Goal: Task Accomplishment & Management: Manage account settings

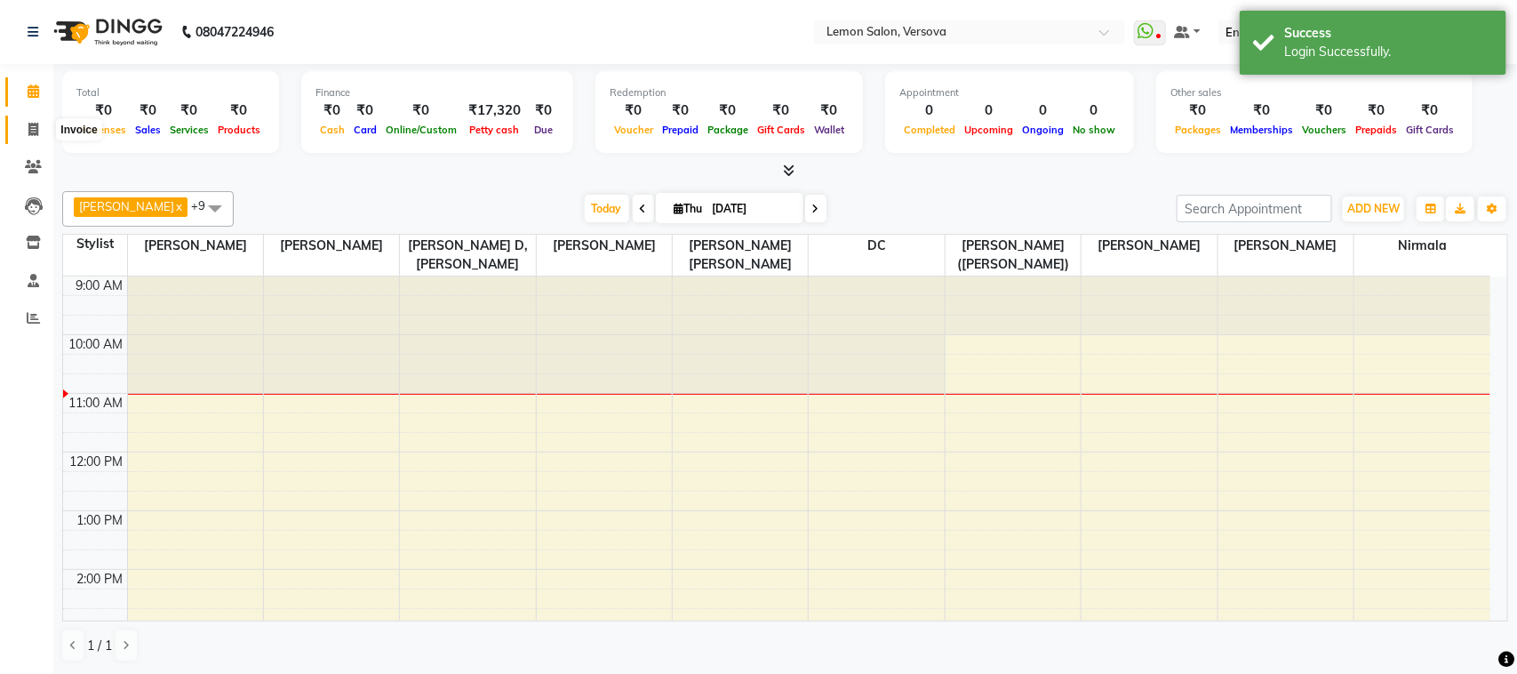
click at [36, 121] on span at bounding box center [33, 130] width 31 height 20
select select "564"
select select "service"
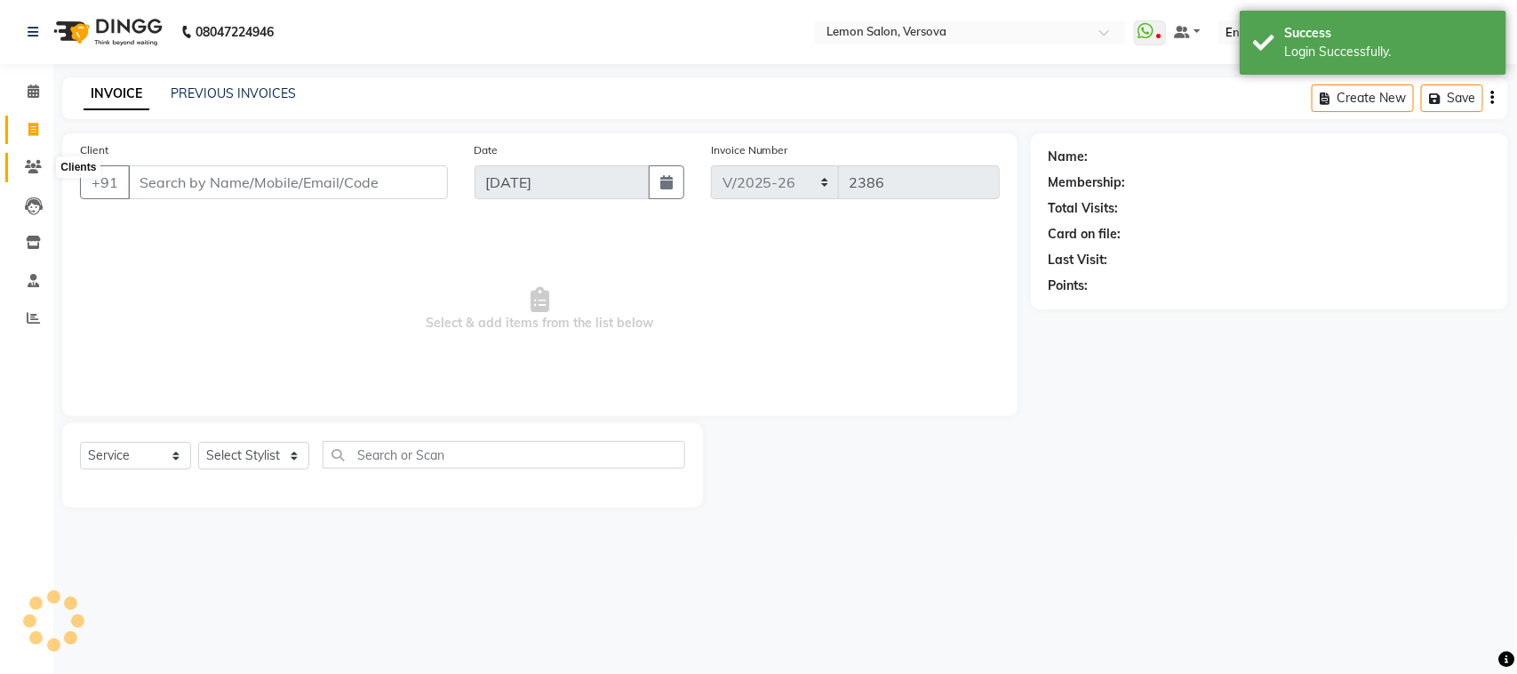
click at [29, 158] on span at bounding box center [33, 167] width 31 height 20
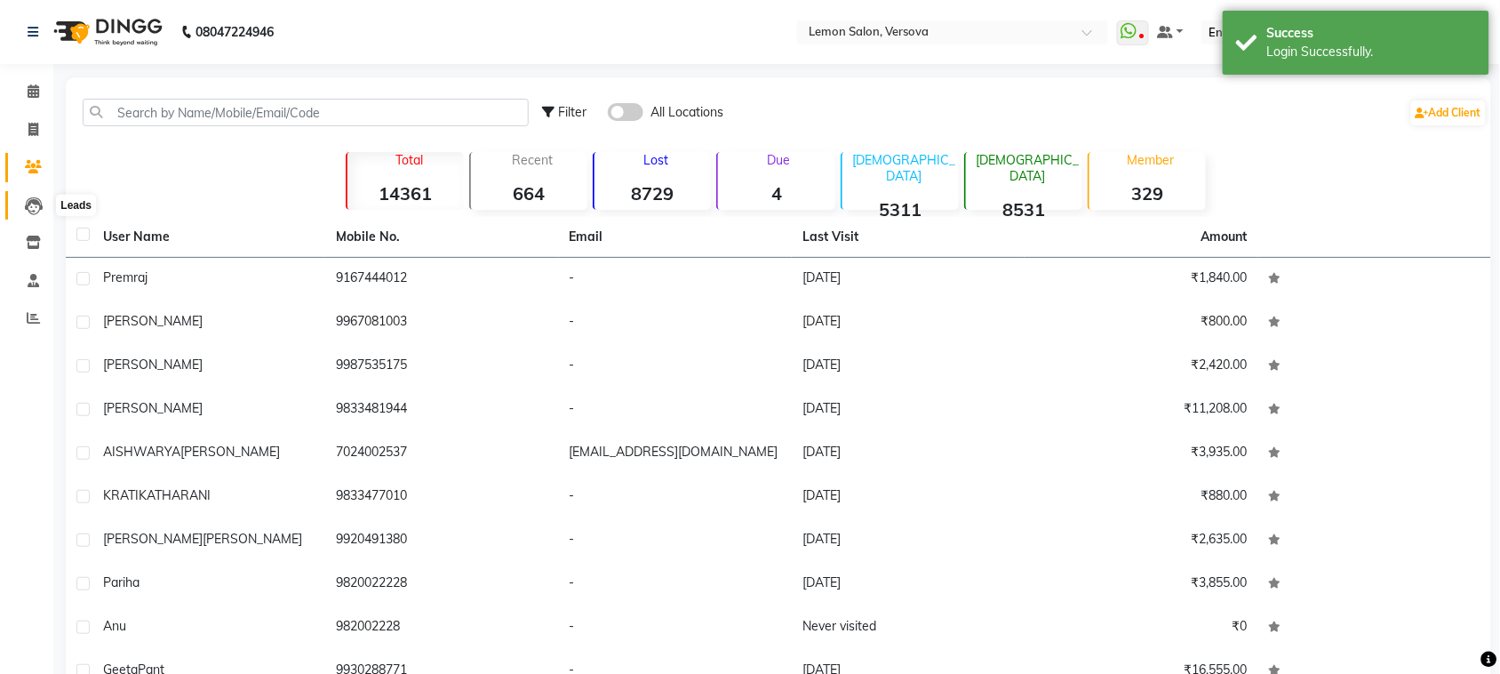
click at [31, 202] on icon at bounding box center [34, 206] width 18 height 18
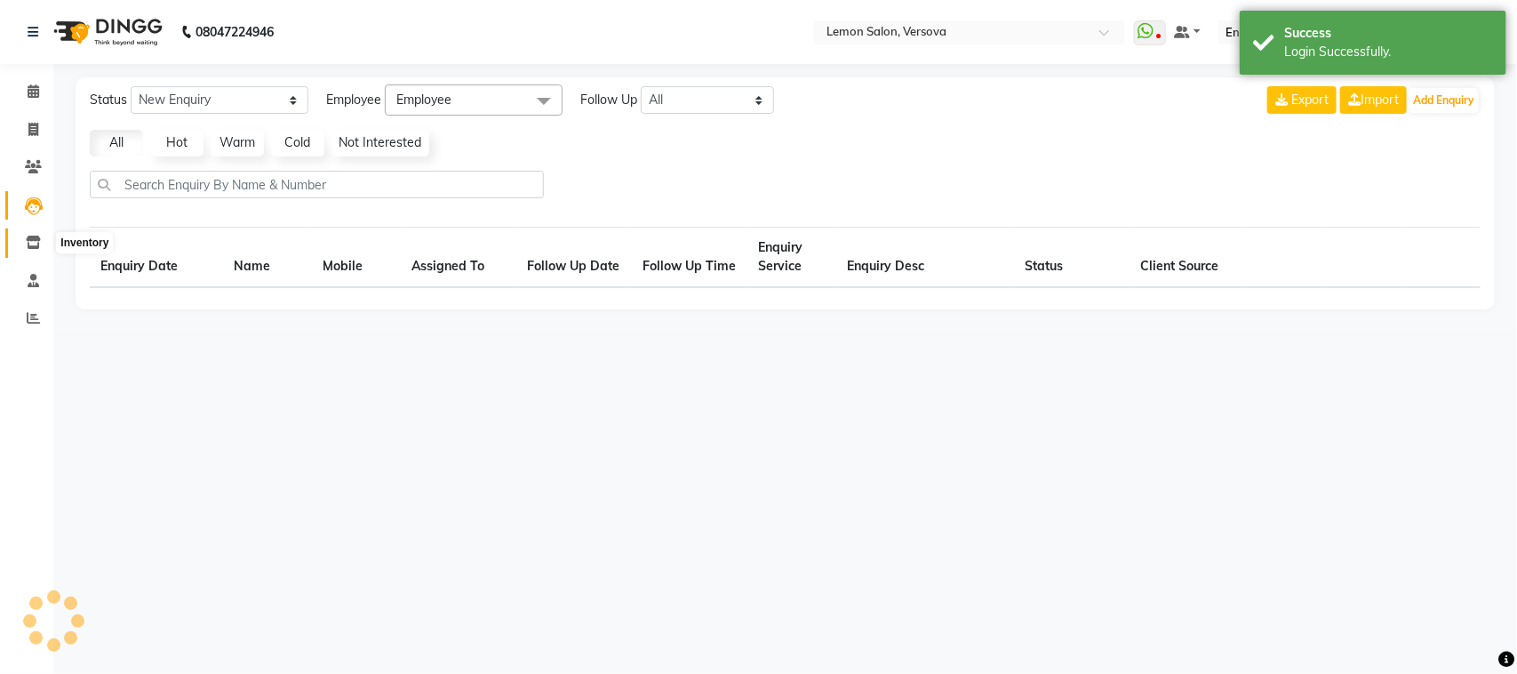
select select "10"
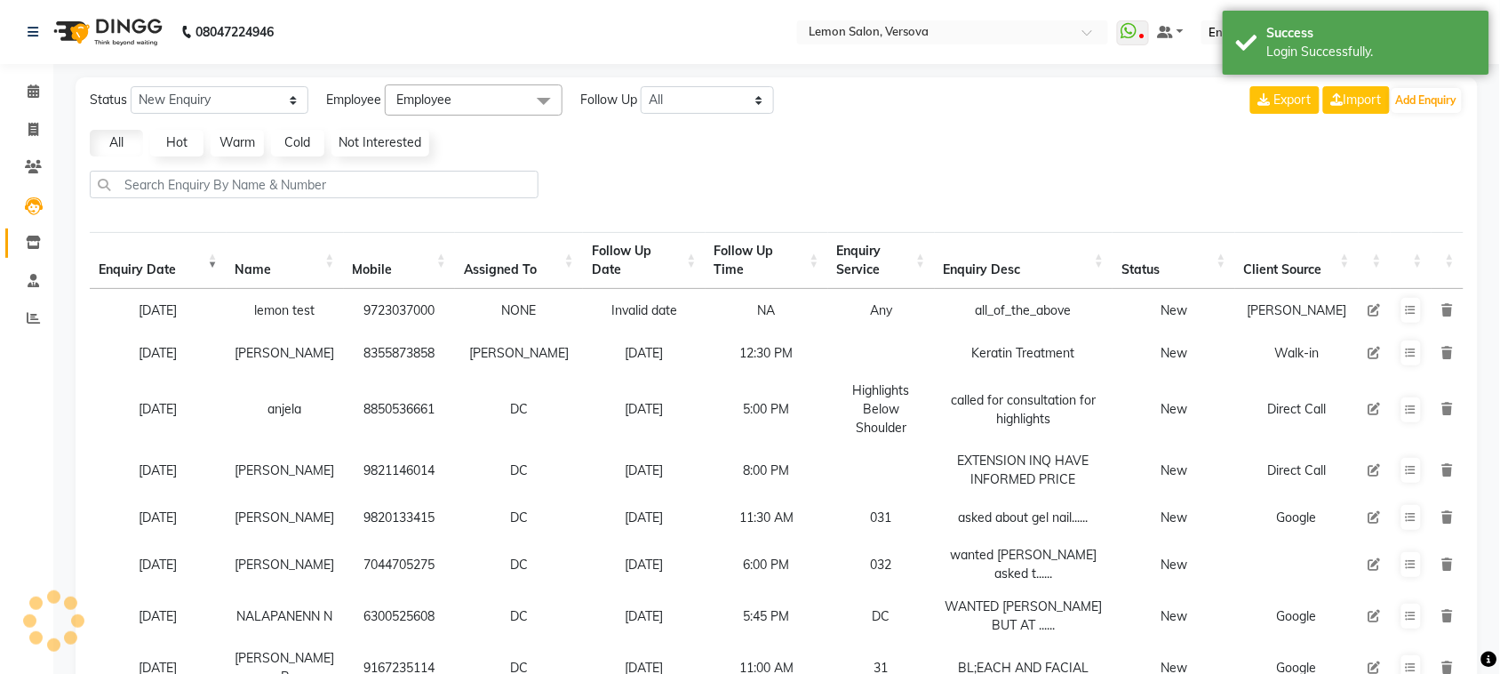
click at [37, 254] on link "Inventory" at bounding box center [26, 242] width 43 height 29
select select
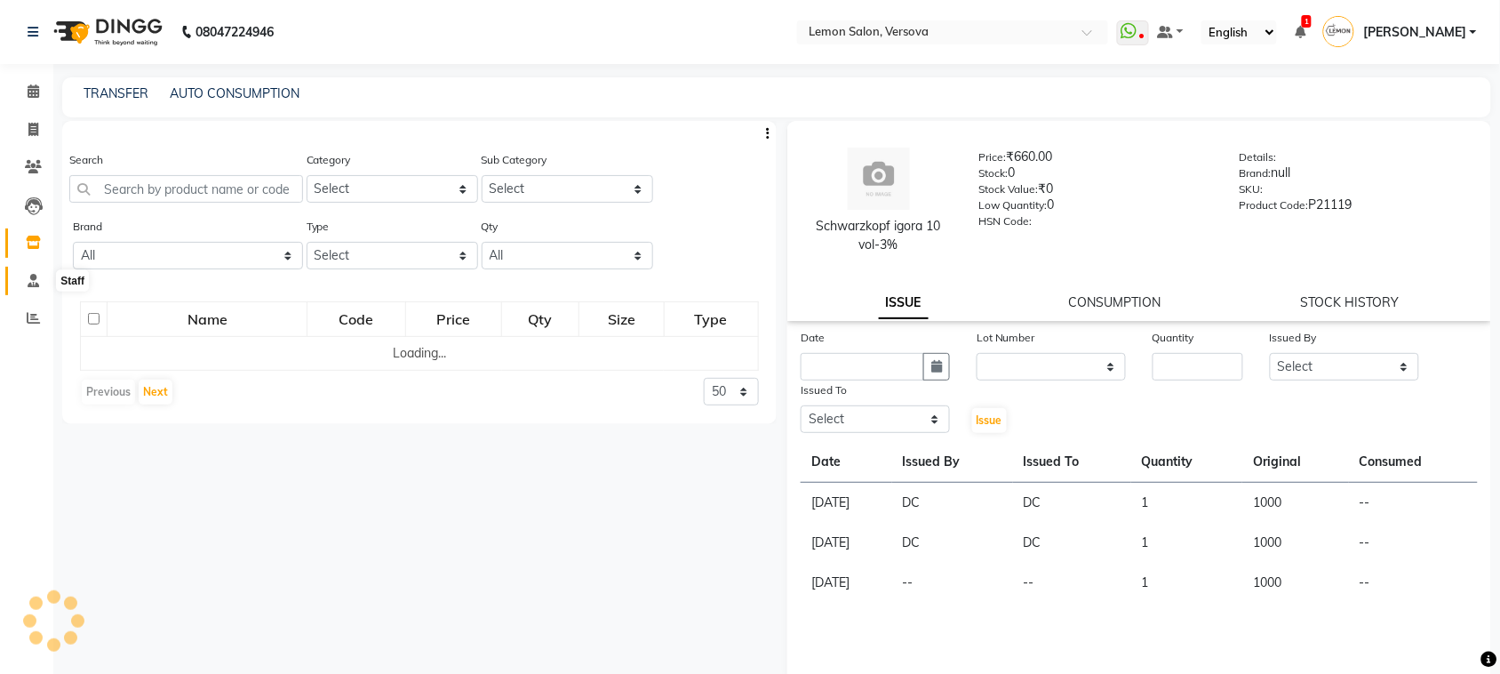
click at [37, 282] on icon at bounding box center [34, 280] width 12 height 13
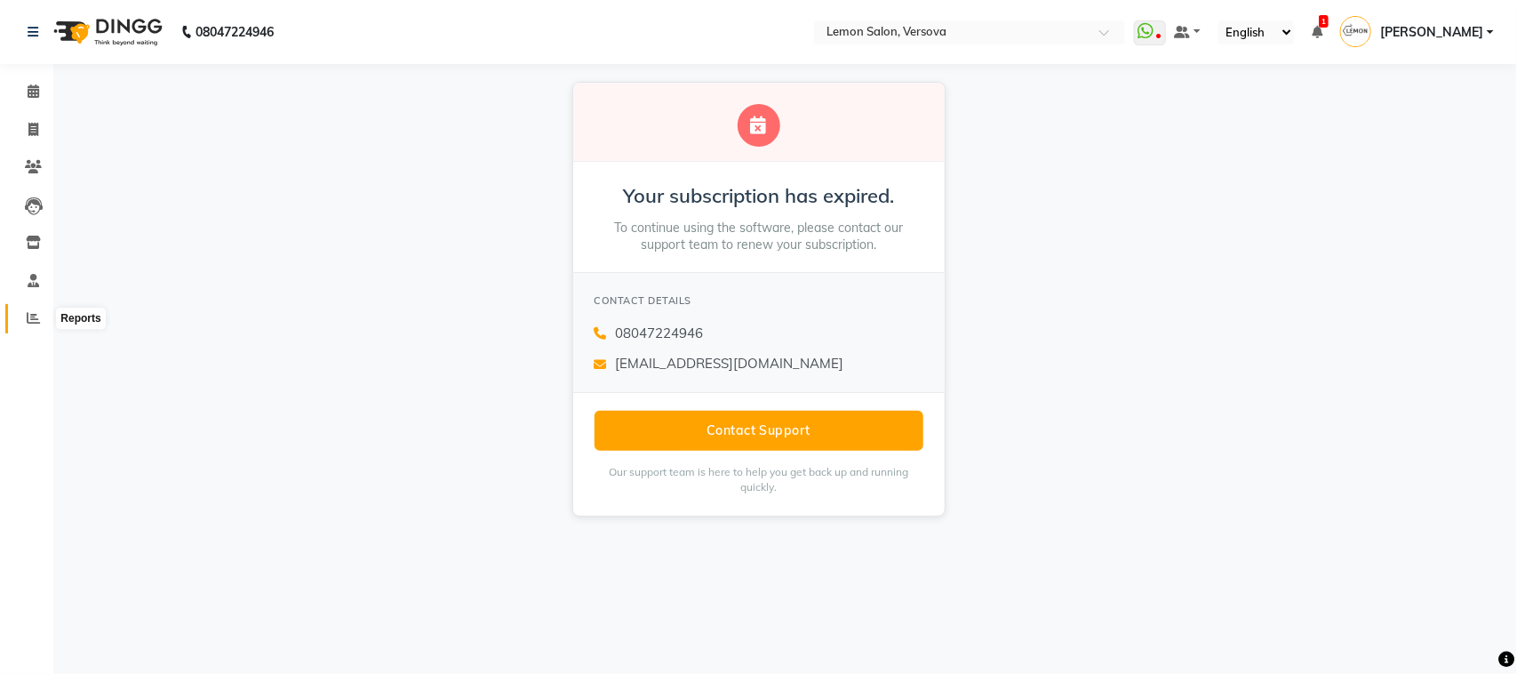
click at [33, 316] on icon at bounding box center [33, 317] width 13 height 13
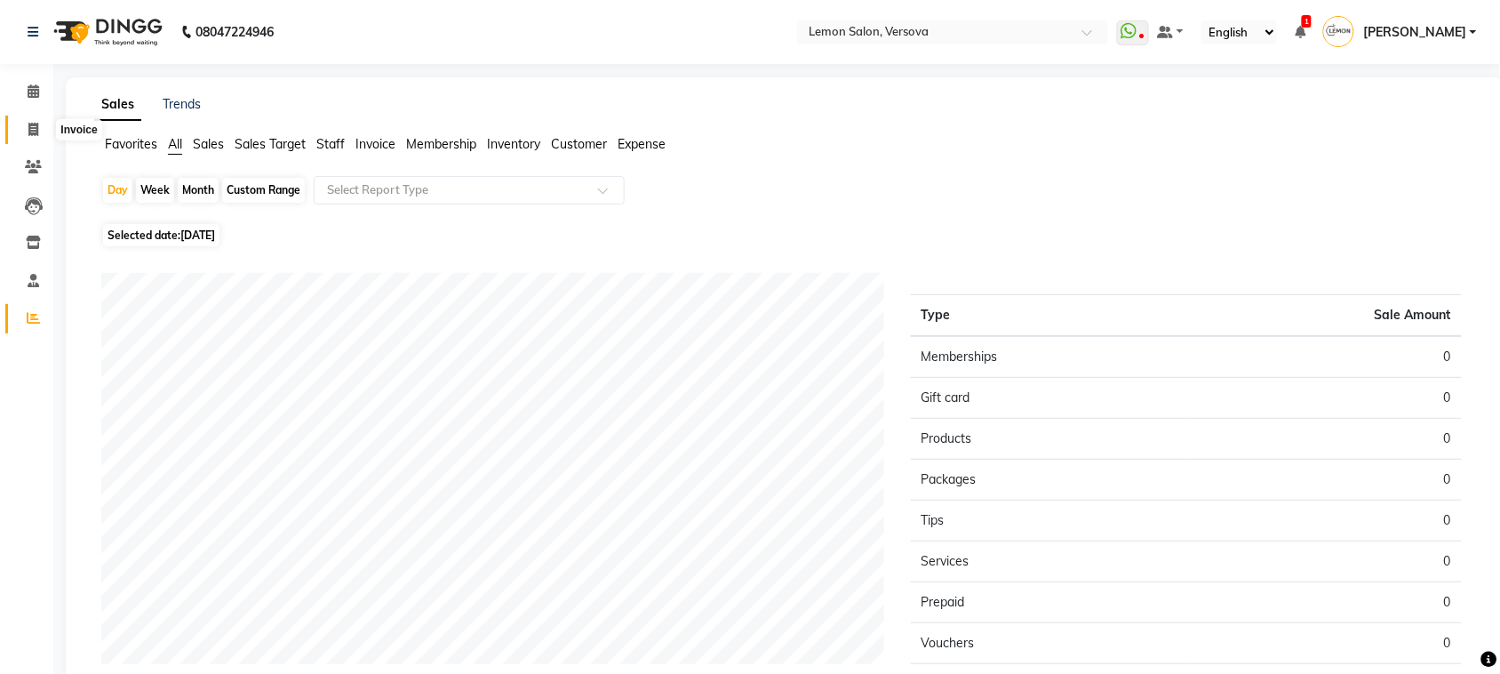
click at [44, 124] on span at bounding box center [33, 130] width 31 height 20
select select "service"
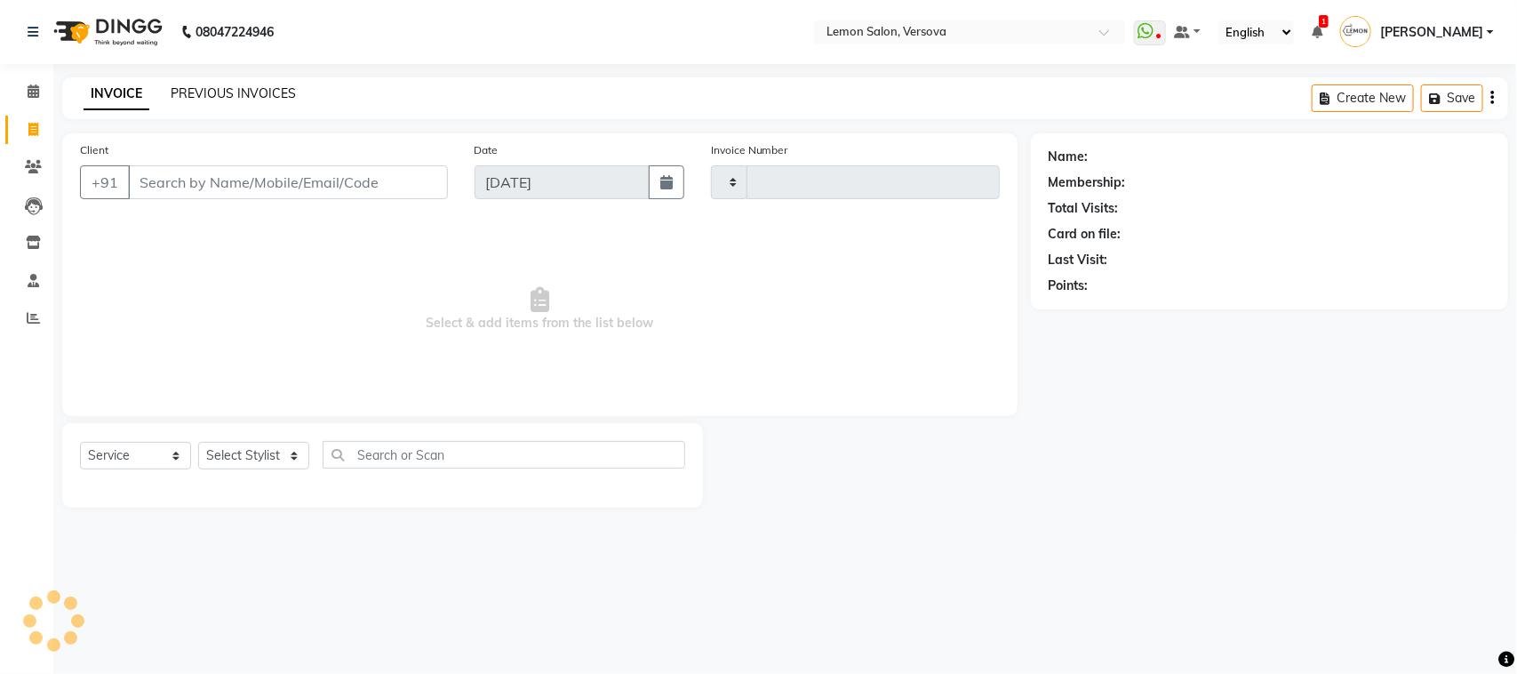
type input "2386"
select select "564"
click at [207, 82] on div "INVOICE PREVIOUS INVOICES Create New Save" at bounding box center [785, 98] width 1446 height 42
click at [216, 87] on link "PREVIOUS INVOICES" at bounding box center [233, 93] width 125 height 16
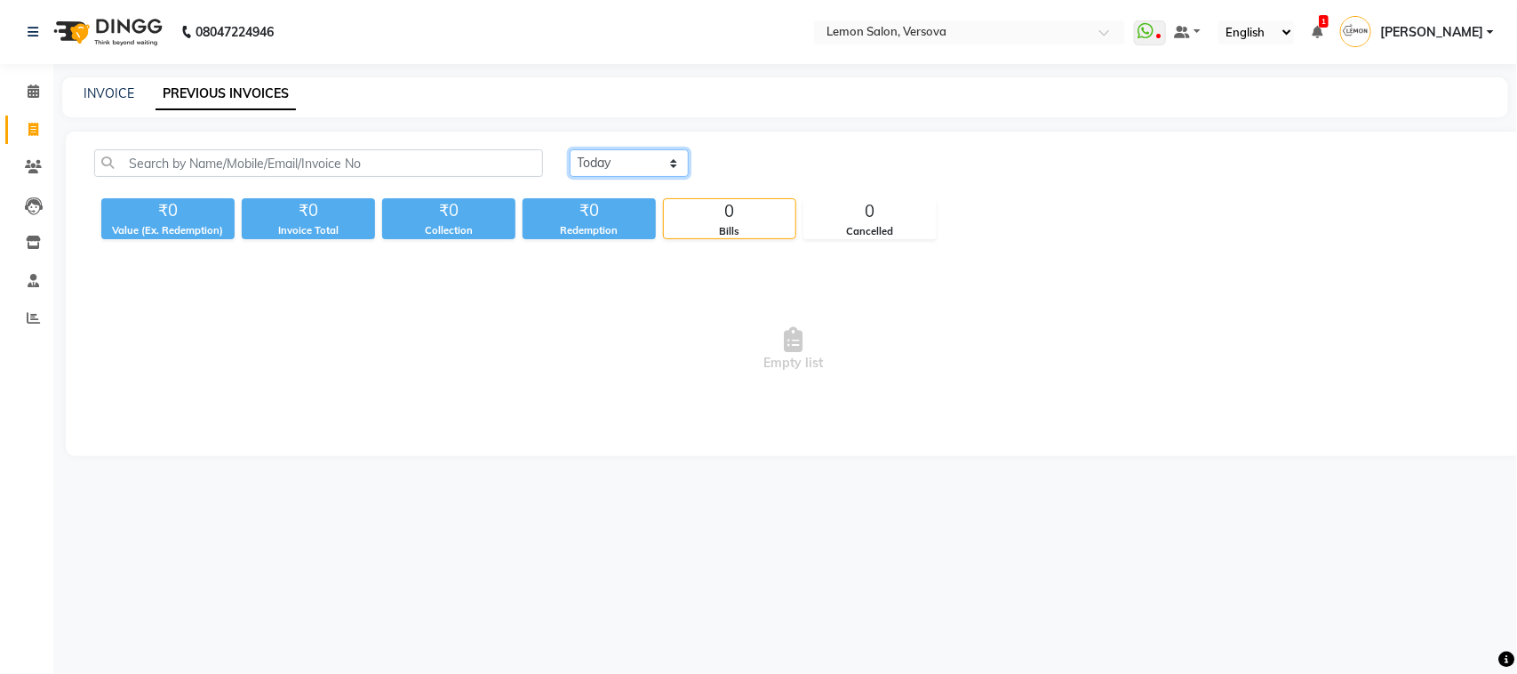
click at [598, 158] on select "Today Yesterday Custom Range" at bounding box center [629, 163] width 119 height 28
select select "yesterday"
click at [570, 149] on select "Today Yesterday Custom Range" at bounding box center [629, 163] width 119 height 28
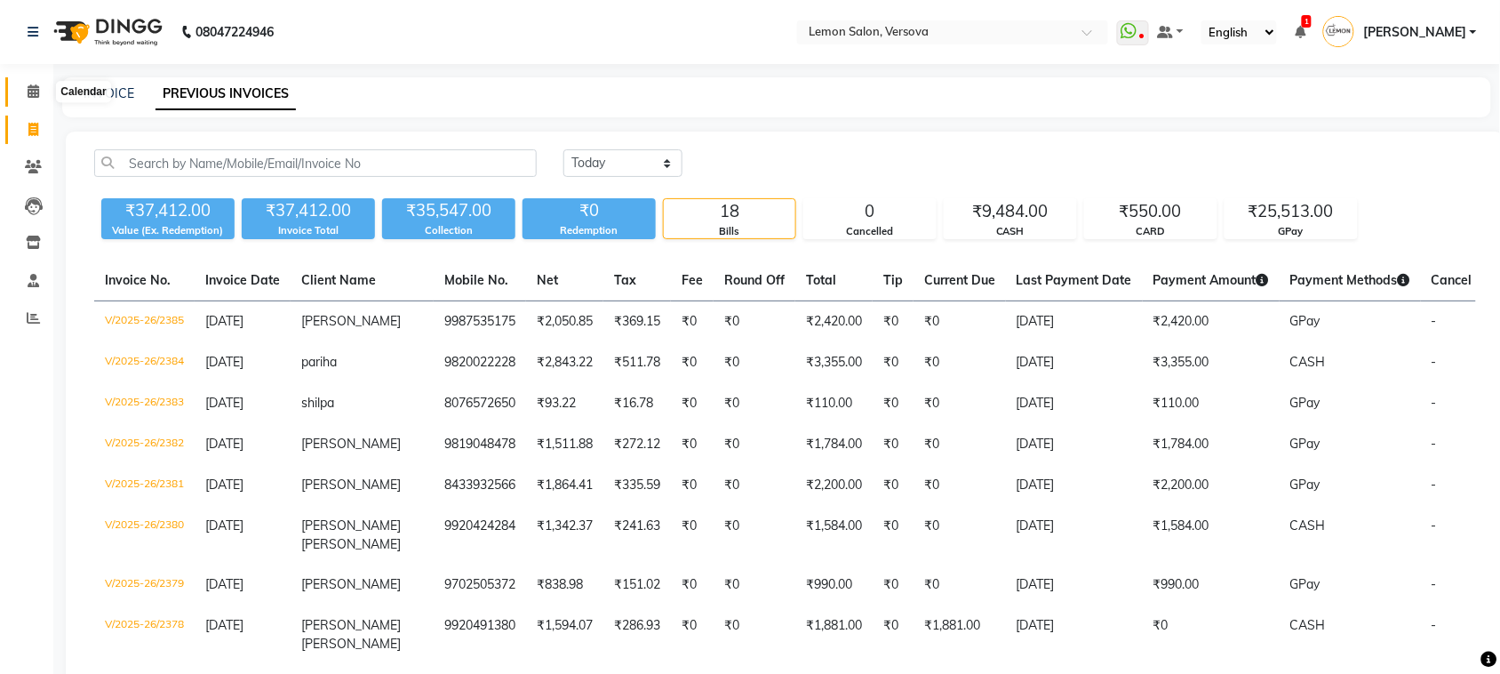
click at [22, 96] on span at bounding box center [33, 92] width 31 height 20
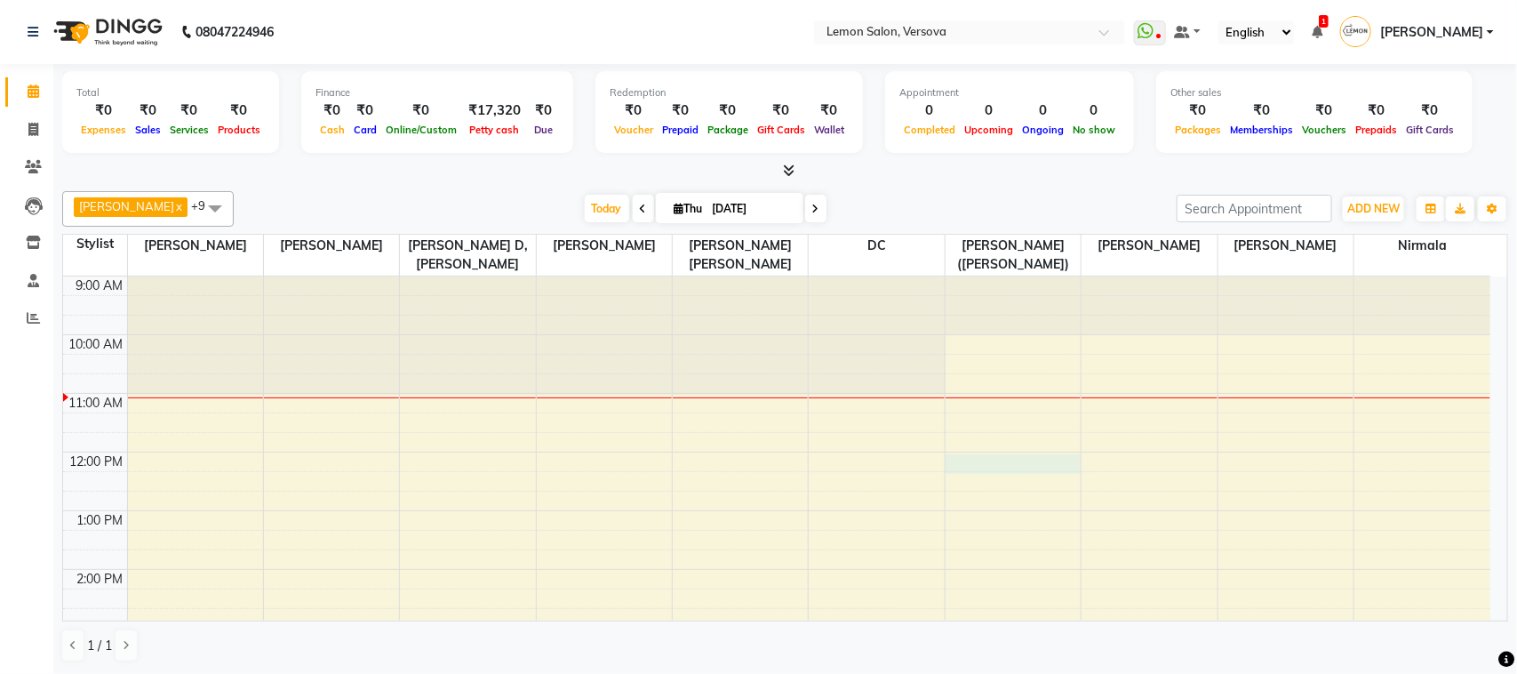
click at [948, 460] on div "9:00 AM 10:00 AM 11:00 AM 12:00 PM 1:00 PM 2:00 PM 3:00 PM 4:00 PM 5:00 PM 6:00…" at bounding box center [777, 686] width 1428 height 820
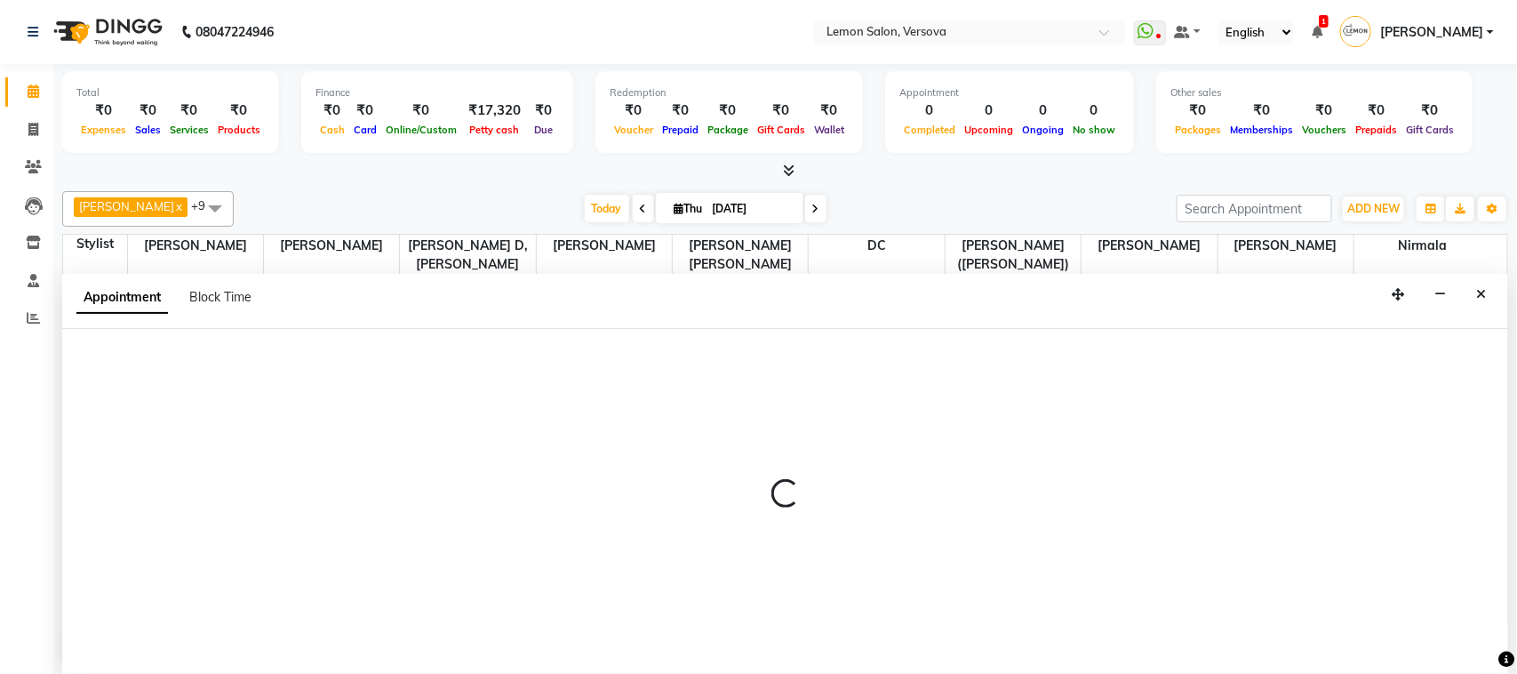
select select "20640"
select select "720"
select select "tentative"
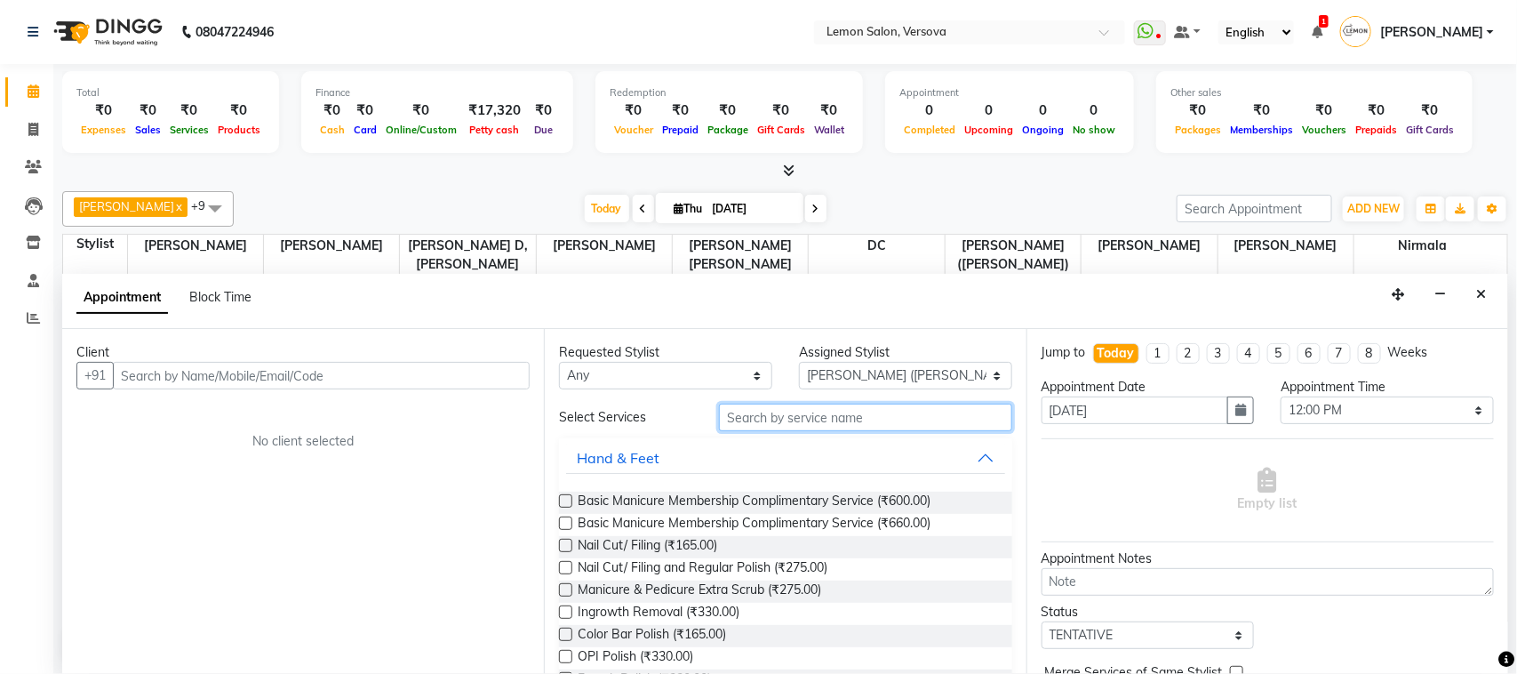
click at [789, 428] on input "text" at bounding box center [865, 418] width 293 height 28
click at [32, 136] on span at bounding box center [33, 130] width 31 height 20
select select "564"
select select "service"
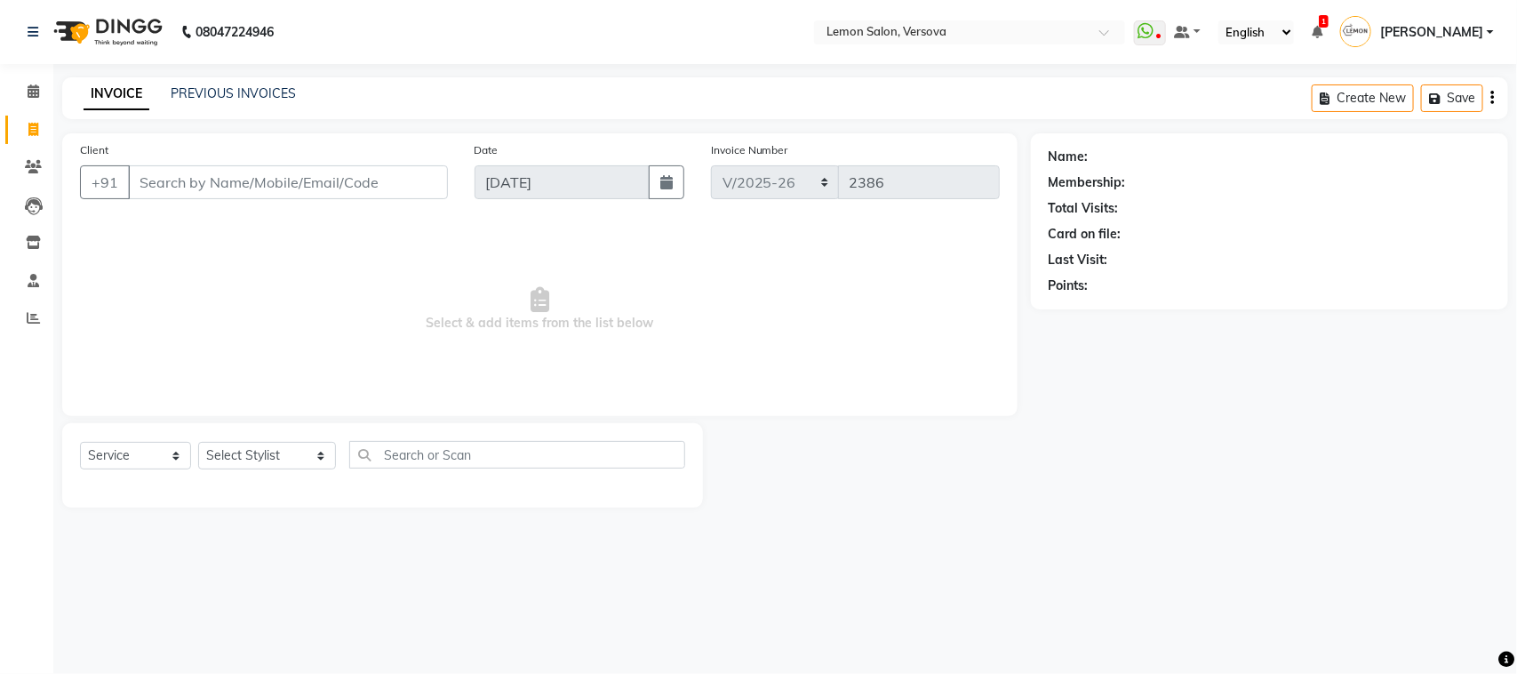
click at [300, 193] on input "Client" at bounding box center [288, 182] width 320 height 34
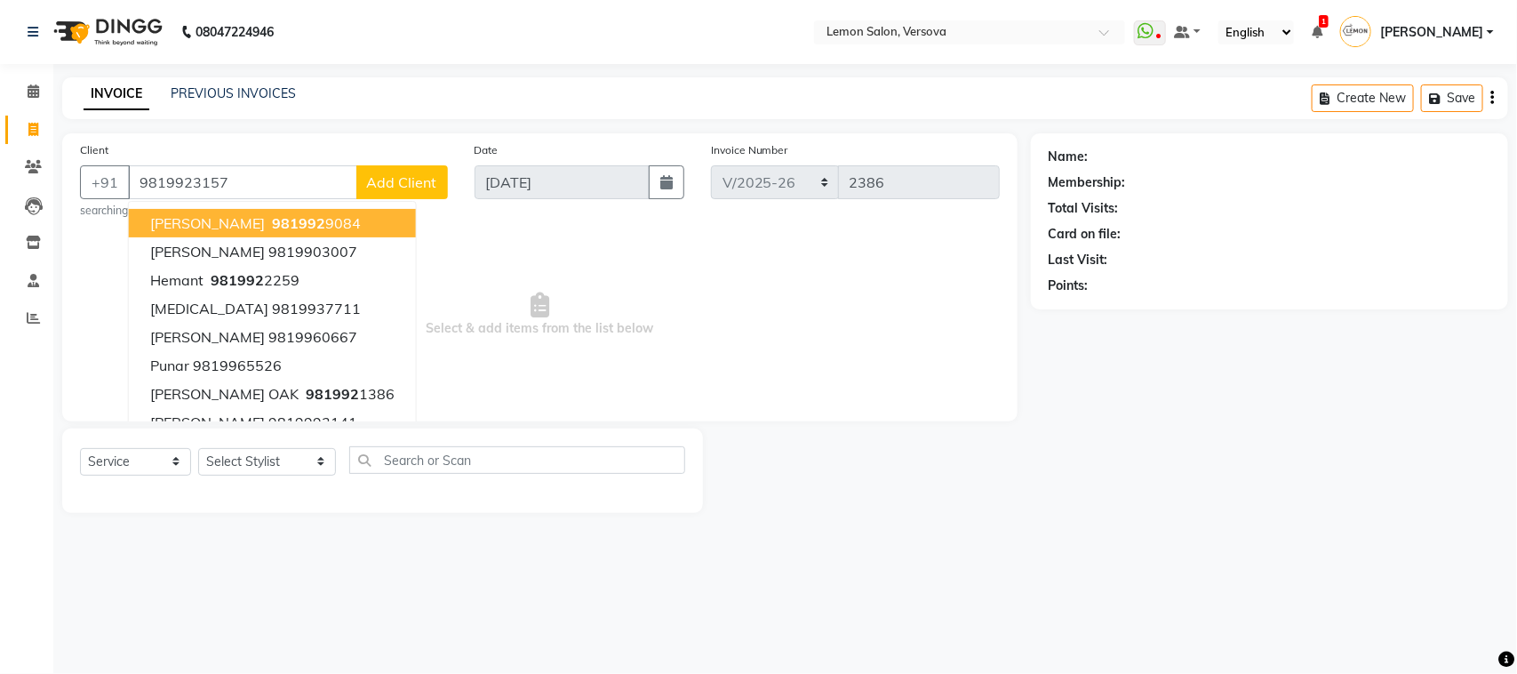
type input "9819923157"
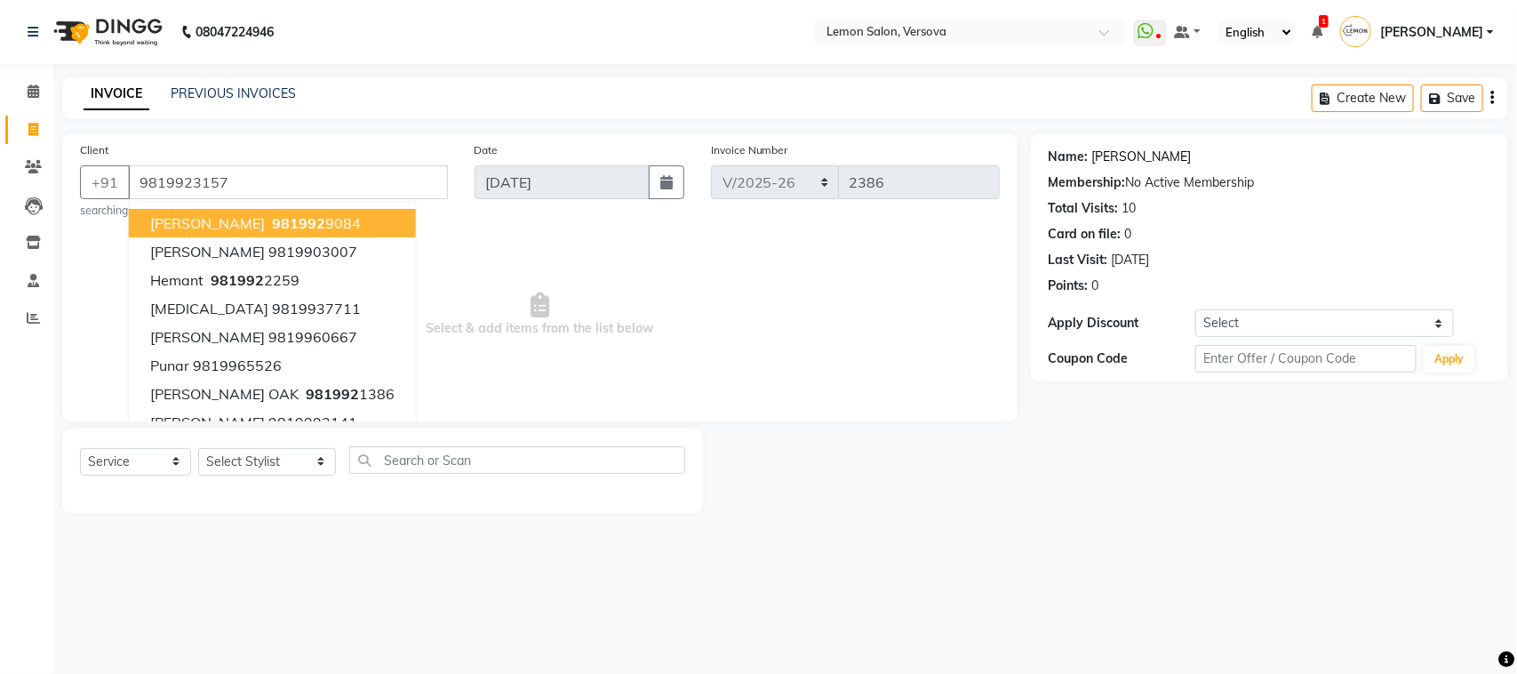
click at [1132, 160] on link "Farha Sen" at bounding box center [1142, 157] width 100 height 19
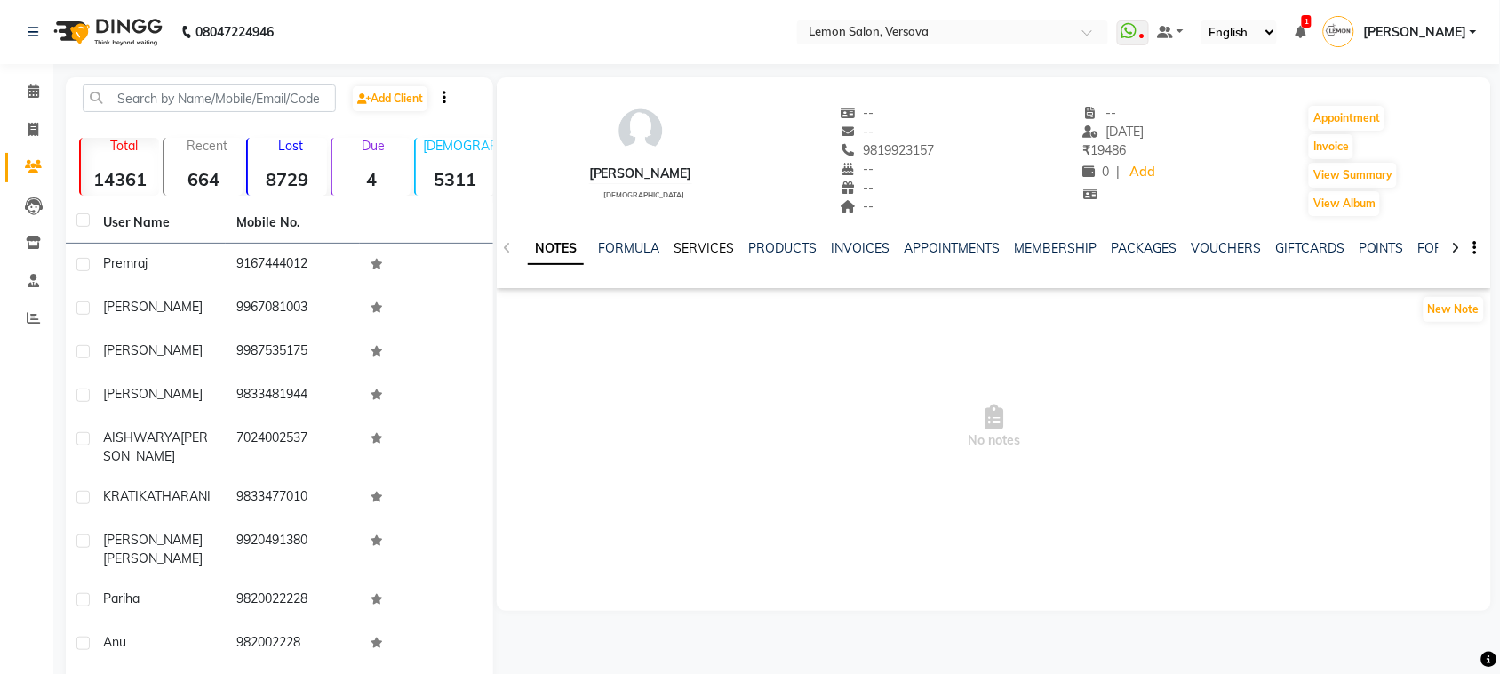
click at [702, 251] on link "SERVICES" at bounding box center [704, 248] width 60 height 16
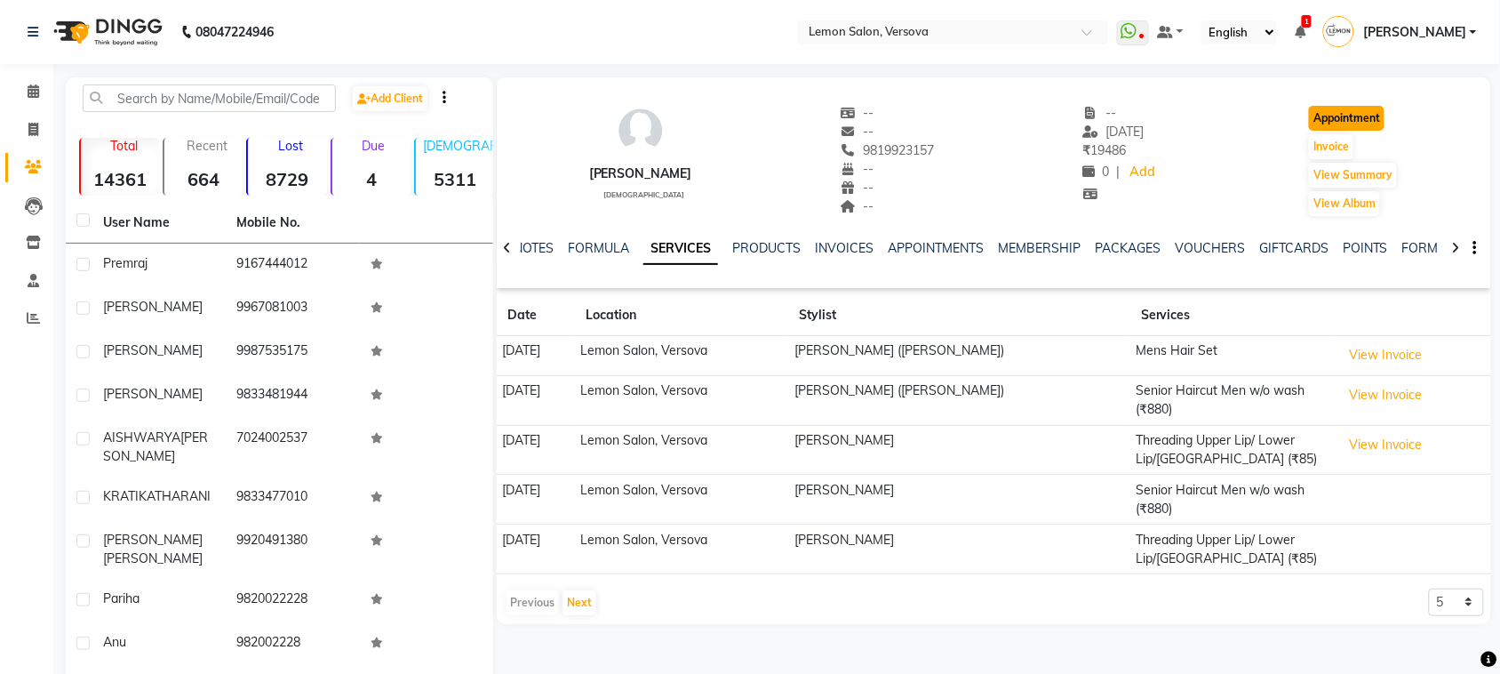
click at [1361, 118] on button "Appointment" at bounding box center [1347, 118] width 76 height 25
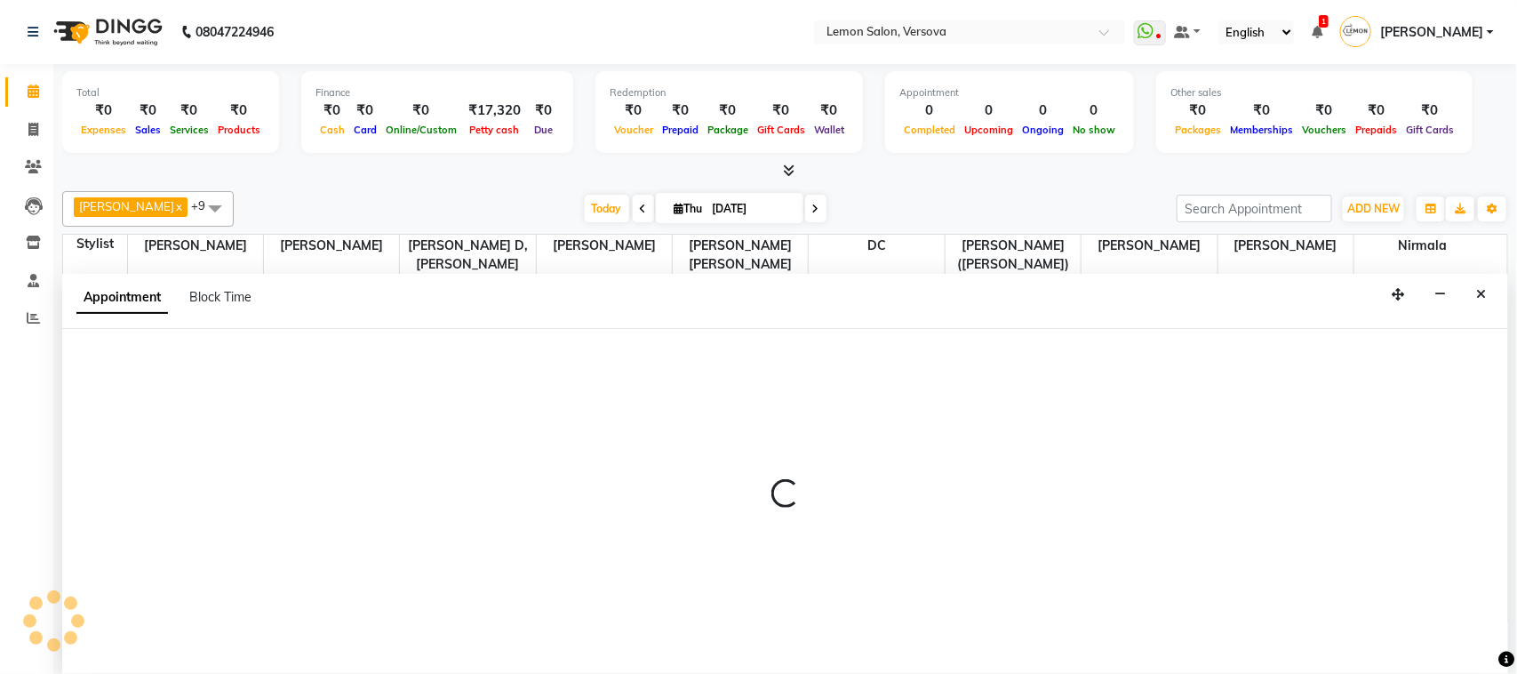
select select "tentative"
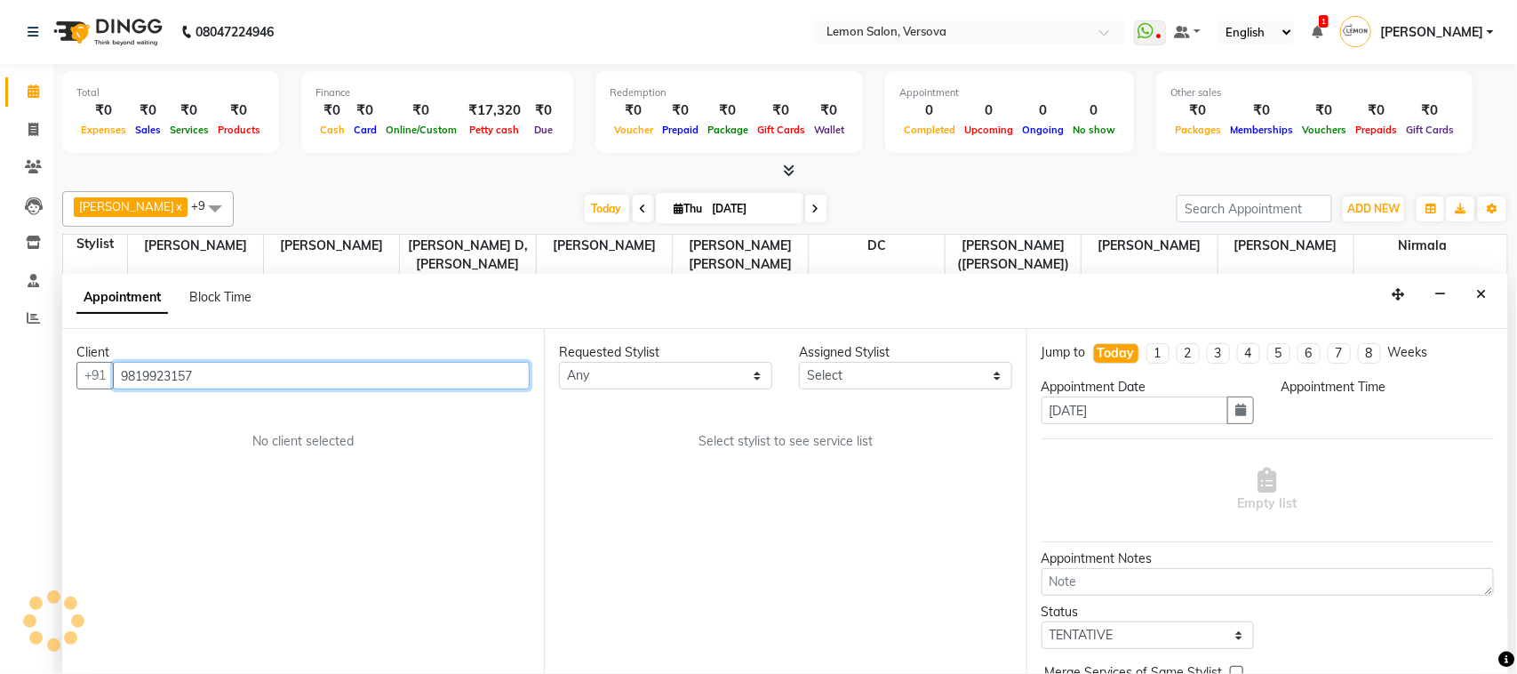
select select "600"
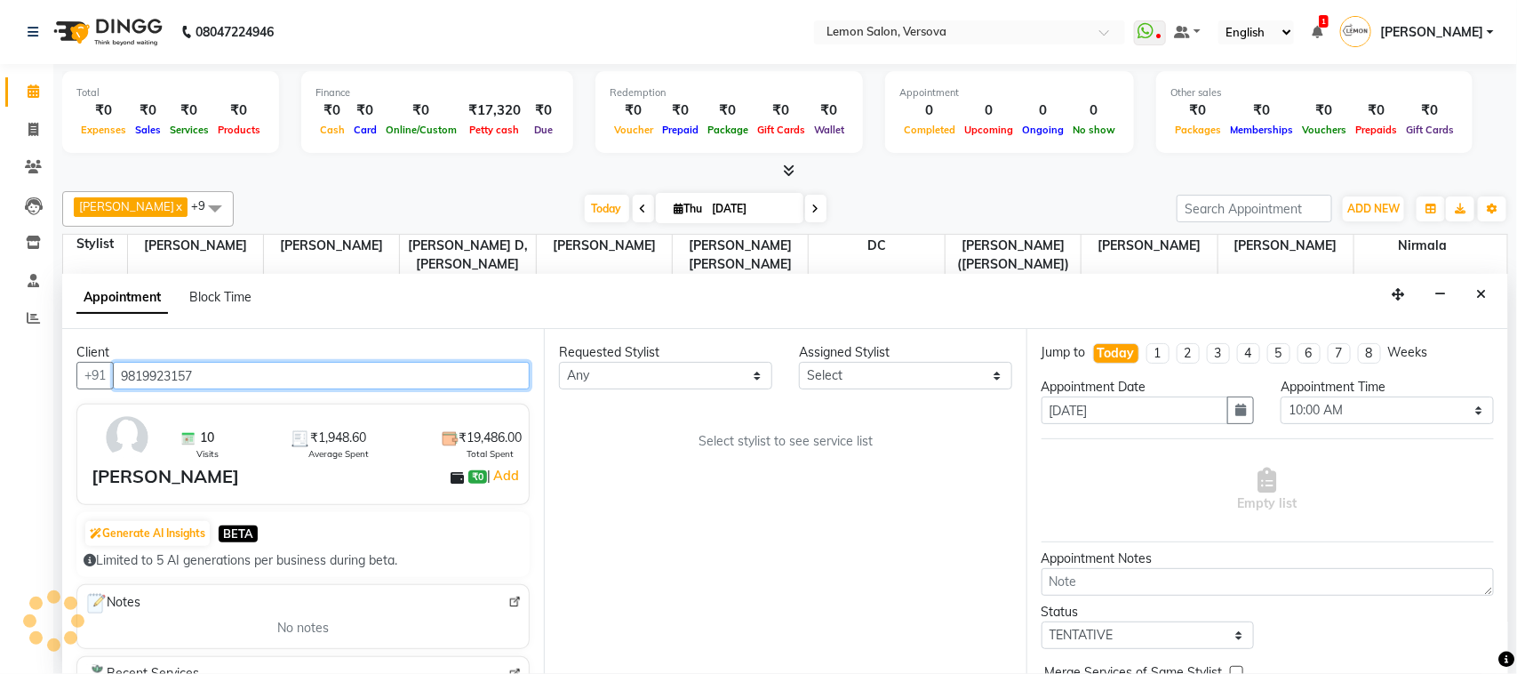
scroll to position [118, 0]
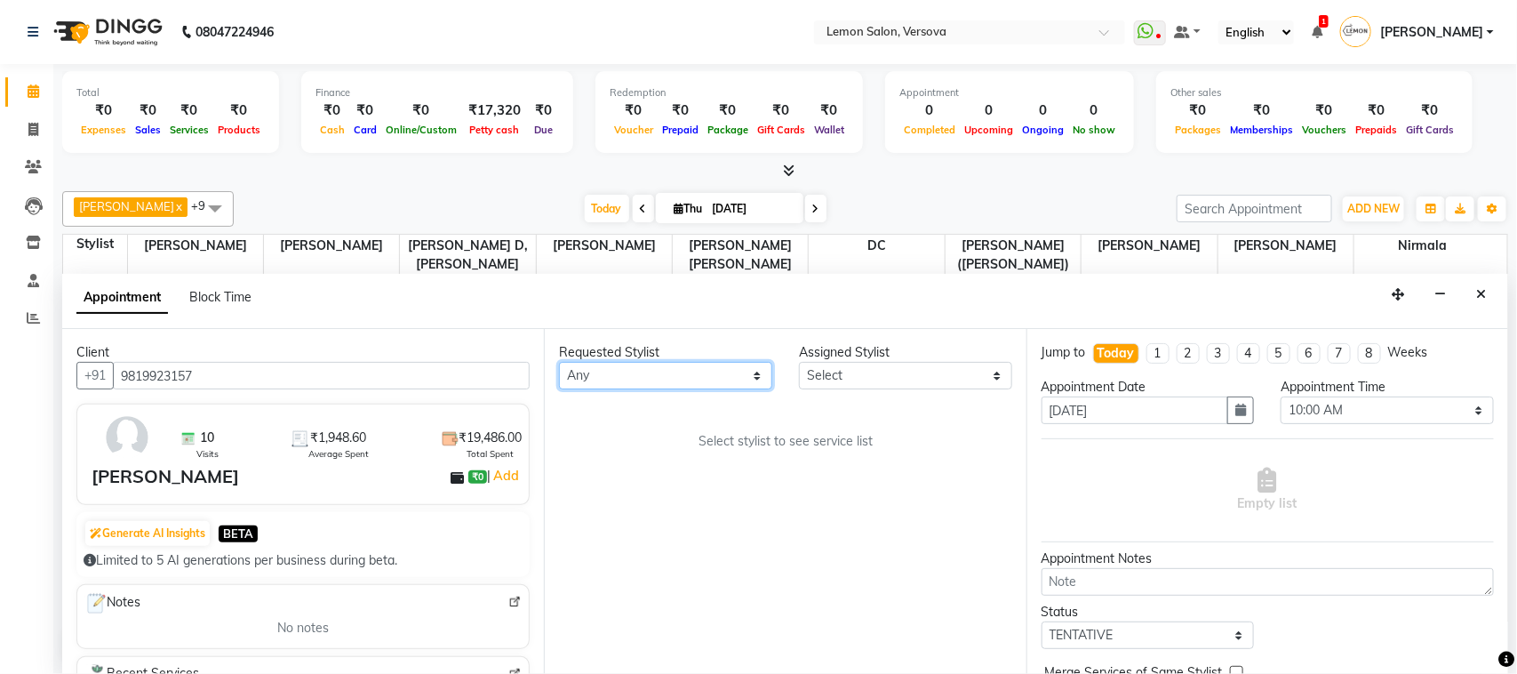
click at [756, 379] on select "Any [PERSON_NAME] [PERSON_NAME] DC [PERSON_NAME] [PERSON_NAME],[PERSON_NAME] Ku…" at bounding box center [665, 376] width 213 height 28
select select "20640"
click at [559, 363] on select "Any [PERSON_NAME] [PERSON_NAME] DC [PERSON_NAME] [PERSON_NAME],[PERSON_NAME] Ku…" at bounding box center [665, 376] width 213 height 28
select select "20640"
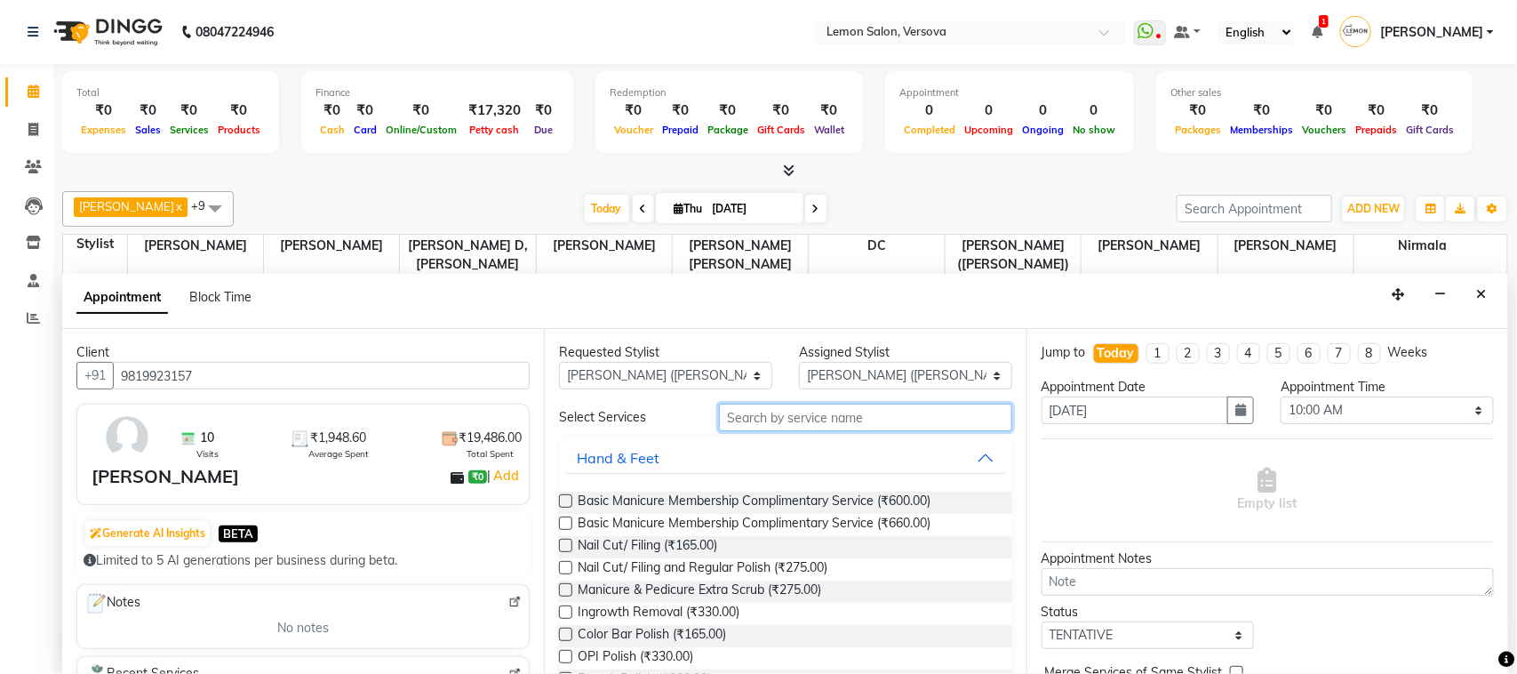
click at [845, 415] on input "text" at bounding box center [865, 418] width 293 height 28
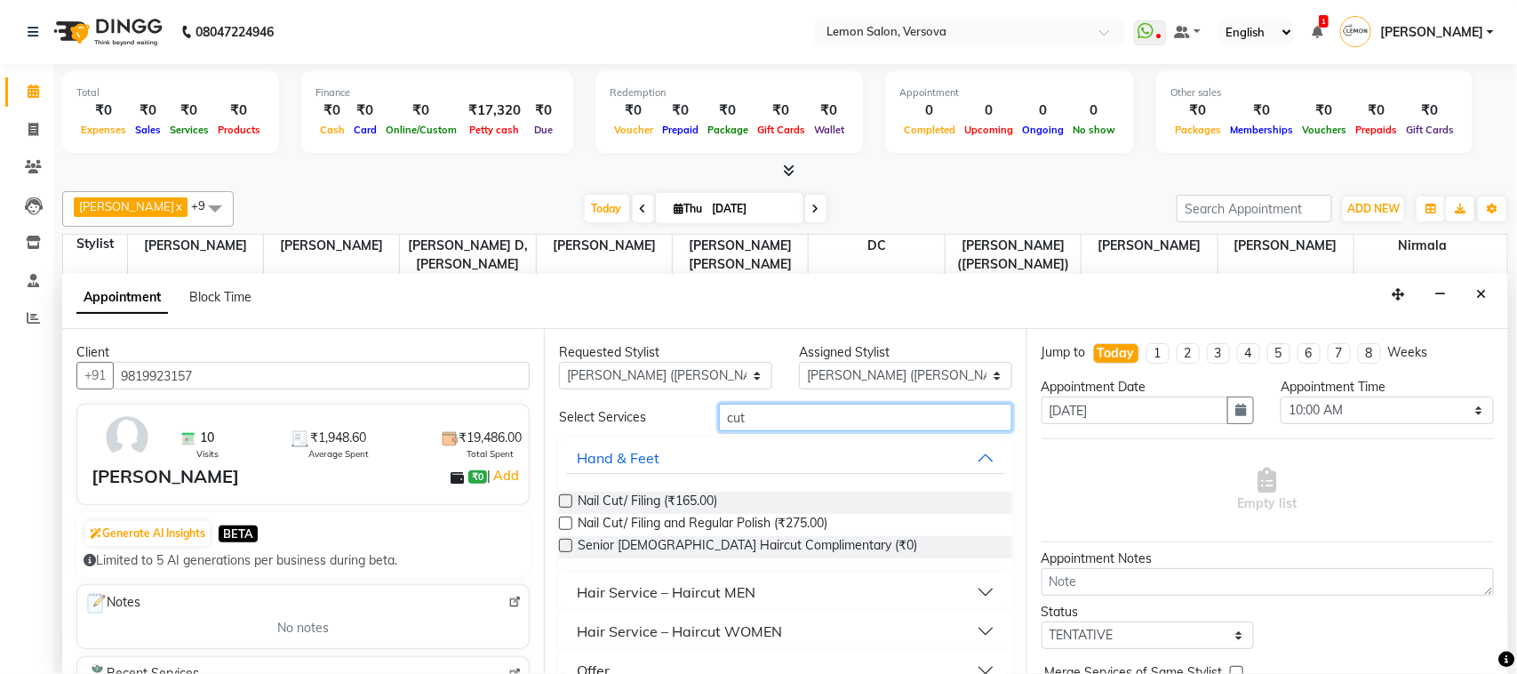
type input "cut"
click at [676, 583] on div "Hair Service – Haircut MEN" at bounding box center [666, 591] width 179 height 21
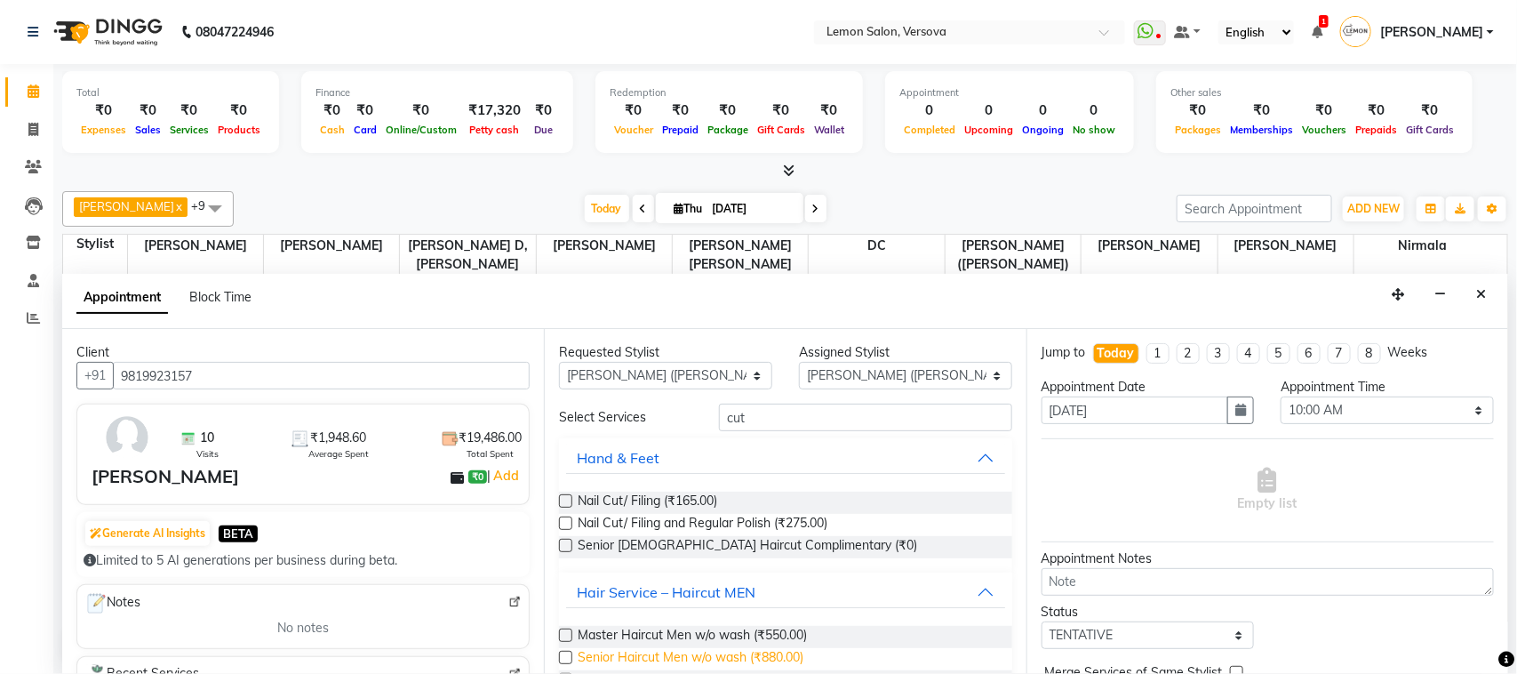
click at [676, 650] on span "Senior Haircut Men w/o wash (₹880.00)" at bounding box center [691, 659] width 226 height 22
checkbox input "false"
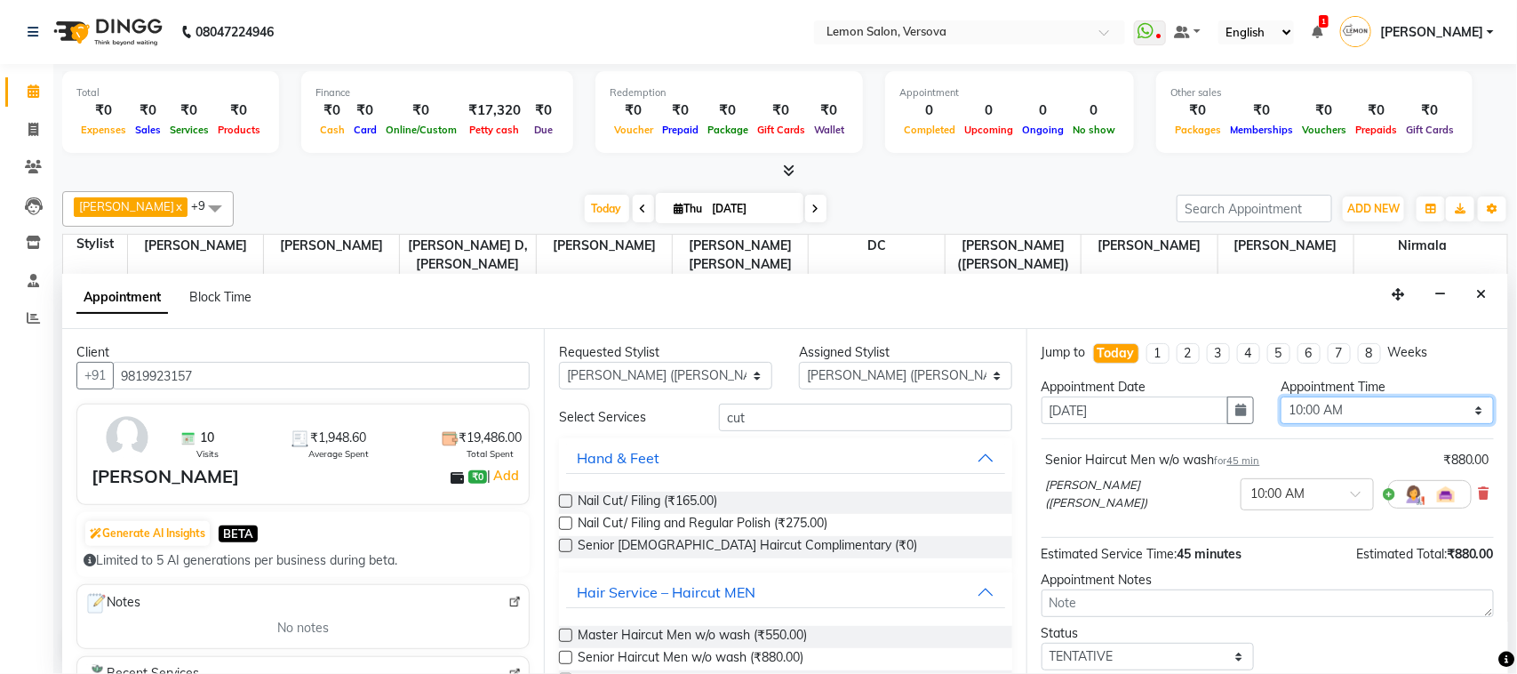
drag, startPoint x: 1371, startPoint y: 410, endPoint x: 1340, endPoint y: 415, distance: 30.7
click at [1371, 410] on select "Select 10:00 AM 10:15 AM 10:30 AM 10:45 AM 11:00 AM 11:15 AM 11:30 AM 11:45 AM …" at bounding box center [1387, 410] width 213 height 28
select select "720"
click at [1281, 397] on select "Select 10:00 AM 10:15 AM 10:30 AM 10:45 AM 11:00 AM 11:15 AM 11:30 AM 11:45 AM …" at bounding box center [1387, 410] width 213 height 28
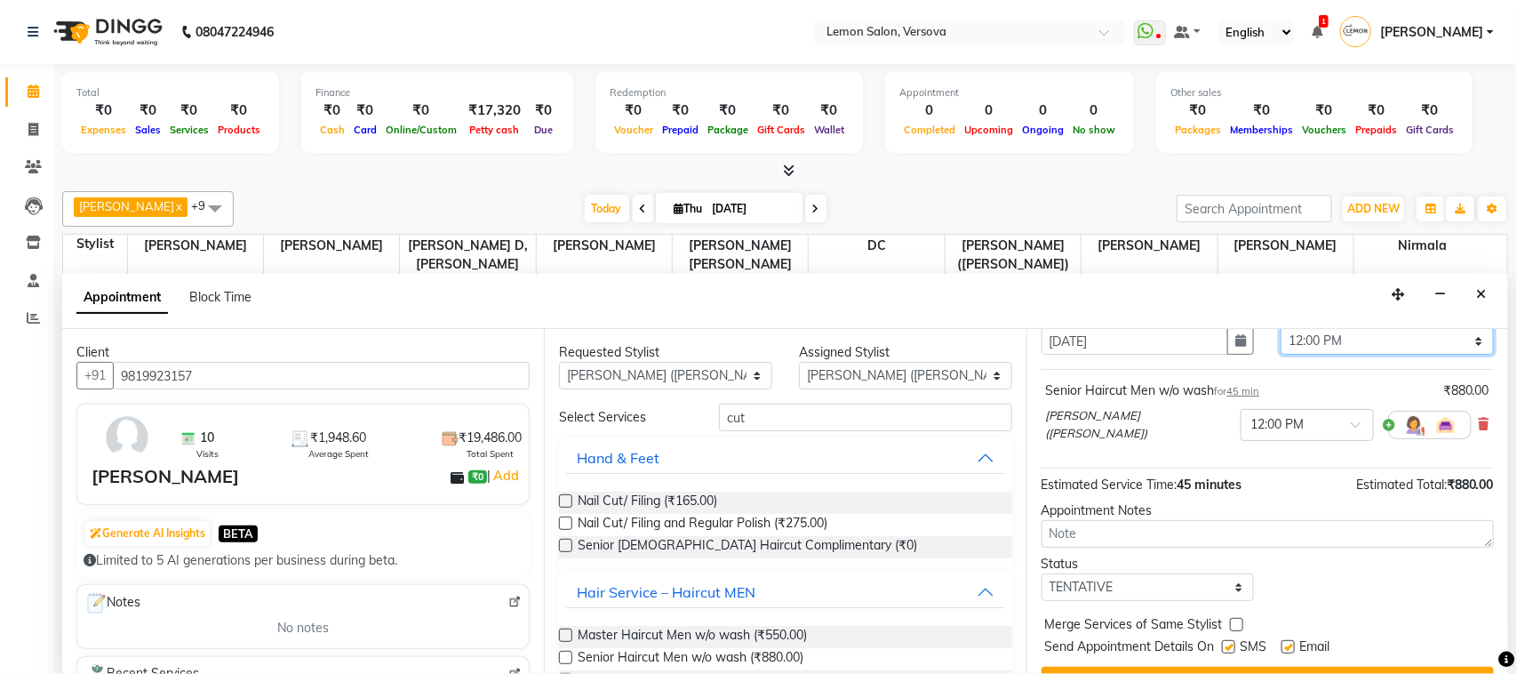
scroll to position [108, 0]
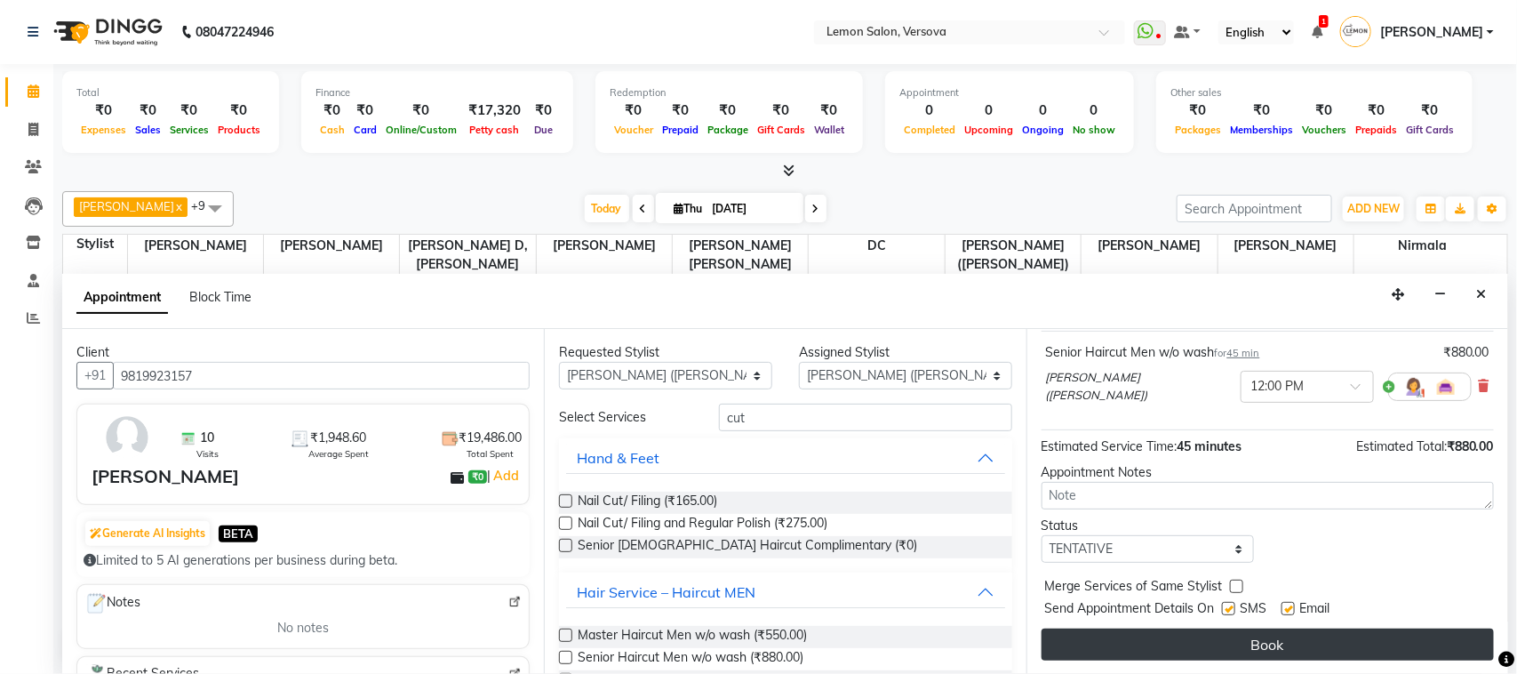
click at [1344, 636] on button "Book" at bounding box center [1268, 644] width 452 height 32
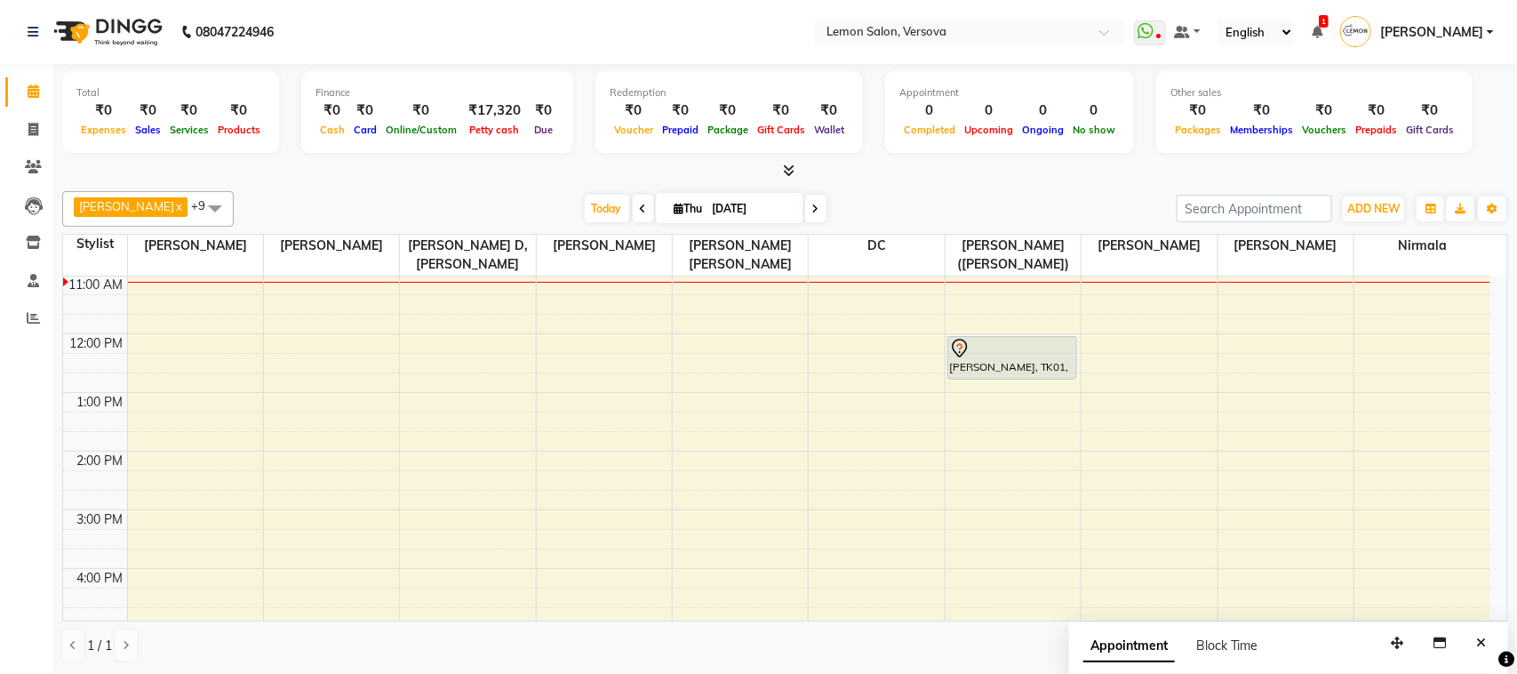
click at [481, 391] on div "9:00 AM 10:00 AM 11:00 AM 12:00 PM 1:00 PM 2:00 PM 3:00 PM 4:00 PM 5:00 PM 6:00…" at bounding box center [777, 568] width 1428 height 820
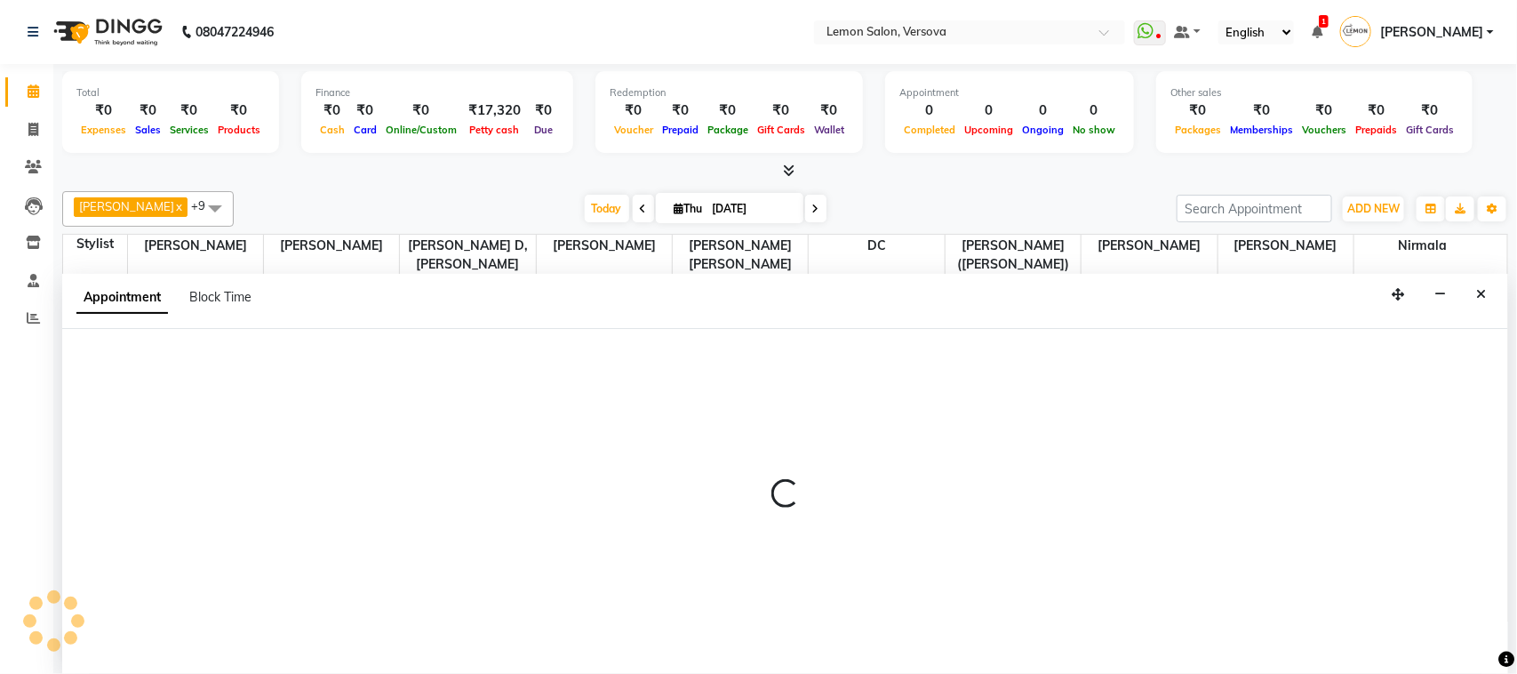
select select "7410"
select select "765"
select select "tentative"
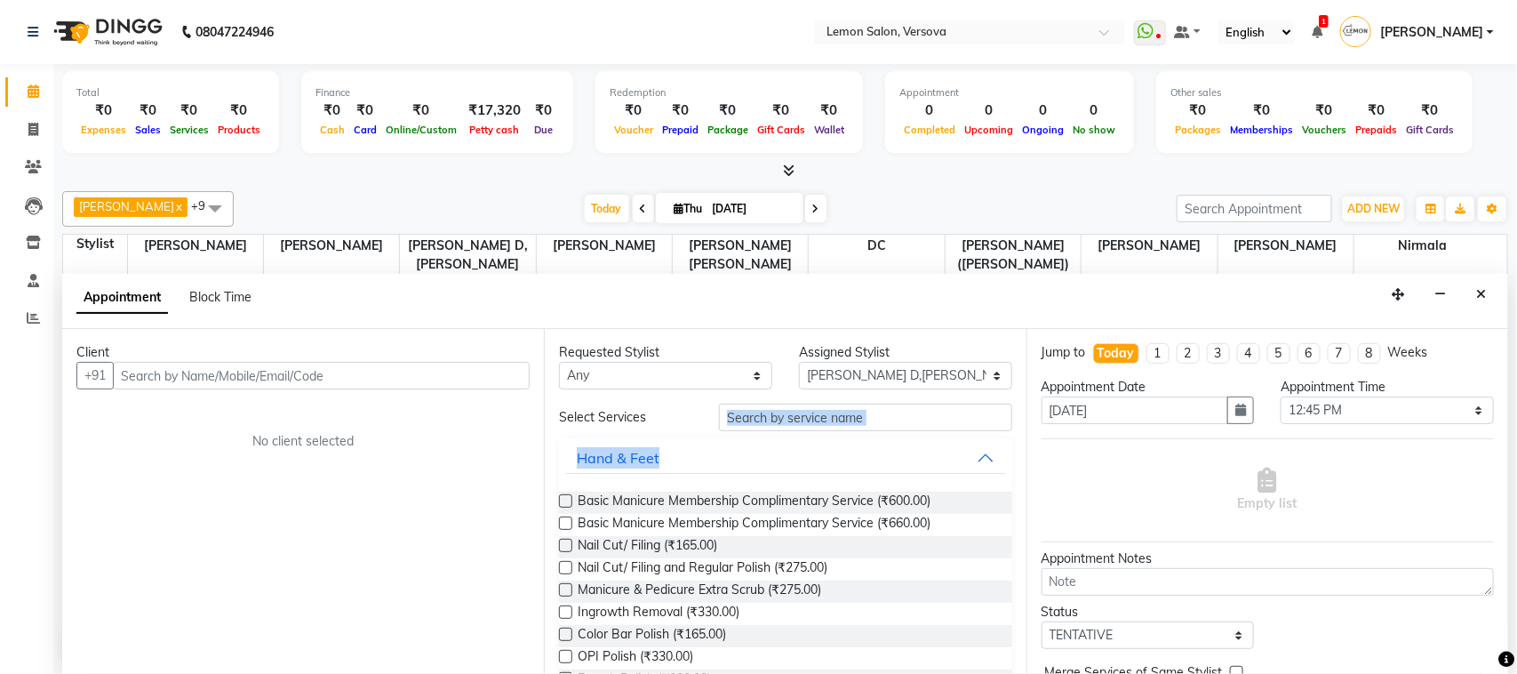
drag, startPoint x: 846, startPoint y: 436, endPoint x: 850, endPoint y: 410, distance: 26.0
click at [850, 410] on input "text" at bounding box center [865, 418] width 293 height 28
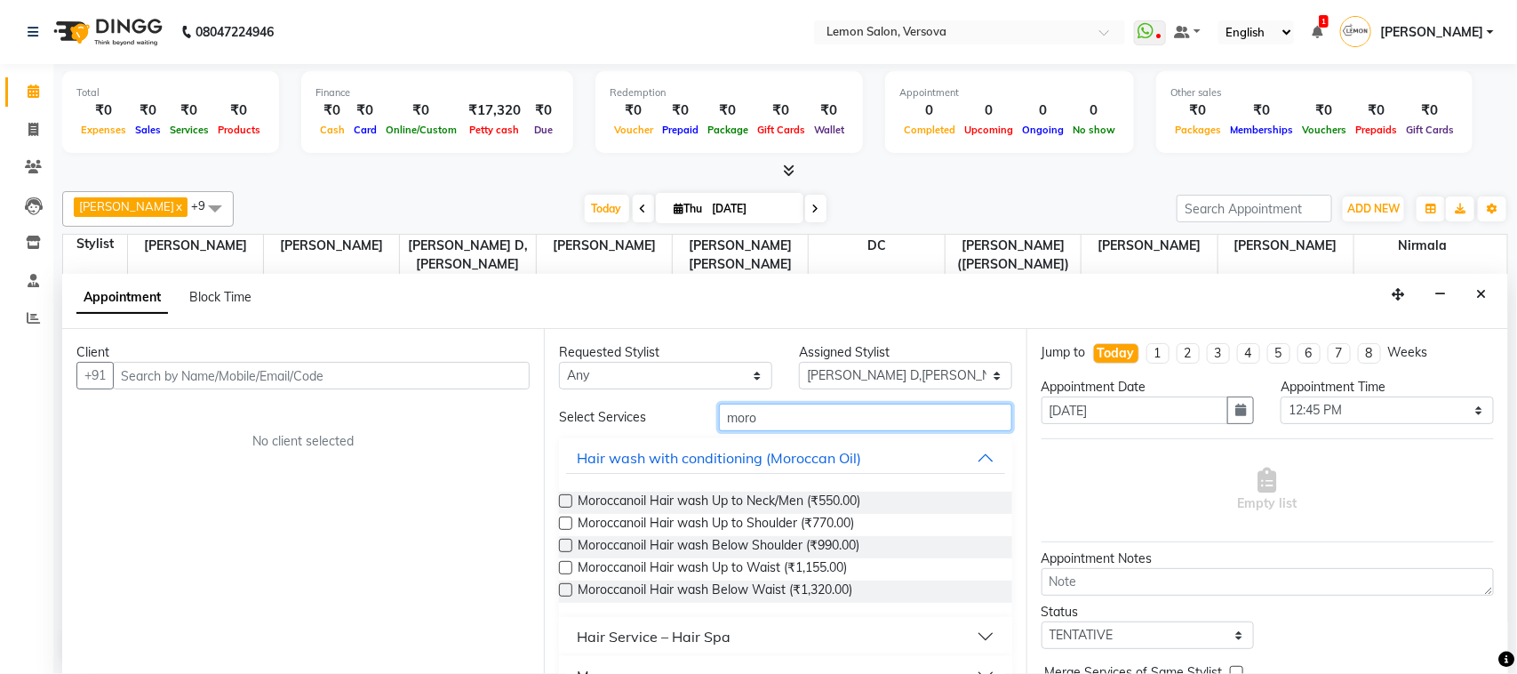
type input "moro"
click at [1482, 298] on icon "Close" at bounding box center [1481, 294] width 10 height 12
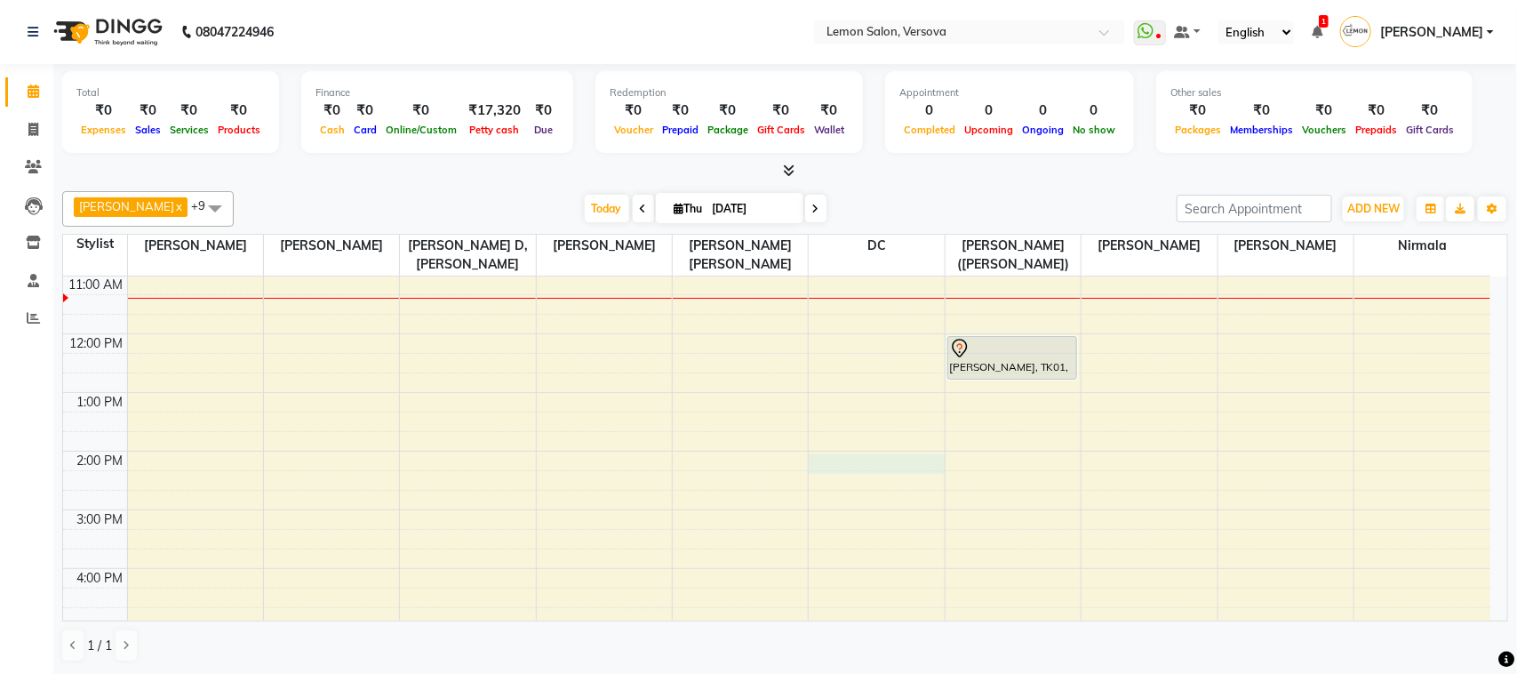
click at [934, 462] on div "9:00 AM 10:00 AM 11:00 AM 12:00 PM 1:00 PM 2:00 PM 3:00 PM 4:00 PM 5:00 PM 6:00…" at bounding box center [777, 568] width 1428 height 820
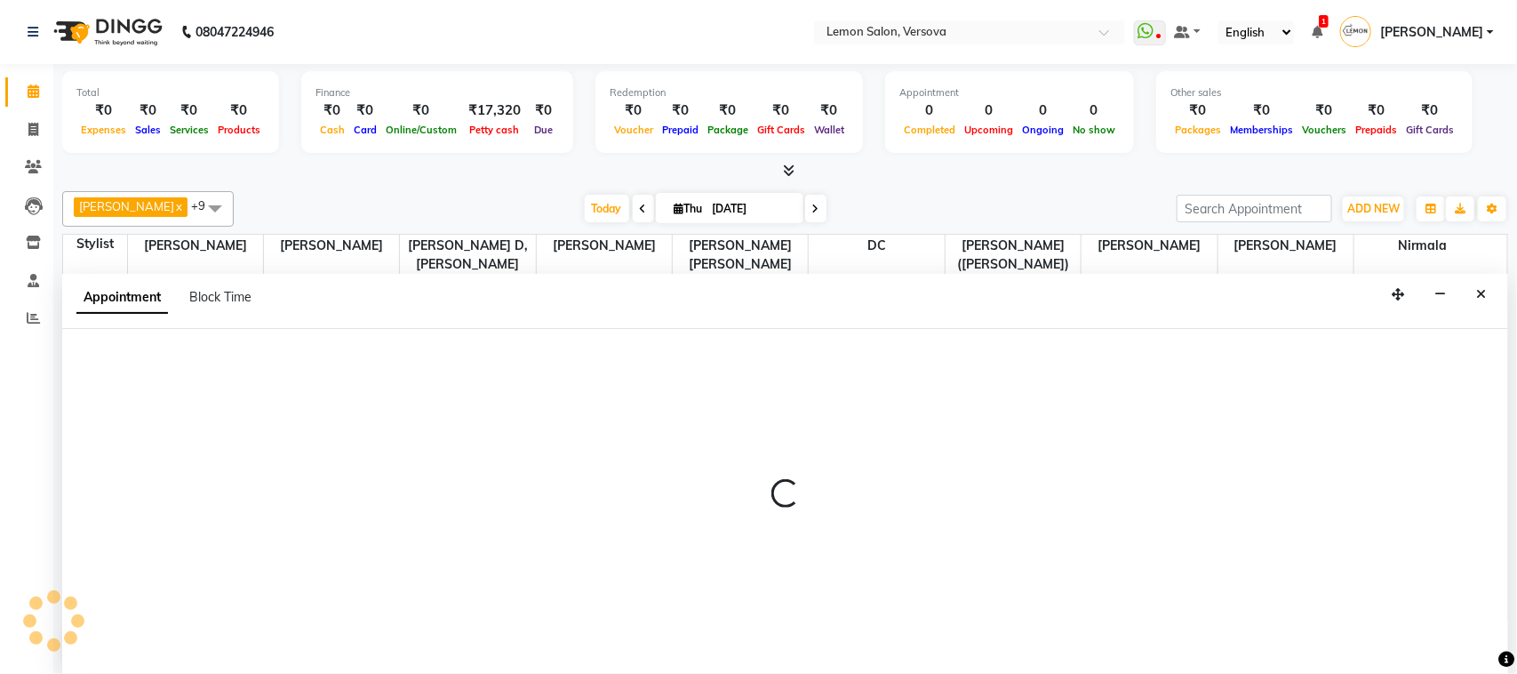
select select "7886"
select select "tentative"
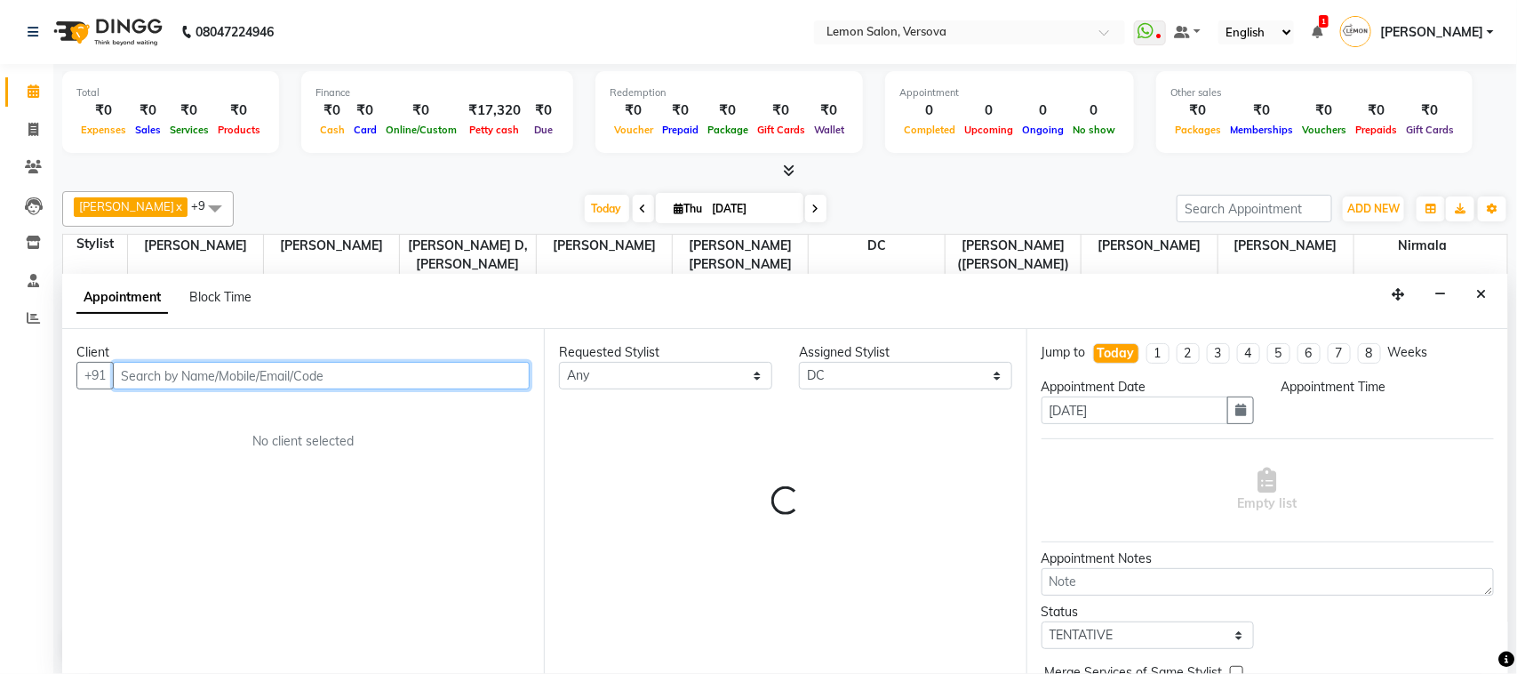
select select "840"
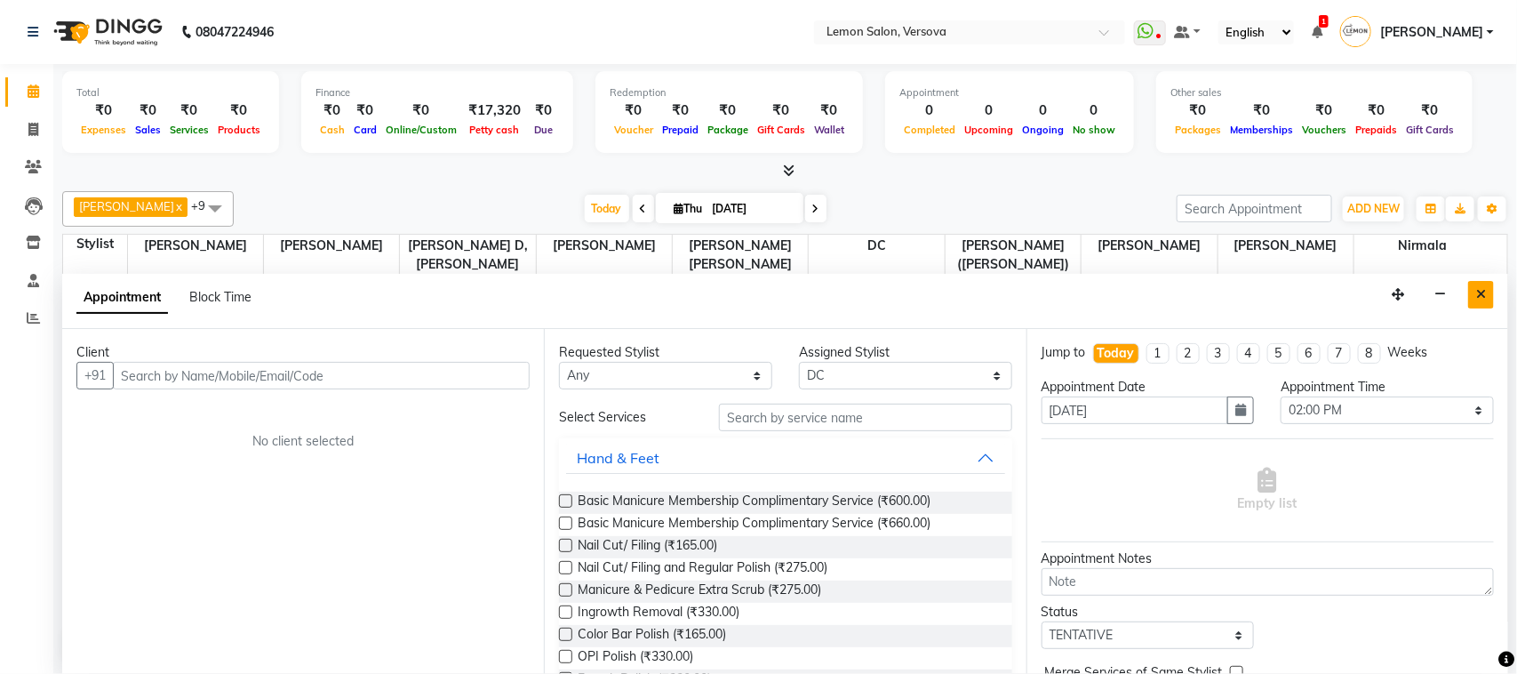
click at [1469, 283] on button "Close" at bounding box center [1481, 295] width 26 height 28
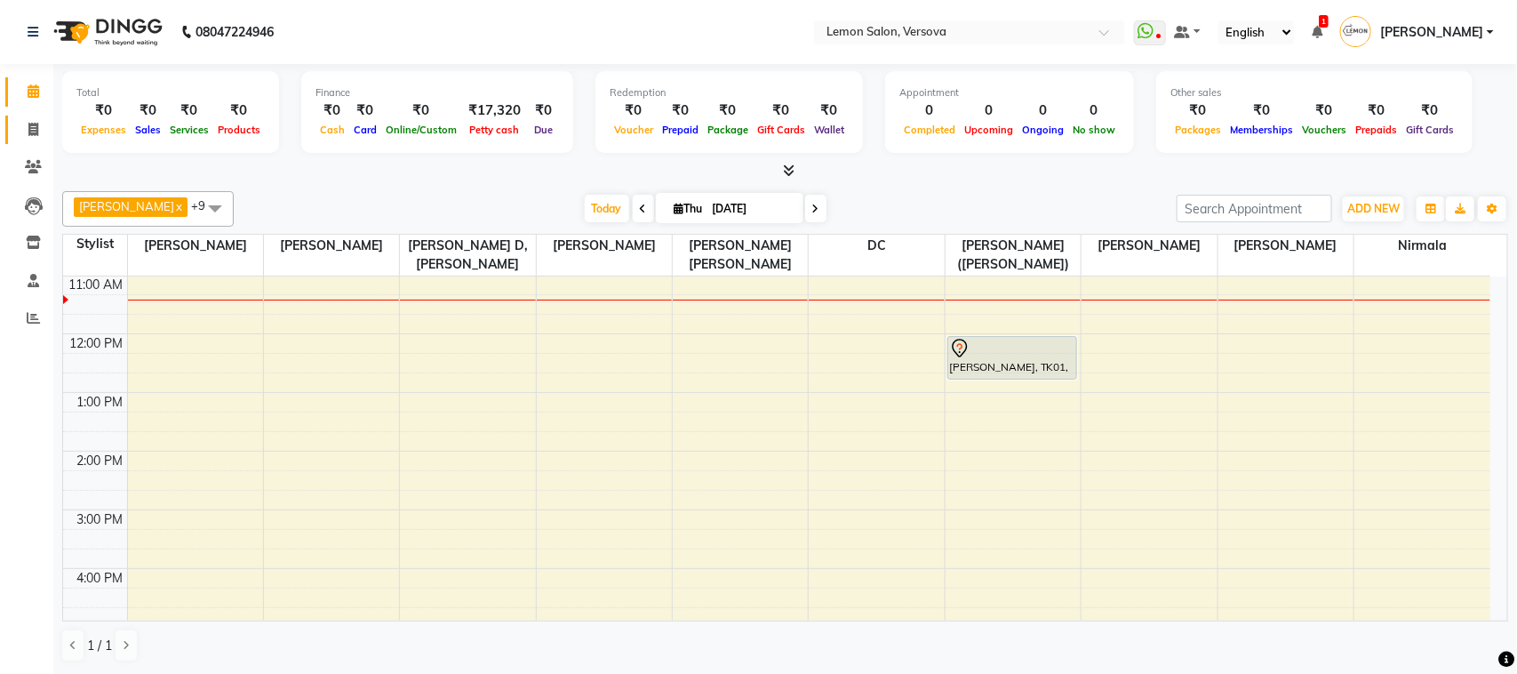
click at [33, 117] on link "Invoice" at bounding box center [26, 130] width 43 height 29
select select "564"
select select "service"
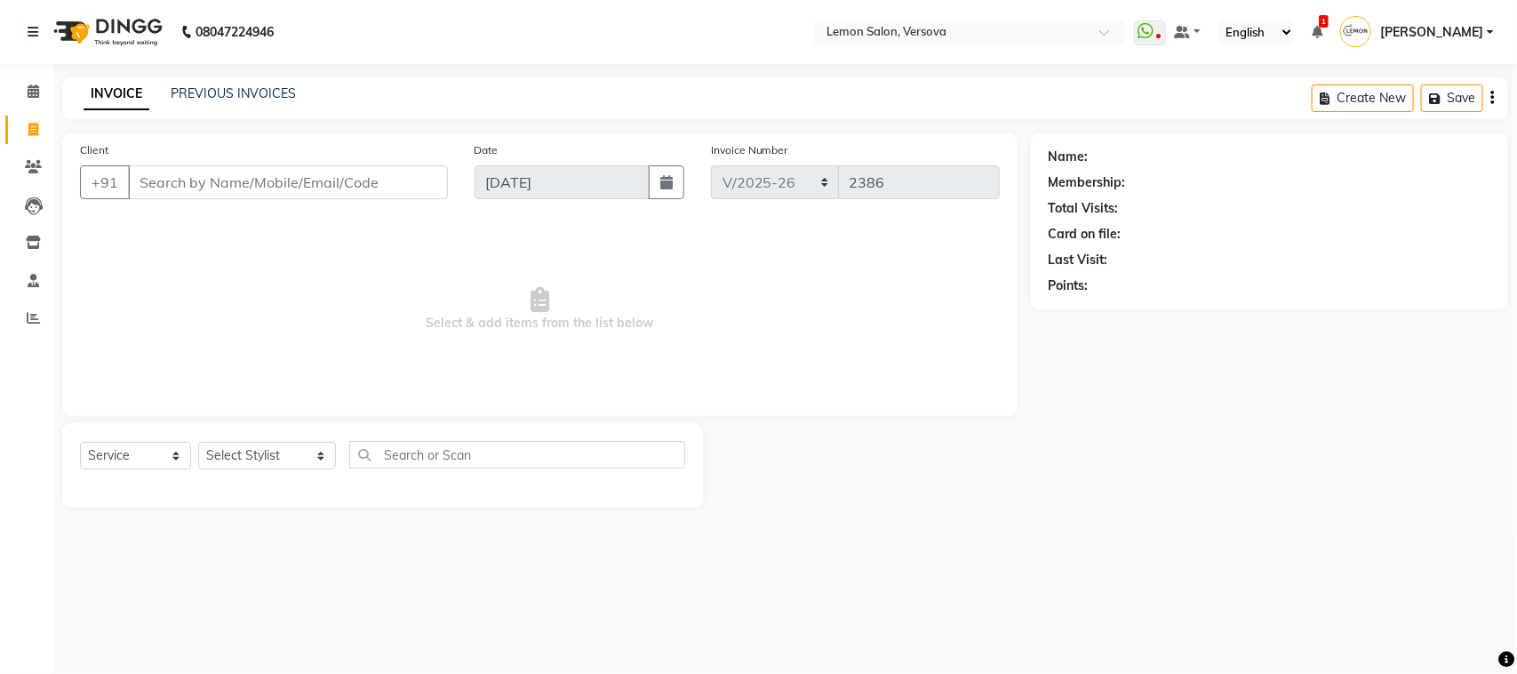
click at [407, 176] on input "Client" at bounding box center [288, 182] width 320 height 34
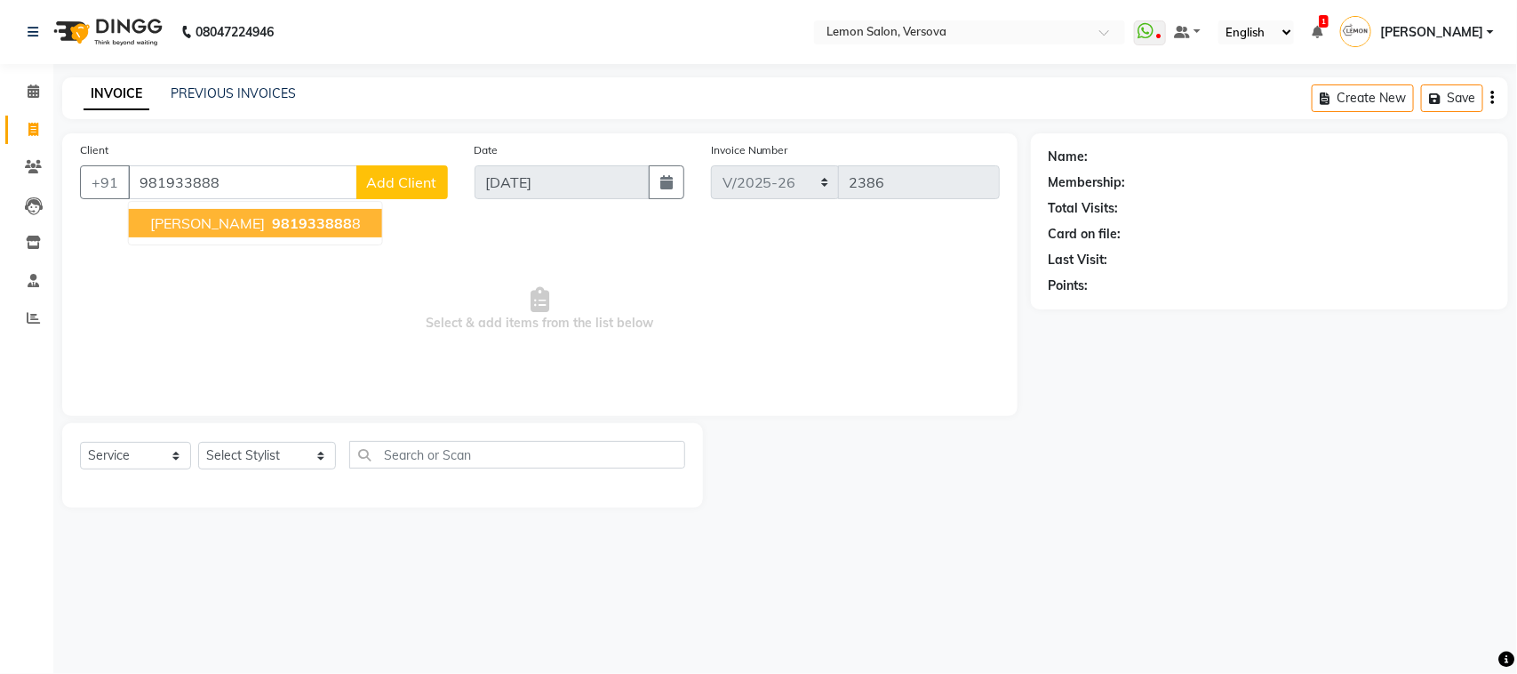
click at [231, 220] on span "[PERSON_NAME]" at bounding box center [207, 223] width 115 height 18
type input "9819338888"
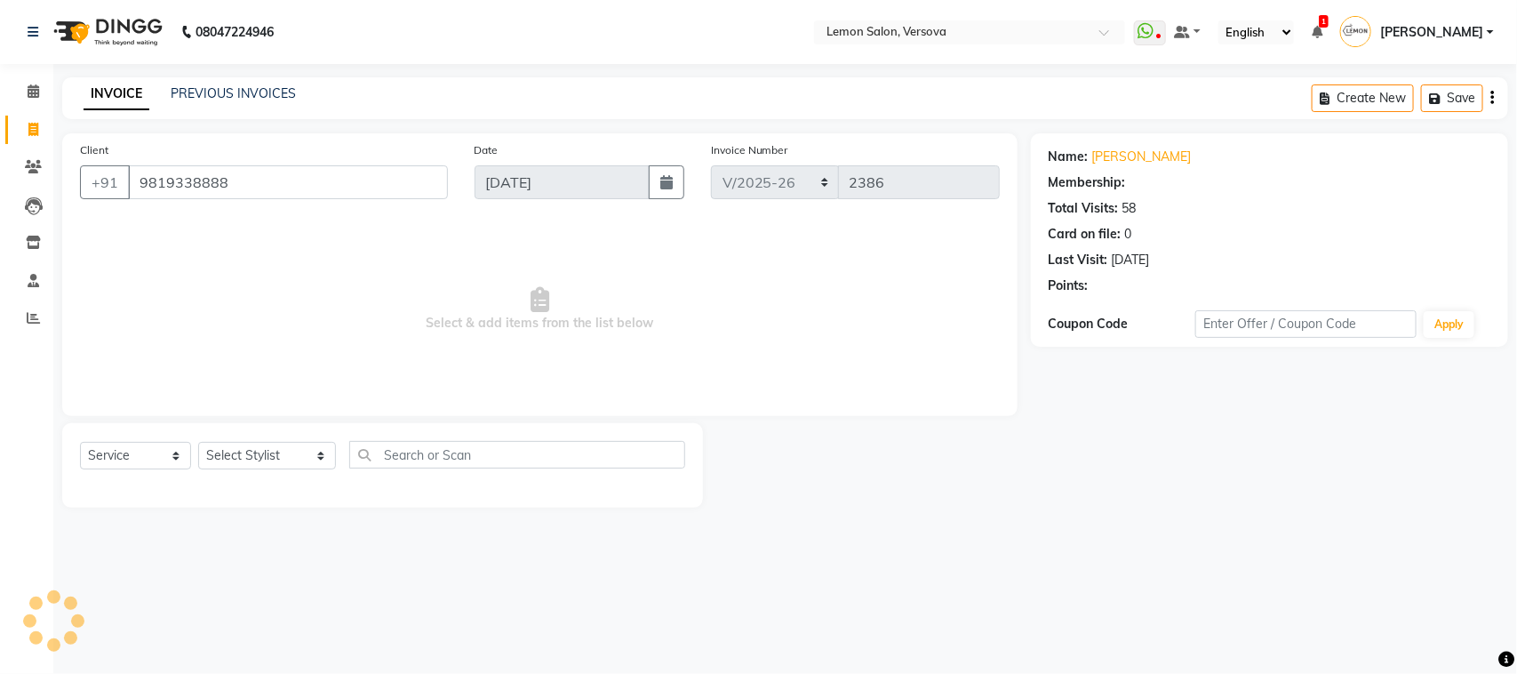
select select "1: Object"
click at [1134, 169] on div "Name: Anand Oberoi Membership: end on 15-04-2026 Total Visits: 58 Card on file:…" at bounding box center [1270, 217] width 442 height 155
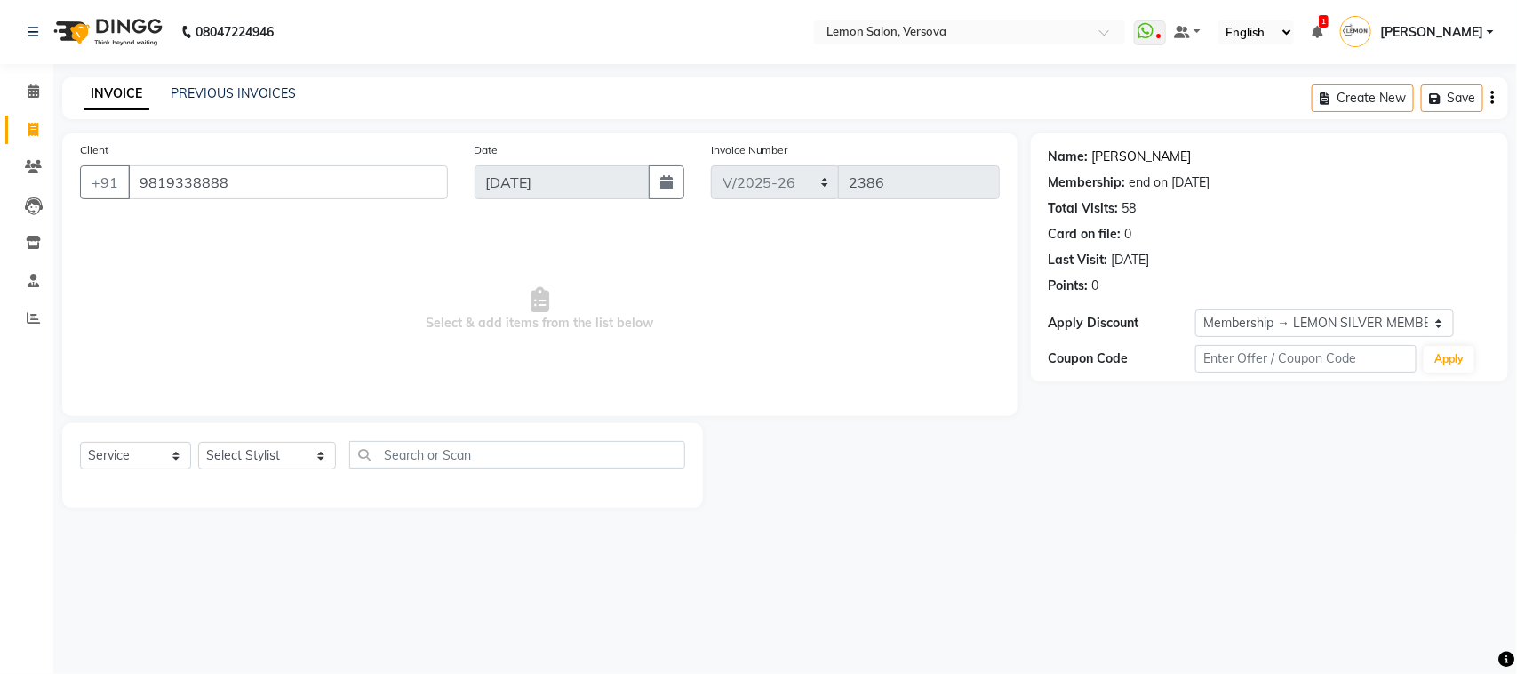
click at [1135, 149] on link "Anand Oberoi" at bounding box center [1142, 157] width 100 height 19
click at [44, 83] on span at bounding box center [33, 92] width 31 height 20
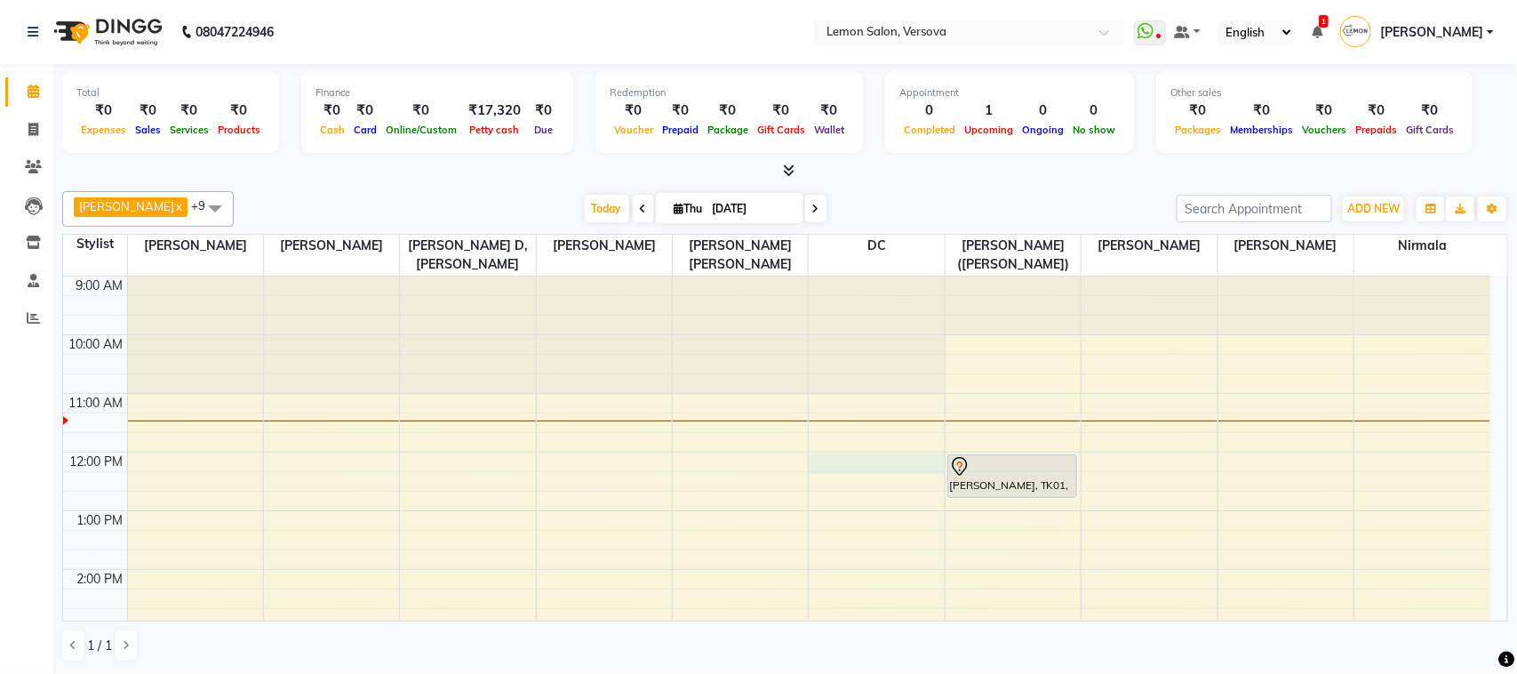
click at [836, 463] on div "9:00 AM 10:00 AM 11:00 AM 12:00 PM 1:00 PM 2:00 PM 3:00 PM 4:00 PM 5:00 PM 6:00…" at bounding box center [777, 686] width 1428 height 820
select select "7886"
select select "tentative"
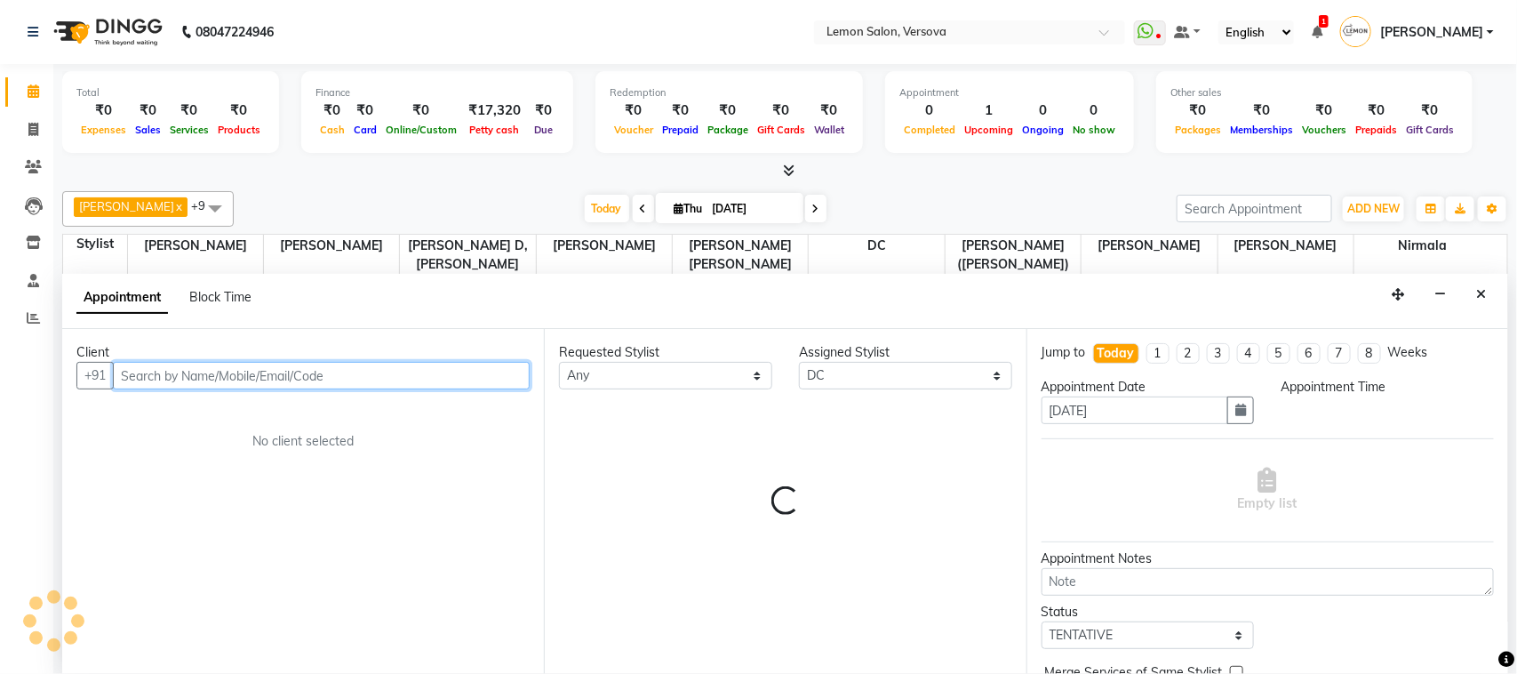
select select "720"
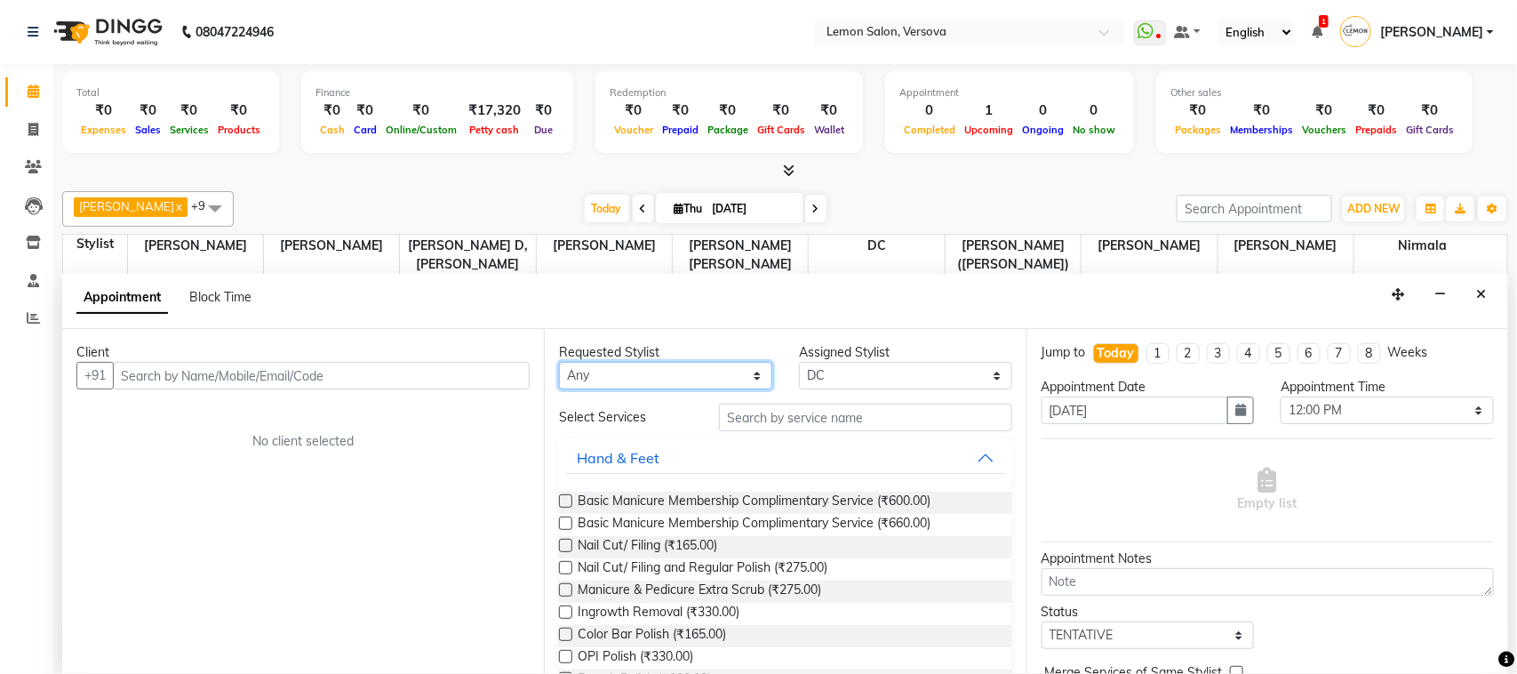
click at [569, 364] on select "Any [PERSON_NAME] [PERSON_NAME] DC [PERSON_NAME] [PERSON_NAME],[PERSON_NAME] Ku…" at bounding box center [665, 376] width 213 height 28
select select "7408"
click at [559, 363] on select "Any [PERSON_NAME] [PERSON_NAME] DC [PERSON_NAME] [PERSON_NAME],[PERSON_NAME] Ku…" at bounding box center [665, 376] width 213 height 28
select select "7408"
click at [1404, 394] on div "Appointment Time" at bounding box center [1387, 387] width 213 height 19
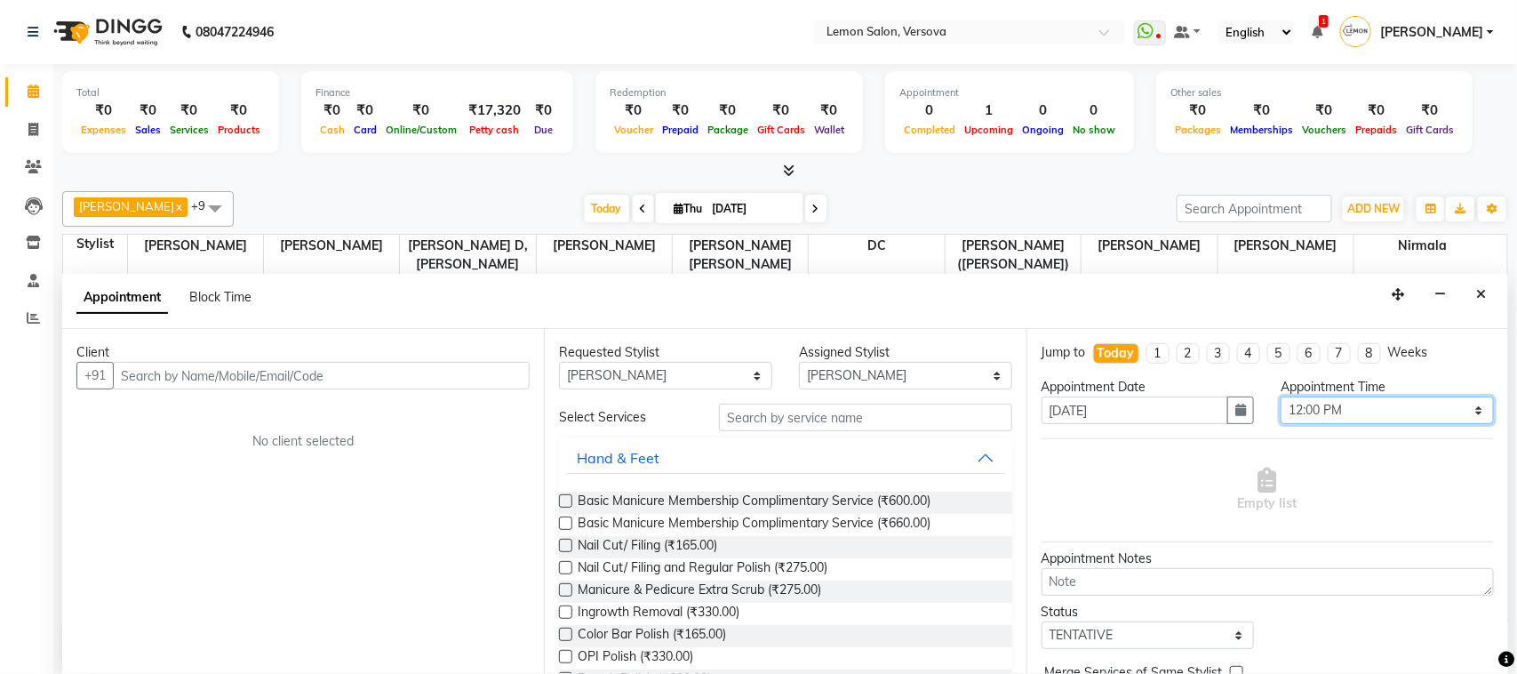
click at [1410, 418] on select "Select 10:00 AM 10:15 AM 10:30 AM 10:45 AM 11:00 AM 11:15 AM 11:30 AM 11:45 AM …" at bounding box center [1387, 410] width 213 height 28
select select "780"
click at [1281, 397] on select "Select 10:00 AM 10:15 AM 10:30 AM 10:45 AM 11:00 AM 11:15 AM 11:30 AM 11:45 AM …" at bounding box center [1387, 410] width 213 height 28
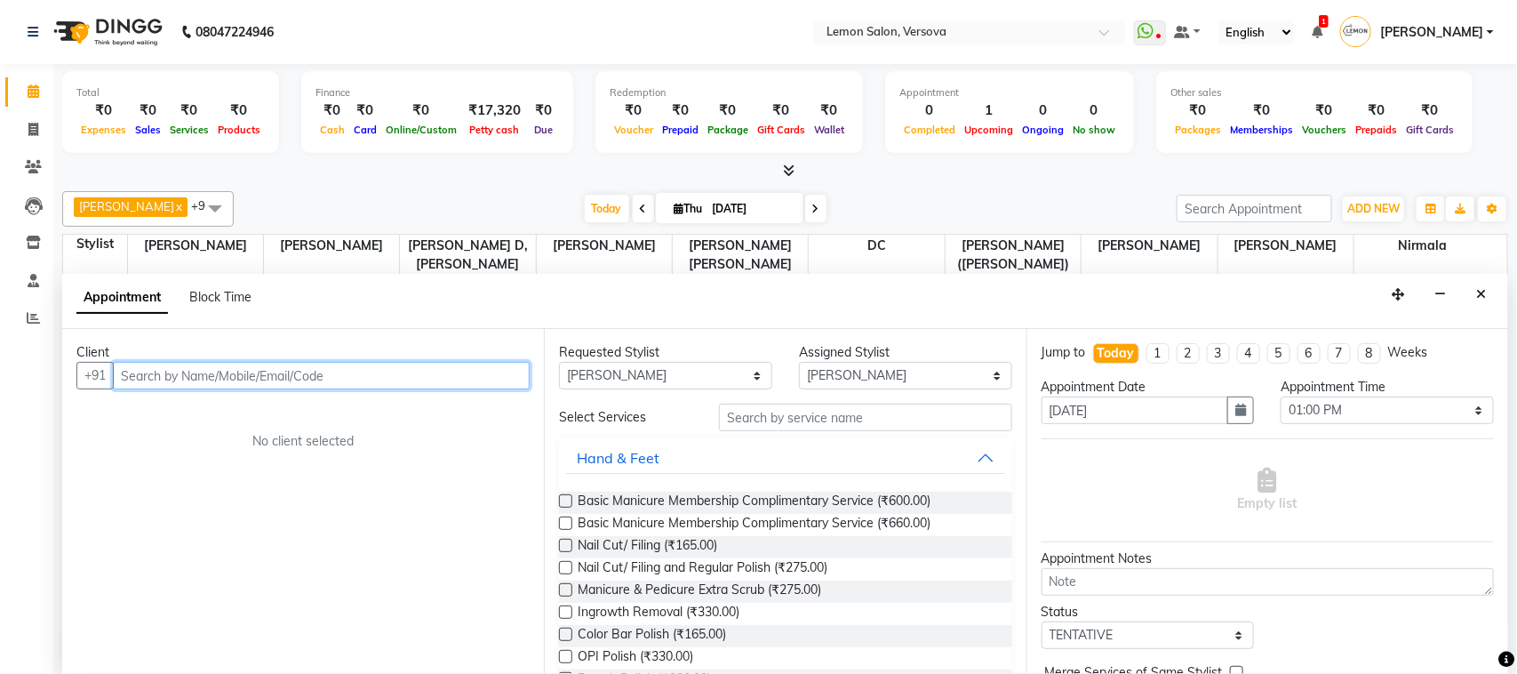
click at [503, 374] on input "text" at bounding box center [321, 376] width 417 height 28
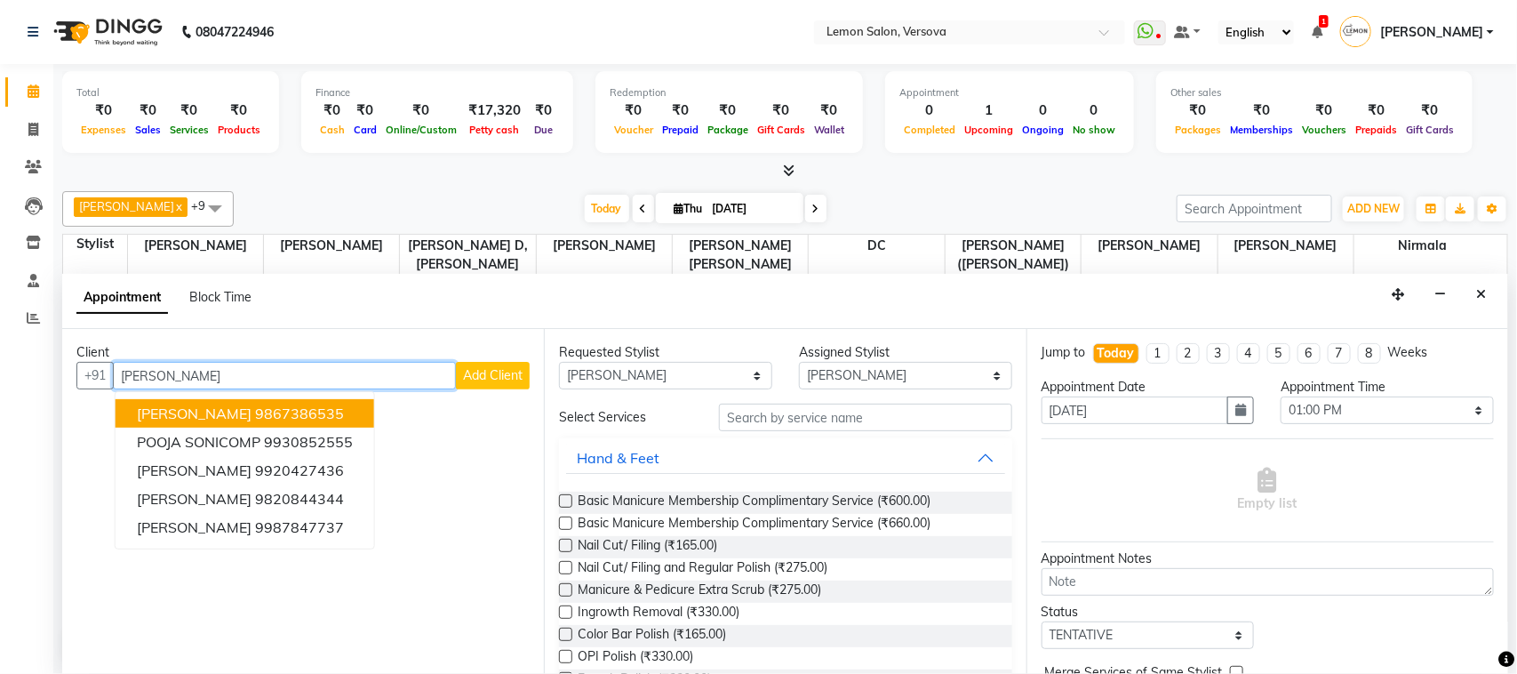
click at [265, 409] on ngb-highlight "9867386535" at bounding box center [299, 413] width 89 height 18
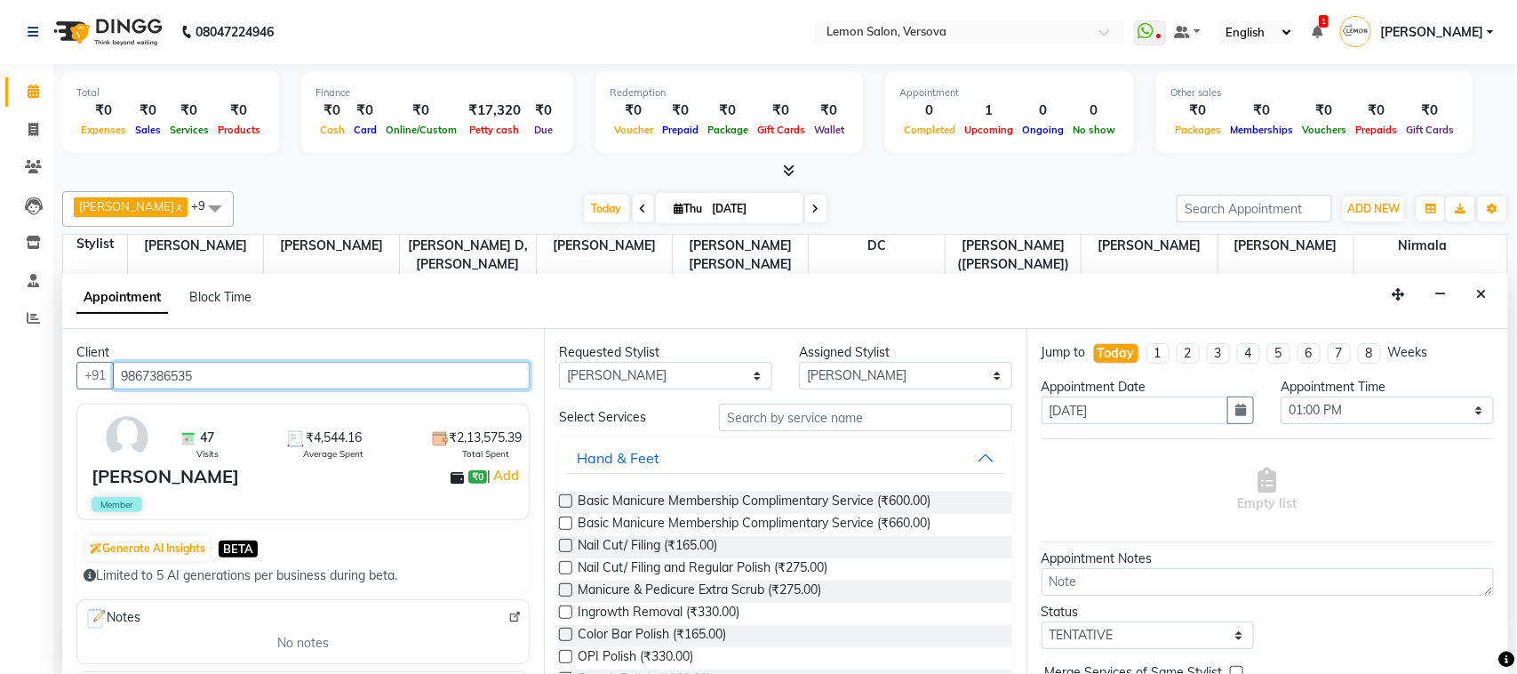
type input "9867386535"
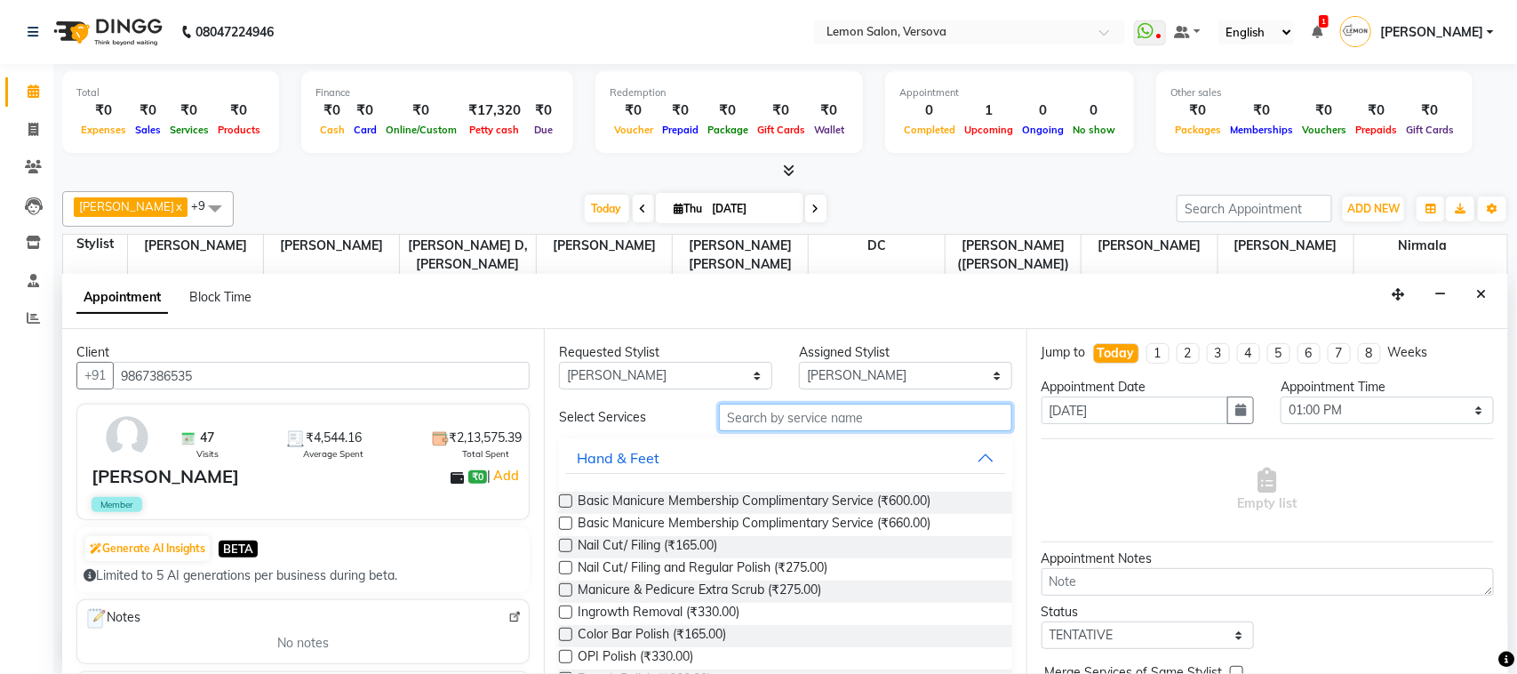
click at [908, 422] on input "text" at bounding box center [865, 418] width 293 height 28
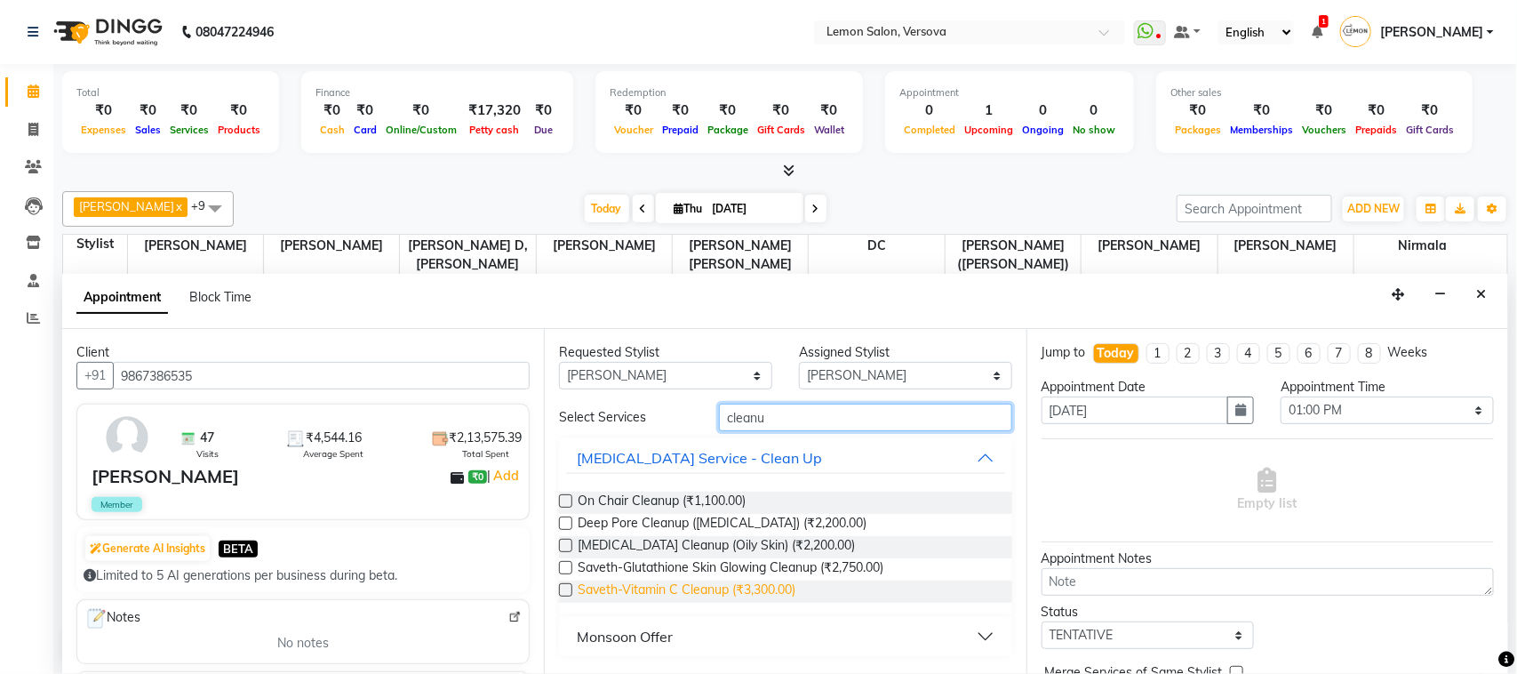
type input "cleanu"
click at [716, 591] on span "Saveth-Vitamin C Cleanup (₹3,300.00)" at bounding box center [687, 591] width 218 height 22
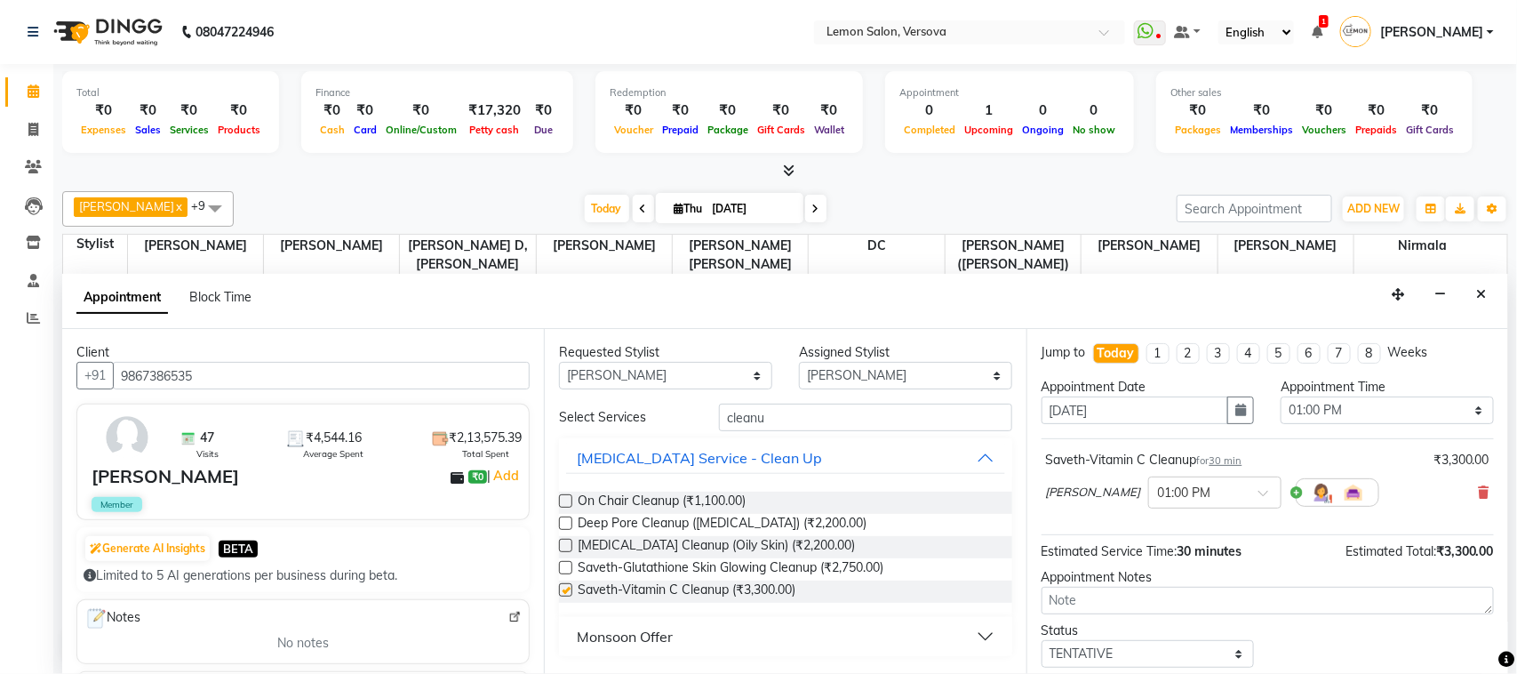
checkbox input "false"
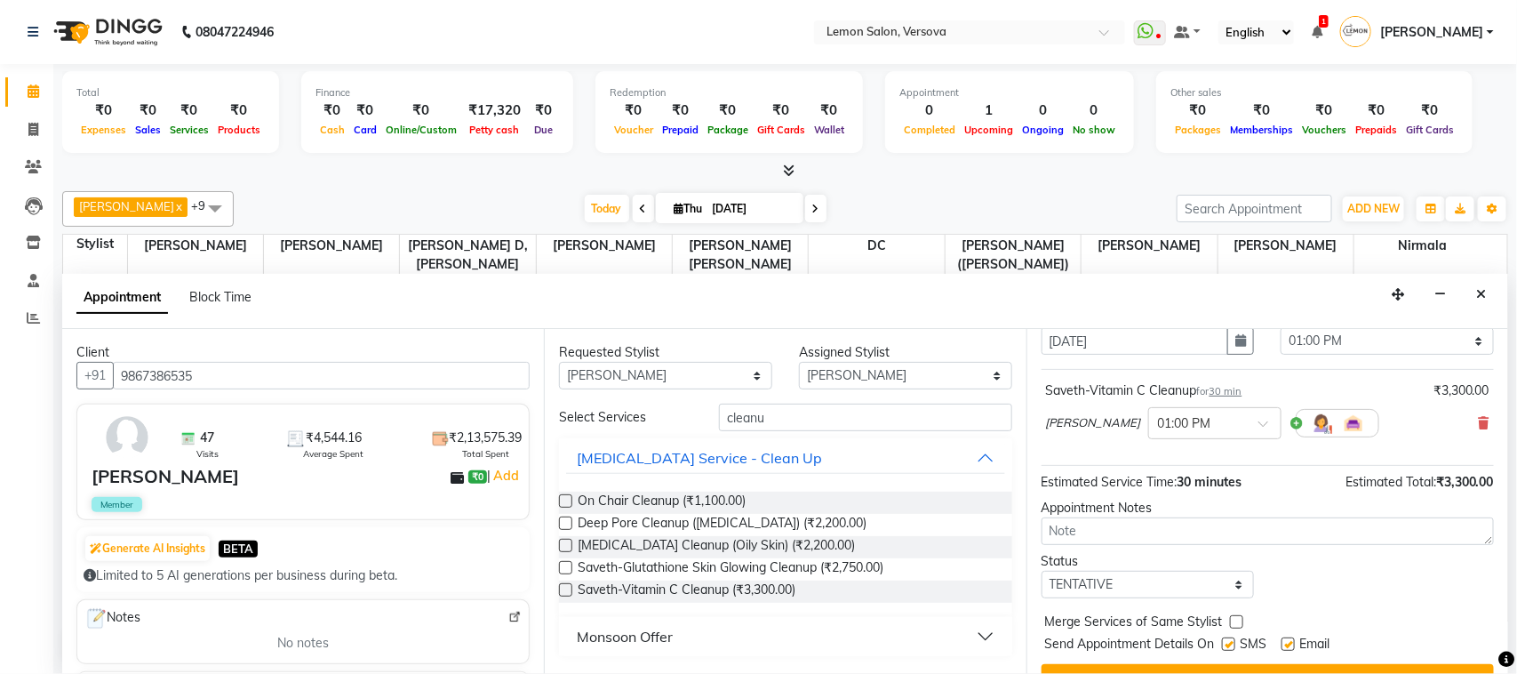
scroll to position [108, 0]
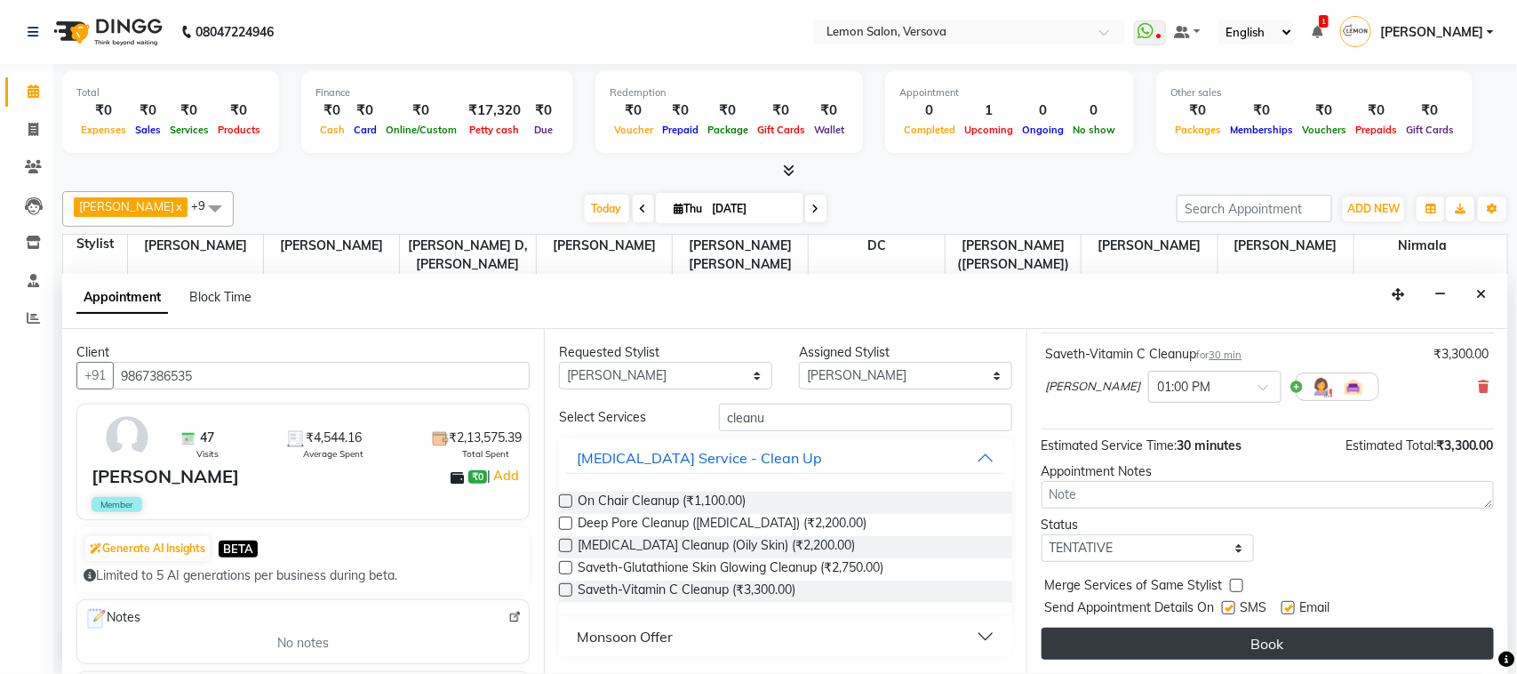
click at [1194, 653] on button "Book" at bounding box center [1268, 644] width 452 height 32
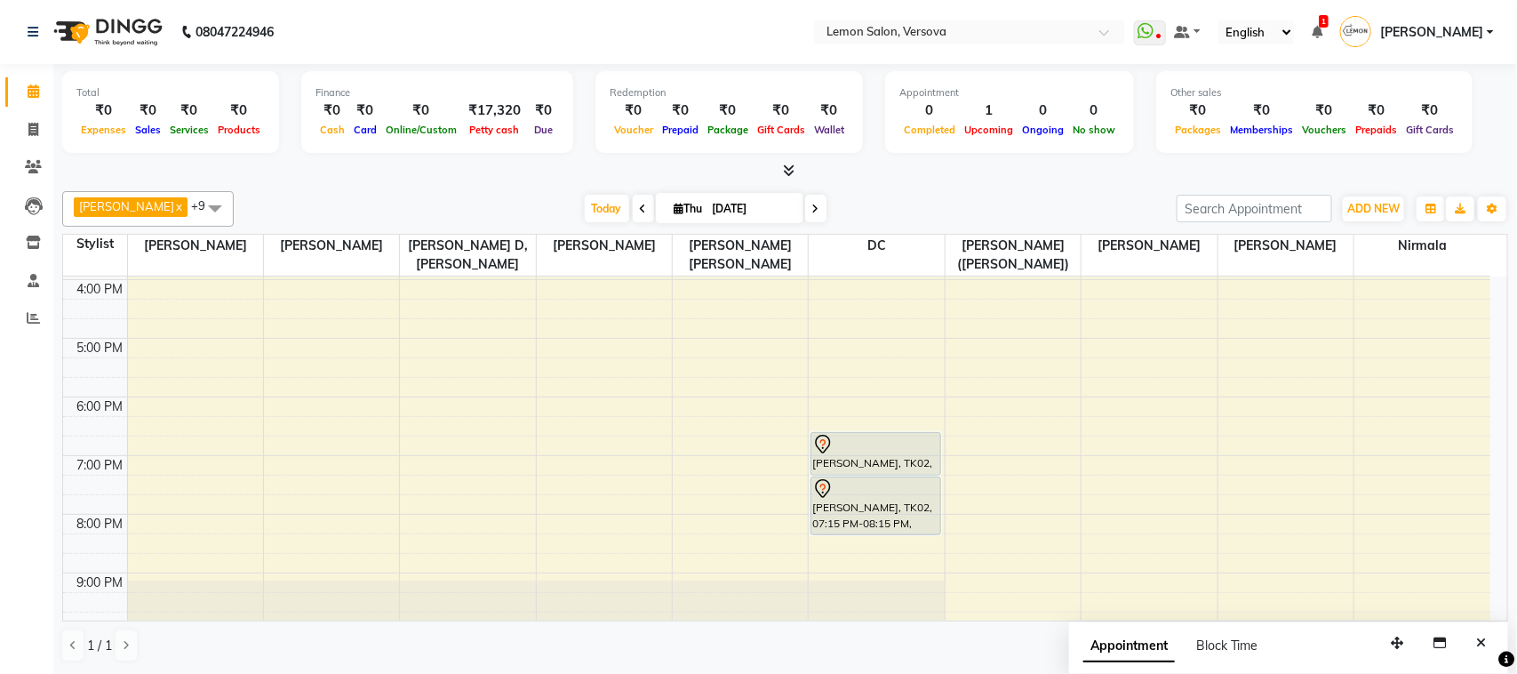
scroll to position [485, 0]
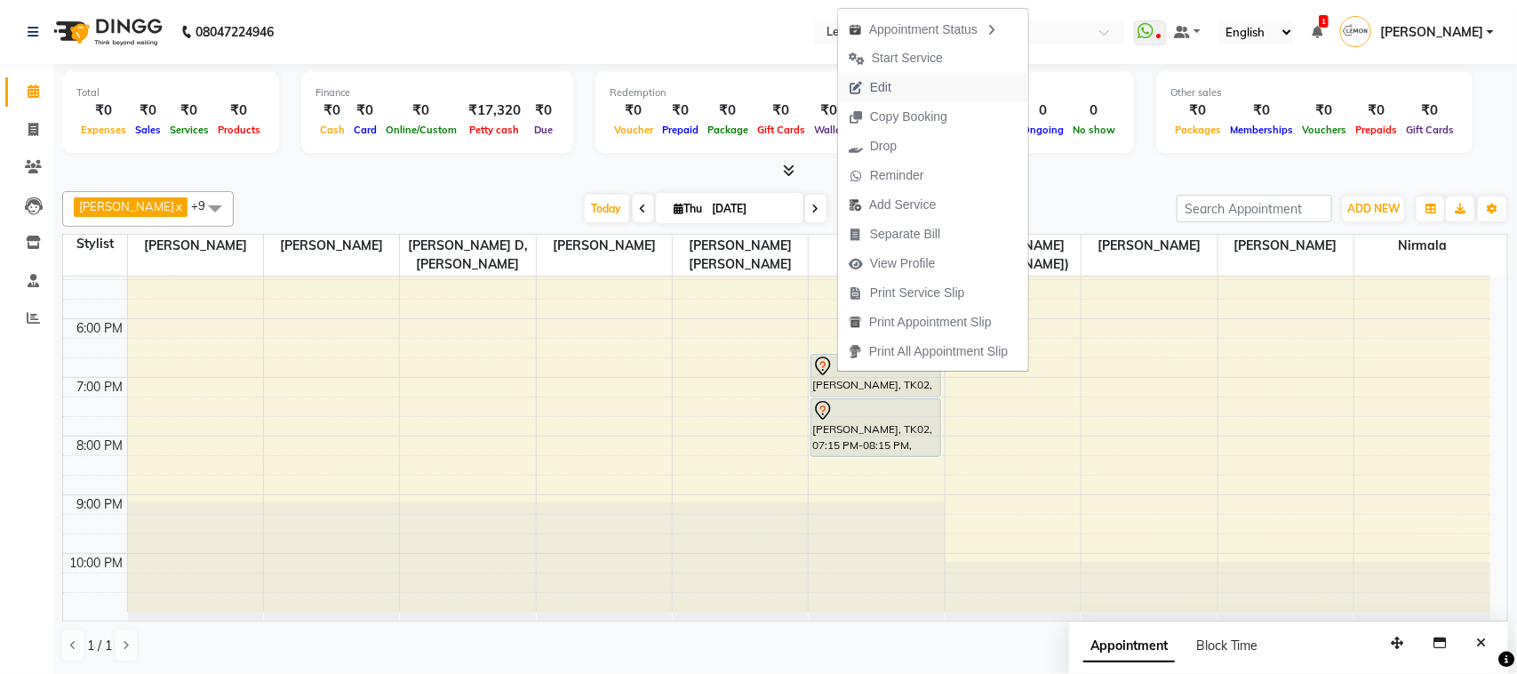
click at [904, 76] on button "Edit" at bounding box center [933, 87] width 190 height 29
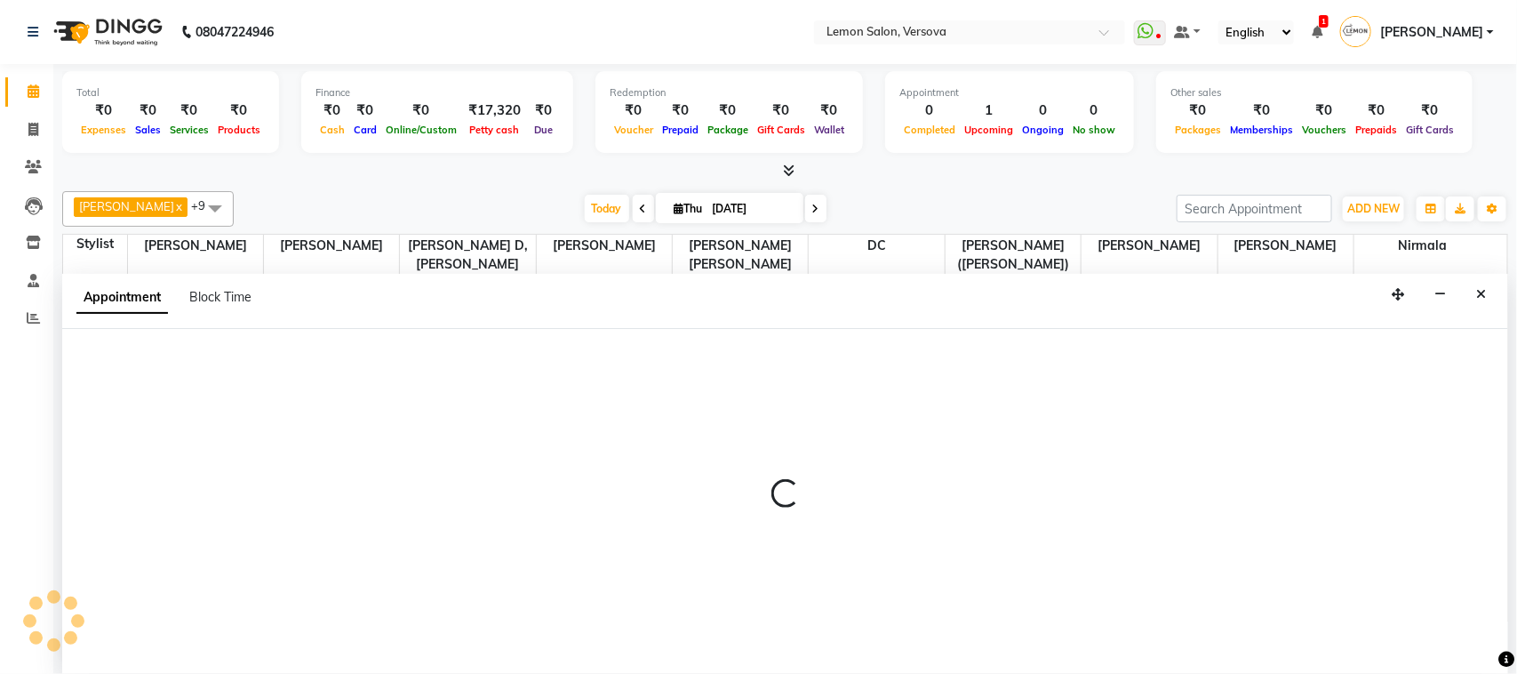
select select "tentative"
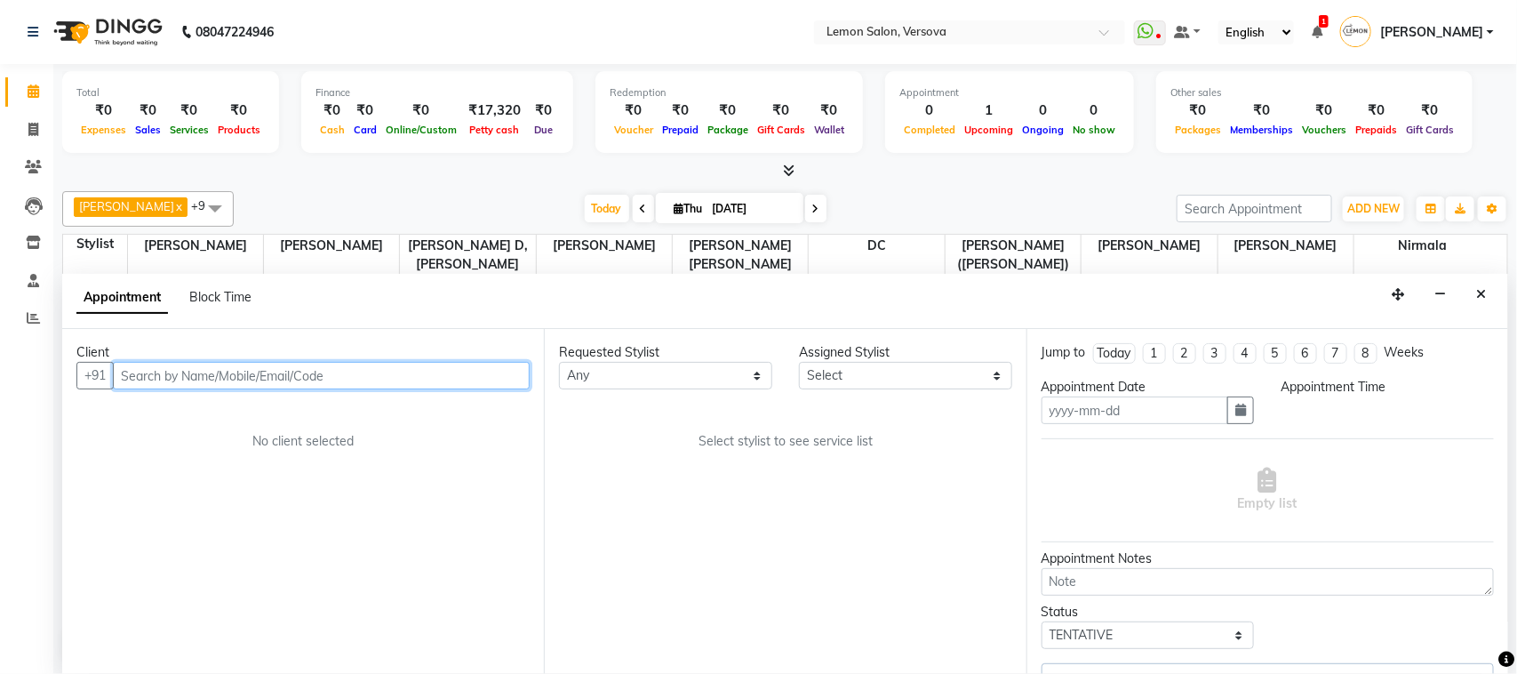
type input "[DATE]"
select select "7886"
select select "1110"
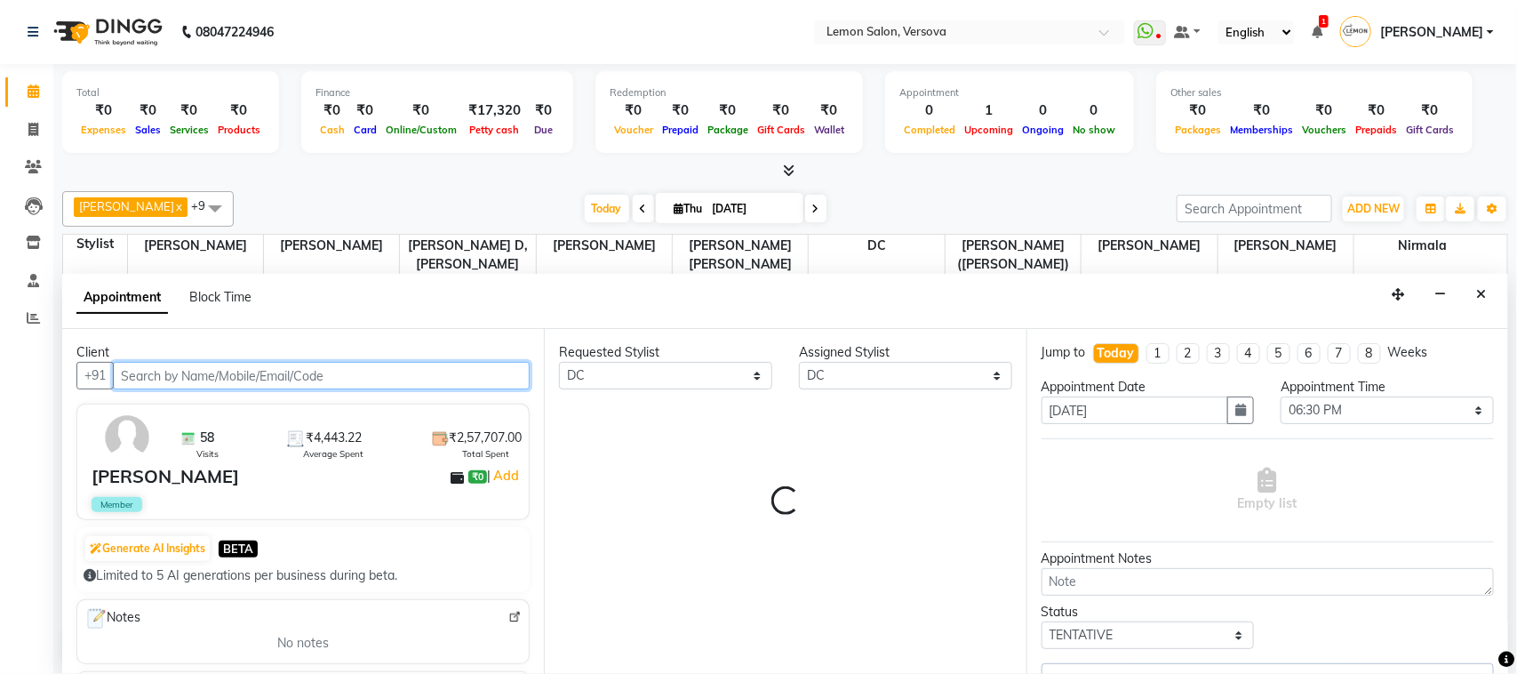
select select "753"
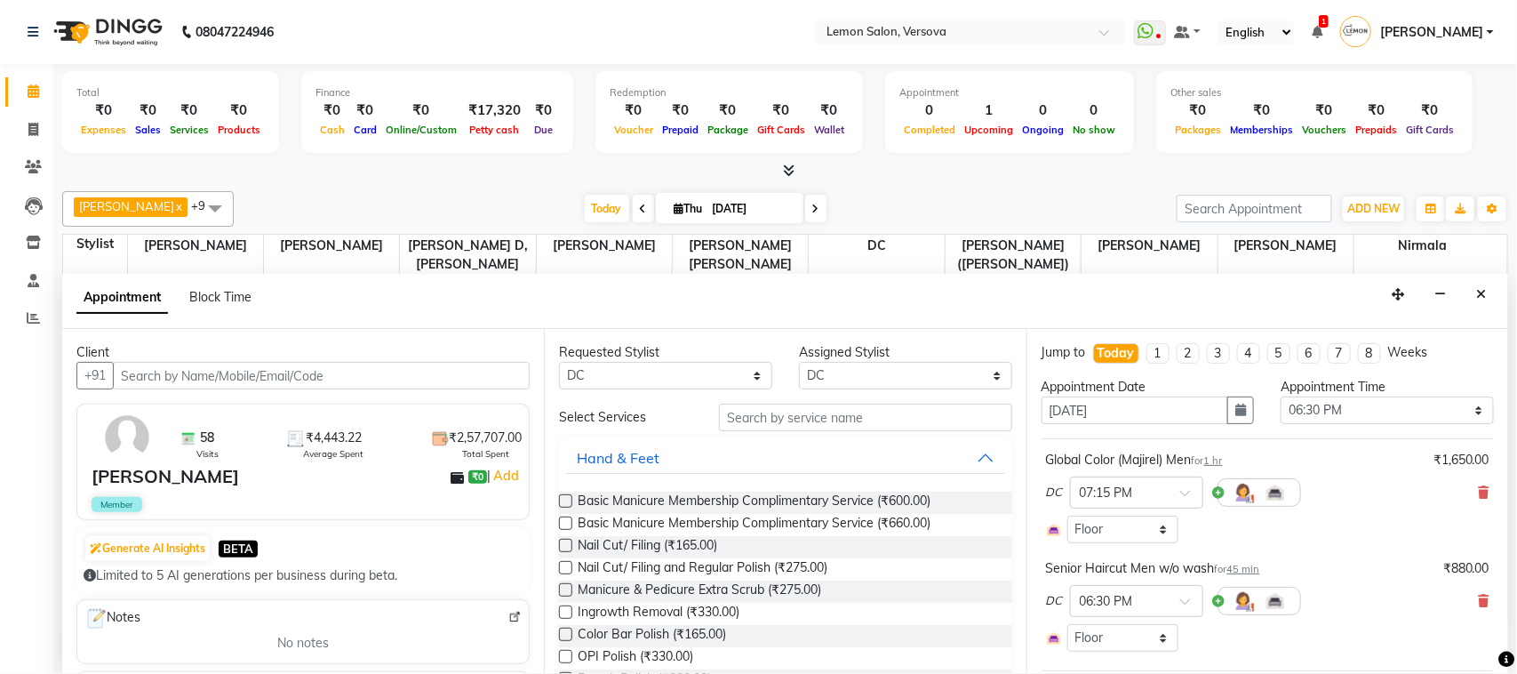
click at [820, 441] on div "Hand & Feet" at bounding box center [785, 457] width 452 height 39
click at [813, 425] on input "text" at bounding box center [865, 418] width 293 height 28
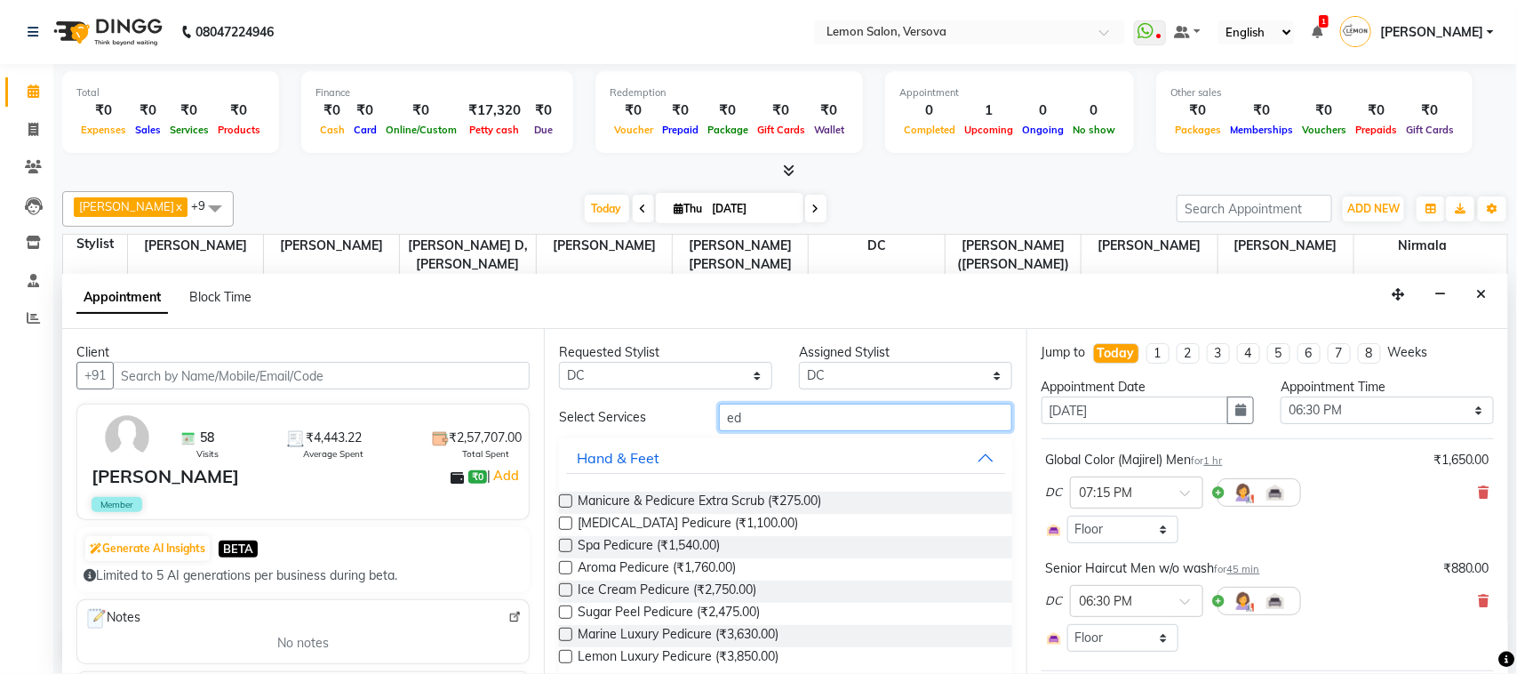
type input "e"
type input "pedi"
click at [692, 526] on span "[MEDICAL_DATA] Pedicure (₹1,100.00)" at bounding box center [688, 525] width 220 height 22
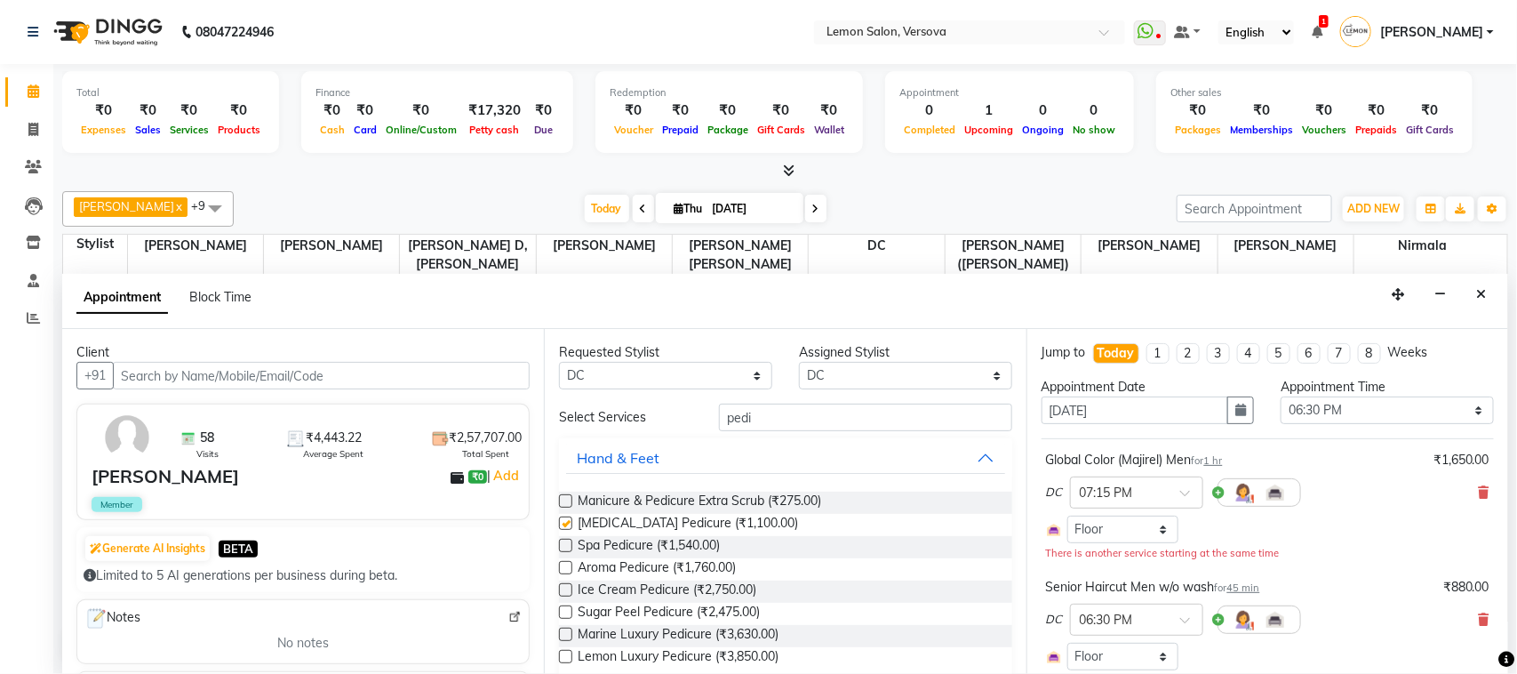
checkbox input "false"
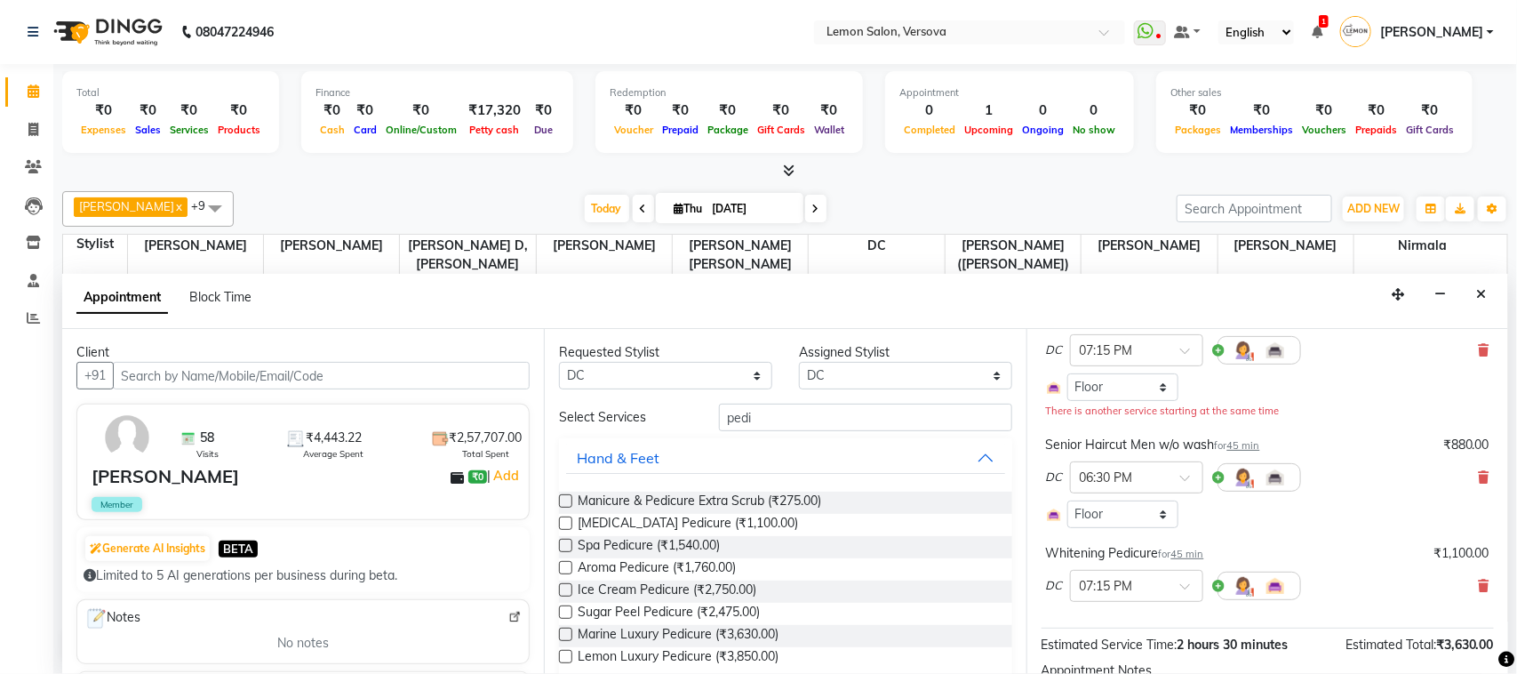
scroll to position [291, 0]
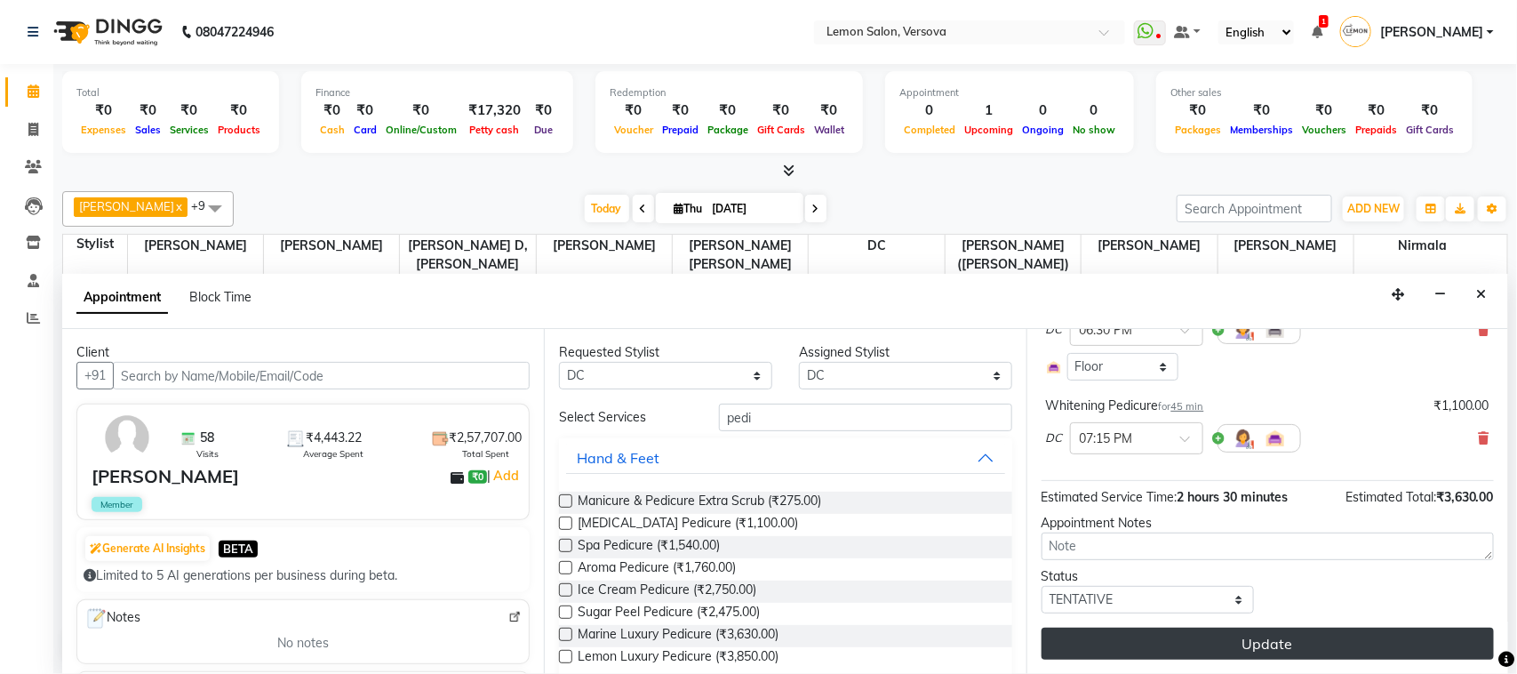
click at [1287, 634] on button "Update" at bounding box center [1268, 644] width 452 height 32
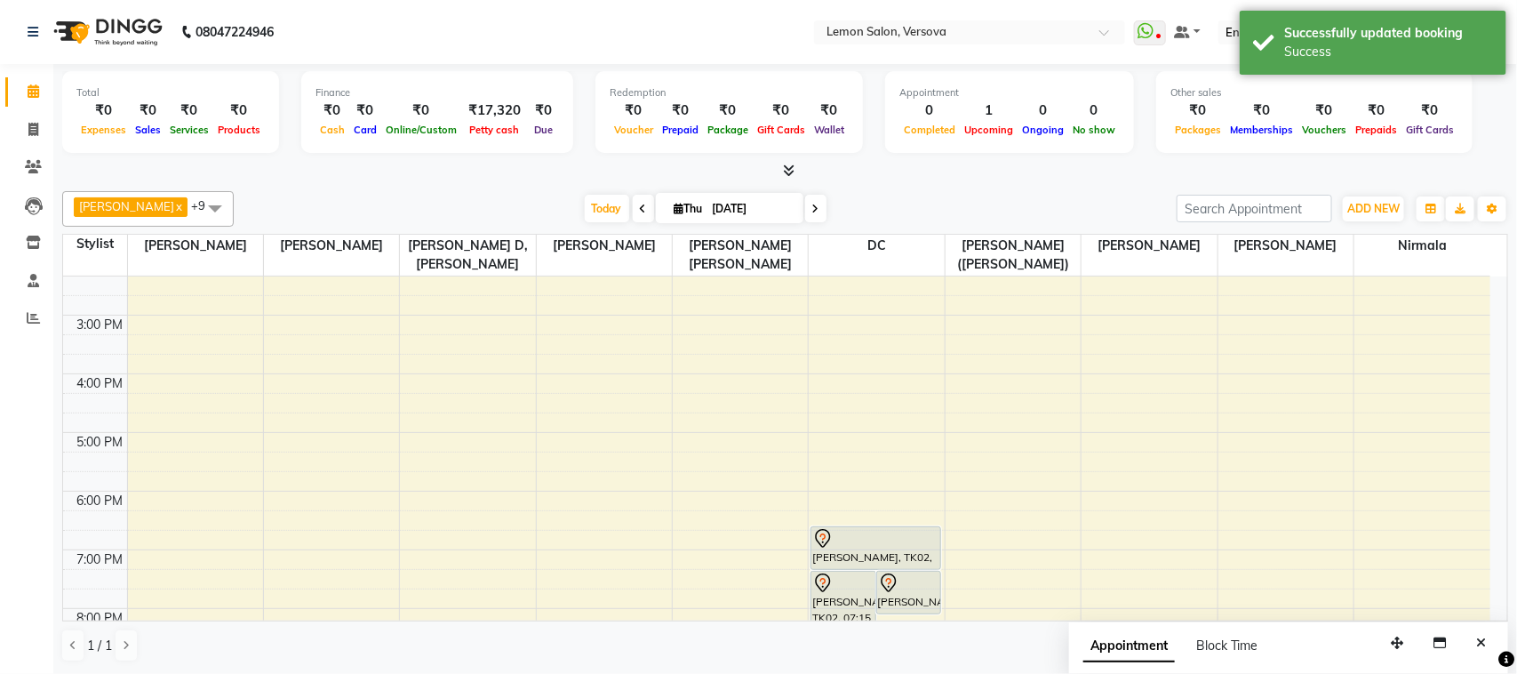
scroll to position [485, 0]
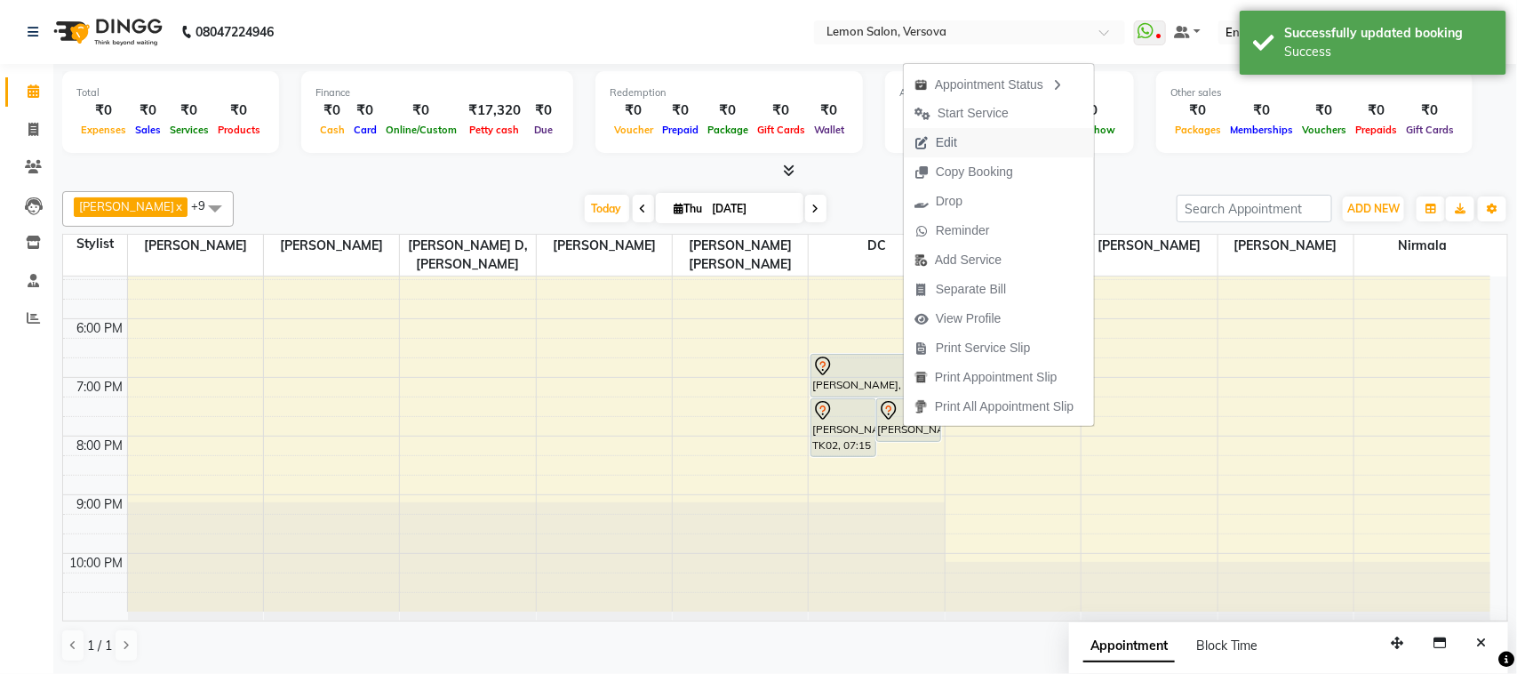
click at [929, 132] on span "Edit" at bounding box center [936, 142] width 64 height 29
select select "tentative"
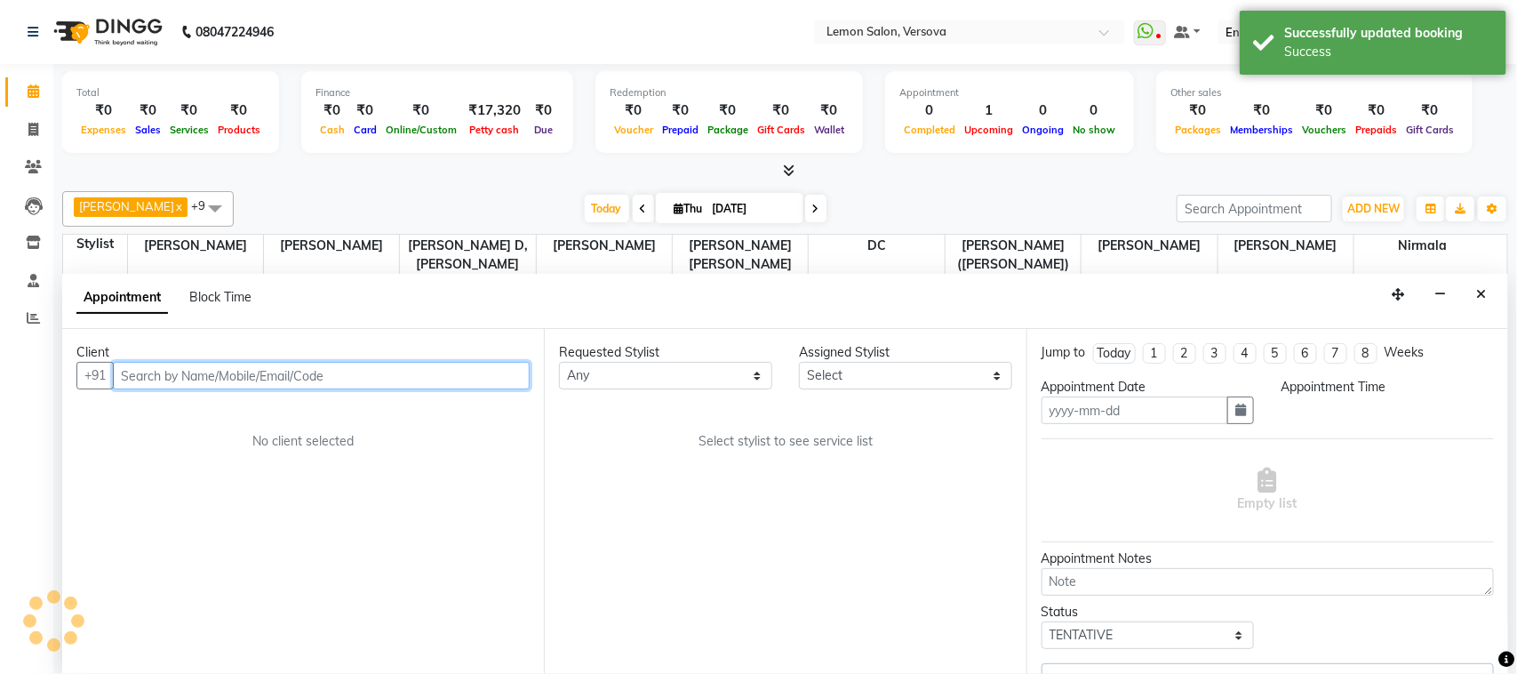
type input "[DATE]"
select select "1110"
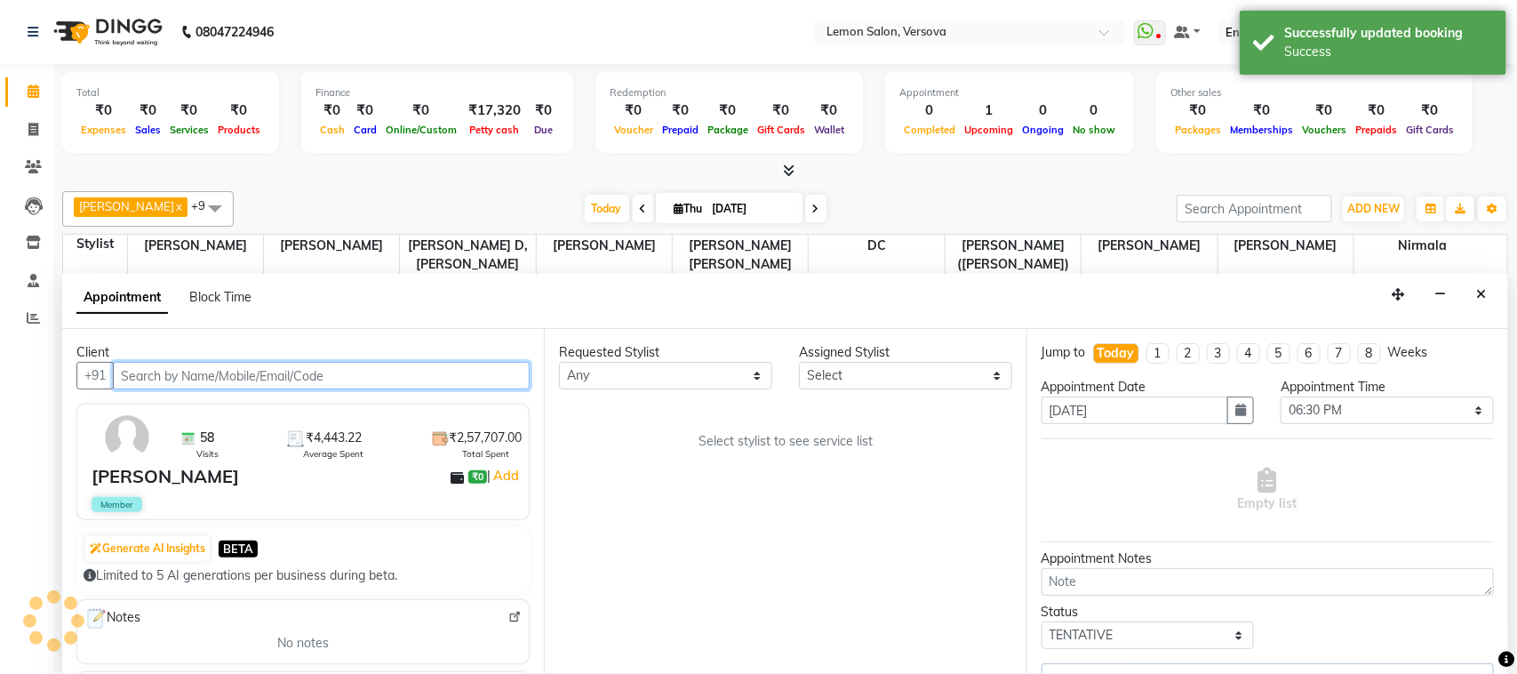
scroll to position [118, 0]
select select "7886"
select select "753"
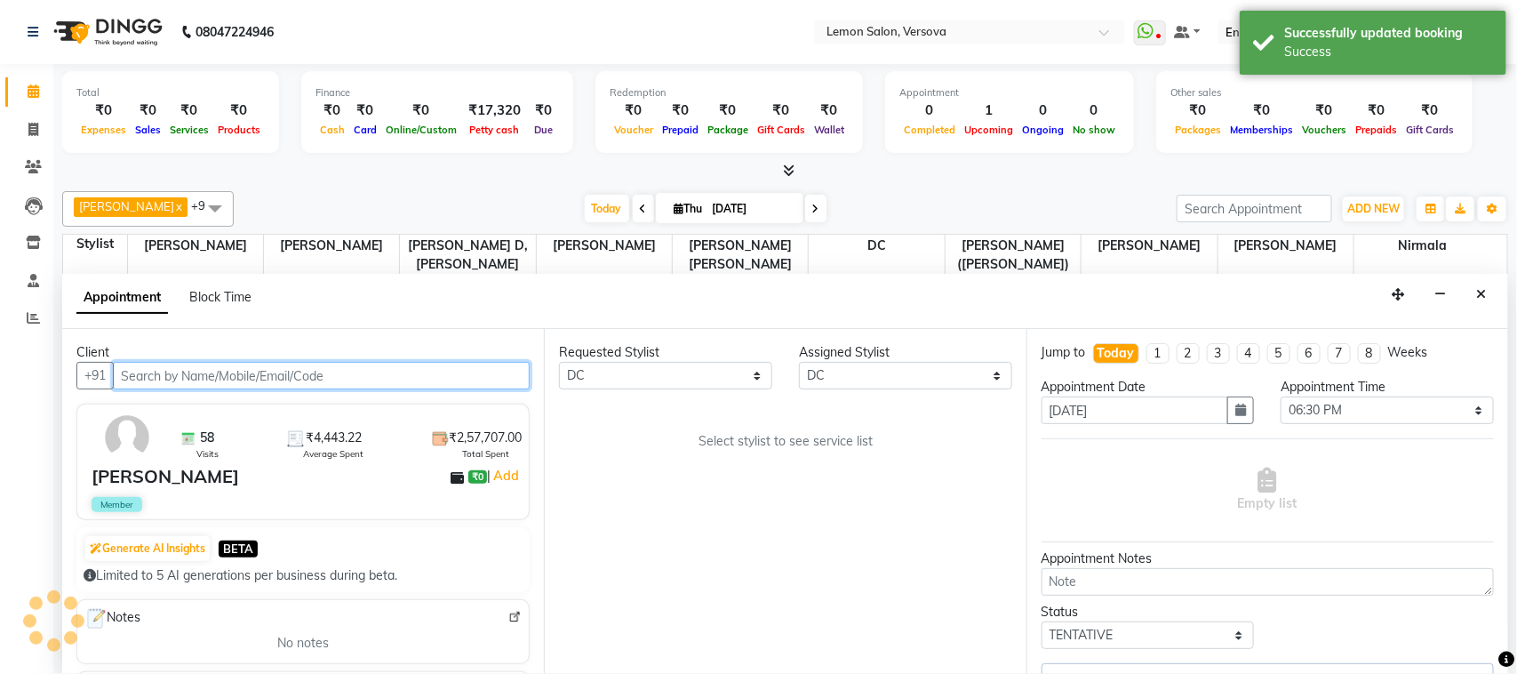
select select "753"
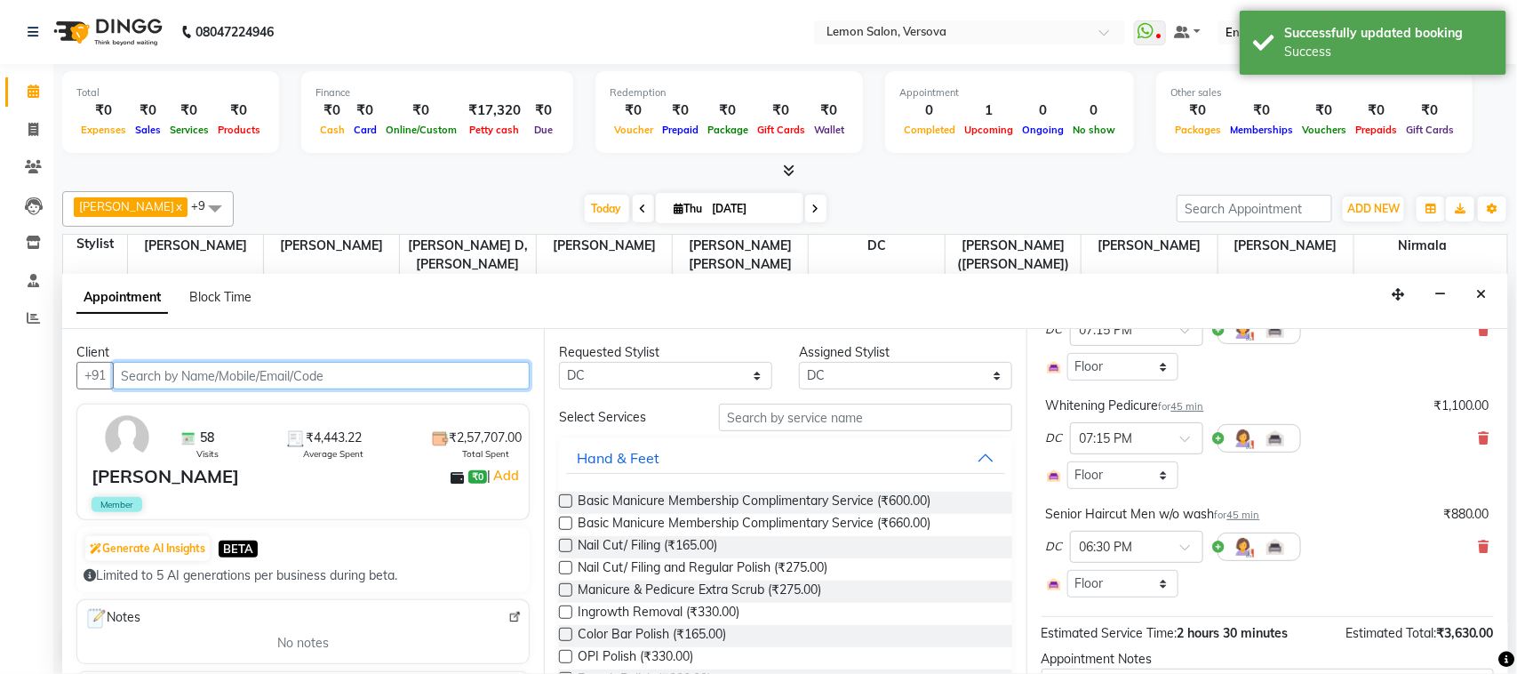
scroll to position [222, 0]
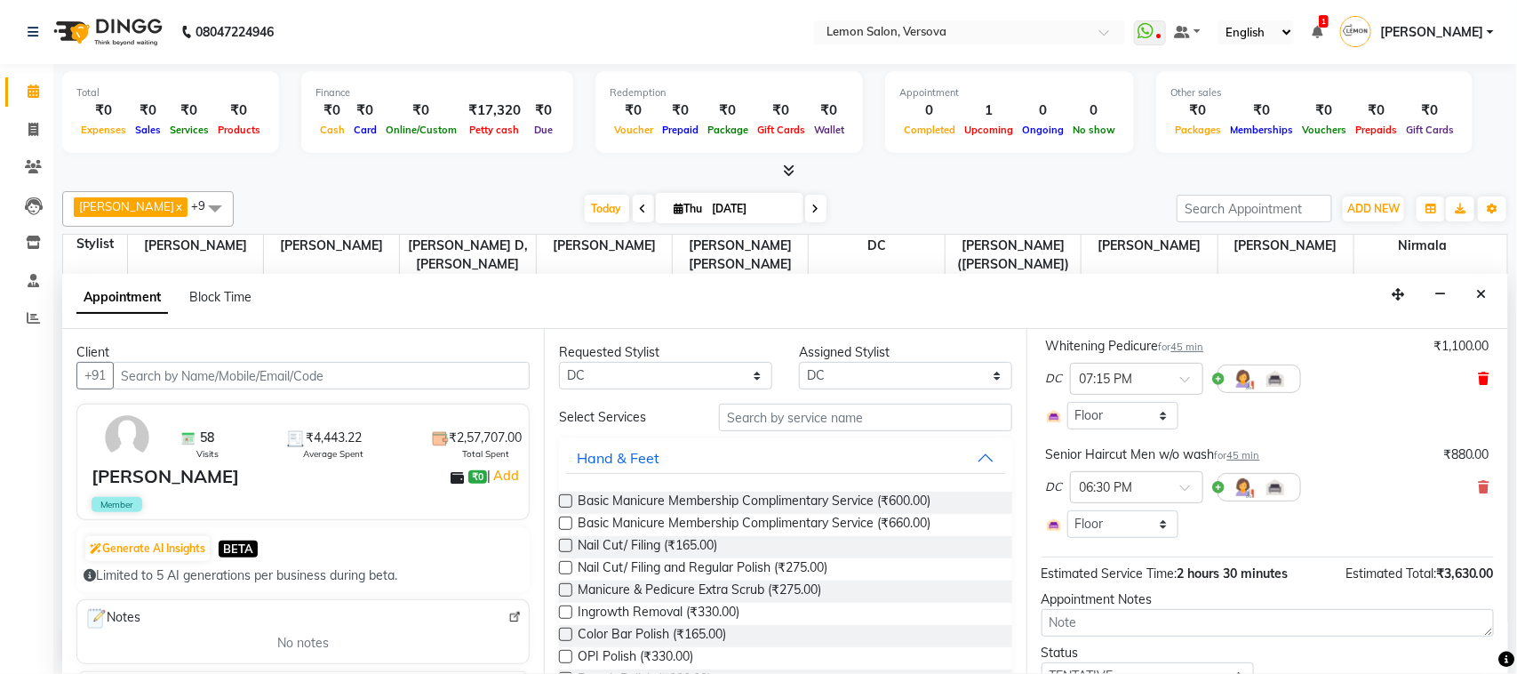
click at [1479, 374] on icon at bounding box center [1484, 378] width 11 height 12
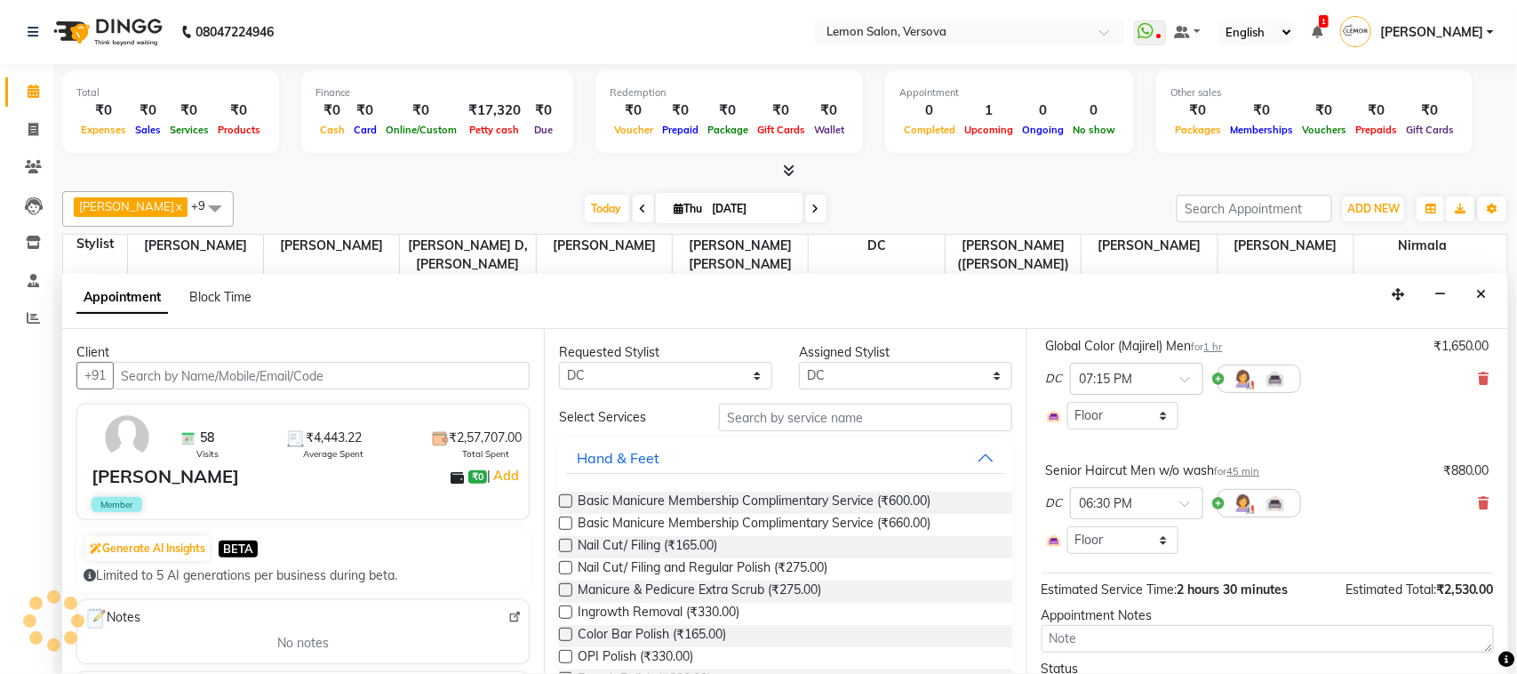
scroll to position [0, 0]
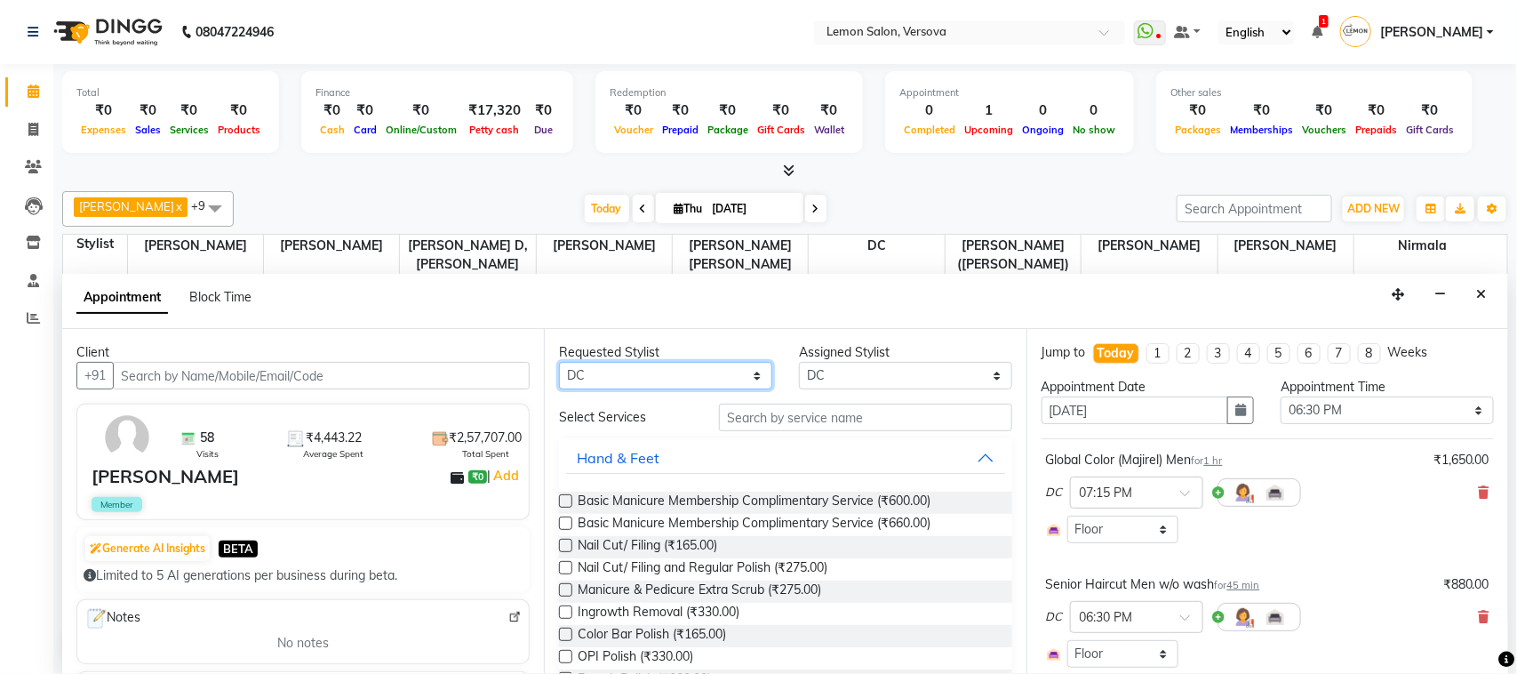
click at [681, 367] on select "Any [PERSON_NAME] [PERSON_NAME] DC [PERSON_NAME] [PERSON_NAME],[PERSON_NAME] Ku…" at bounding box center [665, 376] width 213 height 28
select select "7578"
click at [559, 363] on select "Any [PERSON_NAME] [PERSON_NAME] DC [PERSON_NAME] [PERSON_NAME],[PERSON_NAME] Ku…" at bounding box center [665, 376] width 213 height 28
select select "7578"
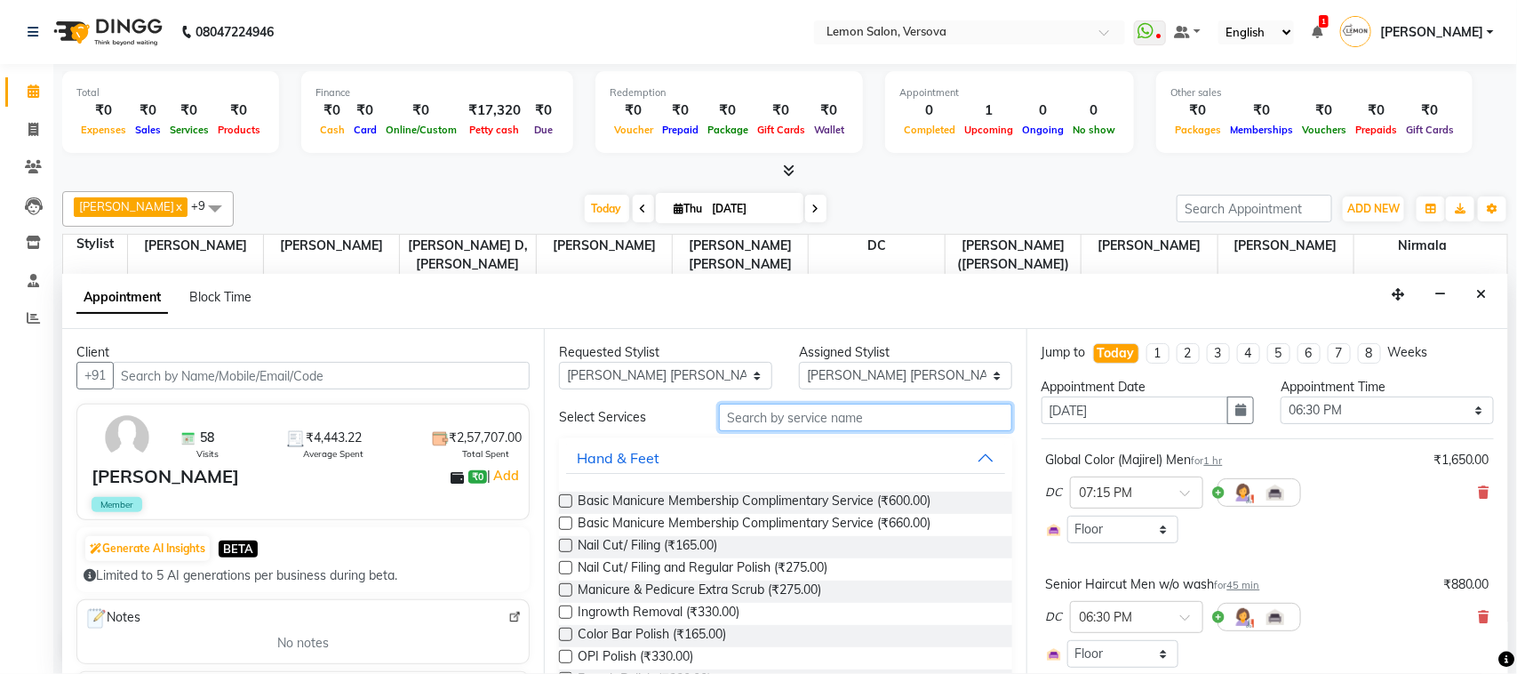
click at [827, 428] on input "text" at bounding box center [865, 418] width 293 height 28
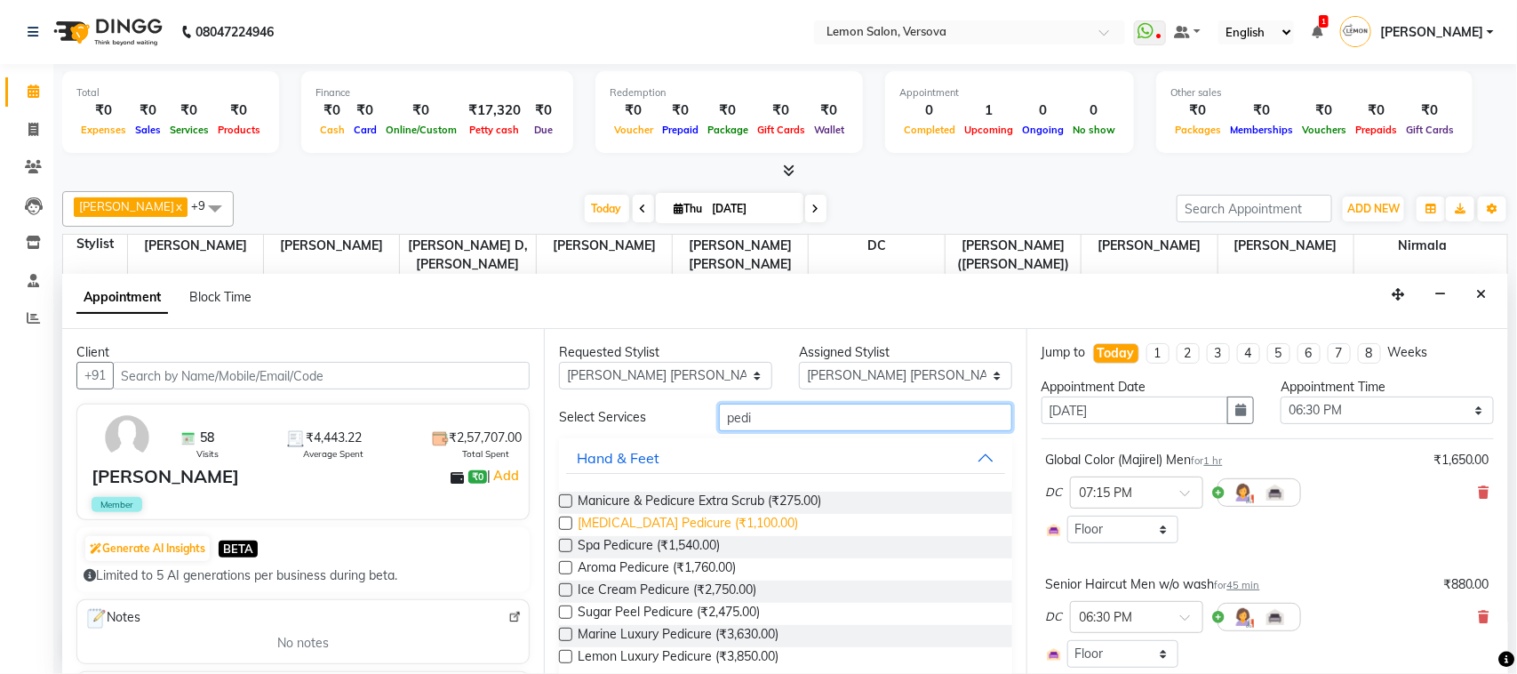
type input "pedi"
click at [725, 527] on span "[MEDICAL_DATA] Pedicure (₹1,100.00)" at bounding box center [688, 525] width 220 height 22
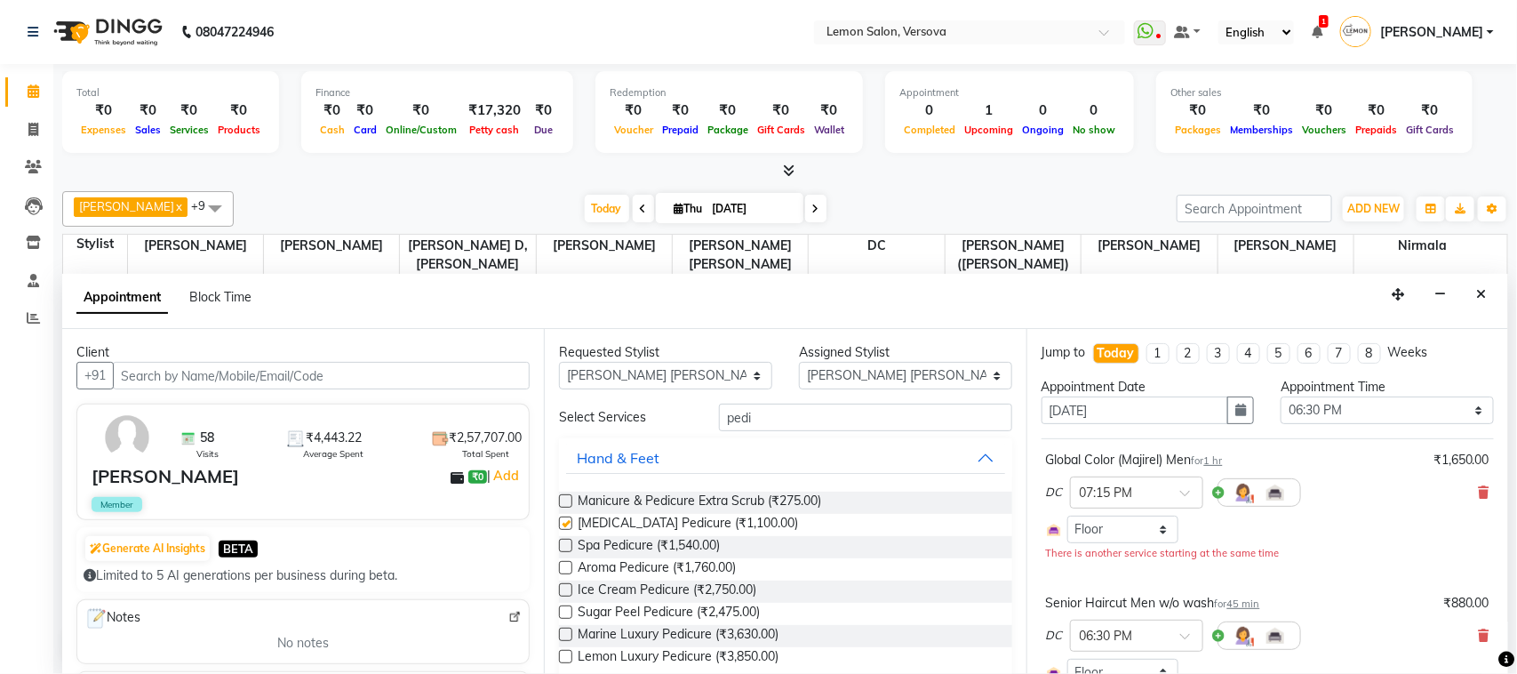
checkbox input "false"
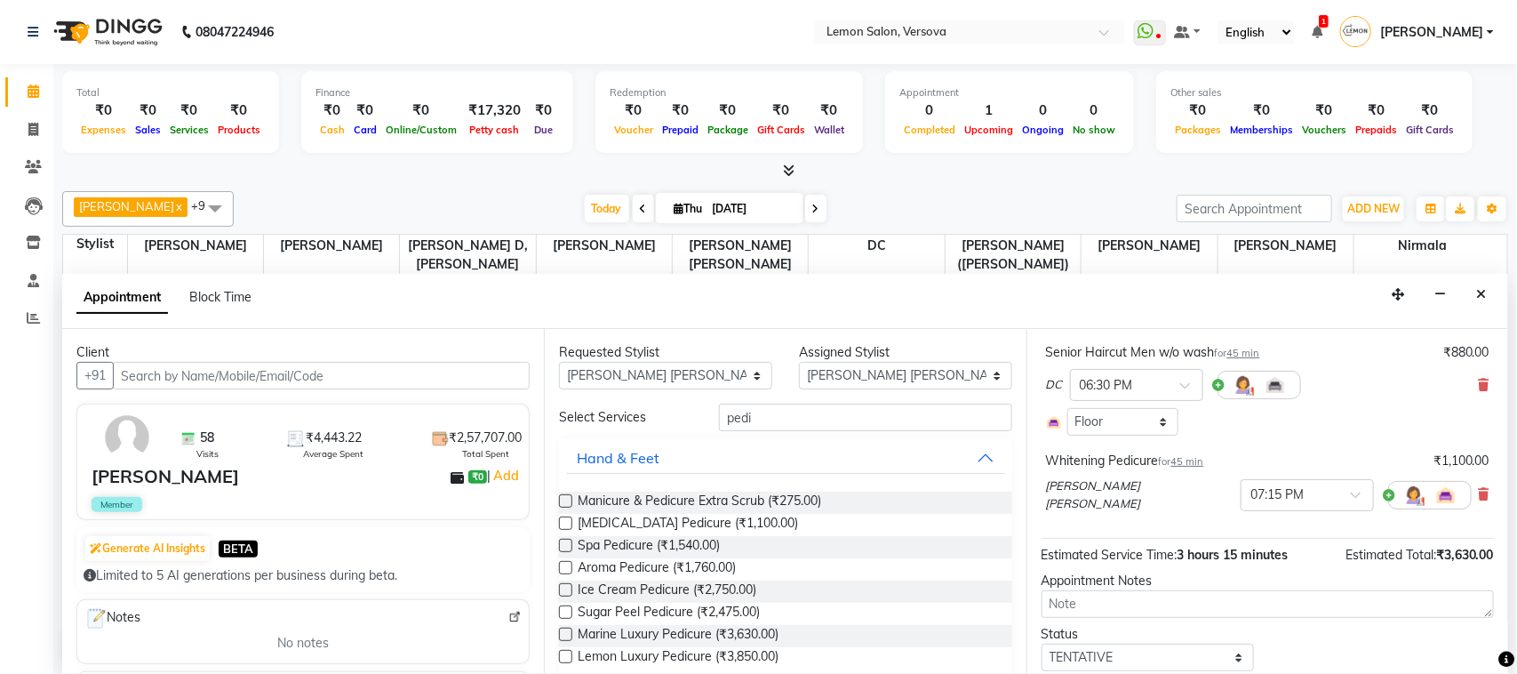
scroll to position [196, 0]
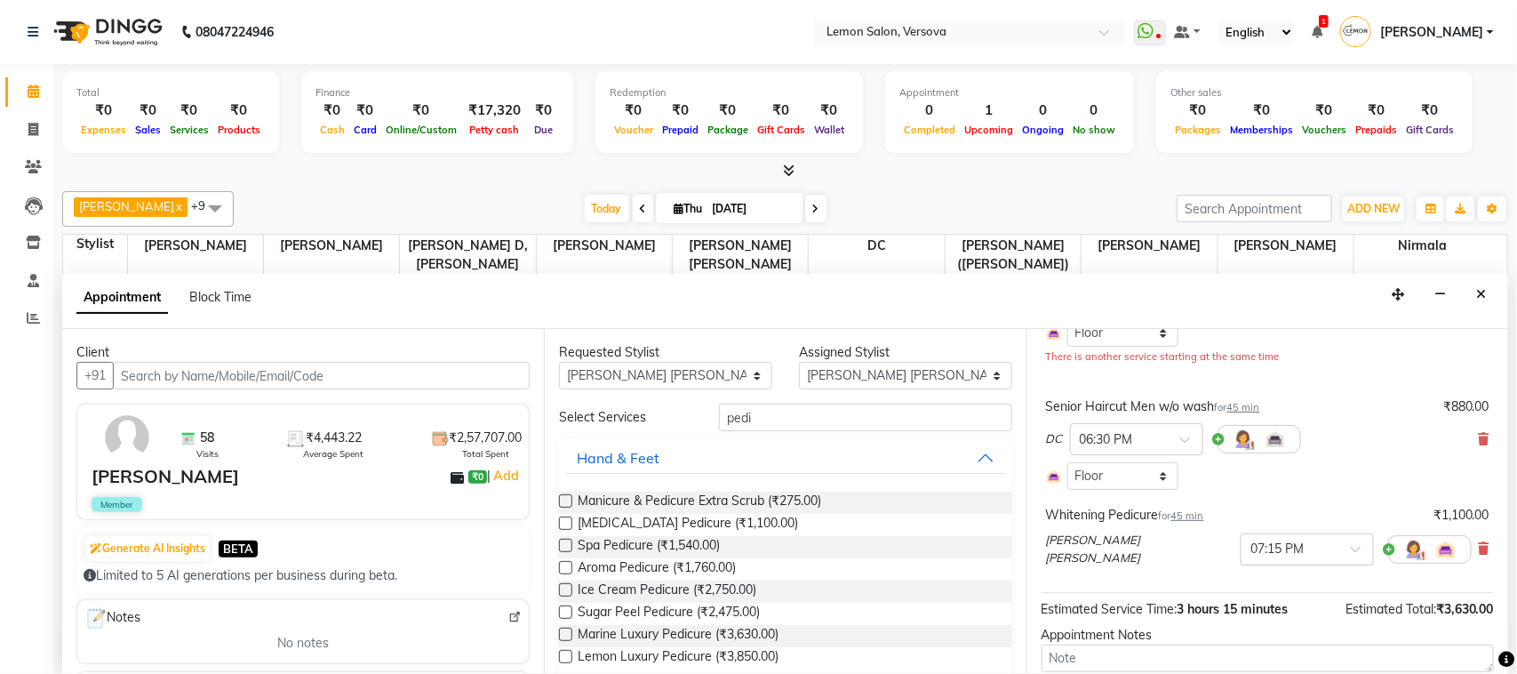
click at [1276, 552] on div at bounding box center [1308, 548] width 132 height 19
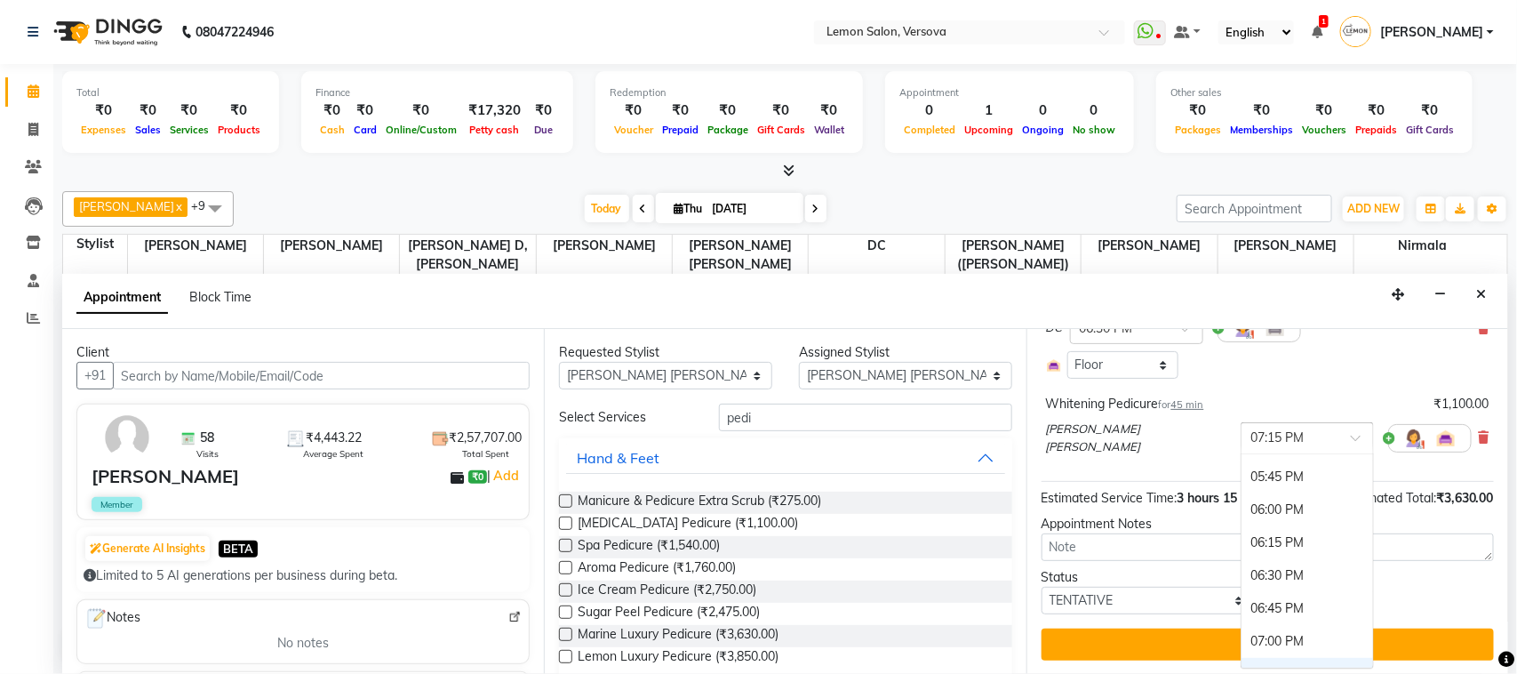
scroll to position [1002, 0]
click at [1254, 664] on div "07:00 PM" at bounding box center [1308, 660] width 132 height 33
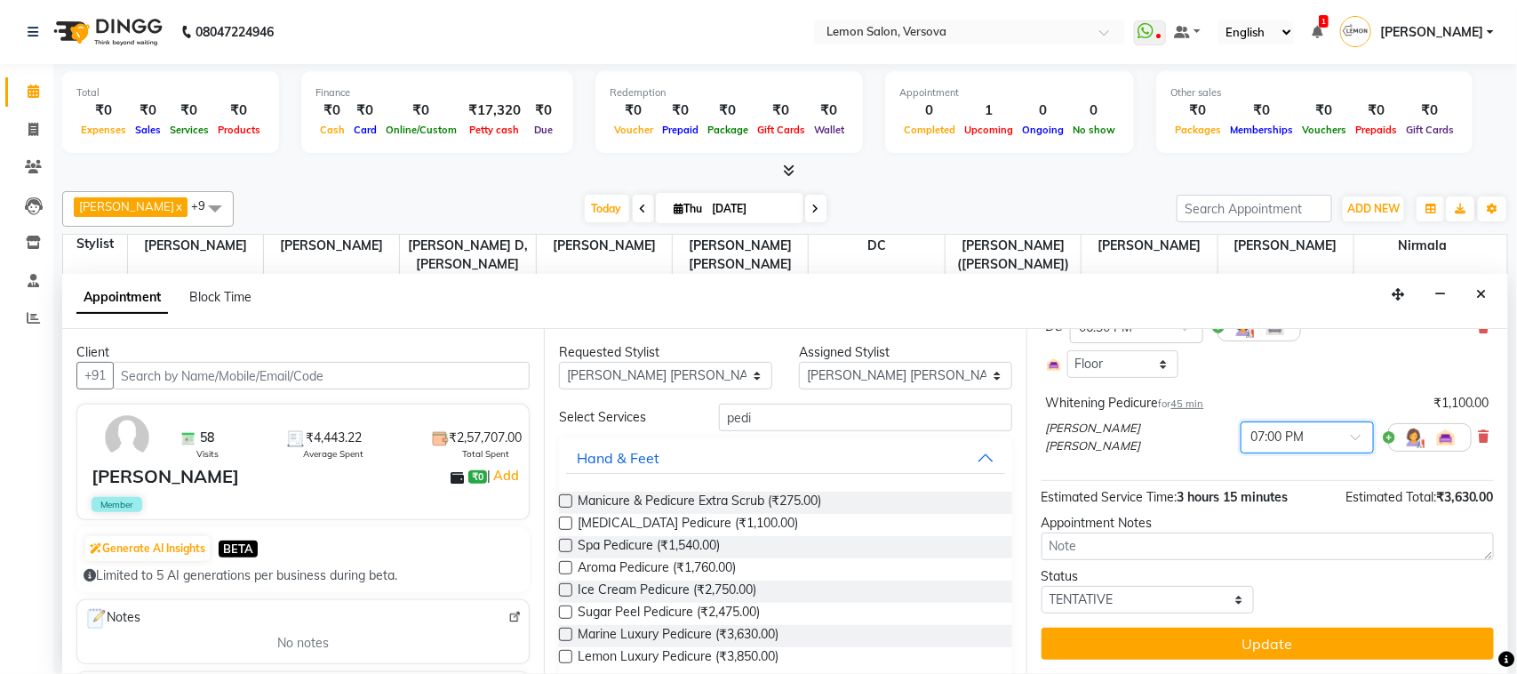
scroll to position [289, 0]
click at [1280, 624] on div "Jump to Today 1 2 3 4 5 6 7 8 Weeks Appointment Date 04-09-2025 Appointment Tim…" at bounding box center [1268, 501] width 482 height 345
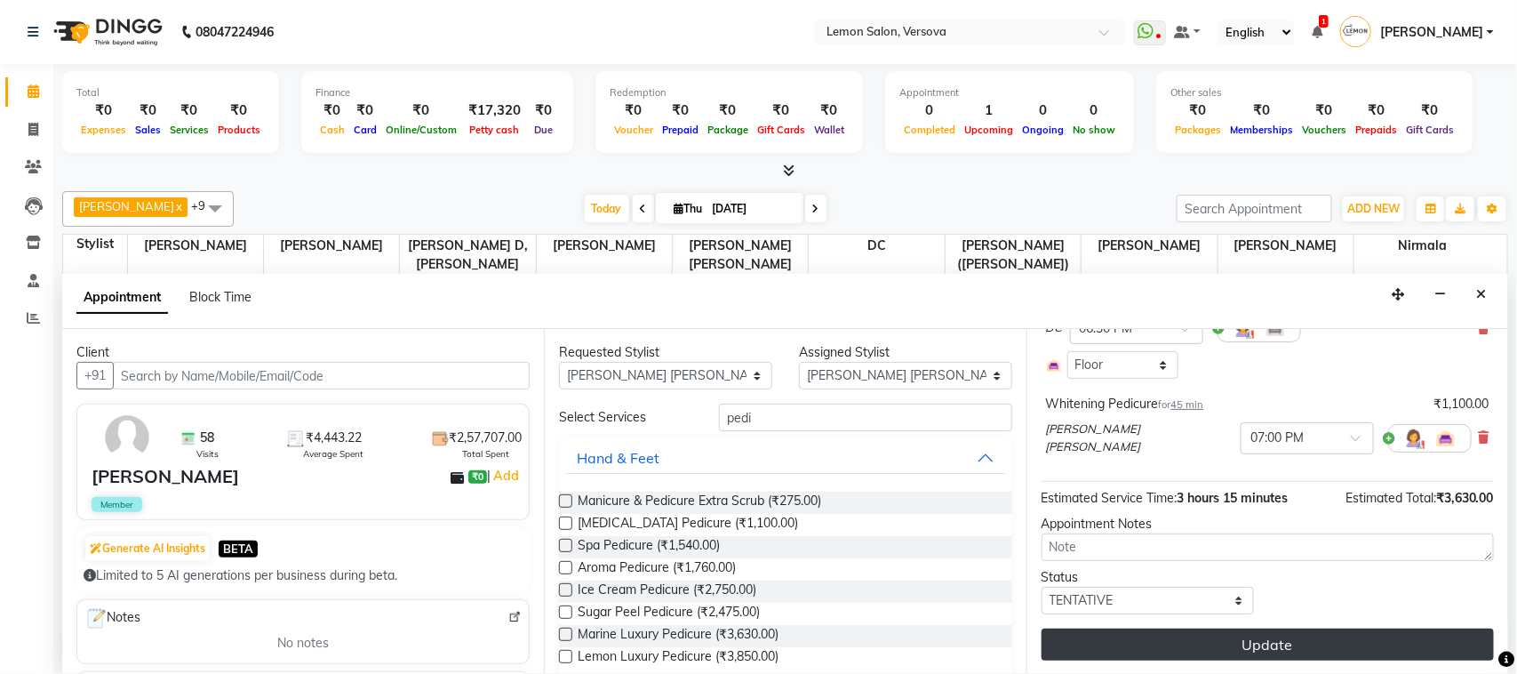
click at [1293, 651] on button "Update" at bounding box center [1268, 644] width 452 height 32
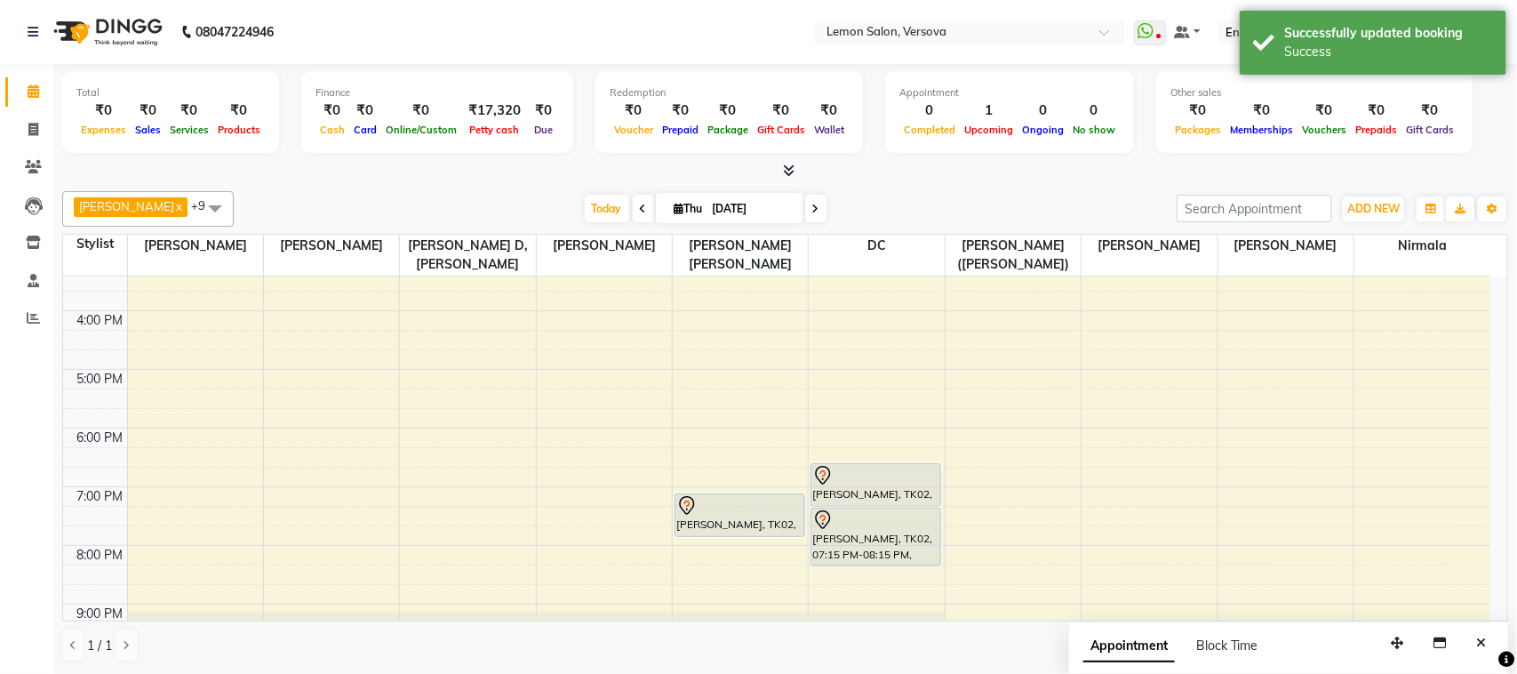
scroll to position [485, 0]
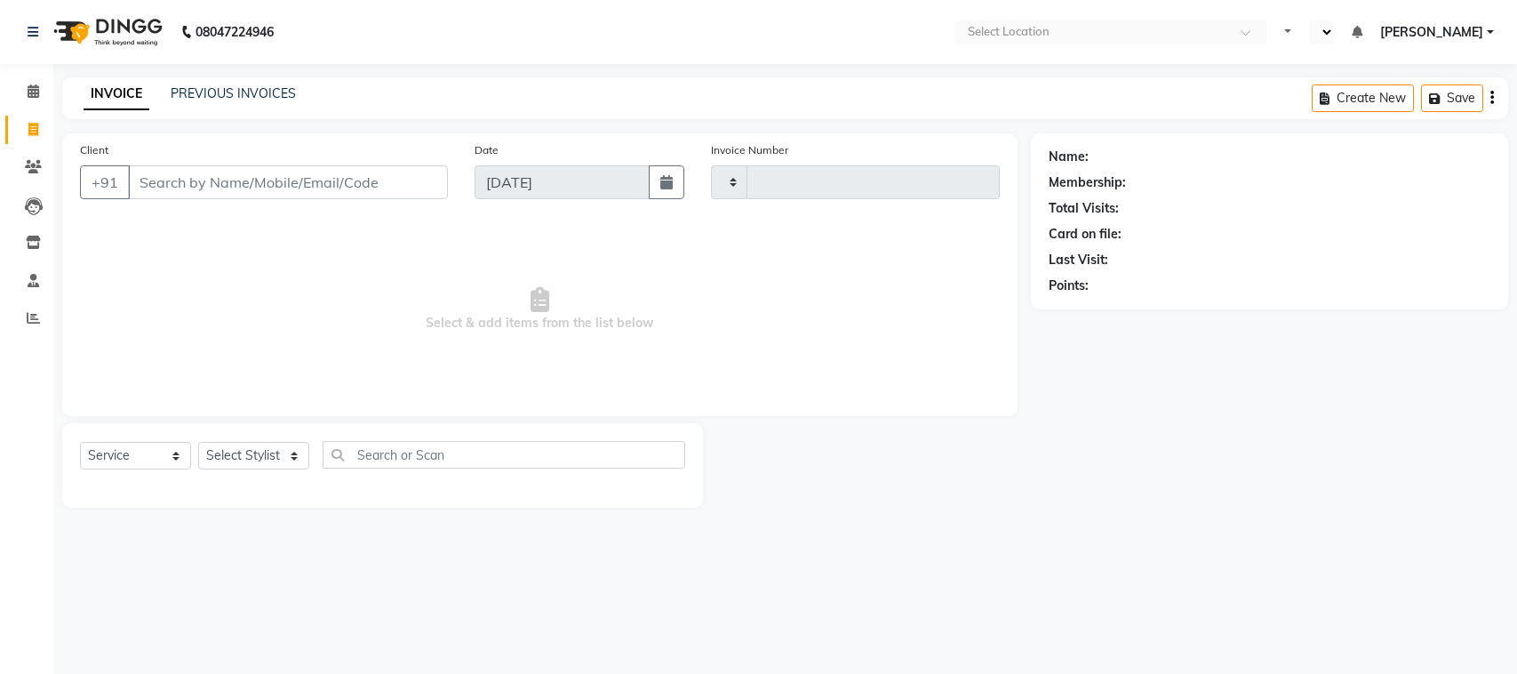
select select "service"
type input "2386"
select select "en"
select select "564"
click at [267, 452] on select "Select Stylist Alim Shah Asif Salmani DC Gufran Salmani Margaret Marshak D,souz…" at bounding box center [267, 456] width 138 height 28
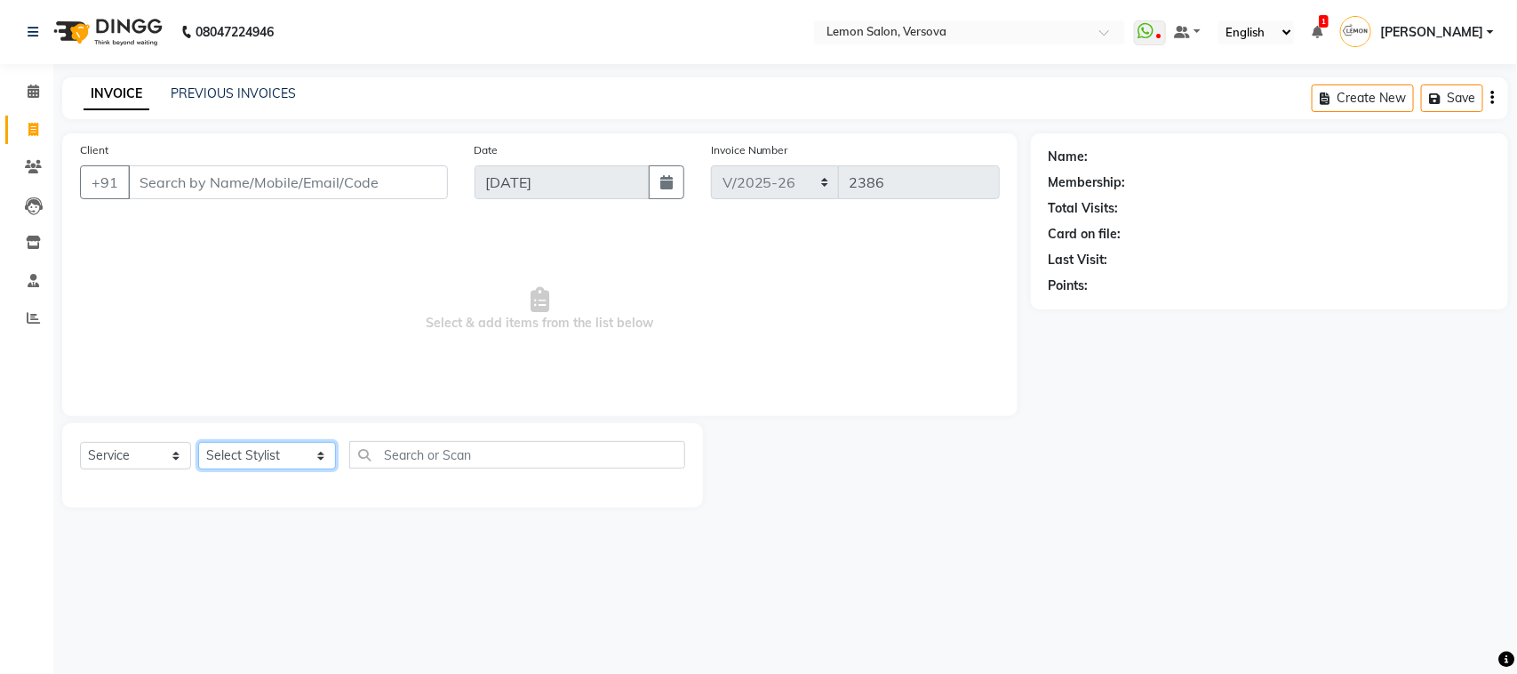
select select "88325"
click at [198, 442] on select "Select Stylist Alim Shah Asif Salmani DC Gufran Salmani Margaret Marshak D,souz…" at bounding box center [267, 456] width 138 height 28
click at [393, 446] on input "text" at bounding box center [517, 455] width 337 height 28
type input "mo"
select select "564"
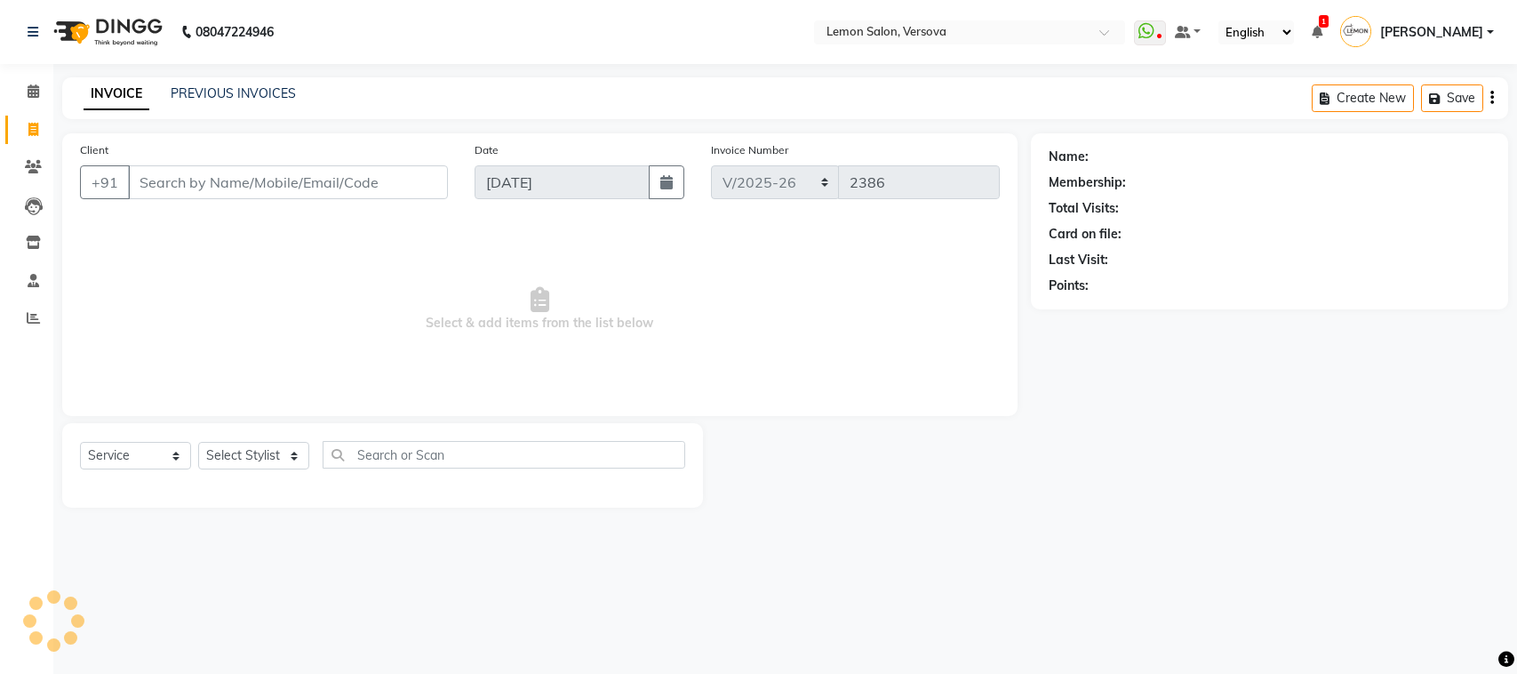
select select "service"
click at [286, 451] on select "Select Stylist Alim Shah Asif Salmani DC Gufran Salmani Margaret Marshak D,souz…" at bounding box center [267, 456] width 138 height 28
select select "20640"
click at [198, 442] on select "Select Stylist Alim Shah Asif Salmani DC Gufran Salmani Margaret Marshak D,souz…" at bounding box center [267, 456] width 138 height 28
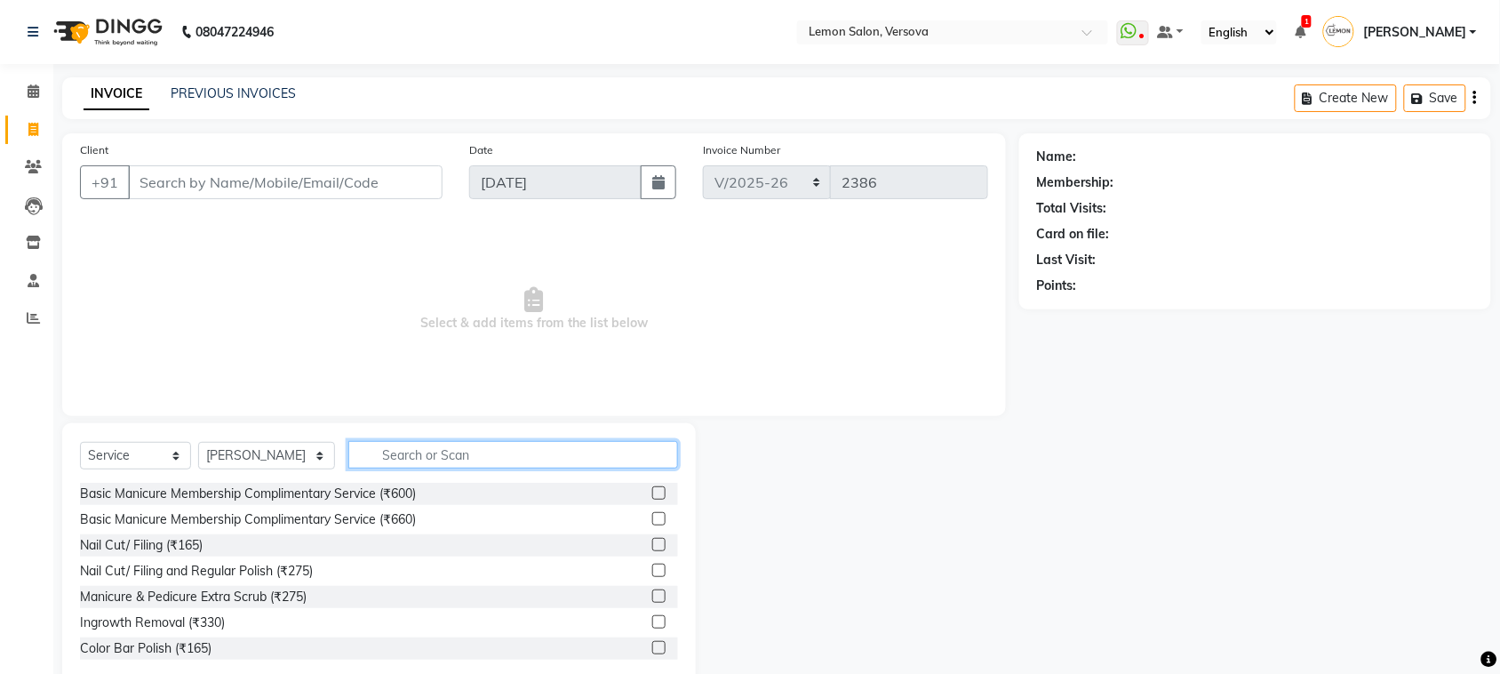
click at [394, 462] on input "text" at bounding box center [513, 455] width 330 height 28
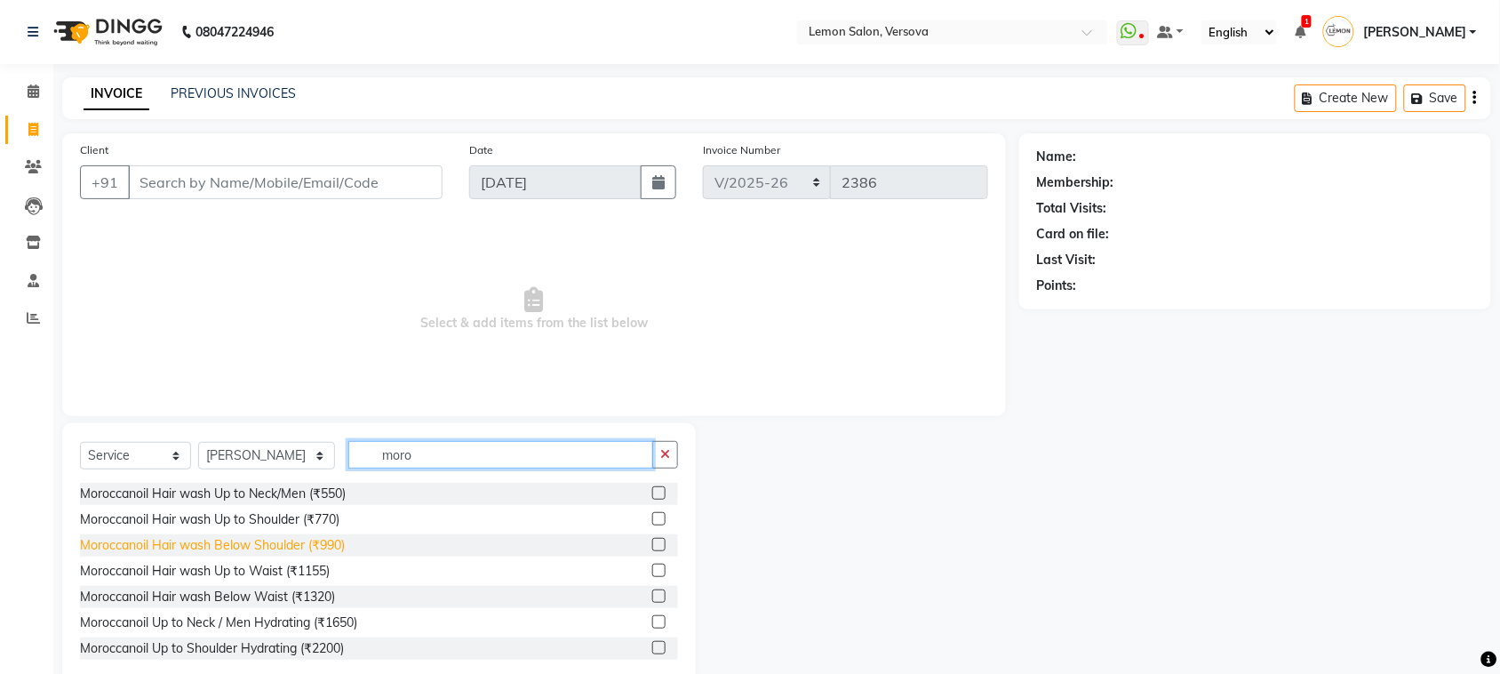
type input "moro"
click at [327, 548] on div "Moroccanoil Hair wash Below Shoulder (₹990)" at bounding box center [212, 545] width 265 height 19
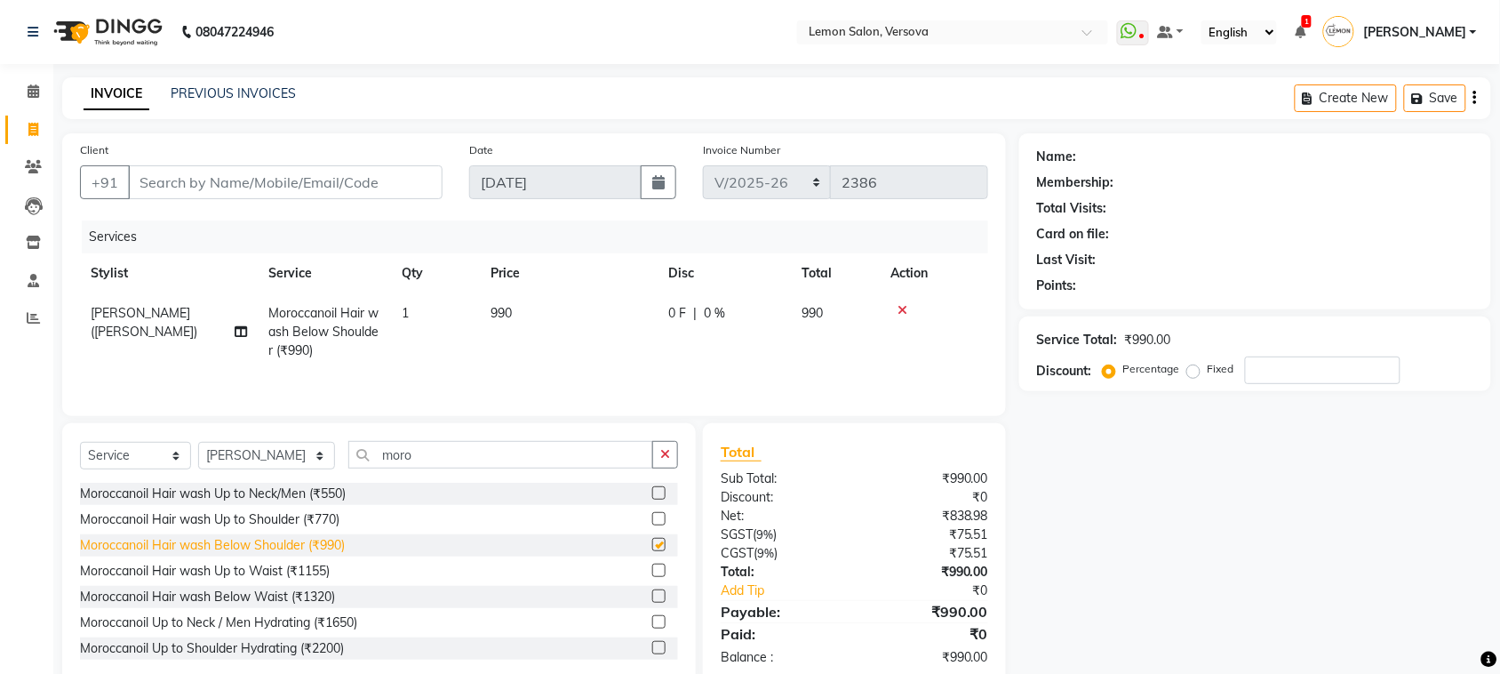
checkbox input "false"
click at [900, 304] on icon at bounding box center [903, 310] width 10 height 12
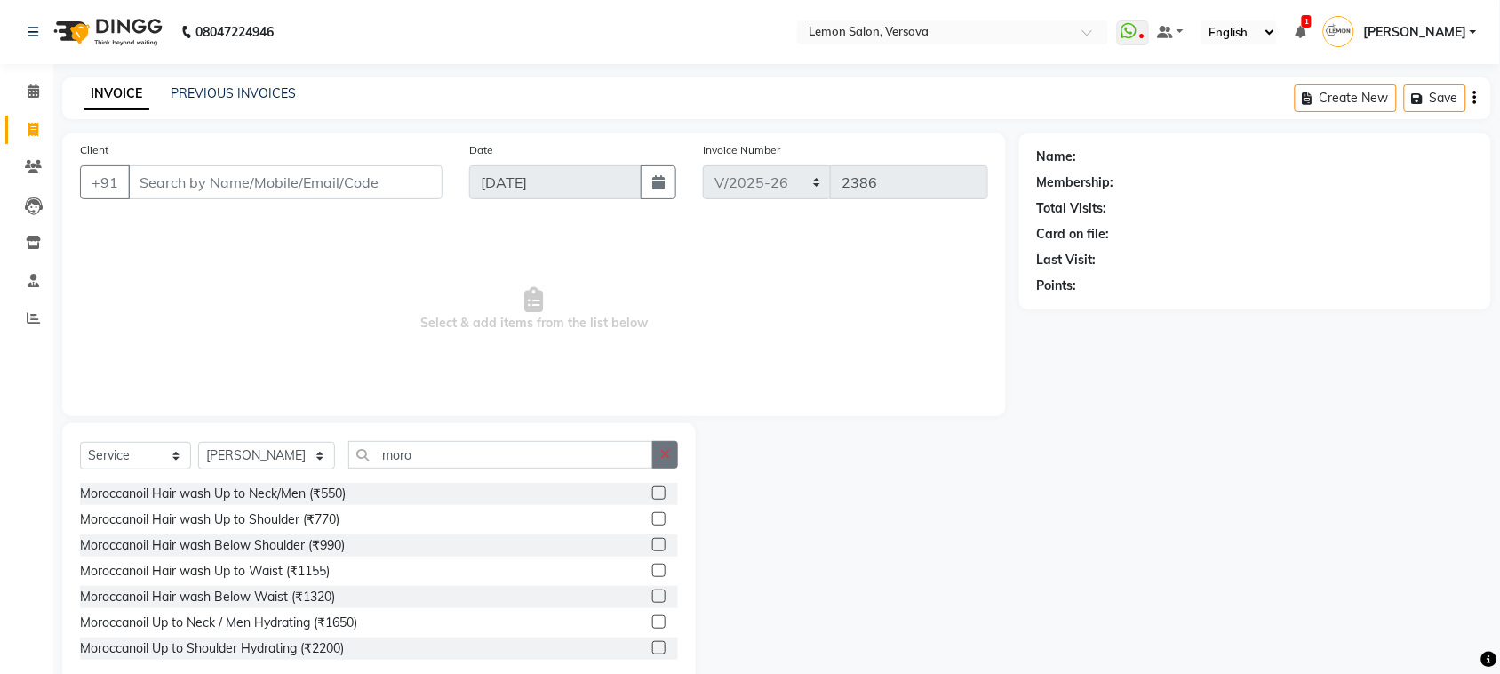
click at [669, 460] on button "button" at bounding box center [665, 455] width 26 height 28
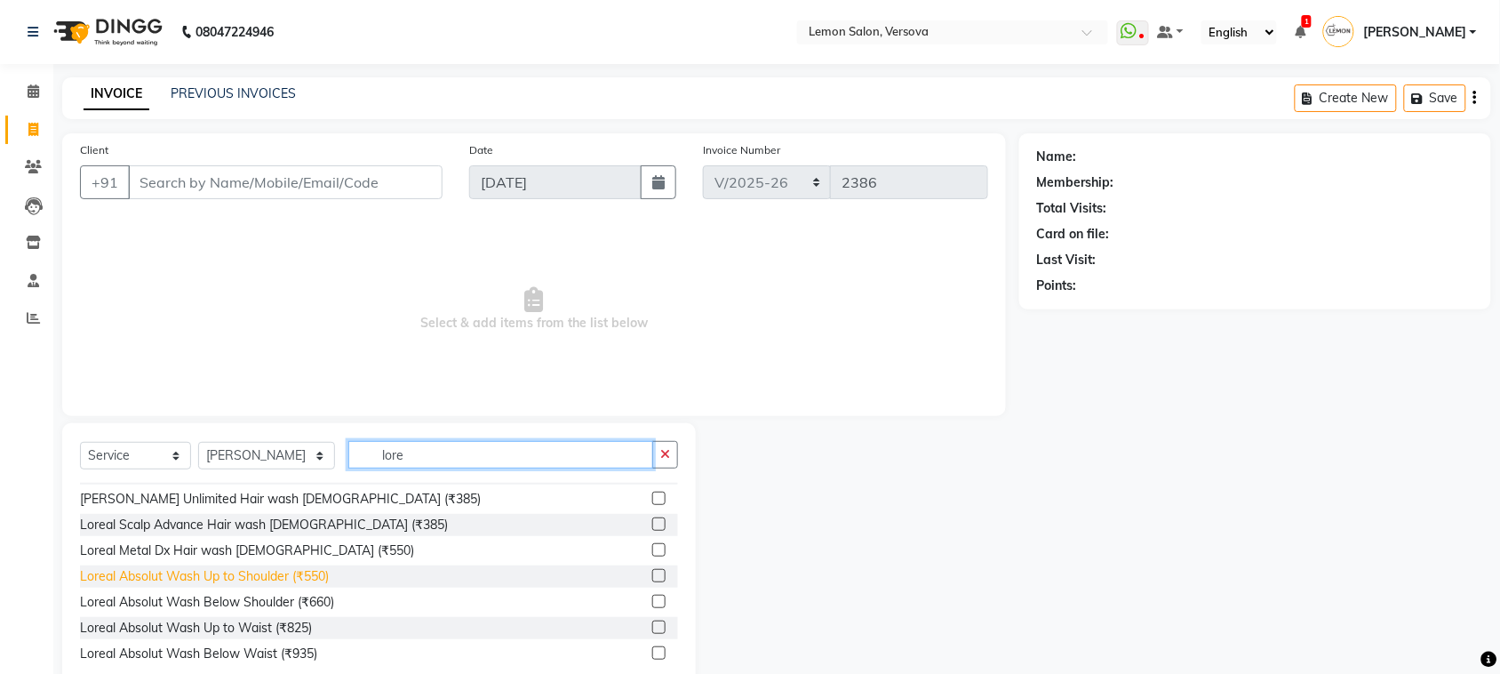
scroll to position [111, 0]
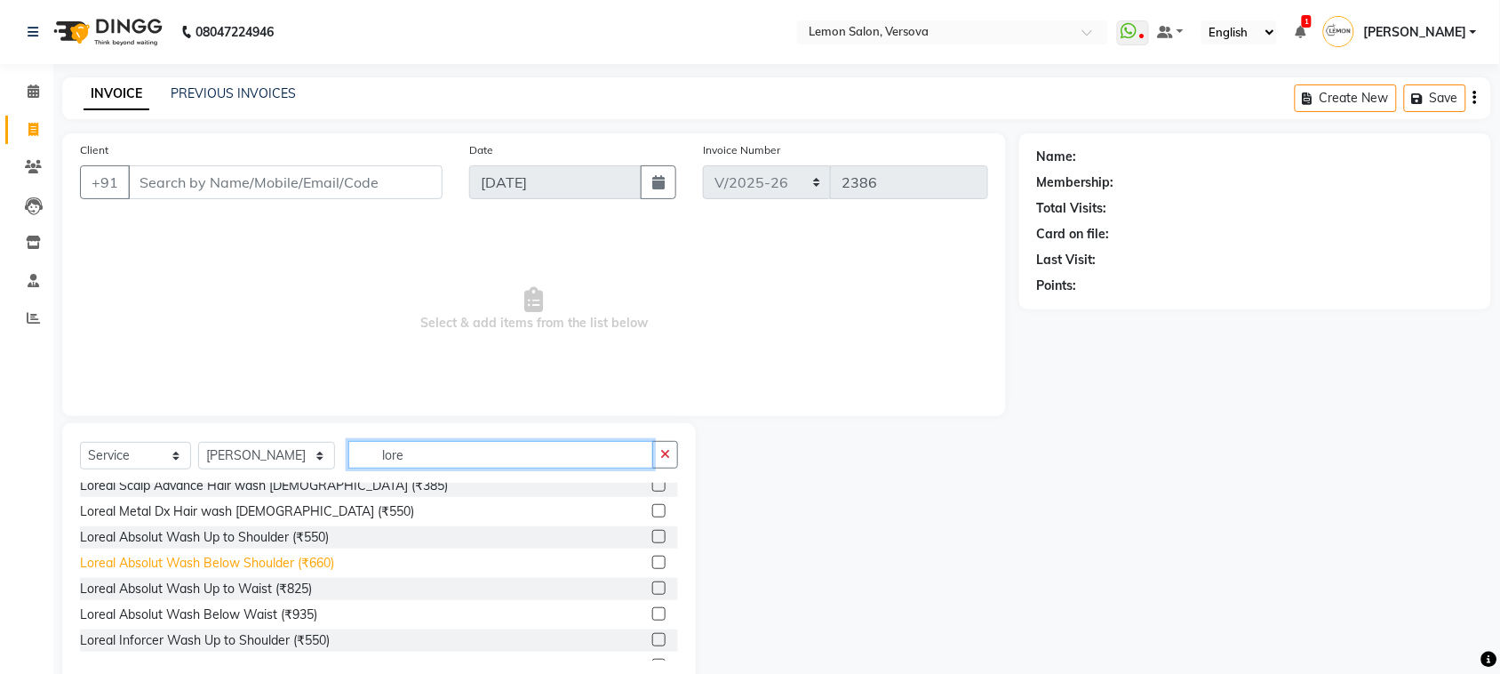
type input "lore"
click at [265, 569] on div "Loreal Absolut Wash Below Shoulder (₹660)" at bounding box center [207, 563] width 254 height 19
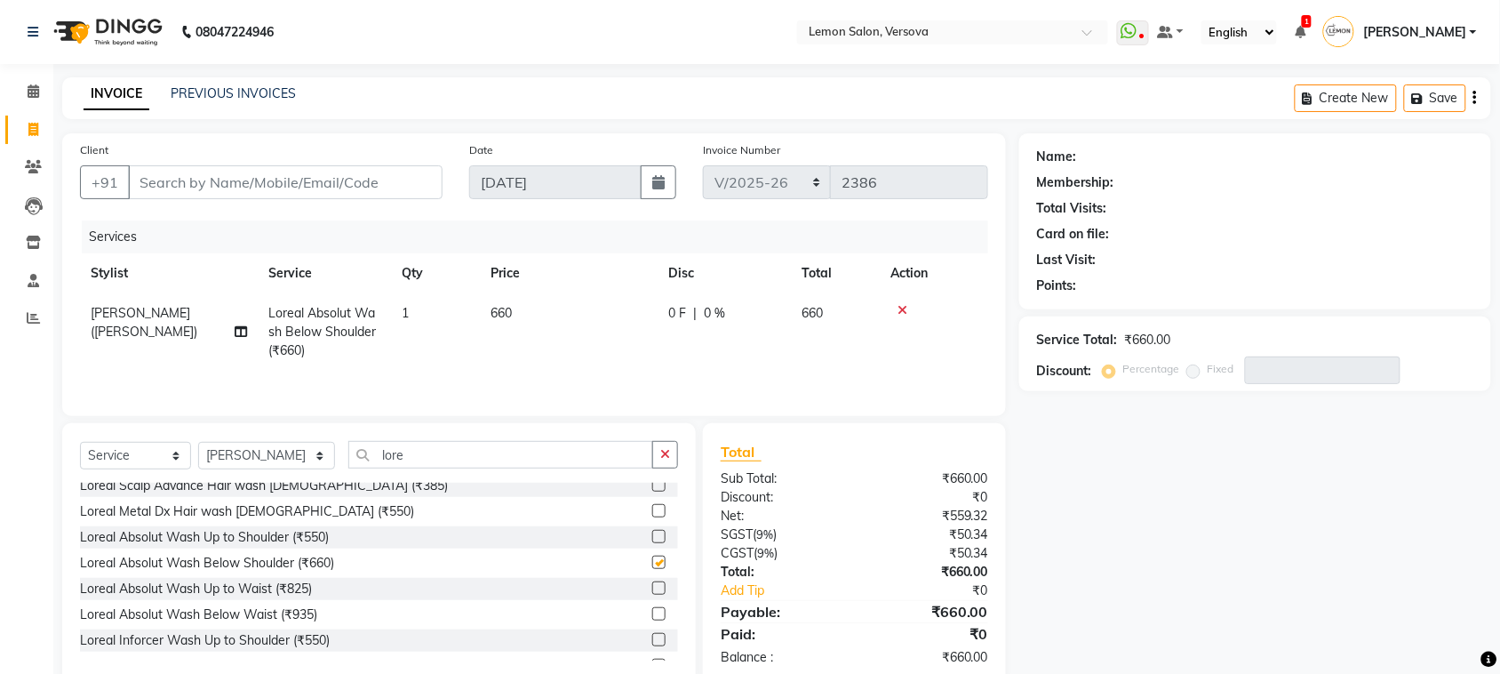
checkbox input "false"
click at [665, 451] on icon "button" at bounding box center [665, 454] width 10 height 12
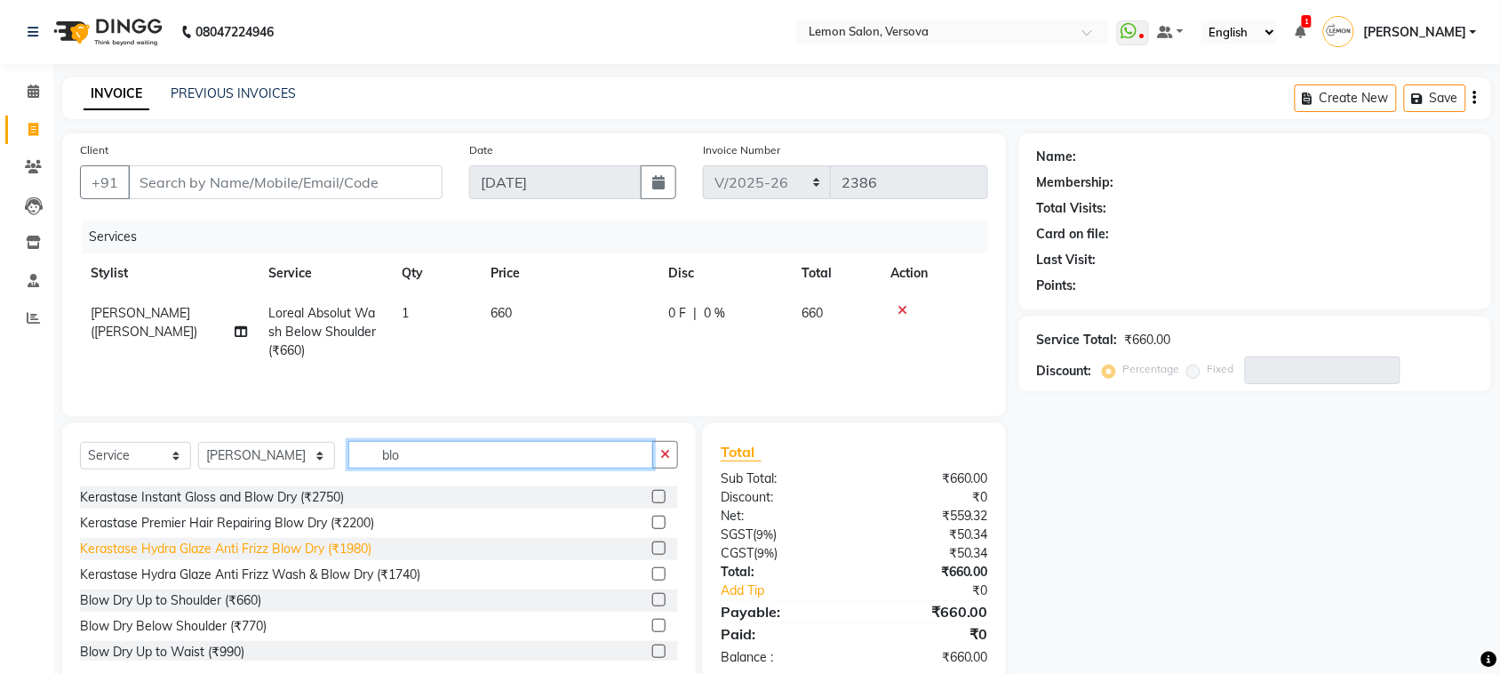
scroll to position [131, 0]
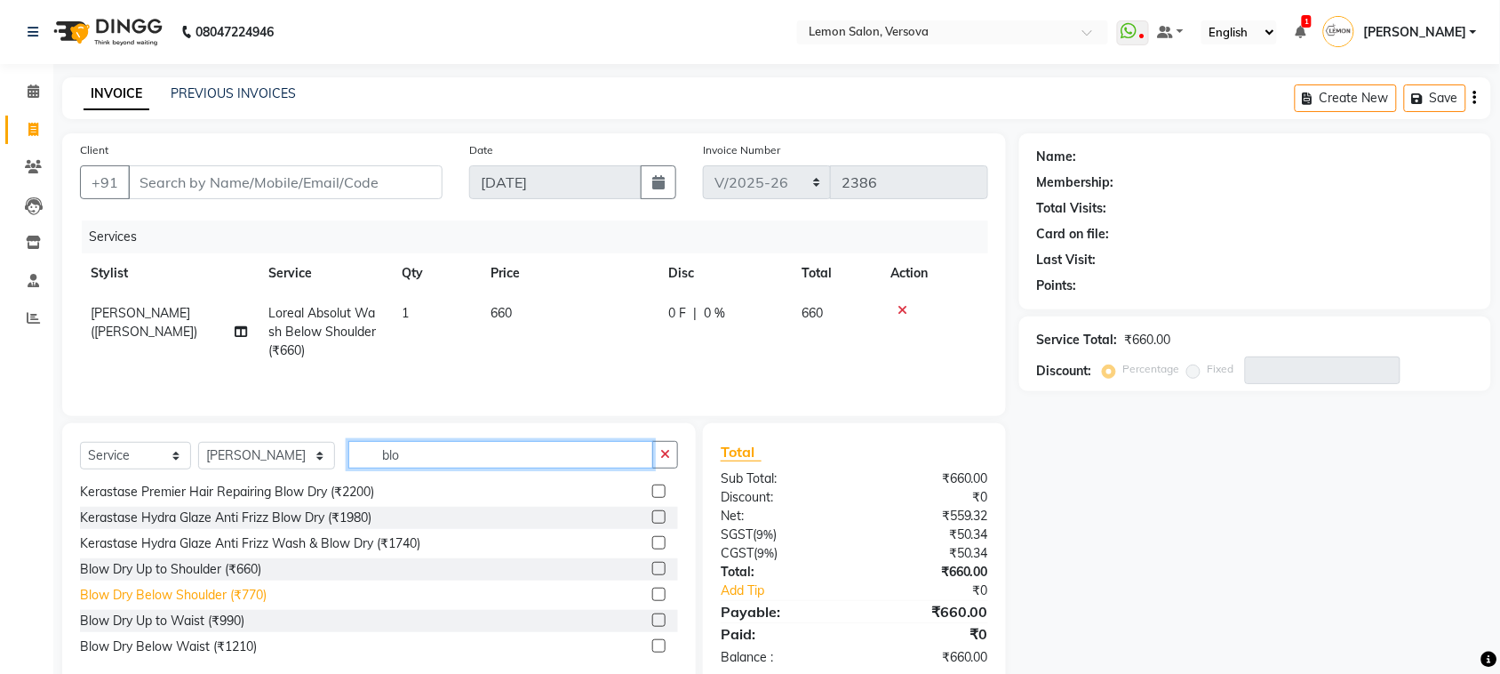
type input "blo"
click at [236, 596] on div "Blow Dry Below Shoulder (₹770)" at bounding box center [173, 595] width 187 height 19
checkbox input "false"
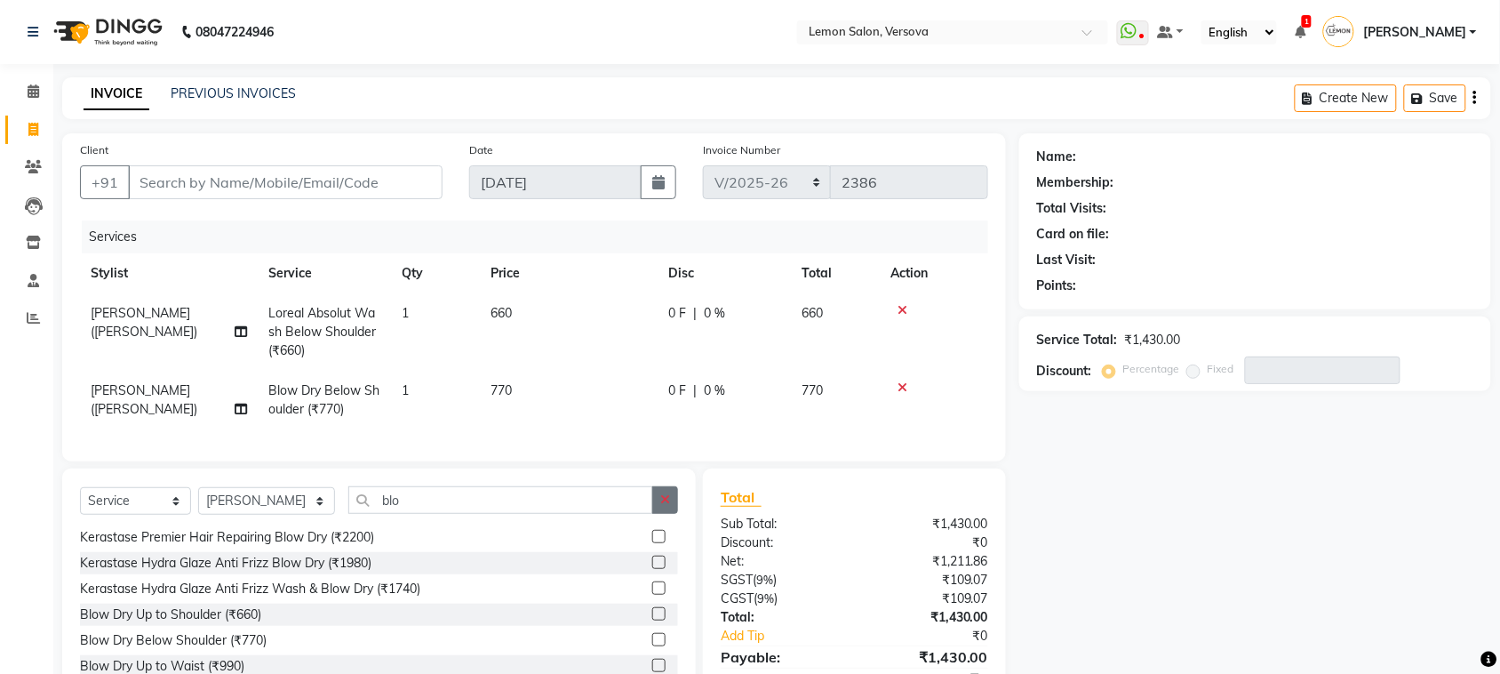
click at [653, 514] on button "button" at bounding box center [665, 500] width 26 height 28
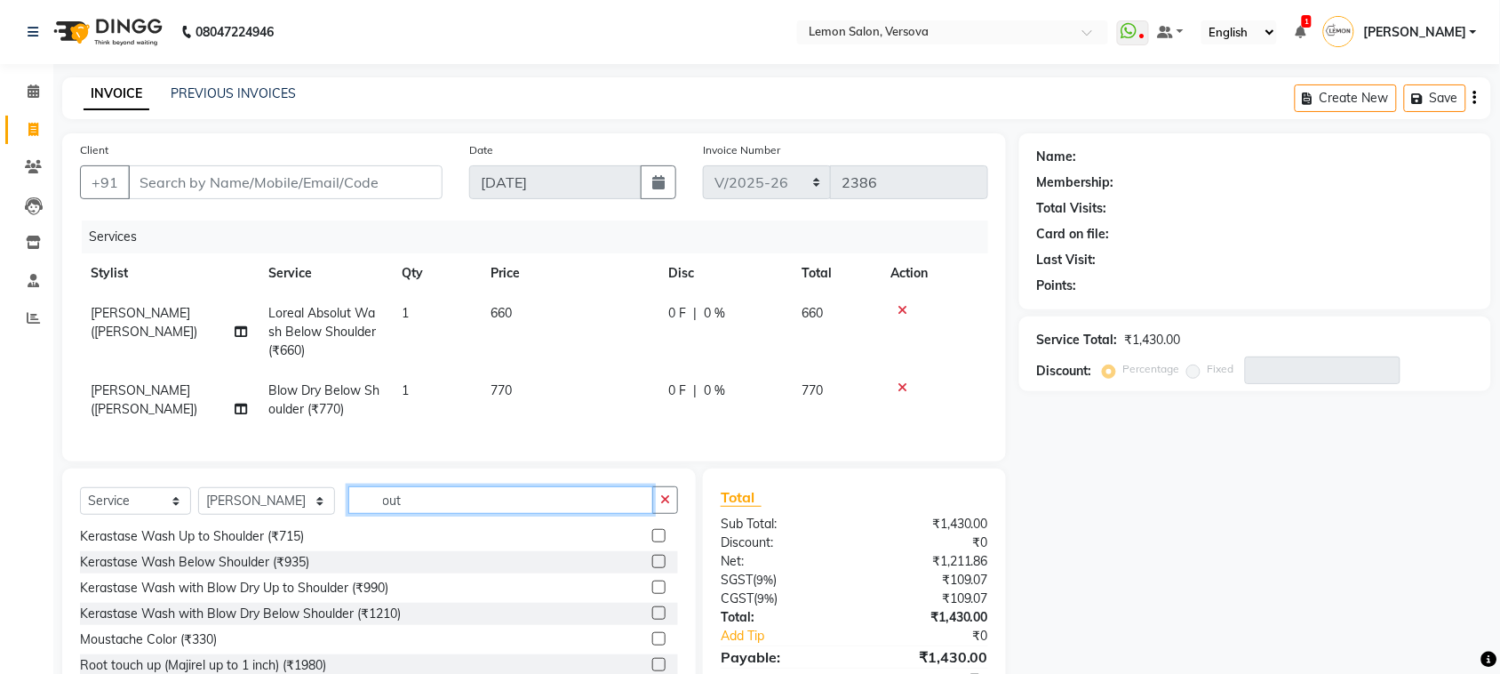
scroll to position [0, 0]
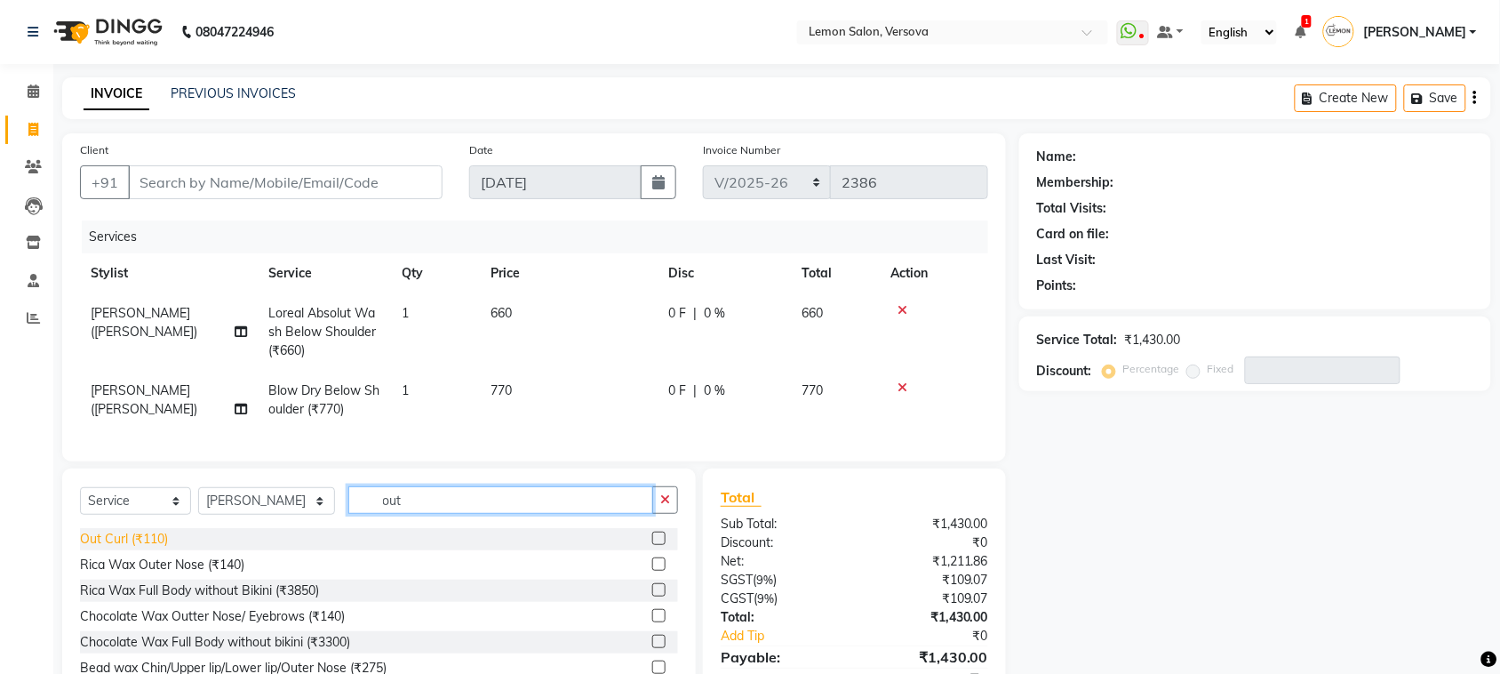
type input "out"
click at [114, 545] on div "Out Curl (₹110)" at bounding box center [124, 539] width 88 height 19
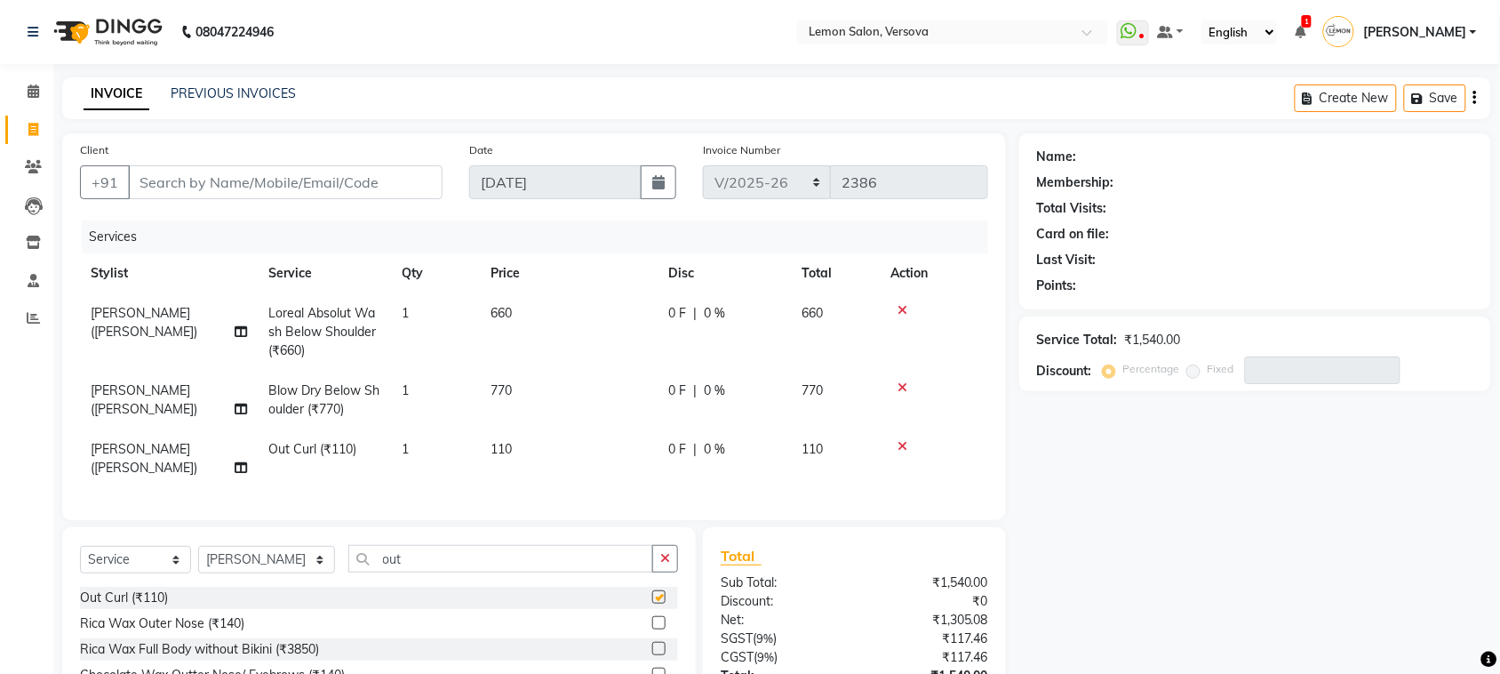
checkbox input "false"
click at [268, 174] on input "Client" at bounding box center [285, 182] width 315 height 34
click at [281, 194] on input "Client" at bounding box center [285, 182] width 315 height 34
type input "9"
type input "0"
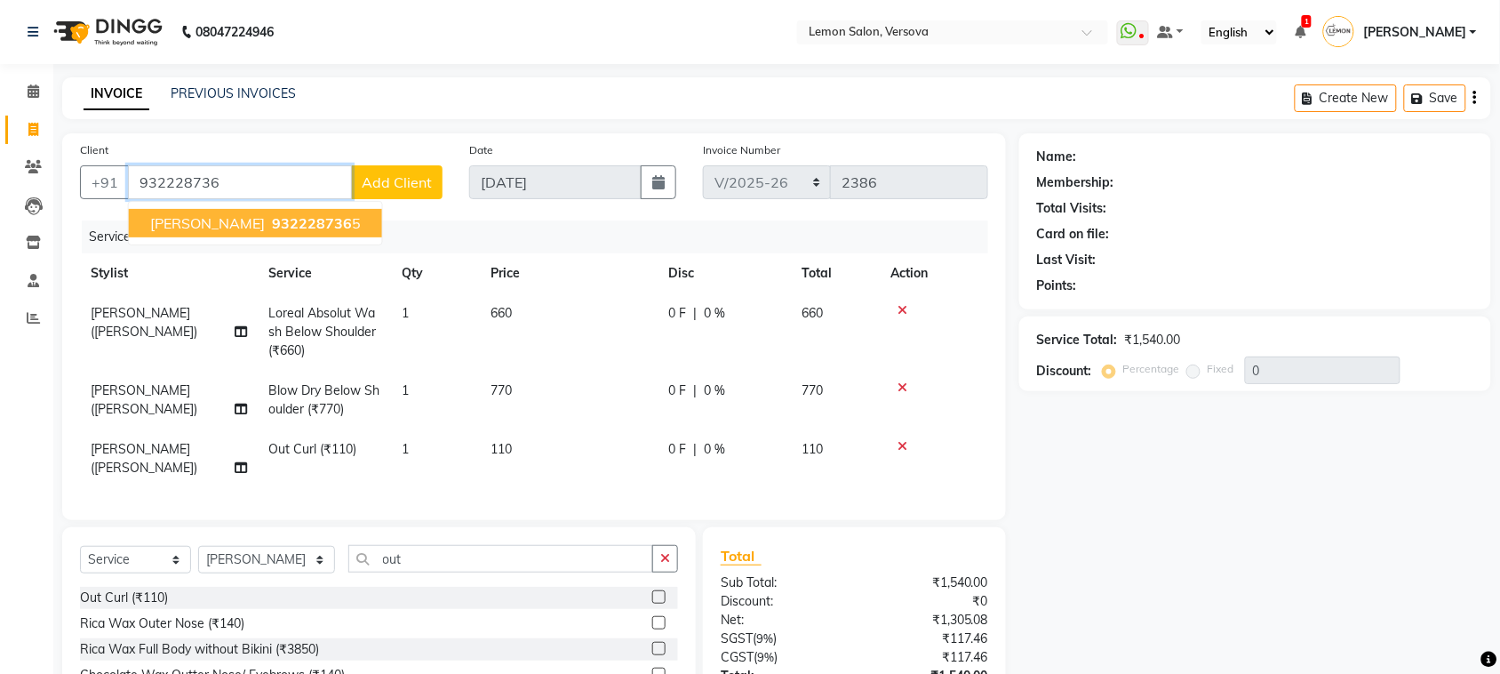
click at [276, 222] on span "932228736" at bounding box center [312, 223] width 80 height 18
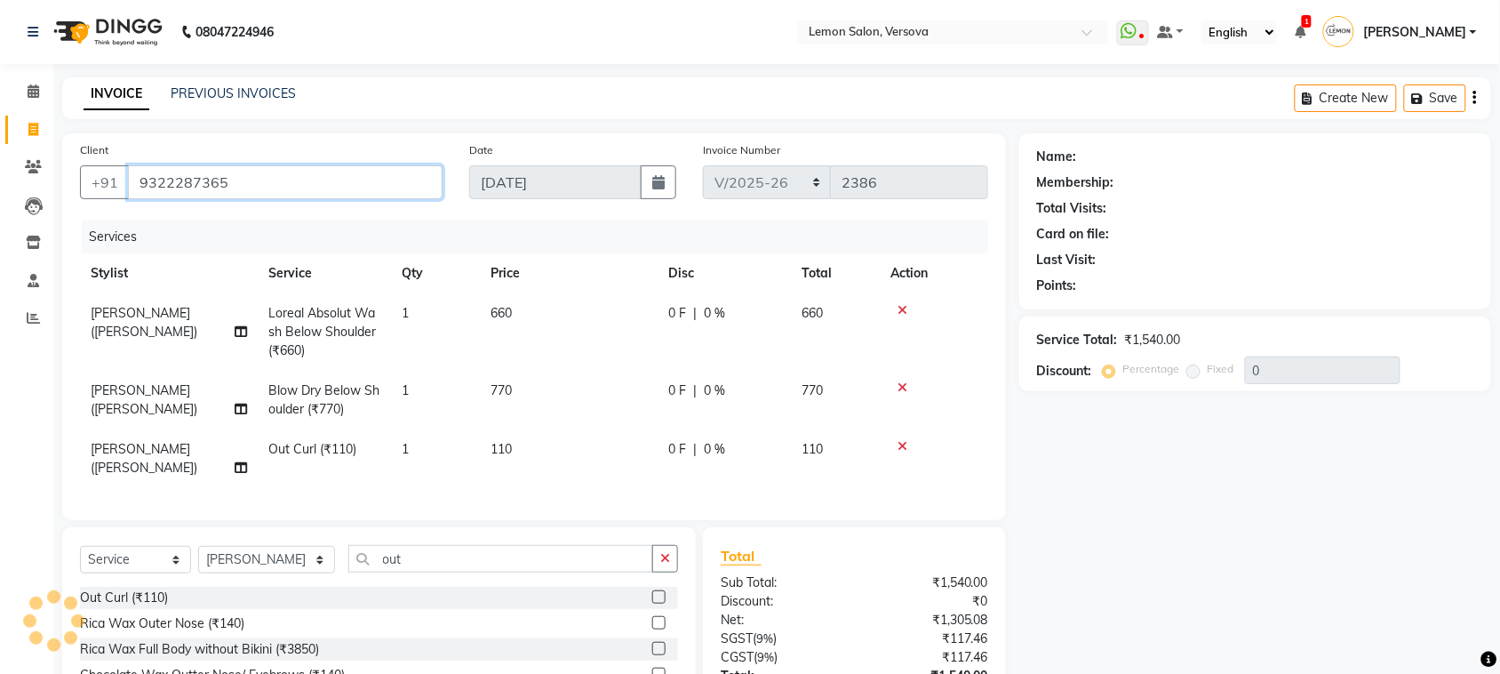
type input "9322287365"
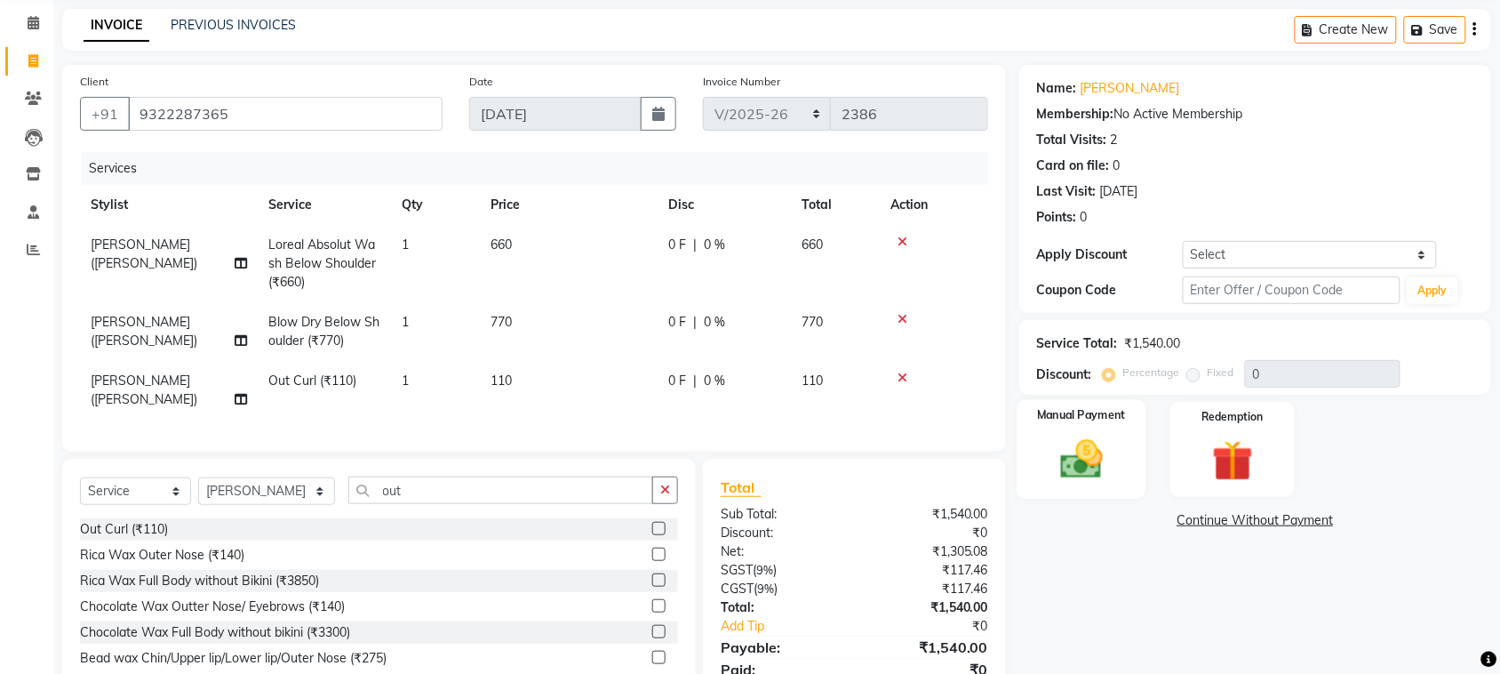
scroll to position [139, 0]
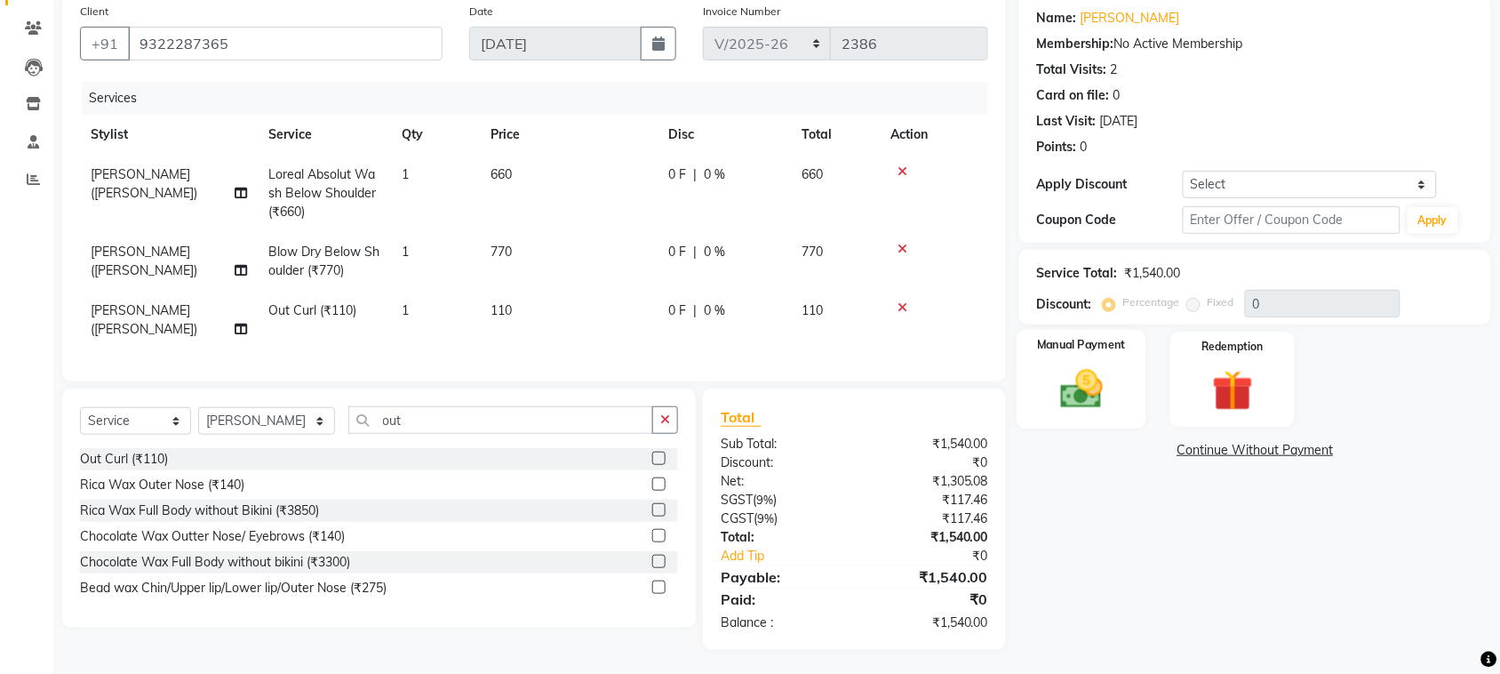
click at [1103, 364] on img at bounding box center [1081, 388] width 69 height 49
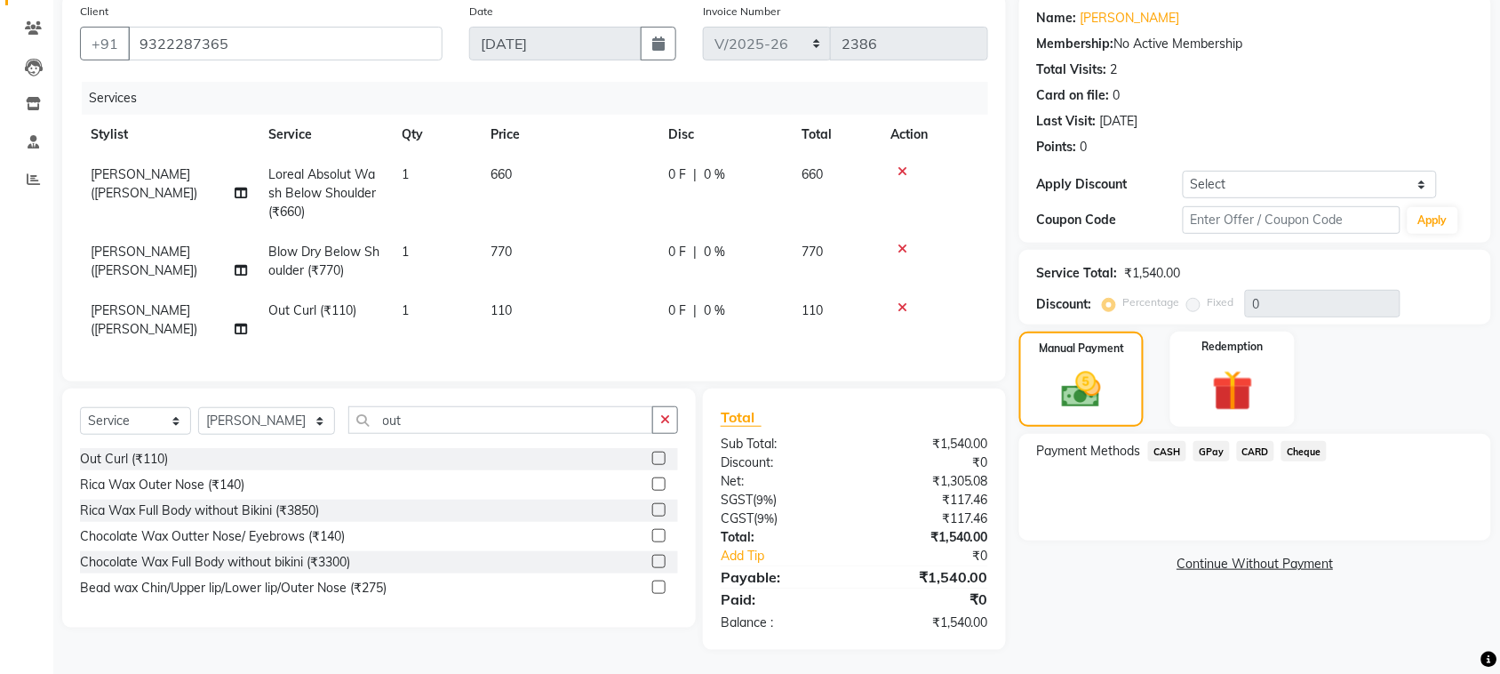
click at [1162, 460] on span "CASH" at bounding box center [1167, 451] width 38 height 20
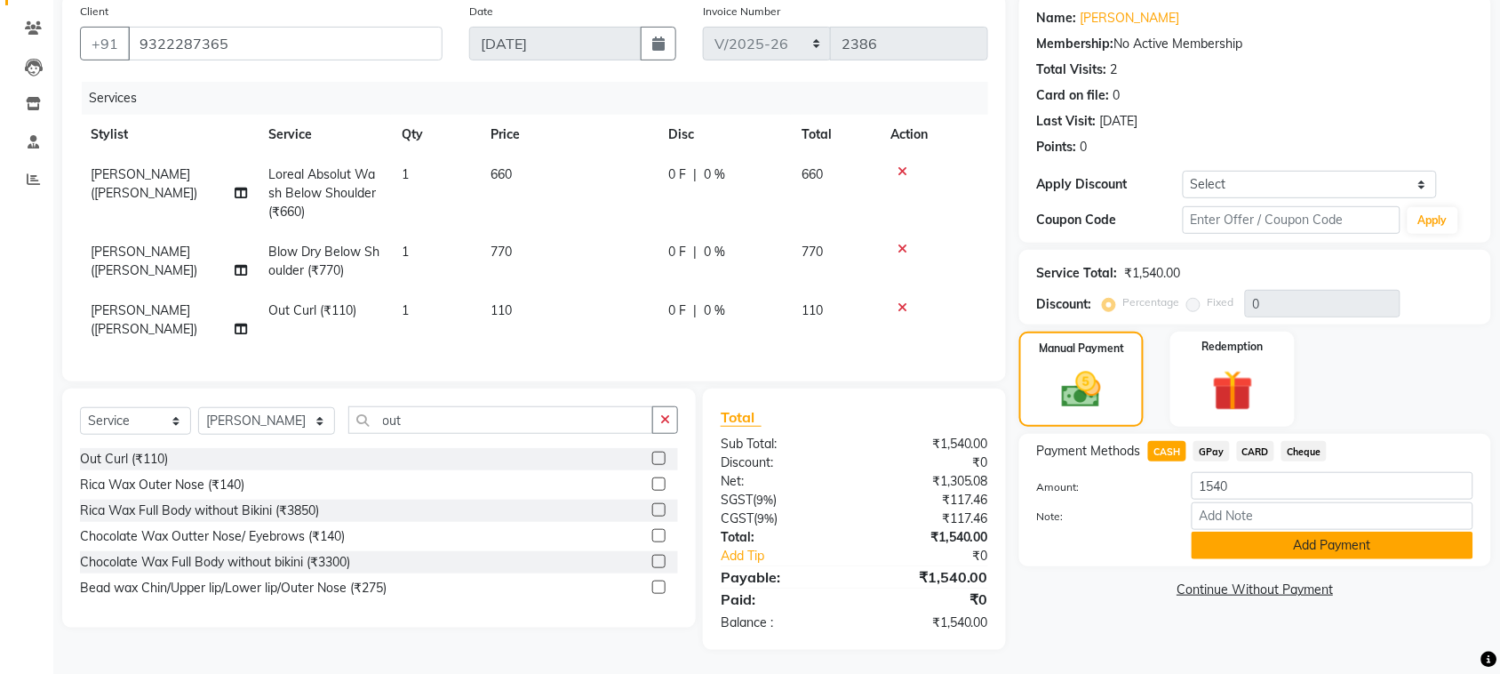
click at [1223, 557] on button "Add Payment" at bounding box center [1333, 546] width 282 height 28
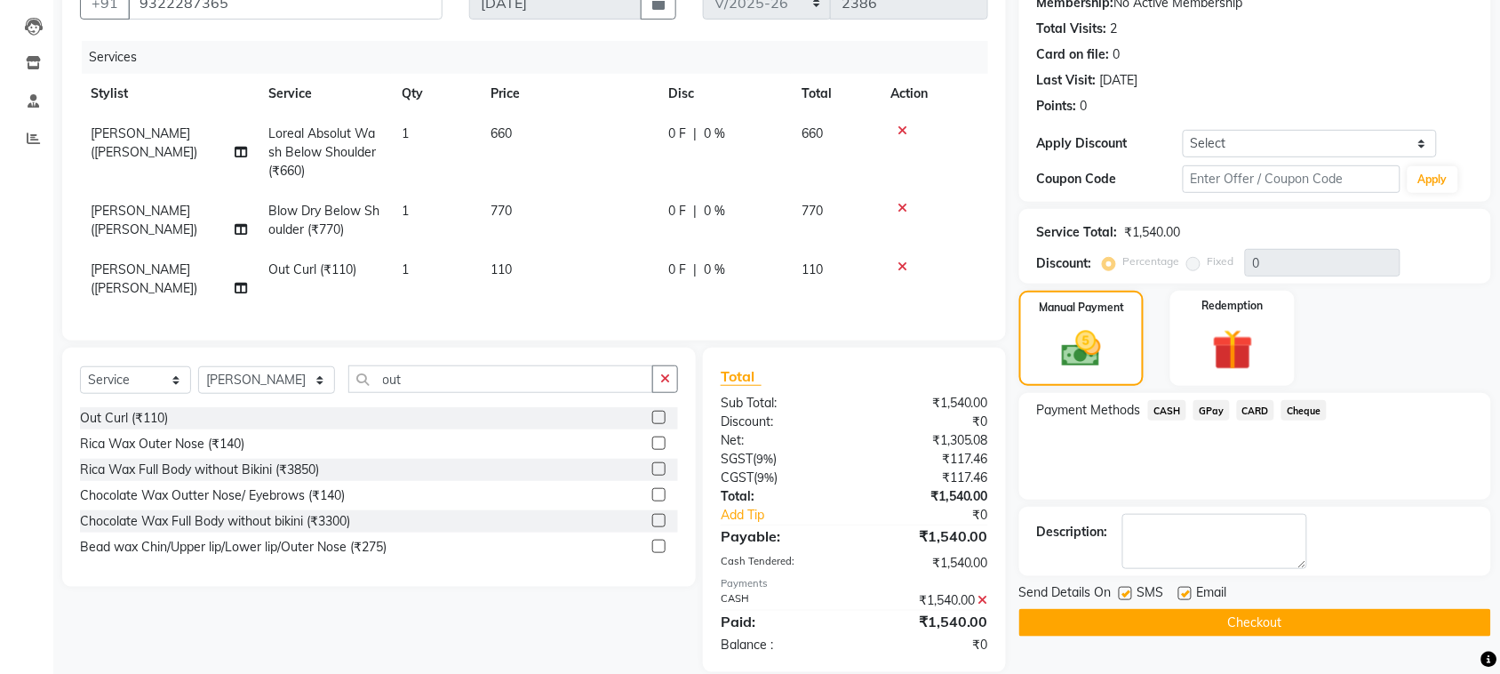
scroll to position [201, 0]
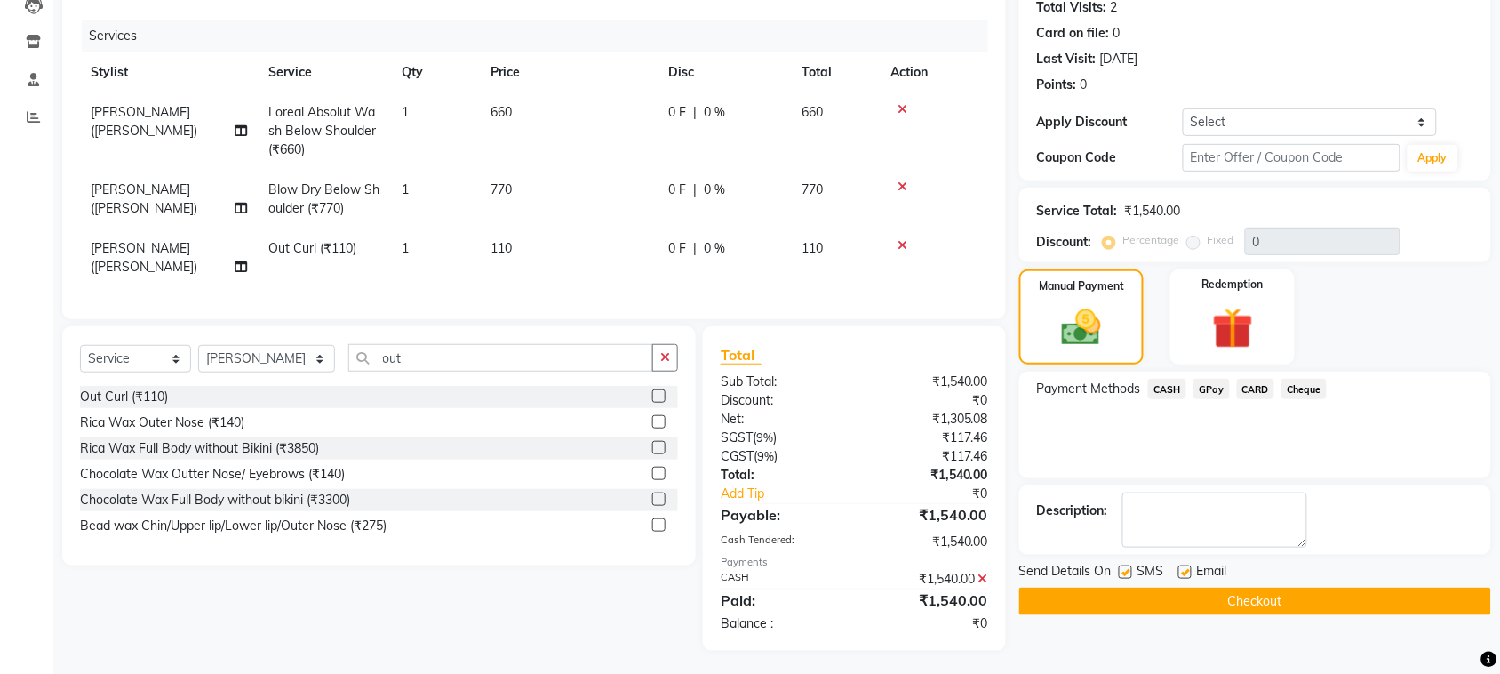
click at [1125, 574] on label at bounding box center [1125, 571] width 13 height 13
click at [1125, 574] on input "checkbox" at bounding box center [1125, 573] width 12 height 12
checkbox input "false"
click at [1185, 567] on label at bounding box center [1185, 571] width 13 height 13
click at [1185, 567] on input "checkbox" at bounding box center [1185, 573] width 12 height 12
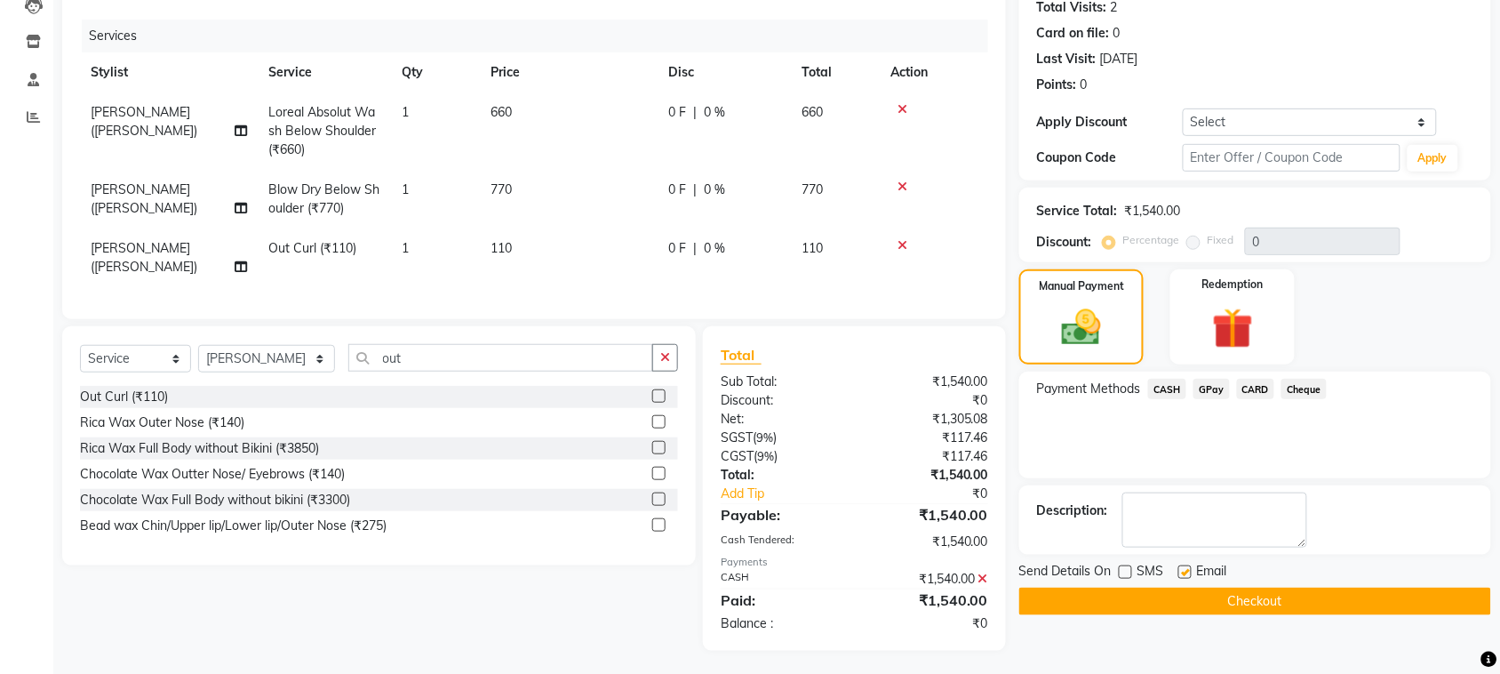
checkbox input "false"
click at [1176, 588] on button "Checkout" at bounding box center [1256, 602] width 472 height 28
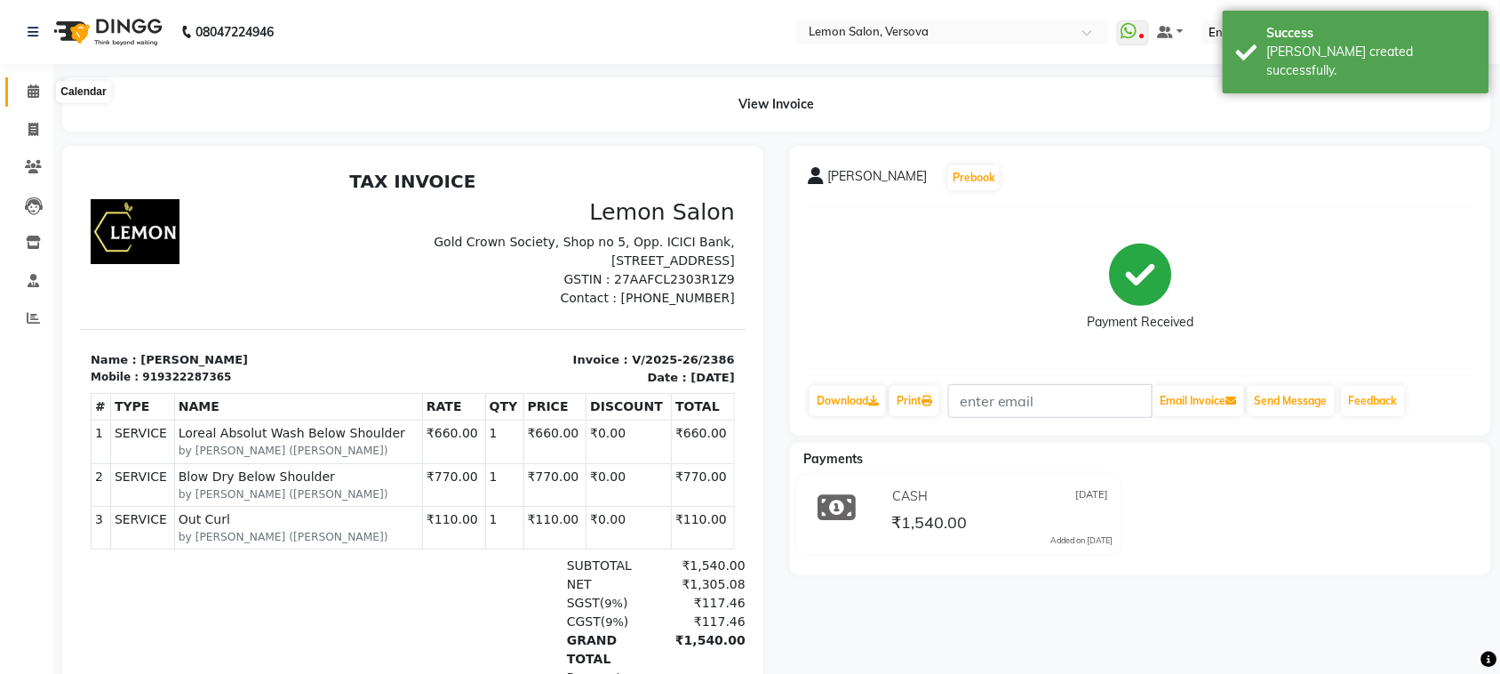
click at [37, 96] on icon at bounding box center [34, 90] width 12 height 13
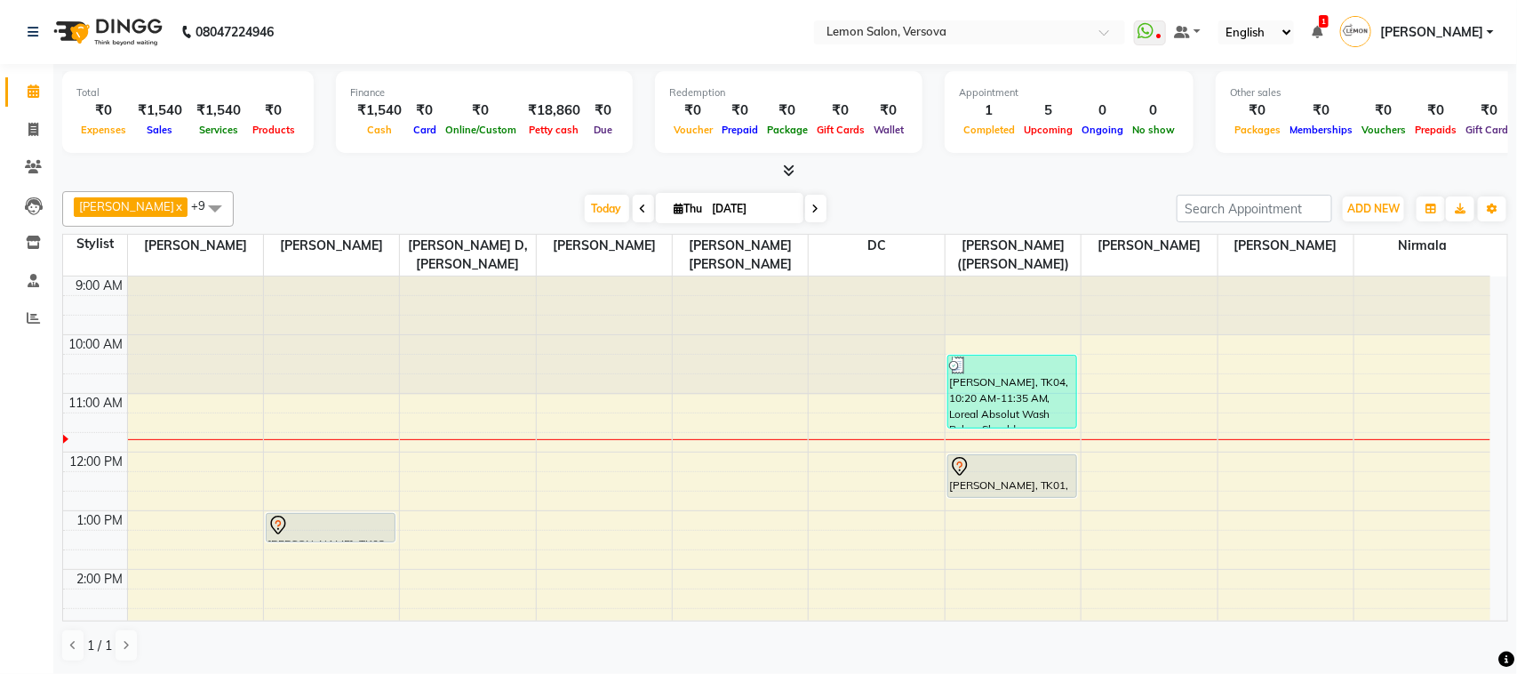
click at [1341, 212] on div "ADD NEW Toggle Dropdown Add Appointment Add Invoice Add Expense Add Attendance …" at bounding box center [1373, 209] width 65 height 28
click at [1348, 218] on button "ADD NEW Toggle Dropdown" at bounding box center [1373, 208] width 61 height 25
click at [1296, 308] on link "Add Attendance" at bounding box center [1334, 311] width 140 height 23
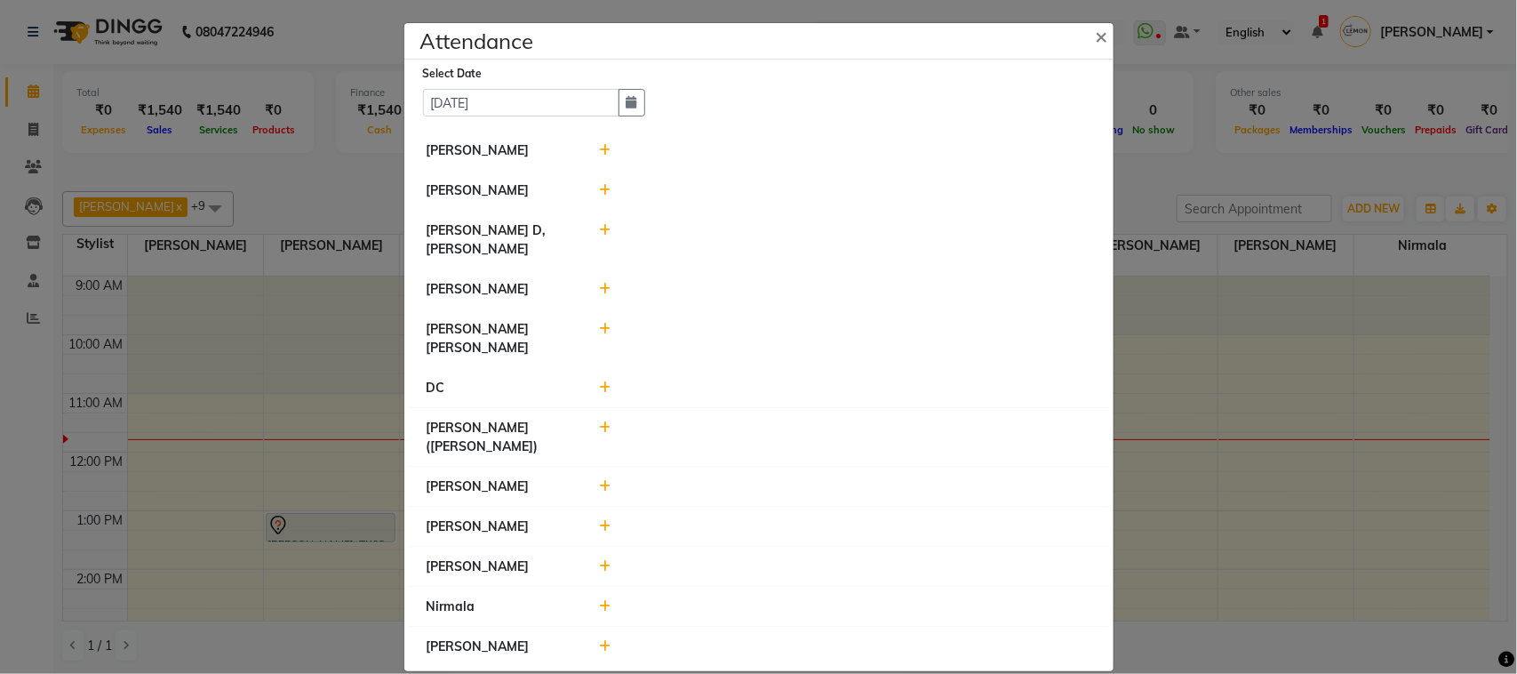
scroll to position [9, 0]
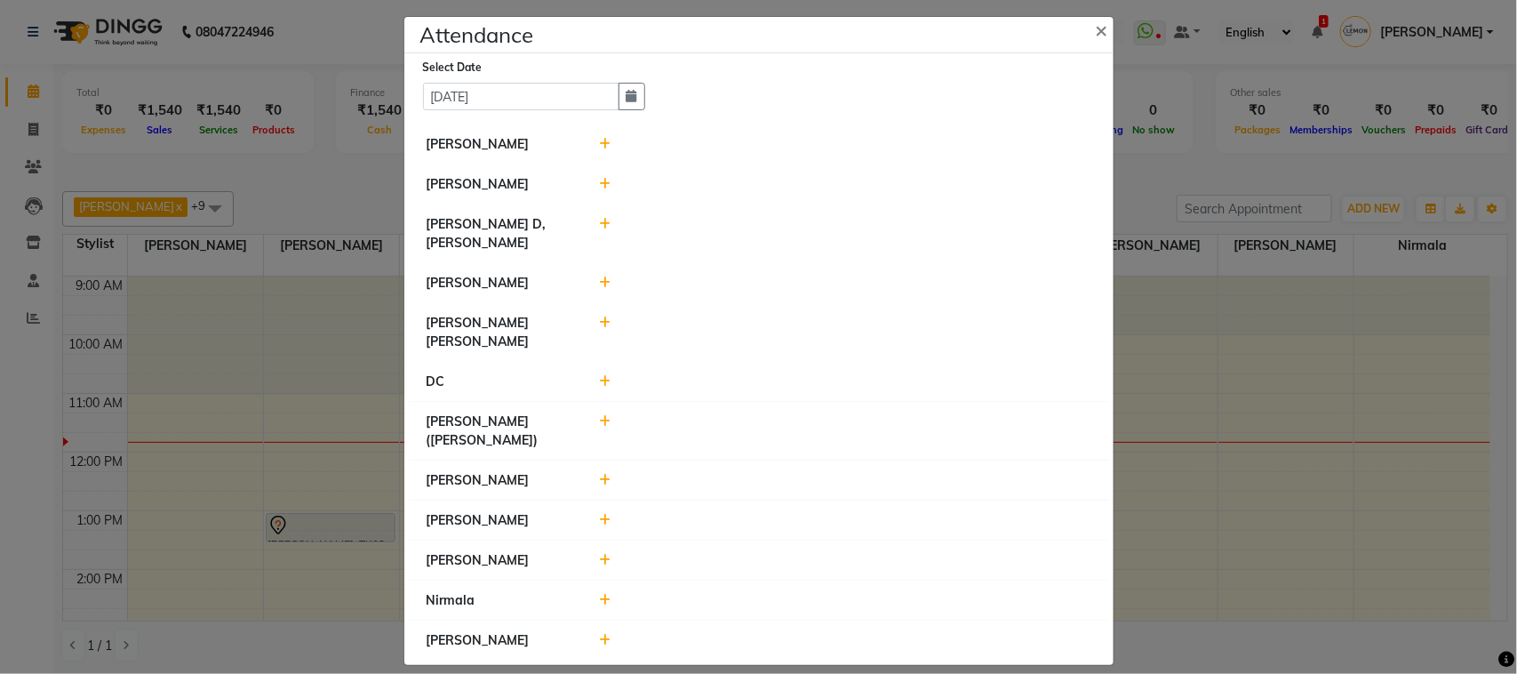
click at [599, 185] on icon at bounding box center [605, 184] width 12 height 12
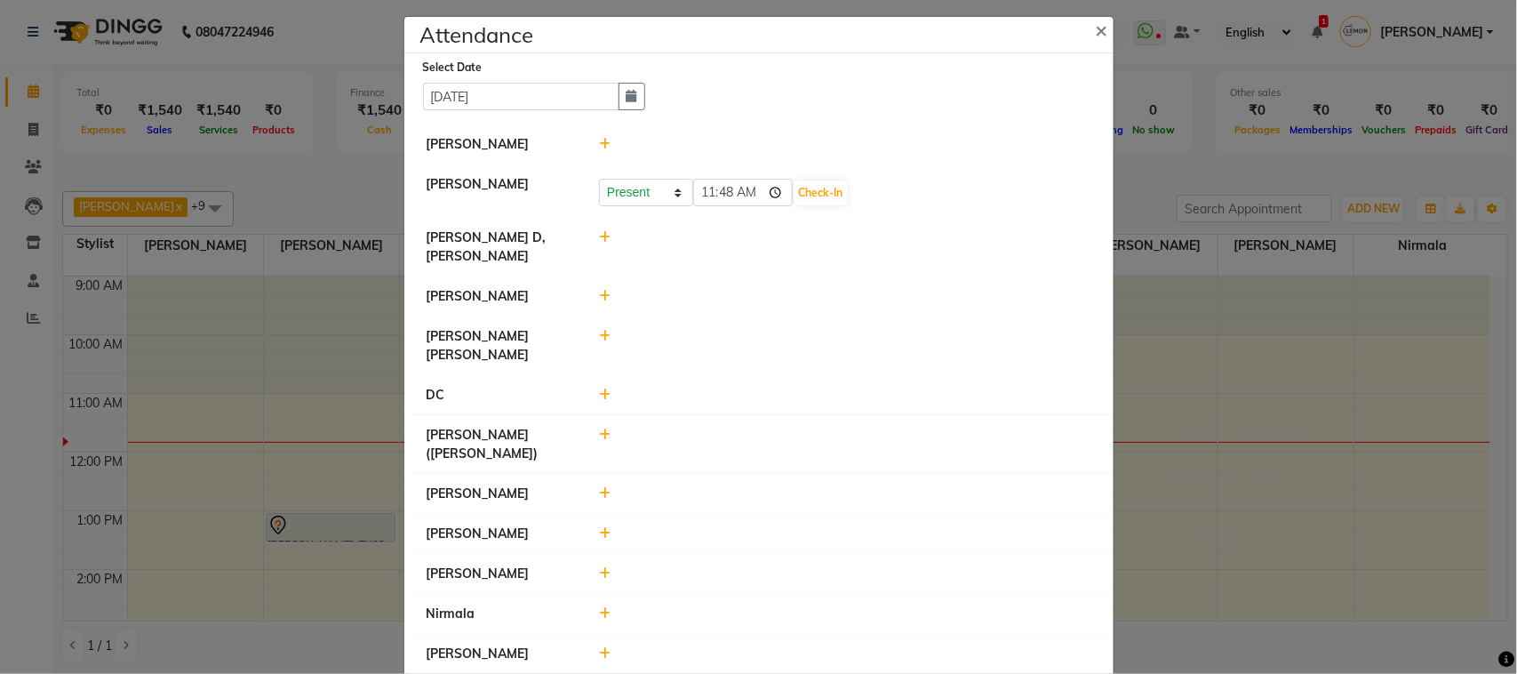
click at [588, 604] on div at bounding box center [845, 613] width 519 height 19
click at [599, 607] on icon at bounding box center [605, 613] width 12 height 12
click at [772, 609] on input "11:48" at bounding box center [743, 622] width 100 height 28
type input "10:07"
click at [819, 610] on button "Check-In" at bounding box center [821, 622] width 53 height 25
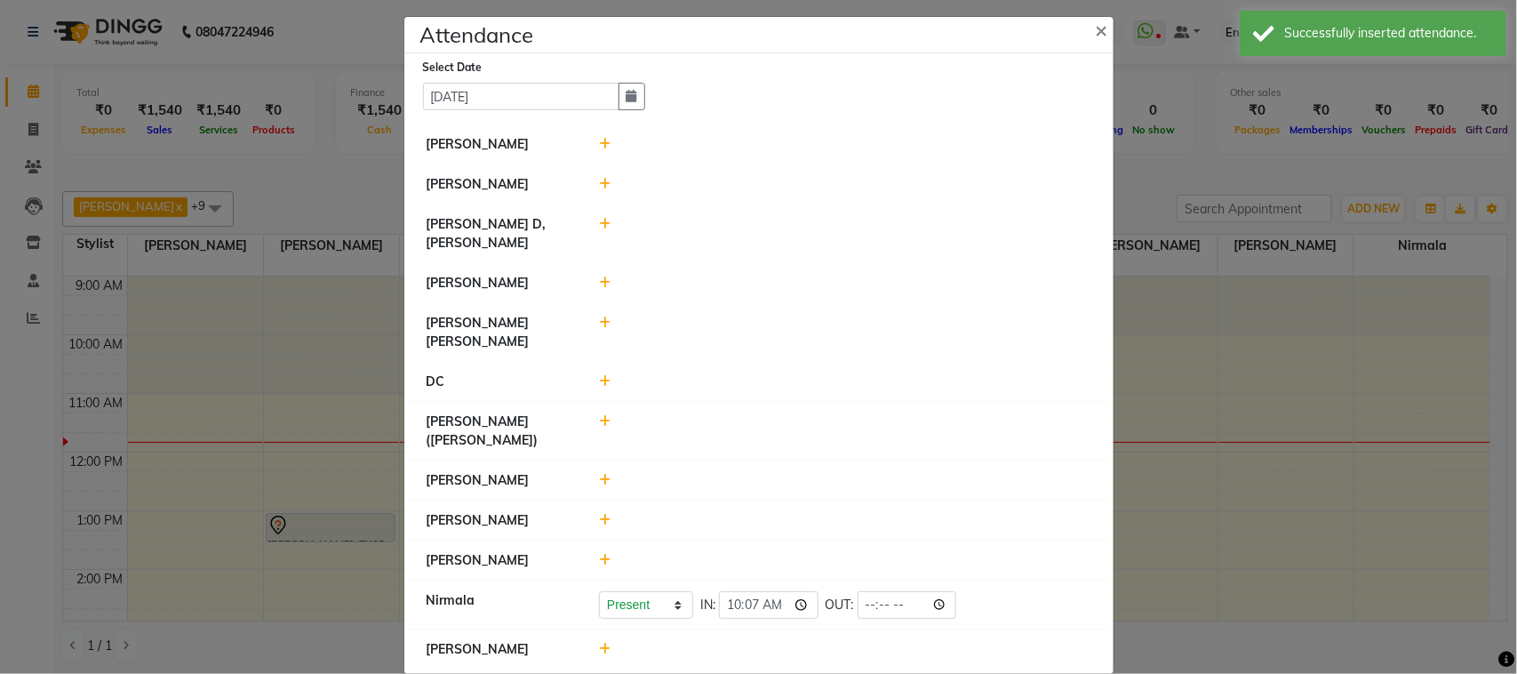
click at [599, 180] on icon at bounding box center [605, 184] width 12 height 12
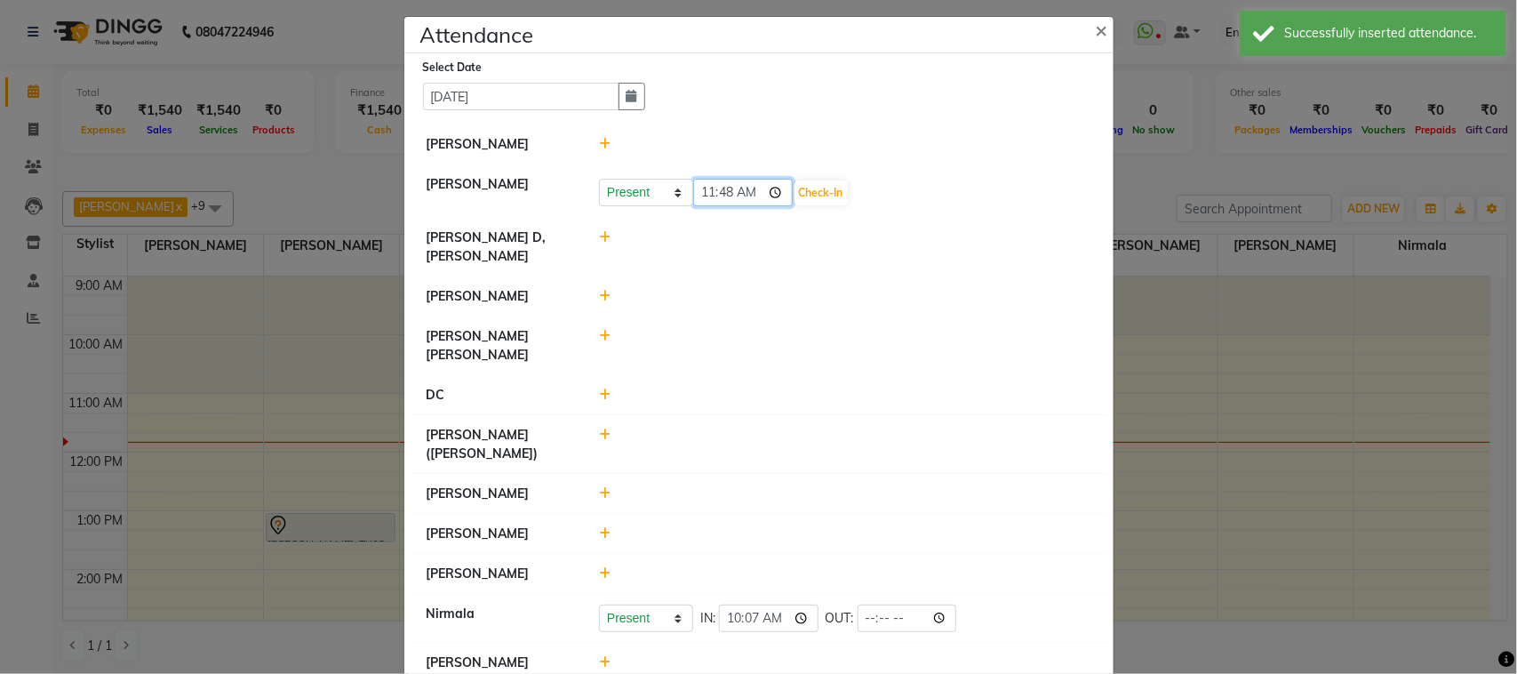
click at [769, 188] on input "11:48" at bounding box center [743, 193] width 100 height 28
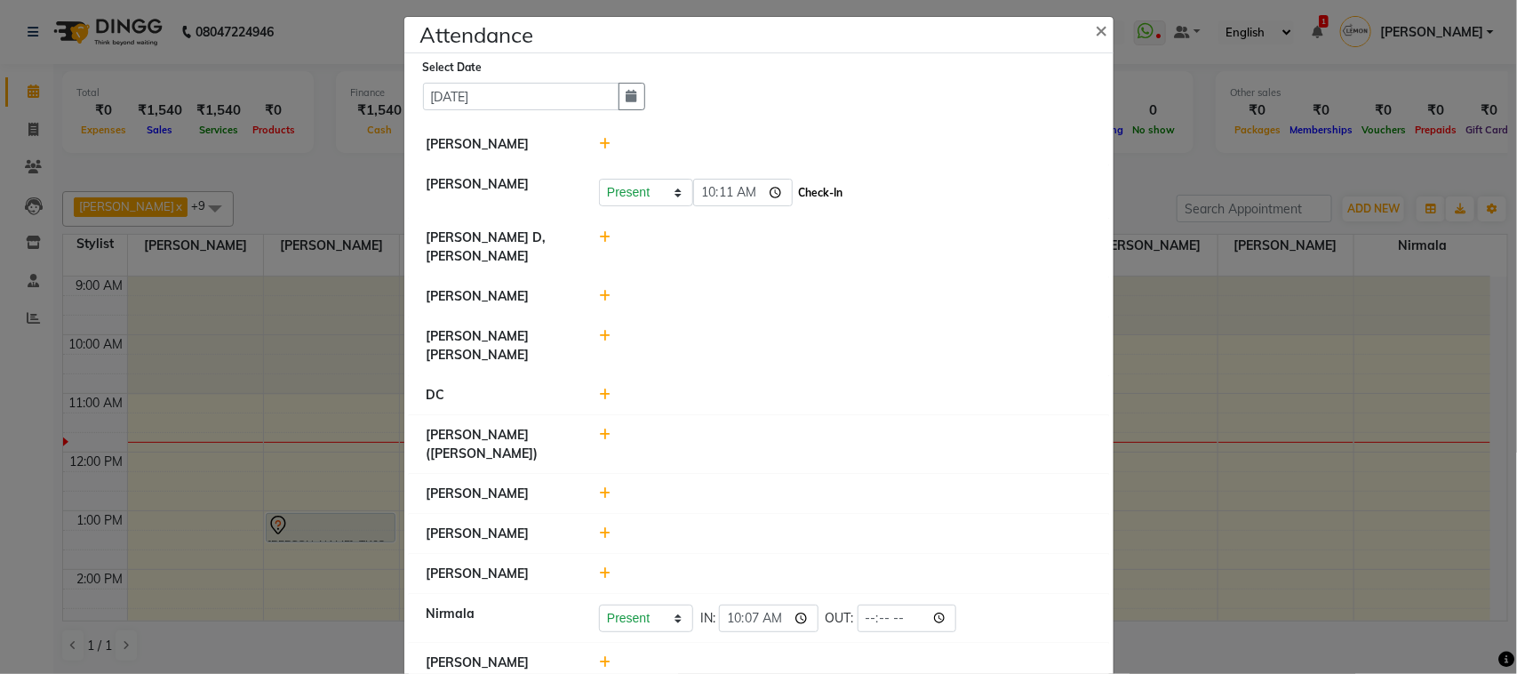
type input "10:11"
click at [814, 196] on button "Check-In" at bounding box center [821, 192] width 53 height 25
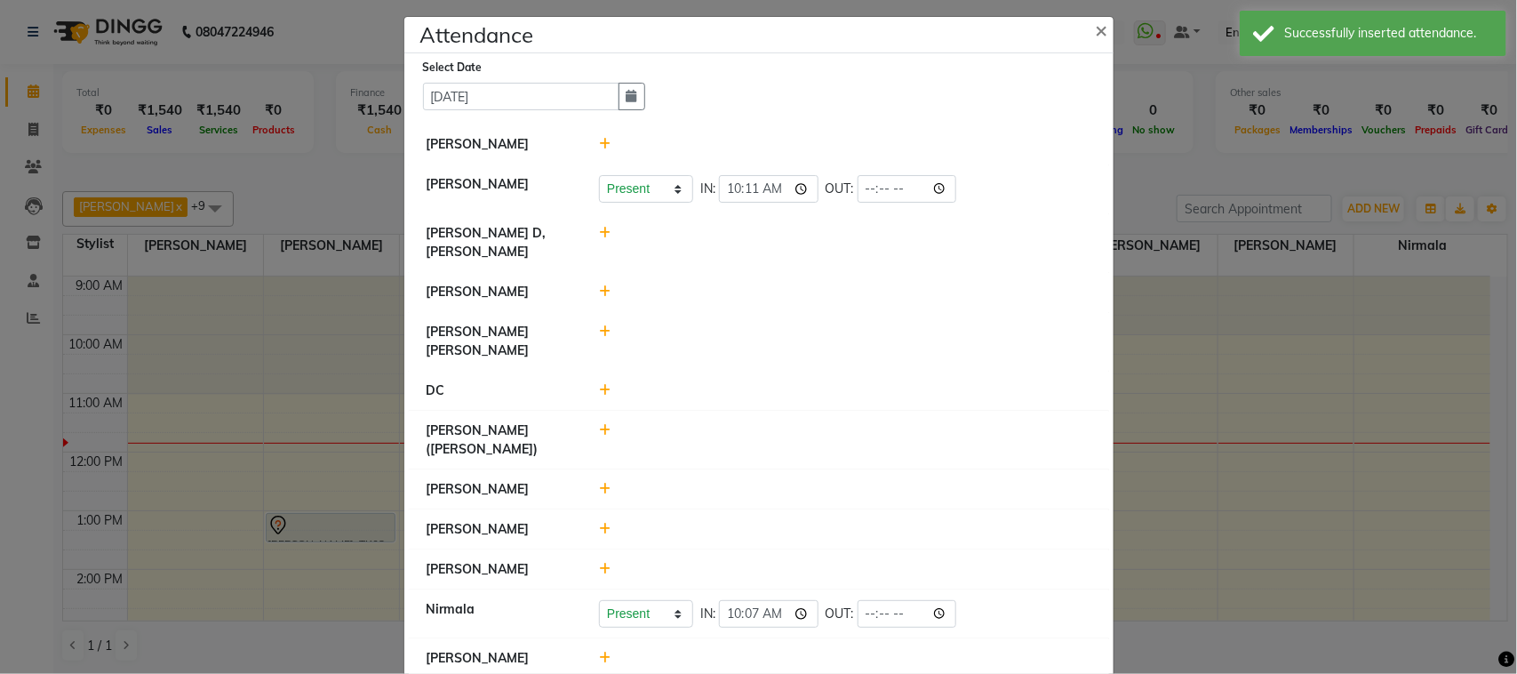
click at [596, 649] on div at bounding box center [845, 658] width 519 height 19
click at [599, 652] on icon at bounding box center [605, 658] width 12 height 12
click at [774, 652] on input "11:49" at bounding box center [743, 666] width 100 height 28
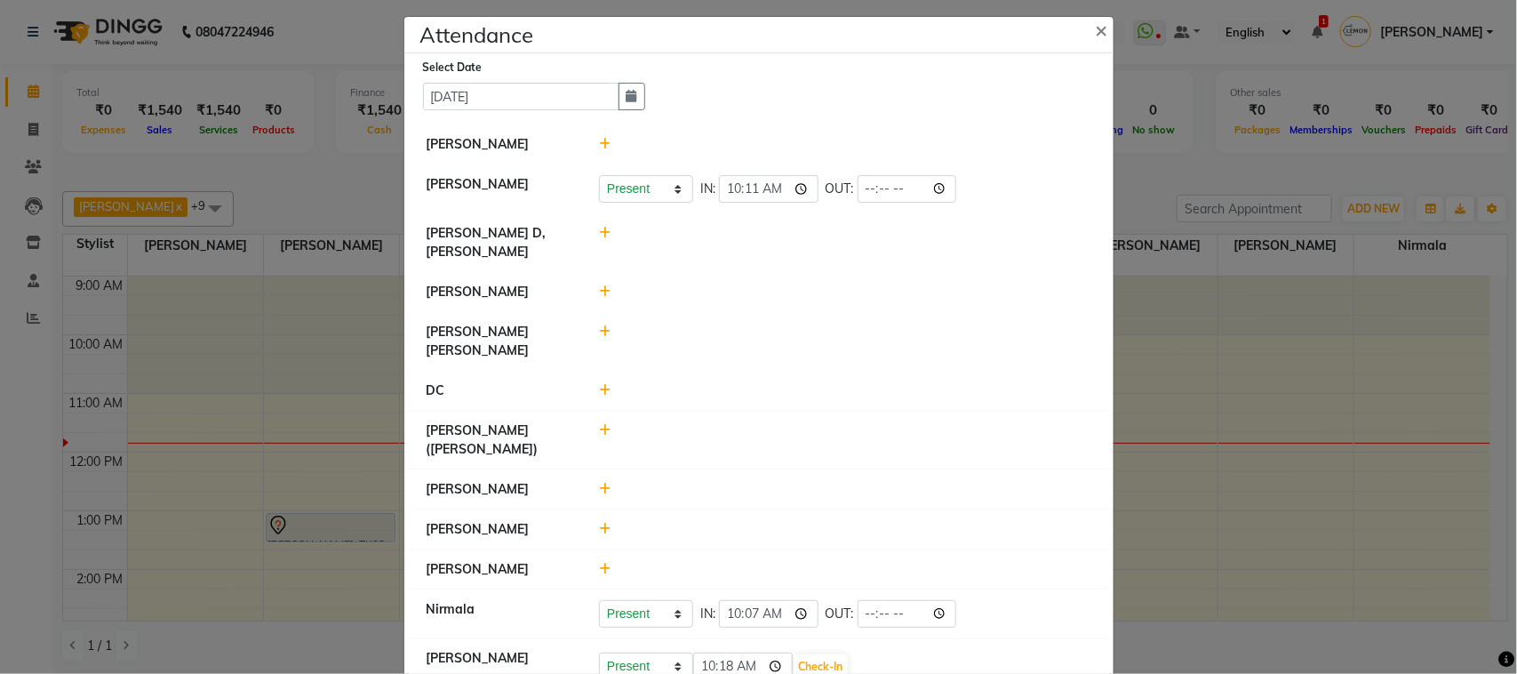
type input "10:18"
click at [895, 469] on li "[PERSON_NAME]" at bounding box center [759, 489] width 700 height 41
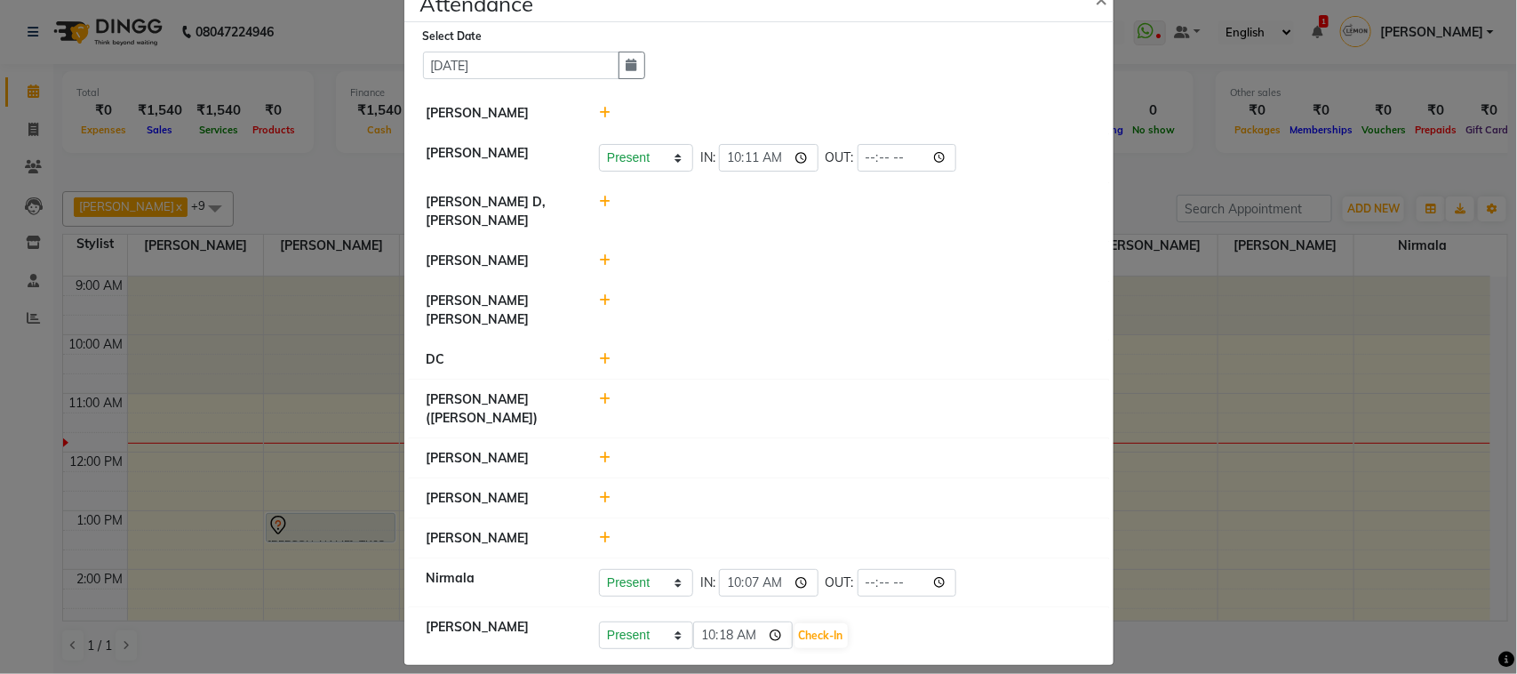
click at [599, 393] on icon at bounding box center [605, 399] width 12 height 12
click at [775, 394] on input "11:49" at bounding box center [743, 408] width 100 height 28
type input "10:25"
click at [807, 396] on button "Check-In" at bounding box center [821, 408] width 53 height 25
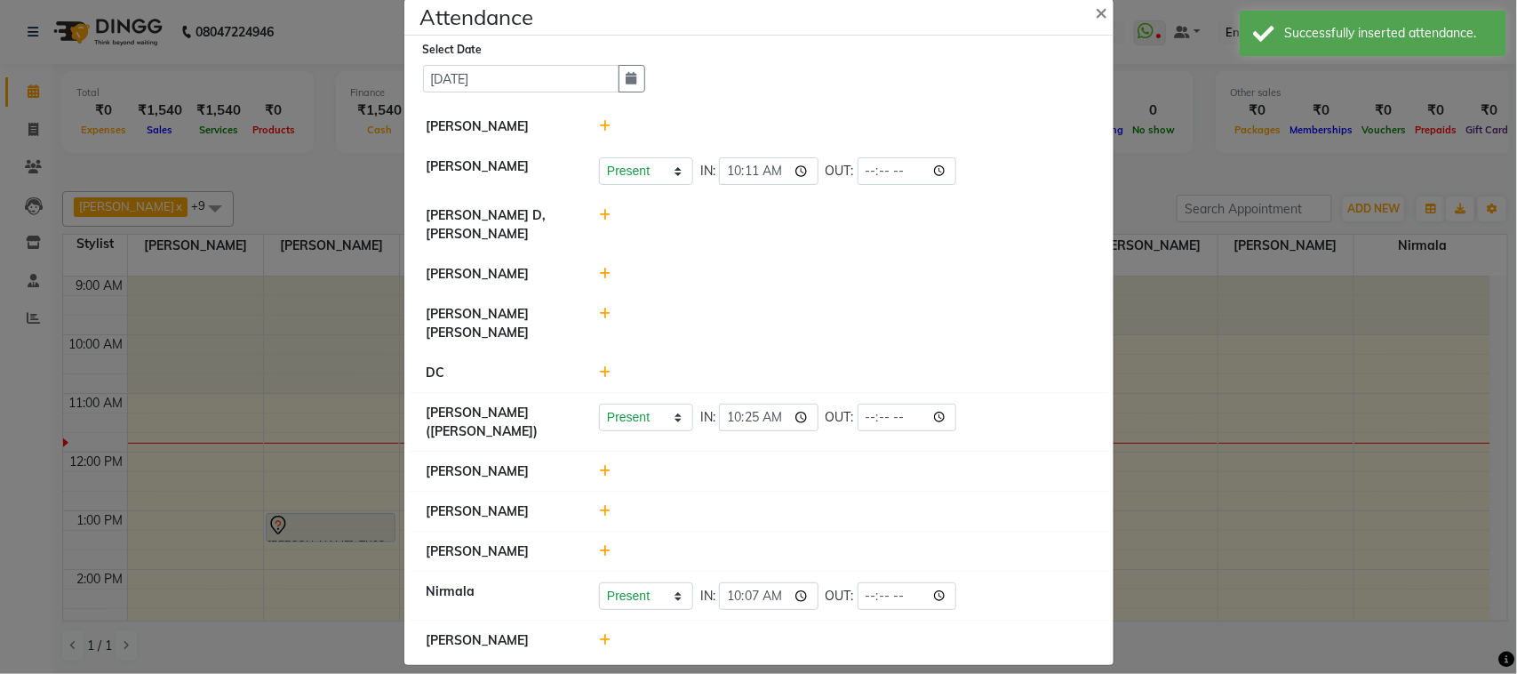
click at [599, 274] on icon at bounding box center [605, 274] width 12 height 12
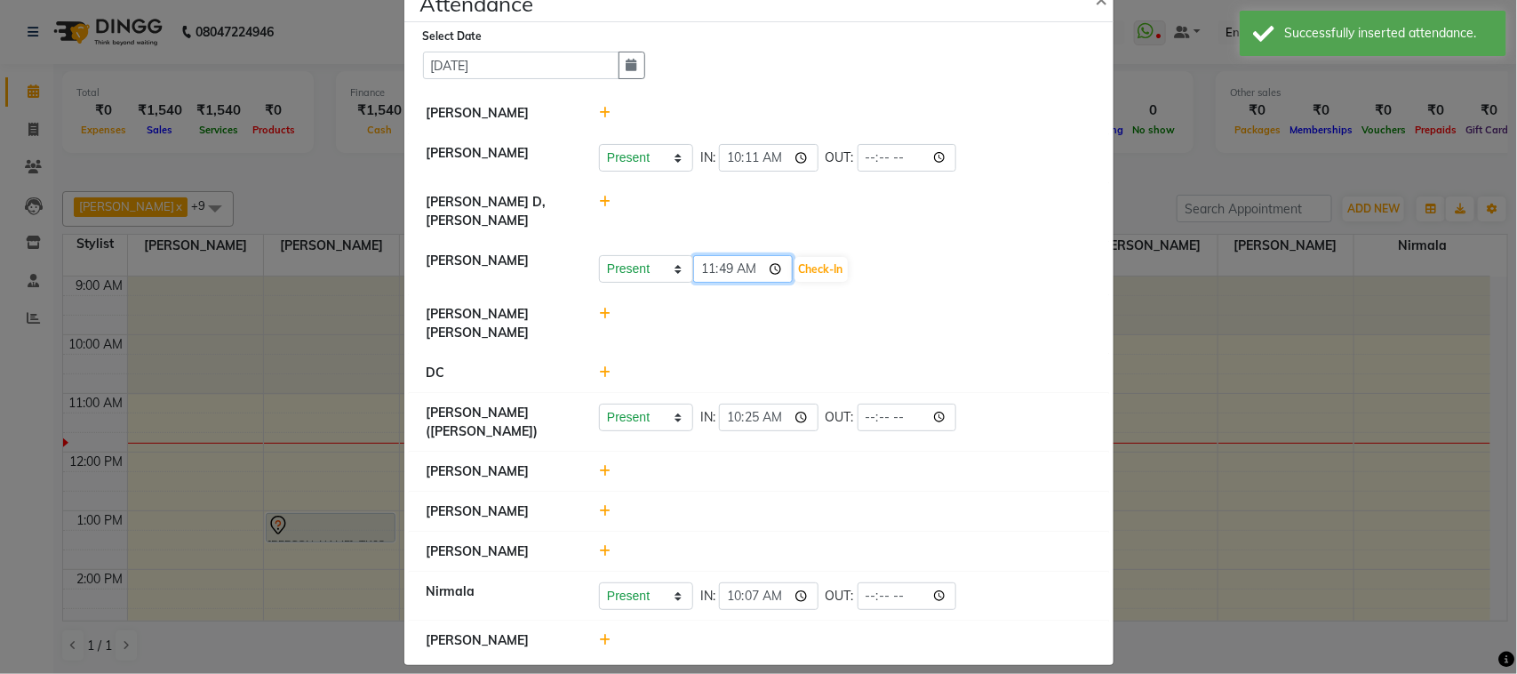
click at [762, 264] on input "11:49" at bounding box center [743, 269] width 100 height 28
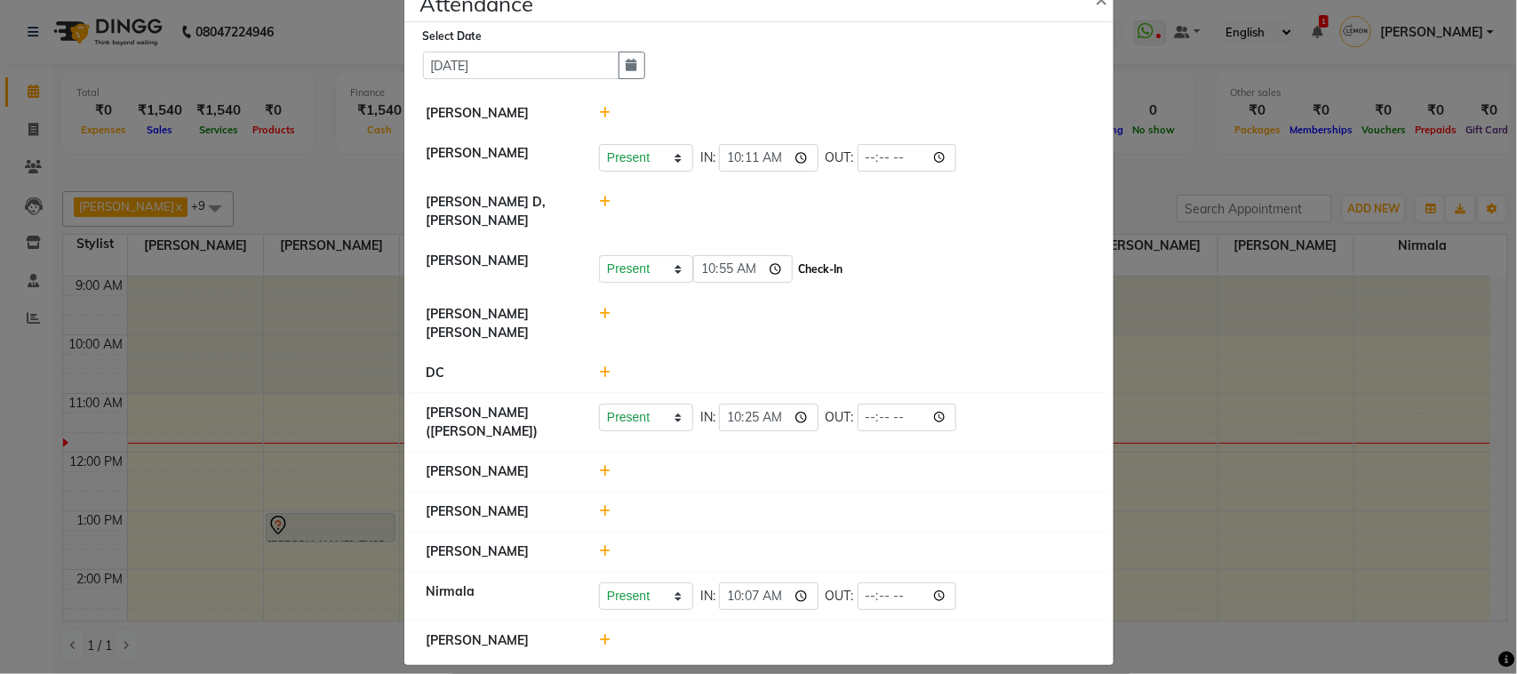
type input "10:55"
click at [825, 271] on button "Check-In" at bounding box center [821, 269] width 53 height 25
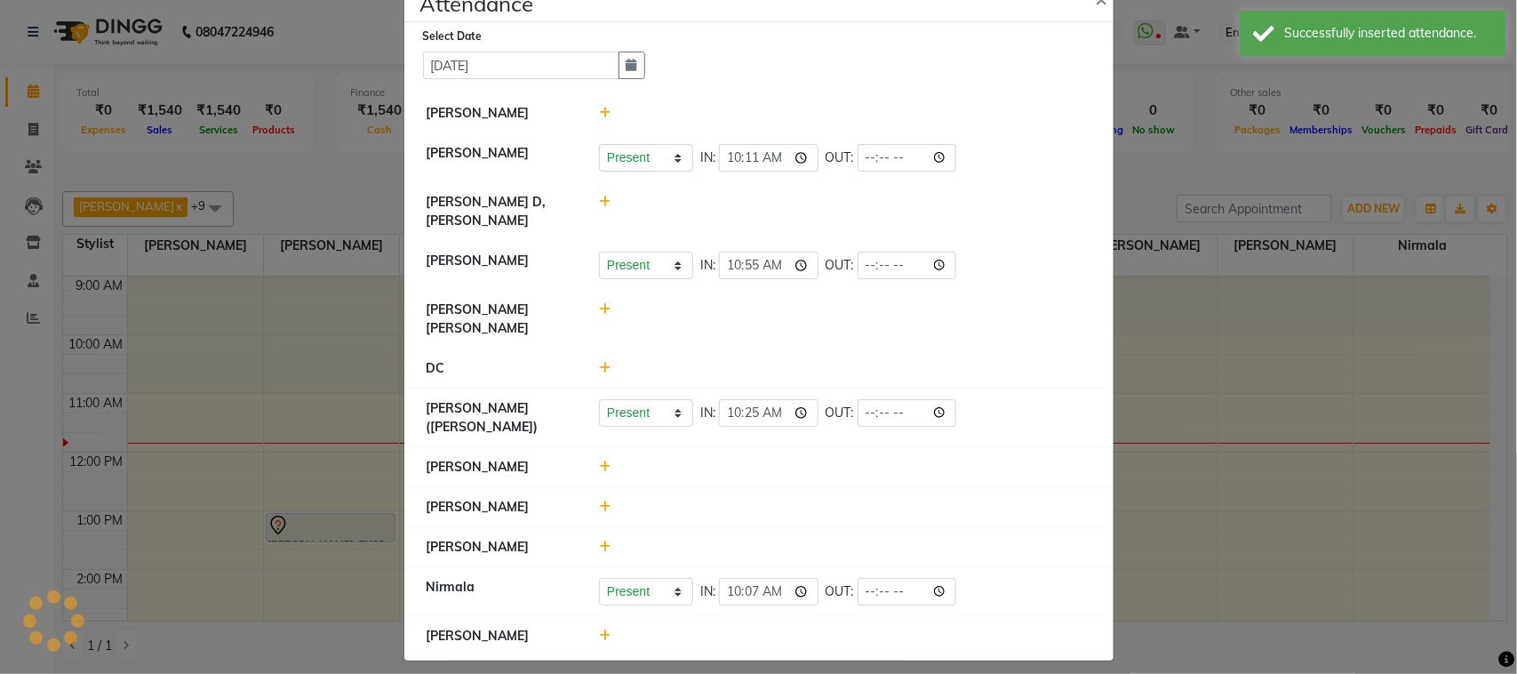
scroll to position [36, 0]
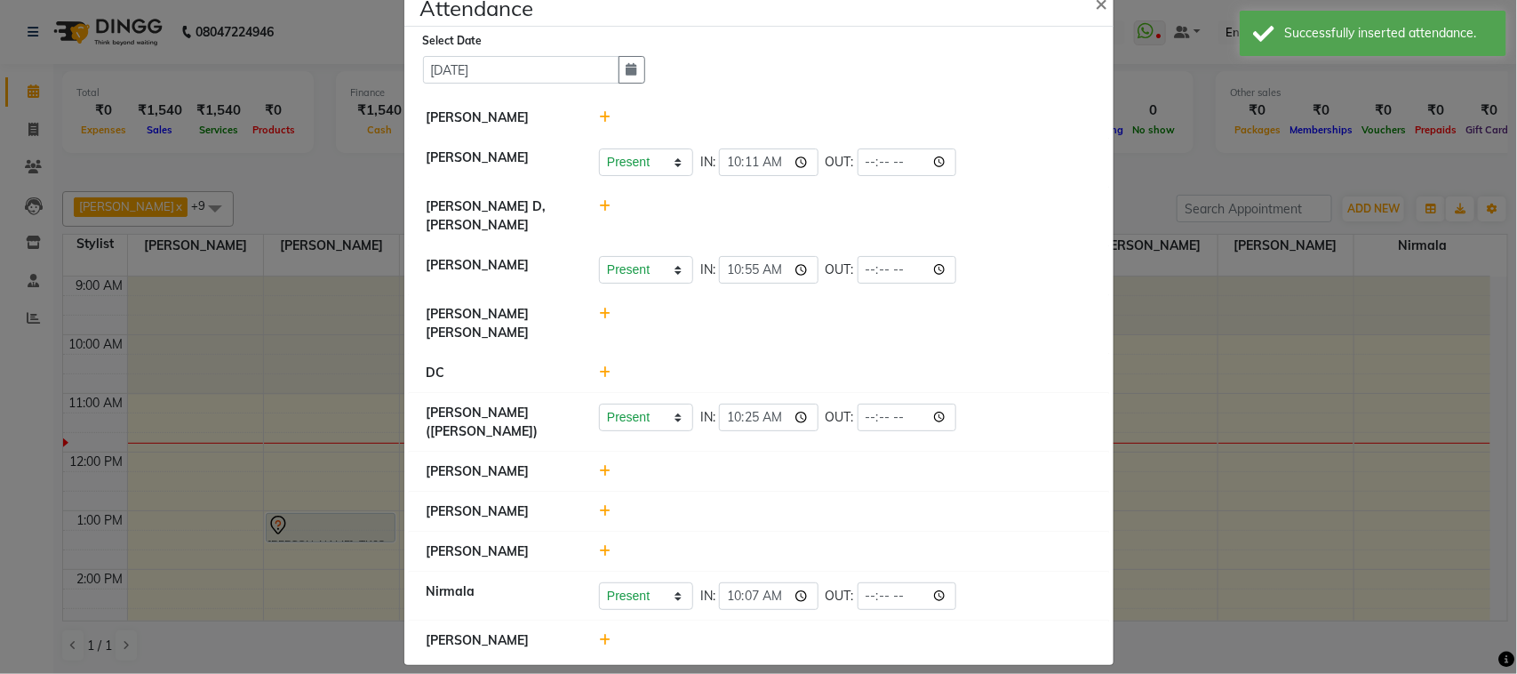
click at [599, 308] on icon at bounding box center [605, 314] width 12 height 12
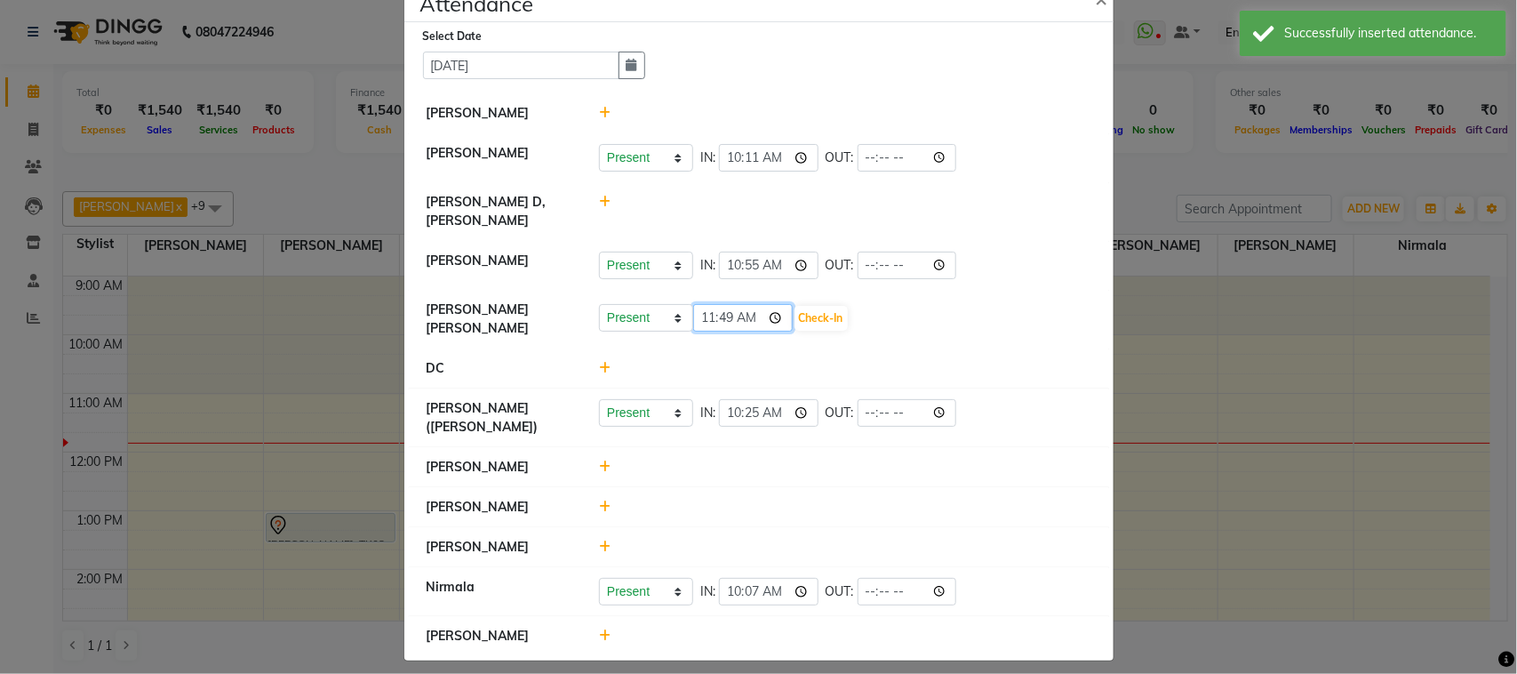
click at [767, 322] on input "11:49" at bounding box center [743, 318] width 100 height 28
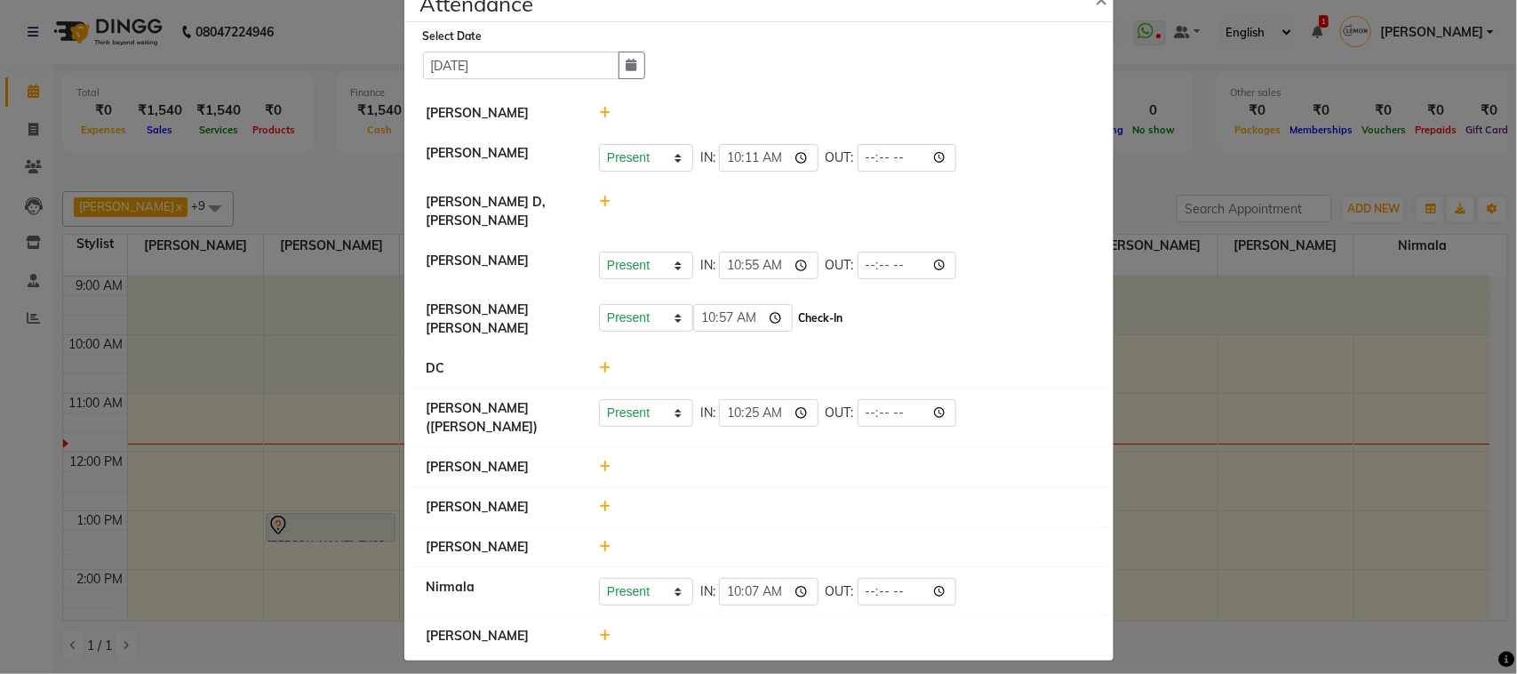
type input "10:57"
click at [832, 318] on button "Check-In" at bounding box center [821, 318] width 53 height 25
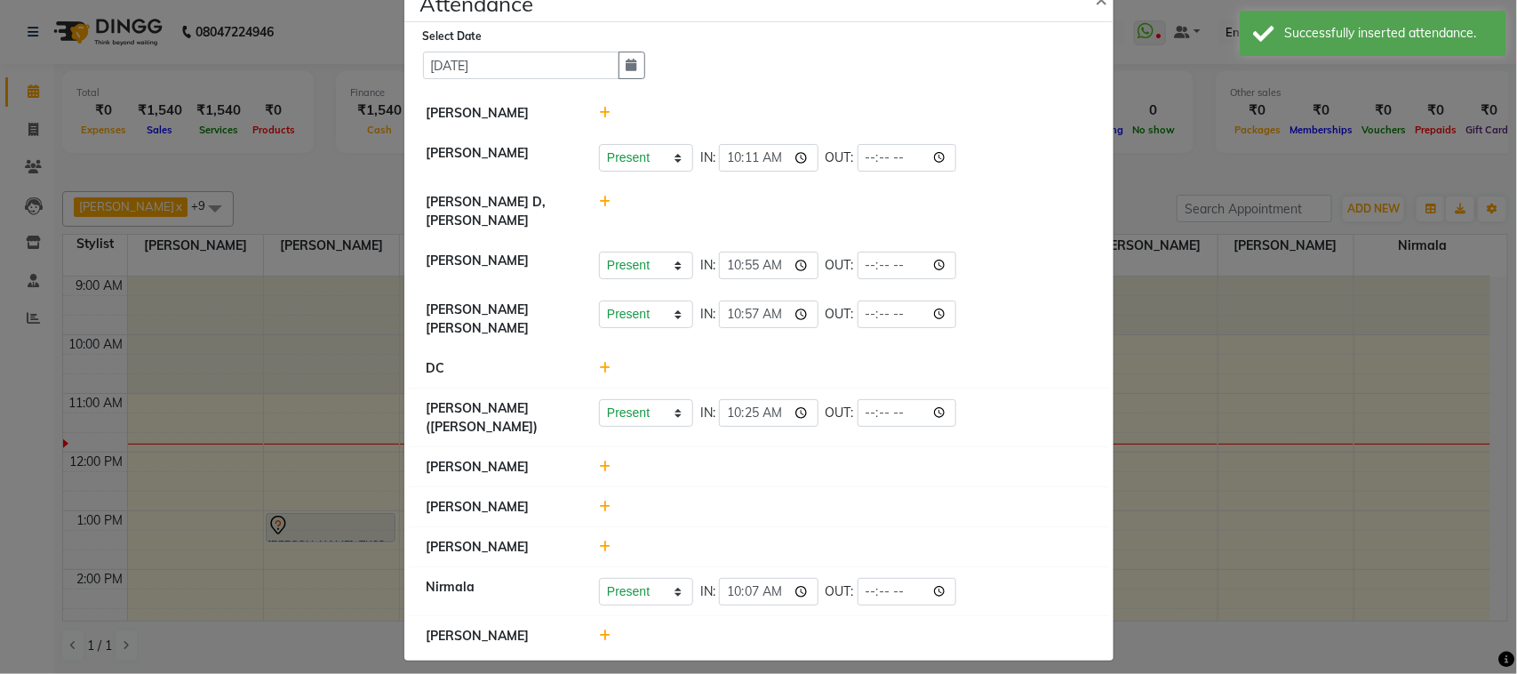
click at [599, 114] on icon at bounding box center [605, 113] width 12 height 12
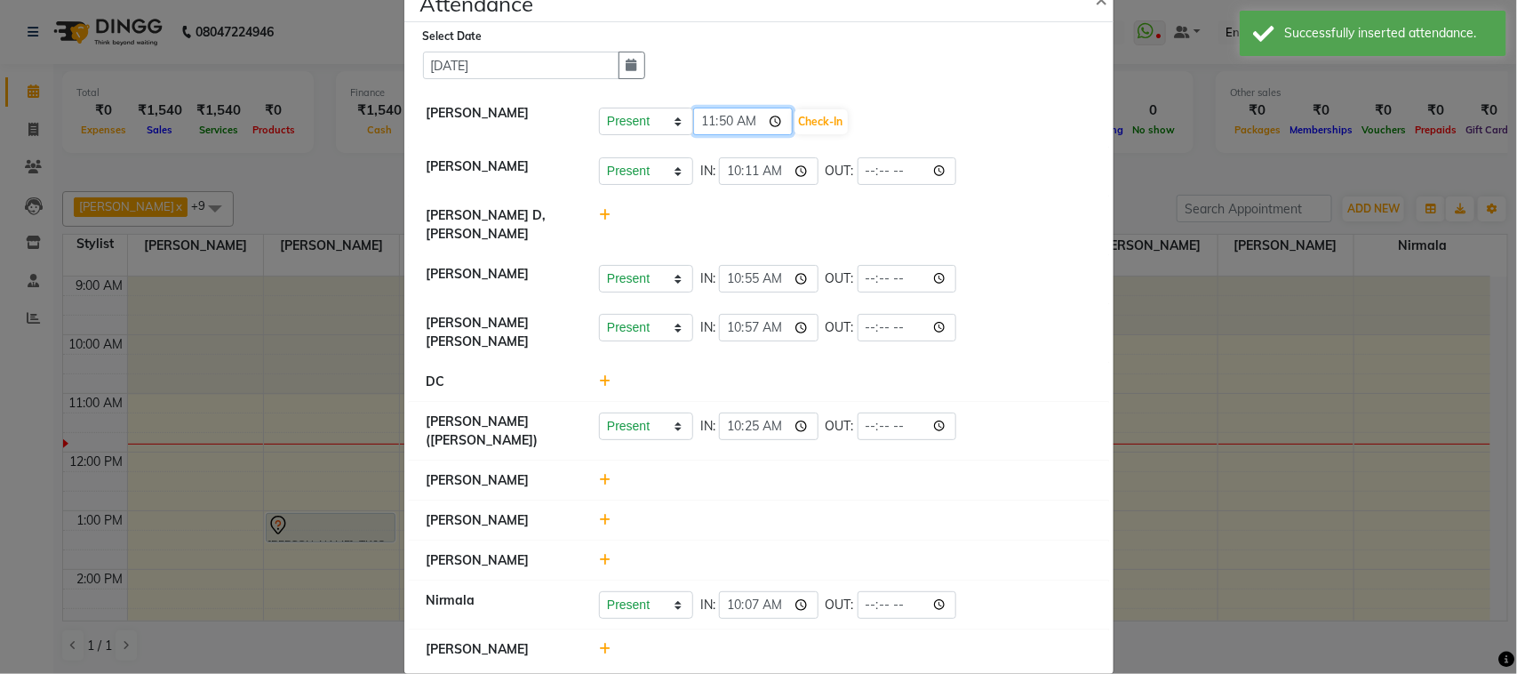
click at [771, 125] on input "11:50" at bounding box center [743, 122] width 100 height 28
click at [811, 117] on button "Check-In" at bounding box center [821, 121] width 53 height 25
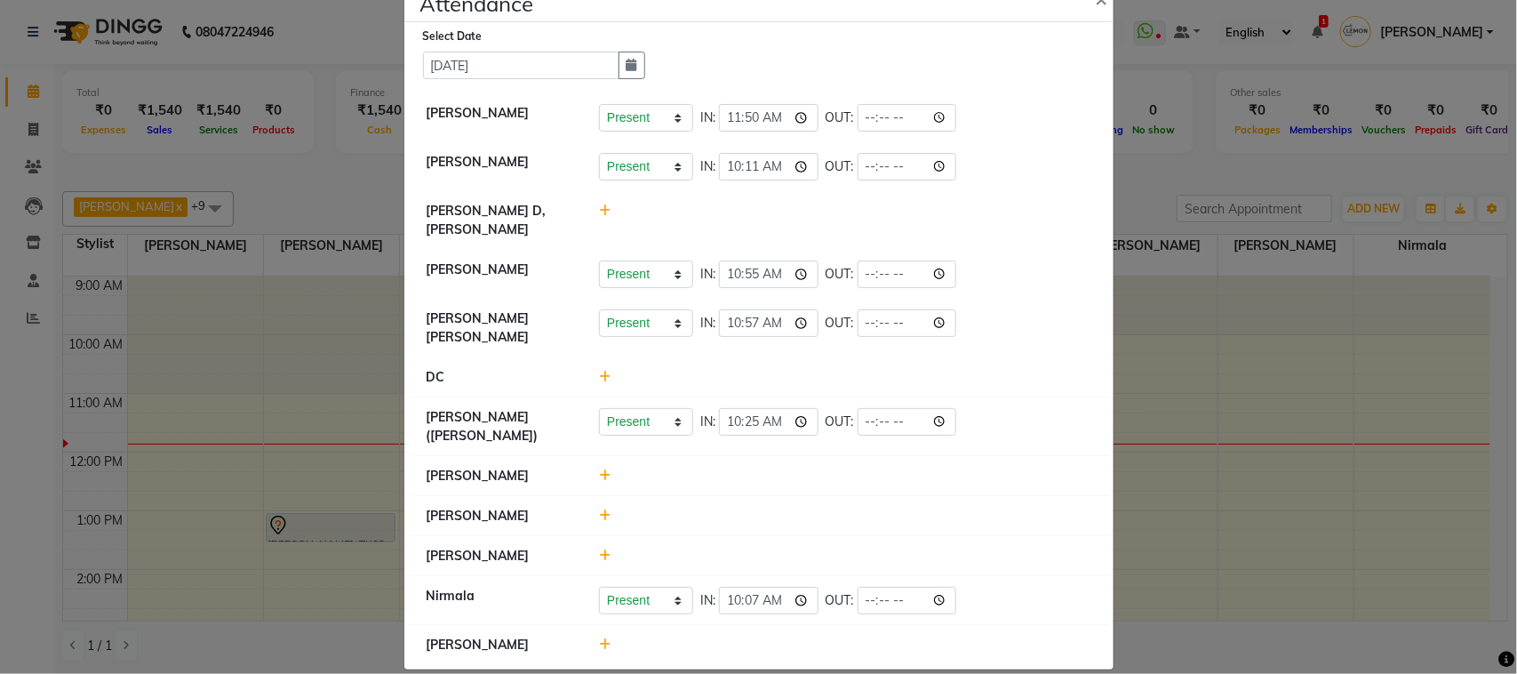
click at [596, 202] on div at bounding box center [845, 220] width 519 height 37
click at [600, 213] on icon at bounding box center [605, 210] width 12 height 12
click at [771, 214] on input "11:50" at bounding box center [743, 219] width 100 height 28
drag, startPoint x: 660, startPoint y: 212, endPoint x: 660, endPoint y: 228, distance: 16.9
click at [660, 212] on select "Present Absent Late Half Day Weekly Off" at bounding box center [646, 219] width 94 height 28
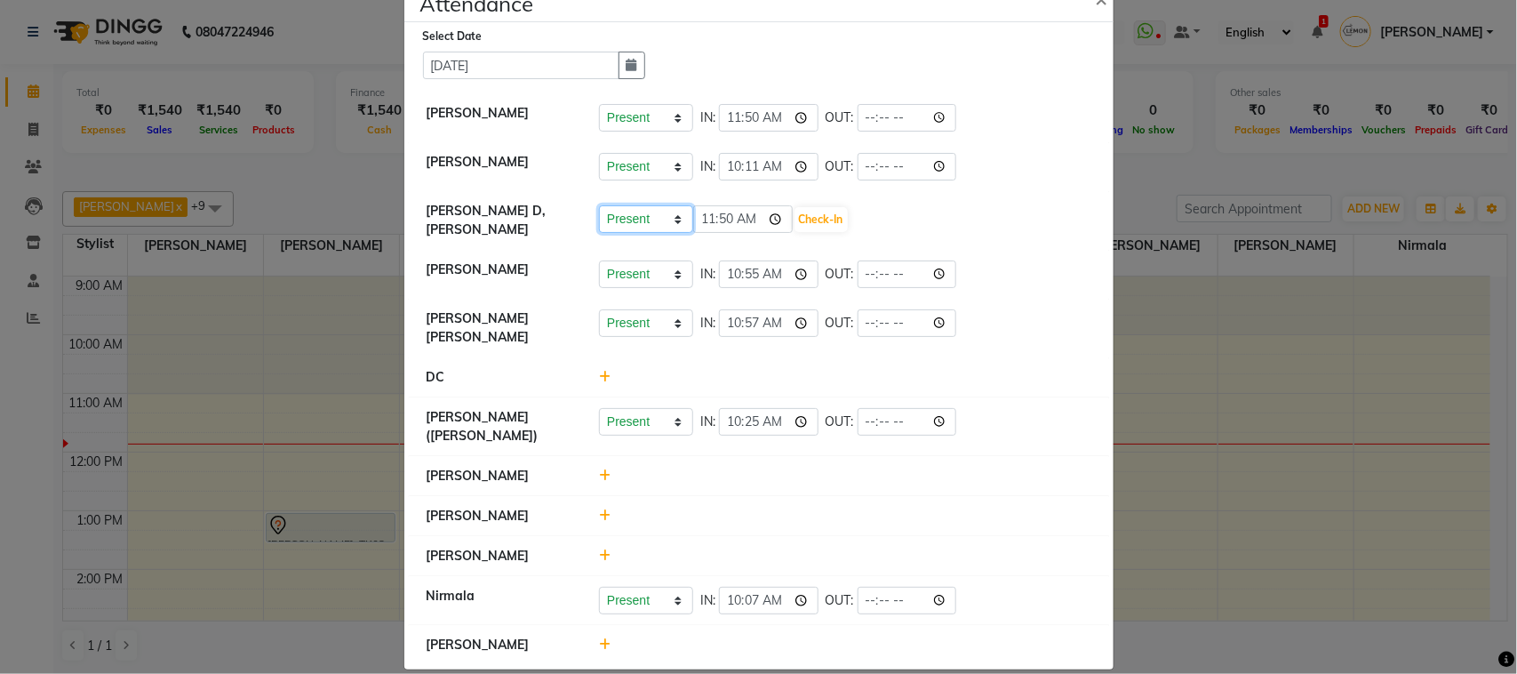
select select "W"
click at [599, 205] on select "Present Absent Late Half Day Weekly Off" at bounding box center [646, 219] width 94 height 28
click at [704, 220] on button "Save" at bounding box center [712, 219] width 35 height 25
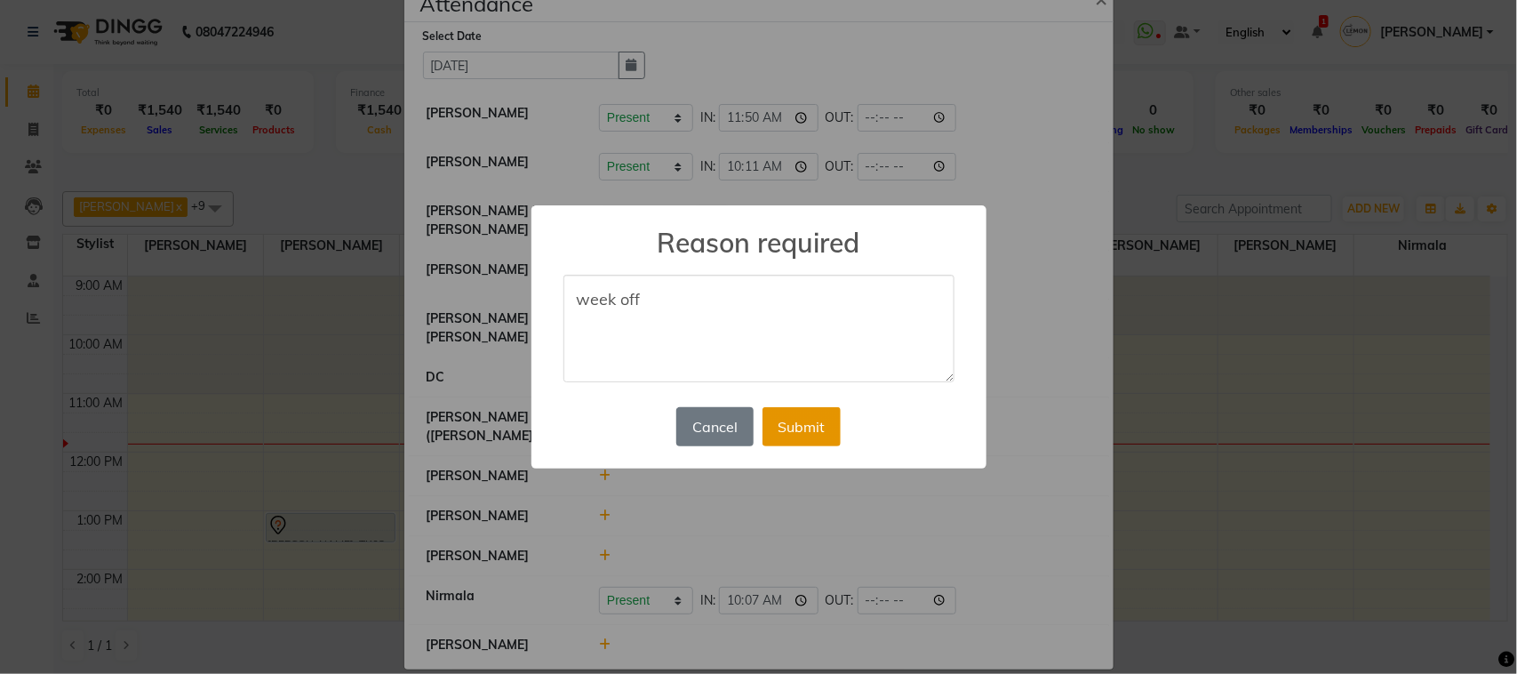
type textarea "week off"
click at [784, 436] on button "Submit" at bounding box center [802, 426] width 78 height 39
select select "W"
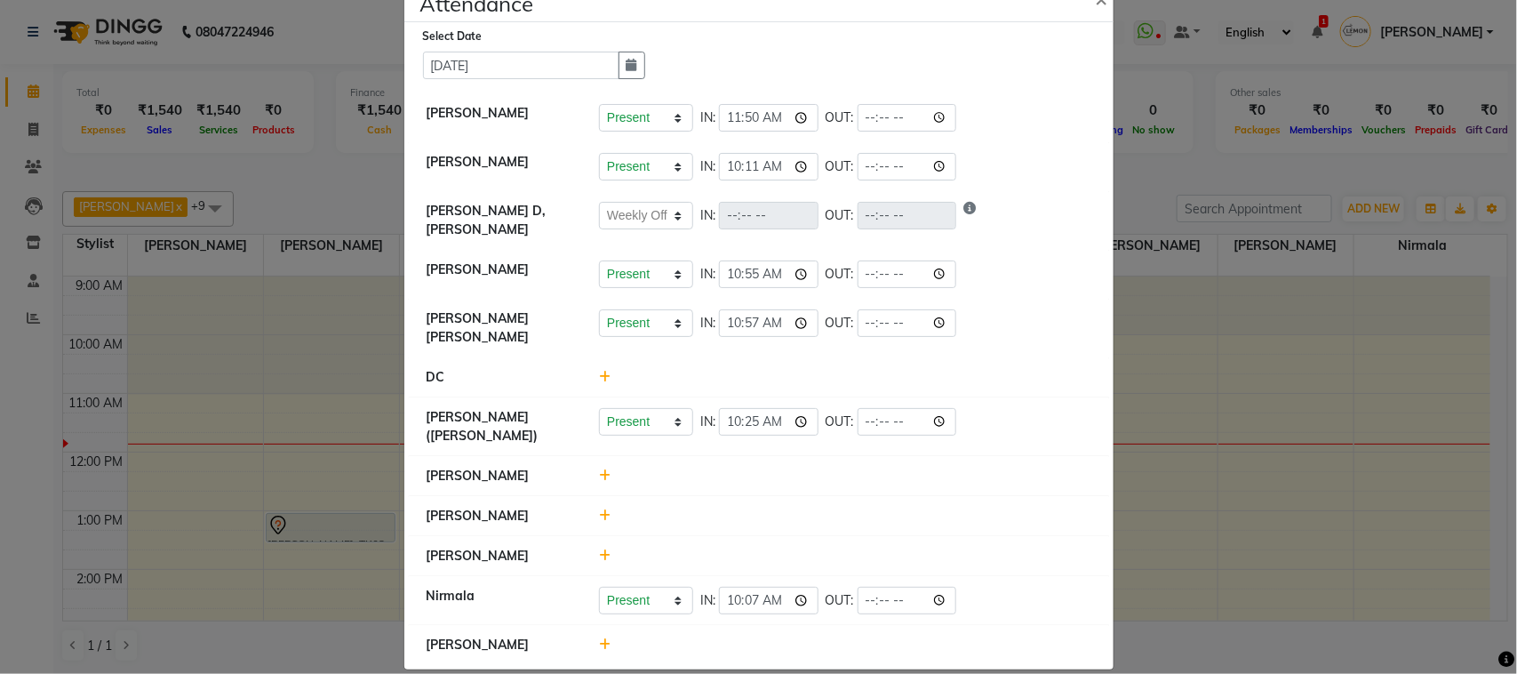
click at [599, 509] on icon at bounding box center [605, 515] width 12 height 12
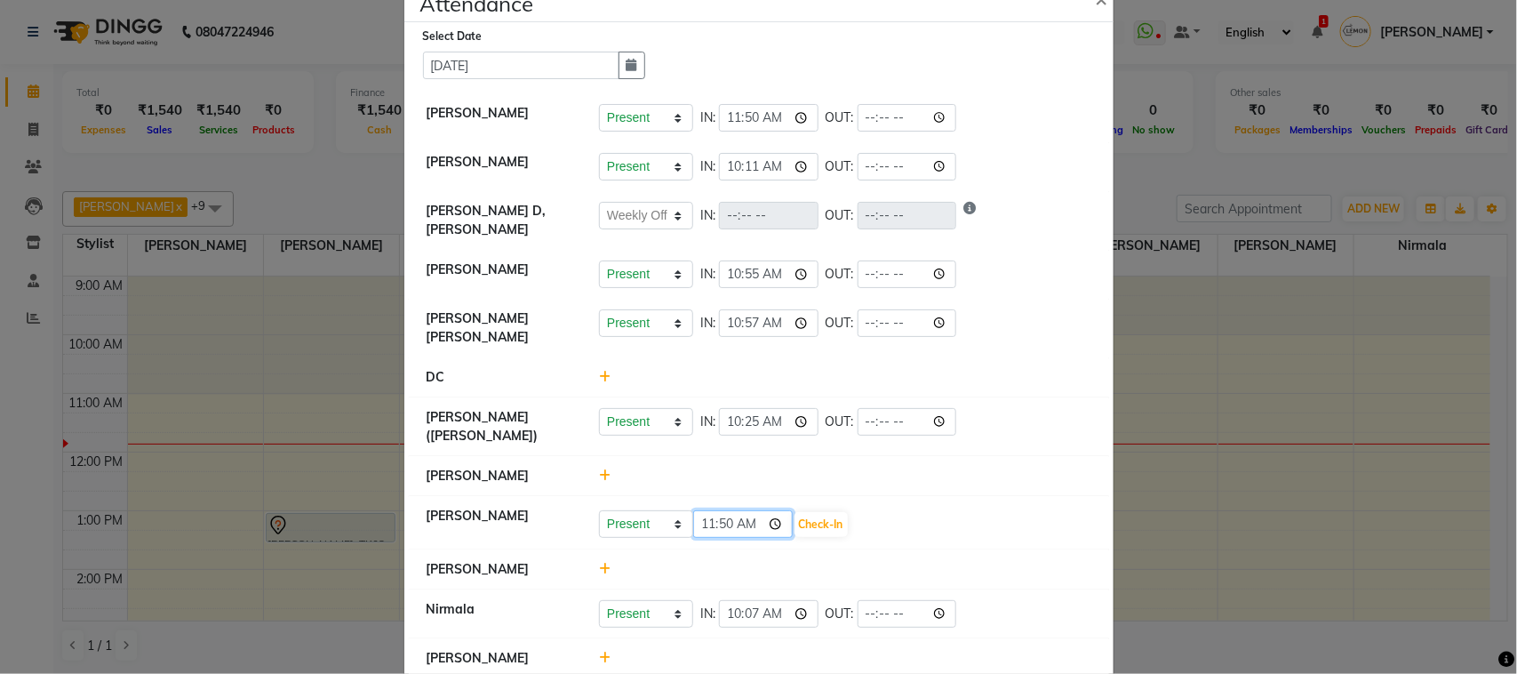
click at [771, 516] on input "11:50" at bounding box center [743, 524] width 100 height 28
click at [660, 520] on select "Present Absent Late Half Day Weekly Off" at bounding box center [646, 524] width 94 height 28
select select "W"
click at [599, 510] on select "Present Absent Late Half Day Weekly Off" at bounding box center [646, 524] width 94 height 28
click at [712, 518] on button "Save" at bounding box center [712, 524] width 35 height 25
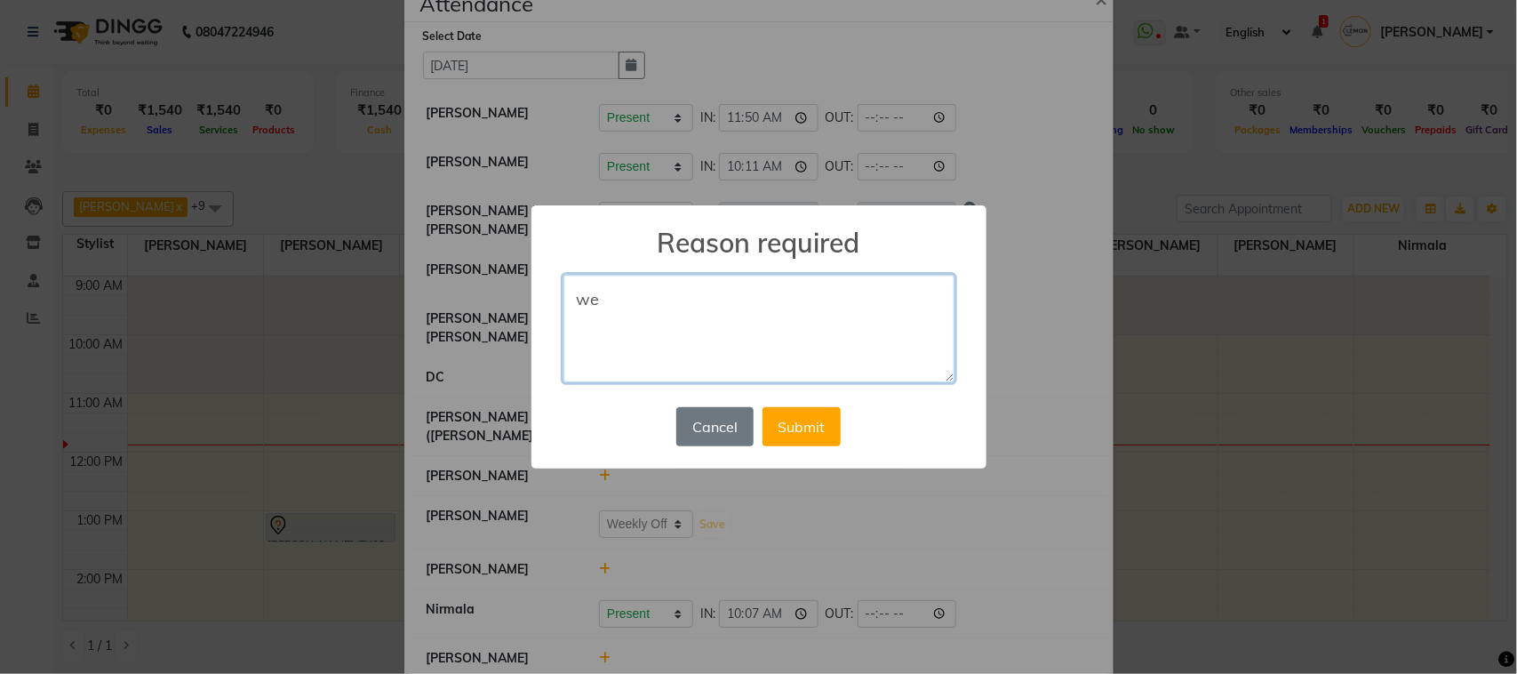
type textarea "w"
type textarea "l"
type textarea "another branch"
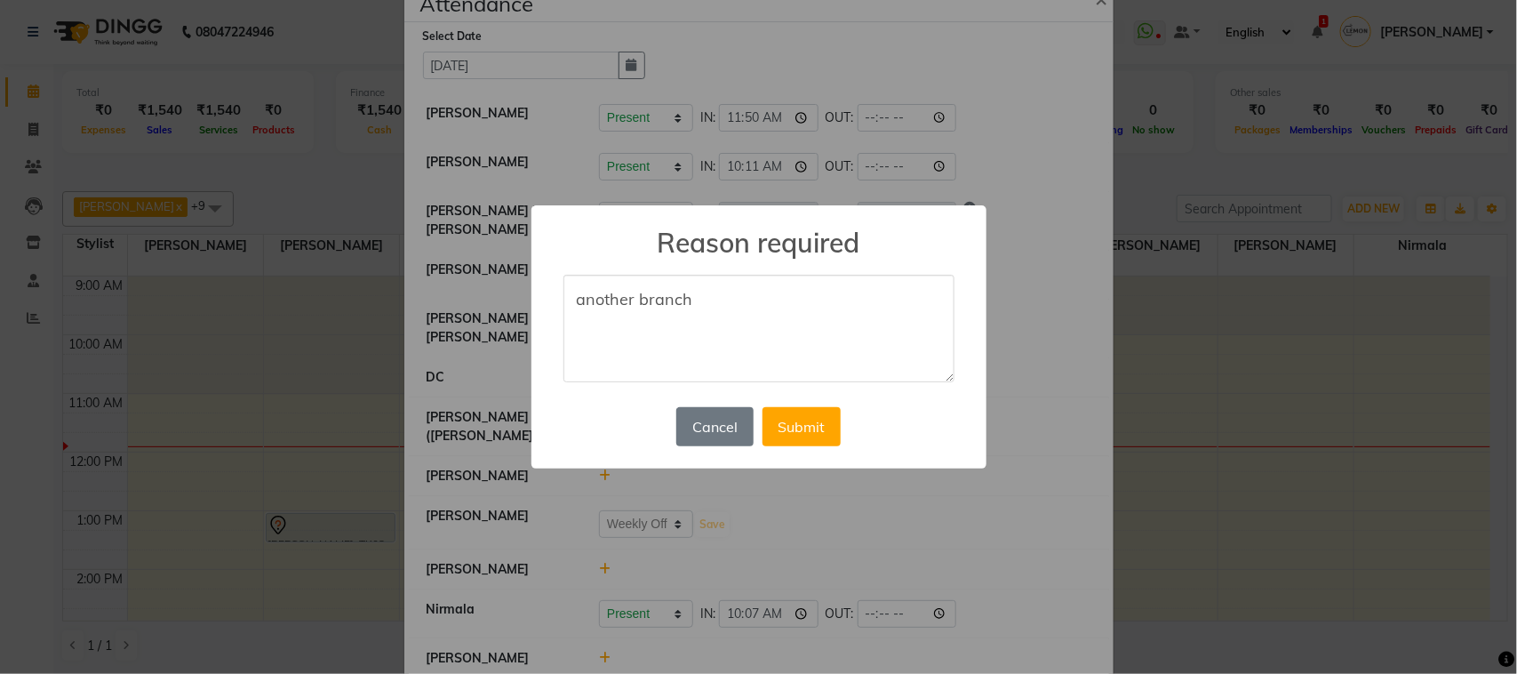
click at [847, 423] on div "× Reason required another branch Cancel No Submit" at bounding box center [759, 337] width 455 height 264
click at [827, 424] on button "Submit" at bounding box center [802, 426] width 78 height 39
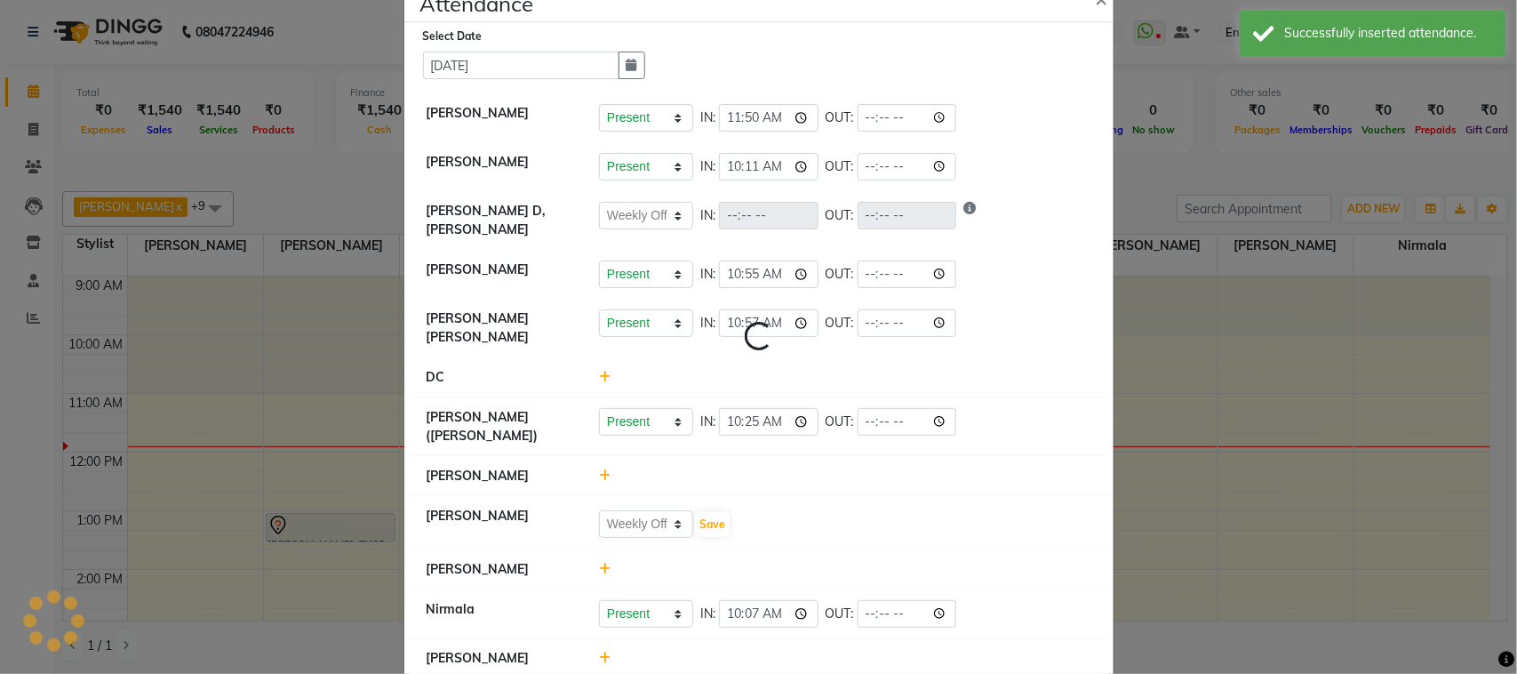
select select "W"
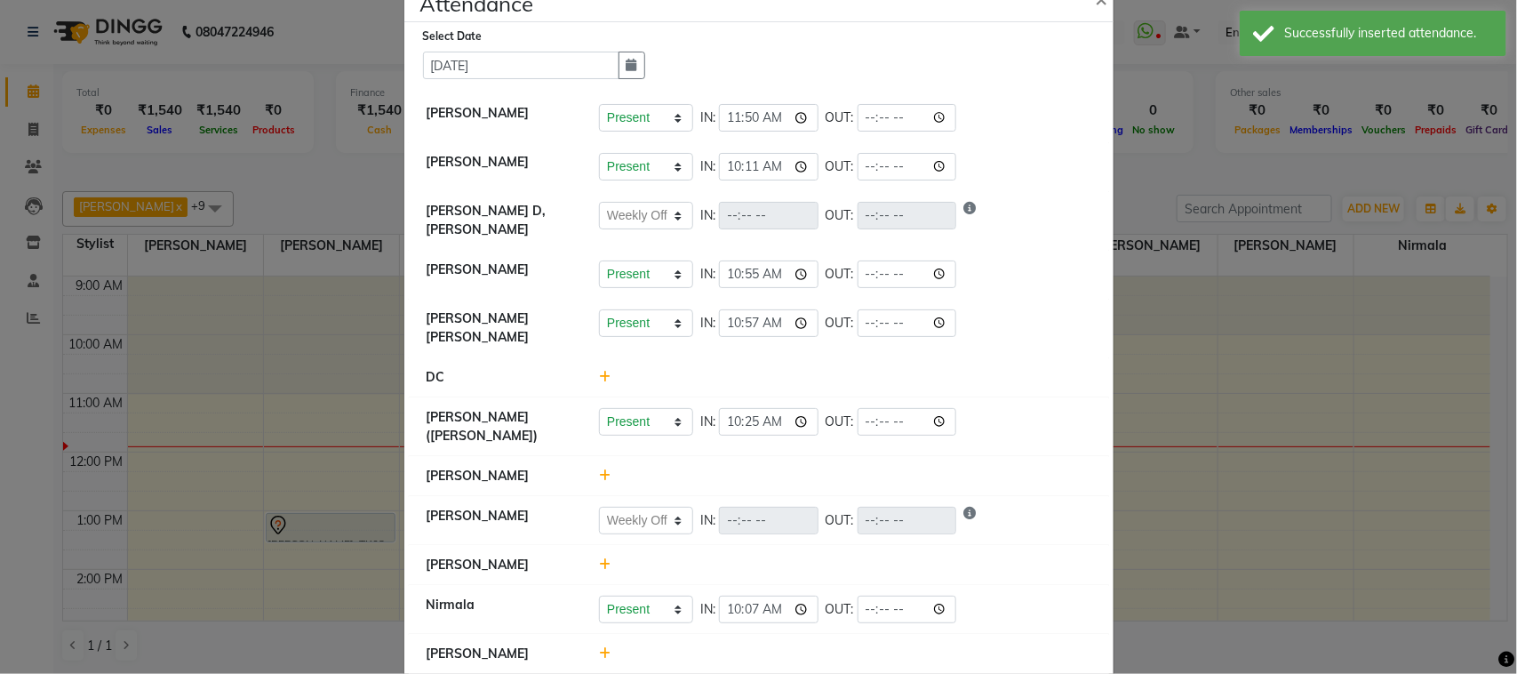
scroll to position [62, 0]
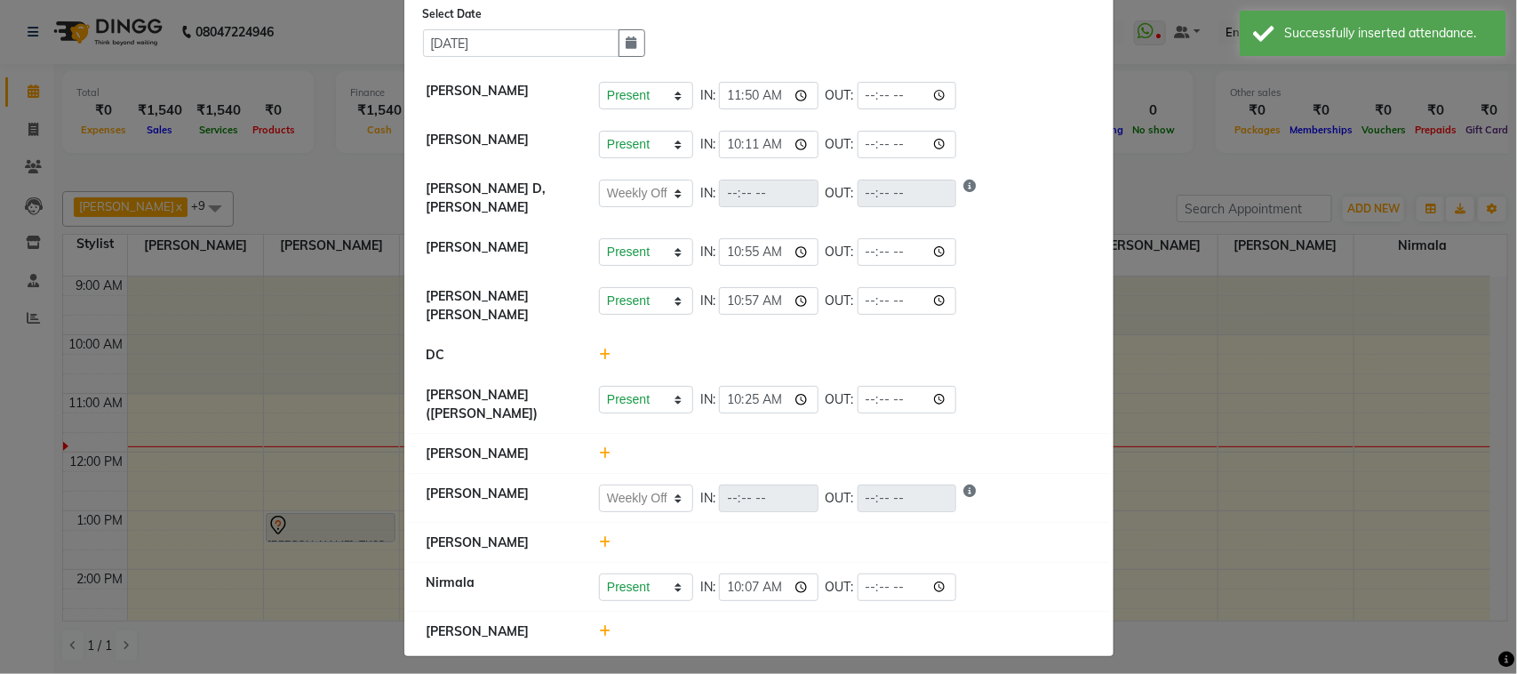
click at [599, 625] on icon at bounding box center [605, 631] width 12 height 12
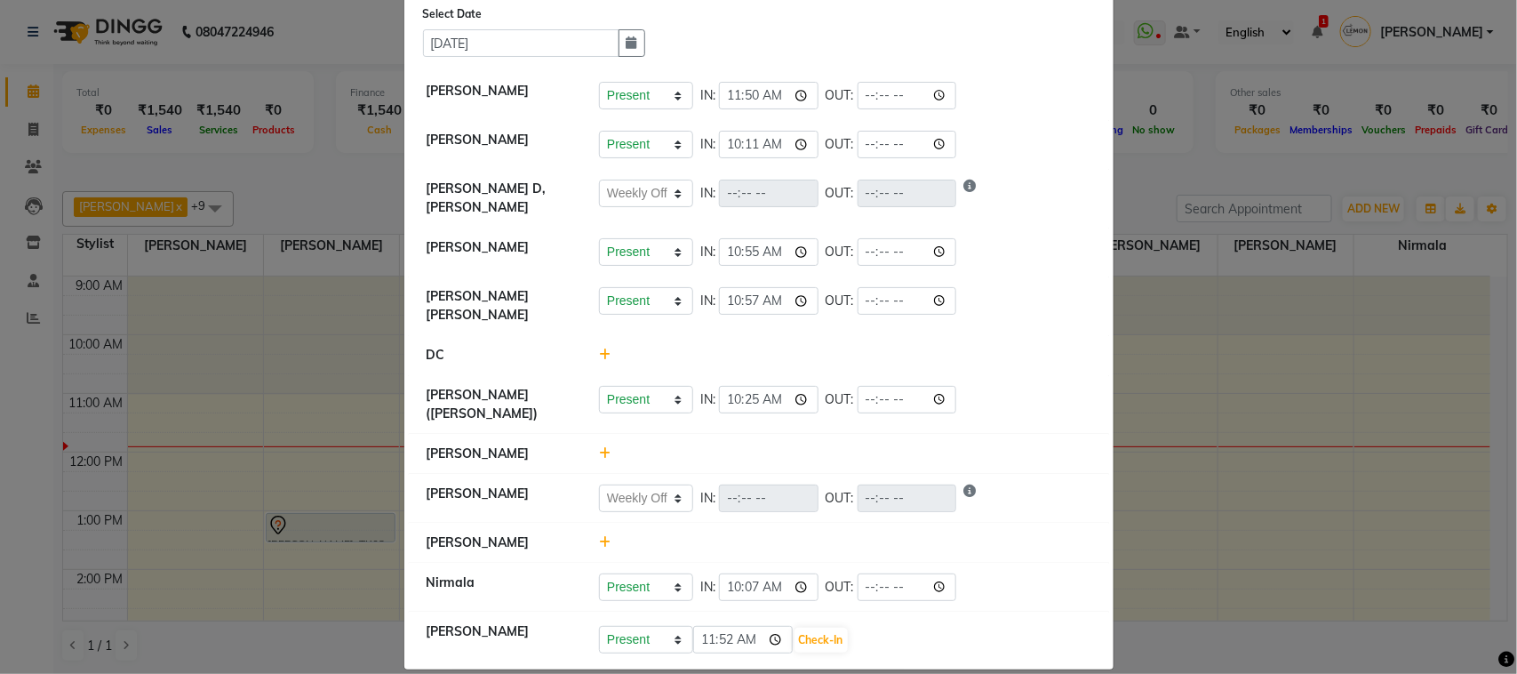
click at [664, 504] on li "Gufran Salmani Present Absent Late Half Day Weekly Off IN: OUT:" at bounding box center [759, 499] width 700 height 50
click at [660, 484] on select "Present Absent Late Half Day Weekly Off" at bounding box center [646, 498] width 94 height 28
select select "A"
click at [599, 484] on select "Present Absent Late Half Day Weekly Off" at bounding box center [646, 498] width 94 height 28
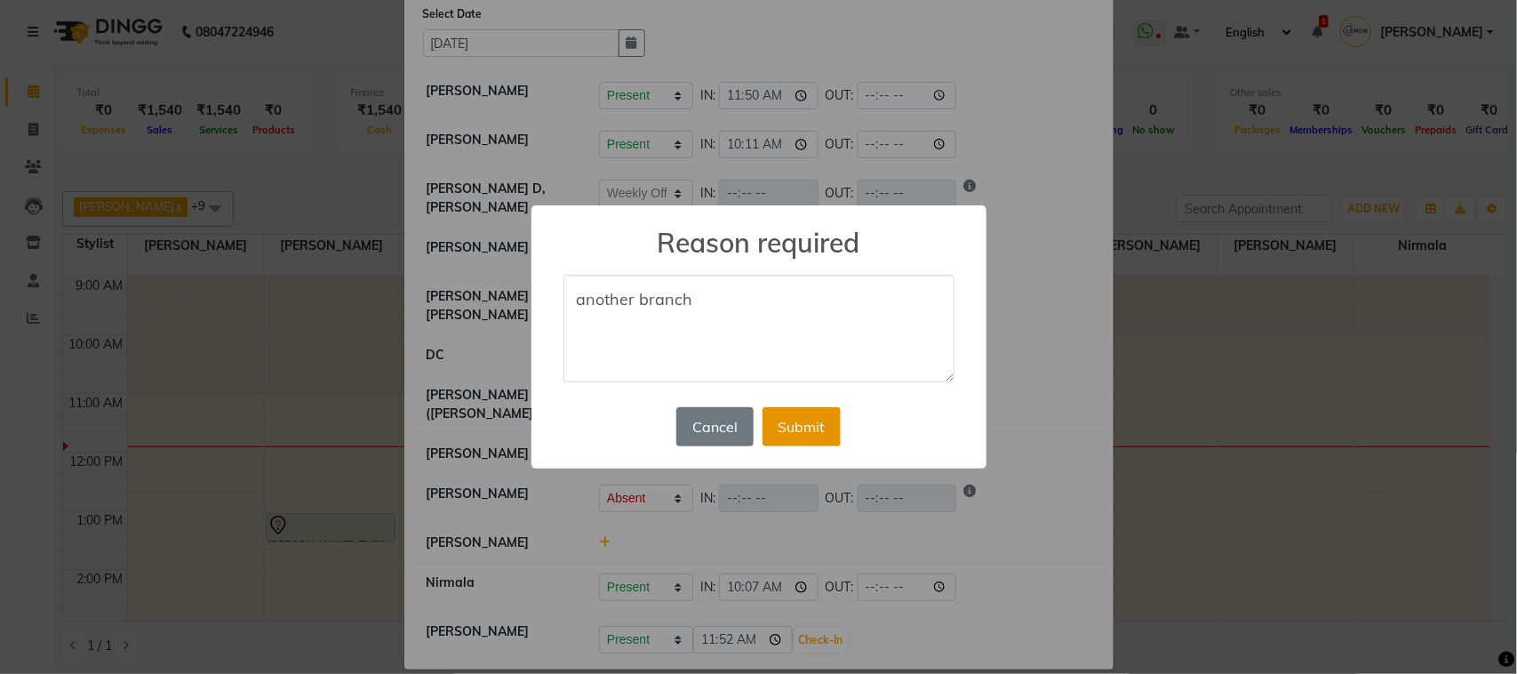
click at [773, 434] on button "Submit" at bounding box center [802, 426] width 78 height 39
select select "W"
select select "A"
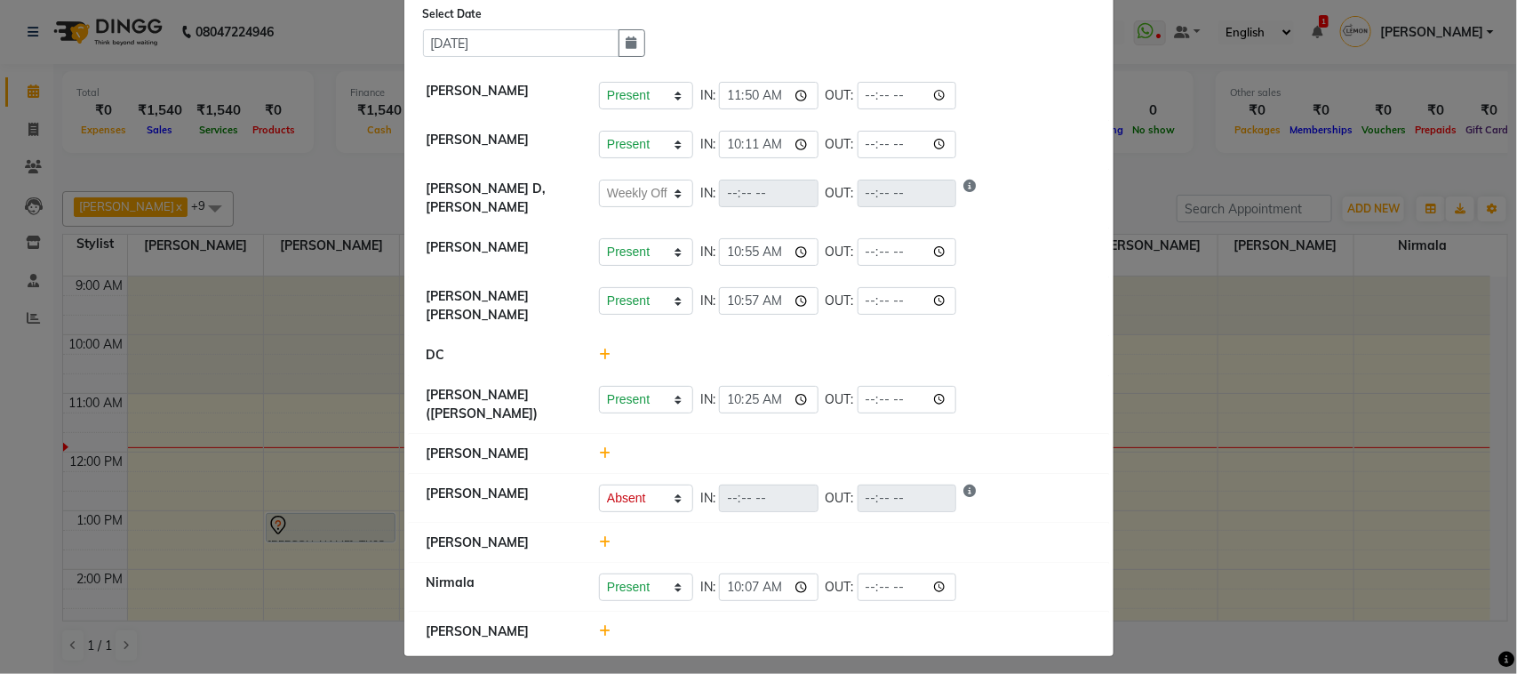
click at [599, 627] on icon at bounding box center [605, 631] width 12 height 12
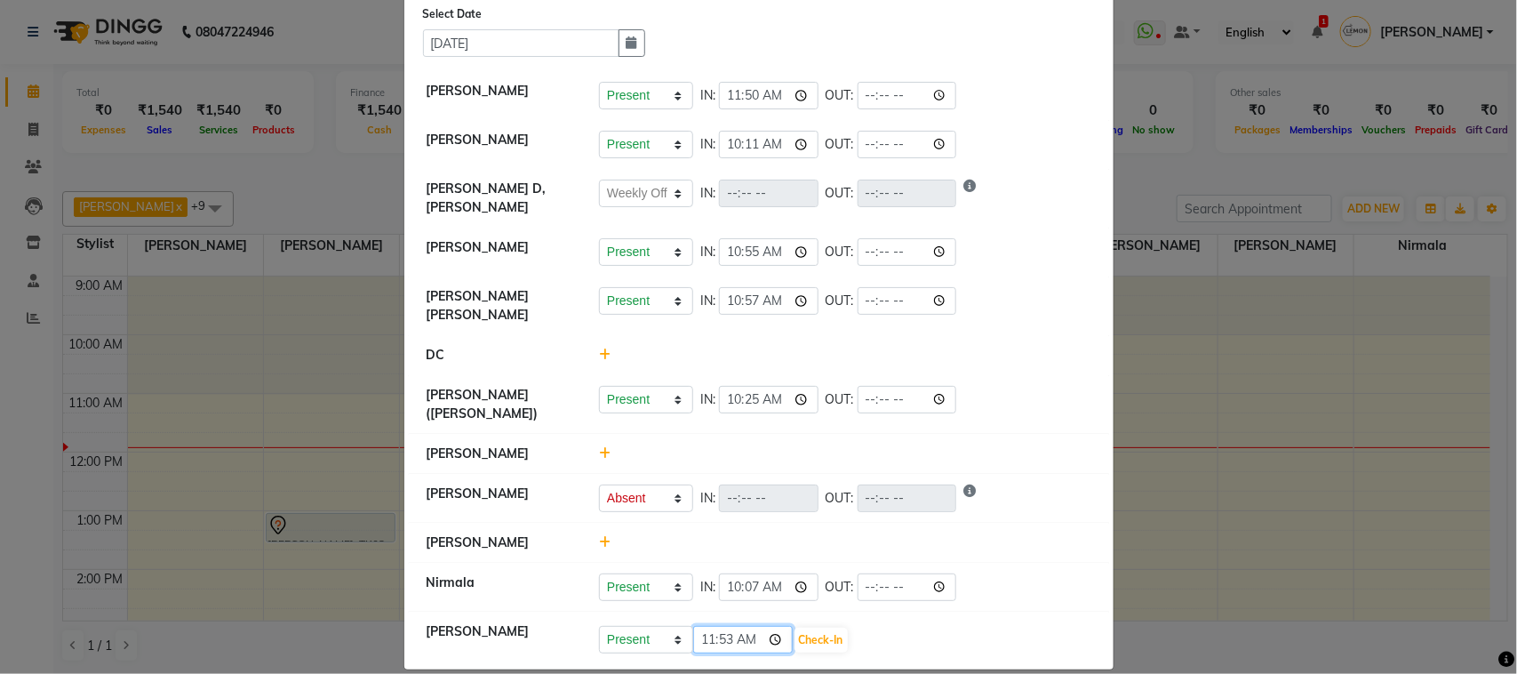
click at [771, 632] on input "11:53" at bounding box center [743, 640] width 100 height 28
type input "10:18"
click at [885, 444] on div at bounding box center [845, 453] width 519 height 19
click at [819, 628] on button "Check-In" at bounding box center [821, 640] width 53 height 25
select select "W"
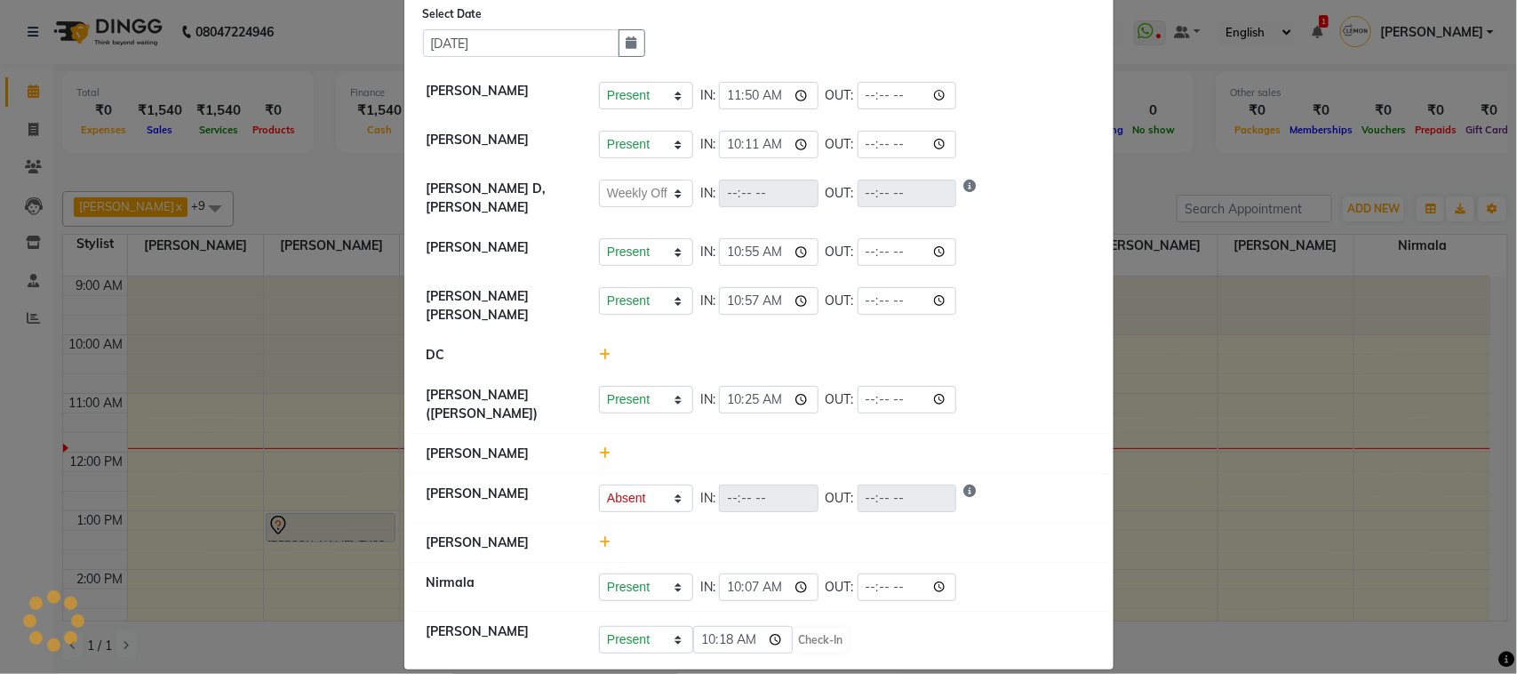
select select "A"
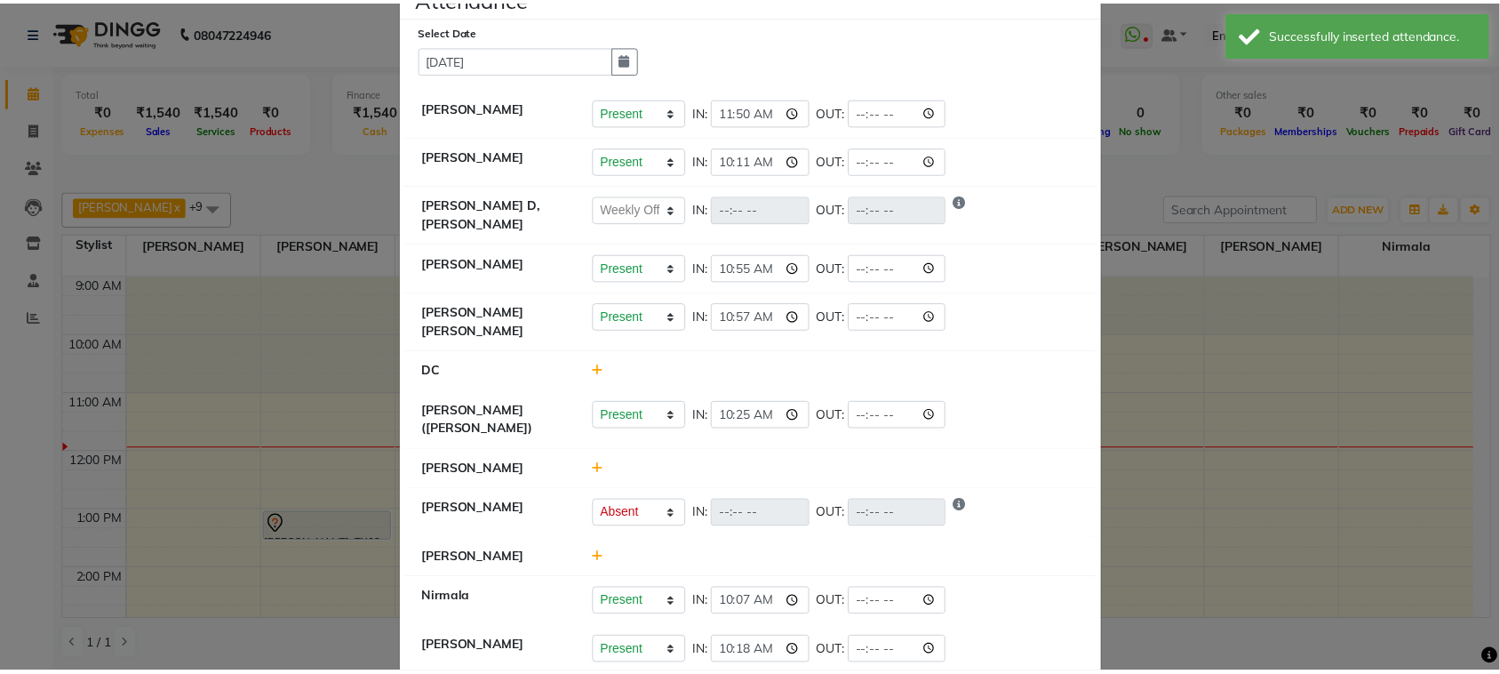
scroll to position [71, 0]
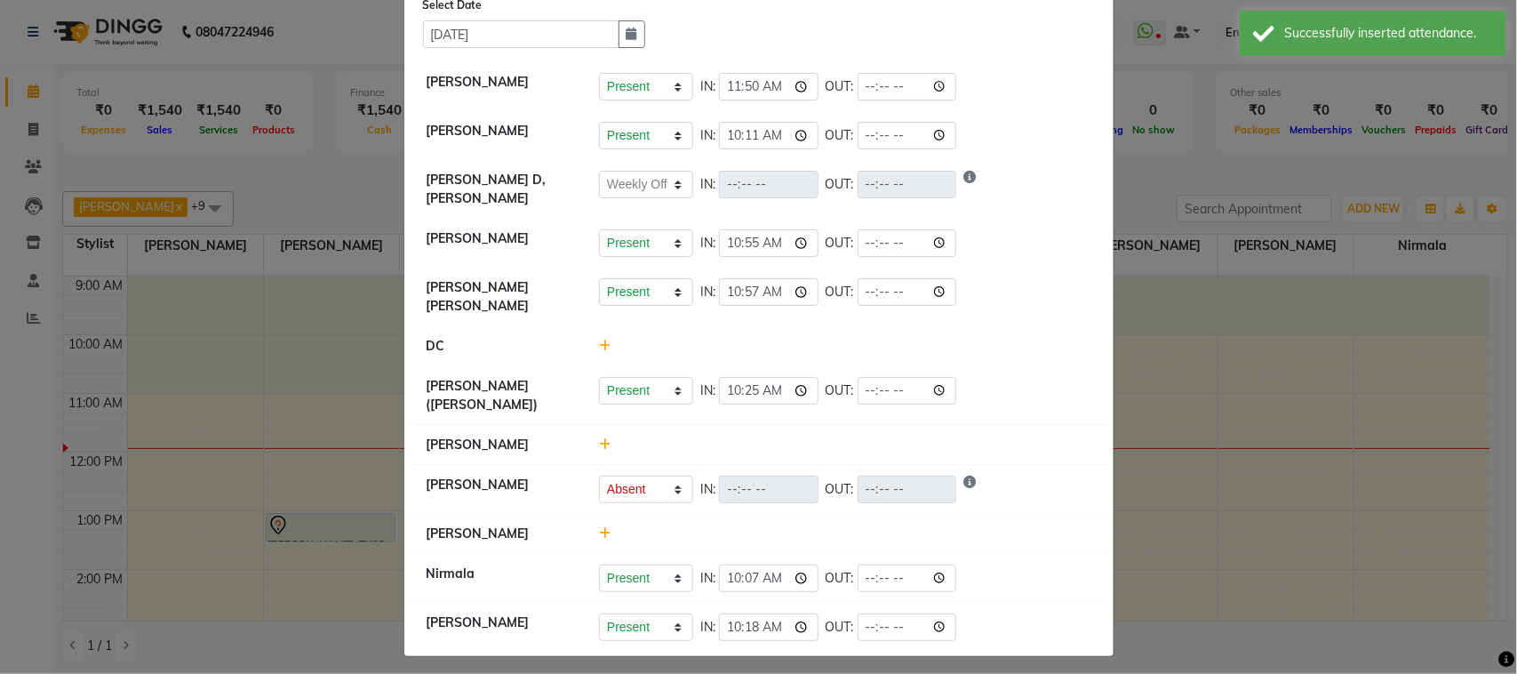
click at [1193, 267] on ngb-modal-window "Attendance × Select Date 04-09-2025 Asif Salmani Present Absent Late Half Day W…" at bounding box center [758, 337] width 1517 height 674
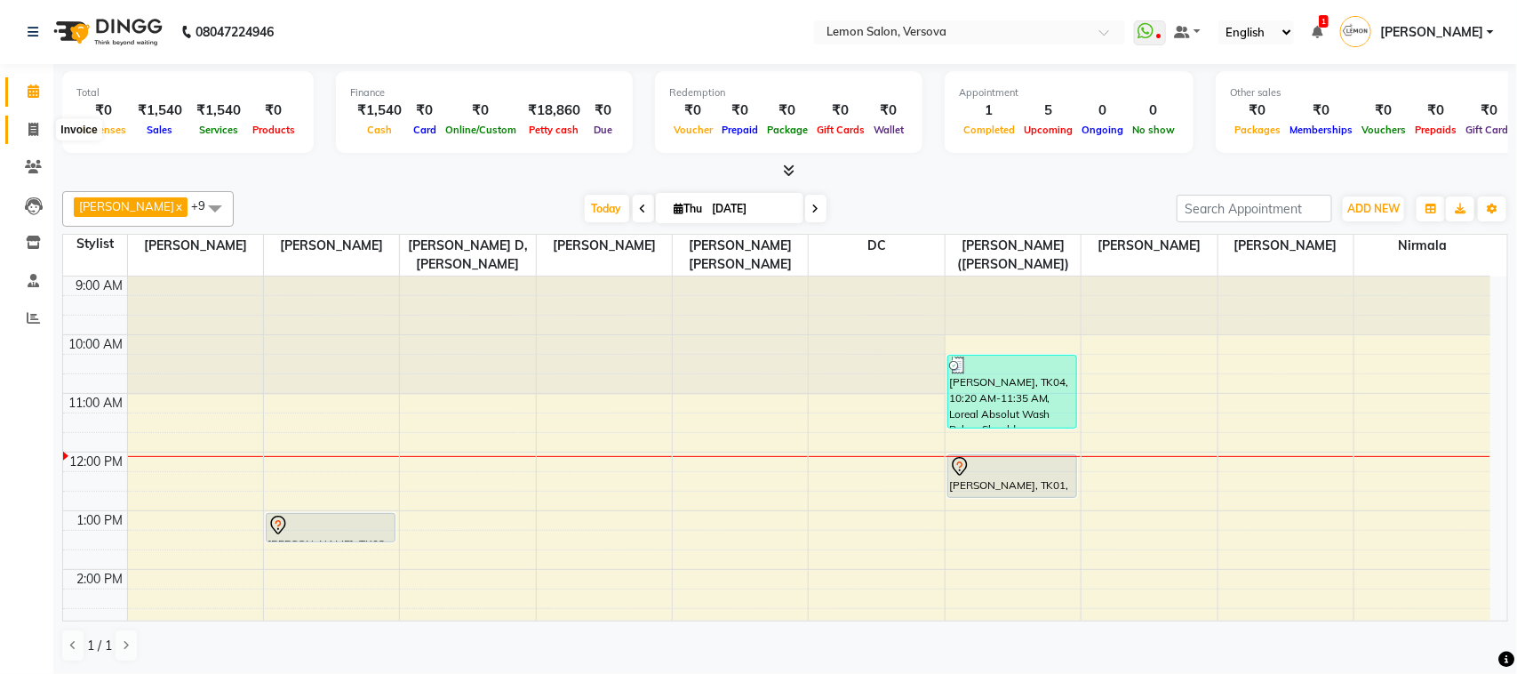
drag, startPoint x: 47, startPoint y: 126, endPoint x: 19, endPoint y: 130, distance: 28.7
click at [44, 126] on span at bounding box center [33, 130] width 31 height 20
select select "564"
select select "service"
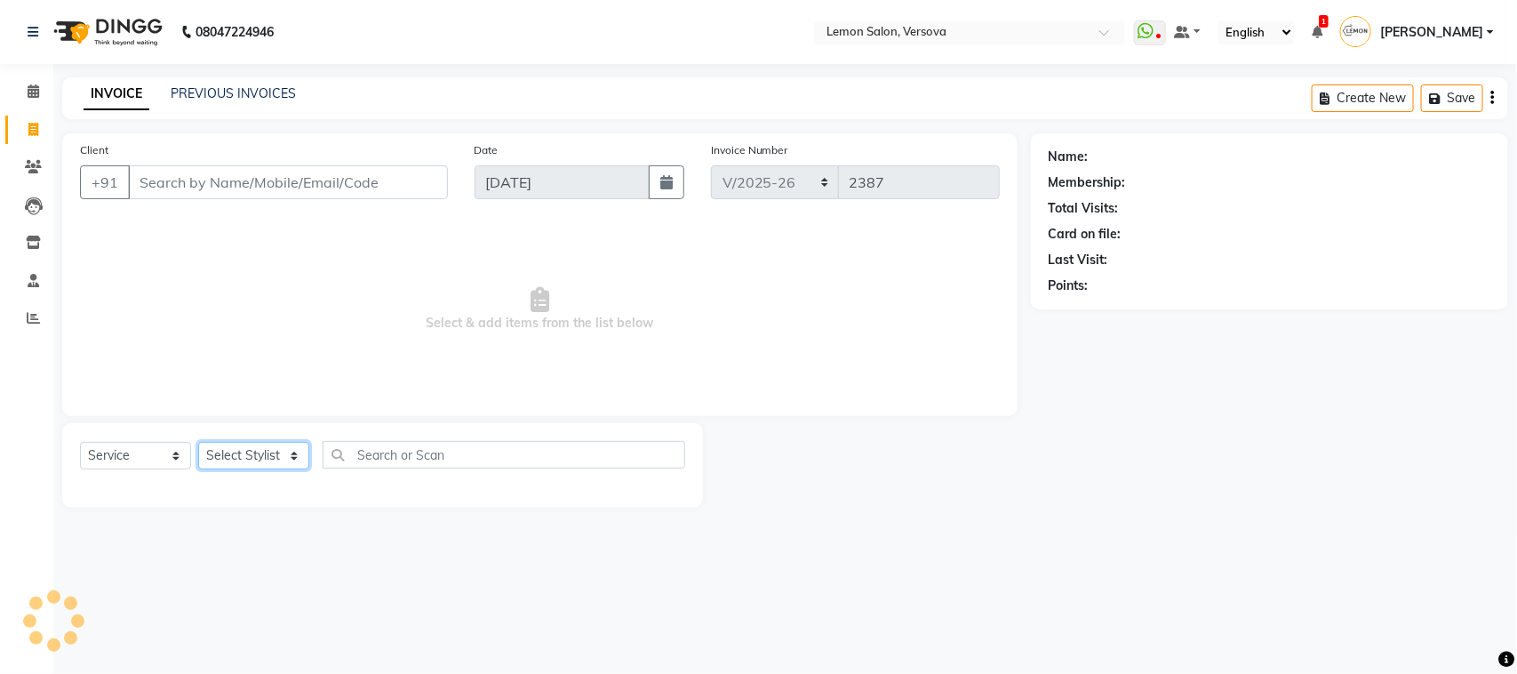
click at [250, 445] on select "Select Stylist" at bounding box center [253, 456] width 111 height 28
select select "20640"
click at [198, 442] on select "Select Stylist [PERSON_NAME] [PERSON_NAME] DC [PERSON_NAME] [PERSON_NAME] D,[PE…" at bounding box center [267, 456] width 138 height 28
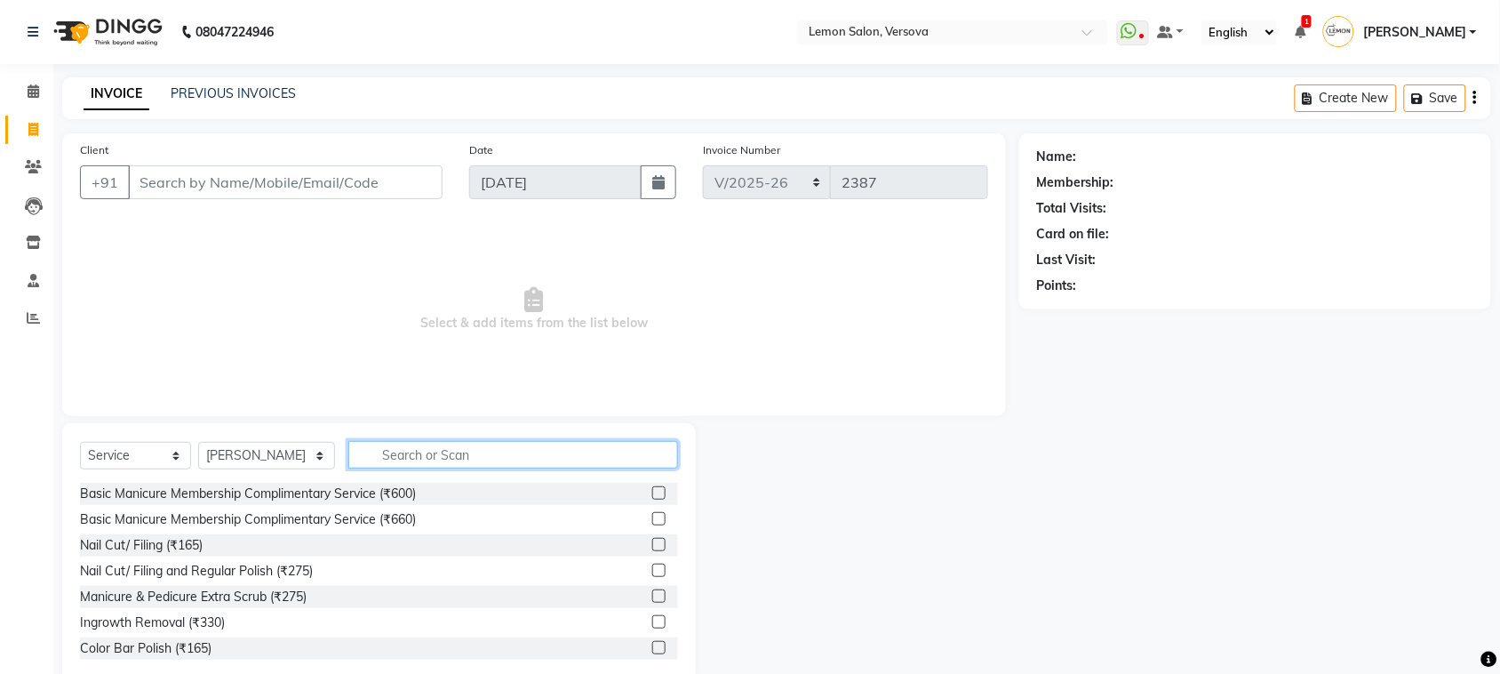
click at [382, 465] on input "text" at bounding box center [513, 455] width 330 height 28
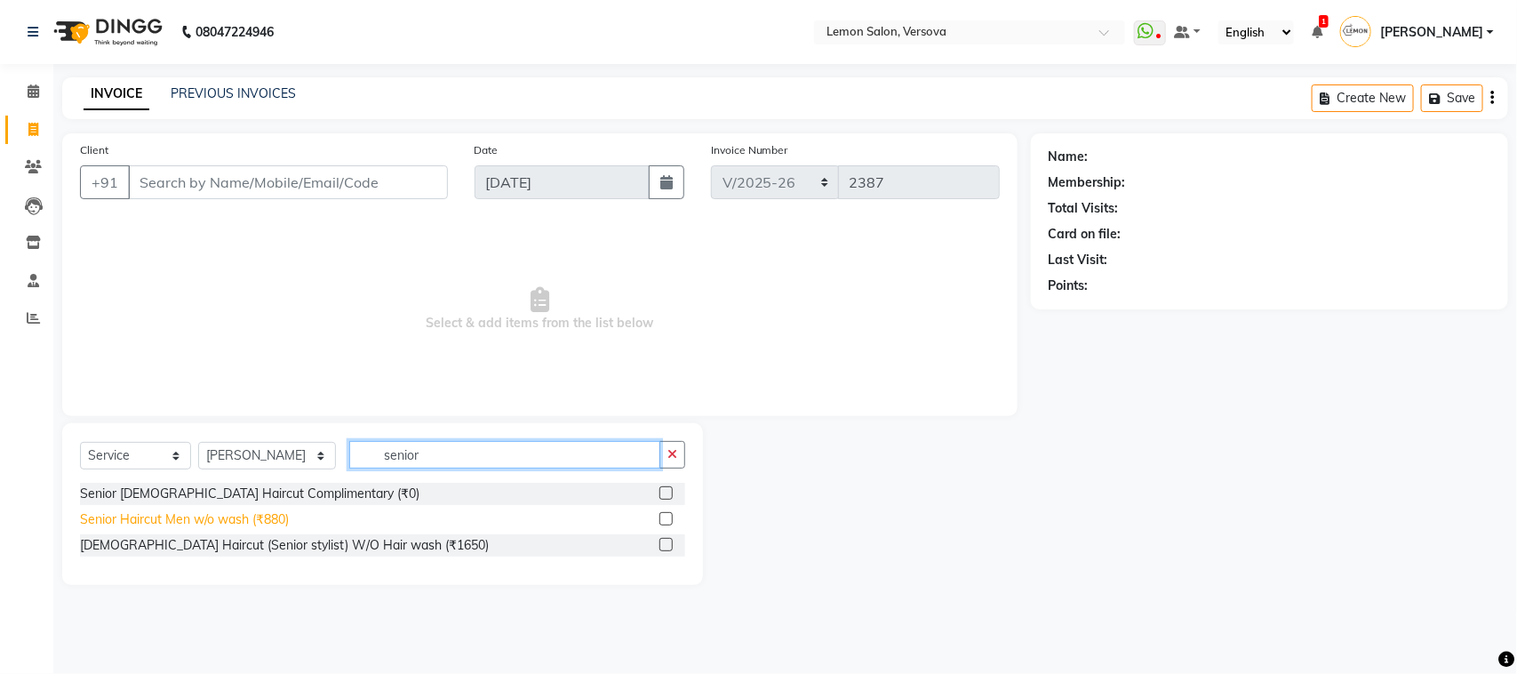
type input "senior"
click at [163, 517] on div "Senior Haircut Men w/o wash (₹880)" at bounding box center [184, 519] width 209 height 19
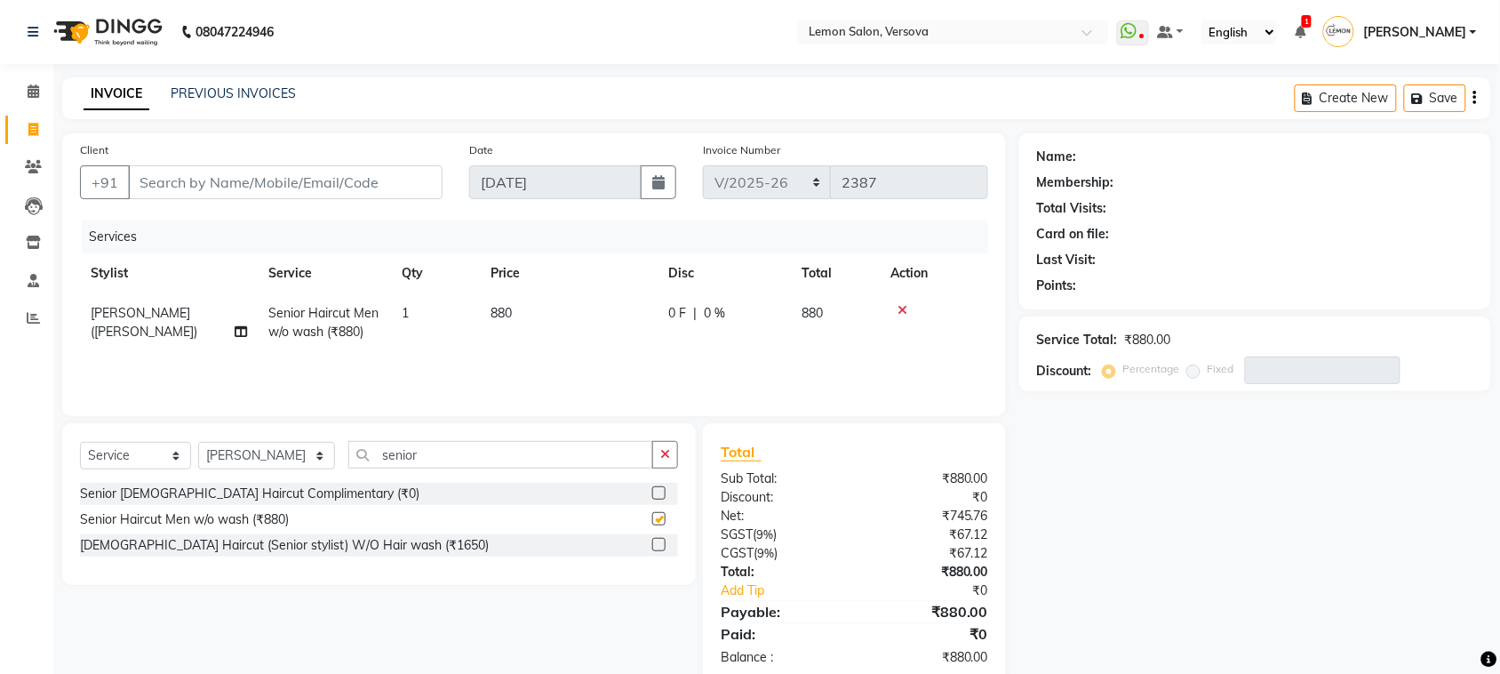
checkbox input "false"
click at [667, 465] on button "button" at bounding box center [665, 455] width 26 height 28
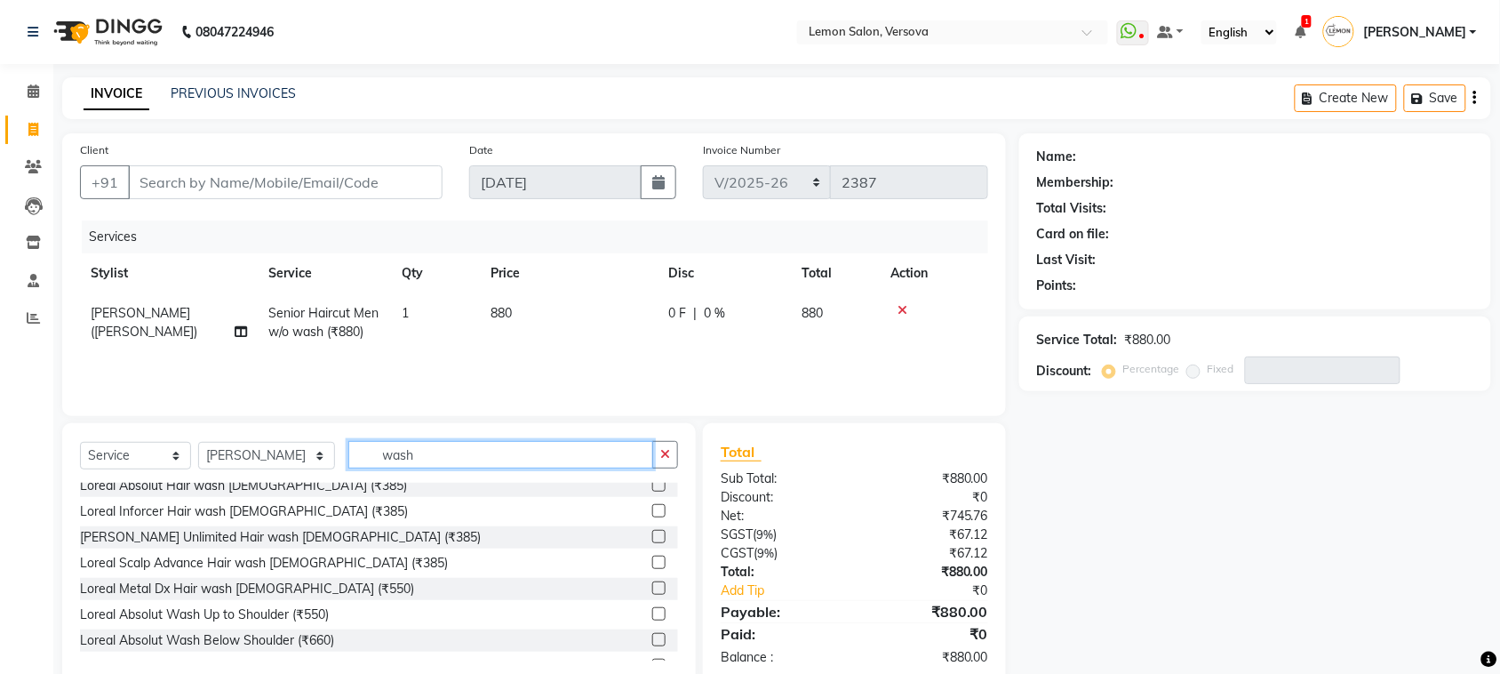
scroll to position [444, 0]
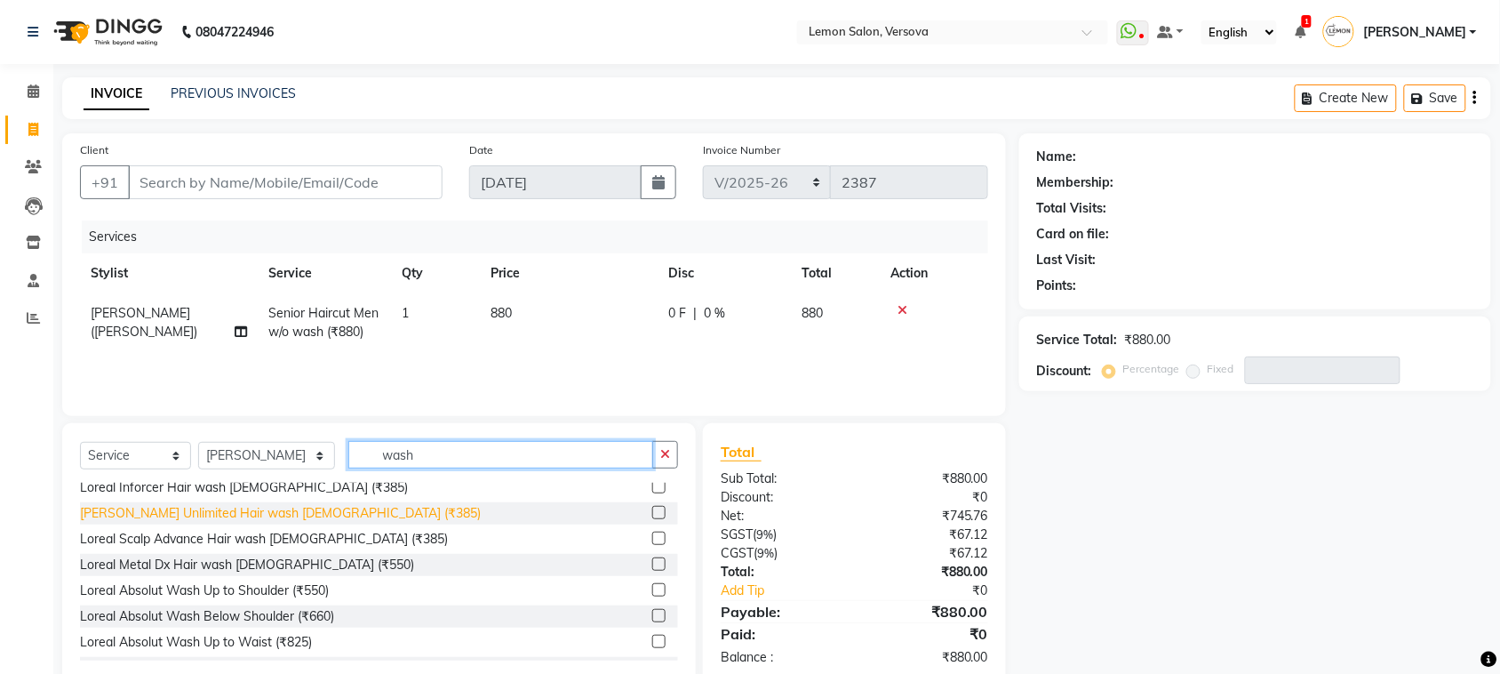
type input "wash"
click at [200, 520] on div "Loreal Liss Unlimited Hair wash Male (₹385)" at bounding box center [280, 513] width 401 height 19
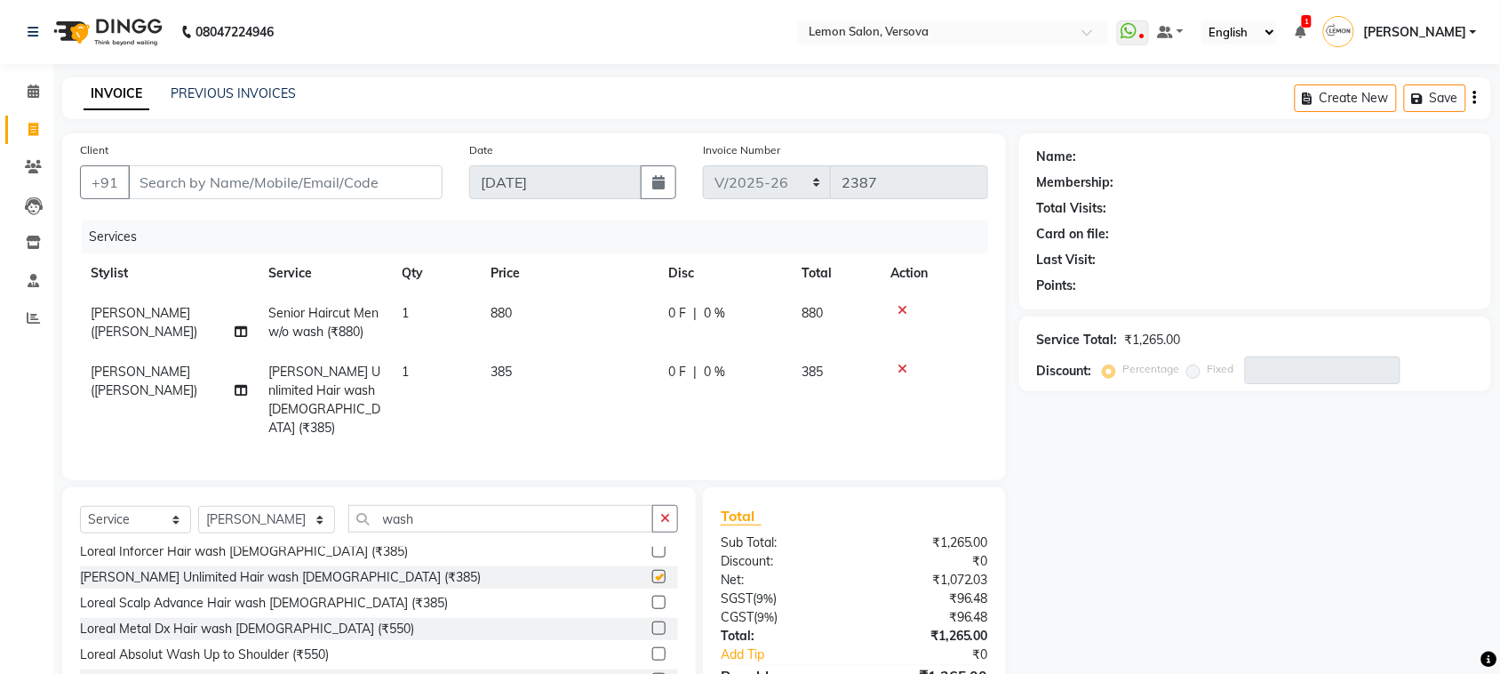
checkbox input "false"
click at [444, 171] on div "Client +91" at bounding box center [261, 176] width 389 height 73
click at [348, 210] on div "Client +91" at bounding box center [261, 176] width 389 height 73
click at [362, 176] on input "Client" at bounding box center [285, 182] width 315 height 34
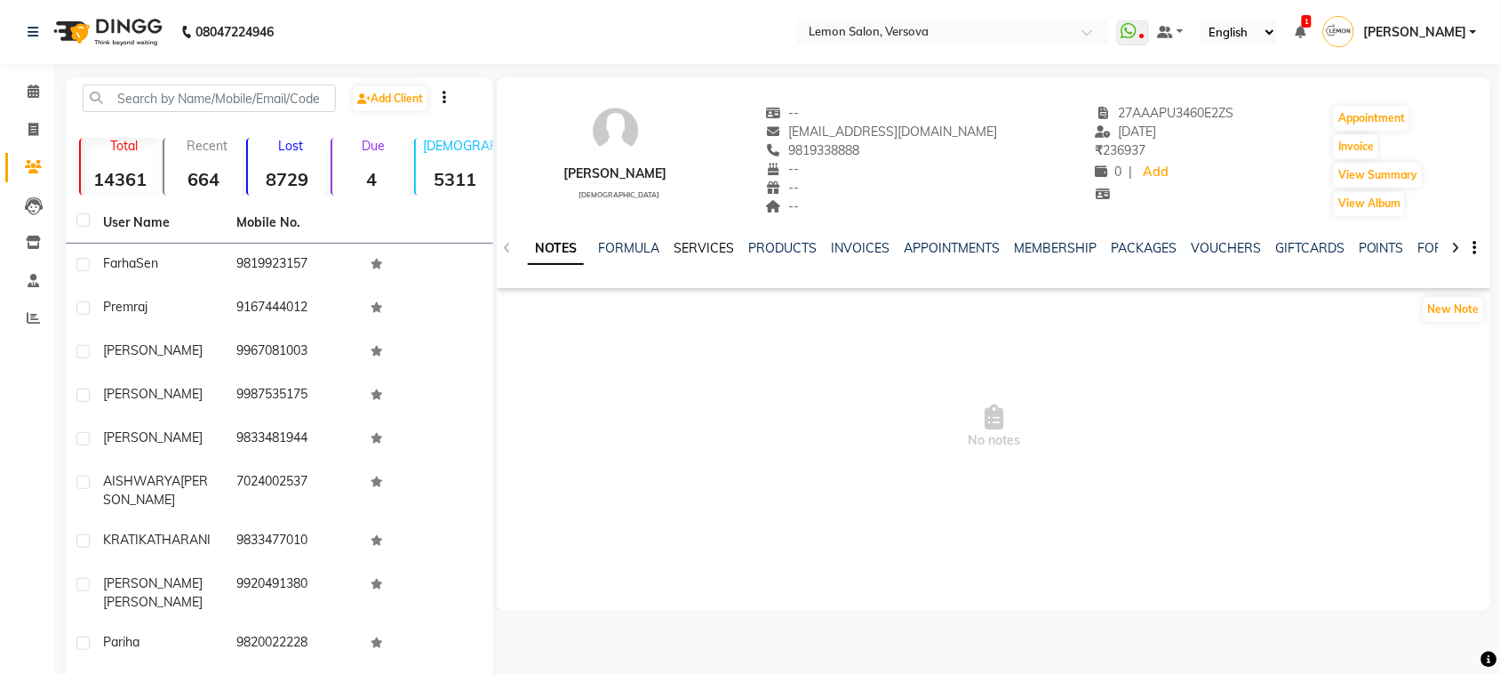
click at [699, 245] on link "SERVICES" at bounding box center [704, 248] width 60 height 16
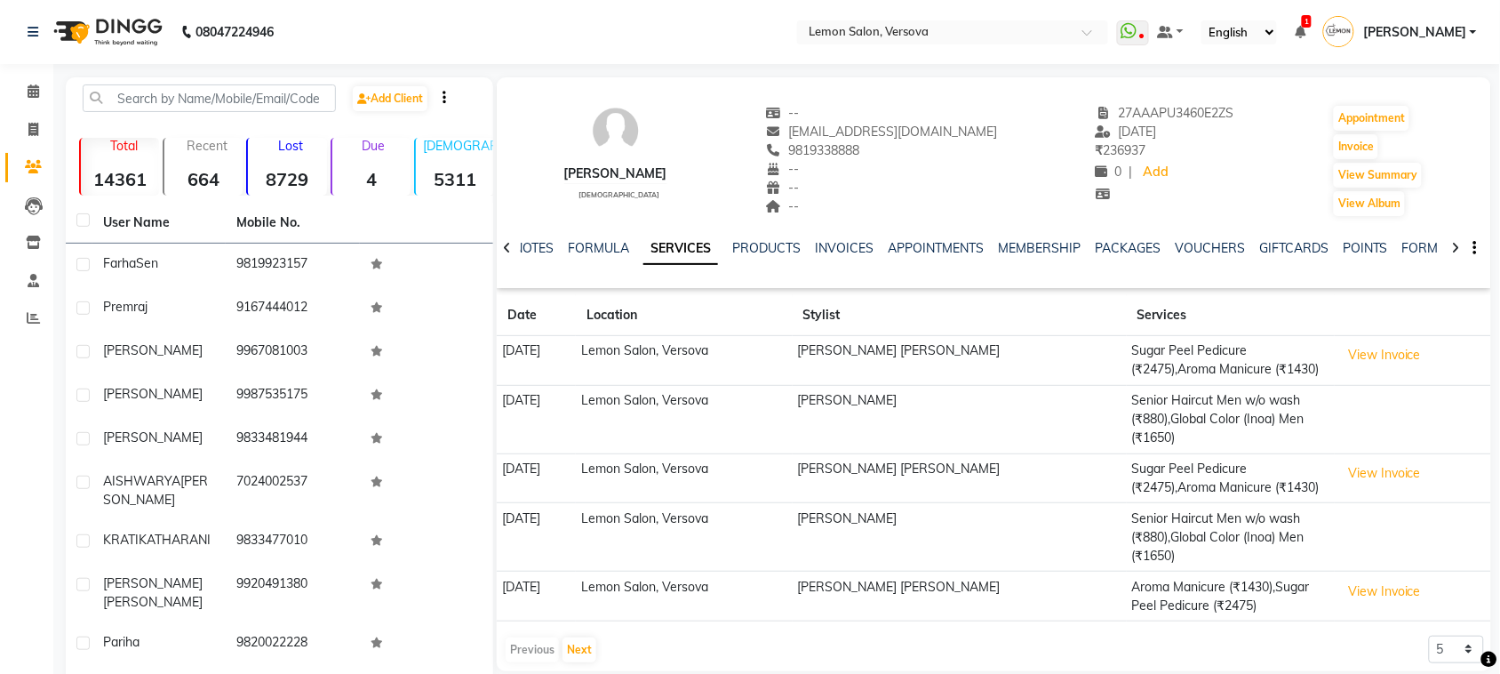
click at [574, 663] on div "Previous Next" at bounding box center [551, 650] width 94 height 28
click at [576, 655] on button "Next" at bounding box center [580, 649] width 34 height 25
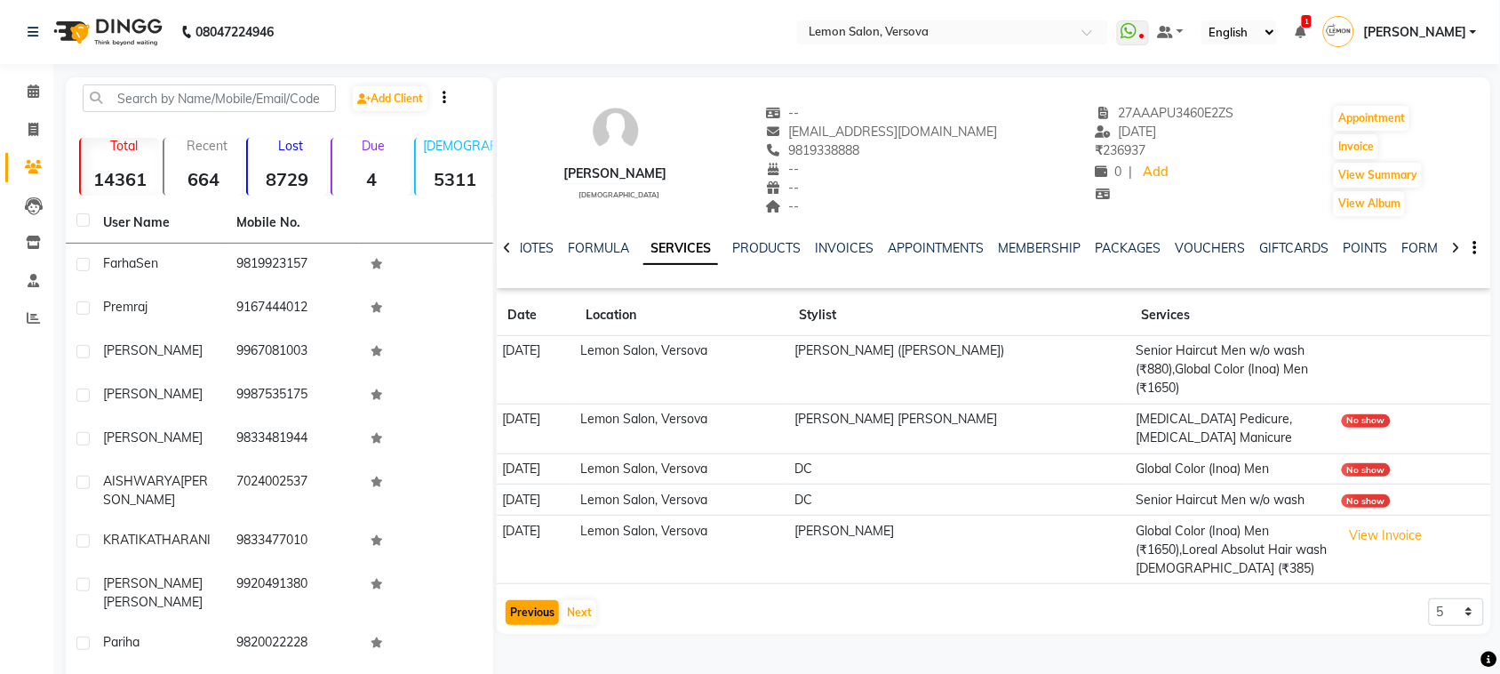
click at [538, 605] on button "Previous" at bounding box center [532, 612] width 53 height 25
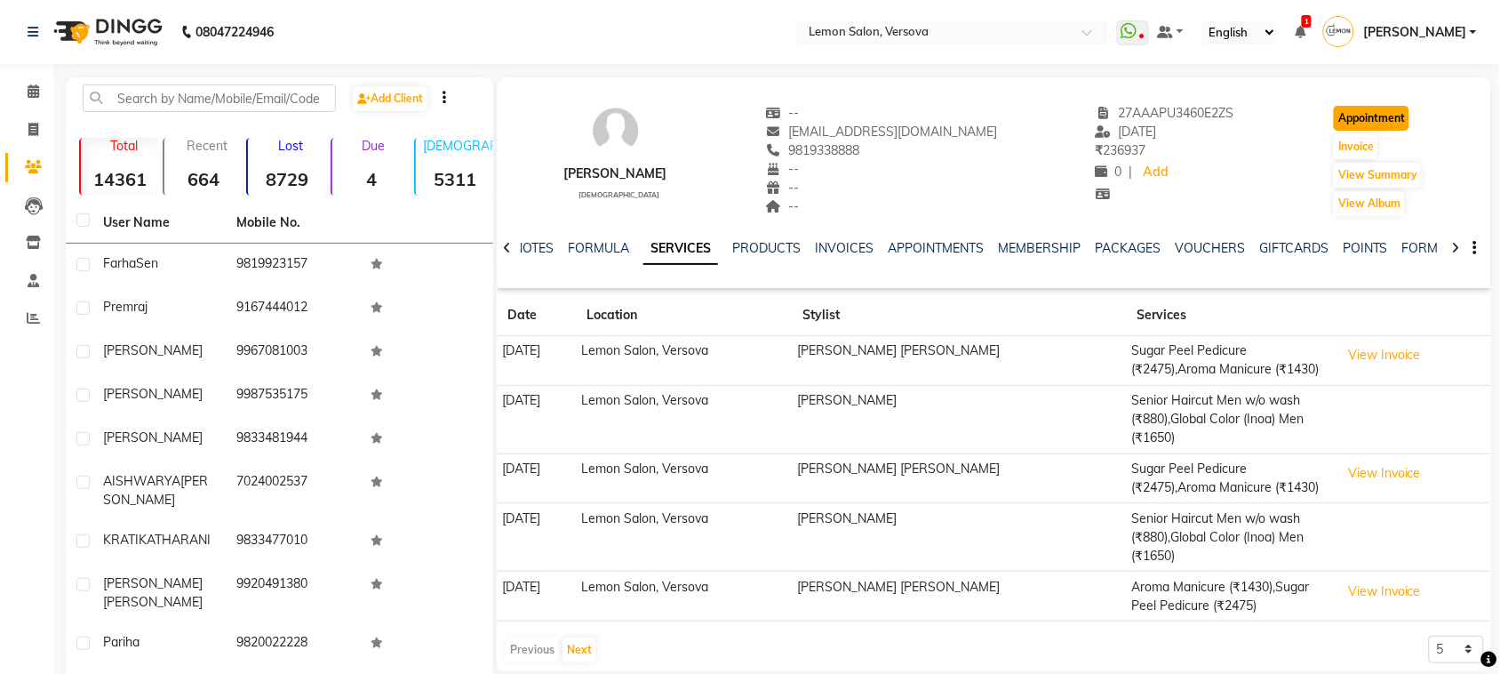
click at [1376, 108] on button "Appointment" at bounding box center [1372, 118] width 76 height 25
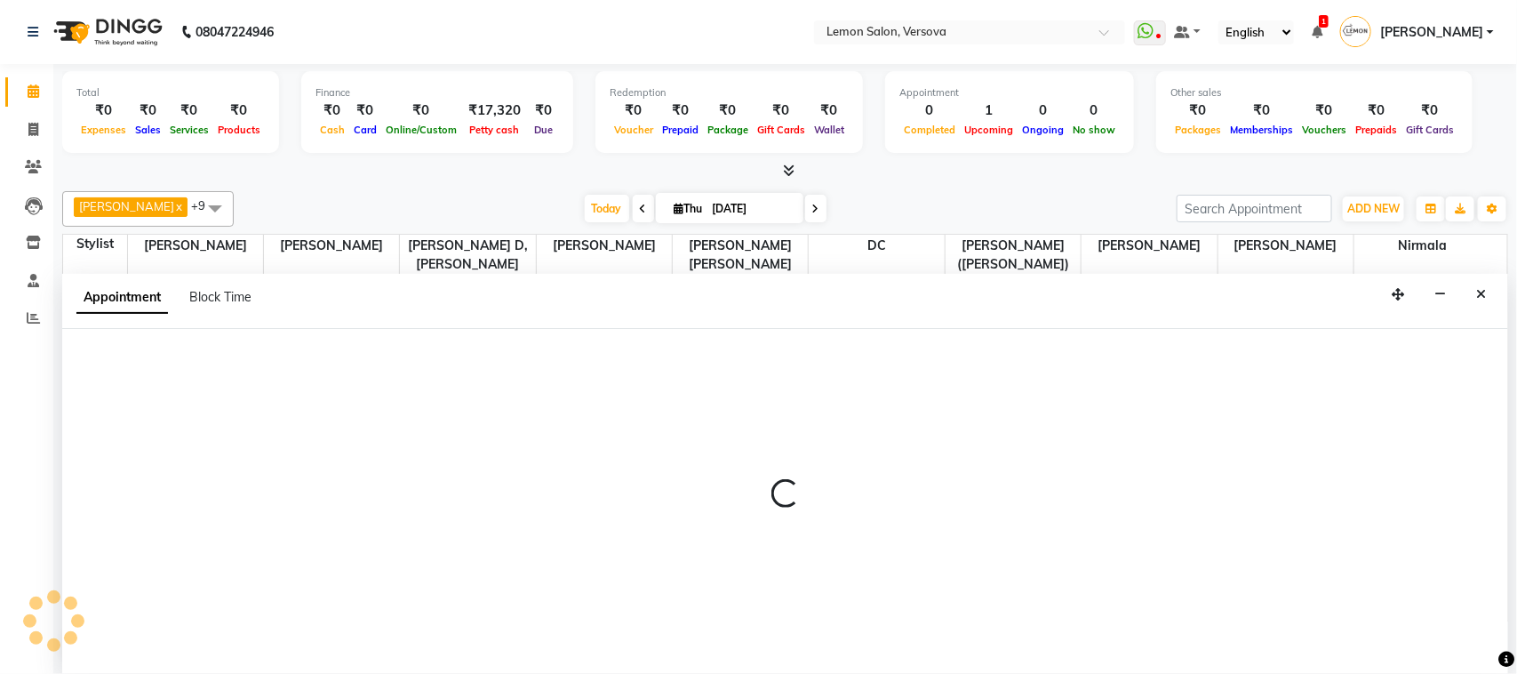
select select "tentative"
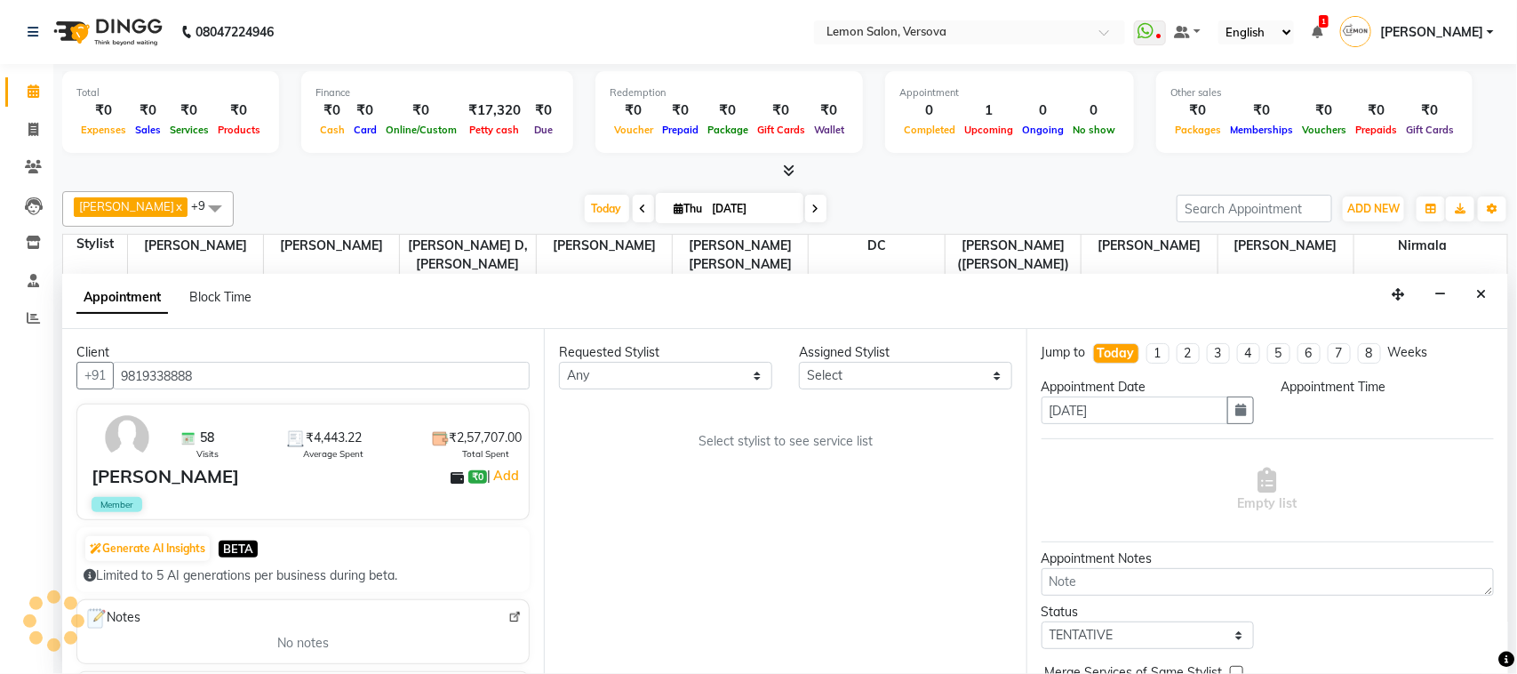
select select "600"
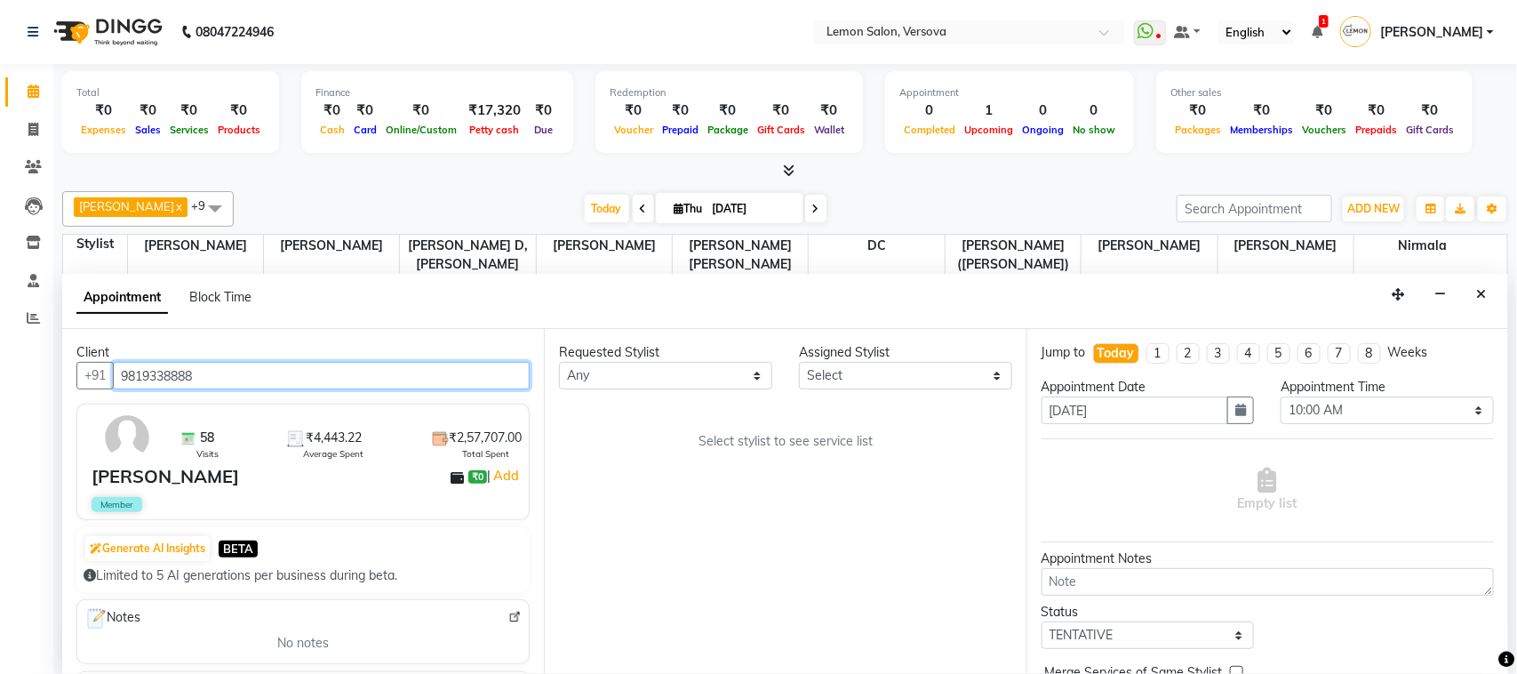
scroll to position [118, 0]
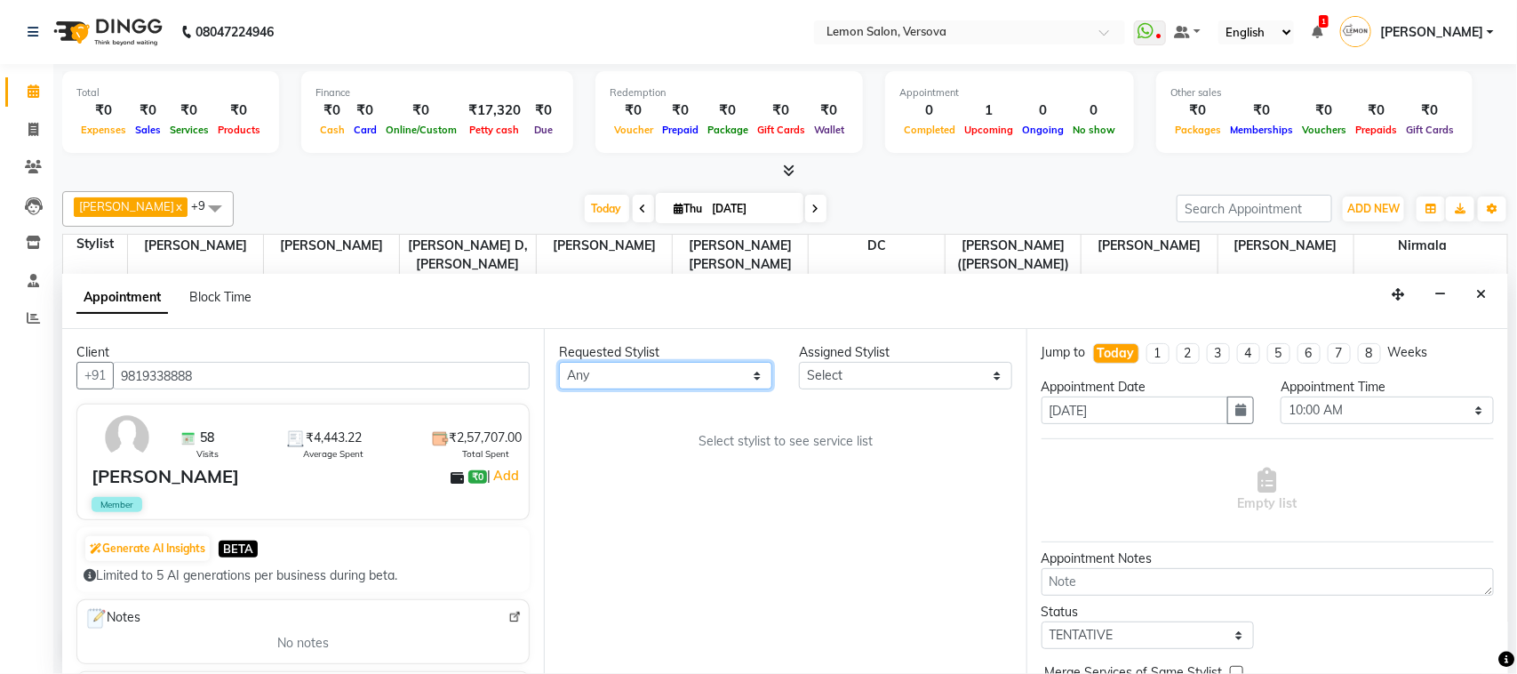
click at [584, 388] on select "Any [PERSON_NAME] [PERSON_NAME] DC [PERSON_NAME] [PERSON_NAME],[PERSON_NAME] Ku…" at bounding box center [665, 376] width 213 height 28
click at [613, 431] on div "Requested Stylist Any [PERSON_NAME] [PERSON_NAME] DC [PERSON_NAME] [PERSON_NAME…" at bounding box center [785, 501] width 482 height 345
drag, startPoint x: 620, startPoint y: 383, endPoint x: 620, endPoint y: 373, distance: 9.8
click at [620, 383] on select "Any [PERSON_NAME] [PERSON_NAME] DC [PERSON_NAME] [PERSON_NAME],[PERSON_NAME] Ku…" at bounding box center [665, 376] width 213 height 28
select select "7886"
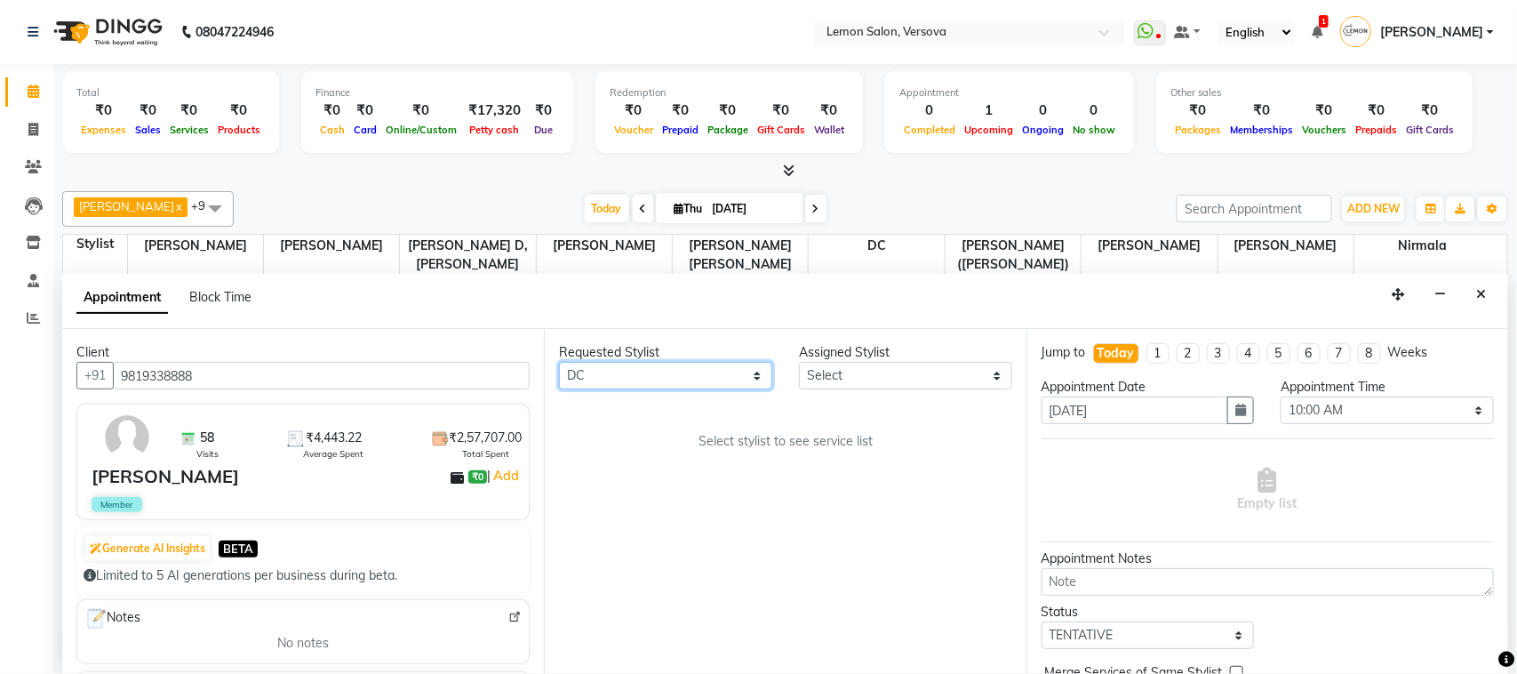
click at [559, 363] on select "Any [PERSON_NAME] [PERSON_NAME] DC [PERSON_NAME] [PERSON_NAME],[PERSON_NAME] Ku…" at bounding box center [665, 376] width 213 height 28
select select "7886"
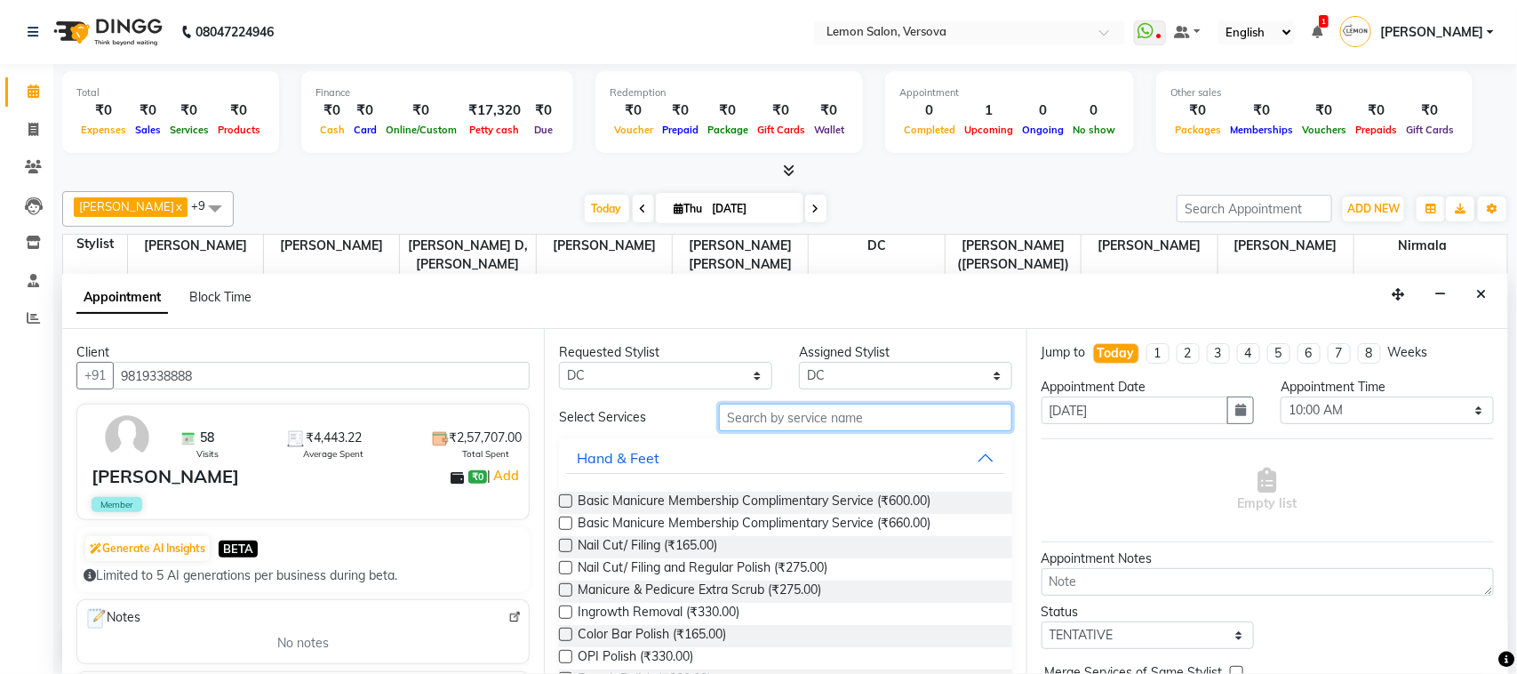
click at [753, 416] on input "text" at bounding box center [865, 418] width 293 height 28
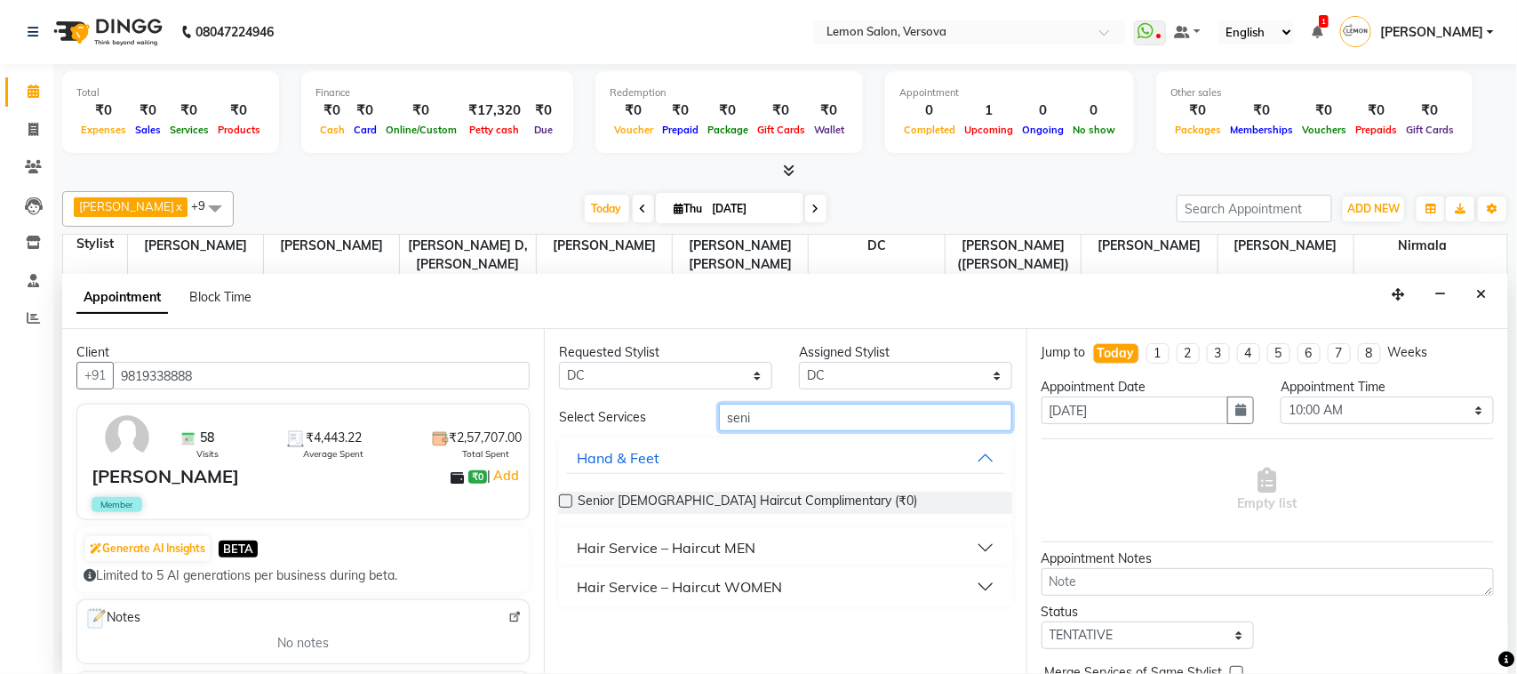
type input "seni"
click at [942, 543] on button "Hair Service – Haircut MEN" at bounding box center [785, 548] width 438 height 32
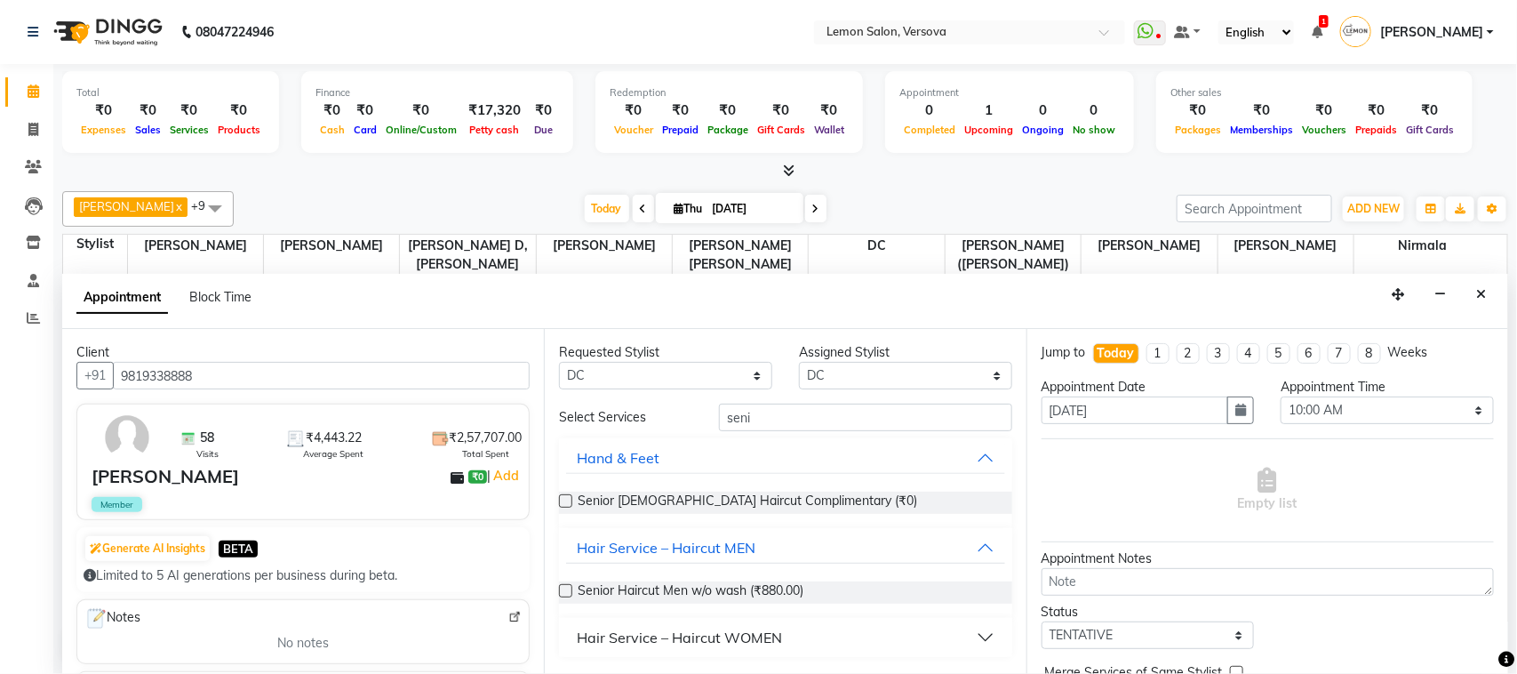
click at [822, 584] on div "Senior Haircut Men w/o wash (₹880.00)" at bounding box center [785, 592] width 452 height 22
click at [748, 592] on span "Senior Haircut Men w/o wash (₹880.00)" at bounding box center [691, 592] width 226 height 22
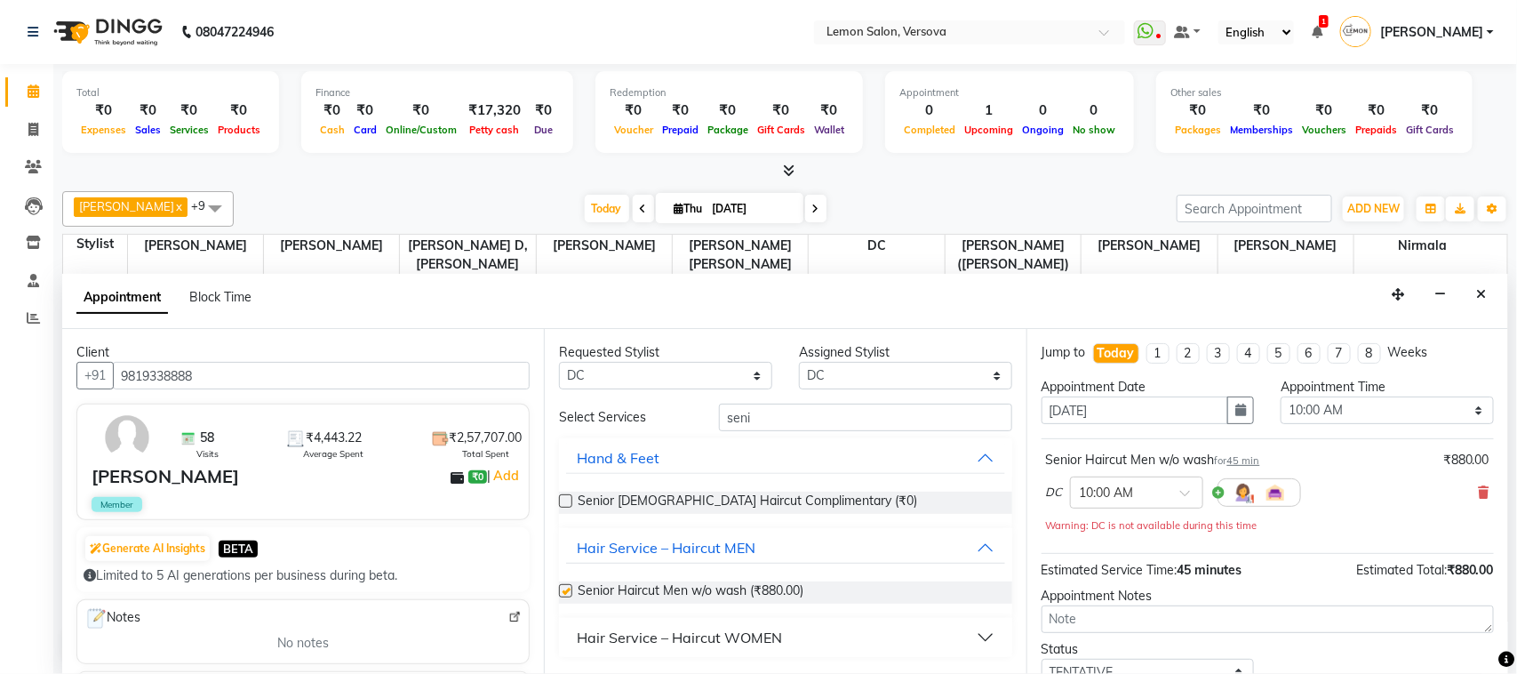
checkbox input "false"
click at [921, 418] on input "seni" at bounding box center [865, 418] width 293 height 28
drag, startPoint x: 921, startPoint y: 418, endPoint x: 740, endPoint y: 418, distance: 180.4
click at [740, 418] on input "seni" at bounding box center [865, 418] width 293 height 28
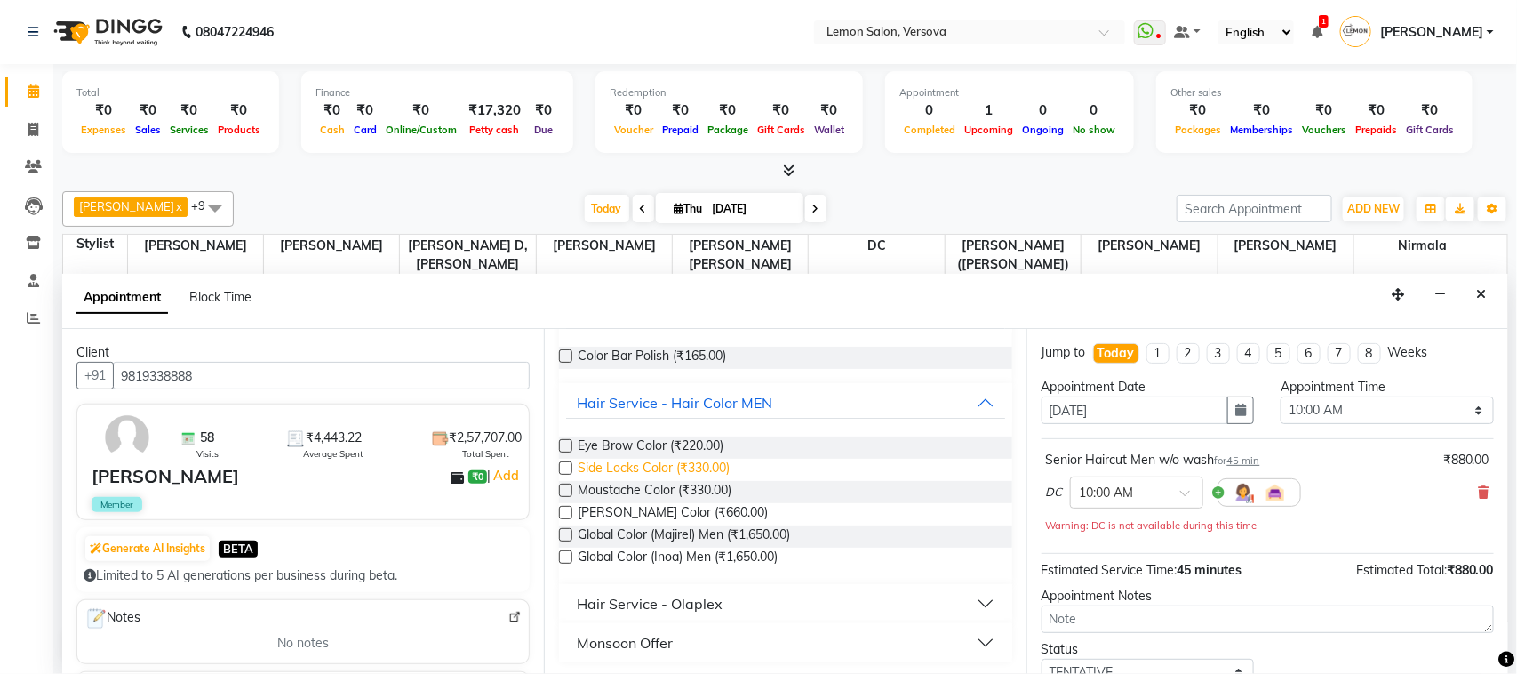
scroll to position [148, 0]
type input "colo"
click at [676, 530] on span "Global Color (Majirel) Men (₹1,650.00)" at bounding box center [684, 534] width 212 height 22
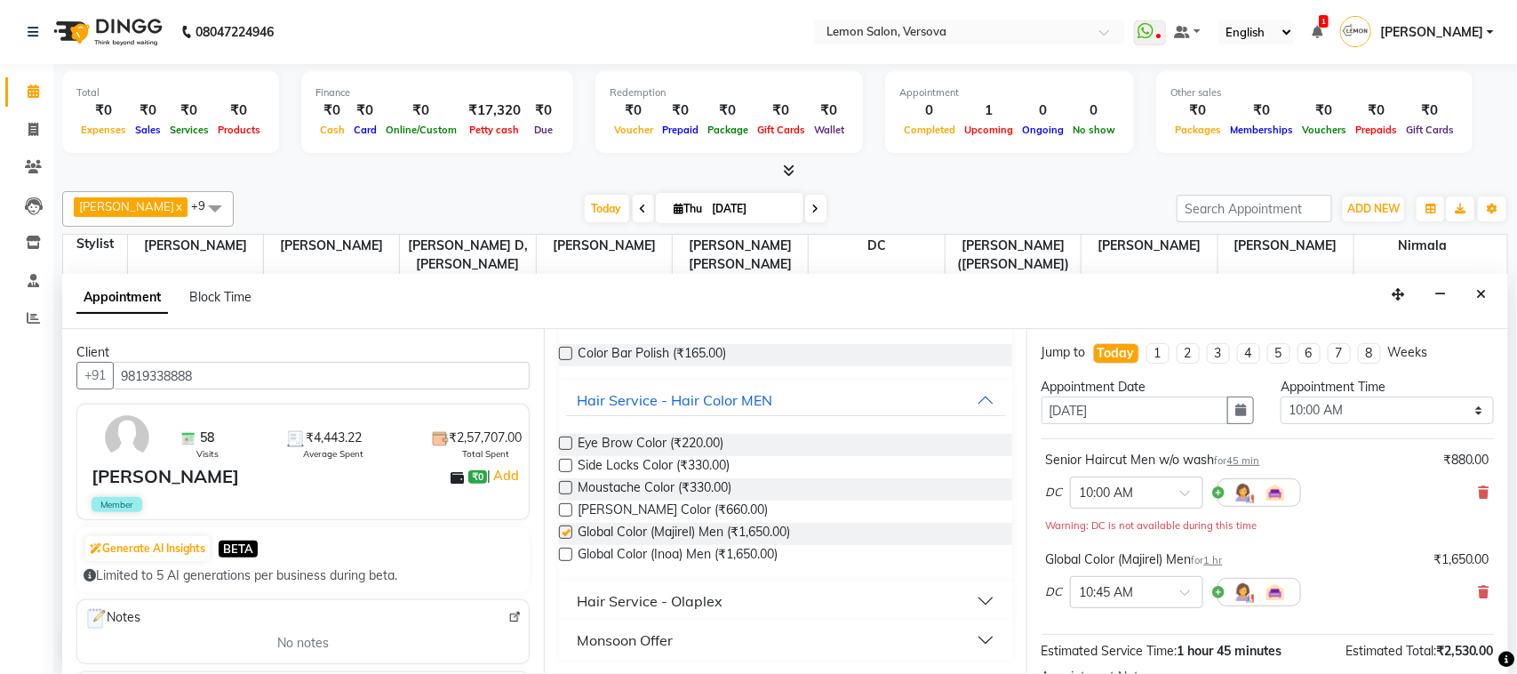
checkbox input "false"
click at [1362, 401] on select "Select 10:00 AM 10:15 AM 10:30 AM 10:45 AM 11:00 AM 11:15 AM 11:30 AM 11:45 AM …" at bounding box center [1387, 410] width 213 height 28
select select "1110"
click at [1281, 397] on select "Select 10:00 AM 10:15 AM 10:30 AM 10:45 AM 11:00 AM 11:15 AM 11:30 AM 11:45 AM …" at bounding box center [1387, 410] width 213 height 28
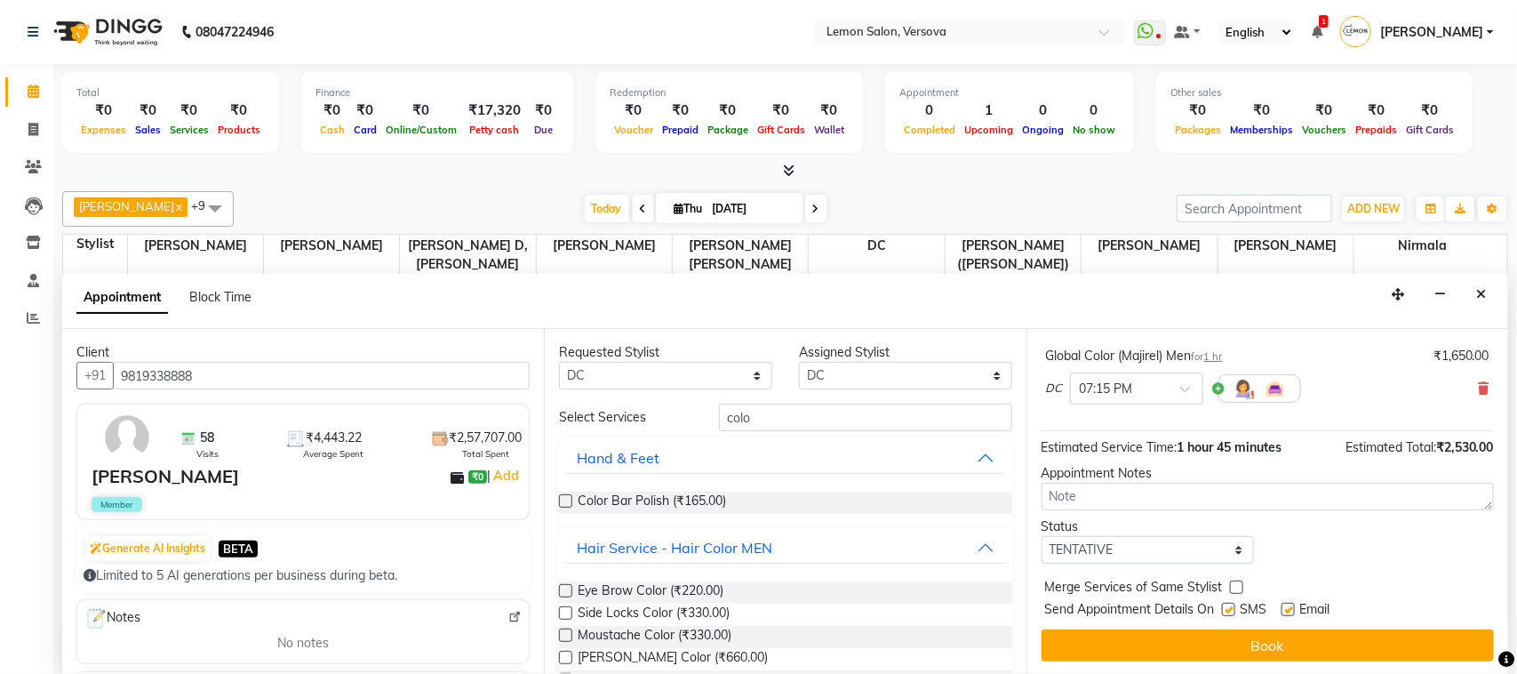
scroll to position [188, 0]
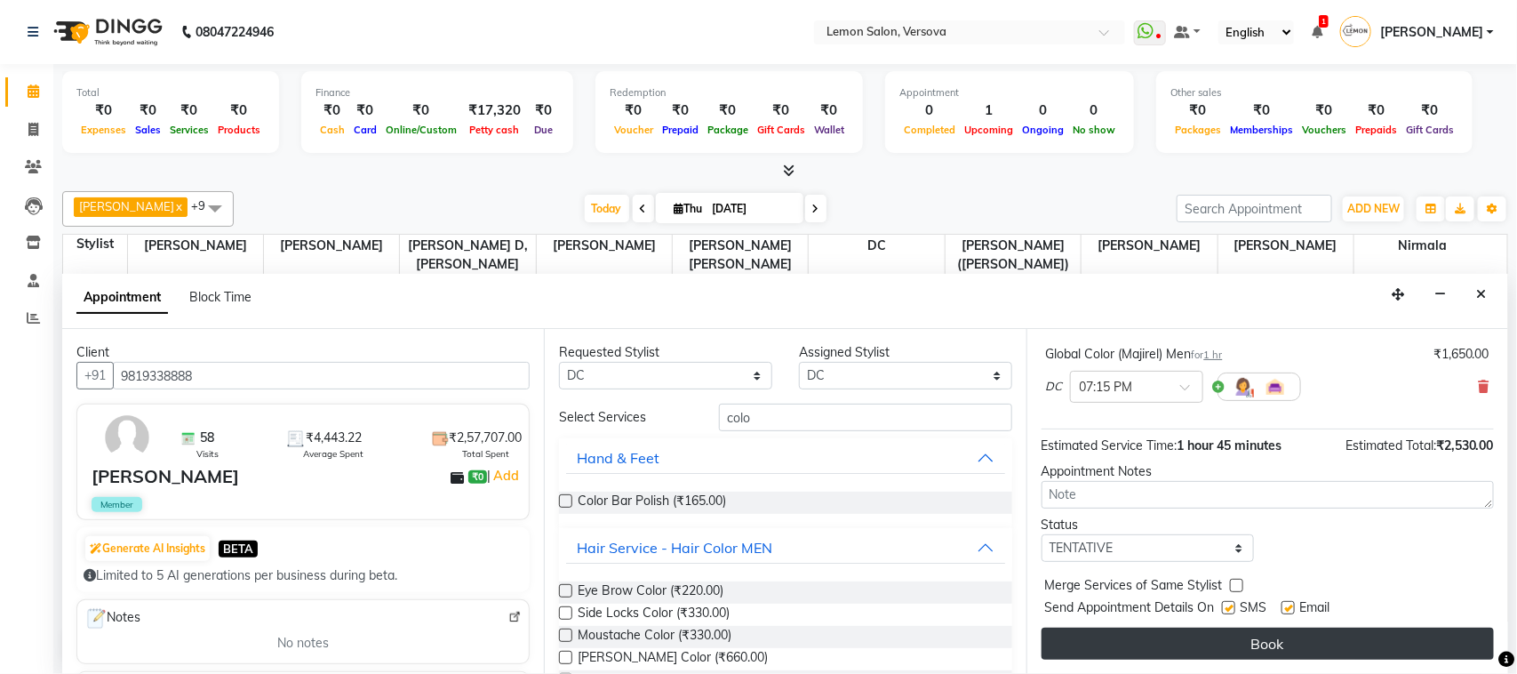
click at [1348, 631] on button "Book" at bounding box center [1268, 644] width 452 height 32
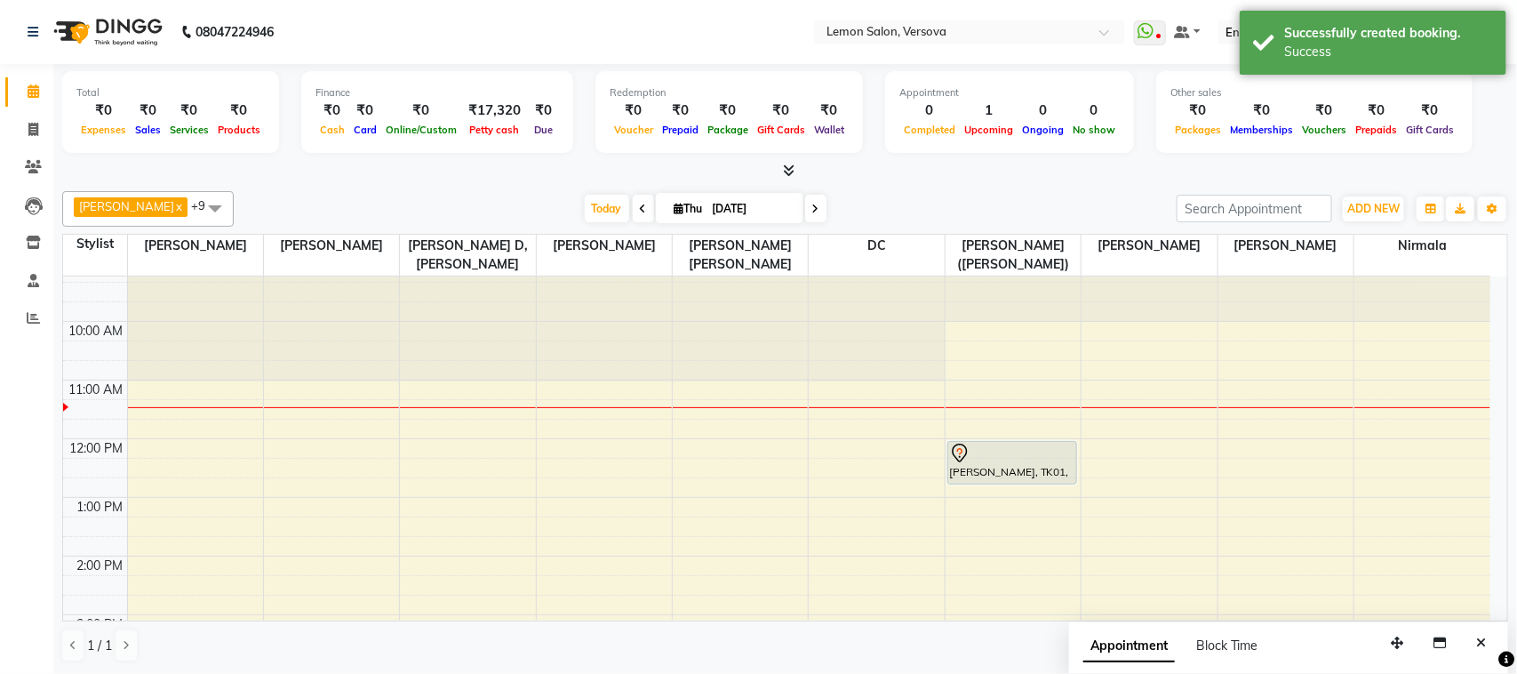
scroll to position [0, 0]
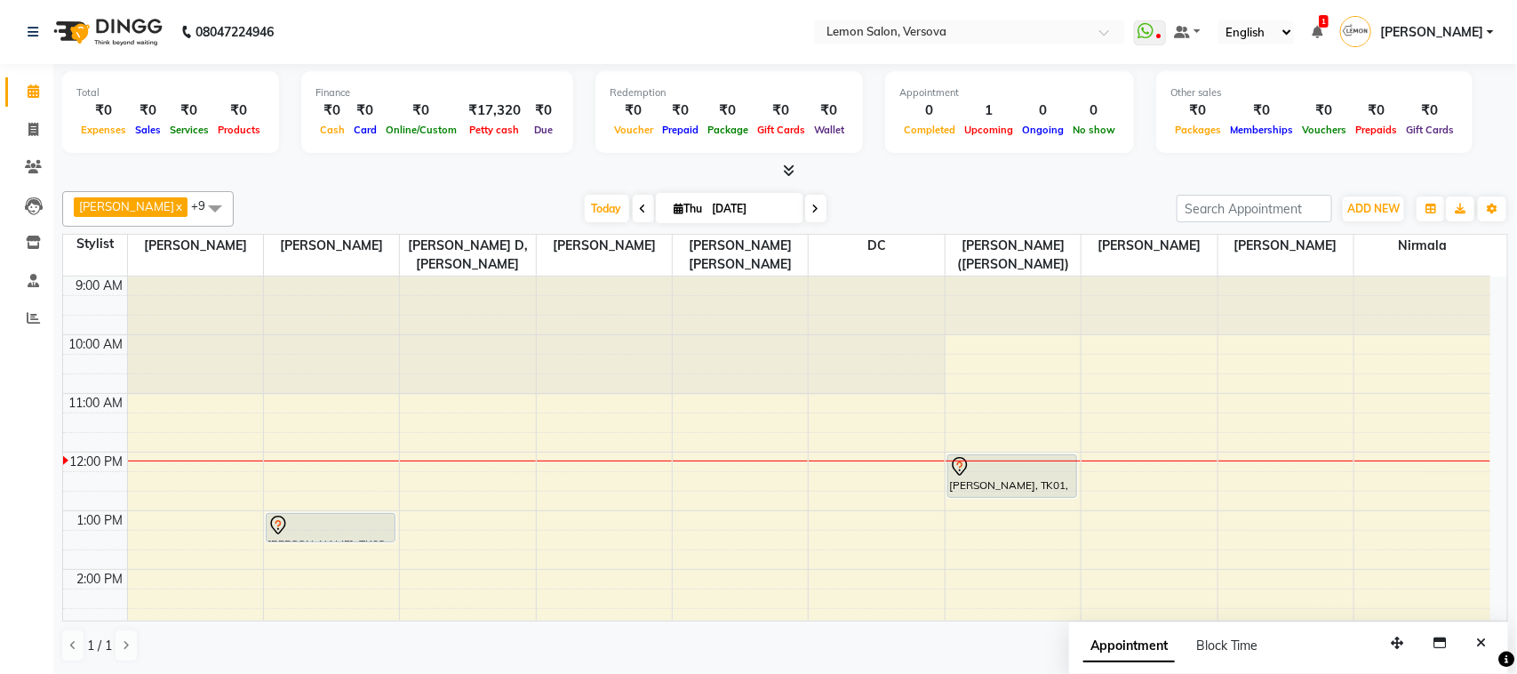
scroll to position [485, 0]
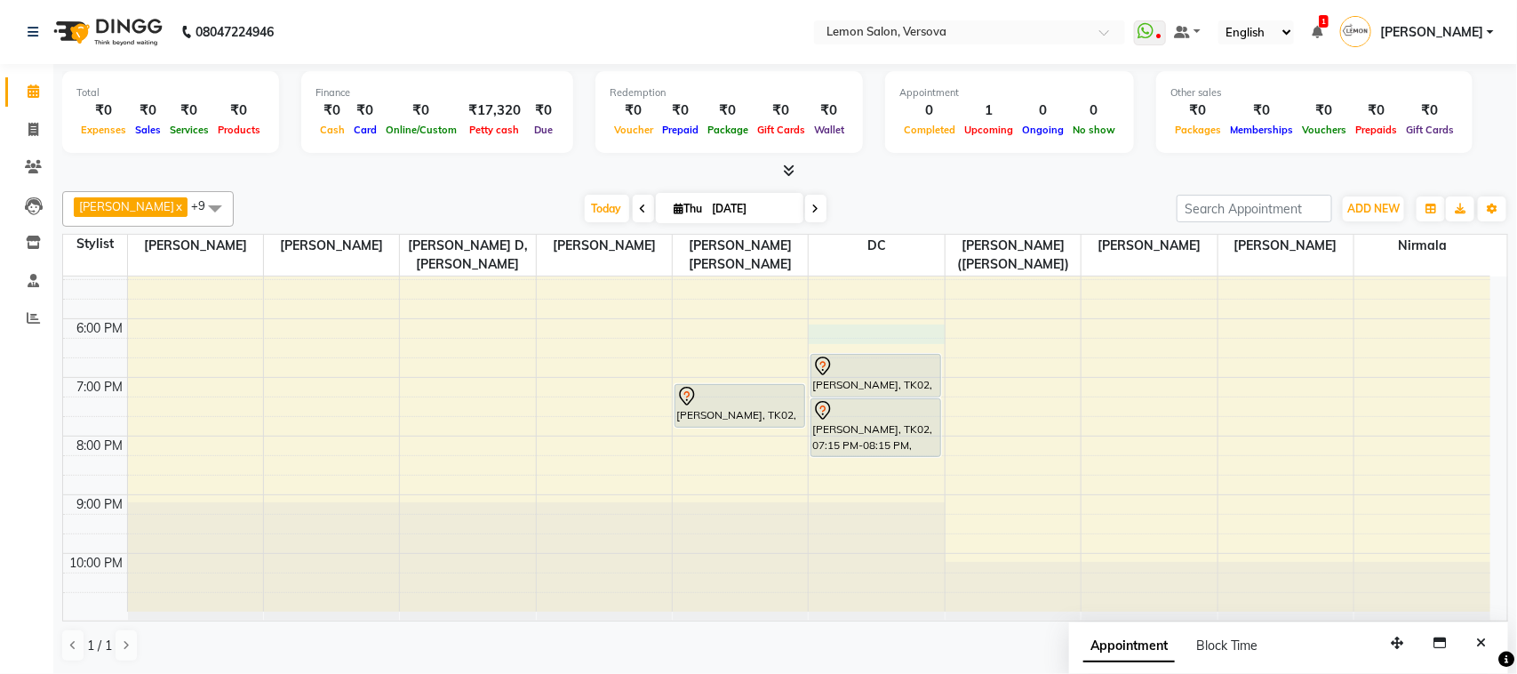
click at [921, 338] on div "9:00 AM 10:00 AM 11:00 AM 12:00 PM 1:00 PM 2:00 PM 3:00 PM 4:00 PM 5:00 PM 6:00…" at bounding box center [777, 201] width 1428 height 820
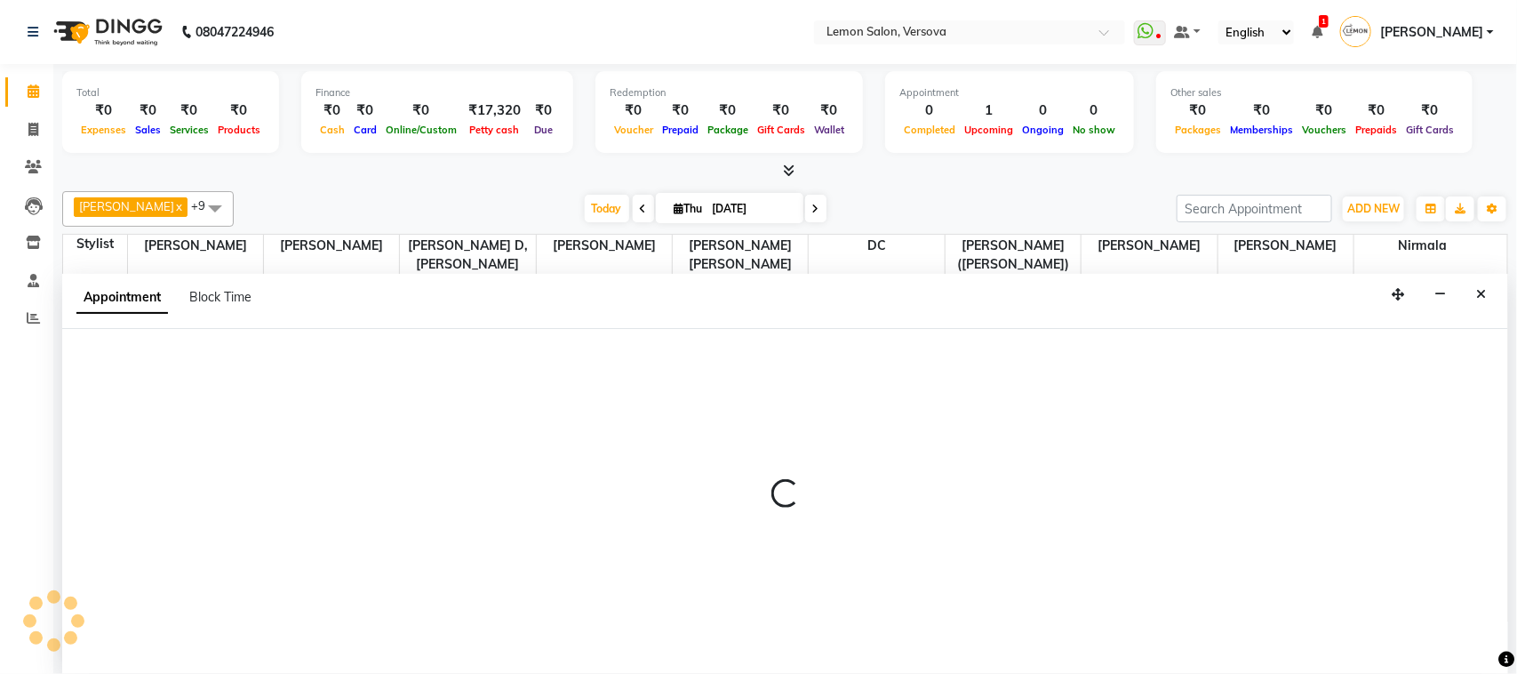
select select "7886"
select select "tentative"
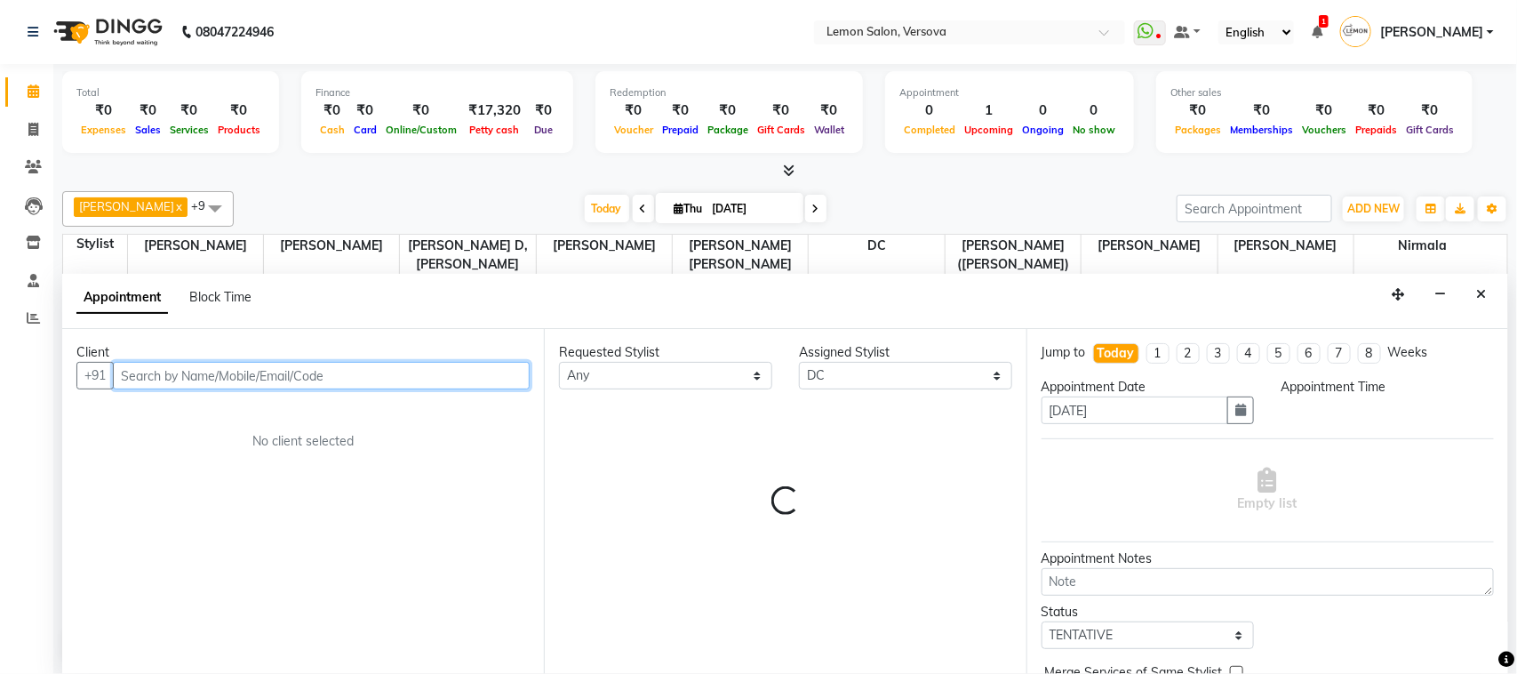
select select "1080"
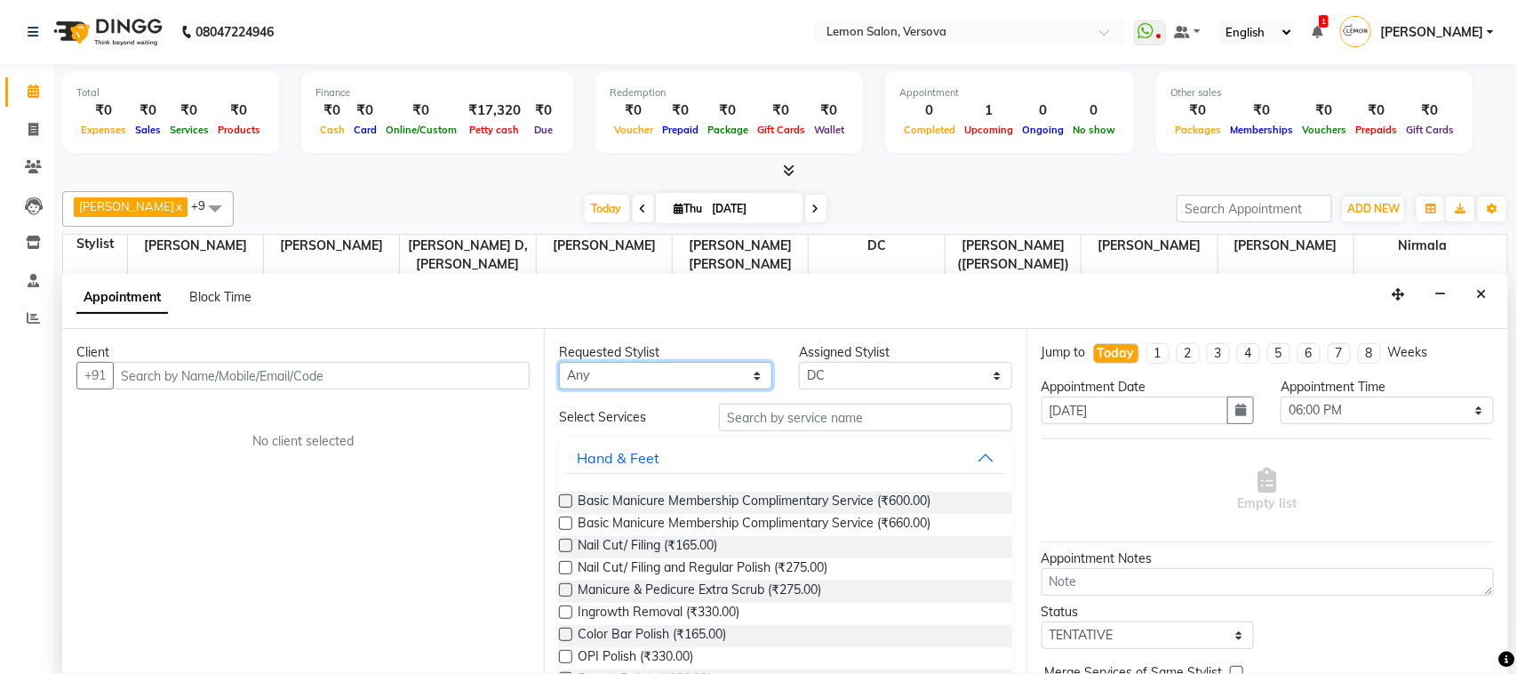
click at [729, 378] on select "Any [PERSON_NAME] [PERSON_NAME] DC [PERSON_NAME] [PERSON_NAME],[PERSON_NAME] Ku…" at bounding box center [665, 376] width 213 height 28
click at [810, 352] on div "Assigned Stylist" at bounding box center [905, 352] width 213 height 19
click at [1486, 296] on button "Close" at bounding box center [1481, 295] width 26 height 28
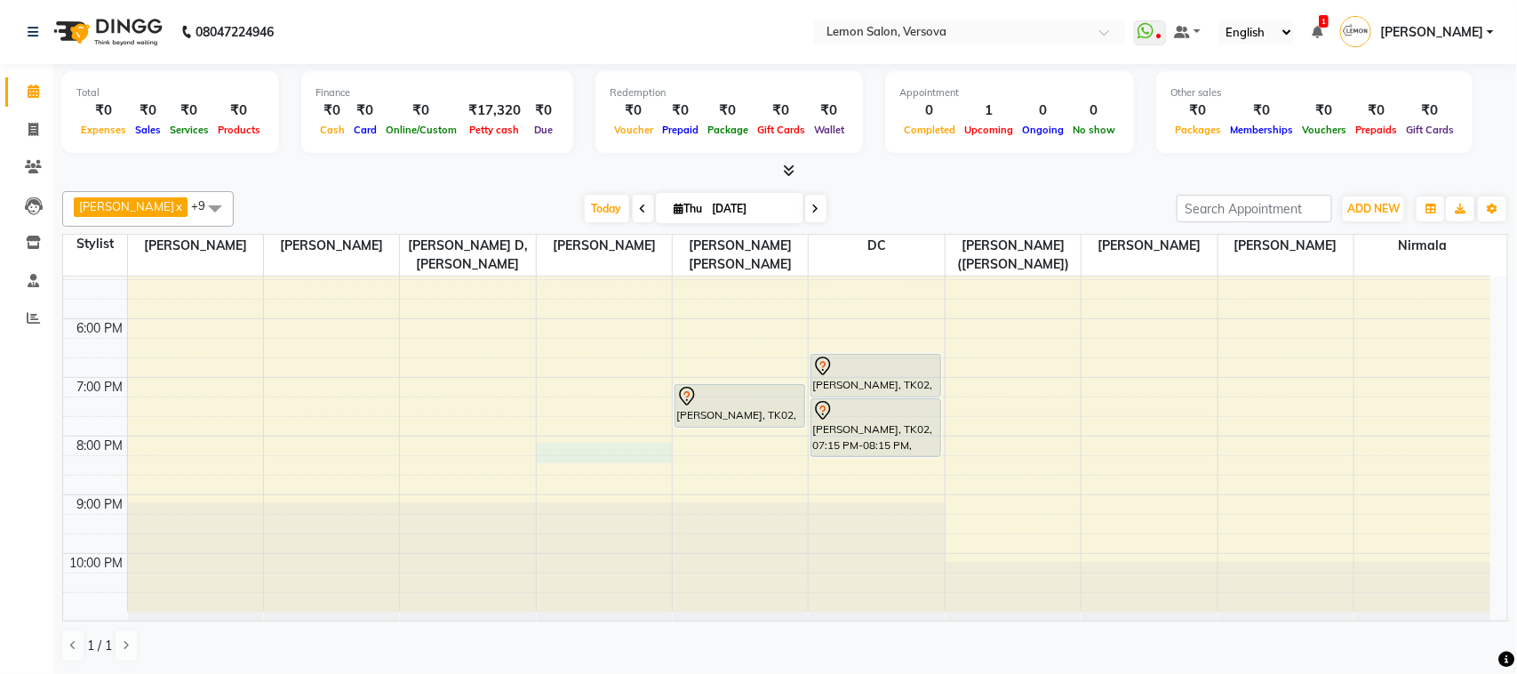
click at [547, 445] on div "9:00 AM 10:00 AM 11:00 AM 12:00 PM 1:00 PM 2:00 PM 3:00 PM 4:00 PM 5:00 PM 6:00…" at bounding box center [777, 201] width 1428 height 820
select select "7474"
select select "1200"
select select "tentative"
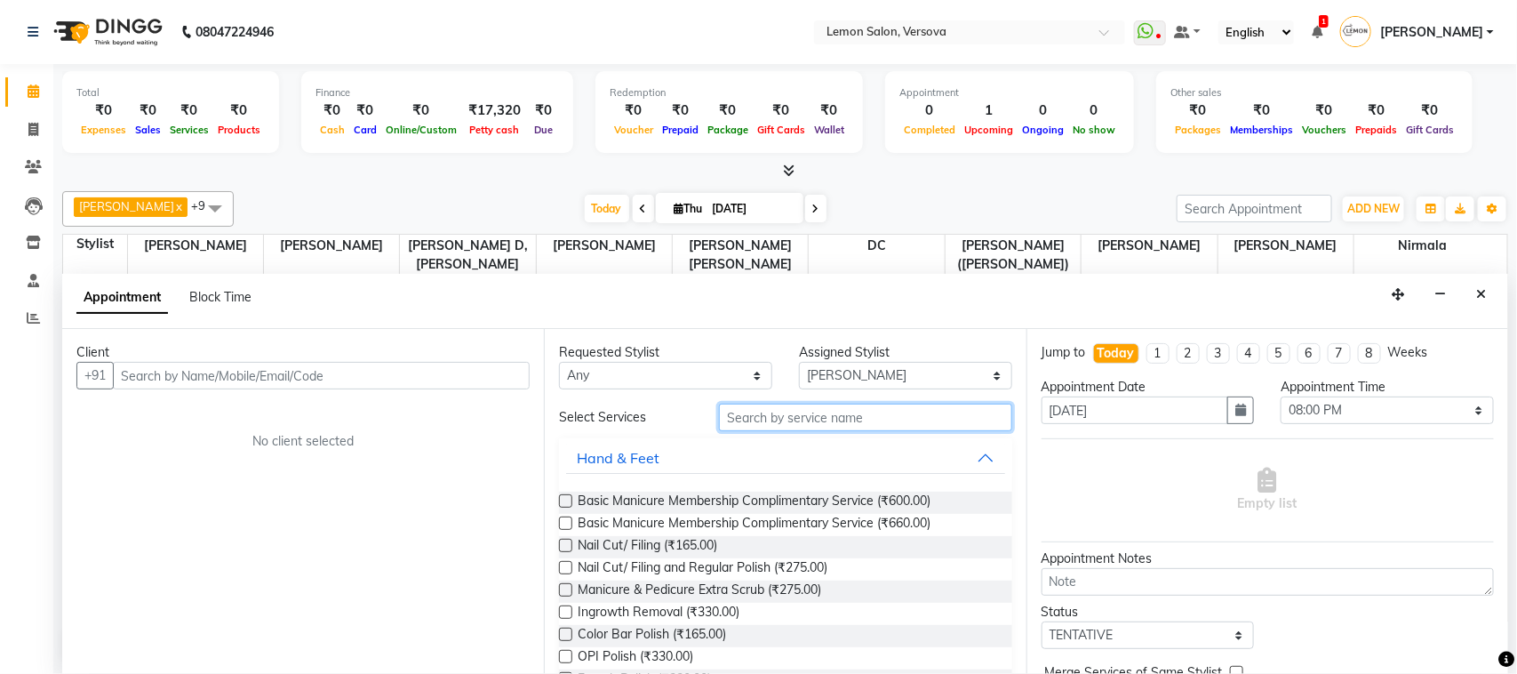
click at [804, 428] on input "text" at bounding box center [865, 418] width 293 height 28
click at [1380, 397] on select "Select 10:00 AM 10:15 AM 10:30 AM 10:45 AM 11:00 AM 11:15 AM 11:30 AM 11:45 AM …" at bounding box center [1387, 410] width 213 height 28
select select "765"
click at [1281, 397] on select "Select 10:00 AM 10:15 AM 10:30 AM 10:45 AM 11:00 AM 11:15 AM 11:30 AM 11:45 AM …" at bounding box center [1387, 410] width 213 height 28
click at [893, 428] on input "text" at bounding box center [865, 418] width 293 height 28
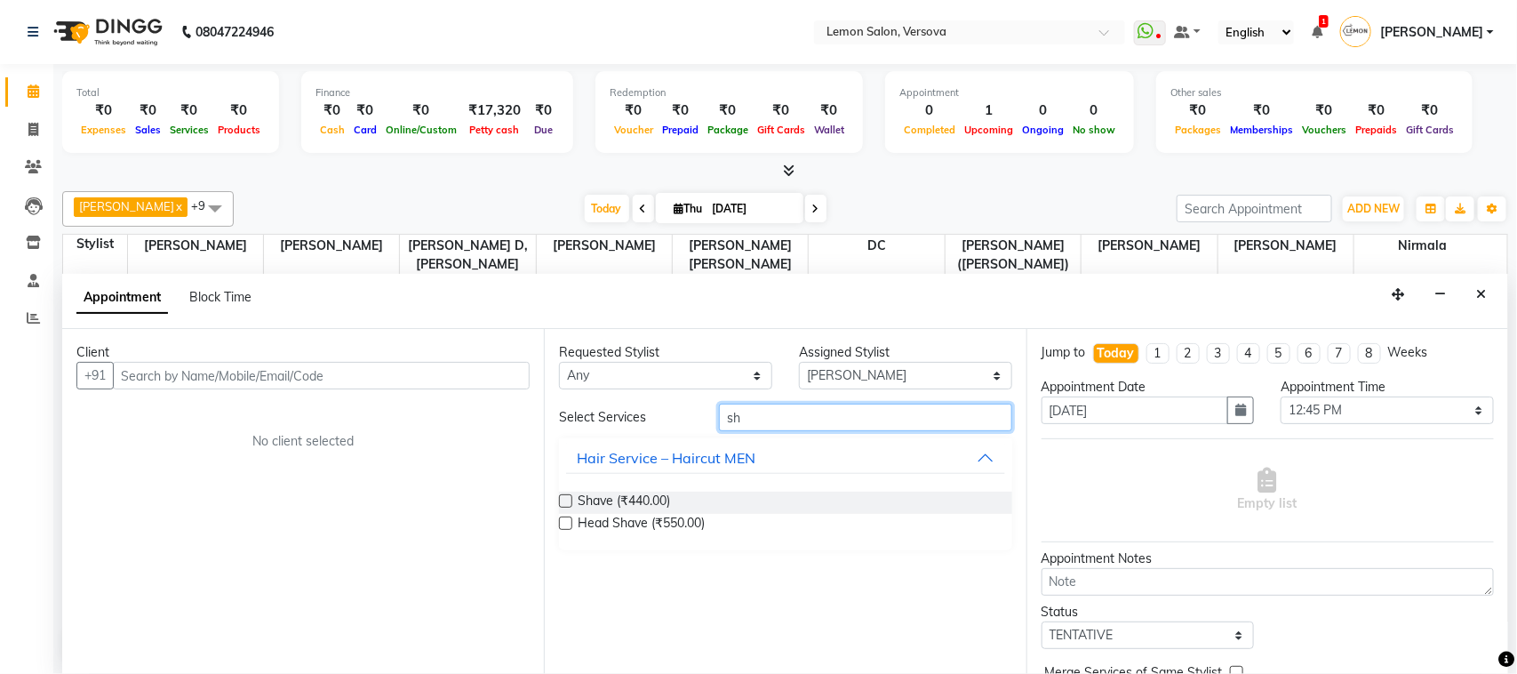
type input "s"
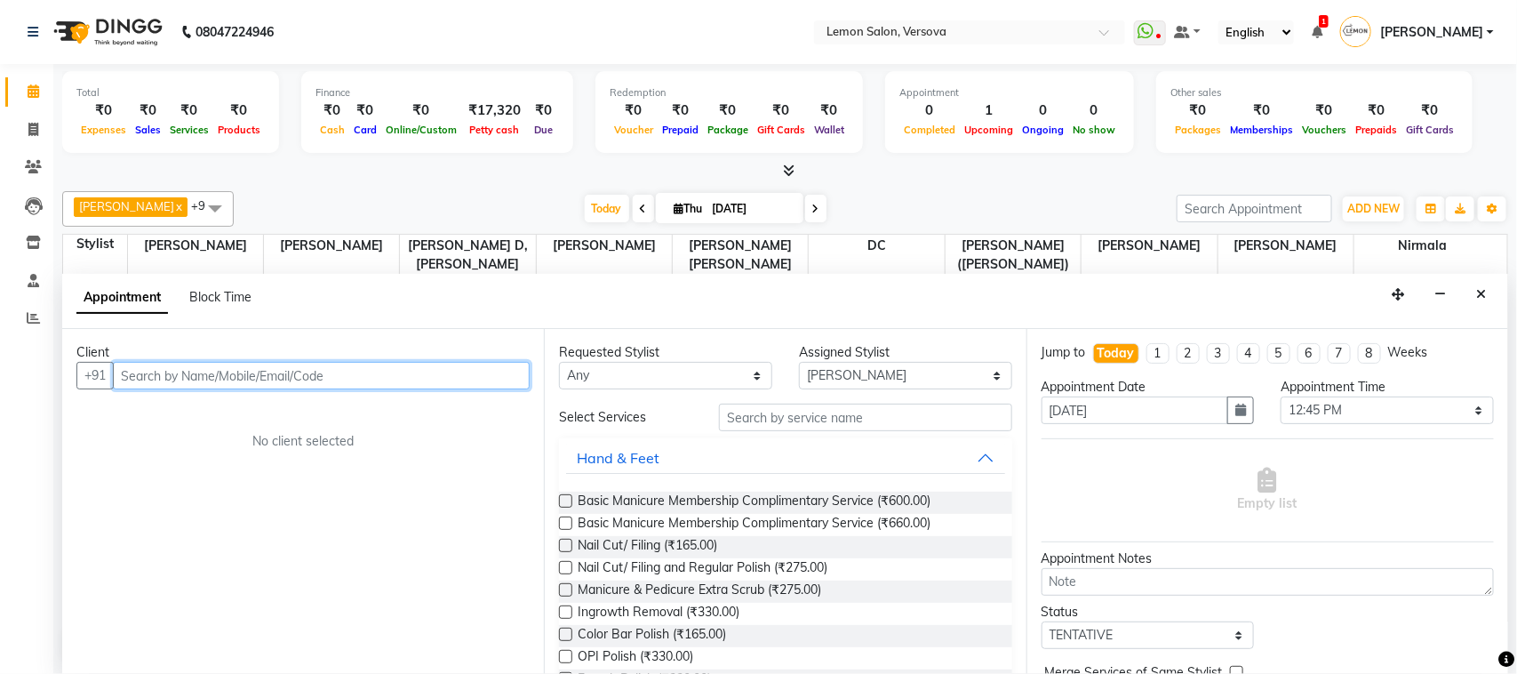
click at [280, 373] on input "text" at bounding box center [321, 376] width 417 height 28
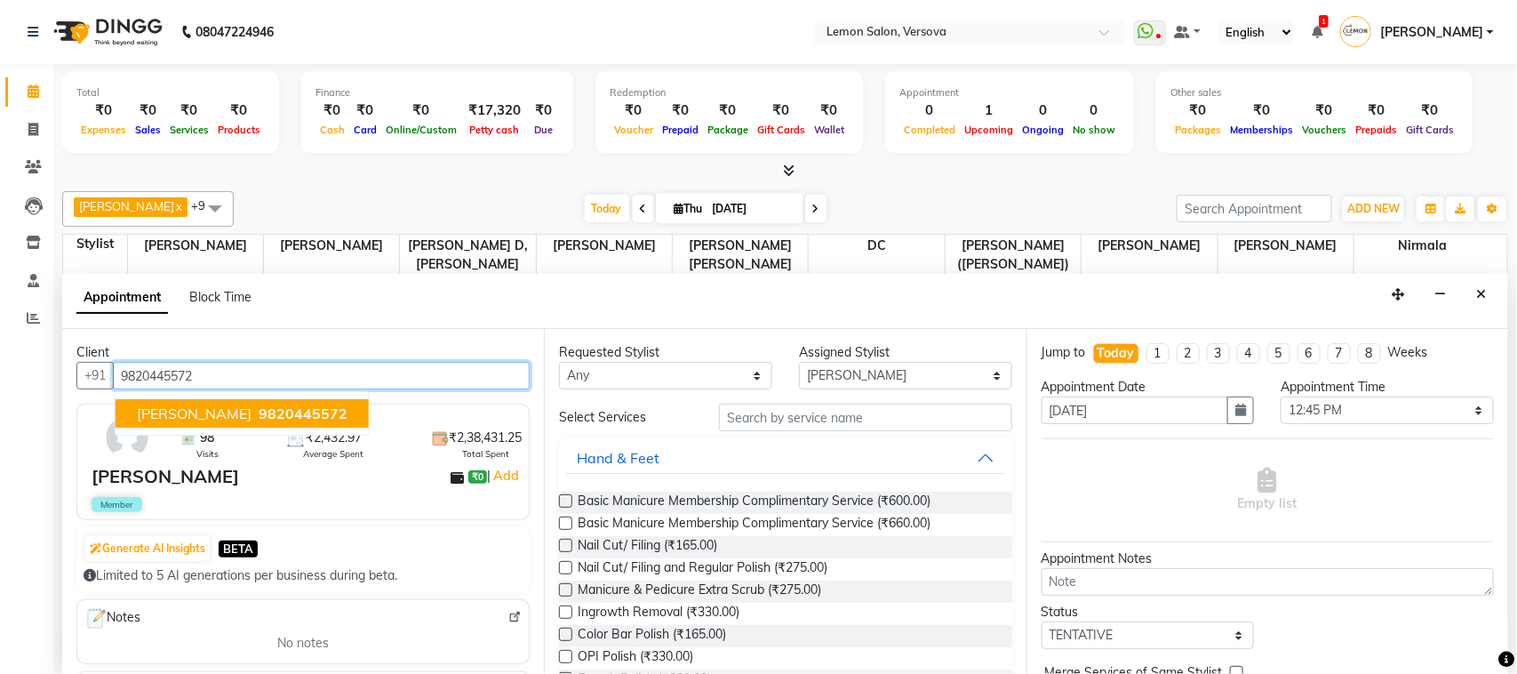
click at [308, 412] on span "9820445572" at bounding box center [303, 413] width 89 height 18
type input "9820445572"
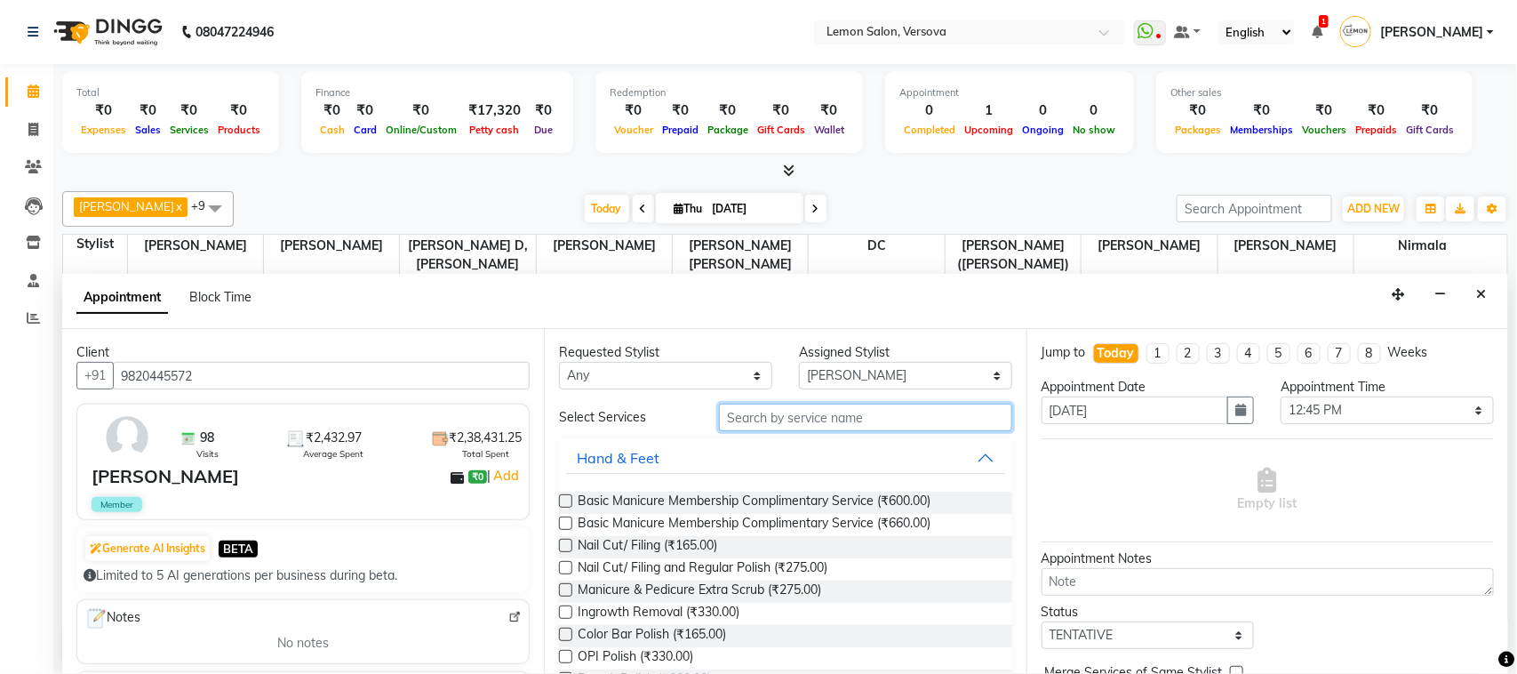
click at [769, 413] on input "text" at bounding box center [865, 418] width 293 height 28
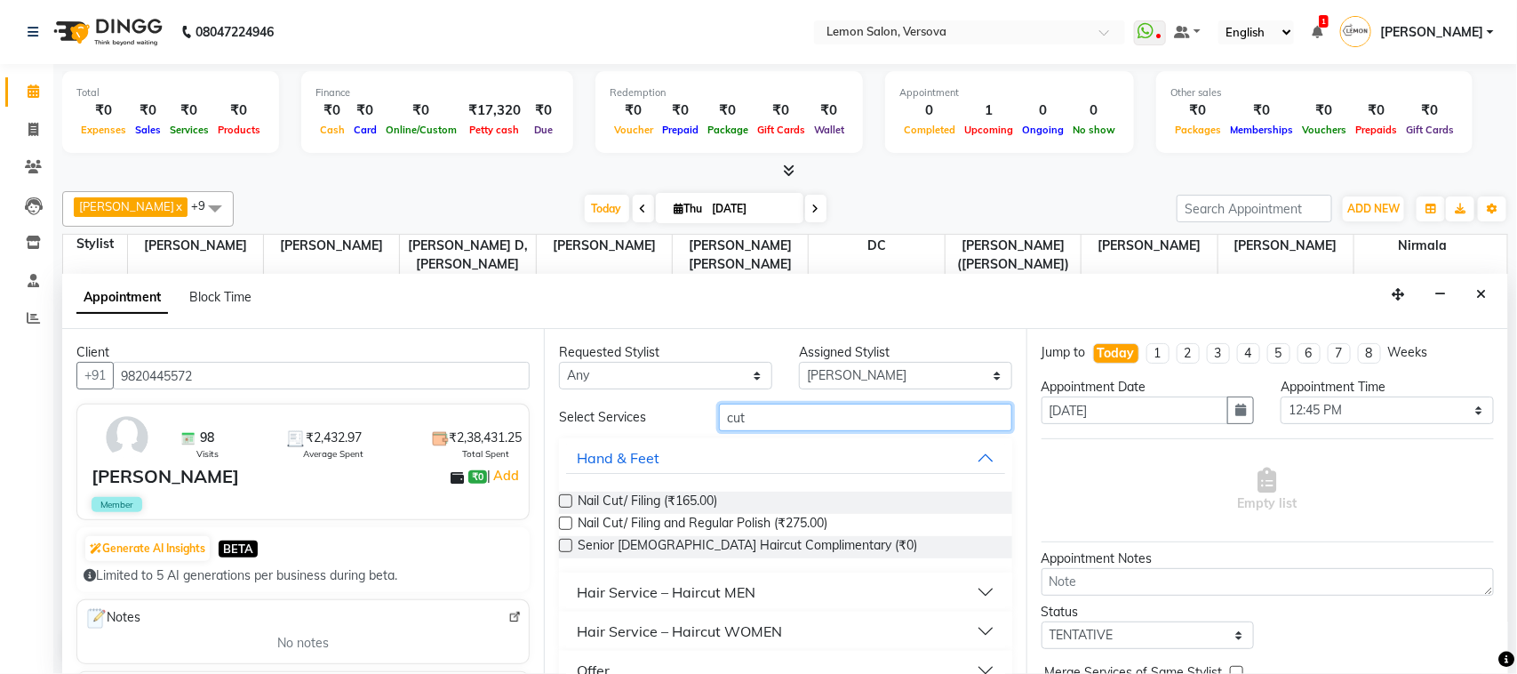
type input "cut"
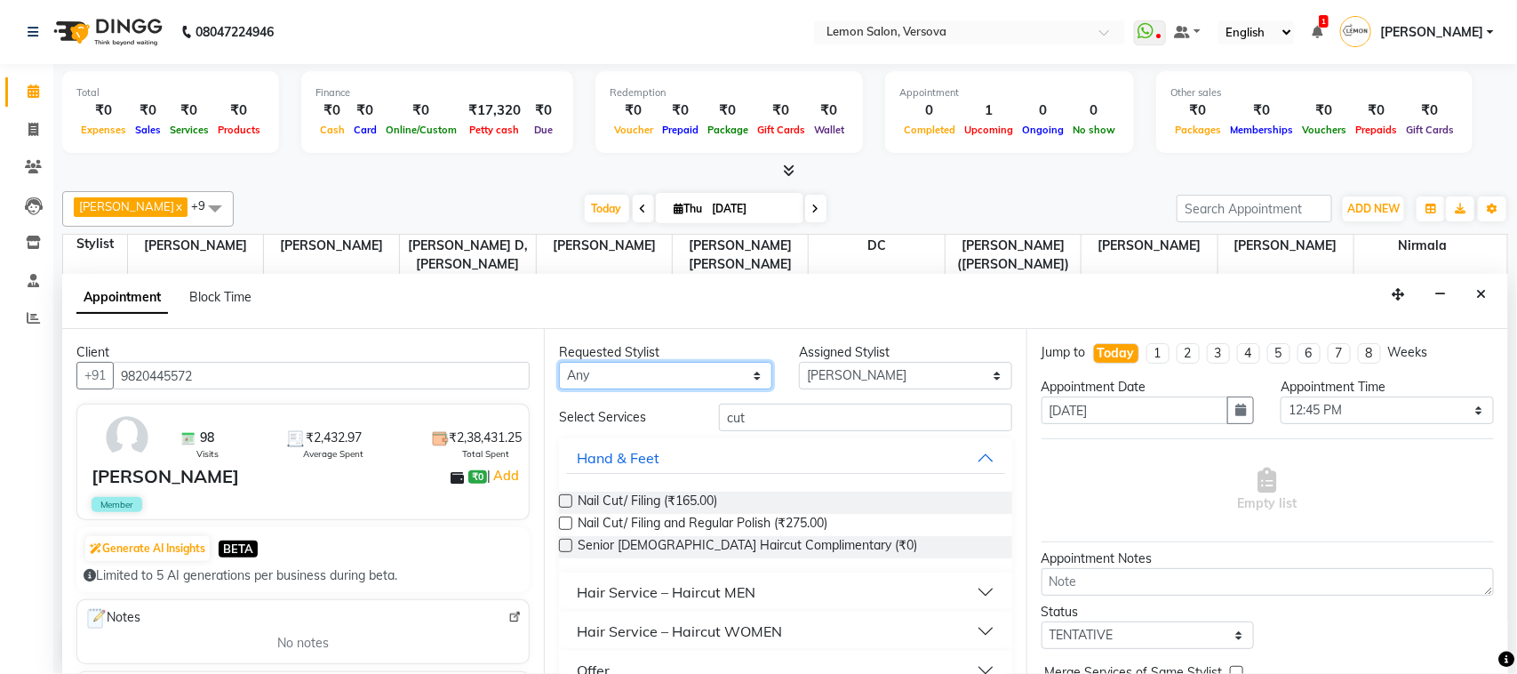
click at [641, 373] on select "Any [PERSON_NAME] [PERSON_NAME] DC [PERSON_NAME] [PERSON_NAME],[PERSON_NAME] Ku…" at bounding box center [665, 376] width 213 height 28
select select "7886"
click at [559, 363] on select "Any [PERSON_NAME] [PERSON_NAME] DC [PERSON_NAME] [PERSON_NAME],[PERSON_NAME] Ku…" at bounding box center [665, 376] width 213 height 28
select select "7886"
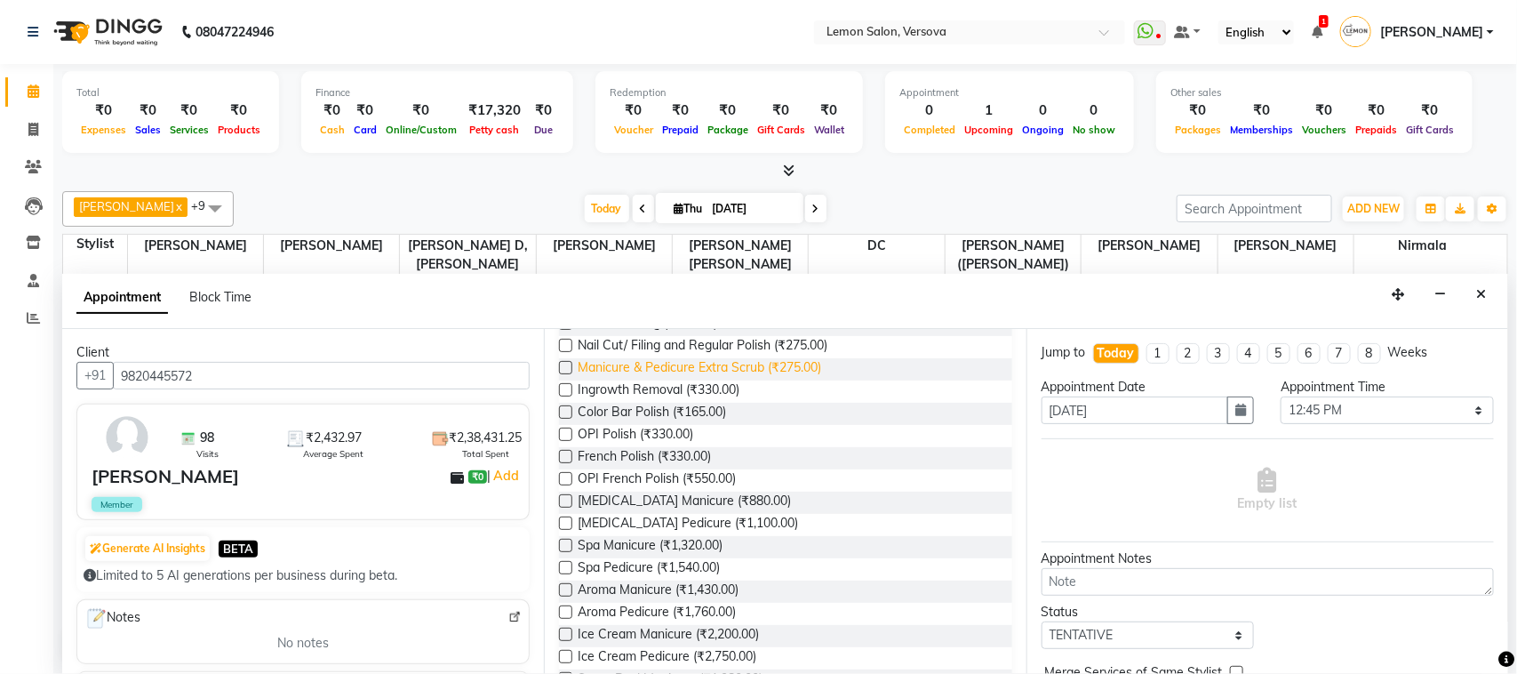
scroll to position [0, 0]
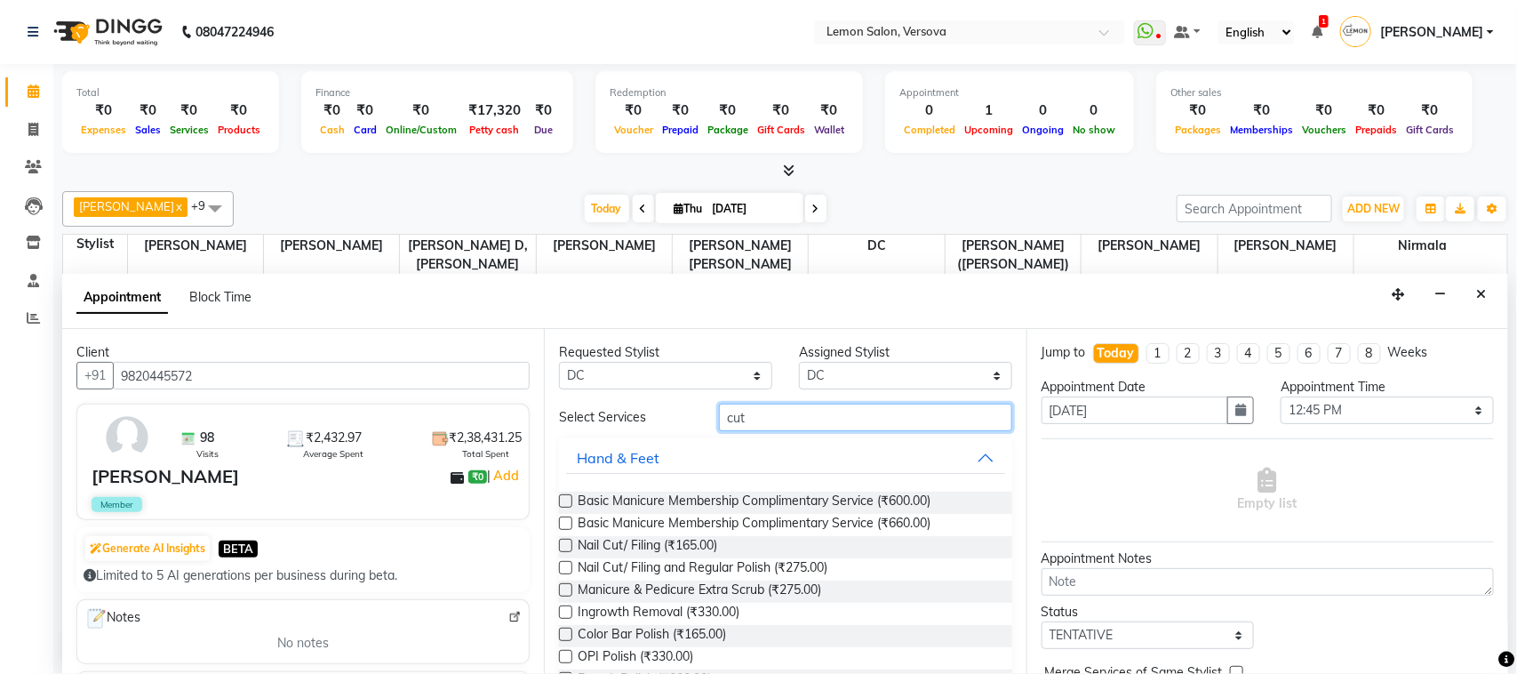
click at [809, 422] on input "cut" at bounding box center [865, 418] width 293 height 28
type input "c"
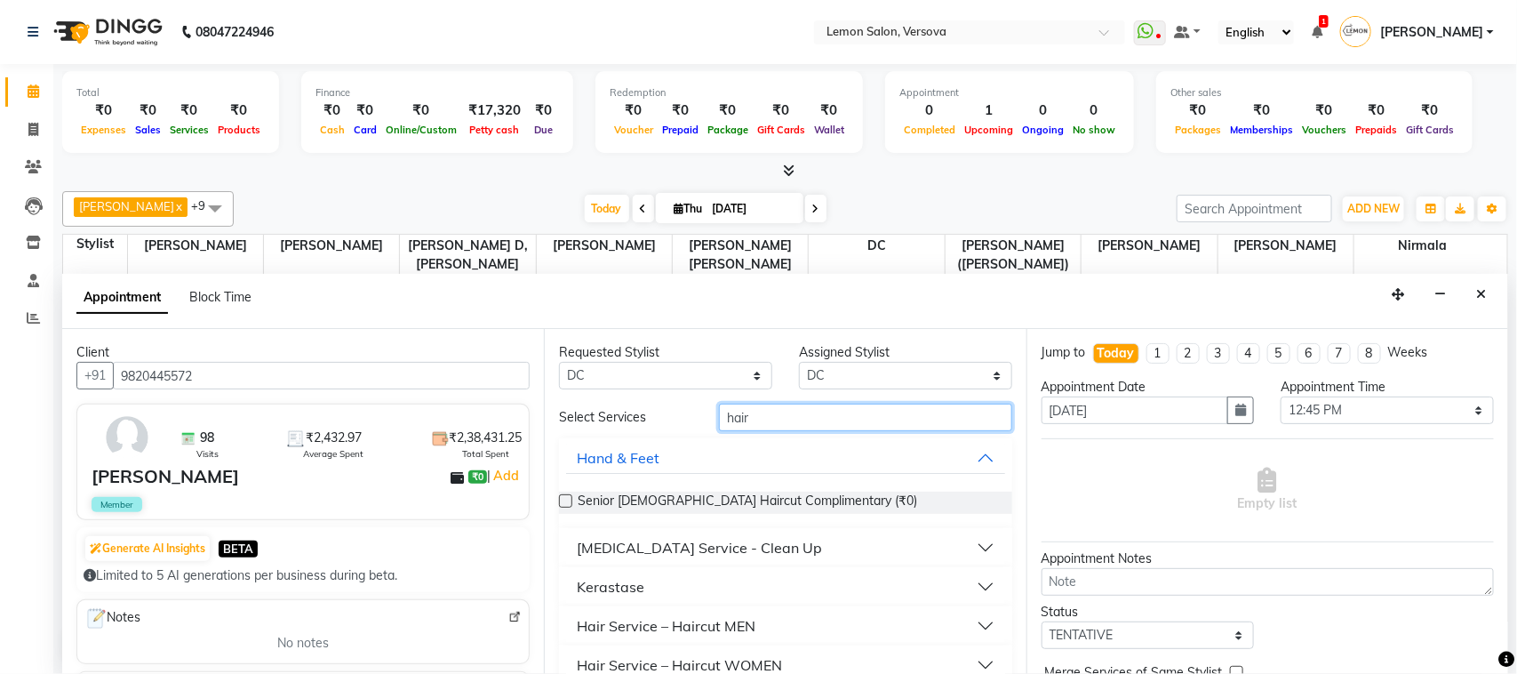
type input "hair"
click at [714, 656] on div "Hair Service – Haircut WOMEN" at bounding box center [679, 664] width 205 height 21
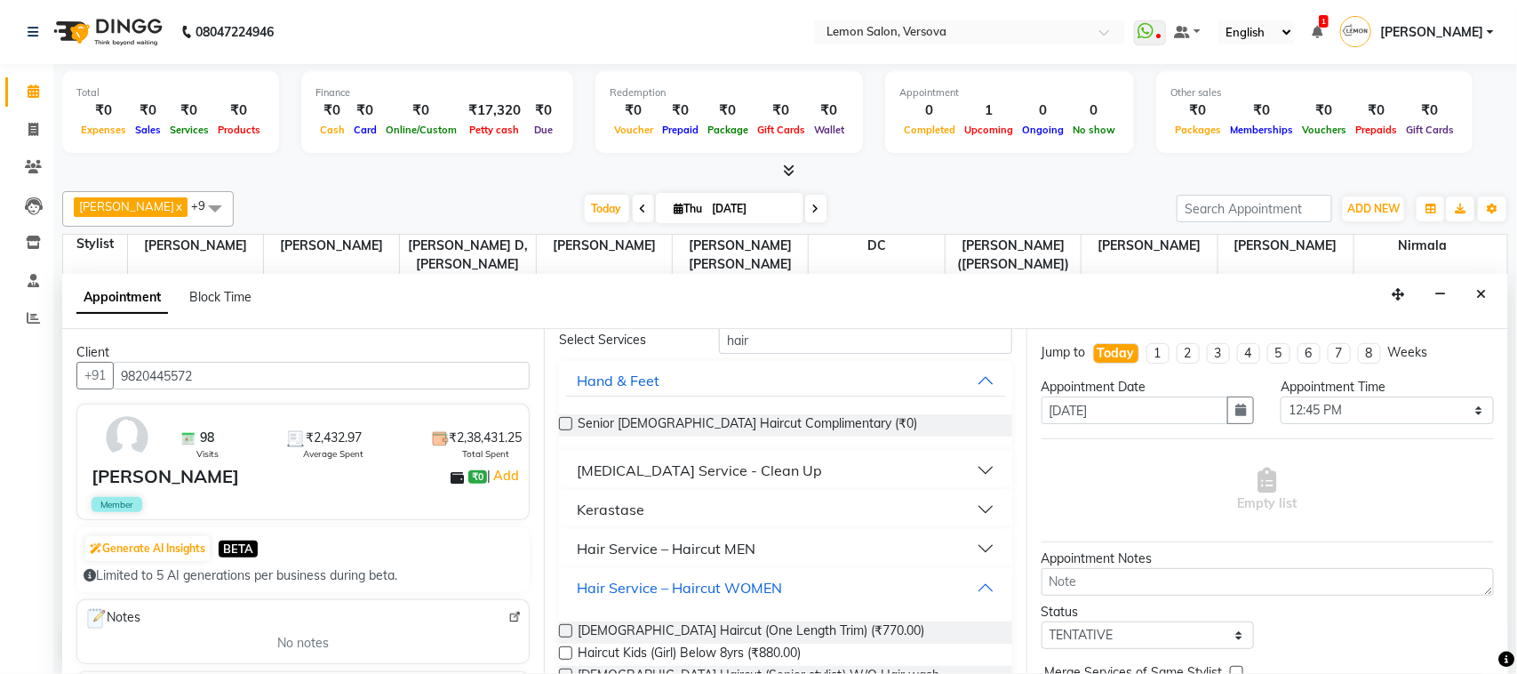
scroll to position [111, 0]
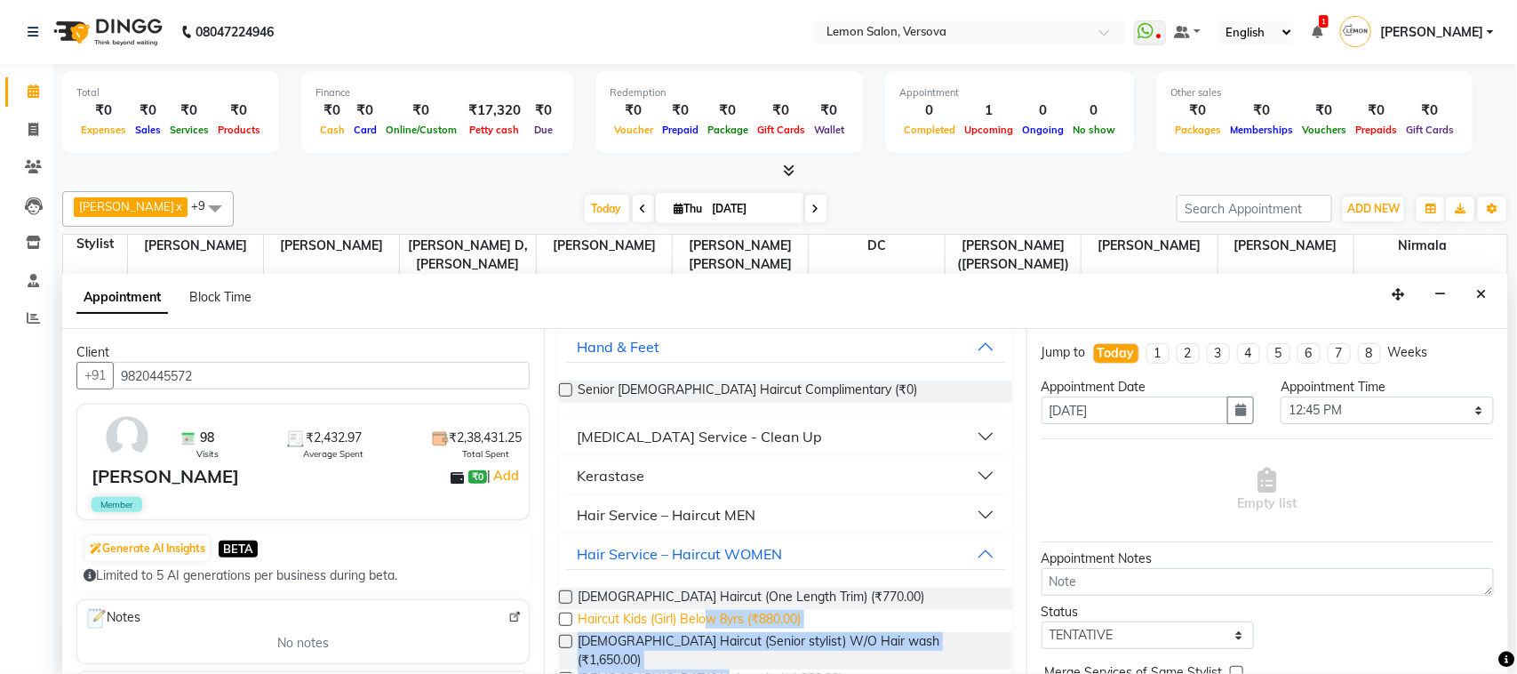
drag, startPoint x: 703, startPoint y: 655, endPoint x: 709, endPoint y: 628, distance: 27.4
click at [709, 628] on div "[DEMOGRAPHIC_DATA] Haircut (One Length Trim) (₹770.00) Haircut Kids (Girl) Belo…" at bounding box center [785, 658] width 452 height 170
click at [712, 629] on span "Haircut Kids (Girl) Below 8yrs (₹880.00)" at bounding box center [689, 621] width 223 height 22
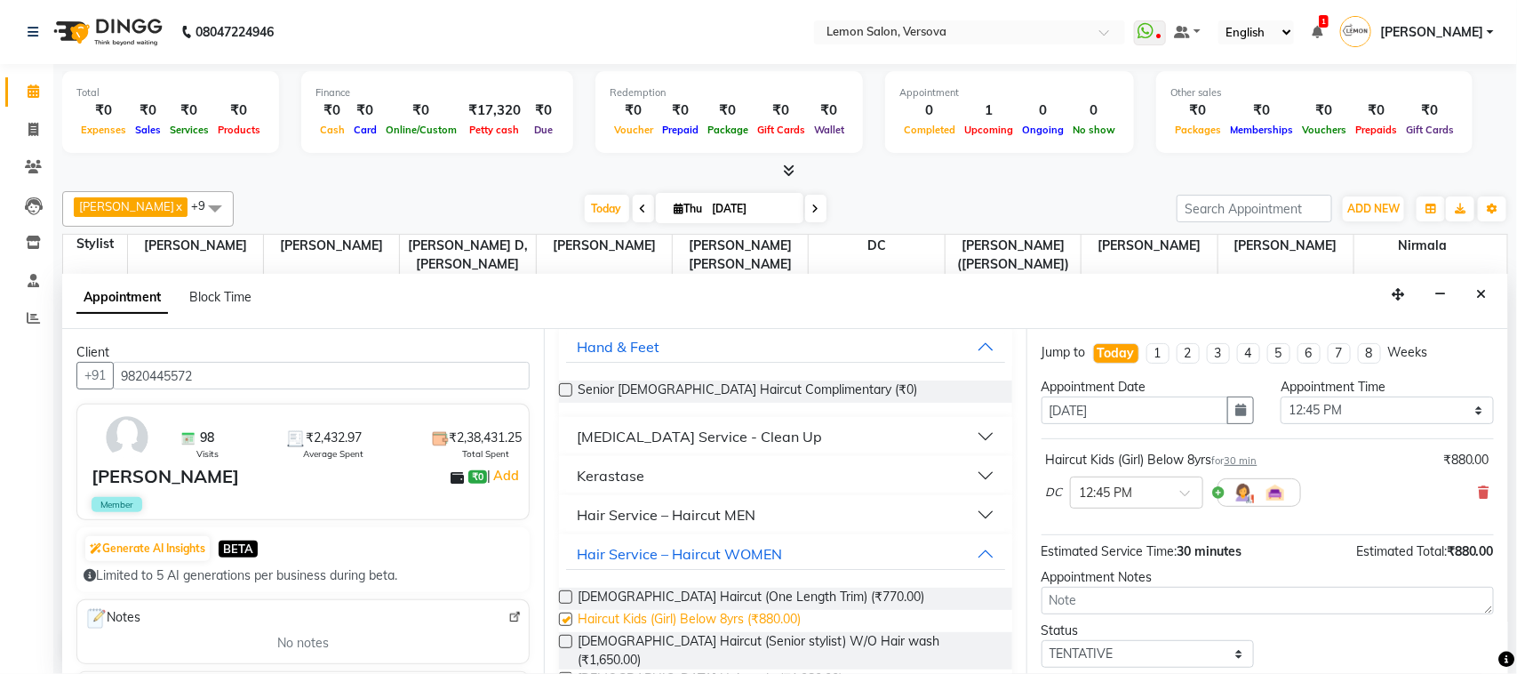
checkbox input "false"
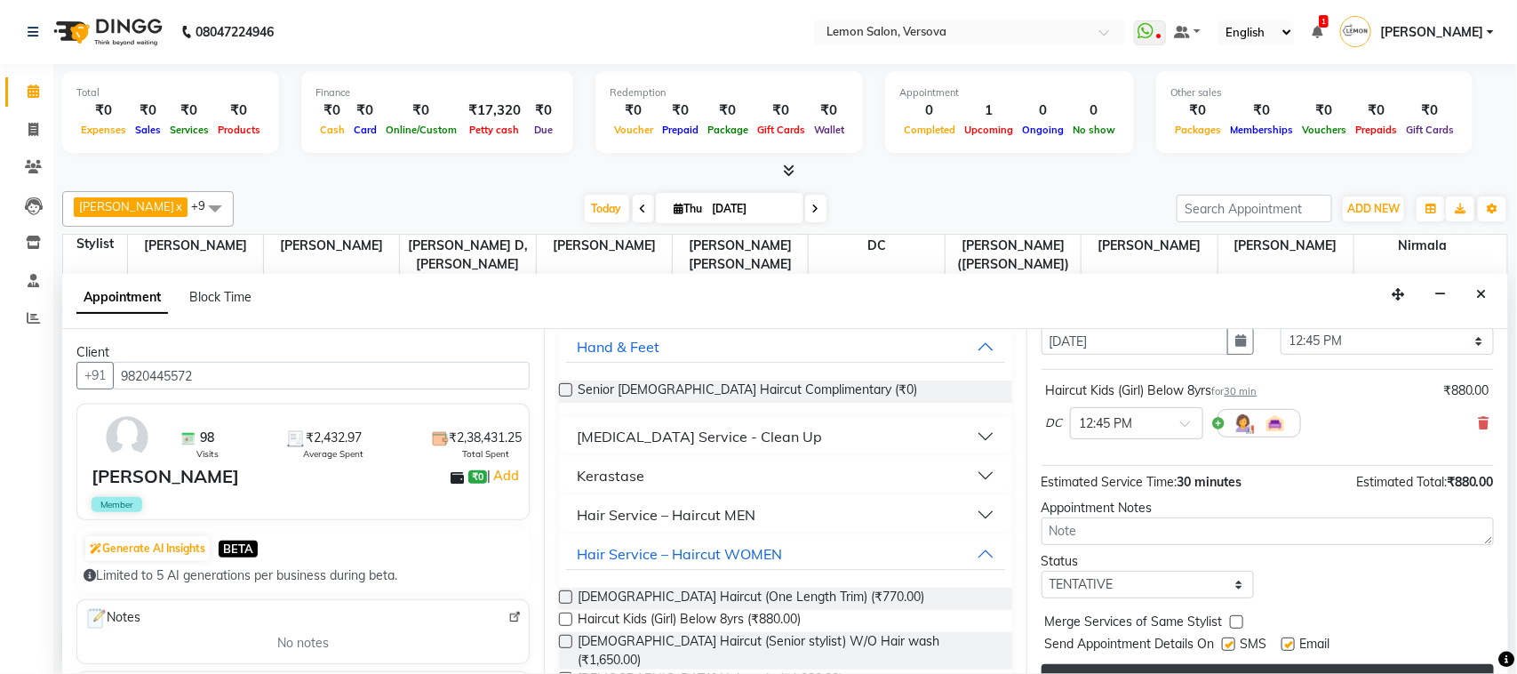
scroll to position [108, 0]
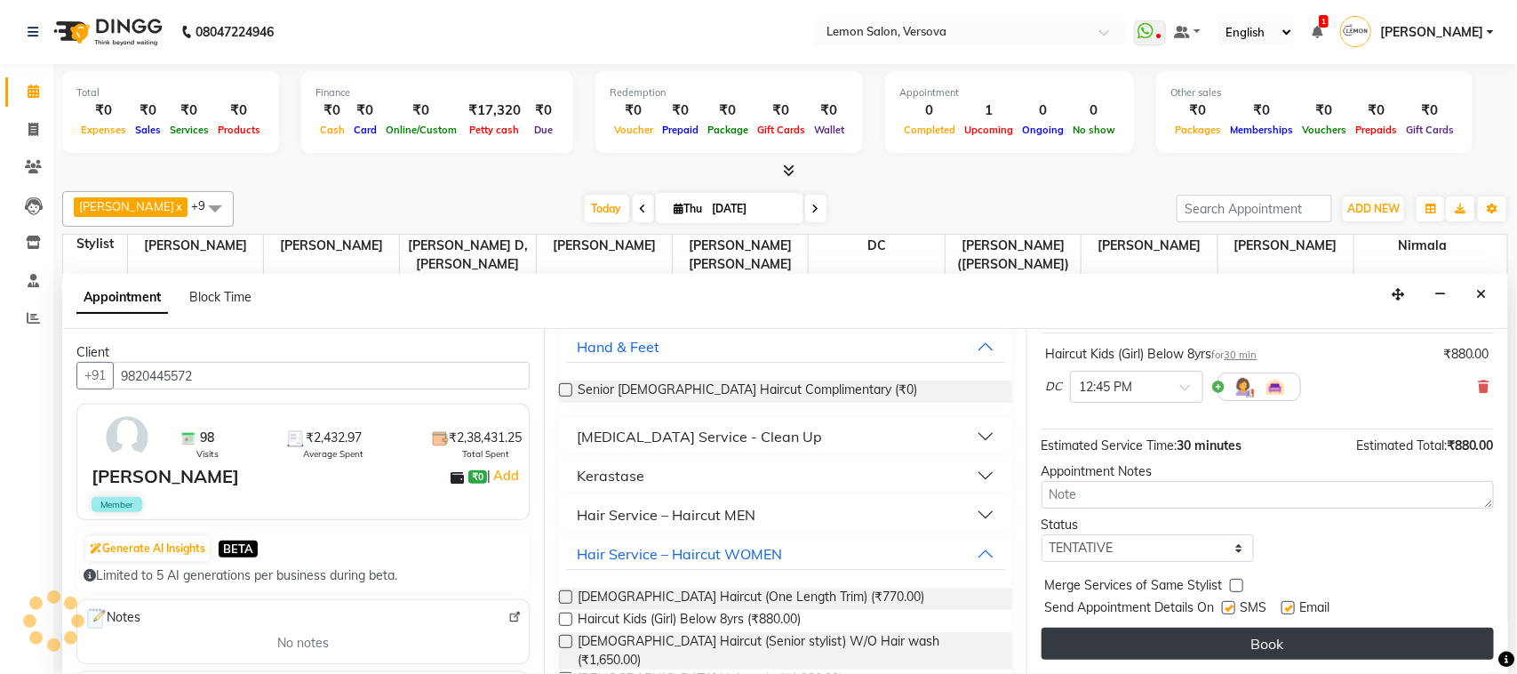
click at [1373, 644] on button "Book" at bounding box center [1268, 644] width 452 height 32
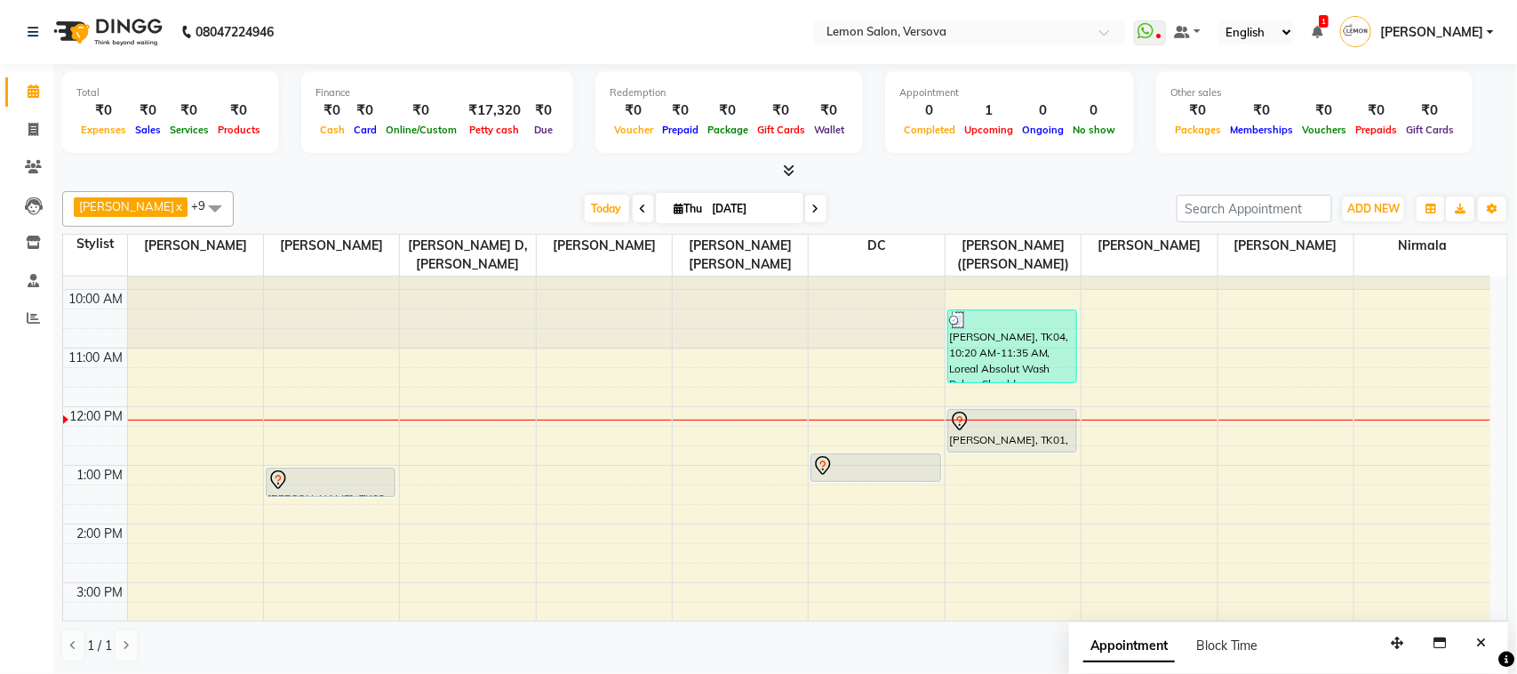
scroll to position [41, 0]
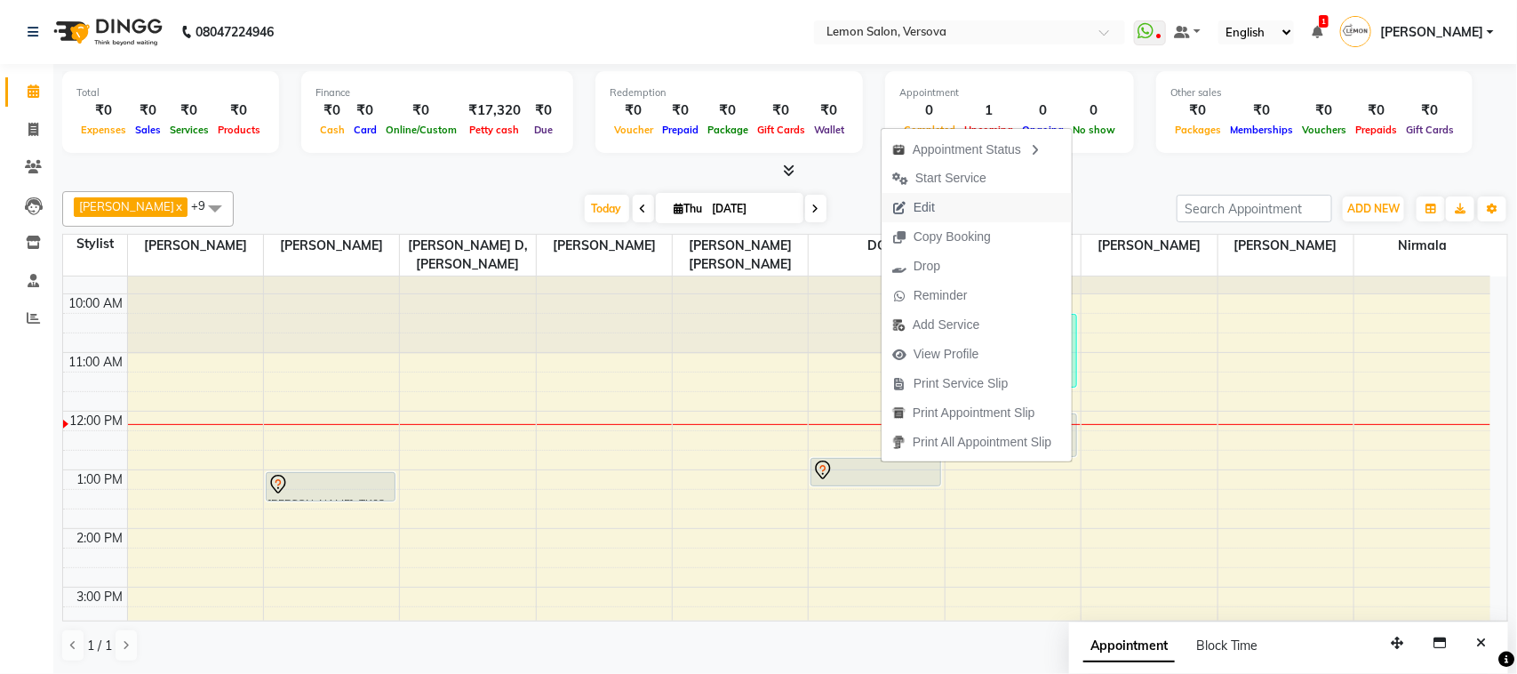
click at [923, 206] on span "Edit" at bounding box center [924, 207] width 21 height 19
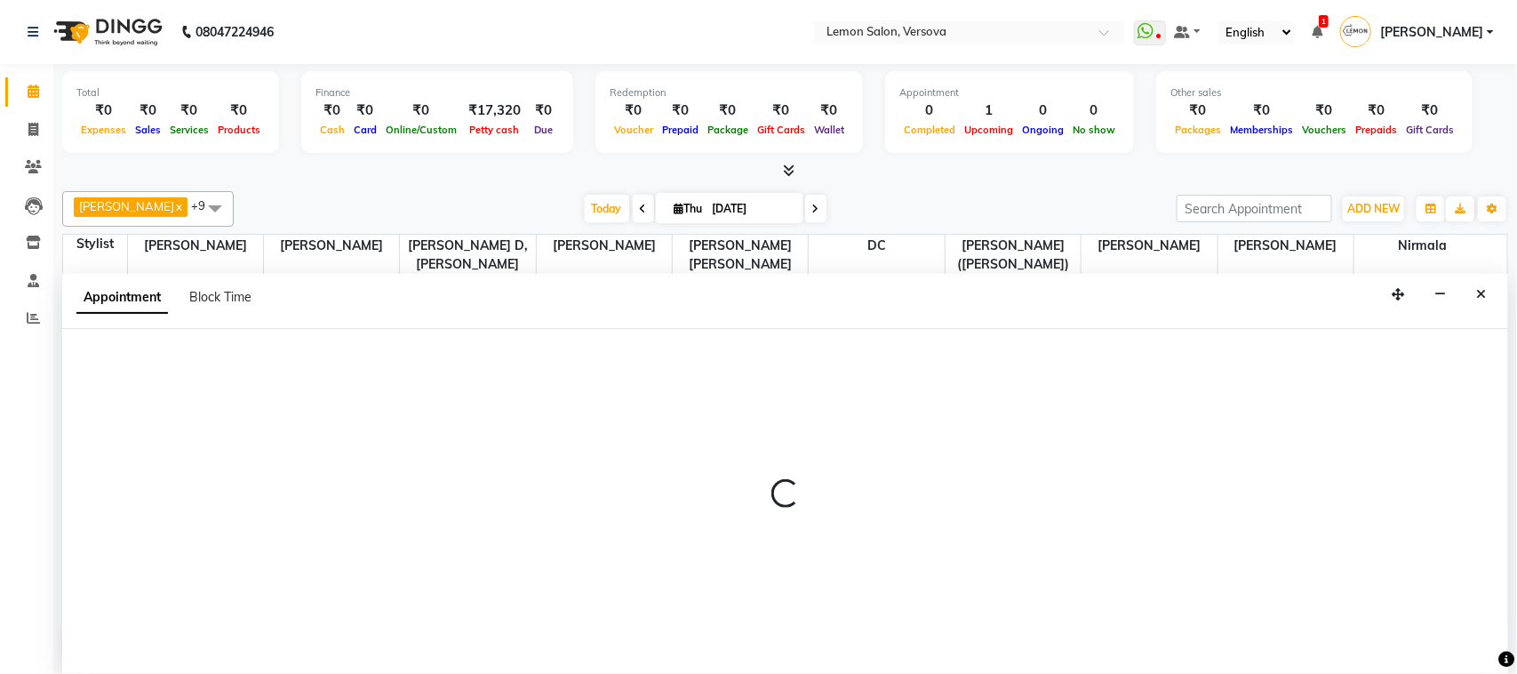
select select "tentative"
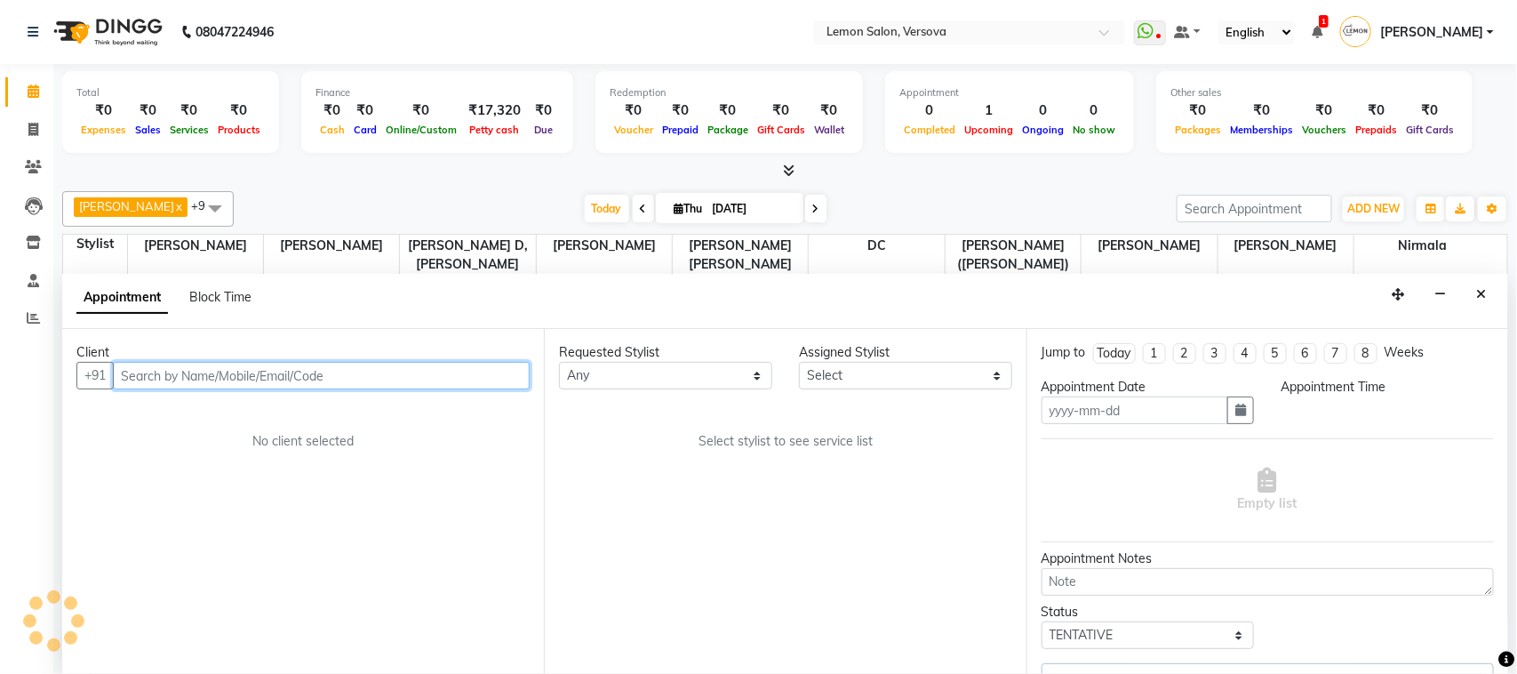
type input "[DATE]"
select select "765"
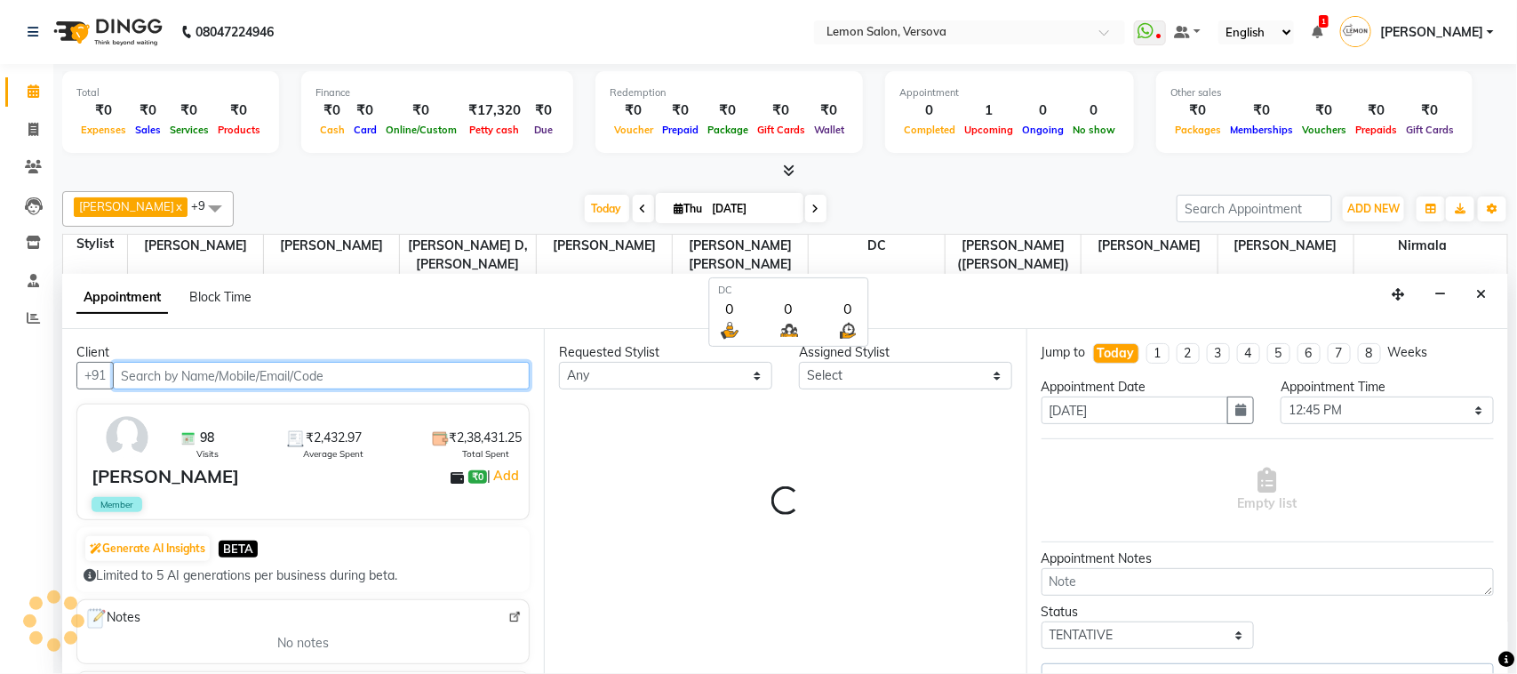
select select "7886"
select select "753"
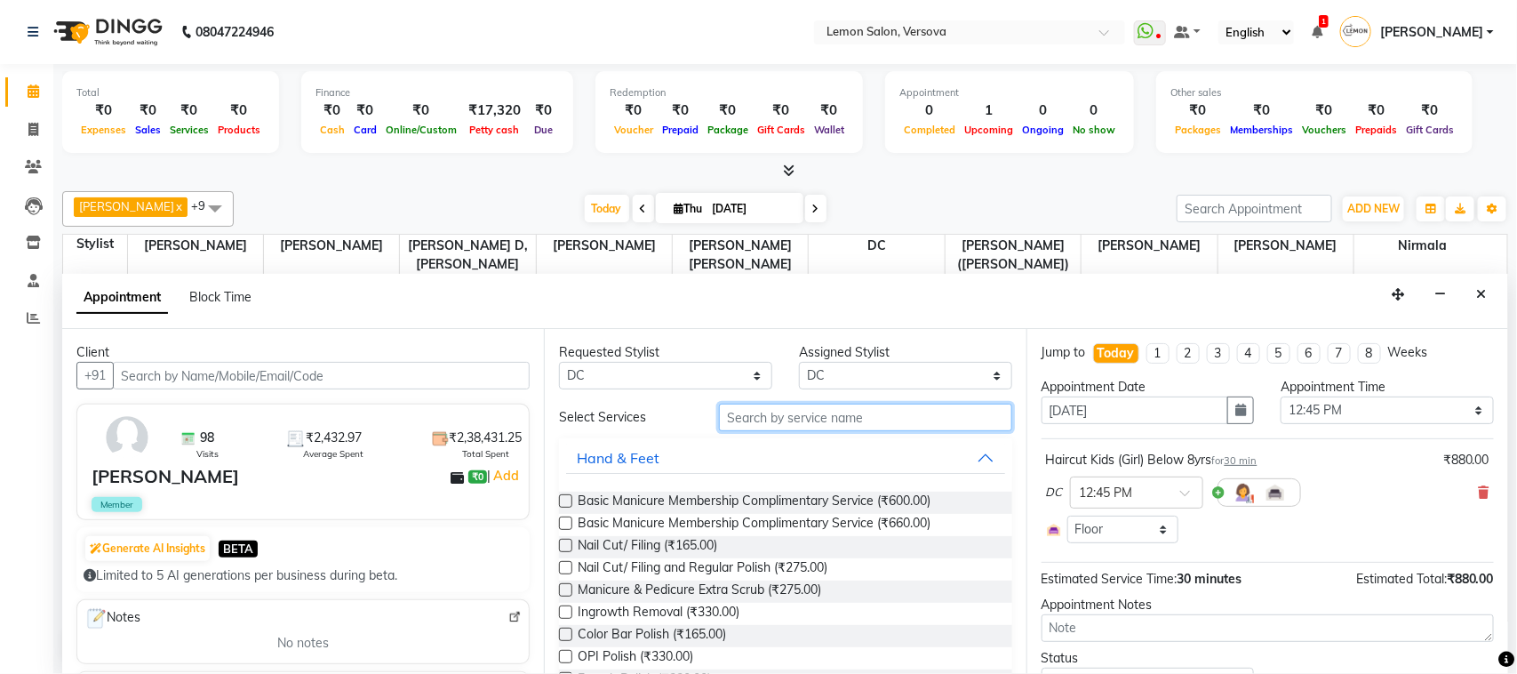
click at [867, 404] on input "text" at bounding box center [865, 418] width 293 height 28
type input "v"
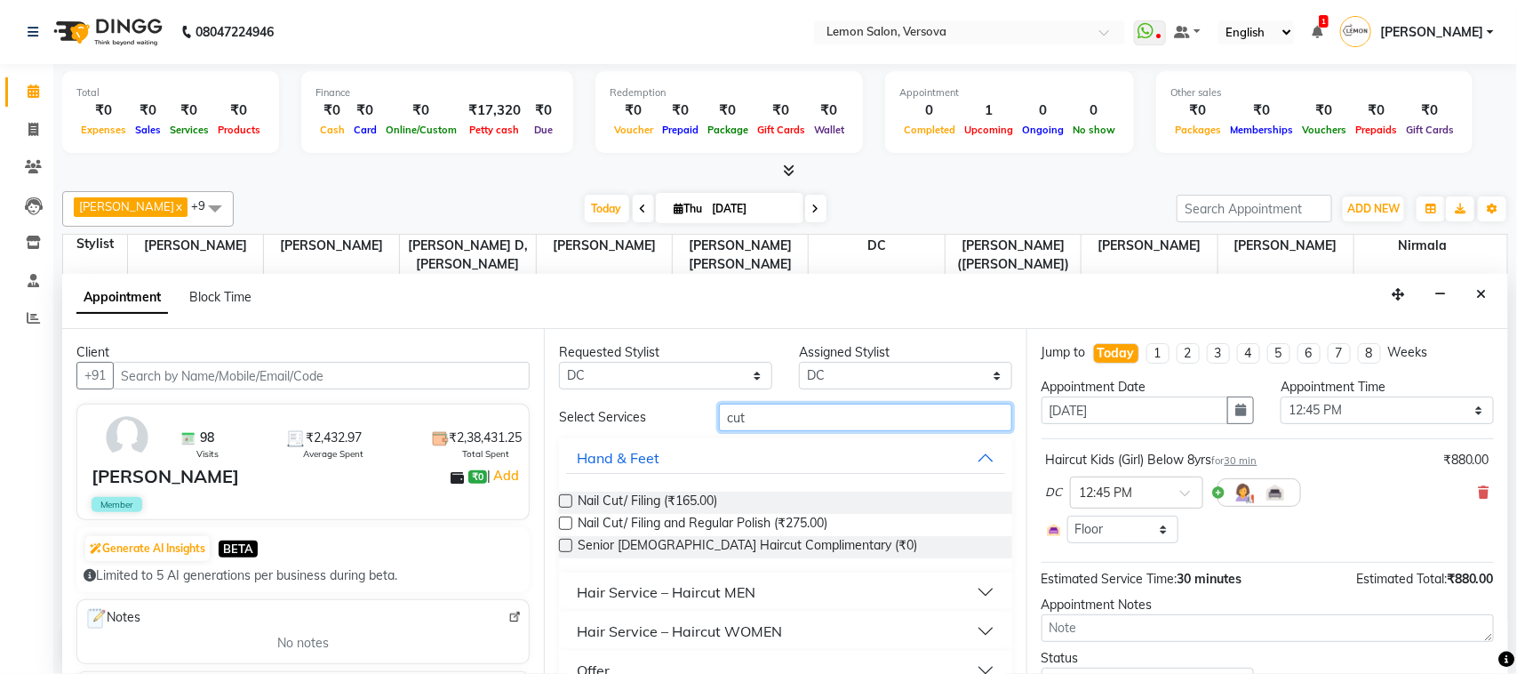
type input "cut"
click at [700, 585] on div "Hair Service – Haircut MEN" at bounding box center [666, 591] width 179 height 21
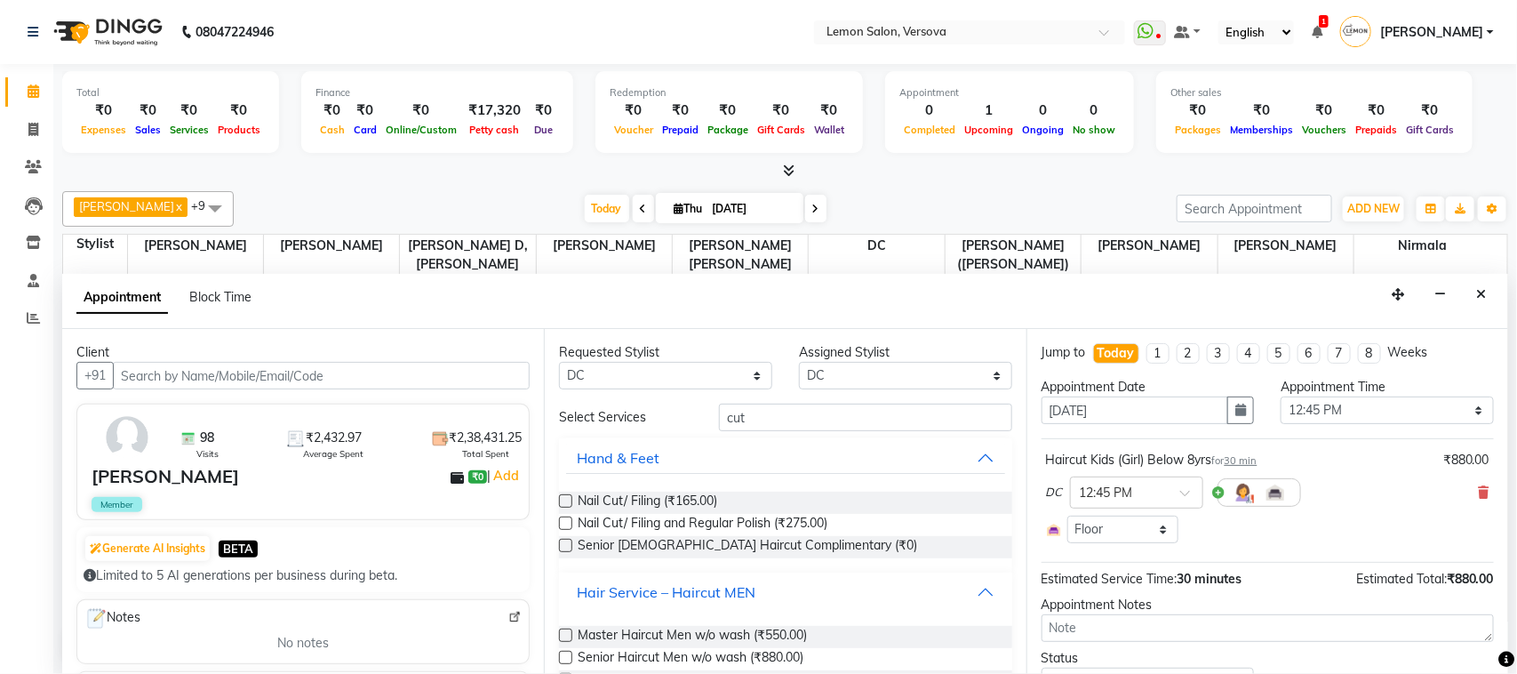
scroll to position [111, 0]
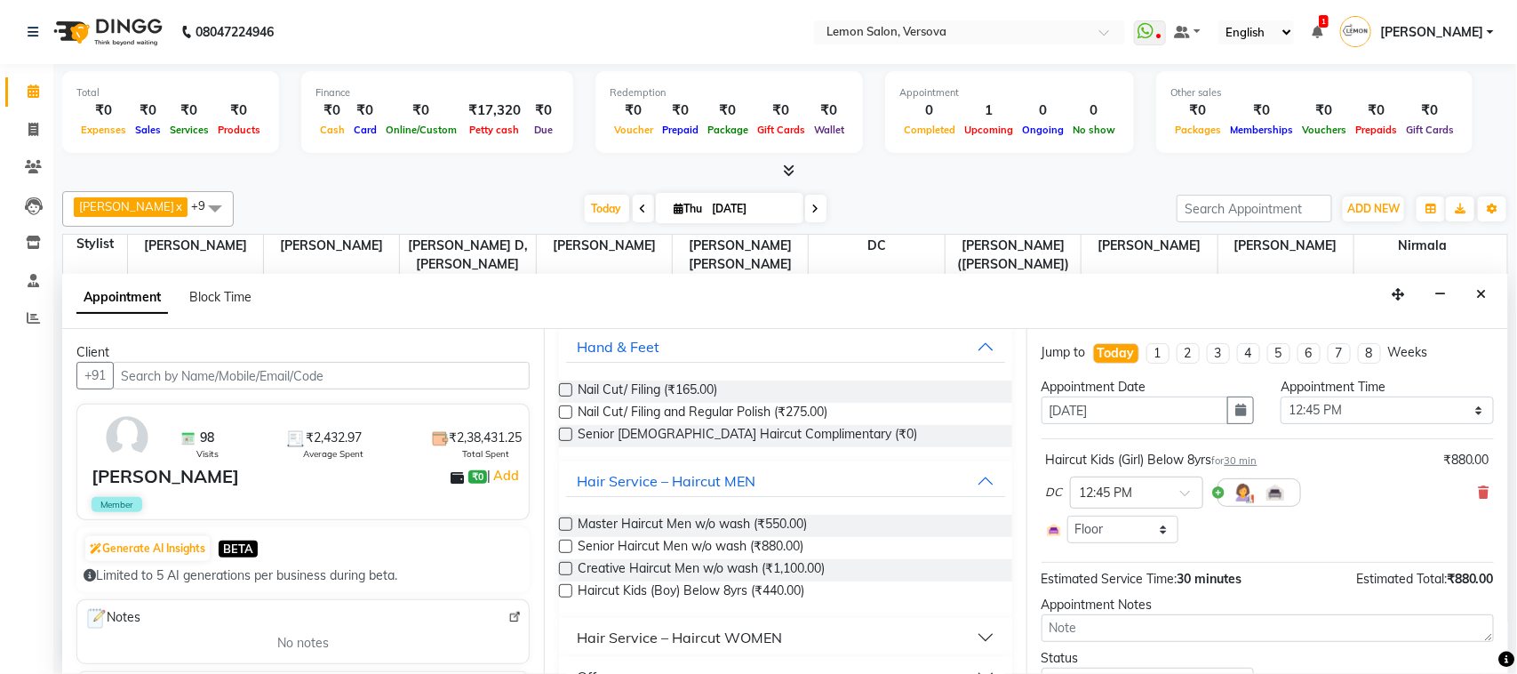
click at [717, 636] on div "Hair Service – Haircut WOMEN" at bounding box center [679, 637] width 205 height 21
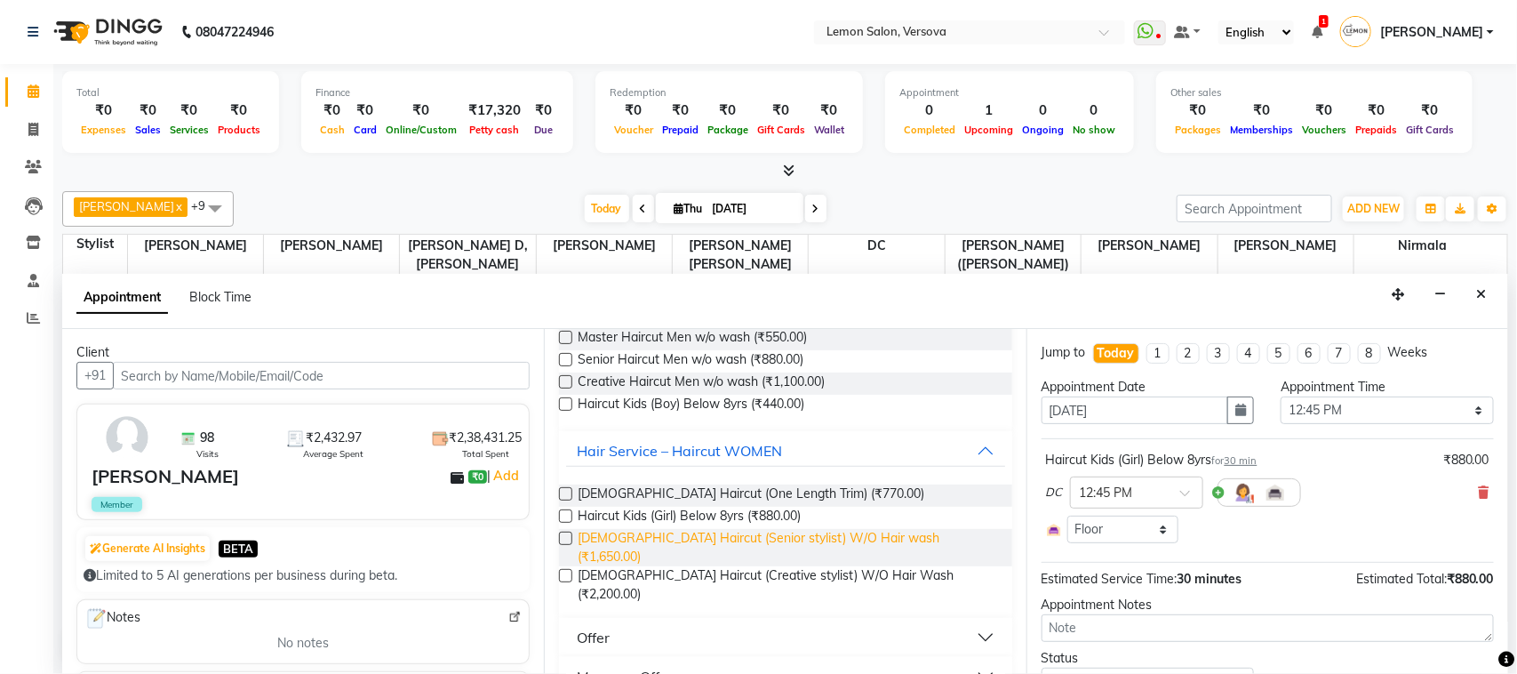
click at [784, 544] on span "Female Haircut (Senior stylist) W/O Hair wash (₹1,650.00)" at bounding box center [788, 547] width 420 height 37
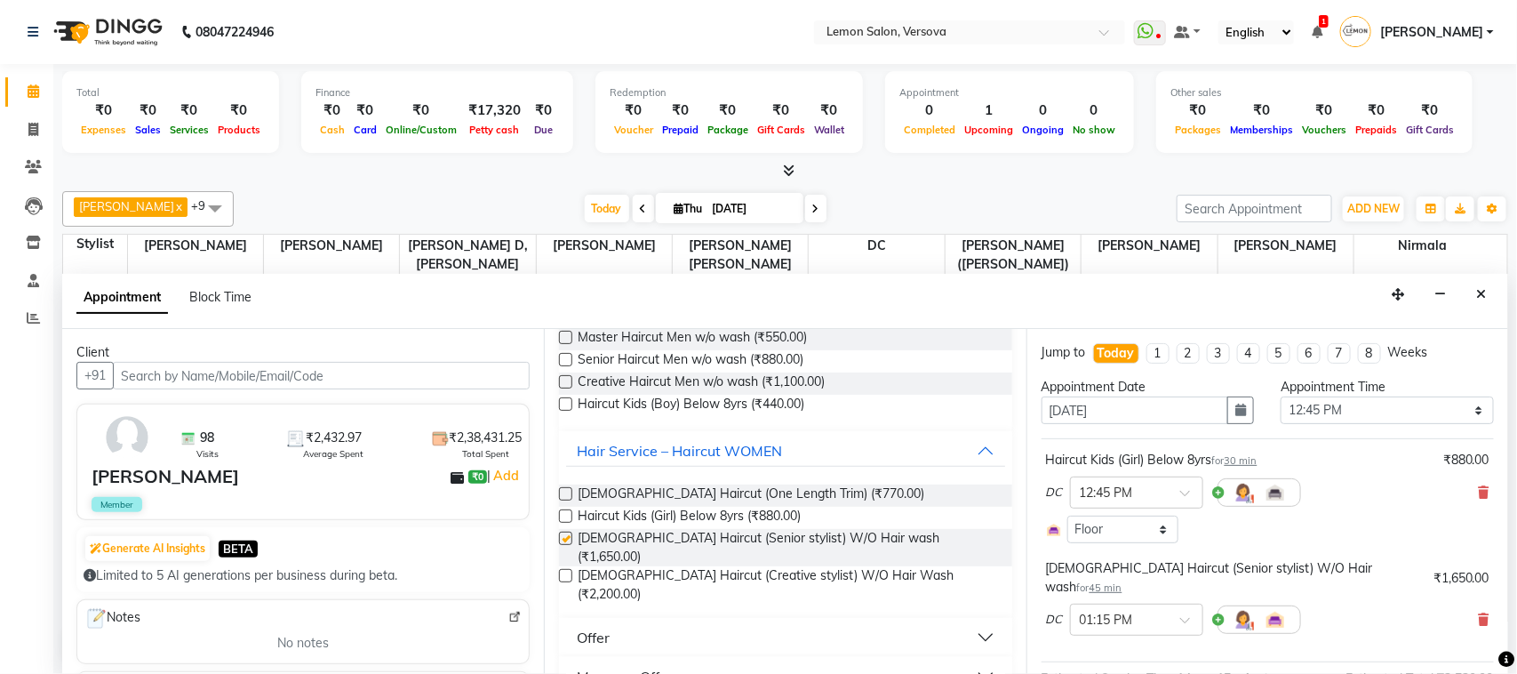
checkbox input "false"
click at [1479, 500] on span at bounding box center [1484, 493] width 11 height 19
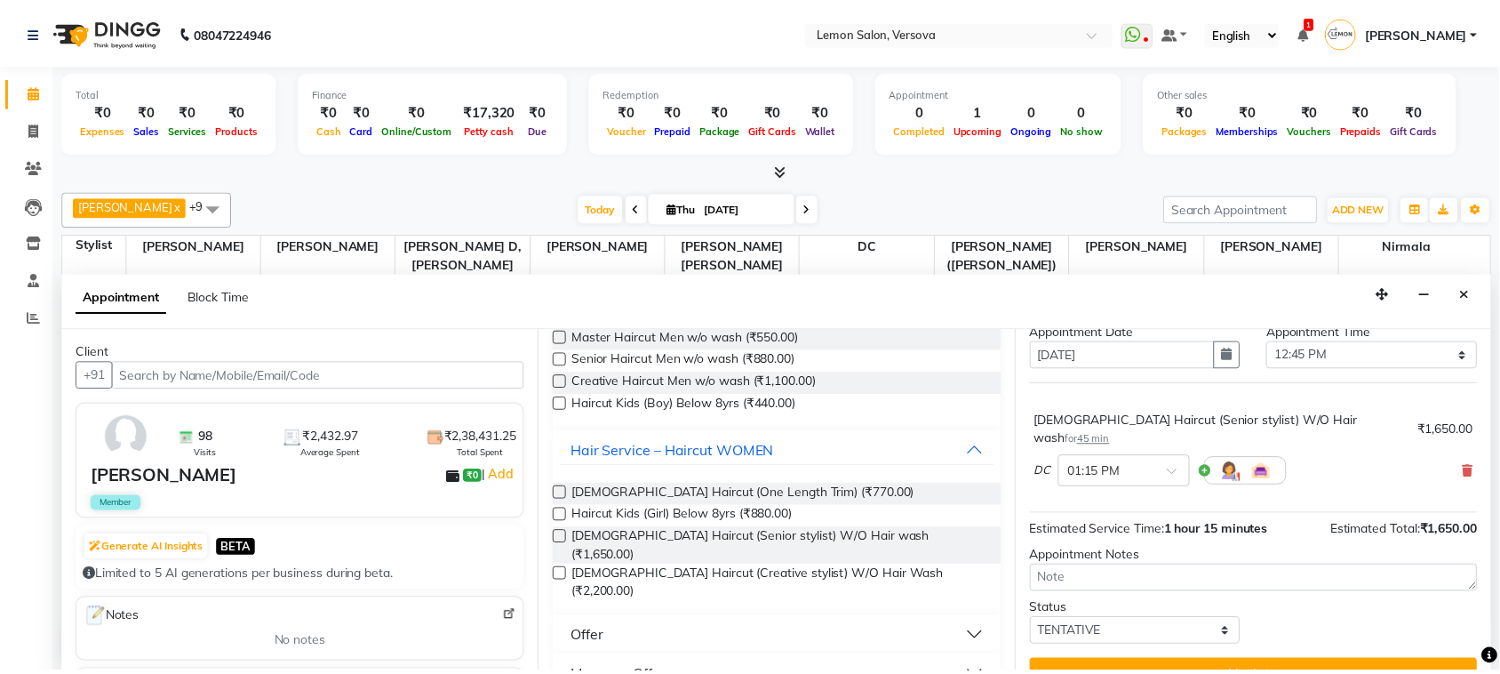
scroll to position [72, 0]
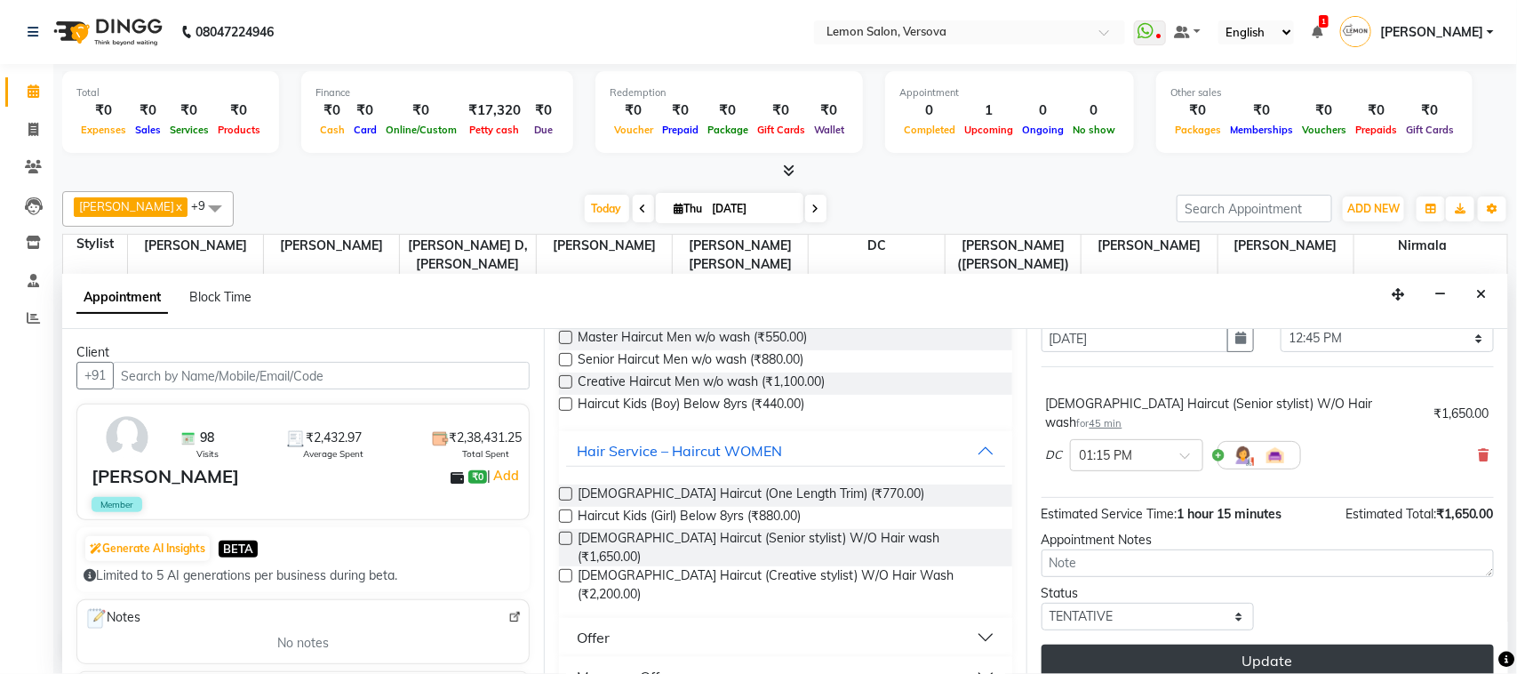
click at [1322, 644] on button "Update" at bounding box center [1268, 660] width 452 height 32
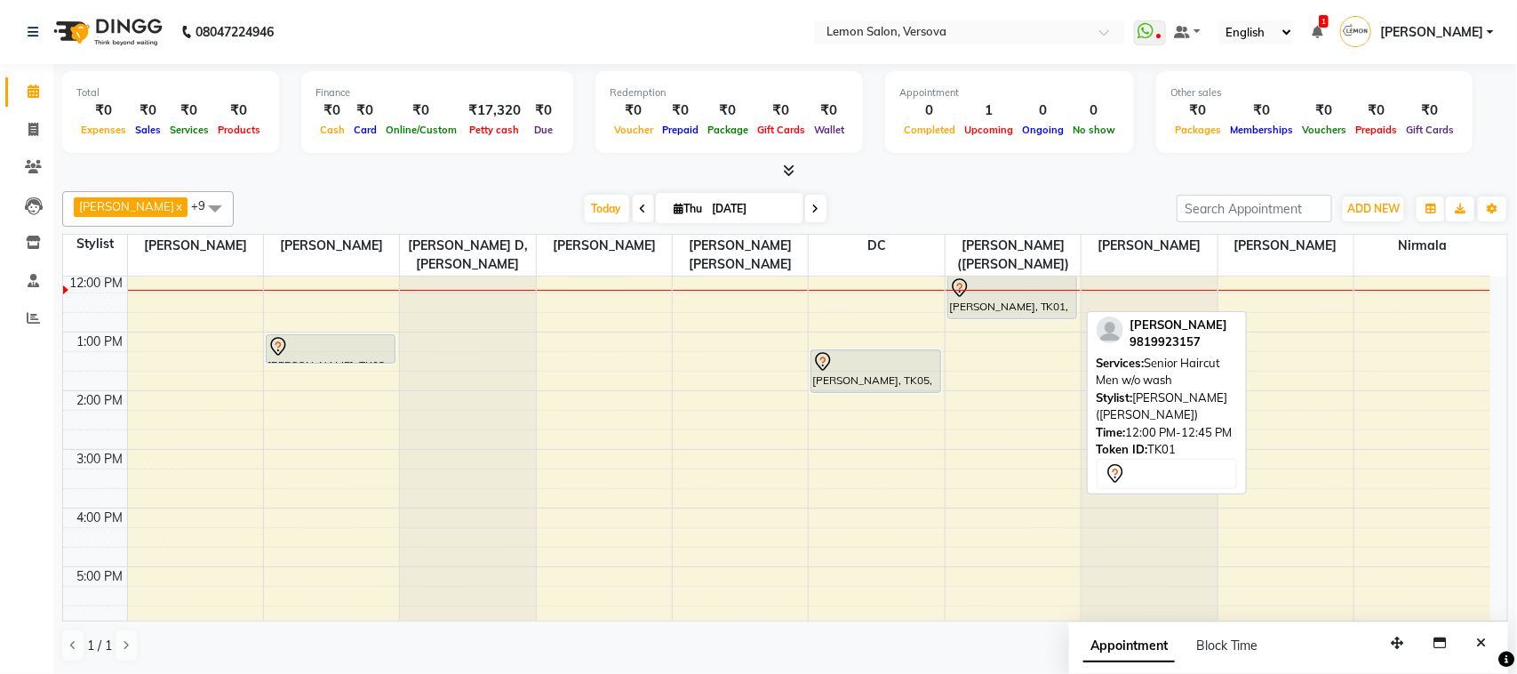
click at [1004, 308] on div "Farha Sen, TK01, 12:00 PM-12:45 PM, Senior Haircut Men w/o wash" at bounding box center [1012, 297] width 129 height 42
select select "7"
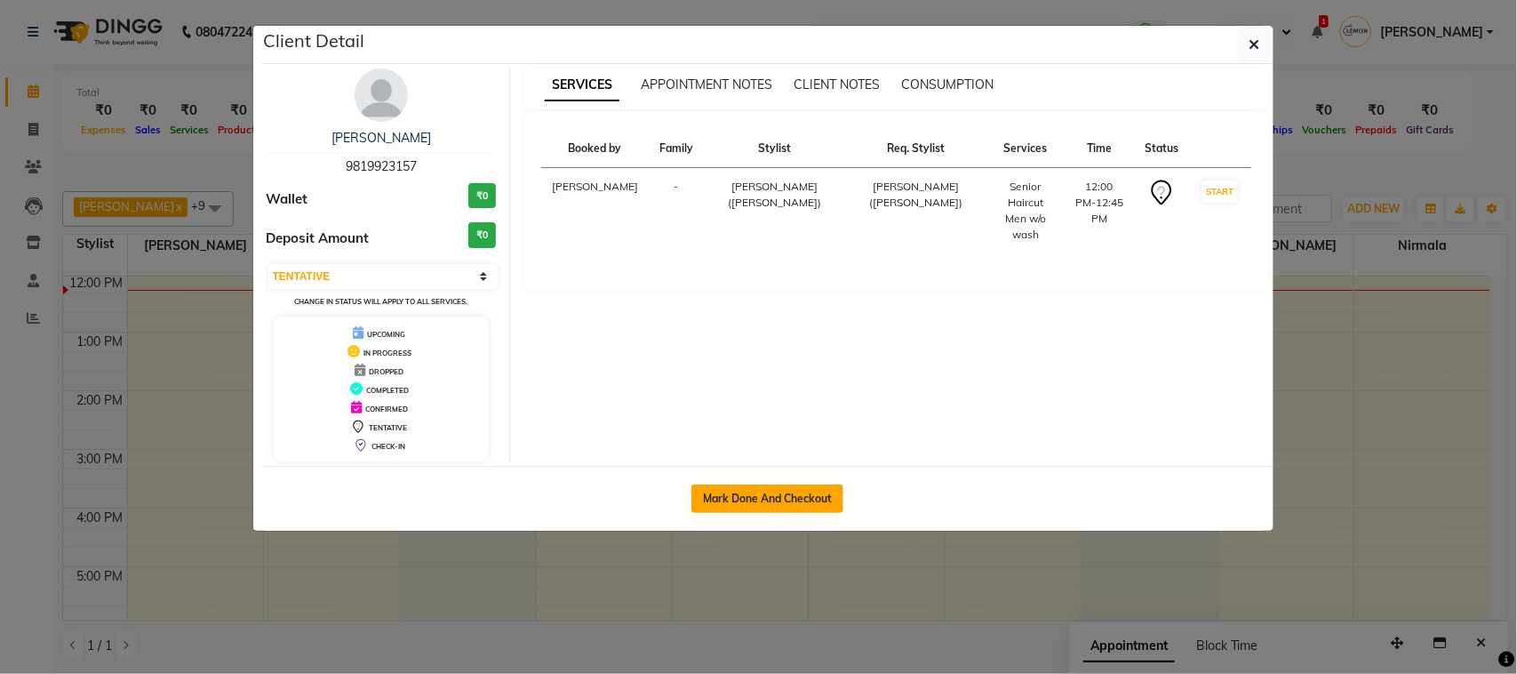
click at [756, 502] on button "Mark Done And Checkout" at bounding box center [768, 498] width 152 height 28
select select "service"
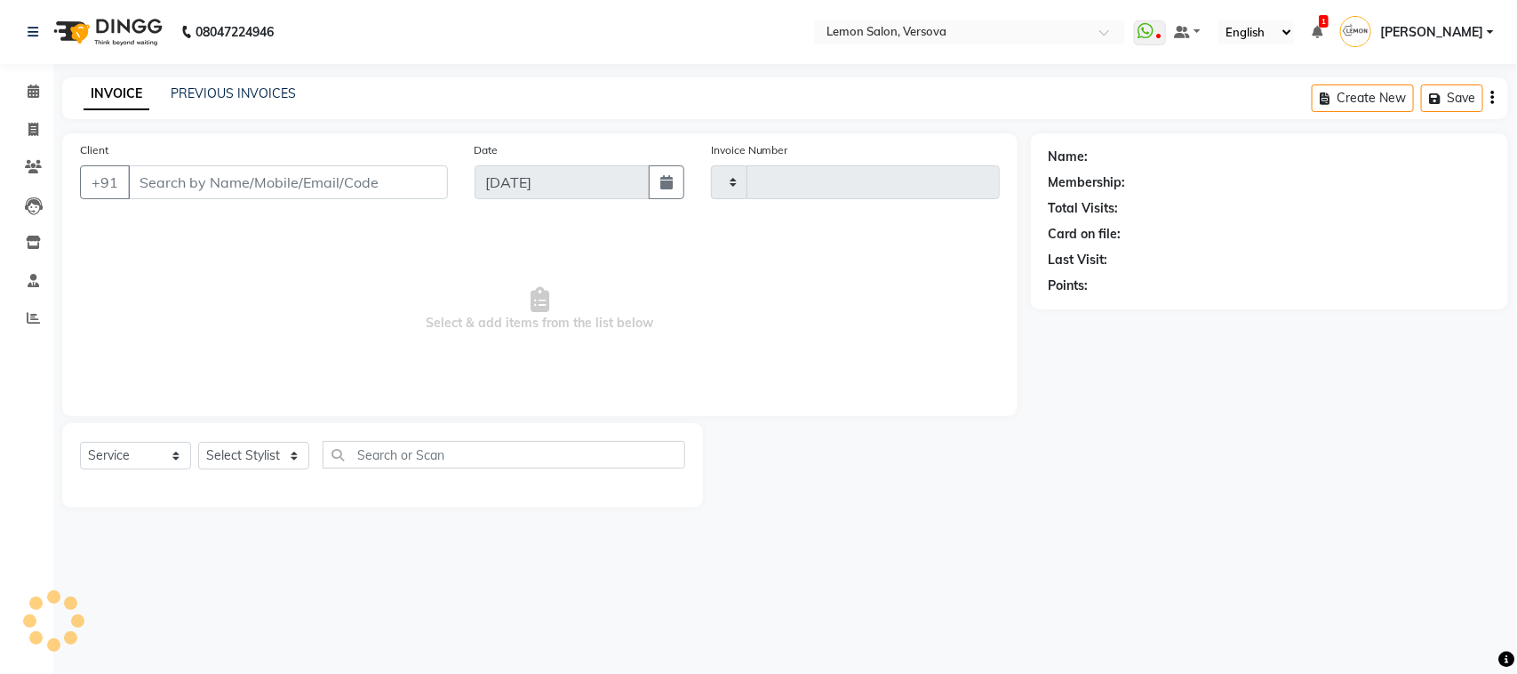
type input "2387"
select select "564"
type input "9819923157"
select select "20640"
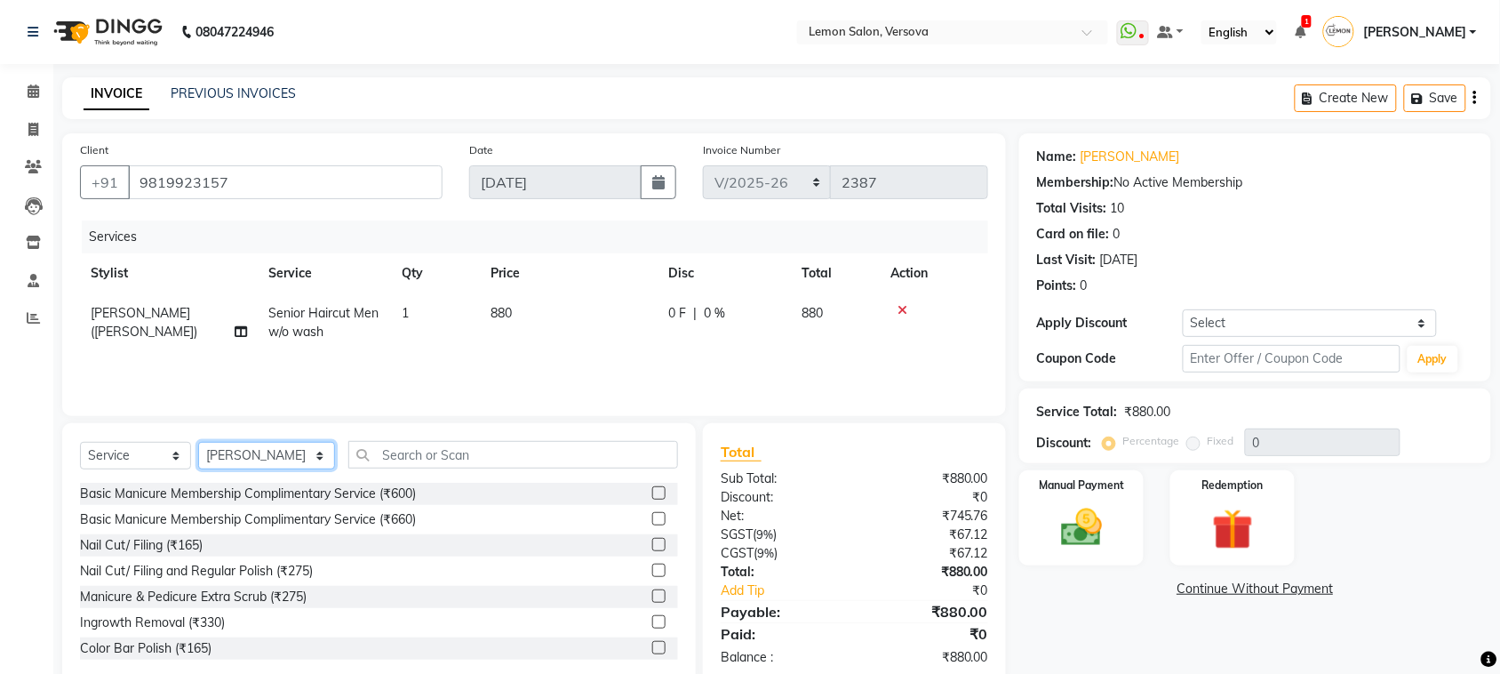
click at [276, 456] on select "Select Stylist Alim Shah Asif Salmani DC Gufran Salmani Margaret Marshak D,souz…" at bounding box center [266, 456] width 137 height 28
click at [409, 442] on input "text" at bounding box center [513, 455] width 330 height 28
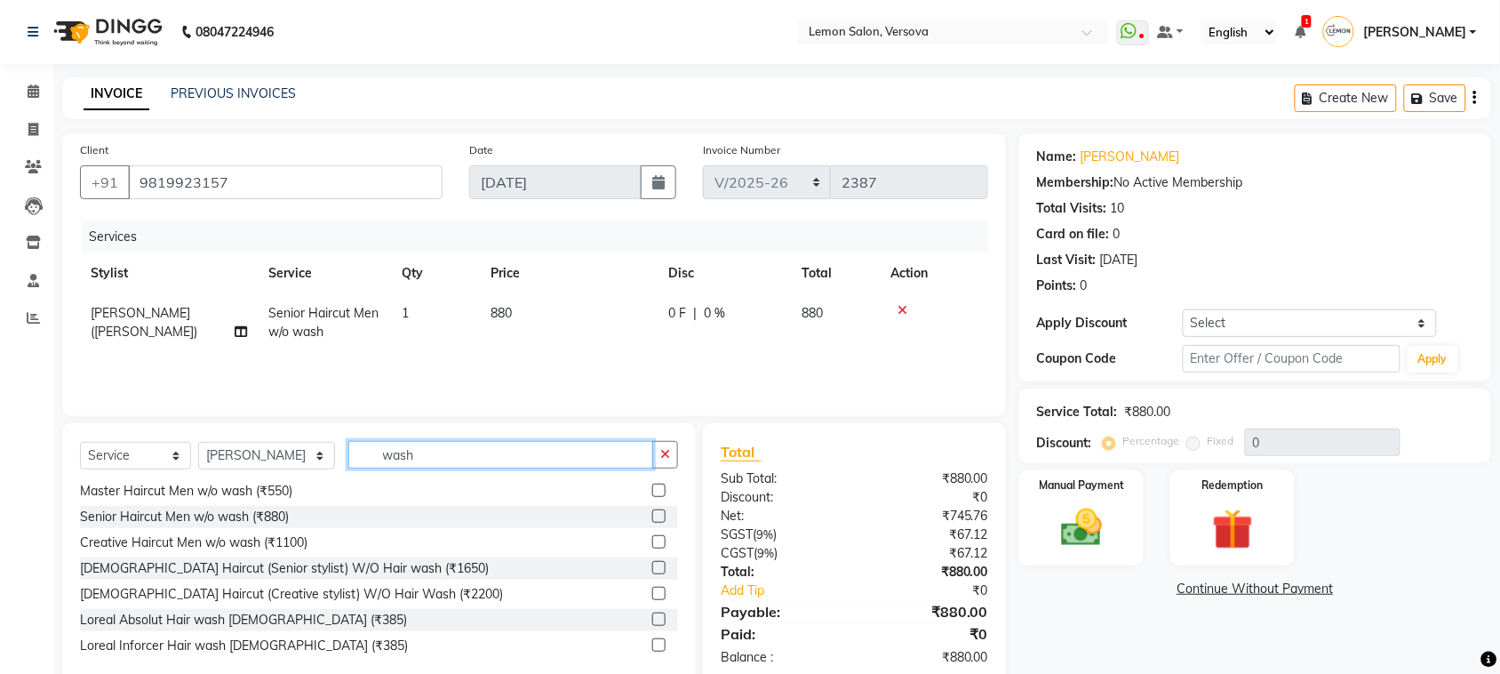
scroll to position [444, 0]
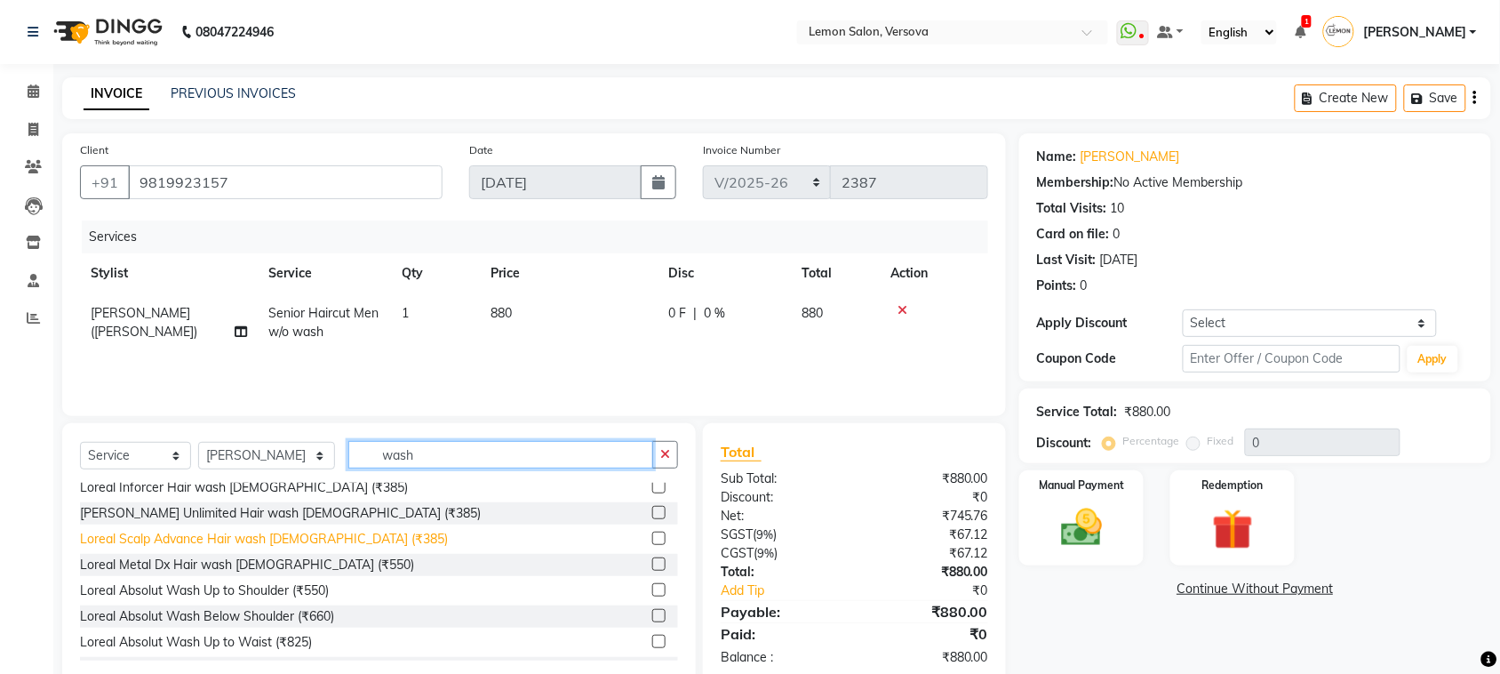
type input "wash"
click at [302, 535] on div "Loreal Scalp Advance Hair wash Male (₹385)" at bounding box center [264, 539] width 368 height 19
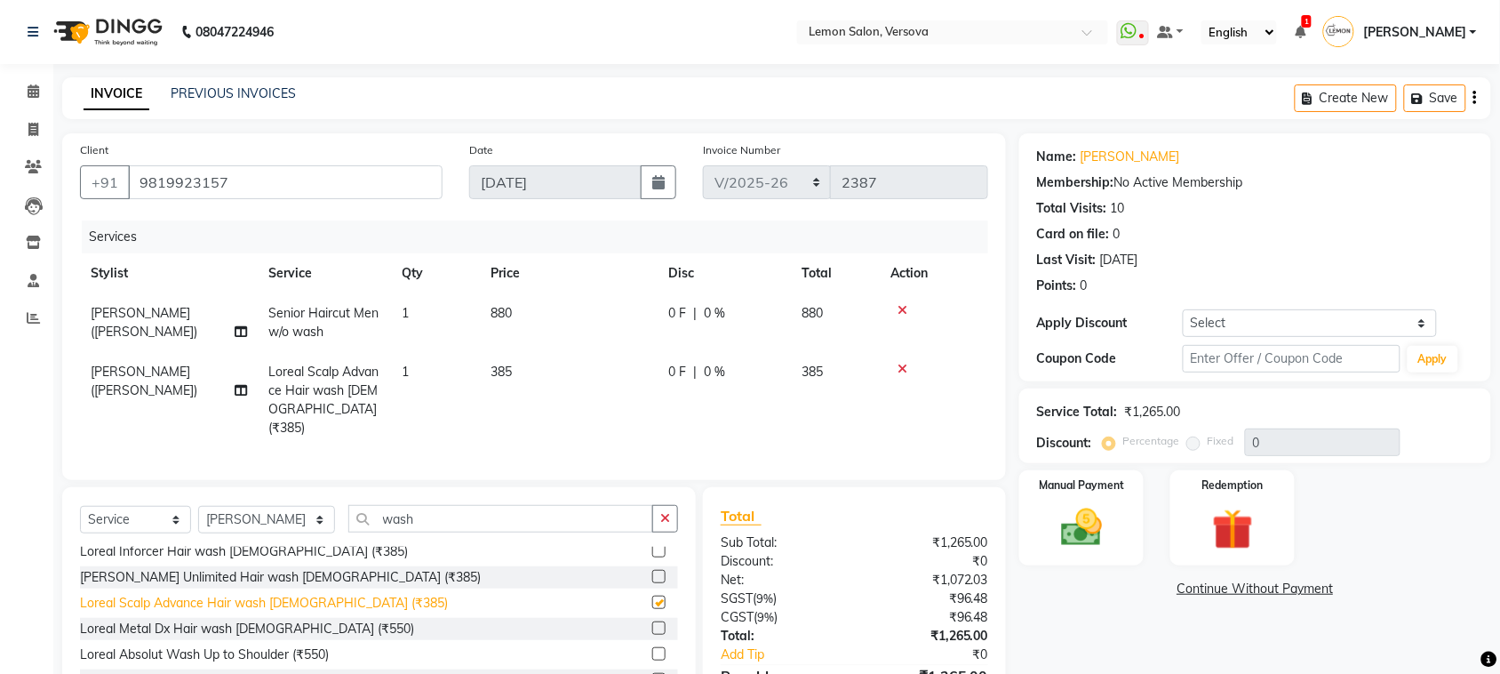
checkbox input "false"
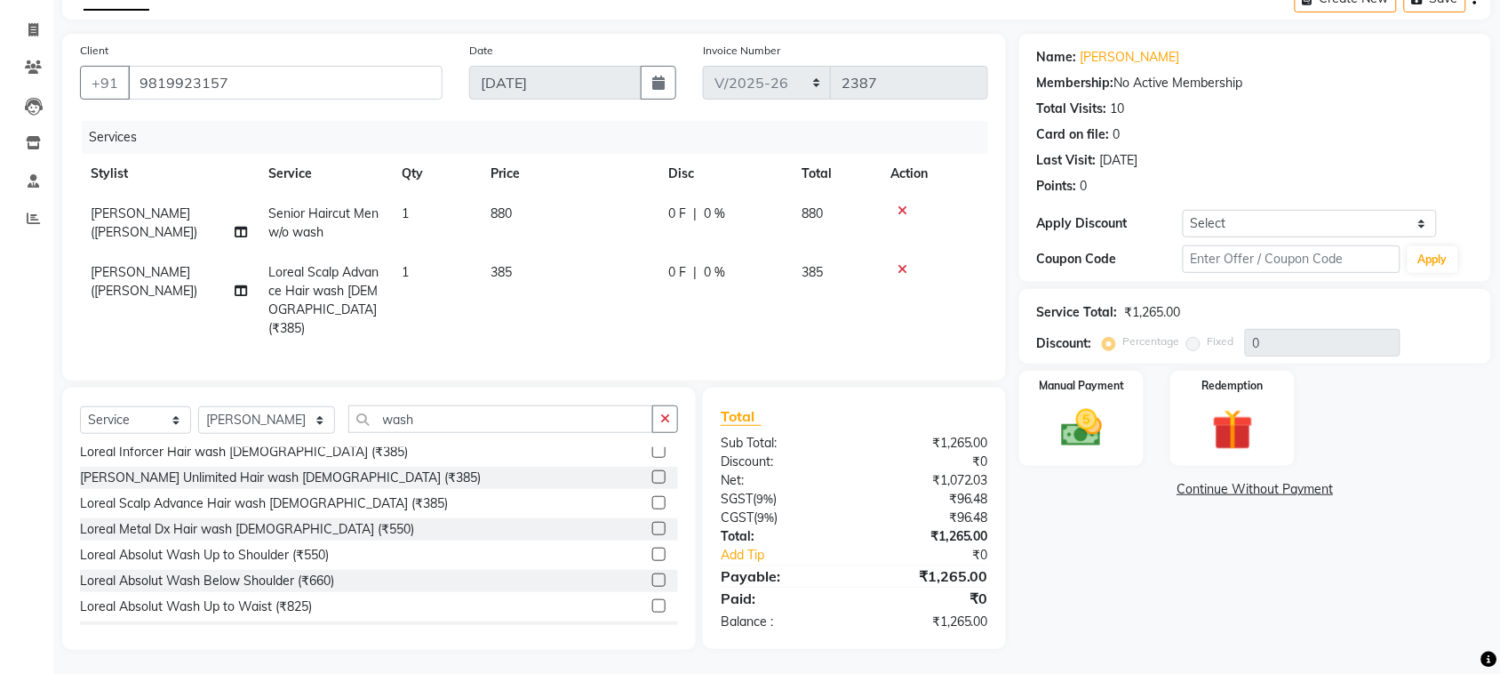
click at [1130, 36] on div "Name: Farha Sen Membership: No Active Membership Total Visits: 10 Card on file:…" at bounding box center [1256, 158] width 472 height 248
click at [1129, 43] on div "Name: Farha Sen Membership: No Active Membership Total Visits: 10 Card on file:…" at bounding box center [1255, 118] width 436 height 155
click at [1129, 54] on link "Farha Sen" at bounding box center [1131, 57] width 100 height 19
click at [1100, 429] on img at bounding box center [1081, 428] width 69 height 49
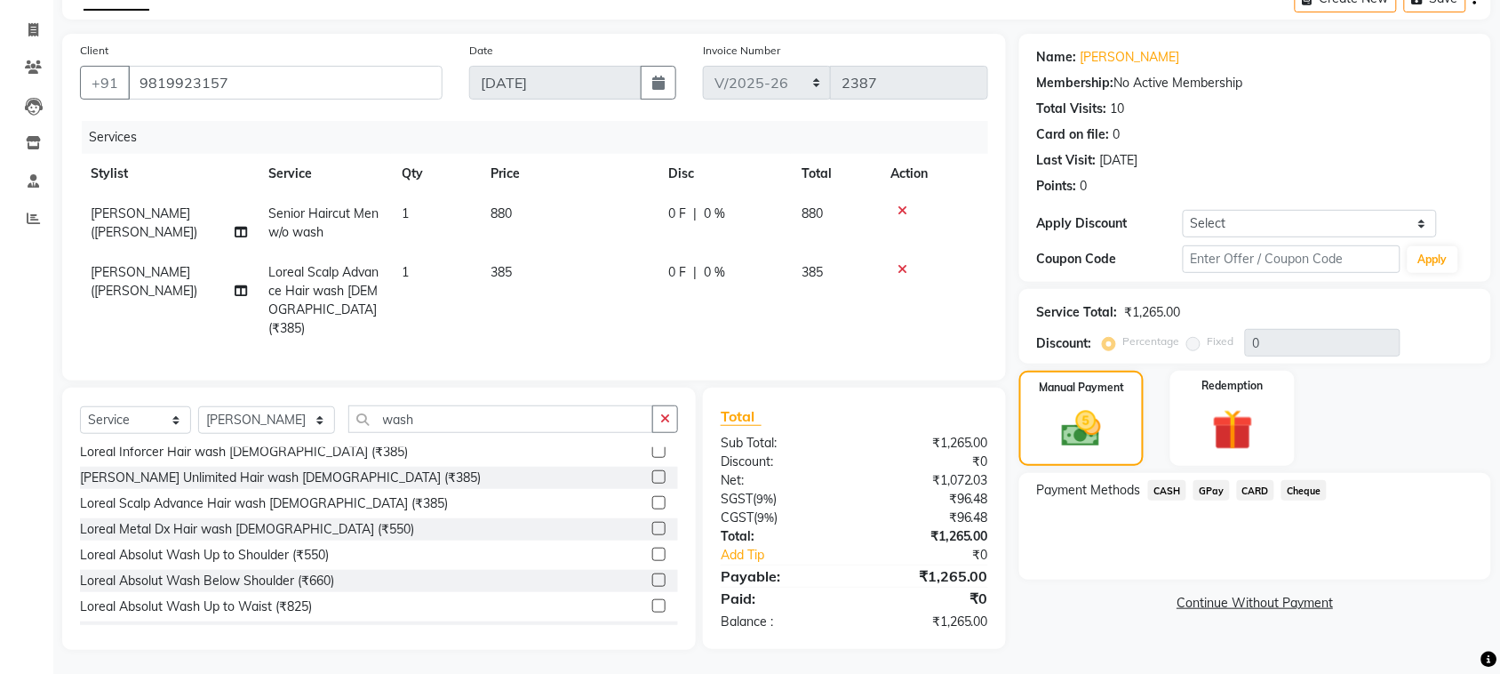
click at [1219, 496] on span "GPay" at bounding box center [1212, 490] width 36 height 20
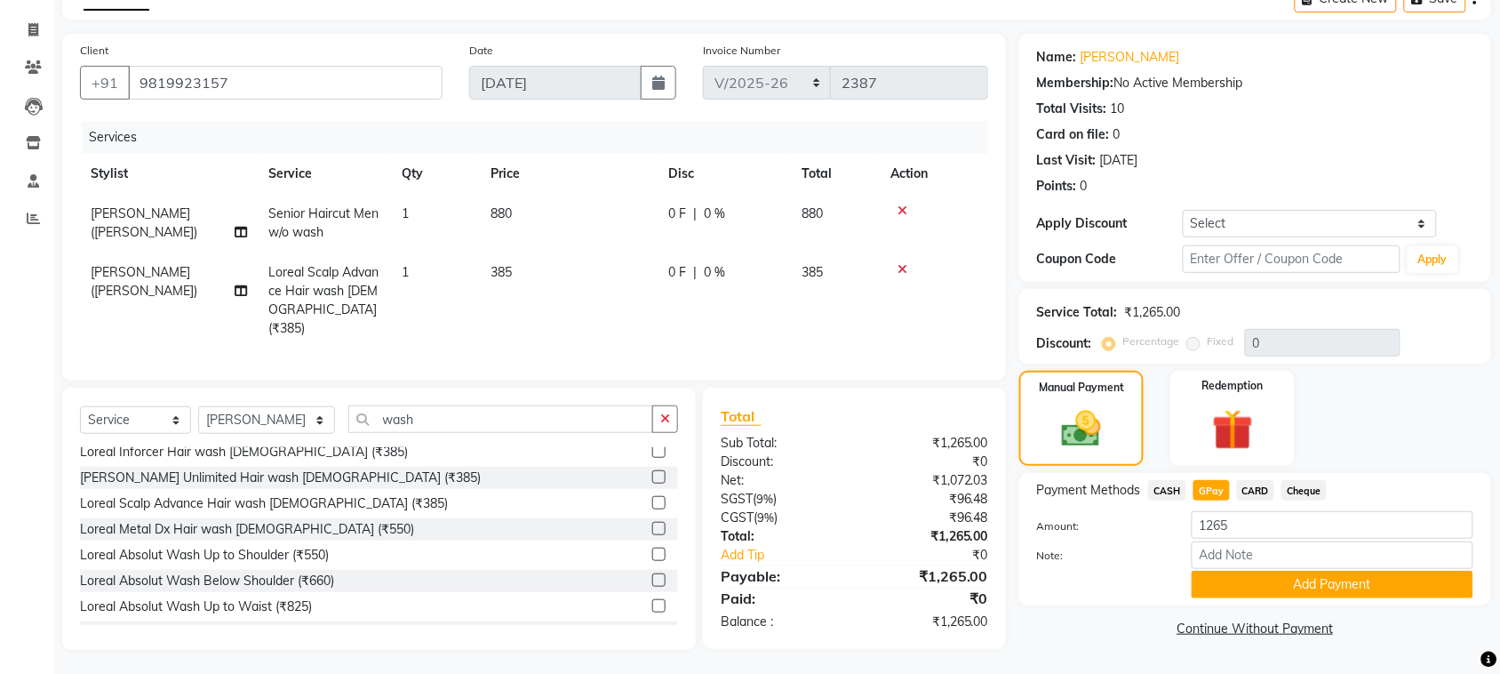
click at [1173, 490] on span "CASH" at bounding box center [1167, 490] width 38 height 20
click at [1253, 592] on button "Add Payment" at bounding box center [1333, 585] width 282 height 28
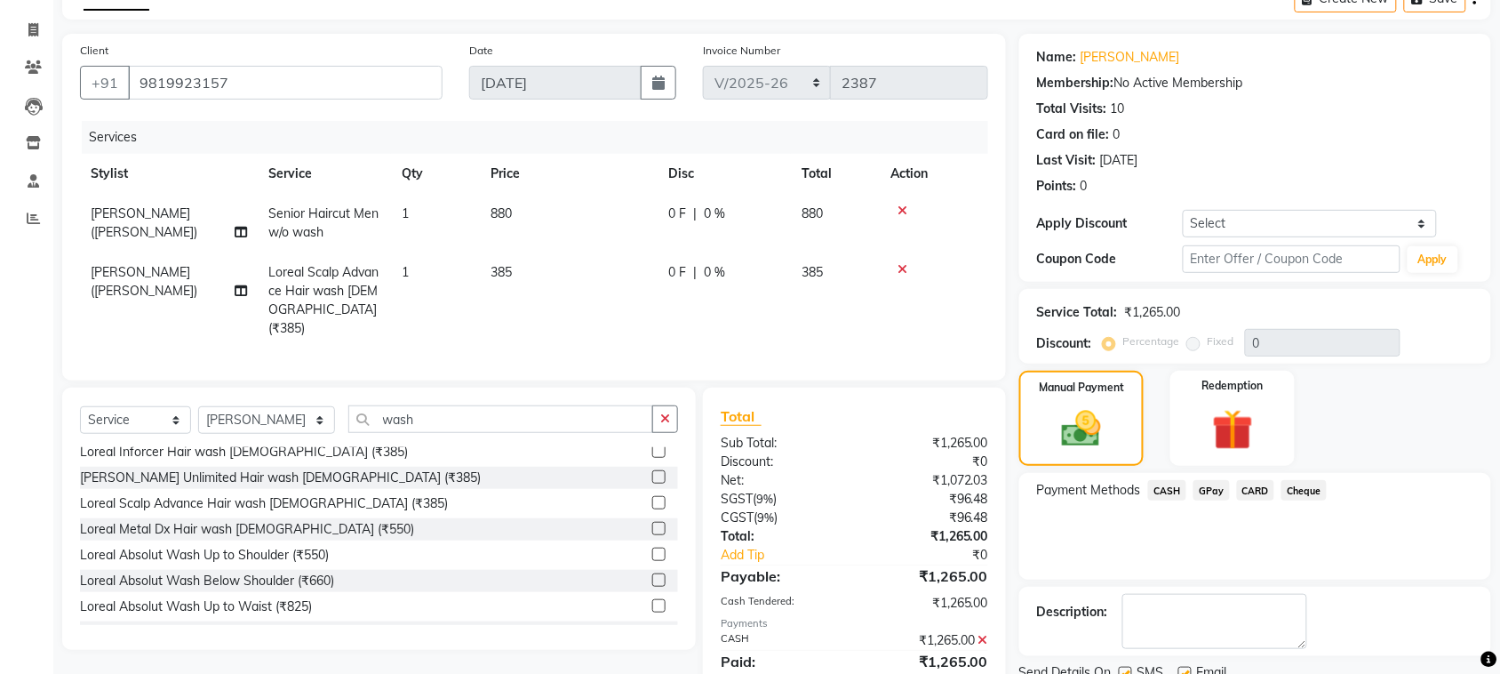
scroll to position [170, 0]
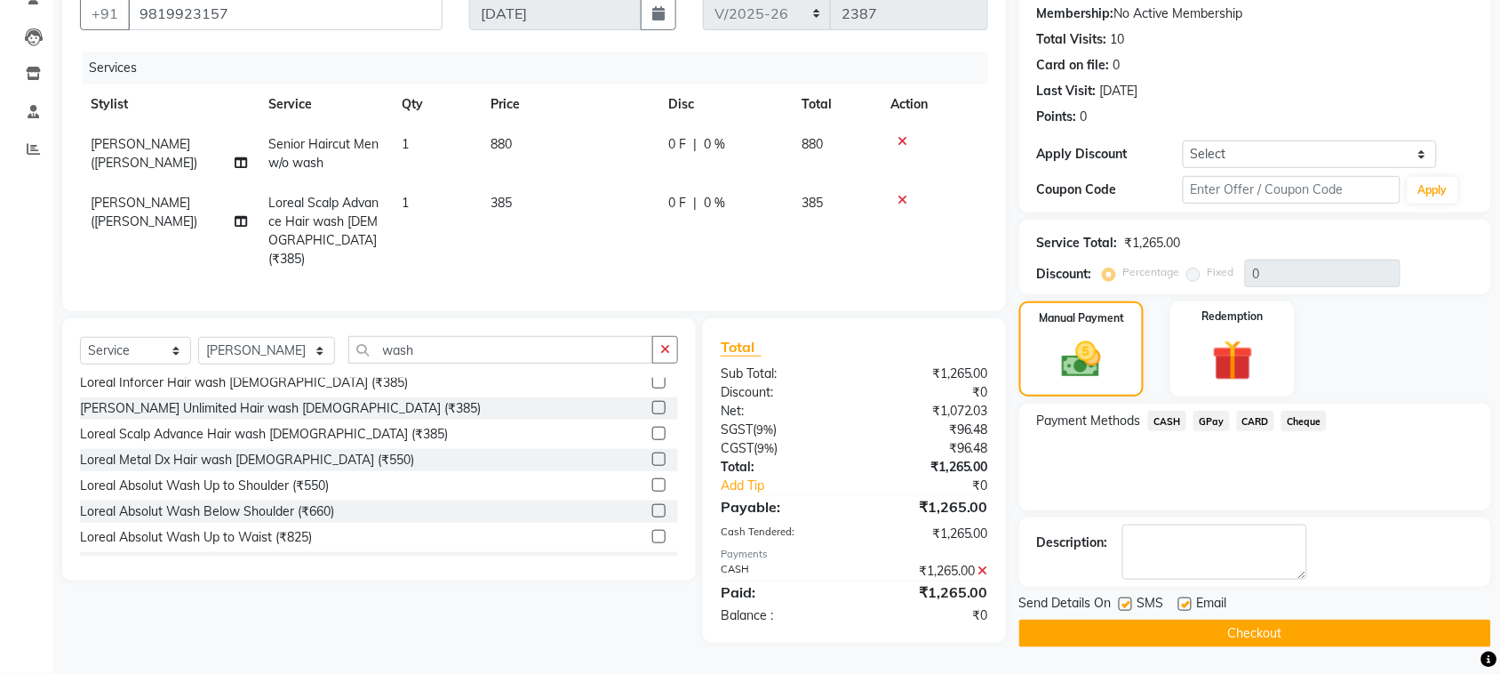
click at [1126, 604] on label at bounding box center [1125, 603] width 13 height 13
click at [1126, 604] on input "checkbox" at bounding box center [1125, 605] width 12 height 12
checkbox input "false"
click at [1188, 607] on label at bounding box center [1185, 603] width 13 height 13
click at [1188, 607] on input "checkbox" at bounding box center [1185, 605] width 12 height 12
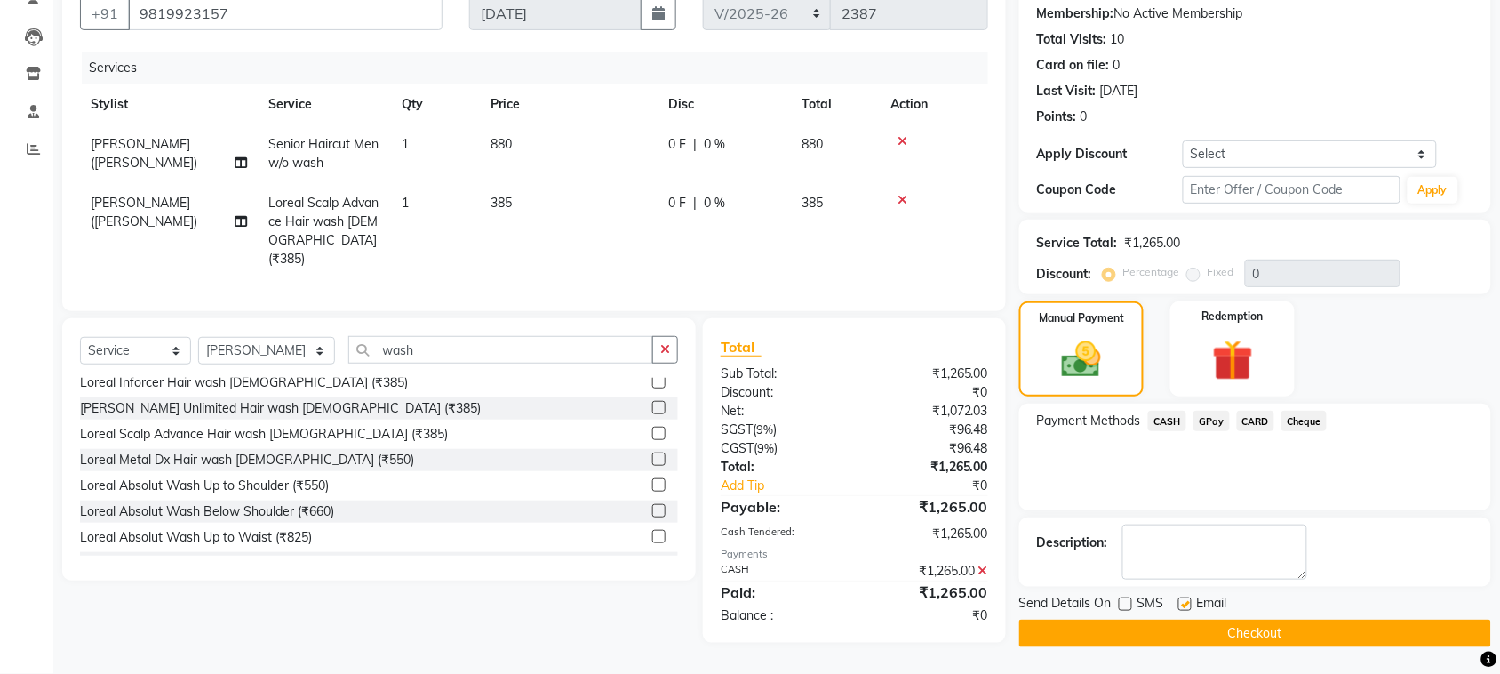
checkbox input "false"
click at [1188, 629] on button "Checkout" at bounding box center [1256, 634] width 472 height 28
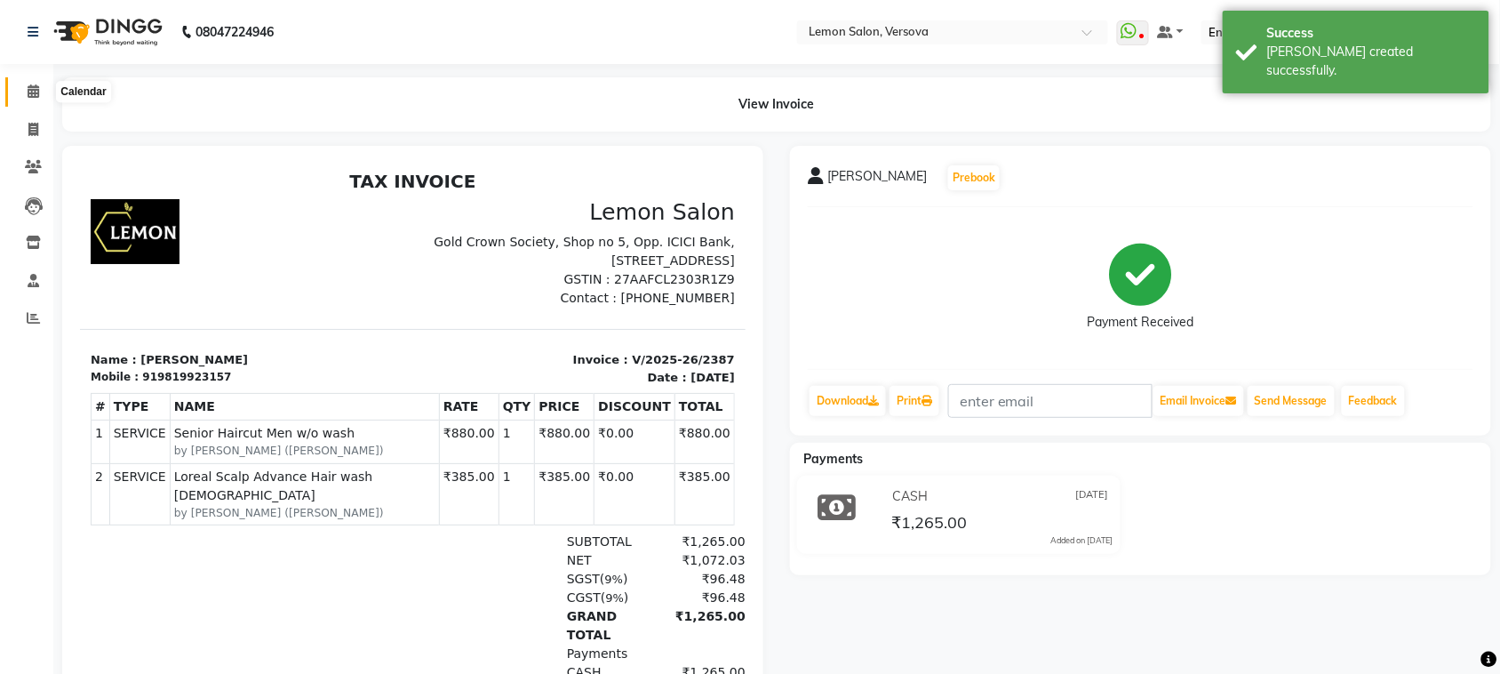
click at [36, 90] on icon at bounding box center [34, 90] width 12 height 13
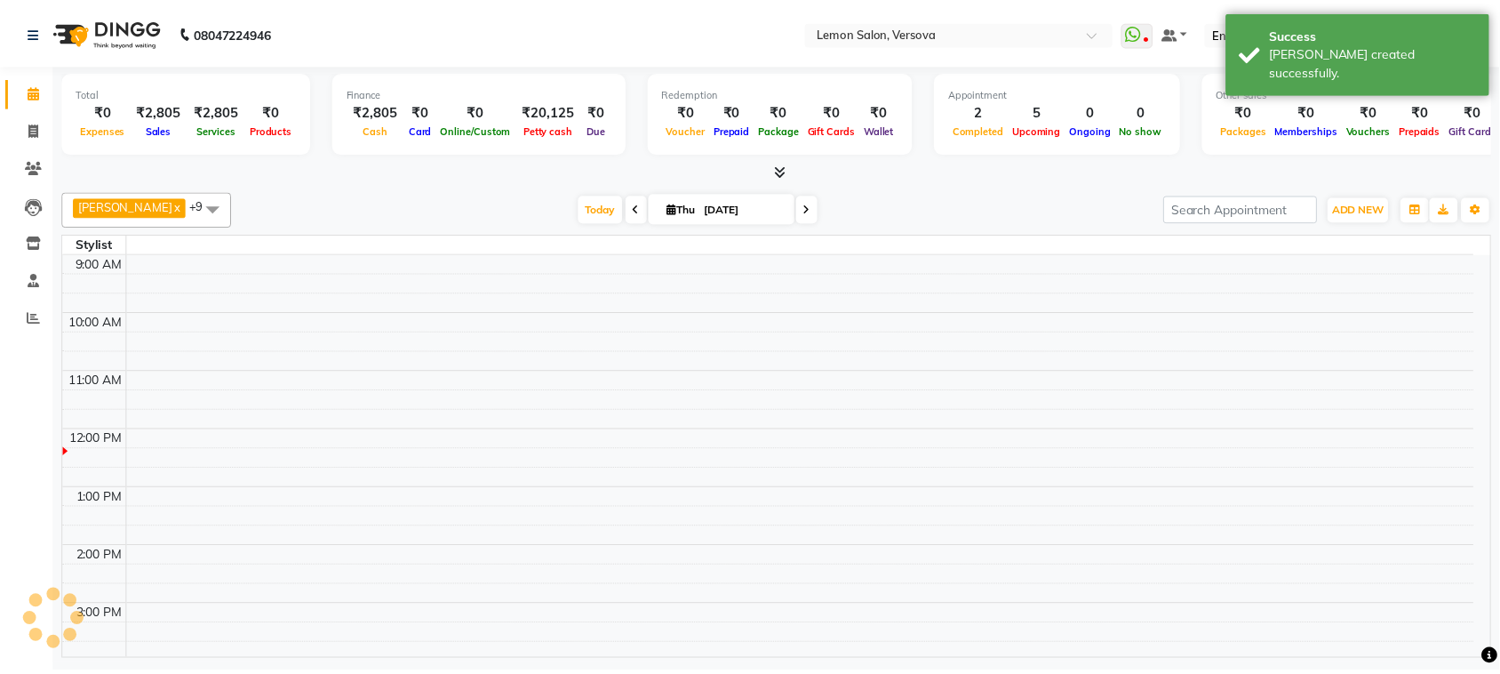
scroll to position [179, 0]
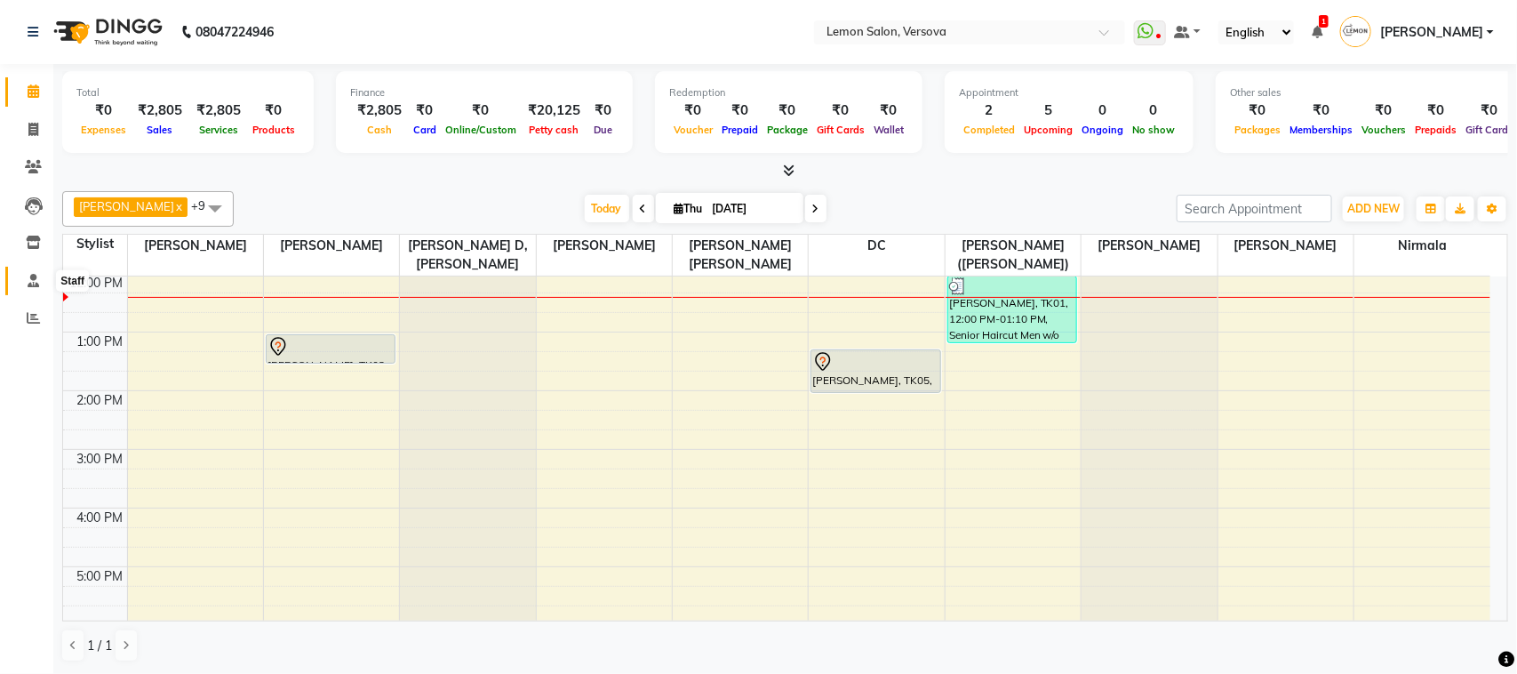
click at [27, 291] on link "Staff" at bounding box center [26, 281] width 43 height 29
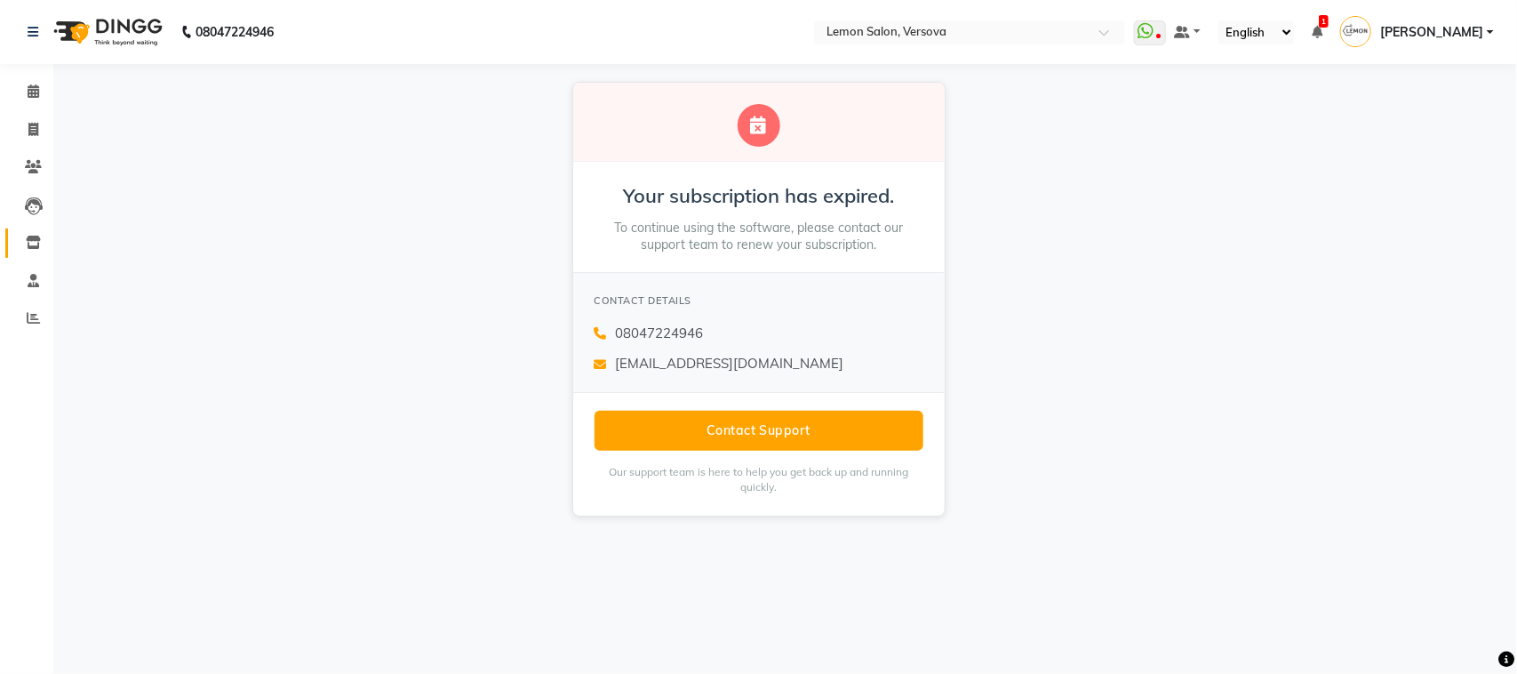
click at [11, 242] on link "Inventory" at bounding box center [26, 242] width 43 height 29
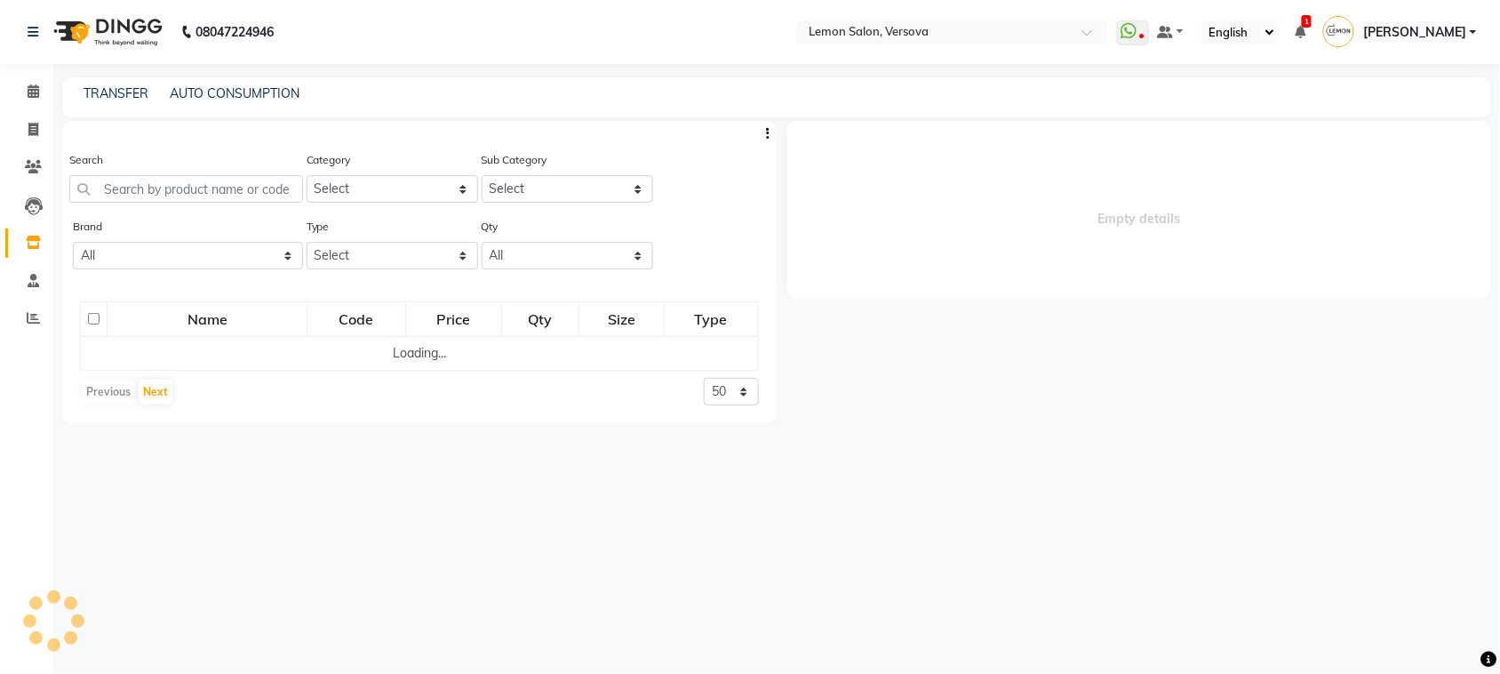
select select
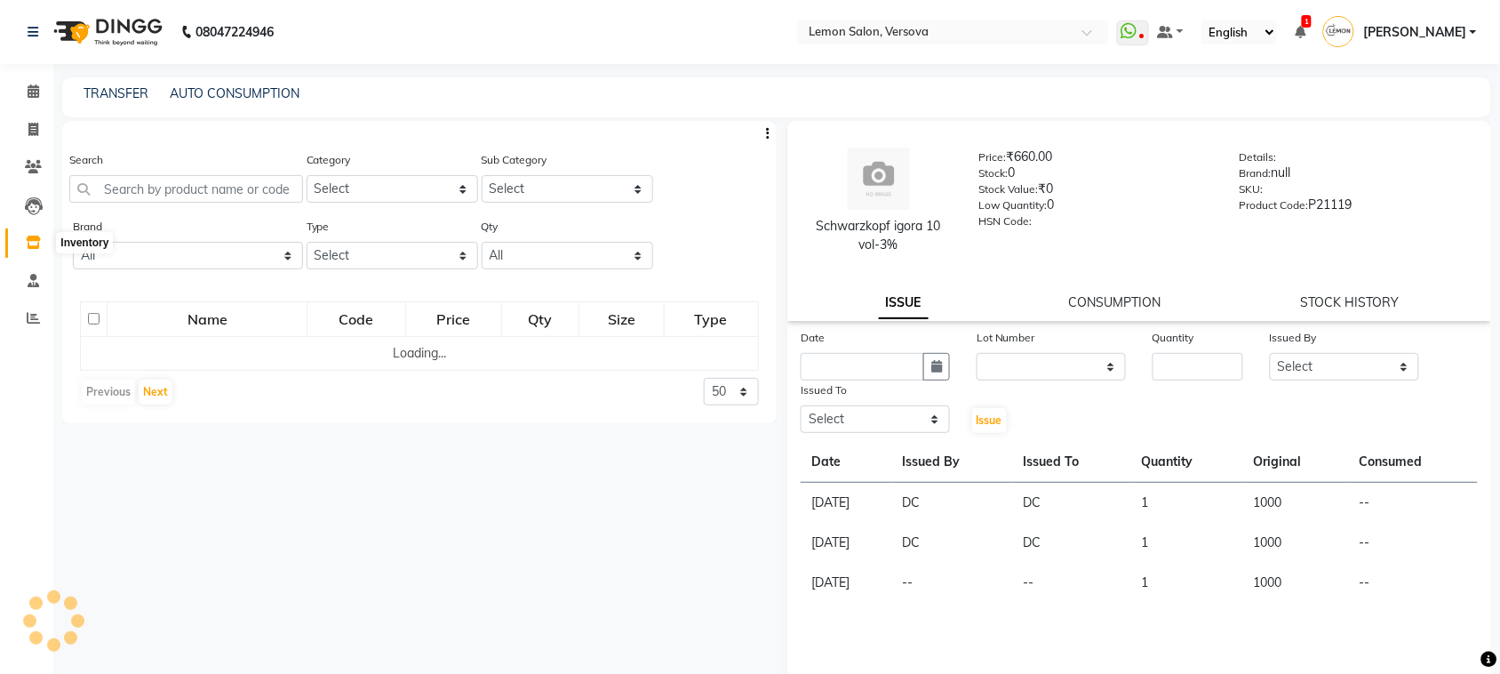
click at [18, 241] on span at bounding box center [33, 243] width 31 height 20
click at [153, 183] on input "text" at bounding box center [186, 189] width 234 height 28
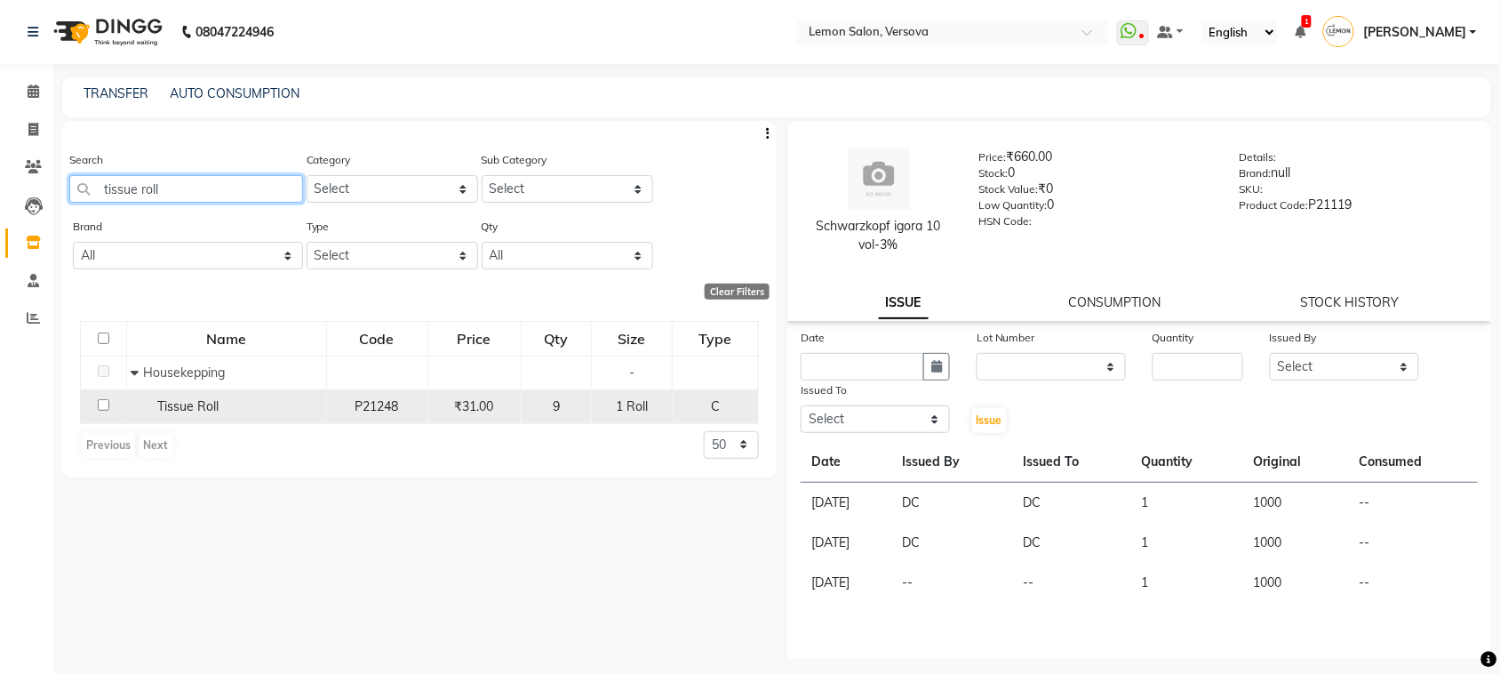
type input "tissue roll"
click at [100, 407] on input "checkbox" at bounding box center [104, 405] width 12 height 12
checkbox input "true"
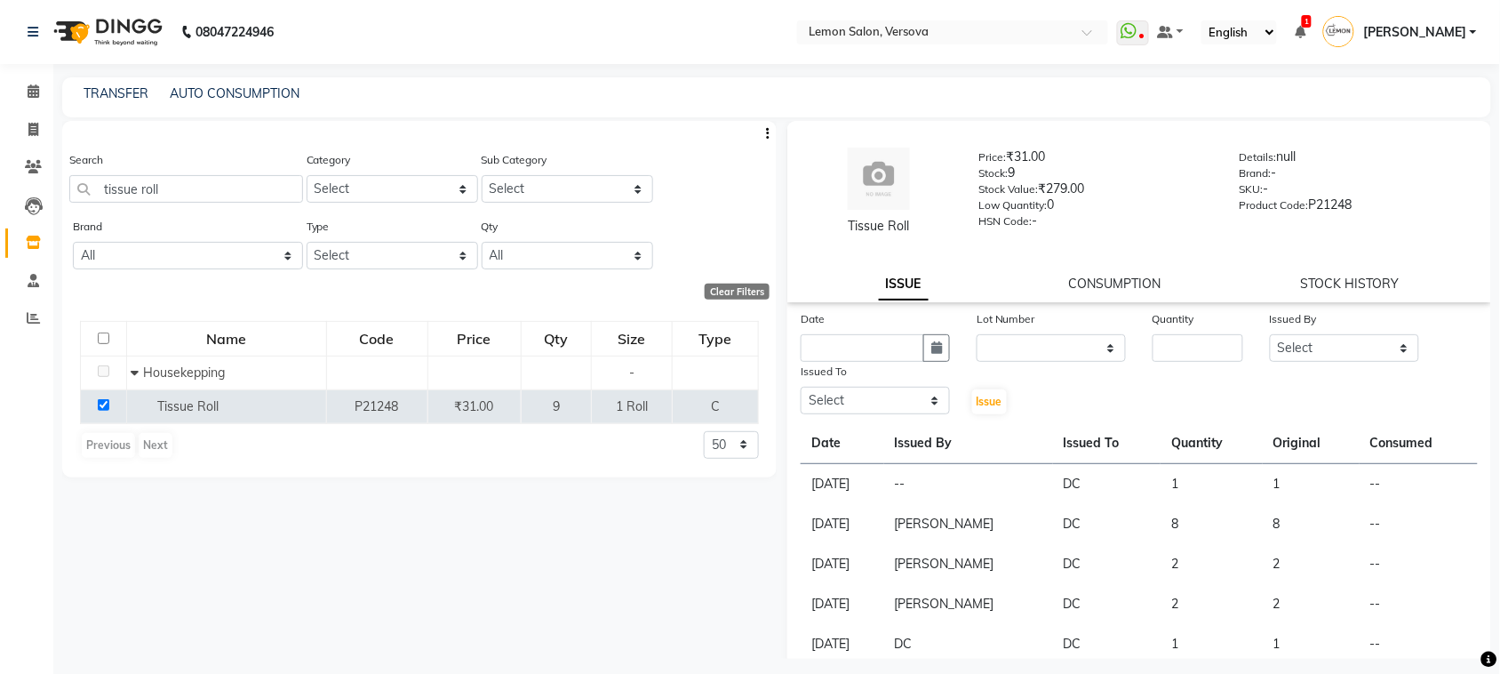
click at [1006, 329] on div "Lot Number" at bounding box center [1051, 321] width 149 height 25
click at [1005, 352] on select "None" at bounding box center [1051, 348] width 149 height 28
select select "0: null"
click at [977, 334] on select "None" at bounding box center [1051, 348] width 149 height 28
click at [1161, 360] on input "number" at bounding box center [1198, 348] width 91 height 28
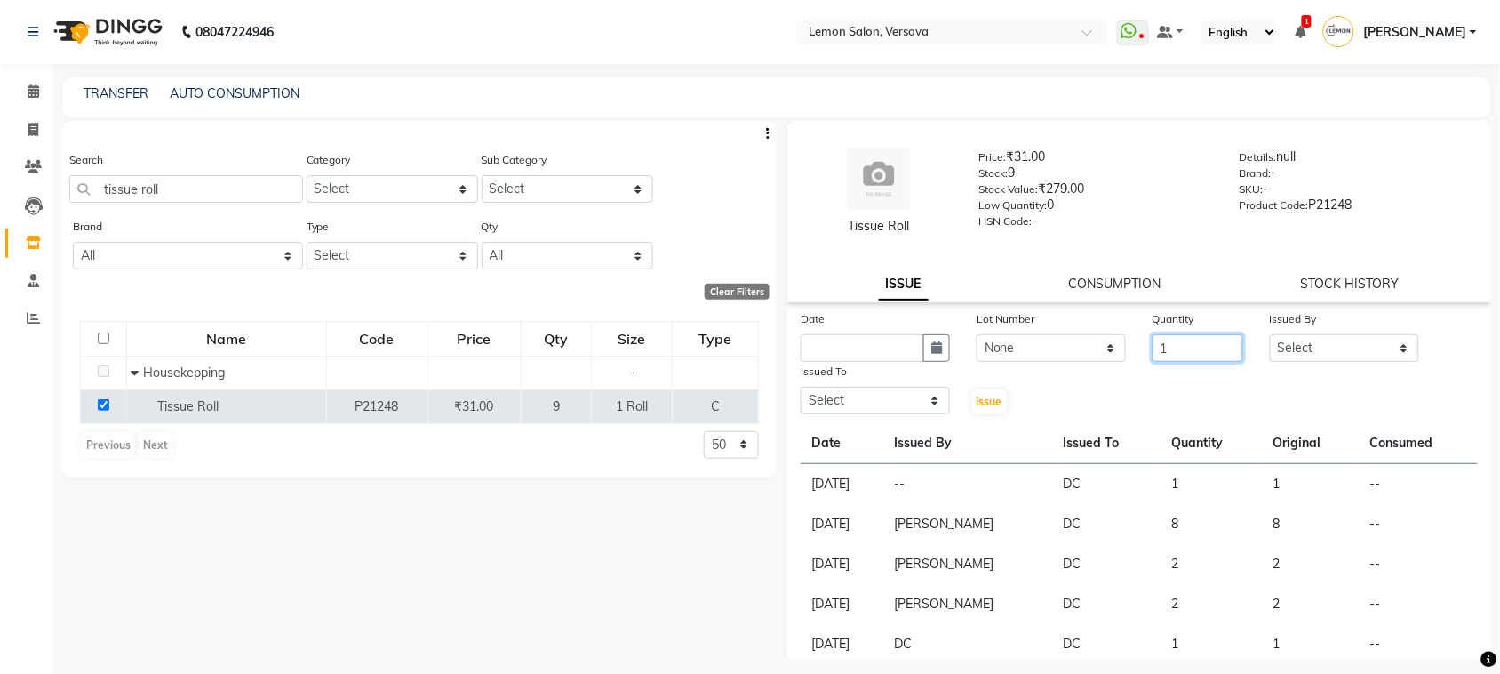
type input "1"
click at [1340, 366] on div "Date Lot Number None Quantity 1 Issued By Select [PERSON_NAME] [PERSON_NAME] DC…" at bounding box center [1140, 362] width 704 height 107
click at [1348, 348] on select "Select [PERSON_NAME] [PERSON_NAME] DC [PERSON_NAME] [PERSON_NAME],[PERSON_NAME]…" at bounding box center [1344, 348] width 149 height 28
select select "24464"
click at [1270, 334] on select "Select [PERSON_NAME] [PERSON_NAME] DC [PERSON_NAME] [PERSON_NAME],[PERSON_NAME]…" at bounding box center [1344, 348] width 149 height 28
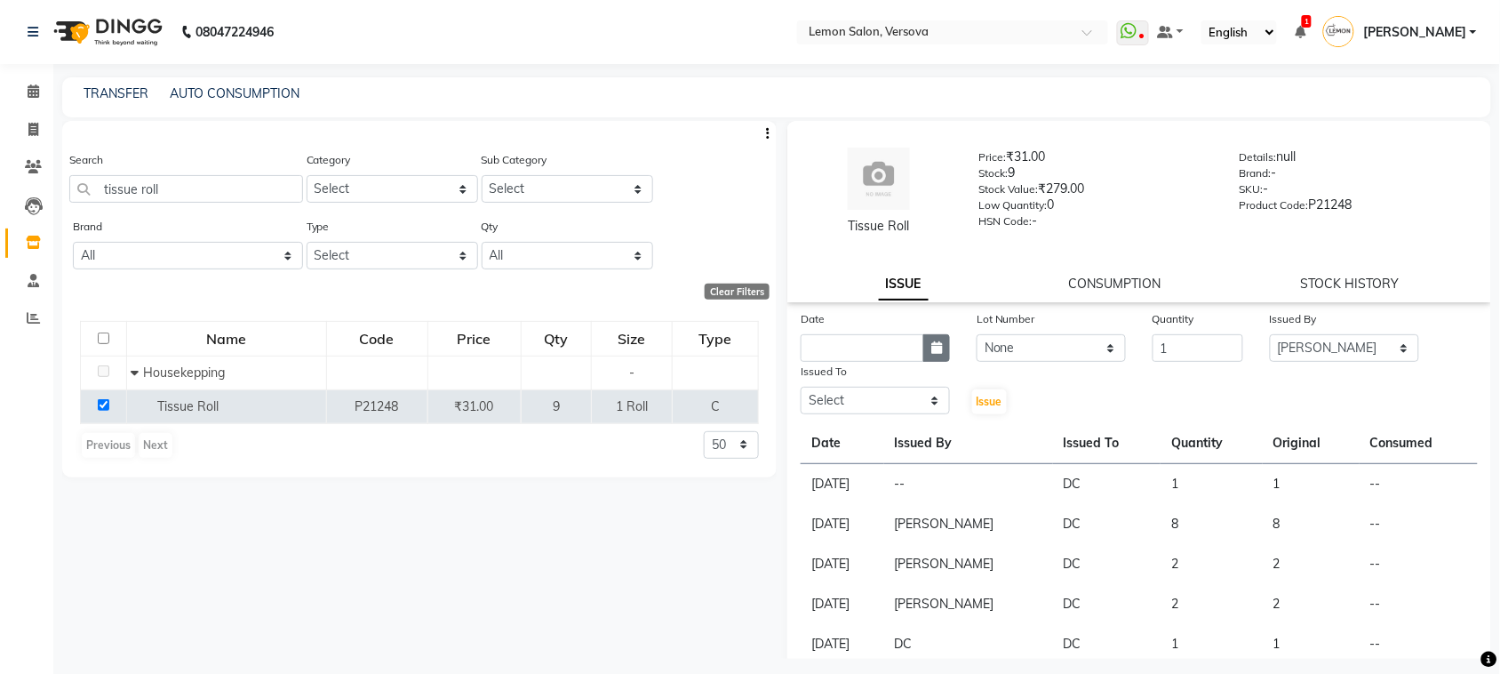
click at [939, 344] on button "button" at bounding box center [937, 348] width 27 height 28
select select "9"
select select "2025"
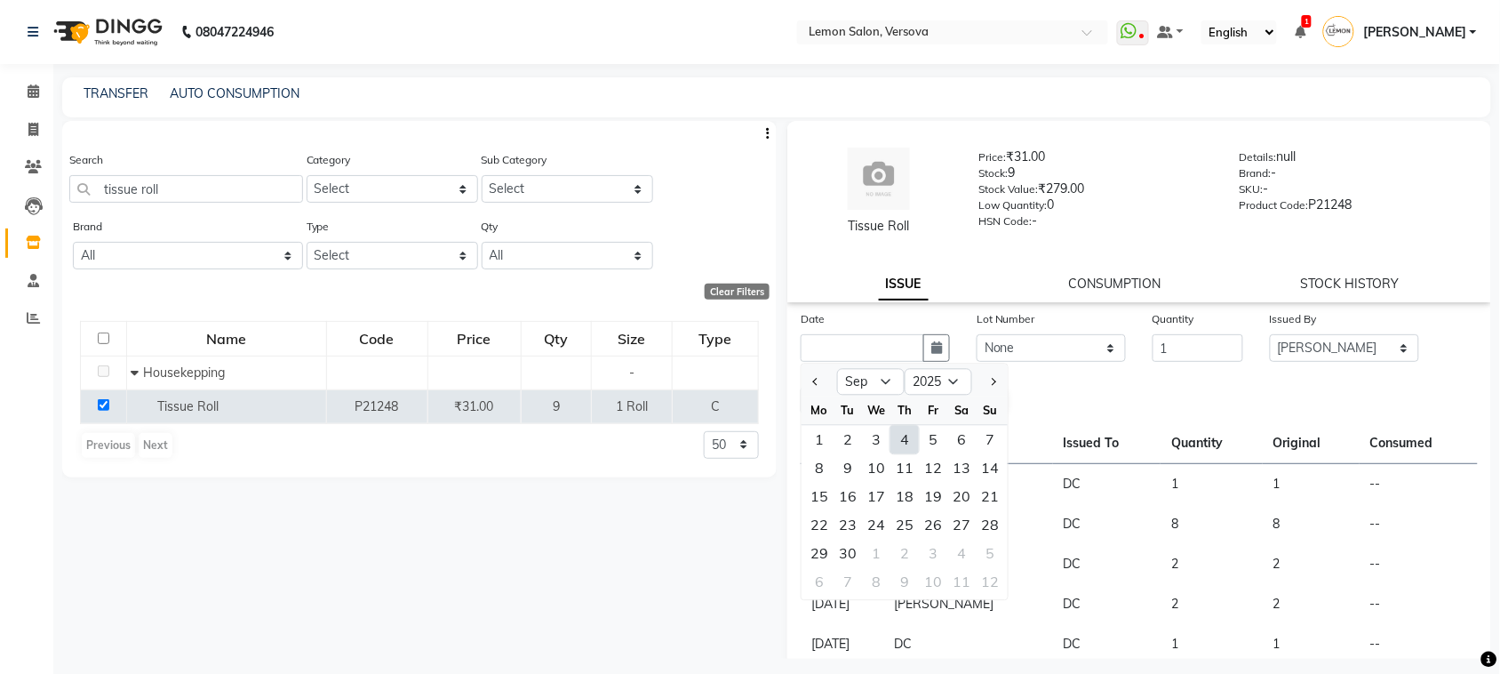
click at [911, 442] on div "4" at bounding box center [905, 440] width 28 height 28
type input "[DATE]"
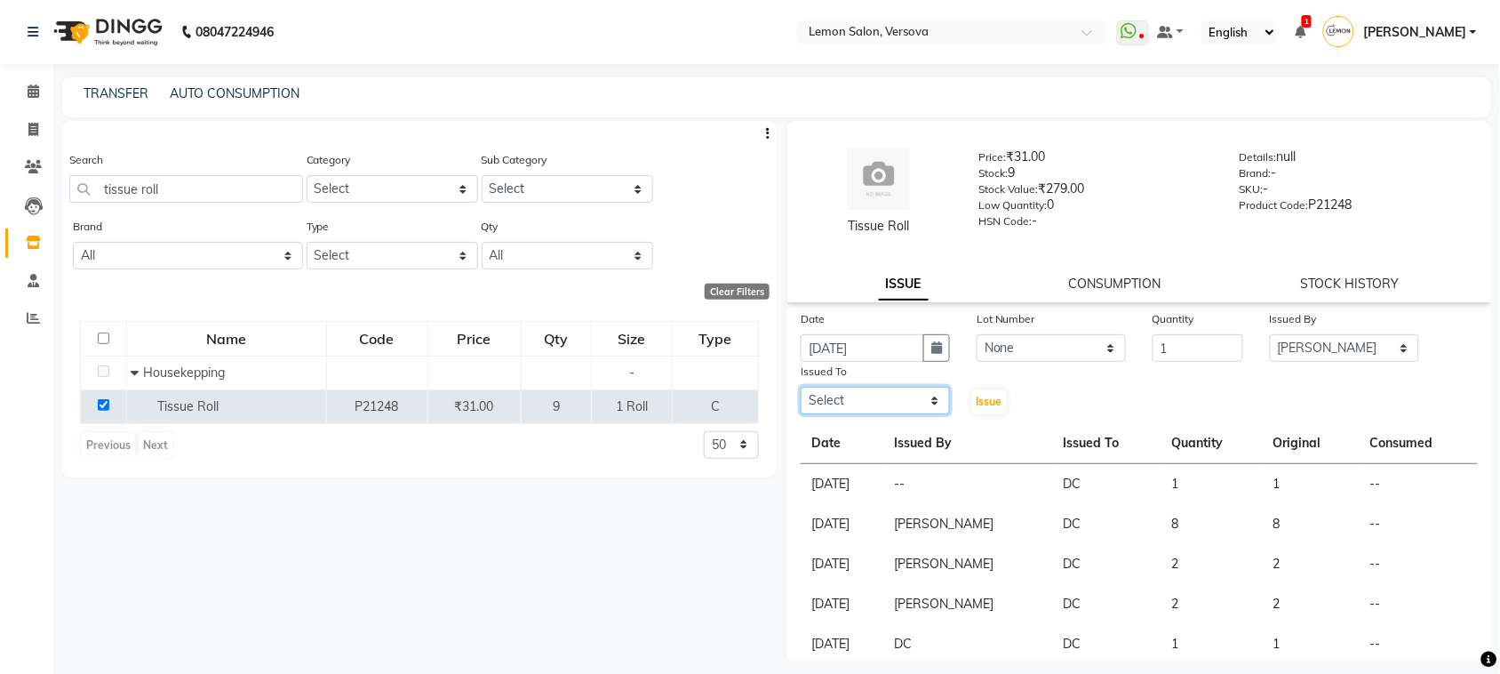
click at [911, 400] on select "Select [PERSON_NAME] [PERSON_NAME] DC [PERSON_NAME] [PERSON_NAME],[PERSON_NAME]…" at bounding box center [875, 401] width 149 height 28
select select "88305"
click at [801, 387] on select "Select [PERSON_NAME] [PERSON_NAME] DC [PERSON_NAME] [PERSON_NAME],[PERSON_NAME]…" at bounding box center [875, 401] width 149 height 28
click at [979, 406] on span "Issue" at bounding box center [990, 401] width 26 height 13
select select
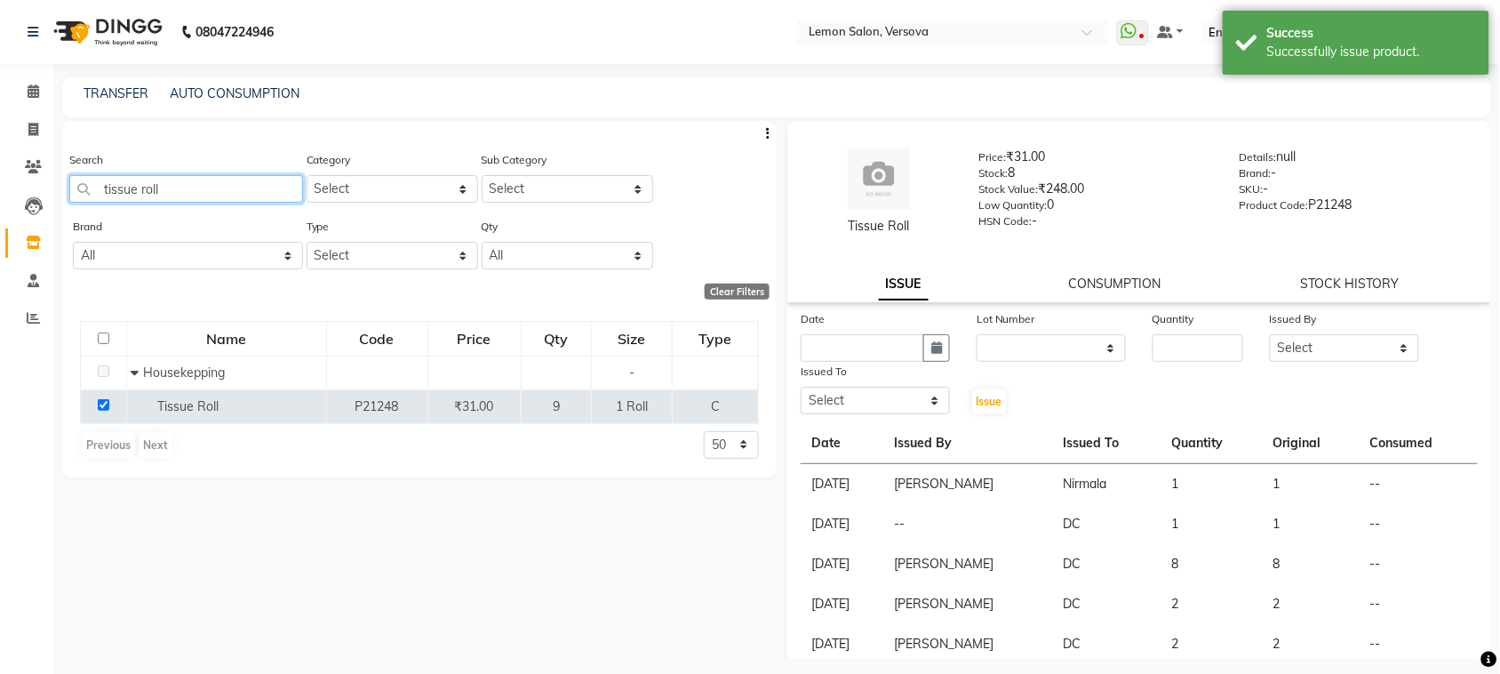
click at [207, 200] on input "tissue roll" at bounding box center [186, 189] width 234 height 28
type input "t"
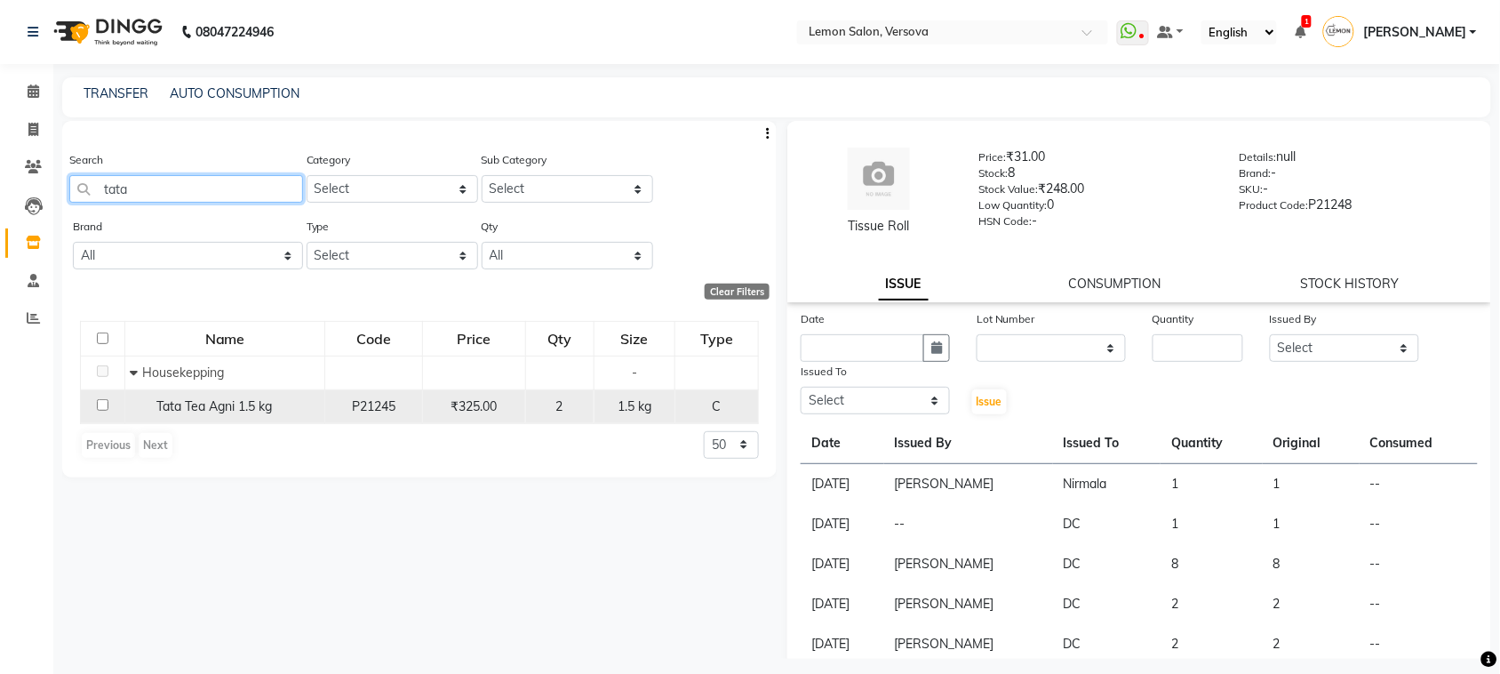
type input "tata"
click at [102, 401] on input "checkbox" at bounding box center [103, 405] width 12 height 12
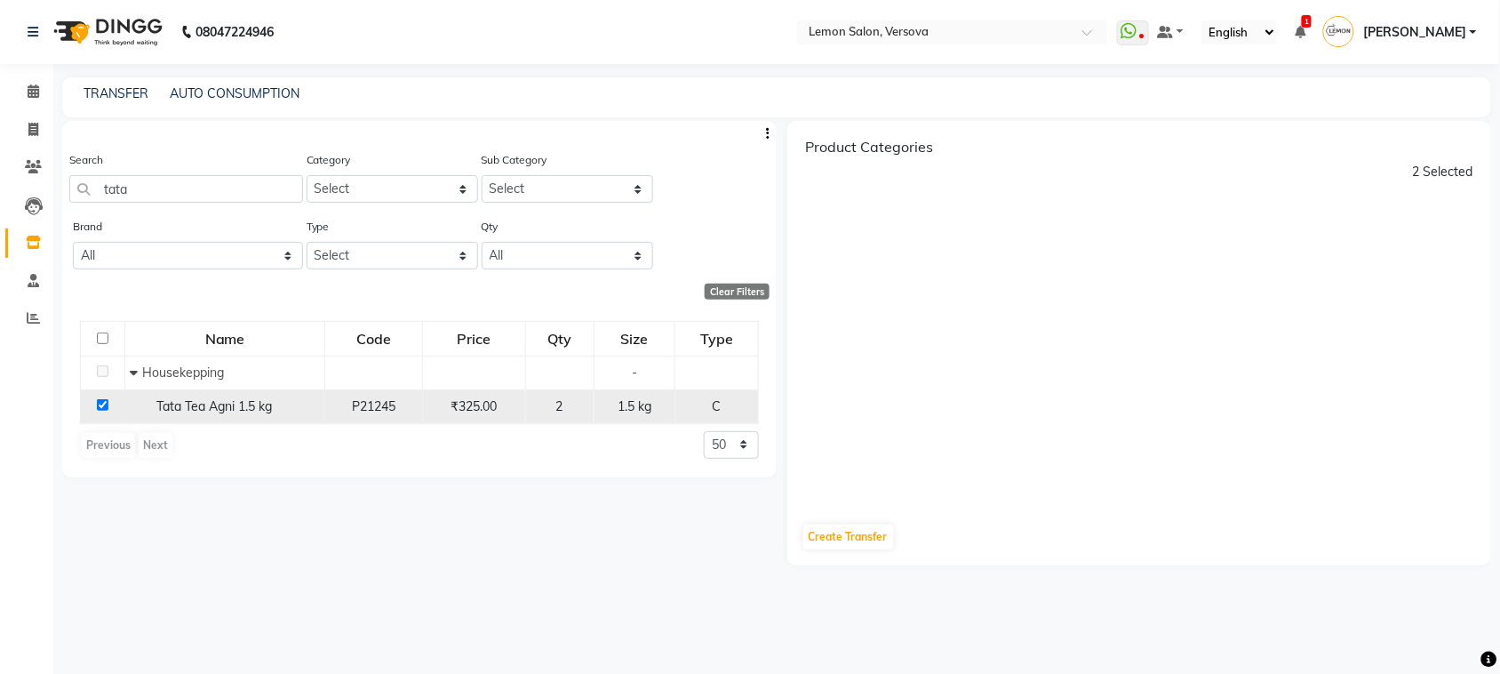
click at [102, 401] on input "checkbox" at bounding box center [103, 405] width 12 height 12
checkbox input "false"
select select
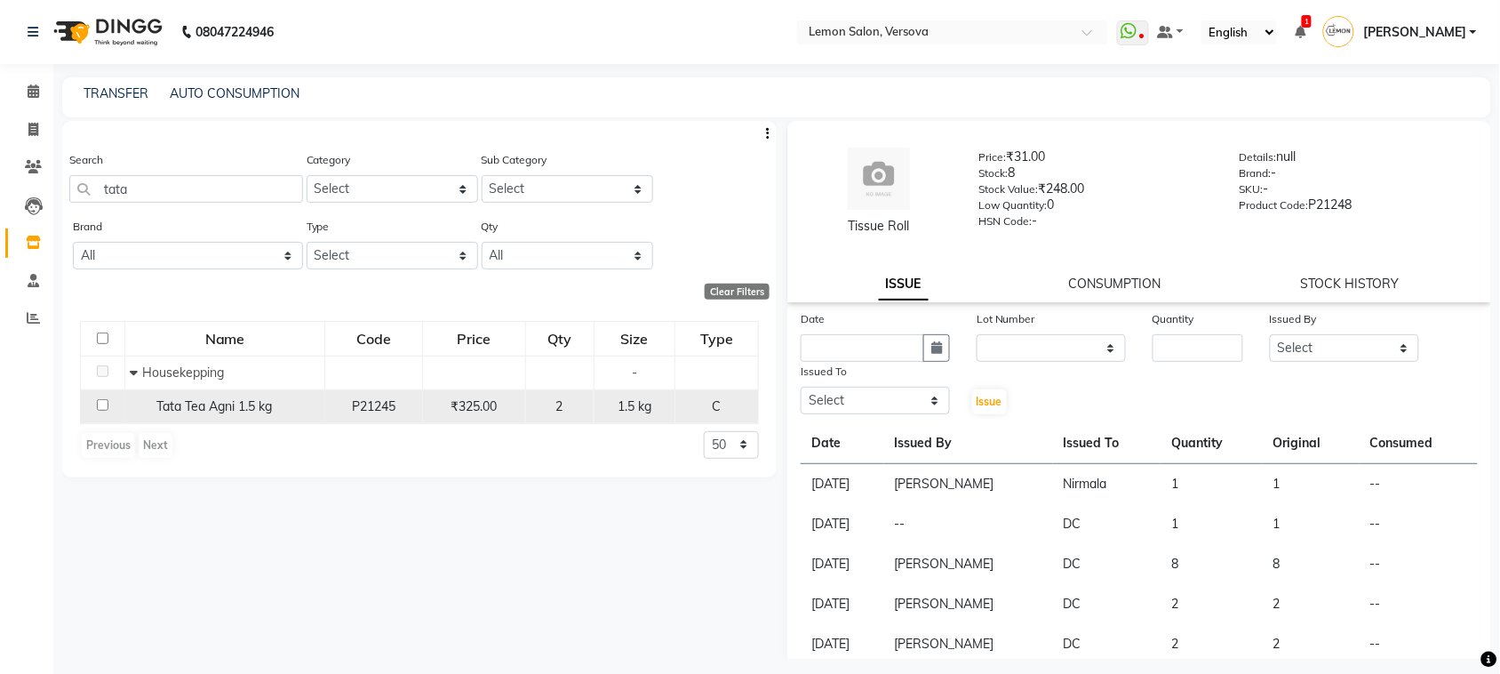
click at [102, 401] on input "checkbox" at bounding box center [103, 405] width 12 height 12
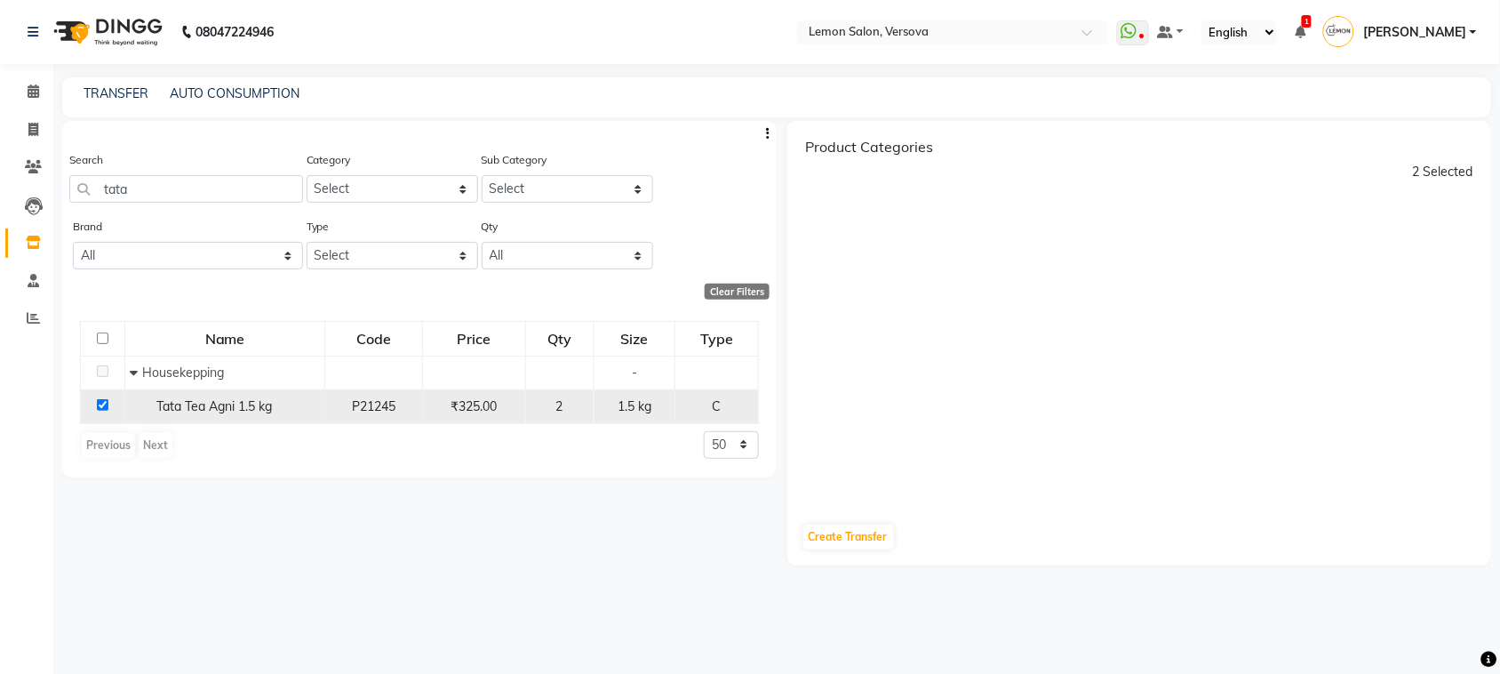
click at [102, 401] on input "checkbox" at bounding box center [103, 405] width 12 height 12
checkbox input "false"
select select
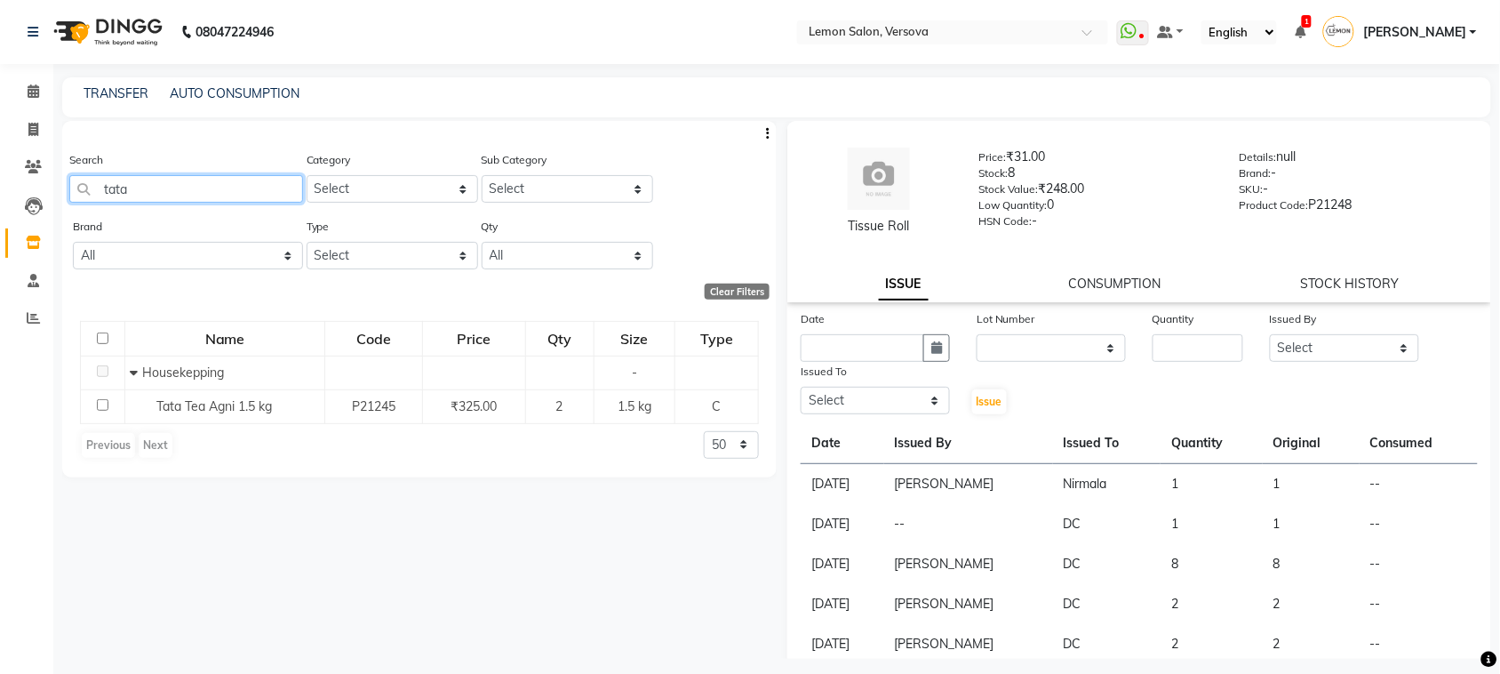
drag, startPoint x: 216, startPoint y: 201, endPoint x: 0, endPoint y: 222, distance: 217.0
click at [0, 222] on app-home "08047224946 Select Location × Lemon Salon, Versova WhatsApp Status ✕ Status: Di…" at bounding box center [750, 342] width 1500 height 685
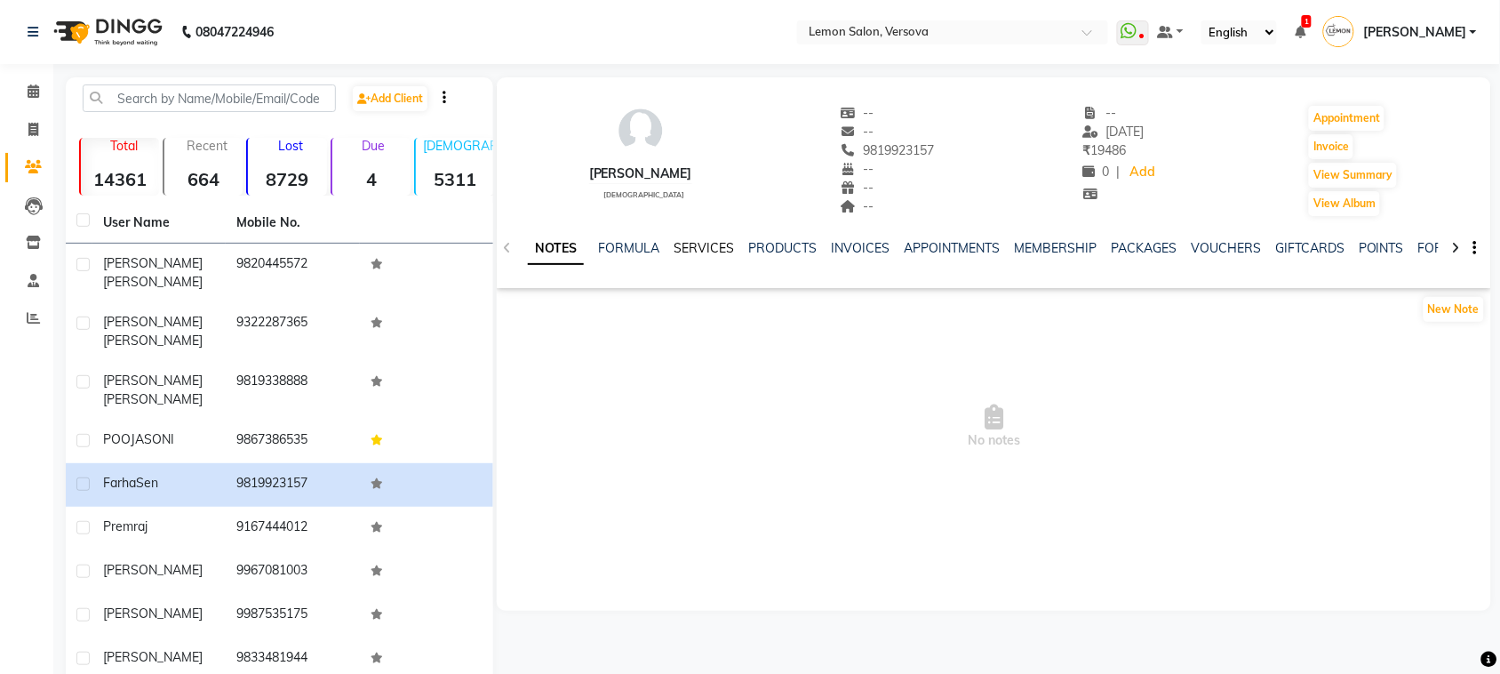
click at [700, 243] on link "SERVICES" at bounding box center [704, 248] width 60 height 16
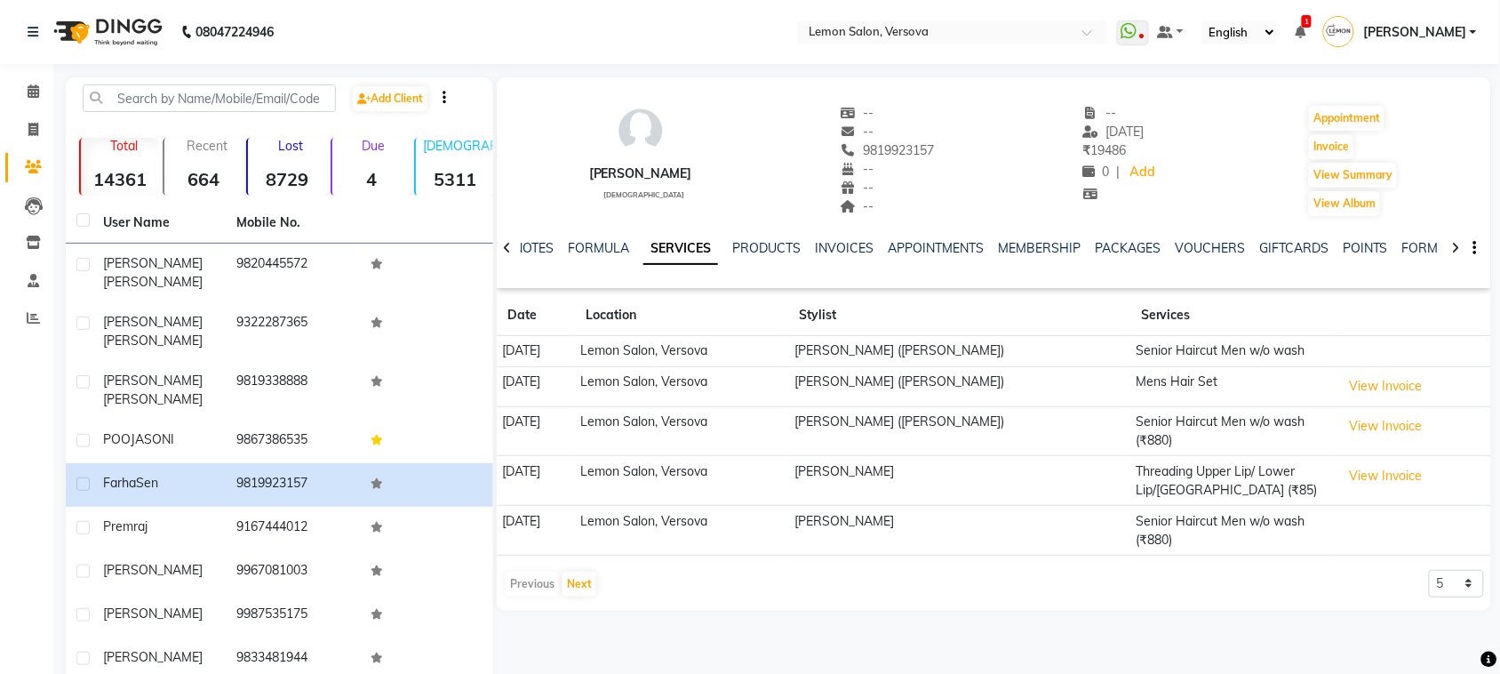
click at [1046, 234] on div "NOTES FORMULA SERVICES PRODUCTS INVOICES APPOINTMENTS MEMBERSHIP PACKAGES VOUCH…" at bounding box center [994, 248] width 995 height 61
click at [1044, 252] on link "MEMBERSHIP" at bounding box center [1039, 248] width 83 height 16
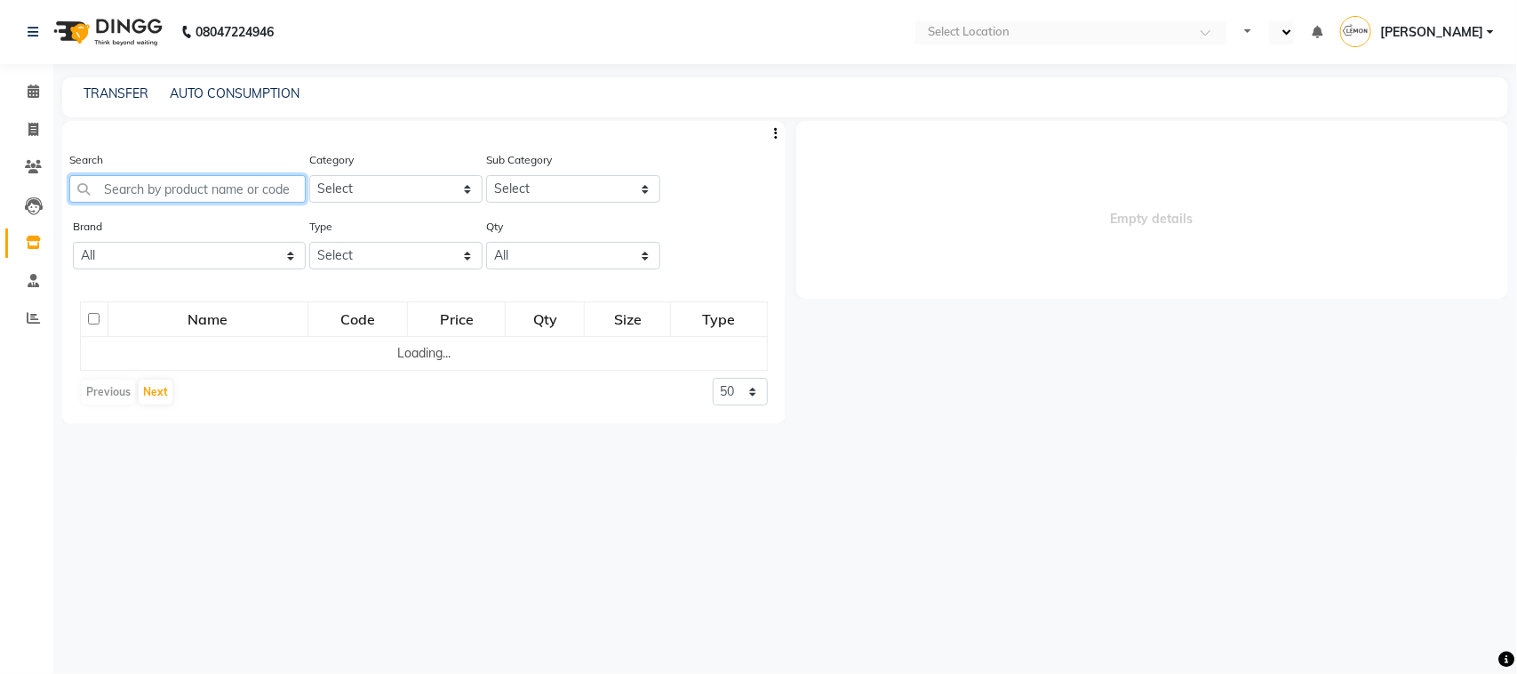
click at [250, 184] on input "text" at bounding box center [187, 189] width 236 height 28
select select "en"
select select
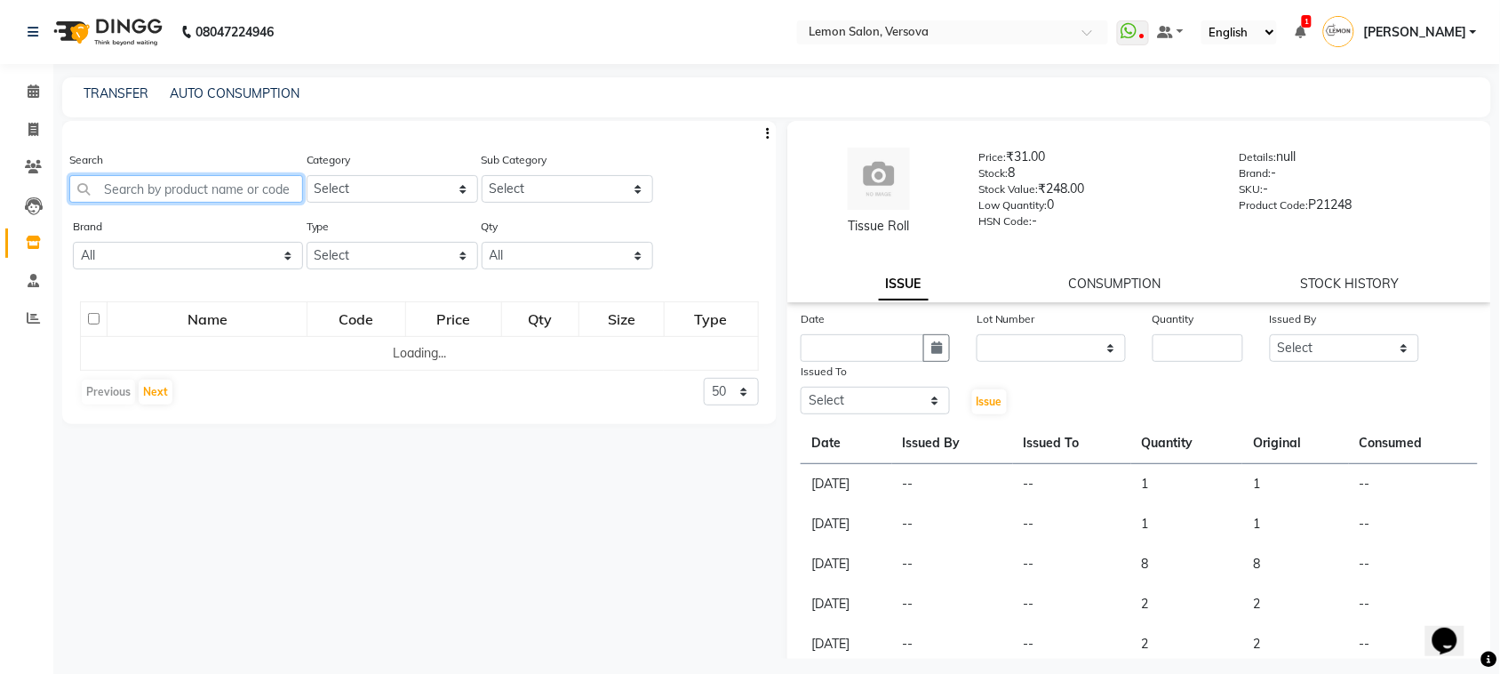
click at [250, 184] on input "text" at bounding box center [186, 189] width 234 height 28
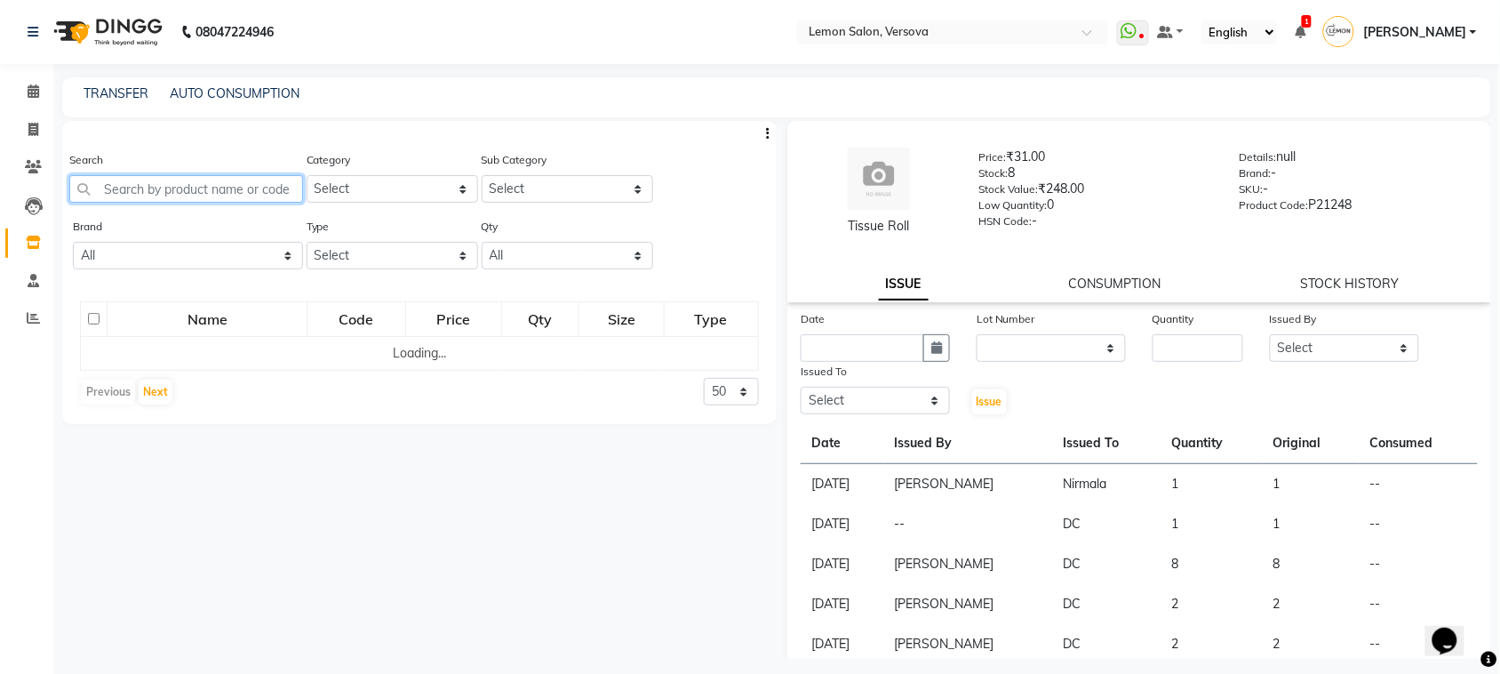
paste input "tata"
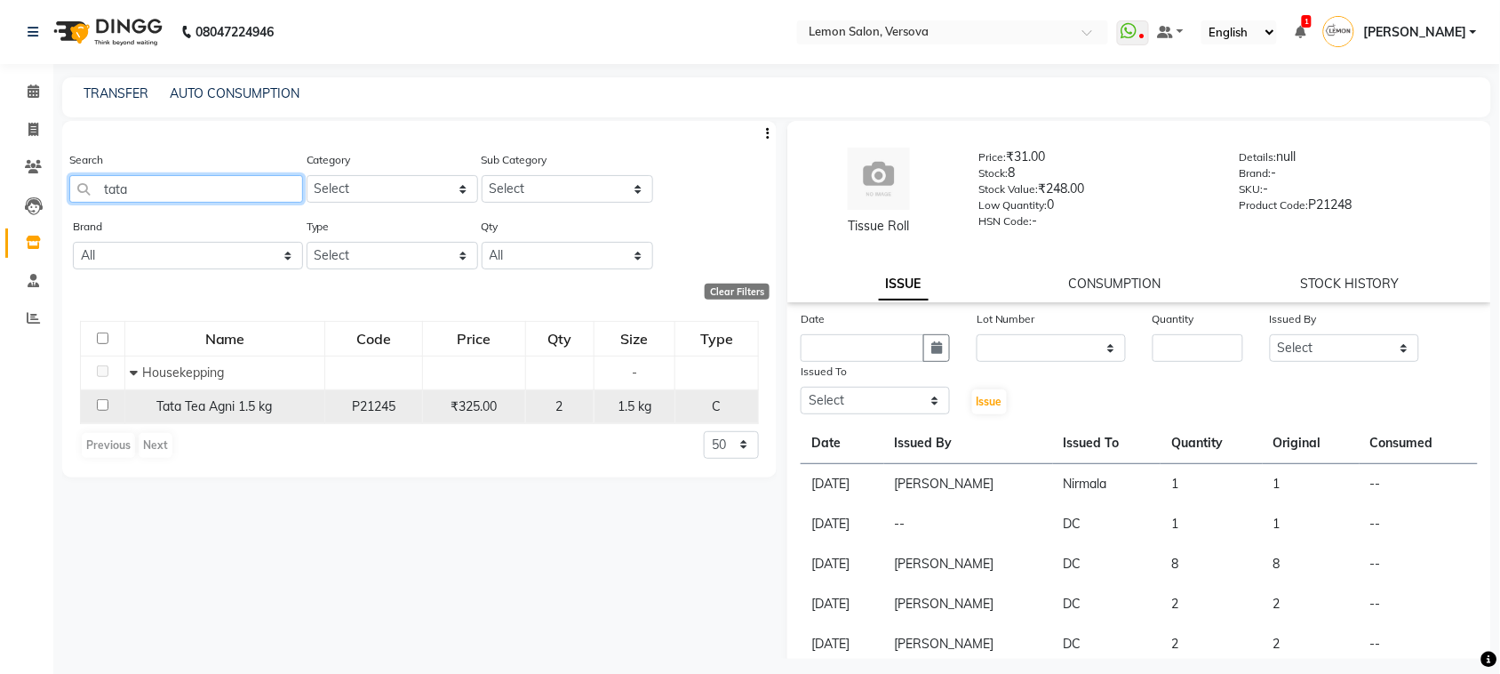
type input "tata"
click at [108, 400] on input "checkbox" at bounding box center [103, 405] width 12 height 12
checkbox input "true"
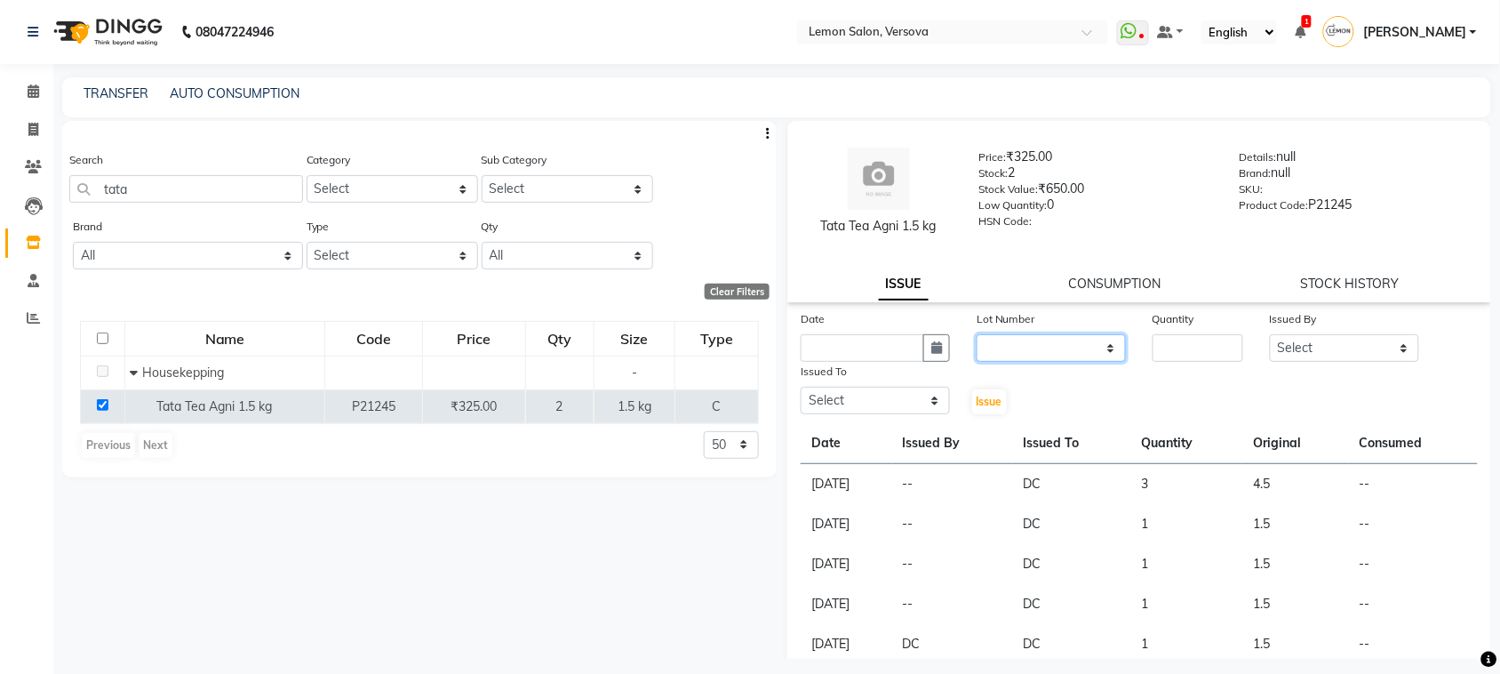
drag, startPoint x: 991, startPoint y: 340, endPoint x: 996, endPoint y: 349, distance: 10.4
click at [991, 340] on select "None" at bounding box center [1051, 348] width 149 height 28
select select "0: null"
click at [977, 334] on select "None" at bounding box center [1051, 348] width 149 height 28
click at [1167, 343] on input "number" at bounding box center [1198, 348] width 91 height 28
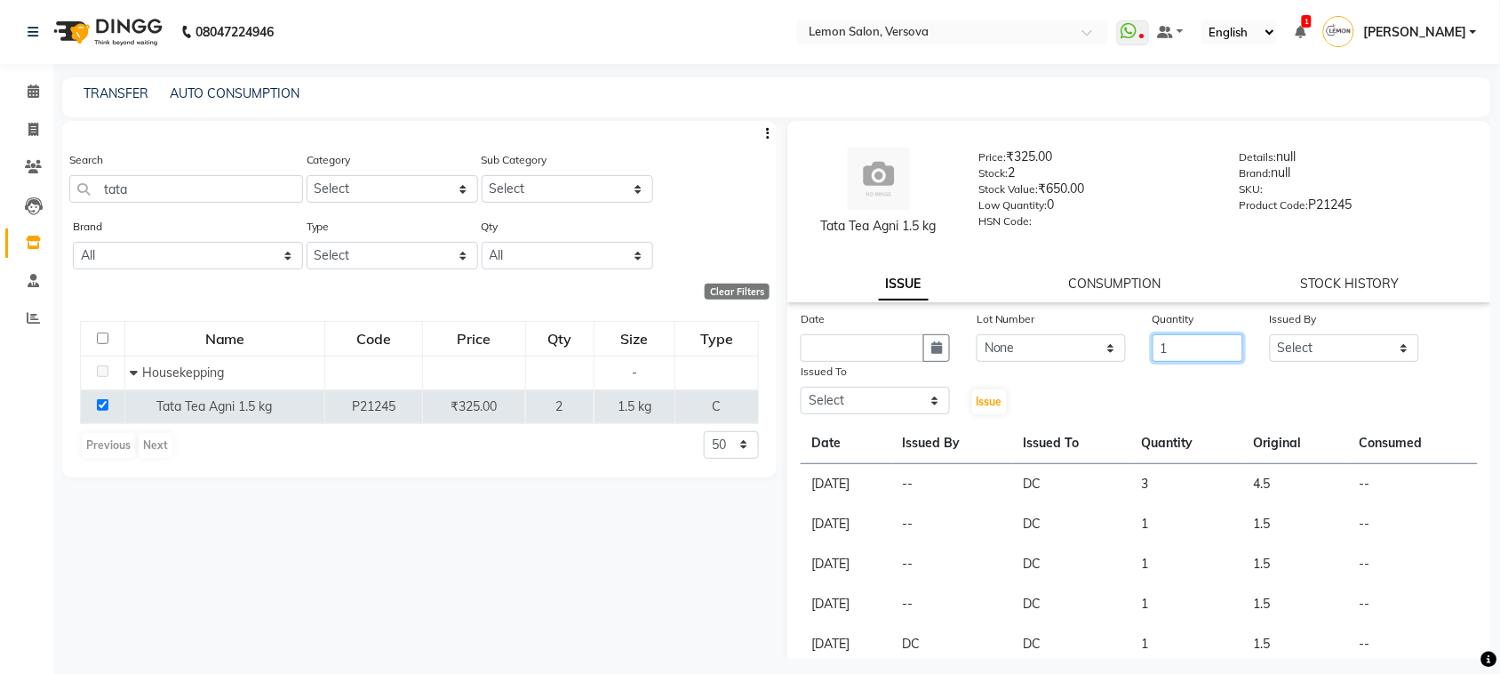
type input "1"
click at [1336, 366] on div "Date Lot Number None Quantity 1 Issued By Select [PERSON_NAME] [PERSON_NAME] DC…" at bounding box center [1140, 362] width 704 height 107
click at [1362, 331] on div "Issued By" at bounding box center [1344, 321] width 149 height 25
click at [1352, 349] on select "Select [PERSON_NAME] [PERSON_NAME] DC [PERSON_NAME] [PERSON_NAME],[PERSON_NAME]…" at bounding box center [1344, 348] width 149 height 28
select select "24464"
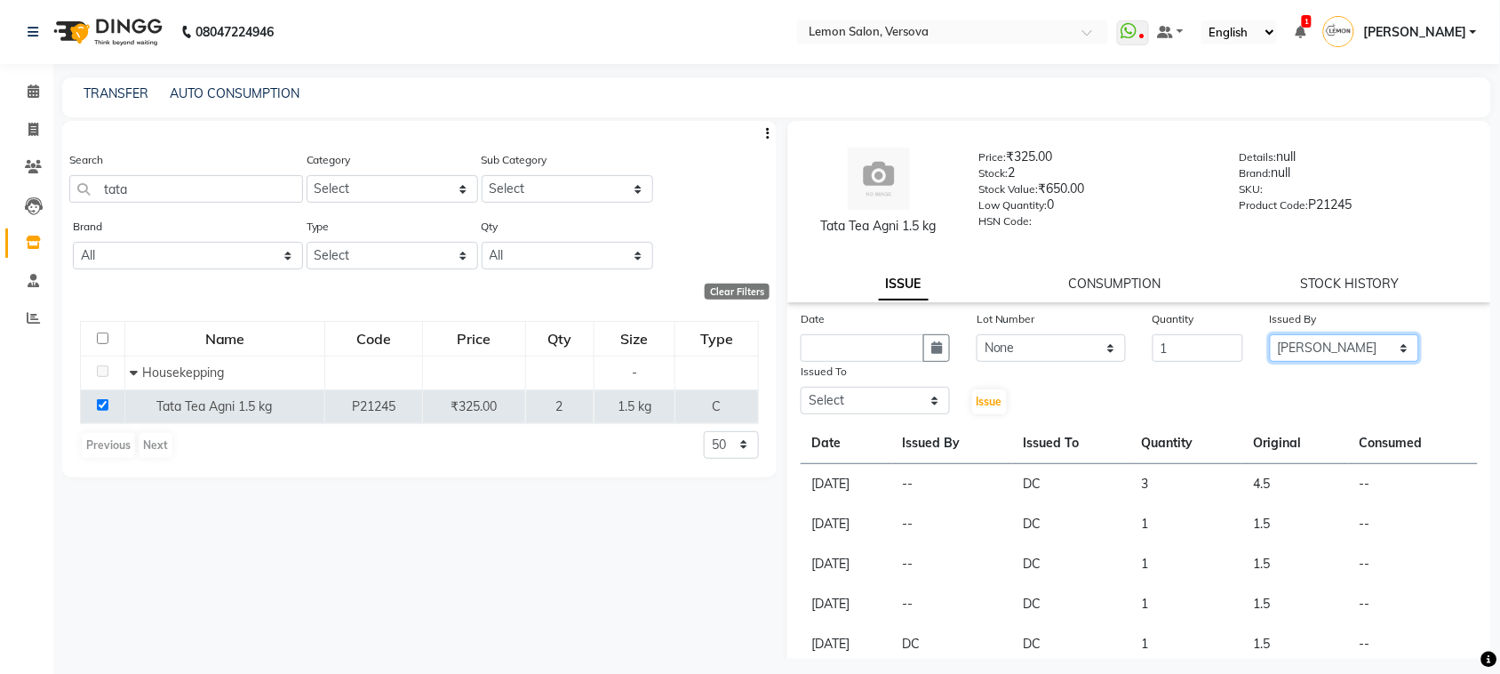
click at [1270, 334] on select "Select [PERSON_NAME] [PERSON_NAME] DC [PERSON_NAME] [PERSON_NAME],[PERSON_NAME]…" at bounding box center [1344, 348] width 149 height 28
click at [898, 398] on select "Select [PERSON_NAME] [PERSON_NAME] DC [PERSON_NAME] [PERSON_NAME],[PERSON_NAME]…" at bounding box center [875, 401] width 149 height 28
select select "88305"
click at [801, 387] on select "Select [PERSON_NAME] [PERSON_NAME] DC [PERSON_NAME] [PERSON_NAME],[PERSON_NAME]…" at bounding box center [875, 401] width 149 height 28
click at [940, 352] on button "button" at bounding box center [937, 348] width 27 height 28
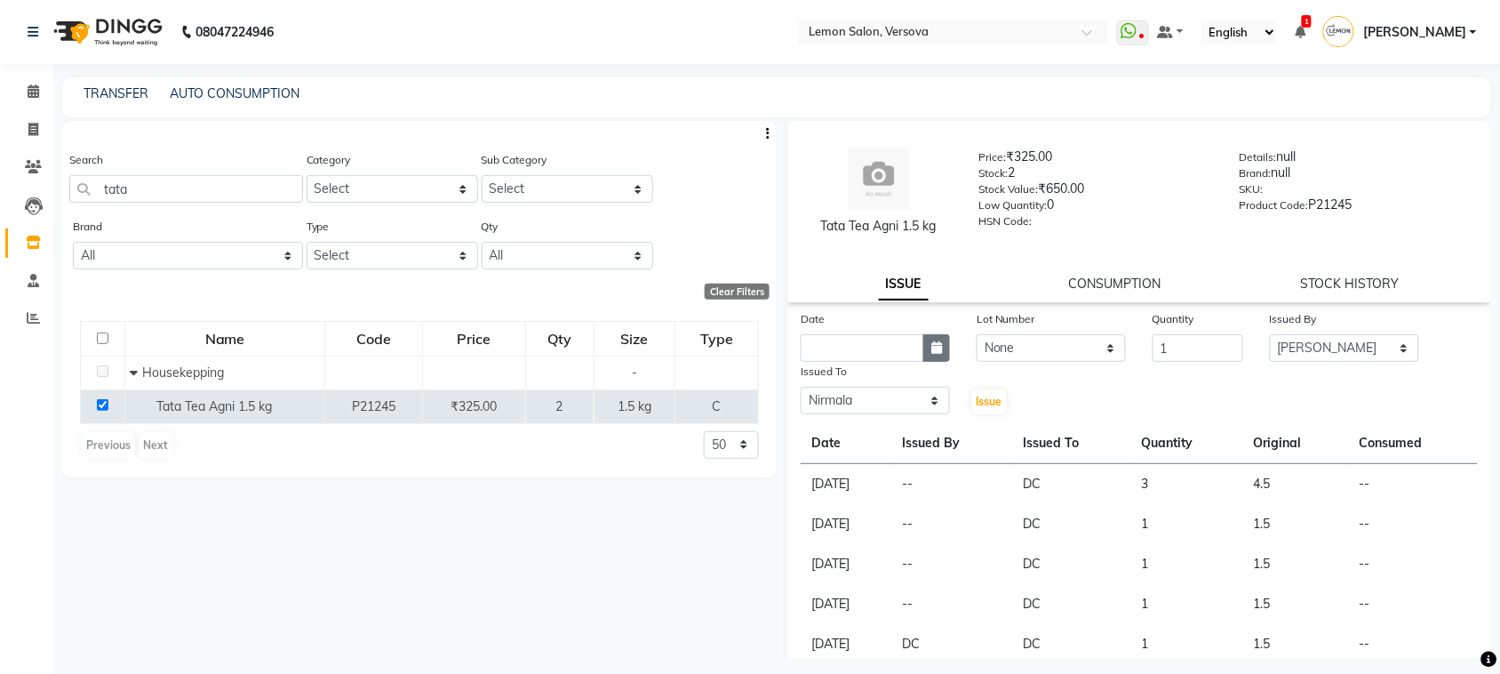
select select "9"
select select "2025"
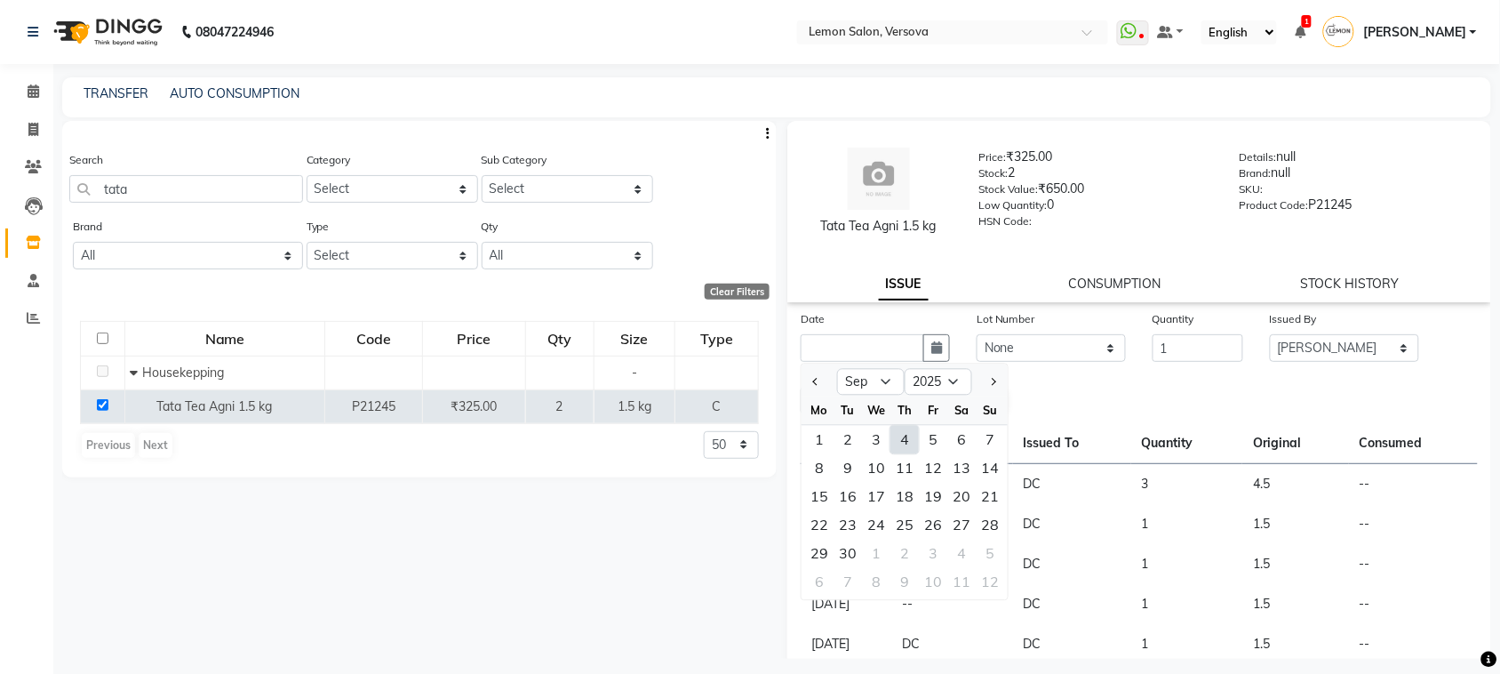
click at [909, 432] on div "4" at bounding box center [905, 440] width 28 height 28
type input "[DATE]"
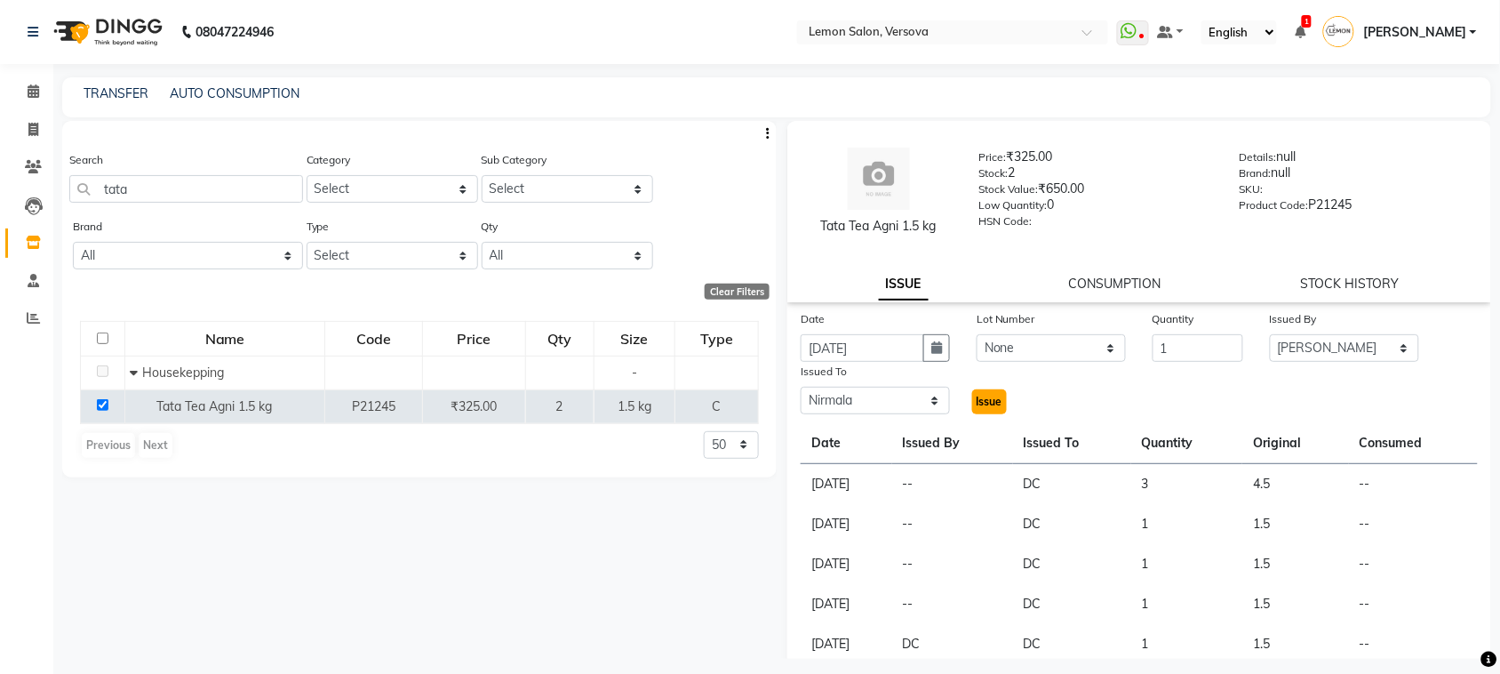
click at [983, 397] on span "Issue" at bounding box center [990, 401] width 26 height 13
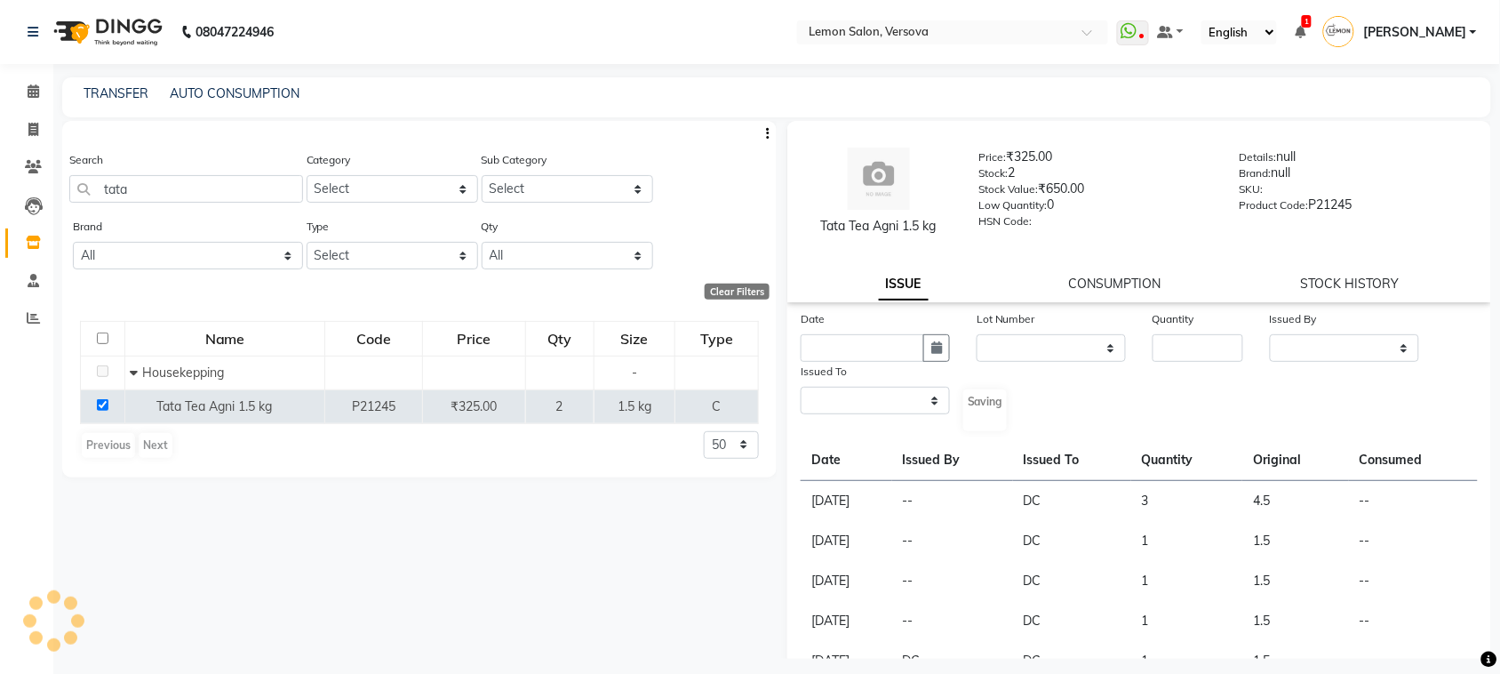
select select
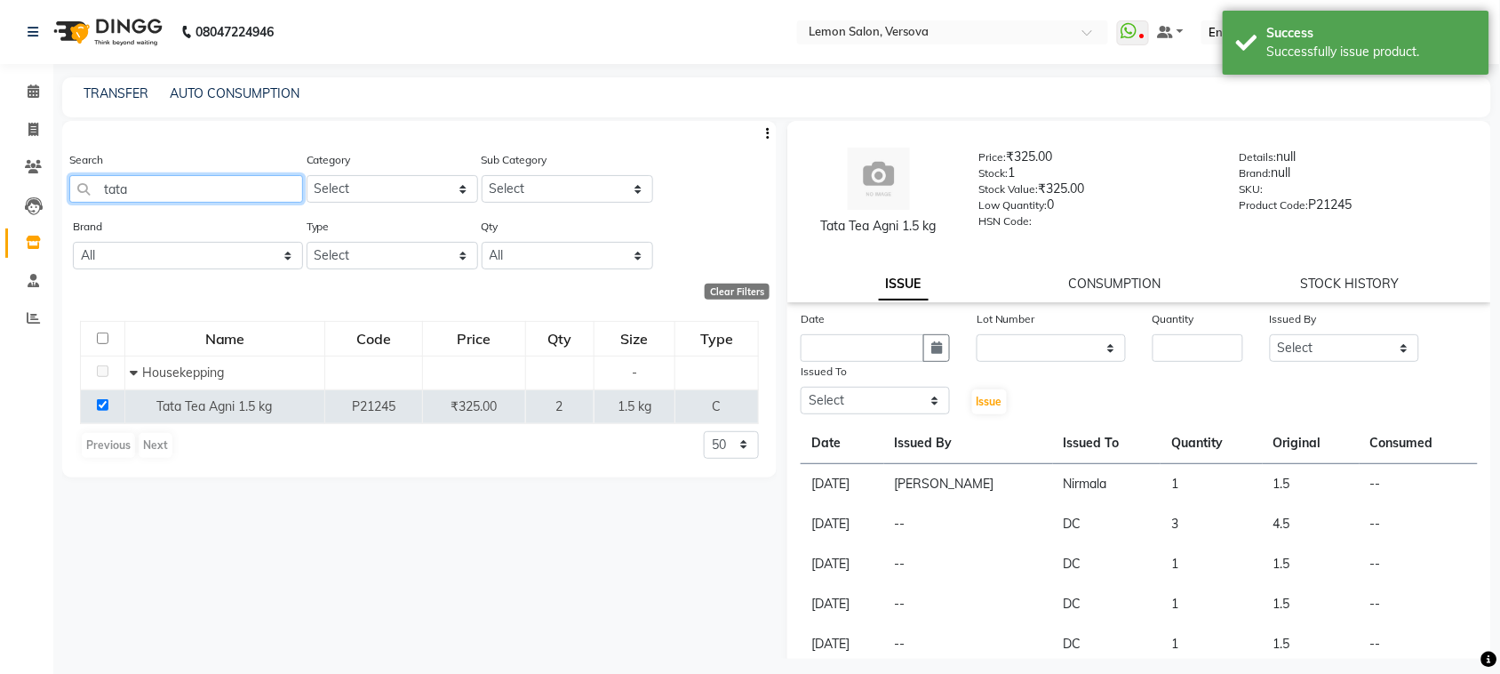
click at [228, 180] on input "tata" at bounding box center [186, 189] width 234 height 28
type input "t"
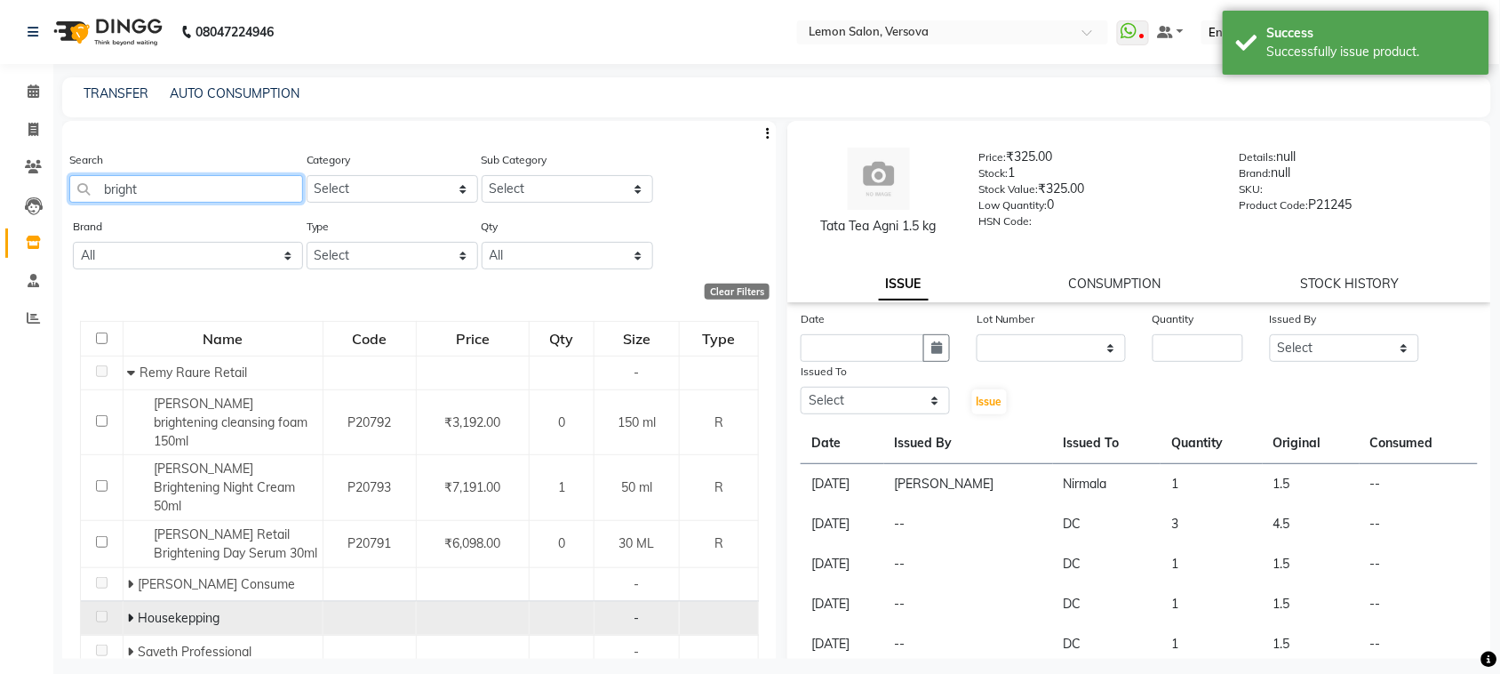
type input "bright"
click at [128, 610] on span at bounding box center [131, 618] width 6 height 16
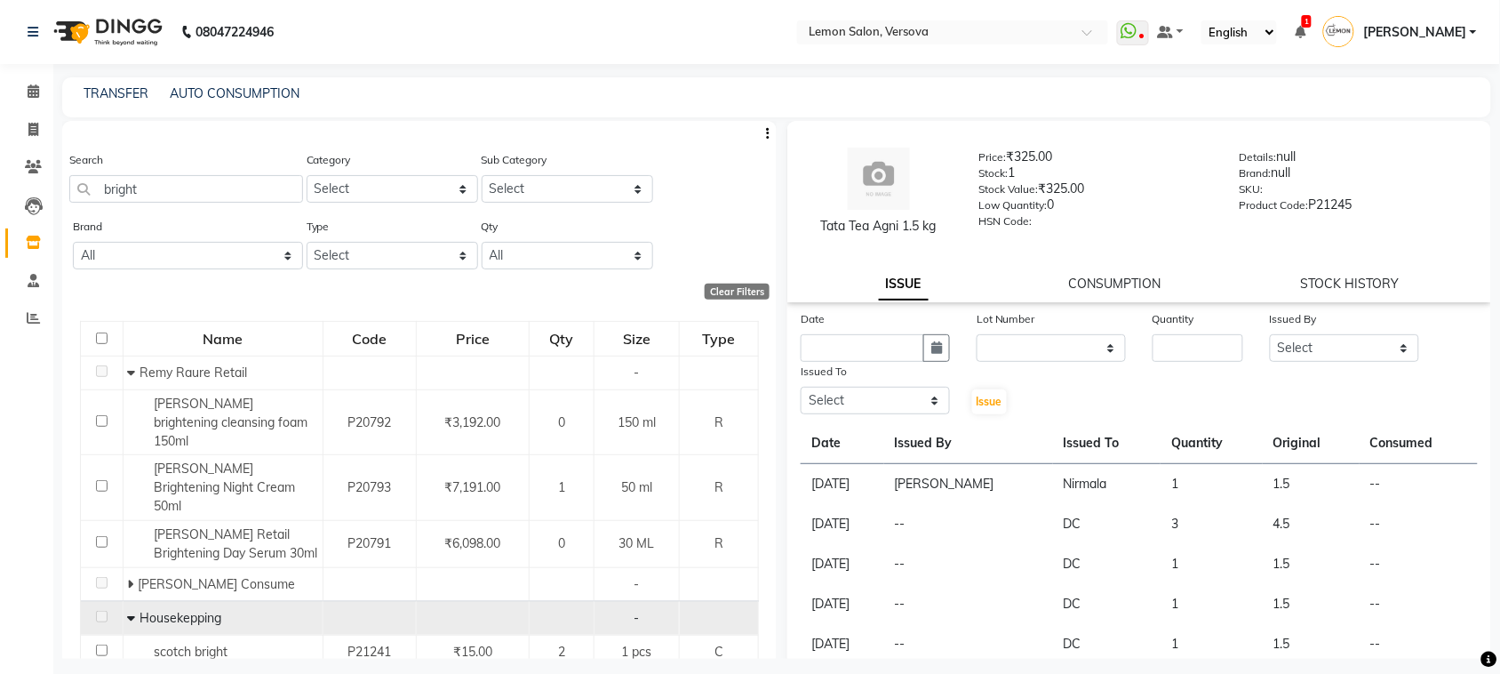
scroll to position [113, 0]
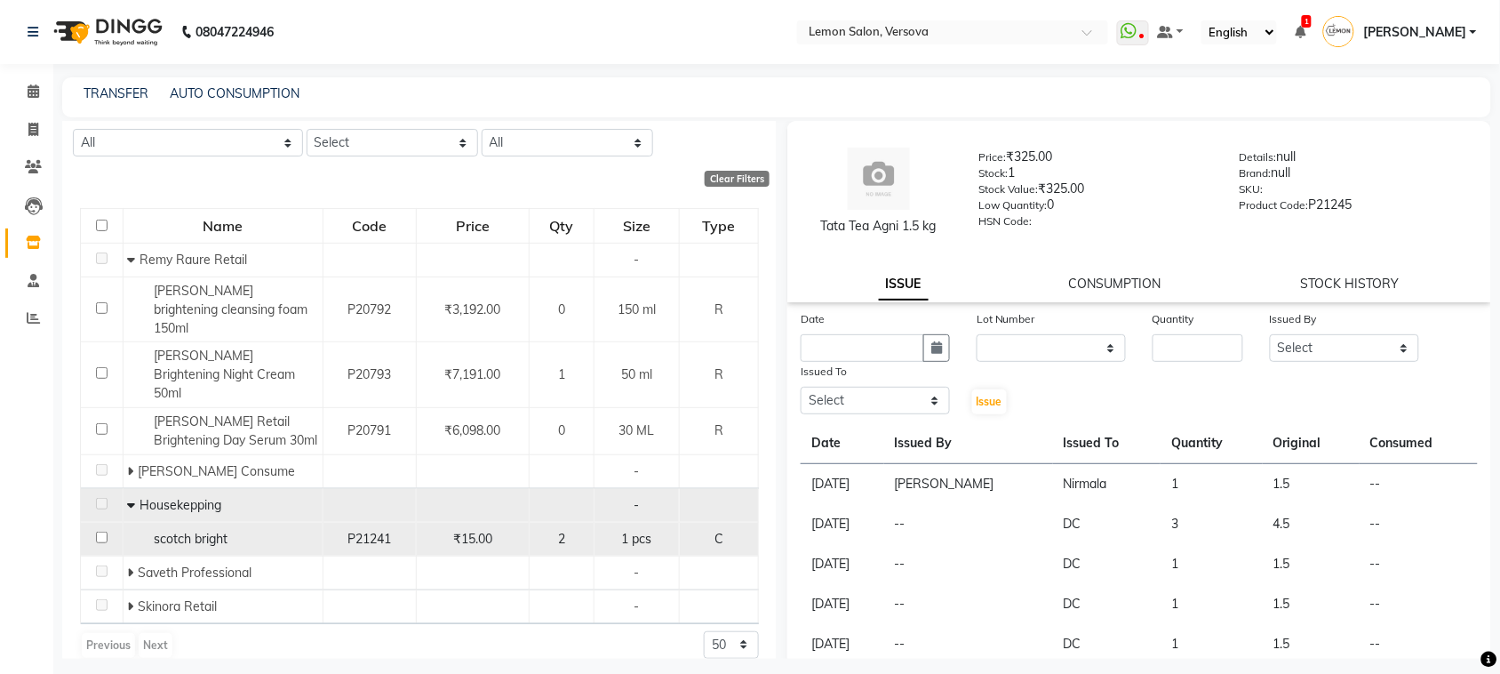
click at [103, 532] on input "checkbox" at bounding box center [102, 538] width 12 height 12
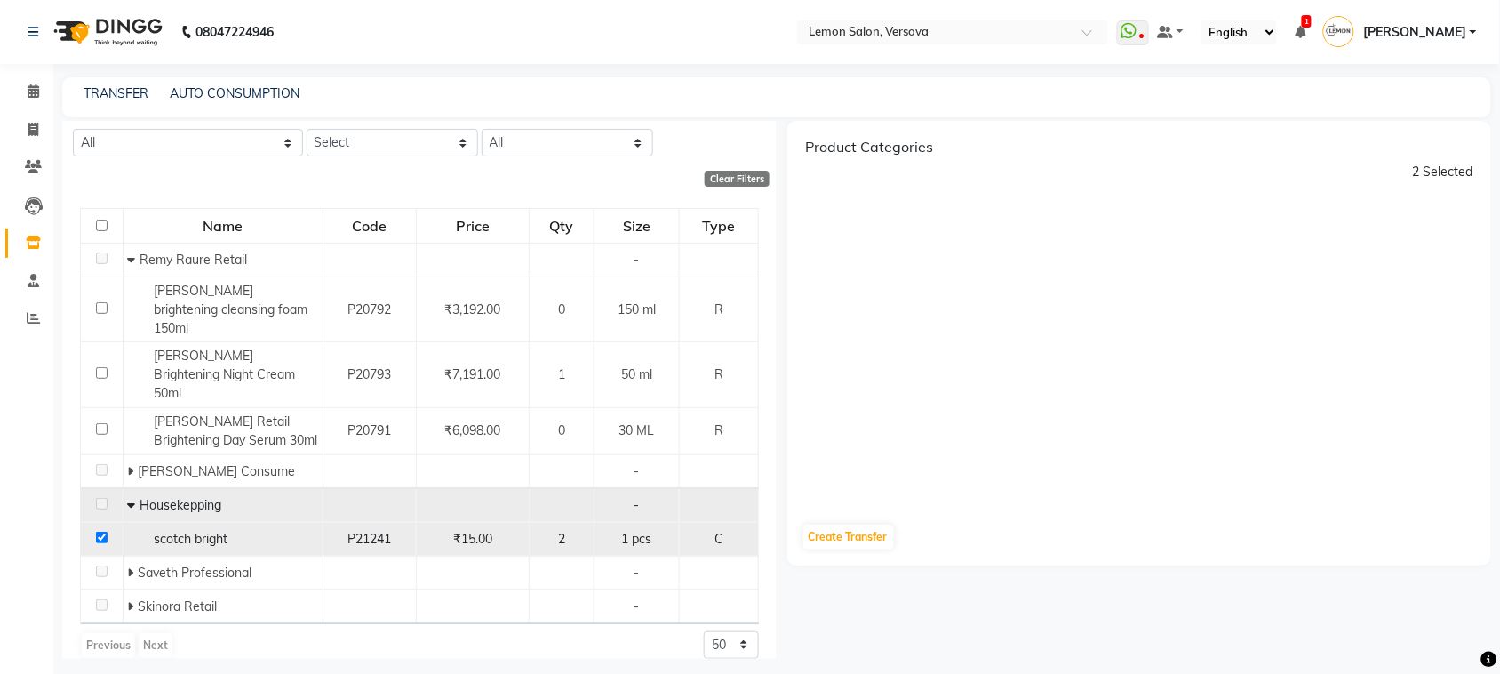
click at [103, 532] on input "checkbox" at bounding box center [102, 538] width 12 height 12
checkbox input "false"
select select
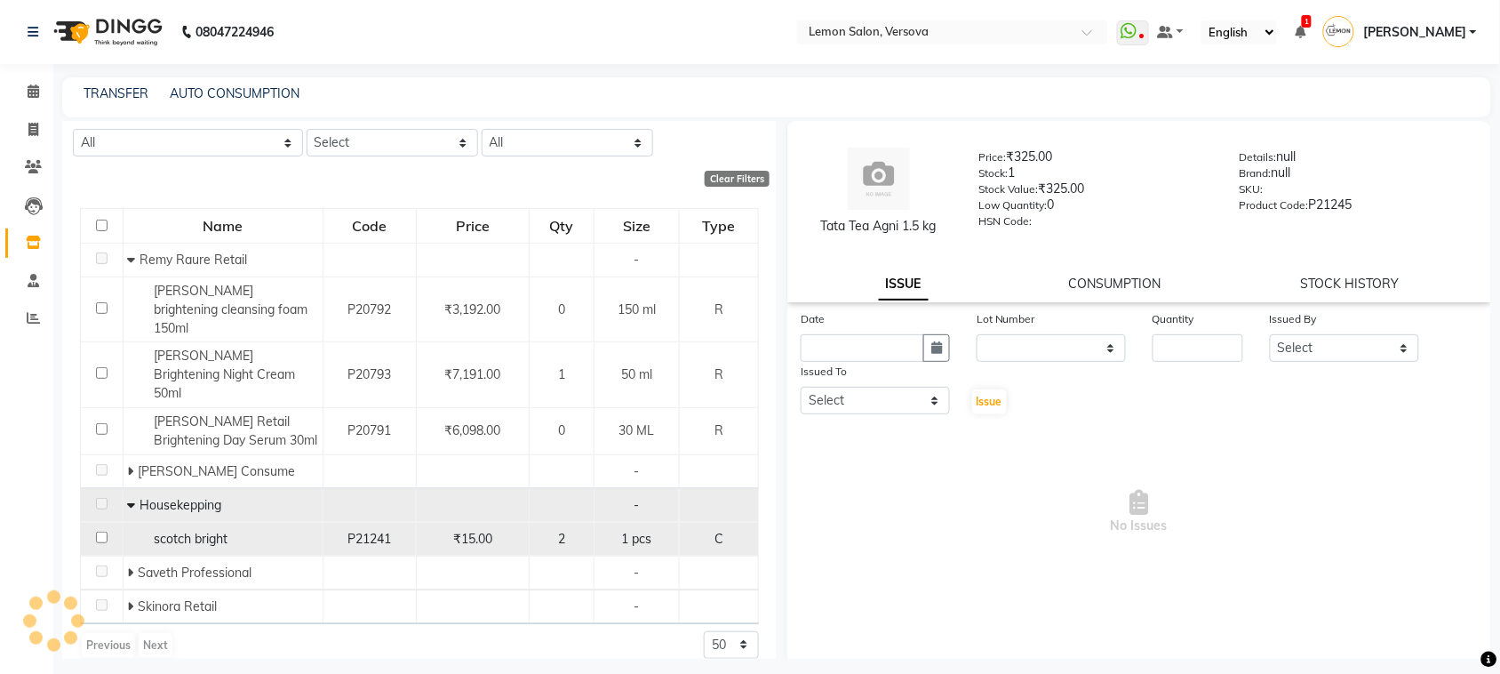
click at [103, 532] on input "checkbox" at bounding box center [102, 538] width 12 height 12
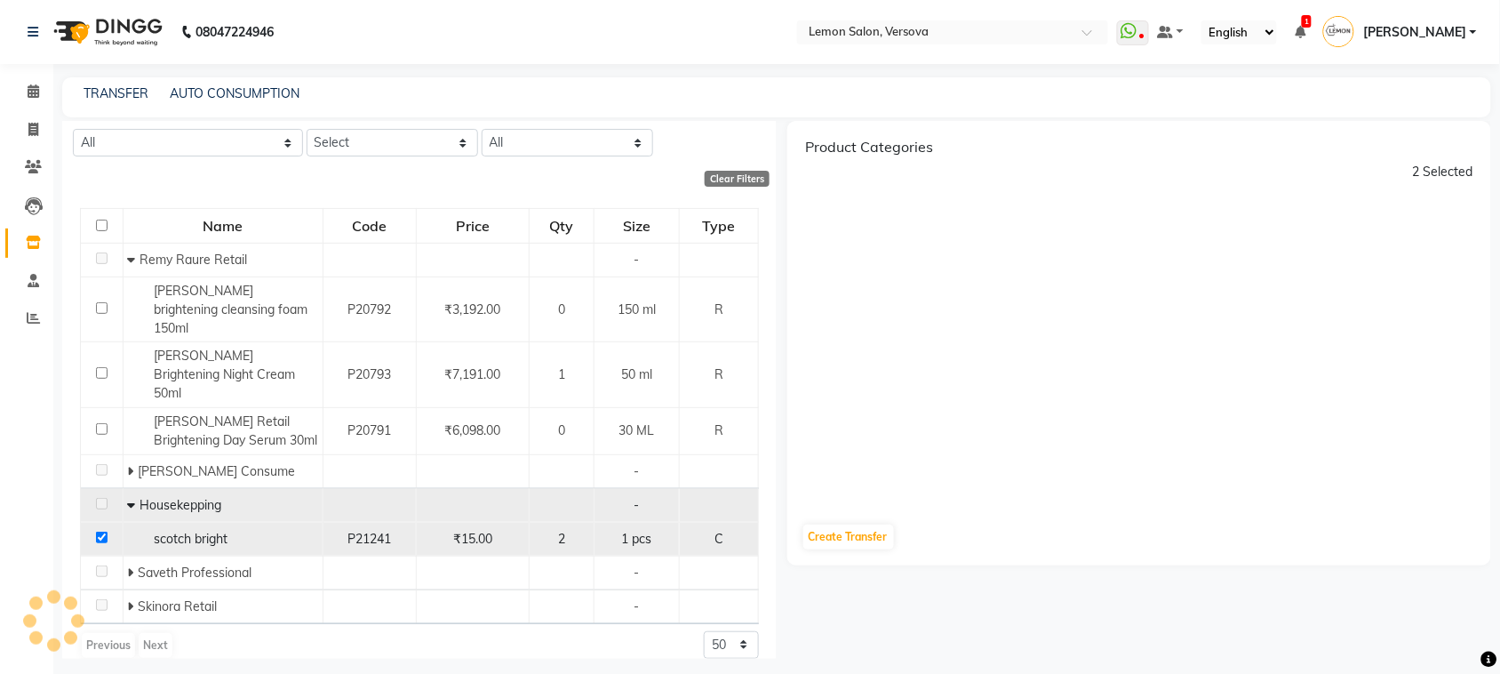
click at [103, 532] on input "checkbox" at bounding box center [102, 538] width 12 height 12
checkbox input "false"
select select
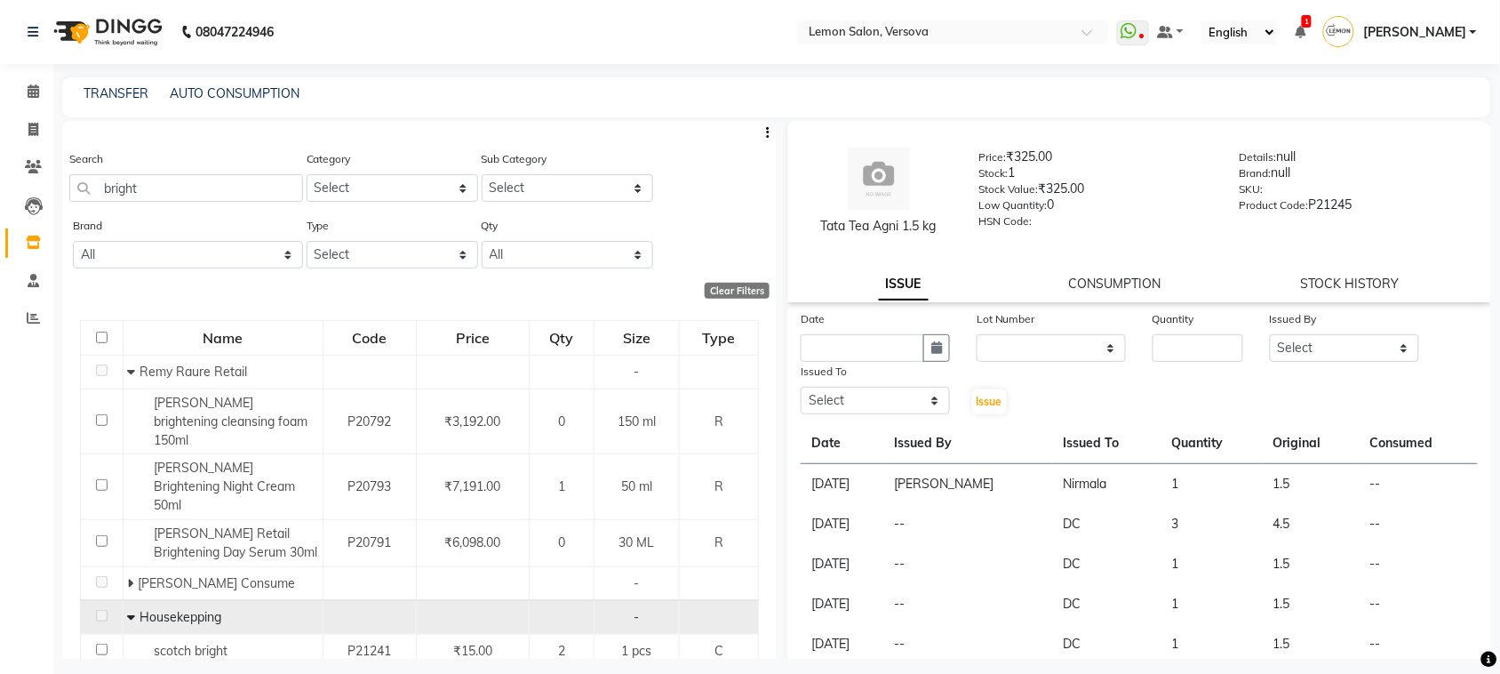
scroll to position [0, 0]
drag, startPoint x: 161, startPoint y: 156, endPoint x: 163, endPoint y: 175, distance: 19.6
click at [161, 169] on div "Search bright" at bounding box center [186, 176] width 234 height 52
drag, startPoint x: 163, startPoint y: 175, endPoint x: 11, endPoint y: 193, distance: 153.0
click at [11, 193] on app-home "08047224946 Select Location × Lemon Salon, Versova WhatsApp Status ✕ Status: Di…" at bounding box center [750, 342] width 1500 height 685
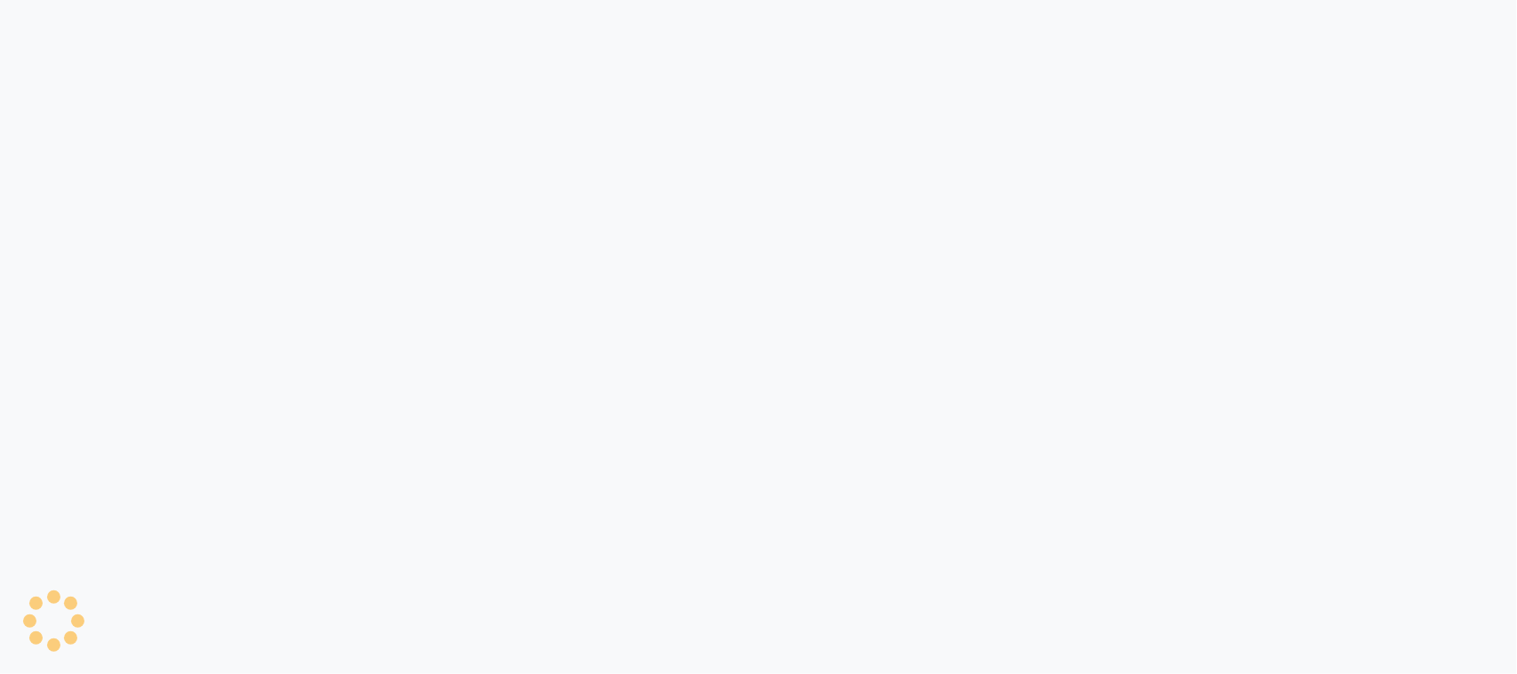
select select
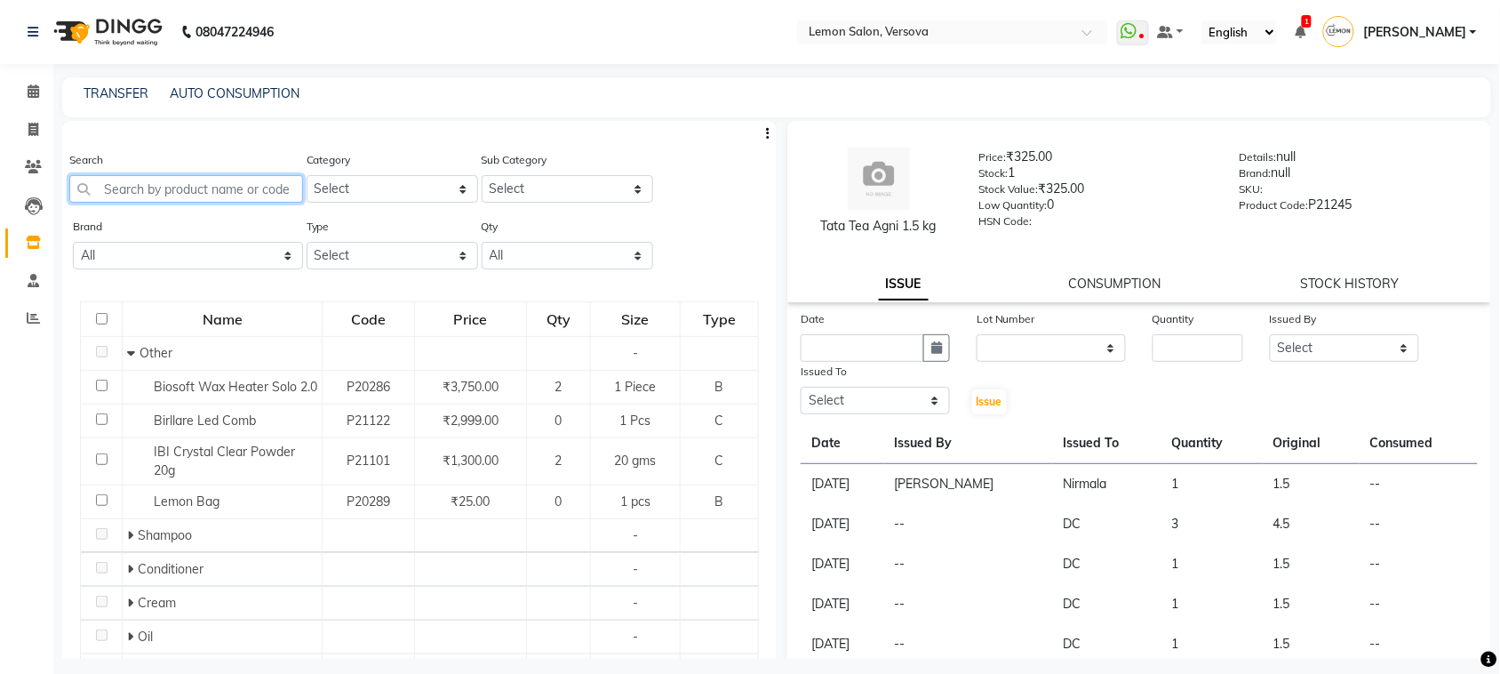
click at [220, 183] on input "text" at bounding box center [186, 189] width 234 height 28
paste input "bright"
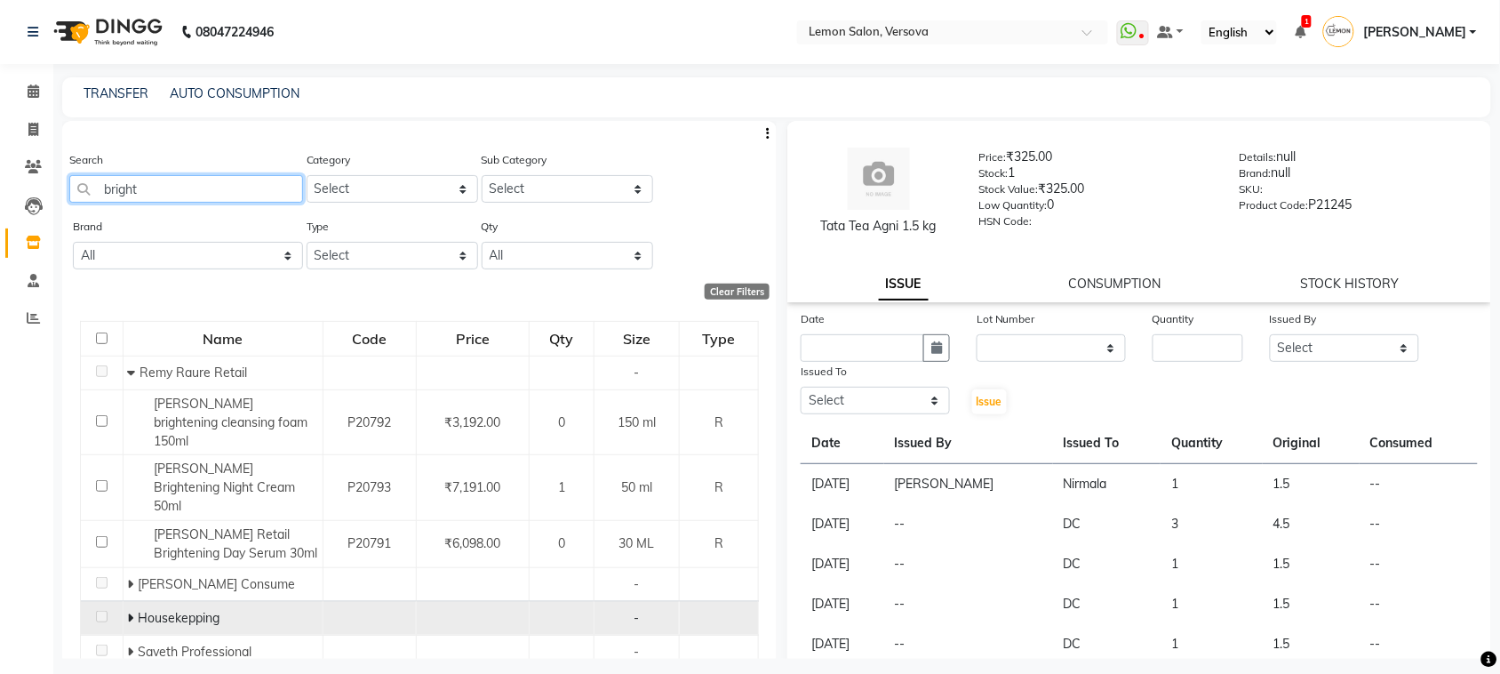
type input "bright"
click at [130, 612] on icon at bounding box center [131, 618] width 6 height 12
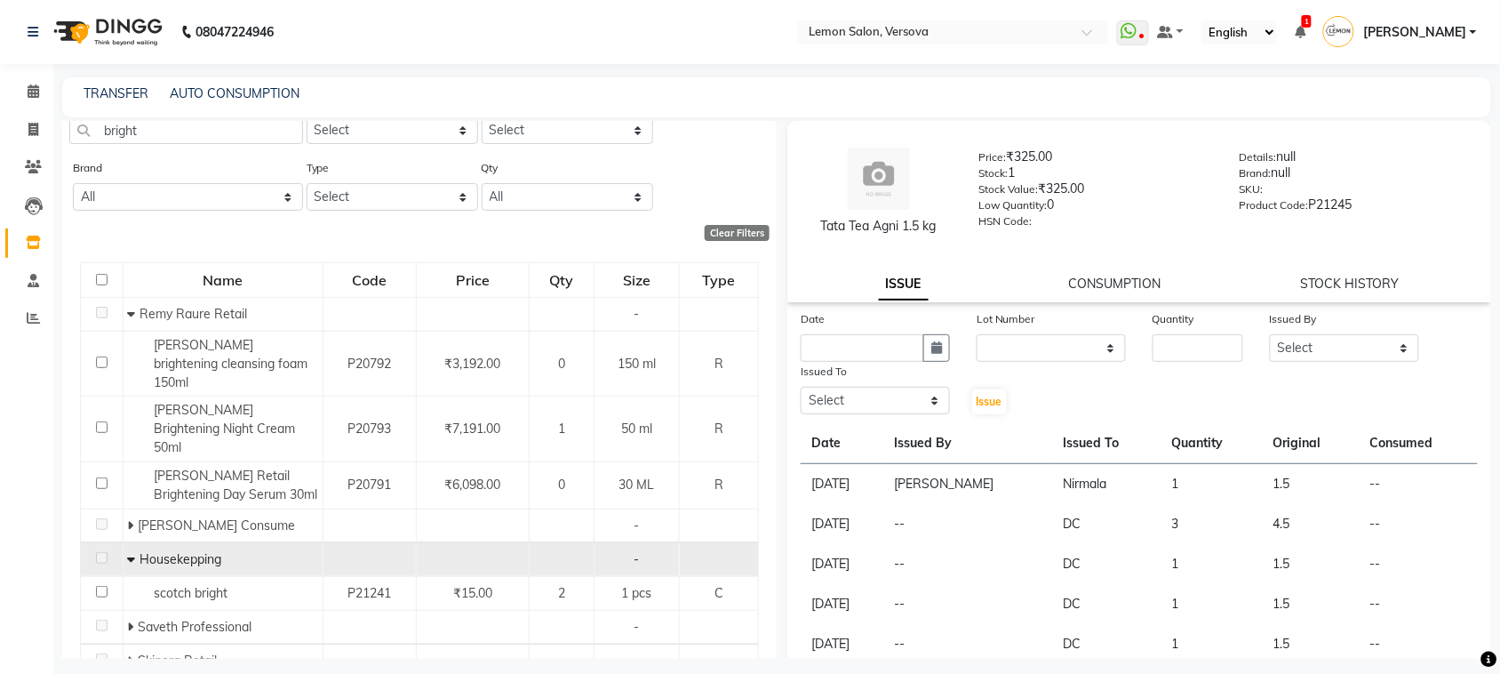
scroll to position [113, 0]
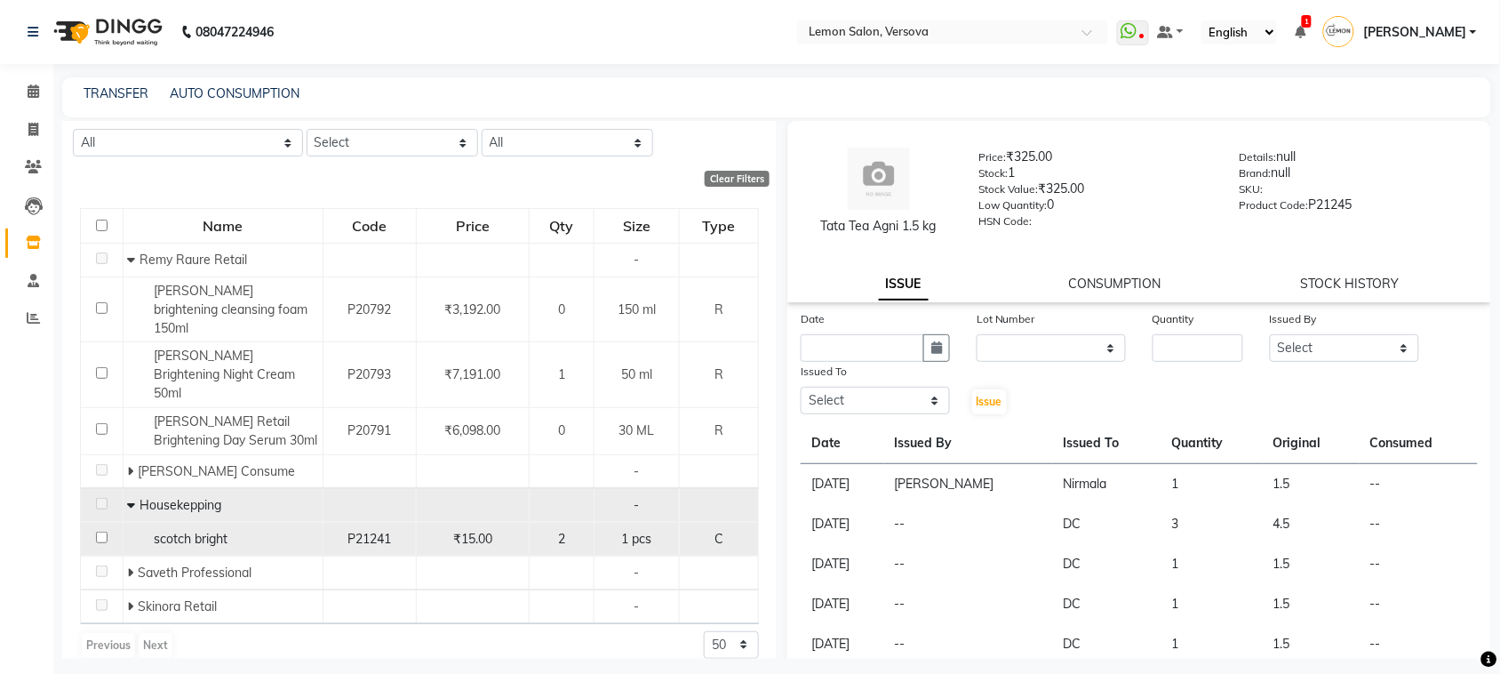
click at [103, 532] on input "checkbox" at bounding box center [102, 538] width 12 height 12
checkbox input "true"
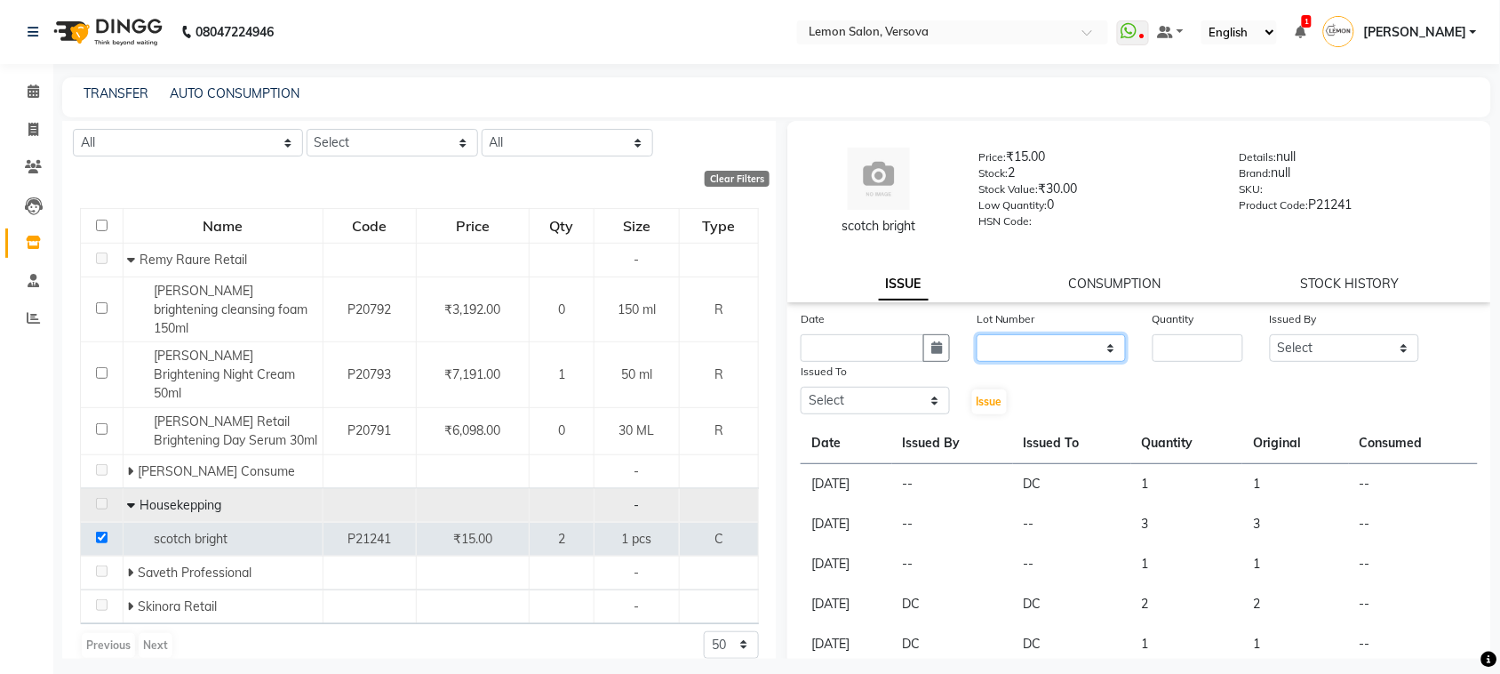
click at [1062, 339] on select "None" at bounding box center [1051, 348] width 149 height 28
select select "0: null"
click at [977, 334] on select "None" at bounding box center [1051, 348] width 149 height 28
click at [1184, 358] on input "number" at bounding box center [1198, 348] width 91 height 28
type input "1"
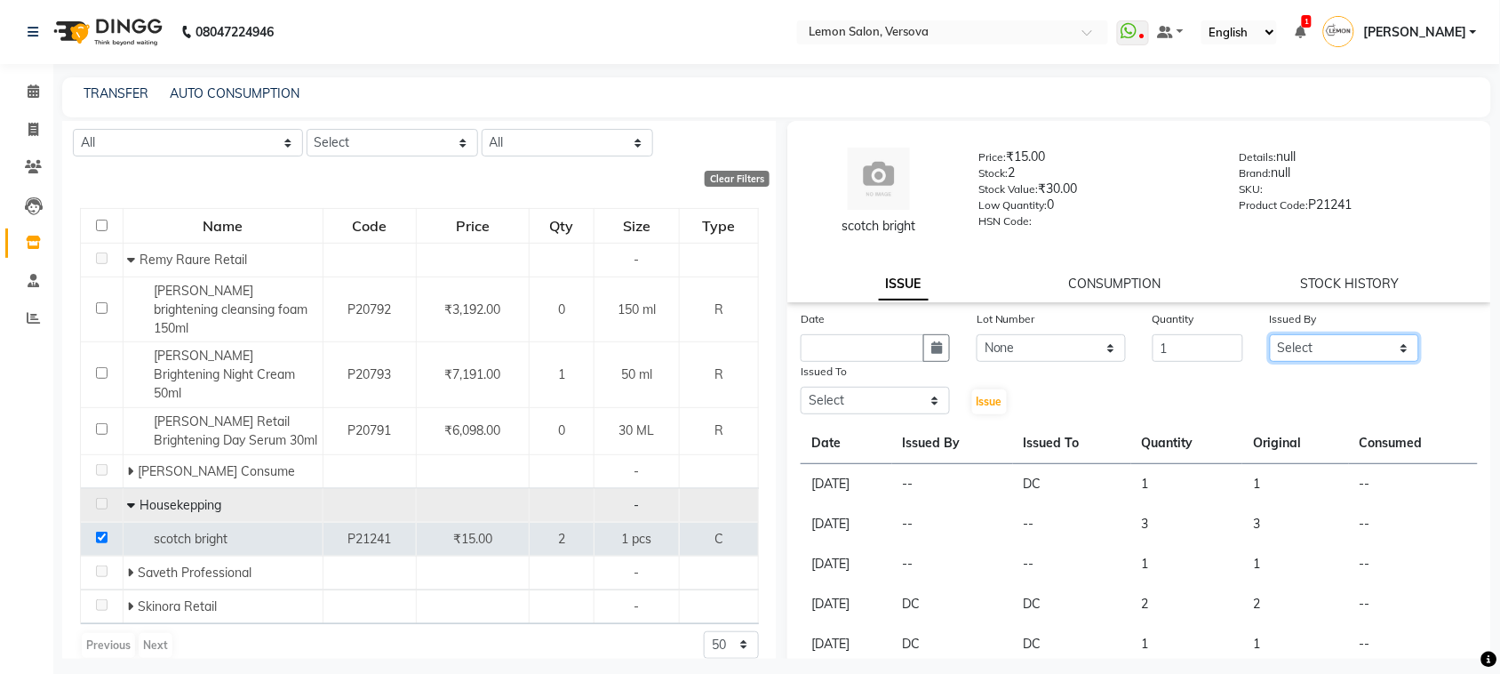
click at [1318, 336] on select "Select [PERSON_NAME] [PERSON_NAME] DC [PERSON_NAME] [PERSON_NAME],[PERSON_NAME]…" at bounding box center [1344, 348] width 149 height 28
select select "24464"
click at [1270, 334] on select "Select [PERSON_NAME] [PERSON_NAME] DC [PERSON_NAME] [PERSON_NAME],[PERSON_NAME]…" at bounding box center [1344, 348] width 149 height 28
drag, startPoint x: 889, startPoint y: 380, endPoint x: 883, endPoint y: 393, distance: 13.9
click at [885, 384] on div "Issued To" at bounding box center [875, 374] width 149 height 25
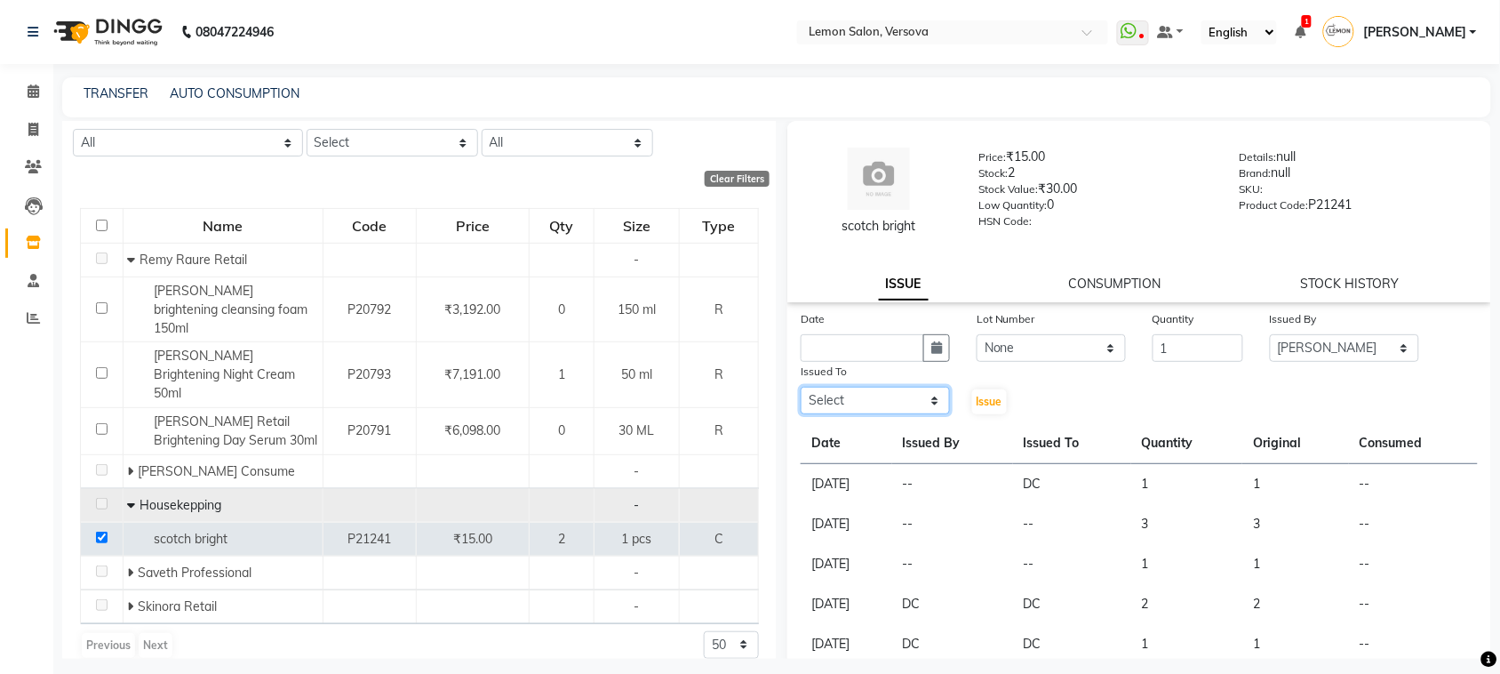
click at [881, 401] on select "Select [PERSON_NAME] [PERSON_NAME] DC [PERSON_NAME] [PERSON_NAME],[PERSON_NAME]…" at bounding box center [875, 401] width 149 height 28
click at [801, 387] on select "Select [PERSON_NAME] [PERSON_NAME] DC [PERSON_NAME] [PERSON_NAME],[PERSON_NAME]…" at bounding box center [875, 401] width 149 height 28
click at [894, 220] on div "scotch bright" at bounding box center [879, 226] width 148 height 19
click at [880, 393] on select "Select [PERSON_NAME] [PERSON_NAME] DC [PERSON_NAME] [PERSON_NAME],[PERSON_NAME]…" at bounding box center [875, 401] width 149 height 28
select select "88305"
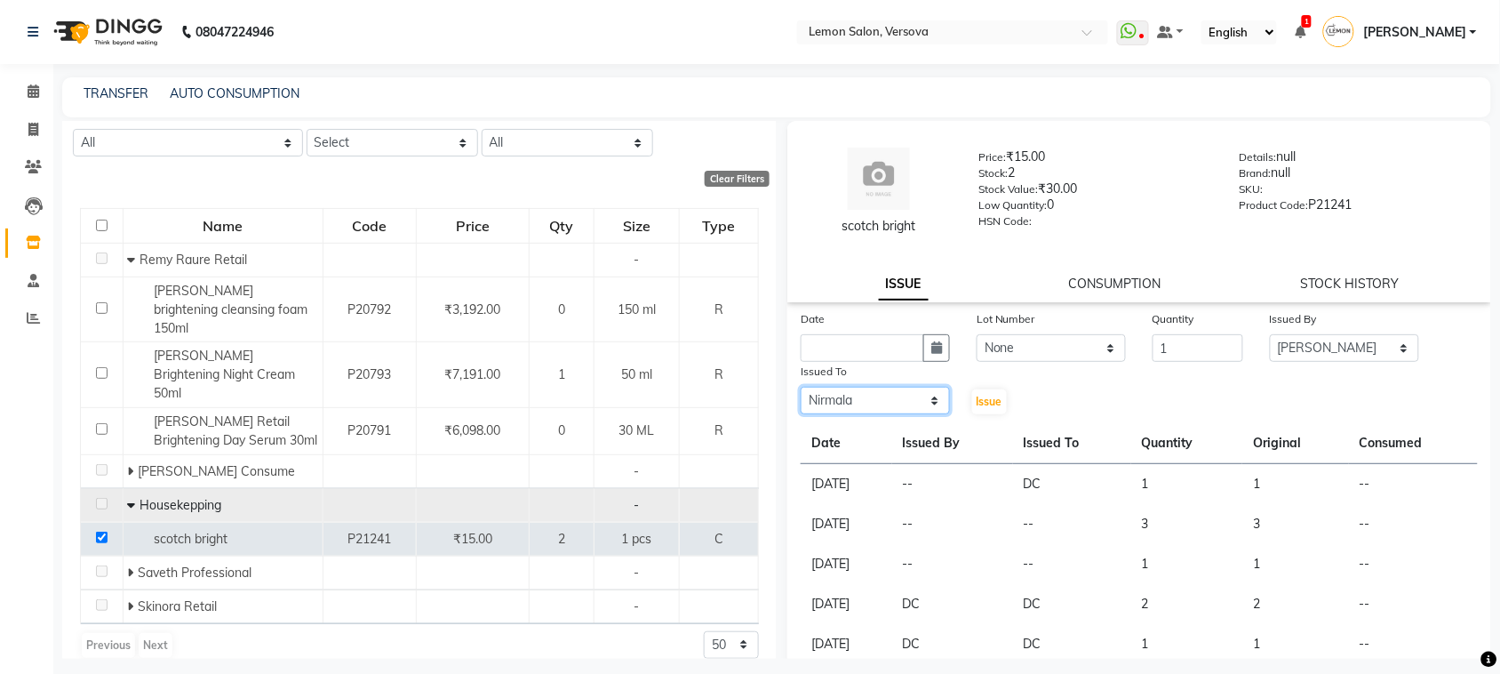
click at [801, 387] on select "Select [PERSON_NAME] [PERSON_NAME] DC [PERSON_NAME] [PERSON_NAME],[PERSON_NAME]…" at bounding box center [875, 401] width 149 height 28
click at [992, 396] on span "Issue" at bounding box center [990, 401] width 26 height 13
click at [929, 358] on button "button" at bounding box center [937, 348] width 27 height 28
select select "9"
select select "2025"
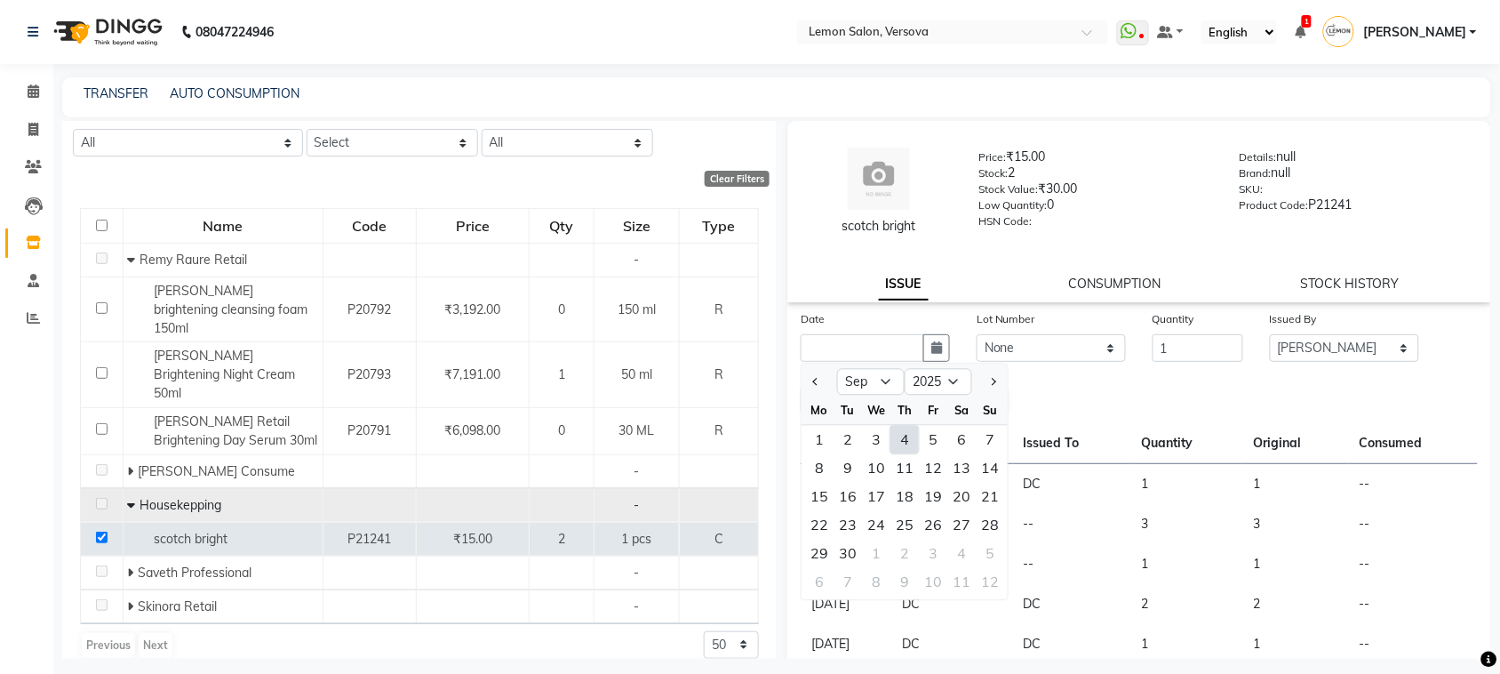
click at [898, 447] on div "4" at bounding box center [905, 440] width 28 height 28
type input "[DATE]"
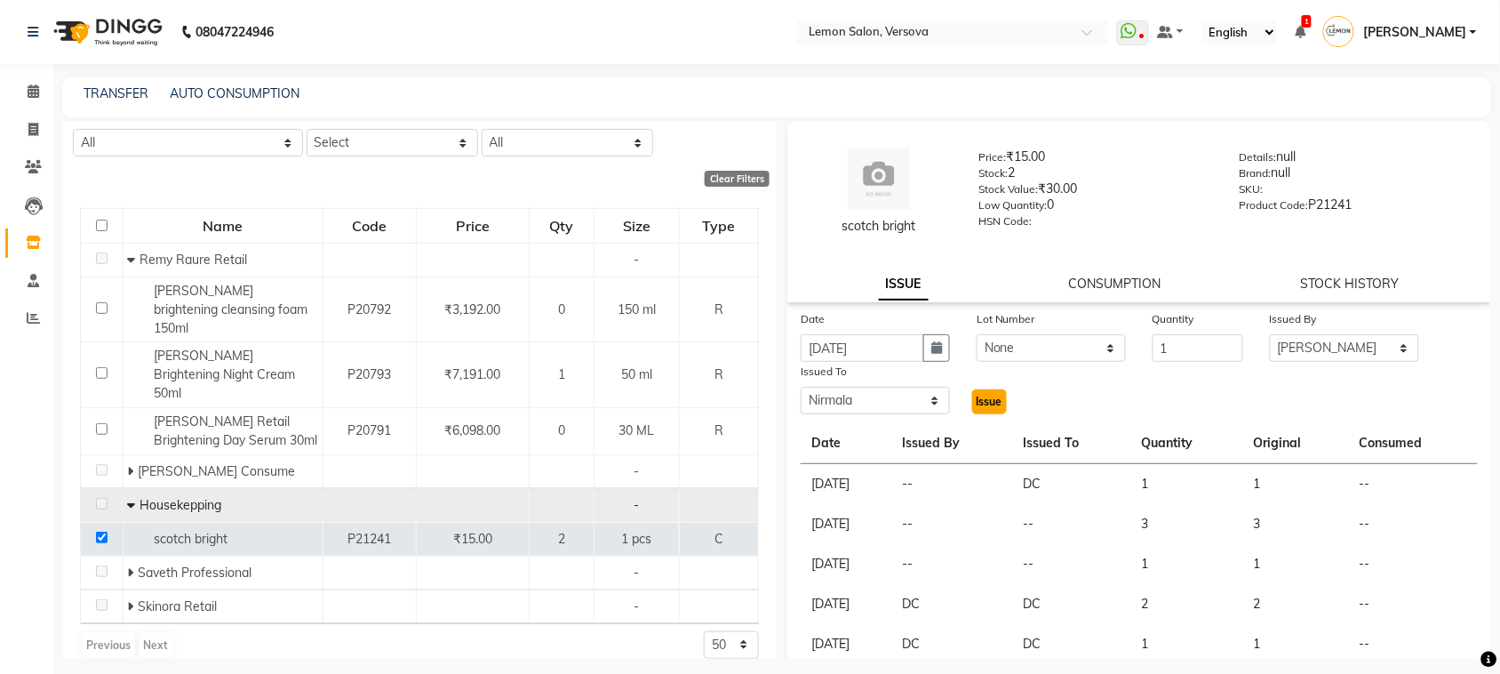
click at [985, 401] on span "Issue" at bounding box center [990, 401] width 26 height 13
select select
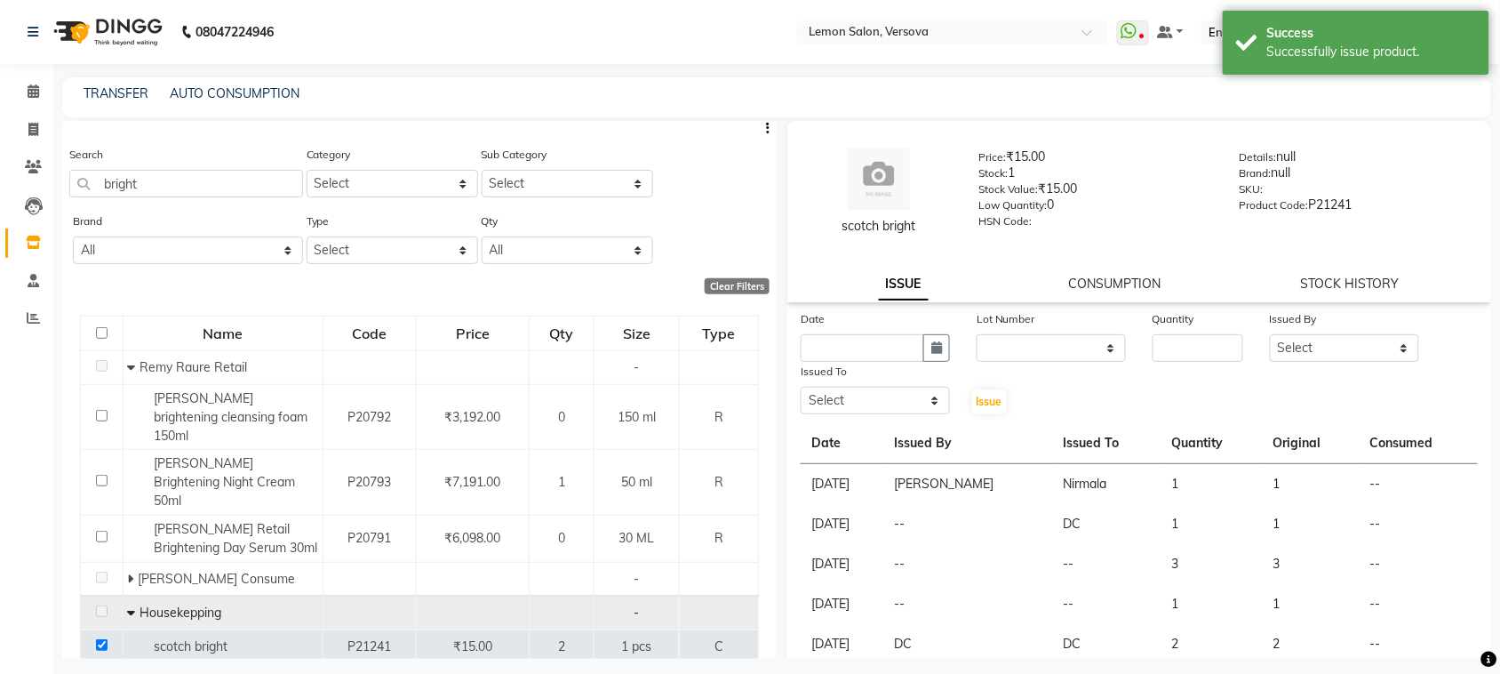
scroll to position [0, 0]
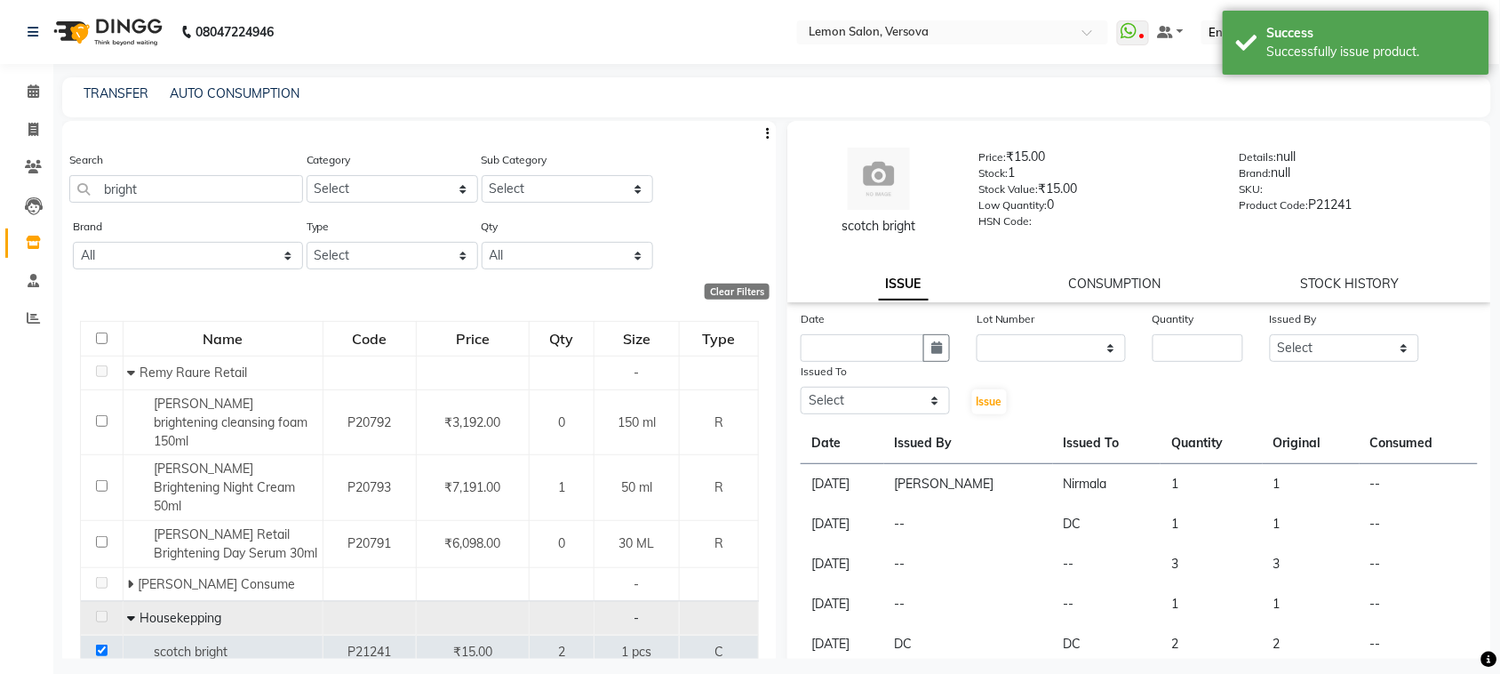
click at [307, 172] on div "Category Select Hair Skin Makeup Personal Care Appliances Beard Waxing Disposab…" at bounding box center [393, 176] width 172 height 52
click at [274, 194] on input "bright" at bounding box center [186, 189] width 234 height 28
type input "b"
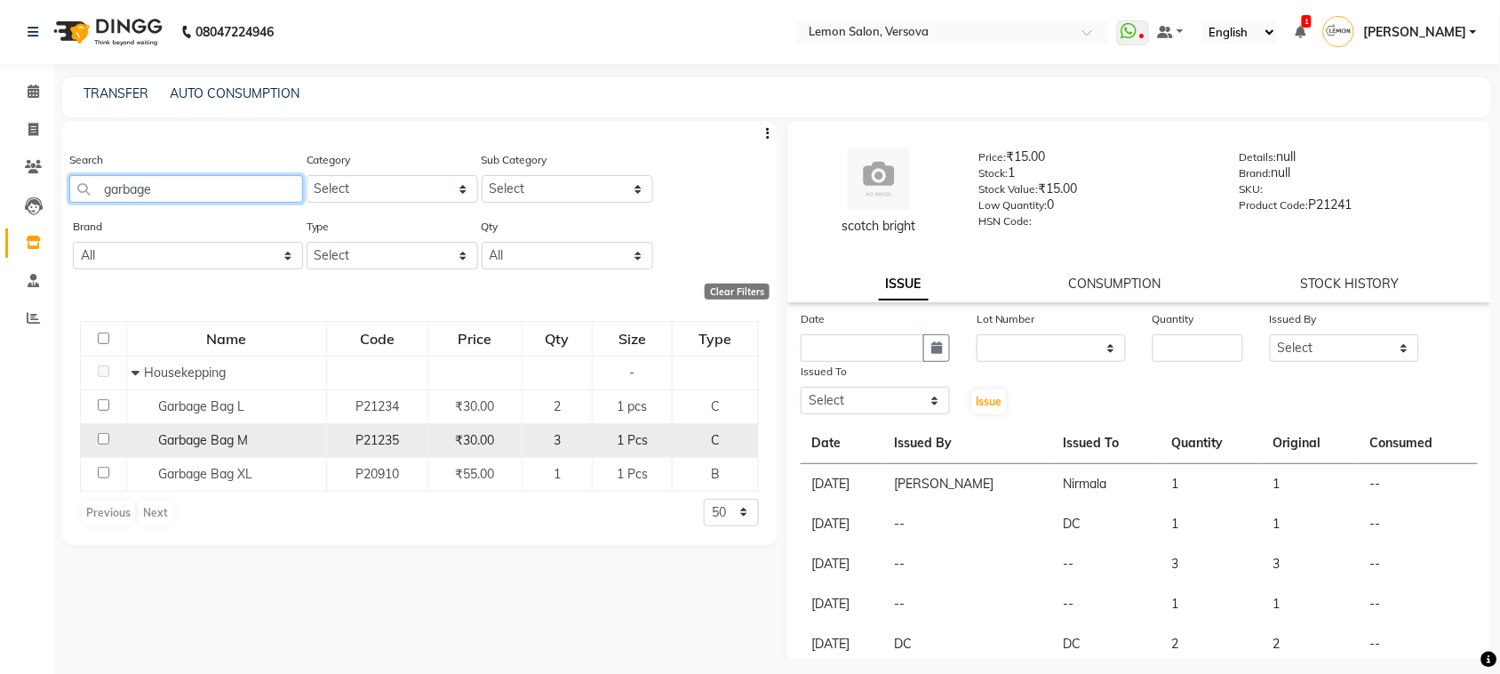
type input "garbage"
click at [102, 437] on input "checkbox" at bounding box center [104, 439] width 12 height 12
checkbox input "true"
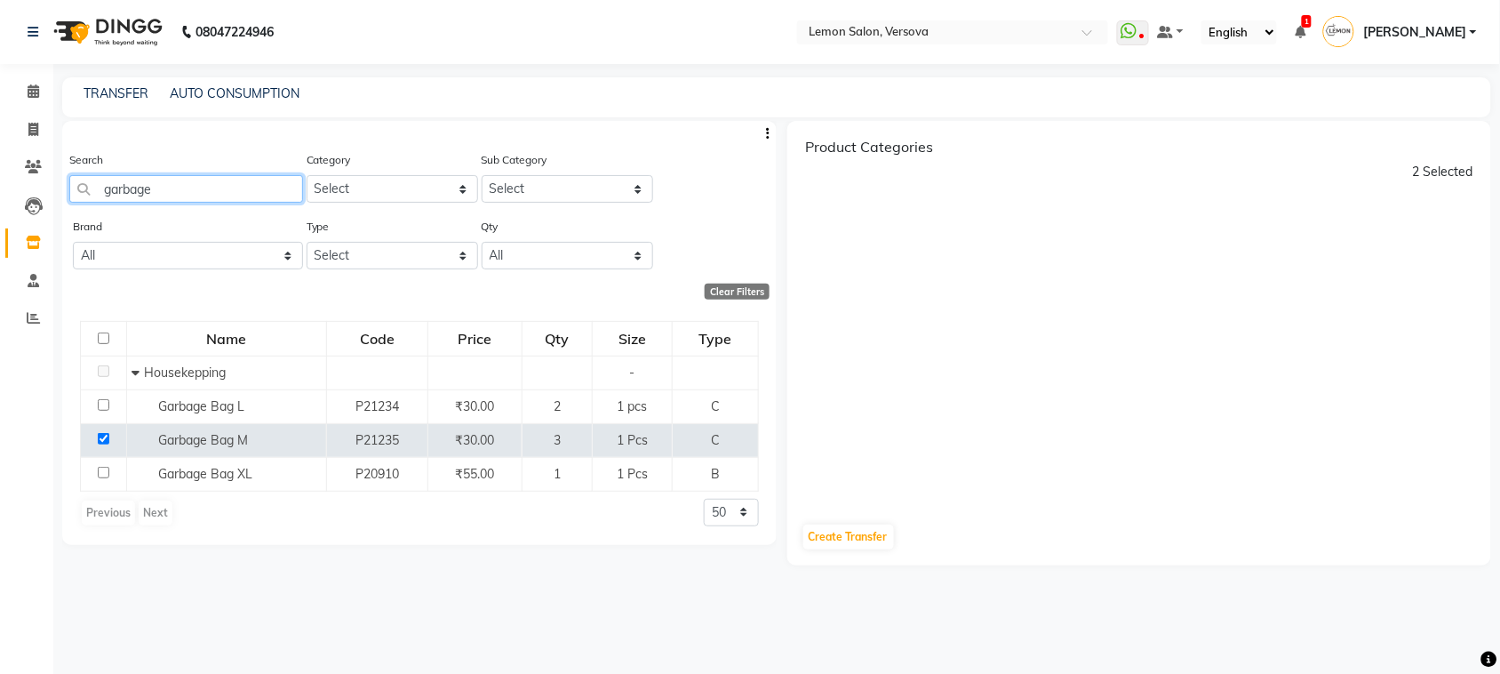
drag, startPoint x: 259, startPoint y: 191, endPoint x: 68, endPoint y: 185, distance: 191.2
click at [68, 185] on div "Search garbage Category Select Hair Skin Makeup Personal Care Appliances Beard …" at bounding box center [419, 183] width 715 height 67
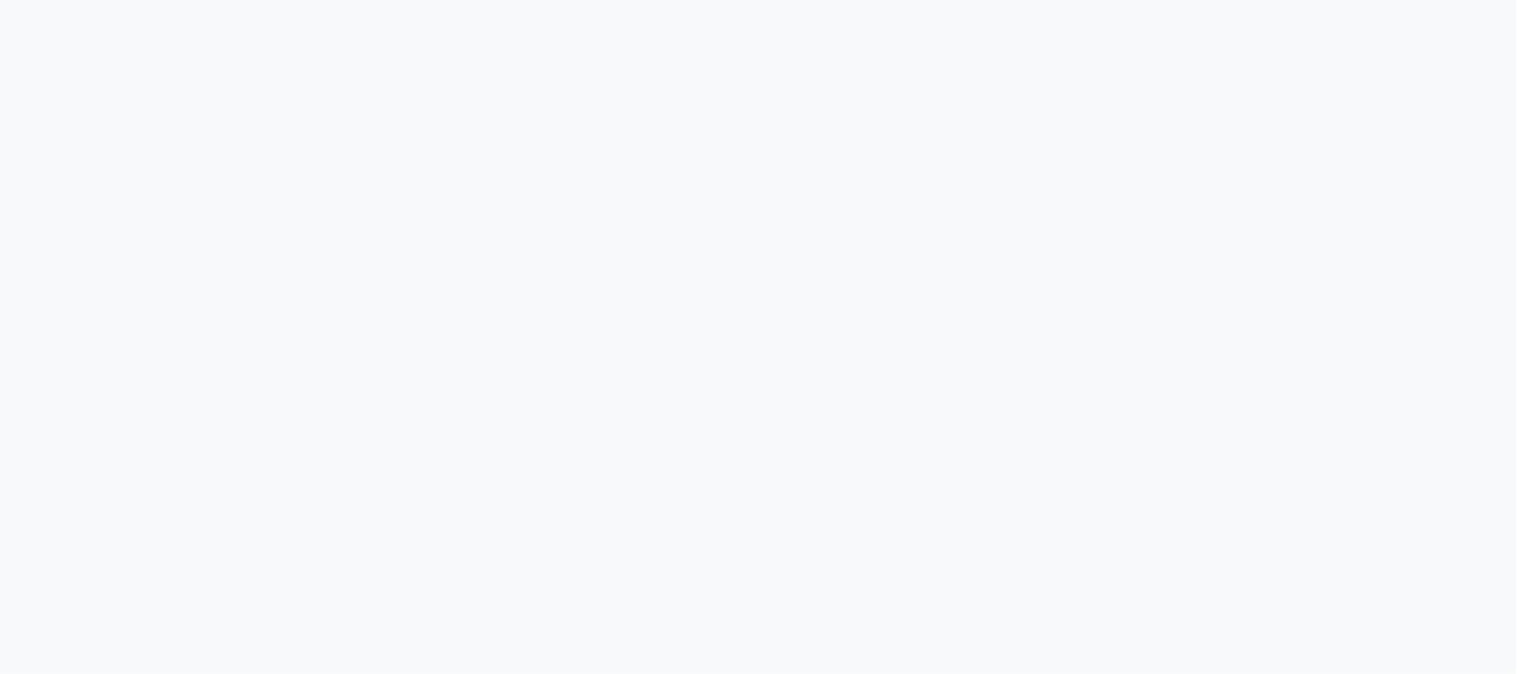
select select
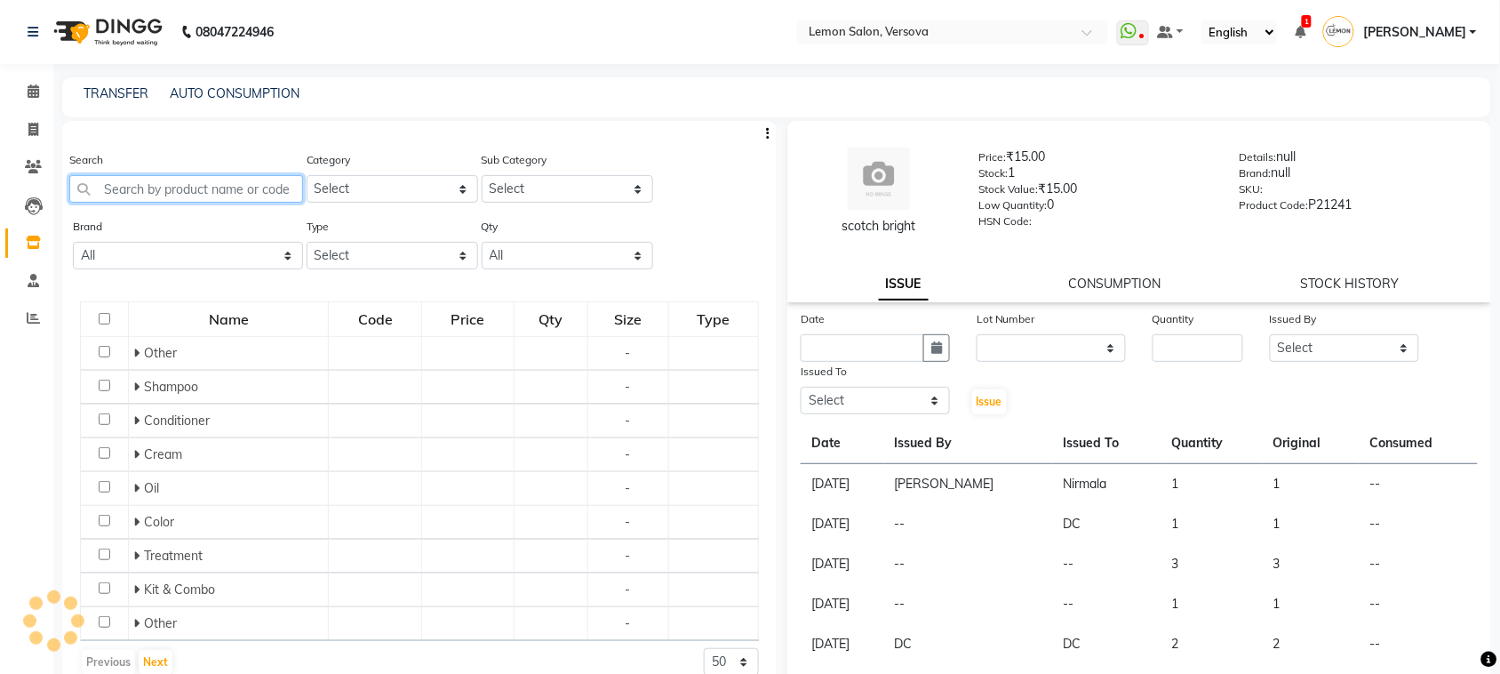
click at [271, 194] on input "text" at bounding box center [186, 189] width 234 height 28
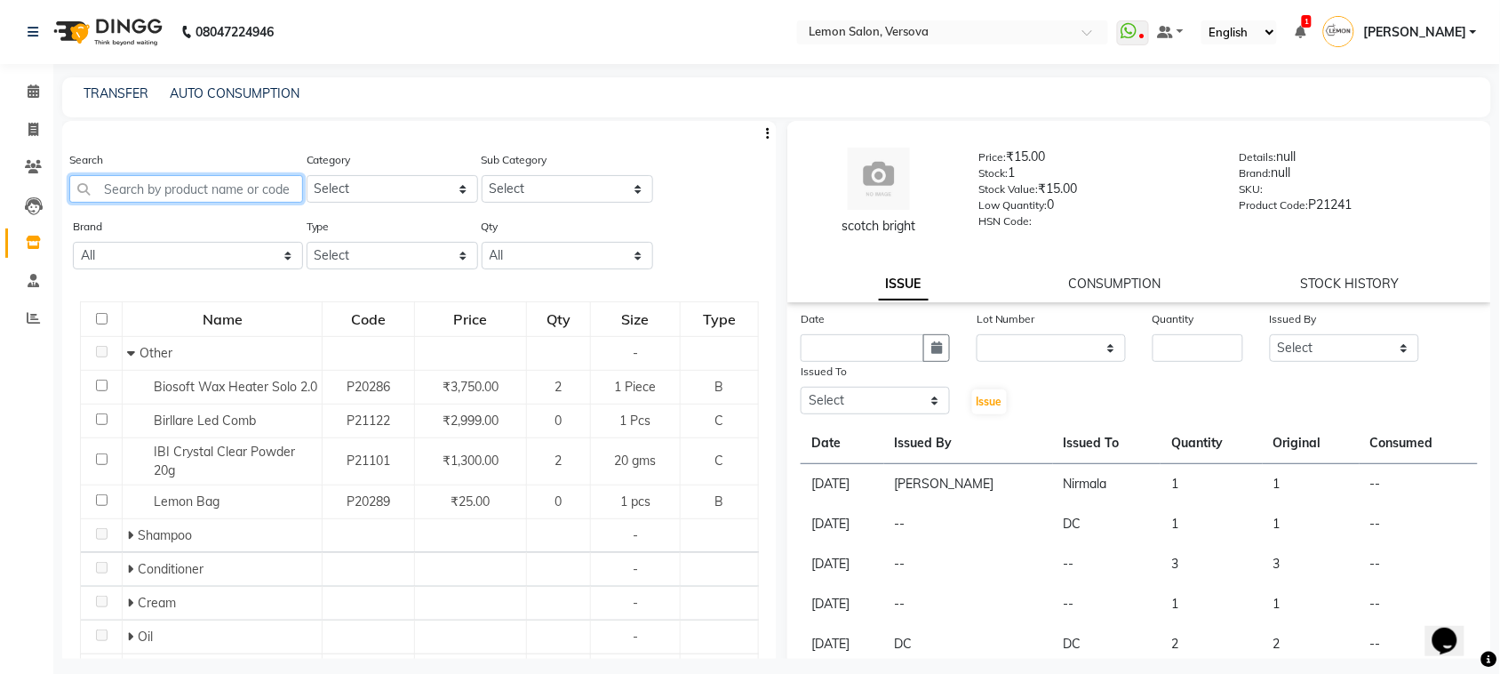
paste input "garbage"
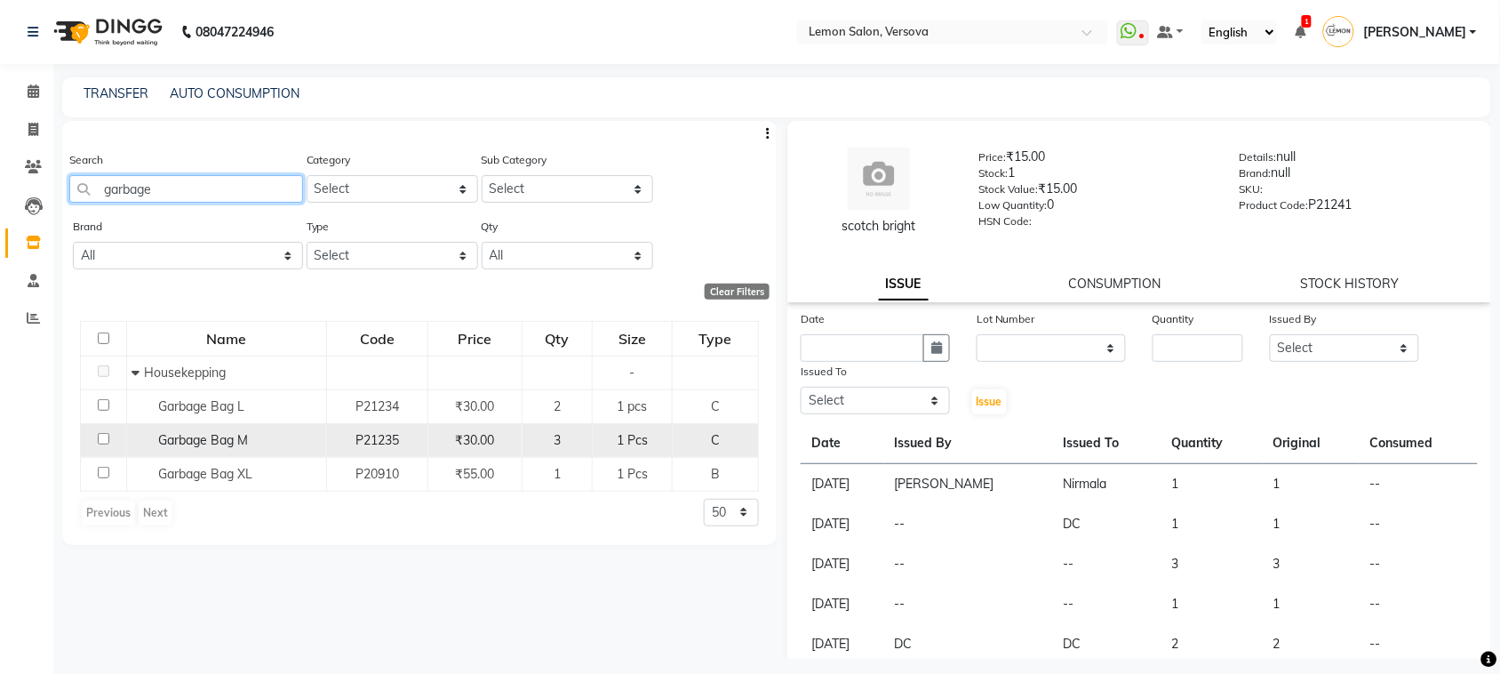
type input "garbage"
click at [304, 442] on div "Garbage Bag M" at bounding box center [227, 440] width 190 height 19
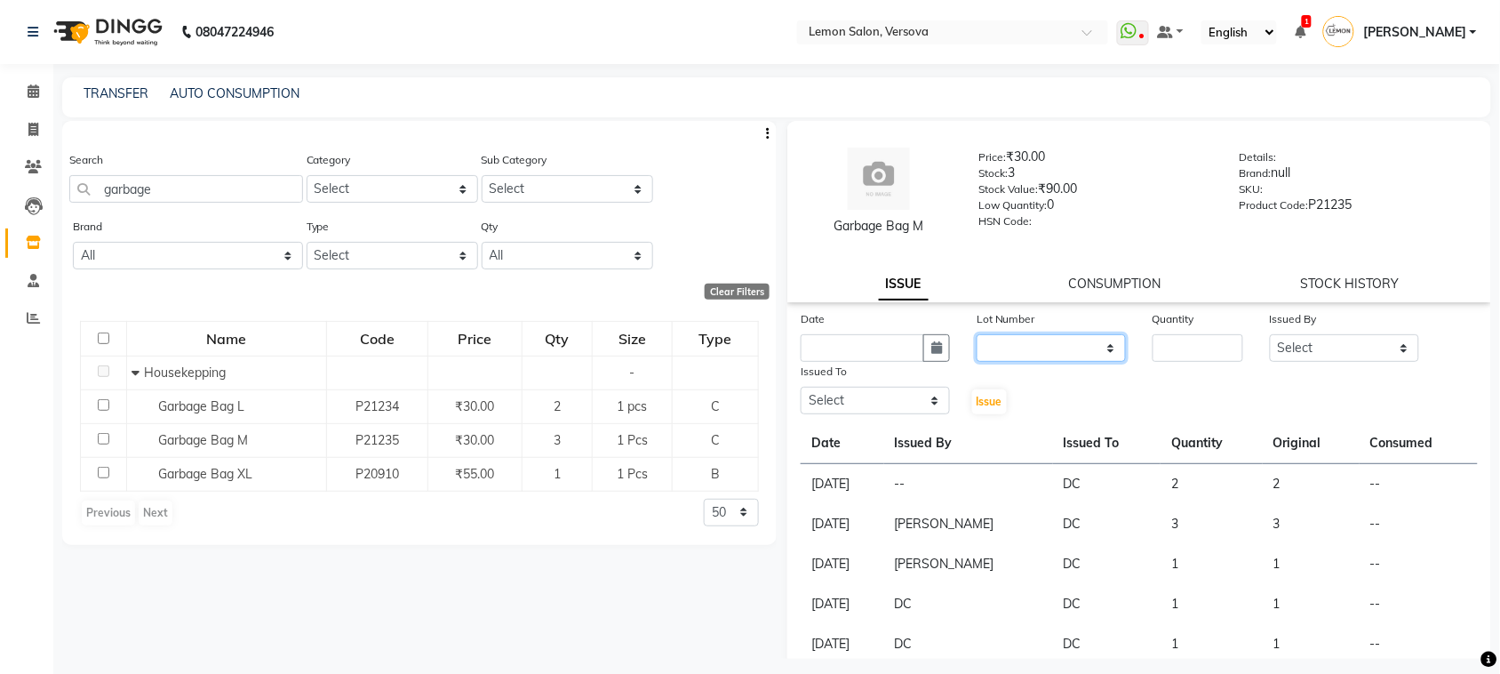
click at [1040, 356] on select "None" at bounding box center [1051, 348] width 149 height 28
select select "0: null"
click at [977, 334] on select "None" at bounding box center [1051, 348] width 149 height 28
click at [1204, 348] on input "number" at bounding box center [1198, 348] width 91 height 28
type input "1"
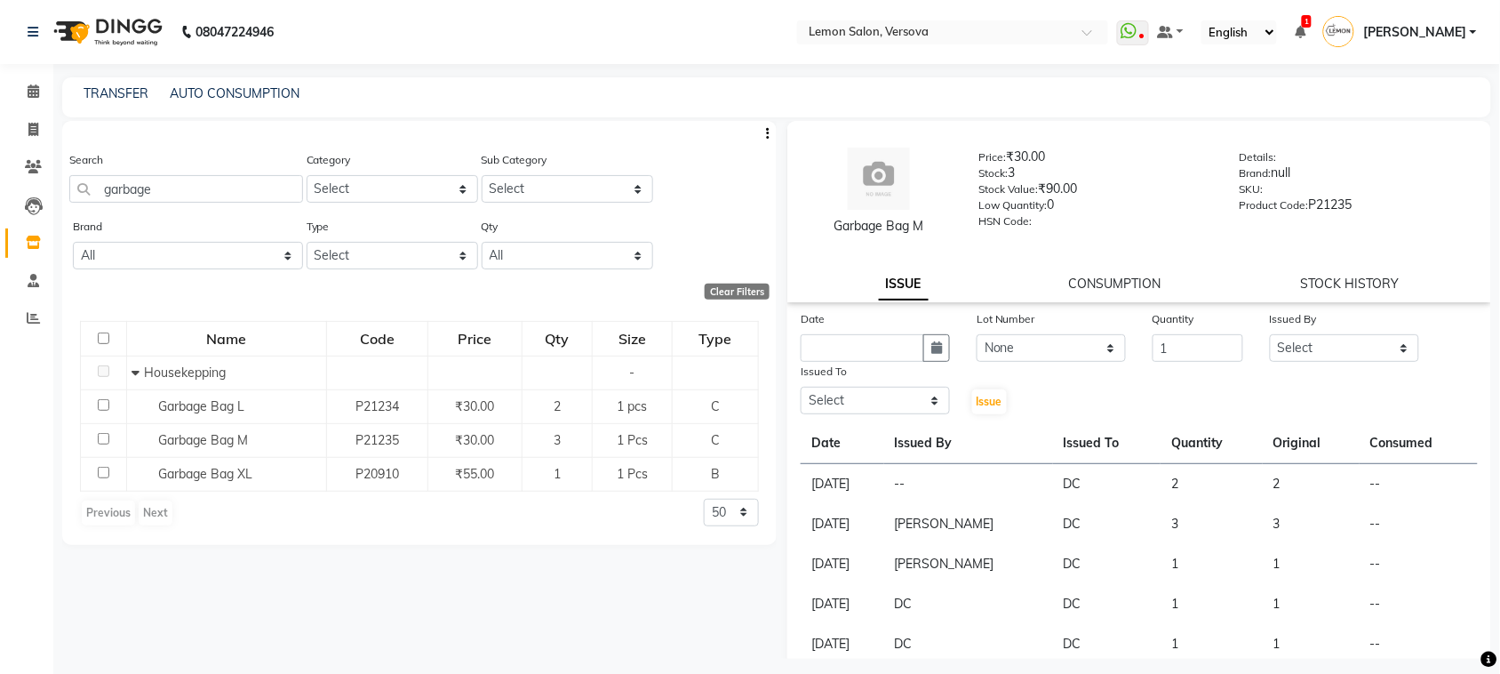
click at [1388, 316] on div "Issued By" at bounding box center [1344, 321] width 149 height 25
click at [1374, 351] on select "Select [PERSON_NAME] [PERSON_NAME] DC [PERSON_NAME] [PERSON_NAME],[PERSON_NAME]…" at bounding box center [1344, 348] width 149 height 28
select select "88325"
click at [1270, 334] on select "Select [PERSON_NAME] [PERSON_NAME] DC [PERSON_NAME] [PERSON_NAME],[PERSON_NAME]…" at bounding box center [1344, 348] width 149 height 28
click at [834, 389] on select "Select [PERSON_NAME] [PERSON_NAME] DC [PERSON_NAME] [PERSON_NAME],[PERSON_NAME]…" at bounding box center [875, 401] width 149 height 28
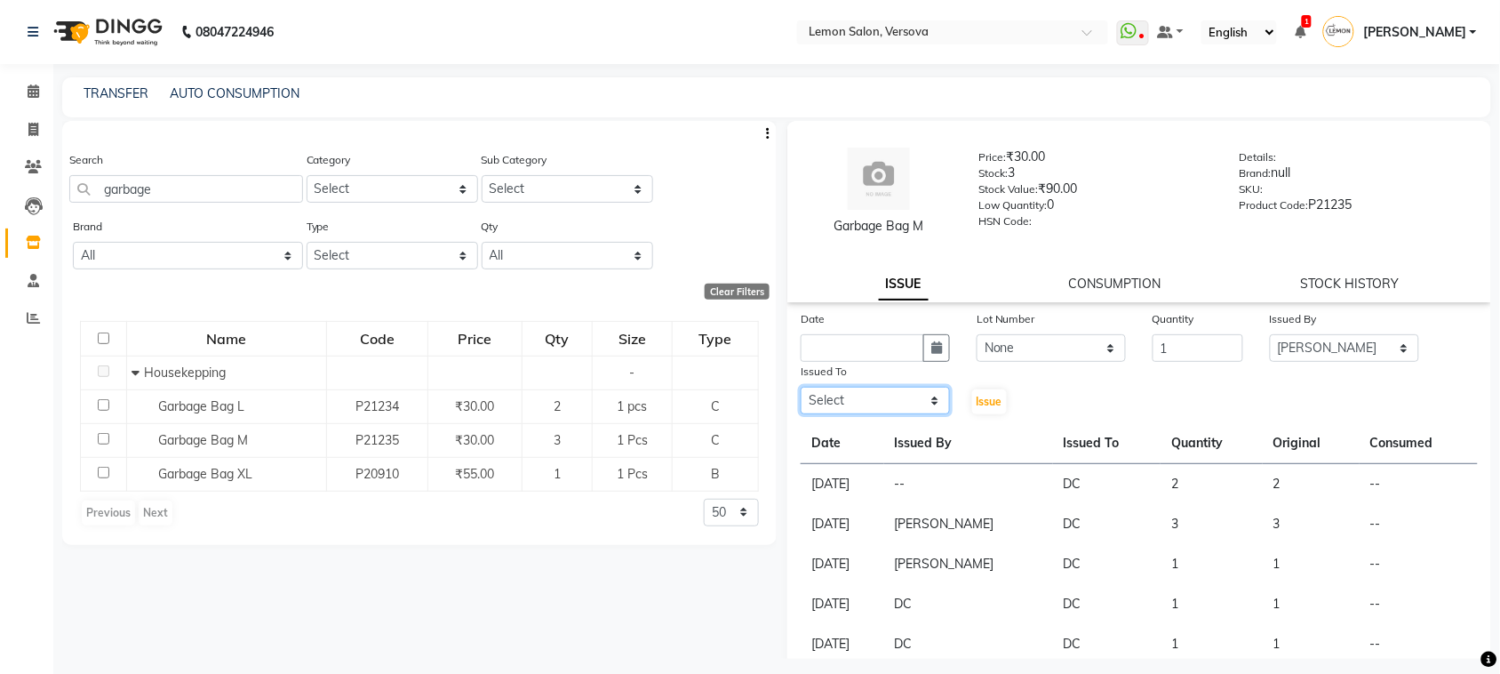
select select "88305"
click at [801, 387] on select "Select [PERSON_NAME] [PERSON_NAME] DC [PERSON_NAME] [PERSON_NAME],[PERSON_NAME]…" at bounding box center [875, 401] width 149 height 28
click at [934, 348] on icon "button" at bounding box center [937, 347] width 11 height 12
select select "9"
select select "2025"
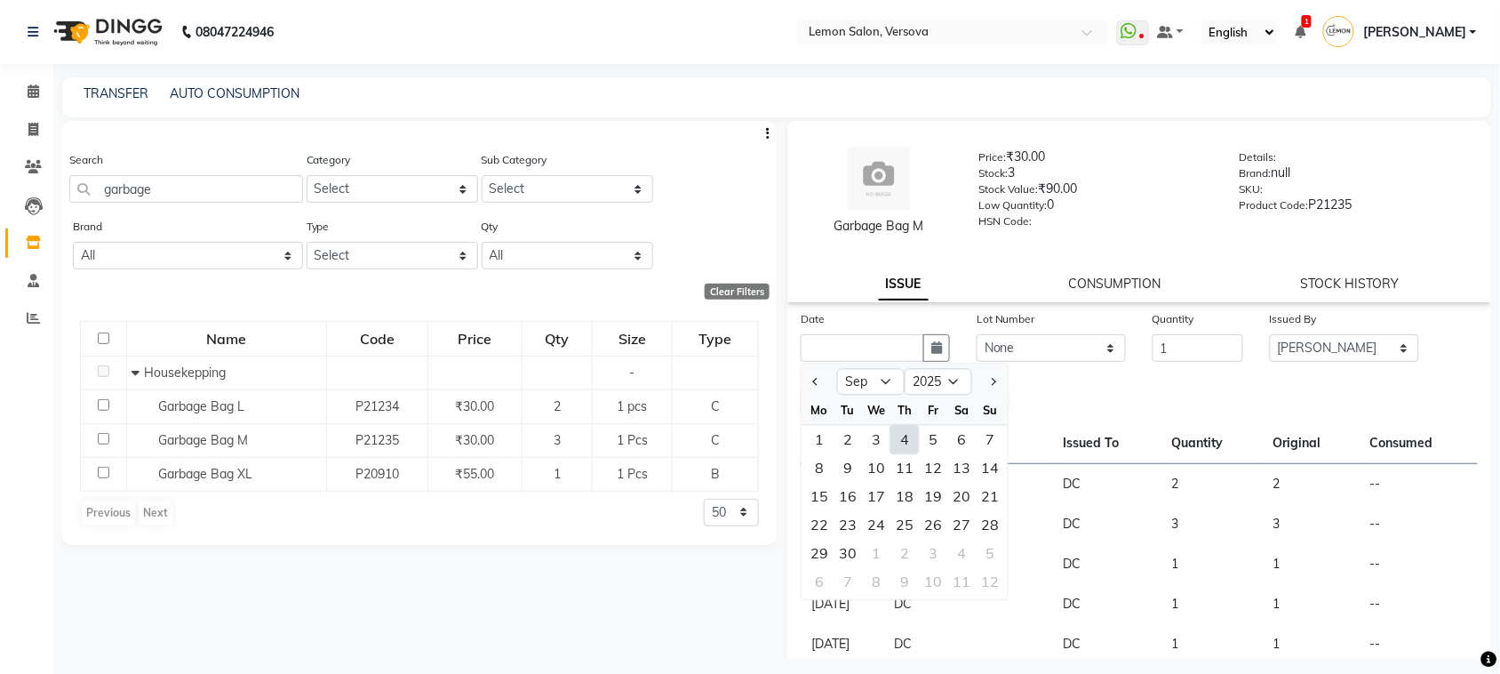
click at [900, 444] on div "4" at bounding box center [905, 440] width 28 height 28
type input "[DATE]"
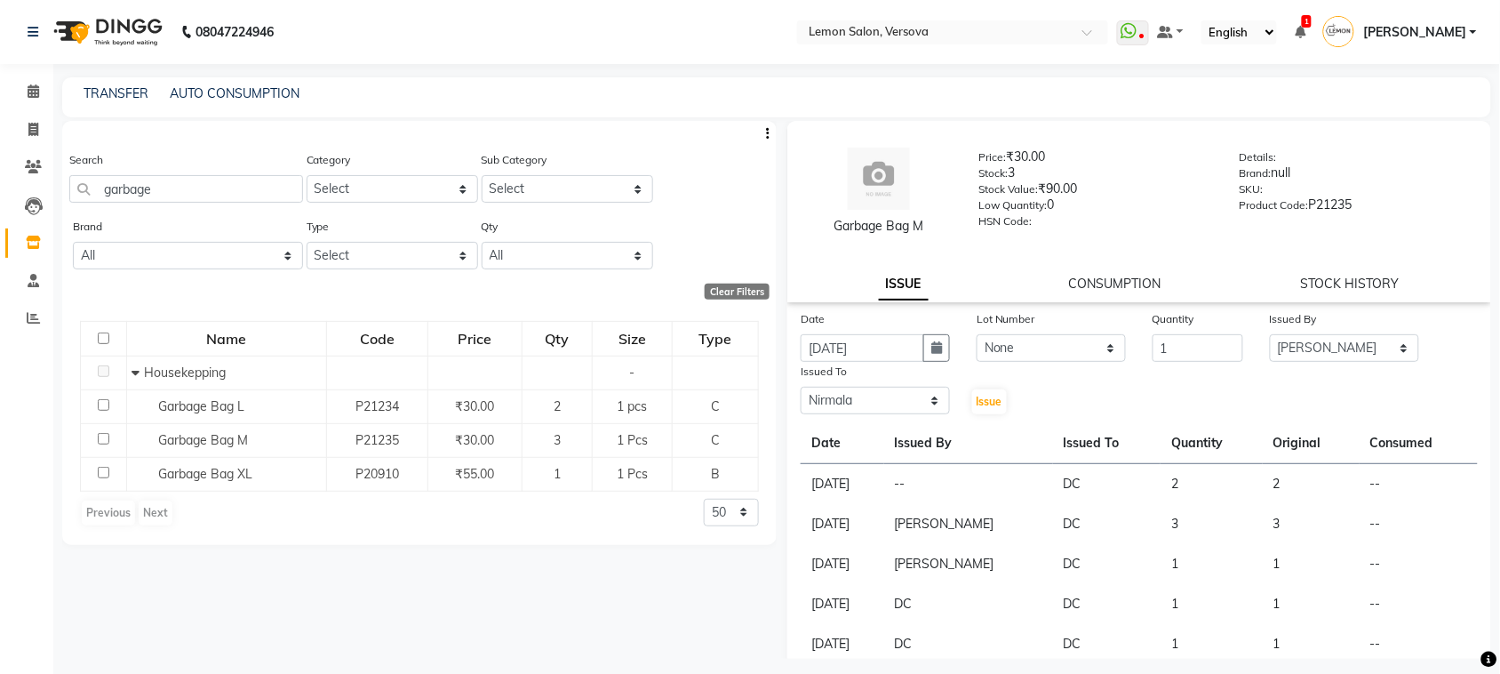
drag, startPoint x: 954, startPoint y: 406, endPoint x: 1005, endPoint y: 396, distance: 52.6
click at [961, 406] on div "Date 04-09-2025 Lot Number None Quantity 1 Issued By Select Alim Shah Asif Salm…" at bounding box center [1140, 362] width 704 height 107
click at [976, 409] on button "Issue" at bounding box center [989, 401] width 35 height 25
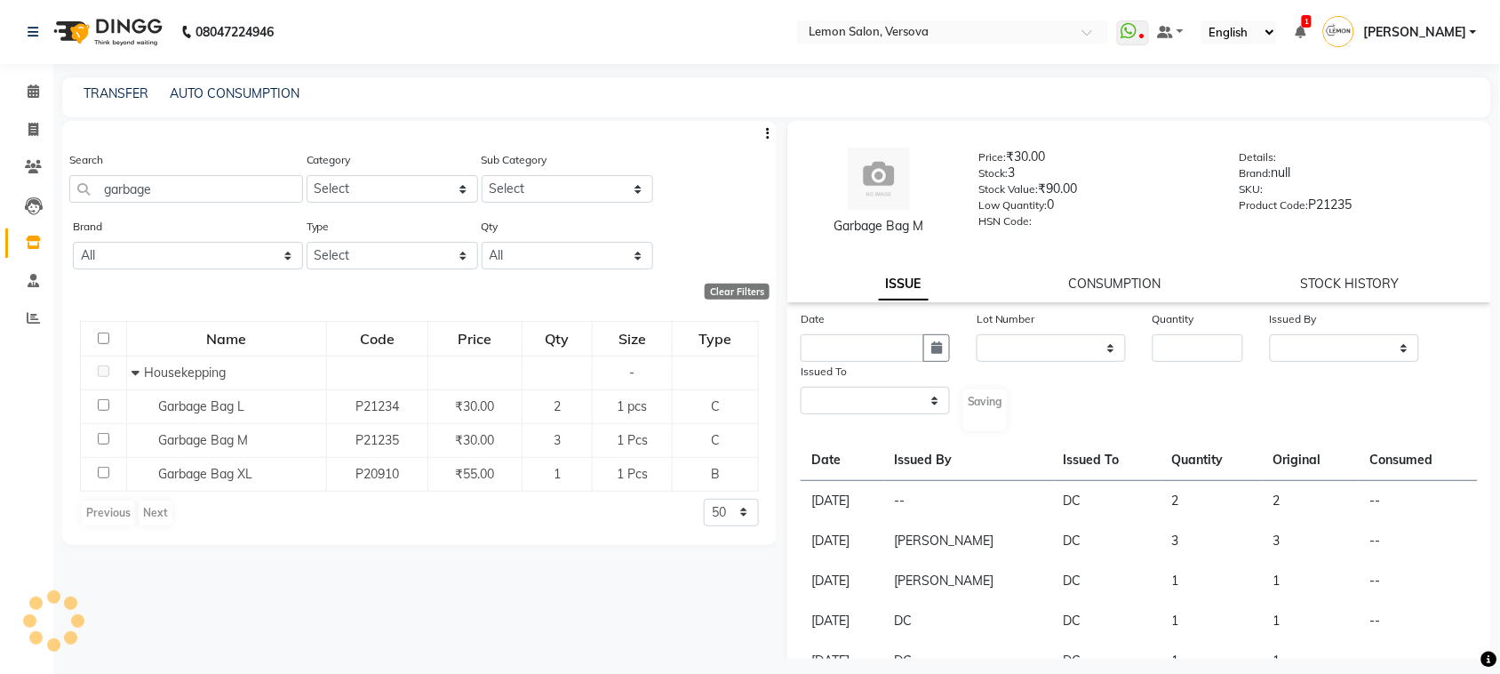
select select
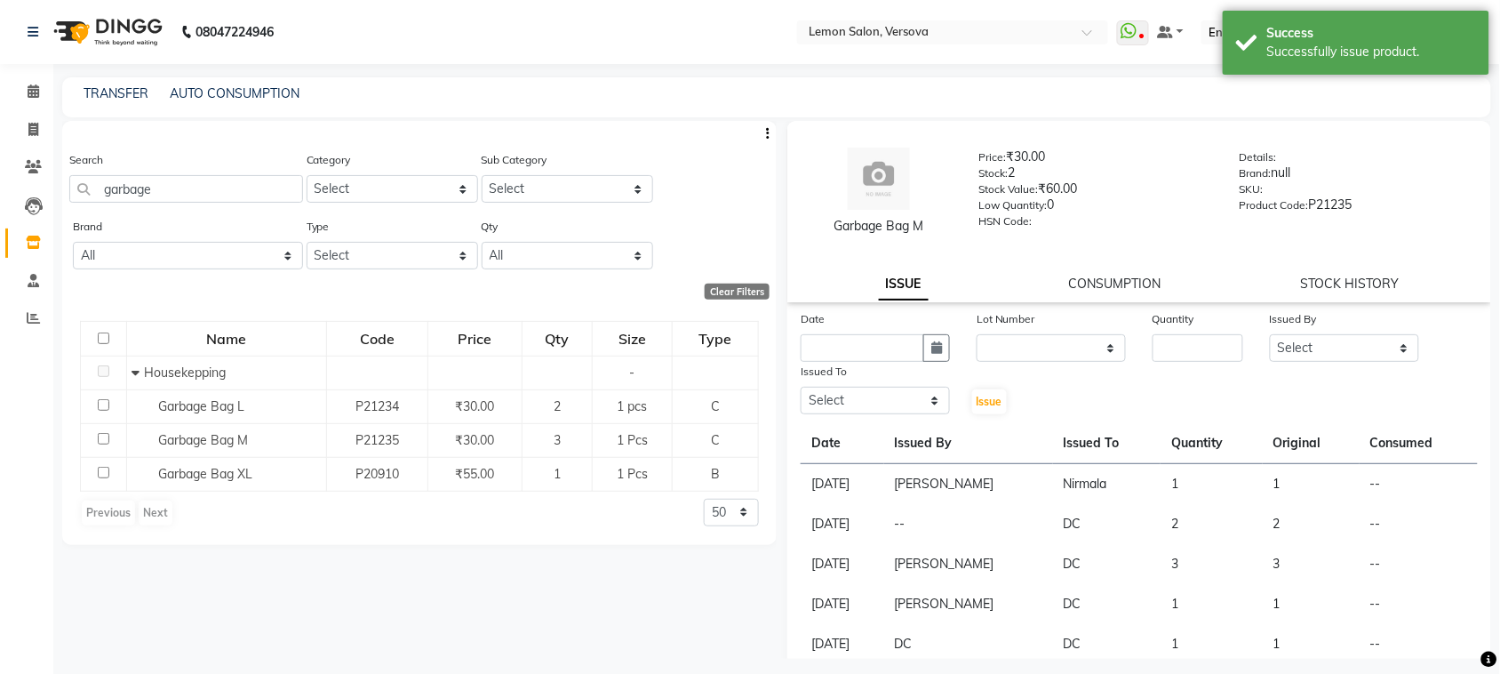
drag, startPoint x: 273, startPoint y: 161, endPoint x: 269, endPoint y: 202, distance: 41.0
click at [271, 170] on div "Search garbage" at bounding box center [186, 176] width 234 height 52
click at [269, 202] on div "Search garbage" at bounding box center [186, 183] width 234 height 67
click at [274, 188] on input "garbage" at bounding box center [186, 189] width 234 height 28
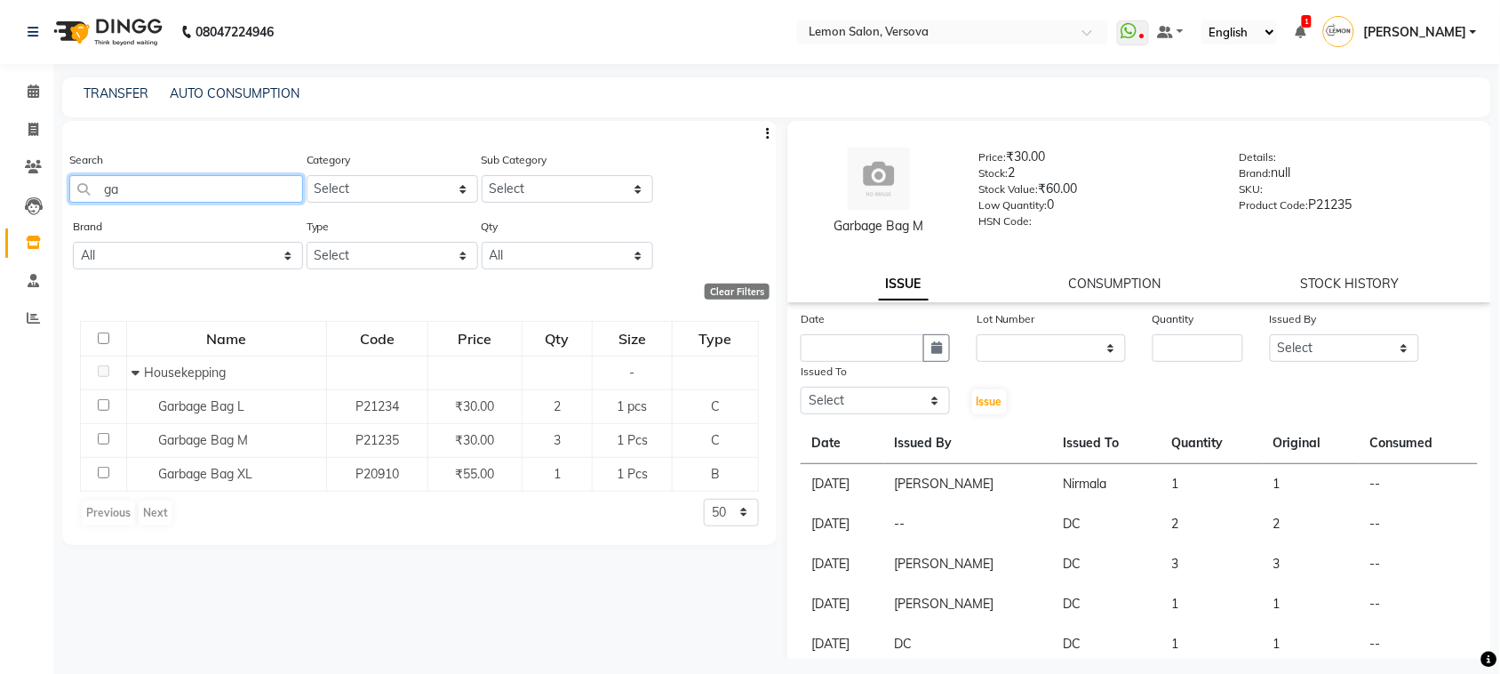
type input "g"
click at [188, 192] on input "tide" at bounding box center [186, 189] width 234 height 28
type input "t"
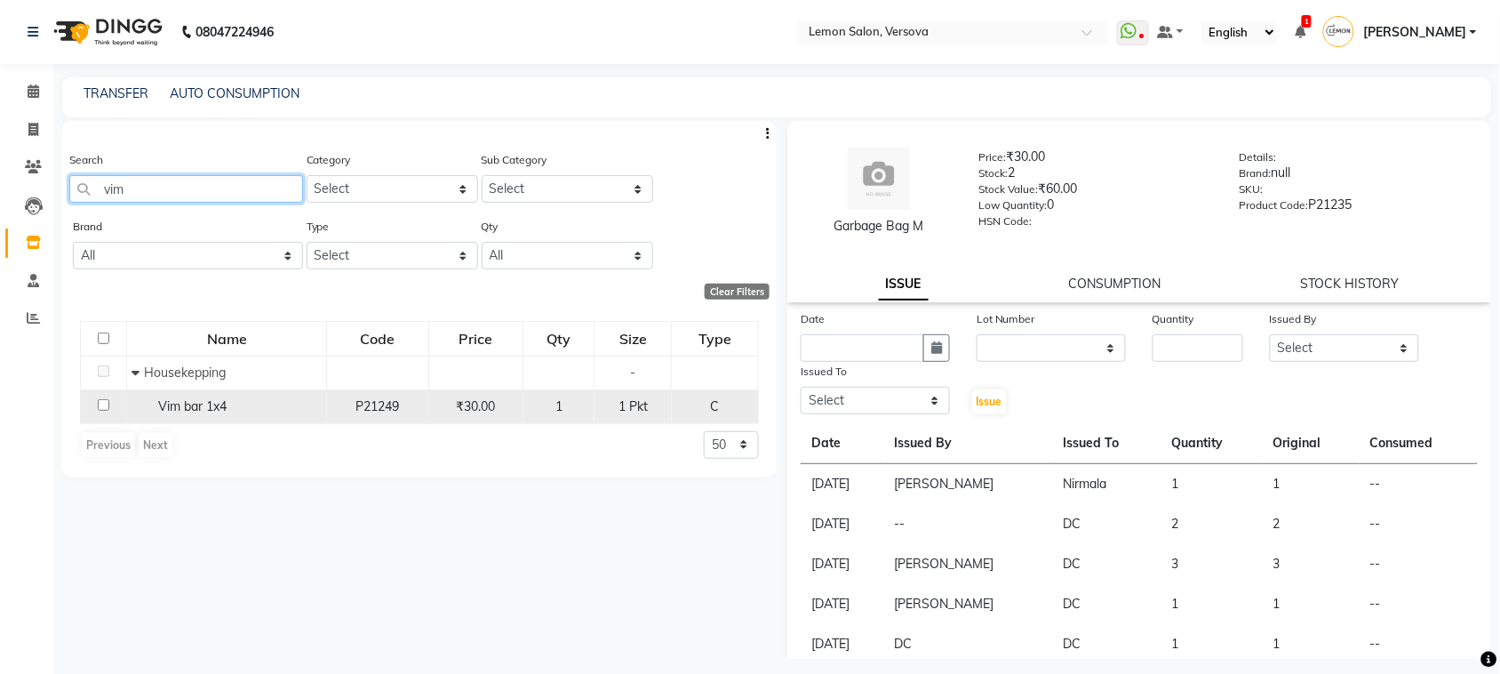
type input "vim"
click at [108, 399] on input "checkbox" at bounding box center [104, 405] width 12 height 12
checkbox input "true"
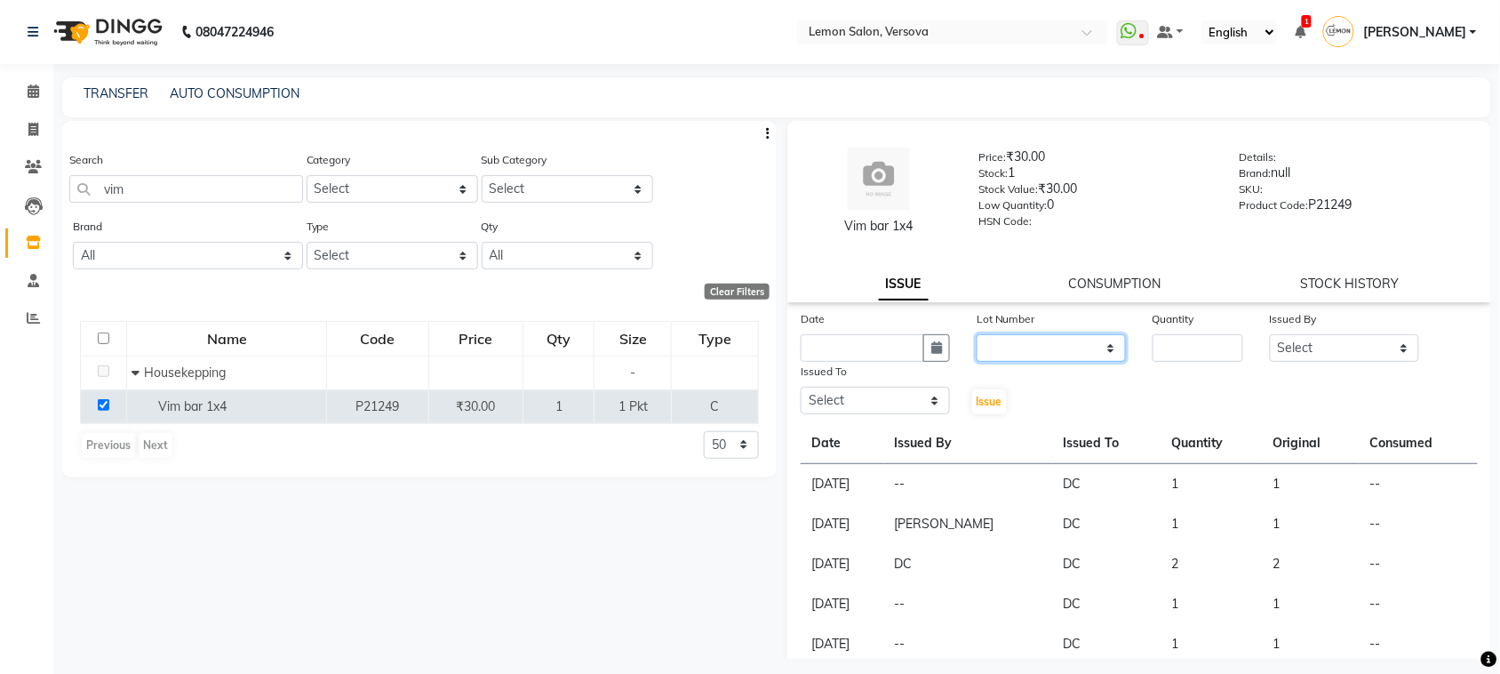
click at [1081, 340] on select "None" at bounding box center [1051, 348] width 149 height 28
select select "0: null"
click at [977, 334] on select "None" at bounding box center [1051, 348] width 149 height 28
click at [1191, 361] on div "Quantity" at bounding box center [1198, 335] width 117 height 52
click at [1191, 352] on input "number" at bounding box center [1198, 348] width 91 height 28
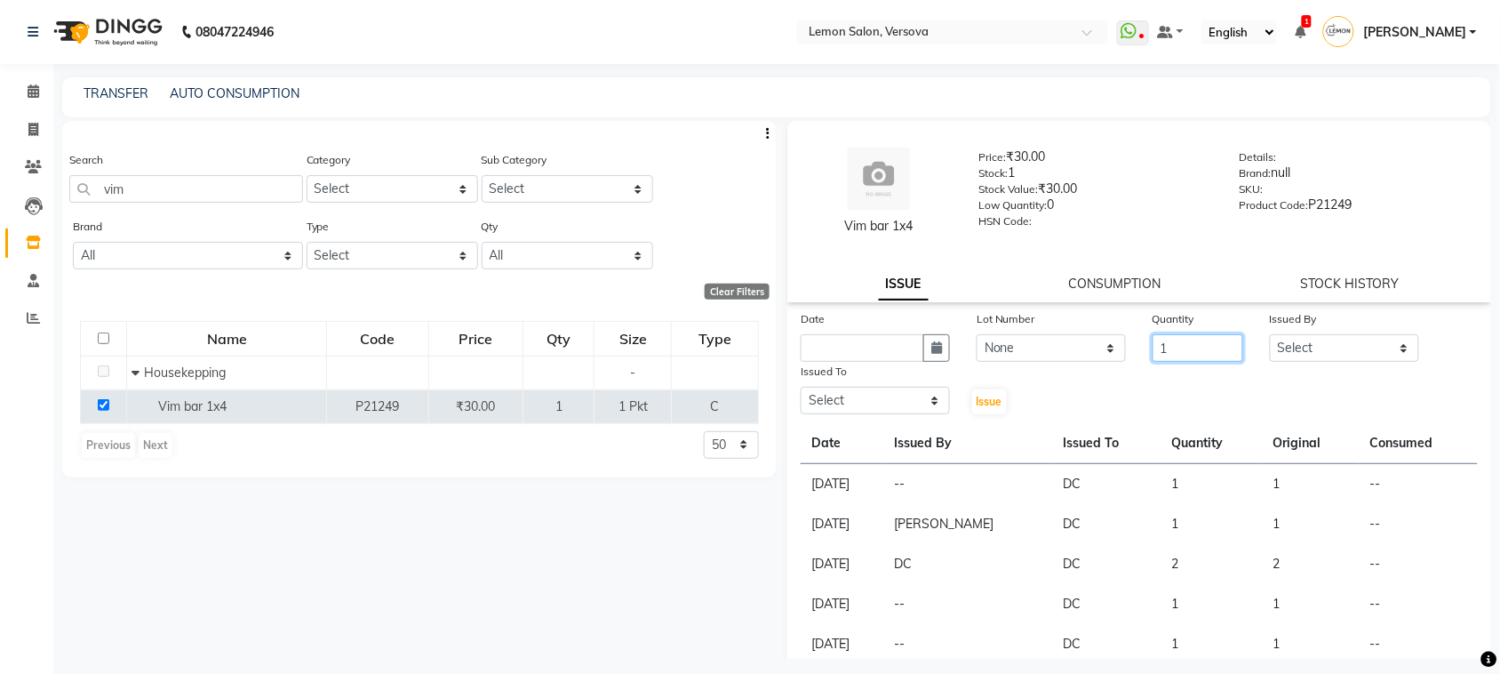
type input "1"
click at [1277, 336] on select "Select [PERSON_NAME] [PERSON_NAME] DC [PERSON_NAME] [PERSON_NAME],[PERSON_NAME]…" at bounding box center [1344, 348] width 149 height 28
select select "24464"
click at [1270, 334] on select "Select [PERSON_NAME] [PERSON_NAME] DC [PERSON_NAME] [PERSON_NAME],[PERSON_NAME]…" at bounding box center [1344, 348] width 149 height 28
click at [831, 396] on select "Select [PERSON_NAME] [PERSON_NAME] DC [PERSON_NAME] [PERSON_NAME],[PERSON_NAME]…" at bounding box center [875, 401] width 149 height 28
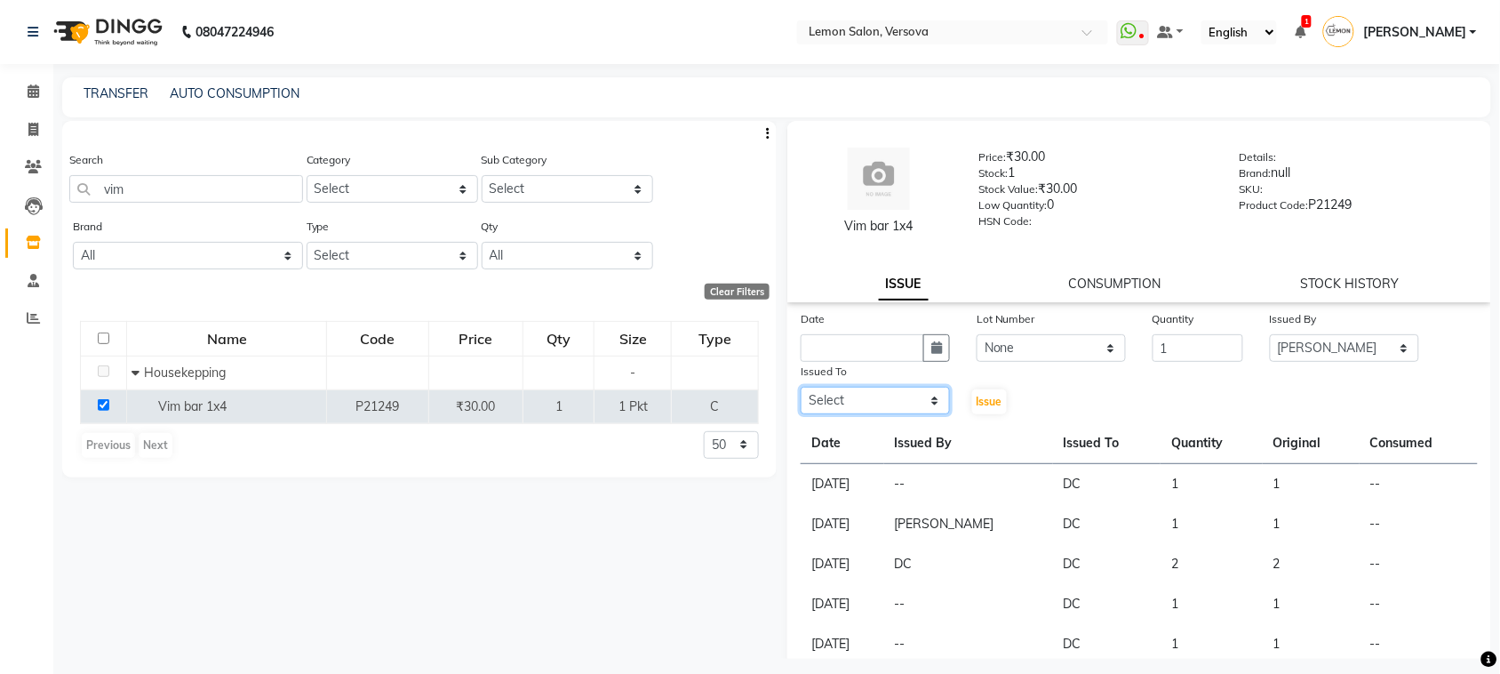
select select "88305"
click at [801, 387] on select "Select [PERSON_NAME] [PERSON_NAME] DC [PERSON_NAME] [PERSON_NAME],[PERSON_NAME]…" at bounding box center [875, 401] width 149 height 28
click at [932, 348] on icon "button" at bounding box center [937, 347] width 11 height 12
select select "9"
select select "2025"
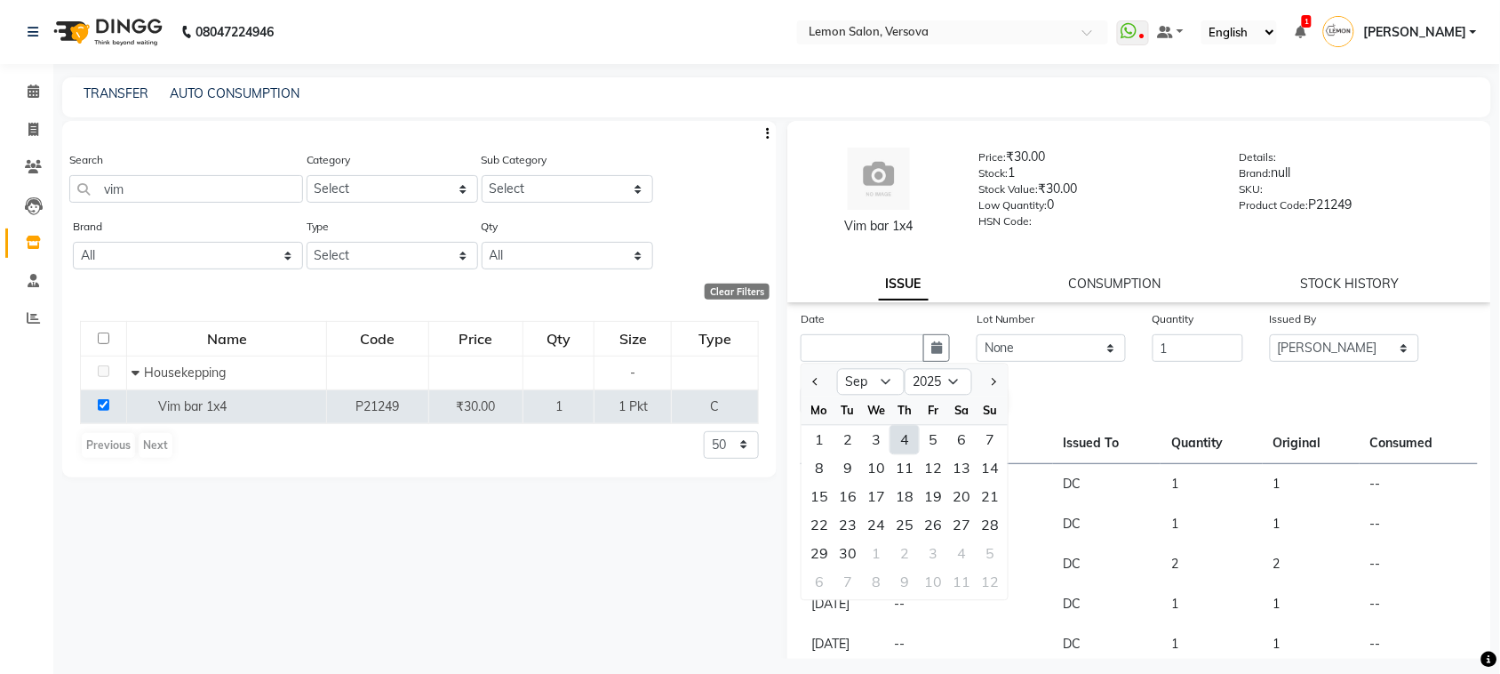
click at [905, 442] on div "4" at bounding box center [905, 440] width 28 height 28
type input "[DATE]"
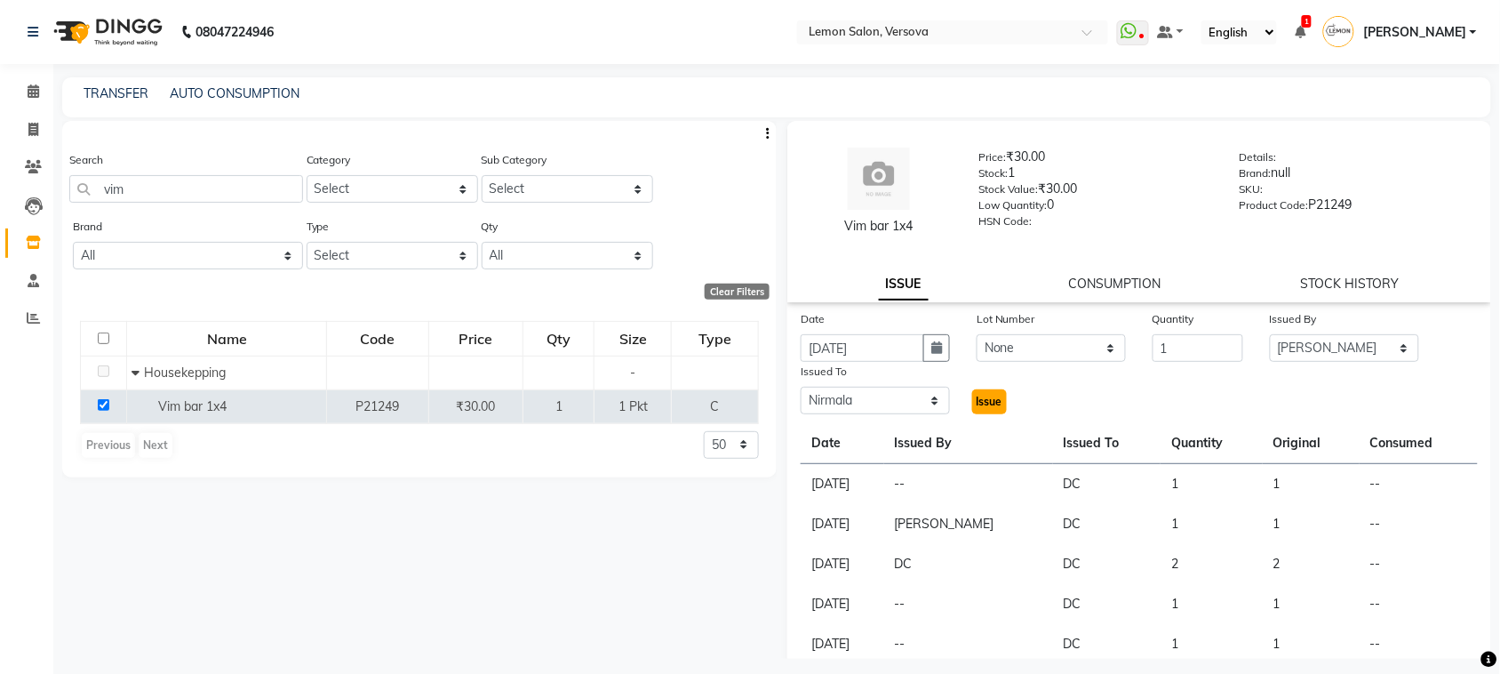
click at [980, 405] on span "Issue" at bounding box center [990, 401] width 26 height 13
select select
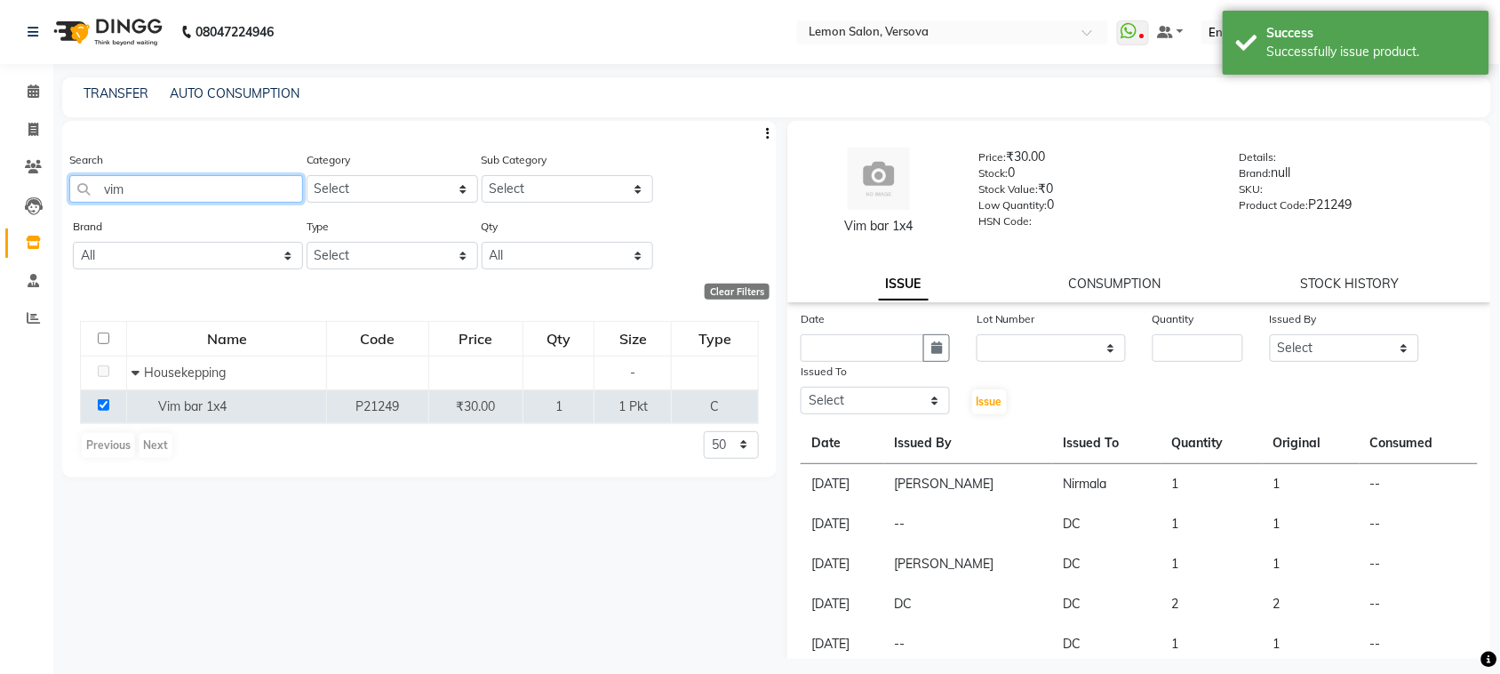
click at [268, 193] on input "vim" at bounding box center [186, 189] width 234 height 28
type input "v"
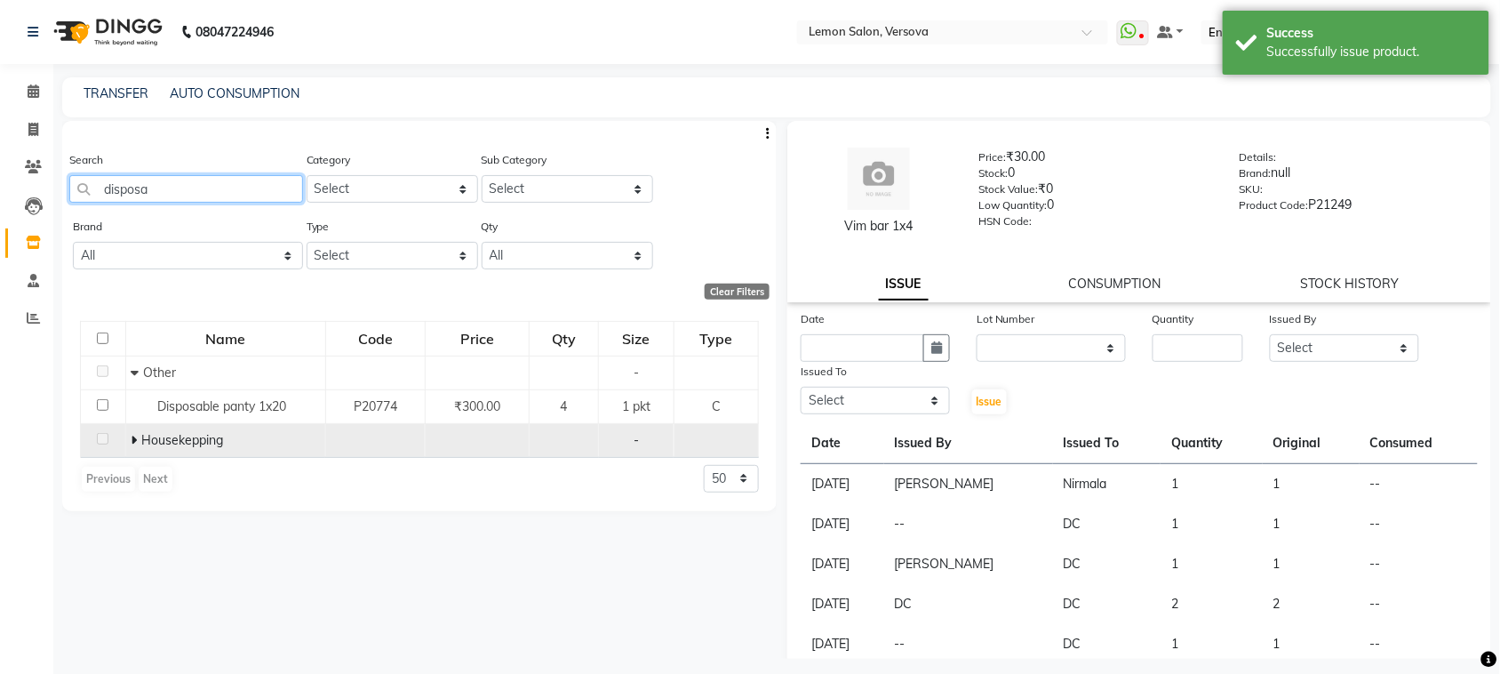
type input "disposa"
click at [134, 434] on icon at bounding box center [134, 440] width 6 height 12
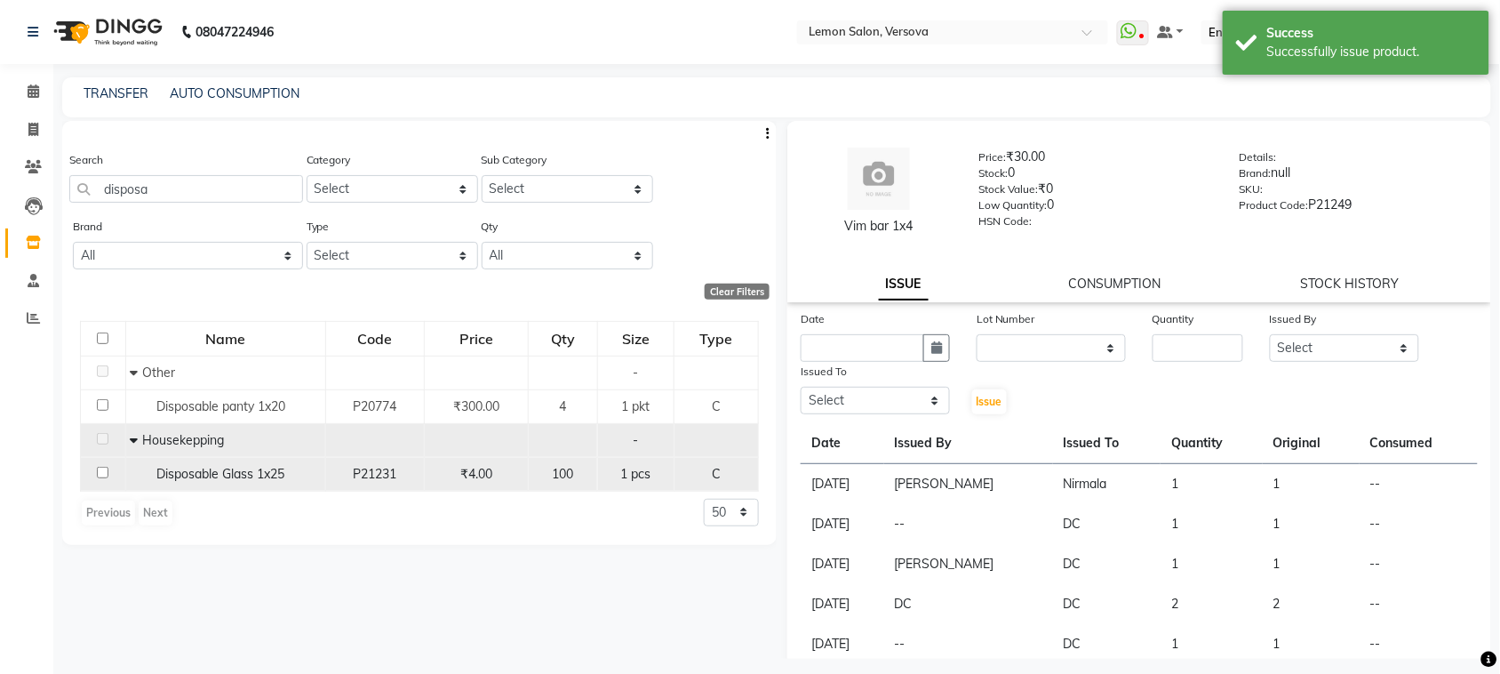
click at [100, 467] on input "checkbox" at bounding box center [103, 473] width 12 height 12
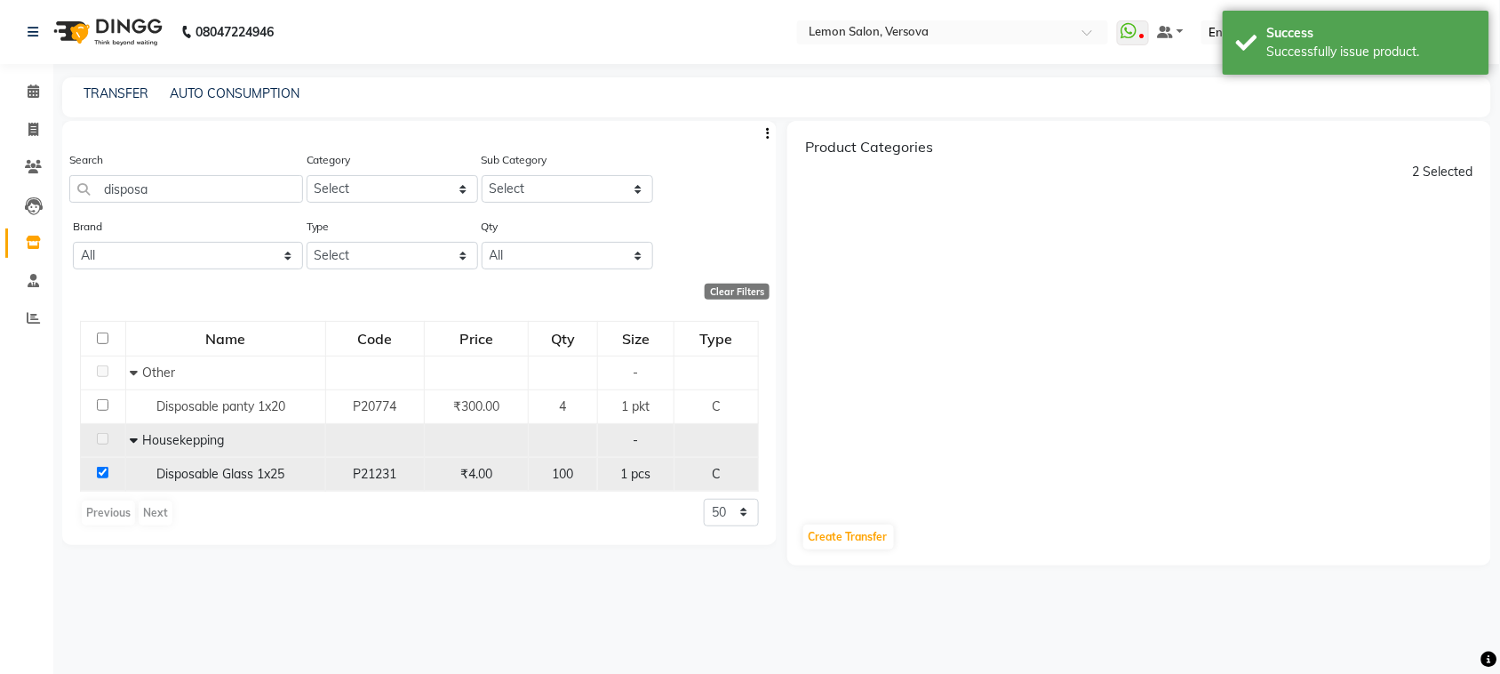
click at [100, 467] on input "checkbox" at bounding box center [103, 473] width 12 height 12
checkbox input "false"
select select
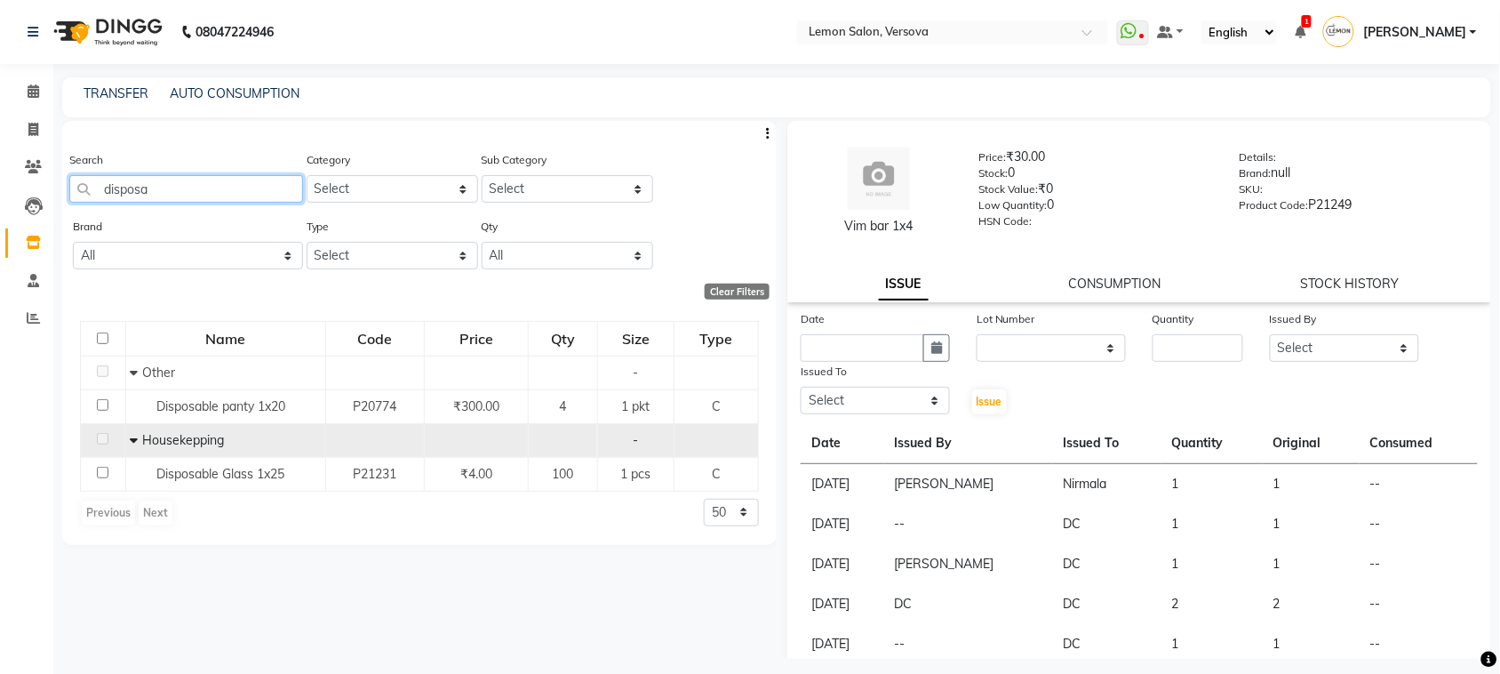
drag, startPoint x: 184, startPoint y: 179, endPoint x: 20, endPoint y: 184, distance: 164.5
click at [20, 184] on app-home "08047224946 Select Location × Lemon Salon, Versova WhatsApp Status ✕ Status: Di…" at bounding box center [750, 342] width 1500 height 685
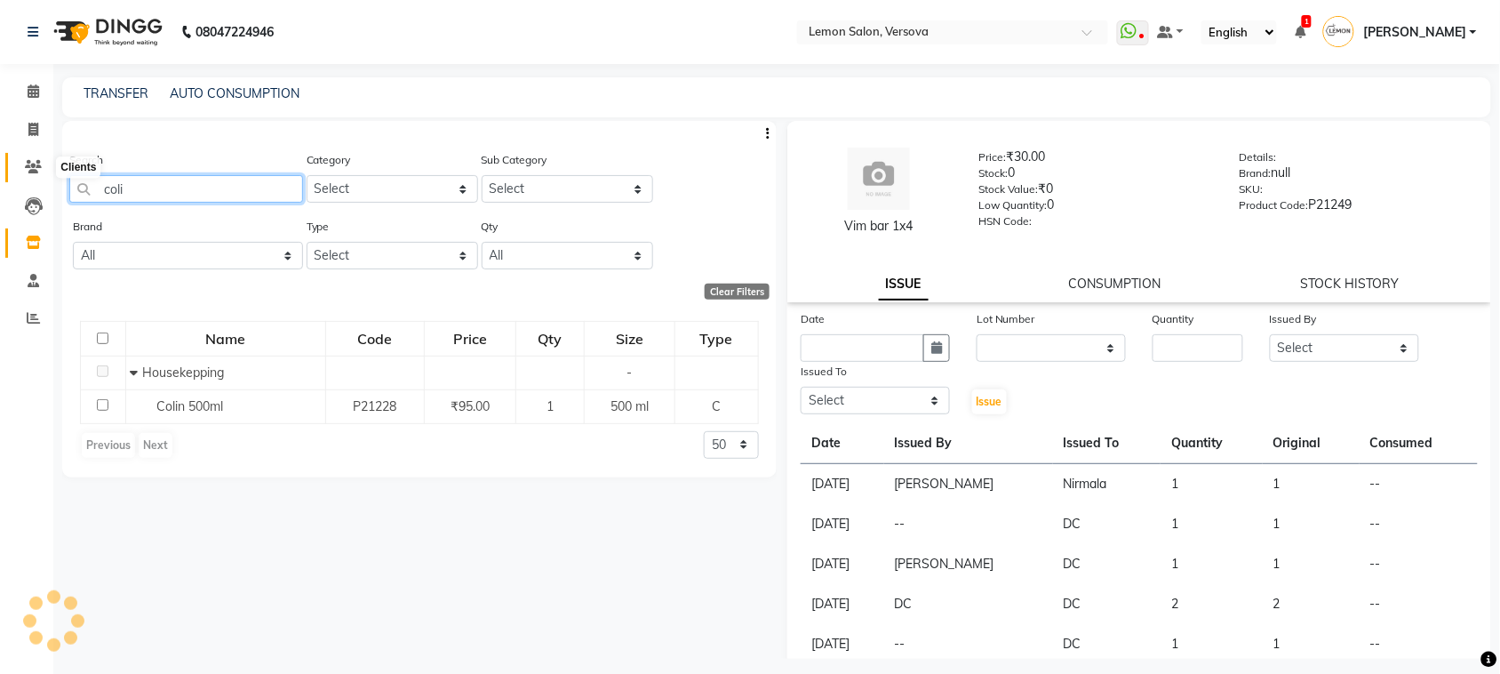
type input "colin"
drag, startPoint x: 267, startPoint y: 187, endPoint x: 0, endPoint y: 193, distance: 266.7
click at [0, 193] on app-home "08047224946 Select Location × Lemon Salon, Versova WhatsApp Status ✕ Status: Di…" at bounding box center [750, 342] width 1500 height 685
type input "harpi"
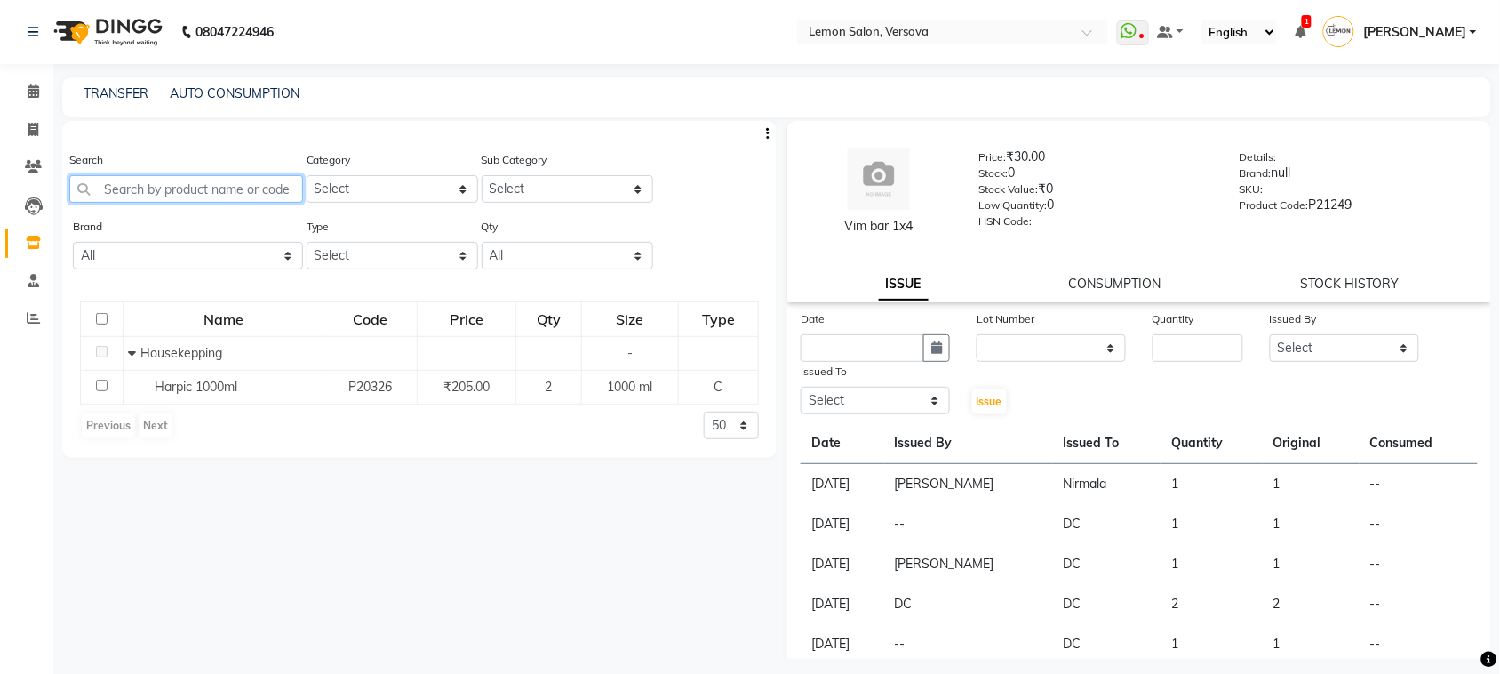
drag, startPoint x: 194, startPoint y: 185, endPoint x: 94, endPoint y: 180, distance: 99.7
click at [94, 180] on input "text" at bounding box center [186, 189] width 234 height 28
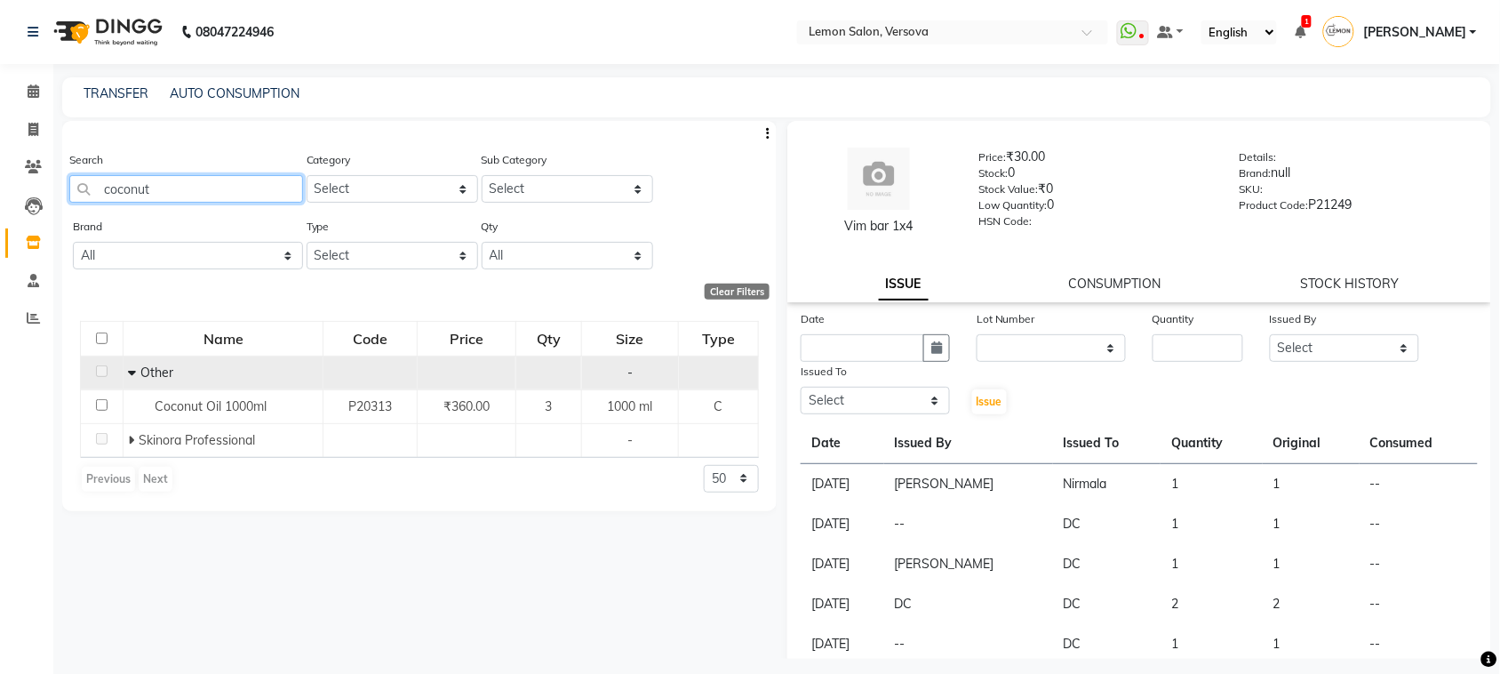
type input "coconut"
click at [100, 380] on td at bounding box center [102, 373] width 43 height 34
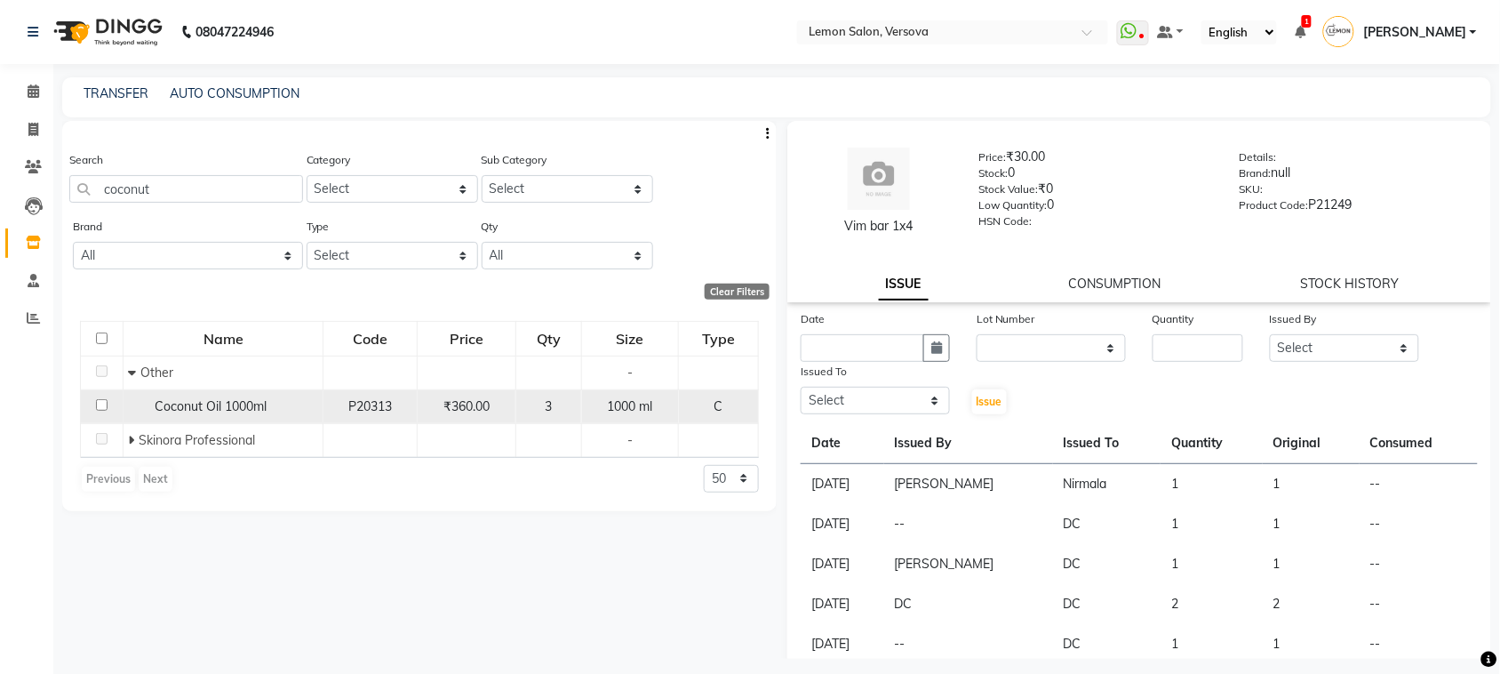
click at [100, 399] on input "checkbox" at bounding box center [102, 405] width 12 height 12
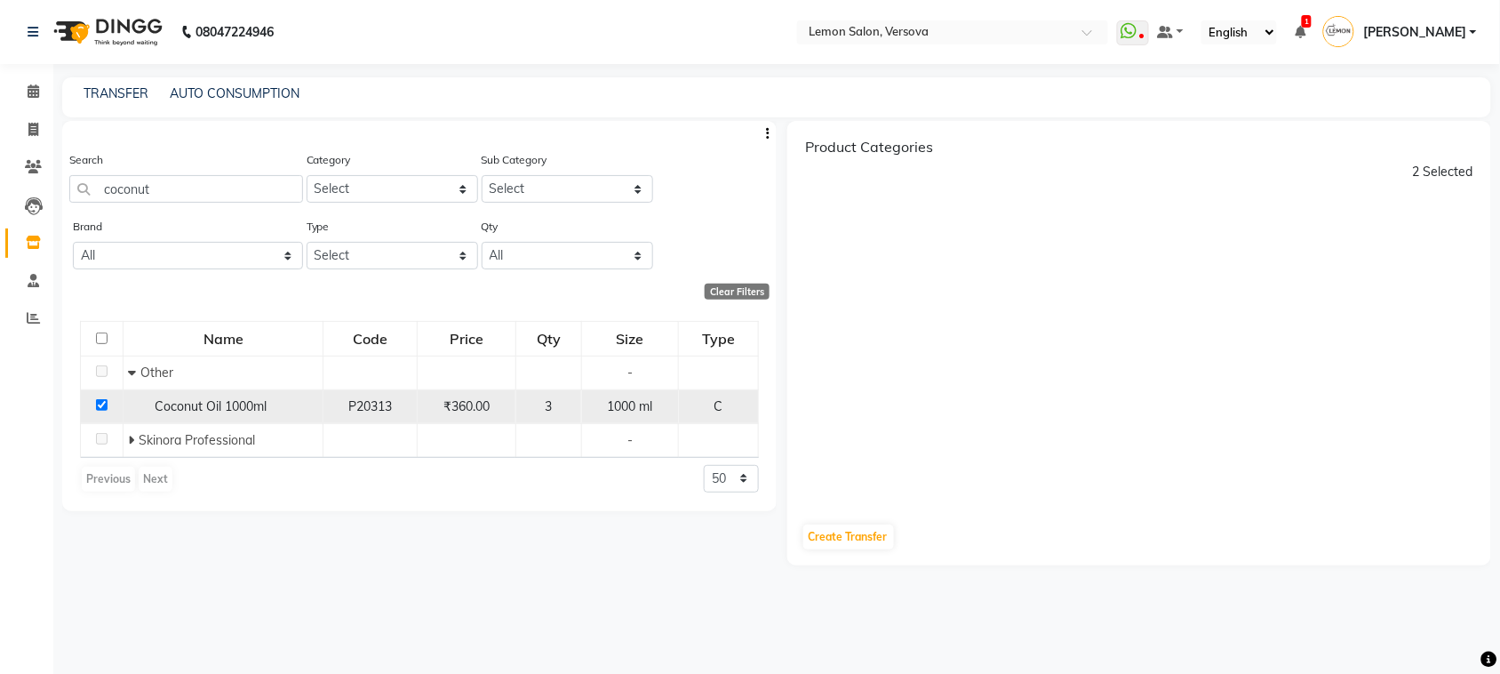
click at [100, 399] on input "checkbox" at bounding box center [102, 405] width 12 height 12
checkbox input "true"
click at [198, 418] on td "Coconut Oil 1000ml" at bounding box center [224, 406] width 200 height 34
drag, startPoint x: 216, startPoint y: 201, endPoint x: 0, endPoint y: 197, distance: 216.0
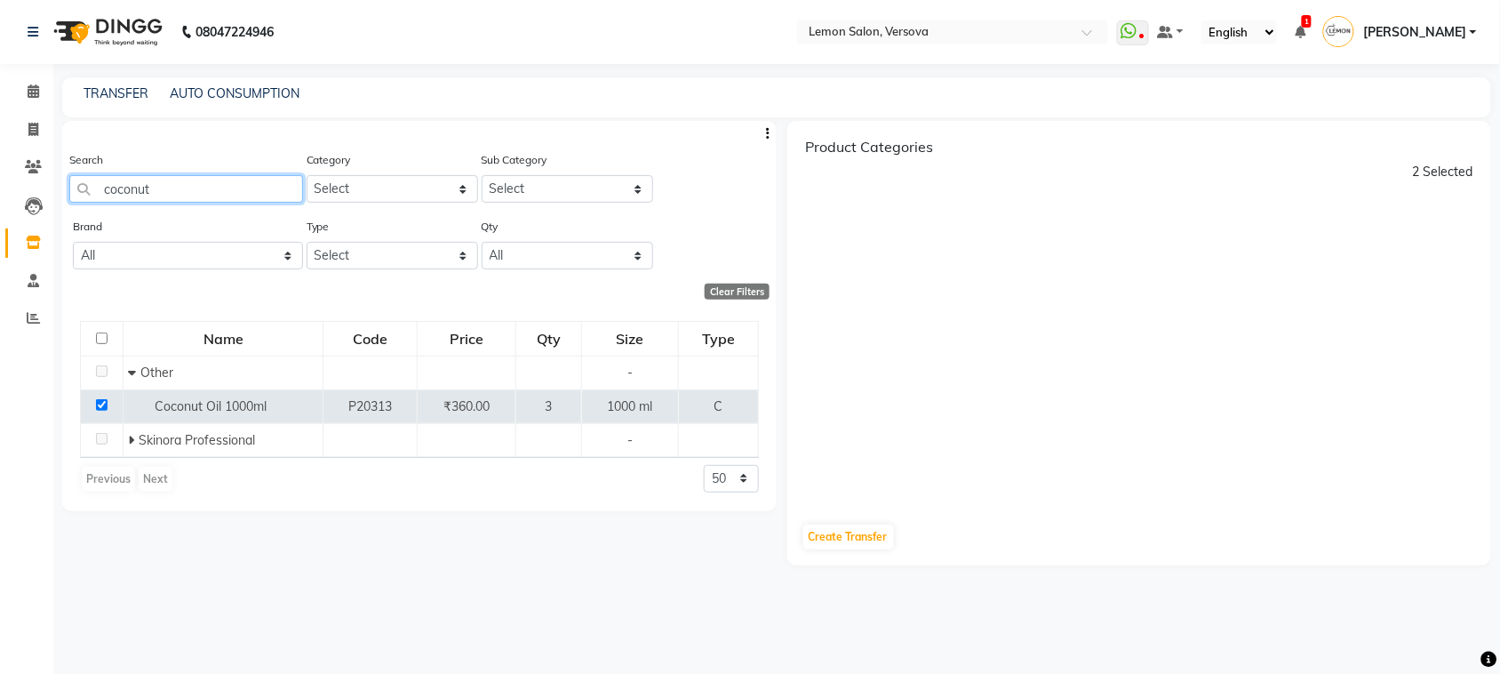
click at [0, 197] on app-home "08047224946 Select Location × Lemon Salon, Versova WhatsApp Status ✕ Status: Di…" at bounding box center [750, 342] width 1500 height 685
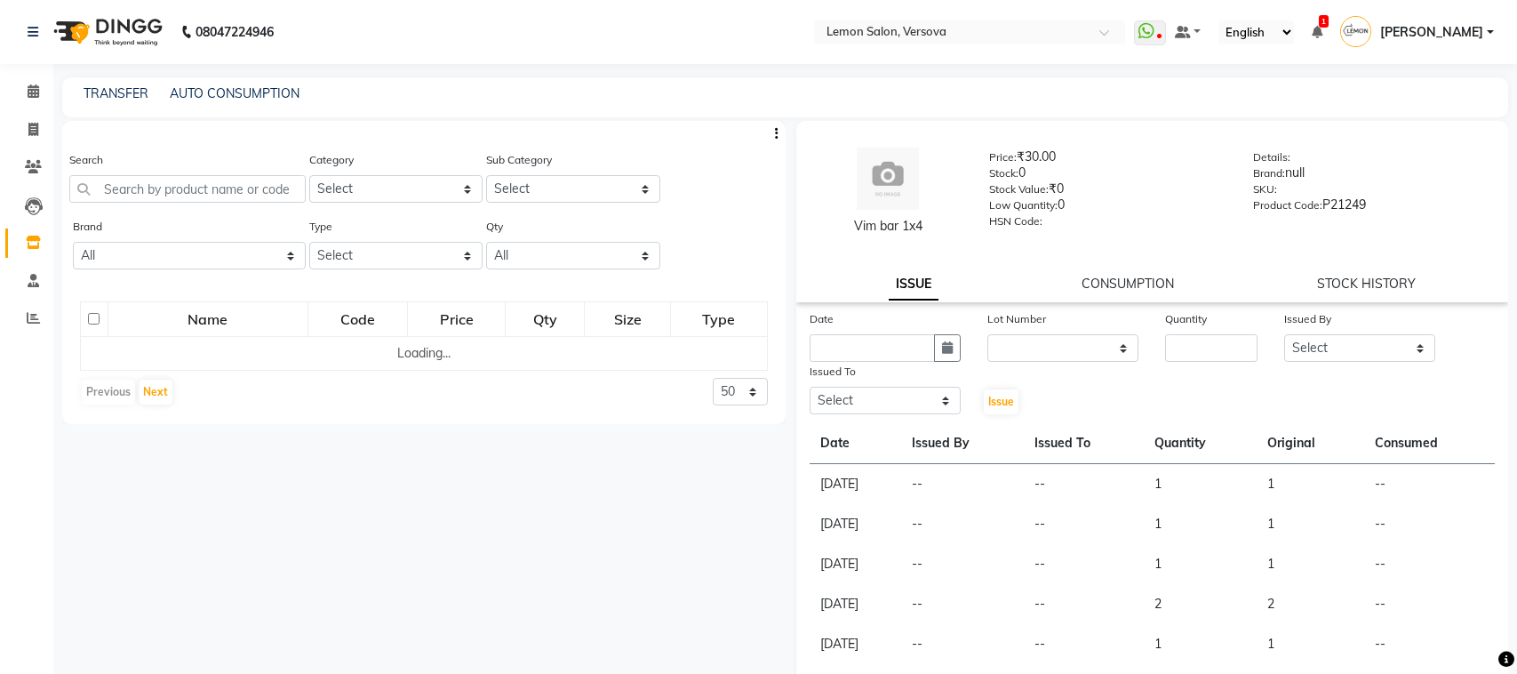
select select
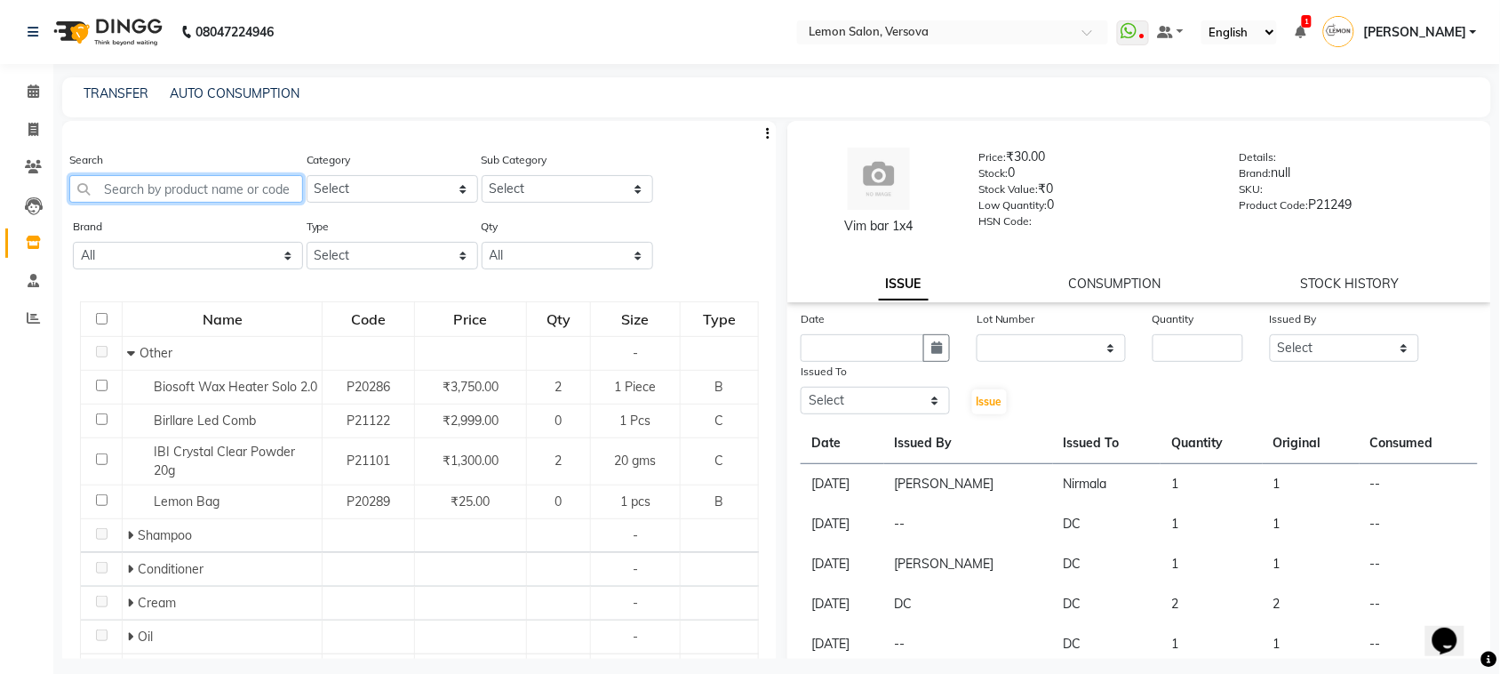
click at [215, 185] on input "text" at bounding box center [186, 189] width 234 height 28
paste input "coconut"
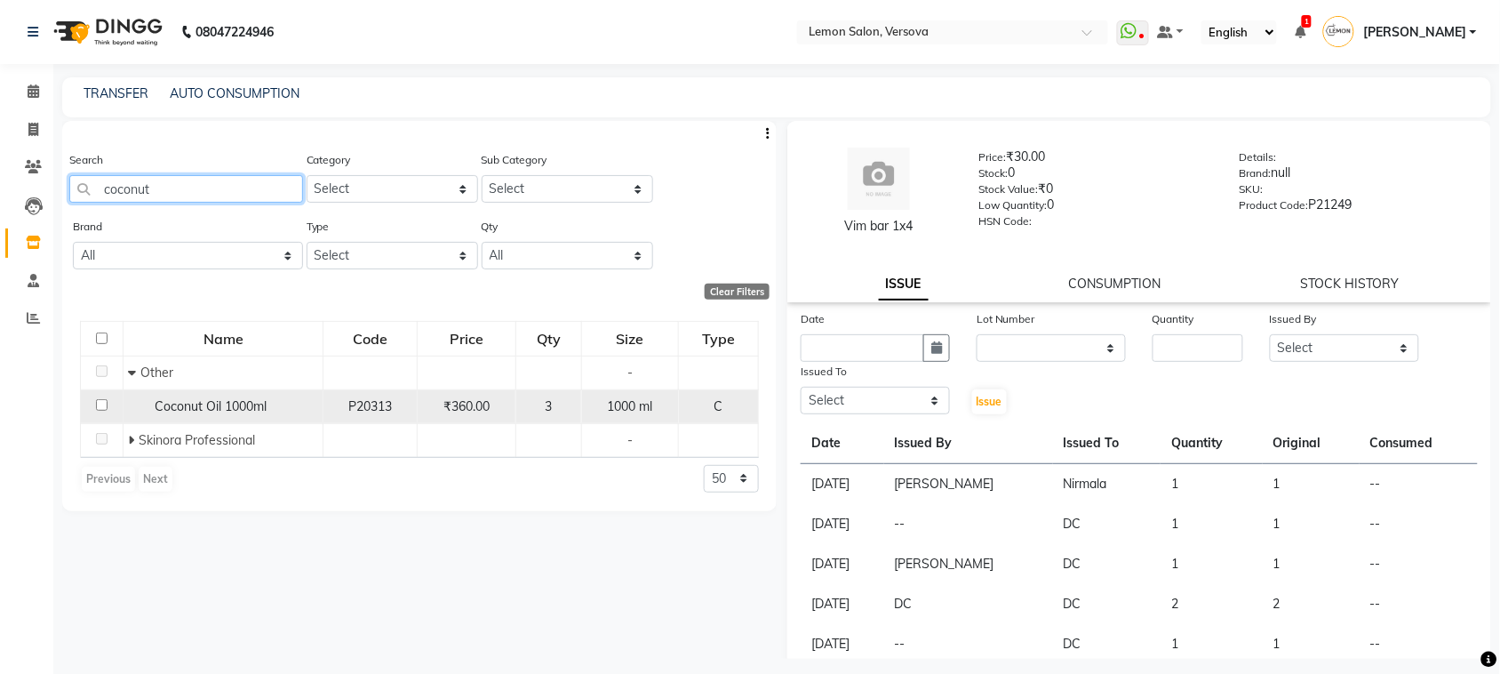
type input "coconut"
click at [100, 406] on input "checkbox" at bounding box center [102, 405] width 12 height 12
checkbox input "true"
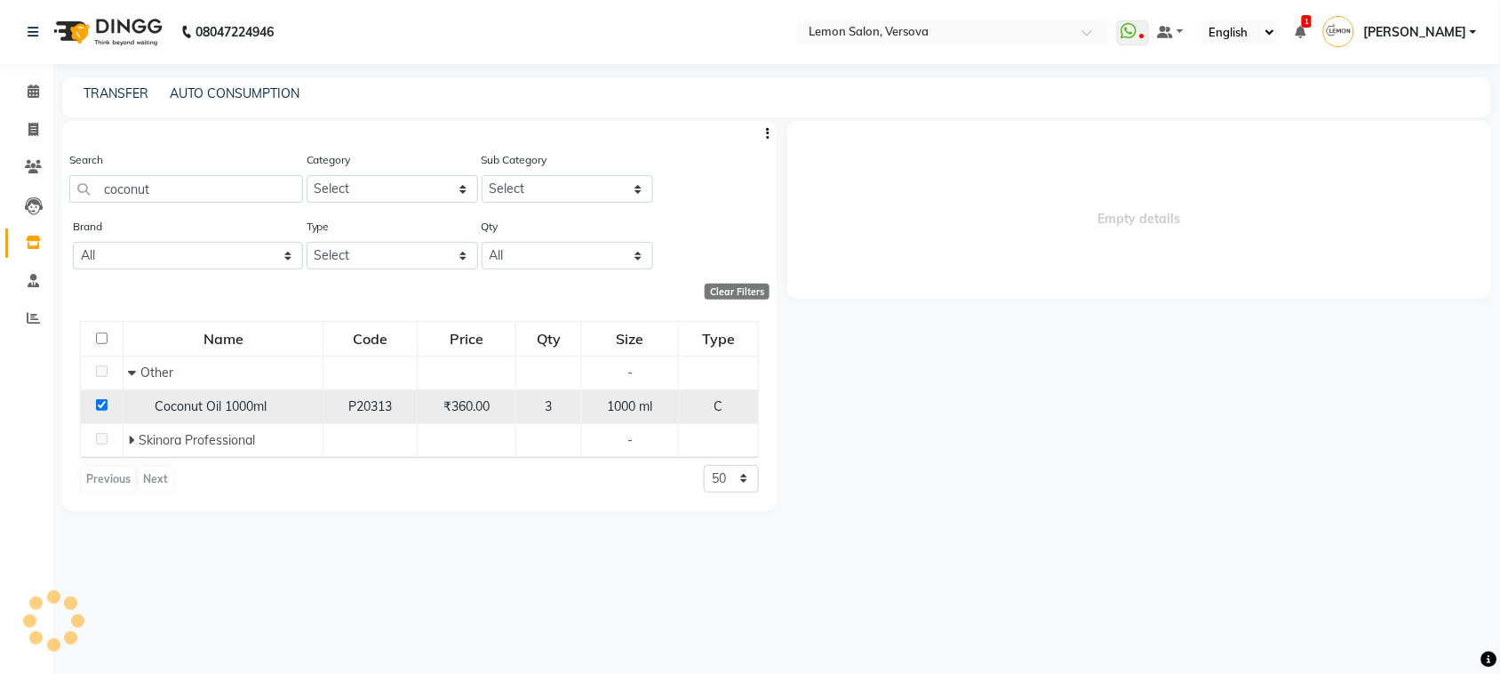
select select
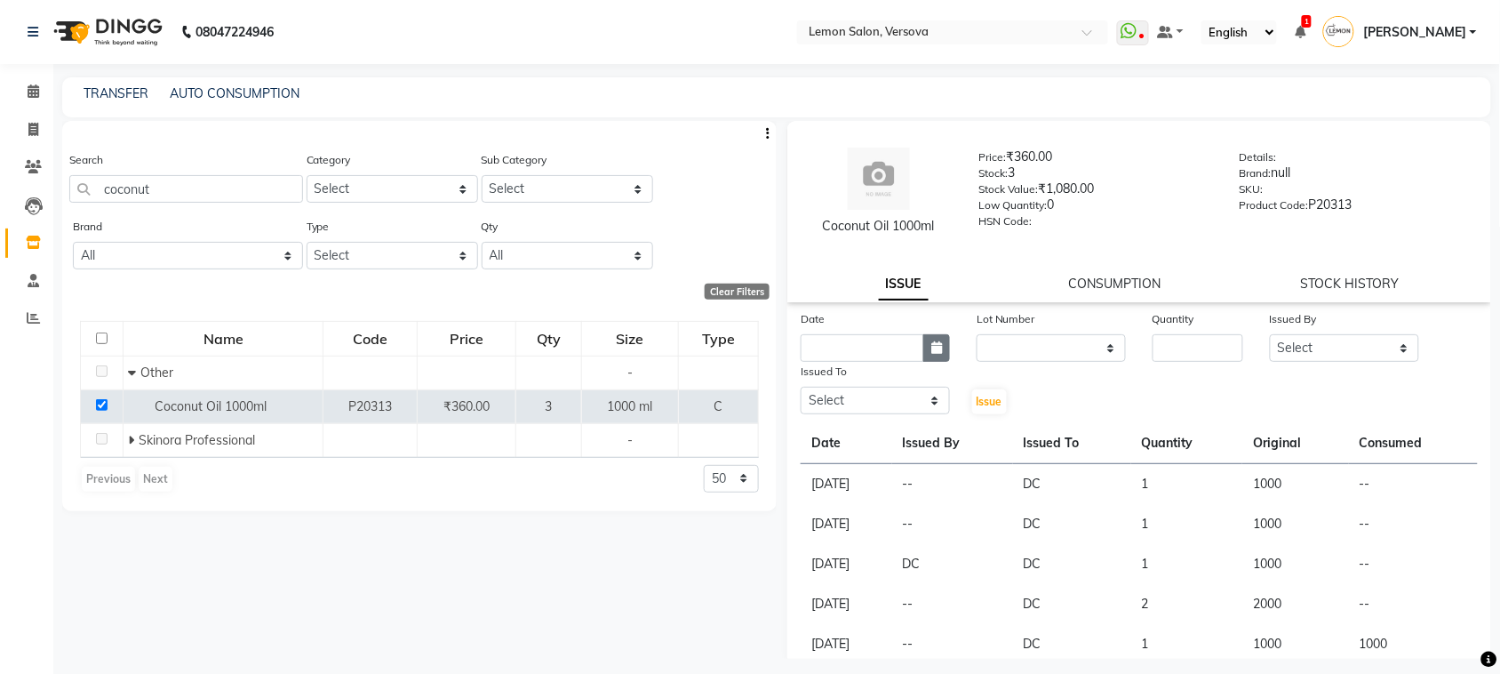
click at [945, 351] on button "button" at bounding box center [937, 348] width 27 height 28
select select "9"
select select "2025"
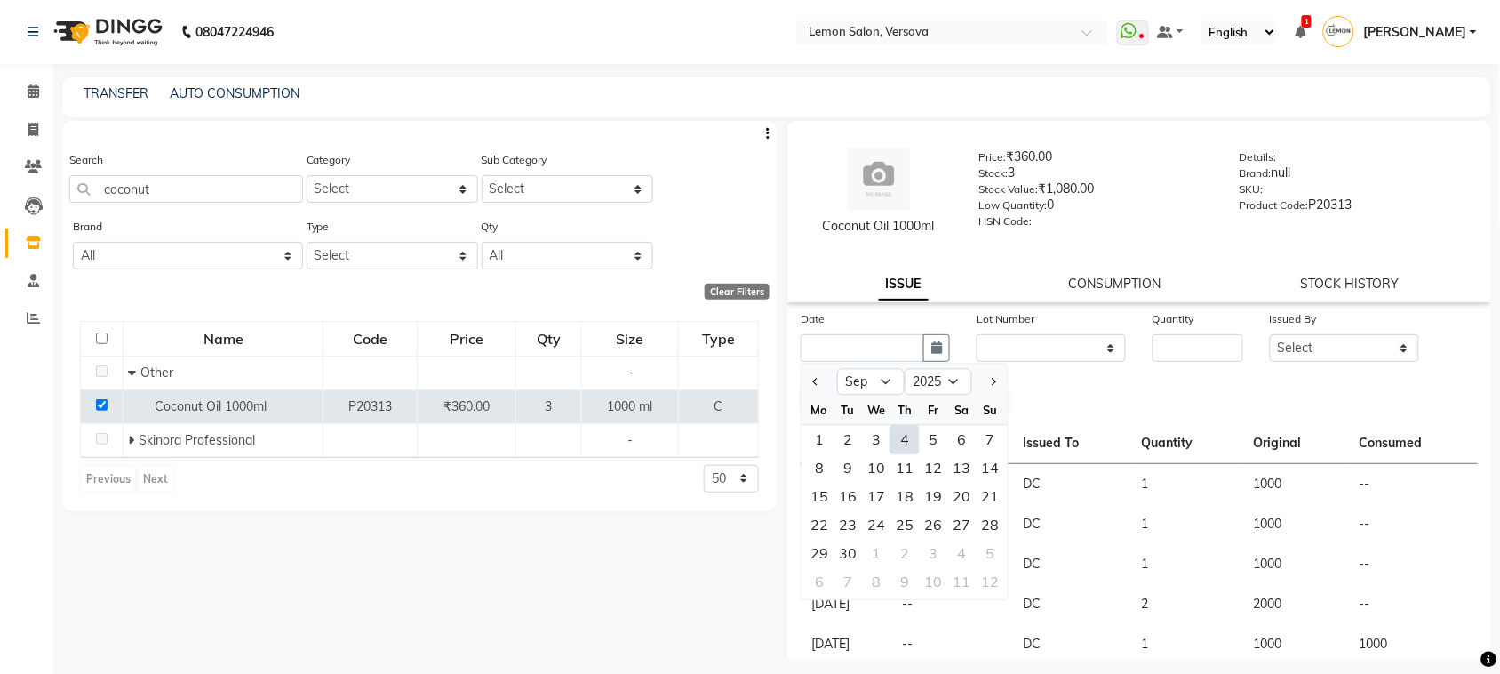
click at [908, 449] on div "4" at bounding box center [905, 440] width 28 height 28
type input "[DATE]"
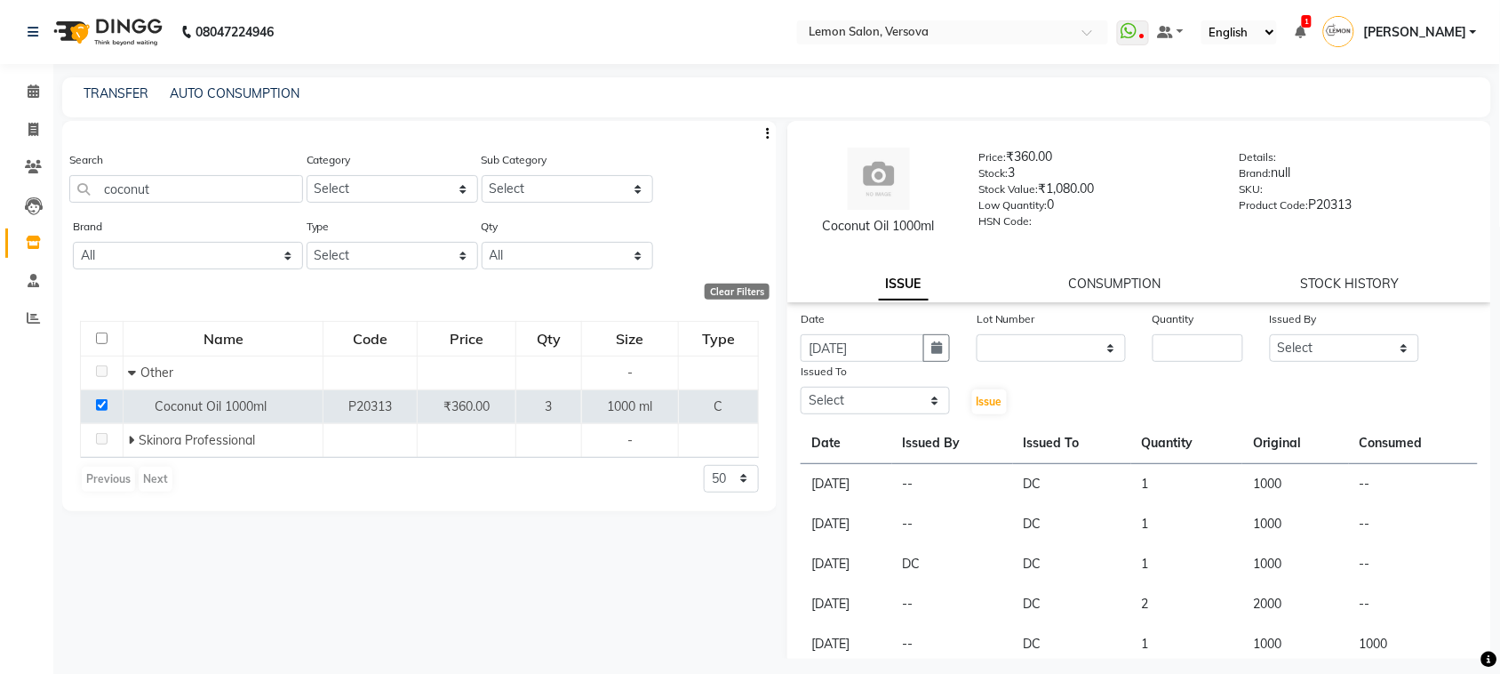
click at [992, 366] on div at bounding box center [993, 371] width 32 height 19
click at [996, 362] on div at bounding box center [993, 371] width 32 height 19
click at [996, 345] on select "None" at bounding box center [1051, 348] width 149 height 28
select select "0: null"
click at [977, 334] on select "None" at bounding box center [1051, 348] width 149 height 28
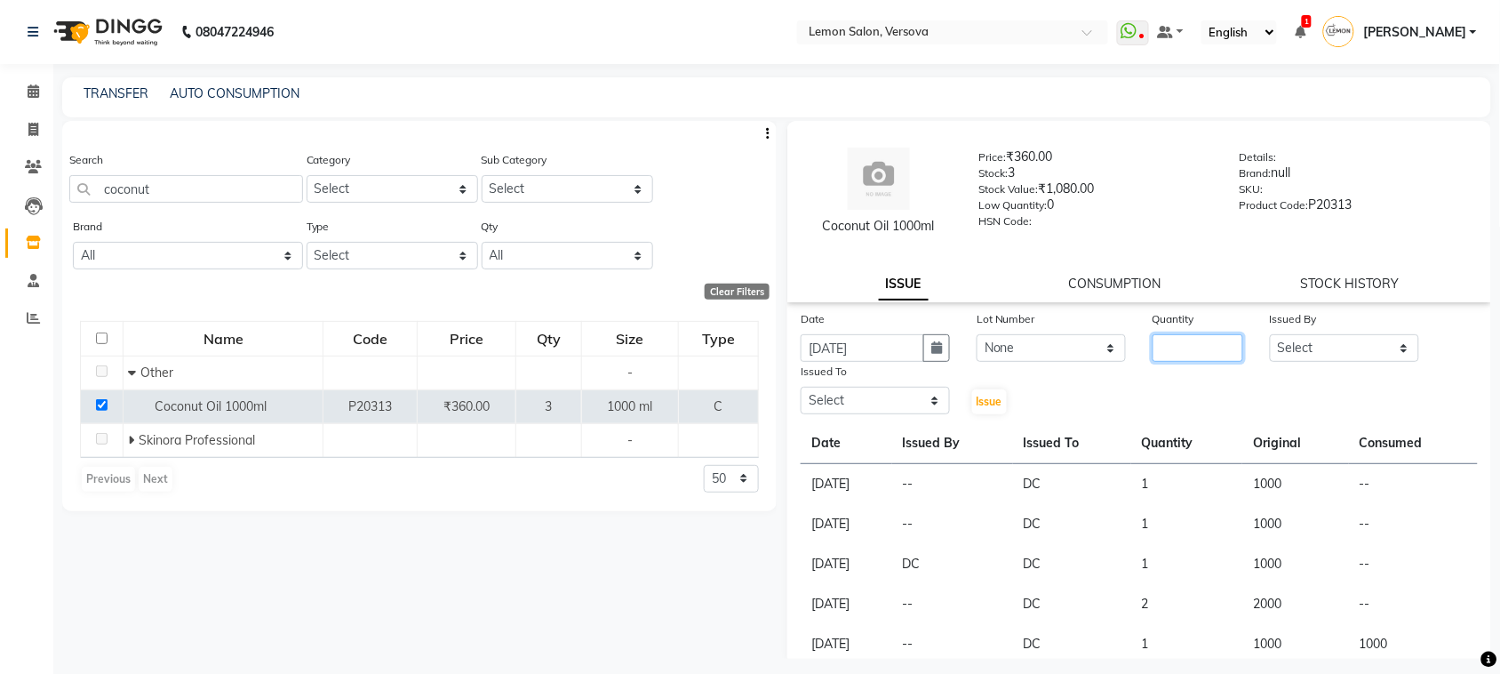
click at [1210, 348] on input "number" at bounding box center [1198, 348] width 91 height 28
type input "2"
click at [1345, 348] on select "Select [PERSON_NAME] [PERSON_NAME] DC [PERSON_NAME] [PERSON_NAME],[PERSON_NAME]…" at bounding box center [1344, 348] width 149 height 28
select select "88325"
click at [1270, 334] on select "Select [PERSON_NAME] [PERSON_NAME] DC [PERSON_NAME] [PERSON_NAME],[PERSON_NAME]…" at bounding box center [1344, 348] width 149 height 28
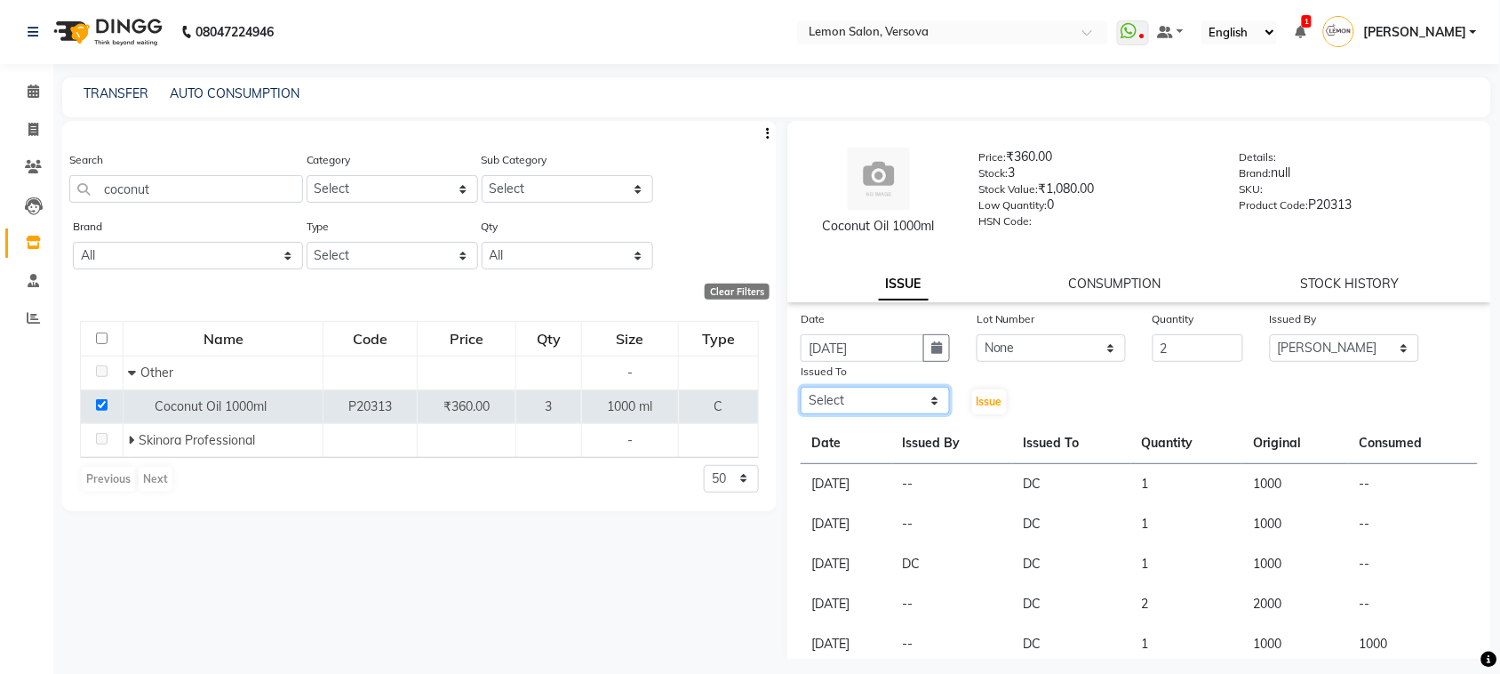
click at [838, 409] on select "Select [PERSON_NAME] [PERSON_NAME] DC [PERSON_NAME] [PERSON_NAME],[PERSON_NAME]…" at bounding box center [875, 401] width 149 height 28
select select "88305"
click at [801, 387] on select "Select [PERSON_NAME] [PERSON_NAME] DC [PERSON_NAME] [PERSON_NAME],[PERSON_NAME]…" at bounding box center [875, 401] width 149 height 28
click at [978, 400] on span "Issue" at bounding box center [990, 401] width 26 height 13
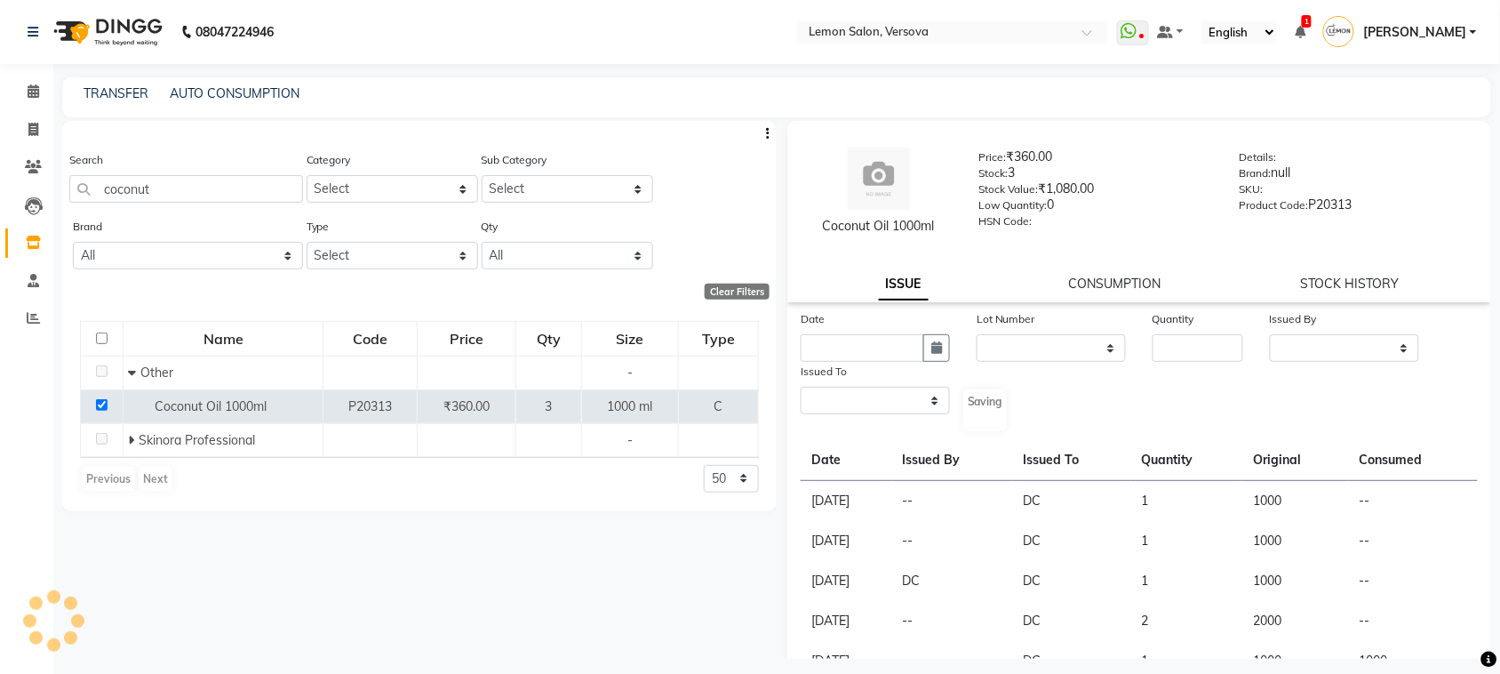
select select
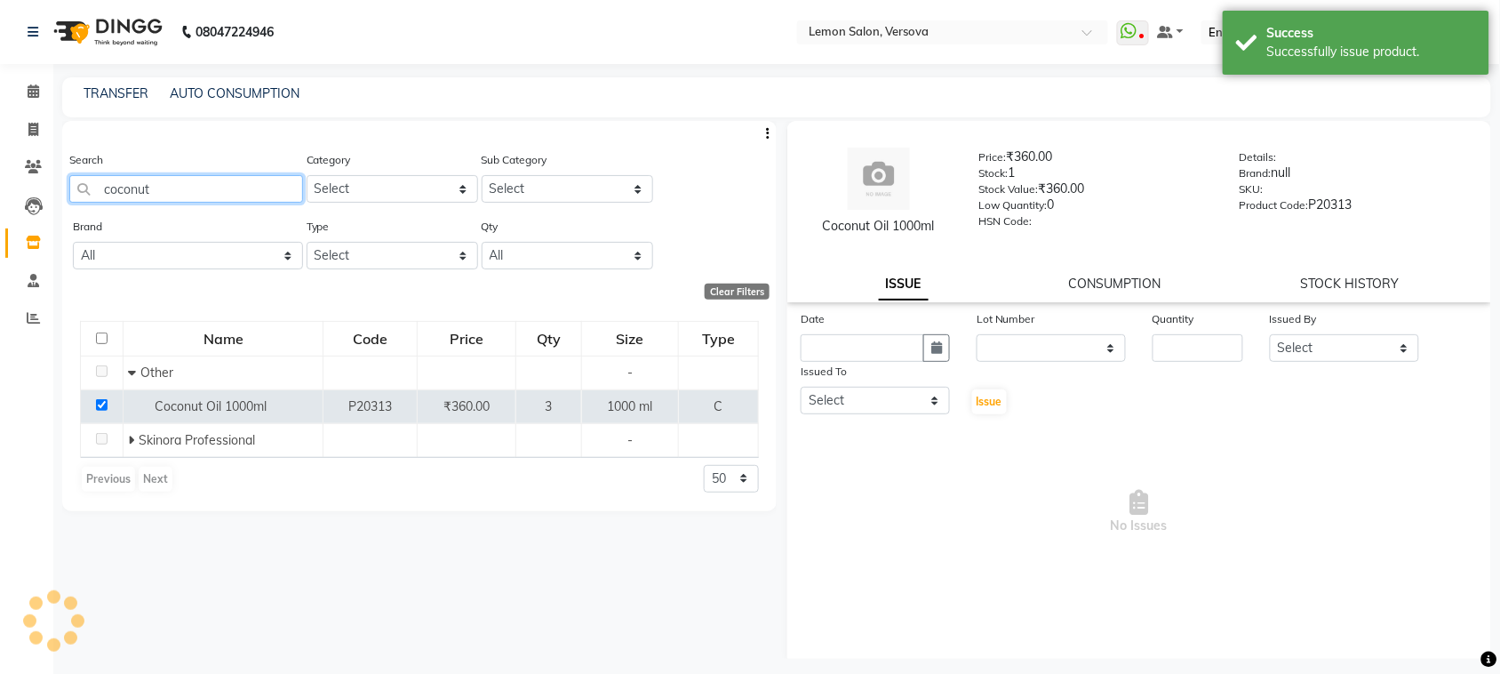
click at [196, 192] on input "coconut" at bounding box center [186, 189] width 234 height 28
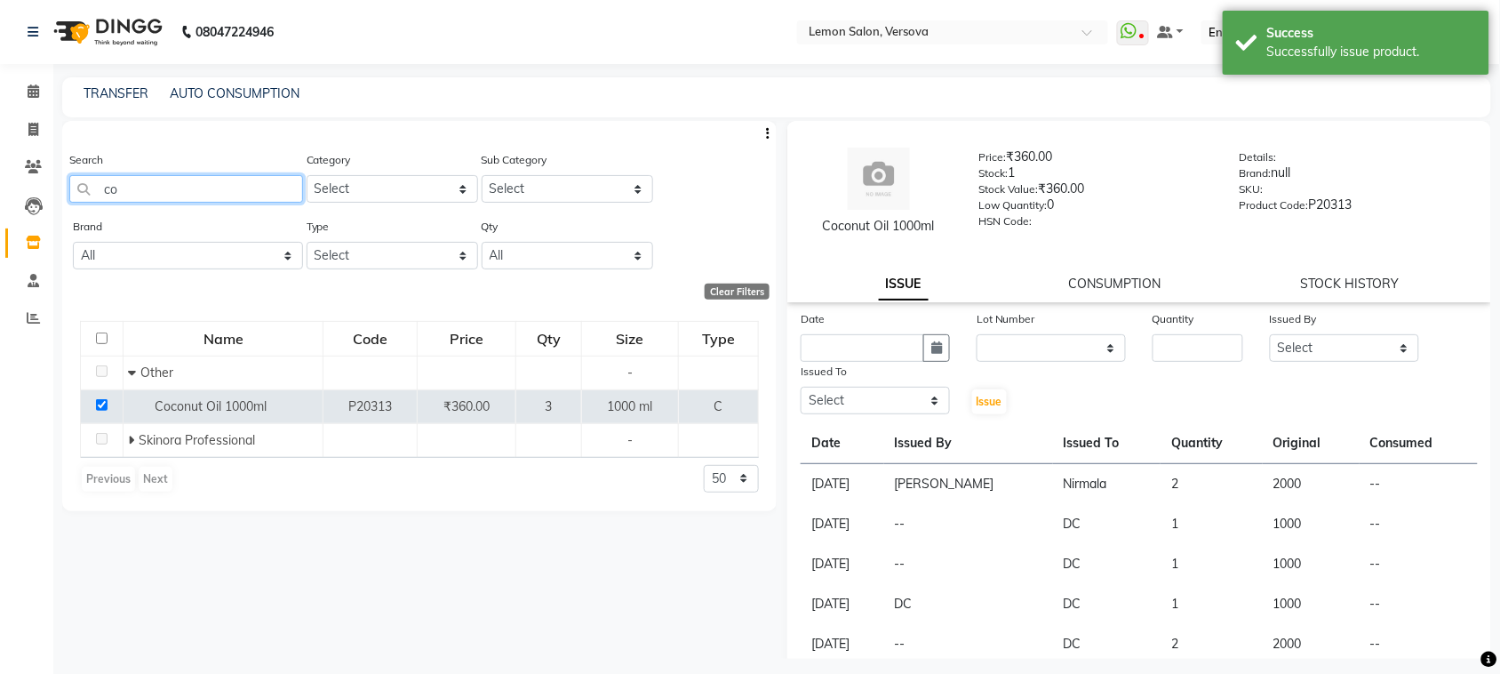
type input "c"
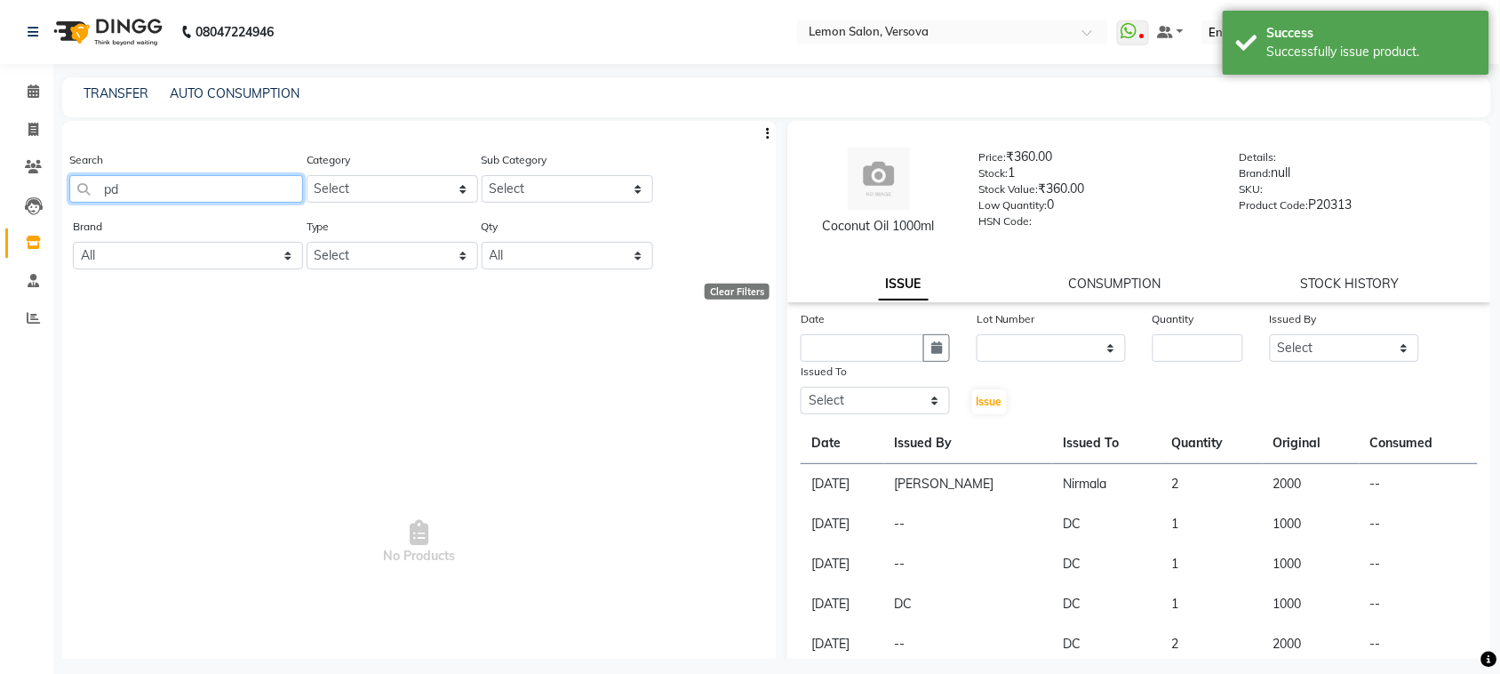
type input "p"
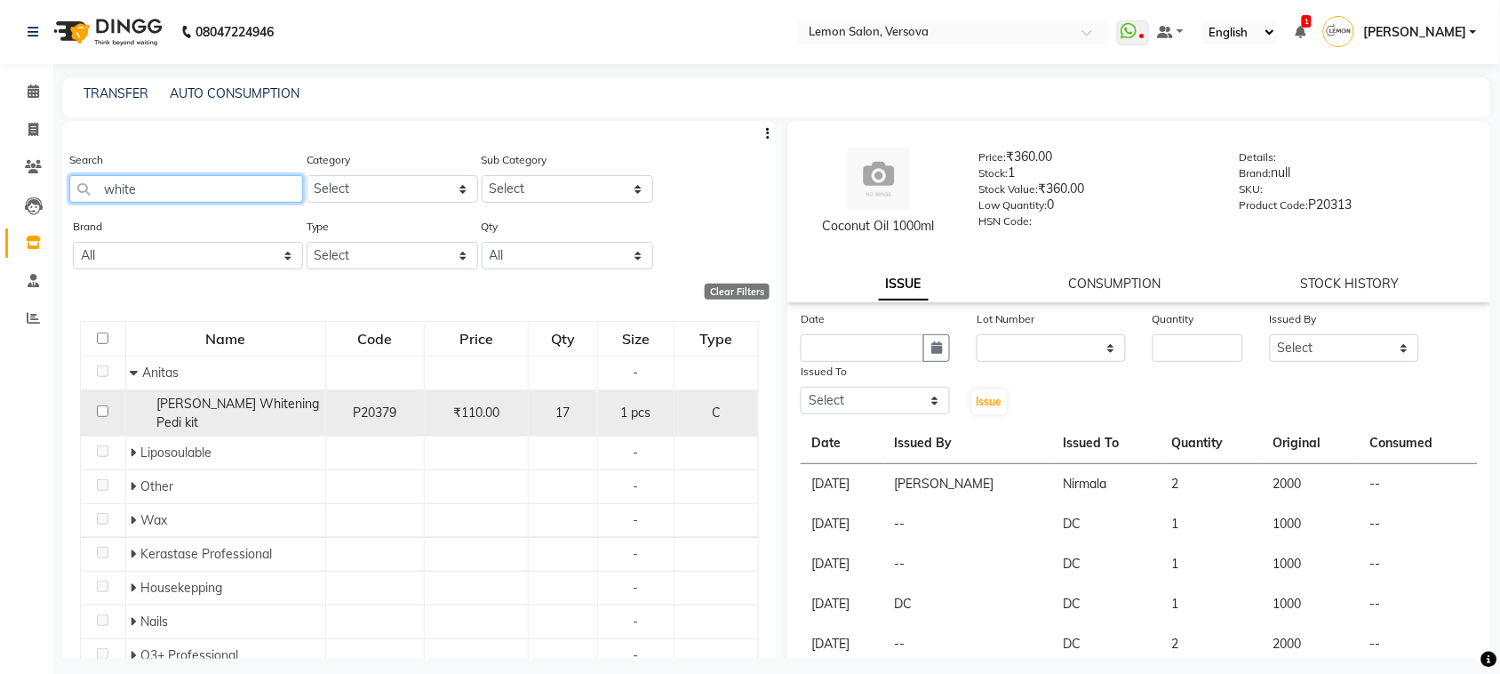
type input "white"
click at [100, 405] on input "checkbox" at bounding box center [103, 411] width 12 height 12
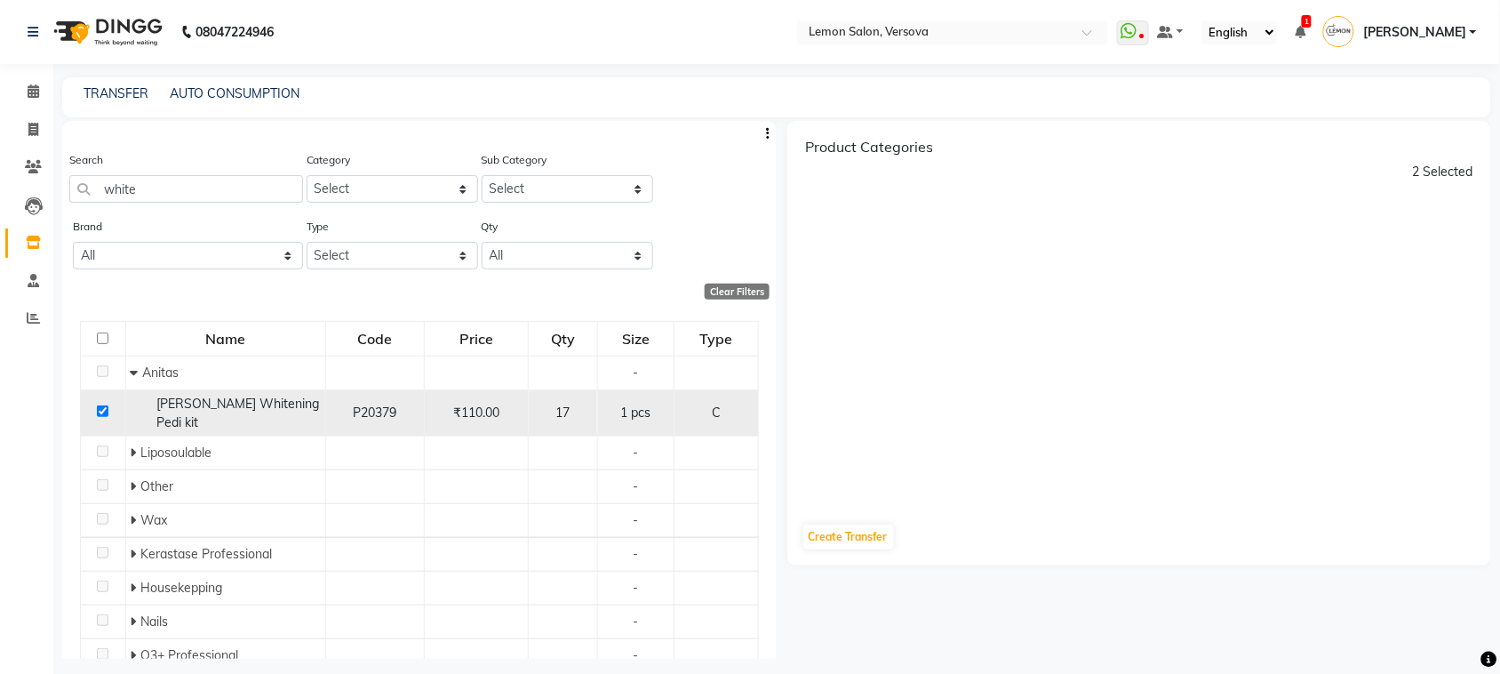
click at [100, 405] on input "checkbox" at bounding box center [103, 411] width 12 height 12
checkbox input "false"
select select
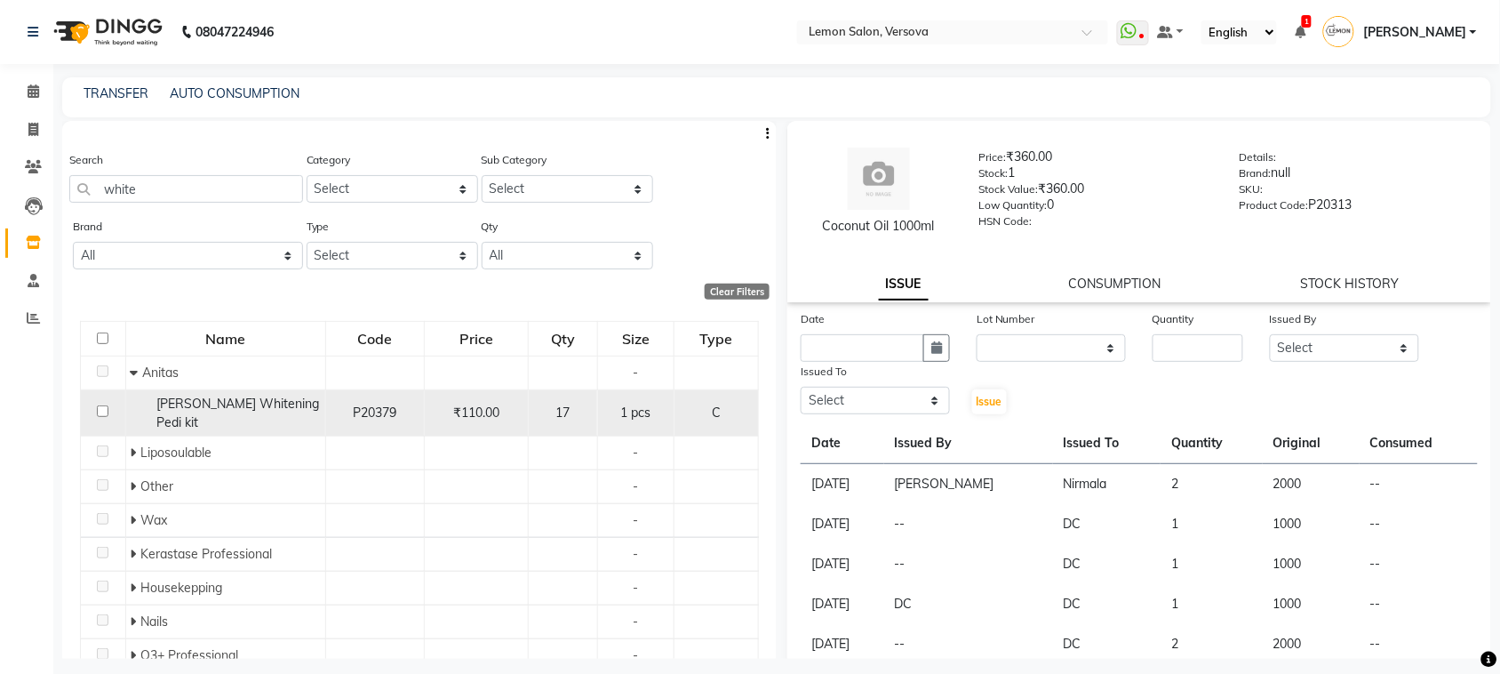
click at [100, 405] on input "checkbox" at bounding box center [103, 411] width 12 height 12
checkbox input "true"
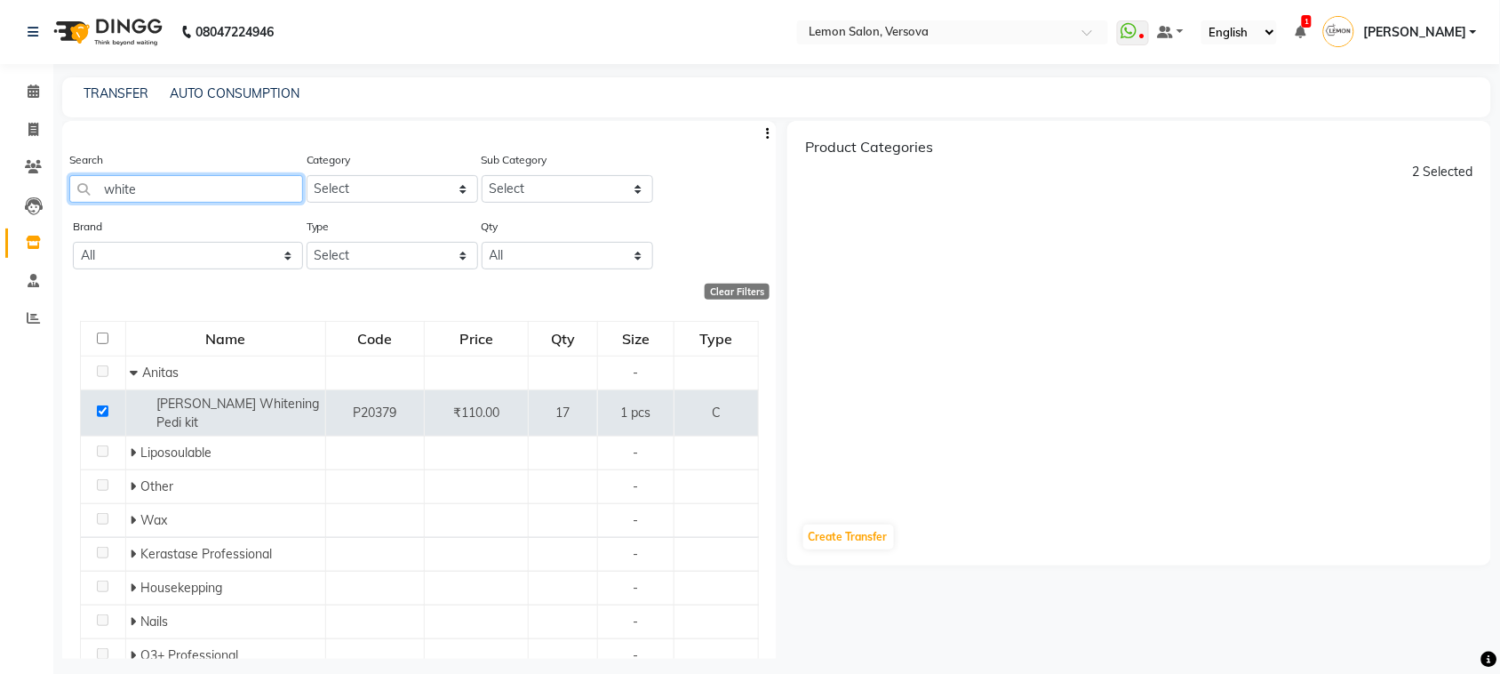
drag, startPoint x: 198, startPoint y: 183, endPoint x: 0, endPoint y: 179, distance: 198.3
click at [0, 179] on app-home "08047224946 Select Location × Lemon Salon, Versova WhatsApp Status ✕ Status: Di…" at bounding box center [750, 342] width 1500 height 685
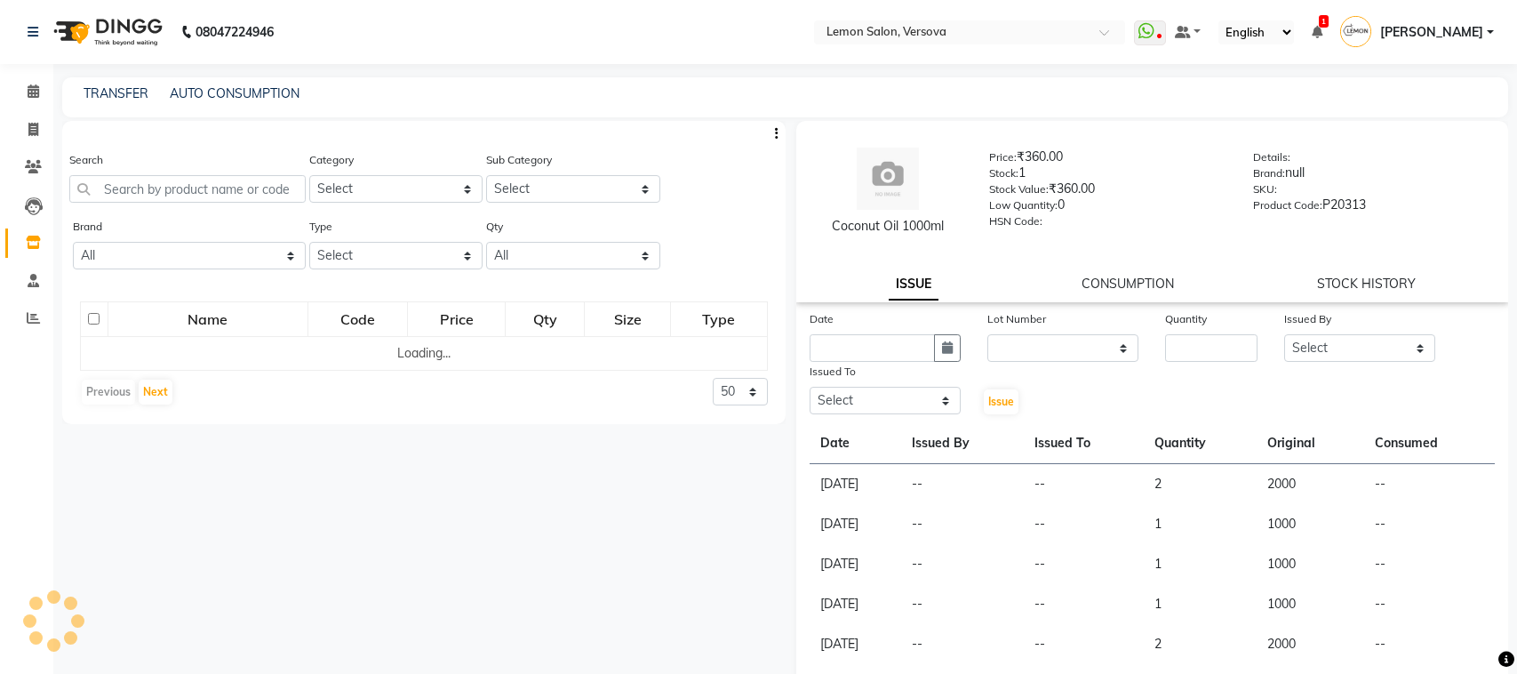
select select
click at [236, 194] on input "text" at bounding box center [186, 189] width 234 height 28
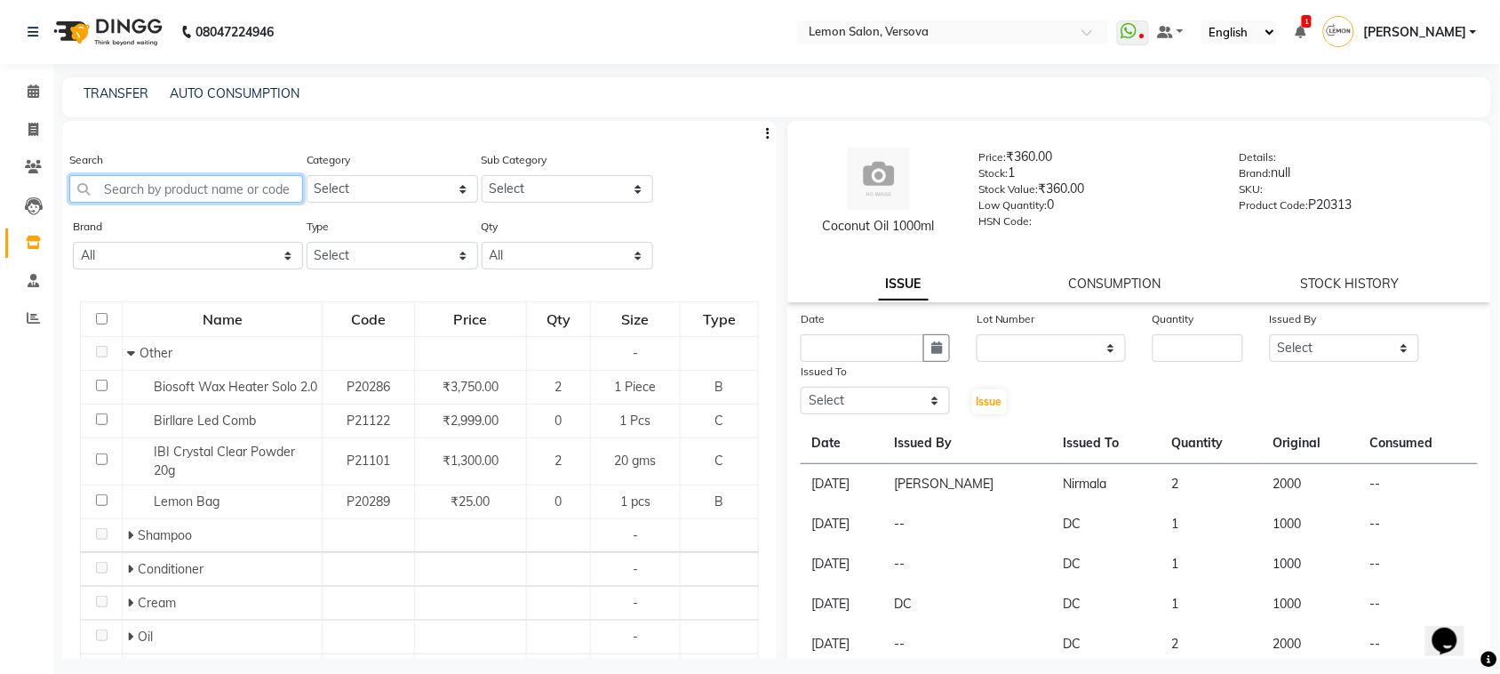
paste input "white"
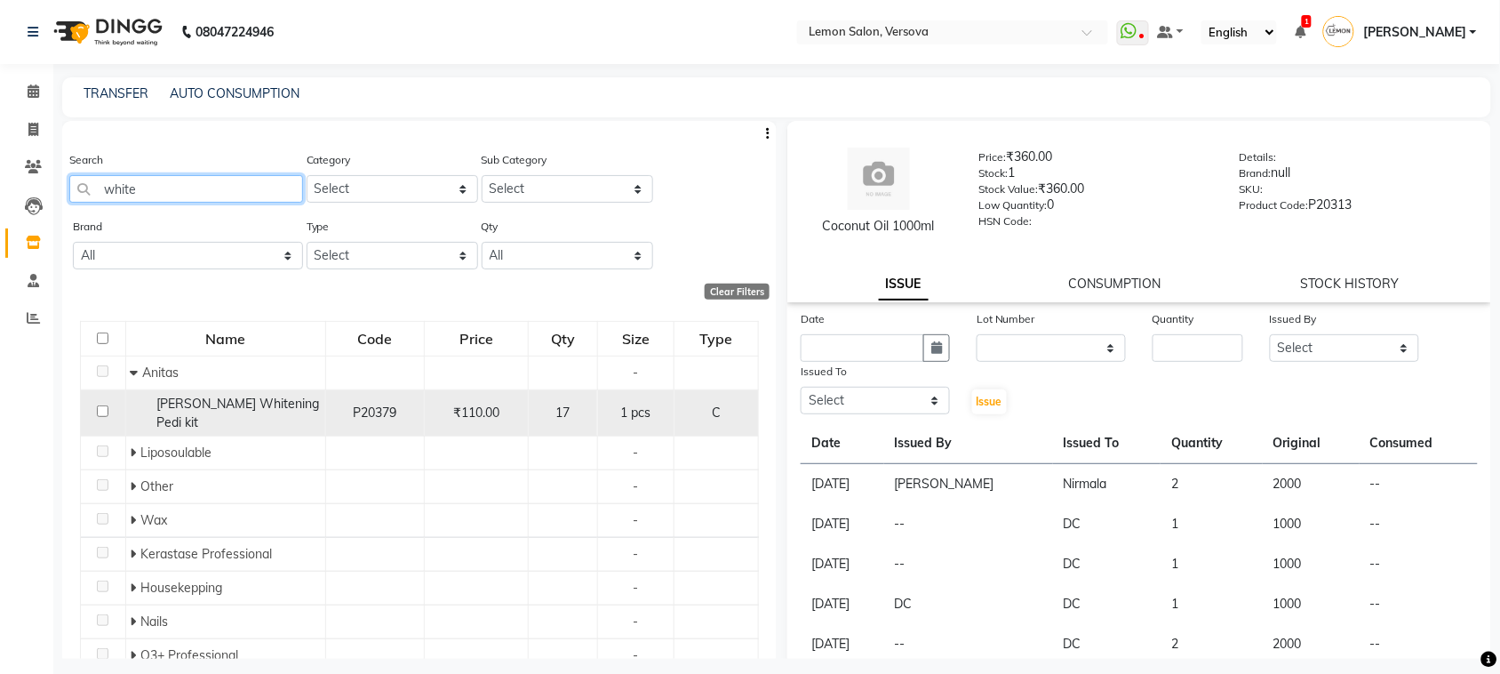
type input "white"
click at [104, 405] on input "checkbox" at bounding box center [103, 411] width 12 height 12
checkbox input "true"
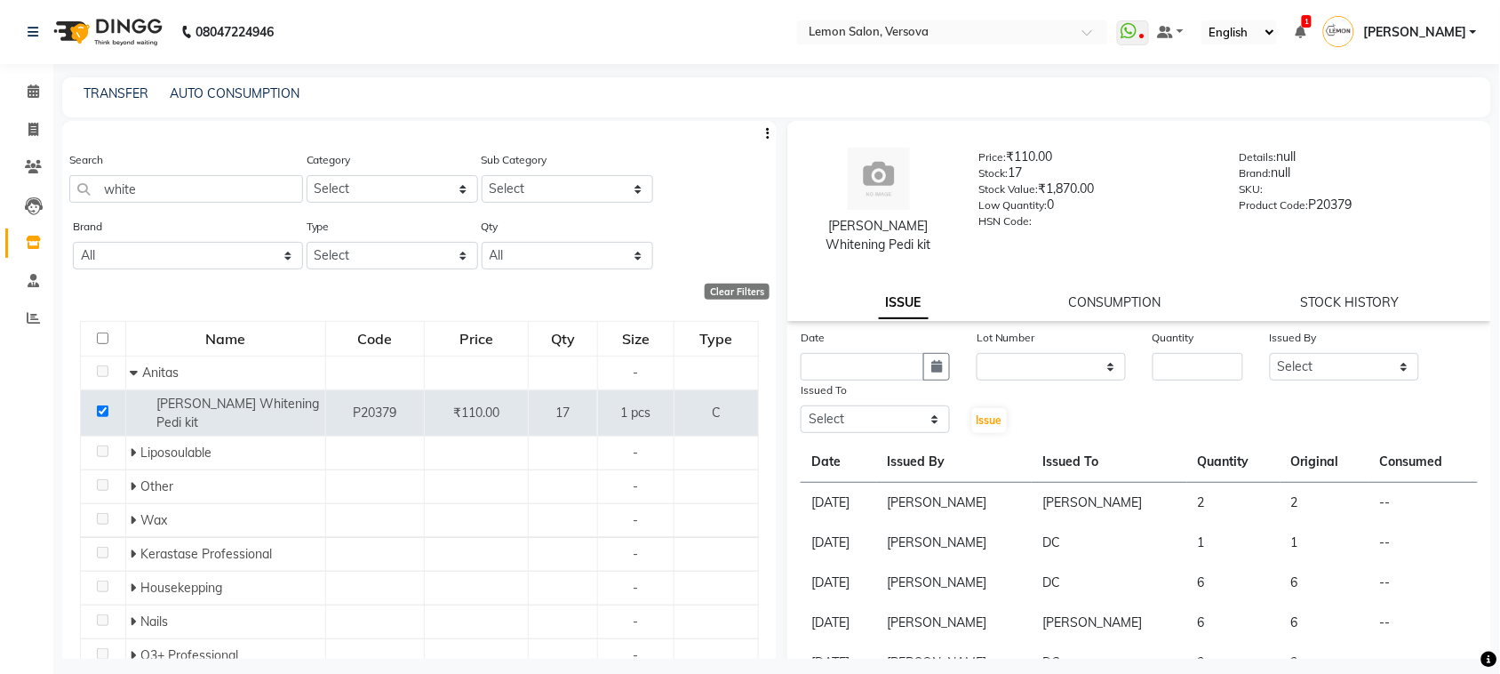
click at [1040, 382] on div "Date Lot Number None Quantity Issued By Select [PERSON_NAME] [PERSON_NAME] DC […" at bounding box center [1140, 381] width 704 height 107
click at [1051, 369] on select "None" at bounding box center [1051, 367] width 149 height 28
select select "0: null"
click at [977, 353] on select "None" at bounding box center [1051, 367] width 149 height 28
click at [1207, 371] on input "number" at bounding box center [1198, 367] width 91 height 28
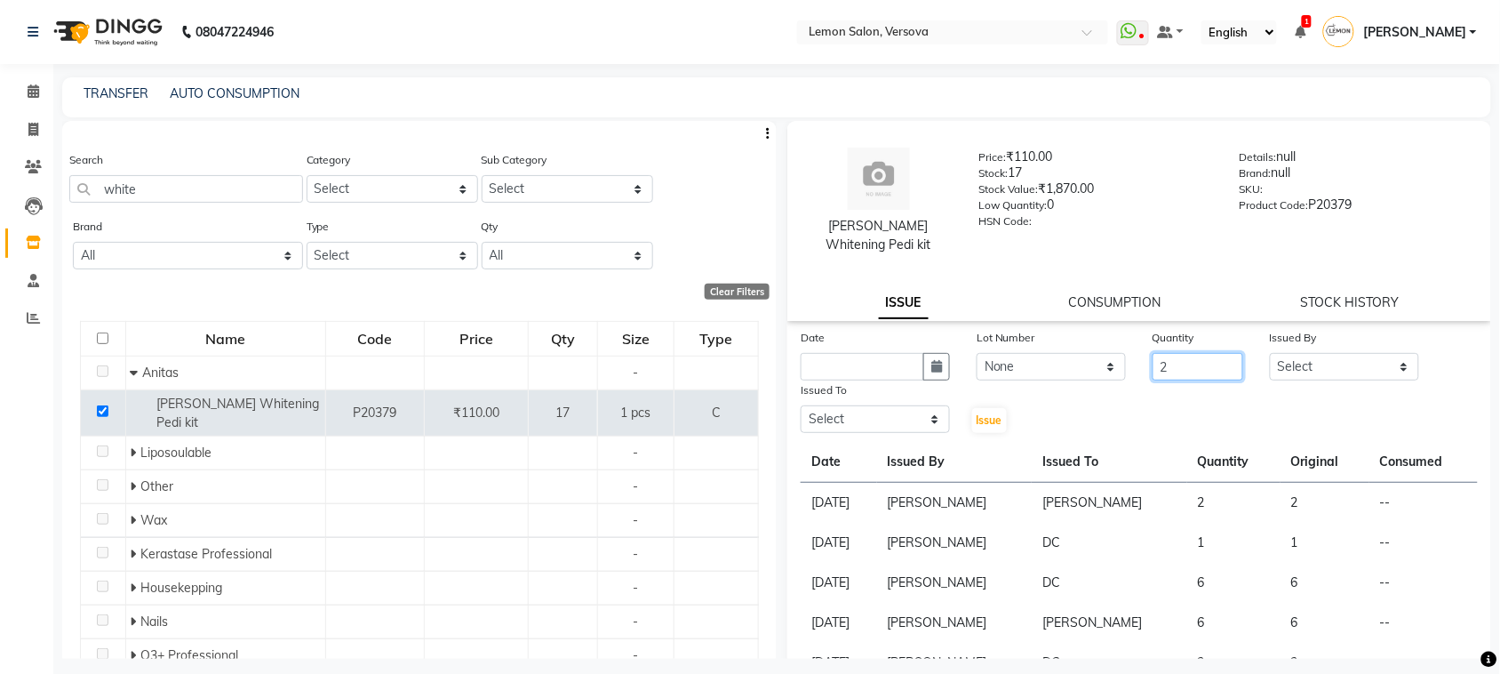
type input "2"
click at [1296, 366] on select "Select [PERSON_NAME] [PERSON_NAME] DC [PERSON_NAME] [PERSON_NAME],[PERSON_NAME]…" at bounding box center [1344, 367] width 149 height 28
select select "24464"
click at [1270, 353] on select "Select [PERSON_NAME] [PERSON_NAME] DC [PERSON_NAME] [PERSON_NAME],[PERSON_NAME]…" at bounding box center [1344, 367] width 149 height 28
click at [862, 372] on input "text" at bounding box center [863, 367] width 124 height 28
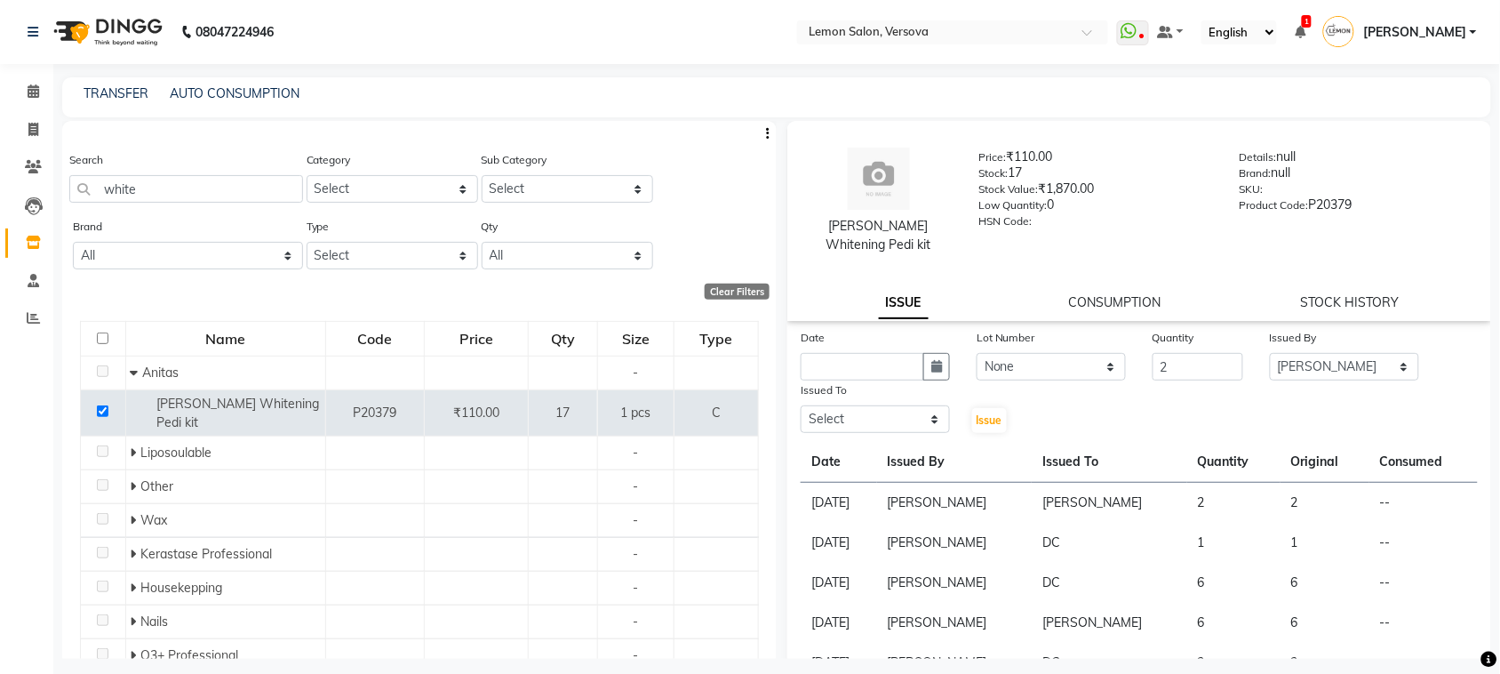
select select "9"
select select "2025"
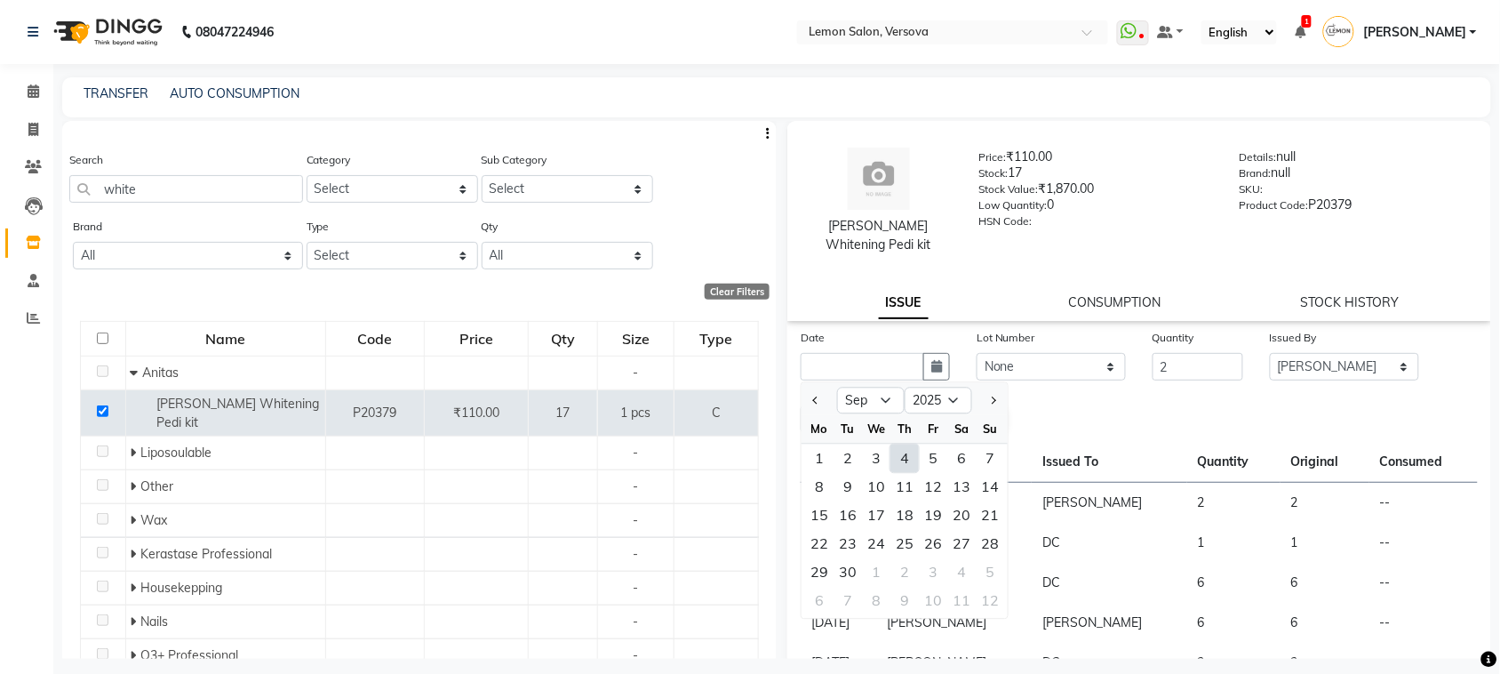
click at [905, 460] on div "4" at bounding box center [905, 458] width 28 height 28
type input "[DATE]"
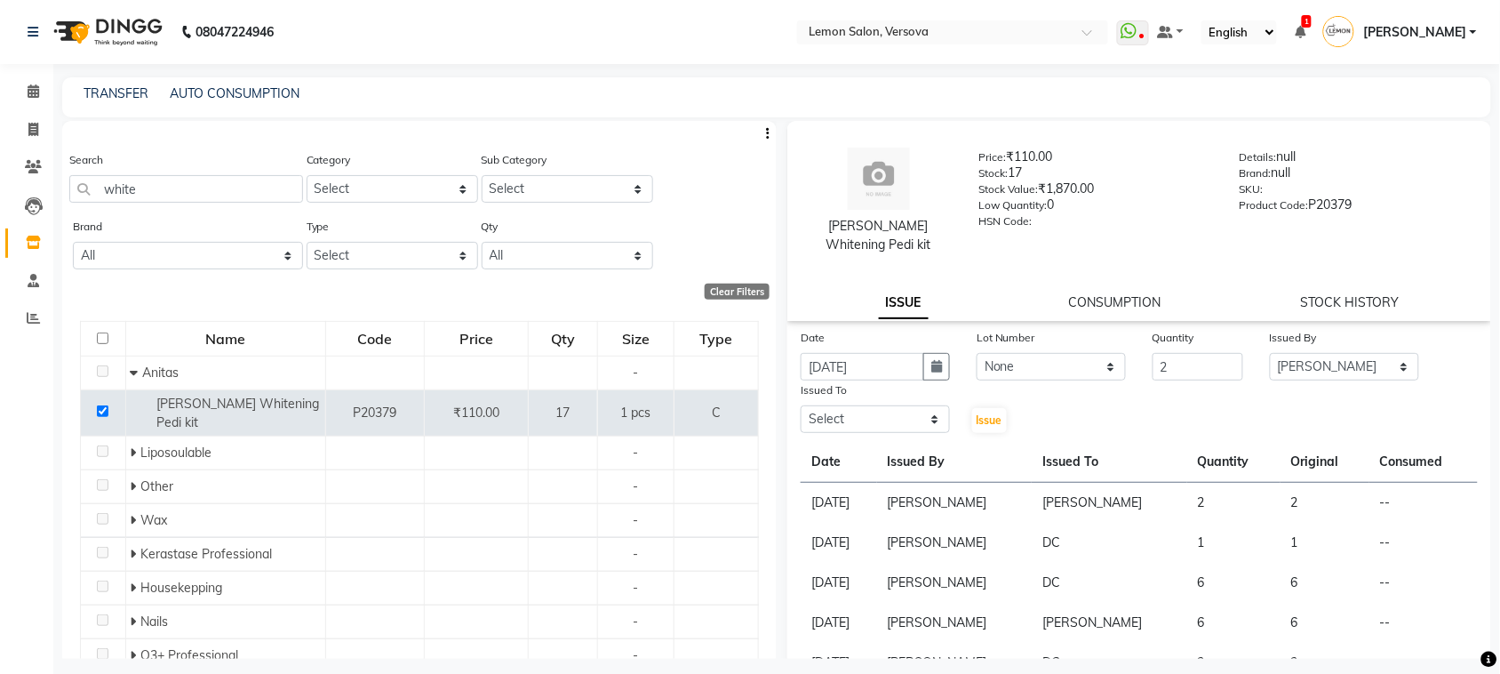
click at [896, 433] on div "Issued To Select [PERSON_NAME] [PERSON_NAME] DC [PERSON_NAME] [PERSON_NAME] D,[…" at bounding box center [876, 407] width 176 height 54
click at [885, 411] on select "Select [PERSON_NAME] [PERSON_NAME] DC [PERSON_NAME] [PERSON_NAME],[PERSON_NAME]…" at bounding box center [875, 419] width 149 height 28
click at [801, 405] on select "Select [PERSON_NAME] [PERSON_NAME] DC [PERSON_NAME] [PERSON_NAME],[PERSON_NAME]…" at bounding box center [875, 419] width 149 height 28
click at [899, 405] on select "Select [PERSON_NAME] [PERSON_NAME] DC [PERSON_NAME] [PERSON_NAME],[PERSON_NAME]…" at bounding box center [875, 419] width 149 height 28
select select "88325"
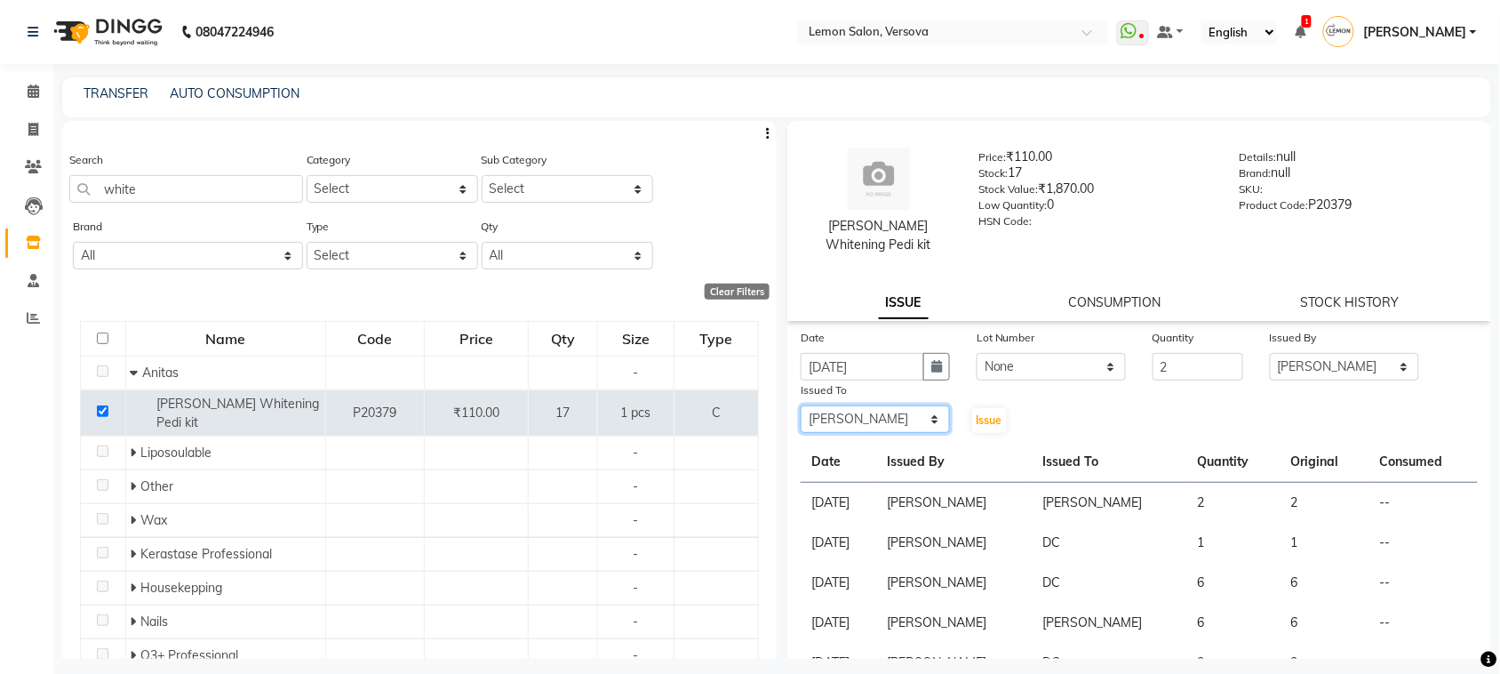
click at [801, 405] on select "Select [PERSON_NAME] [PERSON_NAME] DC [PERSON_NAME] [PERSON_NAME],[PERSON_NAME]…" at bounding box center [875, 419] width 149 height 28
click at [993, 425] on span "Issue" at bounding box center [990, 419] width 26 height 13
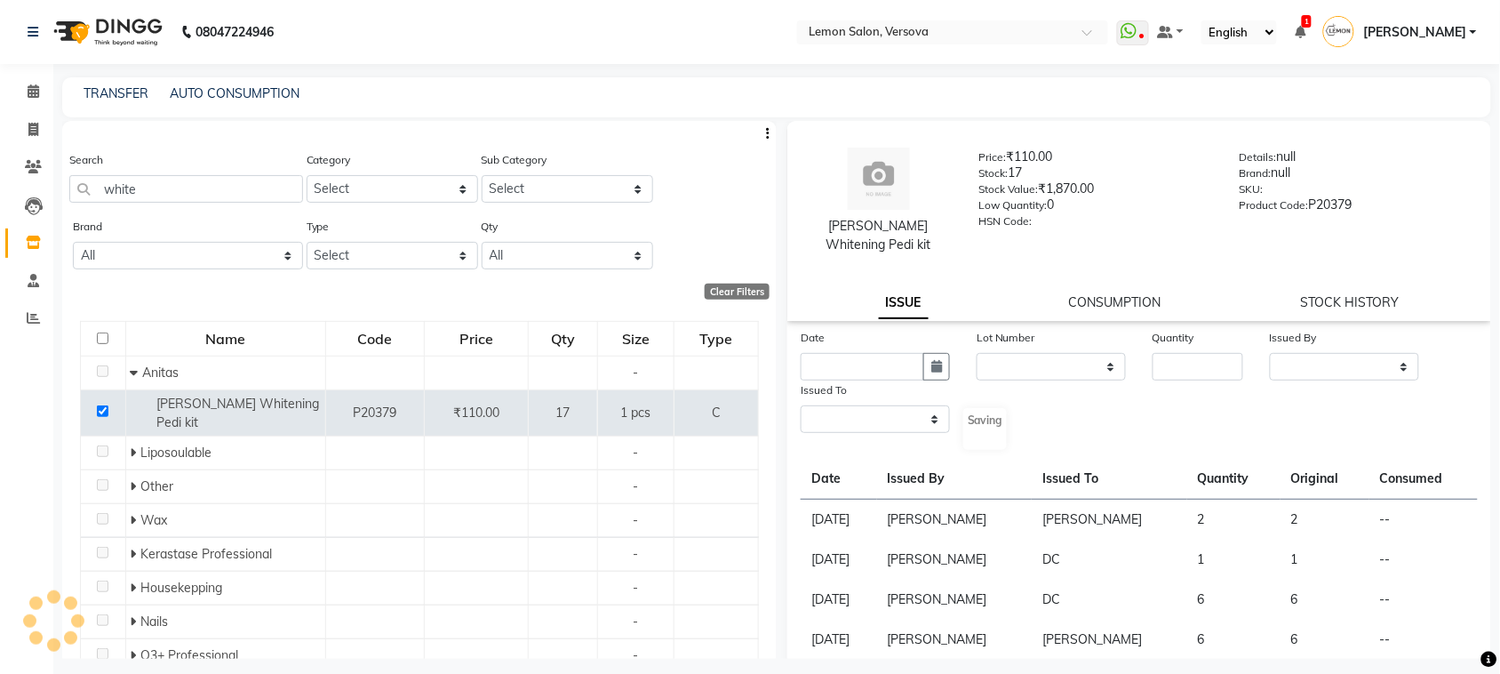
select select
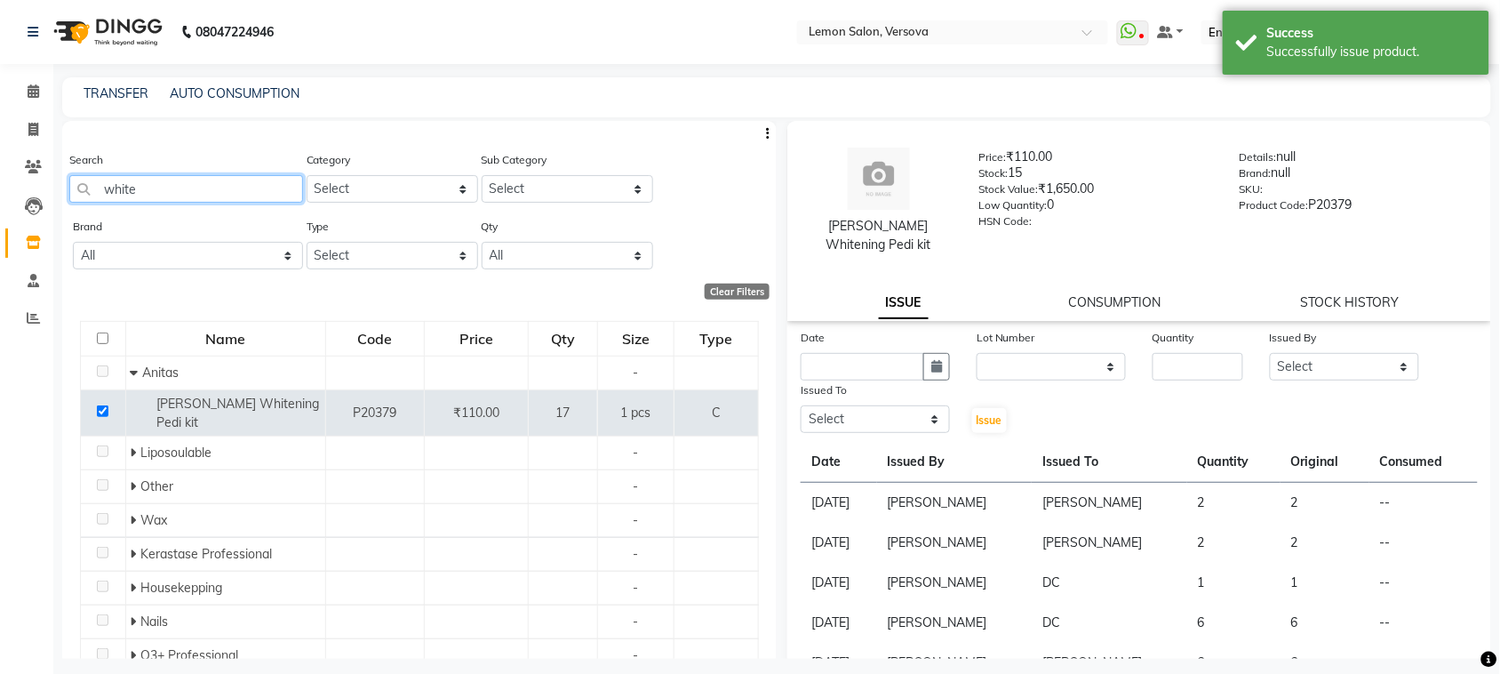
click at [276, 188] on input "white" at bounding box center [186, 189] width 234 height 28
type input "w"
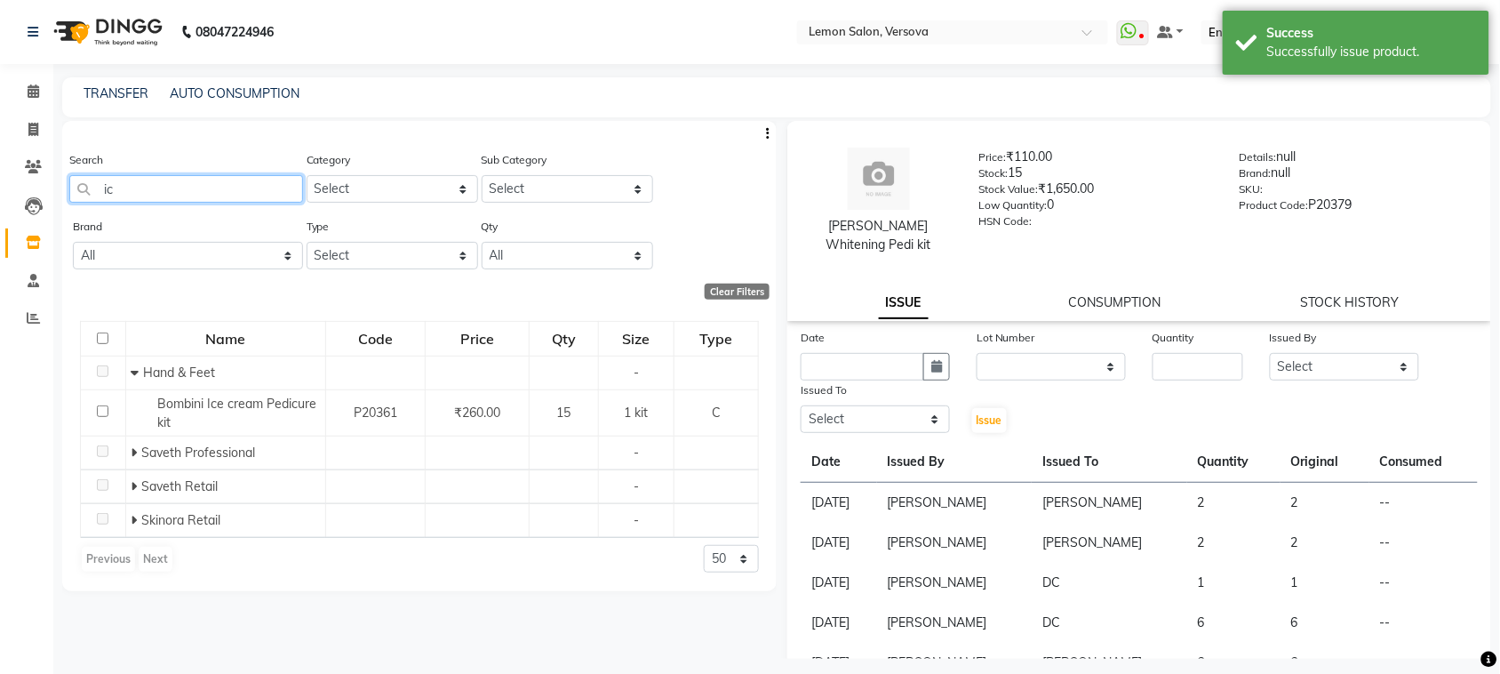
type input "i"
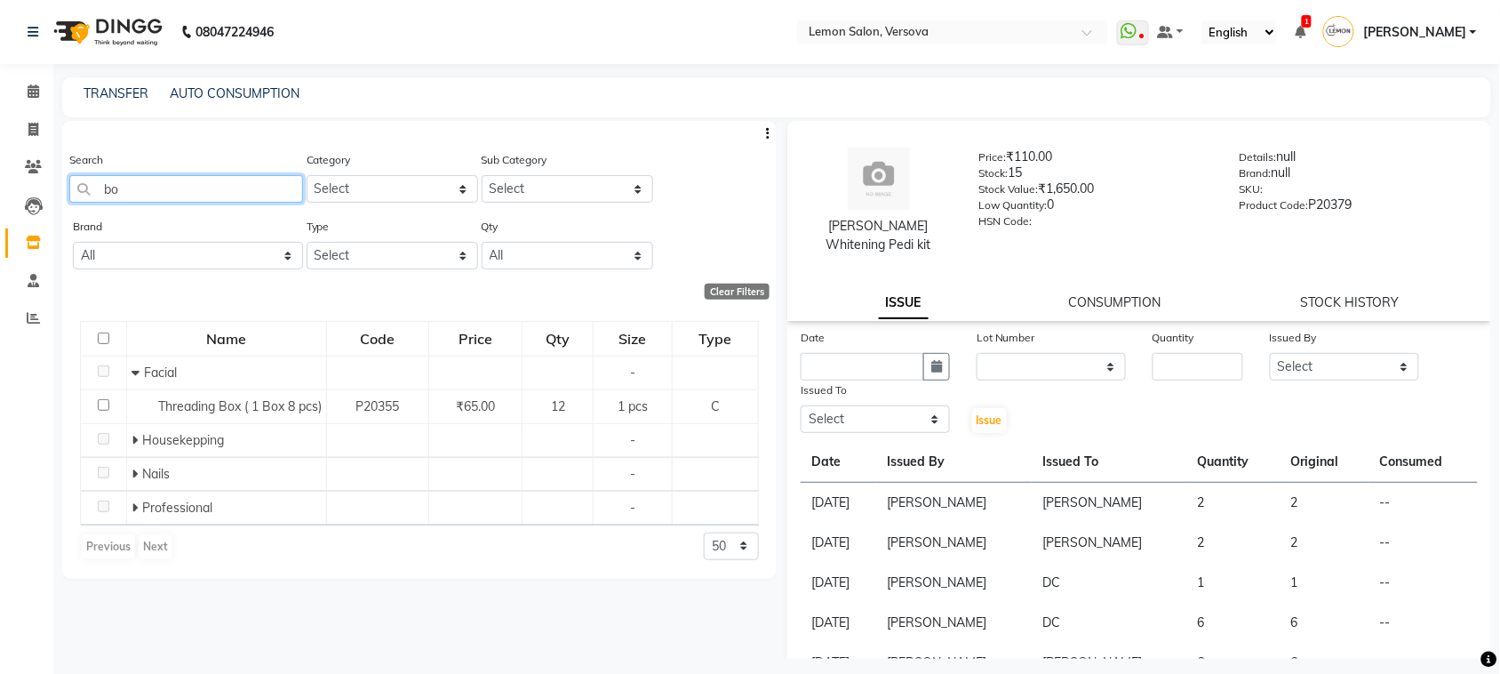
type input "b"
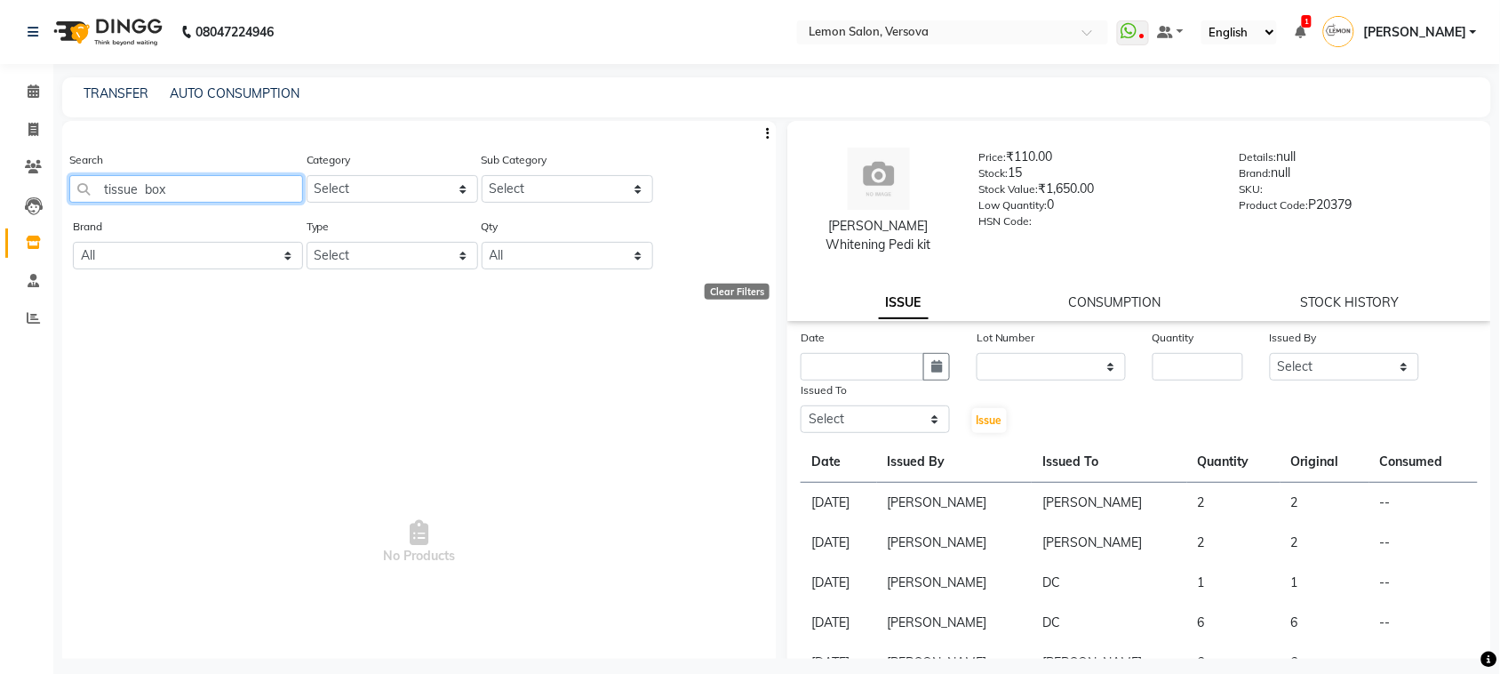
type input "tissue box"
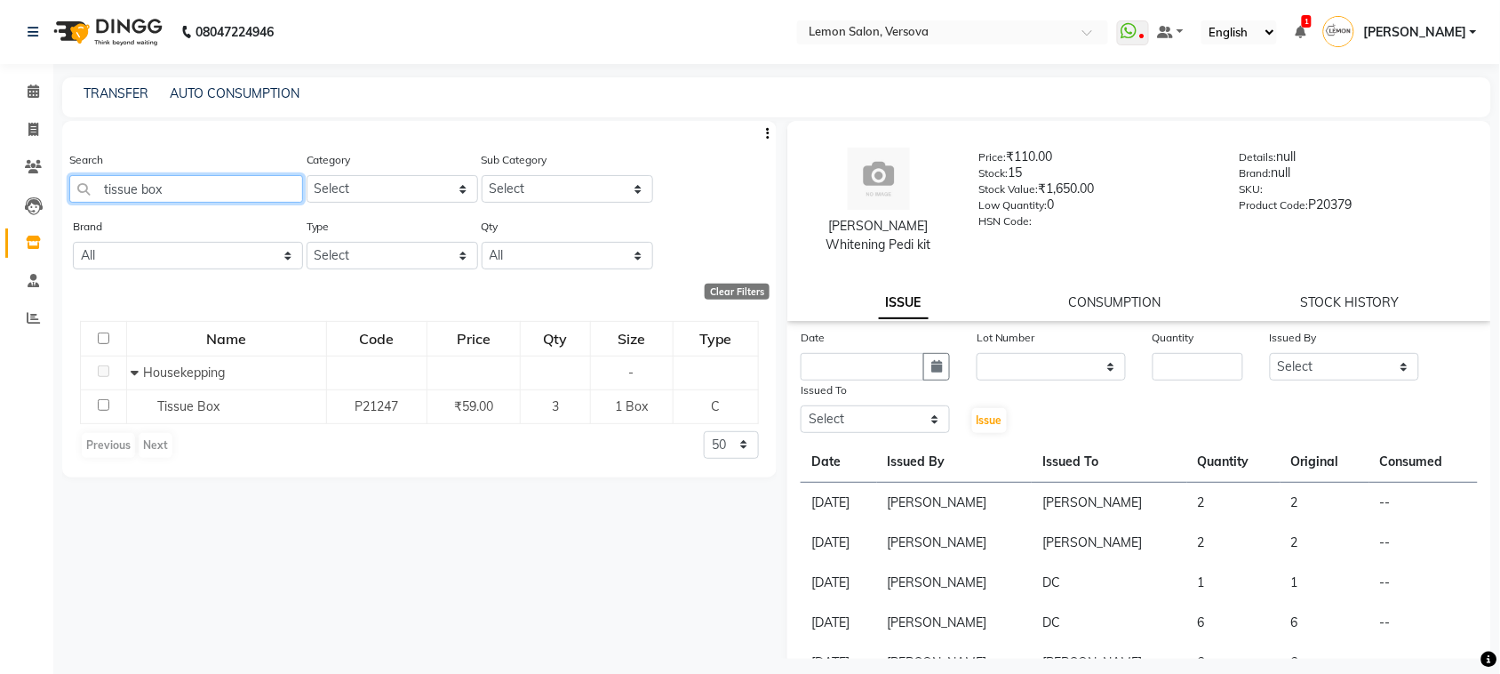
drag, startPoint x: 202, startPoint y: 191, endPoint x: 76, endPoint y: 191, distance: 125.3
click at [76, 191] on input "tissue box" at bounding box center [186, 189] width 234 height 28
type input "aroma pedi"
drag, startPoint x: 231, startPoint y: 183, endPoint x: 0, endPoint y: 200, distance: 231.7
click at [0, 200] on app-home "08047224946 Select Location × Lemon Salon, Versova WhatsApp Status ✕ Status: Di…" at bounding box center [750, 342] width 1500 height 685
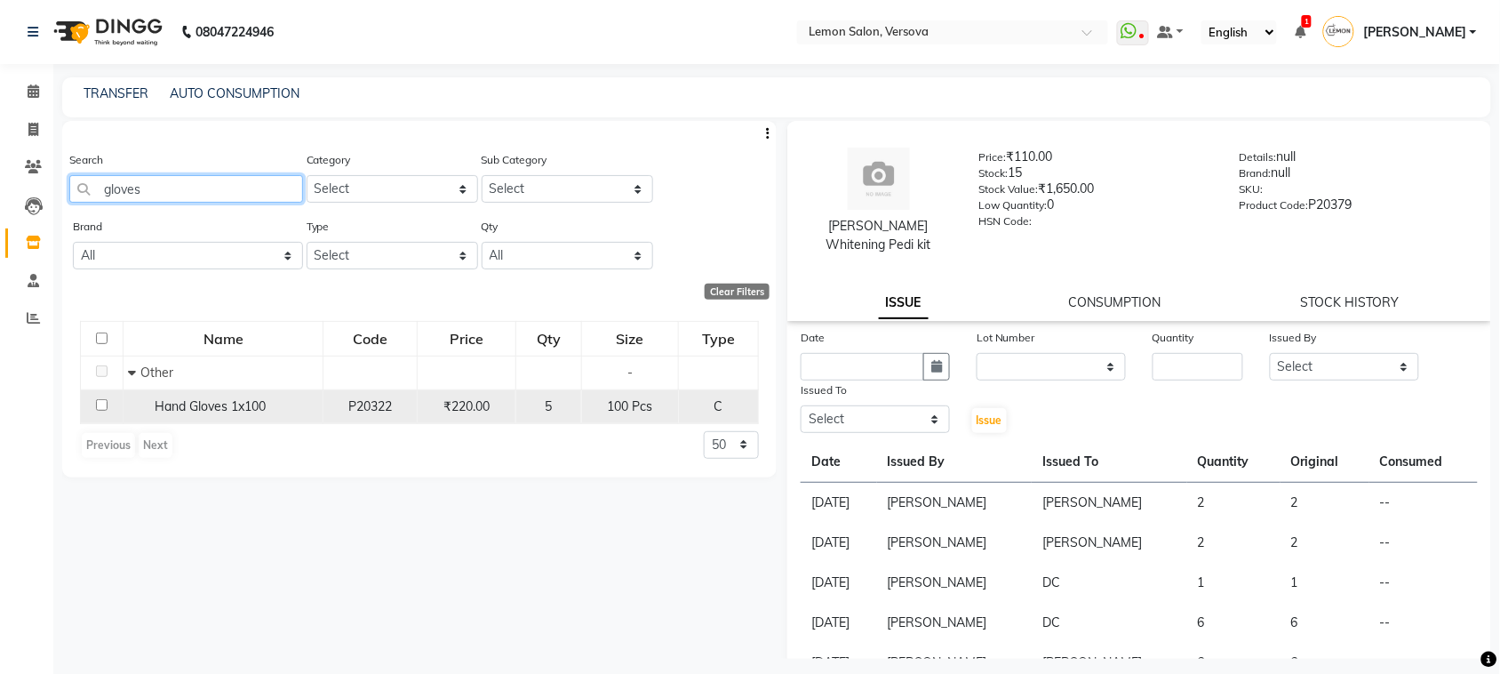
type input "gloves"
click at [103, 401] on input "checkbox" at bounding box center [102, 405] width 12 height 12
checkbox input "true"
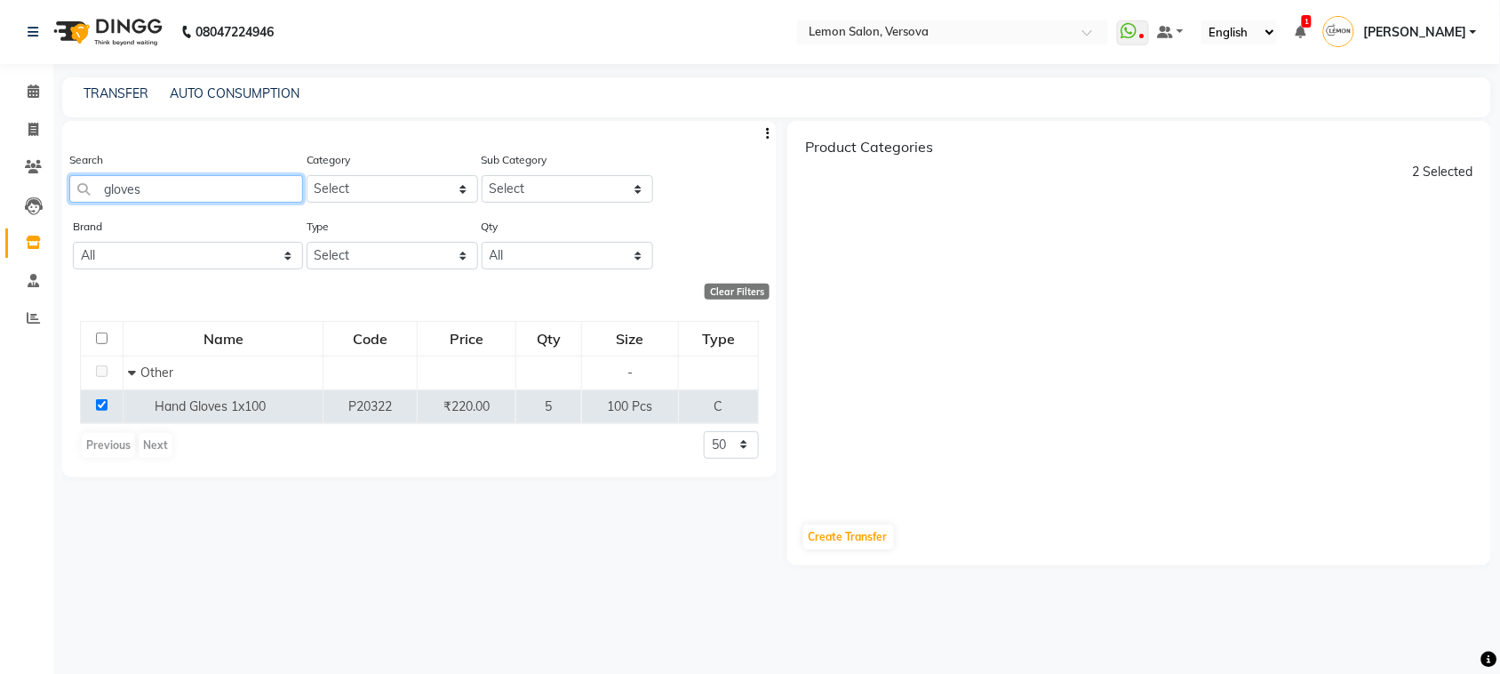
drag, startPoint x: 189, startPoint y: 180, endPoint x: 0, endPoint y: 179, distance: 189.3
click at [0, 179] on app-home "08047224946 Select Location × Lemon Salon, Versova WhatsApp Status ✕ Status: Di…" at bounding box center [750, 342] width 1500 height 685
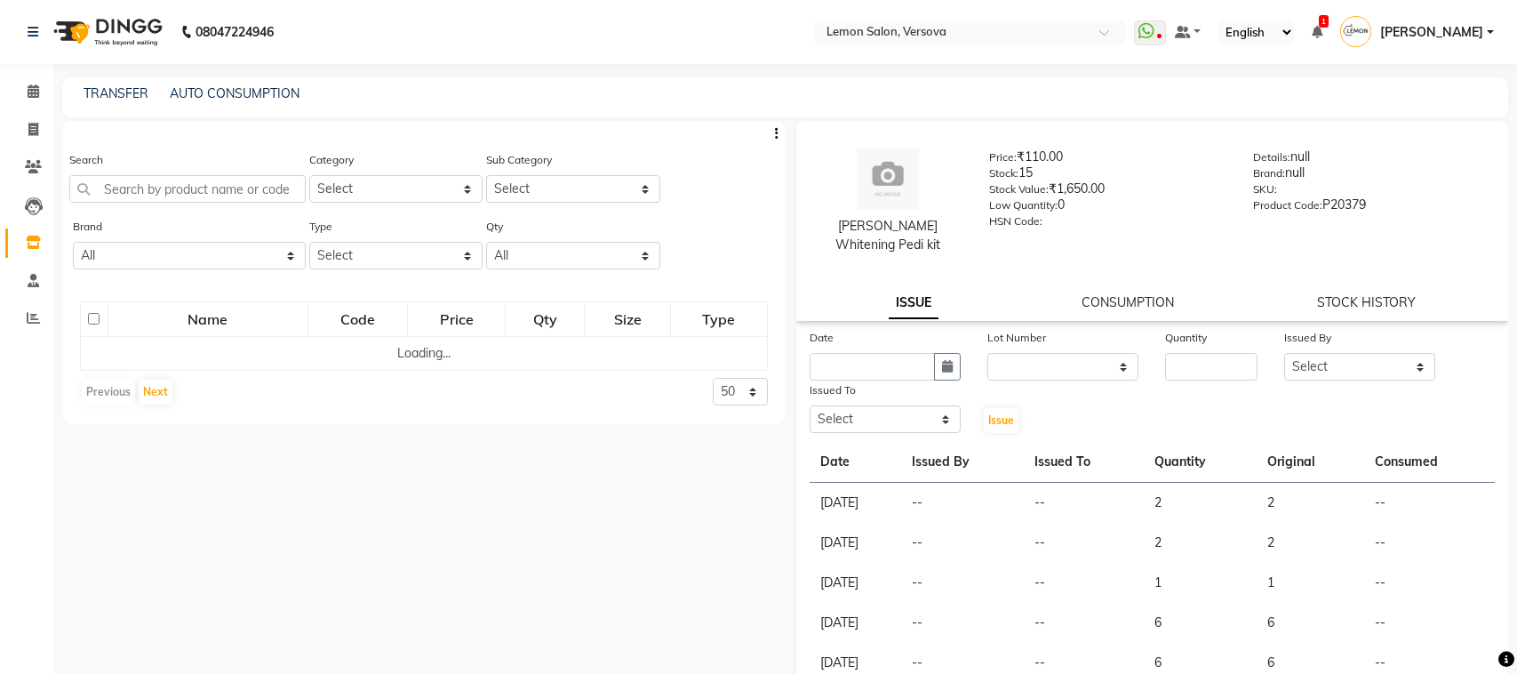
select select
click at [213, 179] on input "text" at bounding box center [186, 189] width 234 height 28
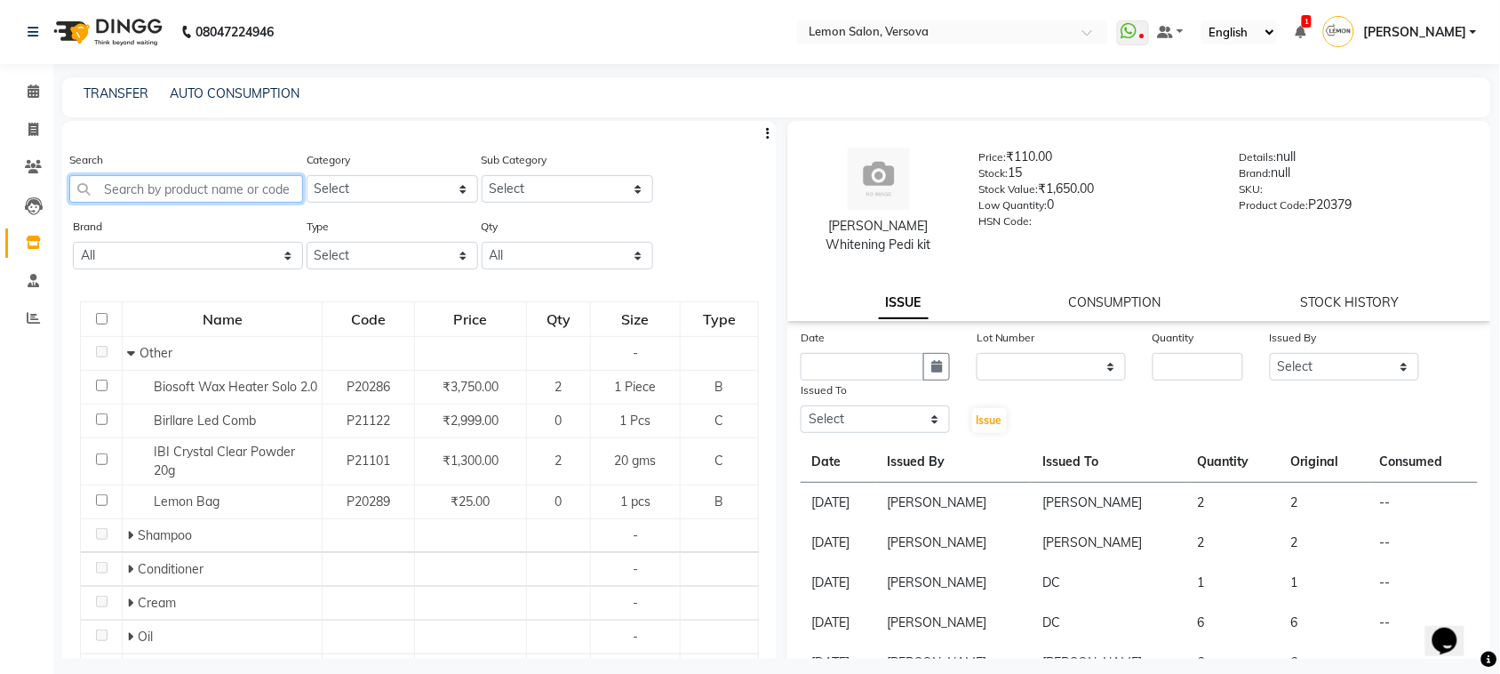
paste input "gloves"
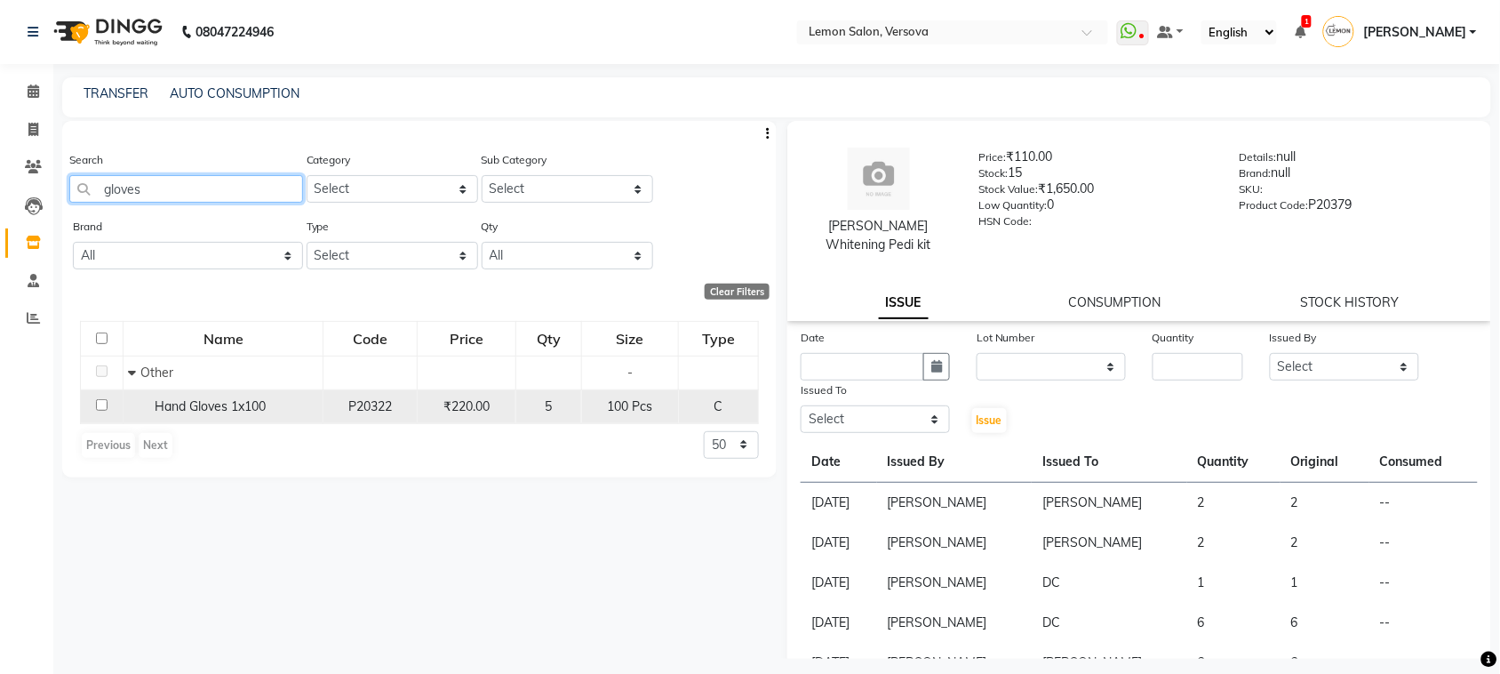
type input "gloves"
click at [104, 404] on input "checkbox" at bounding box center [102, 405] width 12 height 12
checkbox input "true"
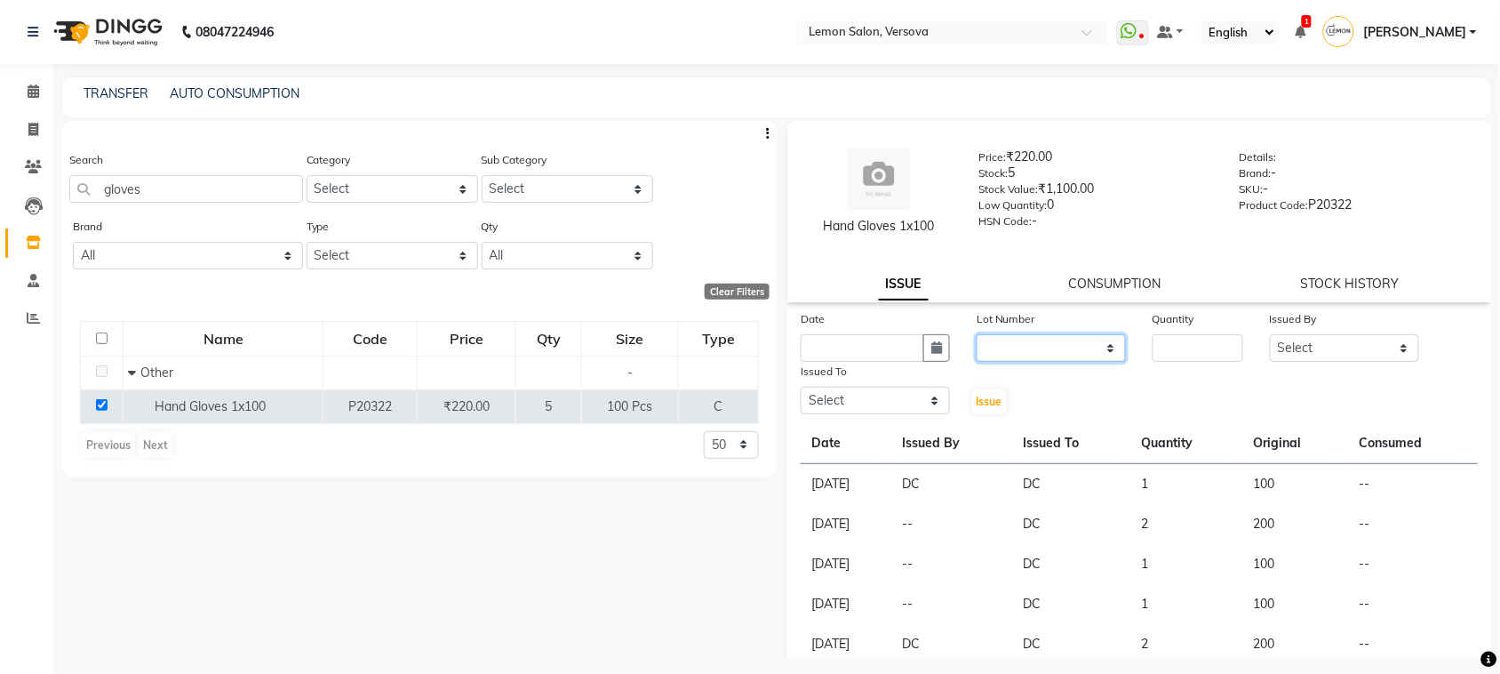
click at [994, 357] on select "None" at bounding box center [1051, 348] width 149 height 28
select select "0: null"
click at [977, 334] on select "None" at bounding box center [1051, 348] width 149 height 28
click at [911, 336] on input "text" at bounding box center [863, 348] width 124 height 28
select select "9"
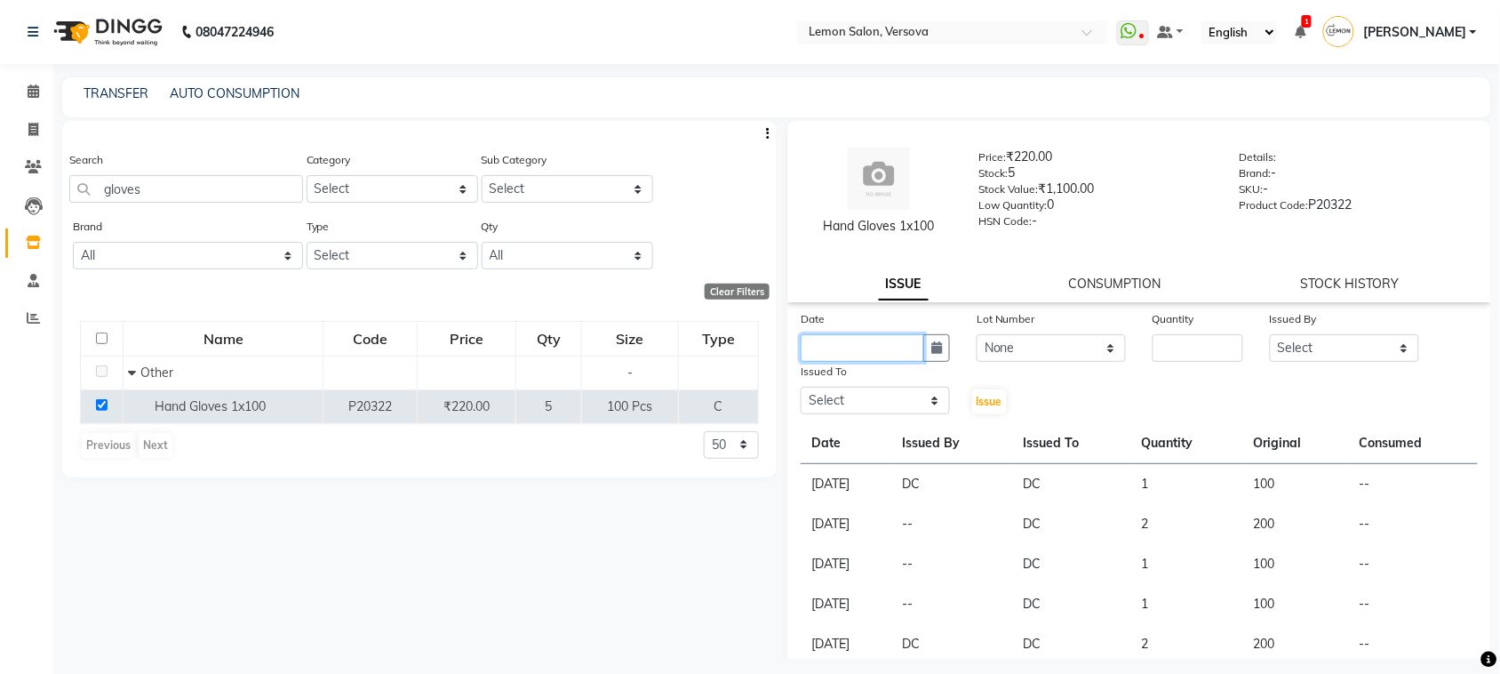
select select "2025"
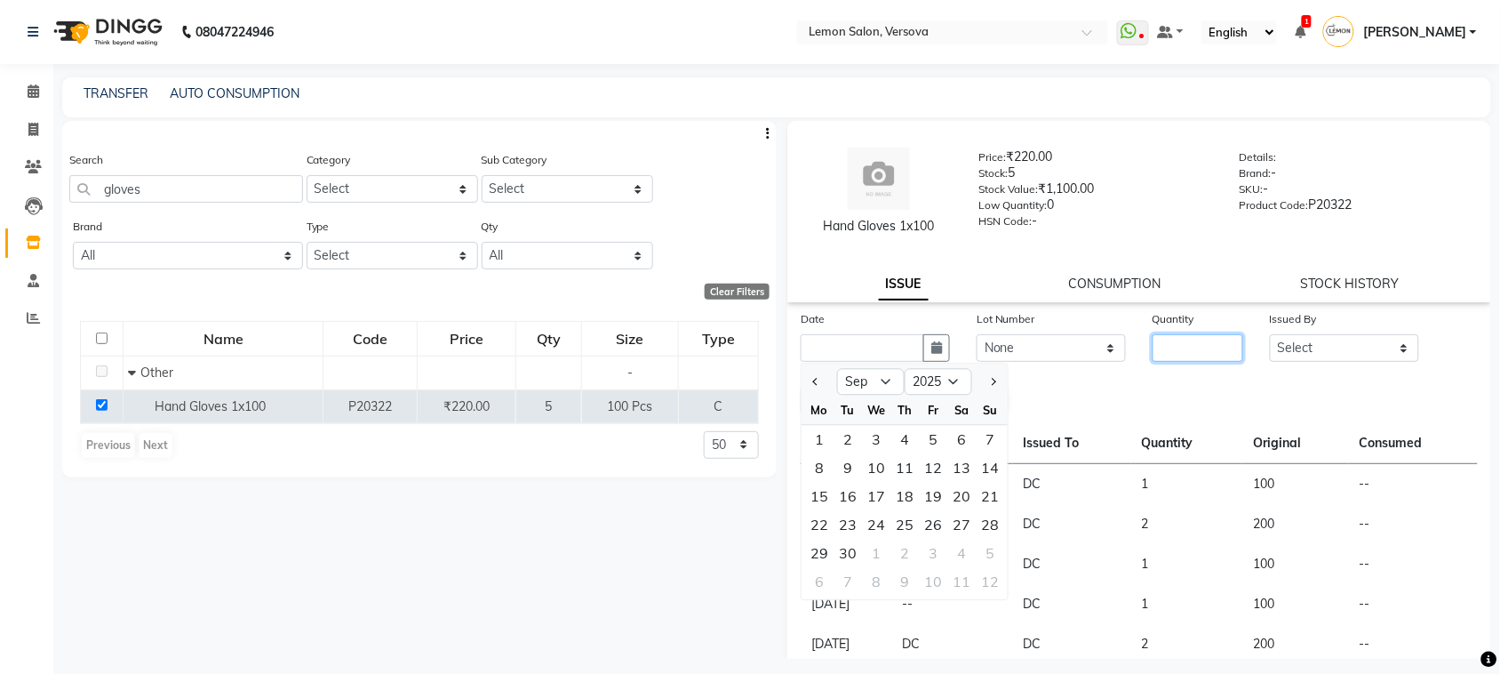
click at [1189, 348] on input "number" at bounding box center [1198, 348] width 91 height 28
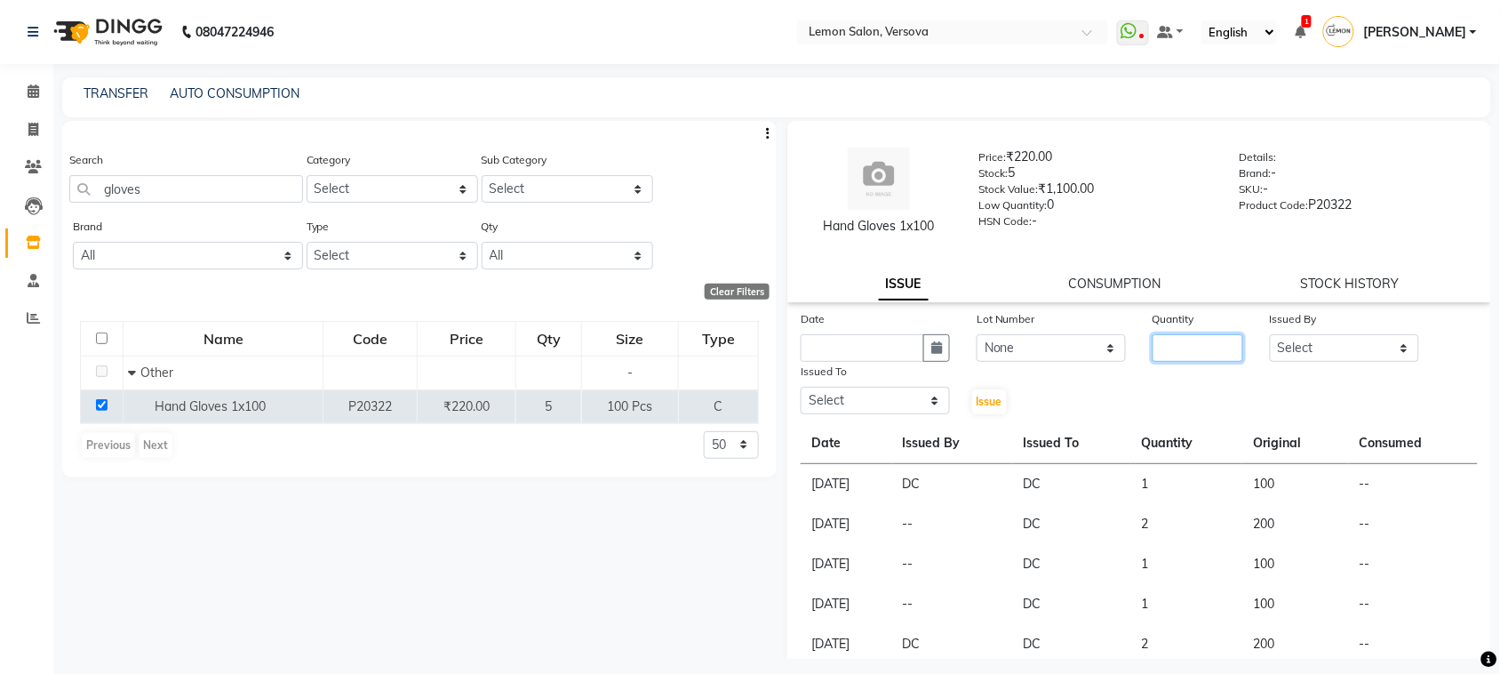
click at [1189, 348] on input "number" at bounding box center [1198, 348] width 91 height 28
type input "3"
type input "2"
click at [1372, 327] on div "Issued By" at bounding box center [1344, 321] width 149 height 25
click at [1362, 348] on select "Select Alim Shah Asif Salmani DC Gufran Salmani Margaret Marshak D,souza Milind…" at bounding box center [1344, 348] width 149 height 28
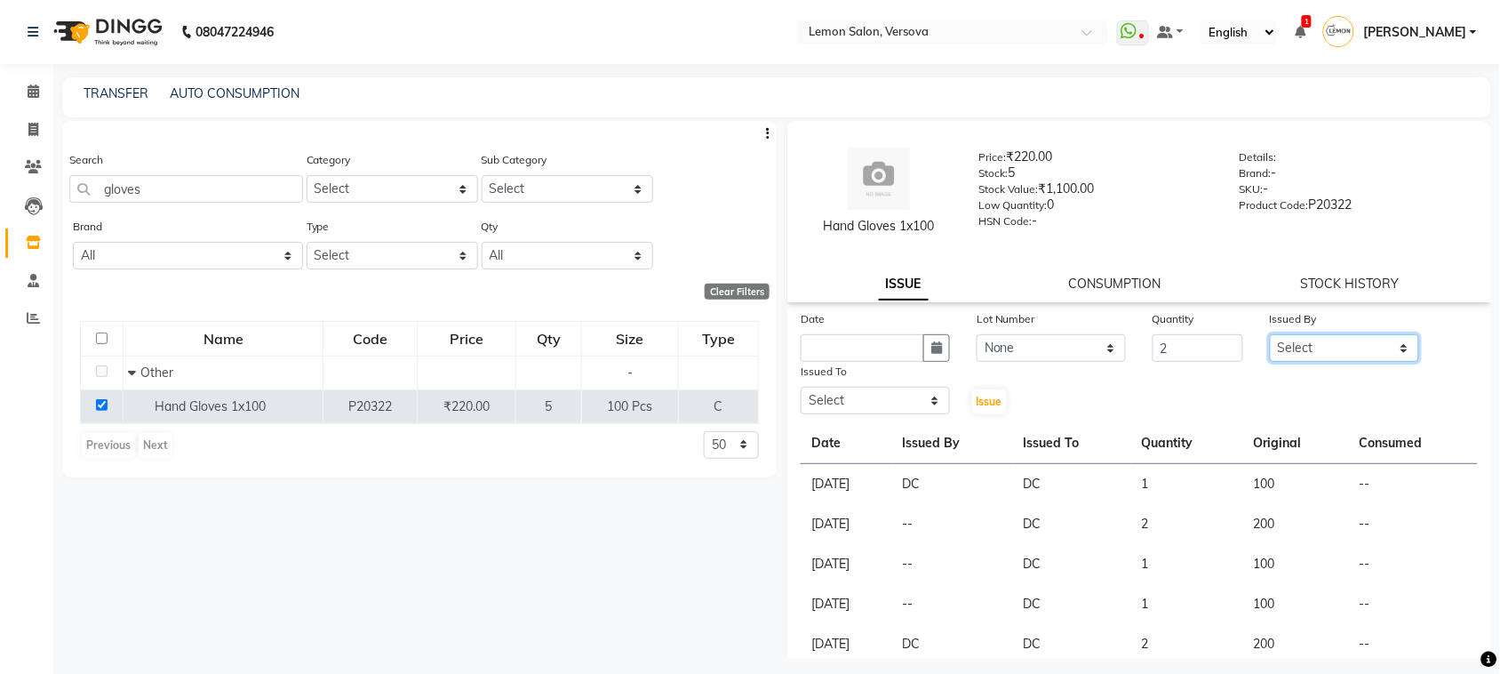
select select "88325"
click at [1270, 334] on select "Select Alim Shah Asif Salmani DC Gufran Salmani Margaret Marshak D,souza Milind…" at bounding box center [1344, 348] width 149 height 28
click at [874, 400] on select "Select [PERSON_NAME] [PERSON_NAME] DC [PERSON_NAME] [PERSON_NAME],[PERSON_NAME]…" at bounding box center [875, 401] width 149 height 28
select select "88305"
click at [801, 387] on select "Select [PERSON_NAME] [PERSON_NAME] DC [PERSON_NAME] [PERSON_NAME],[PERSON_NAME]…" at bounding box center [875, 401] width 149 height 28
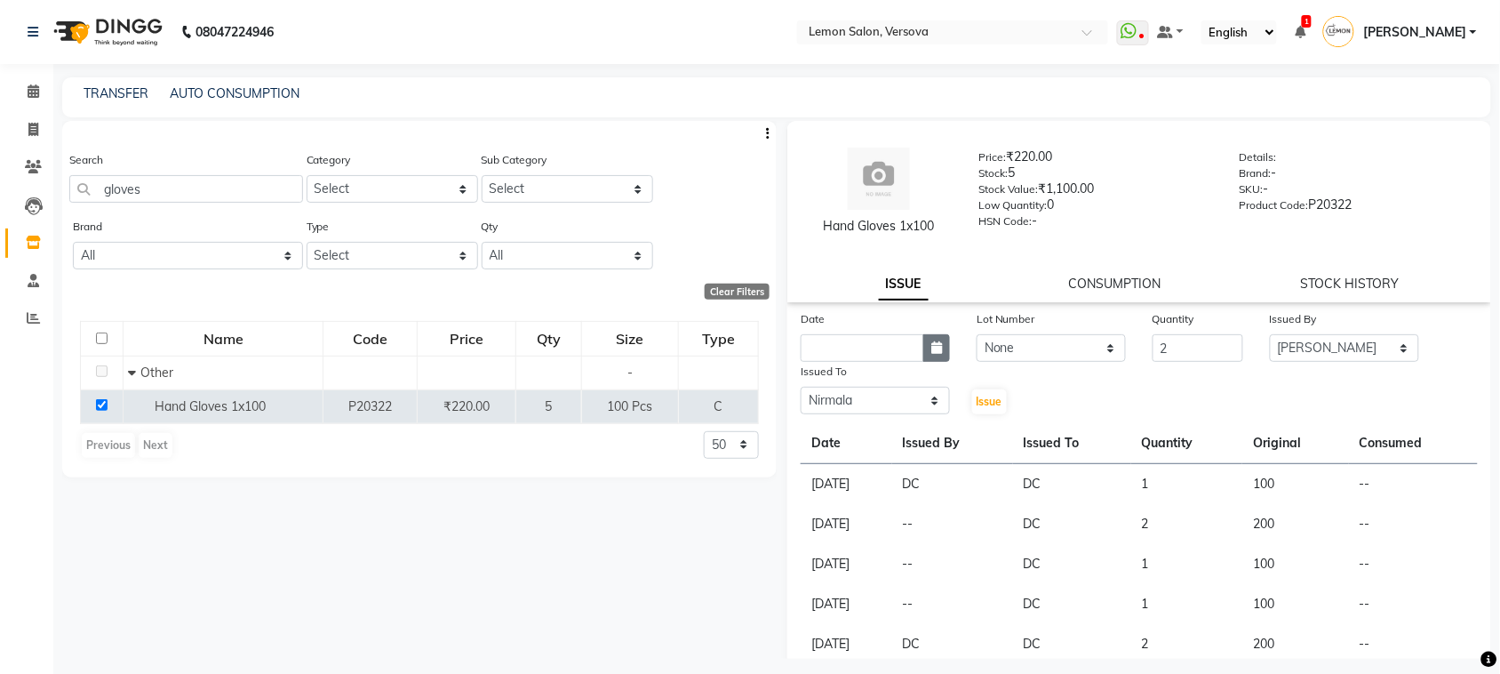
click at [932, 341] on icon "button" at bounding box center [937, 347] width 11 height 12
select select "9"
select select "2025"
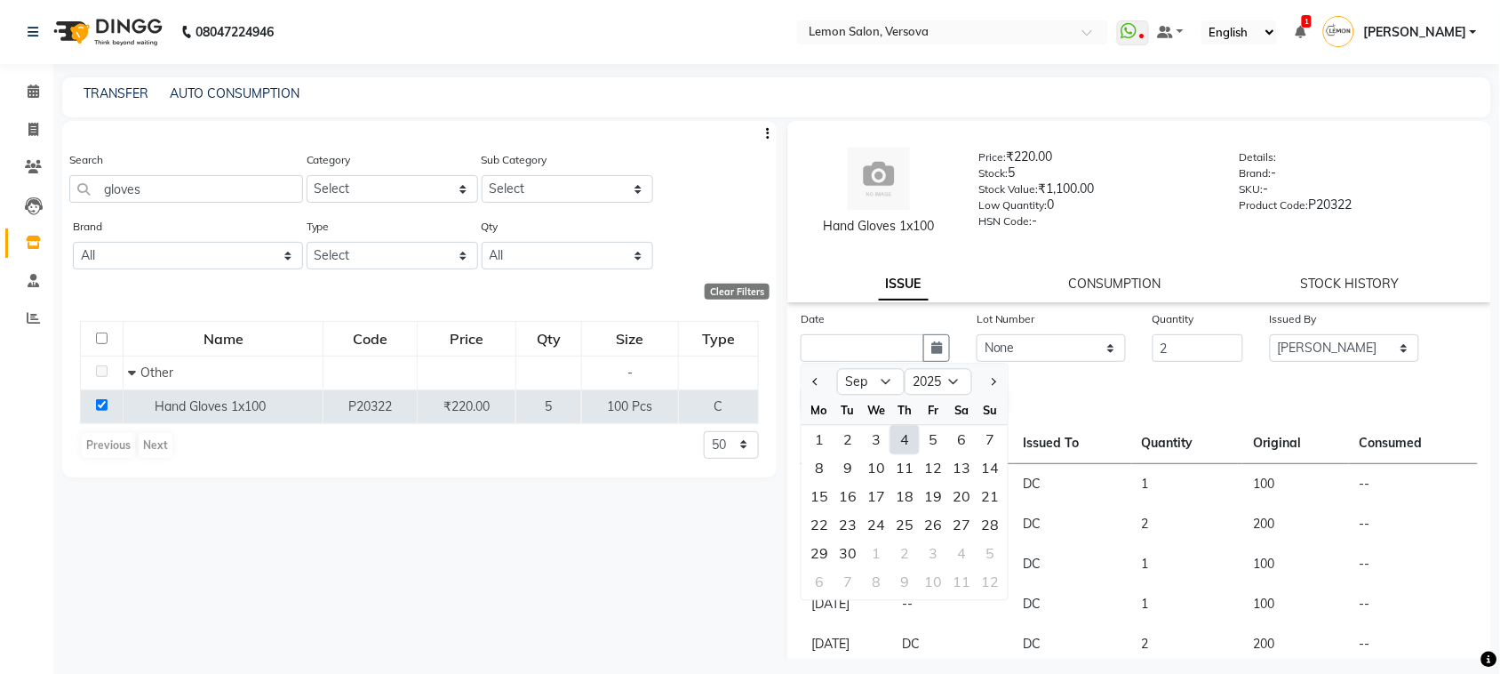
click at [912, 442] on div "4" at bounding box center [905, 440] width 28 height 28
type input "[DATE]"
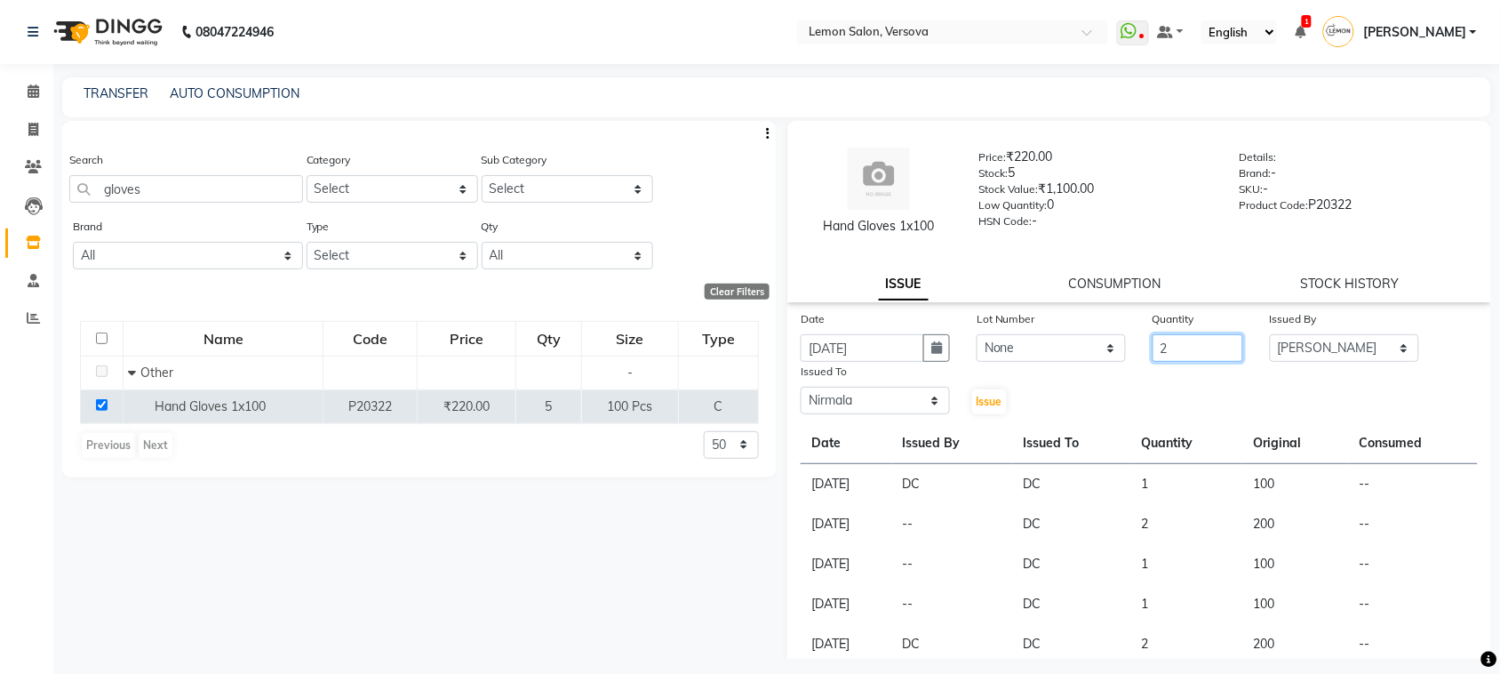
click at [1158, 353] on input "2" at bounding box center [1198, 348] width 91 height 28
type input "3"
click at [989, 397] on span "Issue" at bounding box center [990, 401] width 26 height 13
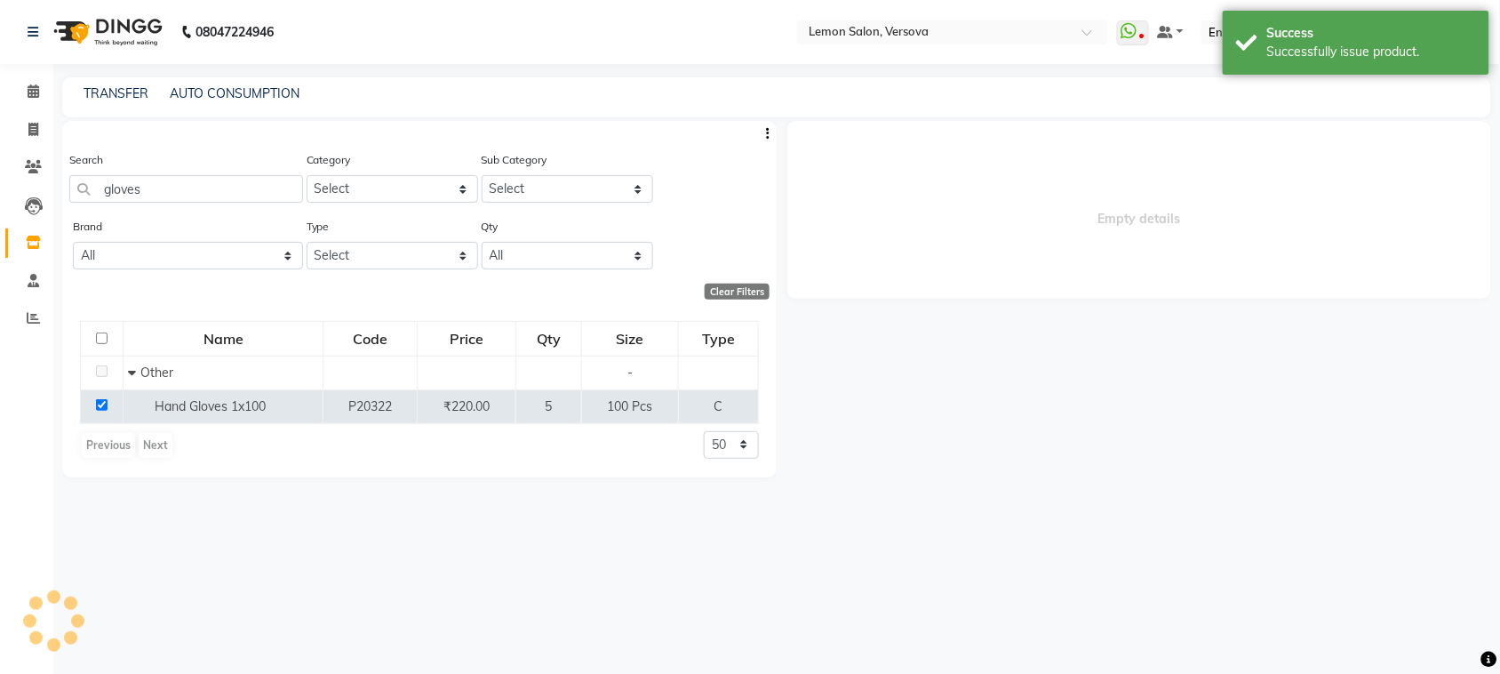
select select
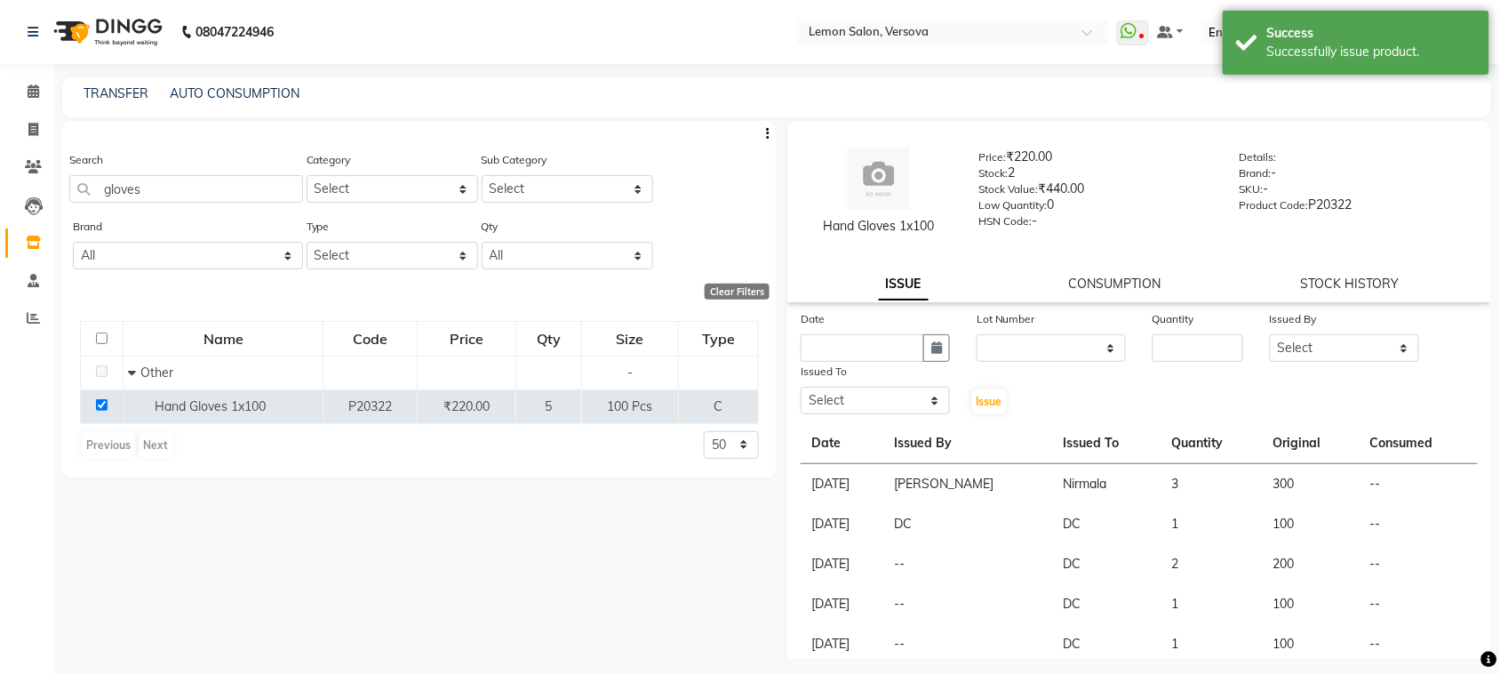
click at [215, 202] on div "Search gloves" at bounding box center [186, 183] width 234 height 67
click at [212, 175] on input "gloves" at bounding box center [186, 189] width 234 height 28
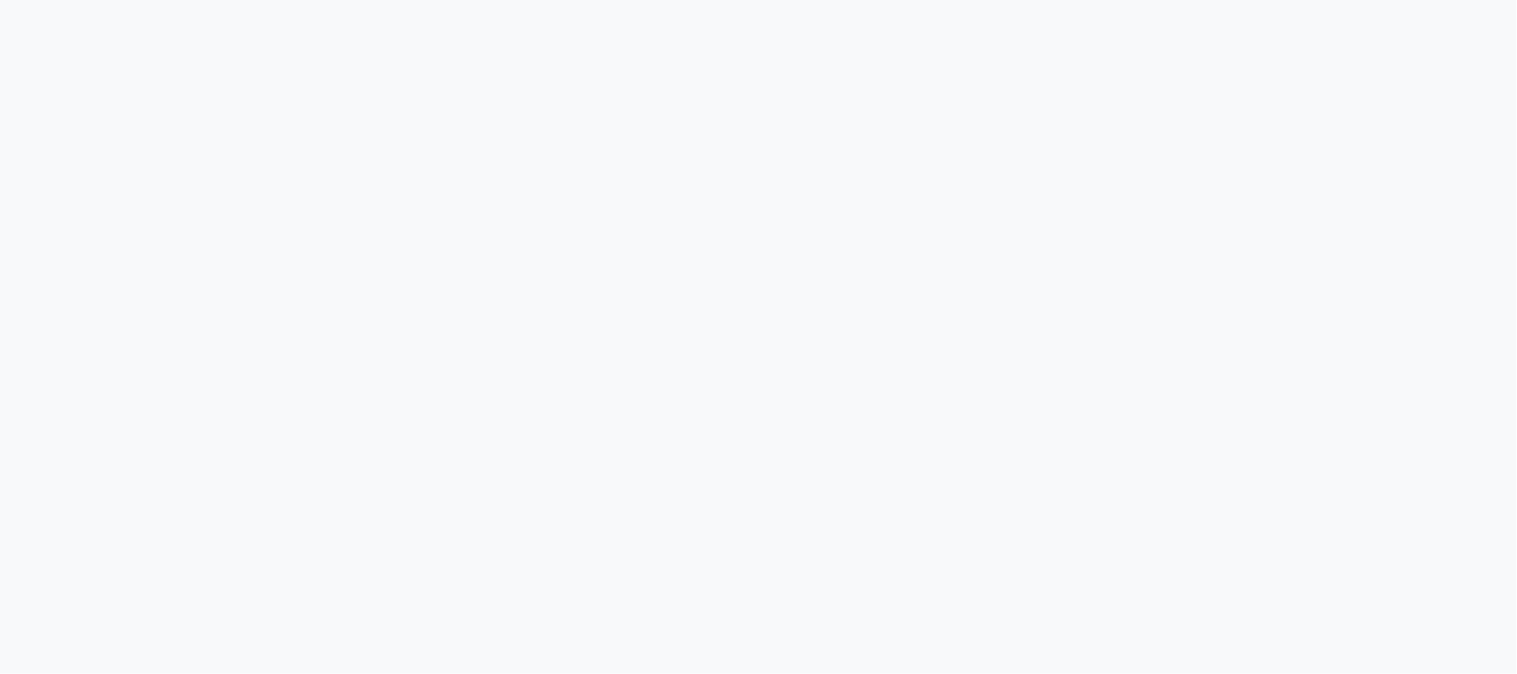
select select
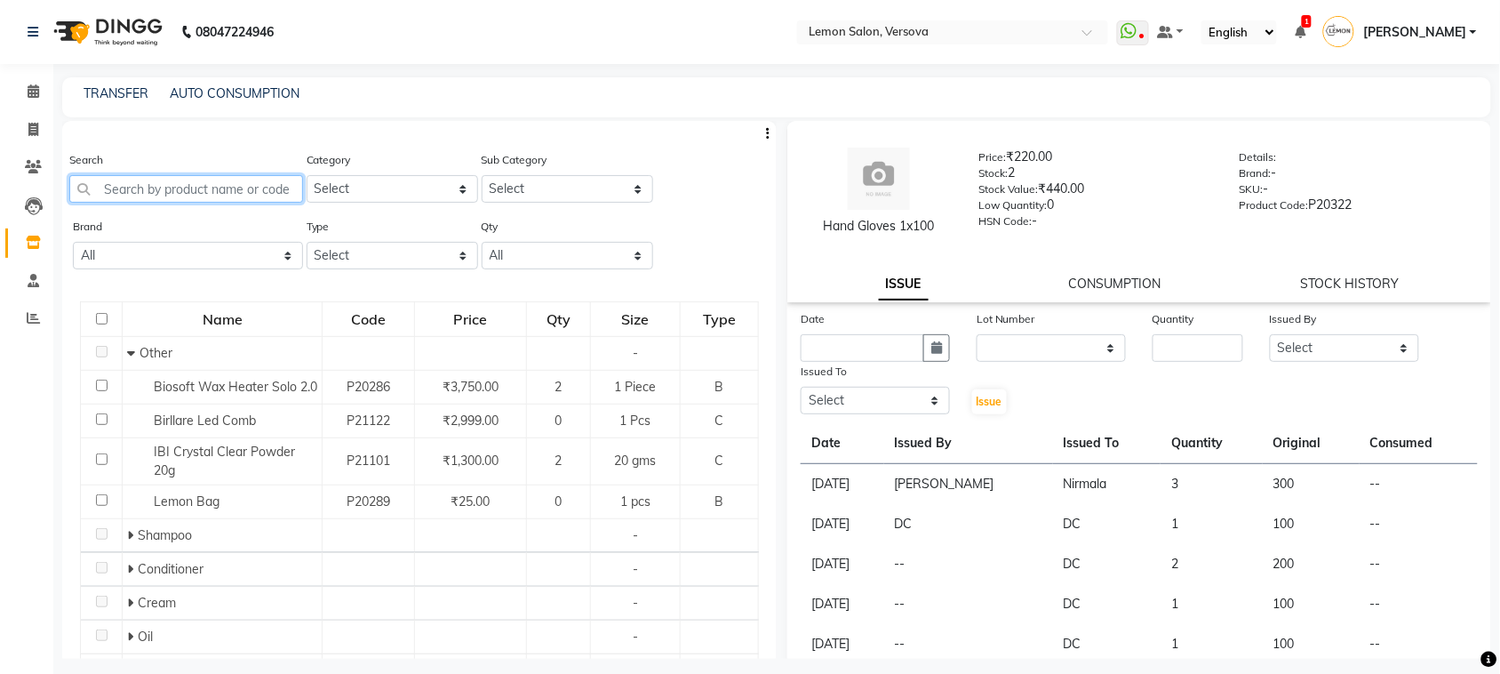
click at [228, 180] on input "text" at bounding box center [186, 189] width 234 height 28
click at [276, 189] on input "text" at bounding box center [186, 189] width 234 height 28
click at [276, 188] on input "text" at bounding box center [186, 189] width 234 height 28
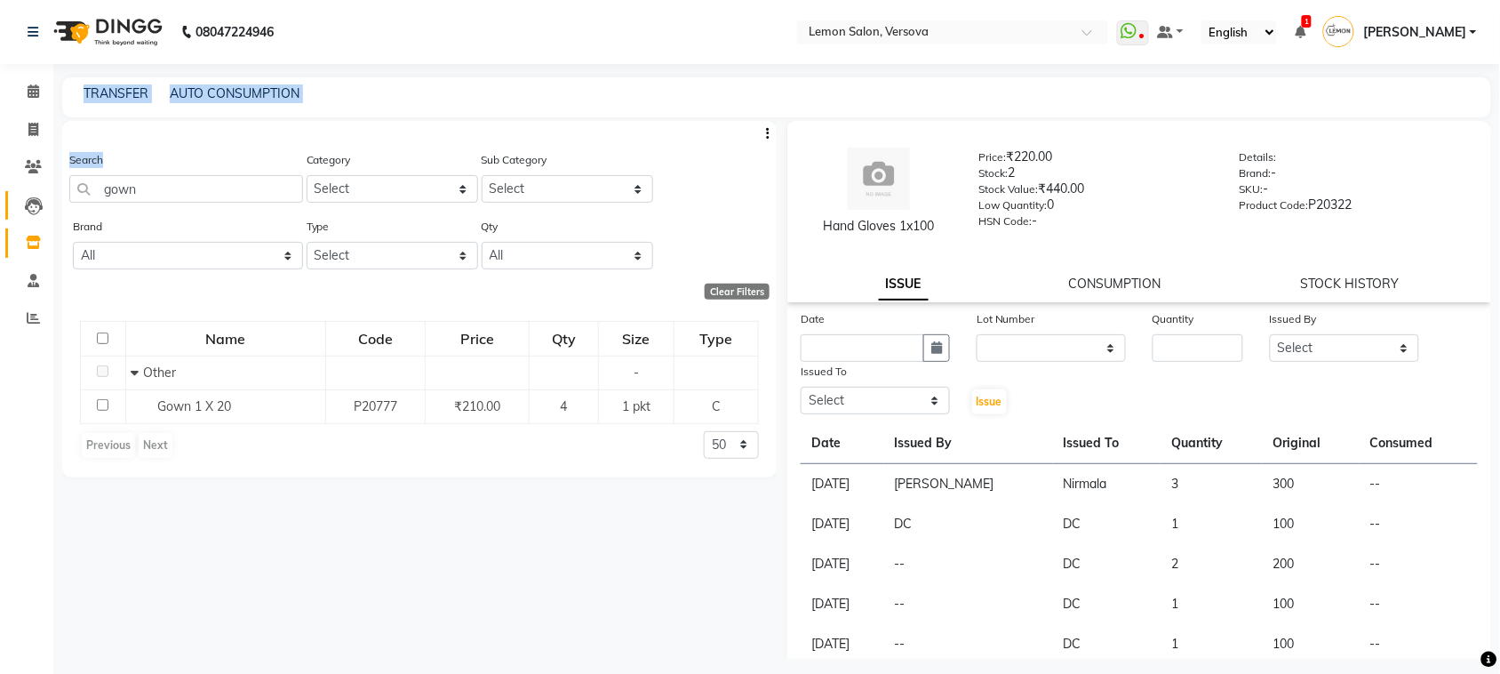
drag, startPoint x: 203, startPoint y: 207, endPoint x: 43, endPoint y: 206, distance: 160.0
click at [43, 206] on app-home "08047224946 Select Location × Lemon Salon, Versova WhatsApp Status ✕ Status: Di…" at bounding box center [750, 342] width 1500 height 685
click at [166, 183] on input "gown" at bounding box center [186, 189] width 234 height 28
type input "g"
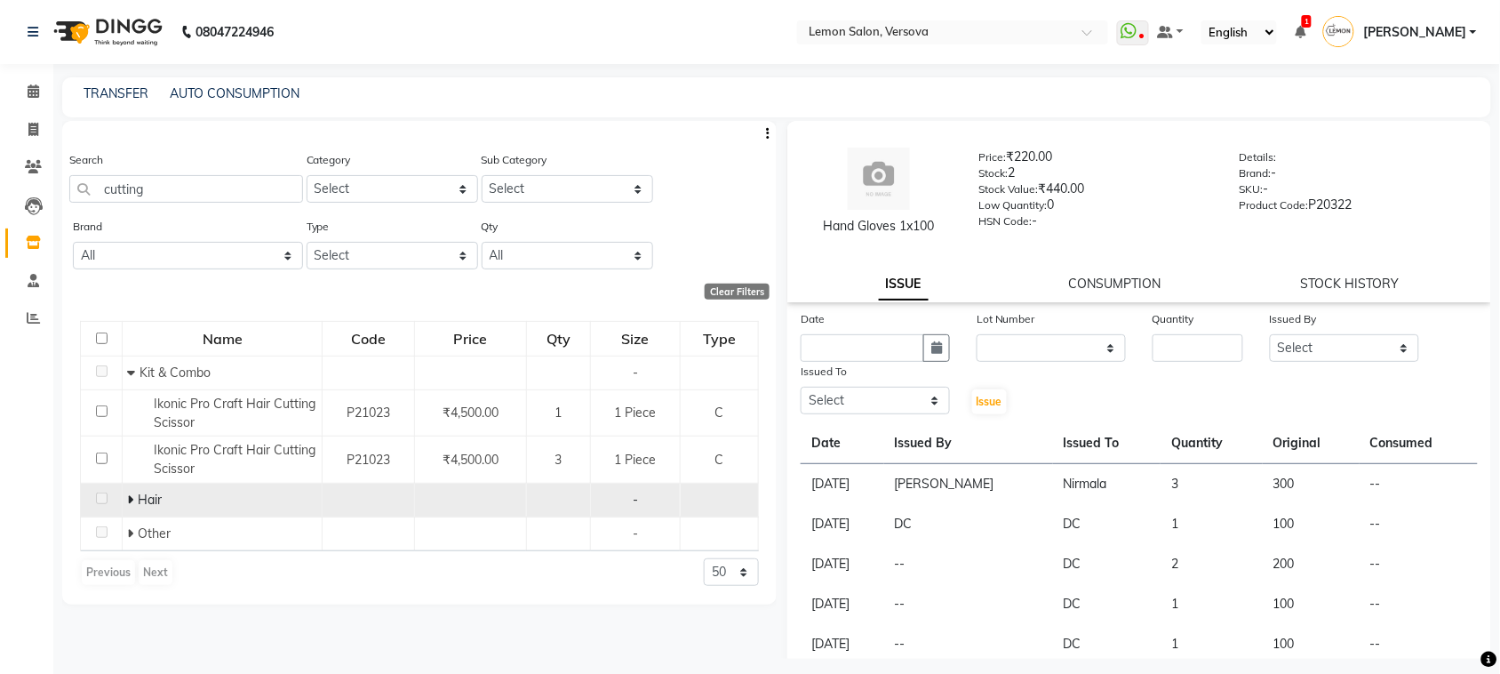
click at [127, 502] on icon at bounding box center [130, 499] width 6 height 12
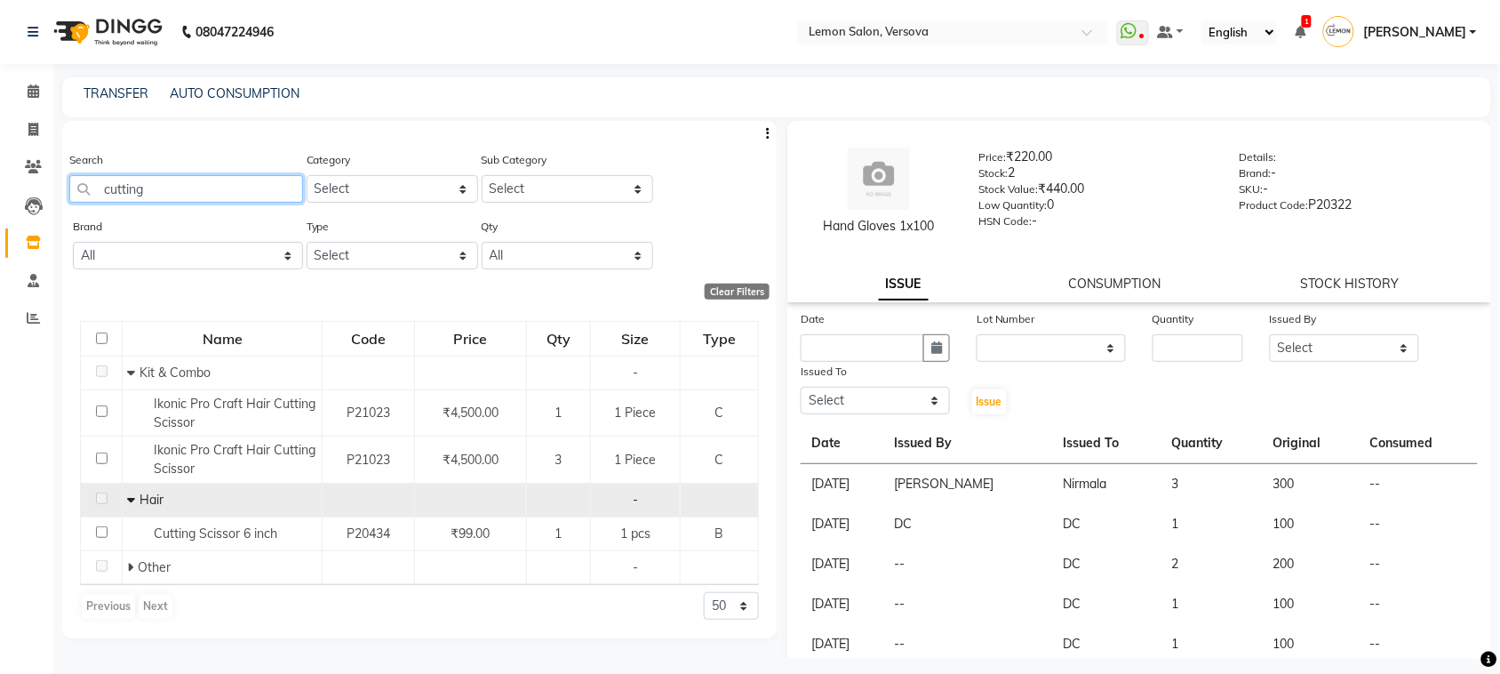
click at [153, 200] on input "cutting" at bounding box center [186, 189] width 234 height 28
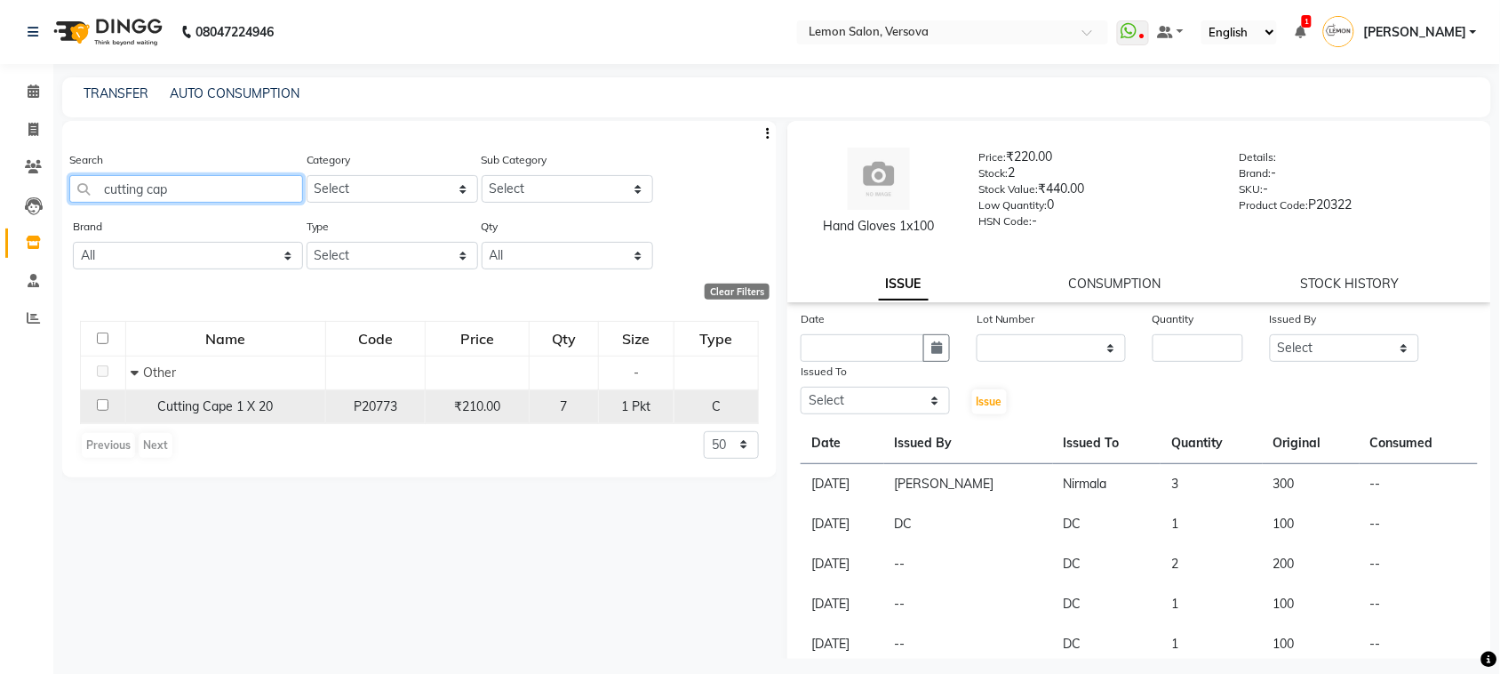
type input "cutting cap"
click at [102, 409] on input "checkbox" at bounding box center [103, 405] width 12 height 12
checkbox input "true"
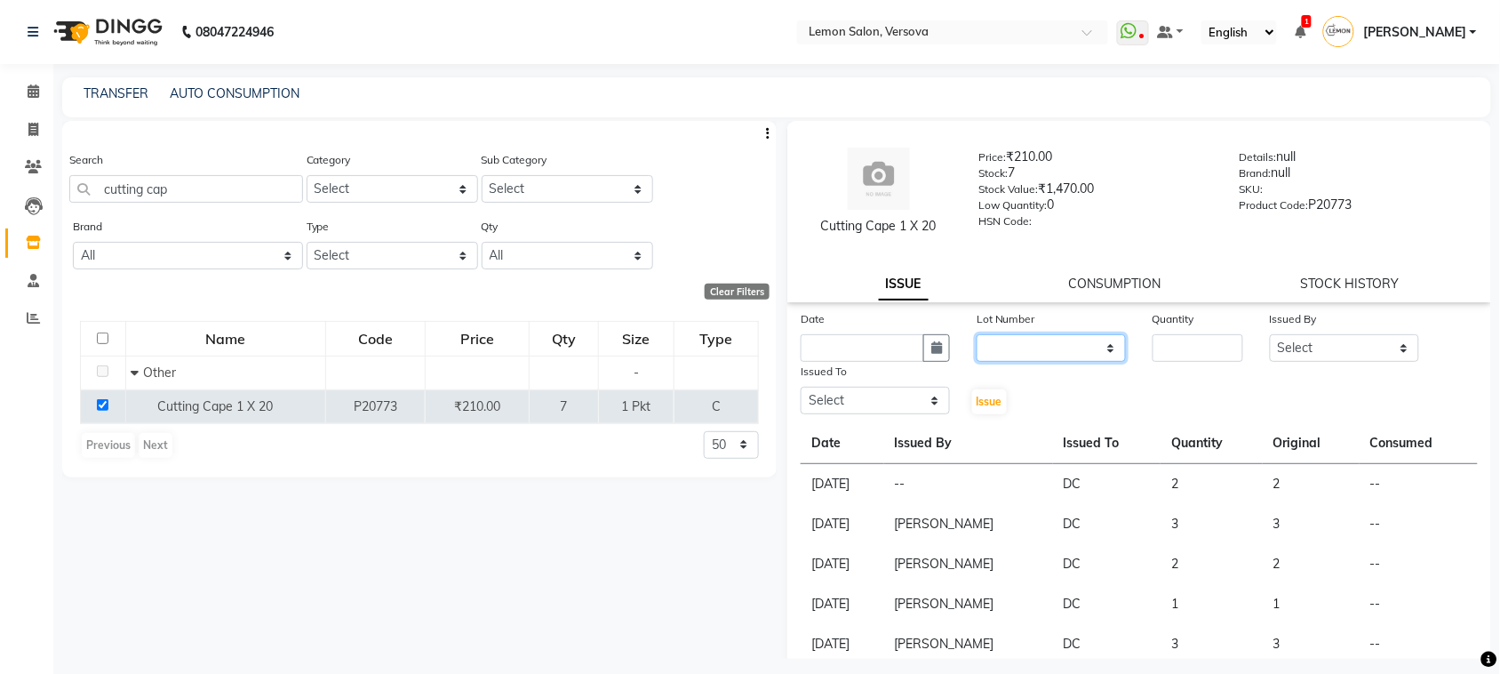
click at [1089, 348] on select "None" at bounding box center [1051, 348] width 149 height 28
select select "0: null"
click at [977, 334] on select "None" at bounding box center [1051, 348] width 149 height 28
click at [1211, 342] on input "number" at bounding box center [1198, 348] width 91 height 28
type input "1"
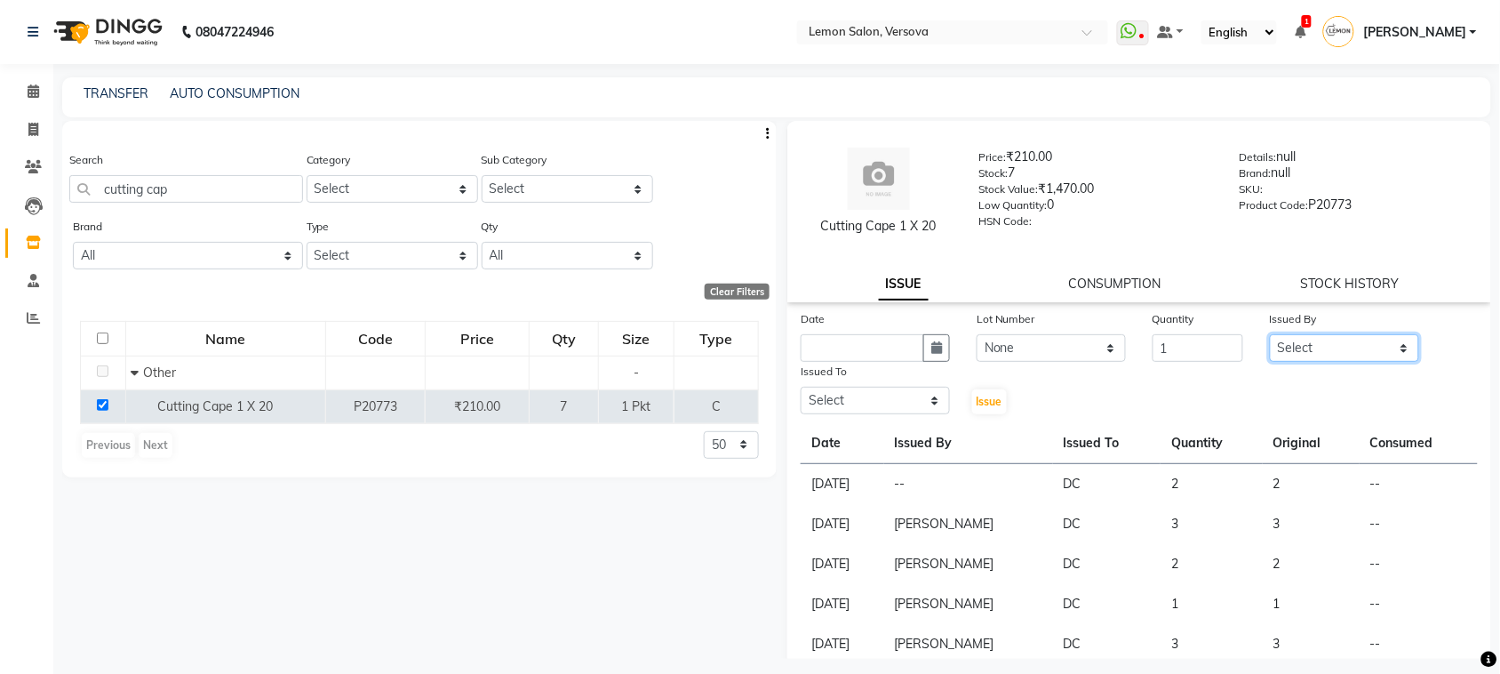
click at [1356, 353] on select "Select [PERSON_NAME] [PERSON_NAME] DC [PERSON_NAME] [PERSON_NAME],[PERSON_NAME]…" at bounding box center [1344, 348] width 149 height 28
select select "24464"
click at [1270, 334] on select "Select [PERSON_NAME] [PERSON_NAME] DC [PERSON_NAME] [PERSON_NAME],[PERSON_NAME]…" at bounding box center [1344, 348] width 149 height 28
click at [922, 413] on div "Issued To Select [PERSON_NAME] [PERSON_NAME] DC [PERSON_NAME] [PERSON_NAME] D,[…" at bounding box center [876, 389] width 176 height 54
click at [921, 393] on select "Select [PERSON_NAME] [PERSON_NAME] DC [PERSON_NAME] [PERSON_NAME],[PERSON_NAME]…" at bounding box center [875, 401] width 149 height 28
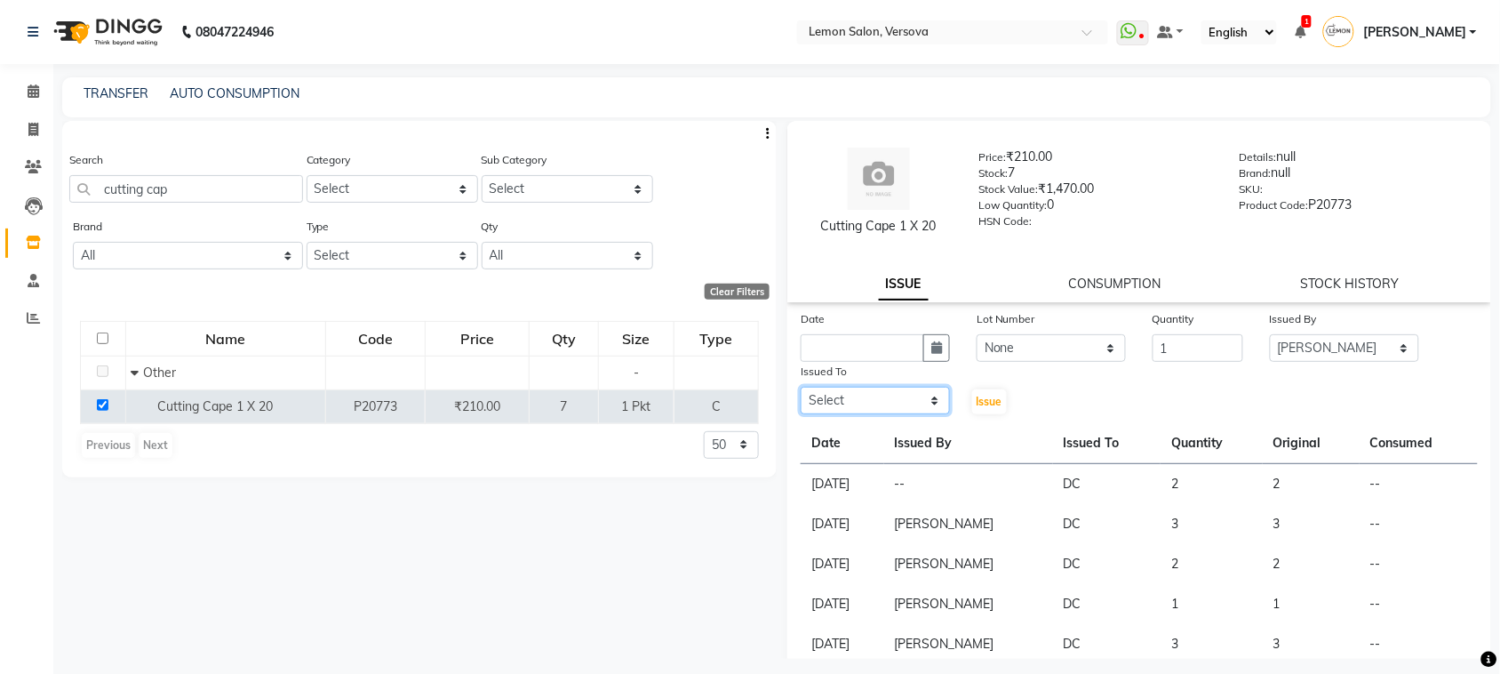
select select "88305"
click at [801, 387] on select "Select [PERSON_NAME] [PERSON_NAME] DC [PERSON_NAME] [PERSON_NAME],[PERSON_NAME]…" at bounding box center [875, 401] width 149 height 28
click at [934, 339] on button "button" at bounding box center [937, 348] width 27 height 28
select select "9"
select select "2025"
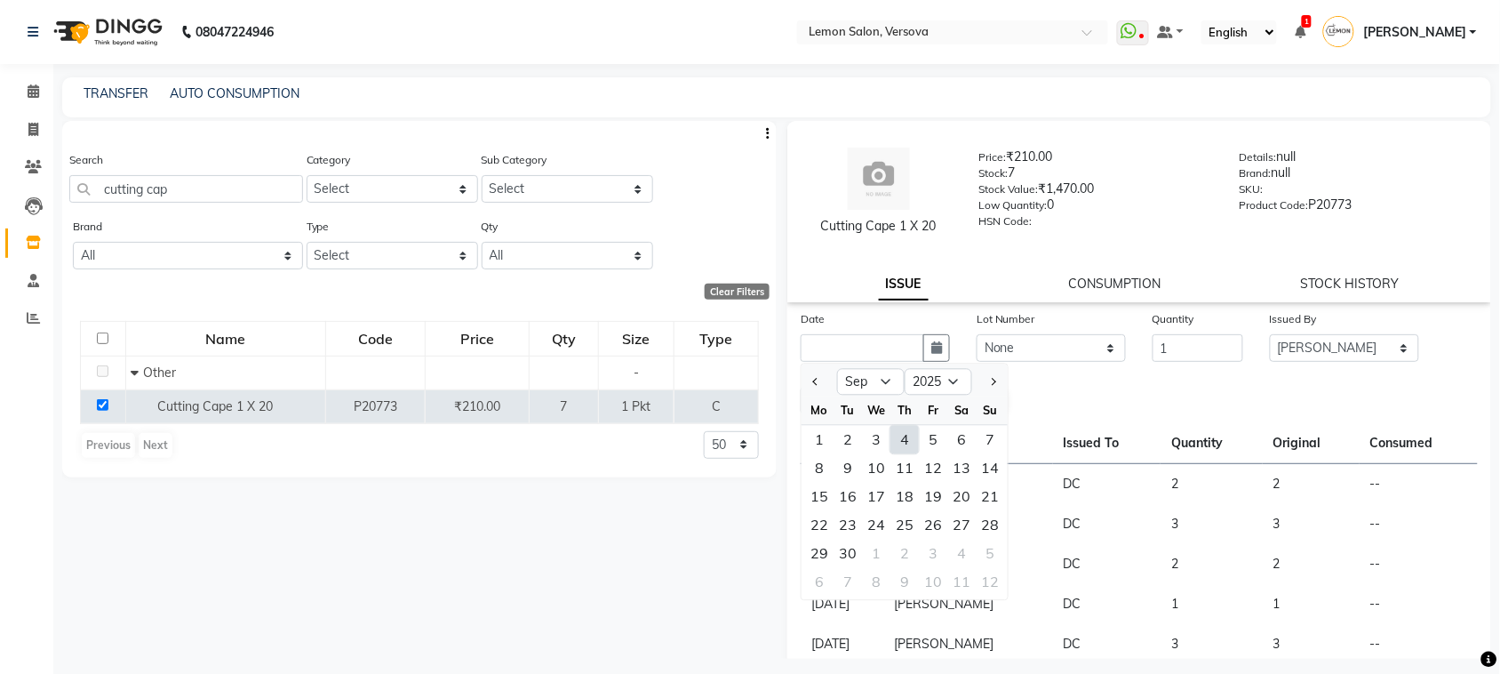
click at [908, 440] on div "4" at bounding box center [905, 440] width 28 height 28
type input "[DATE]"
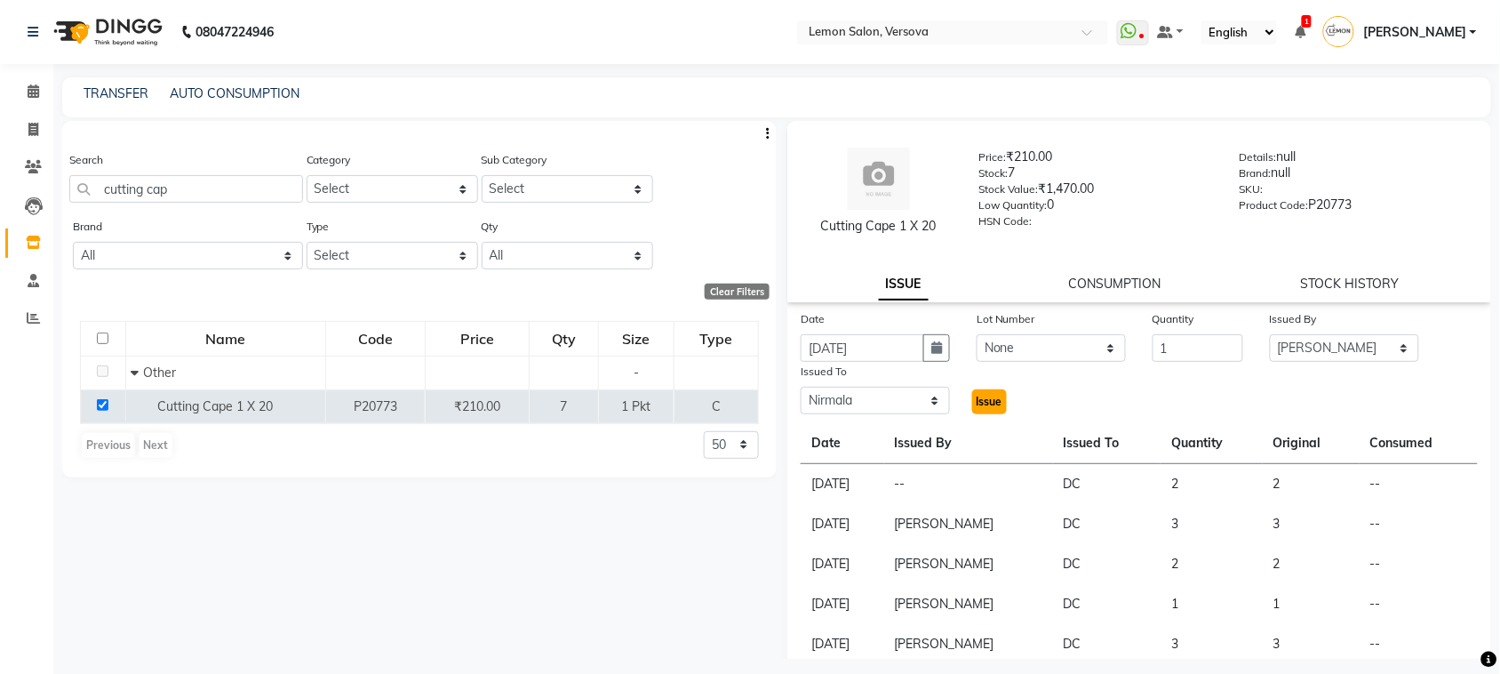
click at [985, 396] on span "Issue" at bounding box center [990, 401] width 26 height 13
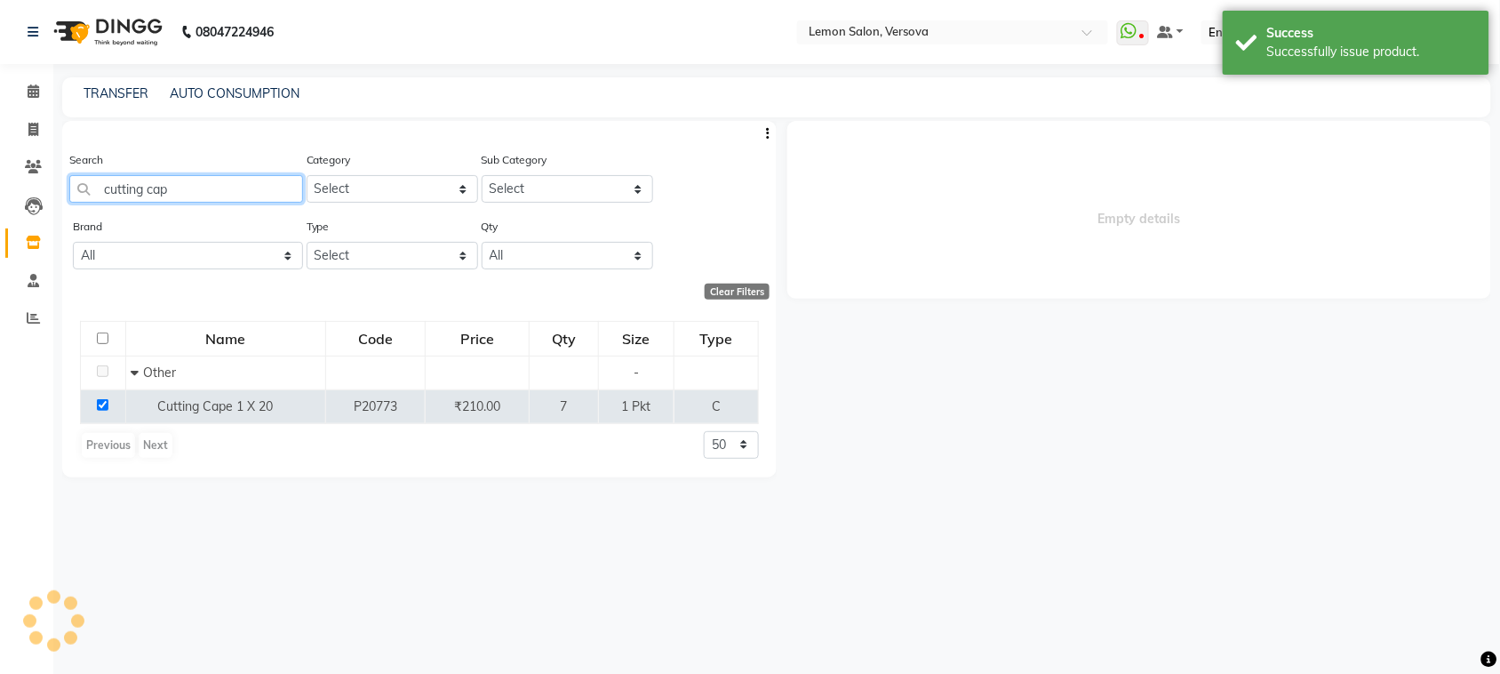
select select
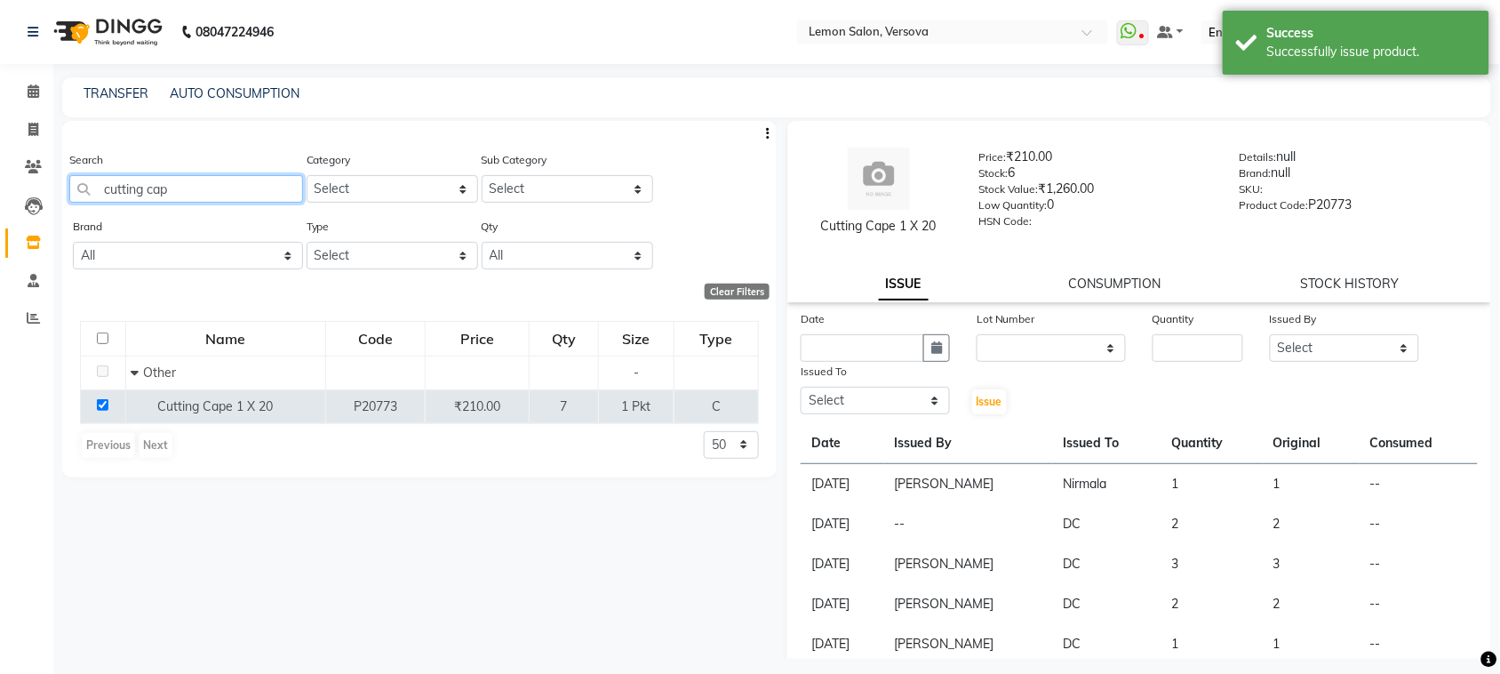
drag, startPoint x: 296, startPoint y: 189, endPoint x: 80, endPoint y: 200, distance: 216.3
click at [80, 200] on input "cutting cap" at bounding box center [186, 189] width 234 height 28
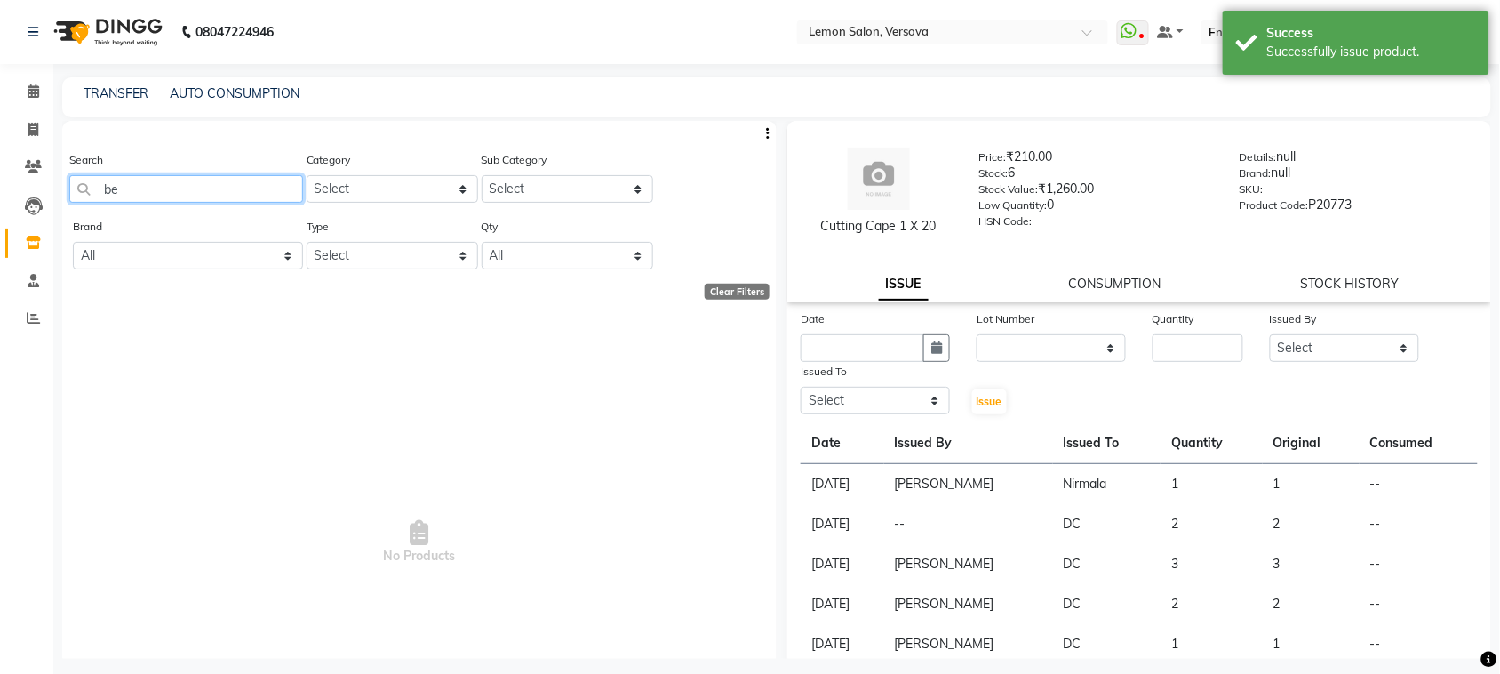
type input "b"
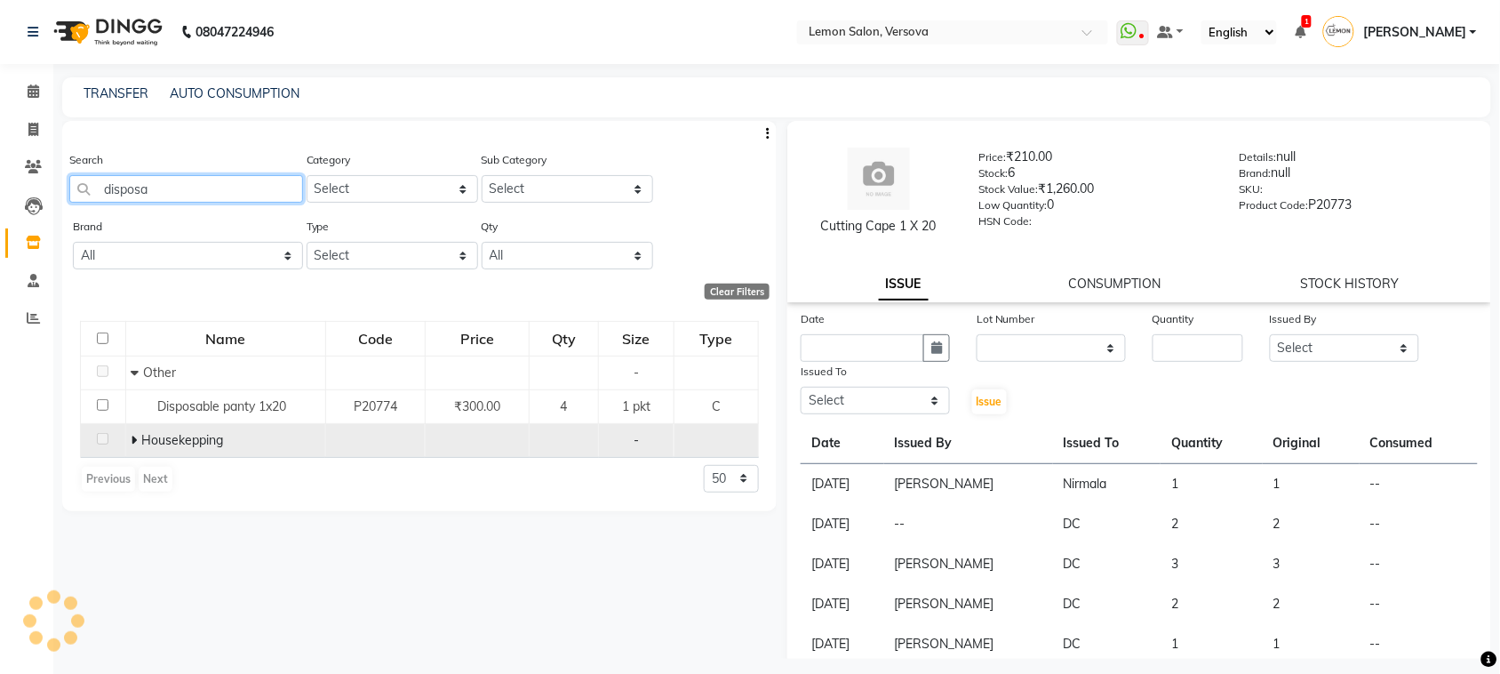
type input "disposa"
click at [135, 438] on icon at bounding box center [134, 440] width 6 height 12
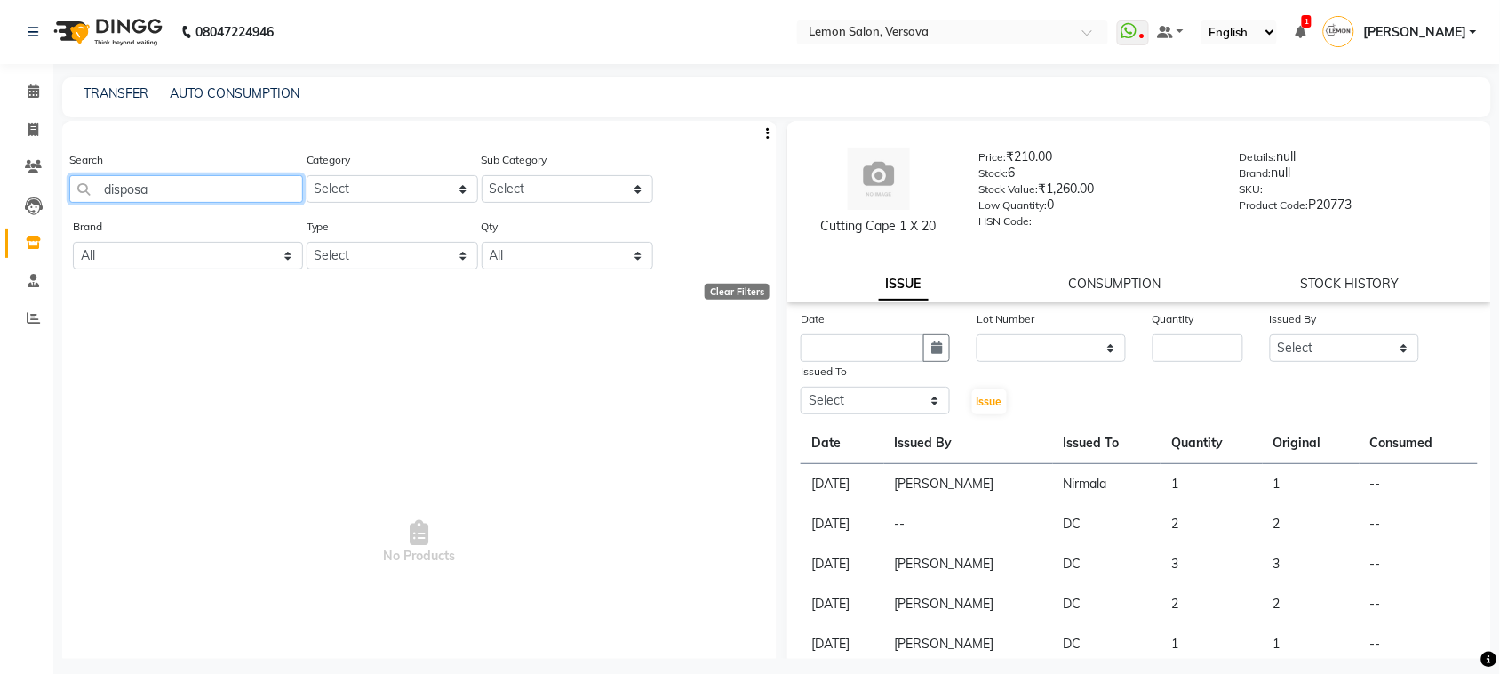
drag, startPoint x: 206, startPoint y: 188, endPoint x: 86, endPoint y: 212, distance: 122.4
click at [86, 212] on div "Search disposa" at bounding box center [186, 183] width 234 height 67
type input "bed"
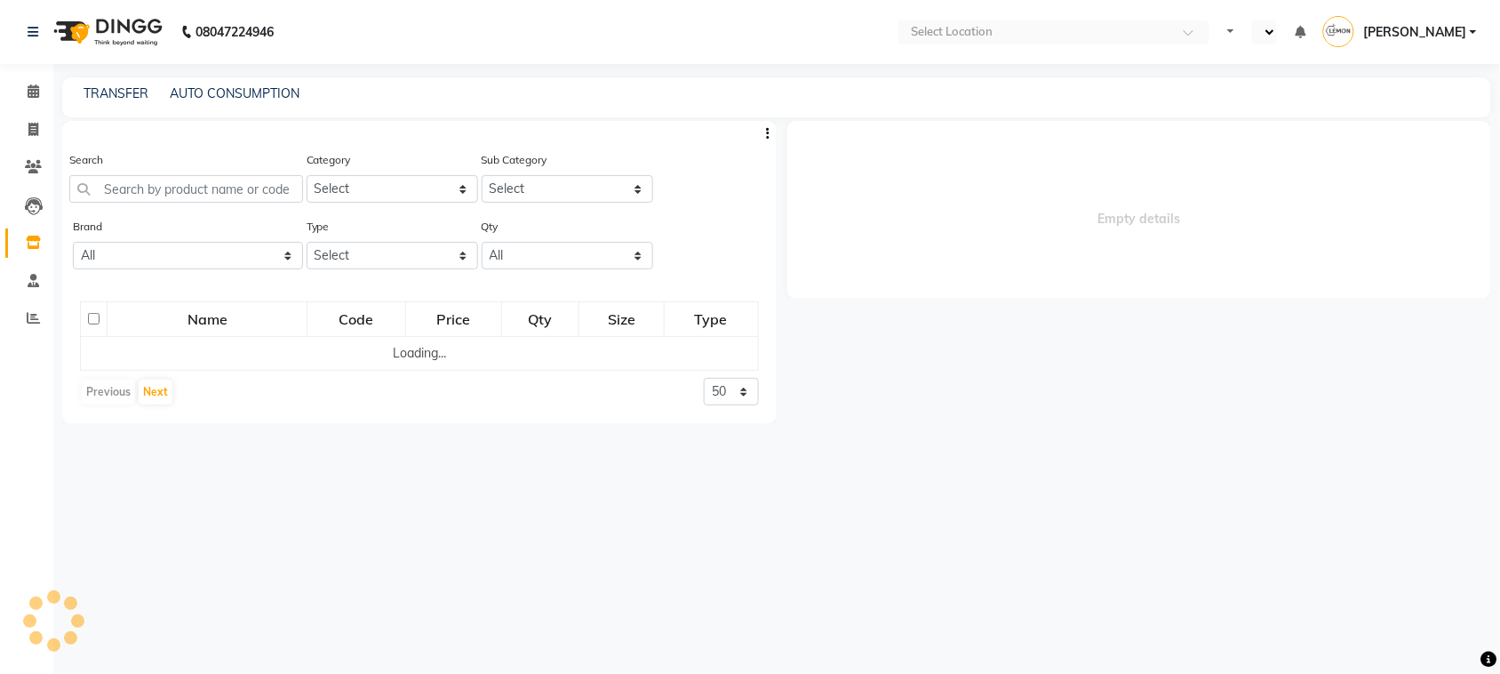
select select "en"
select select
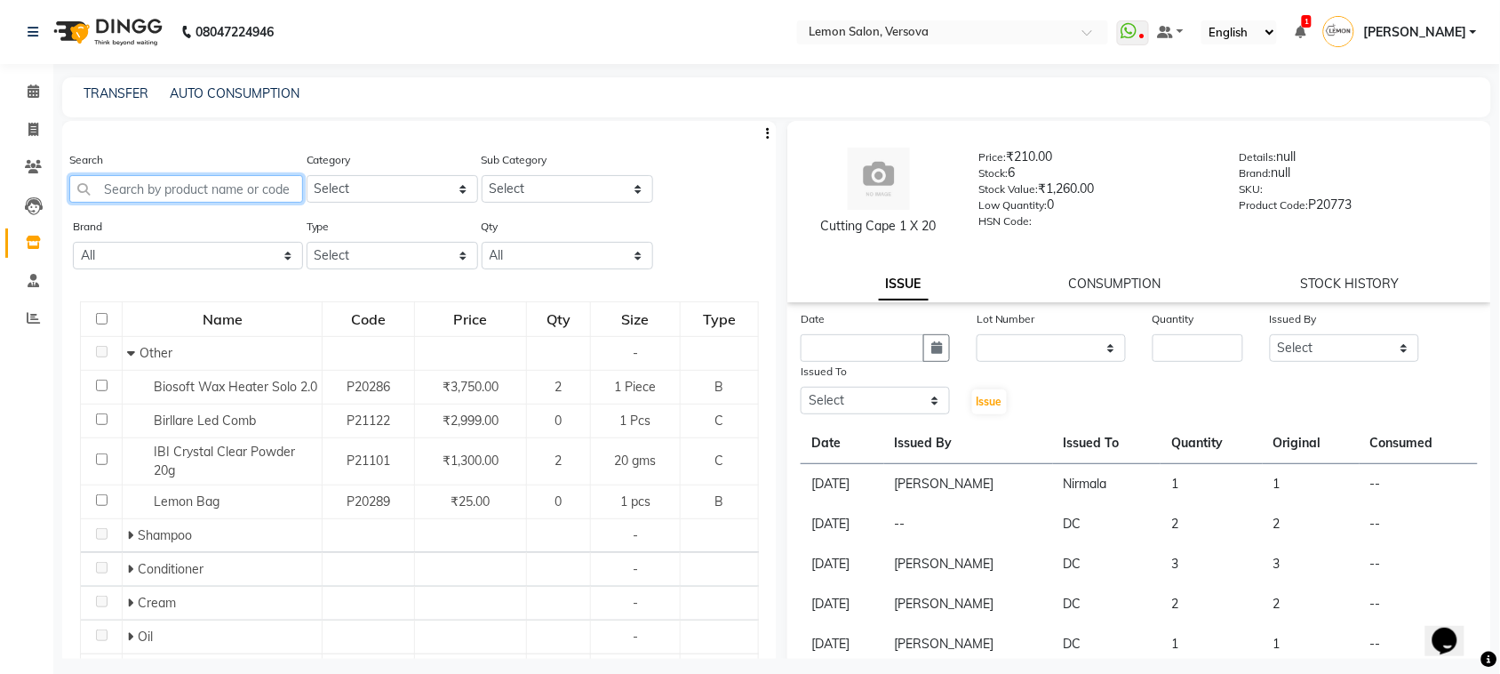
click at [209, 178] on input "text" at bounding box center [186, 189] width 234 height 28
click at [139, 87] on link "TRANSFER" at bounding box center [116, 93] width 65 height 16
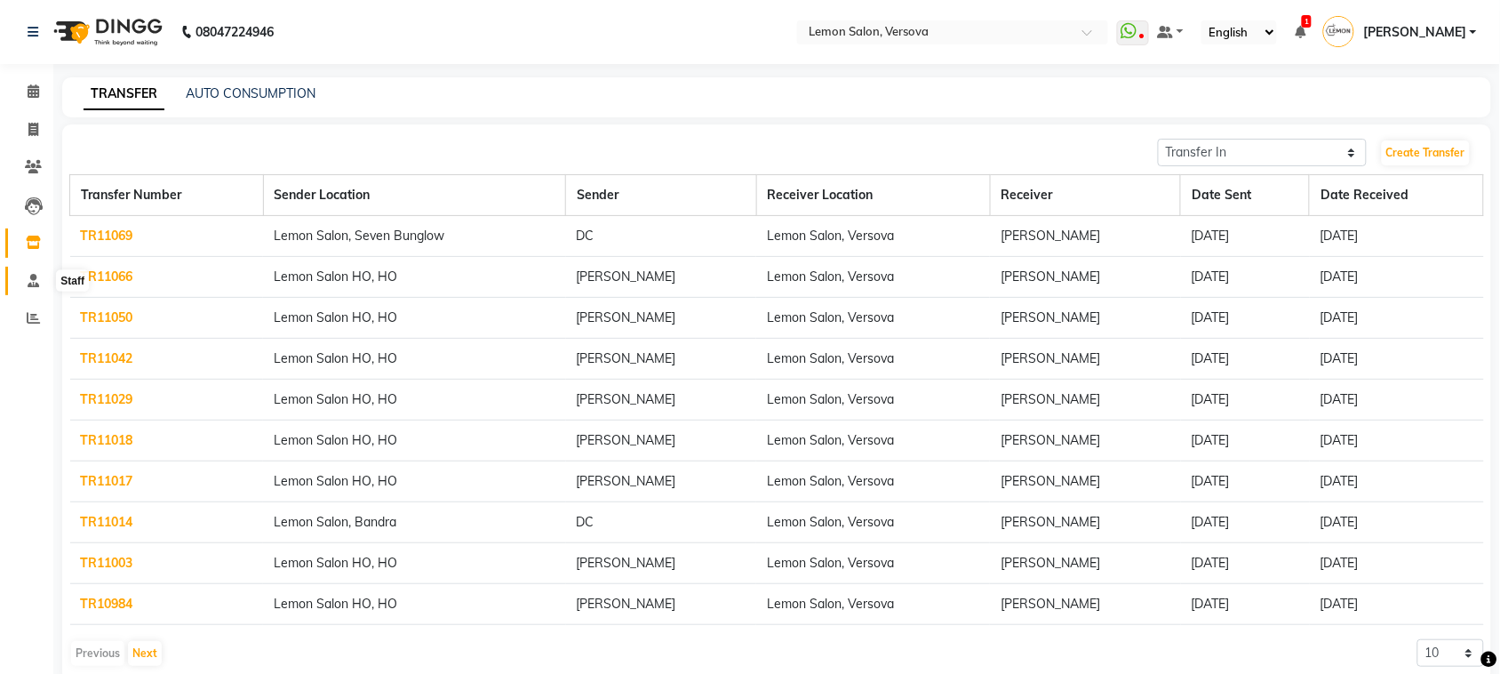
click at [34, 286] on icon at bounding box center [34, 280] width 12 height 13
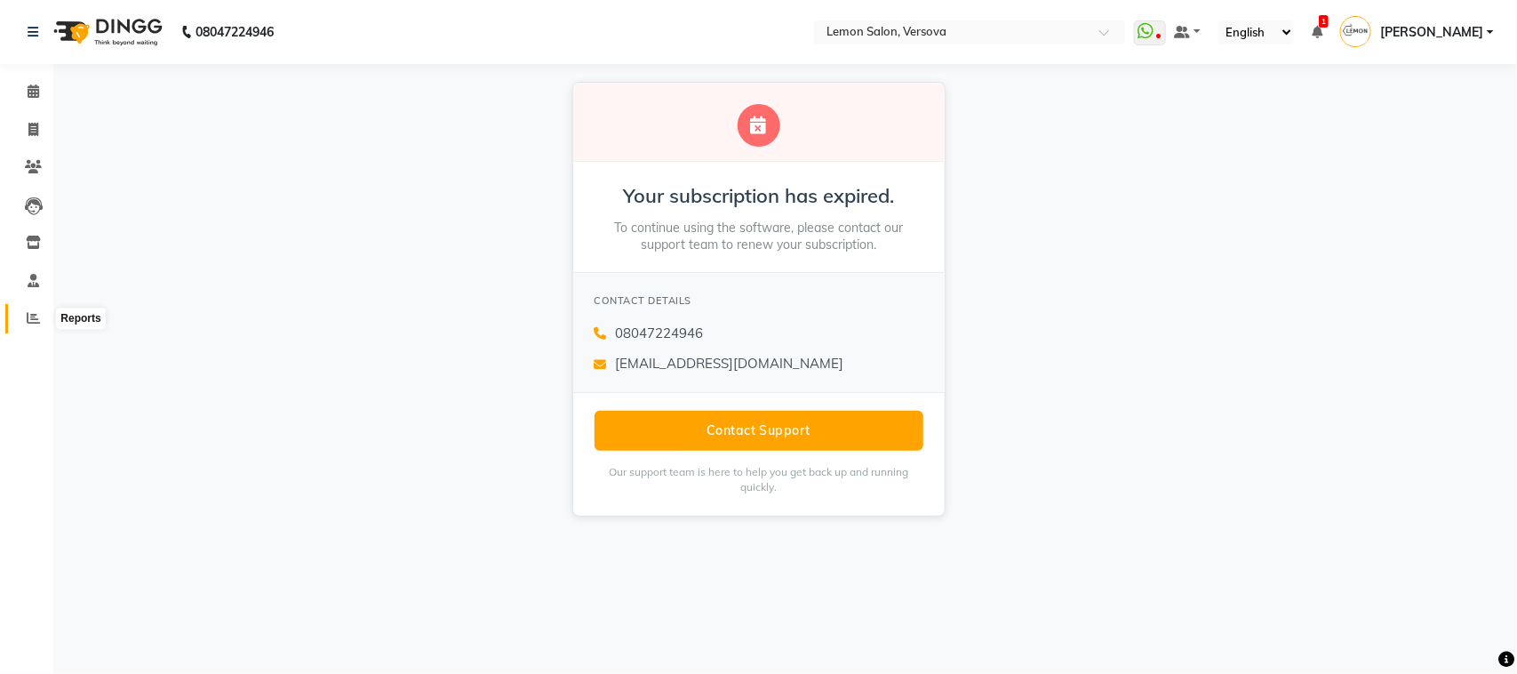
click at [28, 312] on icon at bounding box center [33, 317] width 13 height 13
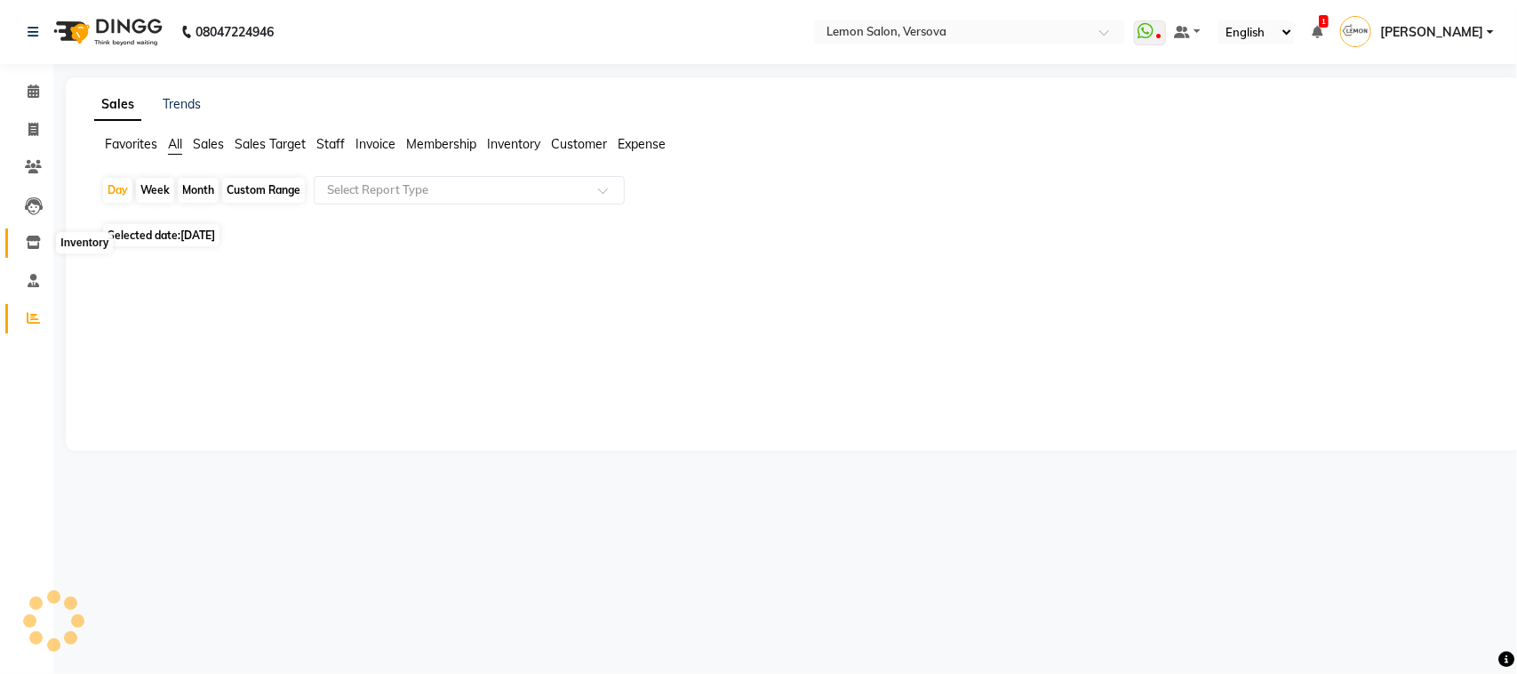
click at [37, 252] on span at bounding box center [33, 243] width 31 height 20
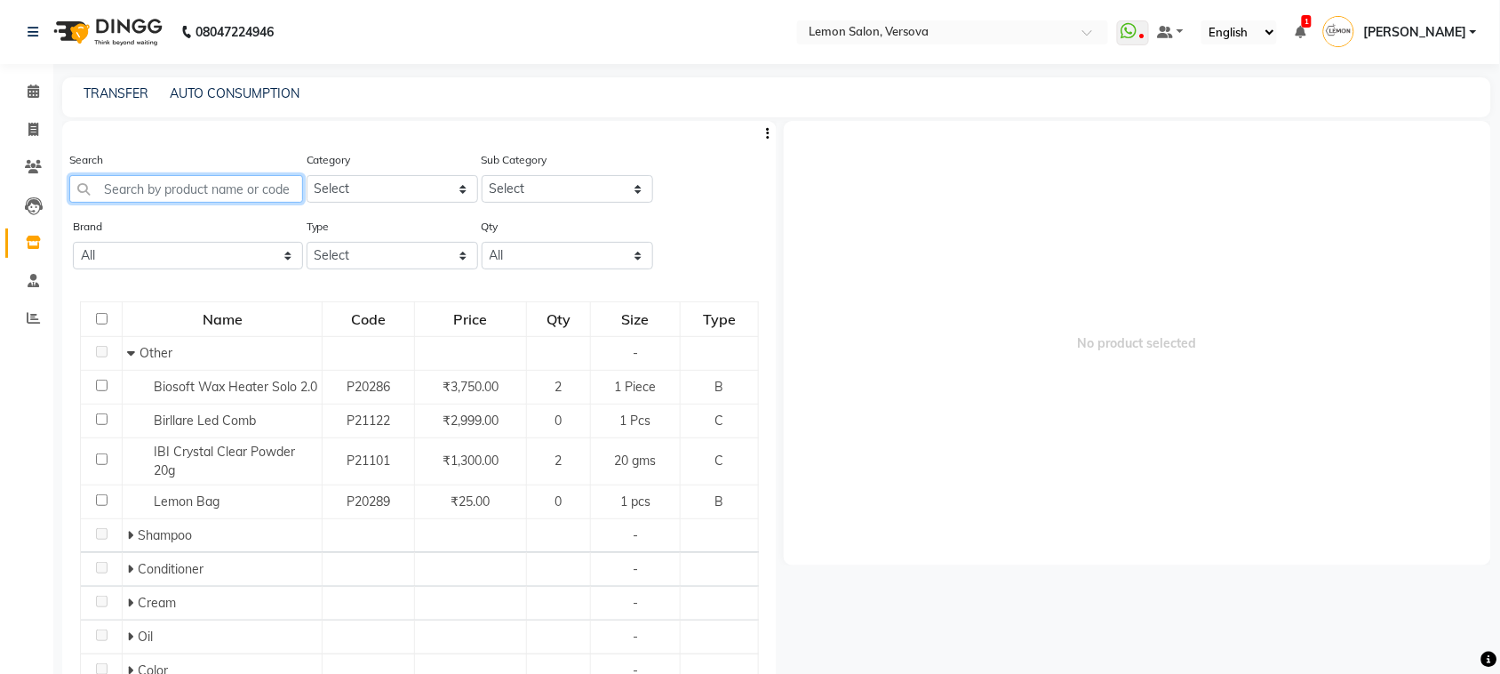
click at [127, 175] on input "text" at bounding box center [186, 189] width 234 height 28
type input "c"
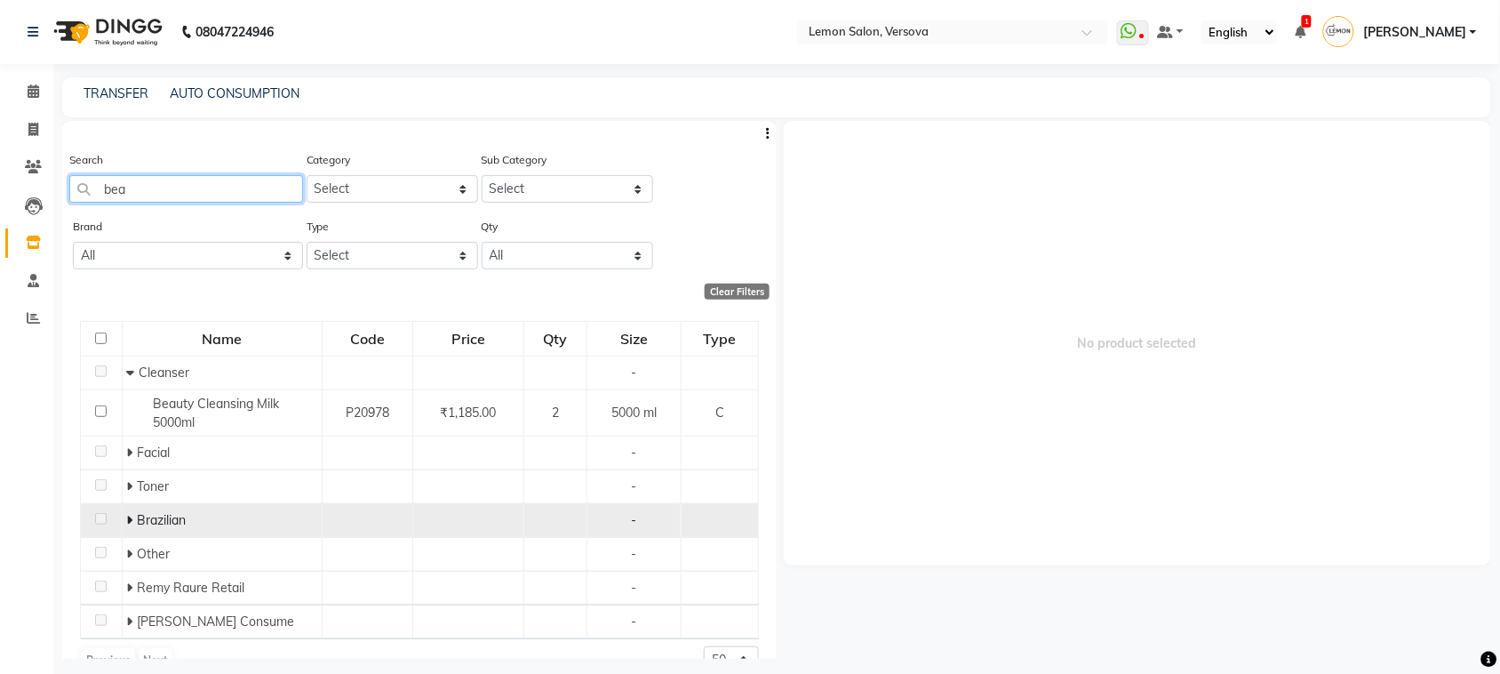
type input "bea"
click at [131, 517] on icon at bounding box center [129, 520] width 6 height 12
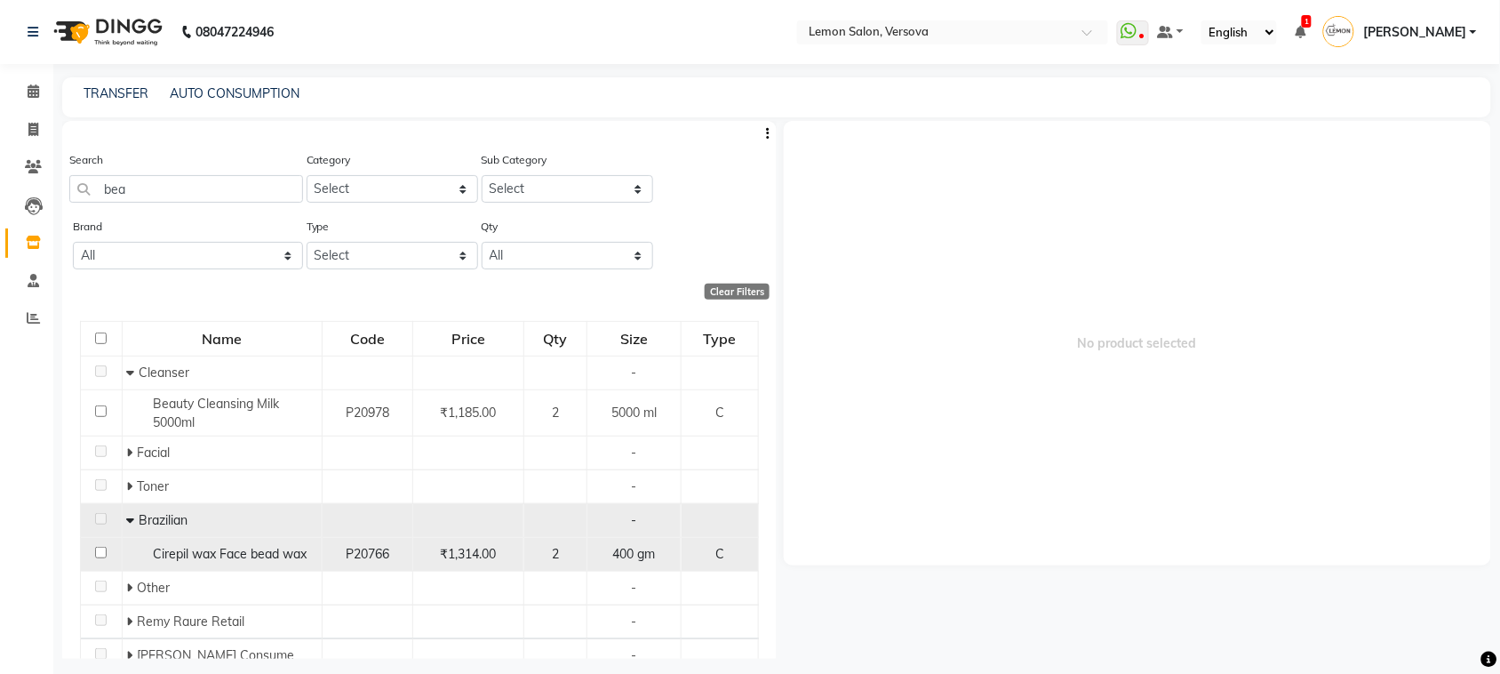
click at [105, 549] on input "checkbox" at bounding box center [101, 553] width 12 height 12
checkbox input "true"
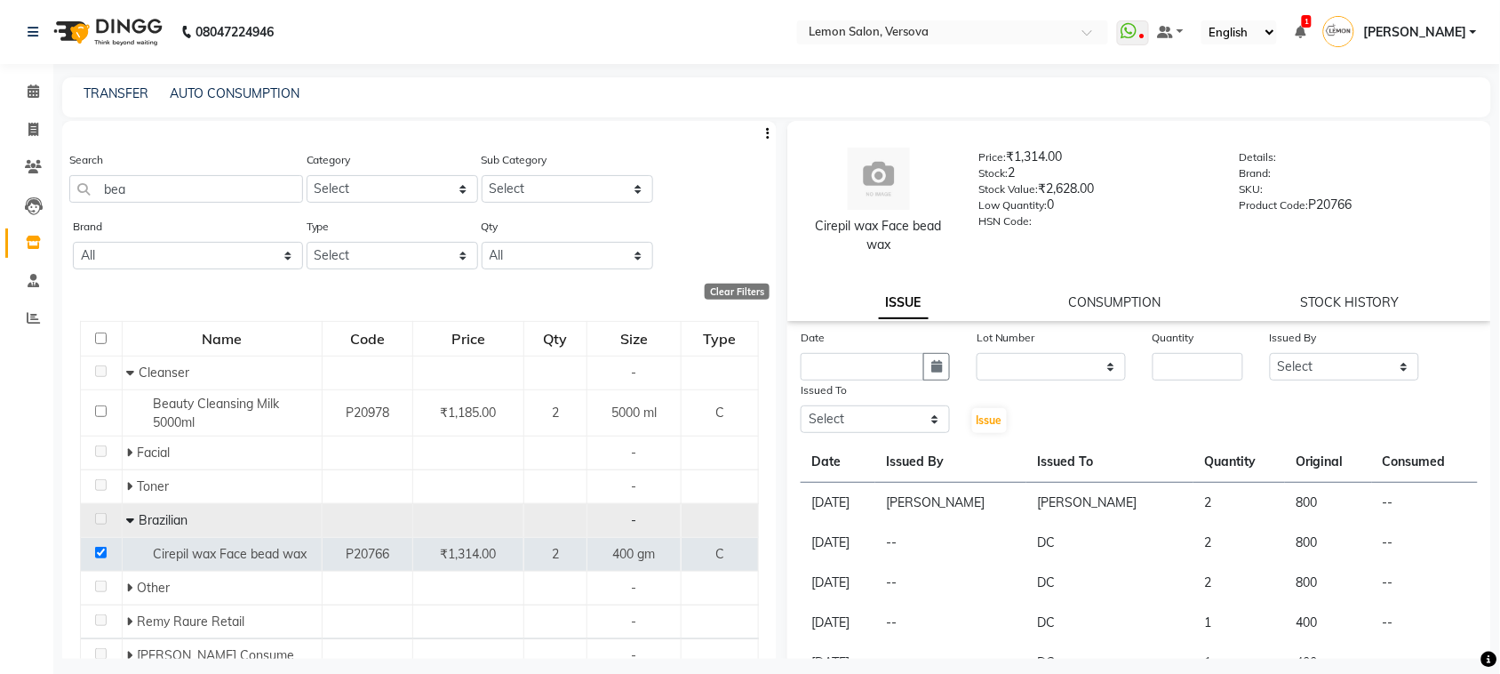
click at [1049, 384] on div "Date Lot Number None Quantity Issued By Select [PERSON_NAME] [PERSON_NAME] DC […" at bounding box center [1140, 381] width 704 height 107
click at [1045, 380] on div "Date Lot Number None Quantity Issued By Select [PERSON_NAME] [PERSON_NAME] DC […" at bounding box center [1140, 381] width 704 height 107
click at [1050, 364] on select "None" at bounding box center [1051, 367] width 149 height 28
select select "0: null"
click at [977, 353] on select "None" at bounding box center [1051, 367] width 149 height 28
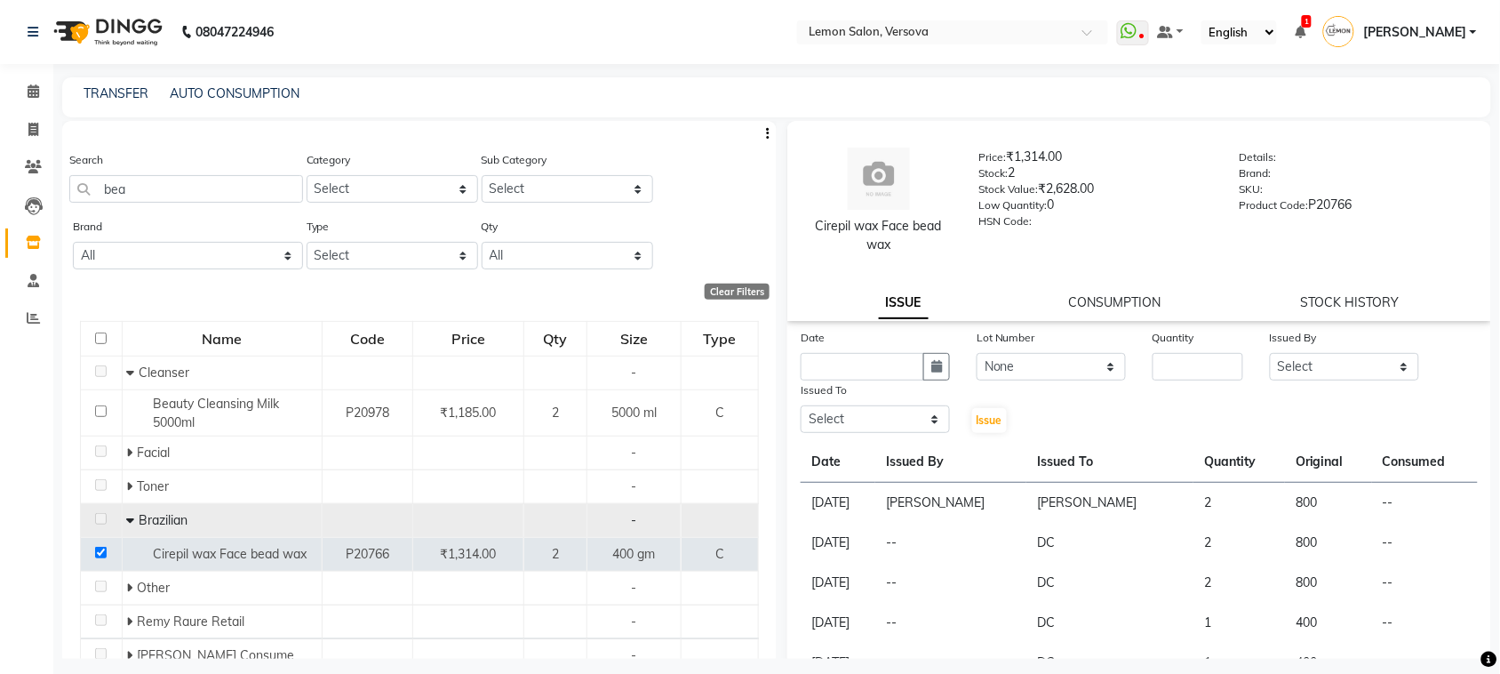
click at [1188, 382] on div "Date Lot Number None Quantity Issued By Select [PERSON_NAME] [PERSON_NAME] DC […" at bounding box center [1140, 381] width 704 height 107
click at [1191, 371] on input "number" at bounding box center [1198, 367] width 91 height 28
type input "1"
click at [1383, 375] on select "Select [PERSON_NAME] [PERSON_NAME] DC [PERSON_NAME] [PERSON_NAME],[PERSON_NAME]…" at bounding box center [1344, 367] width 149 height 28
select select "24464"
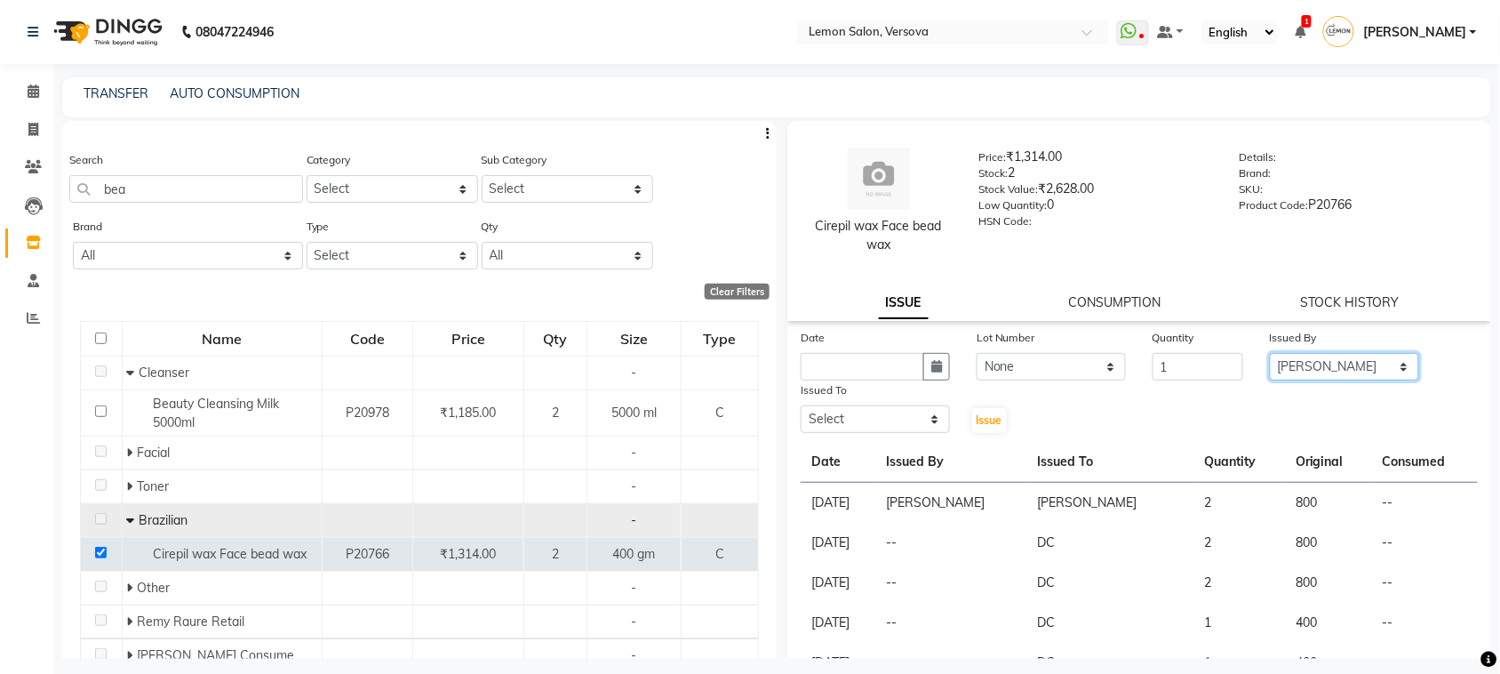
click at [1270, 353] on select "Select [PERSON_NAME] [PERSON_NAME] DC [PERSON_NAME] [PERSON_NAME],[PERSON_NAME]…" at bounding box center [1344, 367] width 149 height 28
click at [880, 419] on select "Select [PERSON_NAME] [PERSON_NAME] DC [PERSON_NAME] [PERSON_NAME],[PERSON_NAME]…" at bounding box center [875, 419] width 149 height 28
select select "88305"
click at [801, 405] on select "Select [PERSON_NAME] [PERSON_NAME] DC [PERSON_NAME] [PERSON_NAME],[PERSON_NAME]…" at bounding box center [875, 419] width 149 height 28
click at [938, 371] on icon "button" at bounding box center [937, 366] width 11 height 12
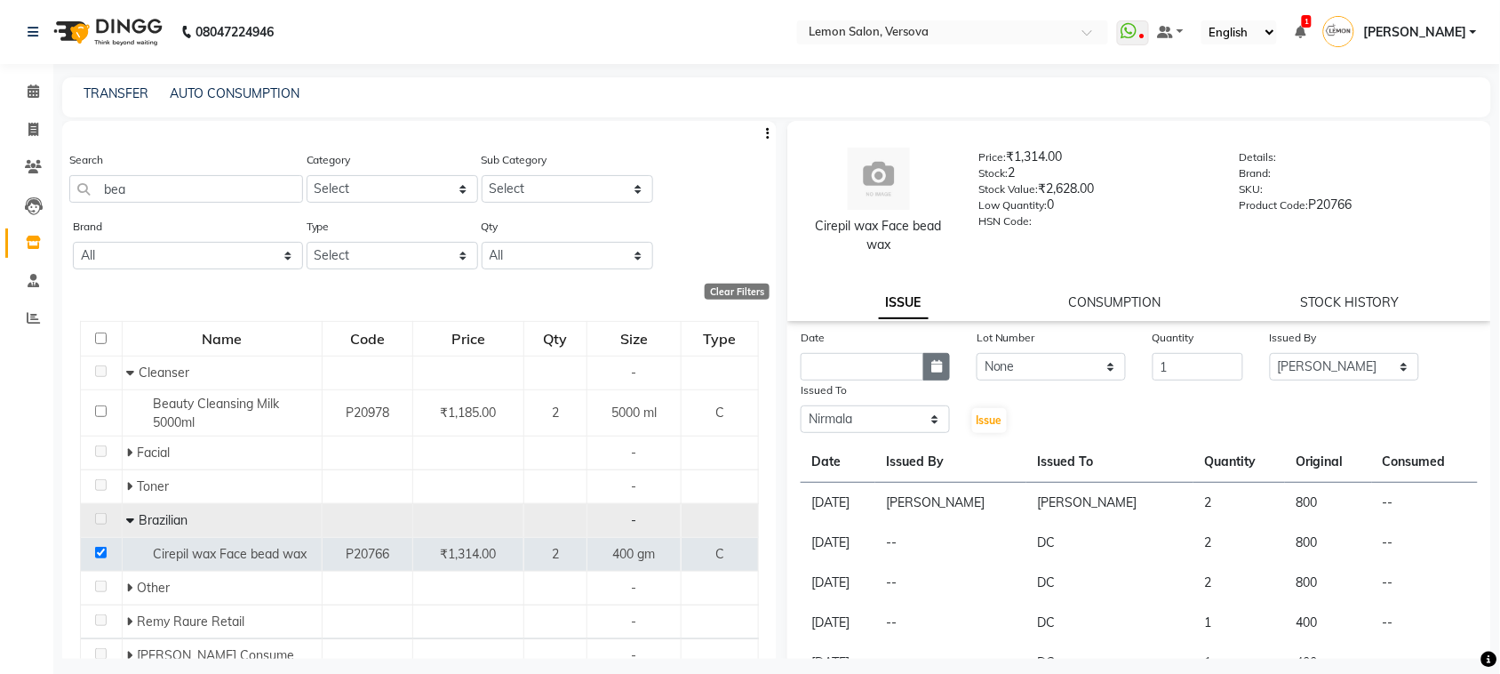
select select "9"
select select "2025"
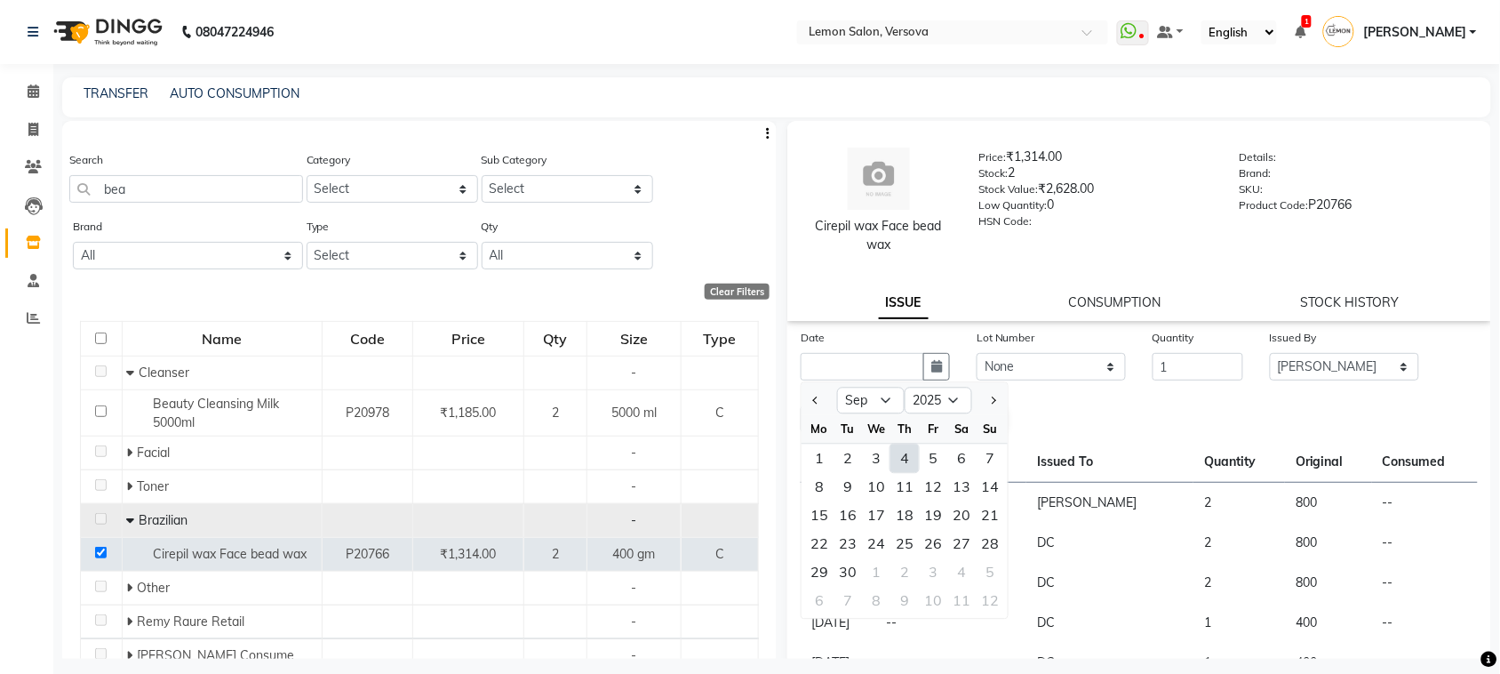
drag, startPoint x: 899, startPoint y: 462, endPoint x: 922, endPoint y: 456, distance: 23.9
click at [899, 460] on div "4" at bounding box center [905, 458] width 28 height 28
type input "[DATE]"
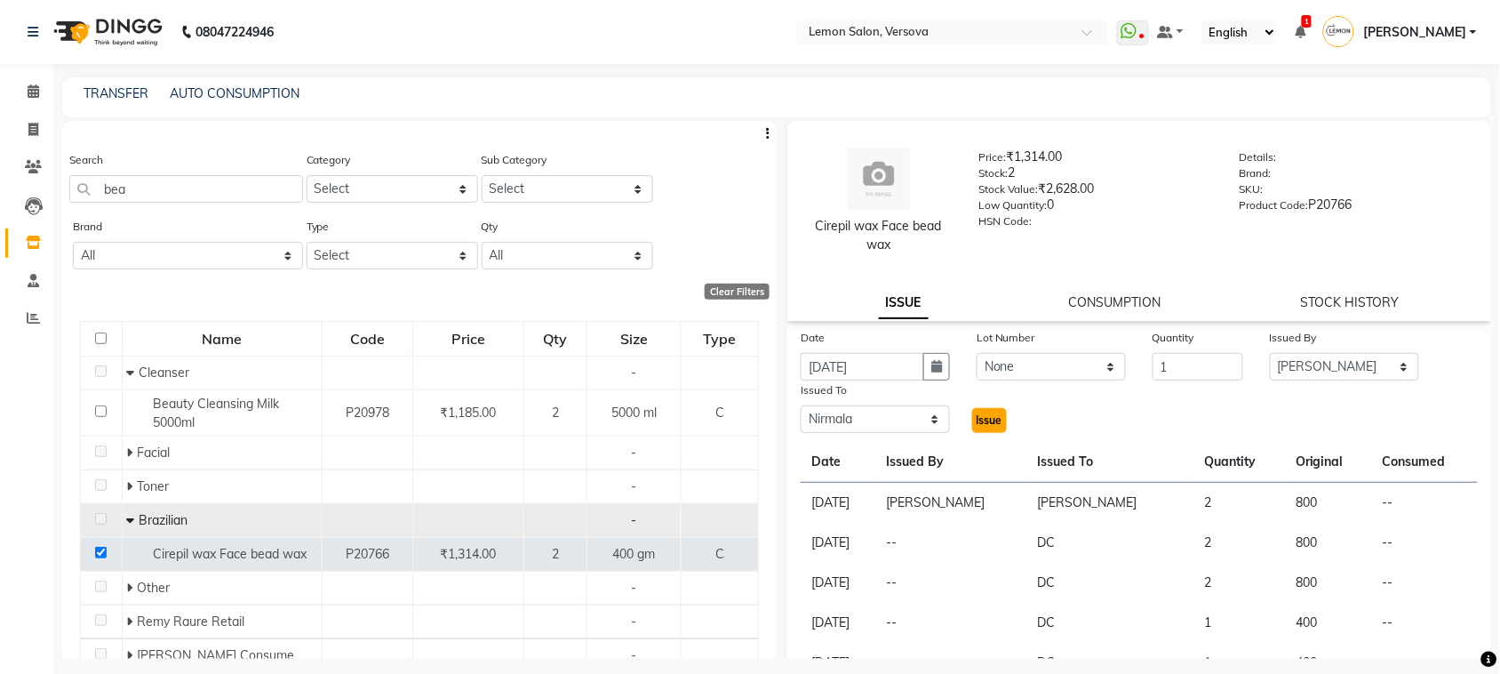
click at [977, 423] on span "Issue" at bounding box center [990, 419] width 26 height 13
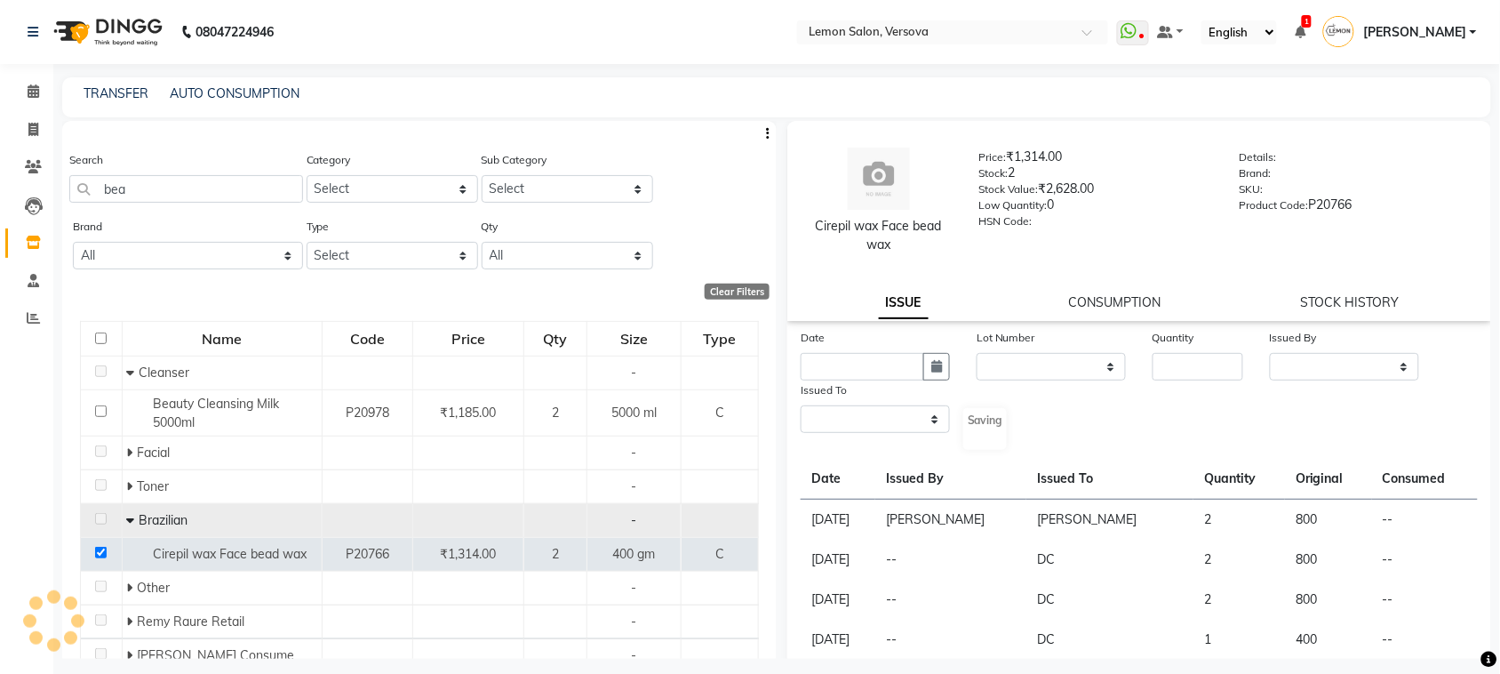
select select
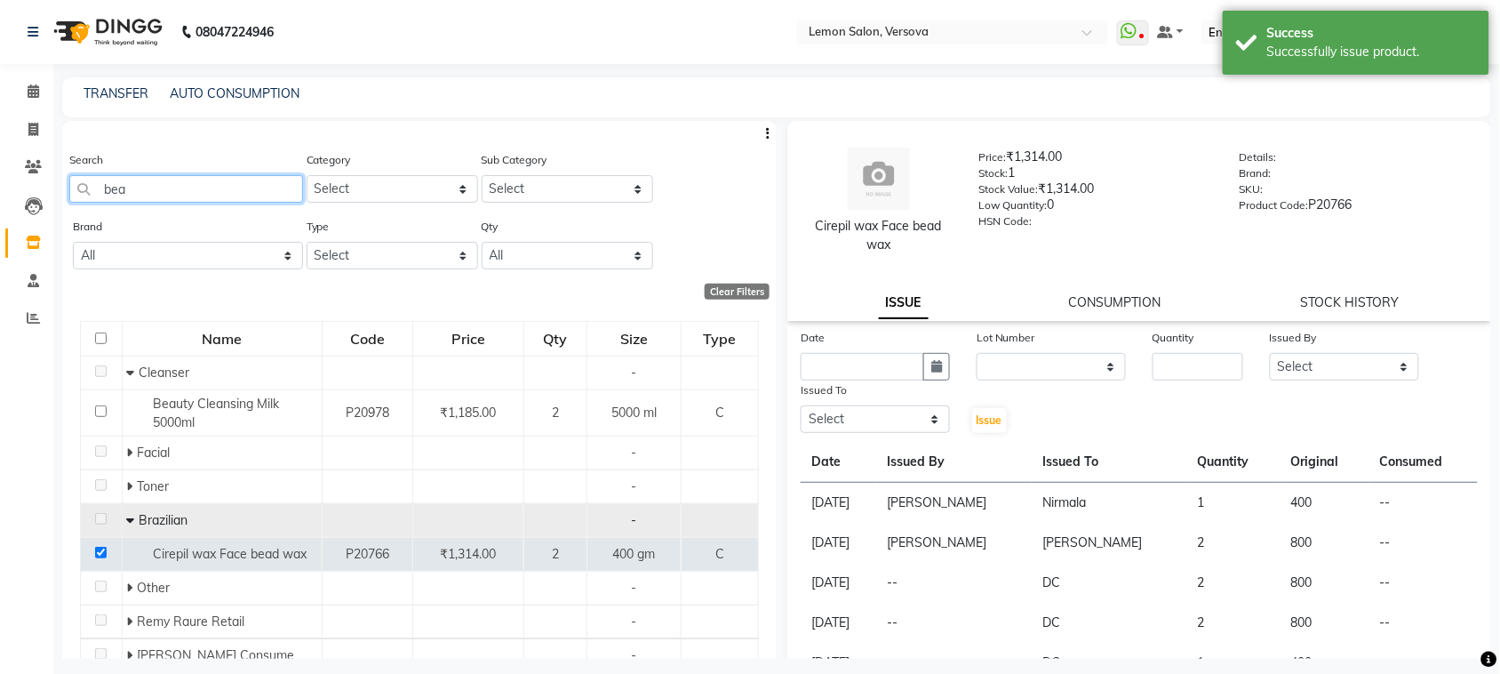
click at [161, 196] on input "bea" at bounding box center [186, 189] width 234 height 28
type input "b"
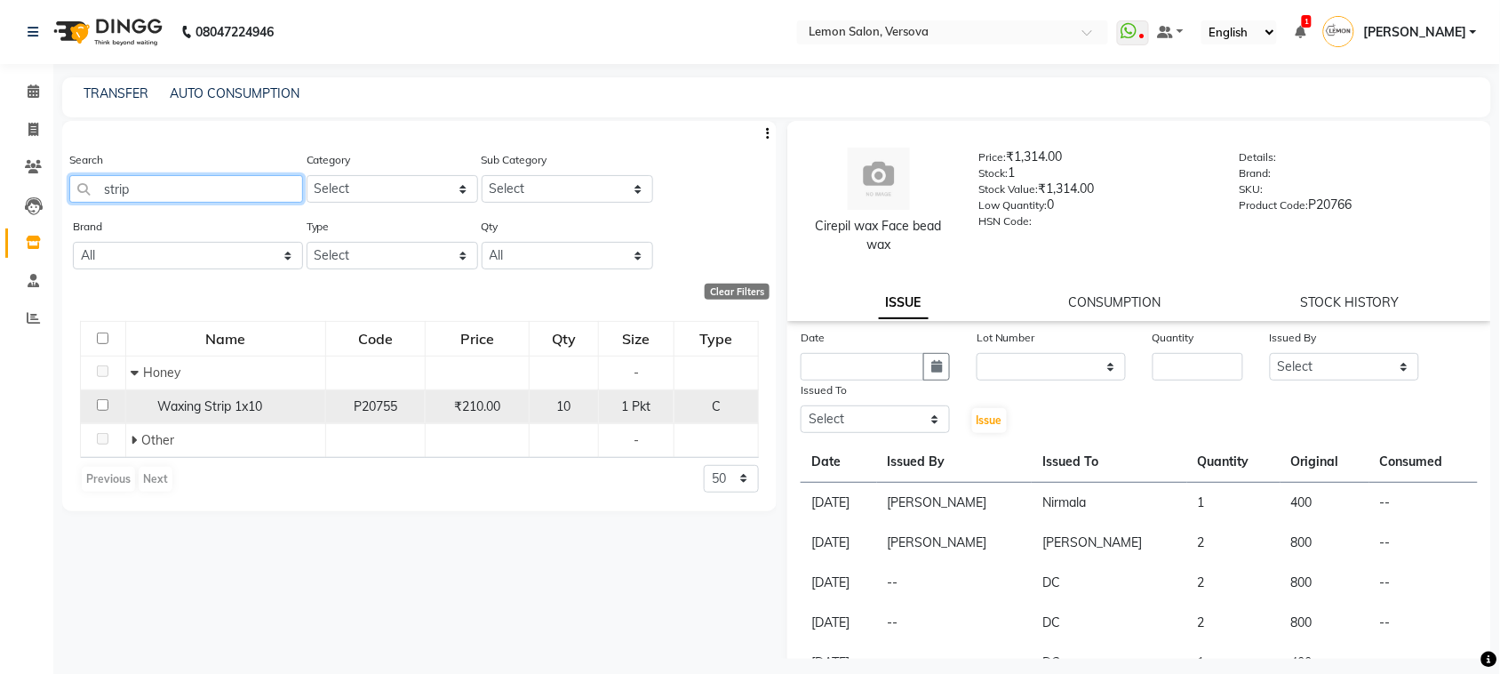
type input "strip"
click at [104, 406] on input "checkbox" at bounding box center [103, 405] width 12 height 12
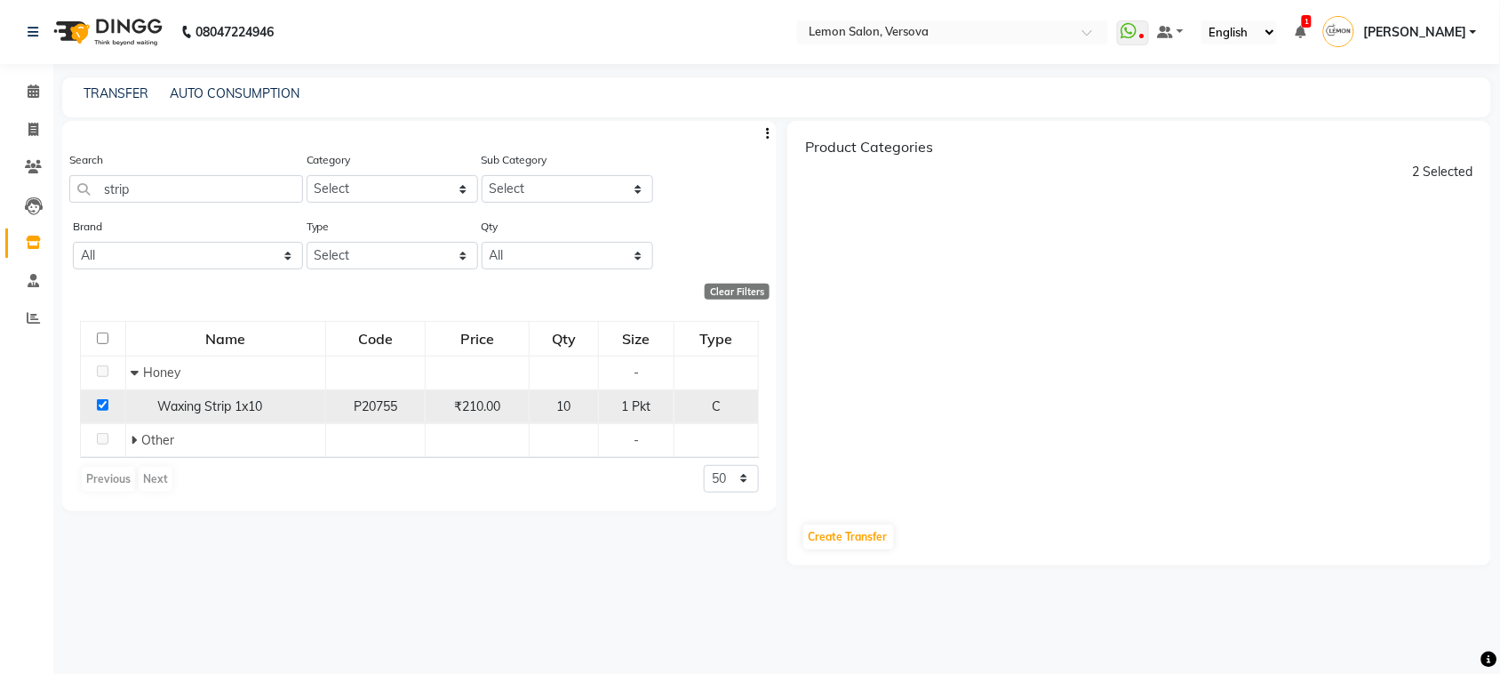
click at [104, 406] on input "checkbox" at bounding box center [103, 405] width 12 height 12
checkbox input "false"
select select
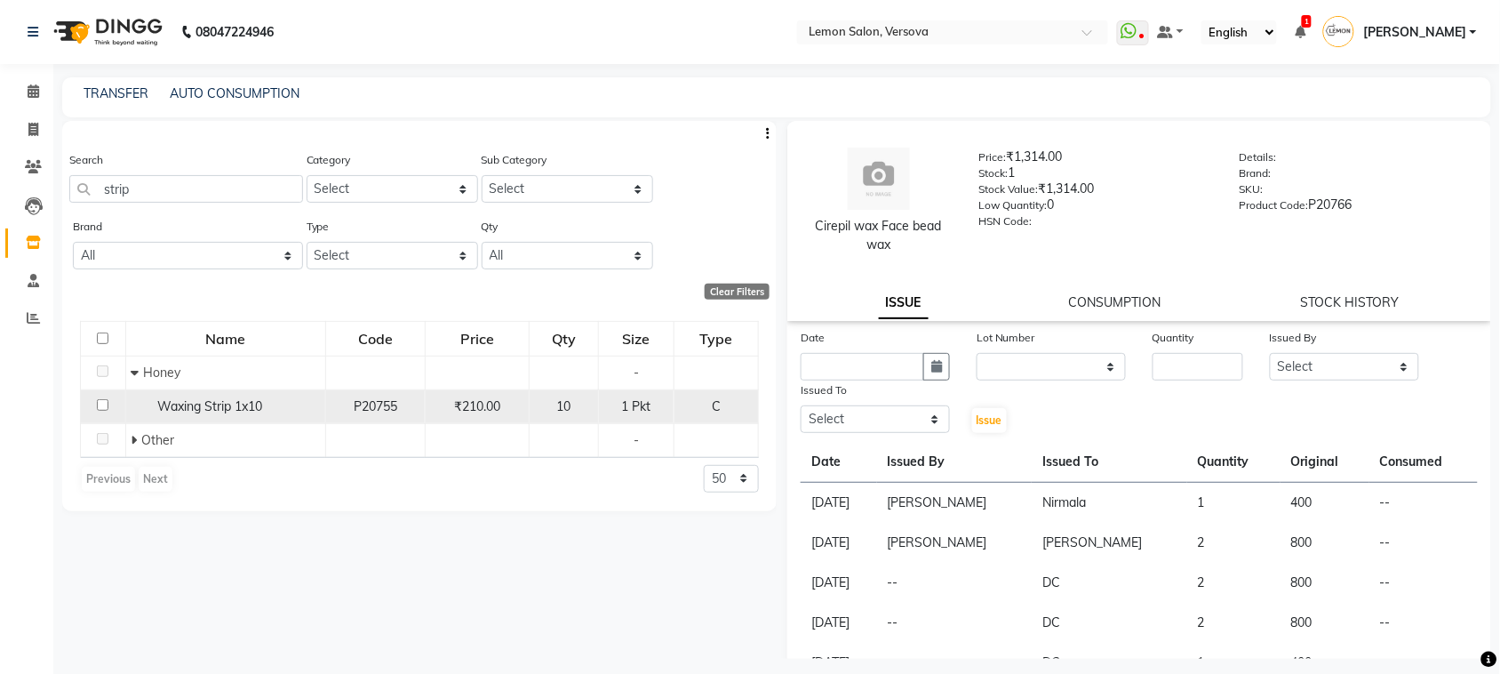
click at [162, 389] on td "Waxing Strip 1x10" at bounding box center [225, 406] width 200 height 34
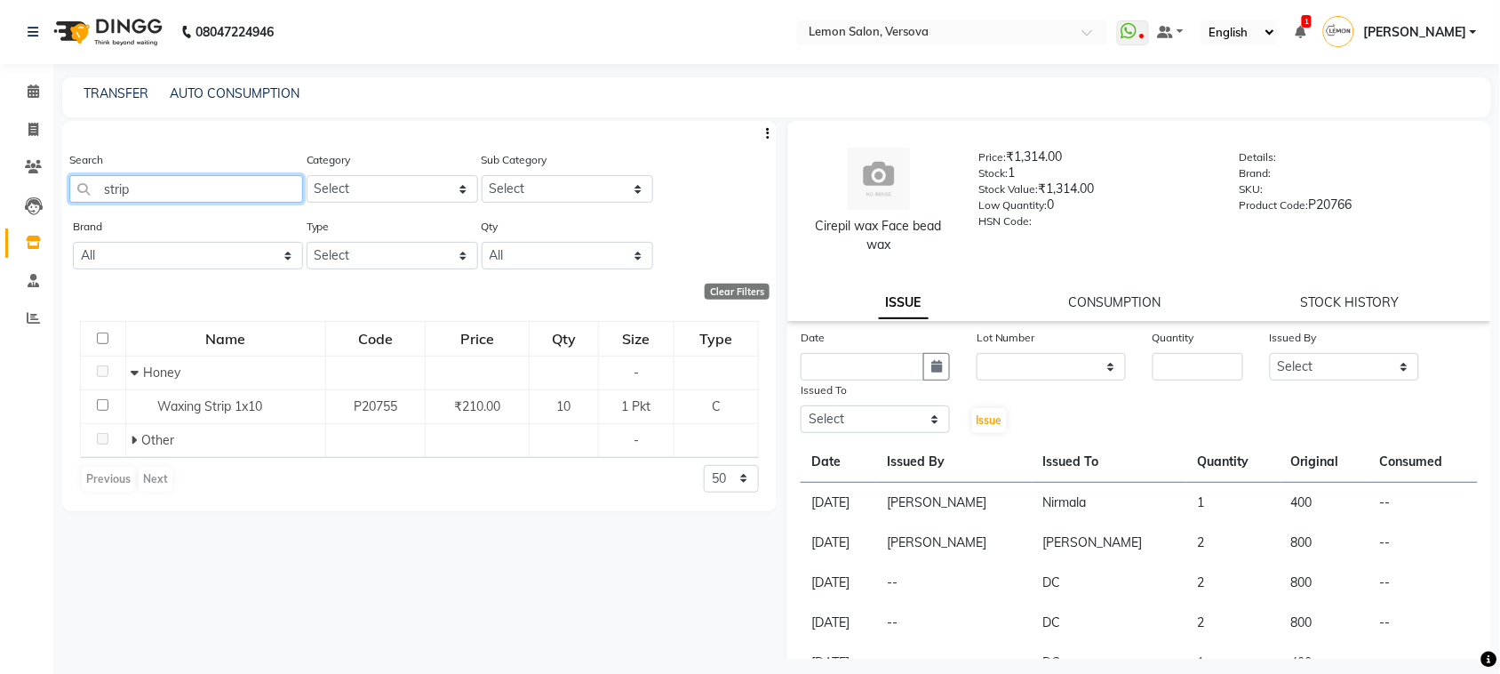
drag, startPoint x: 220, startPoint y: 188, endPoint x: 0, endPoint y: 166, distance: 221.5
click at [0, 167] on app-home "08047224946 Select Location × Lemon Salon, Versova WhatsApp Status ✕ Status: Di…" at bounding box center [750, 342] width 1500 height 685
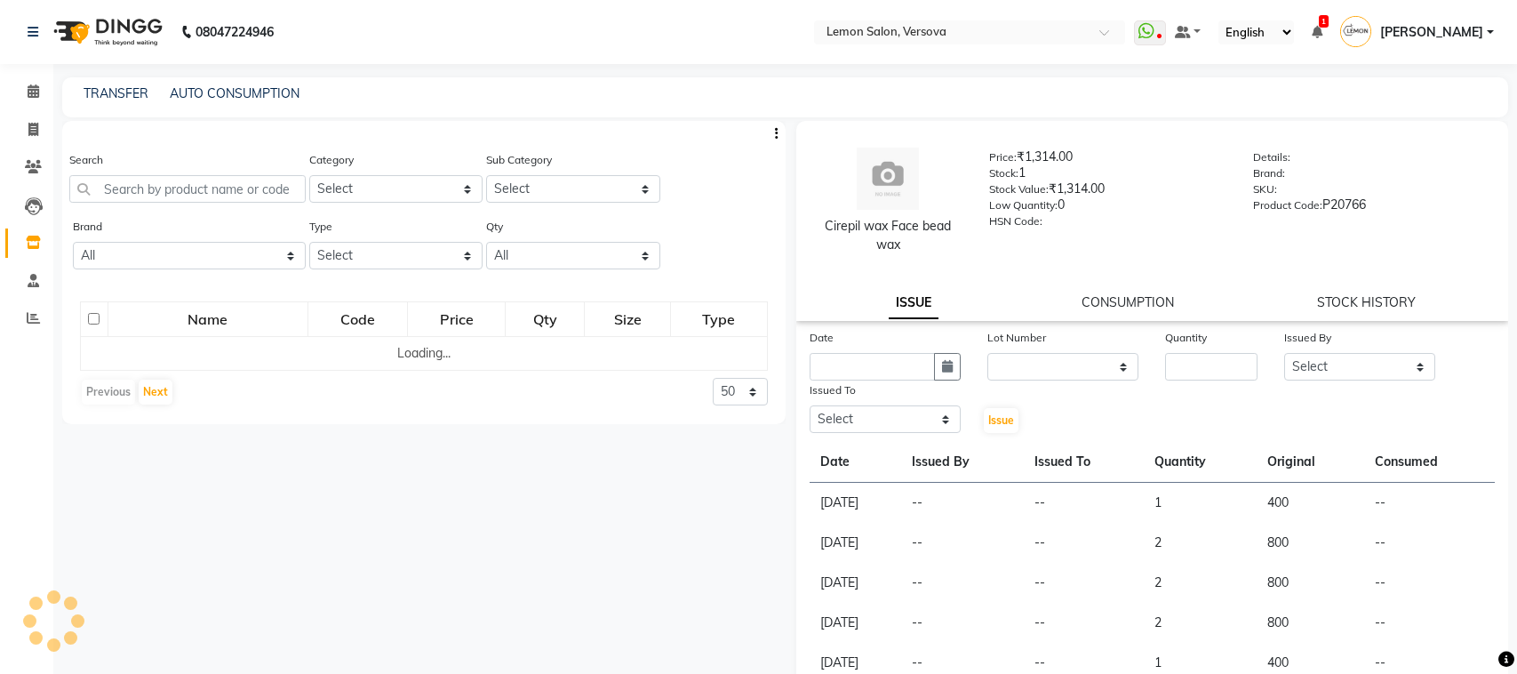
select select
click at [228, 191] on input "text" at bounding box center [186, 189] width 234 height 28
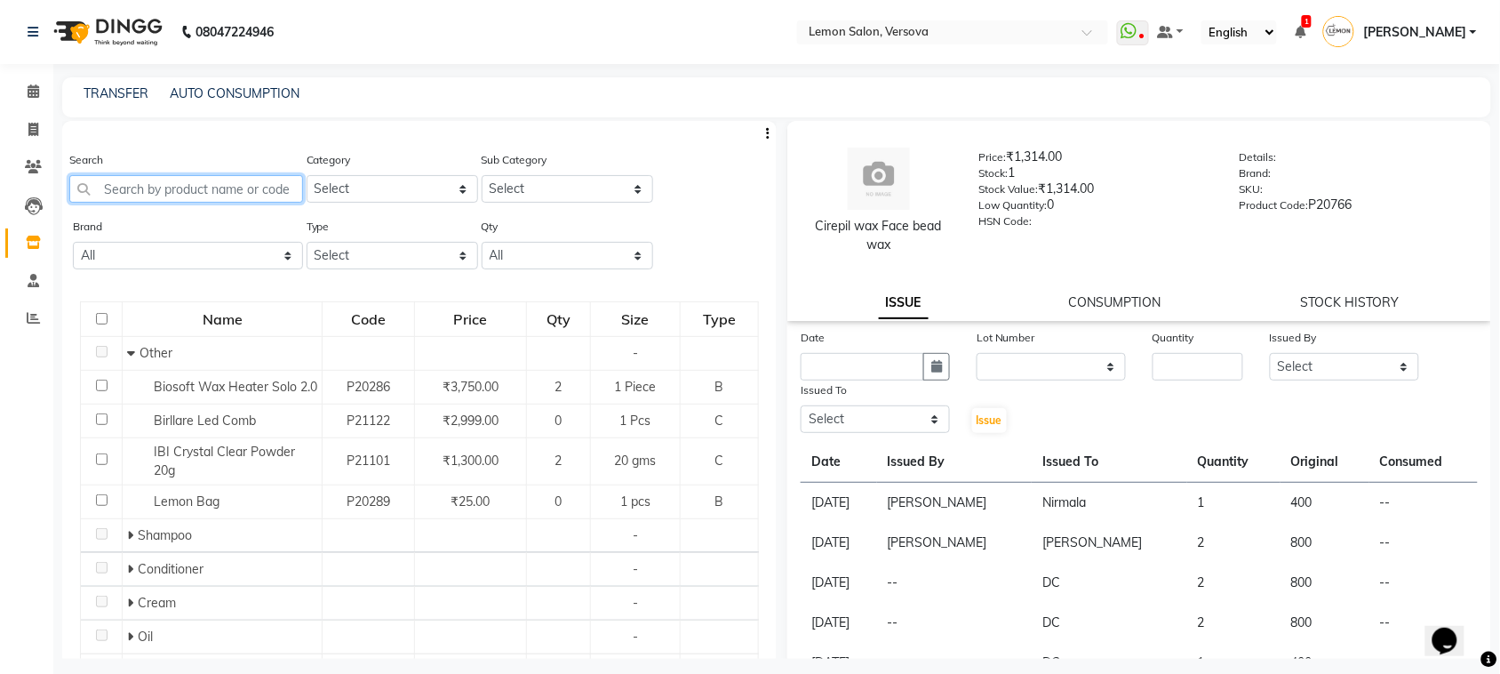
paste input "strip"
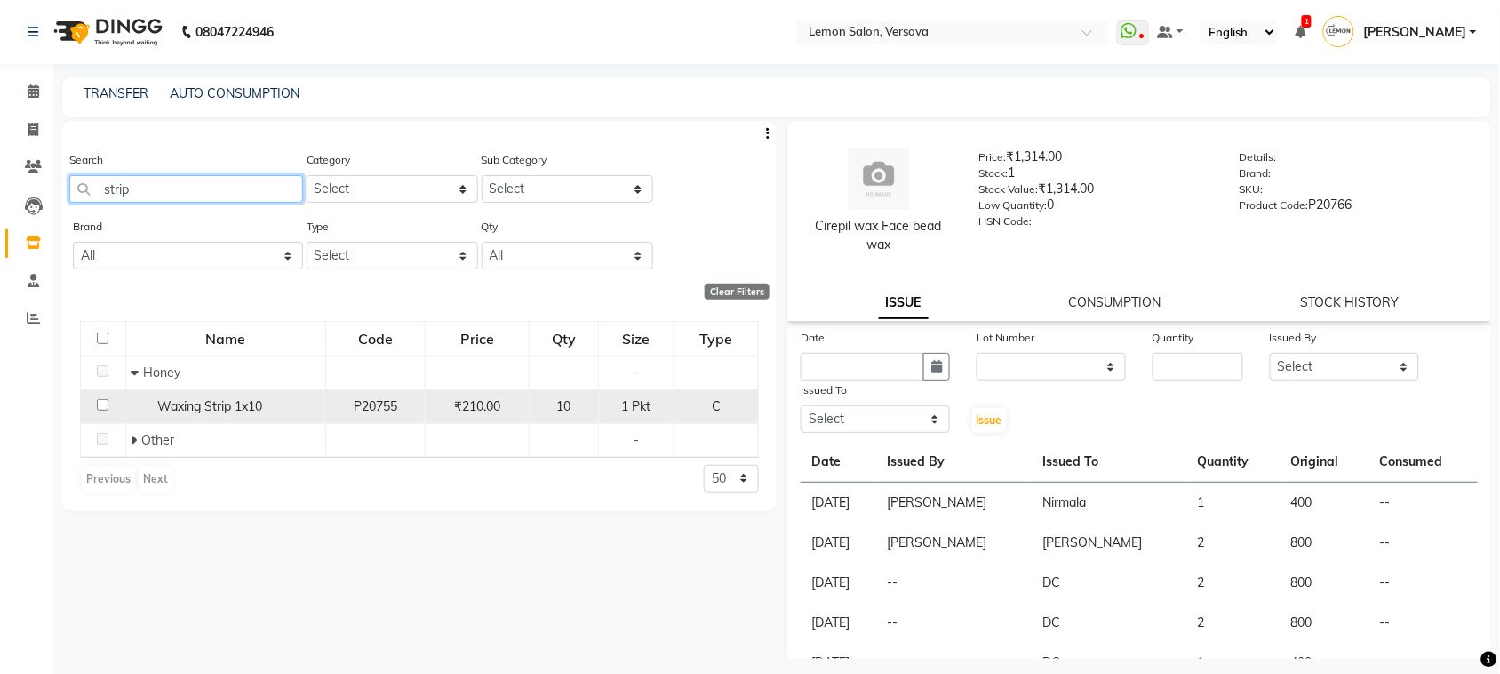
type input "strip"
click at [108, 403] on td at bounding box center [103, 406] width 45 height 34
click at [104, 402] on input "checkbox" at bounding box center [103, 405] width 12 height 12
checkbox input "true"
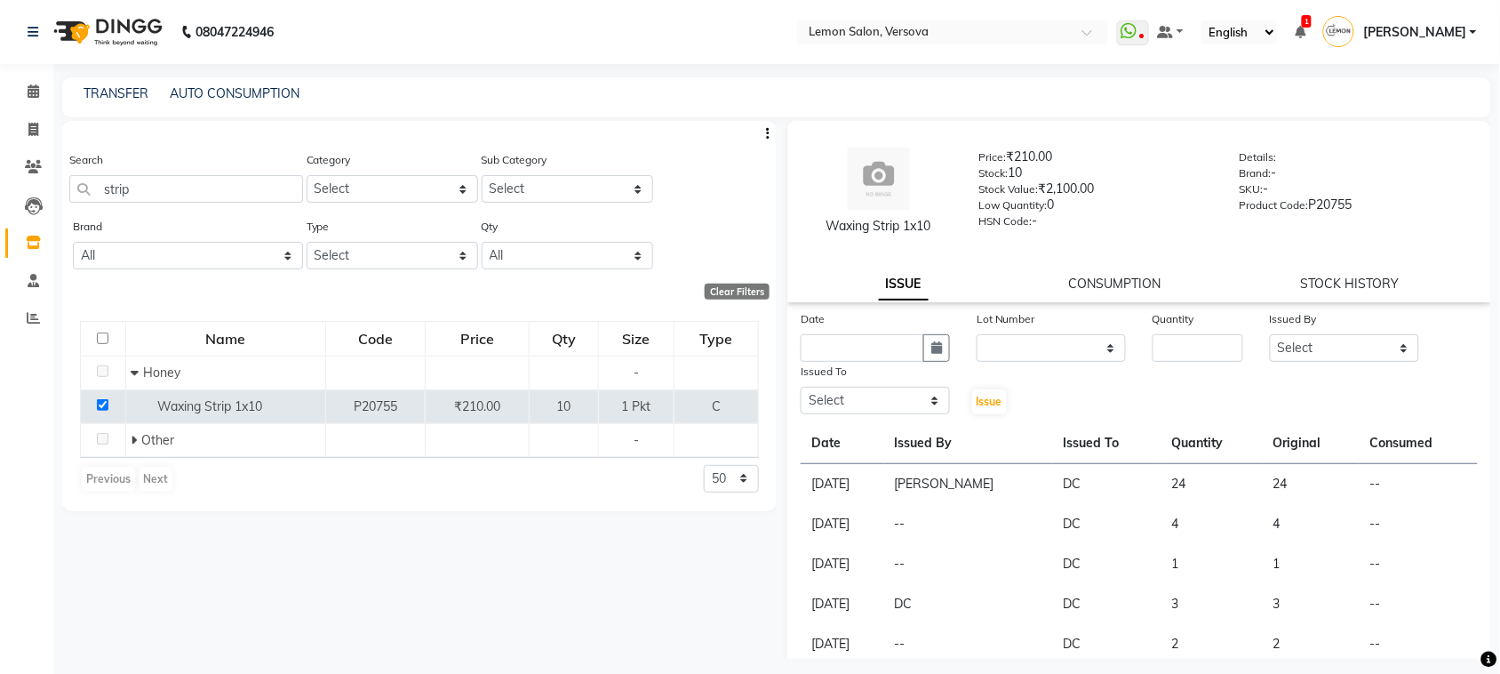
click at [1034, 364] on div "Date Lot Number None Quantity Issued By Select [PERSON_NAME] [PERSON_NAME] DC […" at bounding box center [1140, 362] width 704 height 107
click at [1033, 356] on select "None" at bounding box center [1051, 348] width 149 height 28
select select "0: null"
click at [977, 334] on select "None" at bounding box center [1051, 348] width 149 height 28
click at [940, 348] on button "button" at bounding box center [937, 348] width 27 height 28
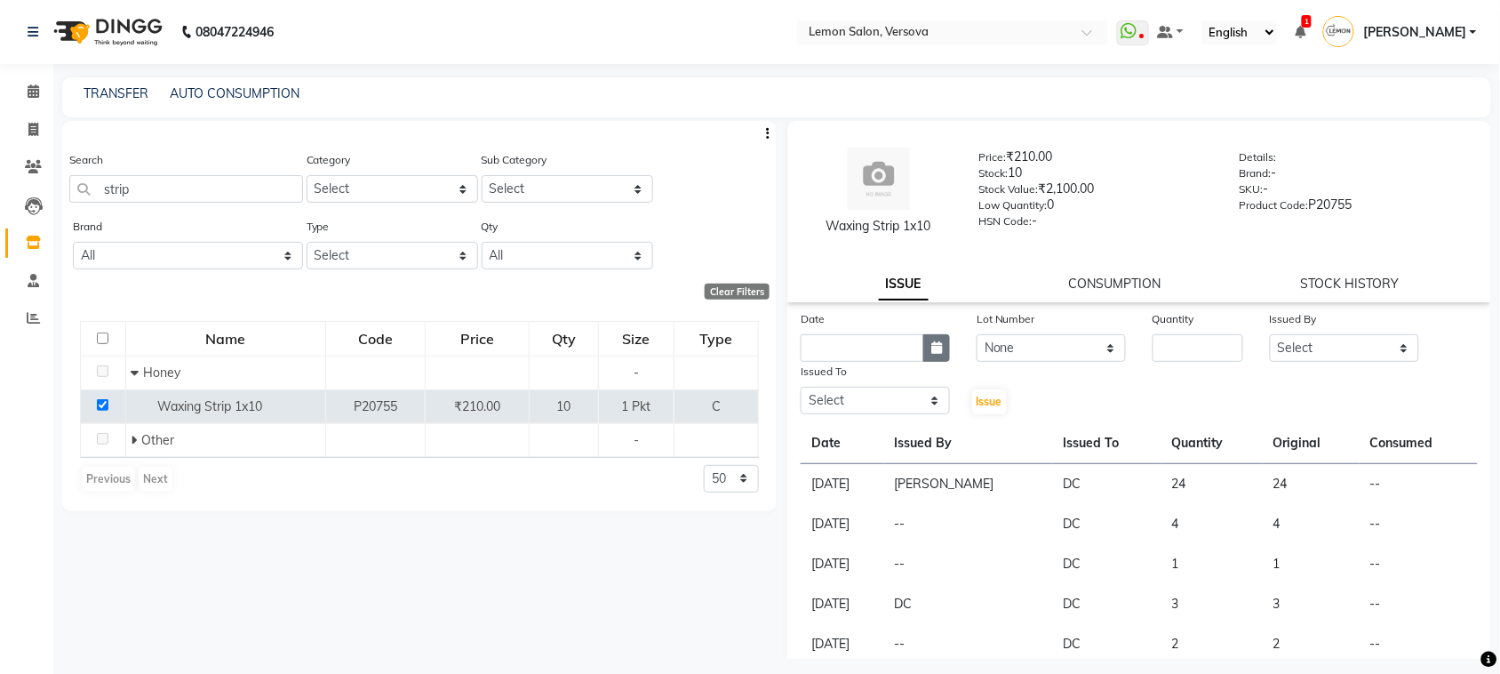
select select "9"
select select "2025"
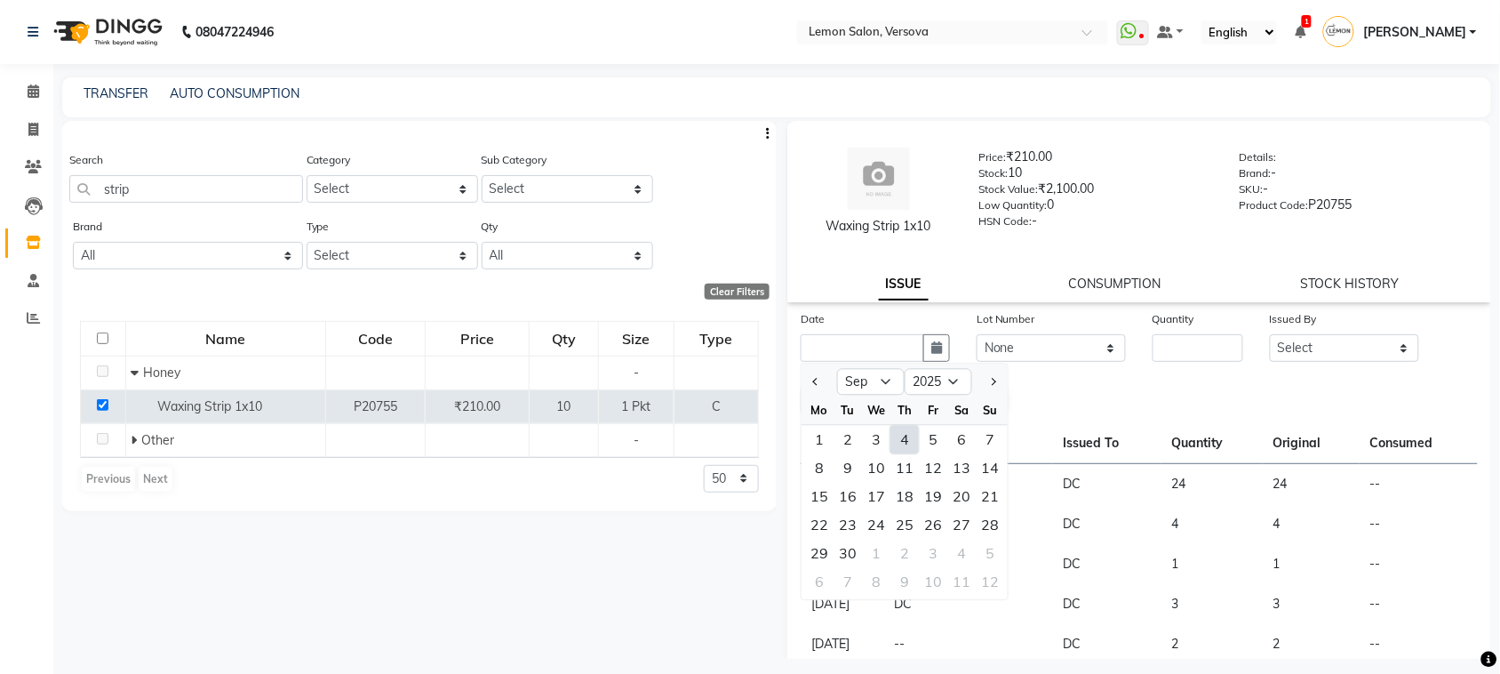
click at [916, 433] on div "4" at bounding box center [905, 440] width 28 height 28
type input "[DATE]"
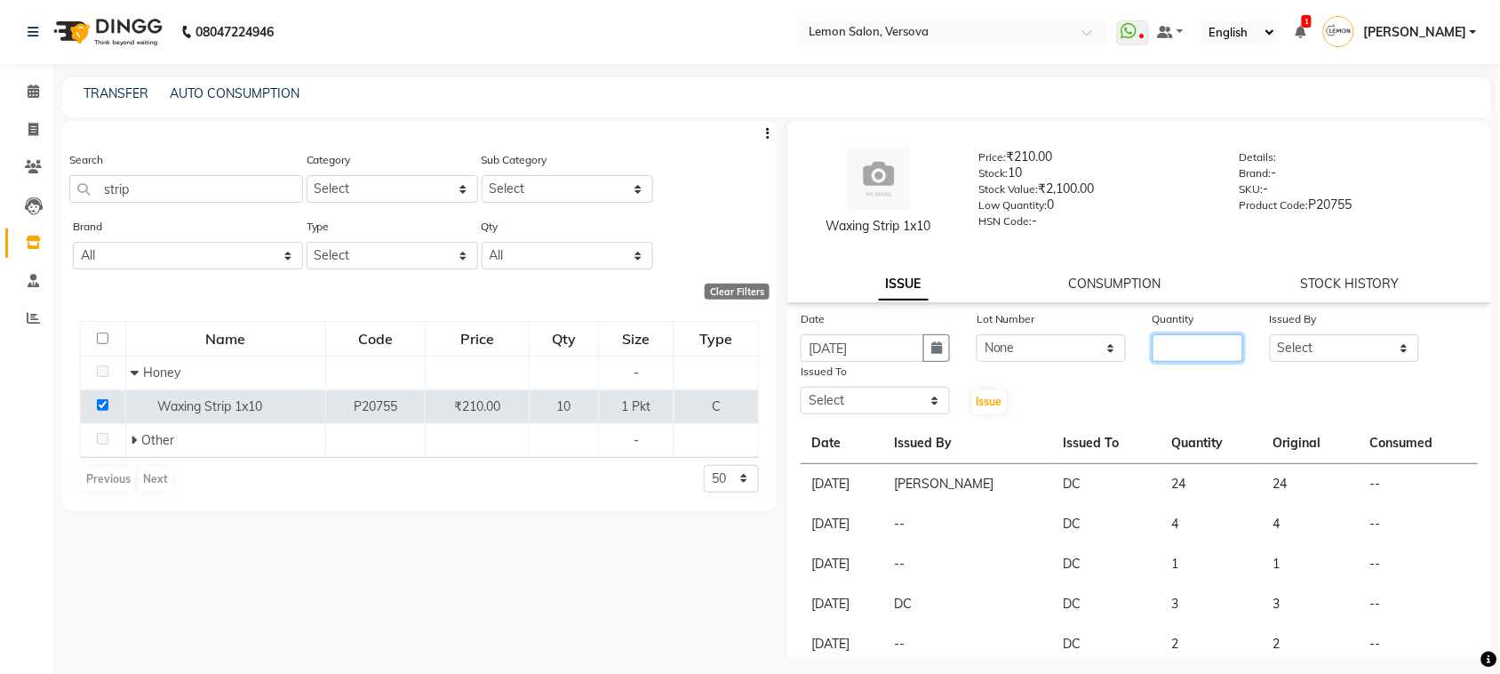
click at [1192, 339] on input "number" at bounding box center [1198, 348] width 91 height 28
type input "2"
click at [1338, 347] on select "Select [PERSON_NAME] [PERSON_NAME] DC [PERSON_NAME] [PERSON_NAME],[PERSON_NAME]…" at bounding box center [1344, 348] width 149 height 28
select select "24464"
click at [1270, 334] on select "Select [PERSON_NAME] [PERSON_NAME] DC [PERSON_NAME] [PERSON_NAME],[PERSON_NAME]…" at bounding box center [1344, 348] width 149 height 28
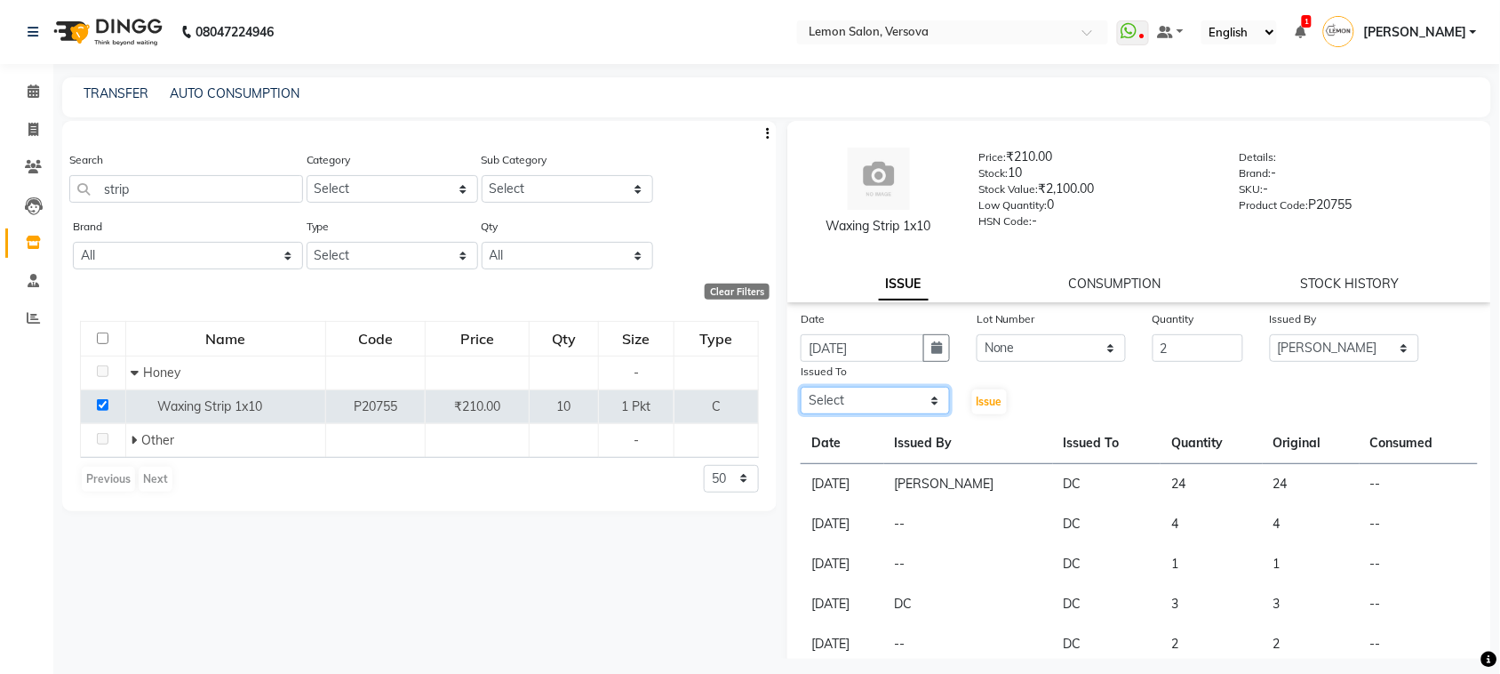
click at [871, 387] on select "Select [PERSON_NAME] [PERSON_NAME] DC [PERSON_NAME] [PERSON_NAME],[PERSON_NAME]…" at bounding box center [875, 401] width 149 height 28
select select "88305"
click at [801, 387] on select "Select [PERSON_NAME] [PERSON_NAME] DC [PERSON_NAME] [PERSON_NAME],[PERSON_NAME]…" at bounding box center [875, 401] width 149 height 28
click at [1003, 403] on div "Issue" at bounding box center [993, 389] width 59 height 54
drag, startPoint x: 991, startPoint y: 407, endPoint x: 996, endPoint y: 396, distance: 12.4
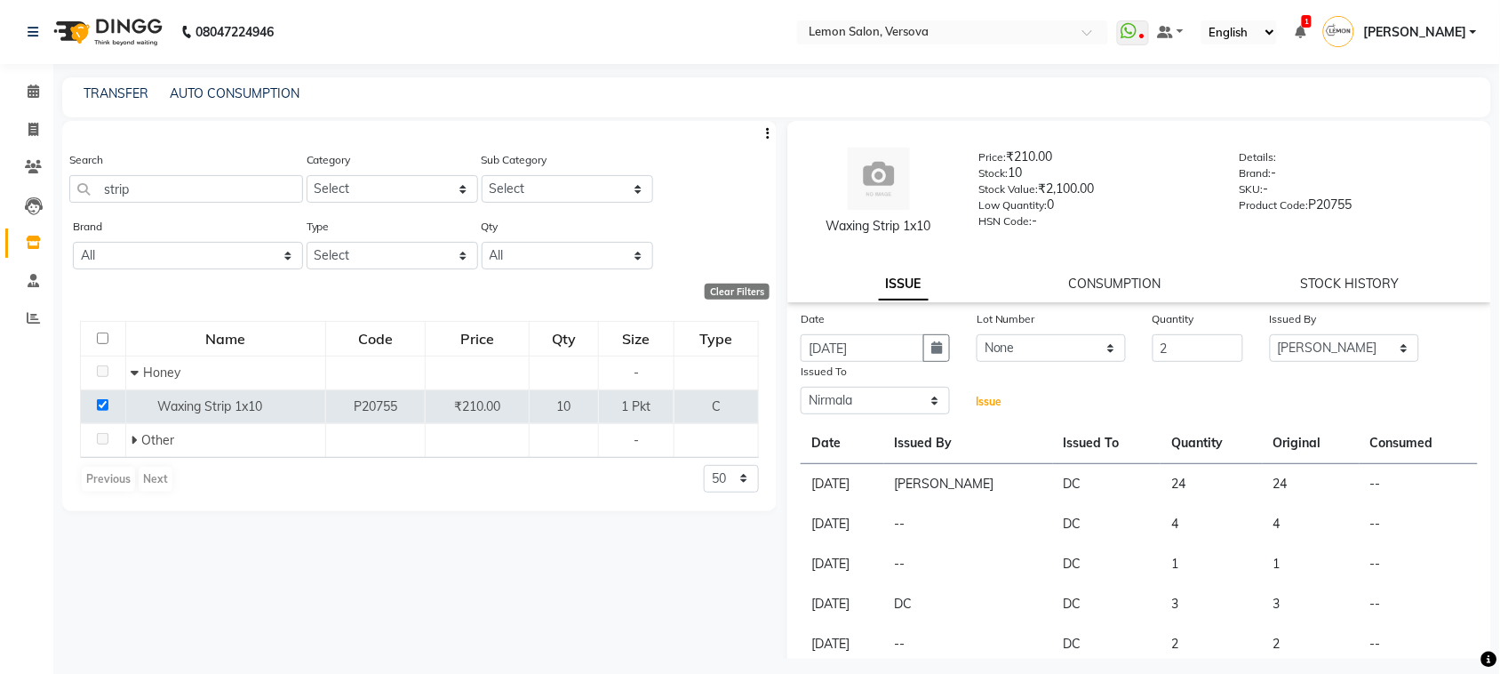
click at [992, 405] on span "Issue" at bounding box center [990, 401] width 26 height 13
select select
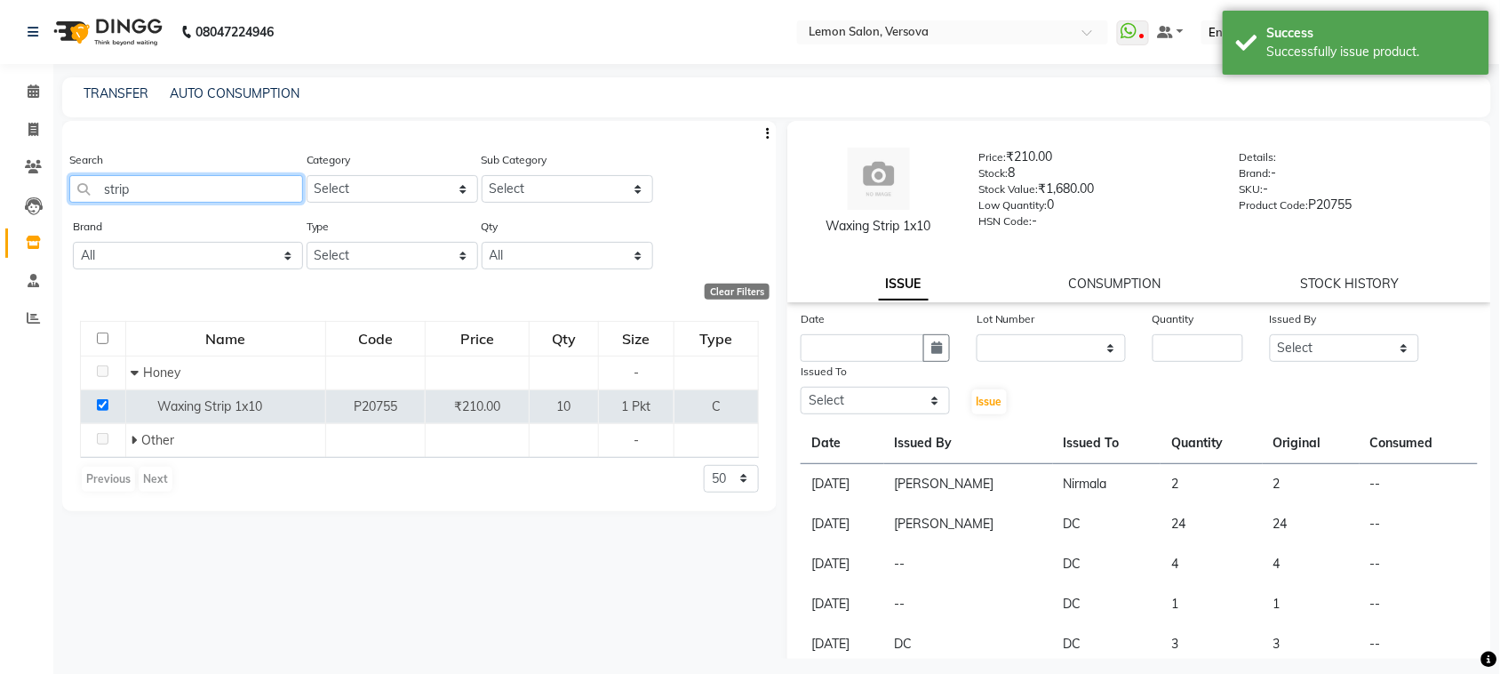
drag, startPoint x: 264, startPoint y: 188, endPoint x: 56, endPoint y: 196, distance: 208.2
click at [56, 196] on main "TRANSFER AUTO CONSUMPTION Search strip Category Select Hair Skin Makeup Persona…" at bounding box center [776, 381] width 1447 height 608
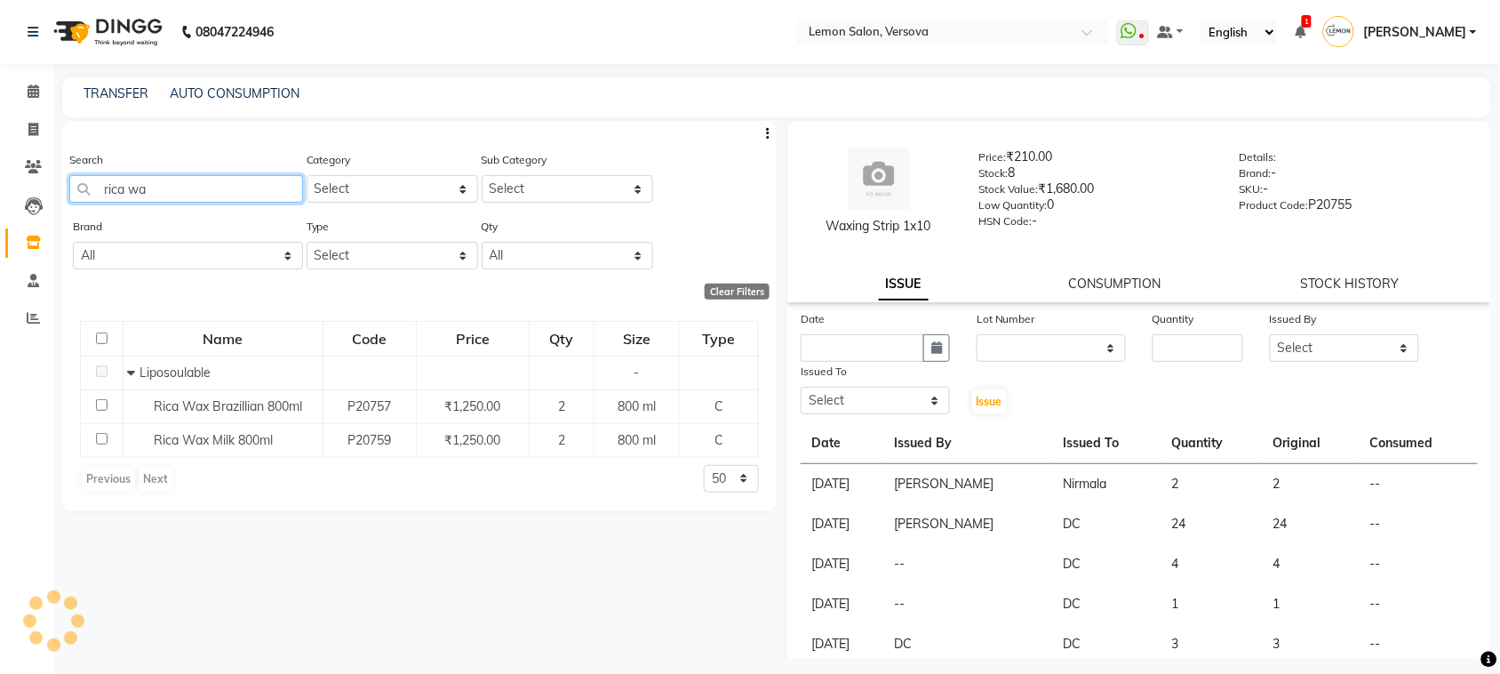
click at [180, 178] on input "rica wa" at bounding box center [186, 189] width 234 height 28
type input "rica wa"
click at [180, 210] on div "Search rica wa" at bounding box center [186, 183] width 234 height 67
drag, startPoint x: 174, startPoint y: 192, endPoint x: 0, endPoint y: 223, distance: 177.0
click at [0, 223] on app-home "08047224946 Select Location × Lemon Salon, Versova WhatsApp Status ✕ Status: Di…" at bounding box center [750, 342] width 1500 height 685
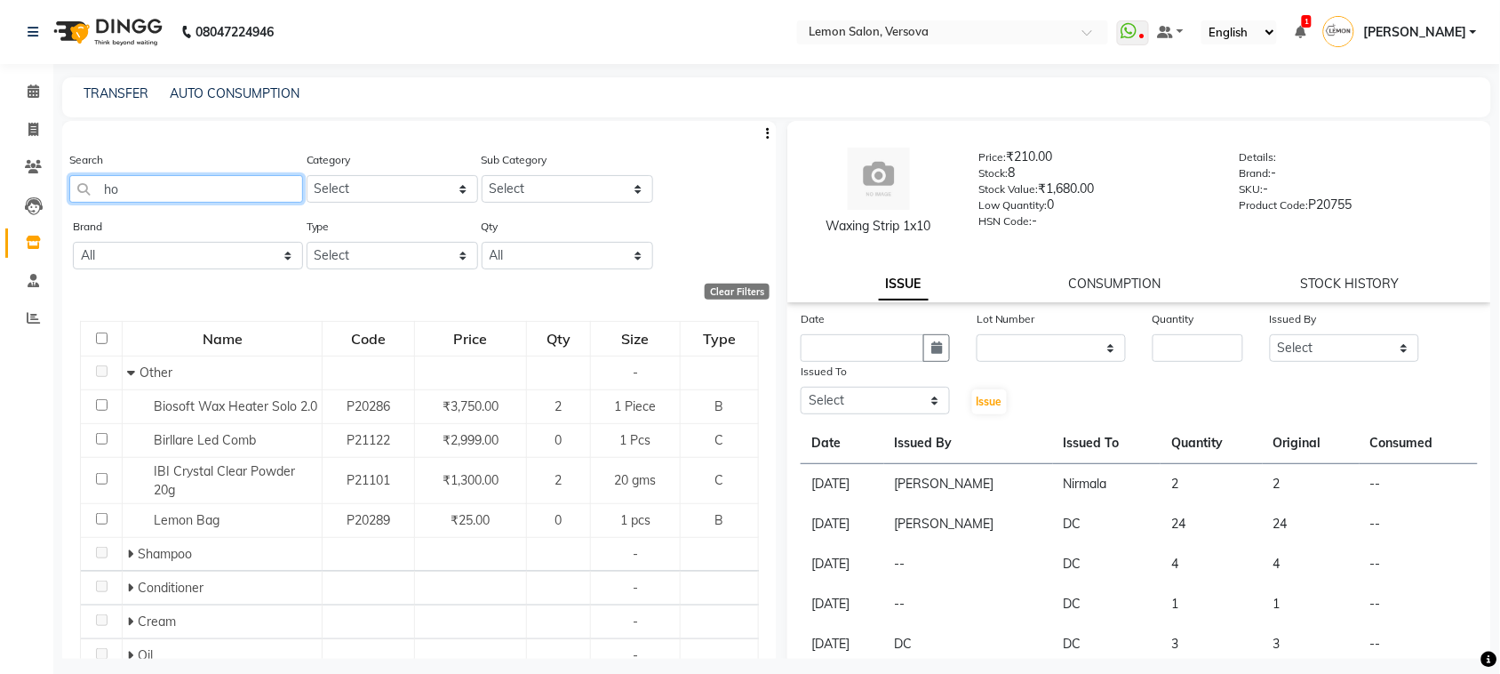
type input "h"
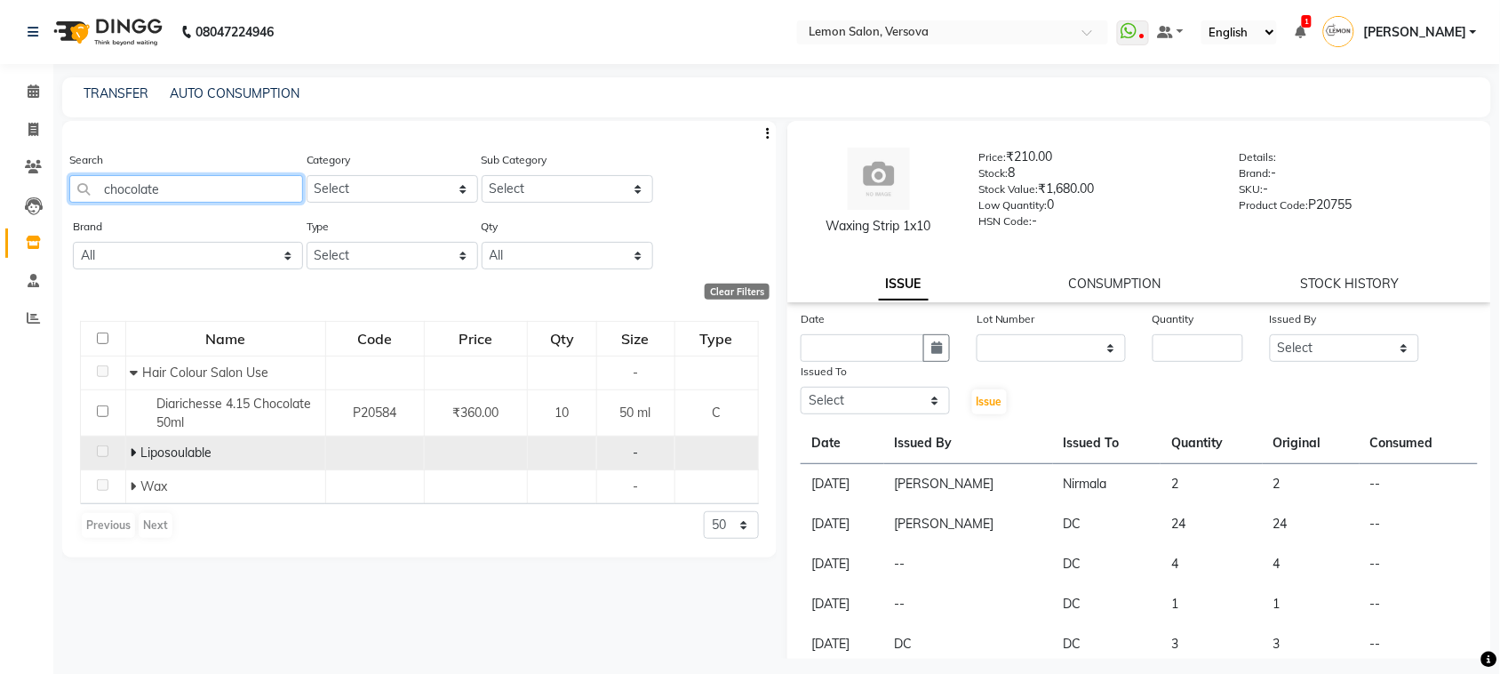
type input "chocolate"
click at [135, 449] on icon at bounding box center [133, 452] width 6 height 12
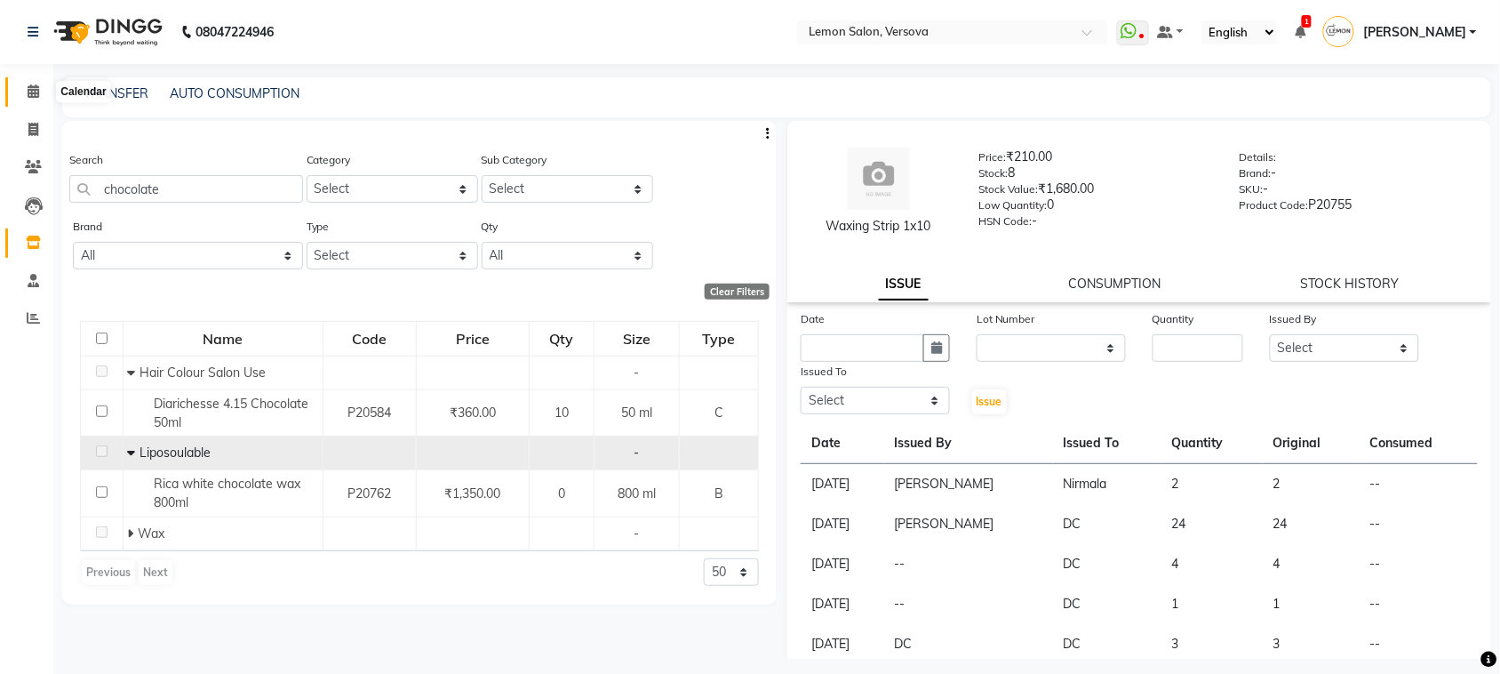
click at [37, 91] on icon at bounding box center [34, 90] width 12 height 13
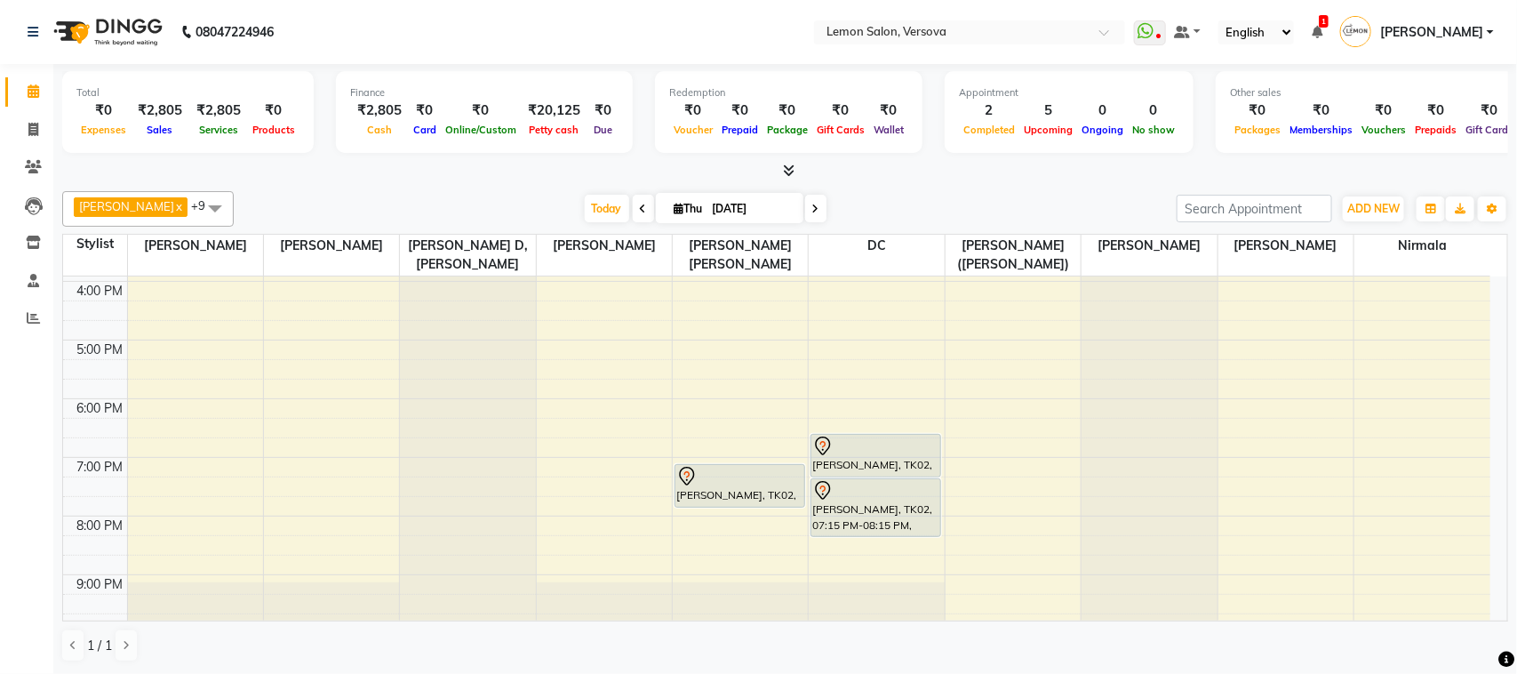
scroll to position [444, 0]
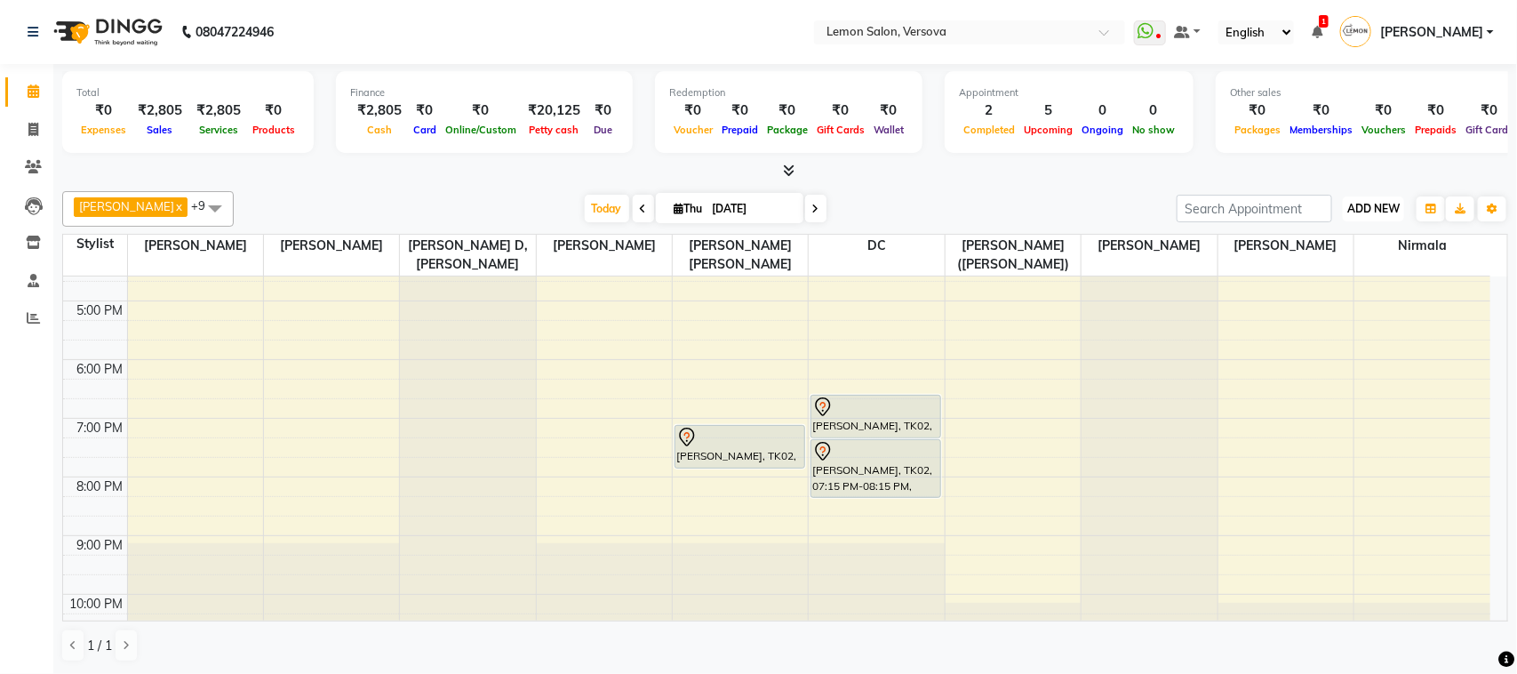
click at [1358, 216] on button "ADD NEW Toggle Dropdown" at bounding box center [1373, 208] width 61 height 25
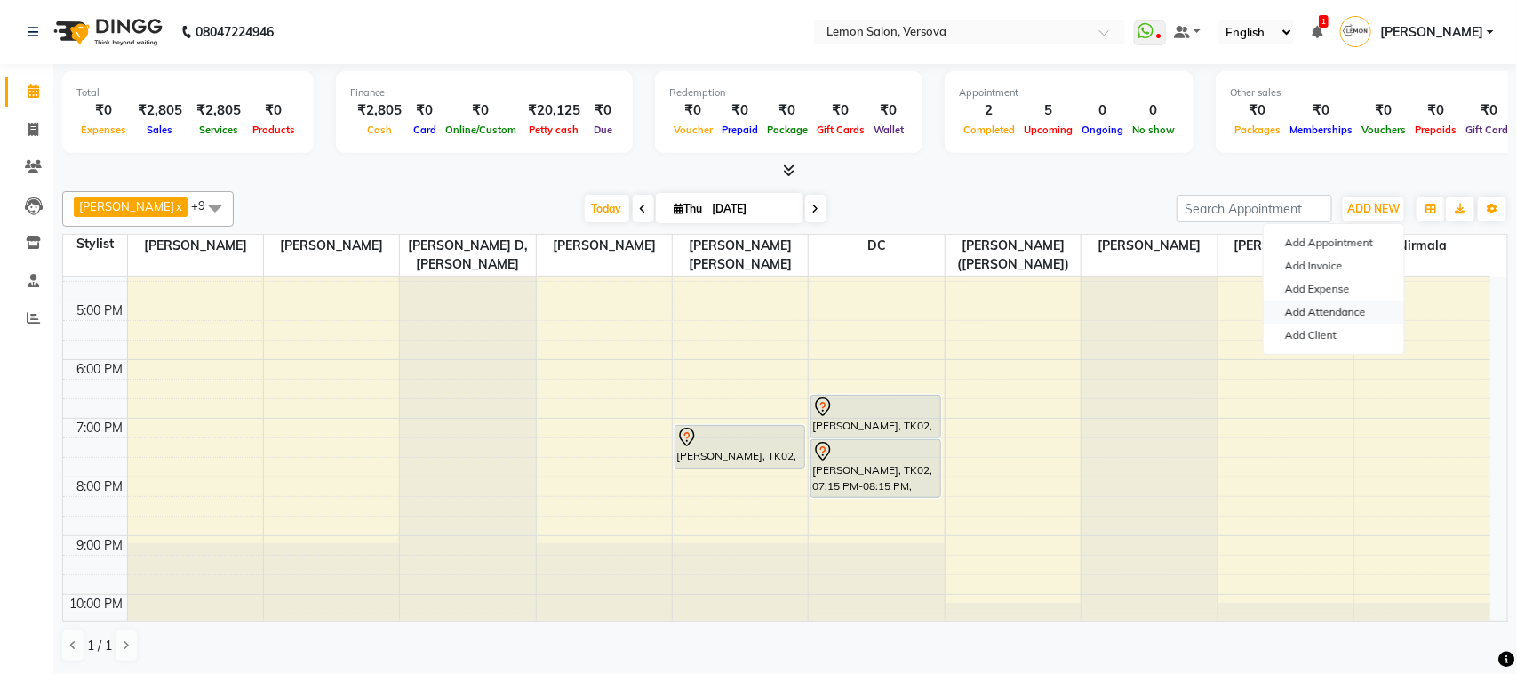
click at [1330, 316] on link "Add Attendance" at bounding box center [1334, 311] width 140 height 23
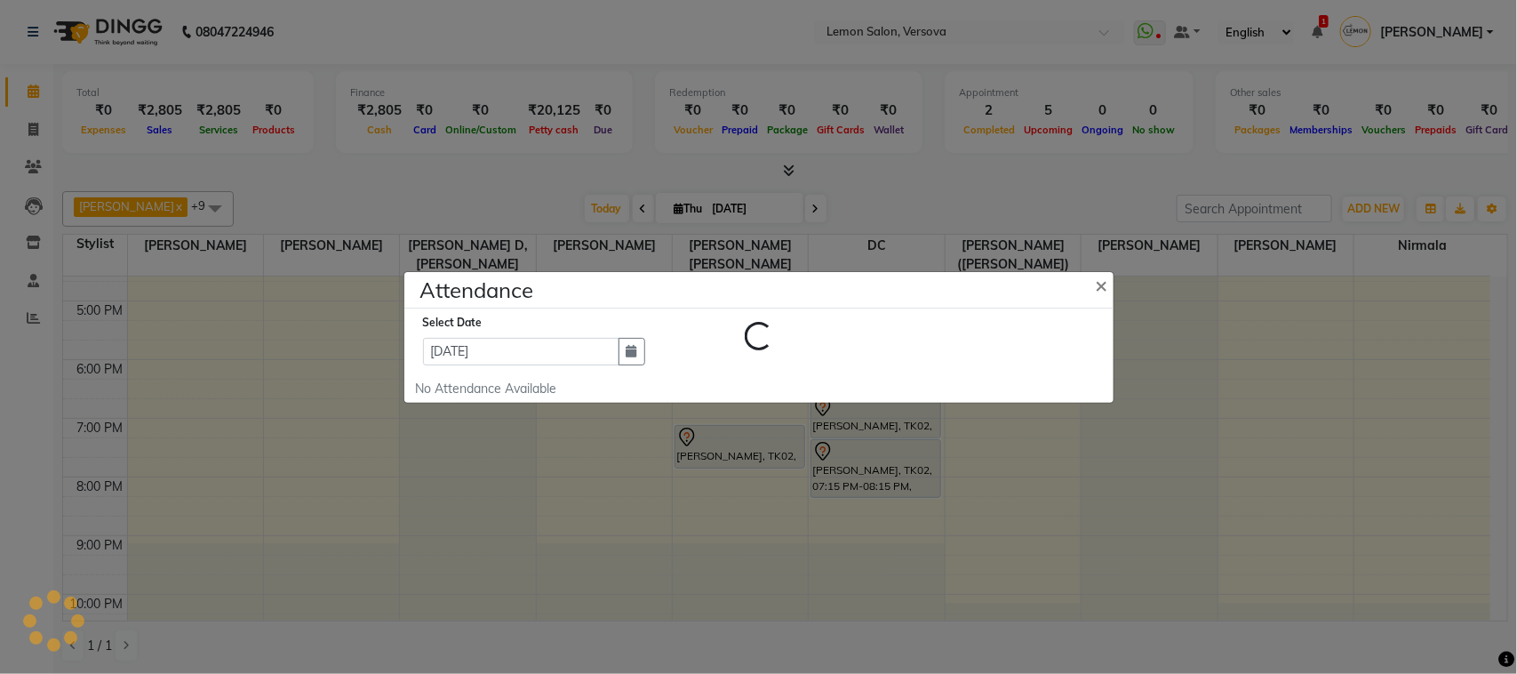
select select "W"
select select "A"
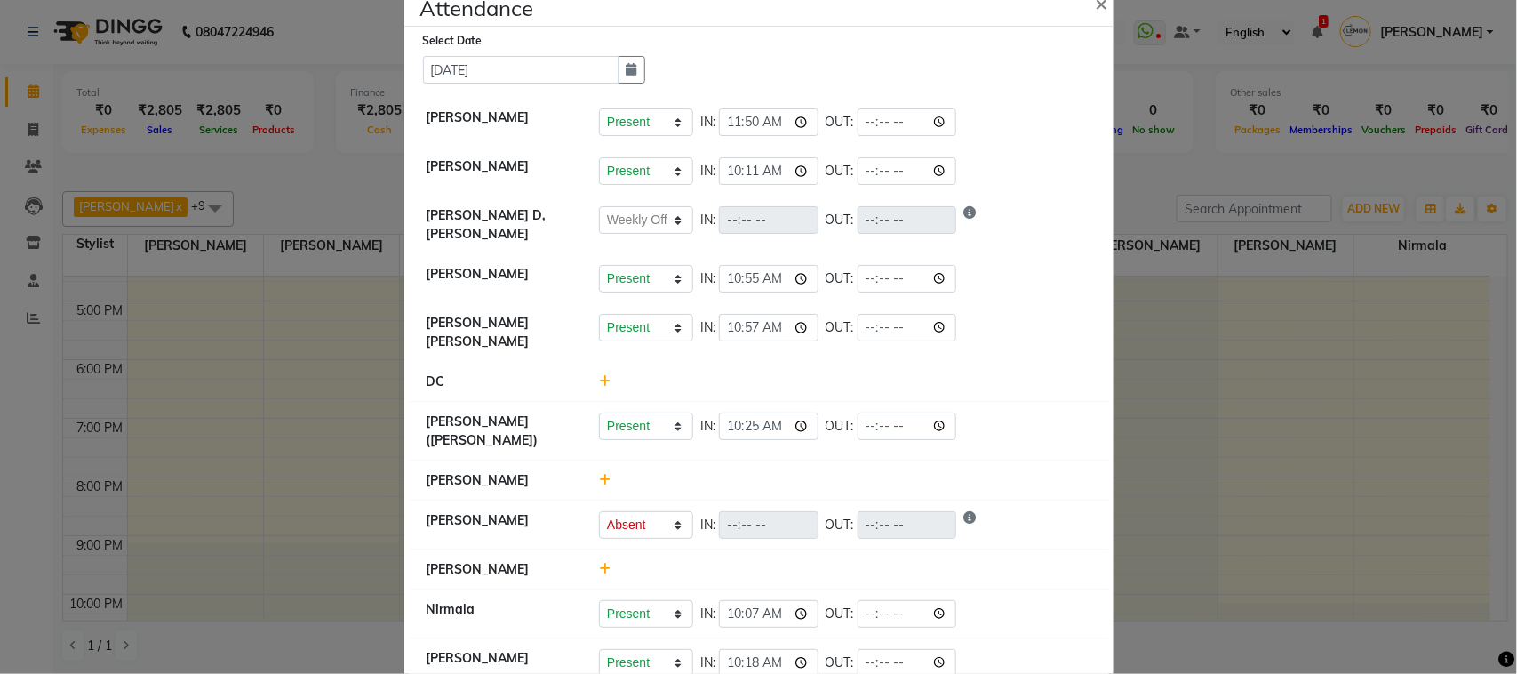
scroll to position [71, 0]
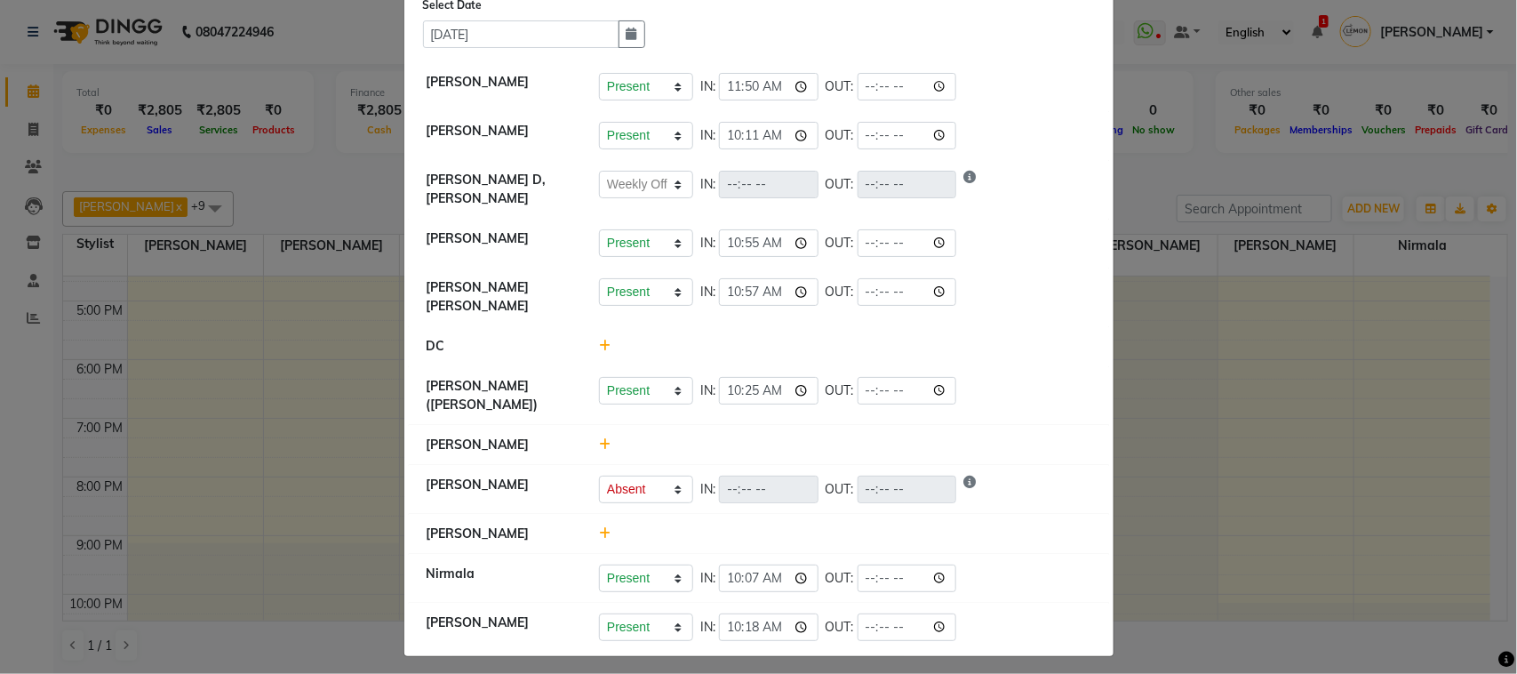
click at [599, 438] on icon at bounding box center [605, 444] width 12 height 12
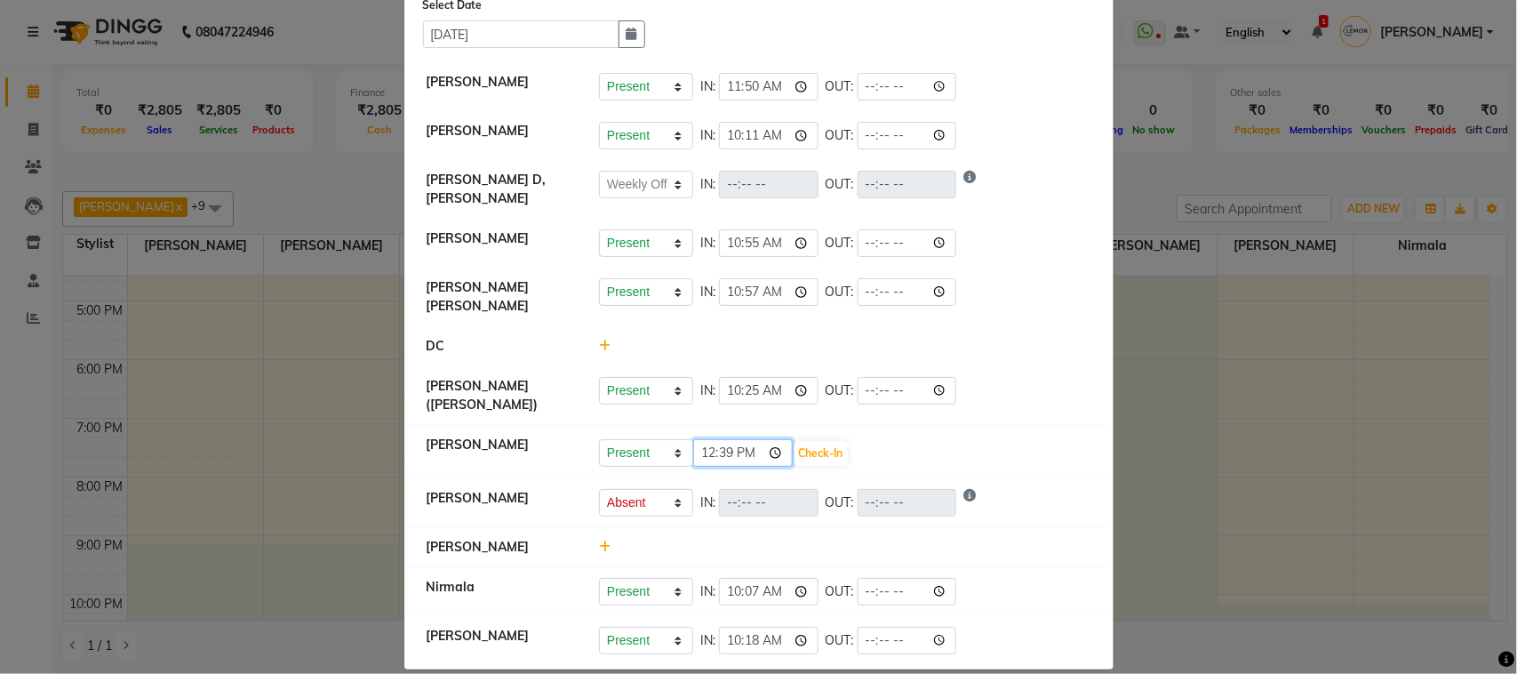
click at [772, 441] on input "12:39" at bounding box center [743, 453] width 100 height 28
type input "12:17"
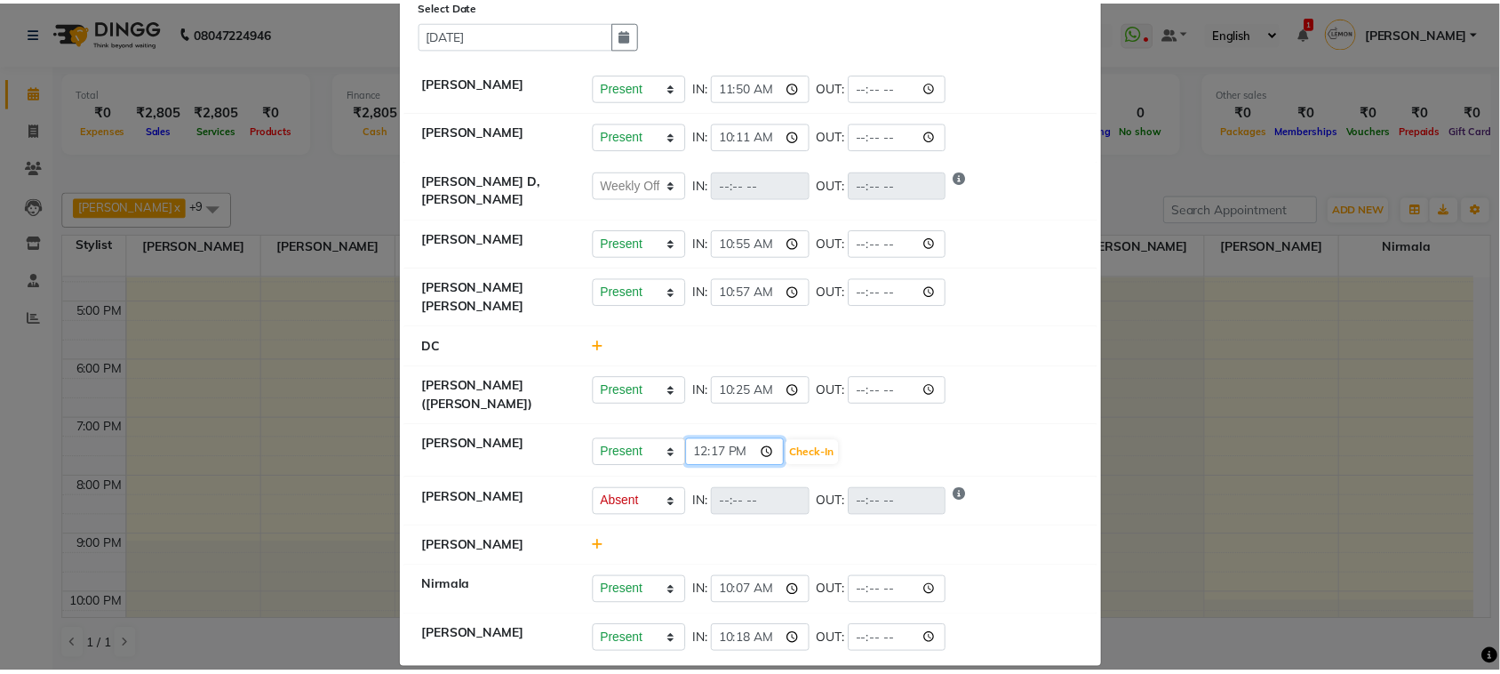
scroll to position [0, 0]
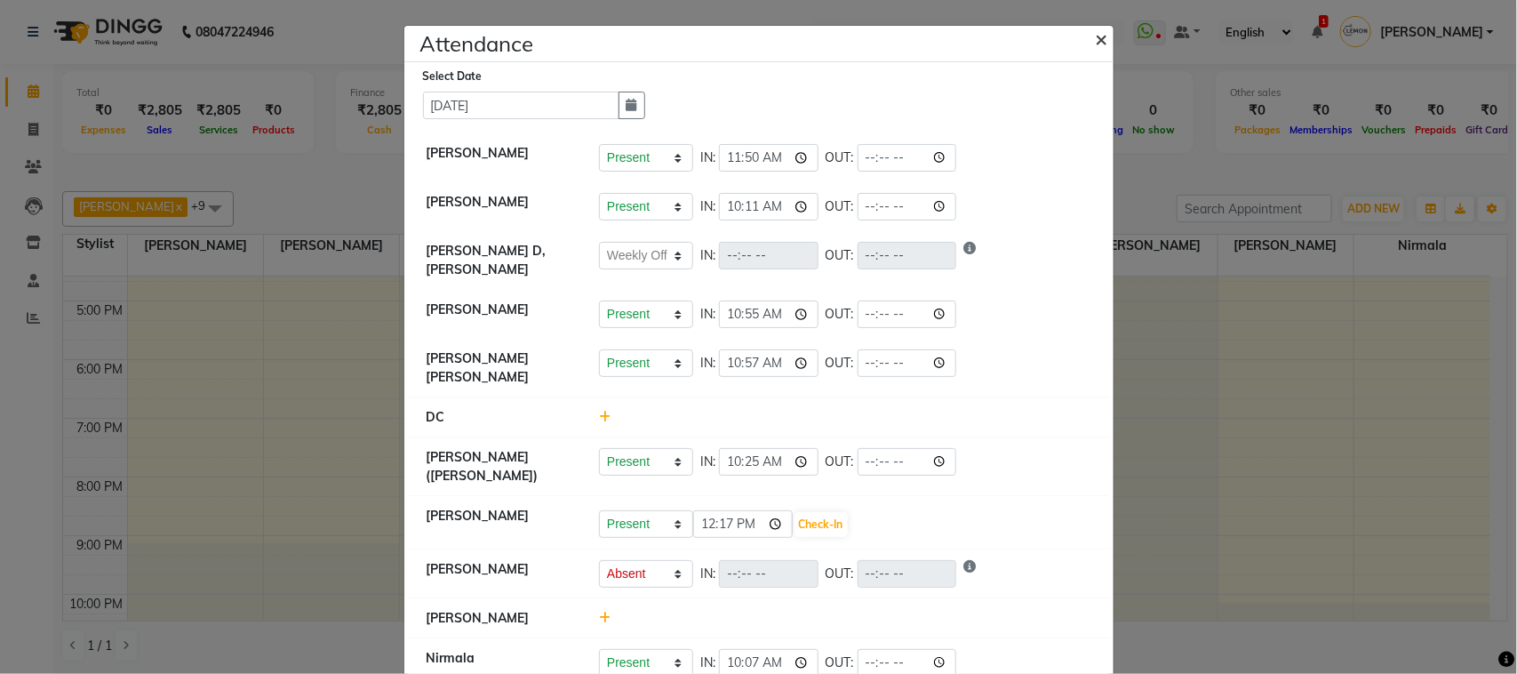
click at [1096, 36] on span "×" at bounding box center [1102, 38] width 12 height 27
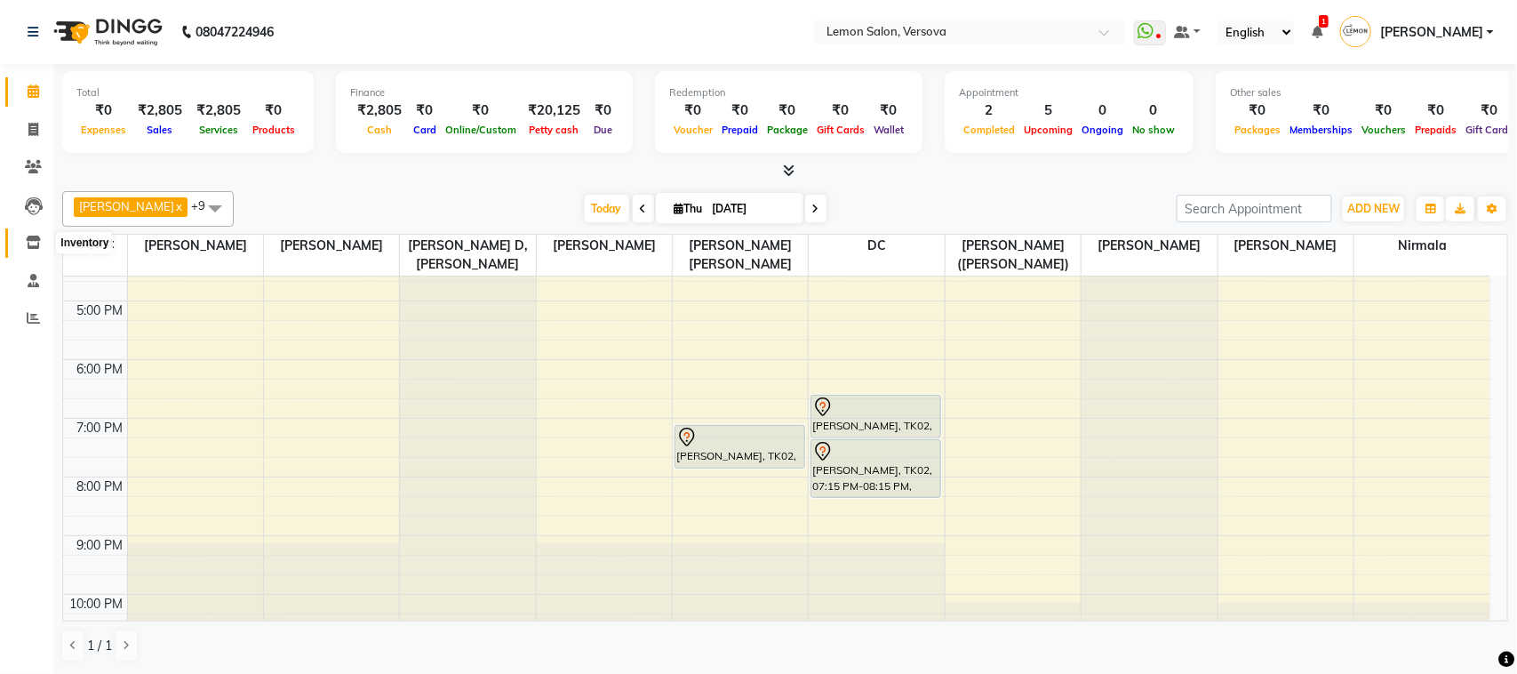
click at [26, 240] on icon at bounding box center [33, 242] width 15 height 13
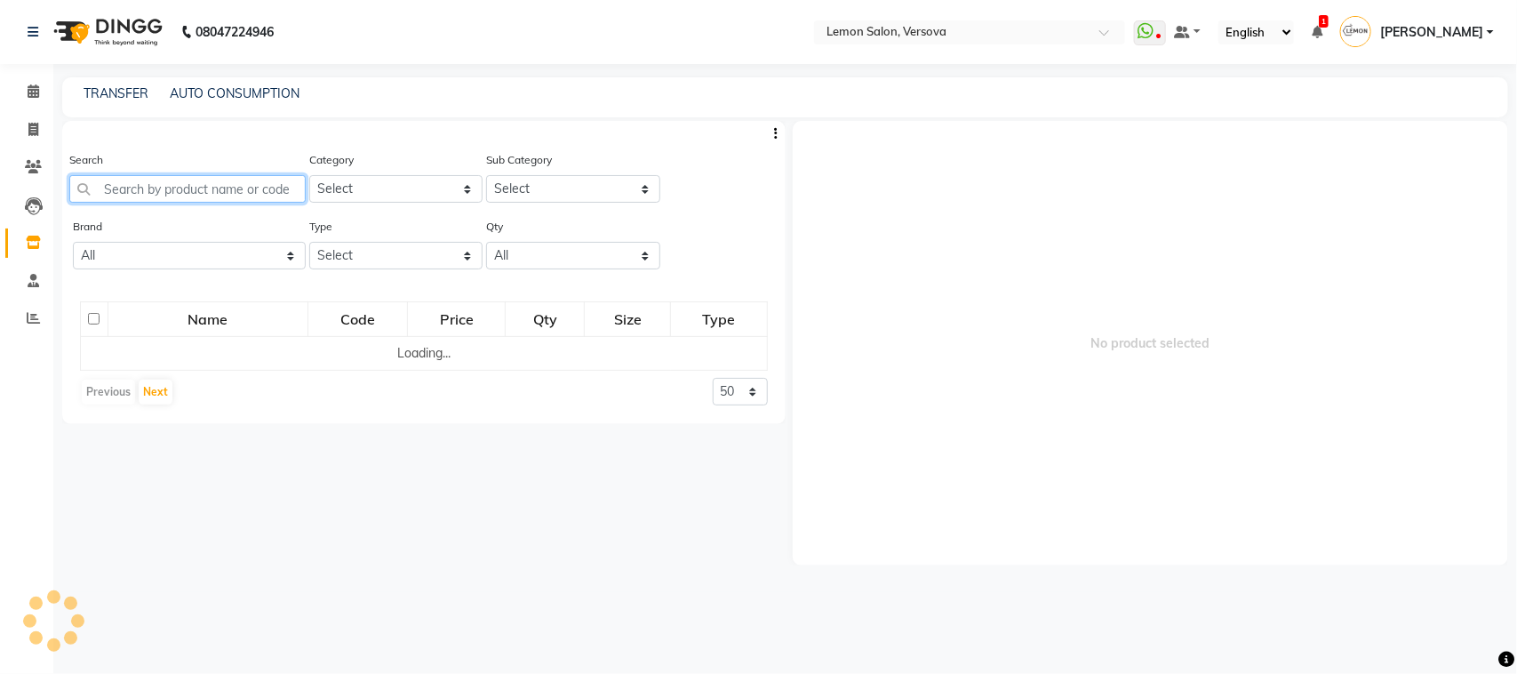
click at [218, 194] on input "text" at bounding box center [187, 189] width 236 height 28
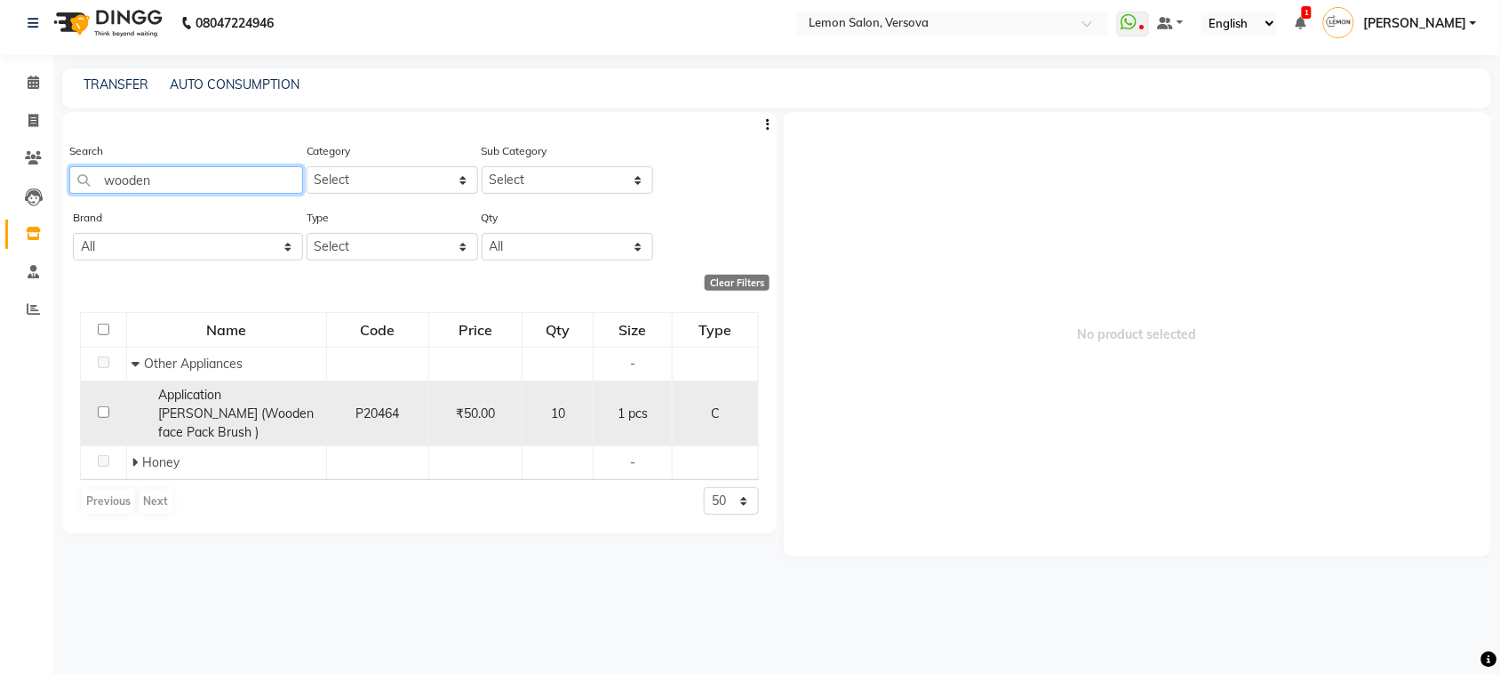
scroll to position [11, 0]
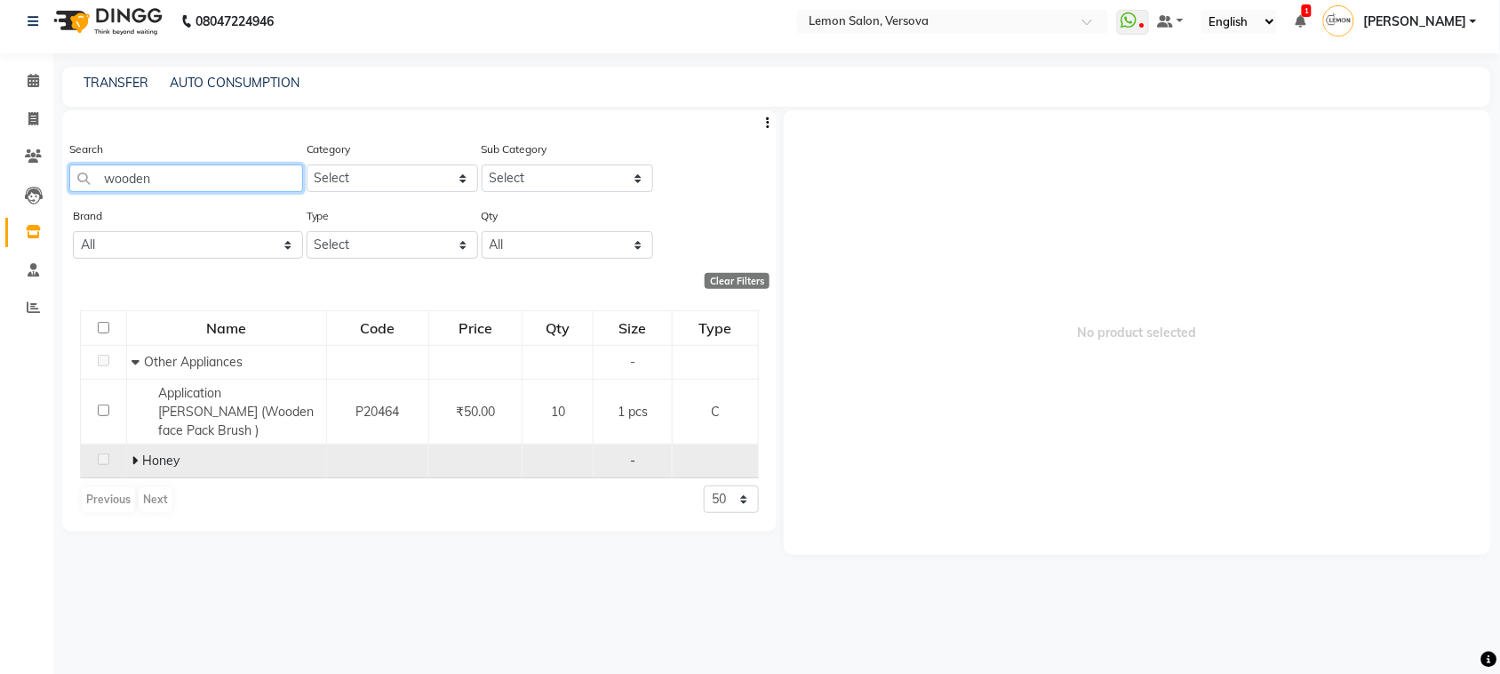
type input "wooden"
click at [132, 454] on icon at bounding box center [135, 460] width 6 height 12
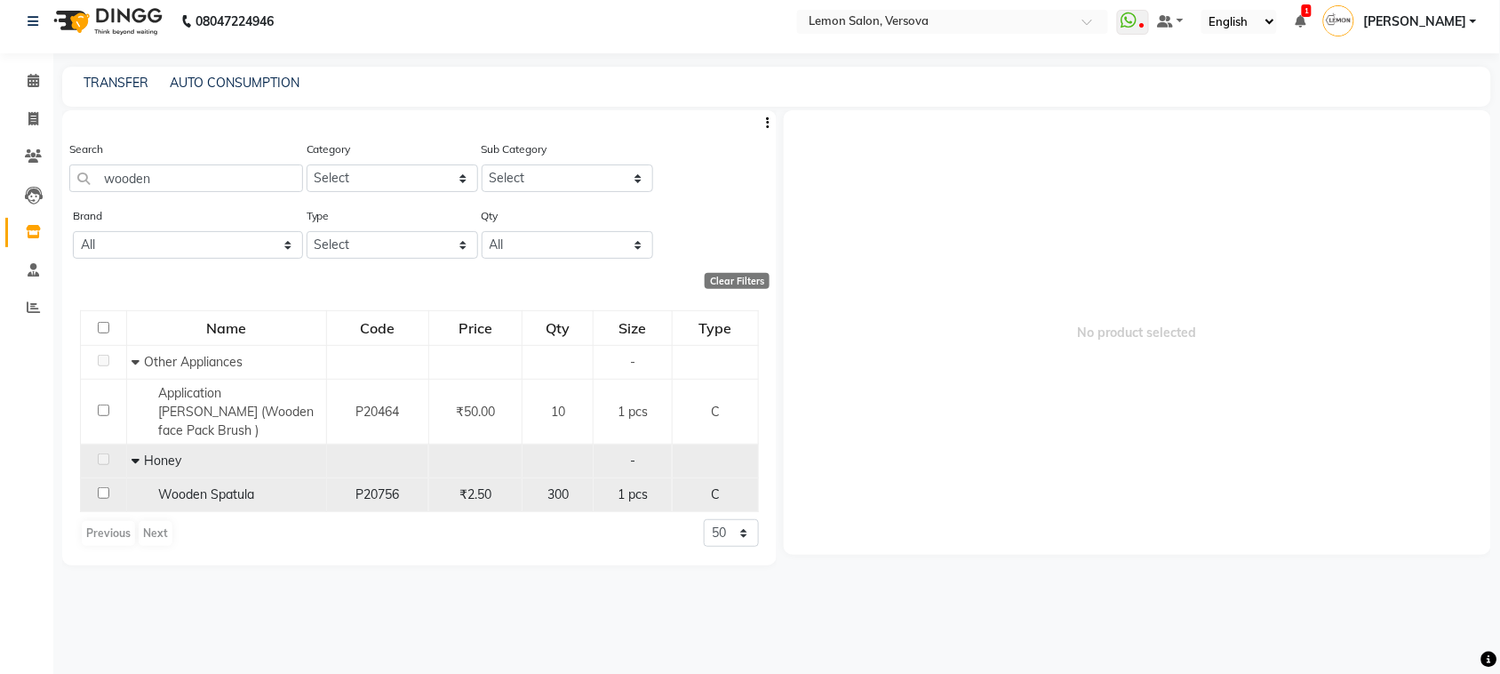
click at [187, 486] on span "Wooden Spatula" at bounding box center [206, 494] width 96 height 16
select select
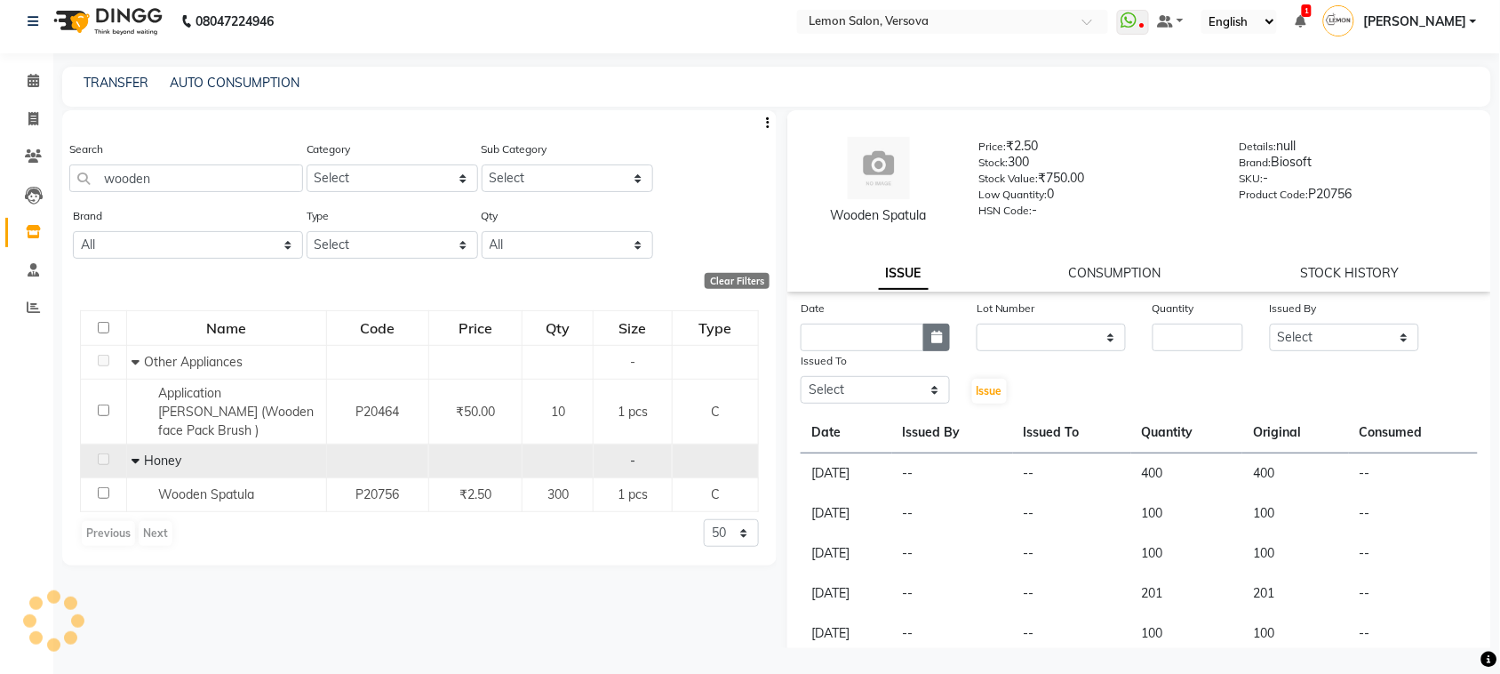
click at [927, 344] on button "button" at bounding box center [937, 338] width 27 height 28
select select "9"
select select "2025"
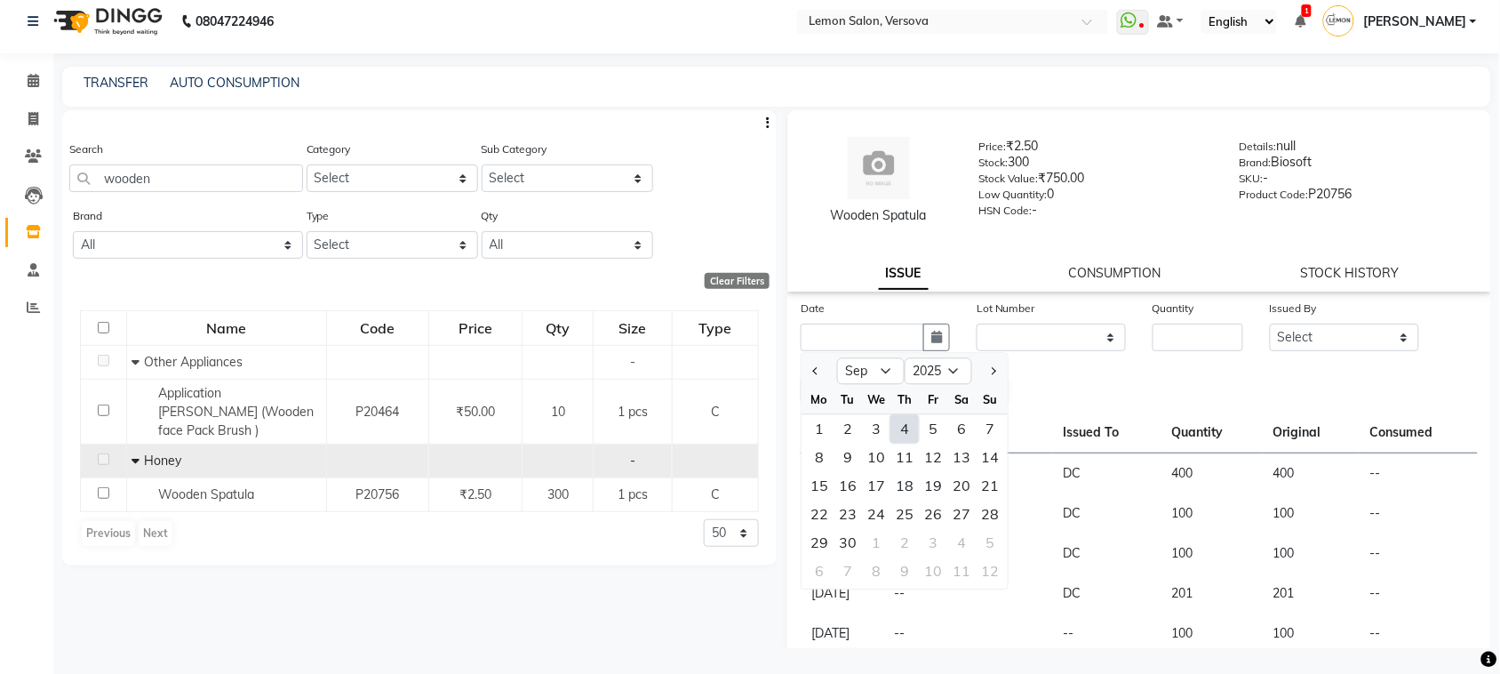
click at [899, 419] on div "4" at bounding box center [905, 429] width 28 height 28
type input "[DATE]"
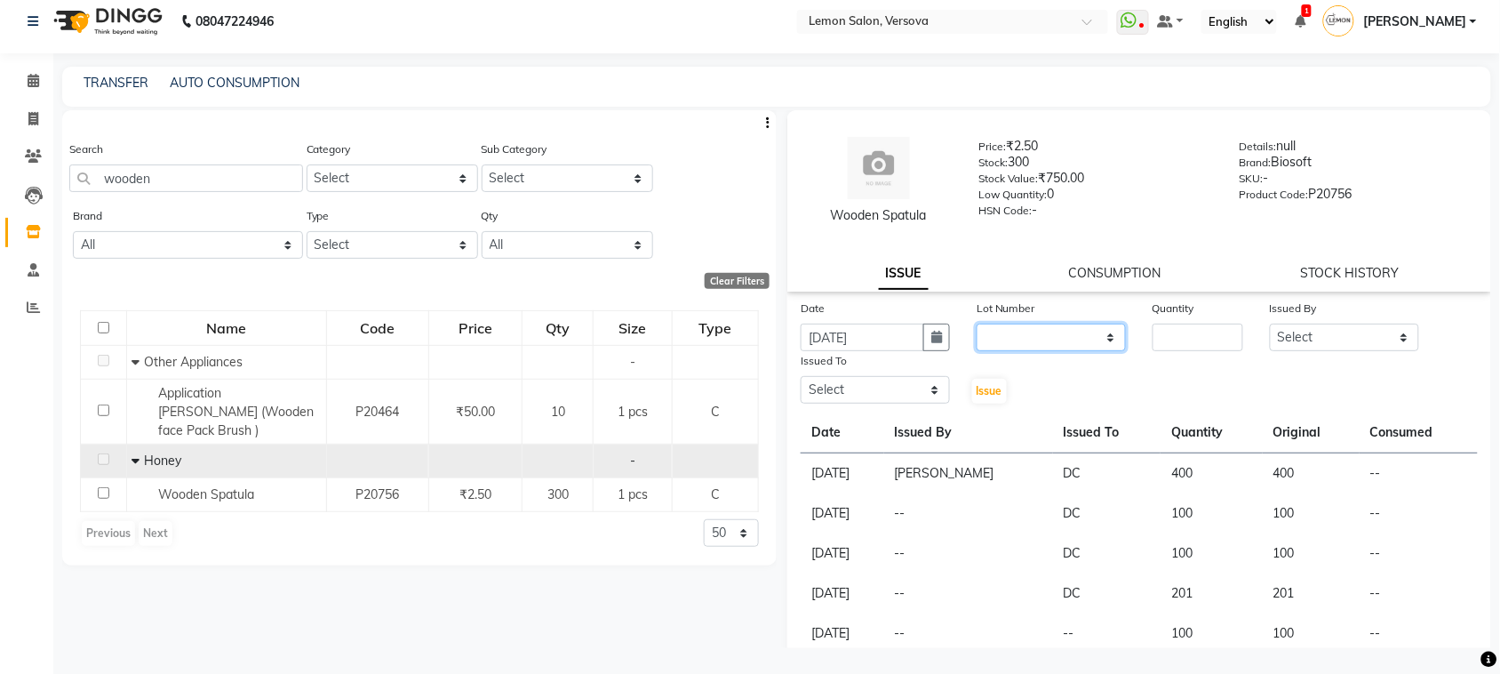
click at [987, 345] on select "None" at bounding box center [1051, 338] width 149 height 28
select select "0: null"
click at [977, 324] on select "None" at bounding box center [1051, 338] width 149 height 28
click at [1218, 333] on input "number" at bounding box center [1198, 338] width 91 height 28
type input "200"
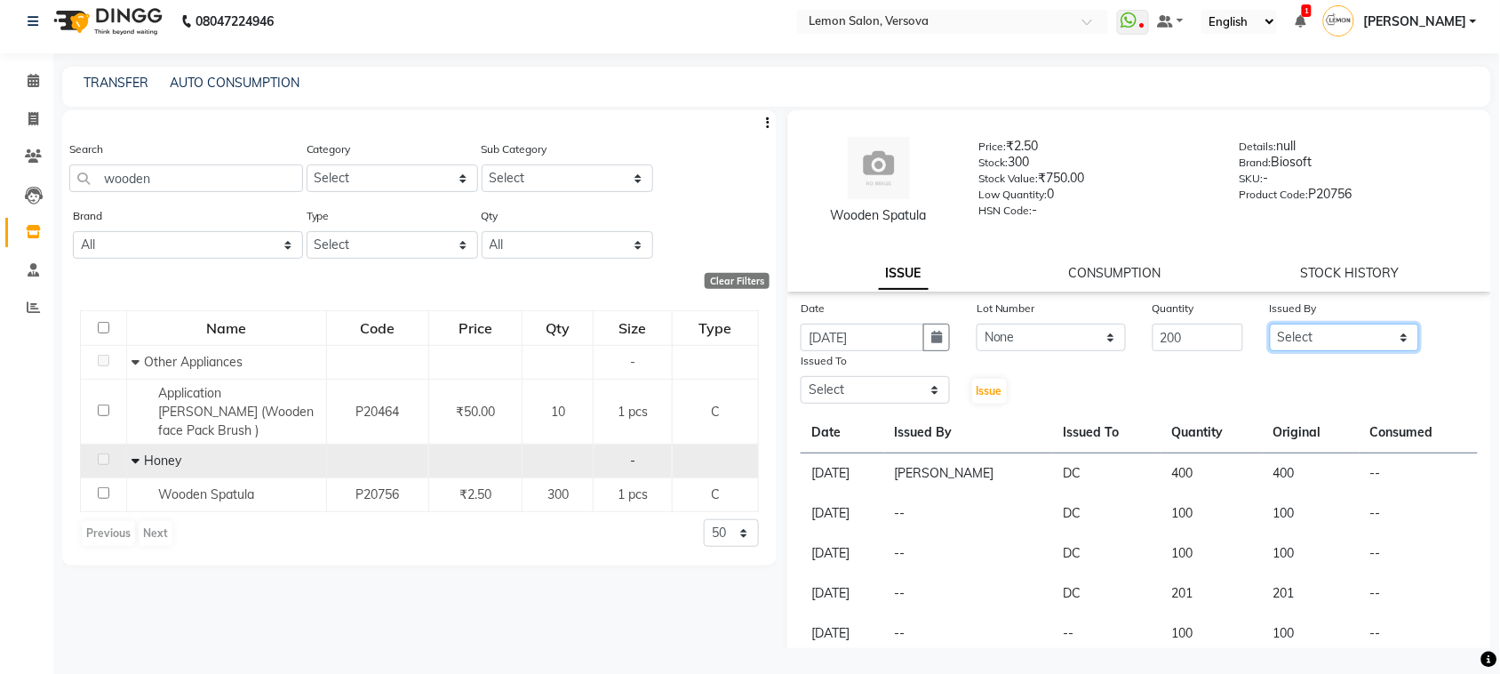
click at [1330, 325] on select "Select Alim Shah Asif Salmani DC Gufran Salmani Margaret Marshak D,souza Milind…" at bounding box center [1344, 338] width 149 height 28
select select "24464"
click at [1270, 324] on select "Select Alim Shah Asif Salmani DC Gufran Salmani Margaret Marshak D,souza Milind…" at bounding box center [1344, 338] width 149 height 28
click at [895, 398] on select "Select Alim Shah Asif Salmani DC Gufran Salmani Margaret Marshak D,souza Milind…" at bounding box center [875, 390] width 149 height 28
select select "7886"
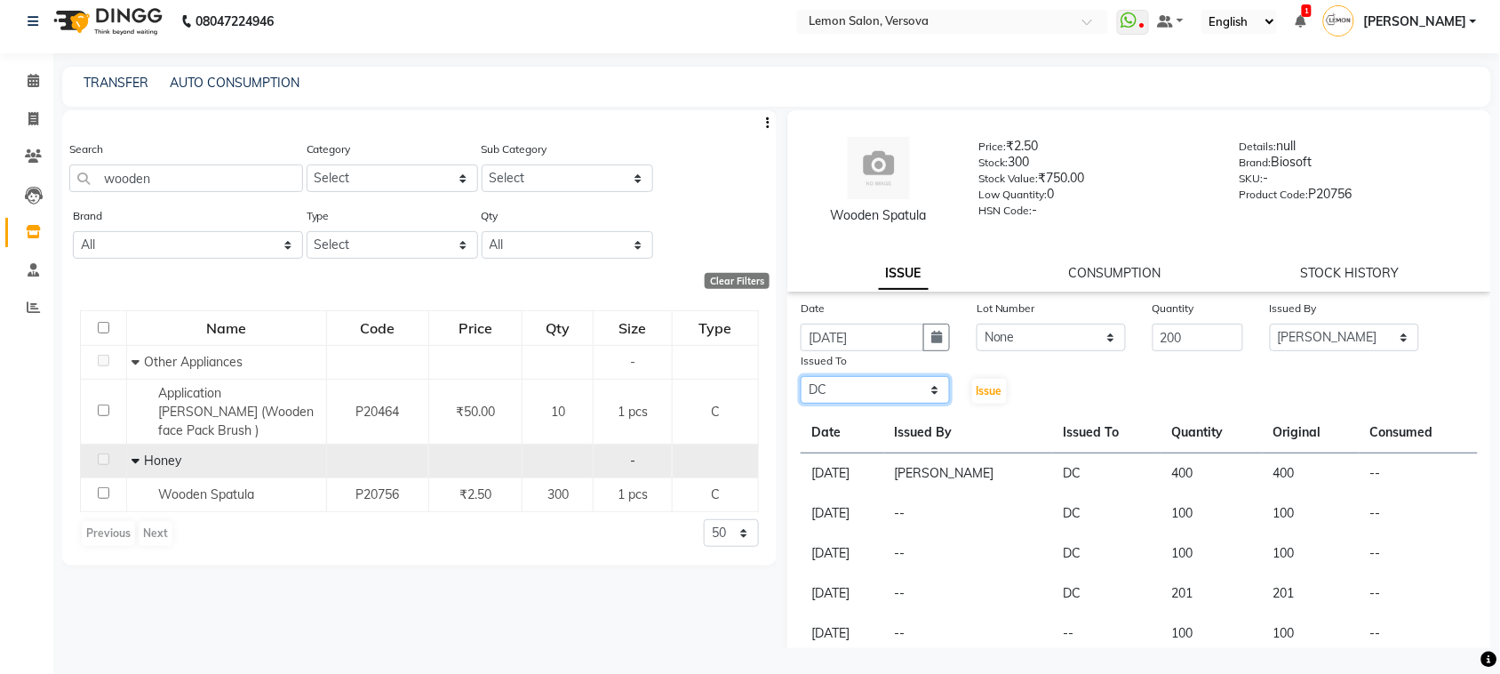
click at [801, 376] on select "Select Alim Shah Asif Salmani DC Gufran Salmani Margaret Marshak D,souza Milind…" at bounding box center [875, 390] width 149 height 28
click at [989, 391] on span "Issue" at bounding box center [990, 390] width 26 height 13
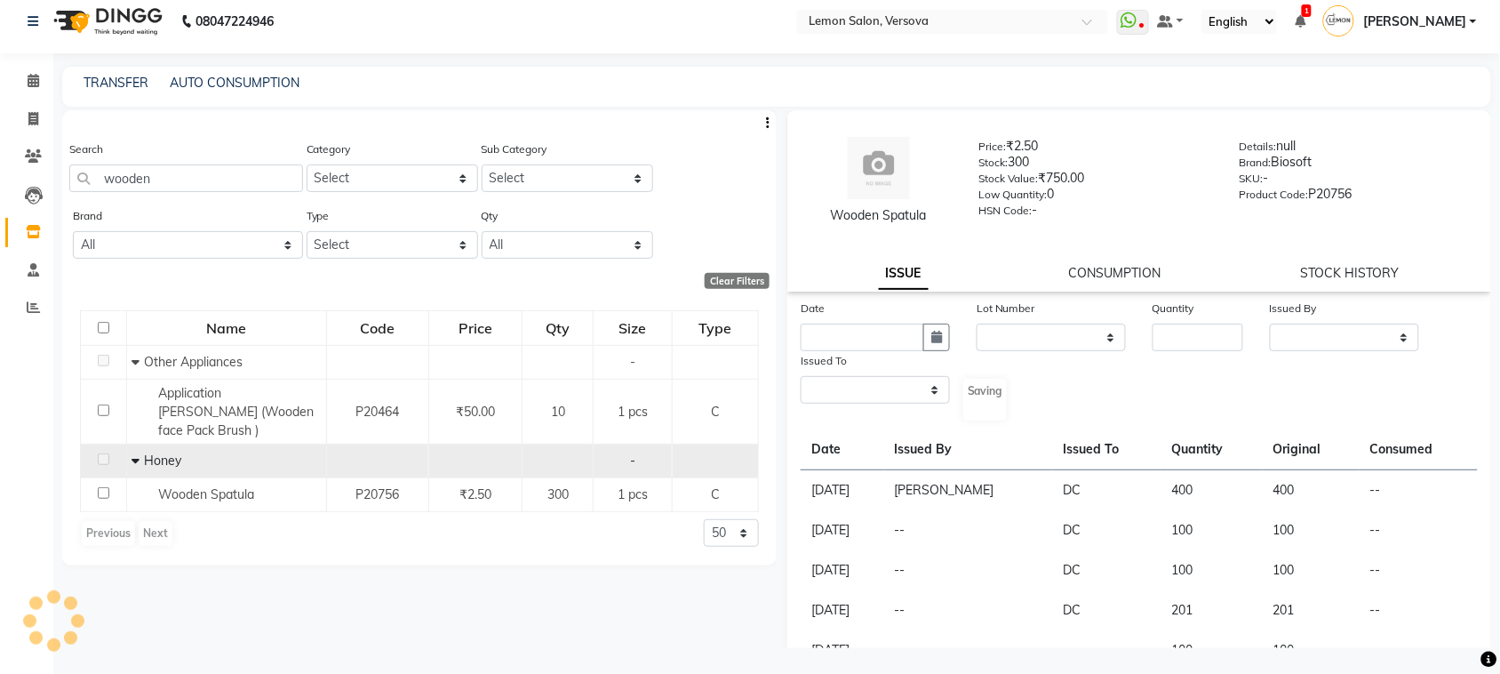
select select
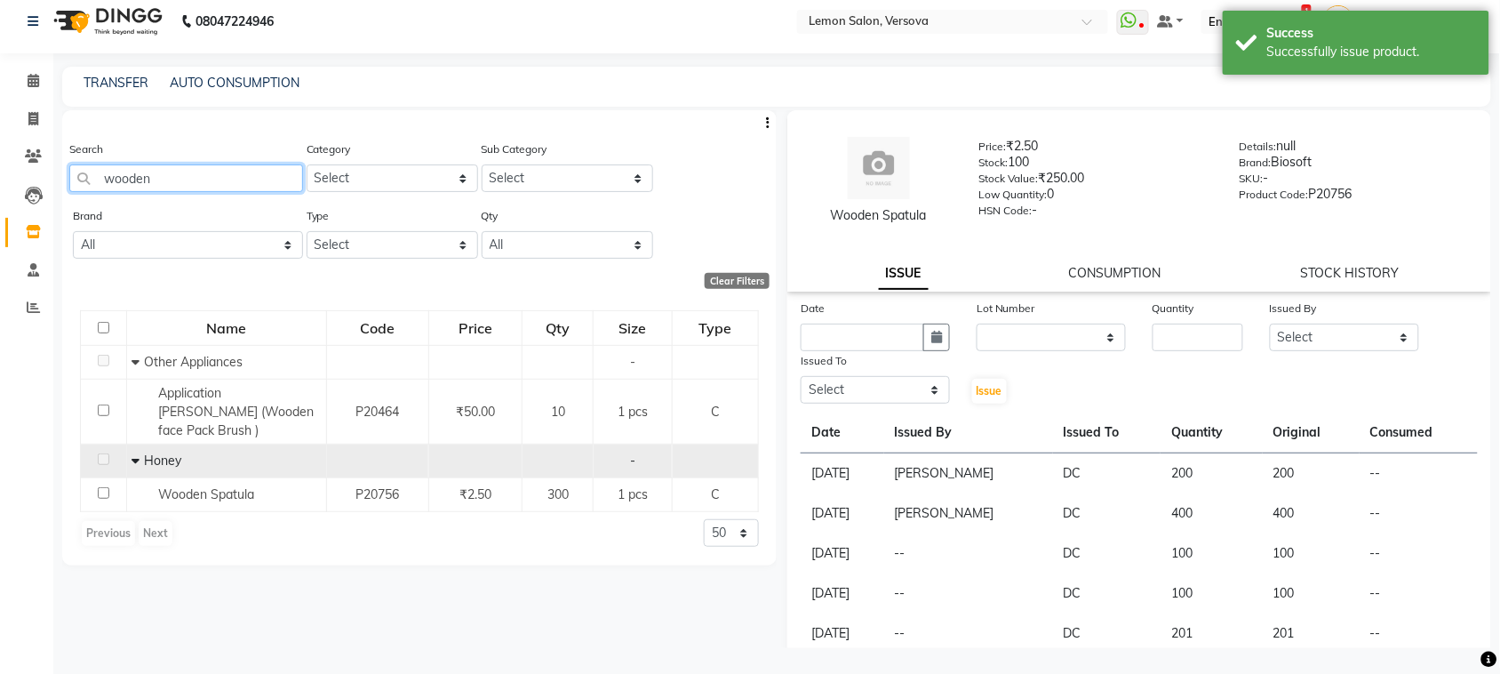
click at [167, 165] on input "wooden" at bounding box center [186, 178] width 234 height 28
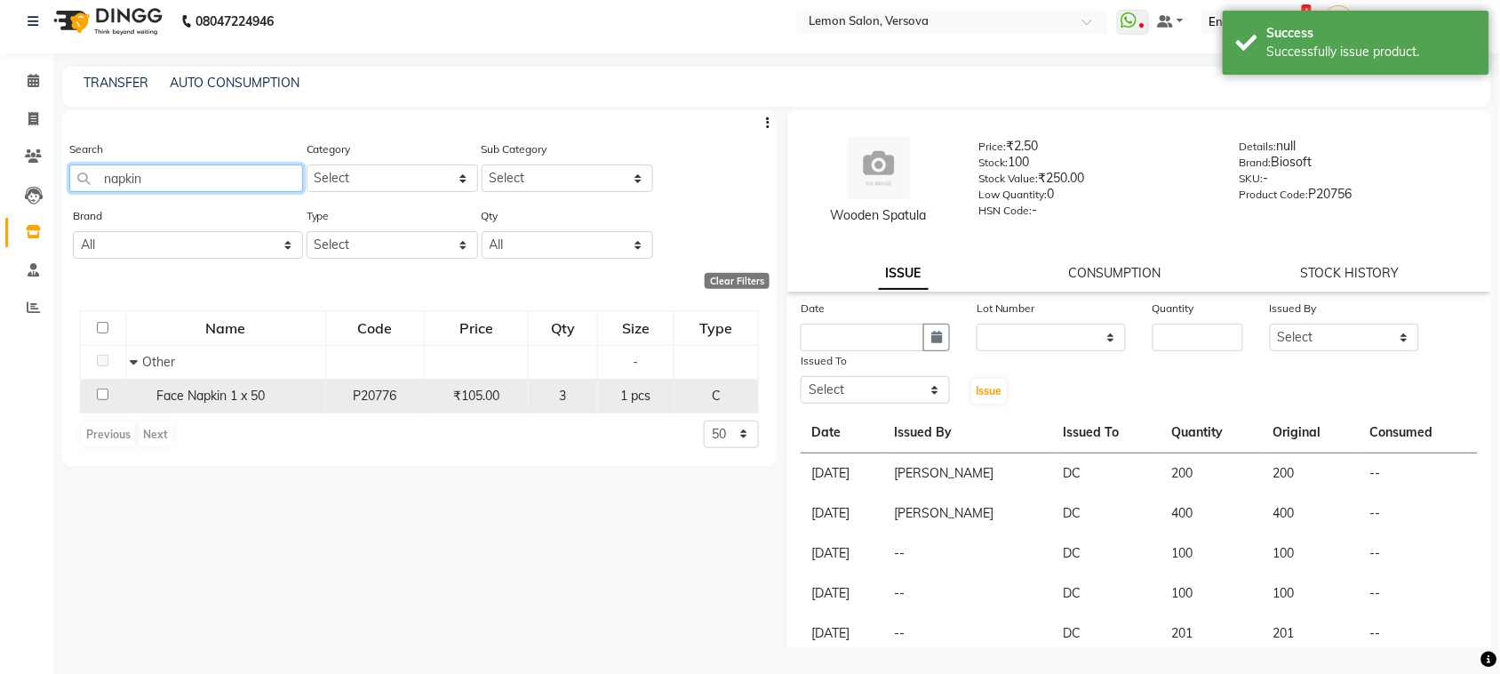
type input "napkin"
click at [218, 392] on span "Face Napkin 1 x 50" at bounding box center [211, 396] width 108 height 16
select select
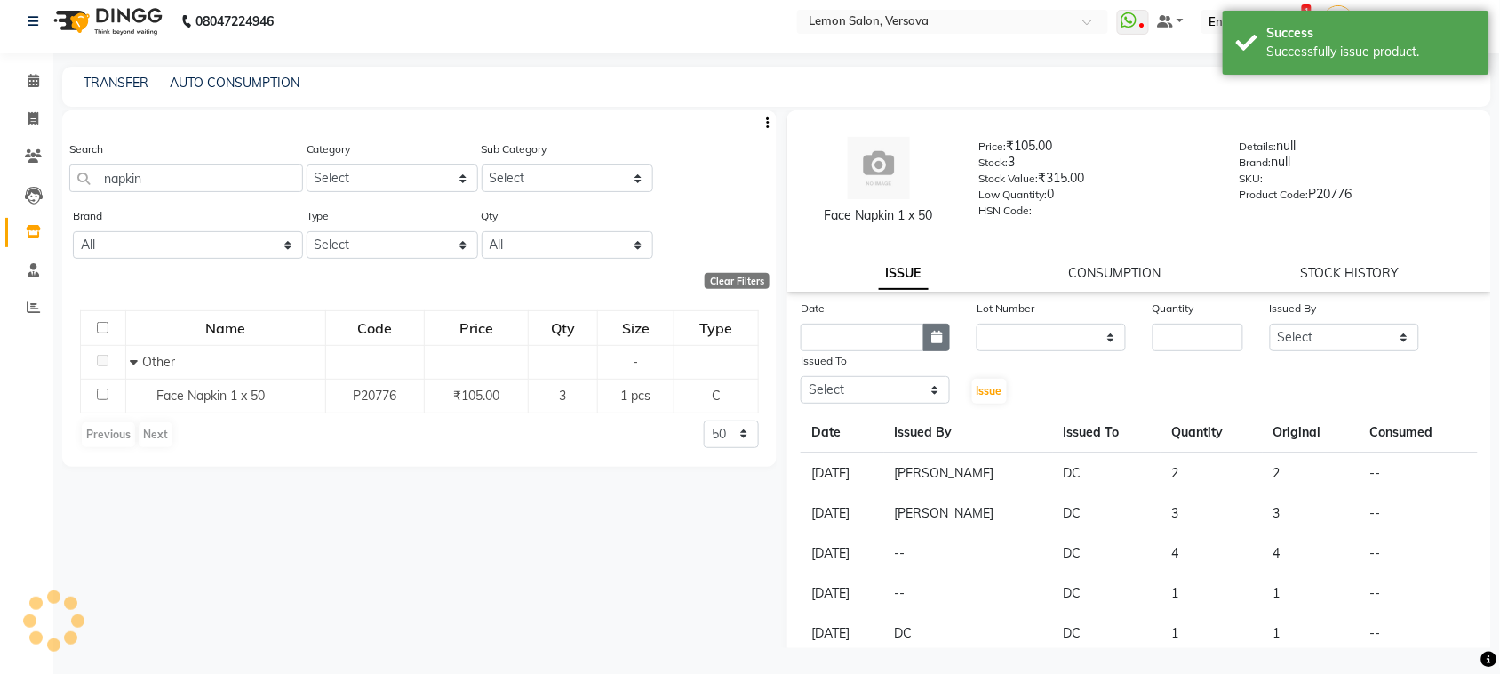
click at [936, 332] on icon "button" at bounding box center [937, 337] width 11 height 12
select select "9"
select select "2025"
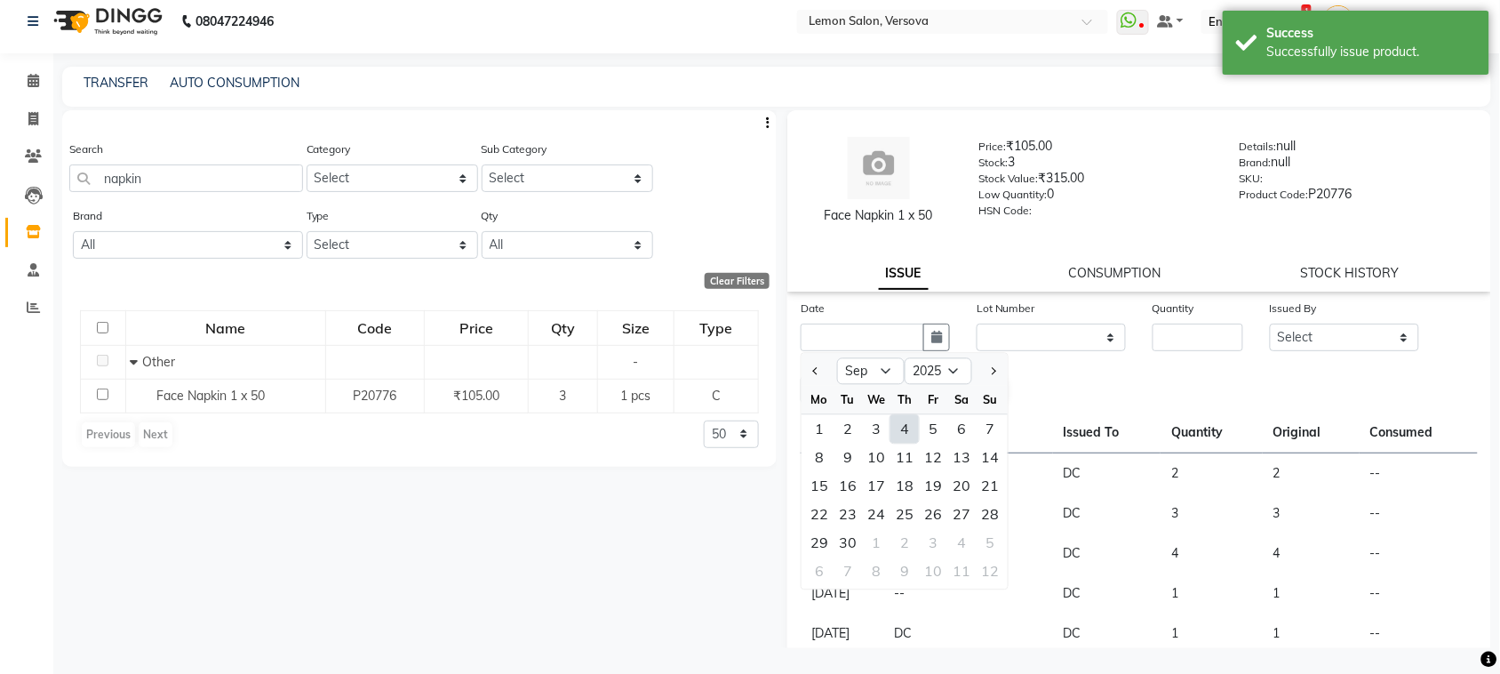
click at [908, 419] on div "4" at bounding box center [905, 429] width 28 height 28
type input "[DATE]"
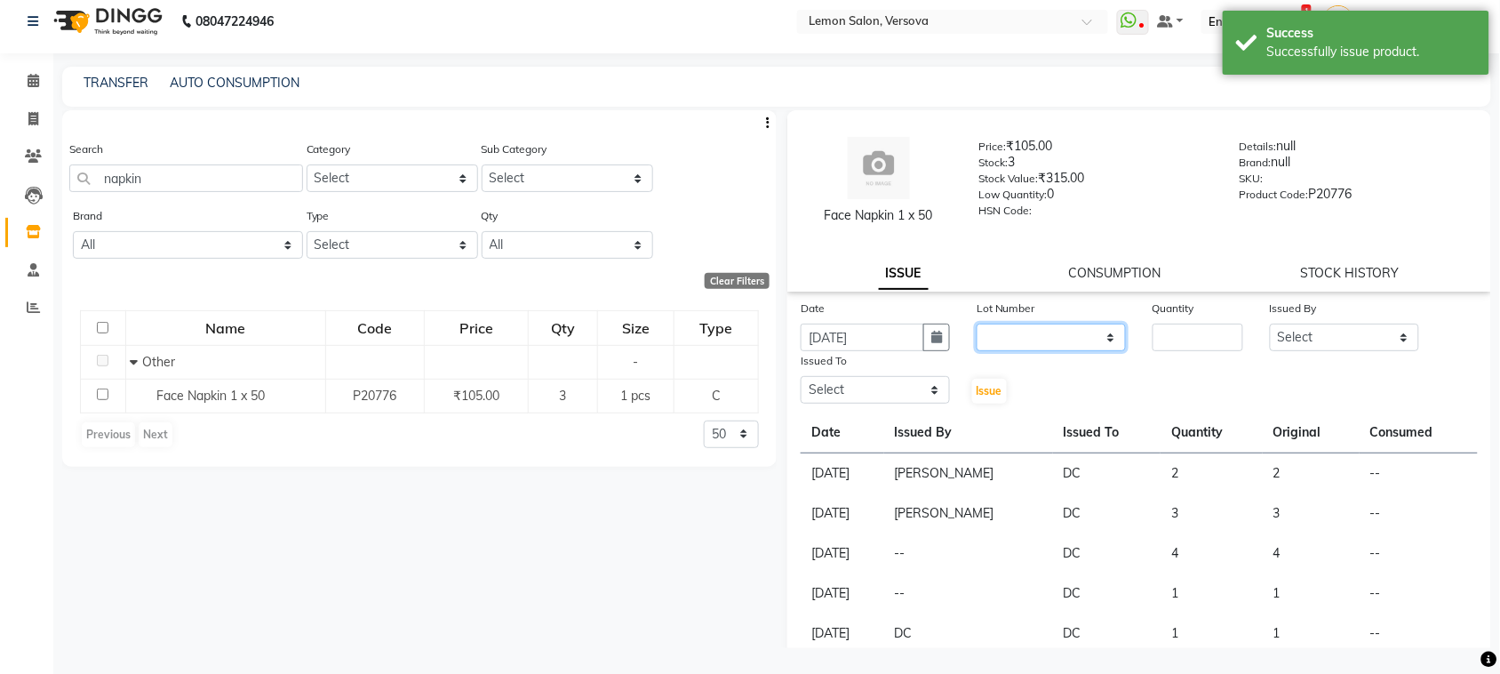
click at [1044, 333] on select "None" at bounding box center [1051, 338] width 149 height 28
select select "0: null"
click at [977, 324] on select "None" at bounding box center [1051, 338] width 149 height 28
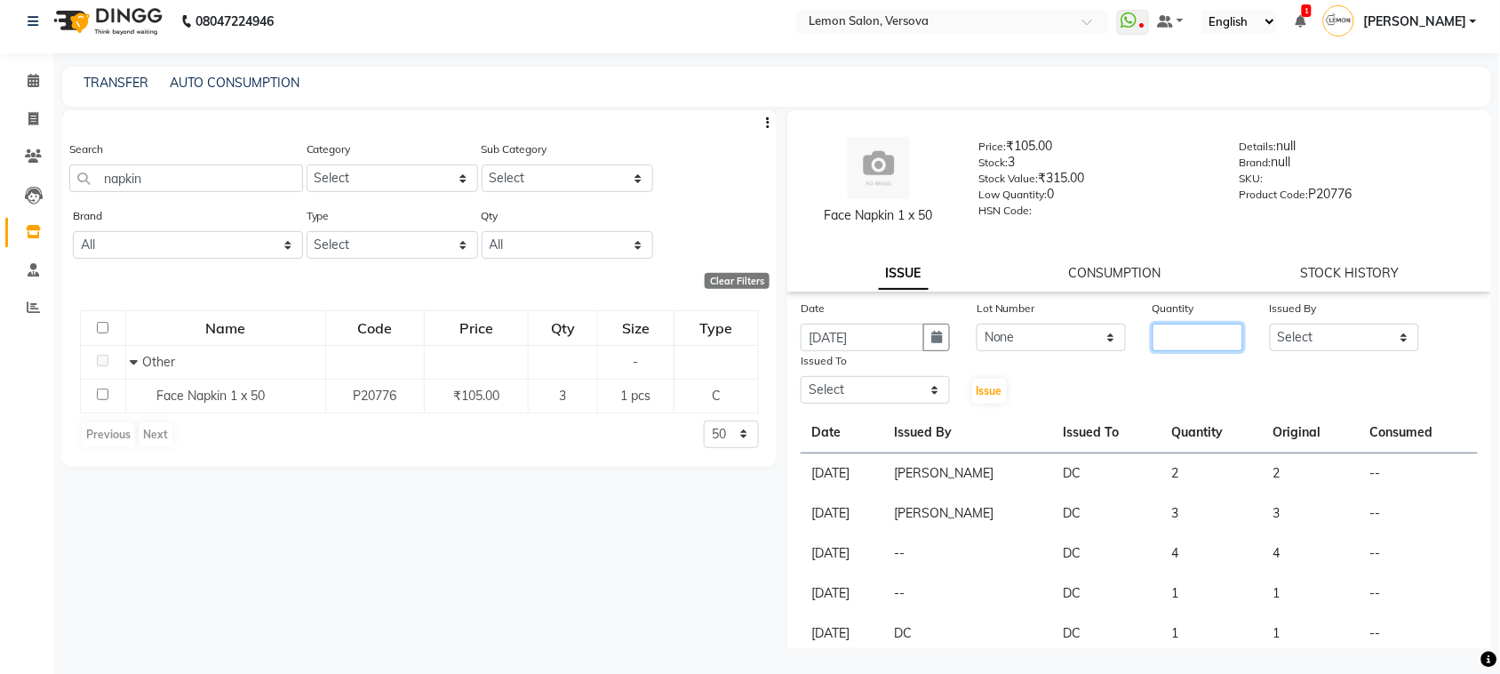
click at [1178, 333] on input "number" at bounding box center [1198, 338] width 91 height 28
type input "1"
click at [1326, 333] on select "Select Alim Shah Asif Salmani DC Gufran Salmani Margaret Marshak D,souza Milind…" at bounding box center [1344, 338] width 149 height 28
select select "24464"
click at [1270, 324] on select "Select Alim Shah Asif Salmani DC Gufran Salmani Margaret Marshak D,souza Milind…" at bounding box center [1344, 338] width 149 height 28
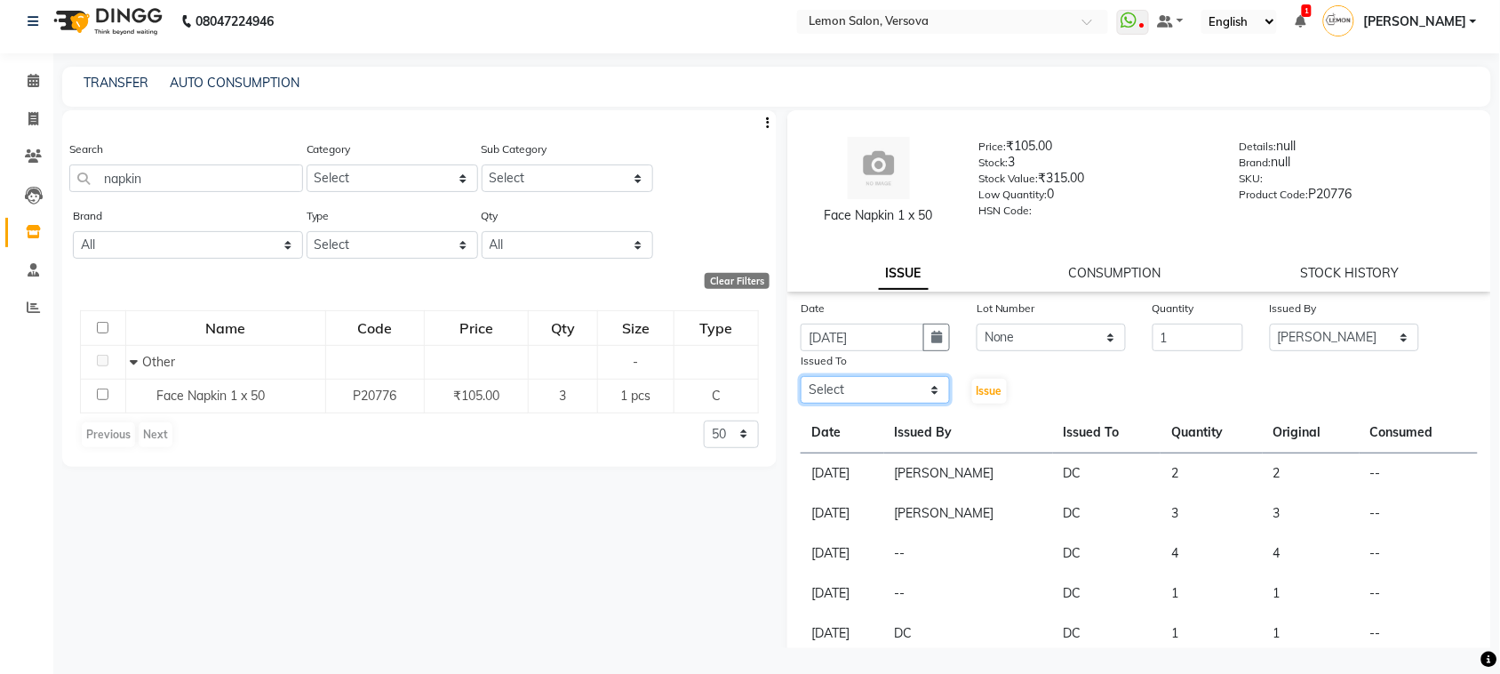
click at [845, 389] on select "Select Alim Shah Asif Salmani DC Gufran Salmani Margaret Marshak D,souza Milind…" at bounding box center [875, 390] width 149 height 28
select select "7886"
click at [801, 376] on select "Select Alim Shah Asif Salmani DC Gufran Salmani Margaret Marshak D,souza Milind…" at bounding box center [875, 390] width 149 height 28
click at [991, 389] on span "Issue" at bounding box center [990, 390] width 26 height 13
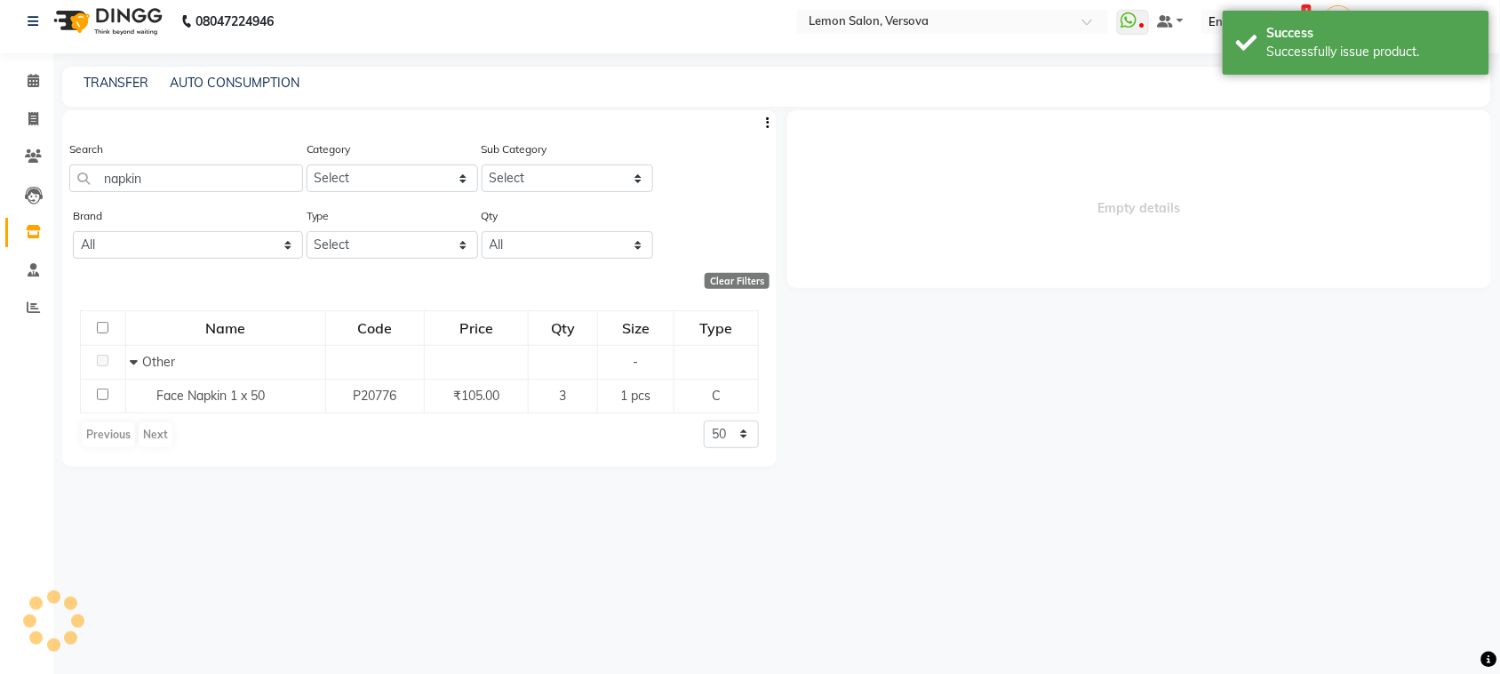
select select
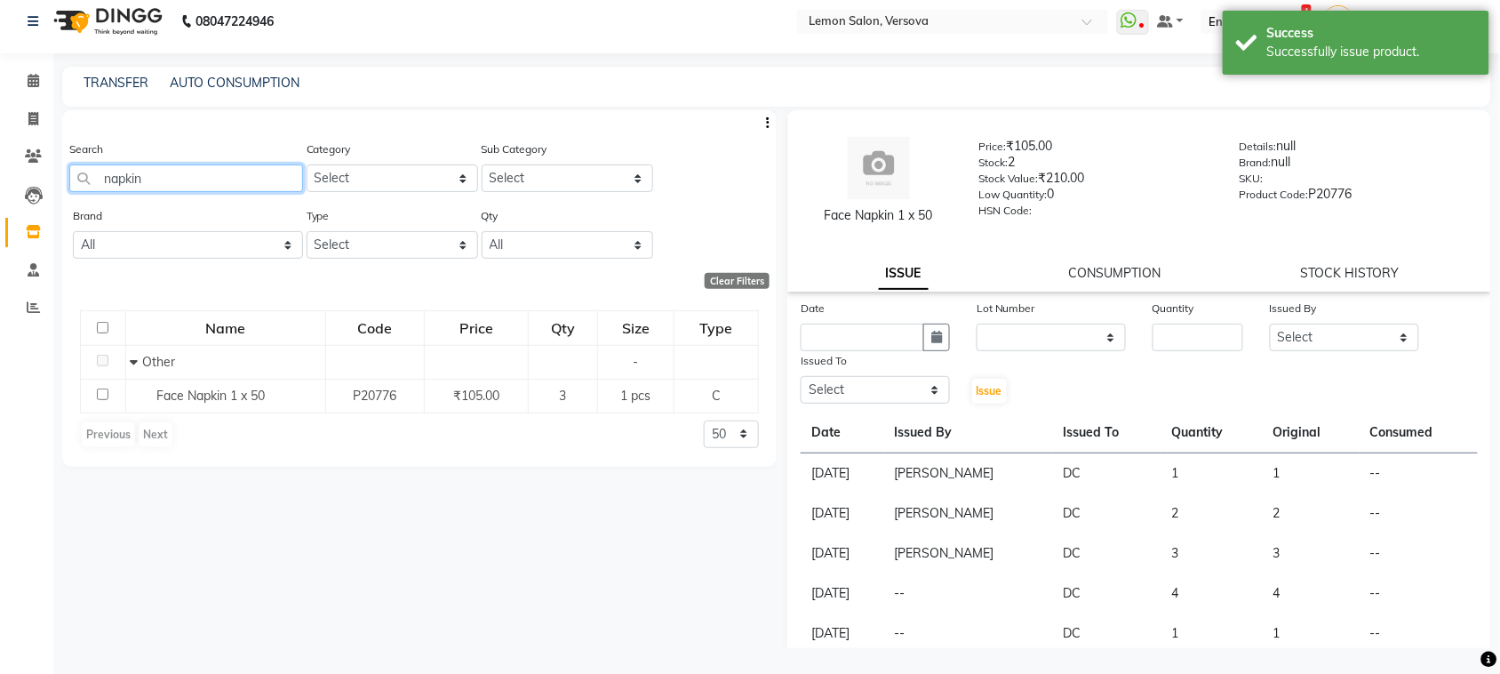
click at [211, 164] on input "napkin" at bounding box center [186, 178] width 234 height 28
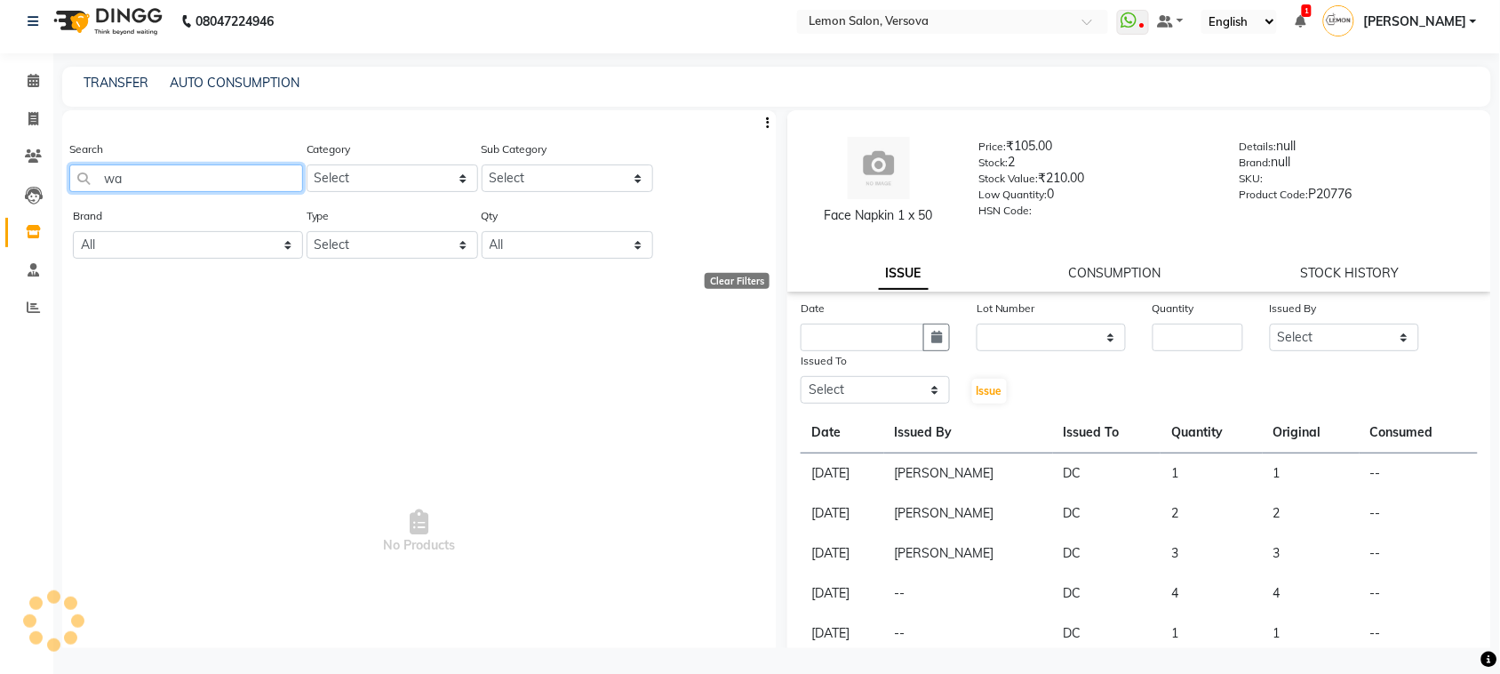
type input "w"
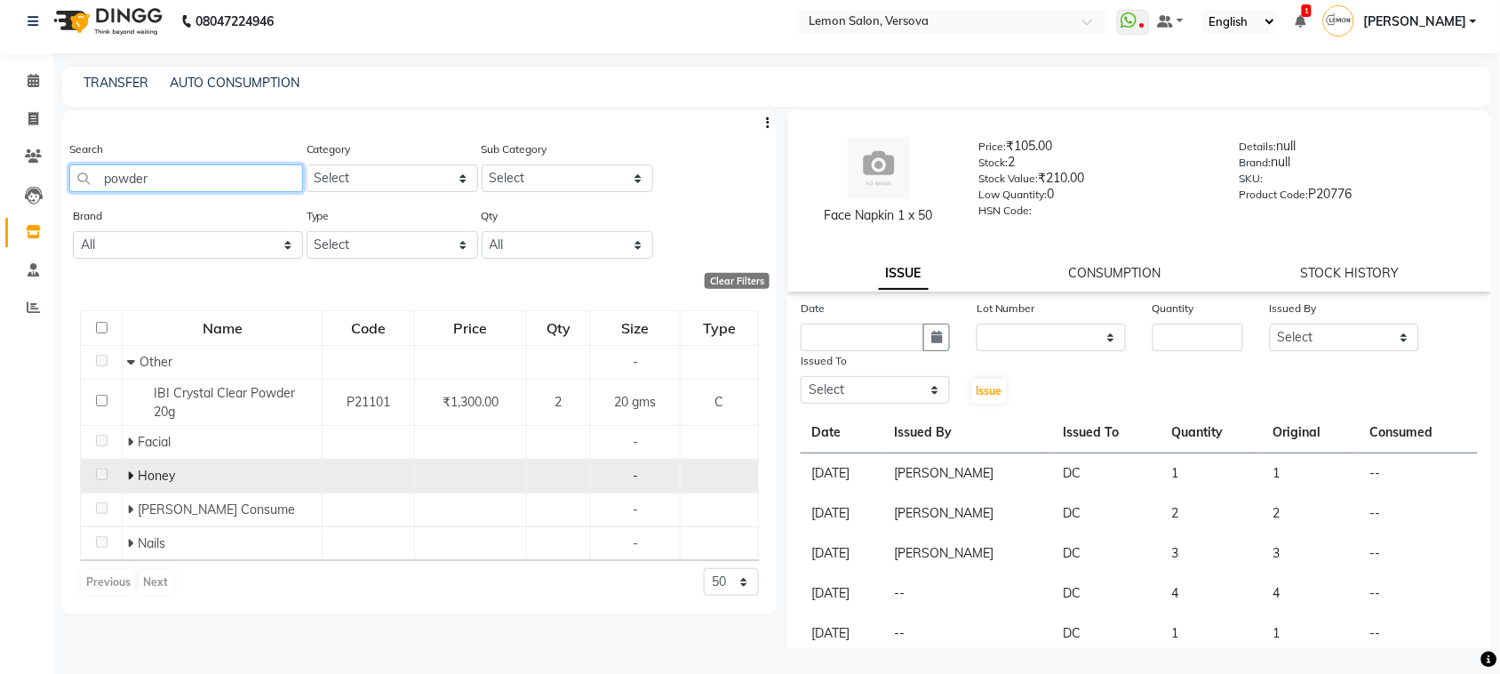
type input "powder"
click at [125, 477] on td "Honey" at bounding box center [223, 477] width 200 height 34
click at [132, 473] on icon at bounding box center [130, 475] width 6 height 12
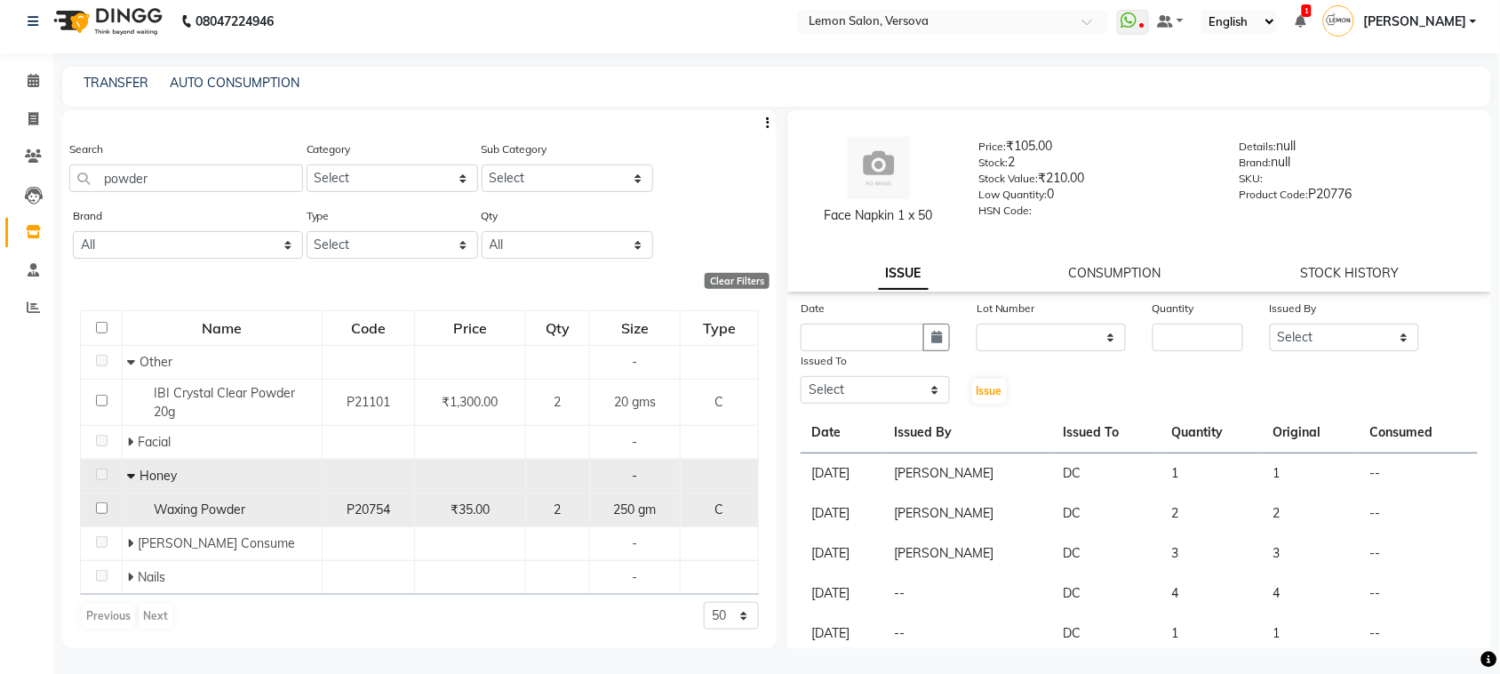
click at [189, 508] on span "Waxing Powder" at bounding box center [200, 509] width 92 height 16
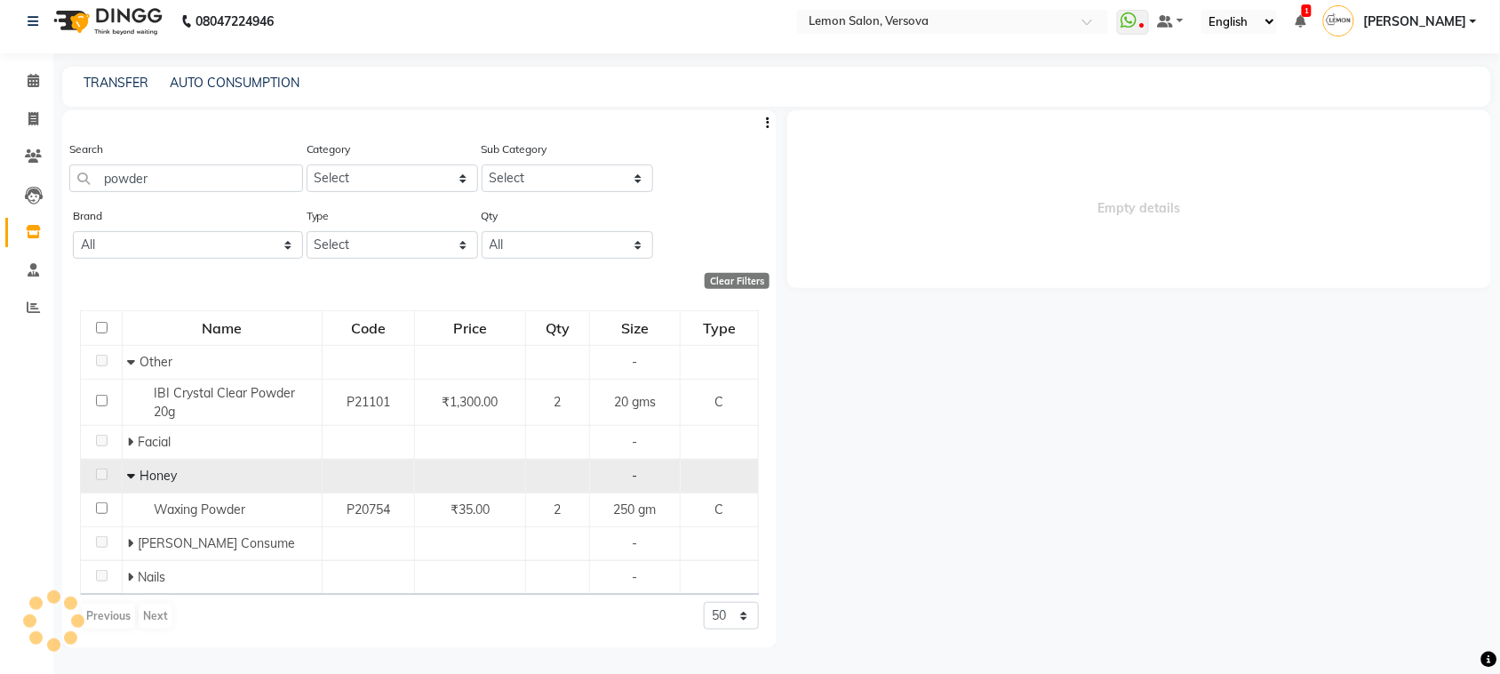
select select
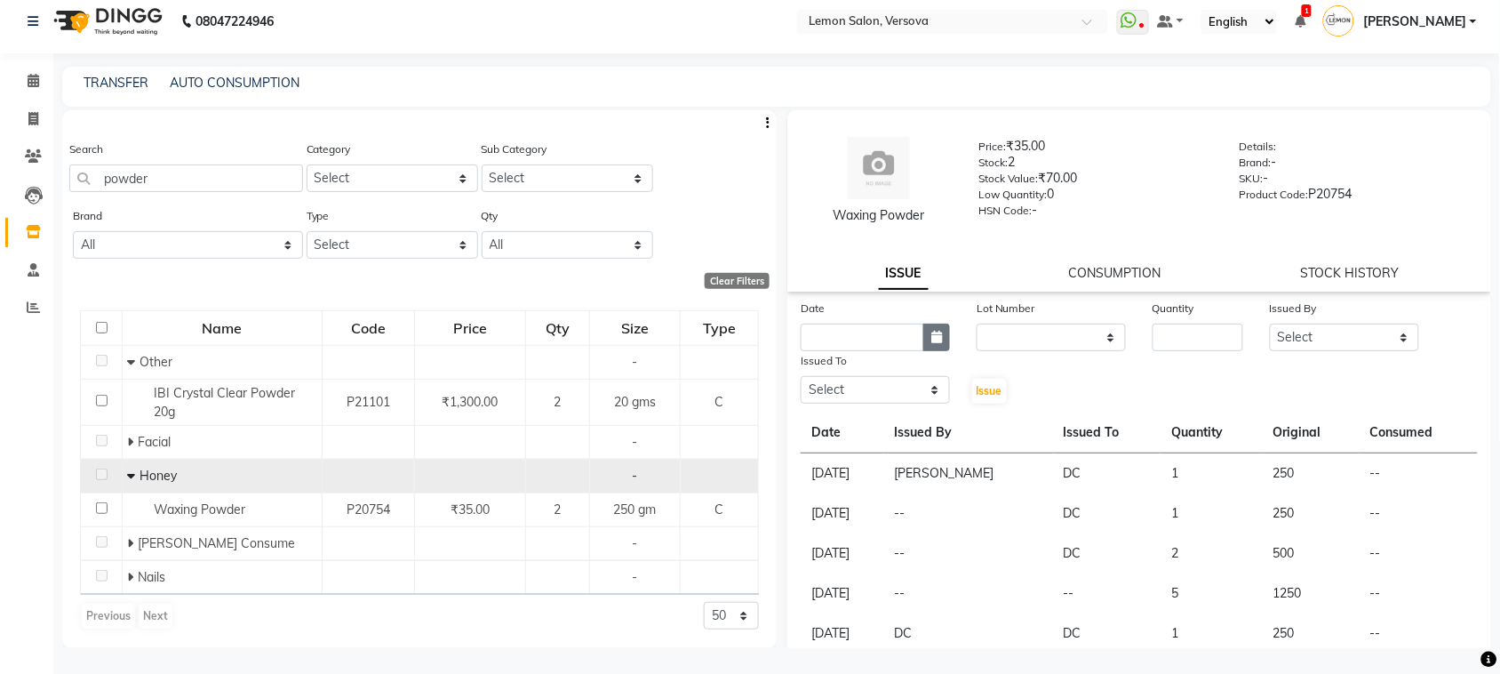
click at [932, 331] on icon "button" at bounding box center [937, 337] width 11 height 12
select select "9"
select select "2025"
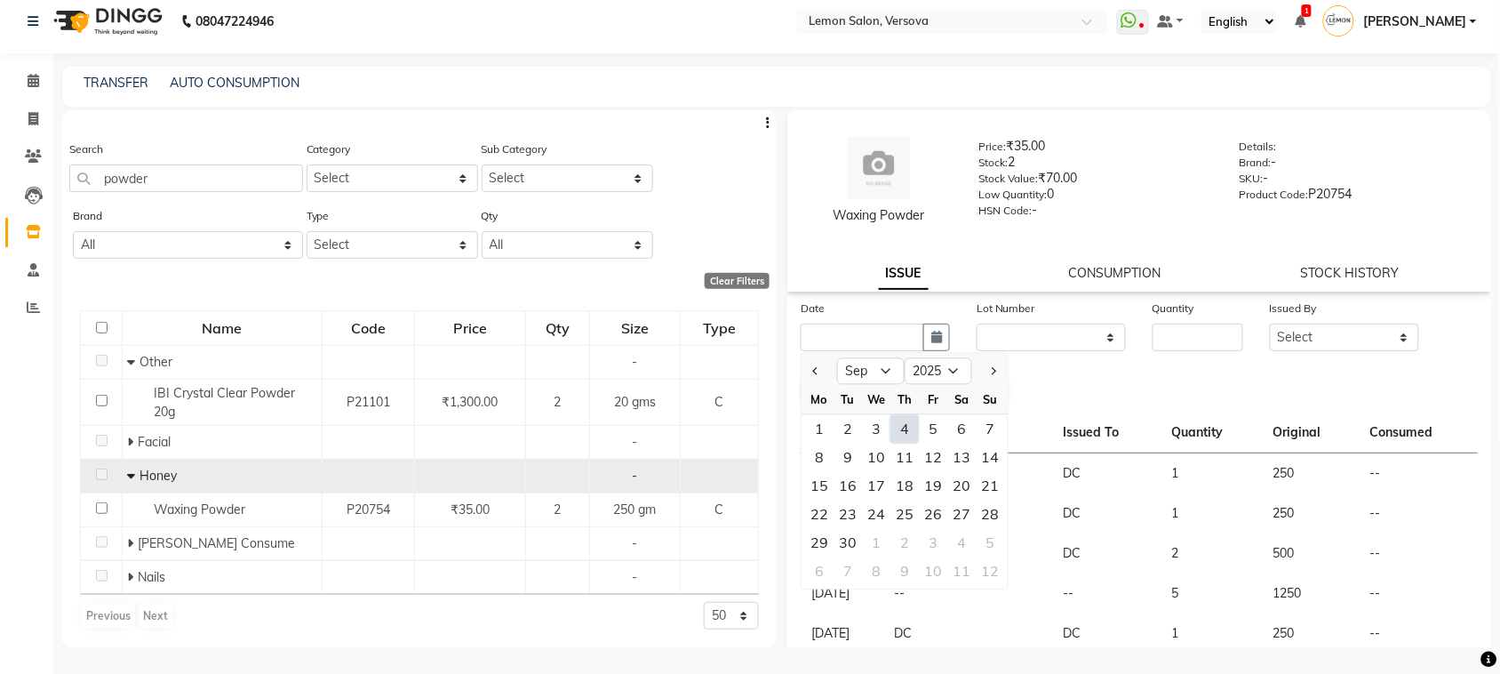
click at [900, 428] on div "4" at bounding box center [905, 429] width 28 height 28
type input "[DATE]"
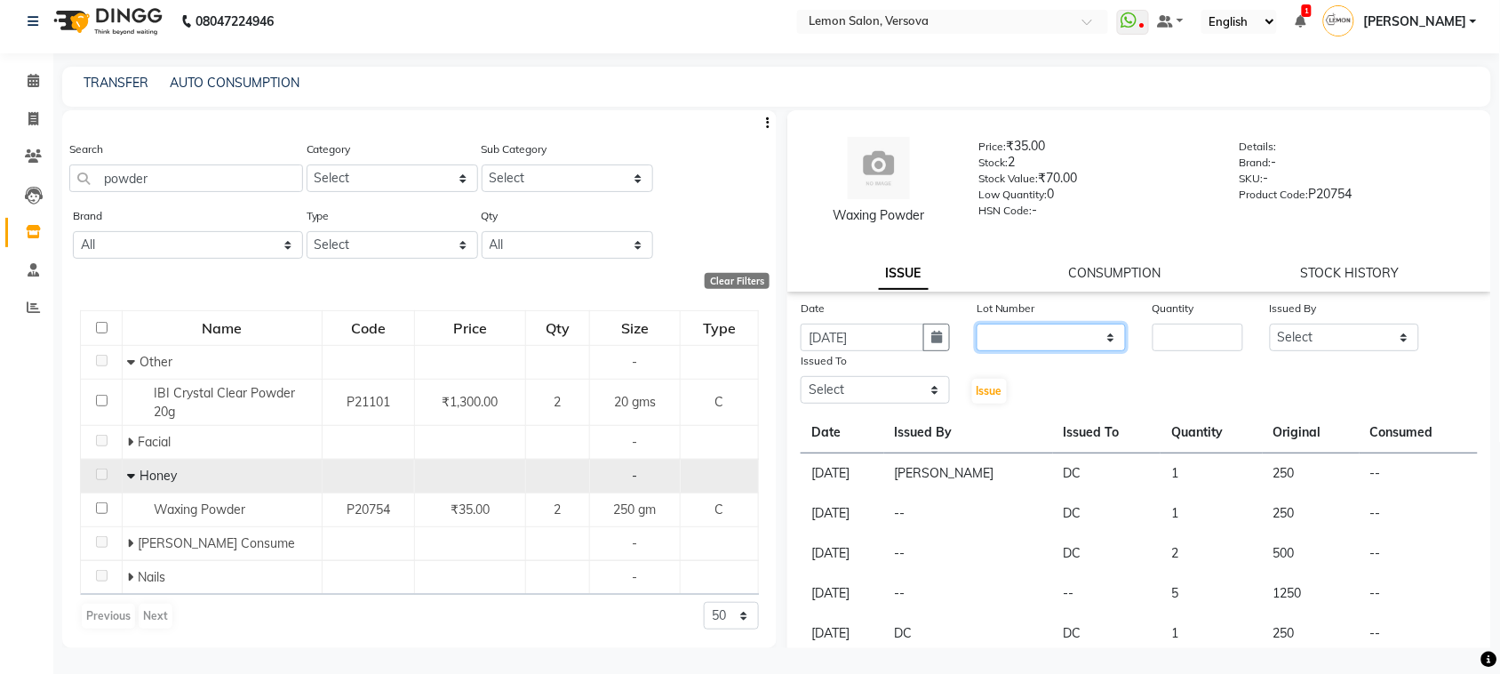
click at [1005, 342] on select "None" at bounding box center [1051, 338] width 149 height 28
select select "0: null"
click at [977, 324] on select "None" at bounding box center [1051, 338] width 149 height 28
click at [1200, 338] on input "number" at bounding box center [1198, 338] width 91 height 28
type input "1"
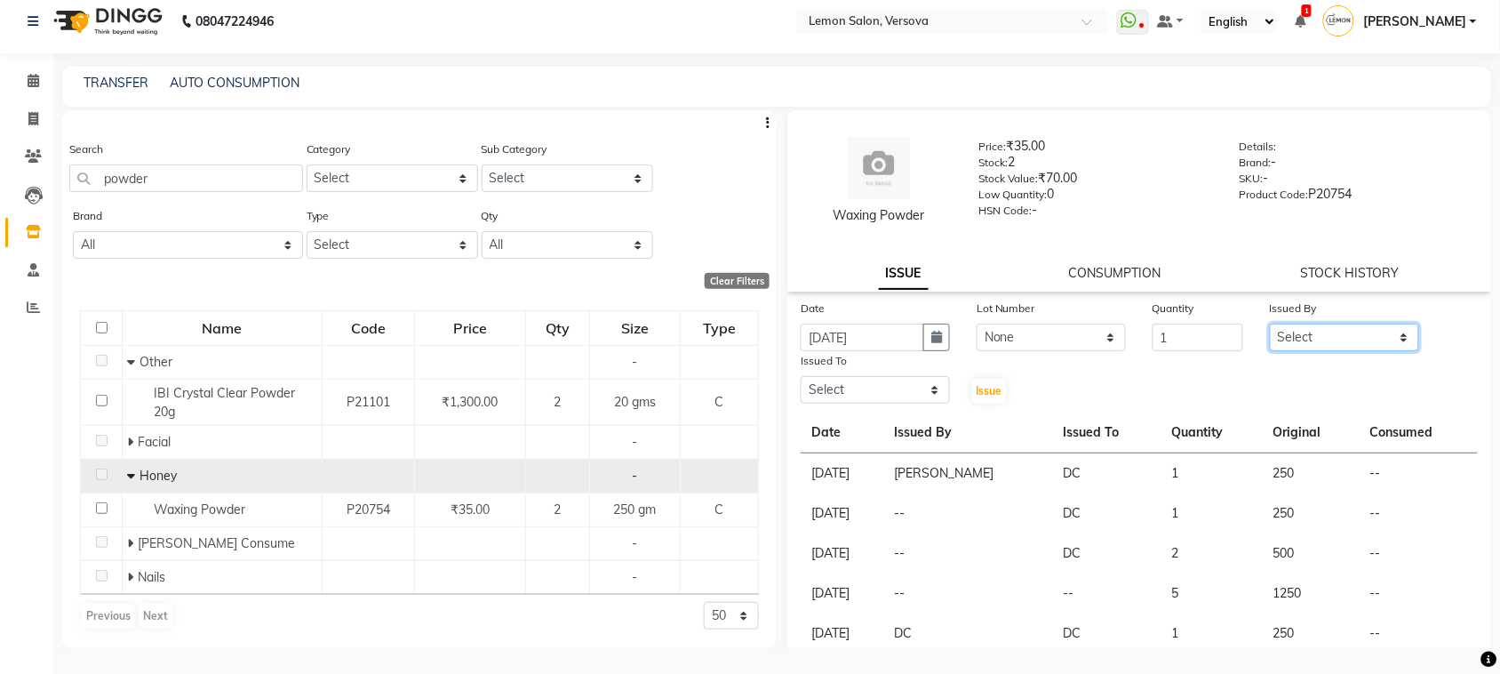
click at [1314, 333] on select "Select Alim Shah Asif Salmani DC Gufran Salmani Margaret Marshak D,souza Milind…" at bounding box center [1344, 338] width 149 height 28
select select "24464"
click at [1270, 324] on select "Select Alim Shah Asif Salmani DC Gufran Salmani Margaret Marshak D,souza Milind…" at bounding box center [1344, 338] width 149 height 28
click at [883, 400] on select "Select Alim Shah Asif Salmani DC Gufran Salmani Margaret Marshak D,souza Milind…" at bounding box center [875, 390] width 149 height 28
select select "7886"
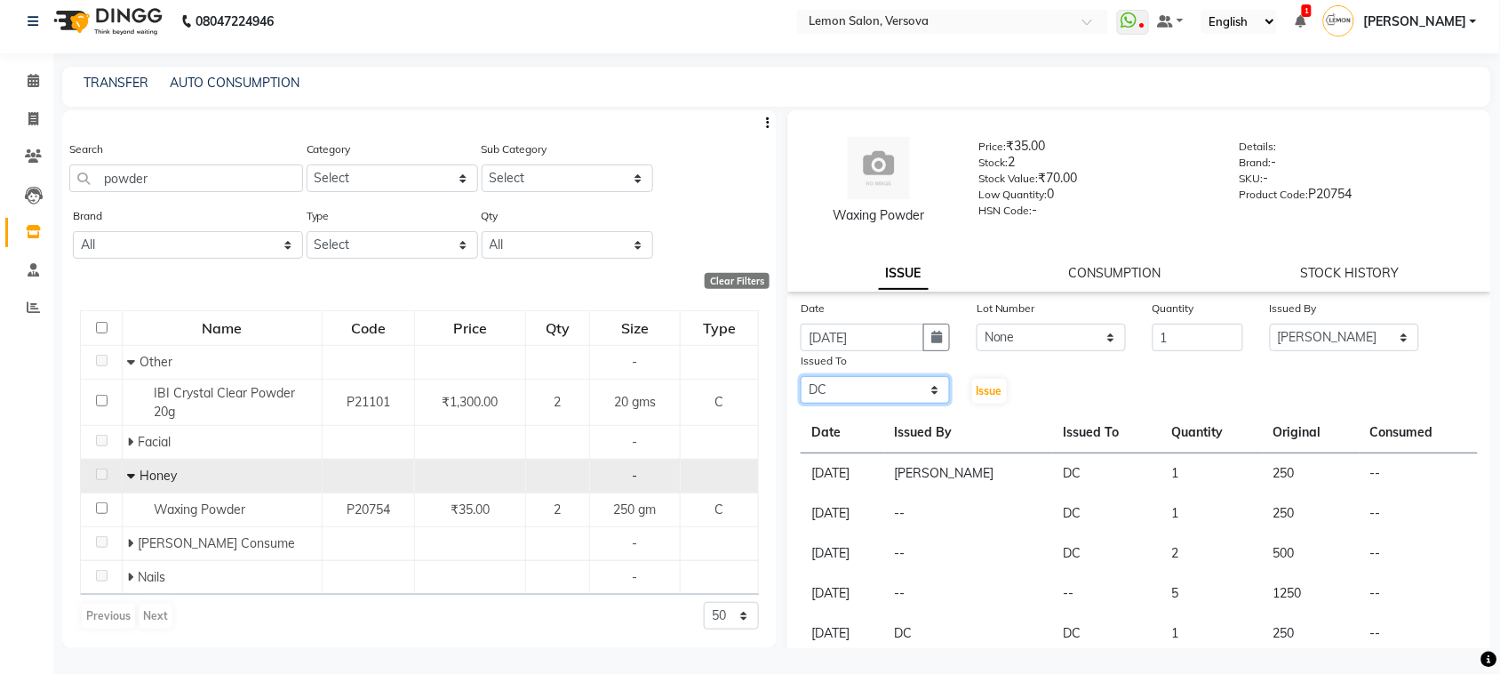
click at [801, 376] on select "Select Alim Shah Asif Salmani DC Gufran Salmani Margaret Marshak D,souza Milind…" at bounding box center [875, 390] width 149 height 28
click at [983, 387] on span "Issue" at bounding box center [990, 390] width 26 height 13
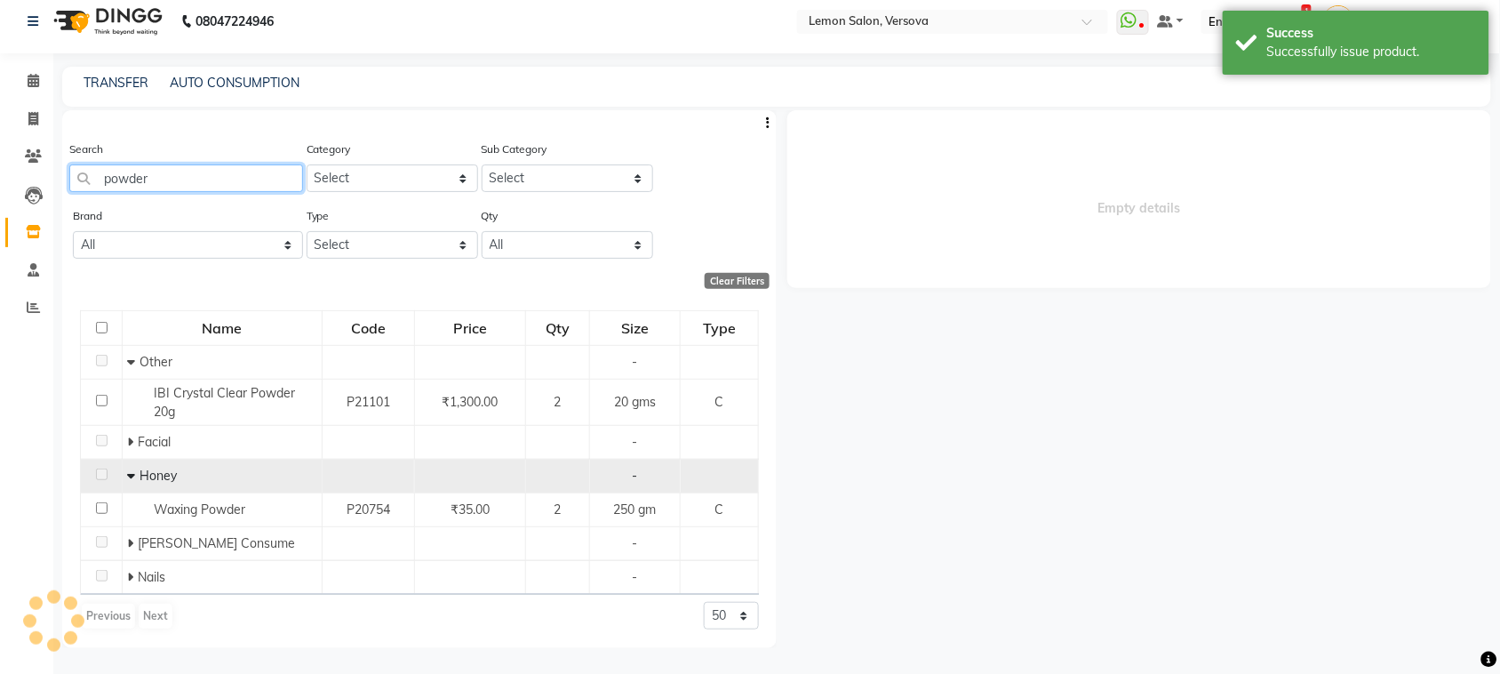
click at [222, 170] on input "powder" at bounding box center [186, 178] width 234 height 28
select select
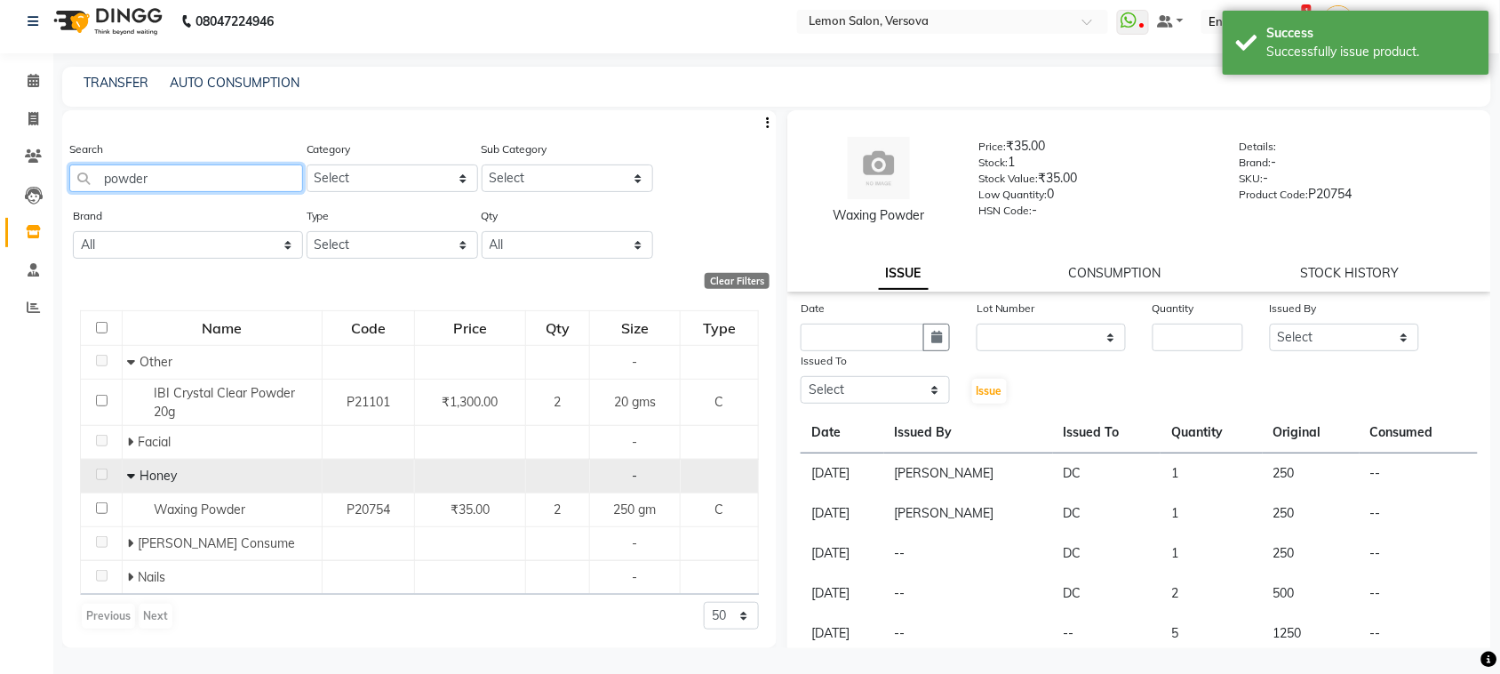
click at [222, 170] on input "powder" at bounding box center [186, 178] width 234 height 28
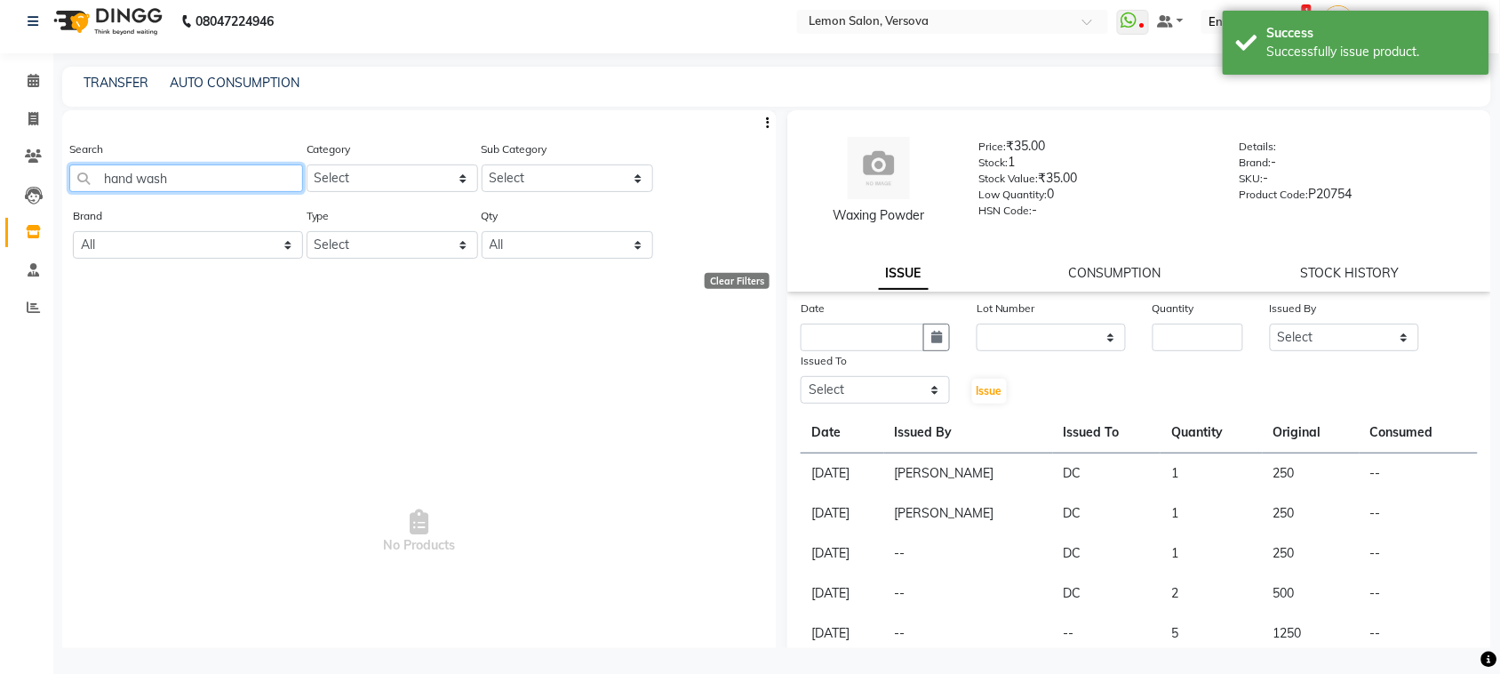
click at [203, 180] on input "hand wash" at bounding box center [186, 178] width 234 height 28
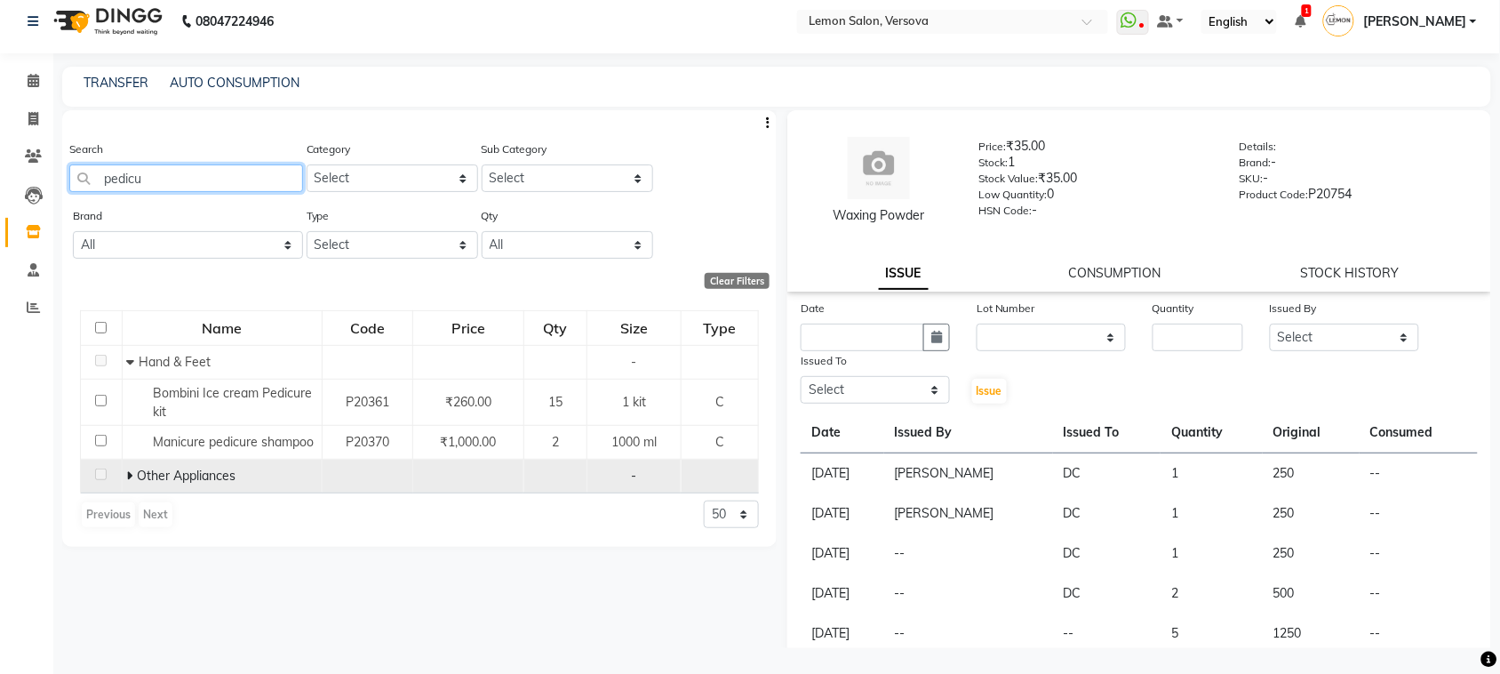
type input "pedicu"
click at [129, 477] on icon at bounding box center [129, 475] width 6 height 12
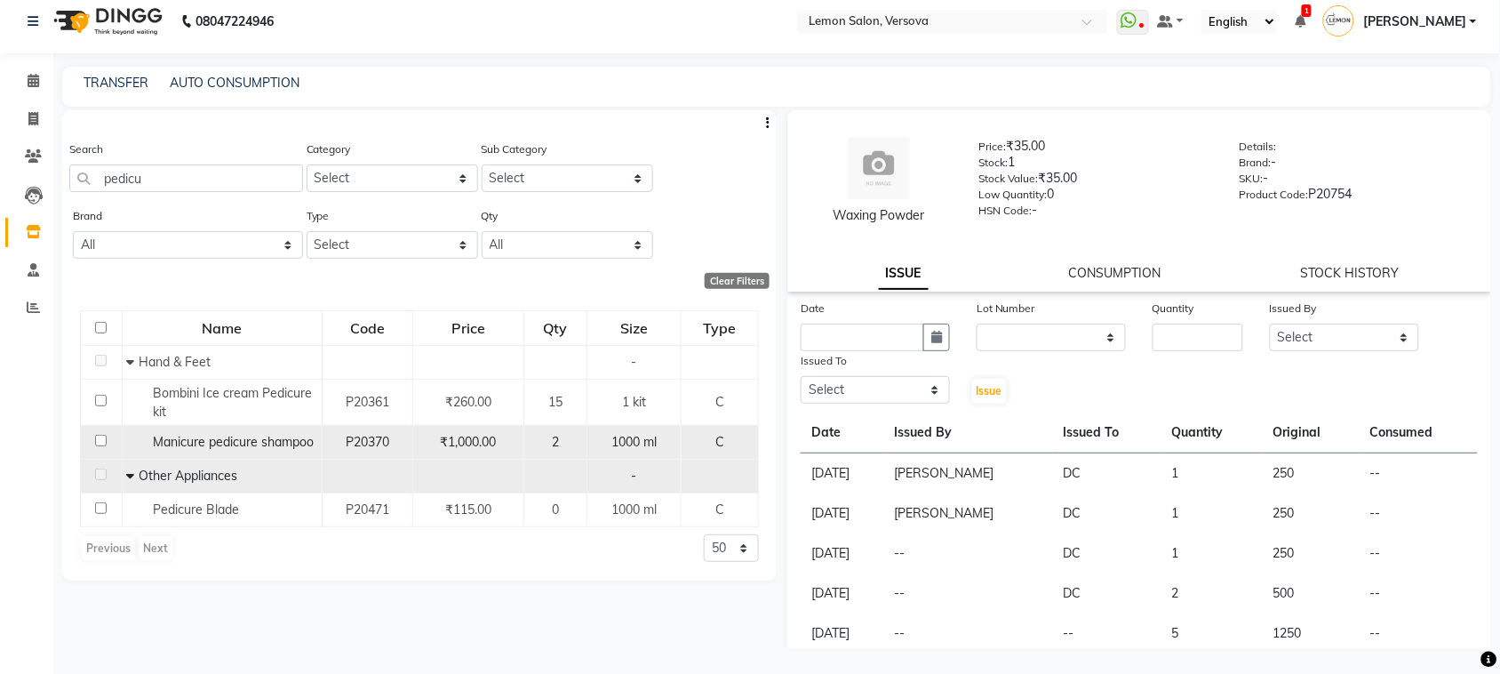
click at [196, 440] on span "Manicure pedicure shampoo" at bounding box center [233, 442] width 161 height 16
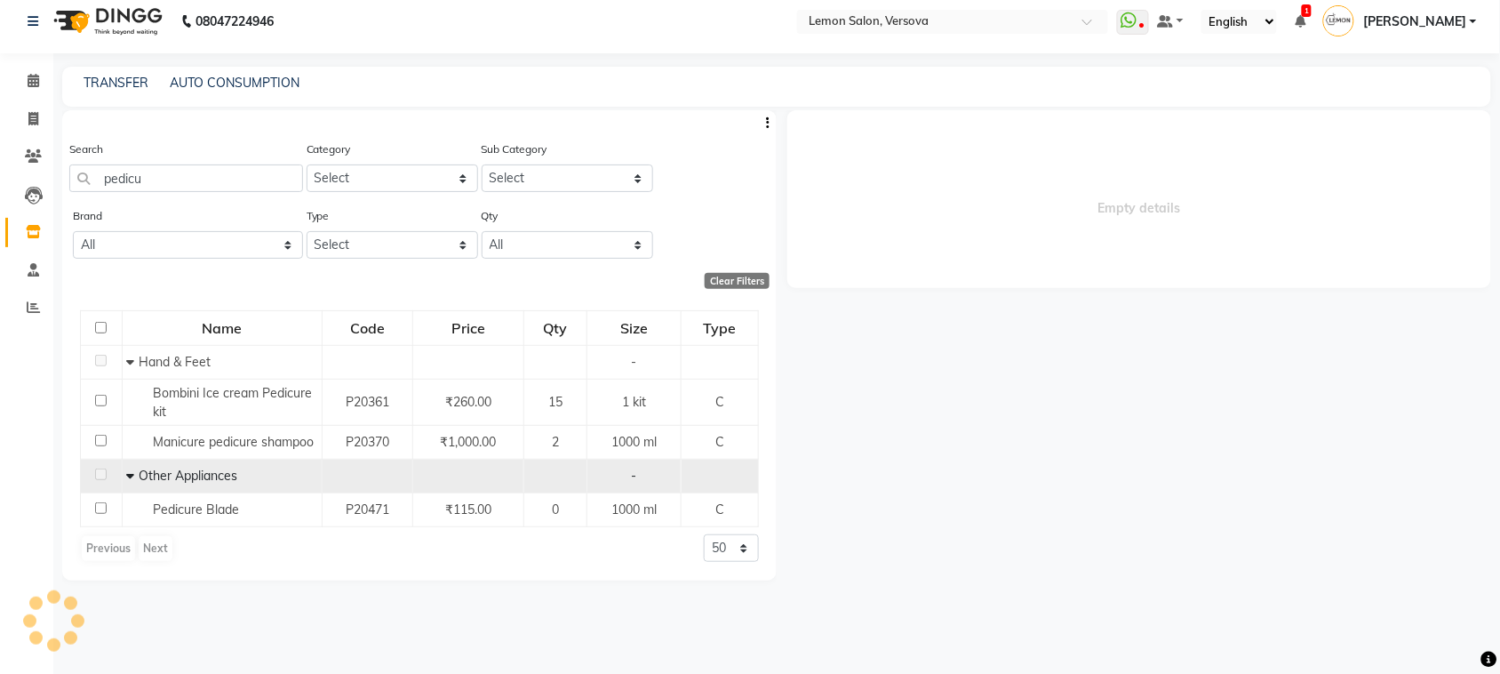
select select
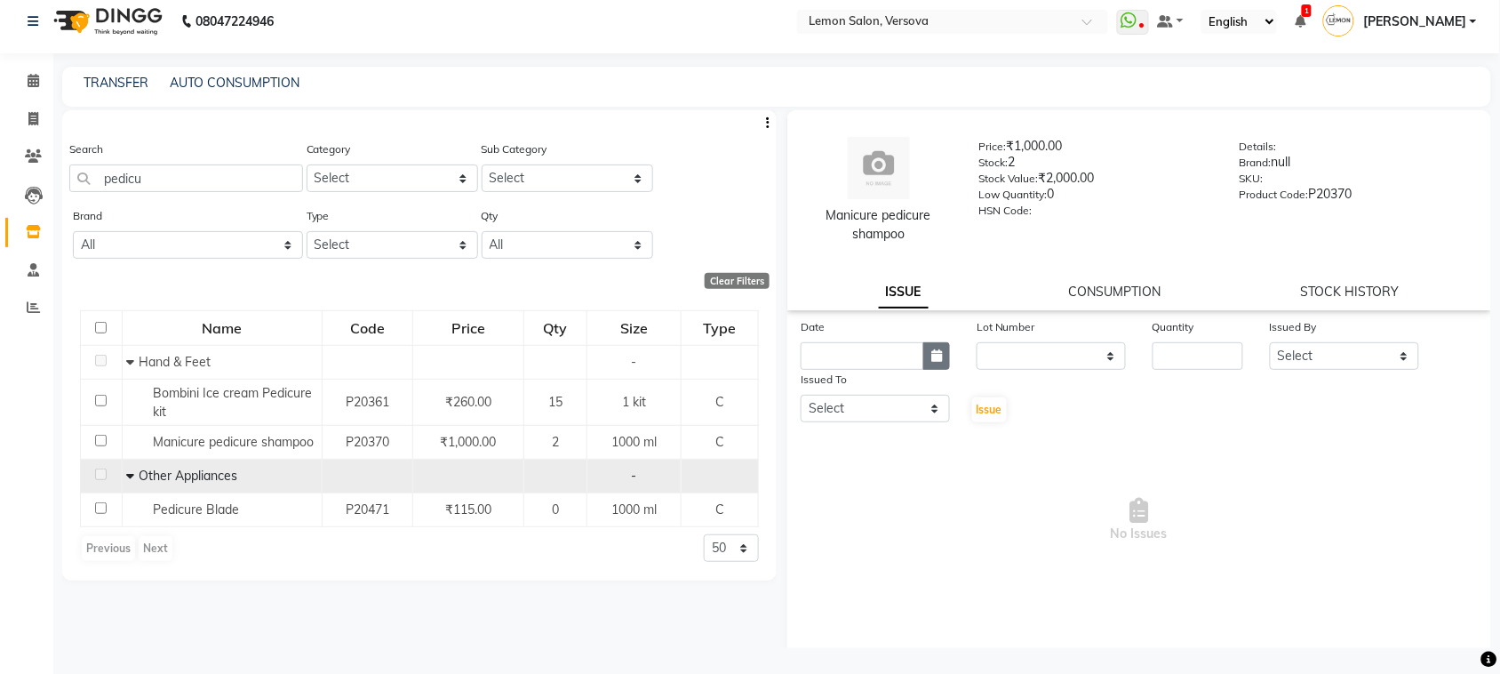
click at [938, 358] on icon "button" at bounding box center [937, 355] width 11 height 12
select select "9"
select select "2025"
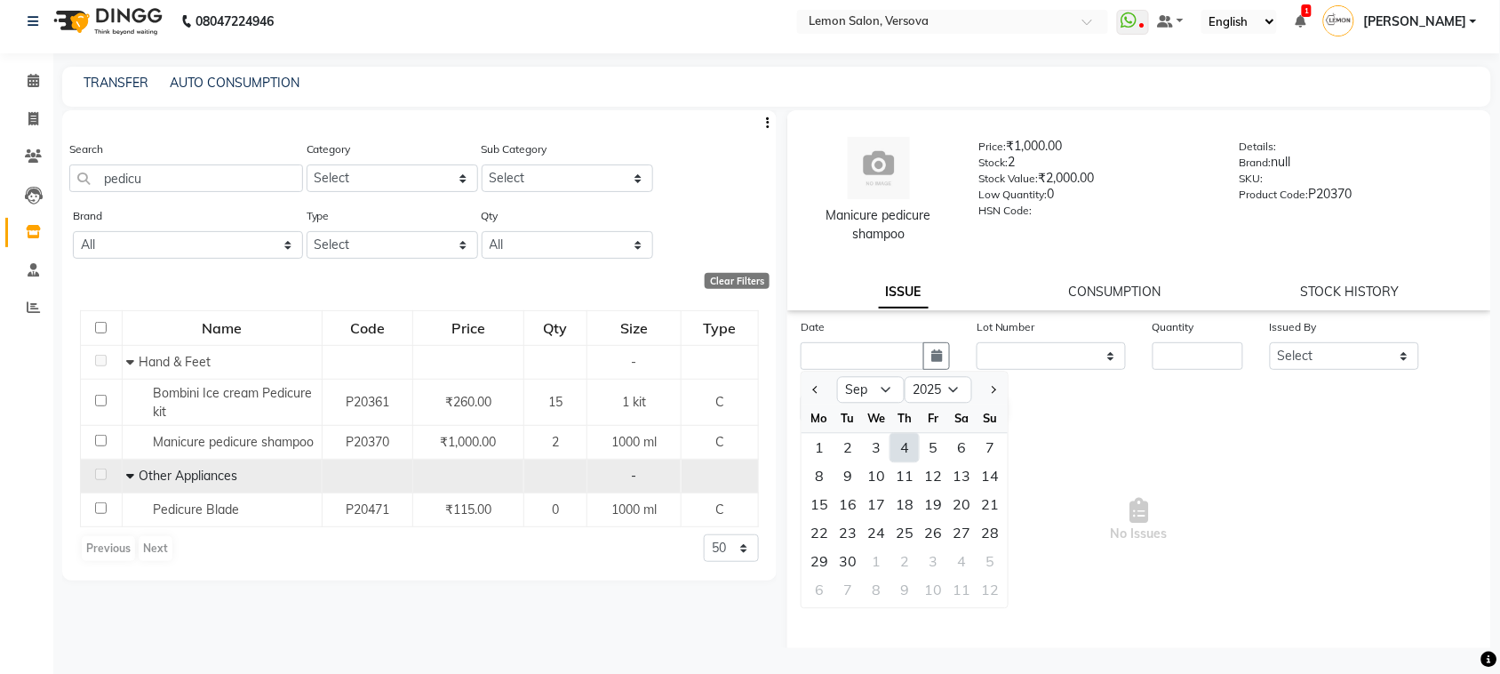
click at [904, 437] on div "4" at bounding box center [905, 448] width 28 height 28
type input "[DATE]"
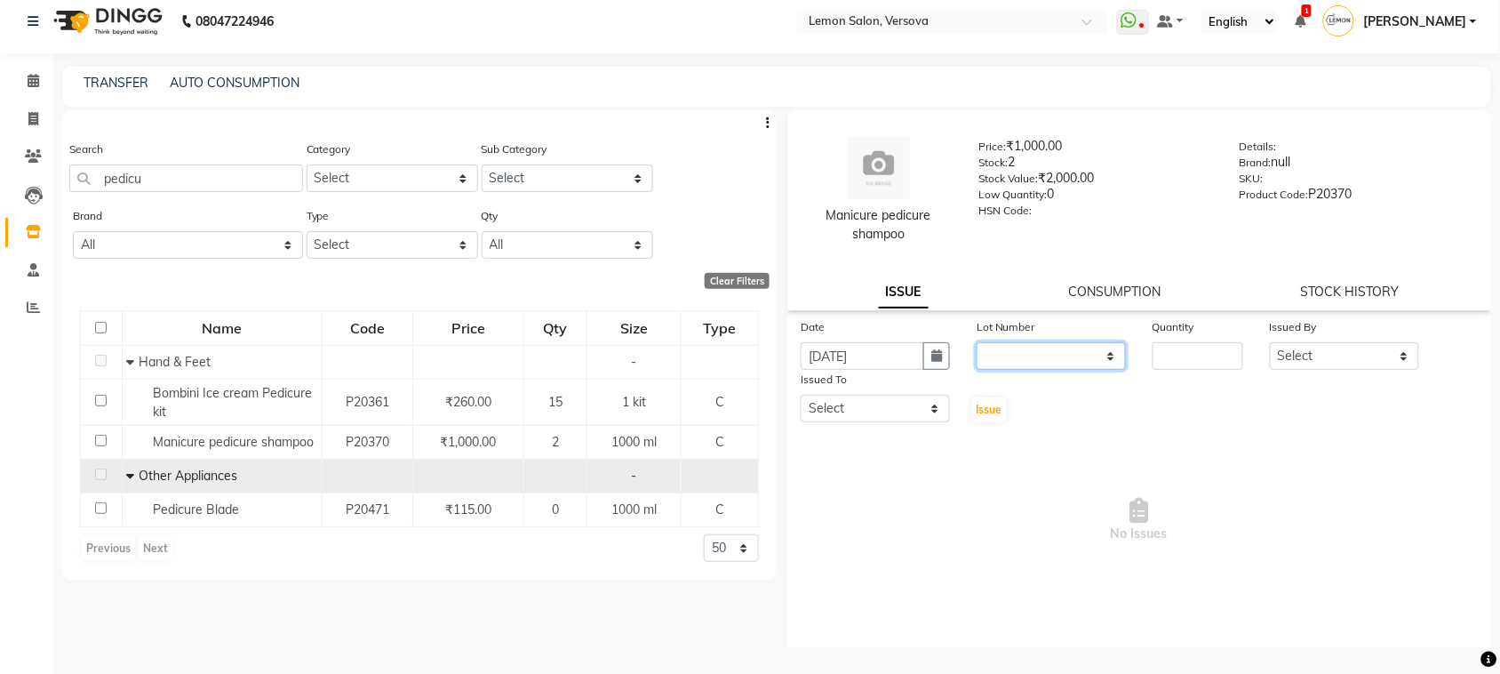
click at [1029, 356] on select "None" at bounding box center [1051, 356] width 149 height 28
select select "0: null"
click at [977, 342] on select "None" at bounding box center [1051, 356] width 149 height 28
click at [1204, 342] on input "number" at bounding box center [1198, 356] width 91 height 28
type input "1"
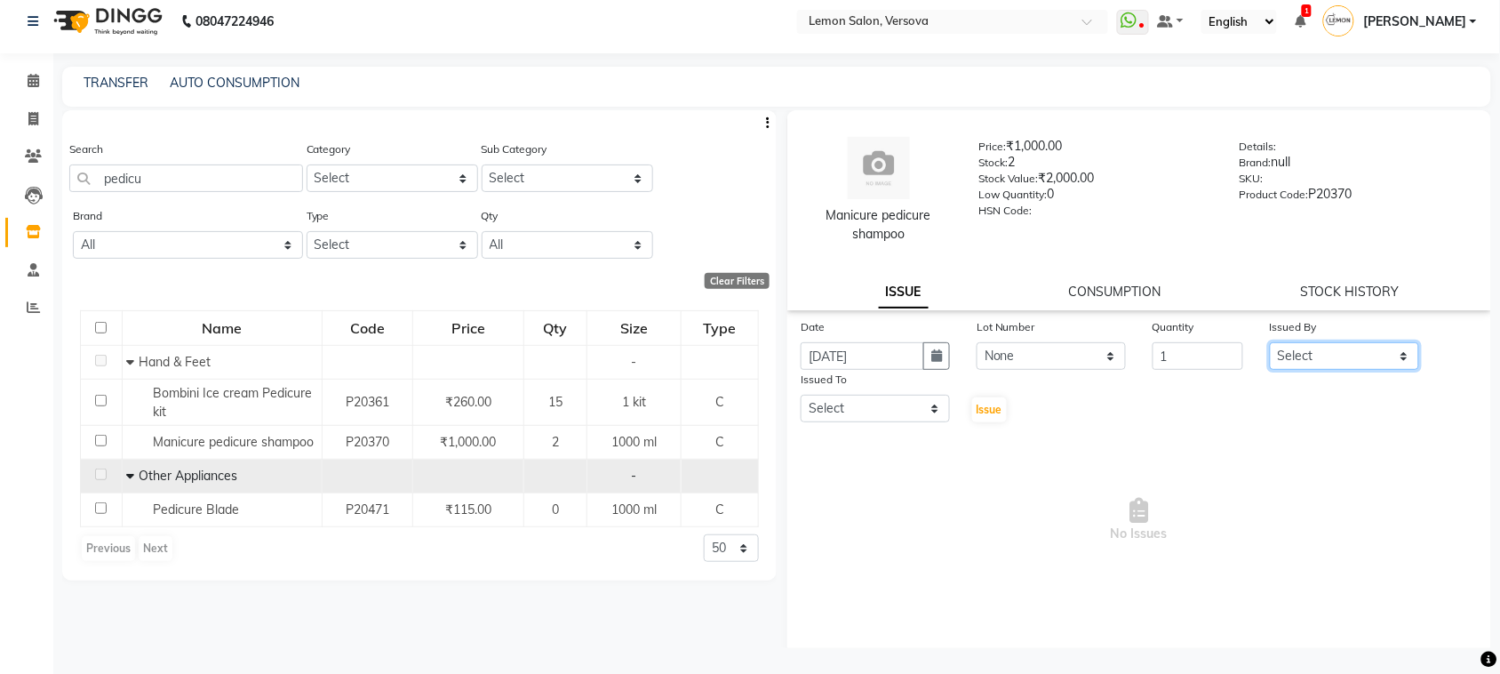
click at [1294, 356] on select "Select Alim Shah Asif Salmani DC Gufran Salmani Margaret Marshak D,souza Milind…" at bounding box center [1344, 356] width 149 height 28
select select "24464"
click at [1270, 342] on select "Select Alim Shah Asif Salmani DC Gufran Salmani Margaret Marshak D,souza Milind…" at bounding box center [1344, 356] width 149 height 28
click at [896, 405] on select "Select Alim Shah Asif Salmani DC Gufran Salmani Margaret Marshak D,souza Milind…" at bounding box center [875, 409] width 149 height 28
select select "7886"
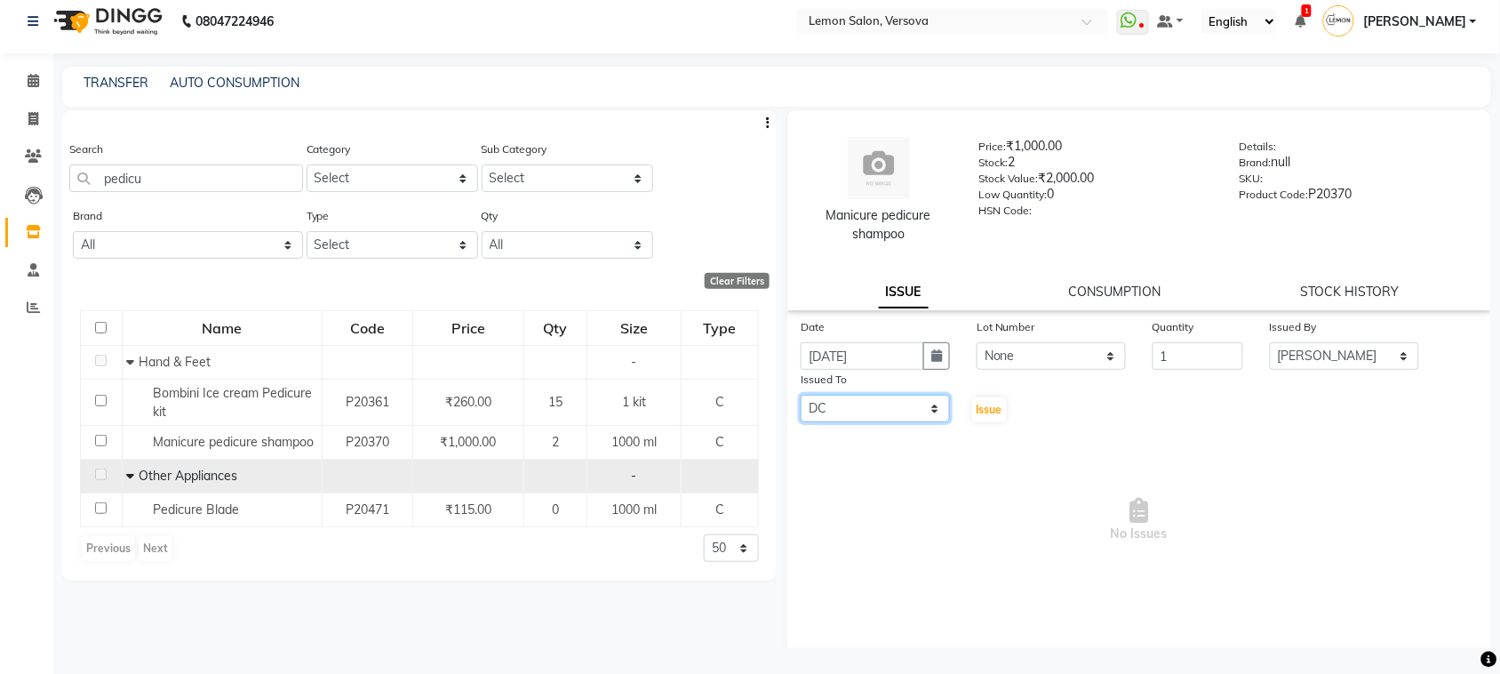
click at [801, 395] on select "Select Alim Shah Asif Salmani DC Gufran Salmani Margaret Marshak D,souza Milind…" at bounding box center [875, 409] width 149 height 28
click at [988, 418] on button "Issue" at bounding box center [989, 409] width 35 height 25
select select
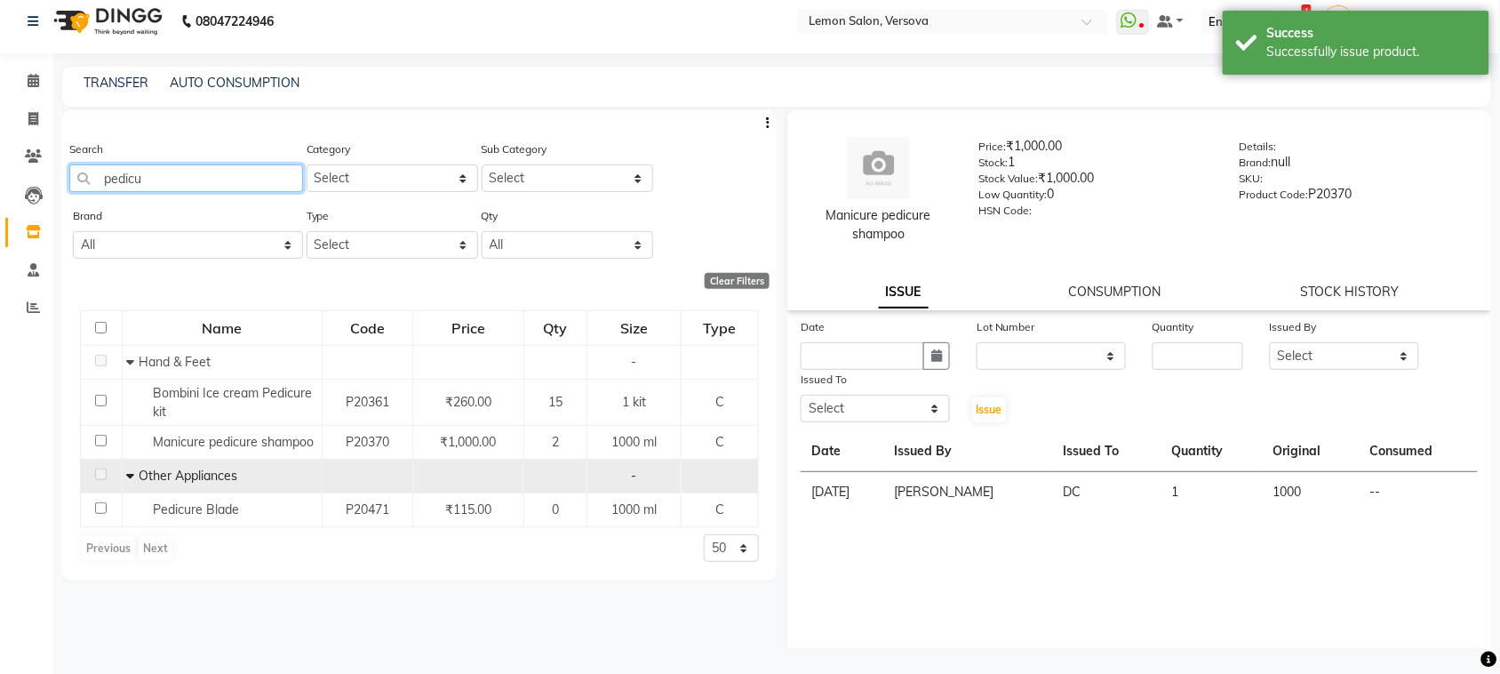
click at [249, 169] on input "pedicu" at bounding box center [186, 178] width 234 height 28
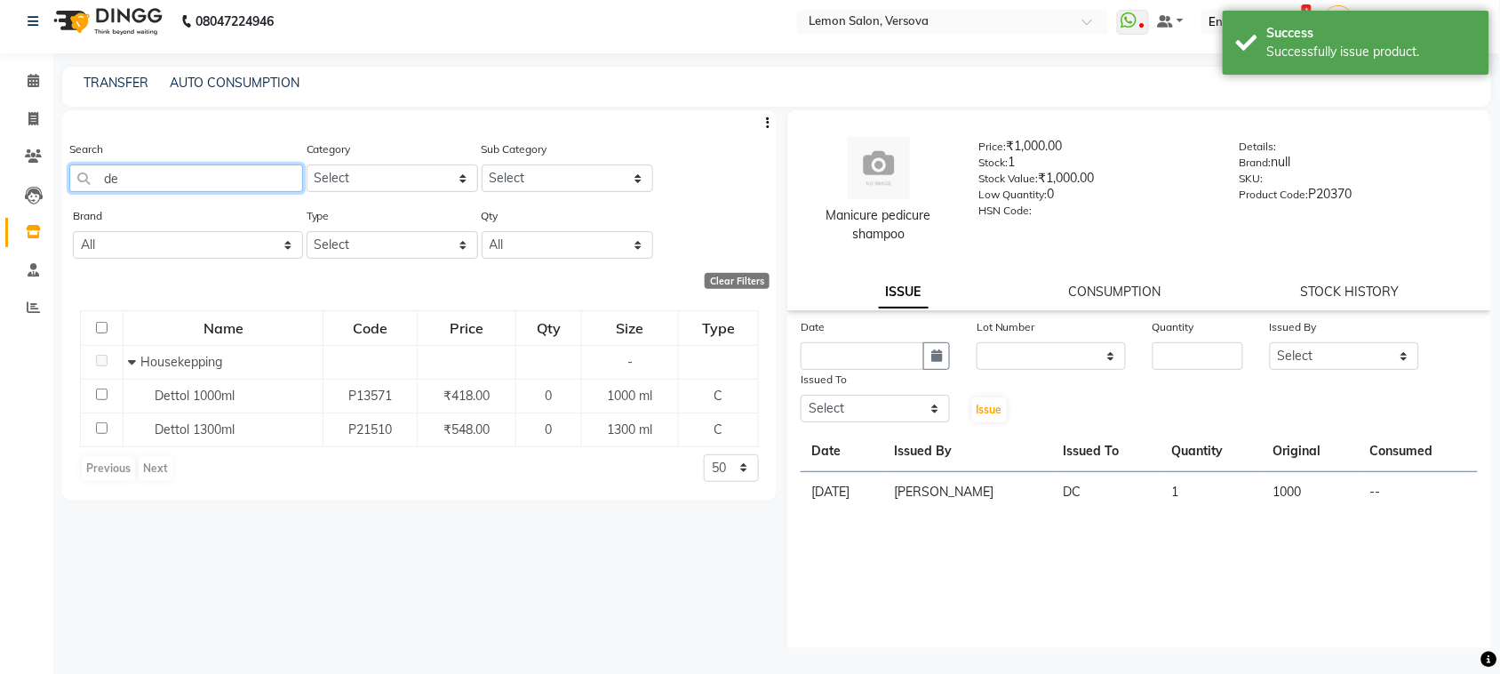
type input "d"
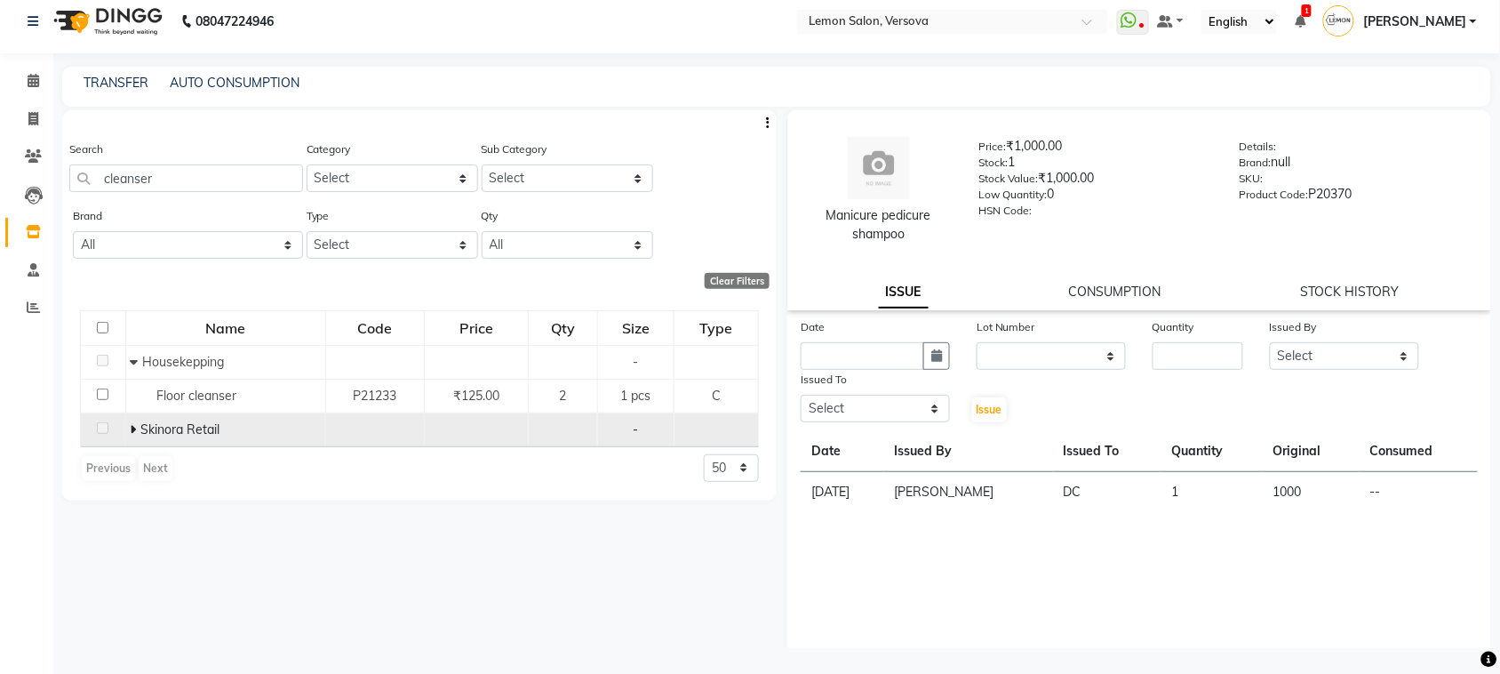
click at [127, 424] on td "Skinora Retail" at bounding box center [225, 429] width 200 height 34
click at [133, 427] on icon at bounding box center [134, 429] width 6 height 12
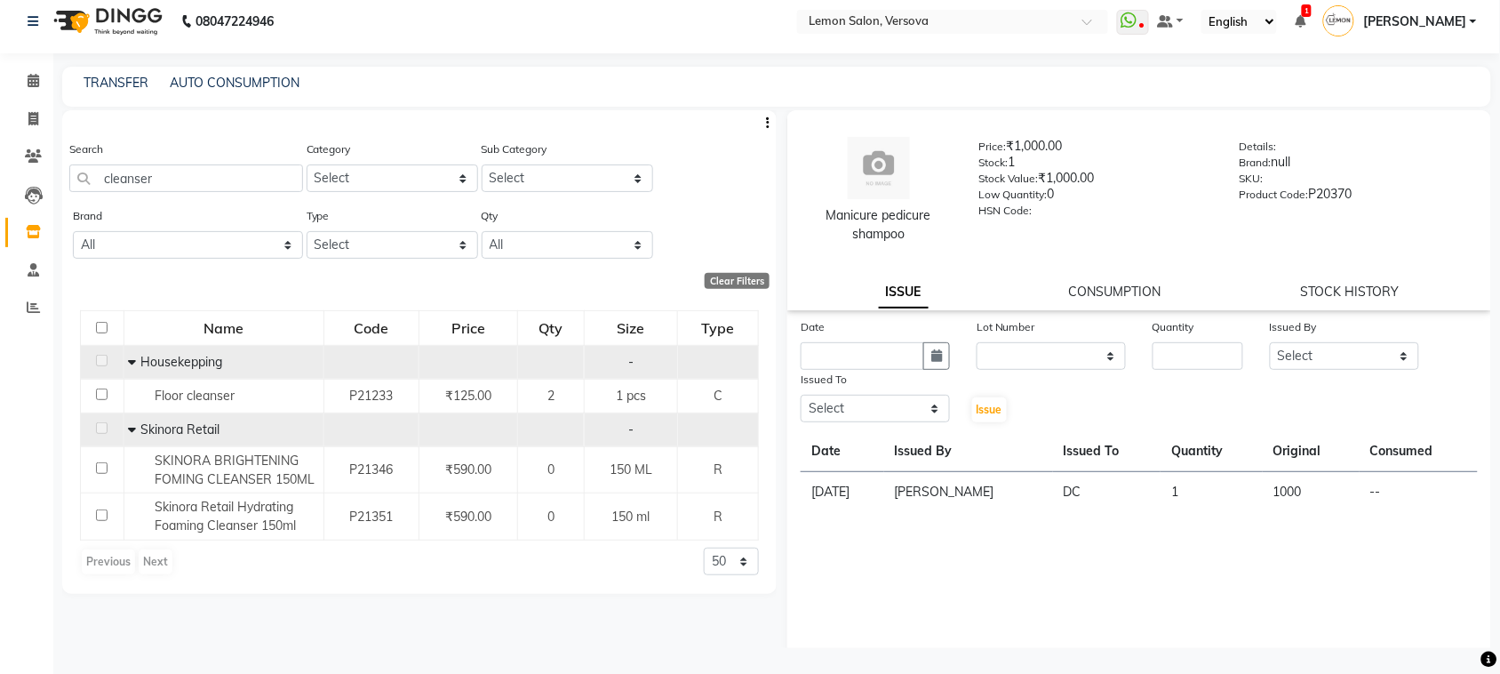
click at [129, 358] on icon at bounding box center [132, 362] width 8 height 12
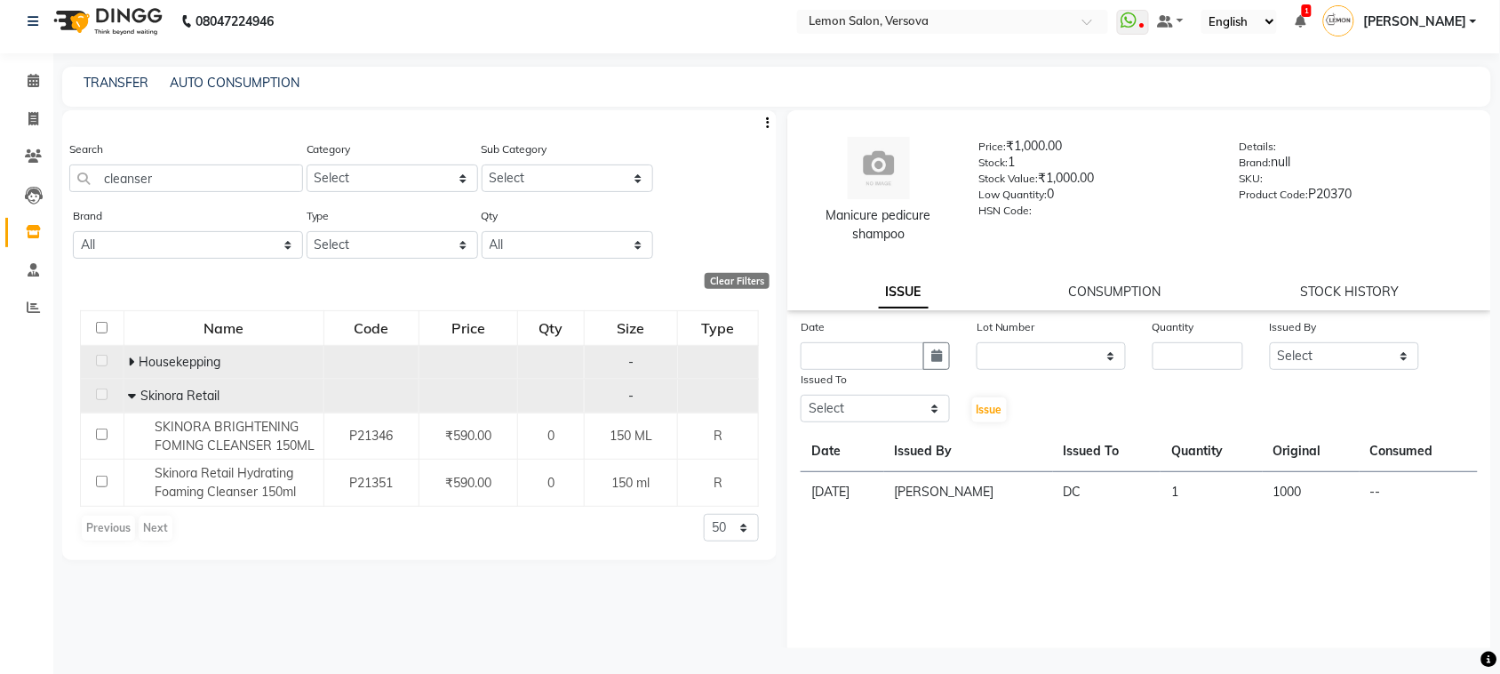
click at [129, 358] on icon at bounding box center [131, 362] width 6 height 12
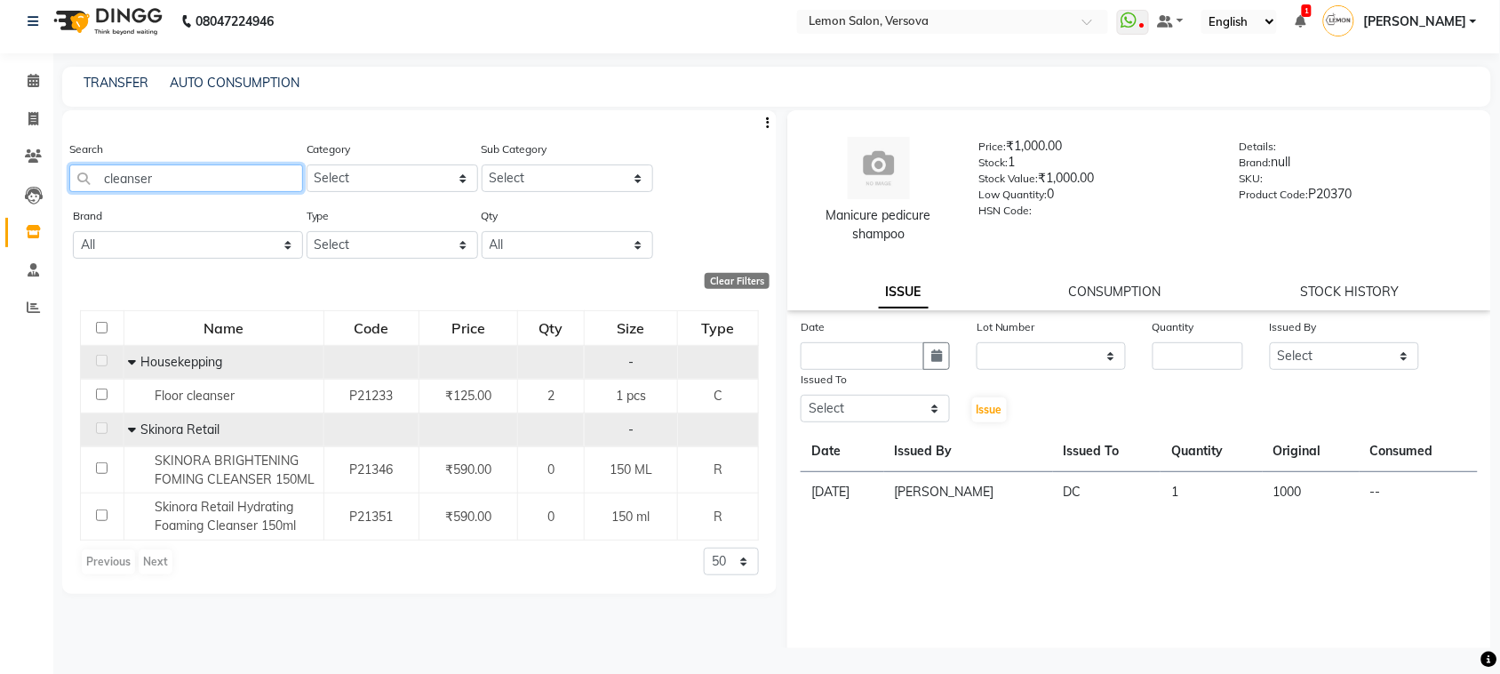
click at [172, 169] on input "cleanser" at bounding box center [186, 178] width 234 height 28
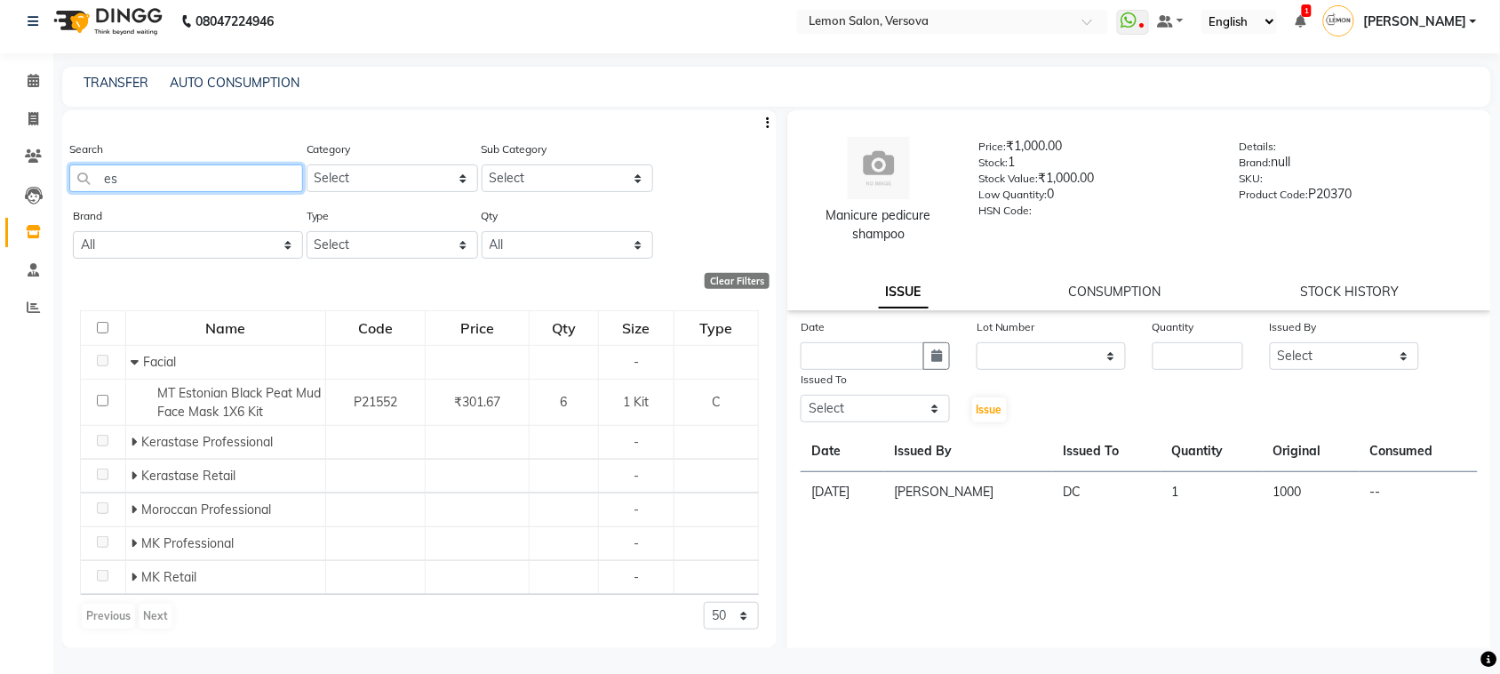
type input "e"
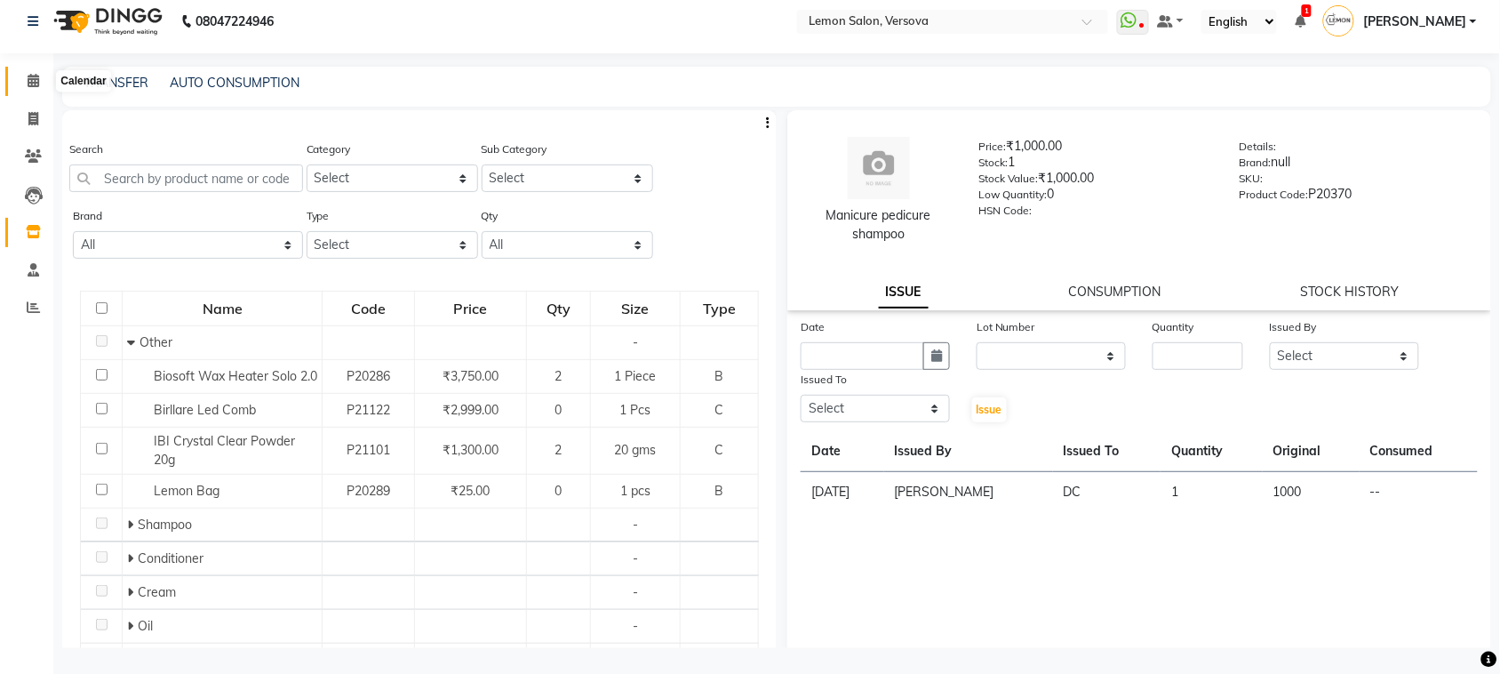
click at [23, 77] on span at bounding box center [33, 81] width 31 height 20
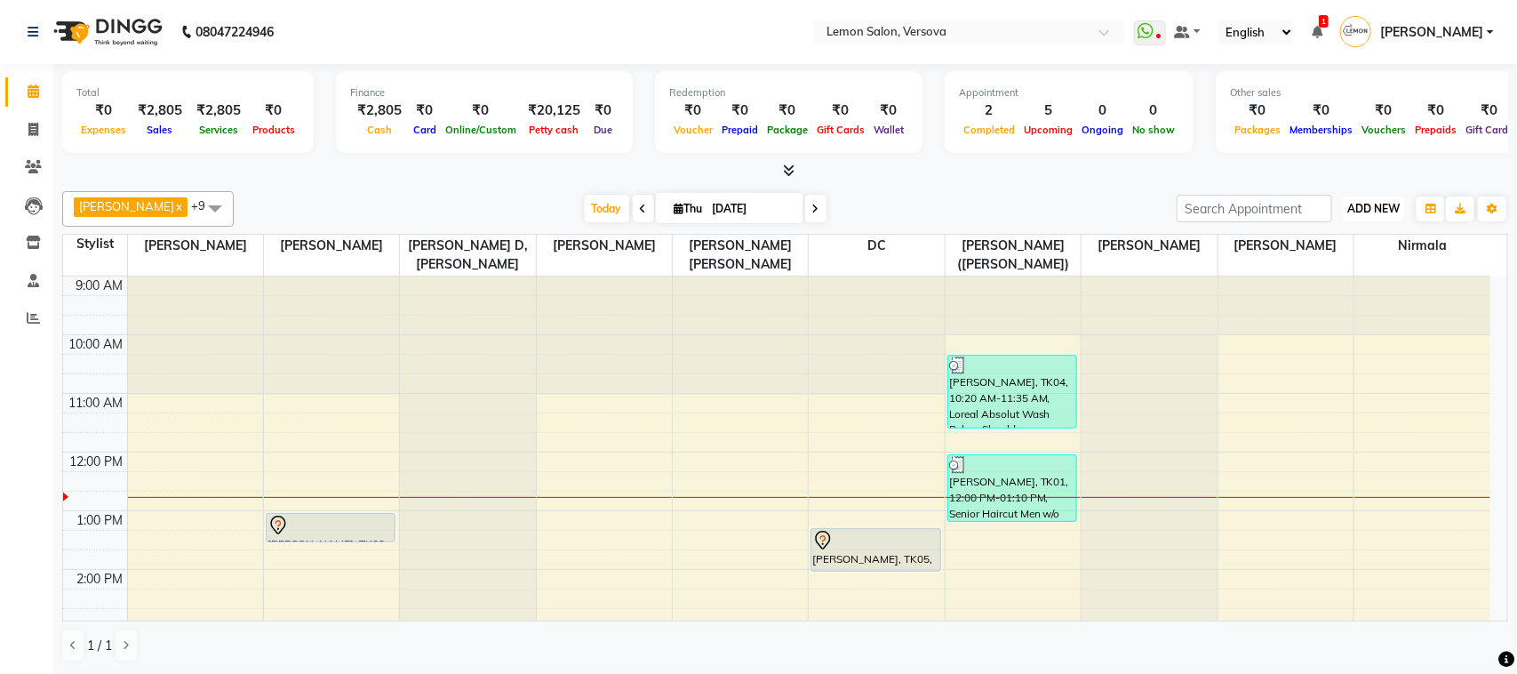
click at [1387, 203] on span "ADD NEW" at bounding box center [1374, 208] width 52 height 13
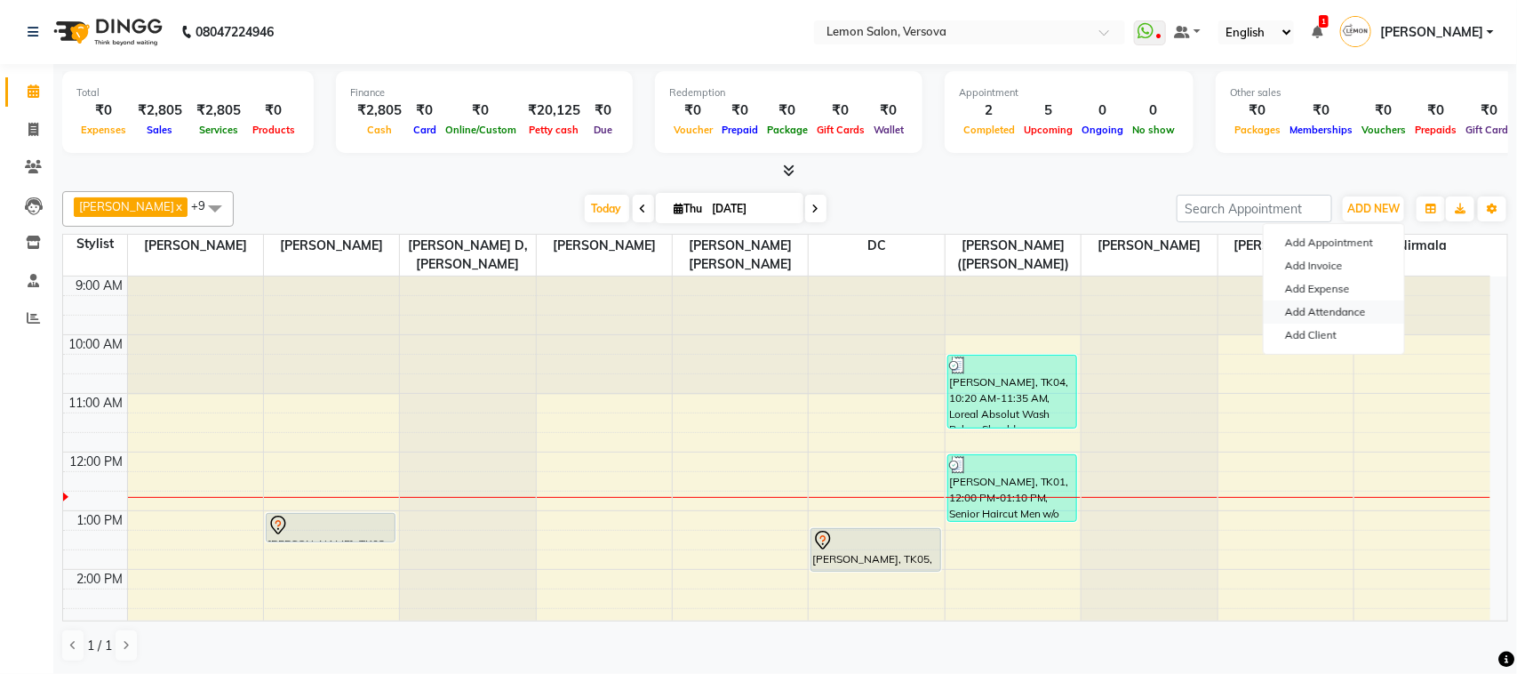
click at [1353, 311] on link "Add Attendance" at bounding box center [1334, 311] width 140 height 23
select select "W"
select select "A"
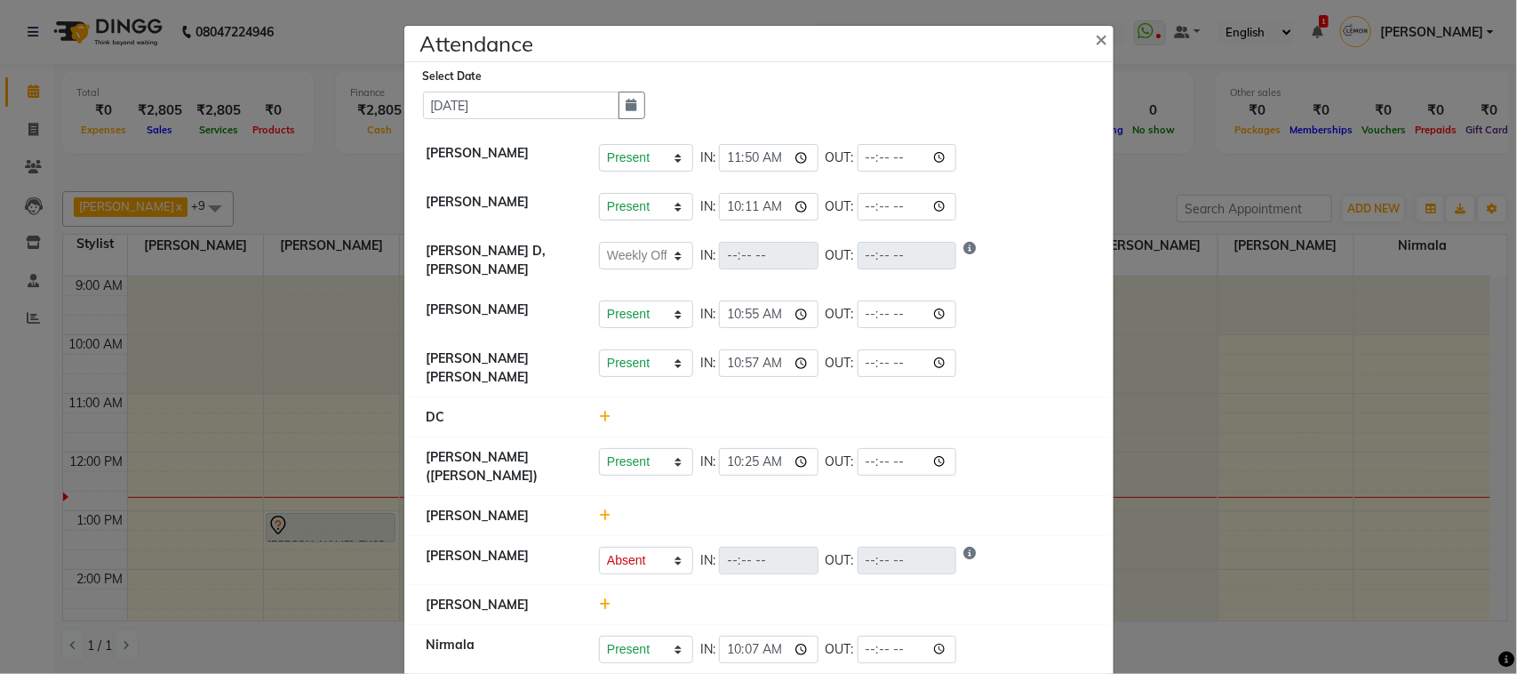
scroll to position [71, 0]
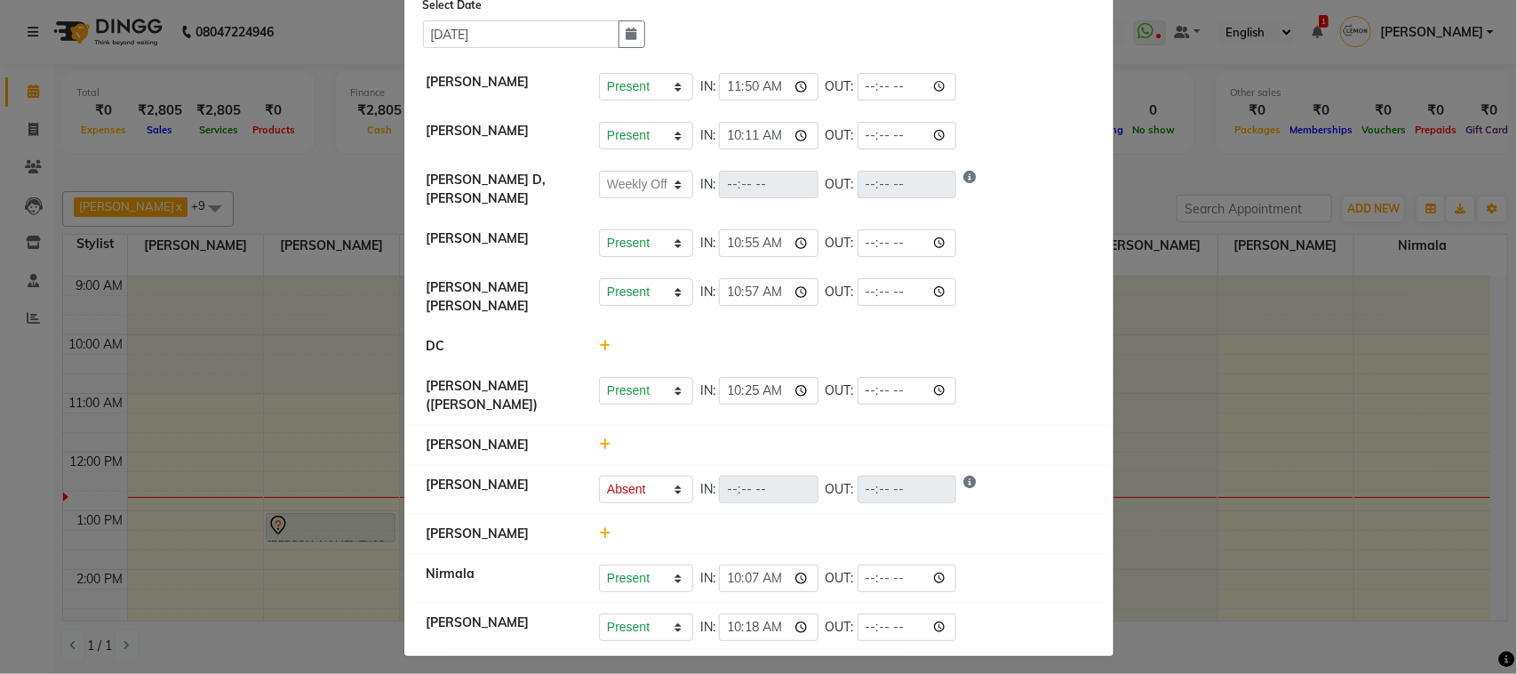
click at [599, 438] on icon at bounding box center [605, 444] width 12 height 12
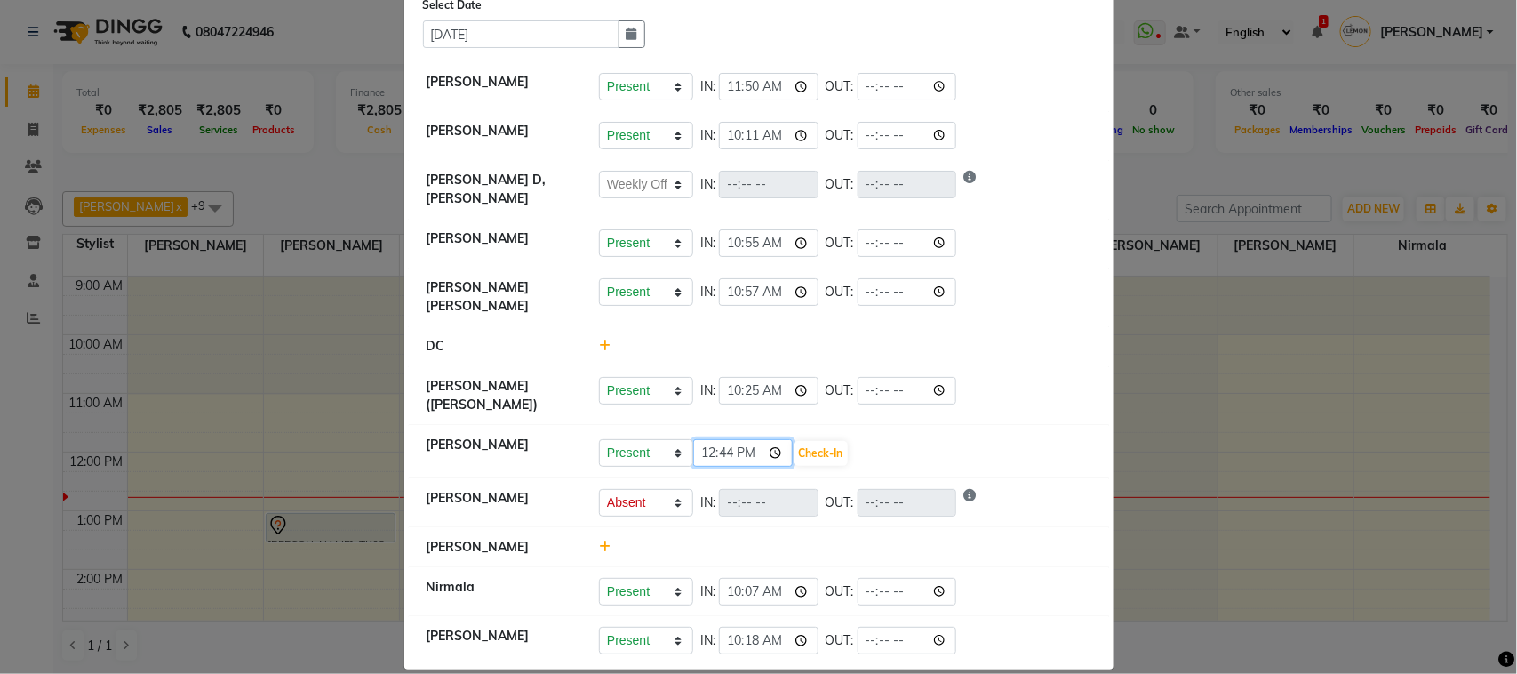
click at [772, 444] on input "12:44" at bounding box center [743, 453] width 100 height 28
type input "12:17"
click at [822, 450] on button "Check-In" at bounding box center [821, 453] width 53 height 25
select select "W"
select select "A"
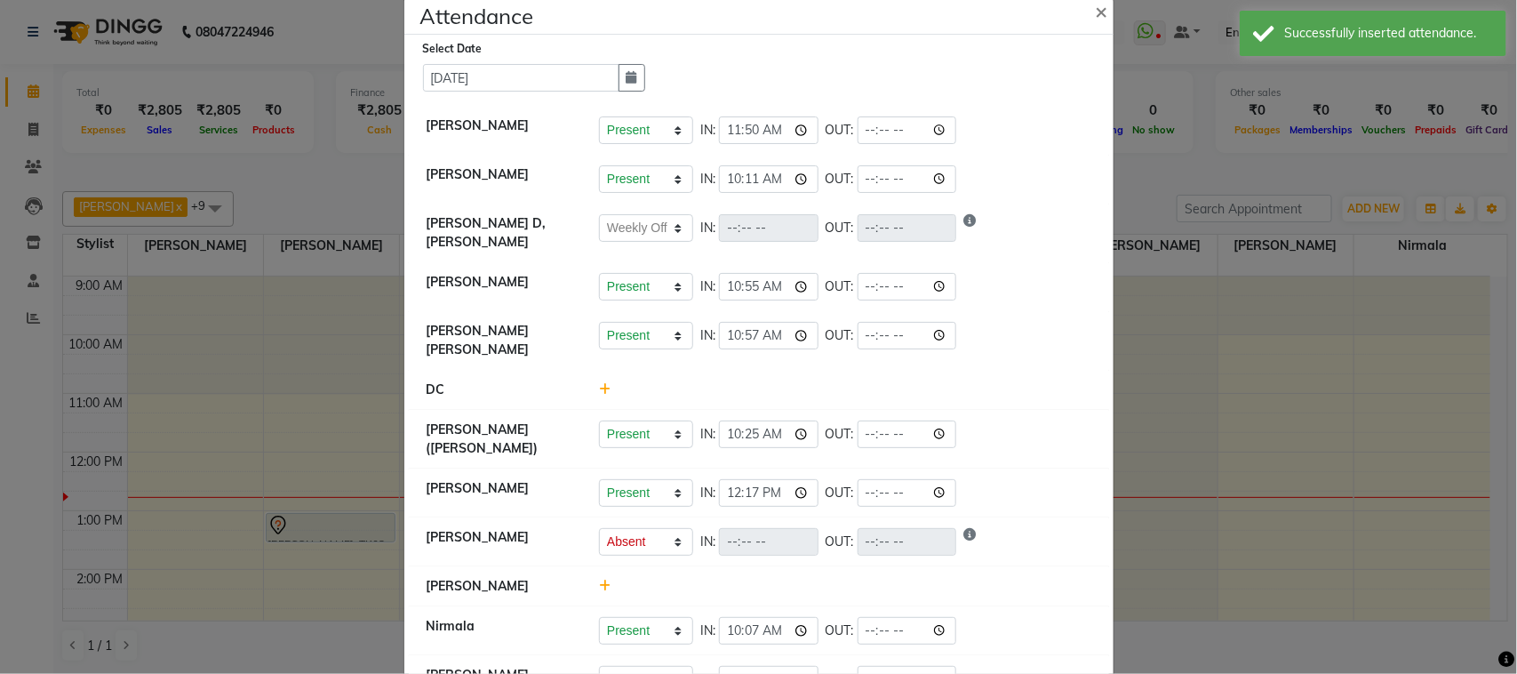
scroll to position [0, 0]
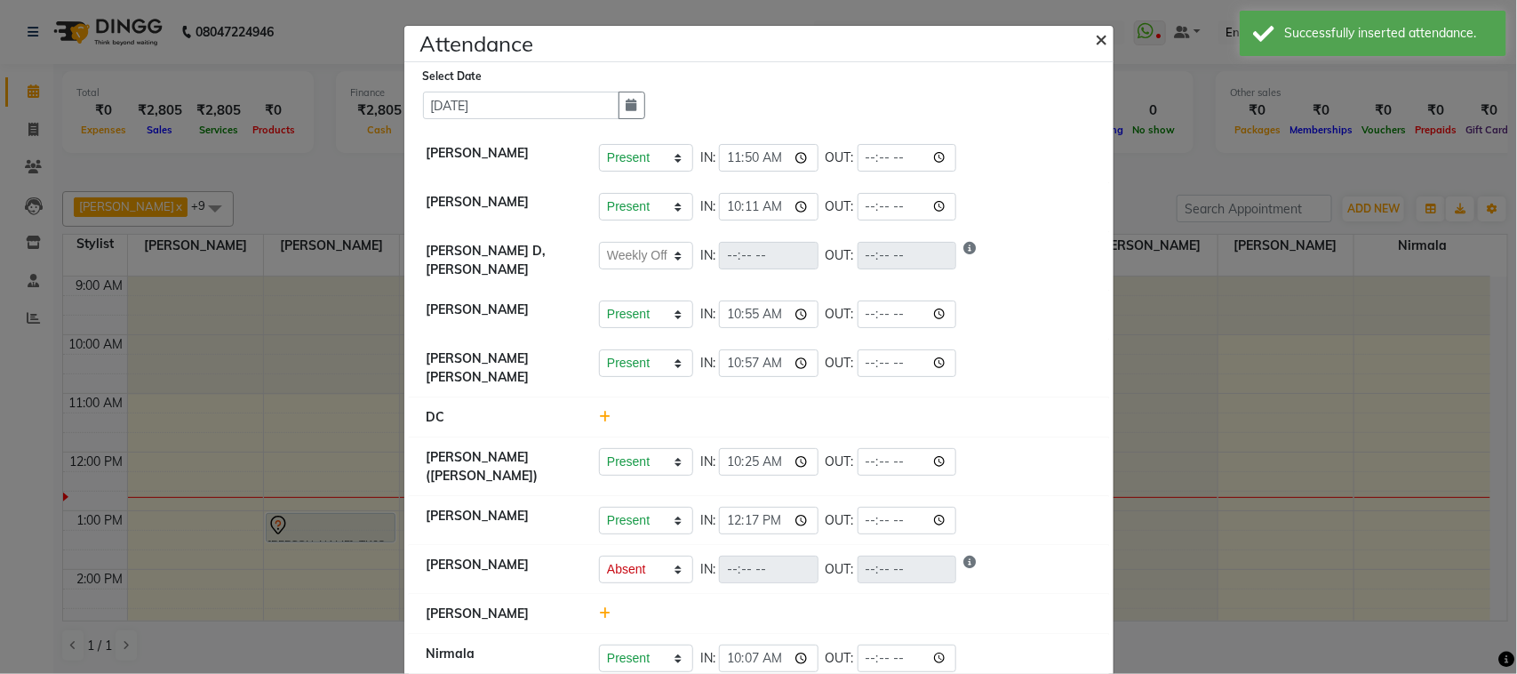
click at [1096, 47] on span "×" at bounding box center [1102, 38] width 12 height 27
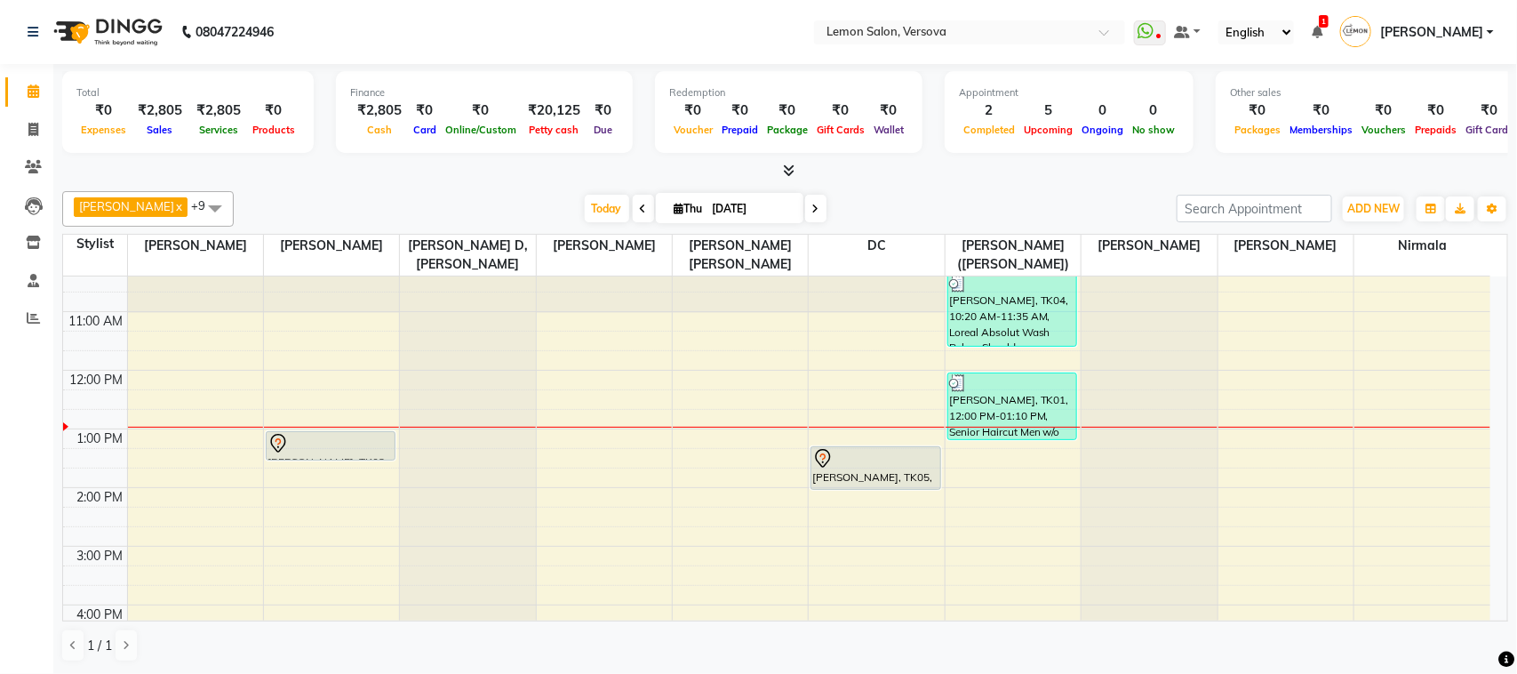
scroll to position [222, 0]
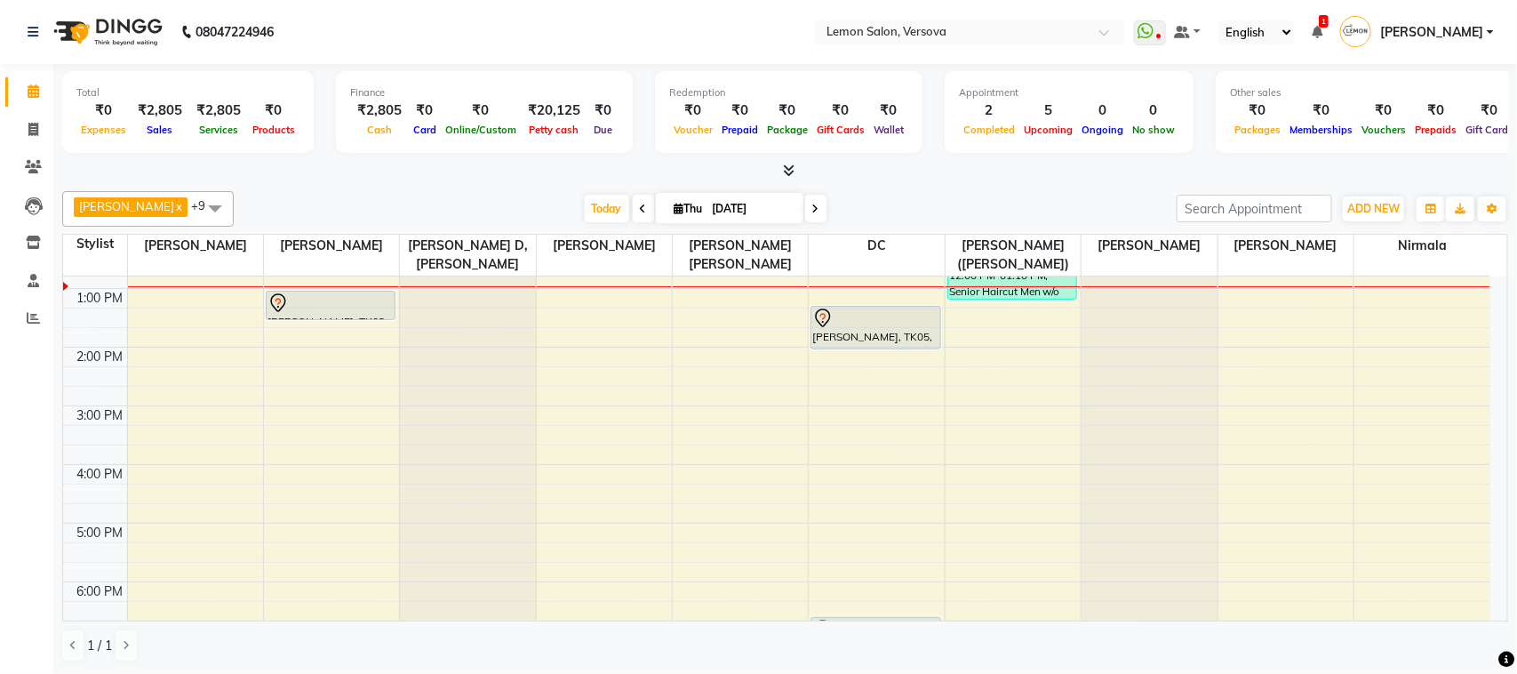
click at [776, 216] on span "Thu 04-09-2025" at bounding box center [730, 208] width 148 height 30
click at [748, 214] on input "[DATE]" at bounding box center [752, 209] width 89 height 27
select select "9"
select select "2025"
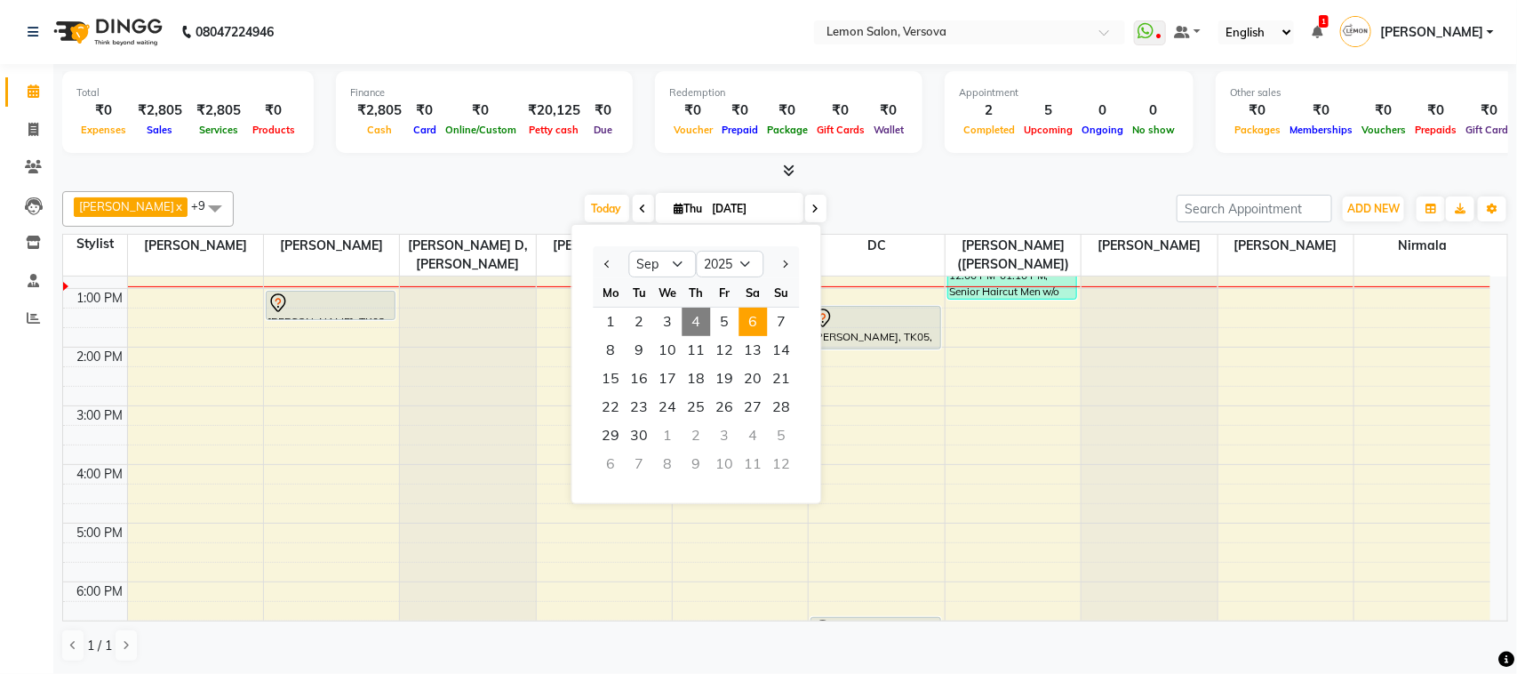
click at [756, 330] on span "6" at bounding box center [754, 322] width 28 height 28
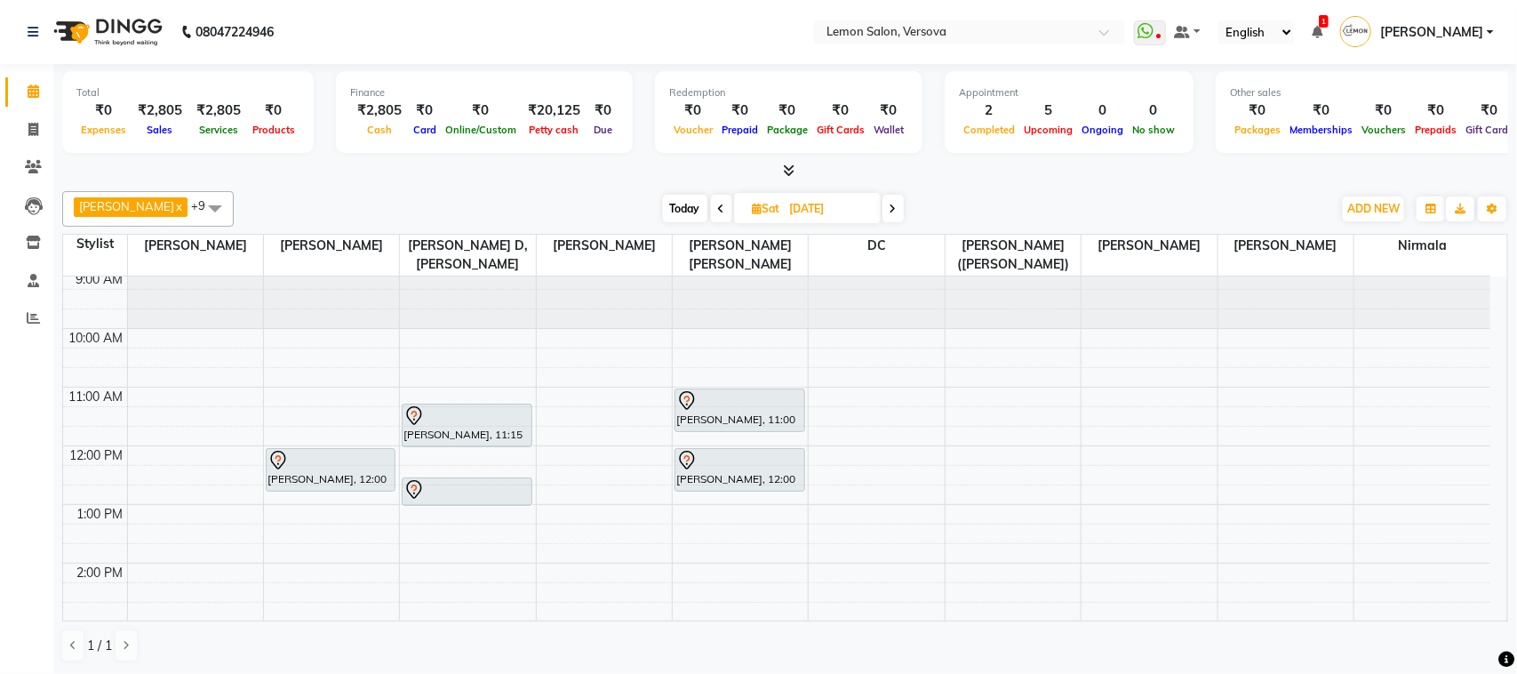
scroll to position [0, 0]
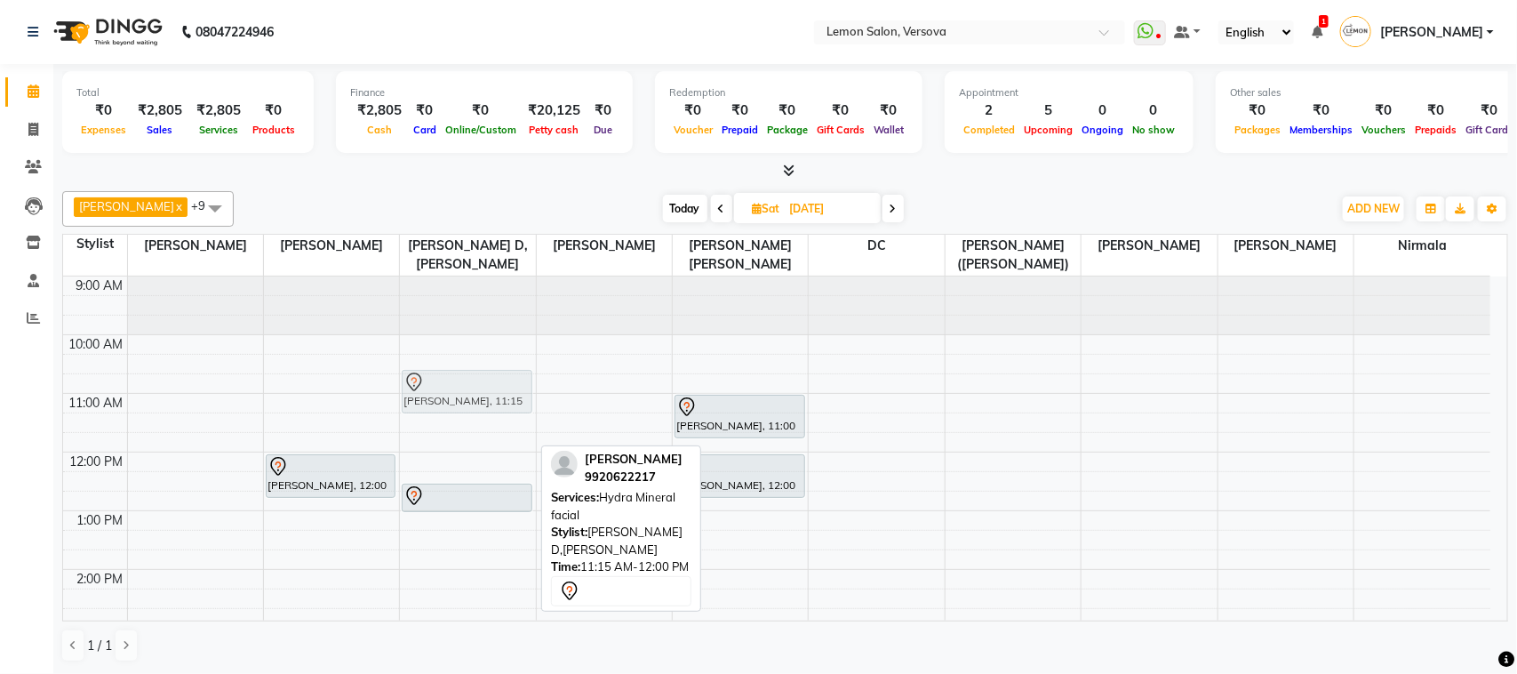
drag, startPoint x: 446, startPoint y: 428, endPoint x: 442, endPoint y: 387, distance: 41.1
click at [442, 383] on div "SUDHA PILLAI, 11:15 AM-12:00 PM, Hydra Mineral facial SUDHA PILLAI, 12:30 PM-01…" at bounding box center [467, 686] width 135 height 820
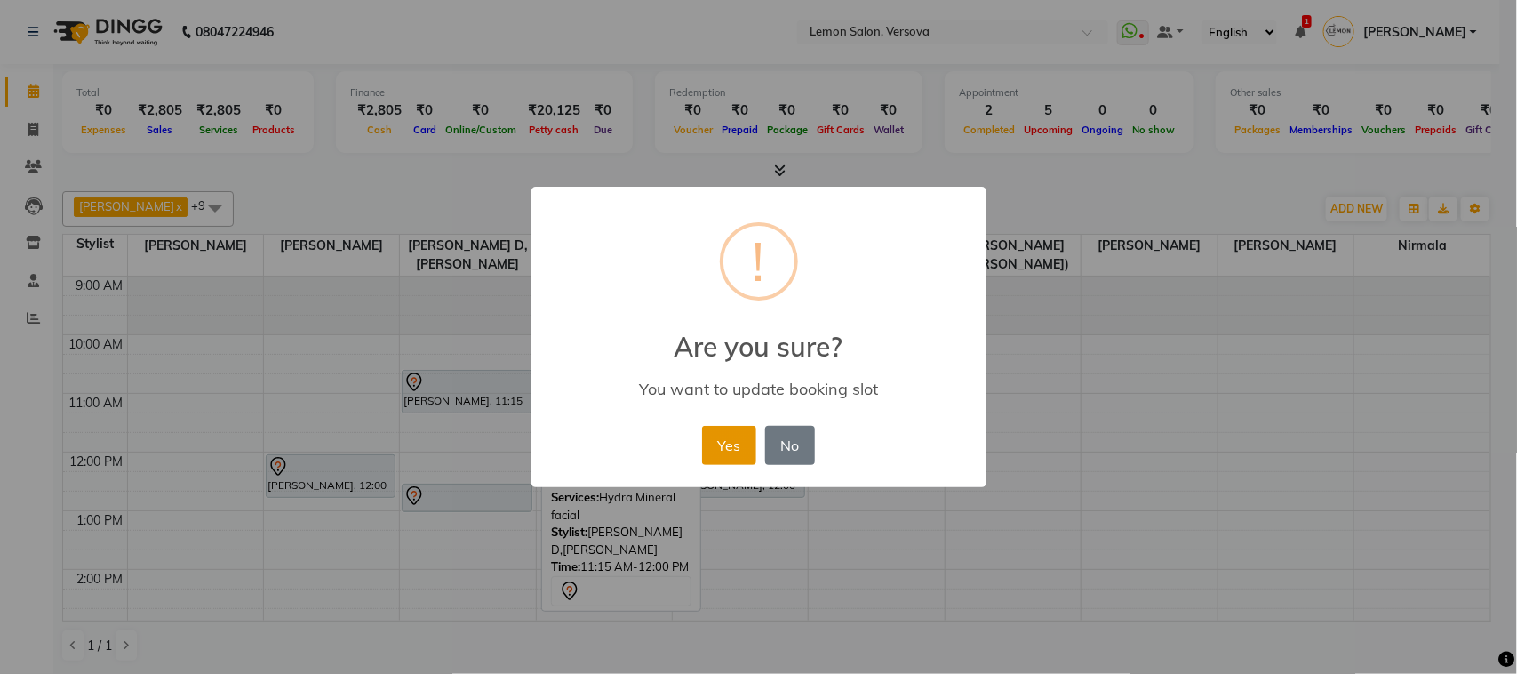
click at [714, 442] on button "Yes" at bounding box center [729, 445] width 54 height 39
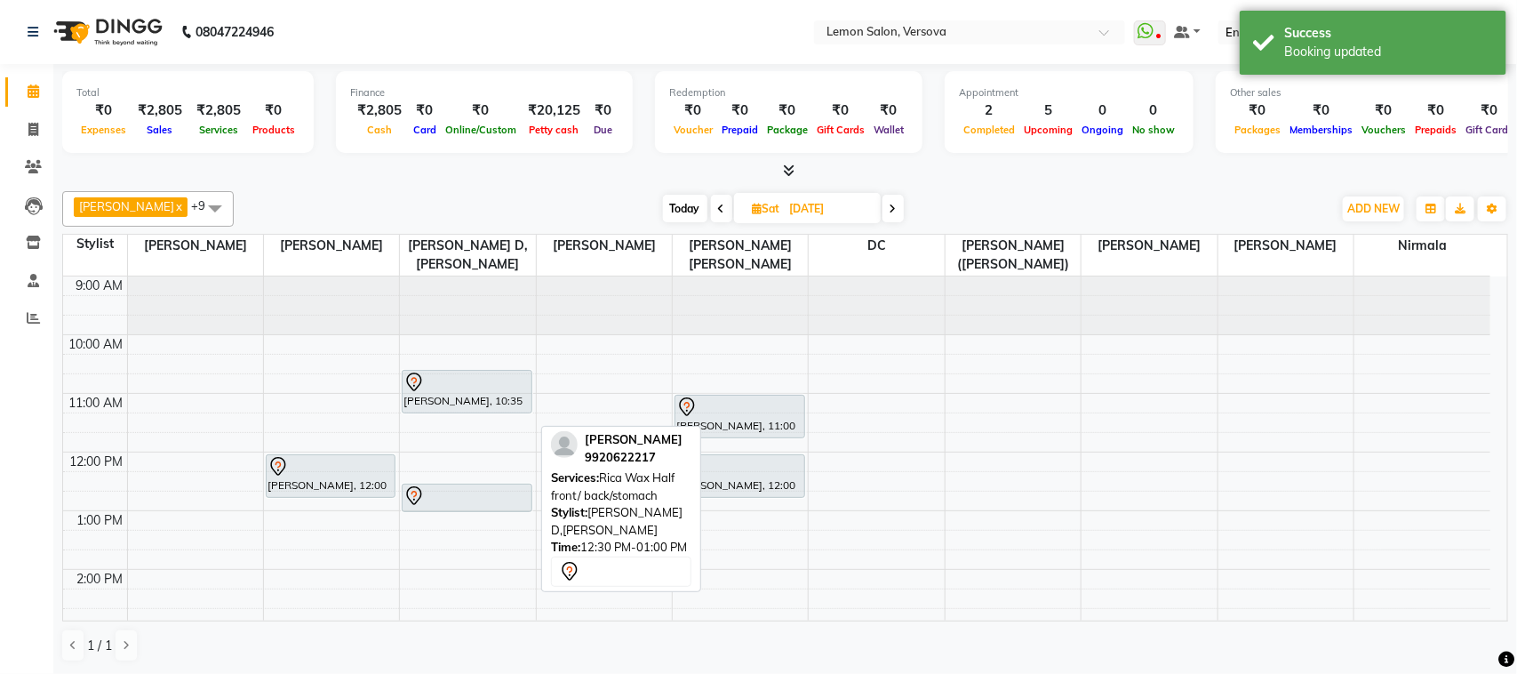
drag, startPoint x: 496, startPoint y: 509, endPoint x: 500, endPoint y: 480, distance: 29.7
click at [500, 504] on div "SUDHA PILLAI, 10:35 AM-11:20 AM, Hydra Mineral facial SUDHA PILLAI, 12:30 PM-01…" at bounding box center [467, 686] width 135 height 820
drag, startPoint x: 500, startPoint y: 491, endPoint x: 487, endPoint y: 423, distance: 68.9
click at [487, 427] on div "SUDHA PILLAI, 10:35 AM-11:20 AM, Hydra Mineral facial SUDHA PILLAI, 12:30 PM-01…" at bounding box center [467, 686] width 135 height 820
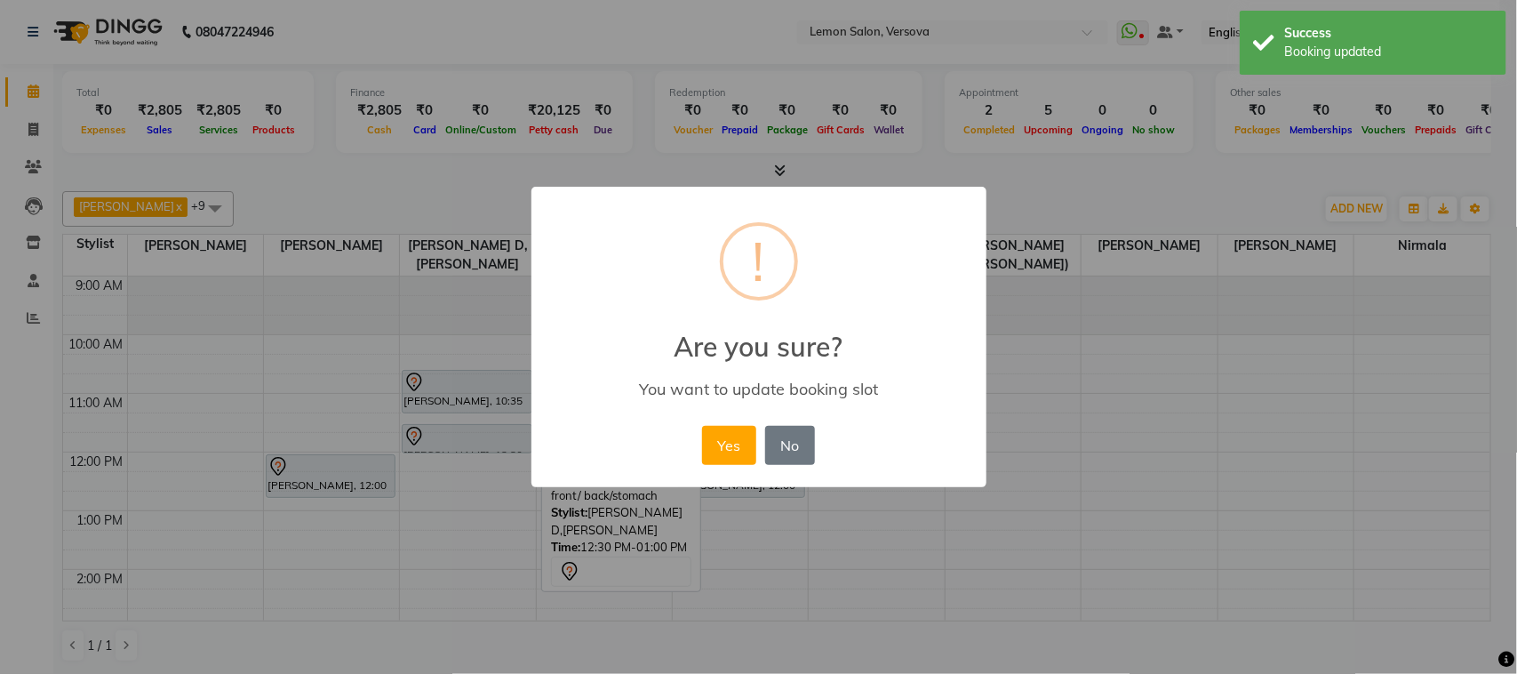
click at [487, 423] on div "× ! Are you sure? You want to update booking slot Yes No No" at bounding box center [758, 337] width 1517 height 674
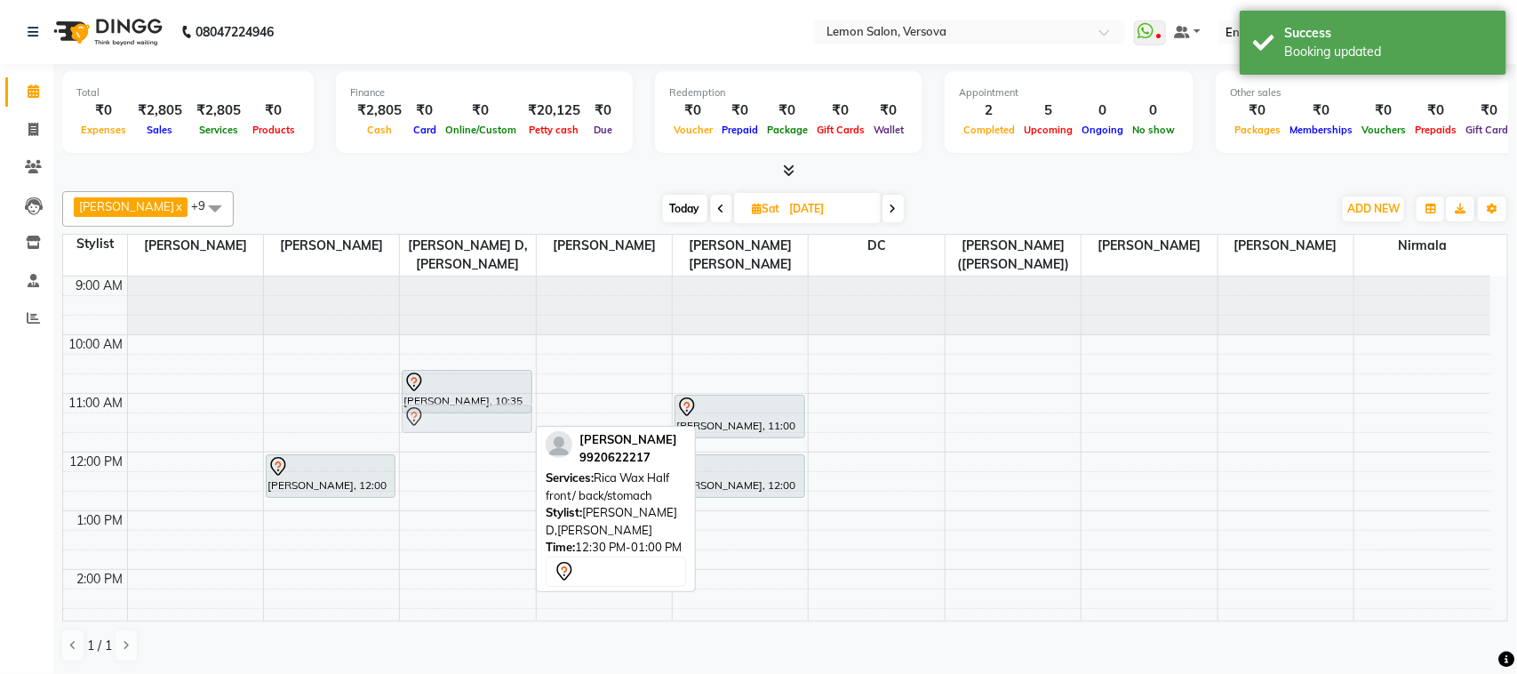
drag, startPoint x: 451, startPoint y: 494, endPoint x: 446, endPoint y: 419, distance: 75.7
click at [446, 419] on div "SUDHA PILLAI, 10:35 AM-11:20 AM, Hydra Mineral facial SUDHA PILLAI, 12:30 PM-01…" at bounding box center [467, 686] width 135 height 820
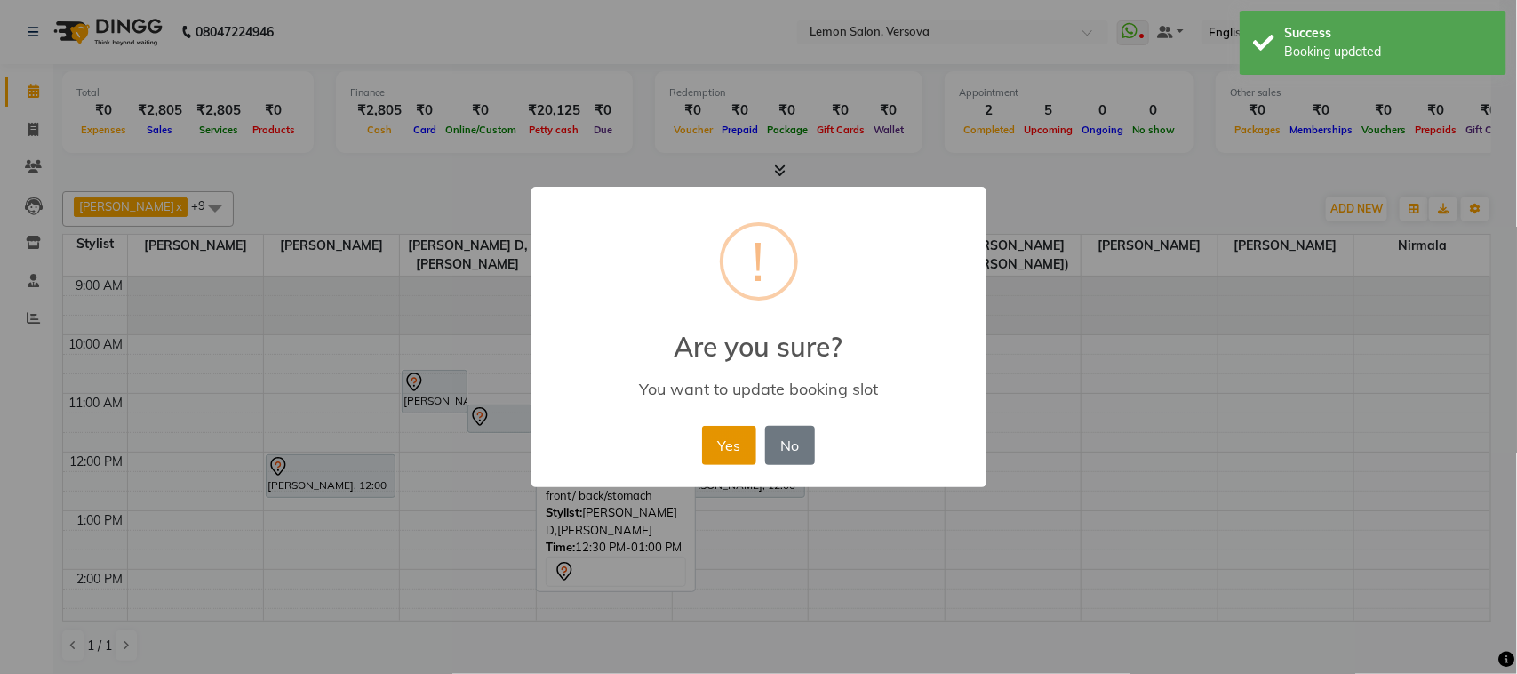
click at [723, 456] on button "Yes" at bounding box center [729, 445] width 54 height 39
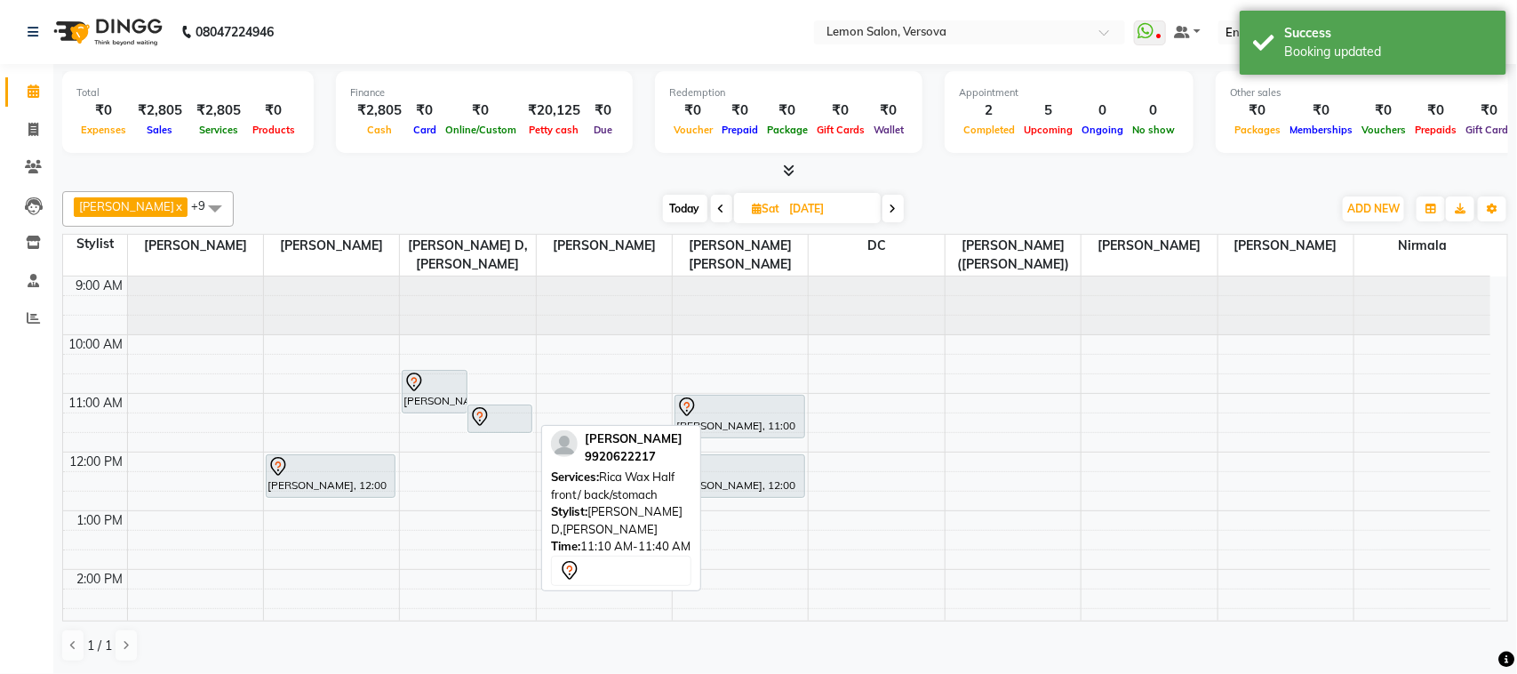
click at [498, 420] on div at bounding box center [499, 416] width 61 height 21
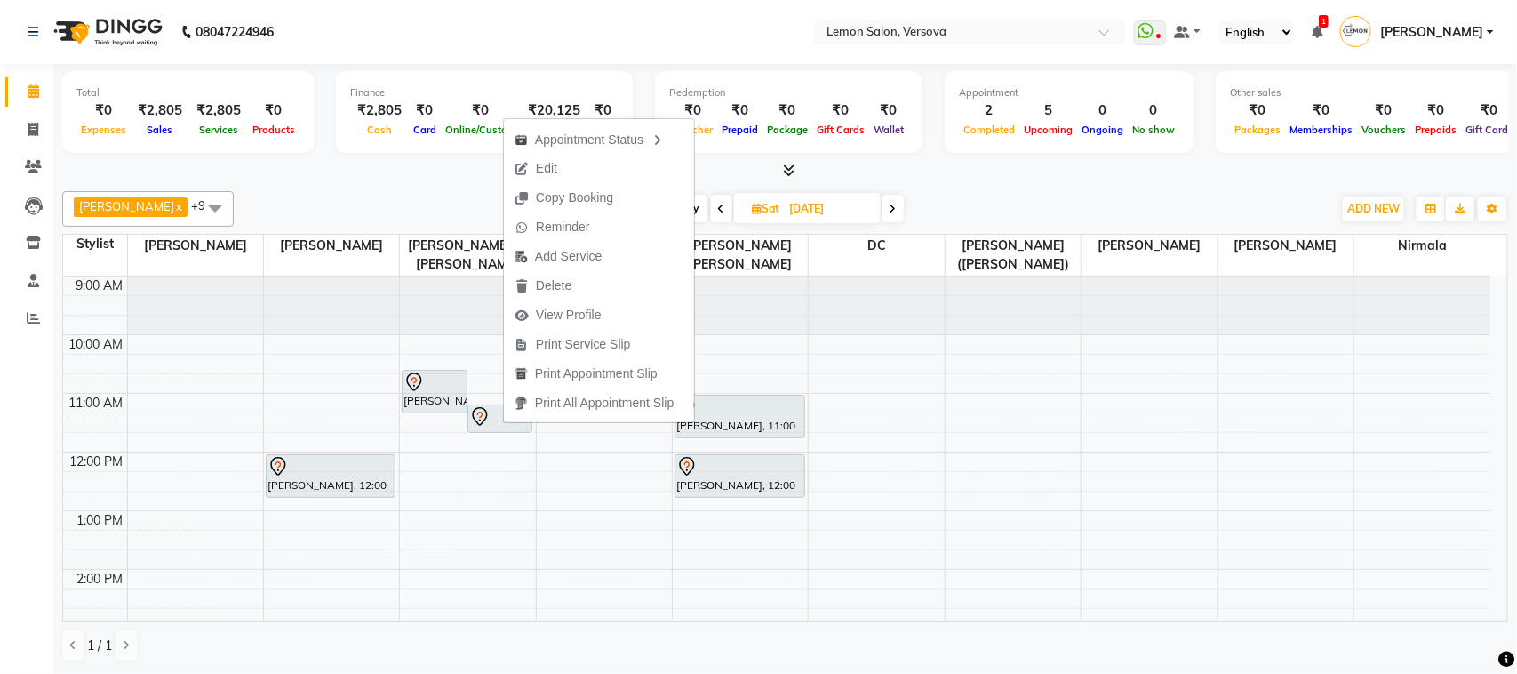
click at [433, 191] on div "Alim Shah x Asif Salmani x DC x Gufran Salmani x Margaret Marshak D,souza x Mil…" at bounding box center [785, 209] width 1446 height 36
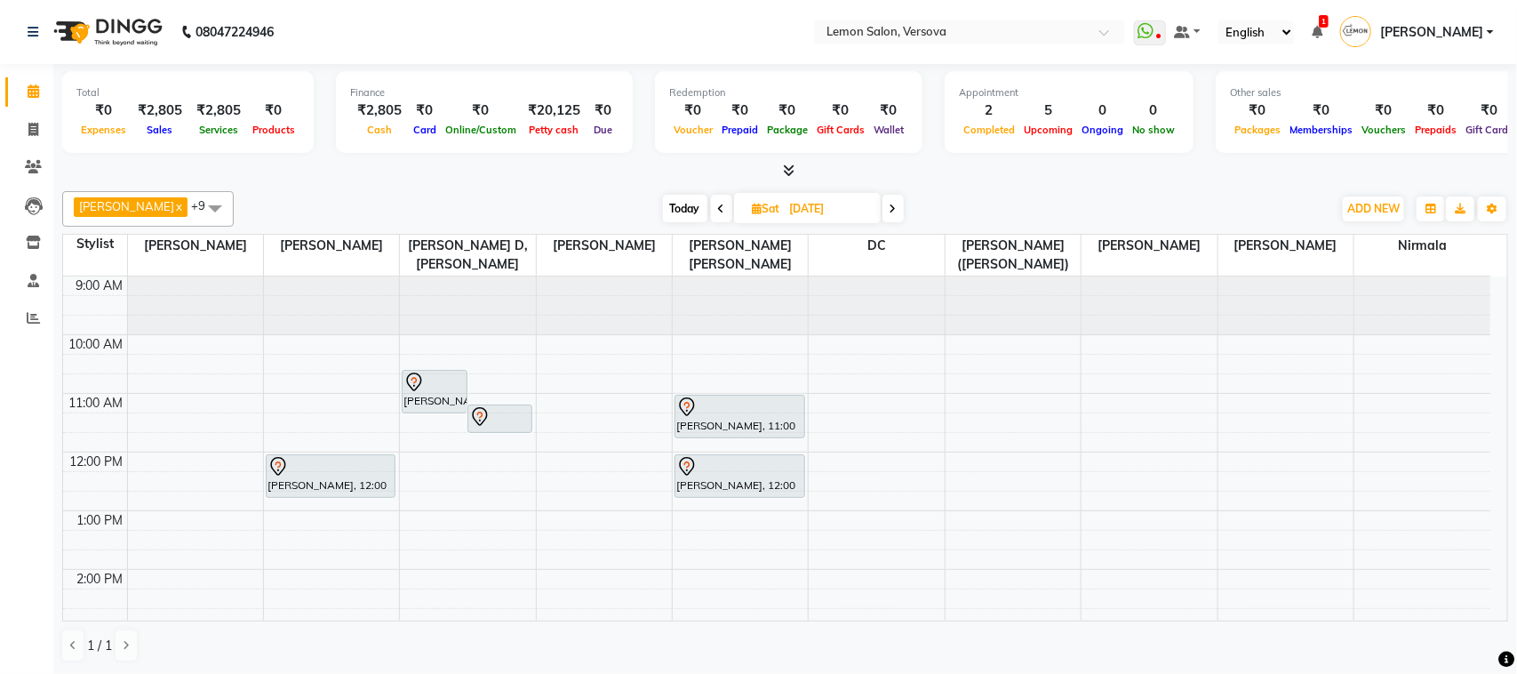
click at [663, 207] on span "Today" at bounding box center [685, 209] width 44 height 28
type input "[DATE]"
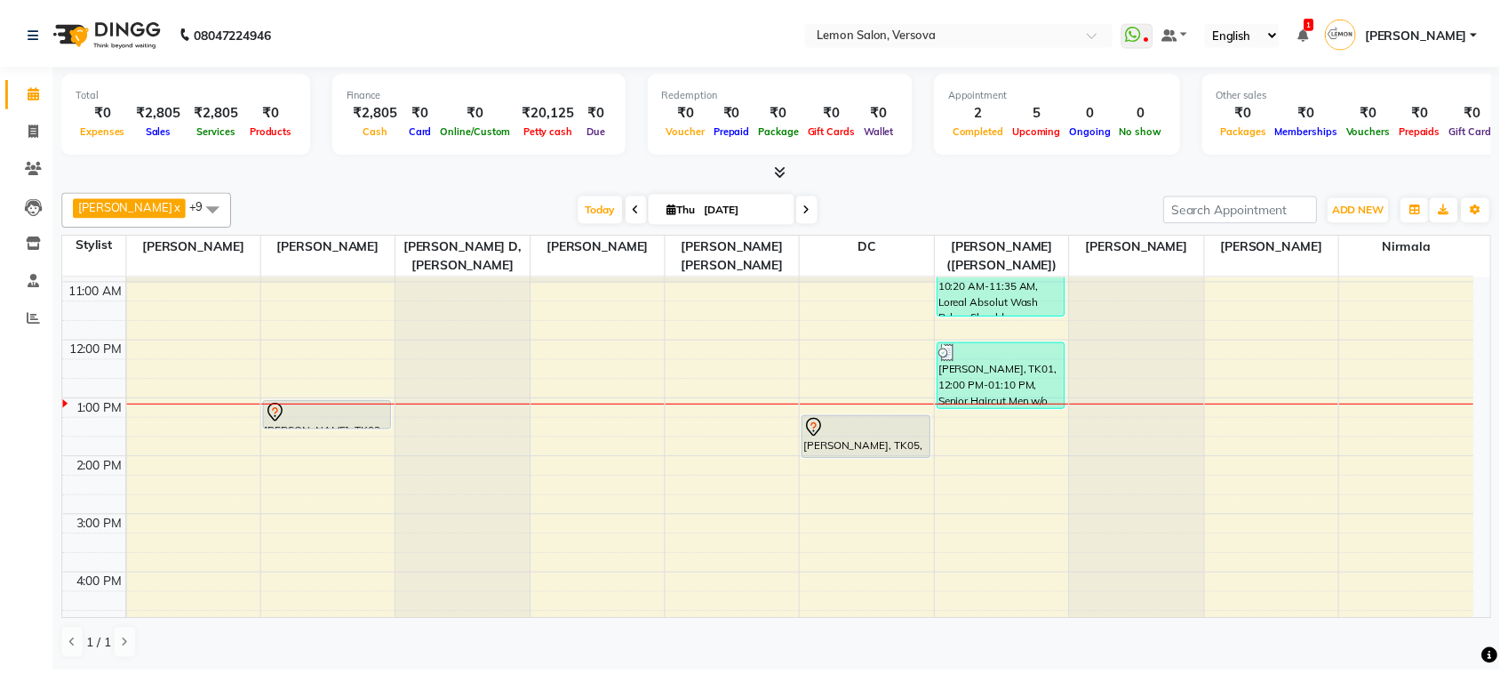
scroll to position [15, 0]
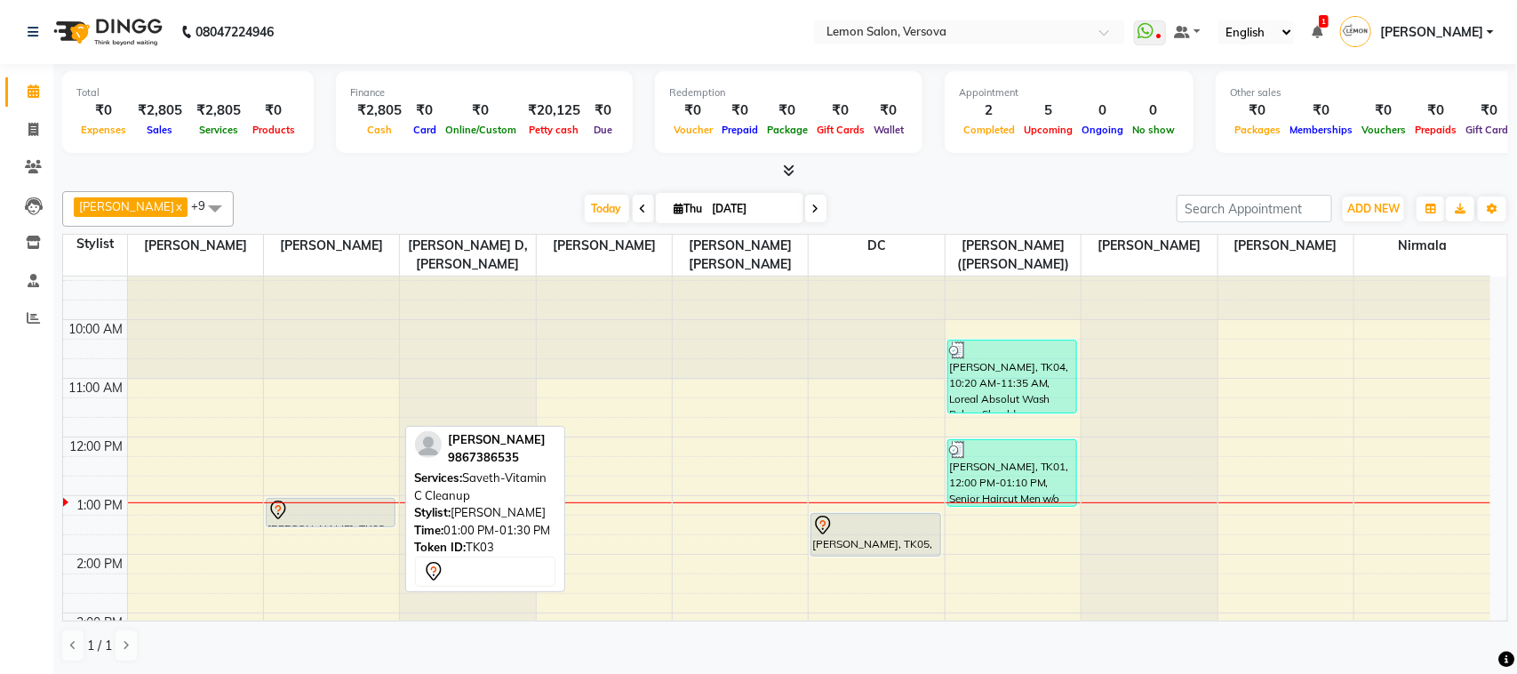
click at [344, 504] on div at bounding box center [331, 510] width 127 height 21
select select "7"
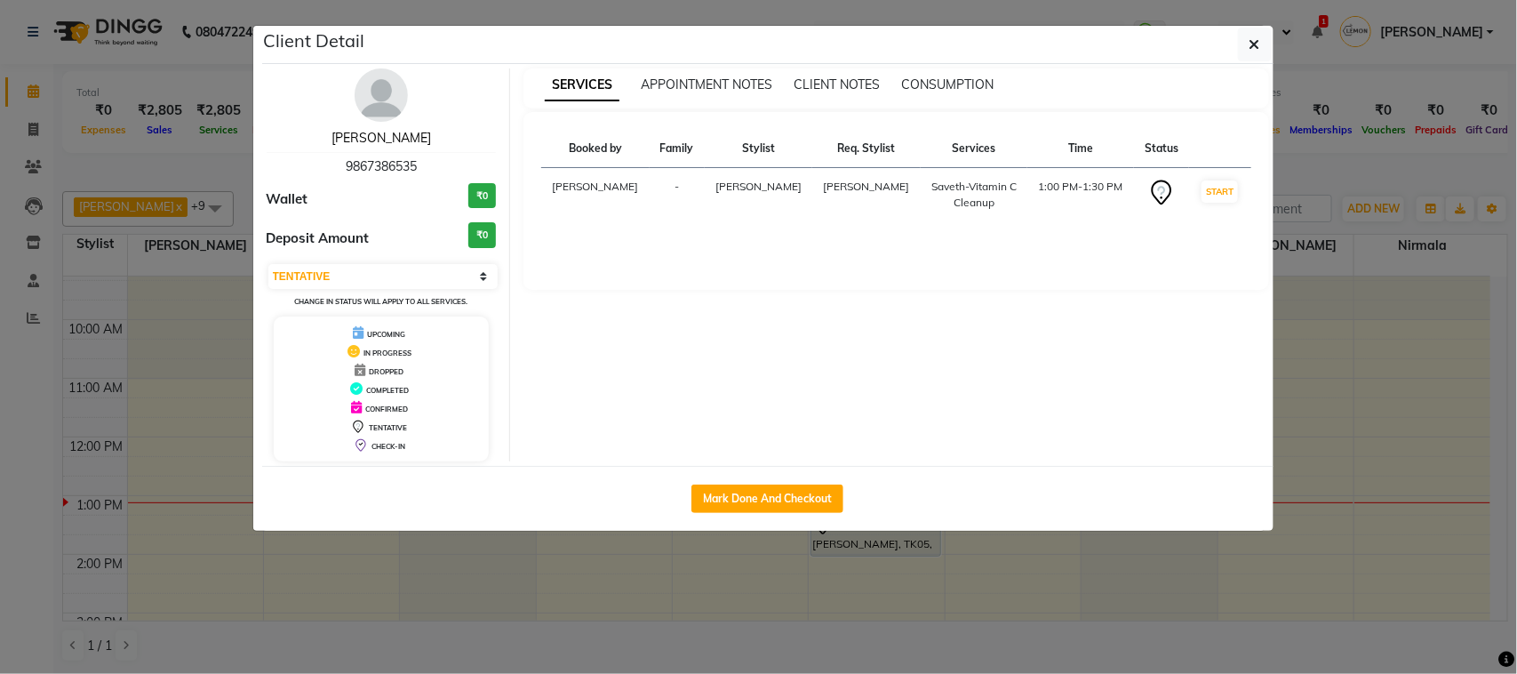
click at [367, 144] on link "POOJA SONI" at bounding box center [382, 138] width 100 height 16
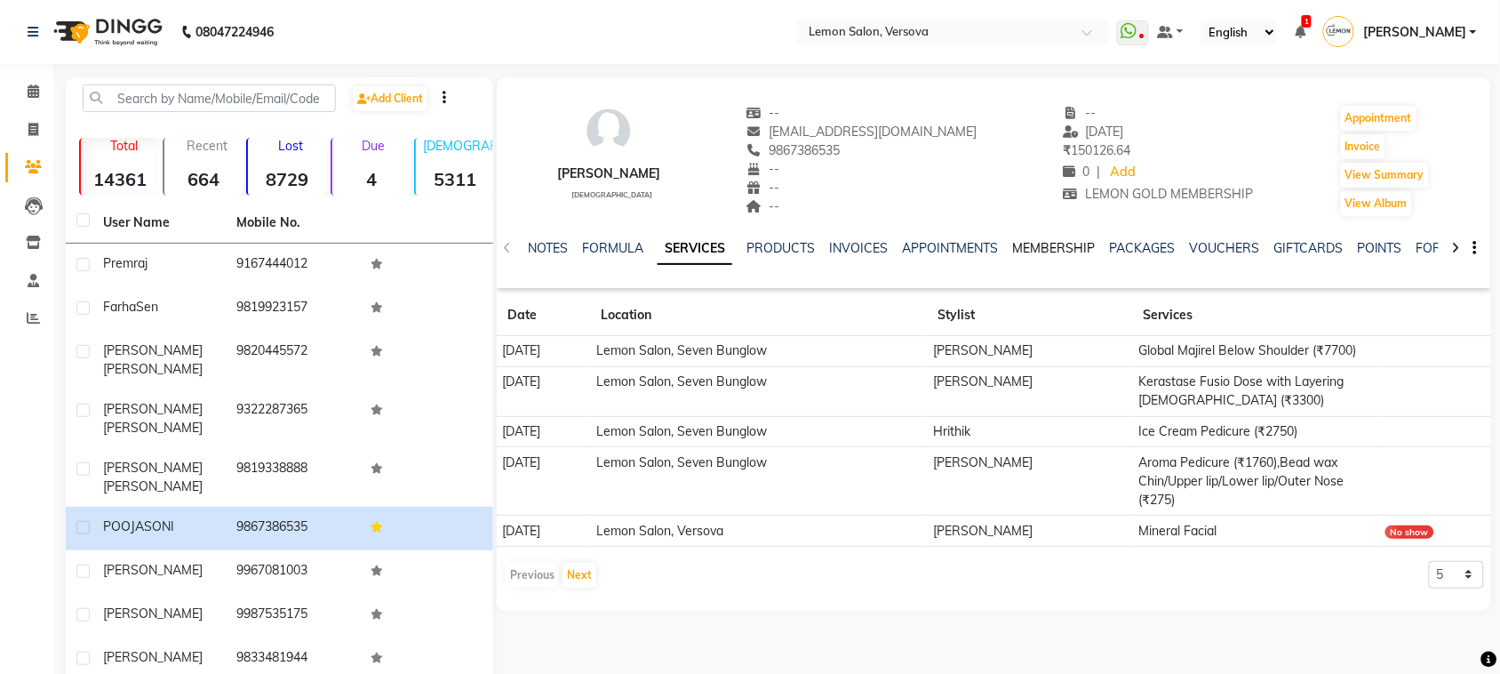
click at [1038, 242] on link "MEMBERSHIP" at bounding box center [1053, 248] width 83 height 16
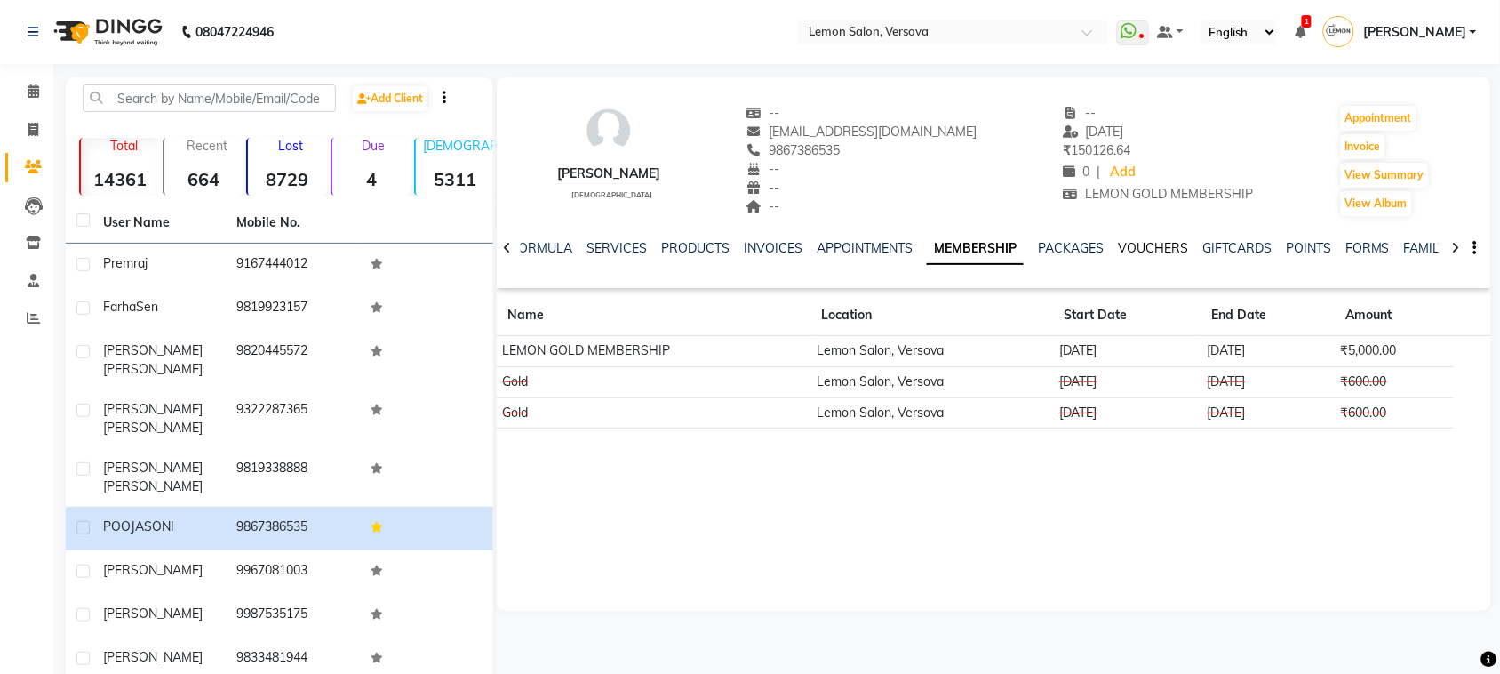
click at [1123, 243] on link "VOUCHERS" at bounding box center [1153, 248] width 70 height 16
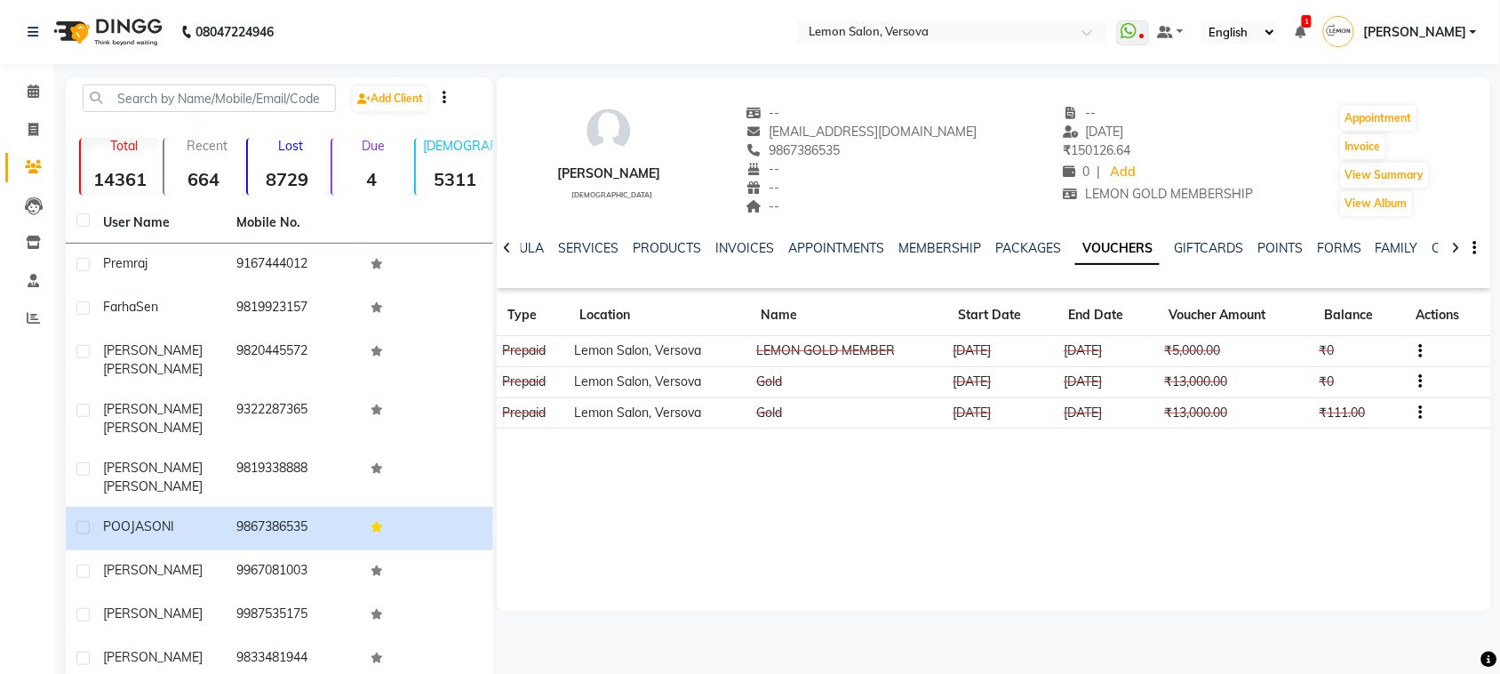
click at [742, 236] on div "NOTES FORMULA SERVICES PRODUCTS INVOICES APPOINTMENTS MEMBERSHIP PACKAGES VOUCH…" at bounding box center [994, 248] width 995 height 61
click at [597, 242] on link "SERVICES" at bounding box center [588, 248] width 60 height 16
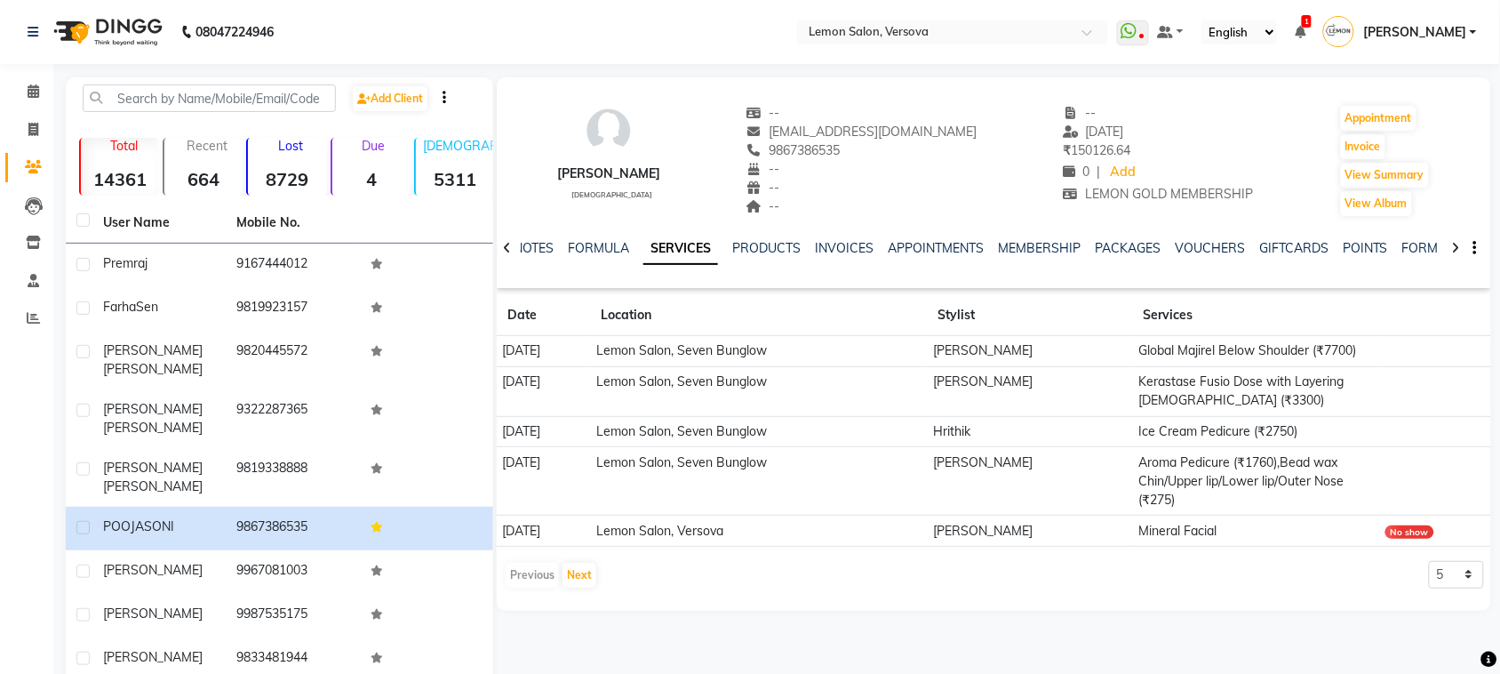
scroll to position [81, 0]
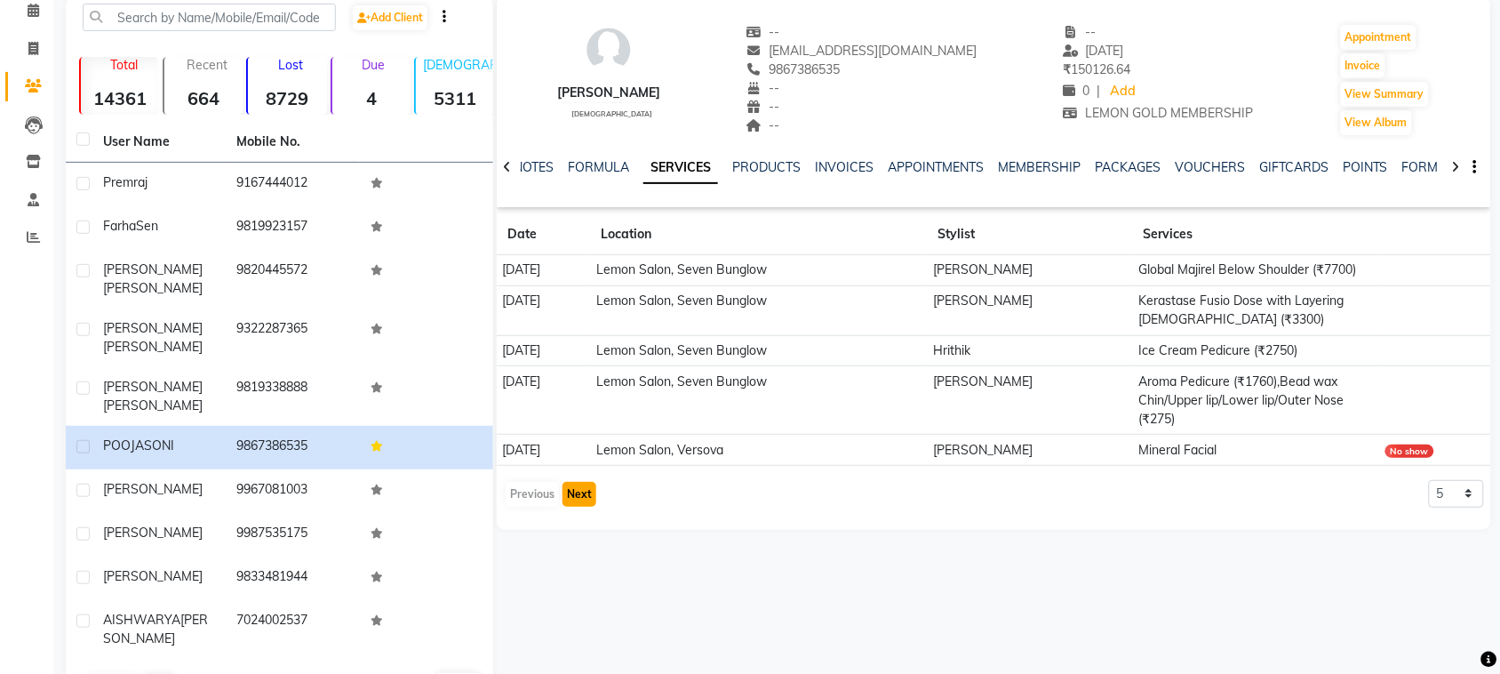
click at [571, 498] on button "Next" at bounding box center [580, 494] width 34 height 25
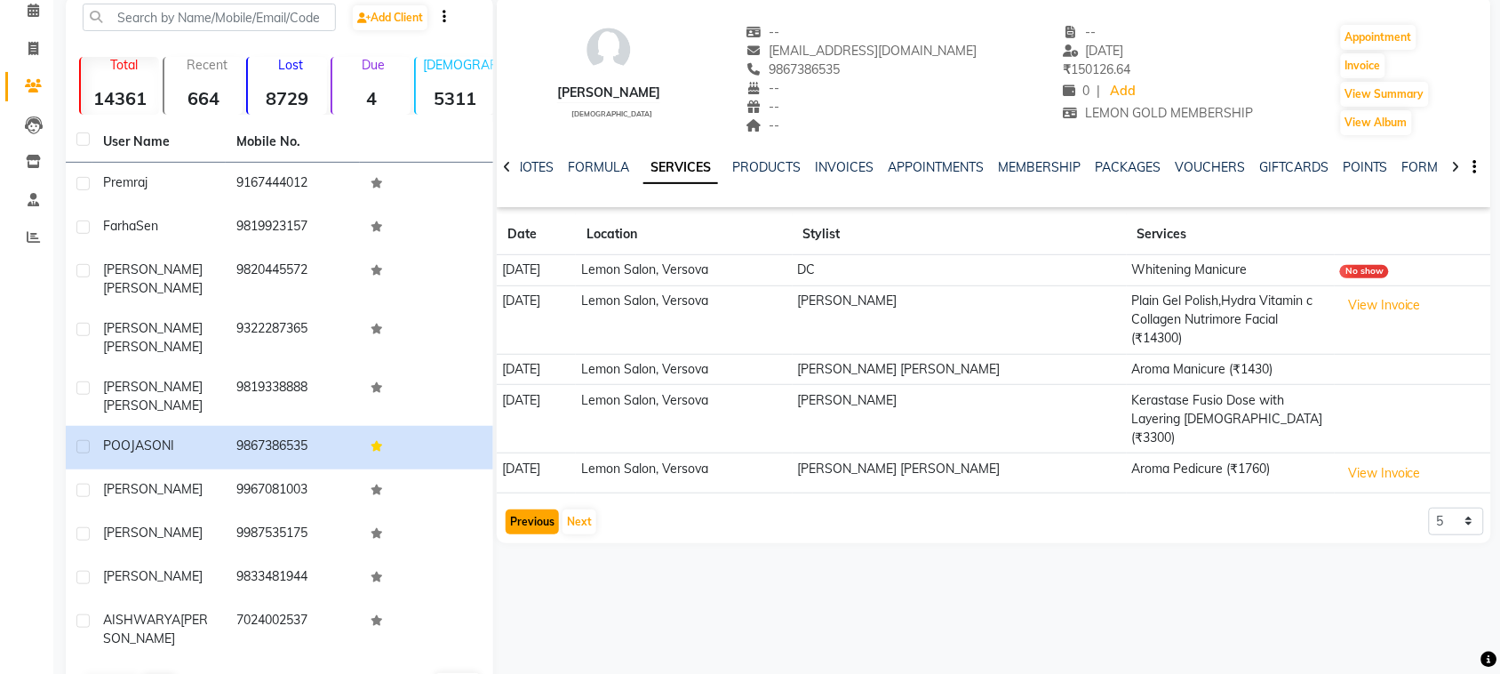
click at [547, 509] on button "Previous" at bounding box center [532, 521] width 53 height 25
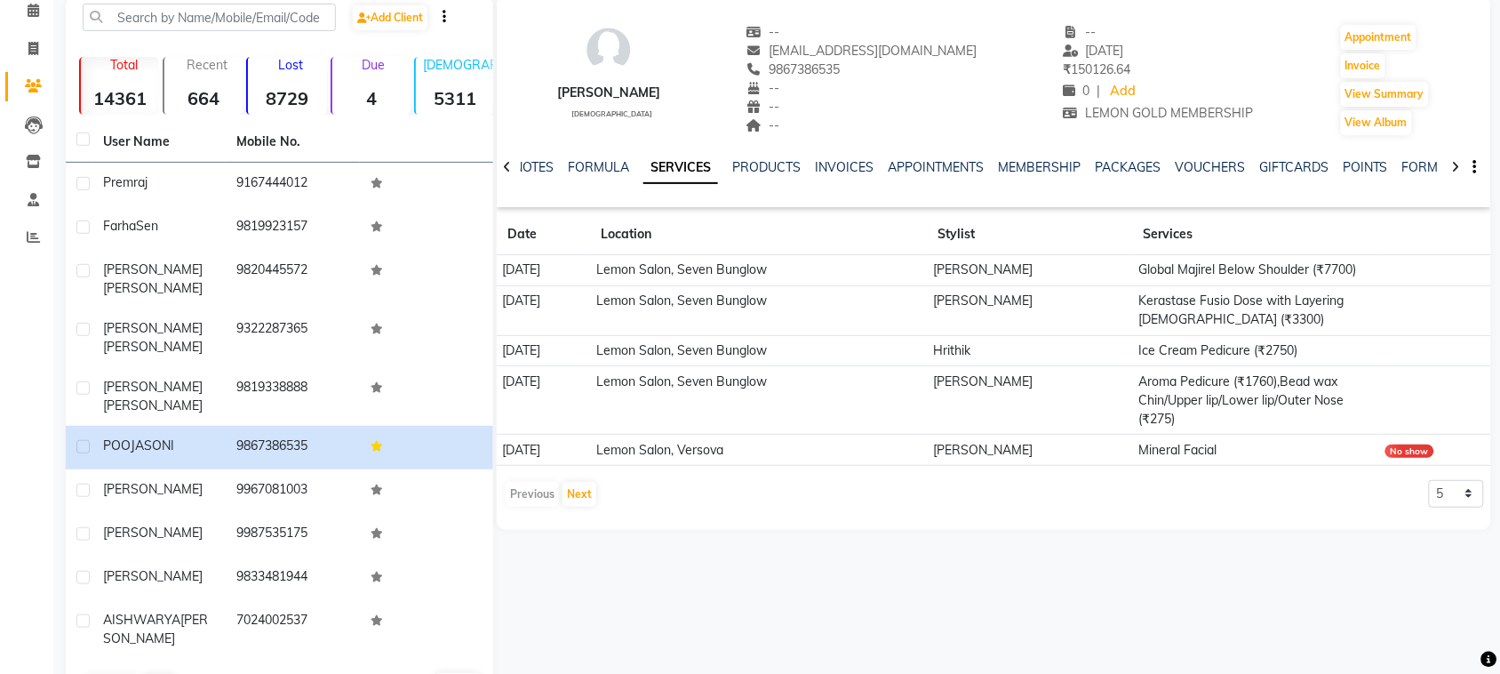
scroll to position [0, 0]
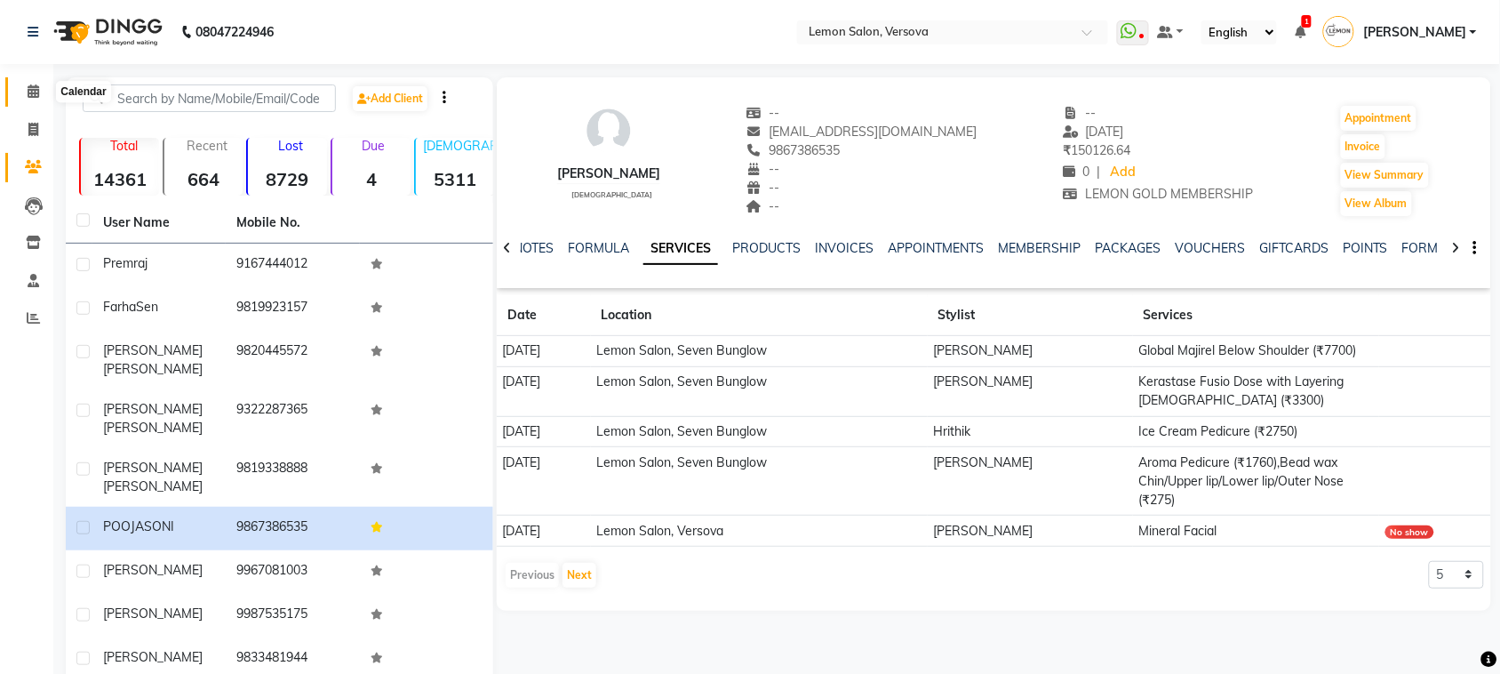
click at [34, 93] on icon at bounding box center [34, 90] width 12 height 13
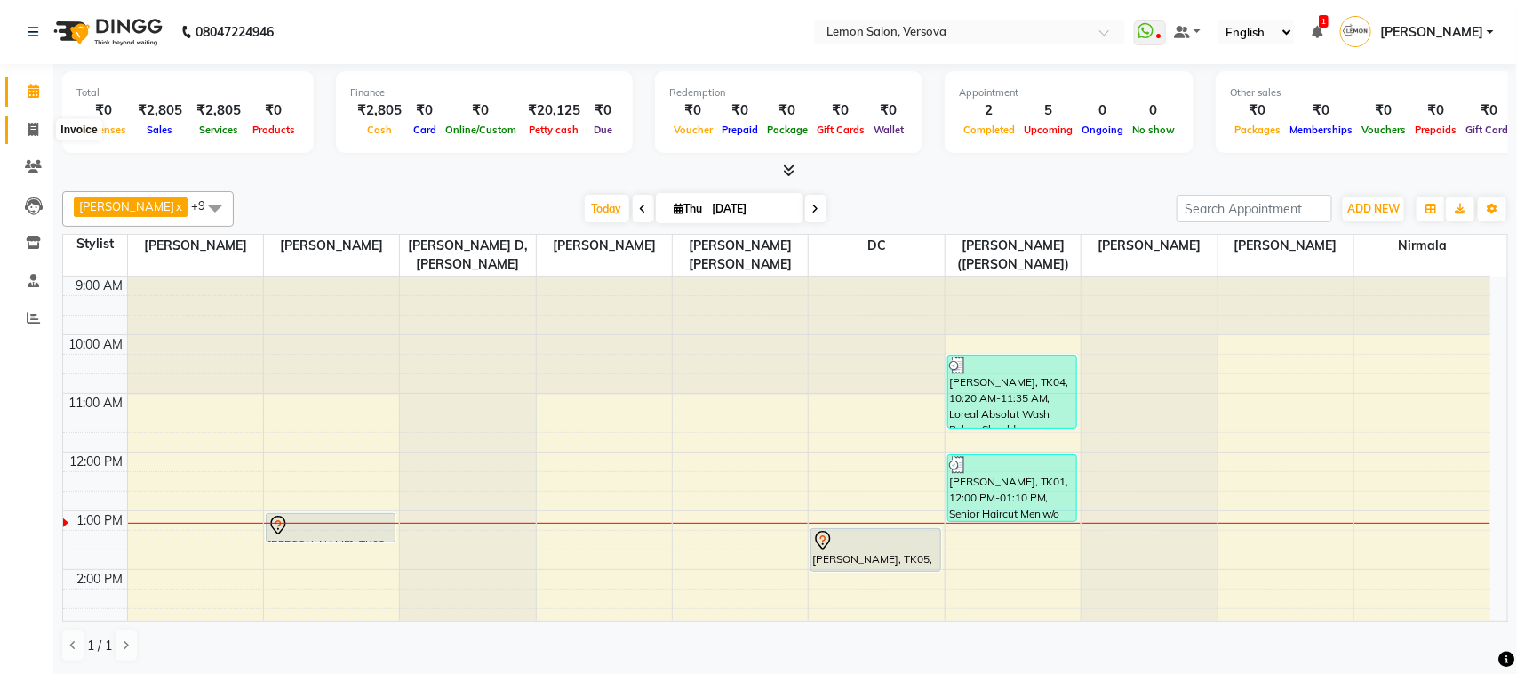
click at [31, 136] on span at bounding box center [33, 130] width 31 height 20
select select "564"
select select "service"
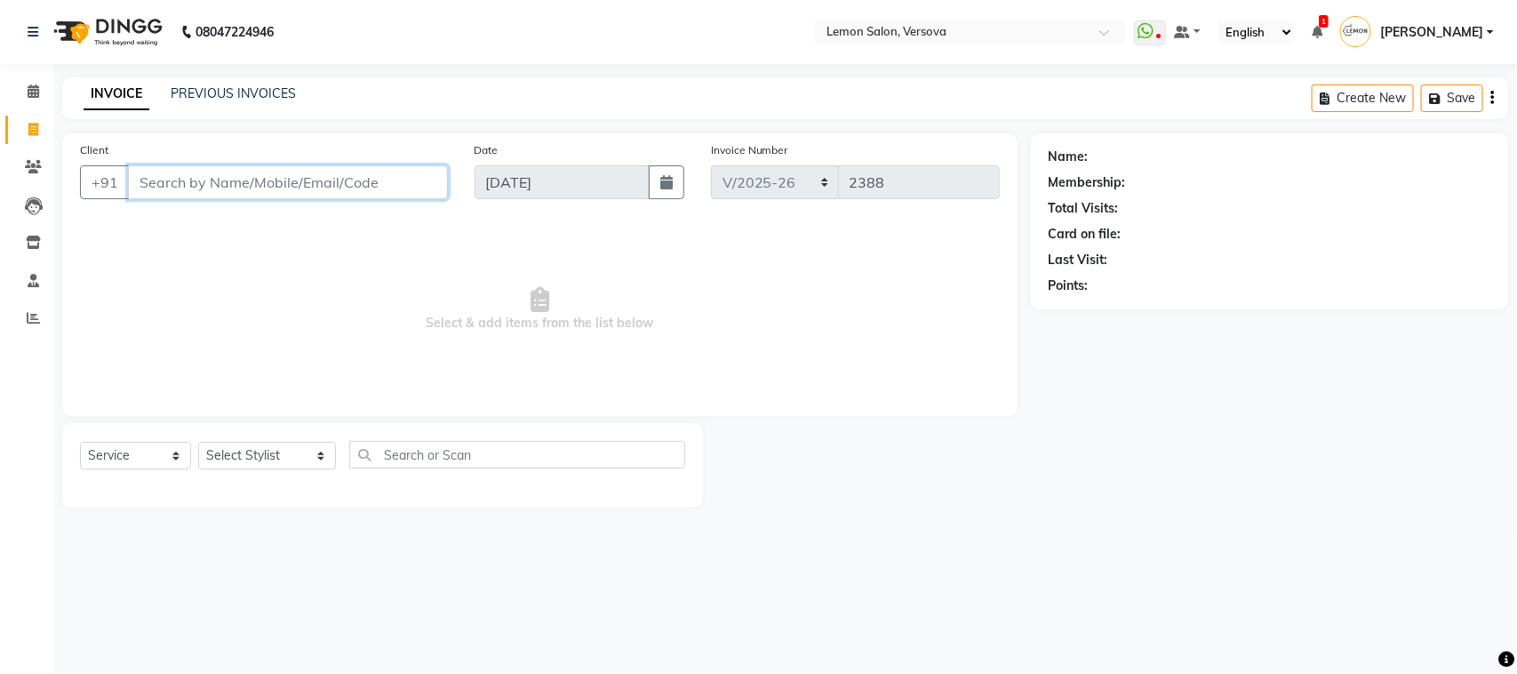
click at [331, 178] on input "Client" at bounding box center [288, 182] width 320 height 34
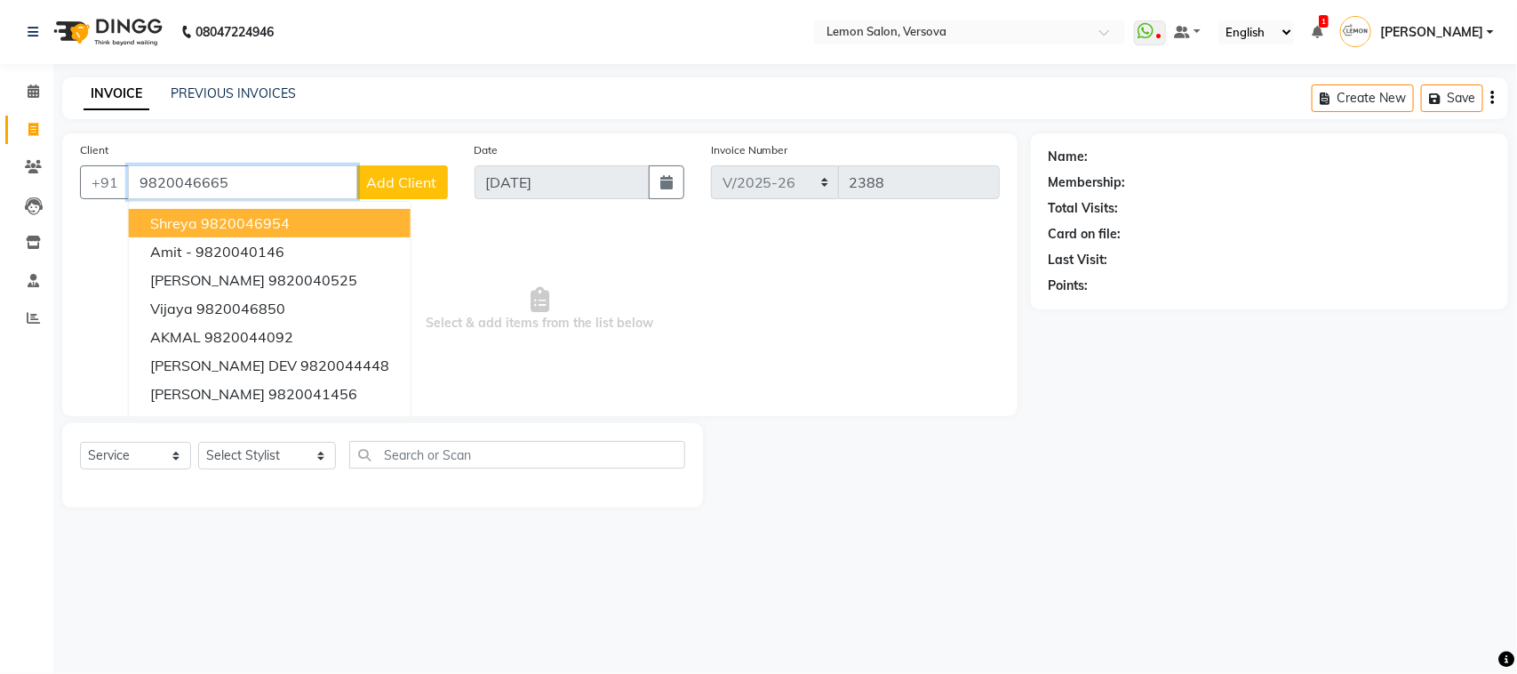
type input "9820046665"
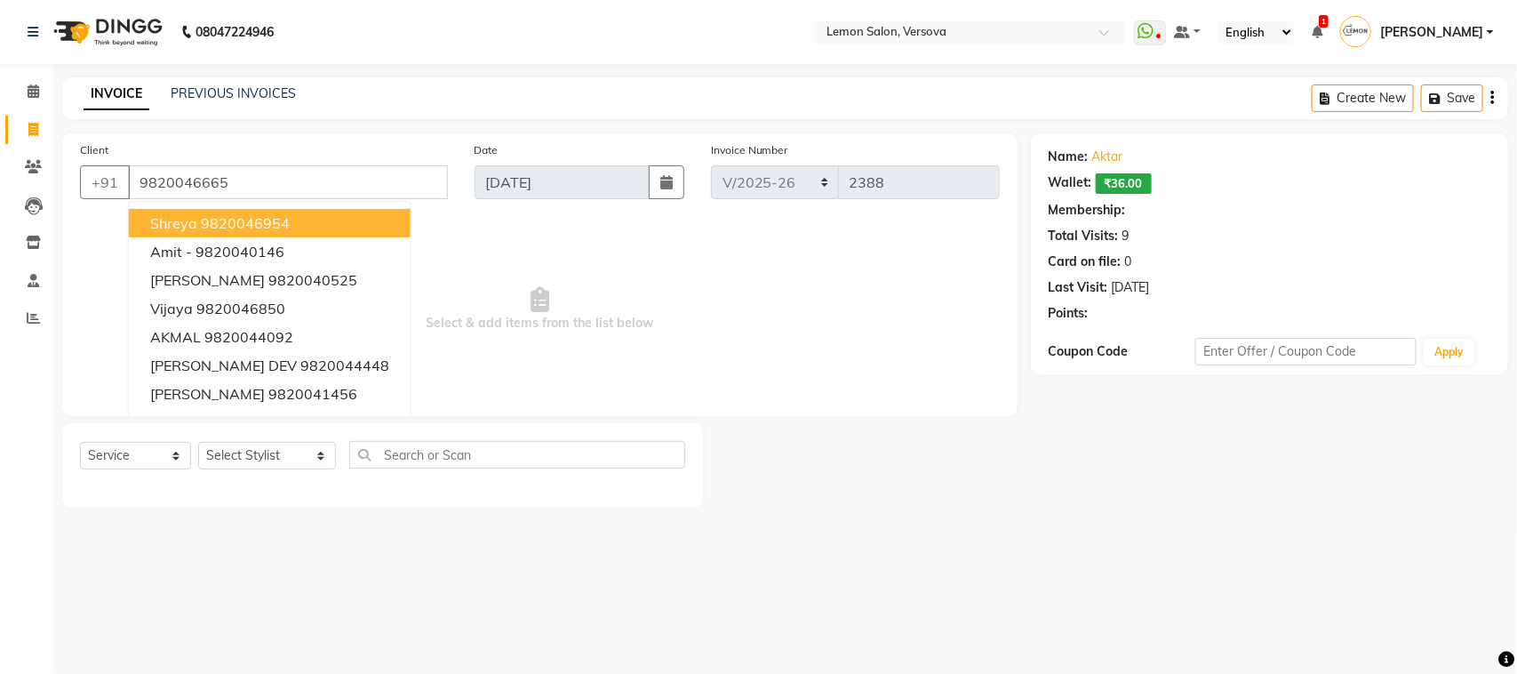
select select "1: Object"
click at [467, 74] on div "08047224946 Select Location × Lemon Salon, Versova WhatsApp Status ✕ Status: Di…" at bounding box center [758, 337] width 1517 height 674
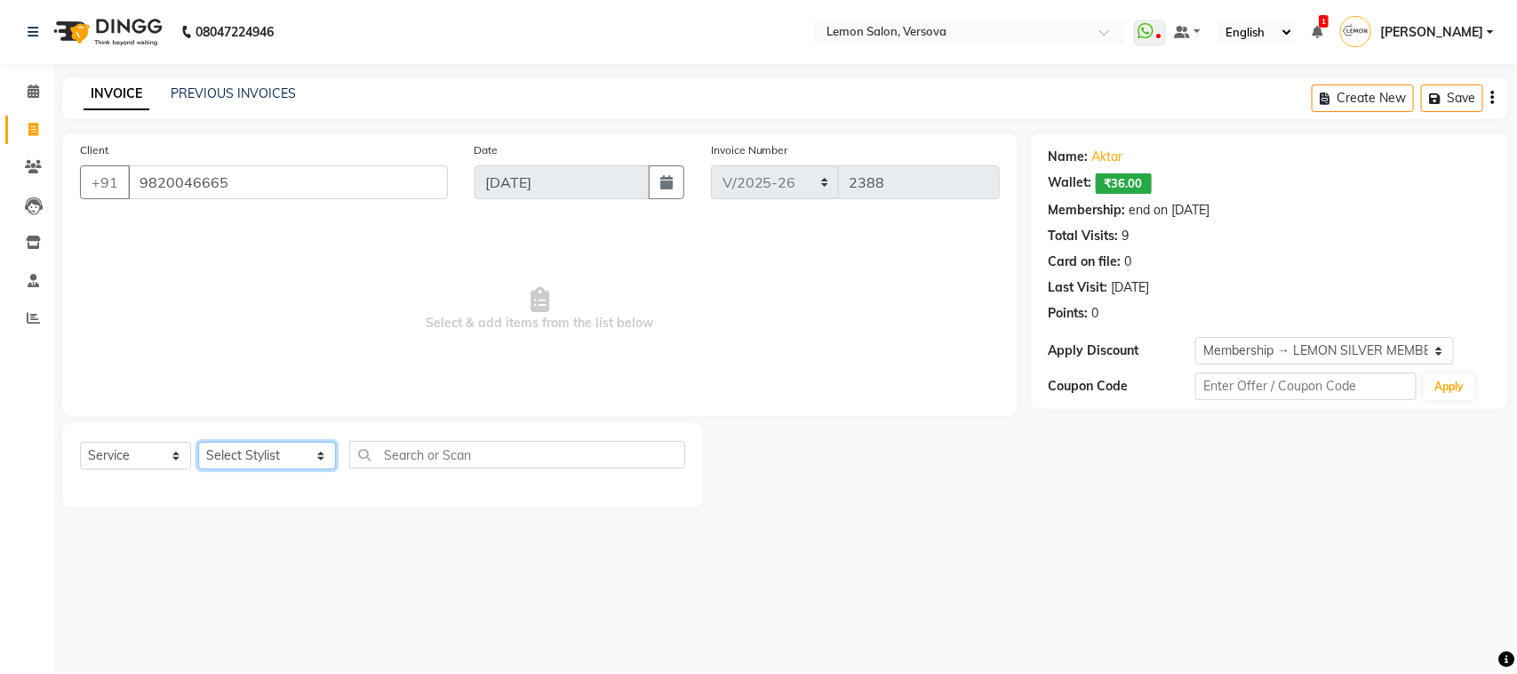
click at [253, 454] on select "Select Stylist Alim Shah Asif Salmani DC Gufran Salmani Margaret Marshak D,souz…" at bounding box center [267, 456] width 138 height 28
select select "7474"
click at [198, 442] on select "Select Stylist Alim Shah Asif Salmani DC Gufran Salmani Margaret Marshak D,souz…" at bounding box center [267, 456] width 138 height 28
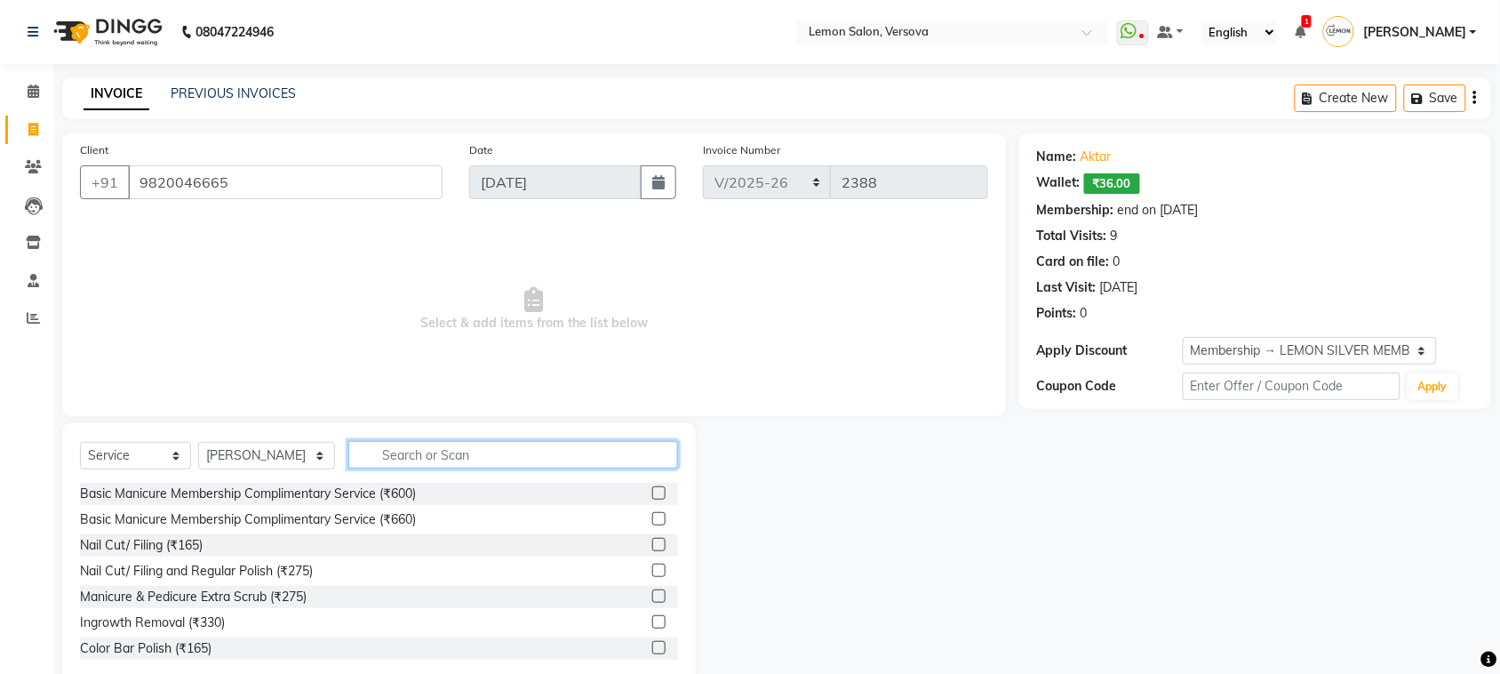
click at [385, 460] on input "text" at bounding box center [513, 455] width 330 height 28
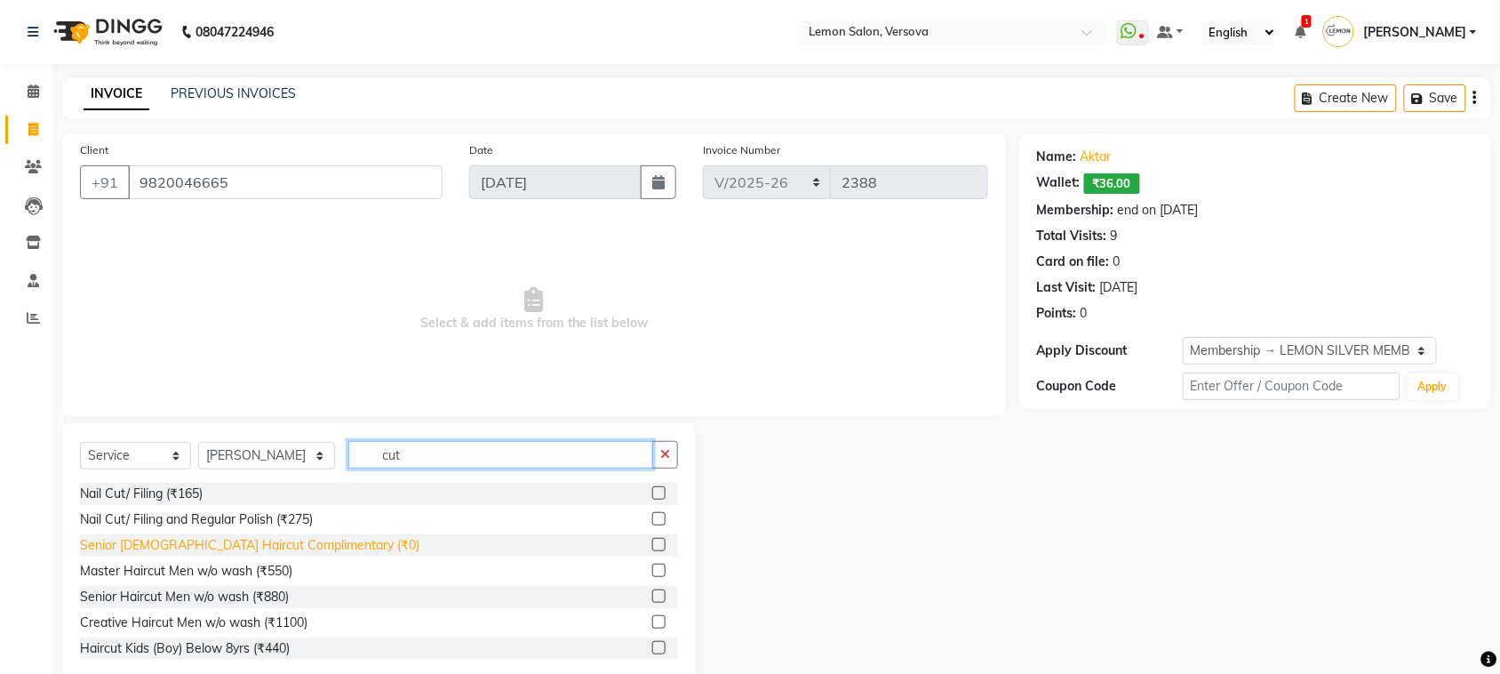
scroll to position [37, 0]
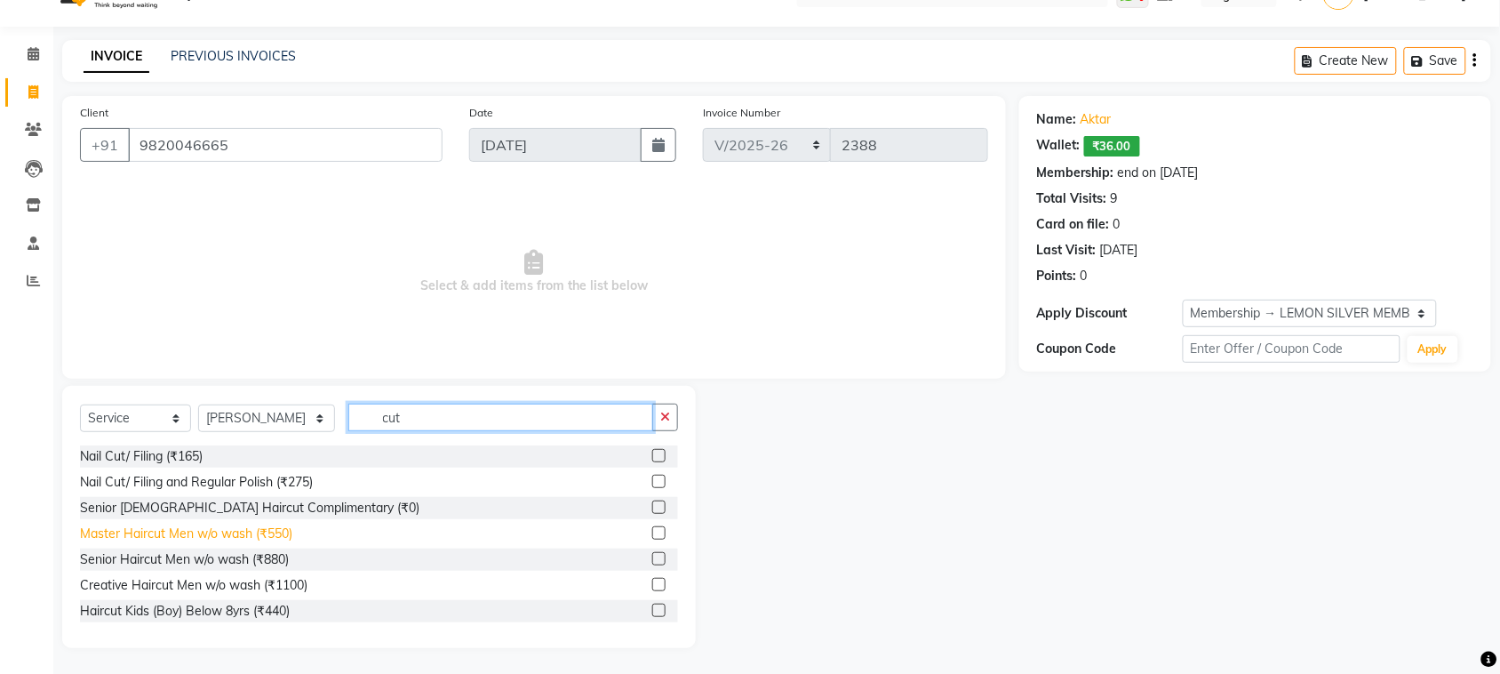
type input "cut"
click at [273, 527] on div "Master Haircut Men w/o wash (₹550)" at bounding box center [186, 533] width 212 height 19
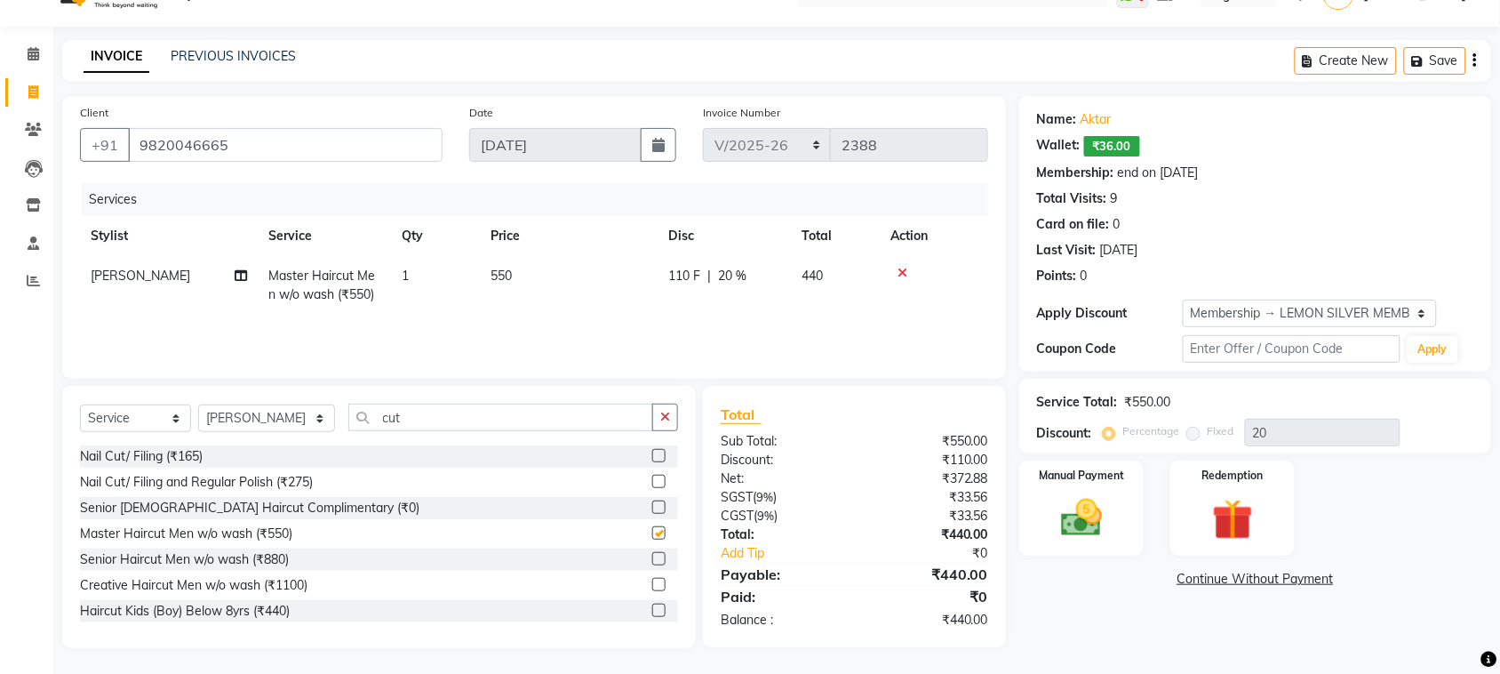
checkbox input "false"
click at [394, 420] on input "cut" at bounding box center [500, 418] width 305 height 28
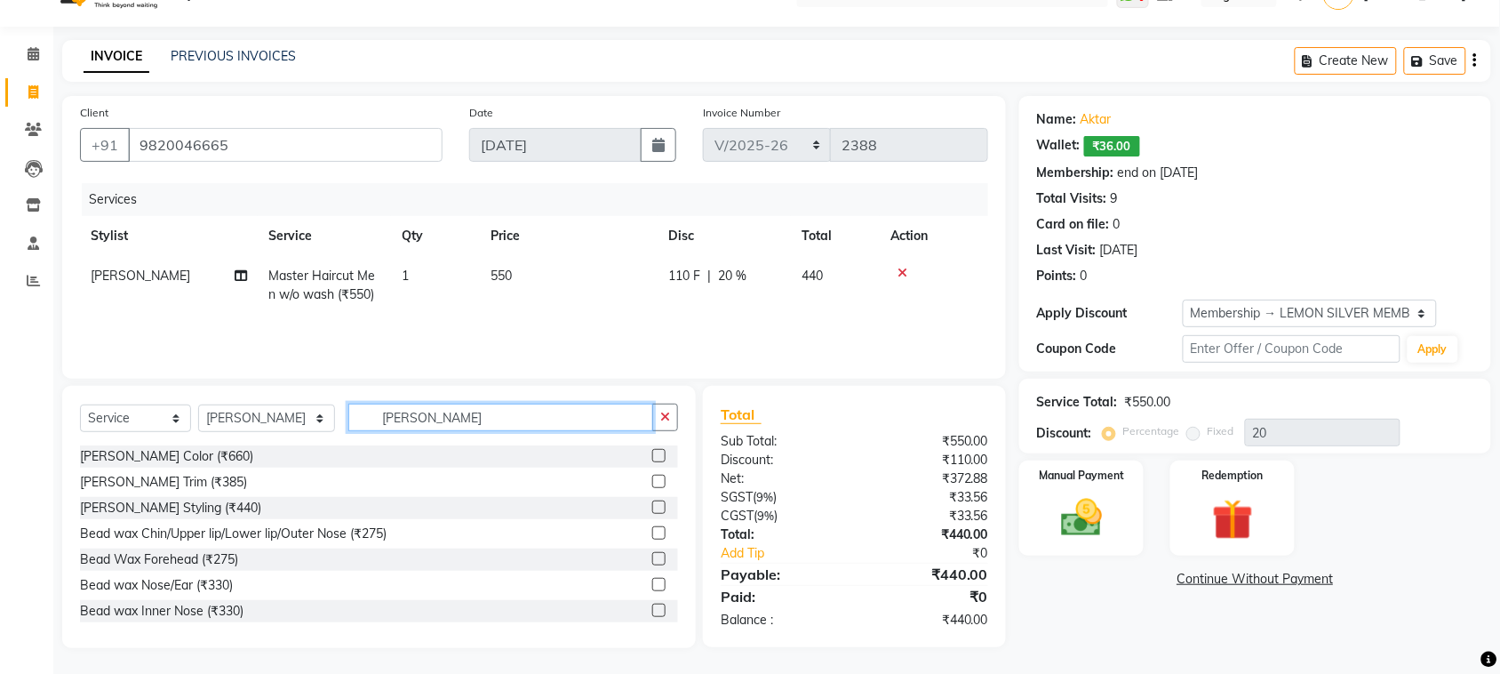
scroll to position [36, 0]
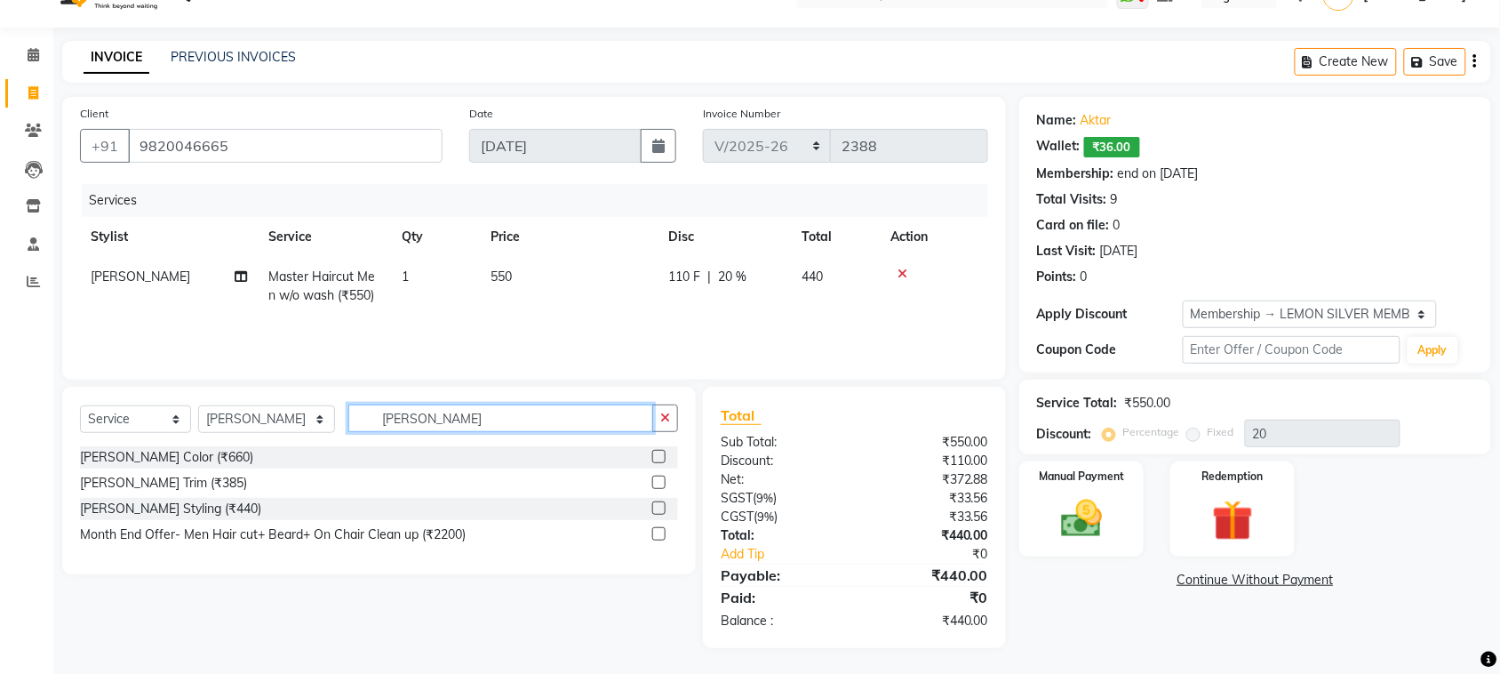
type input "beard"
click at [158, 498] on div "Beard Styling (₹440)" at bounding box center [379, 509] width 598 height 22
click at [160, 505] on div "Beard Styling (₹440)" at bounding box center [170, 509] width 181 height 19
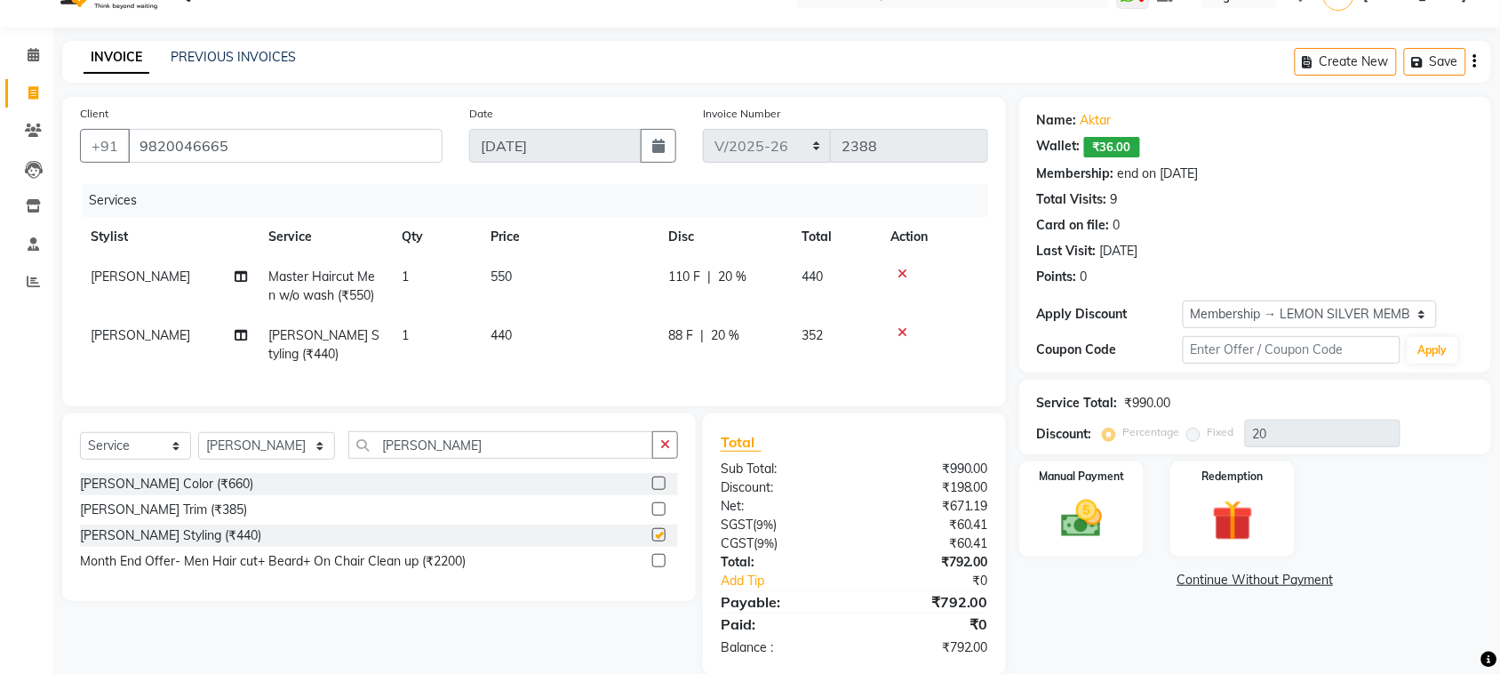
checkbox input "false"
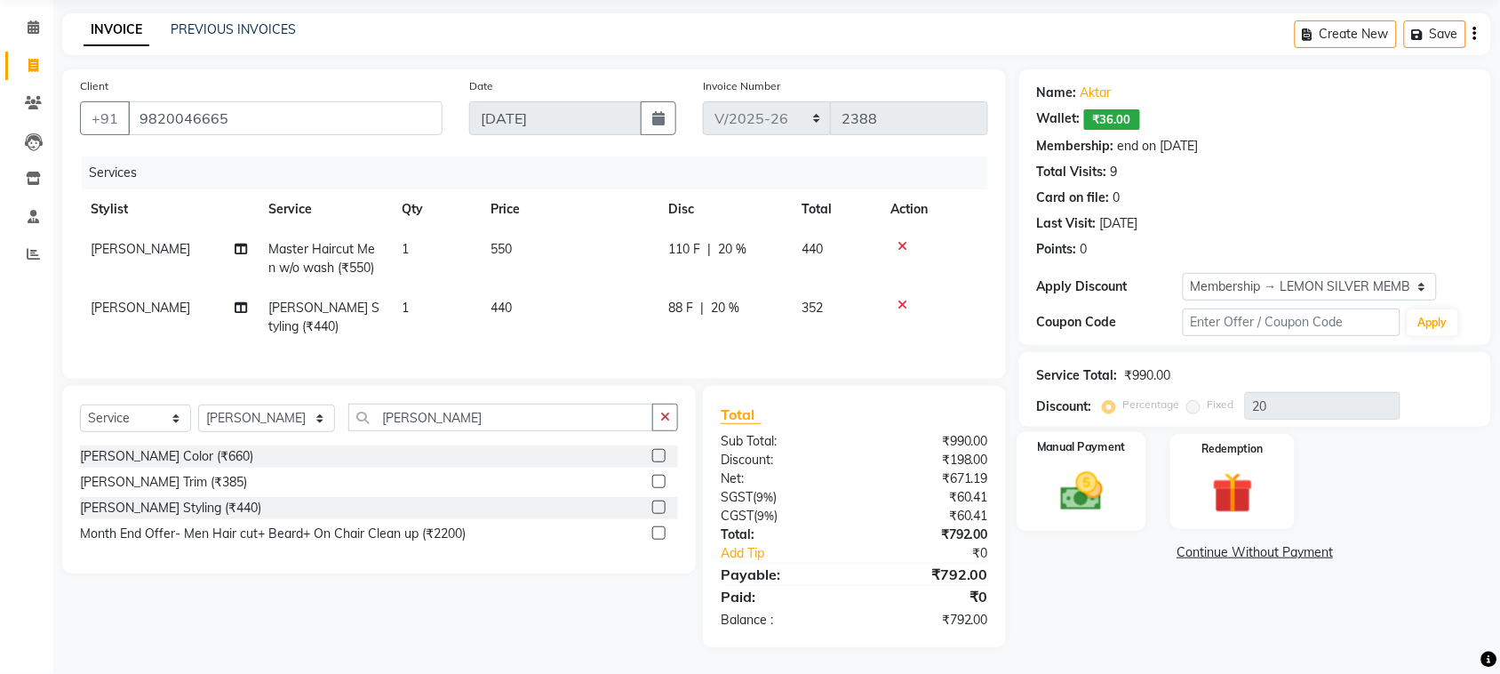
click at [1089, 467] on img at bounding box center [1081, 491] width 69 height 49
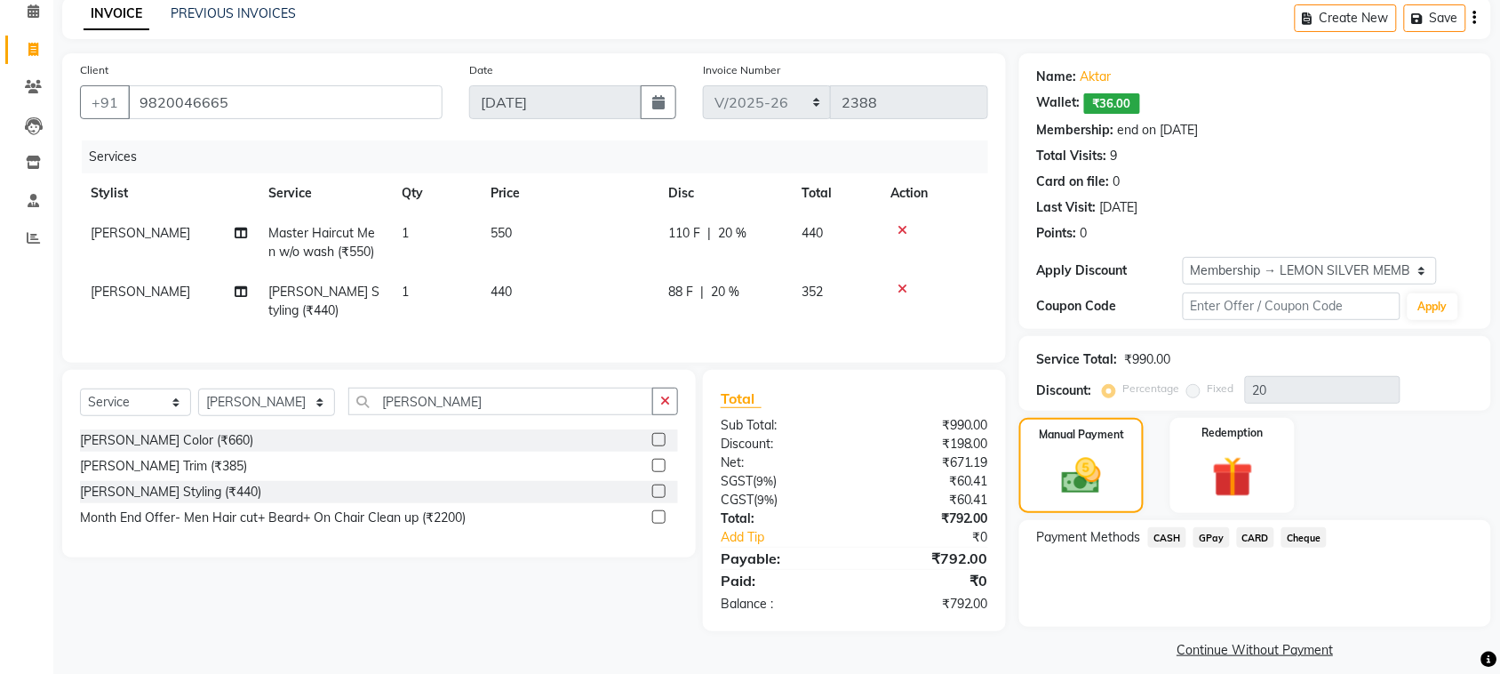
click at [1165, 532] on span "CASH" at bounding box center [1167, 537] width 38 height 20
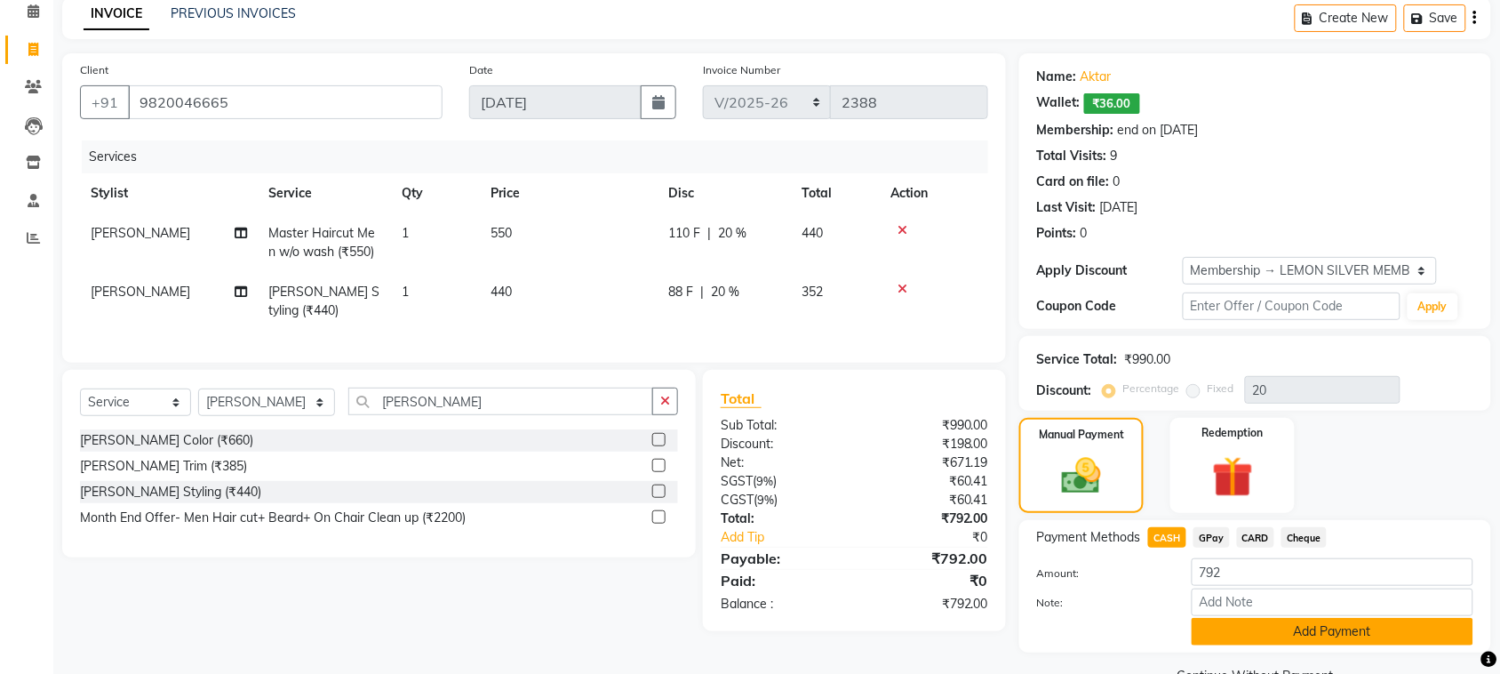
click at [1236, 638] on button "Add Payment" at bounding box center [1333, 632] width 282 height 28
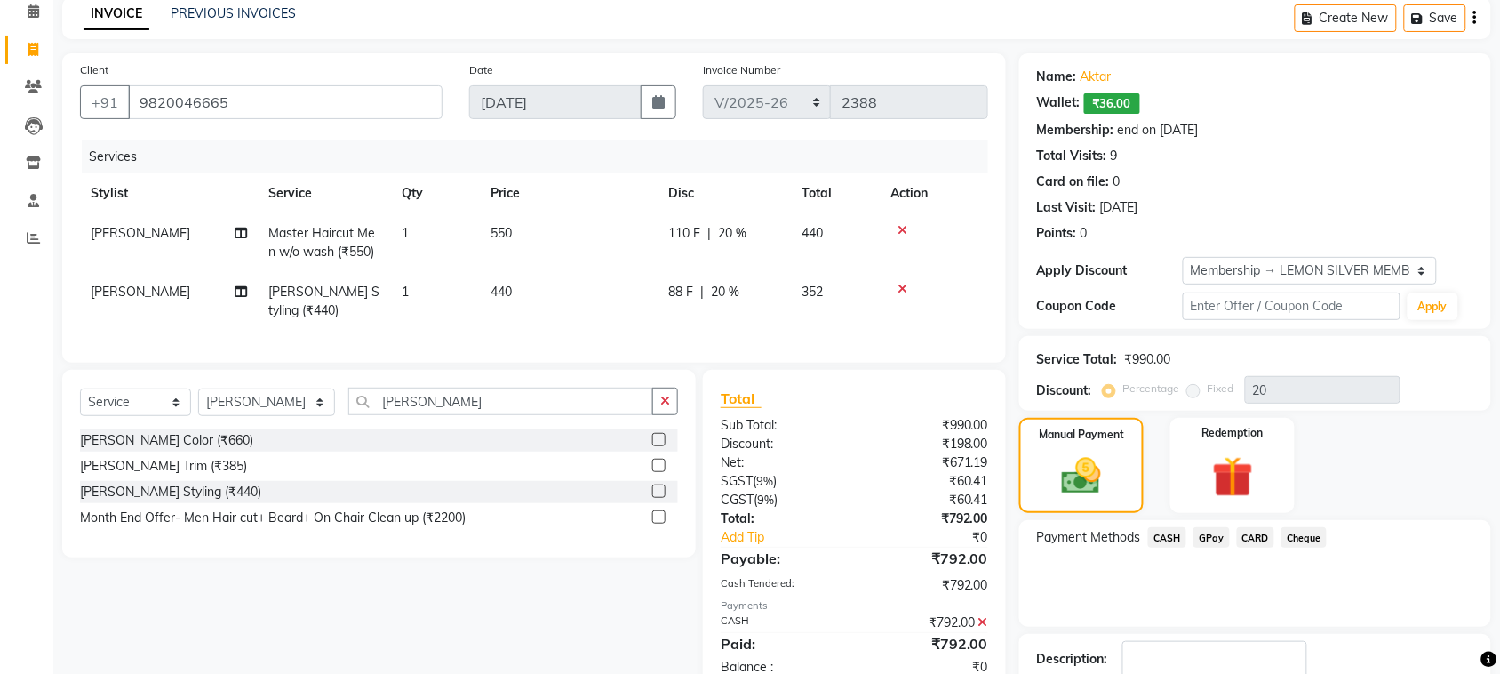
scroll to position [229, 0]
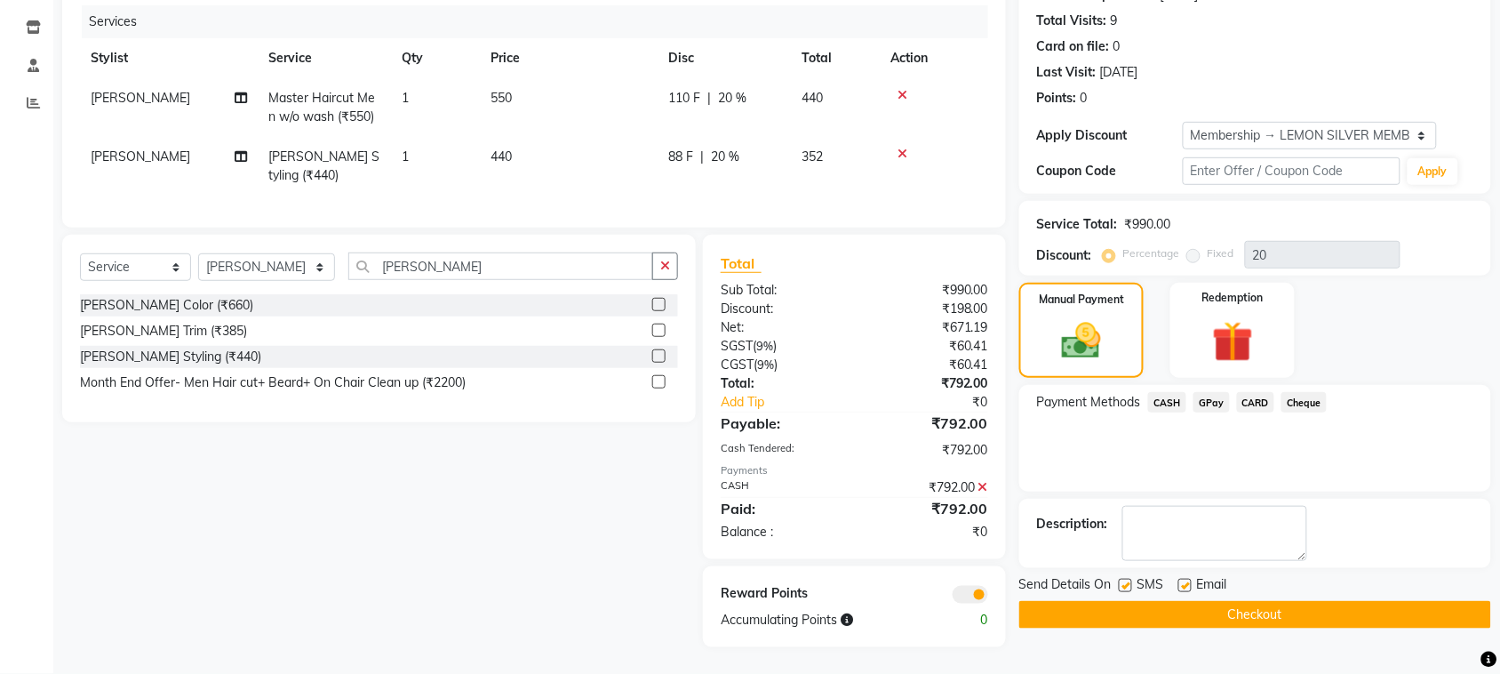
click at [1188, 579] on label at bounding box center [1185, 585] width 13 height 13
click at [1188, 580] on input "checkbox" at bounding box center [1185, 586] width 12 height 12
checkbox input "false"
click at [1123, 579] on label at bounding box center [1125, 585] width 13 height 13
click at [1123, 580] on input "checkbox" at bounding box center [1125, 586] width 12 height 12
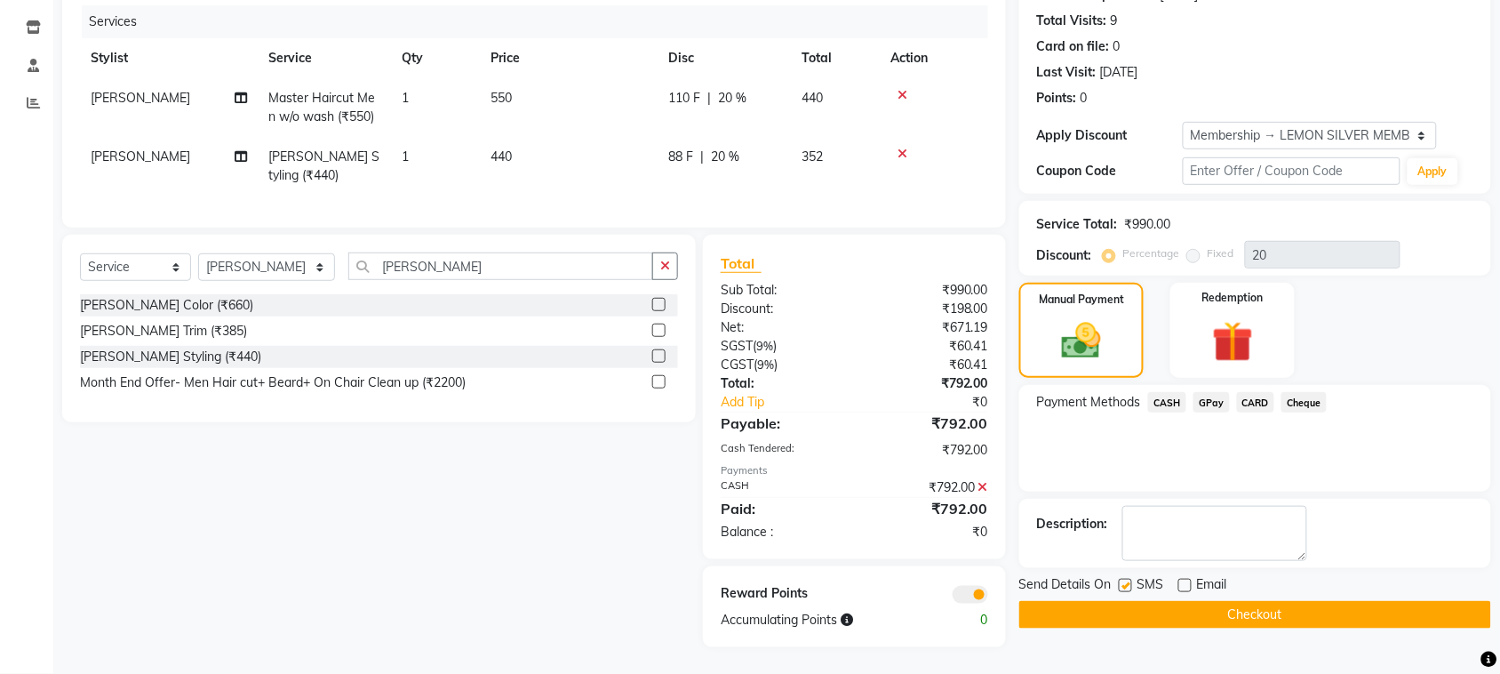
checkbox input "false"
click at [1140, 601] on button "Checkout" at bounding box center [1256, 615] width 472 height 28
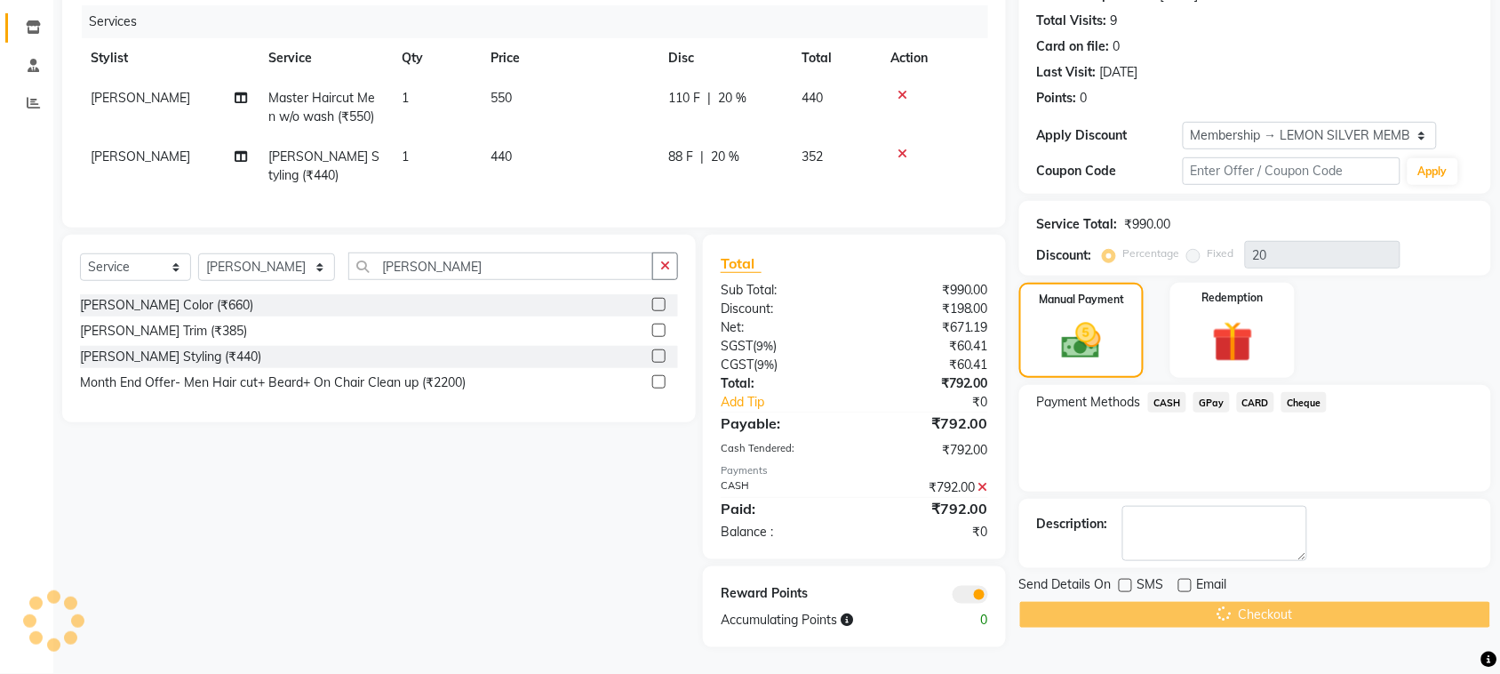
scroll to position [0, 0]
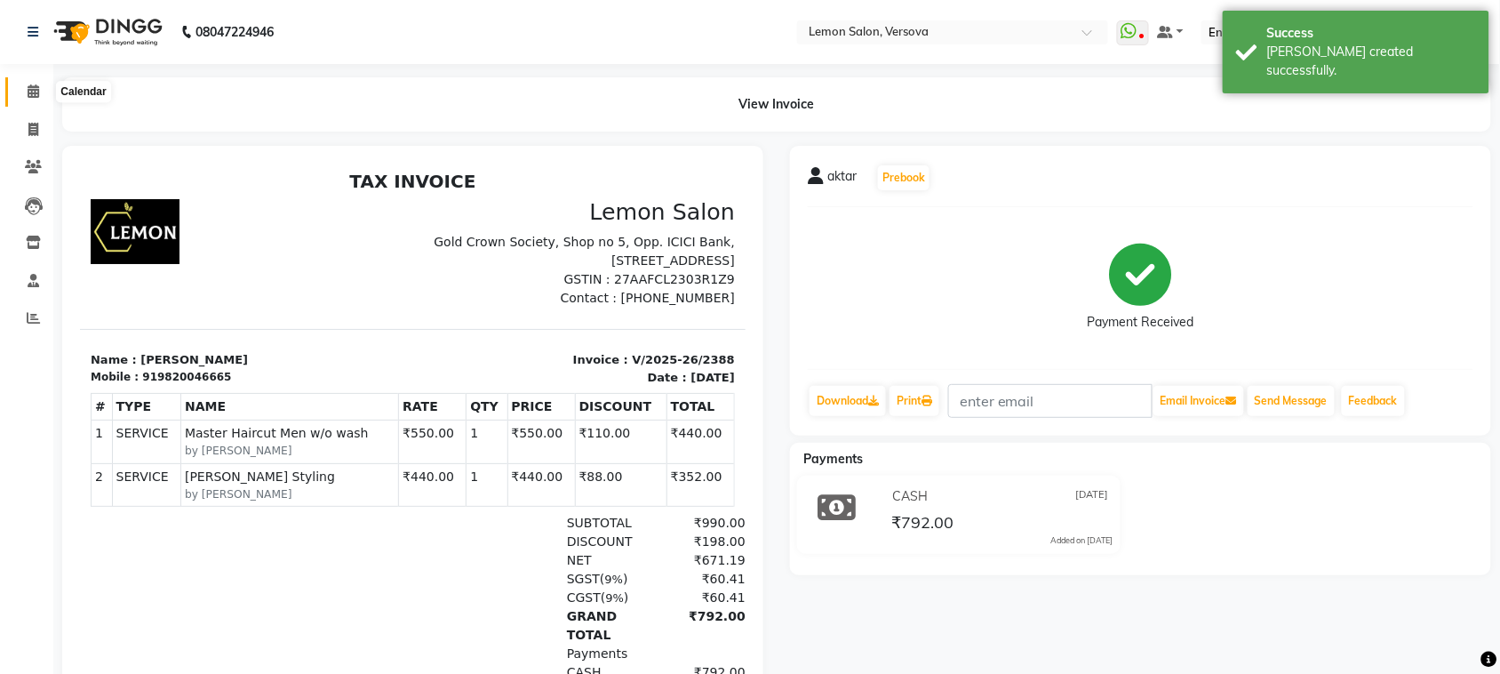
click at [24, 90] on span at bounding box center [33, 92] width 31 height 20
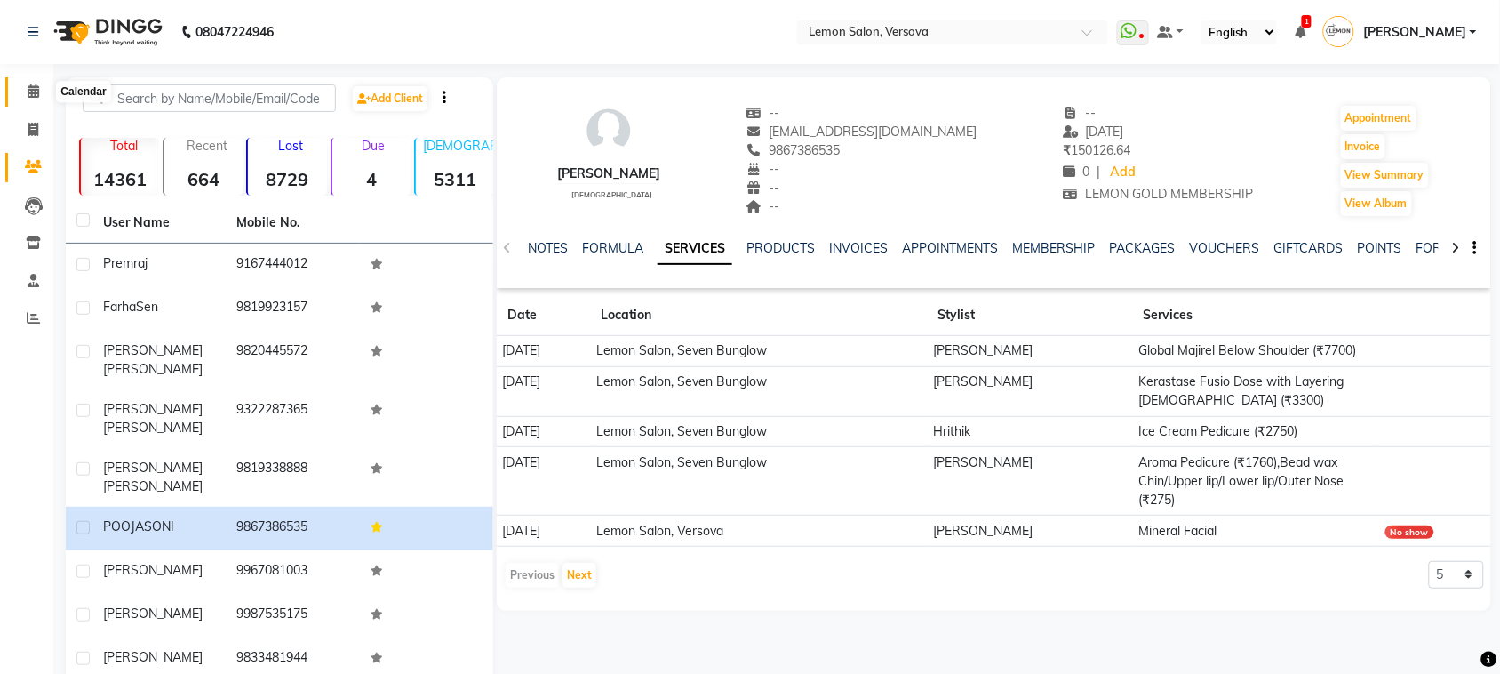
click at [28, 95] on icon at bounding box center [34, 90] width 12 height 13
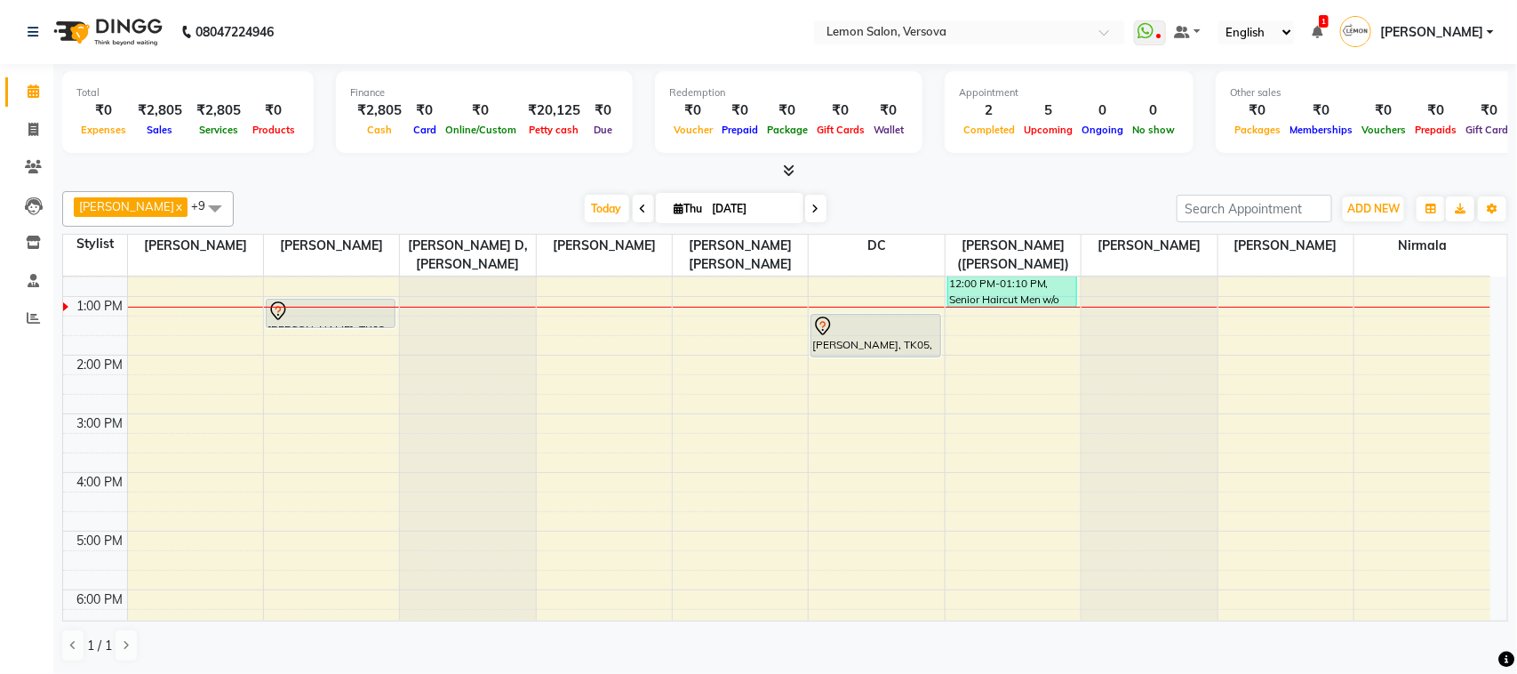
scroll to position [222, 0]
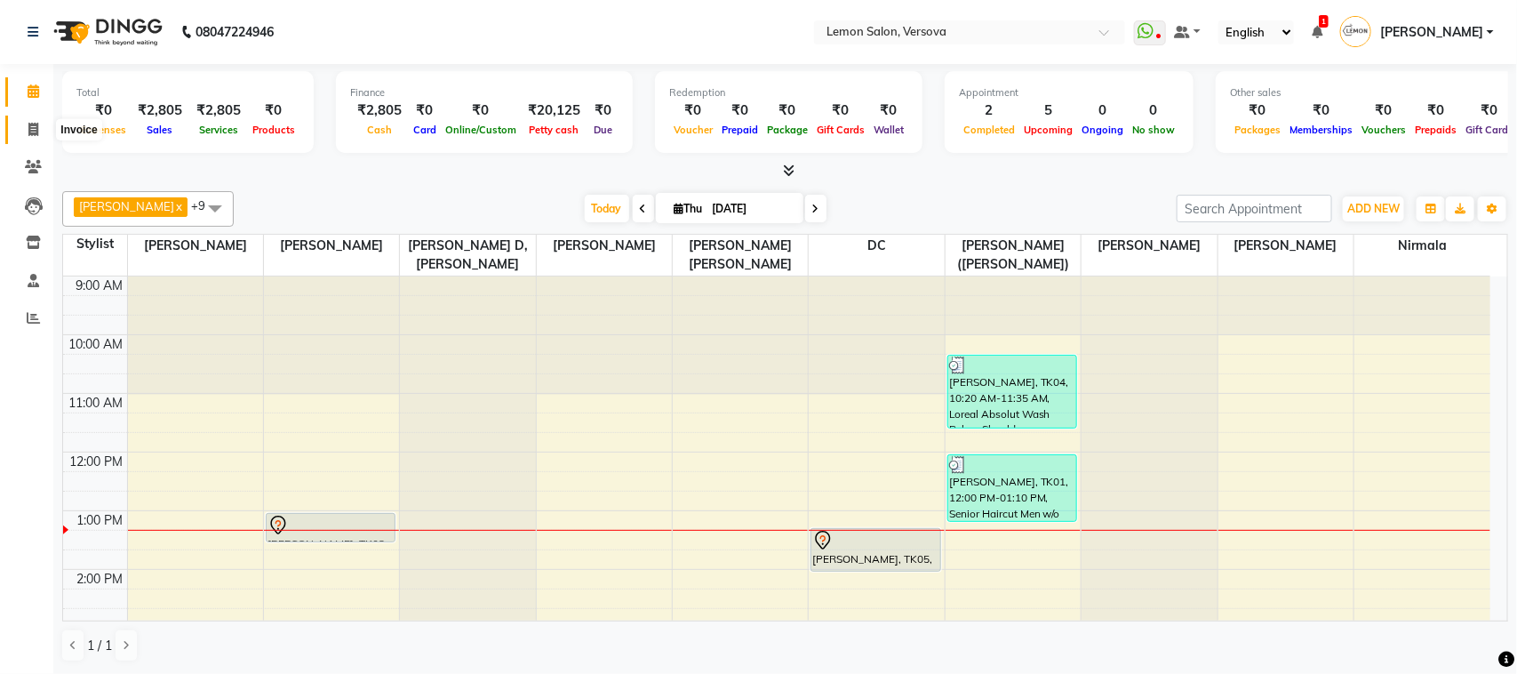
click at [23, 125] on span at bounding box center [33, 130] width 31 height 20
select select "service"
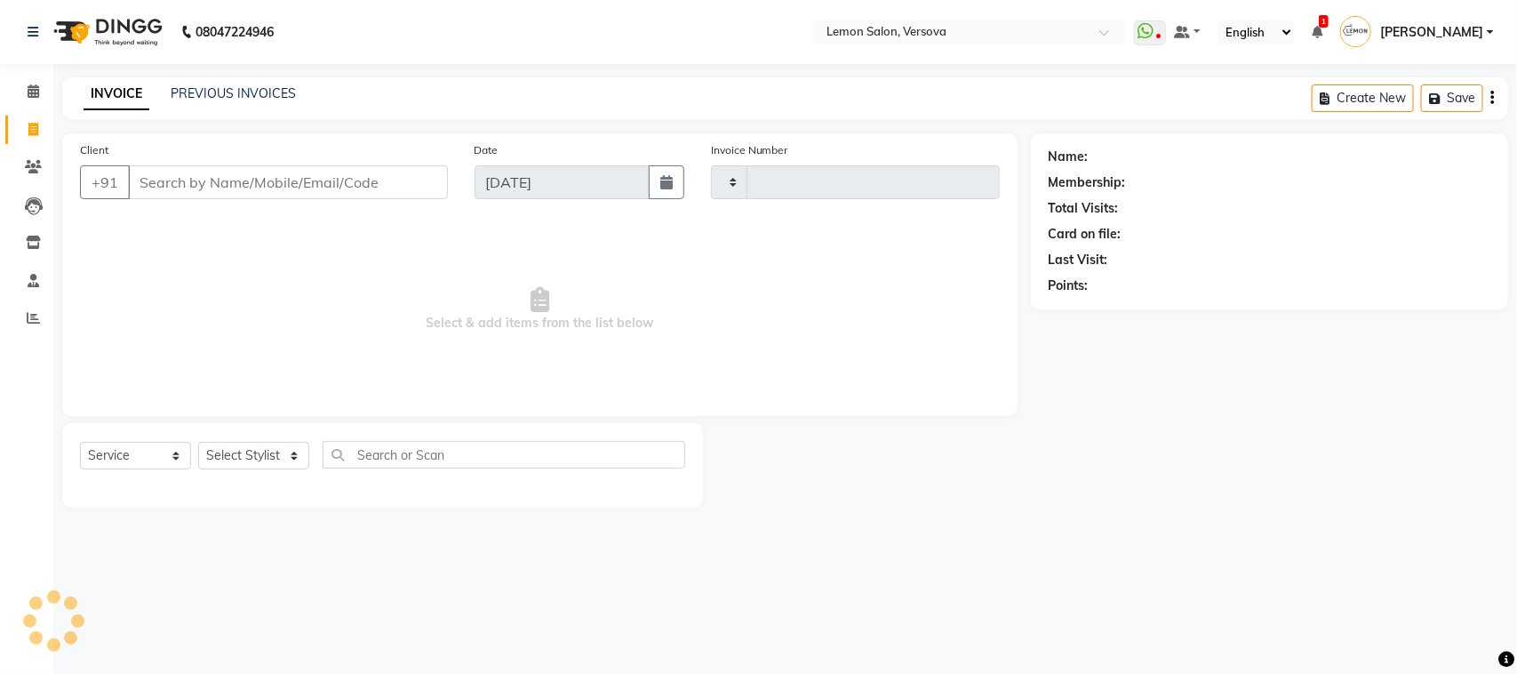
type input "2388"
select select "564"
type input "9836831453"
click at [402, 187] on span "Add Client" at bounding box center [402, 182] width 70 height 18
select select "22"
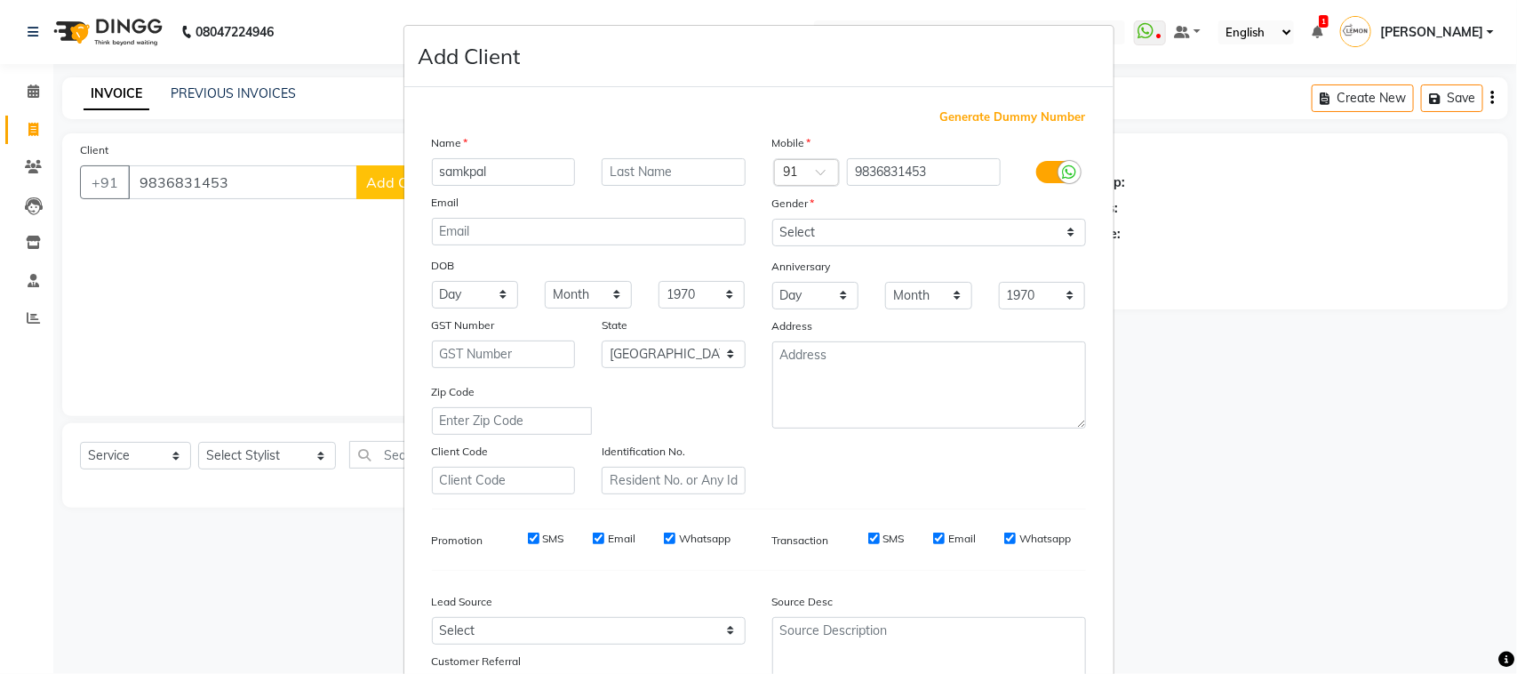
type input "samkpal"
click at [838, 236] on select "Select [DEMOGRAPHIC_DATA] [DEMOGRAPHIC_DATA] Other Prefer Not To Say" at bounding box center [929, 233] width 314 height 28
click at [772, 219] on select "Select [DEMOGRAPHIC_DATA] [DEMOGRAPHIC_DATA] Other Prefer Not To Say" at bounding box center [929, 233] width 314 height 28
click at [829, 225] on select "Select [DEMOGRAPHIC_DATA] [DEMOGRAPHIC_DATA] Other Prefer Not To Say" at bounding box center [929, 233] width 314 height 28
select select "[DEMOGRAPHIC_DATA]"
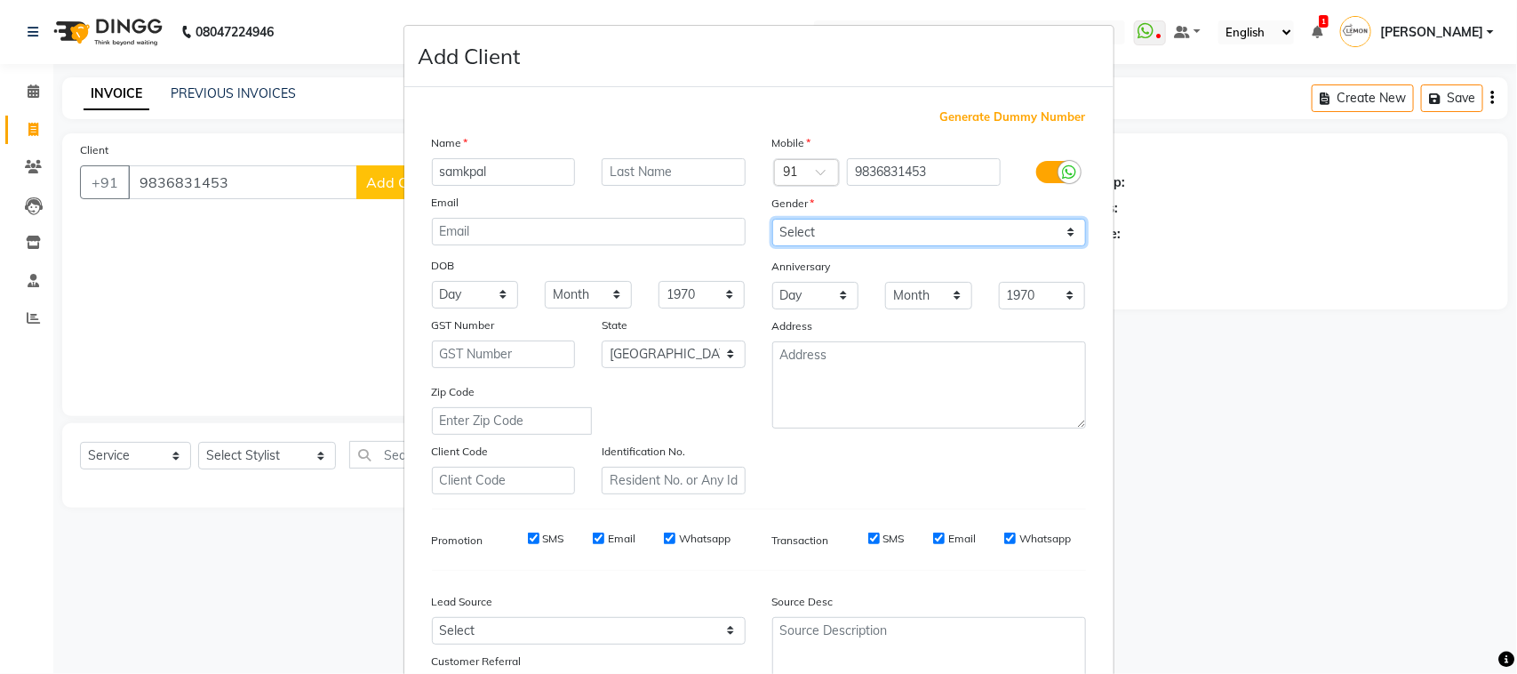
click at [772, 219] on select "Select [DEMOGRAPHIC_DATA] [DEMOGRAPHIC_DATA] Other Prefer Not To Say" at bounding box center [929, 233] width 314 height 28
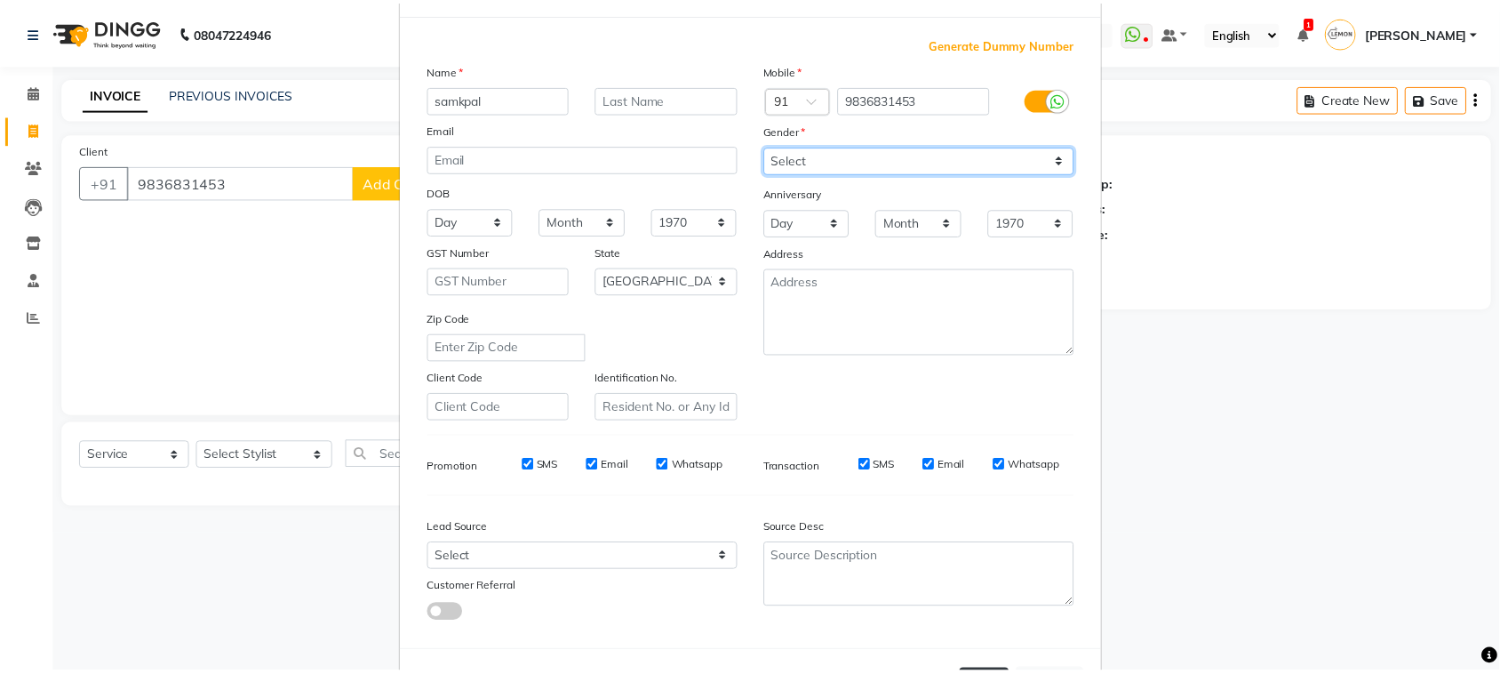
scroll to position [140, 0]
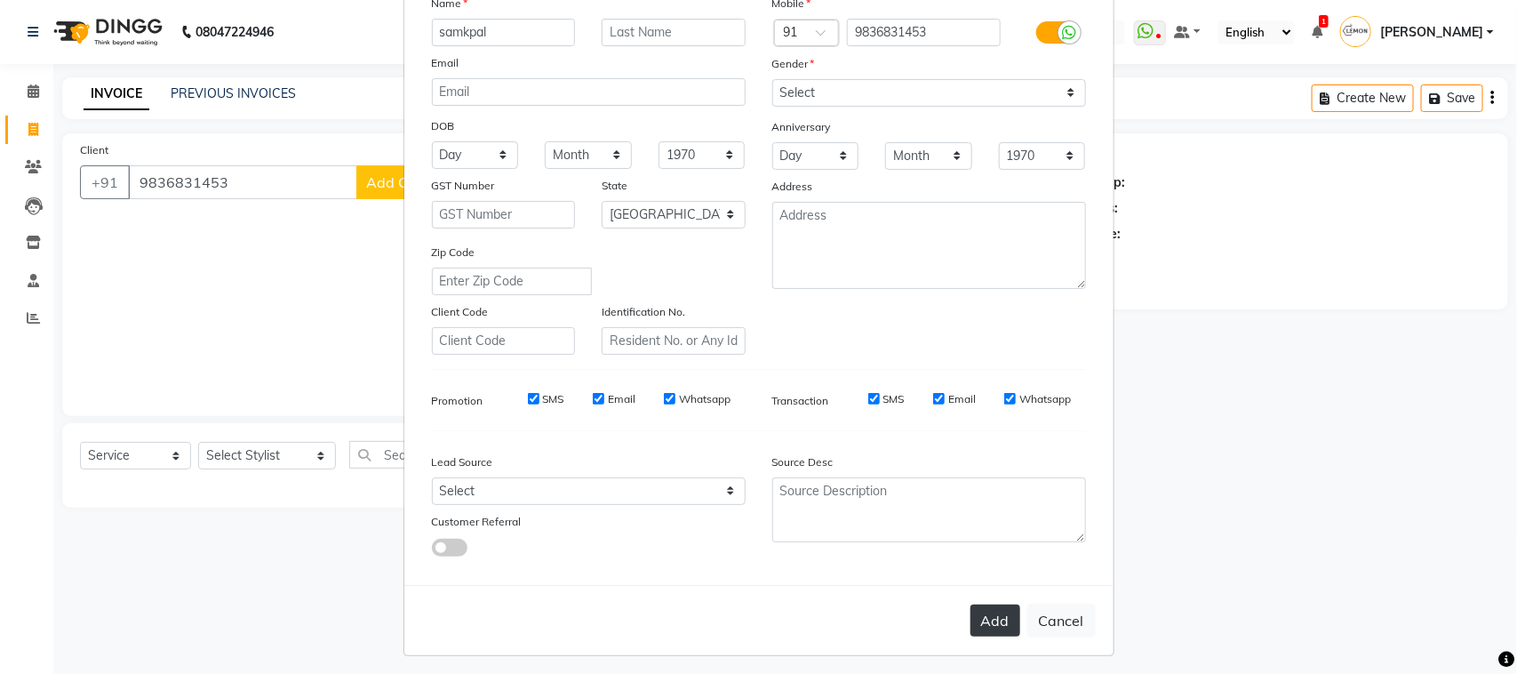
click at [979, 623] on button "Add" at bounding box center [996, 620] width 50 height 32
select select
select select "null"
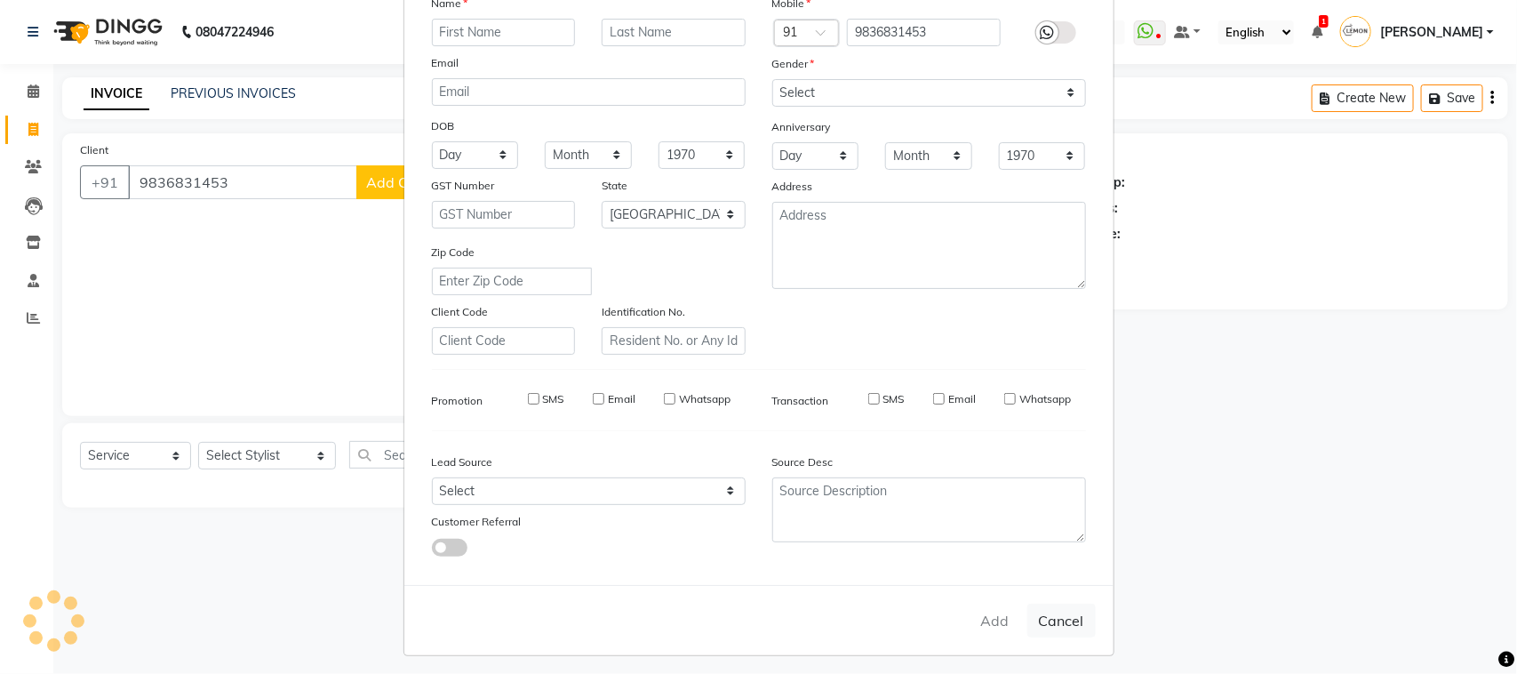
select select
checkbox input "false"
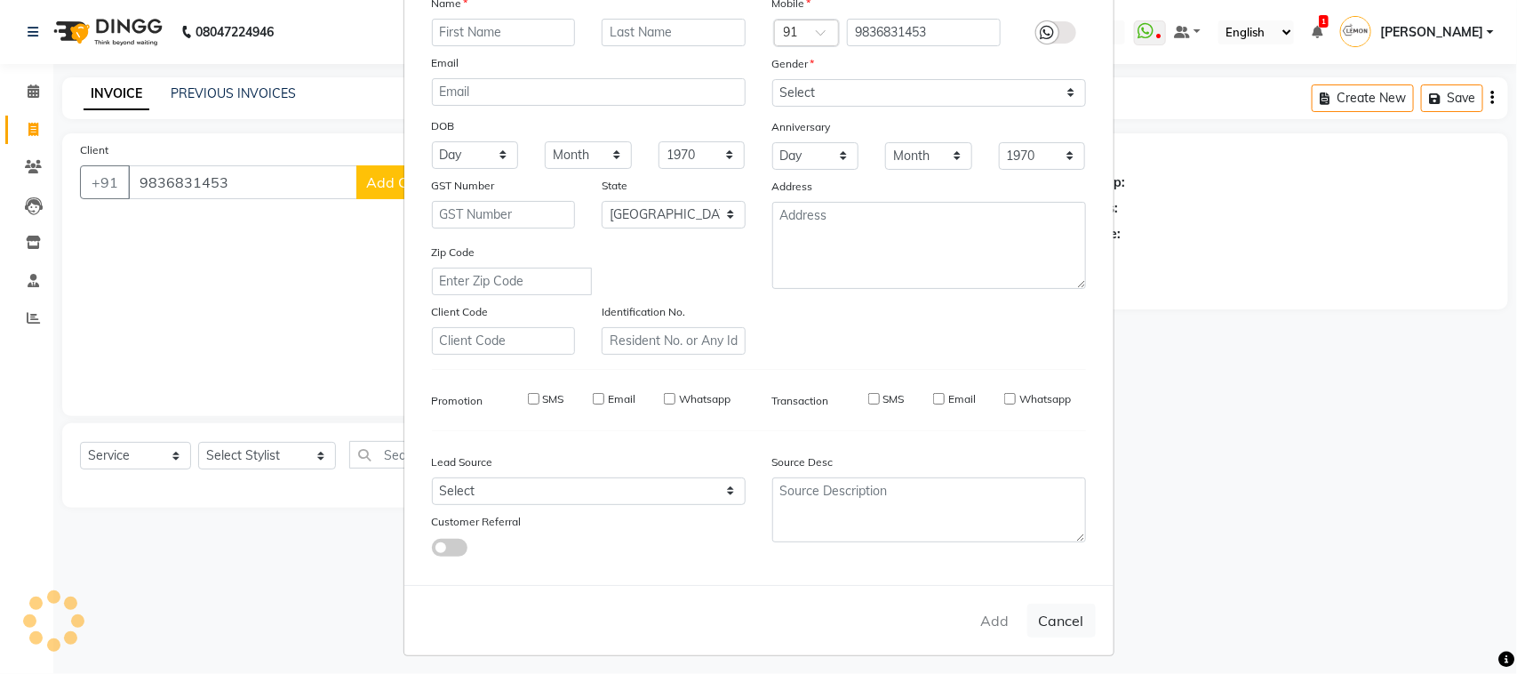
checkbox input "false"
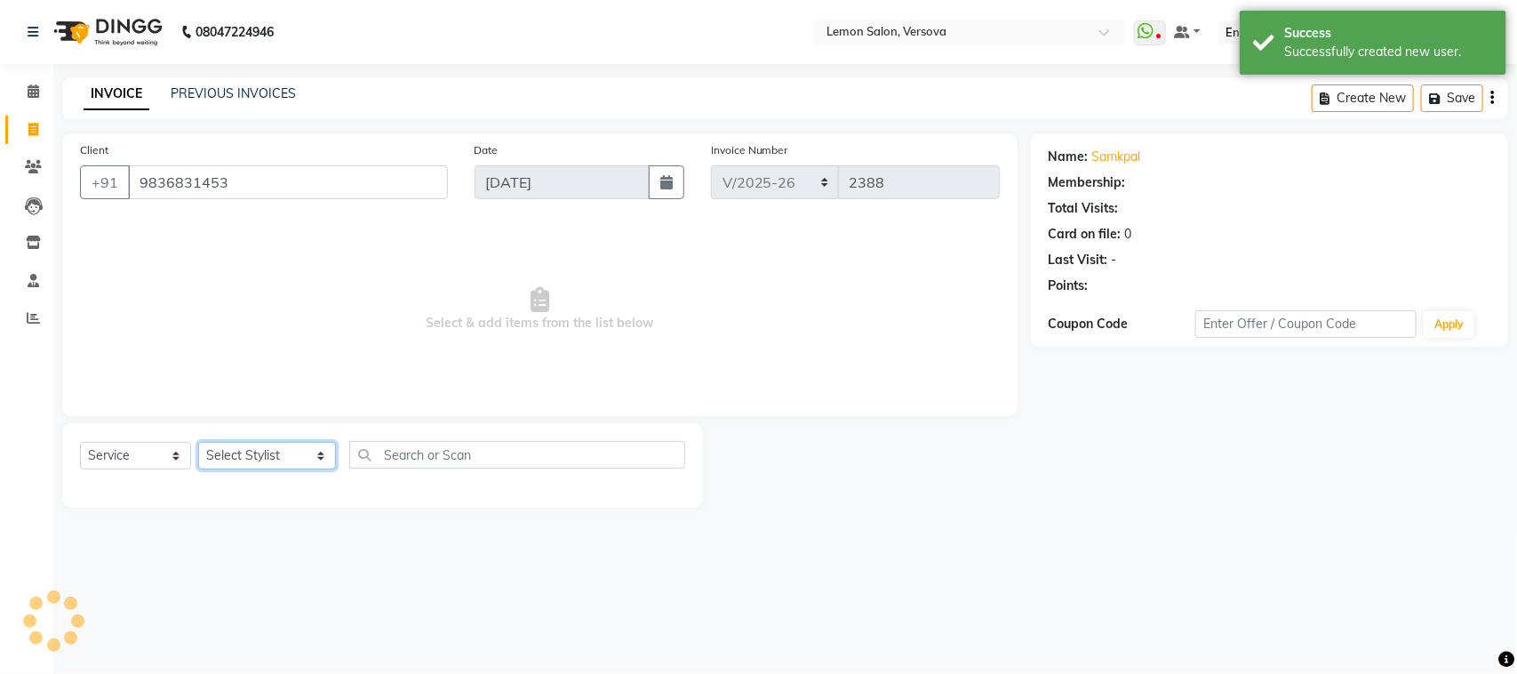
click at [253, 453] on select "Select Stylist [PERSON_NAME] [PERSON_NAME] DC [PERSON_NAME] [PERSON_NAME] D,[PE…" at bounding box center [267, 456] width 138 height 28
select select "20640"
click at [198, 442] on select "Select Stylist [PERSON_NAME] [PERSON_NAME] DC [PERSON_NAME] [PERSON_NAME] D,[PE…" at bounding box center [267, 456] width 138 height 28
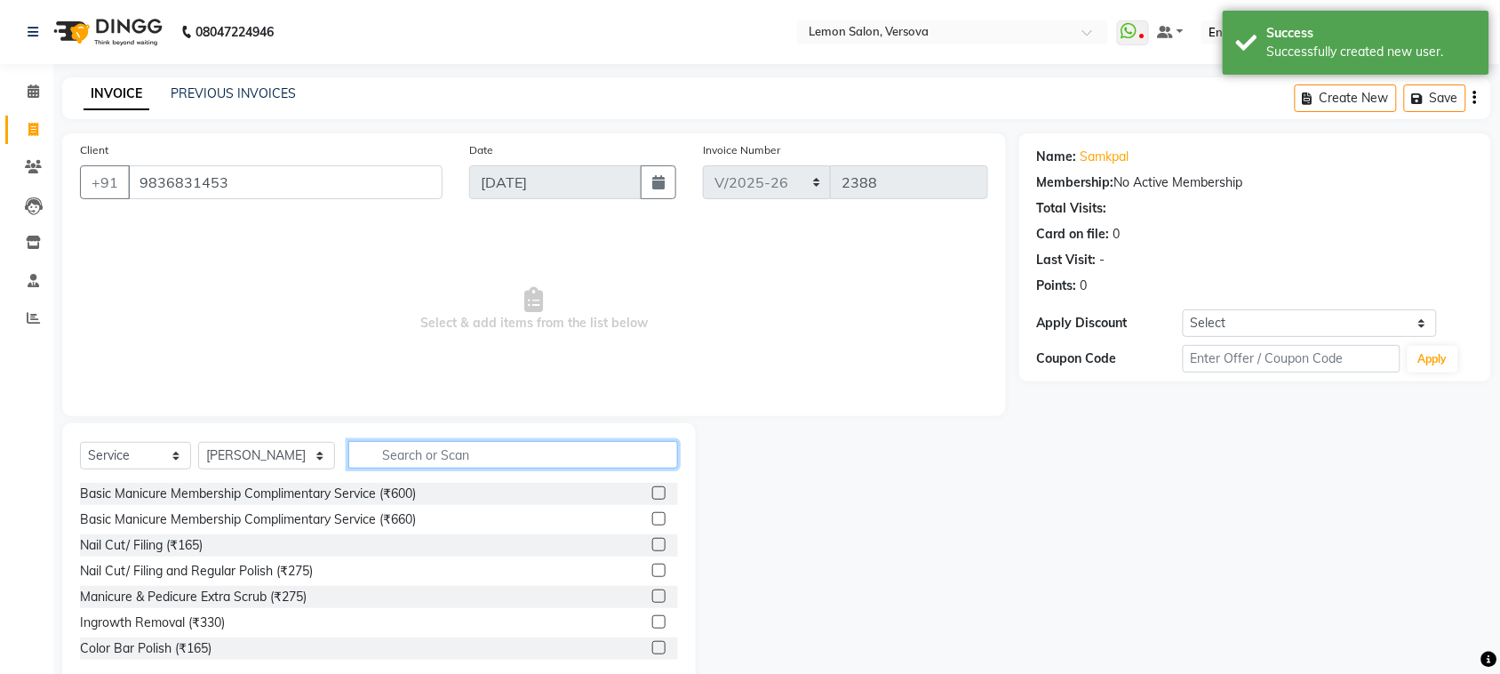
click at [452, 445] on input "text" at bounding box center [513, 455] width 330 height 28
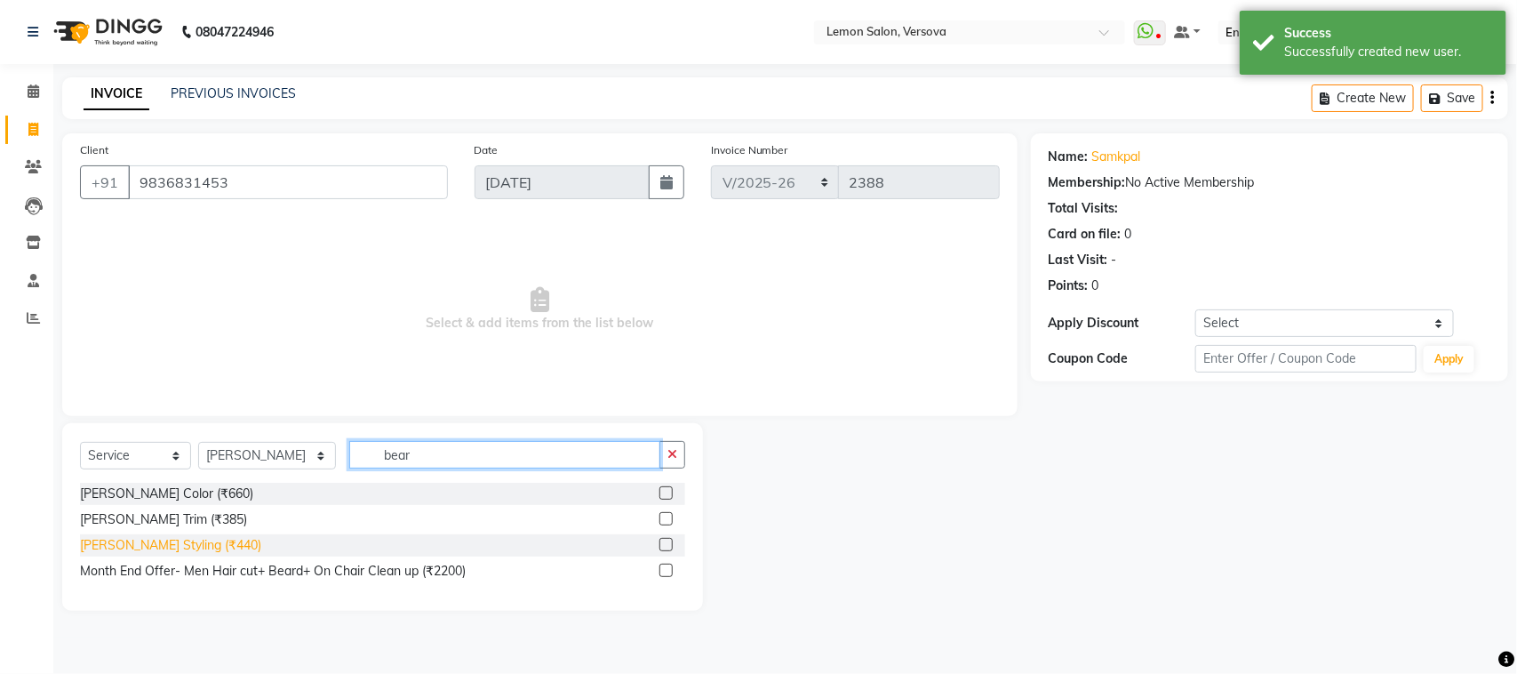
type input "bear"
click at [183, 543] on div "[PERSON_NAME] Styling (₹440)" at bounding box center [170, 545] width 181 height 19
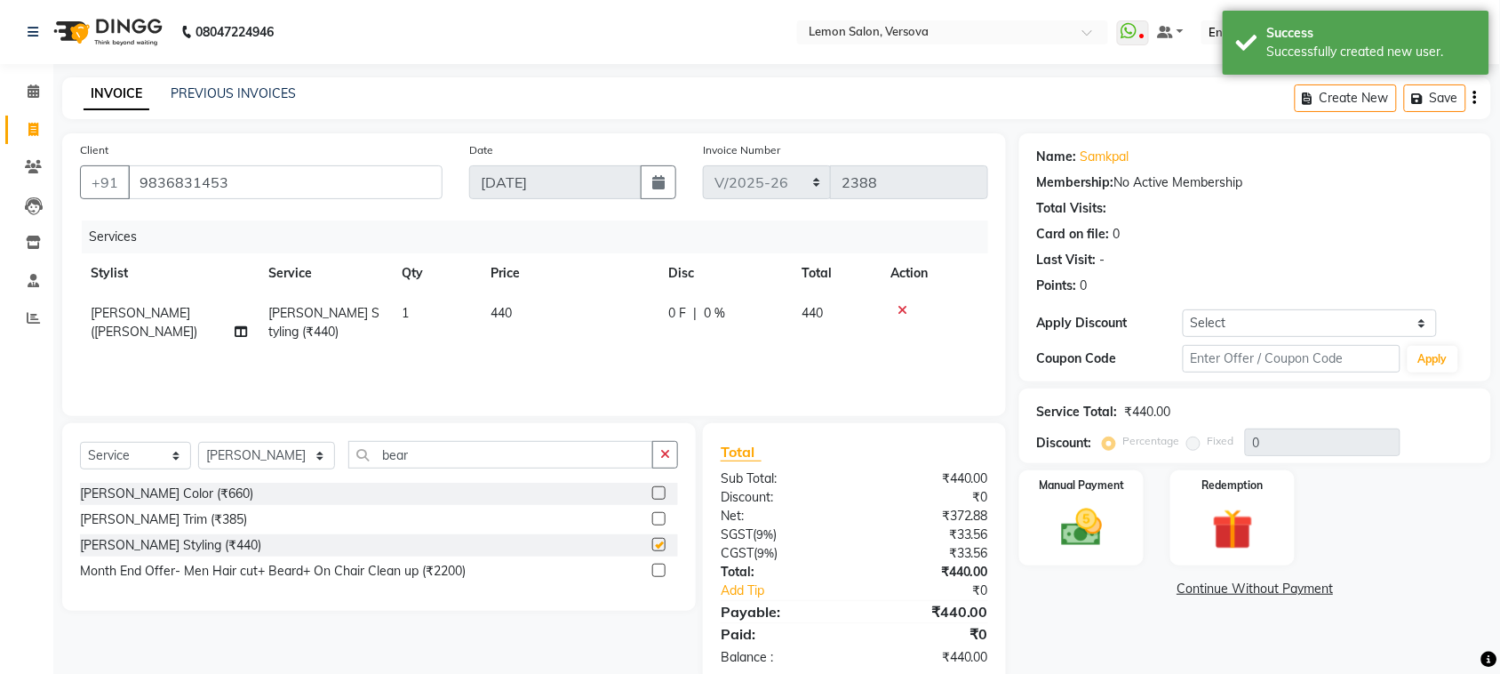
checkbox input "false"
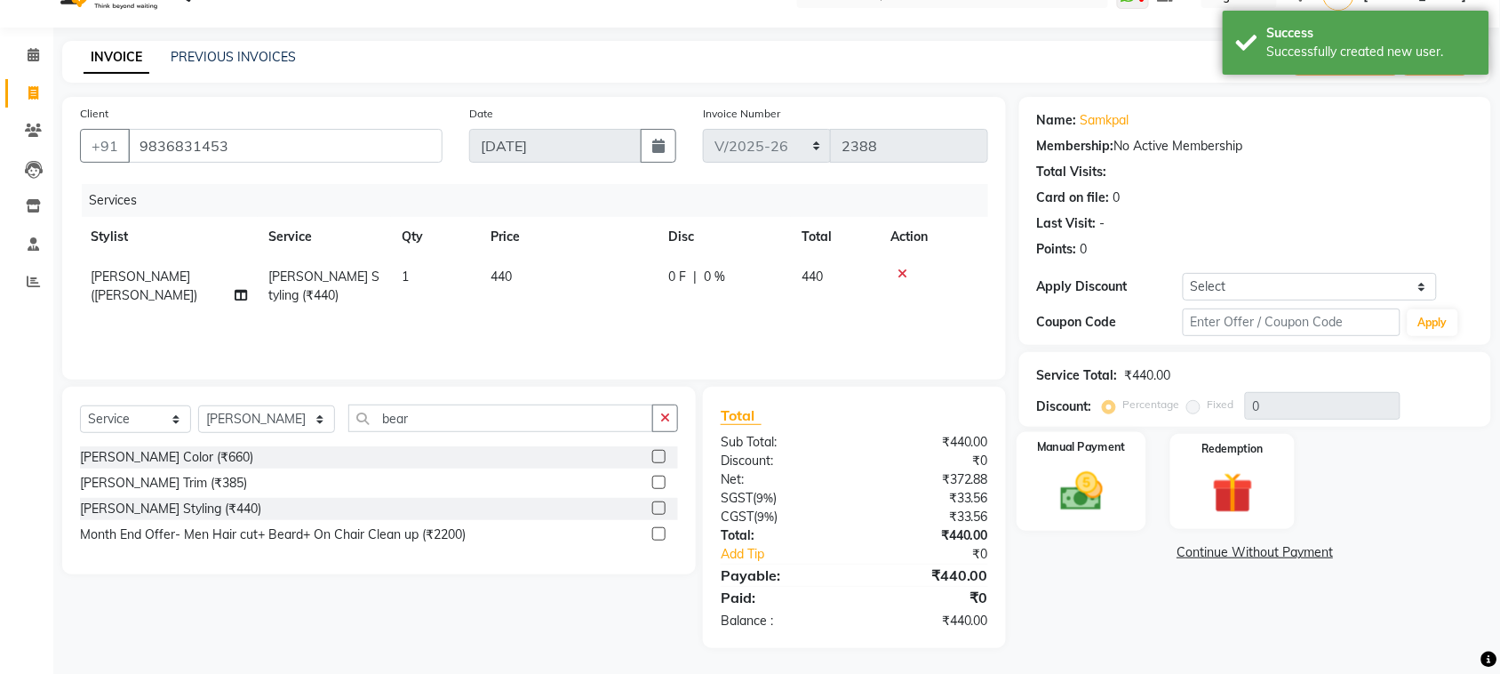
click at [1107, 456] on div "Manual Payment" at bounding box center [1082, 482] width 130 height 100
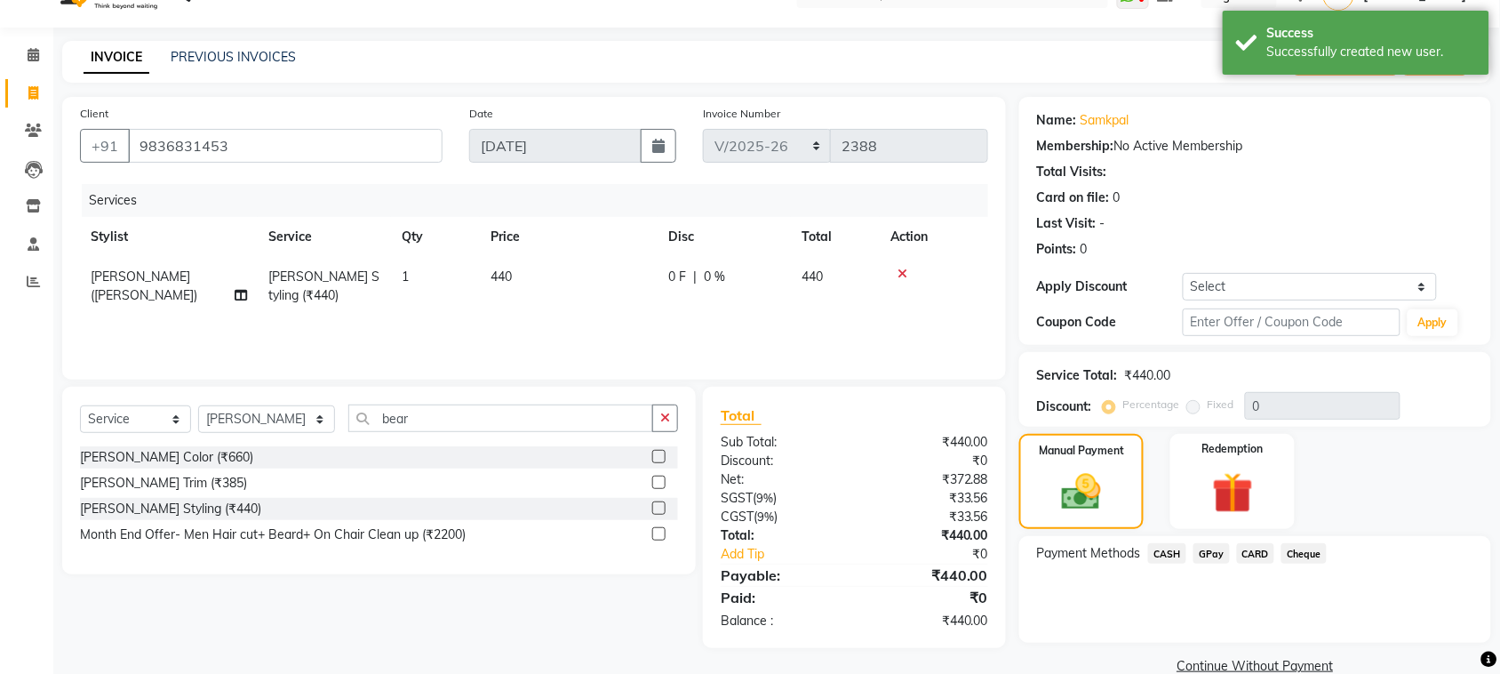
click at [1204, 549] on span "GPay" at bounding box center [1212, 553] width 36 height 20
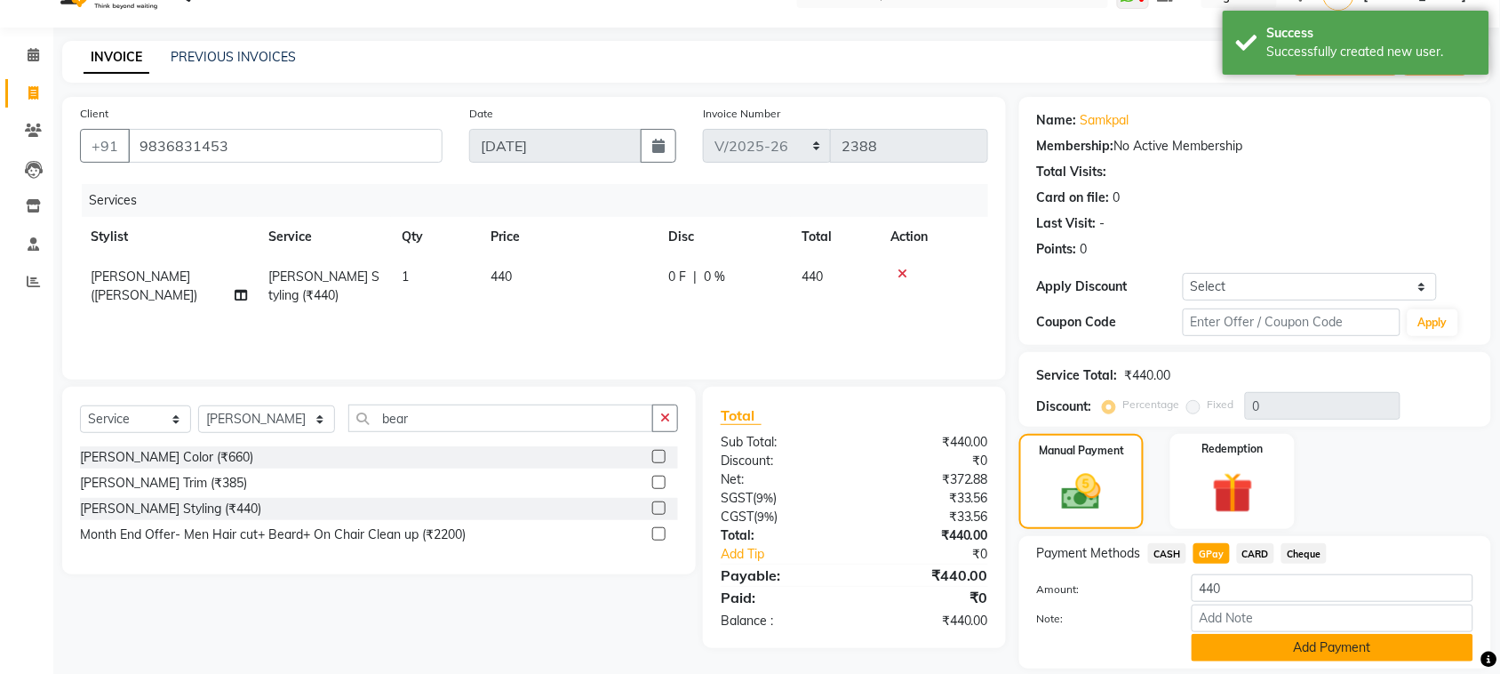
click at [1267, 645] on button "Add Payment" at bounding box center [1333, 648] width 282 height 28
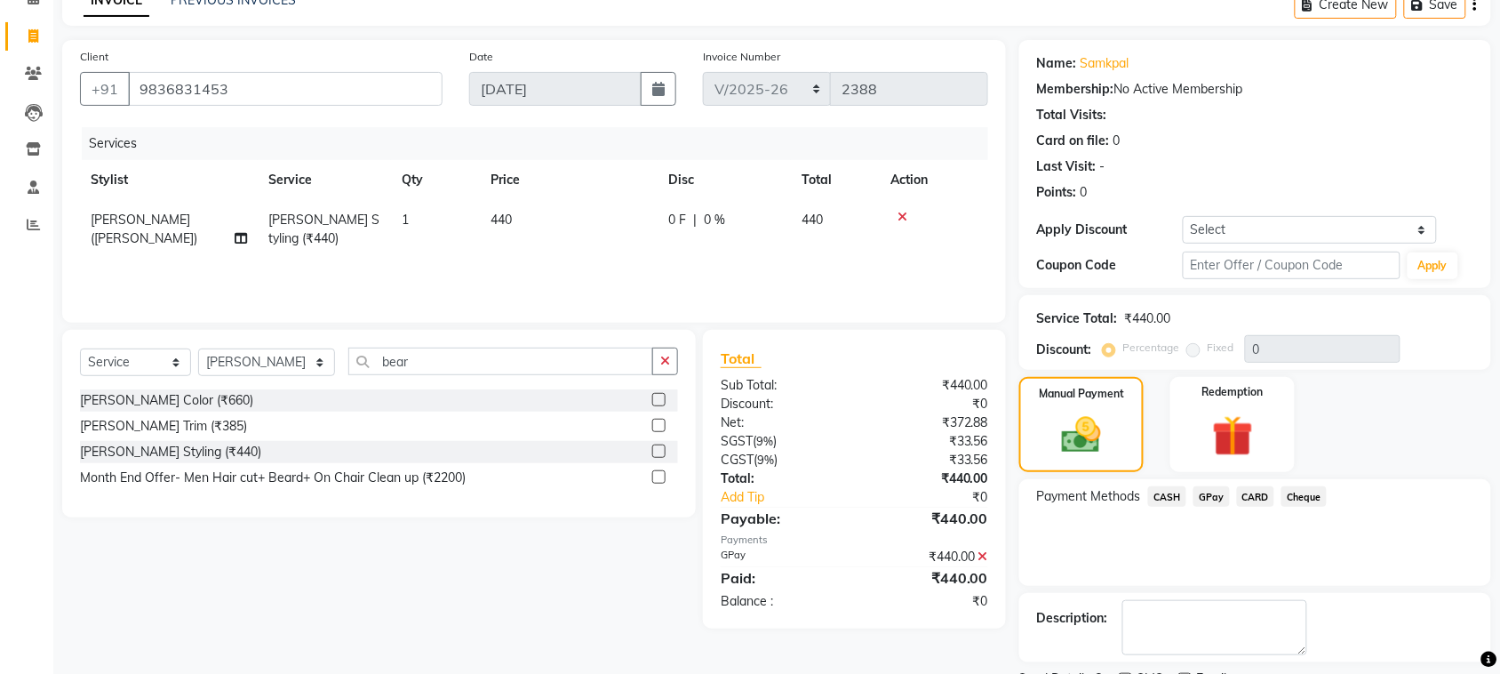
scroll to position [170, 0]
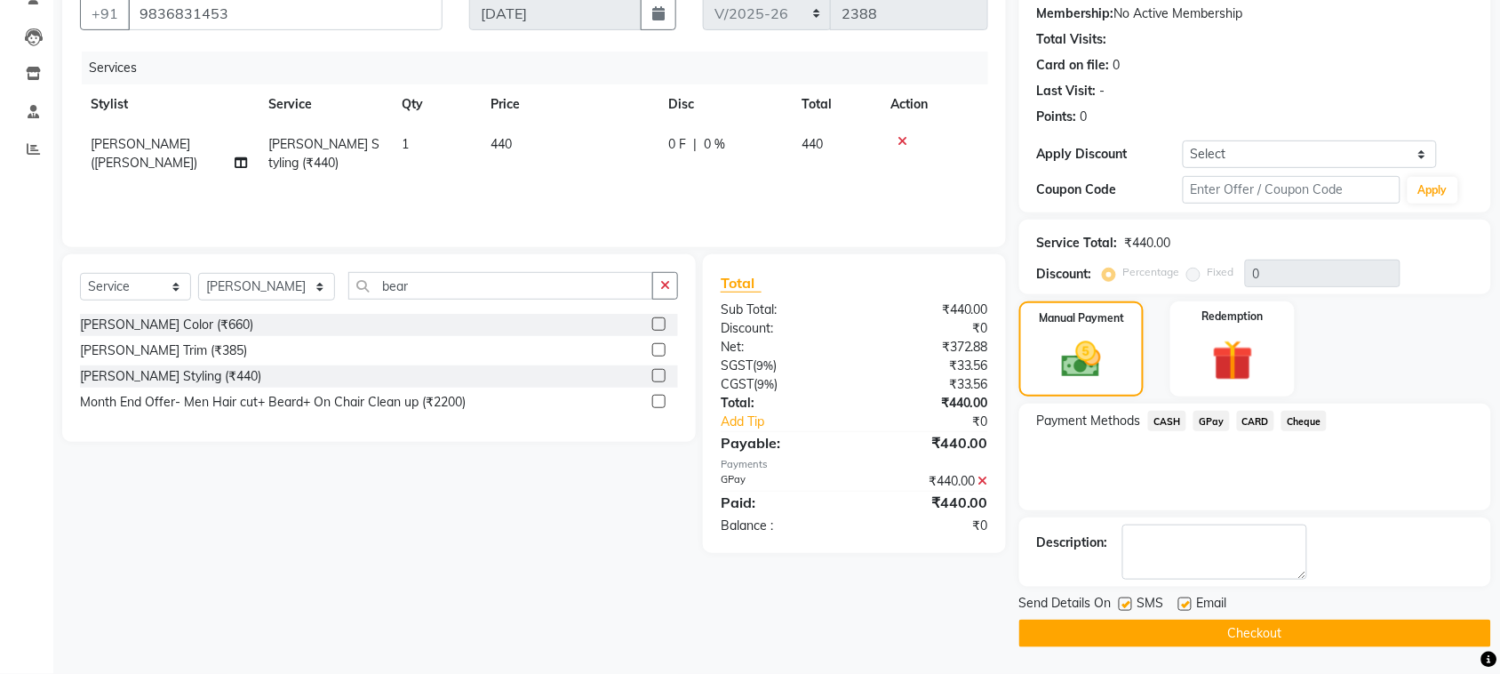
click at [1240, 634] on button "Checkout" at bounding box center [1256, 634] width 472 height 28
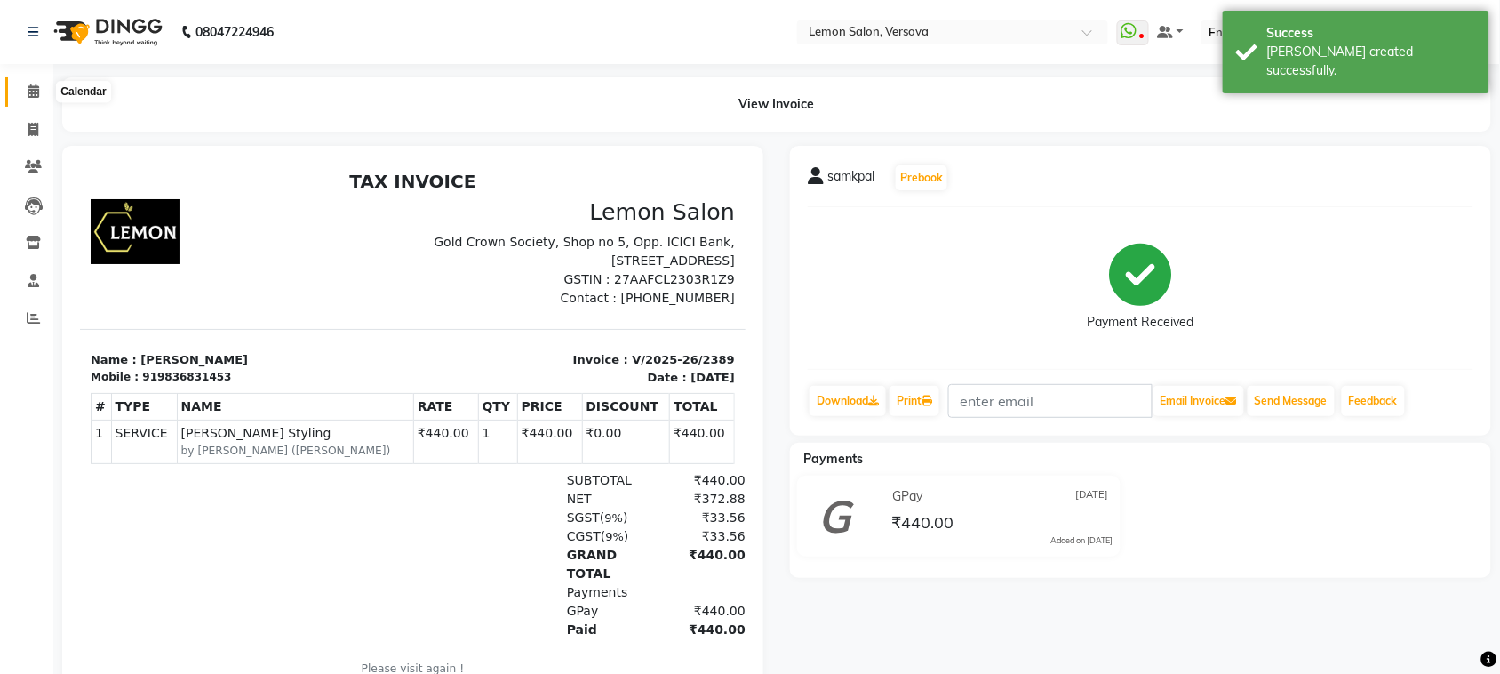
click at [28, 93] on icon at bounding box center [34, 90] width 12 height 13
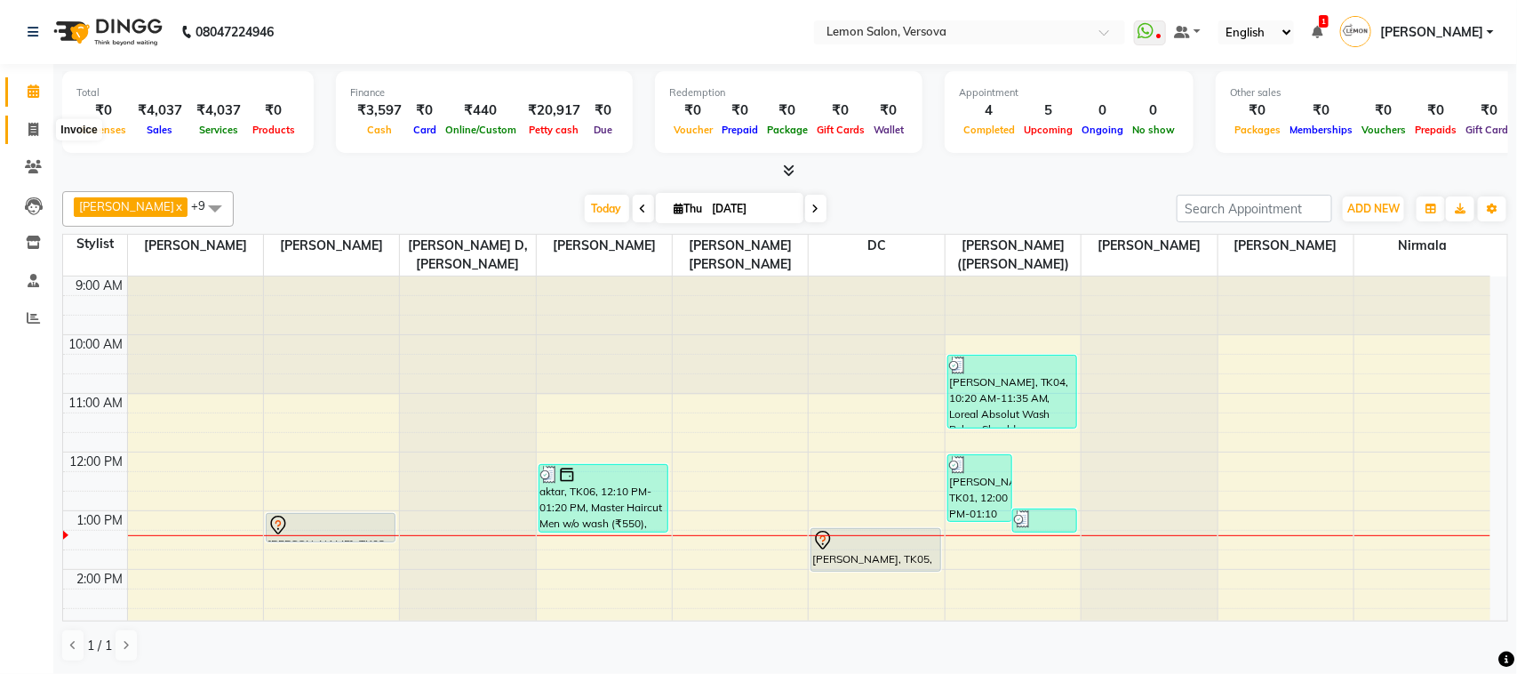
click at [24, 135] on span at bounding box center [33, 130] width 31 height 20
select select "564"
select select "service"
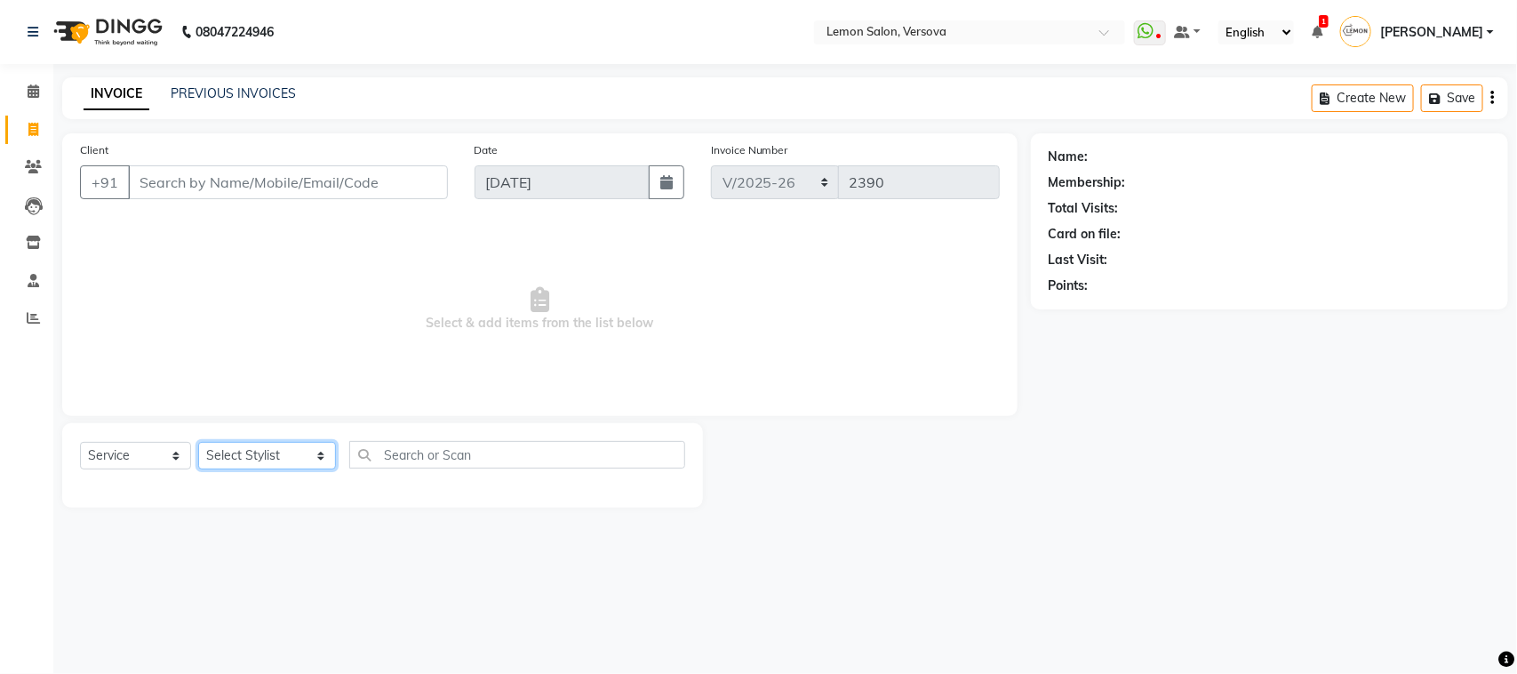
click at [223, 458] on select "Select Stylist [PERSON_NAME] [PERSON_NAME] DC [PERSON_NAME] [PERSON_NAME] D,[PE…" at bounding box center [267, 456] width 138 height 28
select select "88305"
click at [198, 442] on select "Select Stylist [PERSON_NAME] [PERSON_NAME] DC [PERSON_NAME] [PERSON_NAME] D,[PE…" at bounding box center [267, 456] width 138 height 28
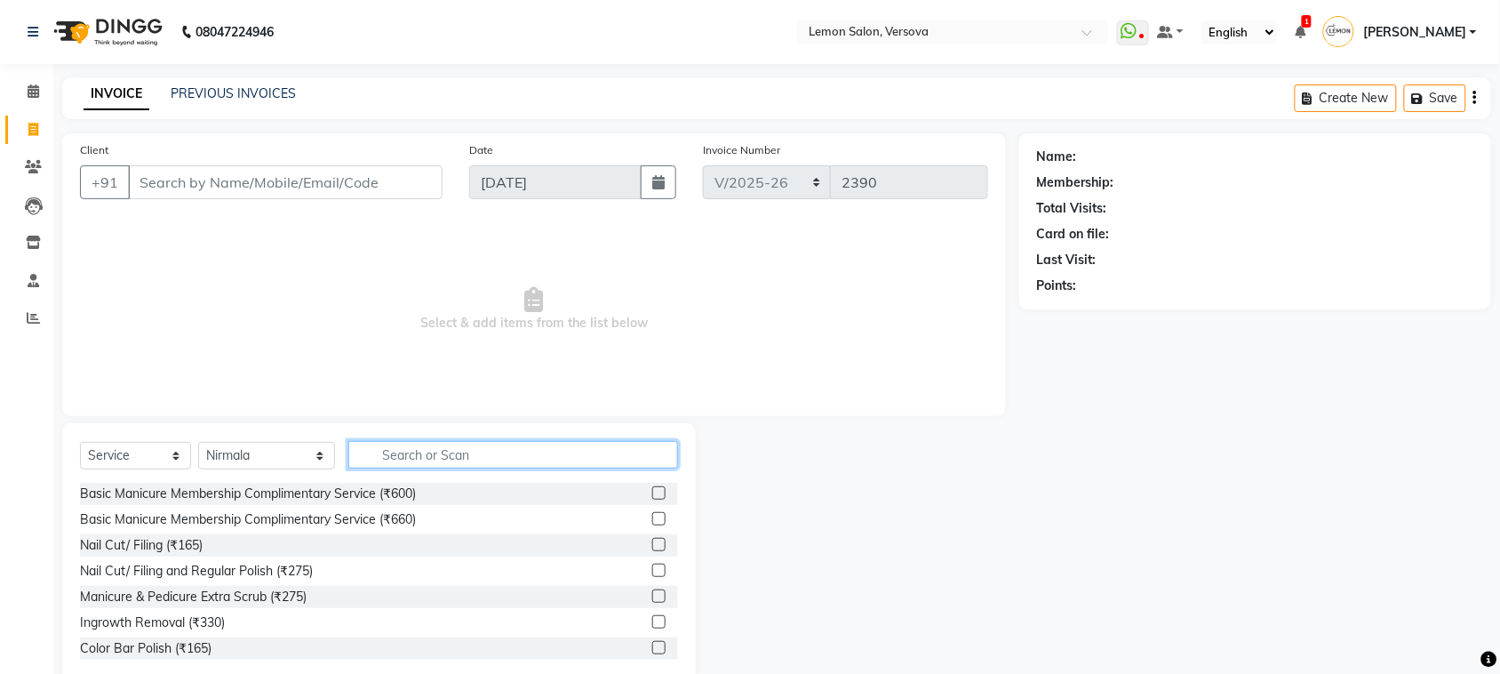
click at [371, 446] on input "text" at bounding box center [513, 455] width 330 height 28
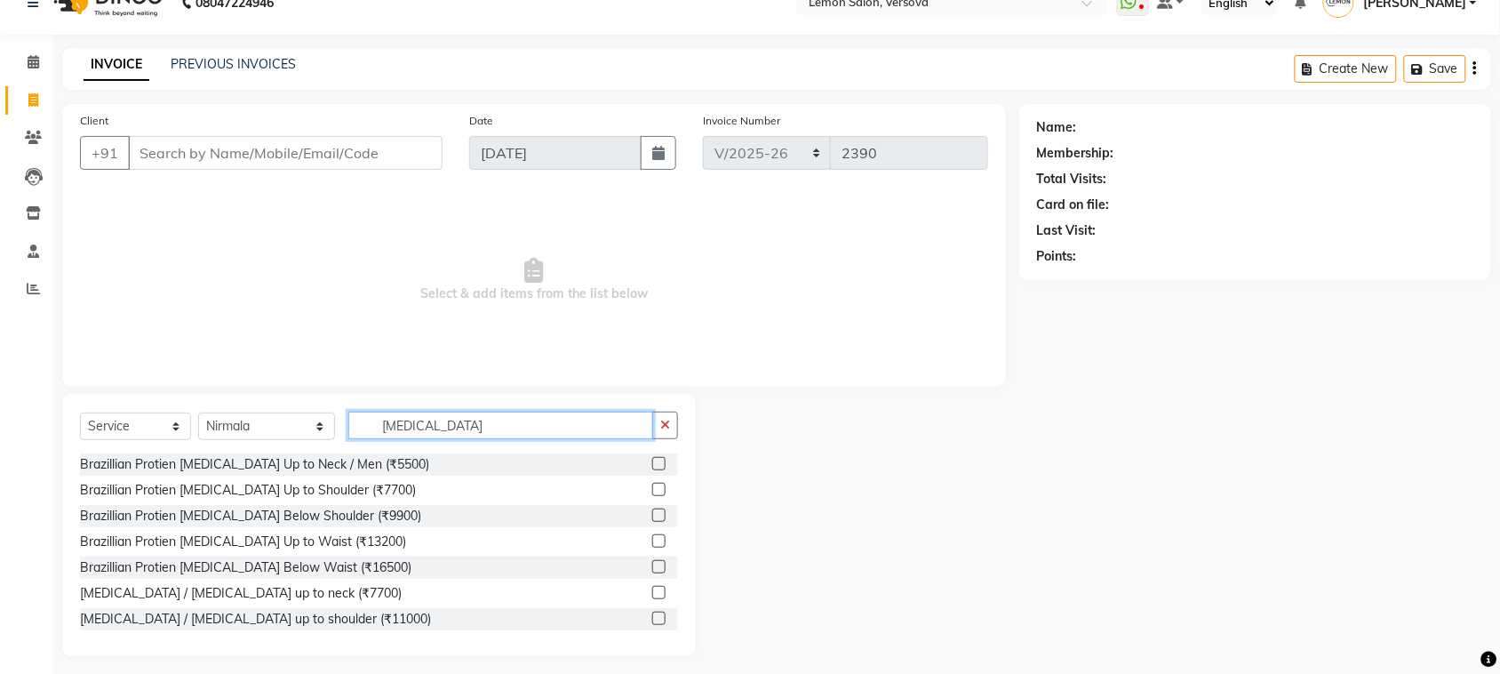
scroll to position [37, 0]
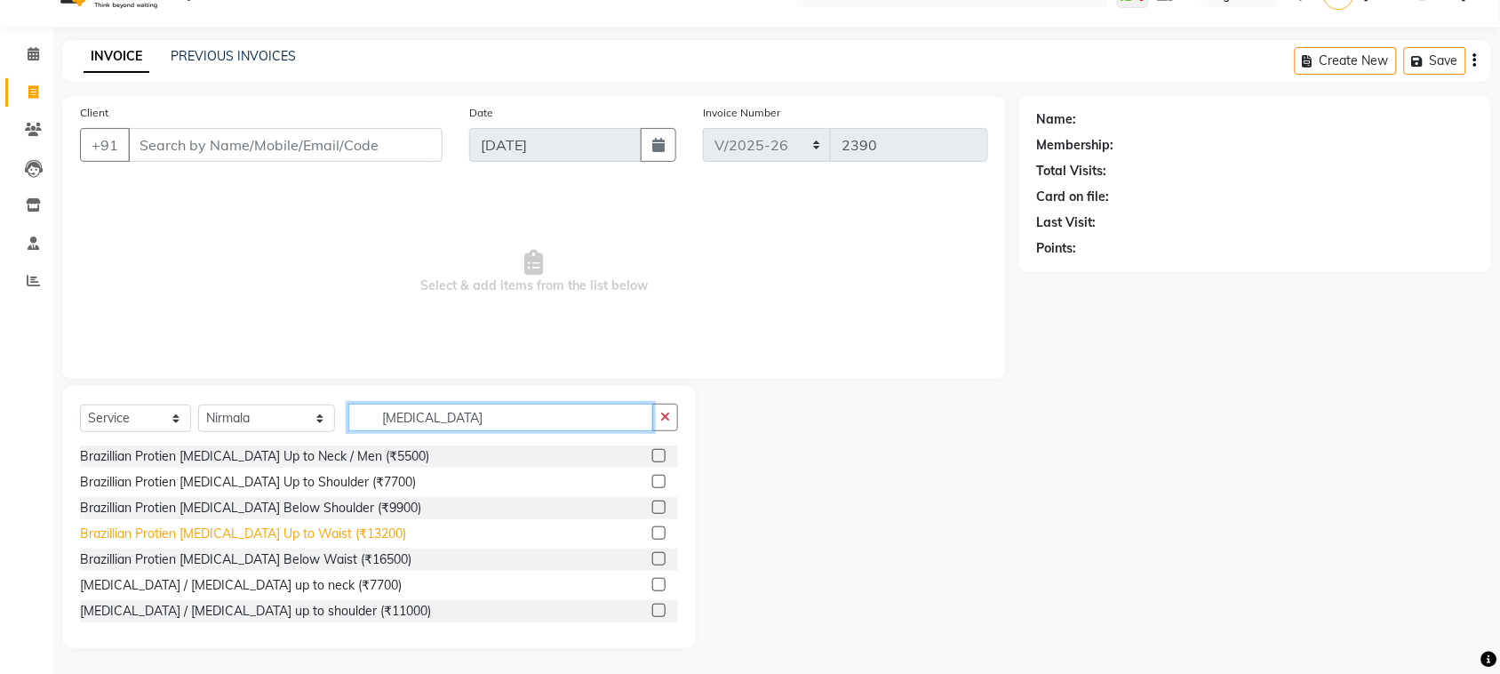
type input "[MEDICAL_DATA]"
click at [268, 533] on div "Brazillian Protien [MEDICAL_DATA] Up to Waist (₹13200)" at bounding box center [243, 533] width 326 height 19
checkbox input "false"
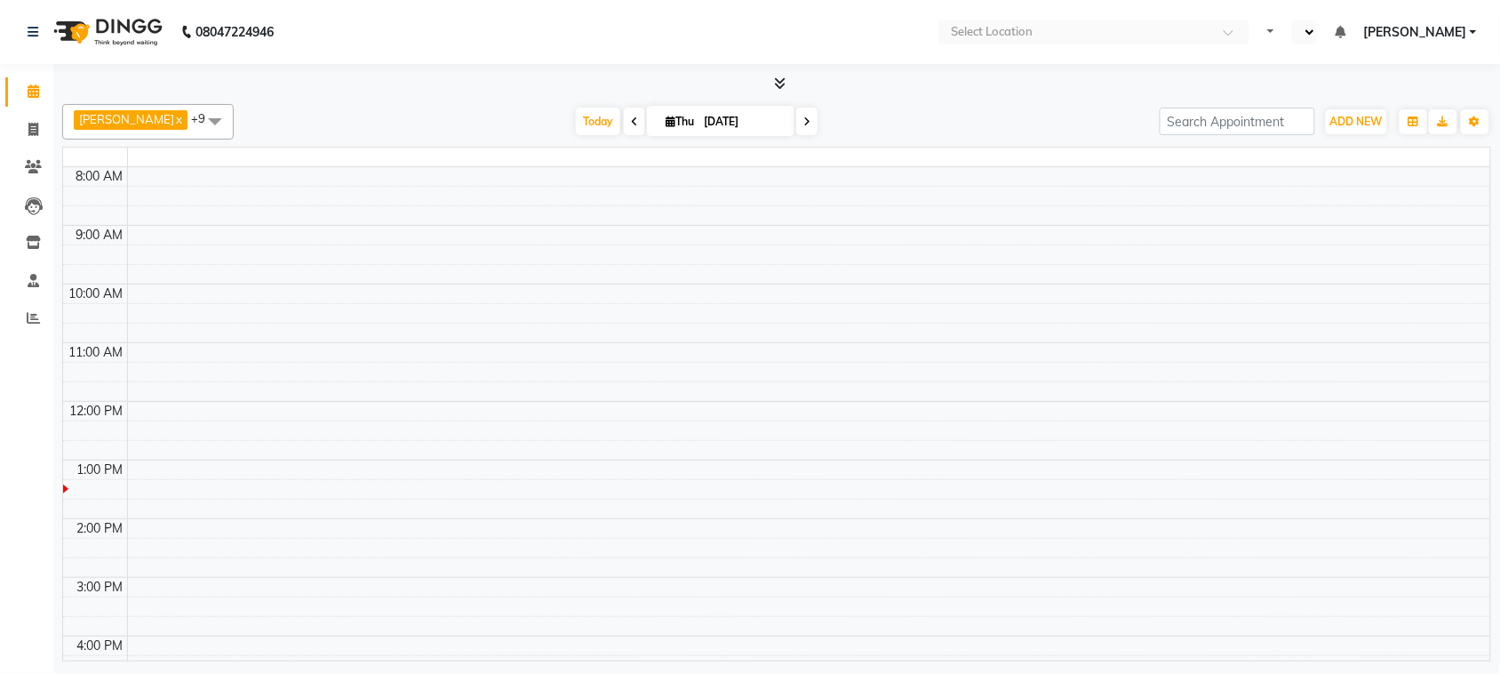
select select "en"
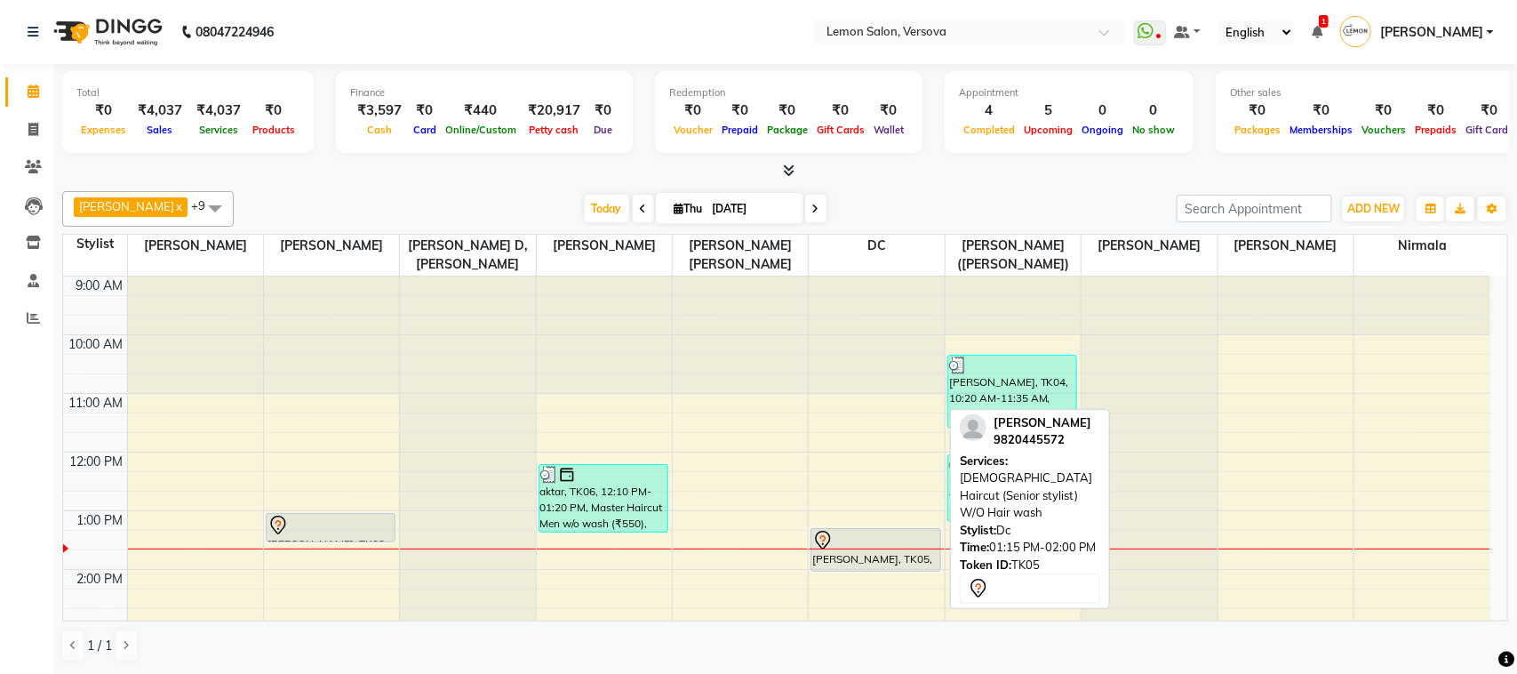
click at [844, 570] on div at bounding box center [876, 570] width 129 height 7
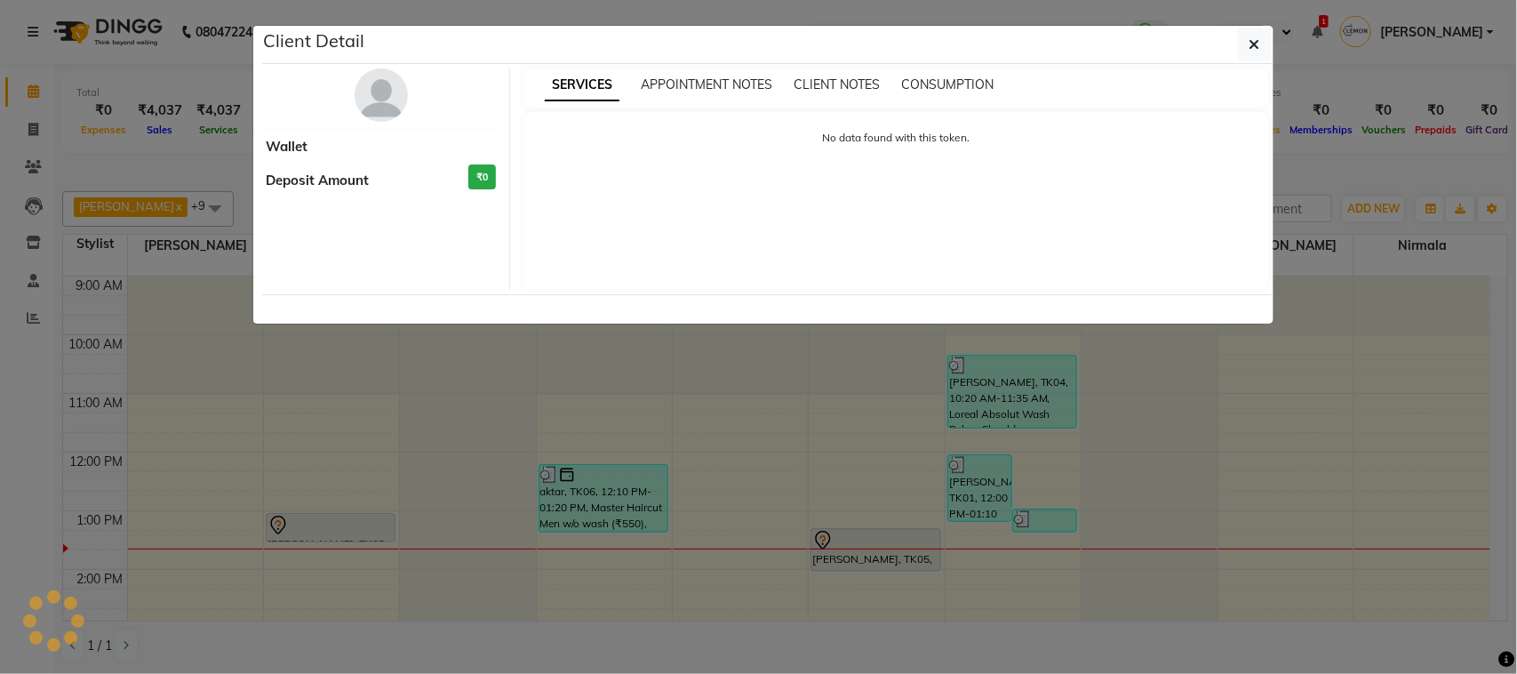
select select "7"
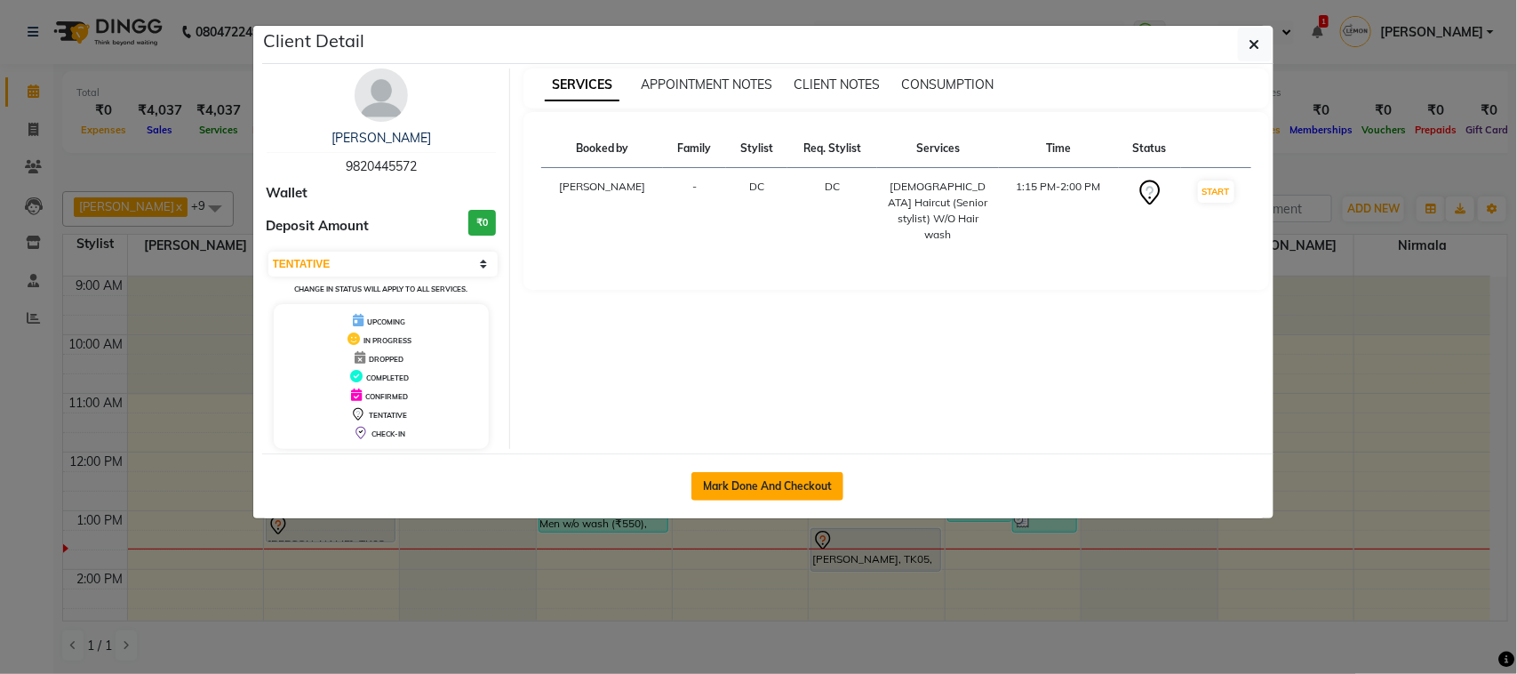
click at [721, 483] on button "Mark Done And Checkout" at bounding box center [768, 486] width 152 height 28
select select "564"
select select "service"
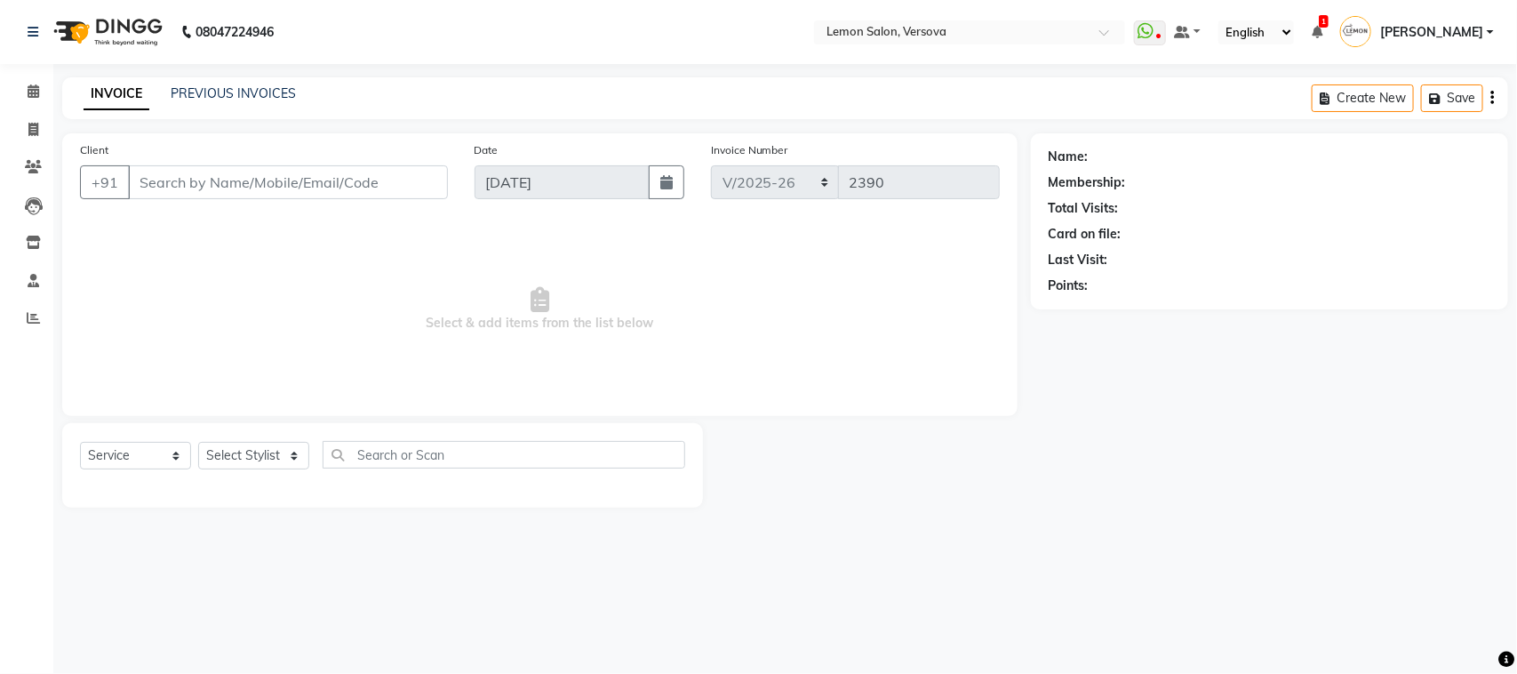
type input "9820445572"
select select "7886"
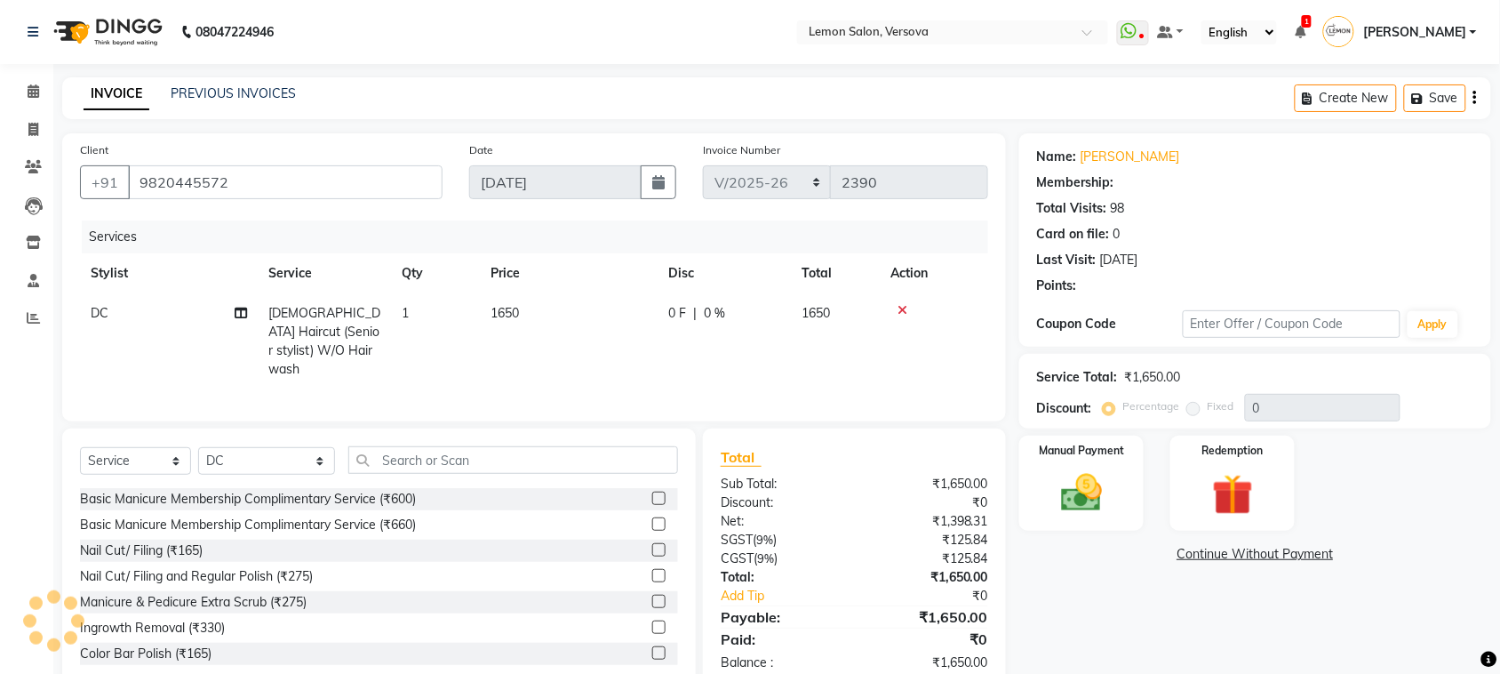
select select "1: Object"
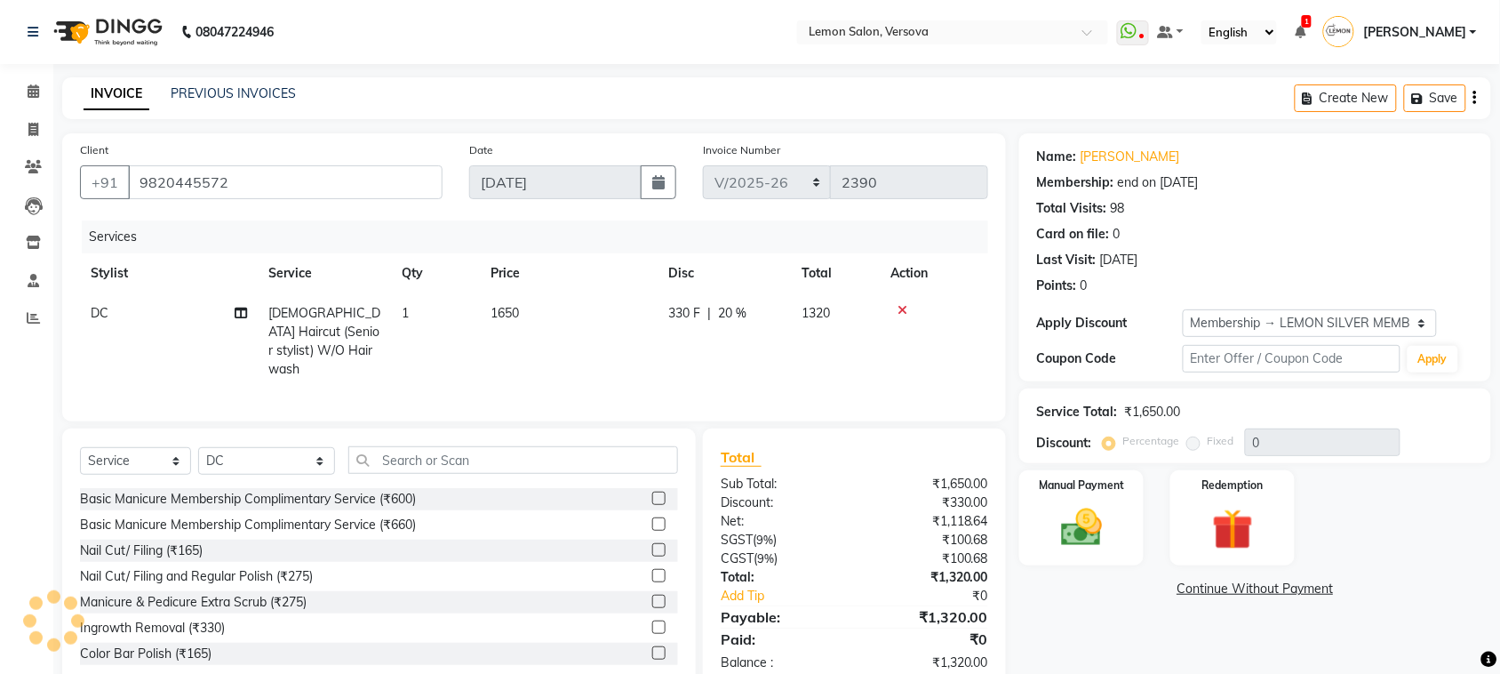
type input "20"
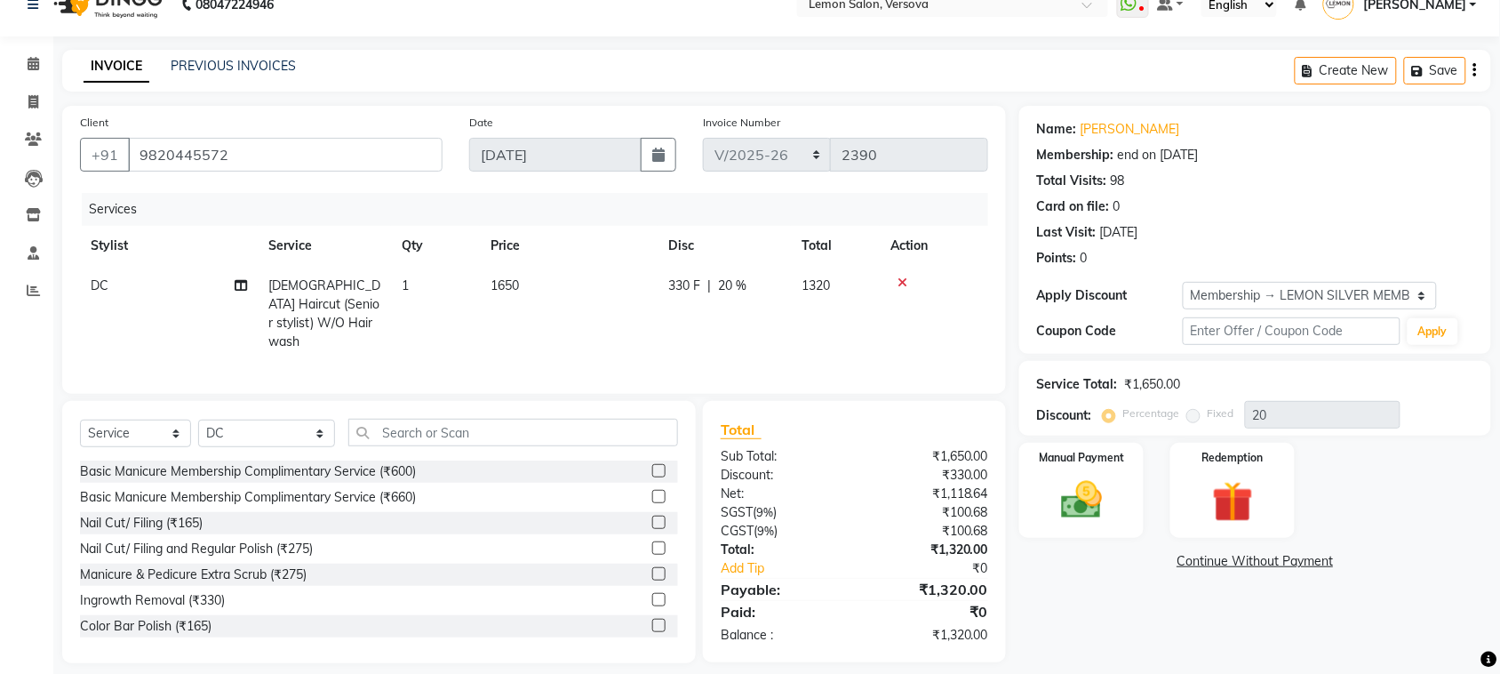
scroll to position [40, 0]
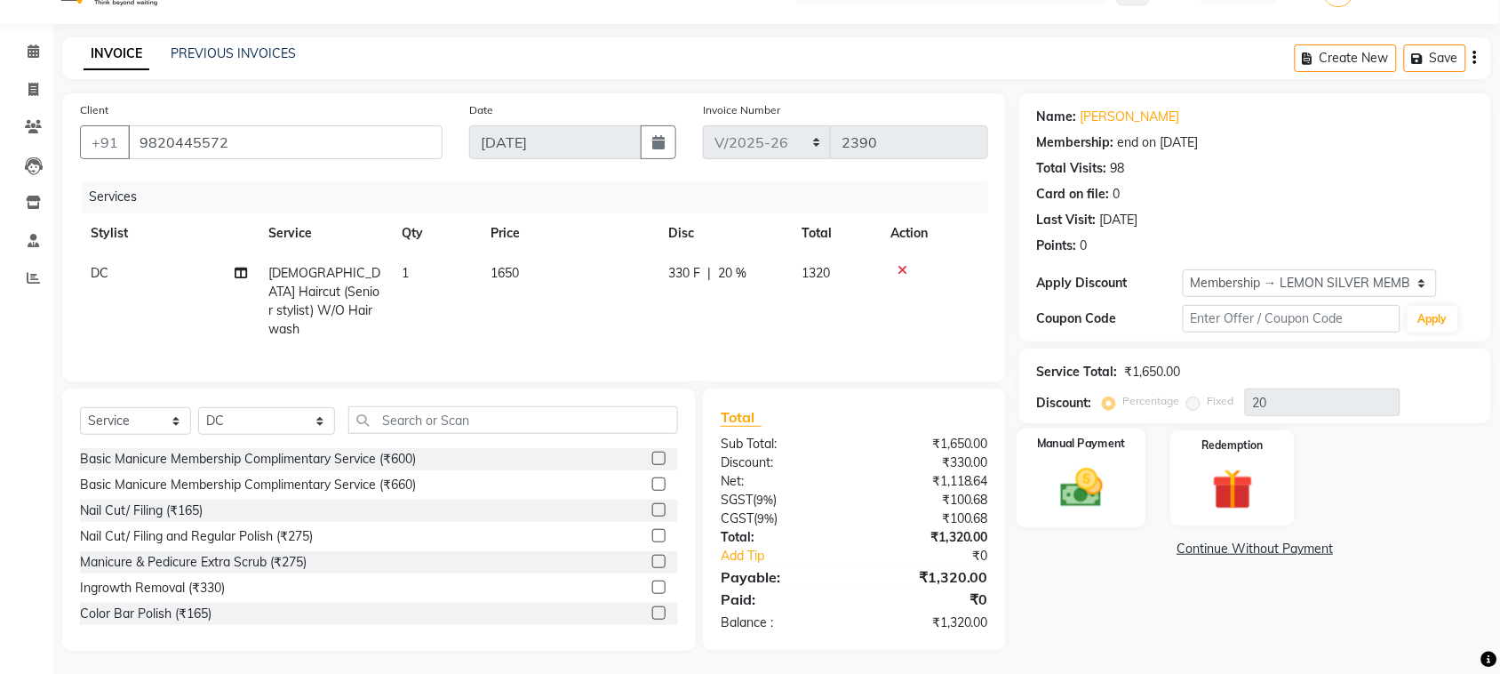
click at [1118, 502] on div "Manual Payment" at bounding box center [1082, 478] width 130 height 100
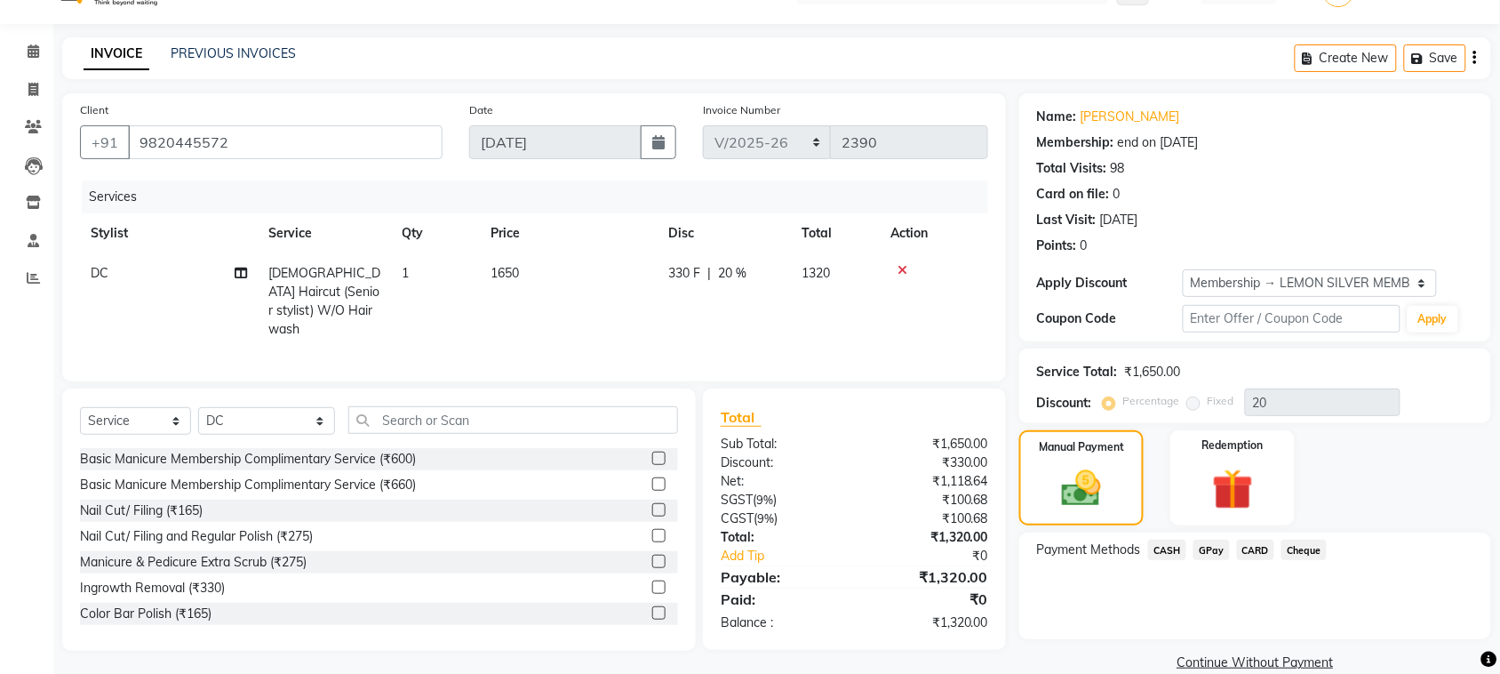
click at [1170, 549] on span "CASH" at bounding box center [1167, 550] width 38 height 20
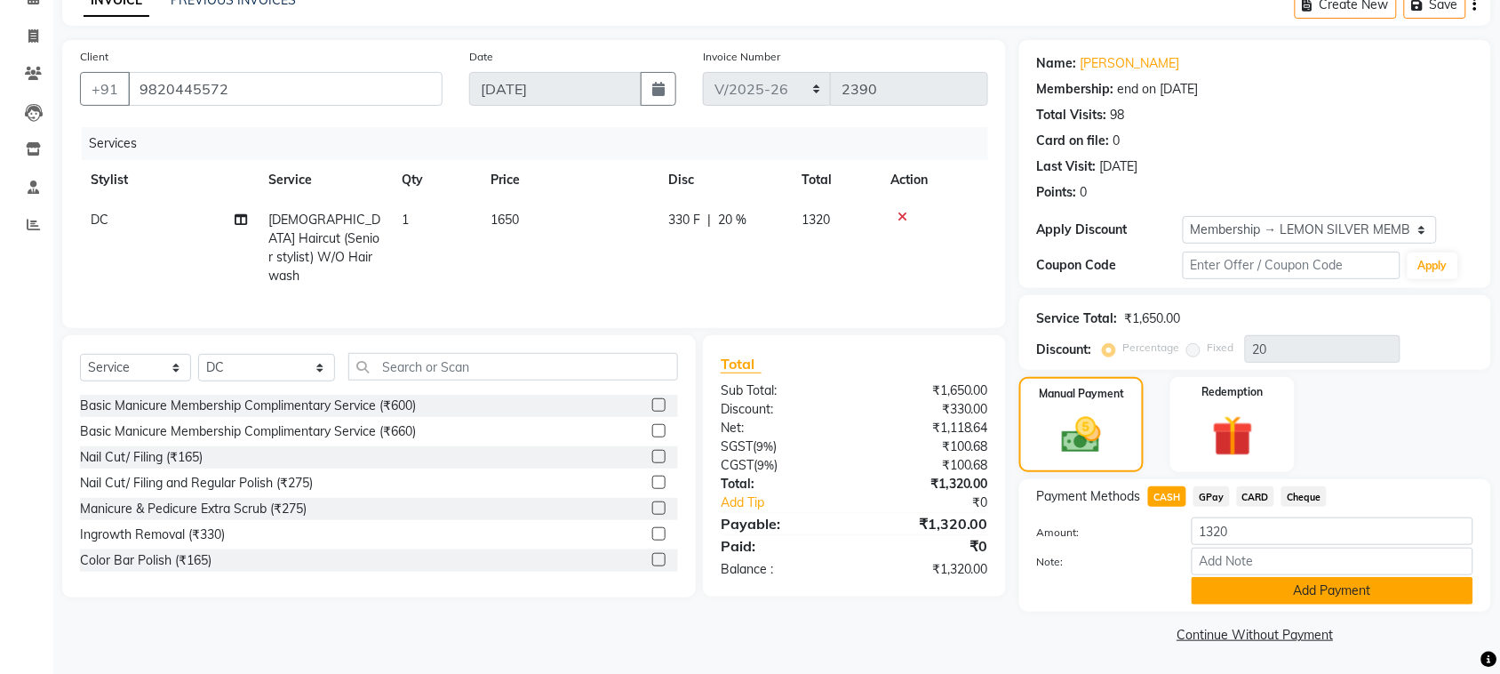
click at [1276, 577] on button "Add Payment" at bounding box center [1333, 591] width 282 height 28
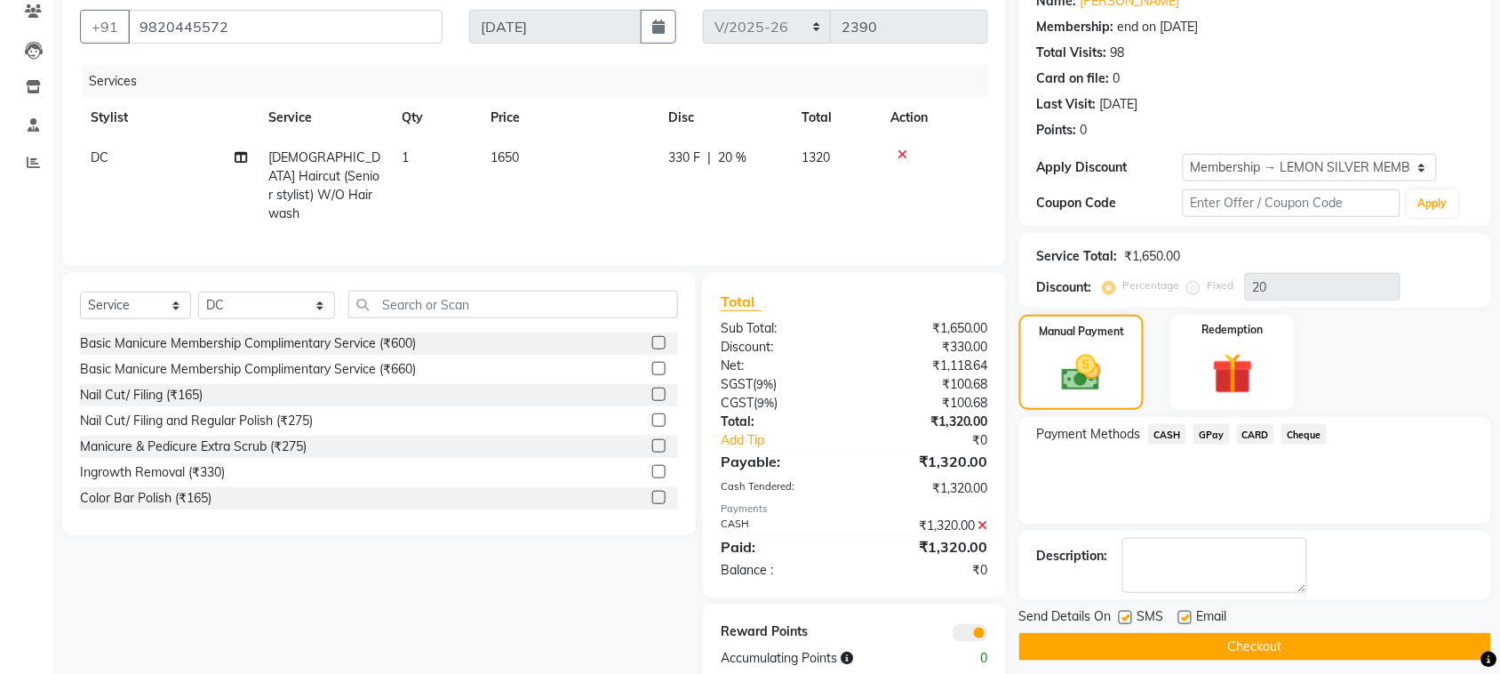
scroll to position [189, 0]
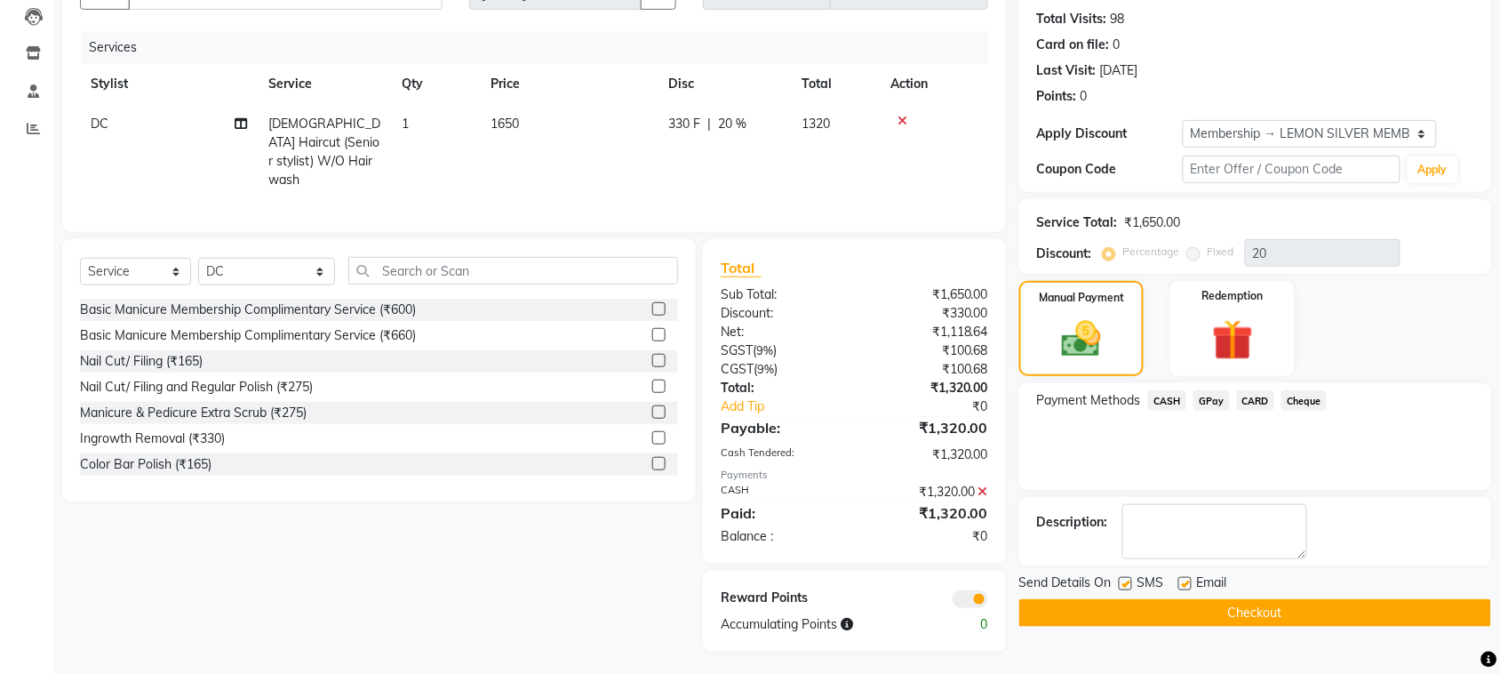
click at [1129, 580] on label at bounding box center [1125, 583] width 13 height 13
click at [1129, 580] on input "checkbox" at bounding box center [1125, 585] width 12 height 12
checkbox input "false"
click at [1182, 580] on label at bounding box center [1185, 583] width 13 height 13
click at [1182, 580] on input "checkbox" at bounding box center [1185, 585] width 12 height 12
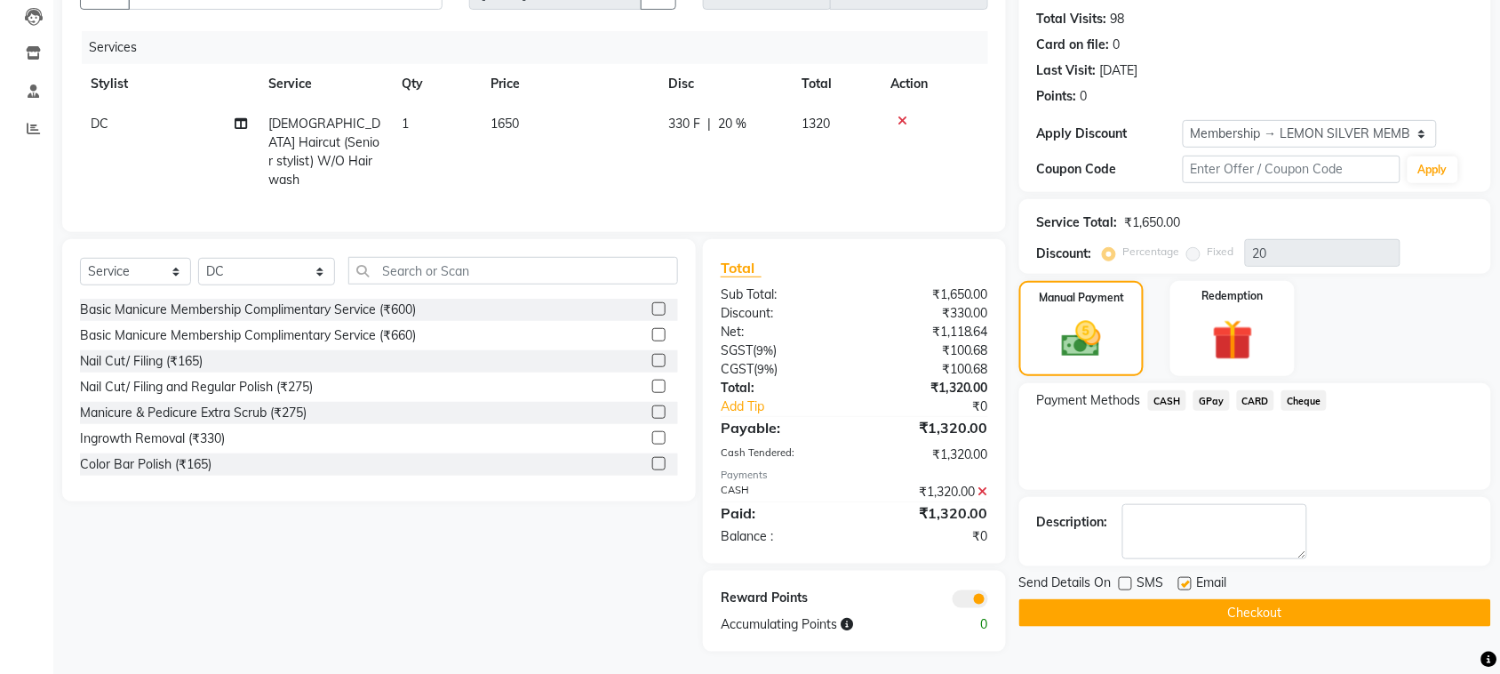
checkbox input "false"
click at [1127, 584] on label at bounding box center [1125, 583] width 13 height 13
click at [1127, 584] on input "checkbox" at bounding box center [1125, 585] width 12 height 12
checkbox input "true"
click at [1187, 582] on label at bounding box center [1185, 583] width 13 height 13
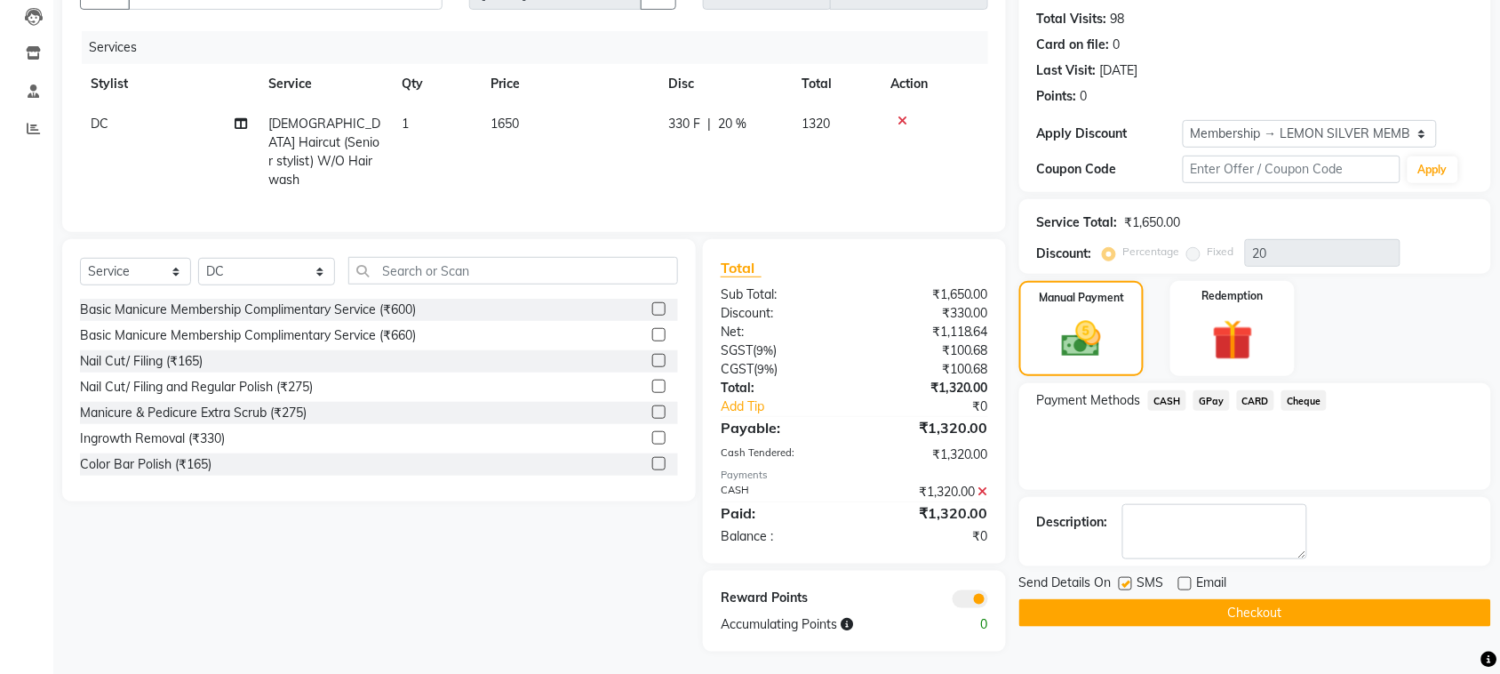
click at [1187, 582] on input "checkbox" at bounding box center [1185, 585] width 12 height 12
checkbox input "true"
click at [91, 123] on span "DC" at bounding box center [100, 124] width 18 height 16
select select "7886"
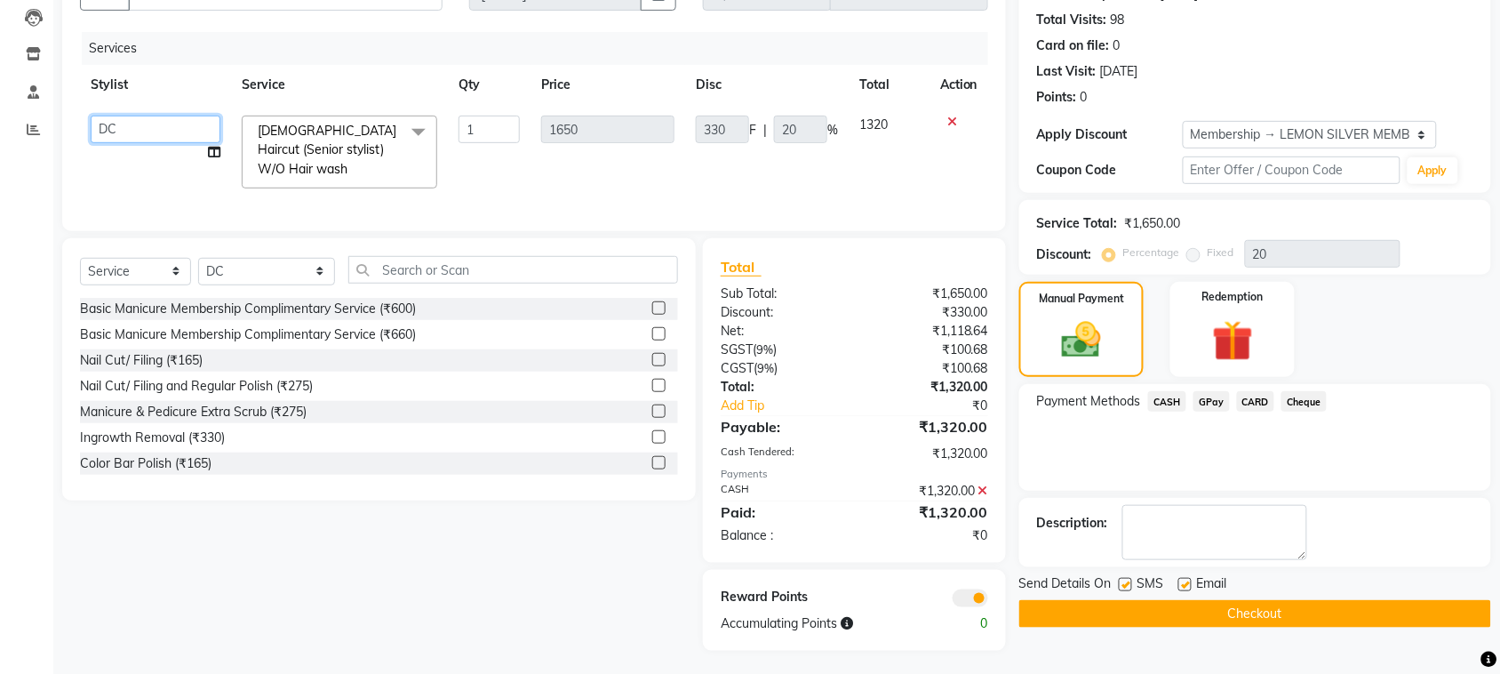
click at [92, 123] on select "Alim Shah Asif Salmani DC Gufran Salmani Margaret Marshak D,souza Milind Kumar …" at bounding box center [156, 130] width 130 height 28
select select "7405"
click at [1329, 619] on button "Checkout" at bounding box center [1256, 614] width 472 height 28
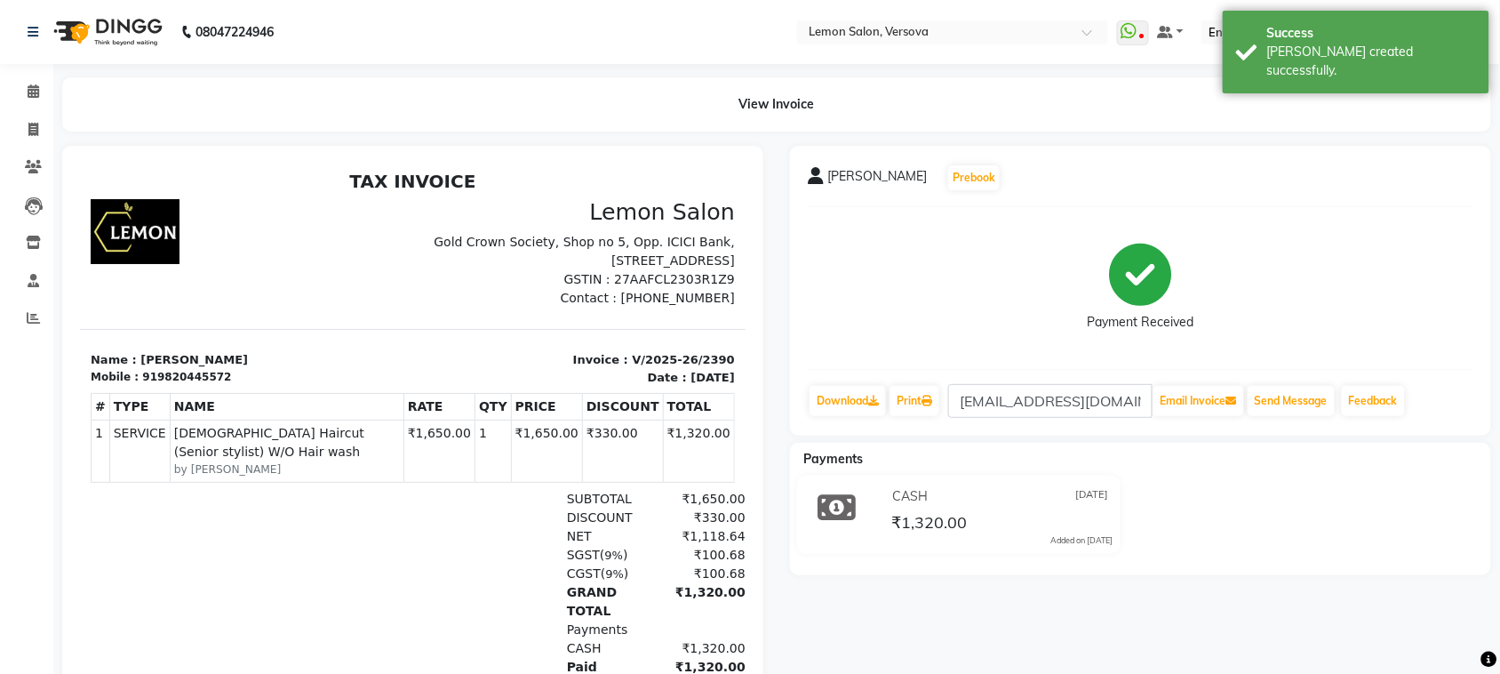
click at [18, 76] on li "Calendar" at bounding box center [26, 92] width 53 height 38
click at [20, 100] on span at bounding box center [33, 92] width 31 height 20
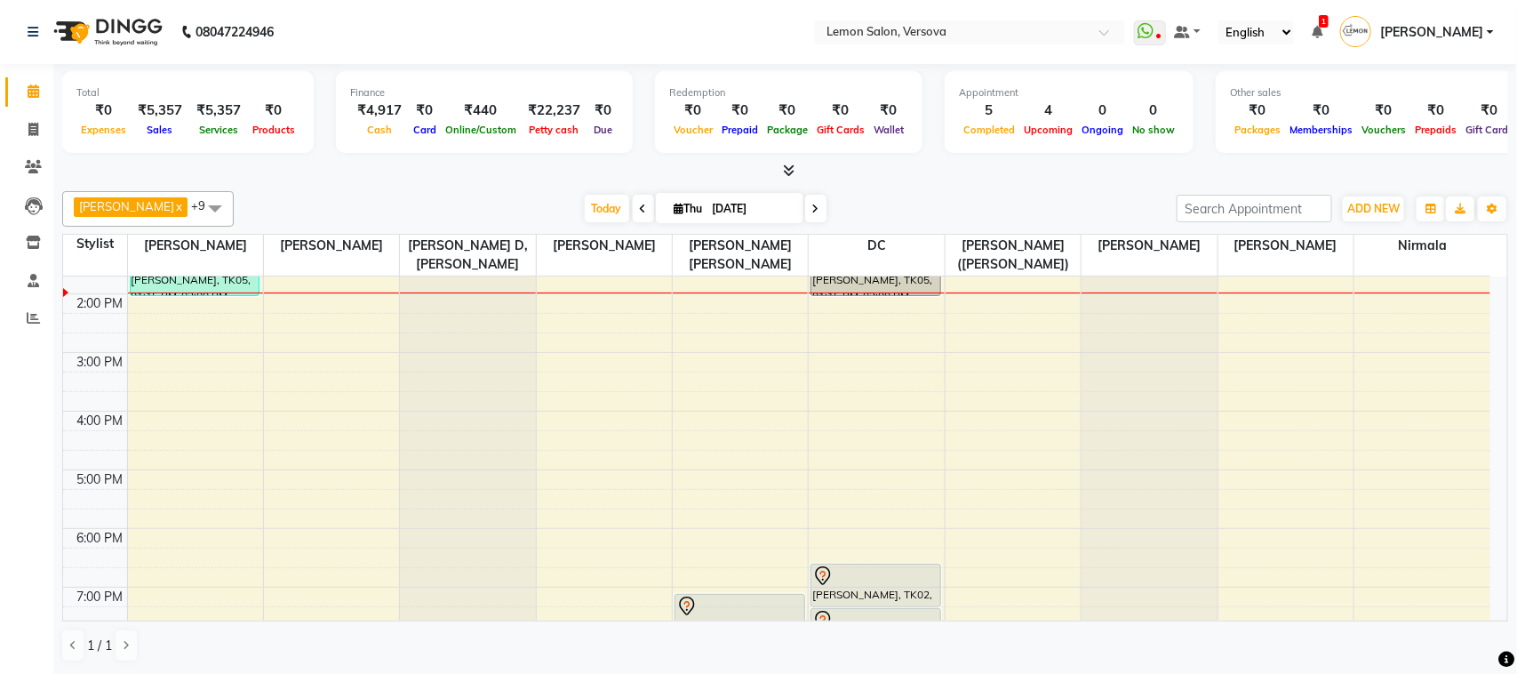
scroll to position [222, 0]
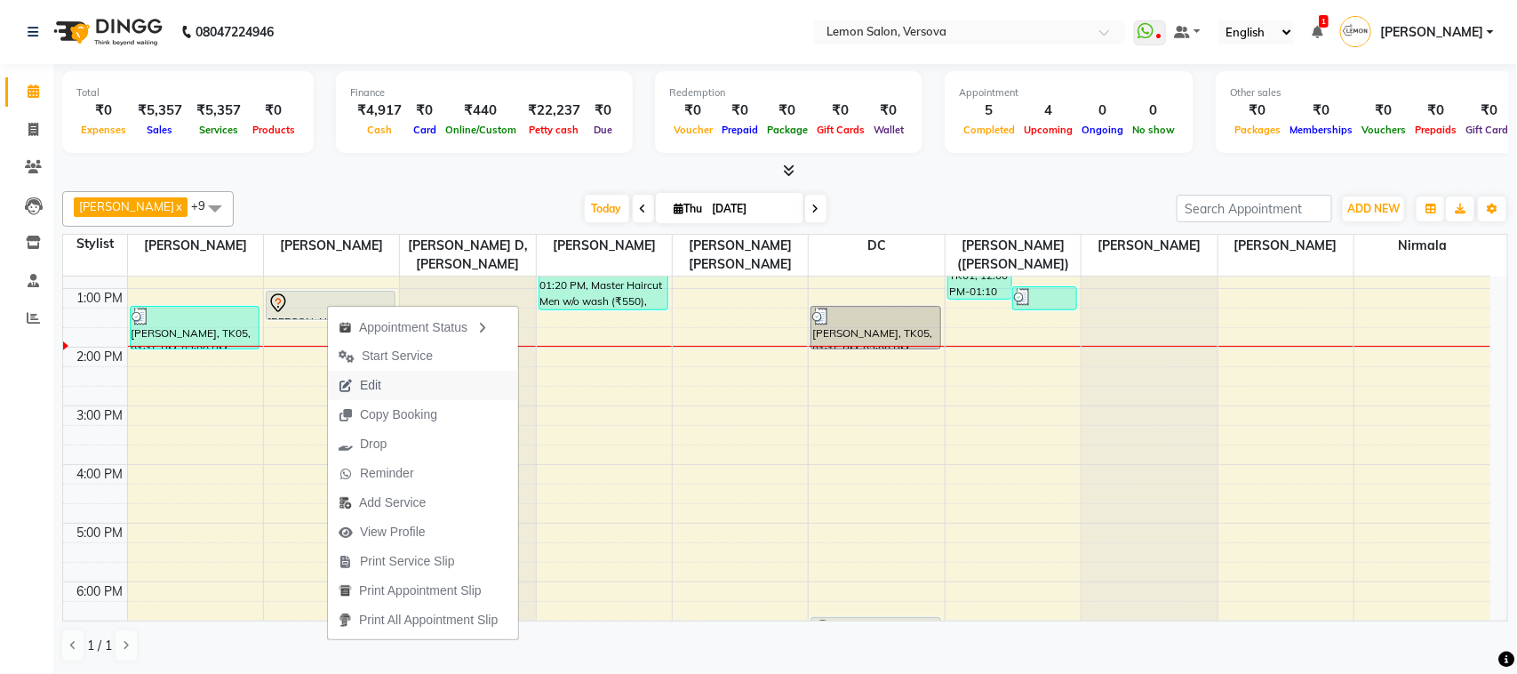
click at [404, 394] on button "Edit" at bounding box center [423, 385] width 190 height 29
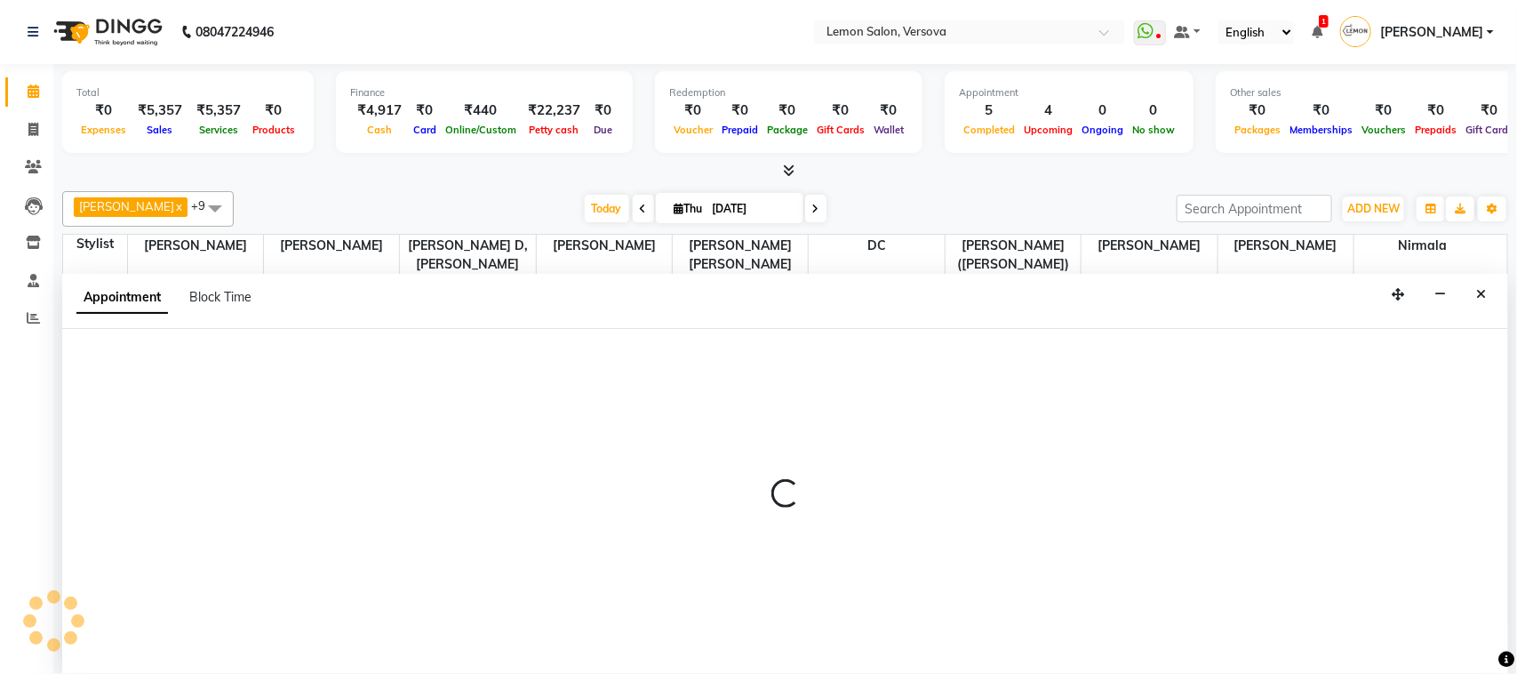
select select "tentative"
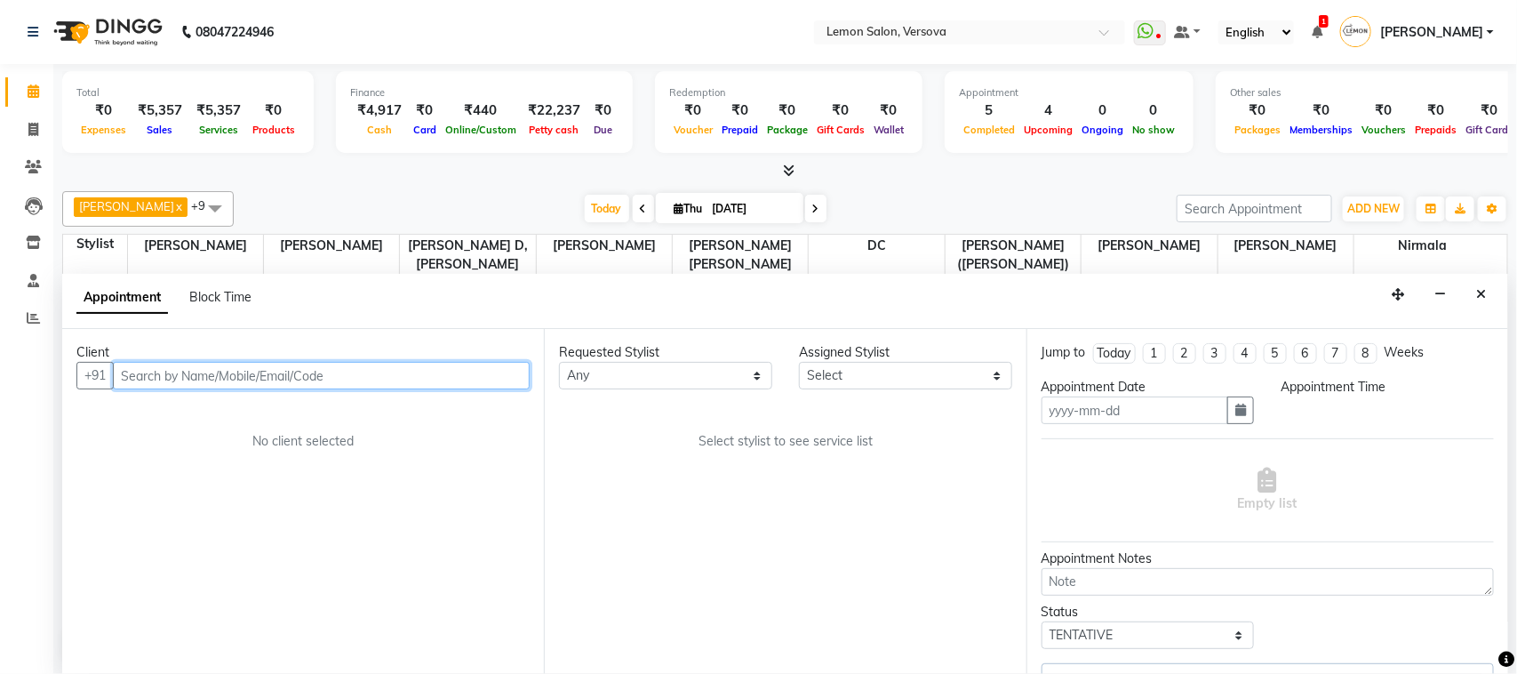
type input "[DATE]"
select select "780"
select select "7408"
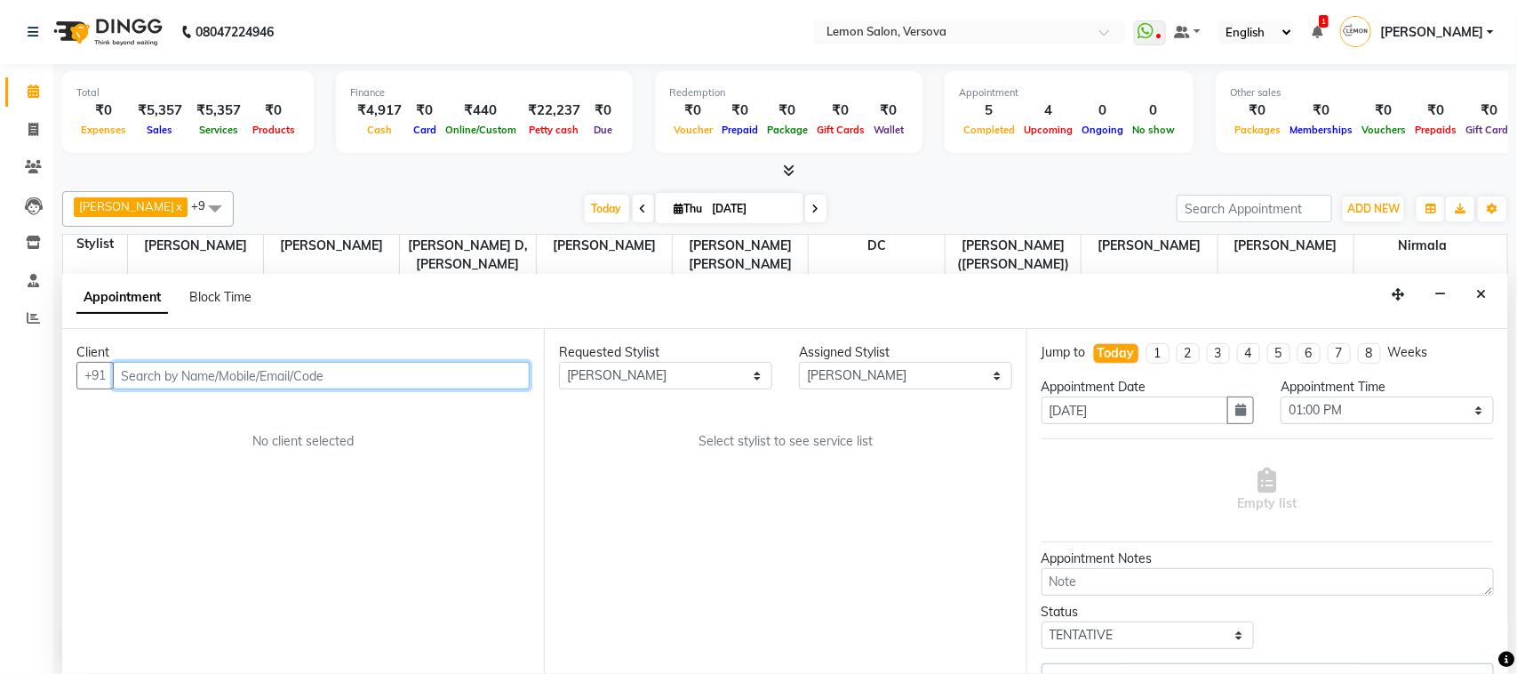
scroll to position [237, 0]
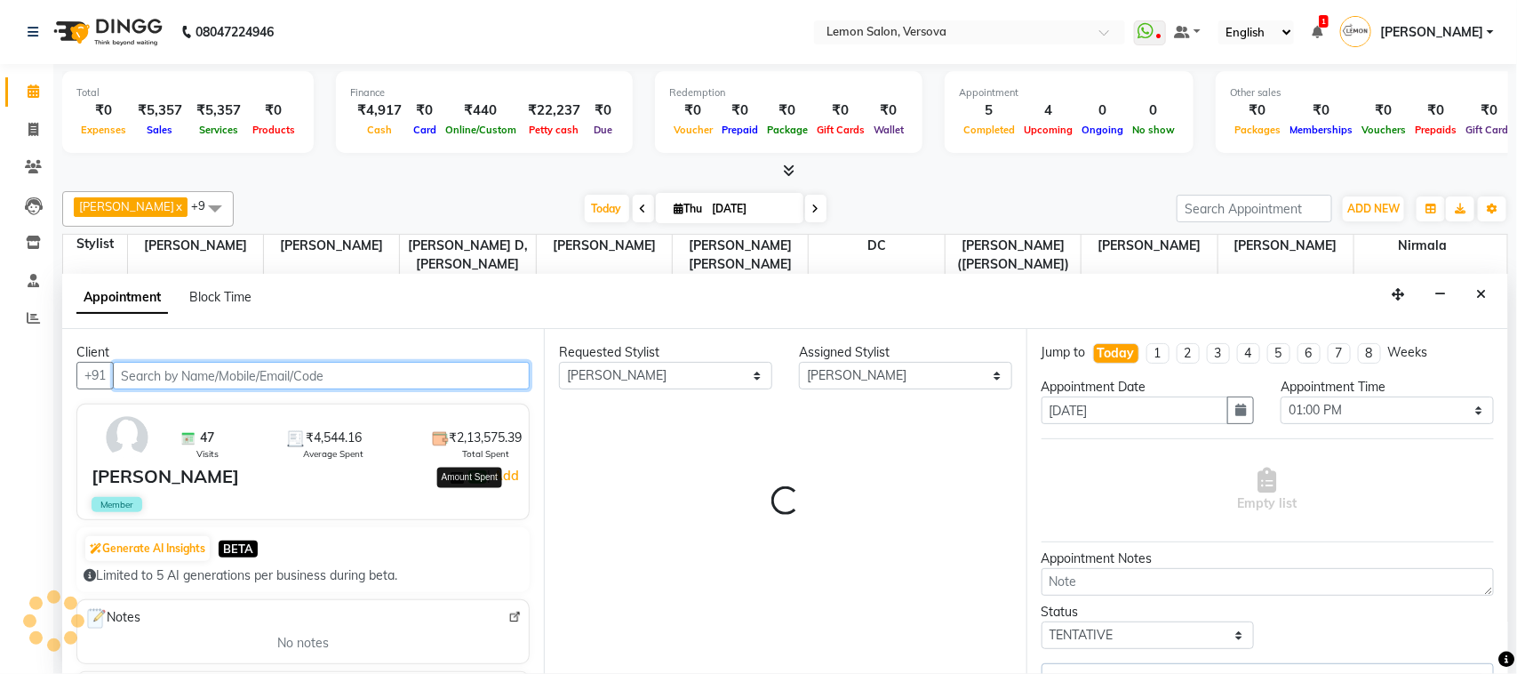
select select "753"
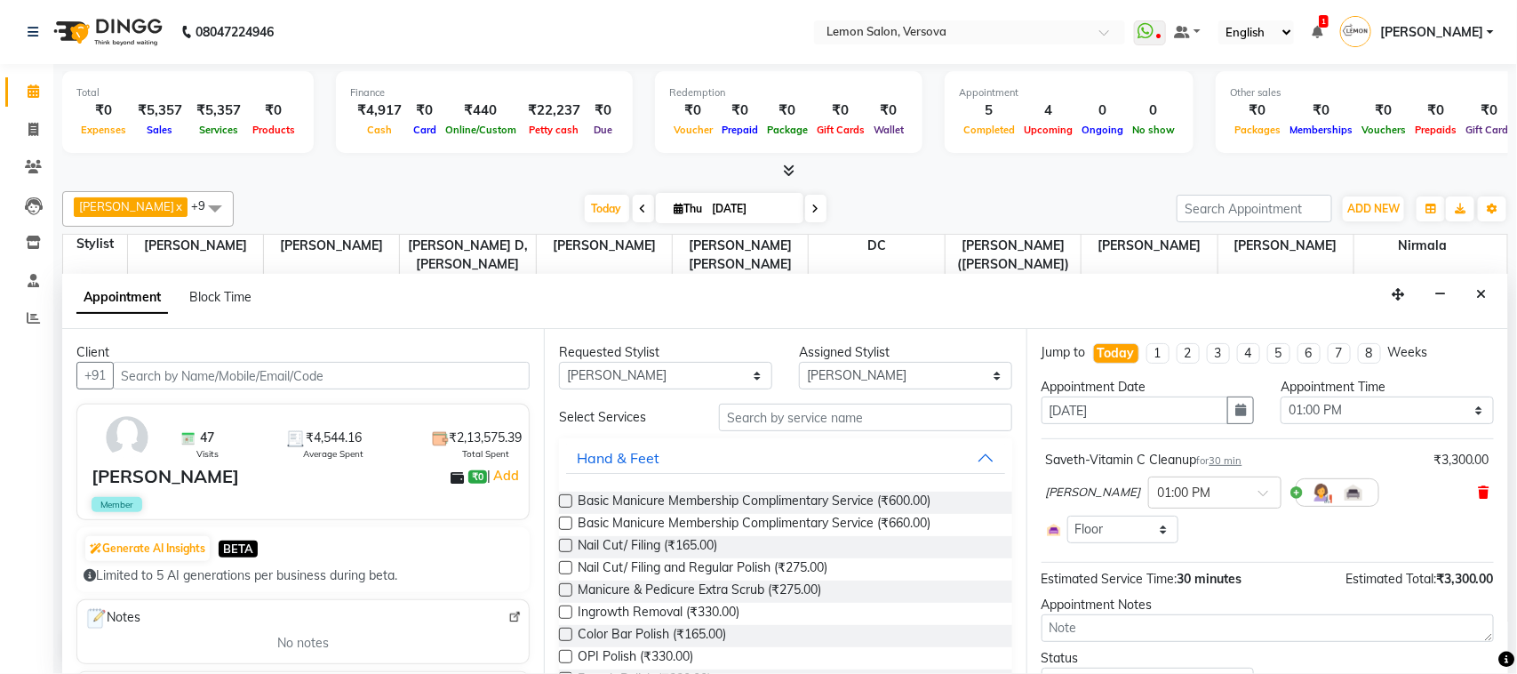
click at [1479, 494] on icon at bounding box center [1484, 492] width 11 height 12
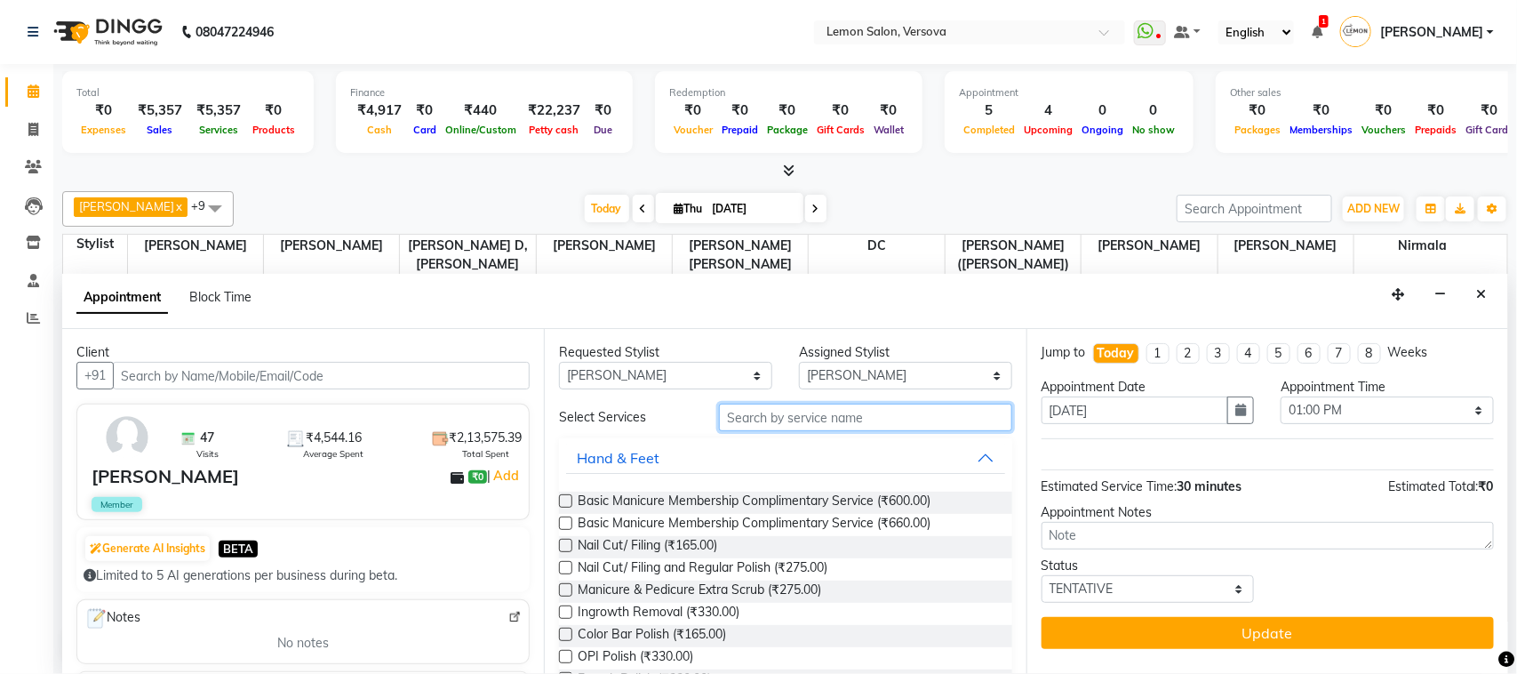
click at [842, 419] on input "text" at bounding box center [865, 418] width 293 height 28
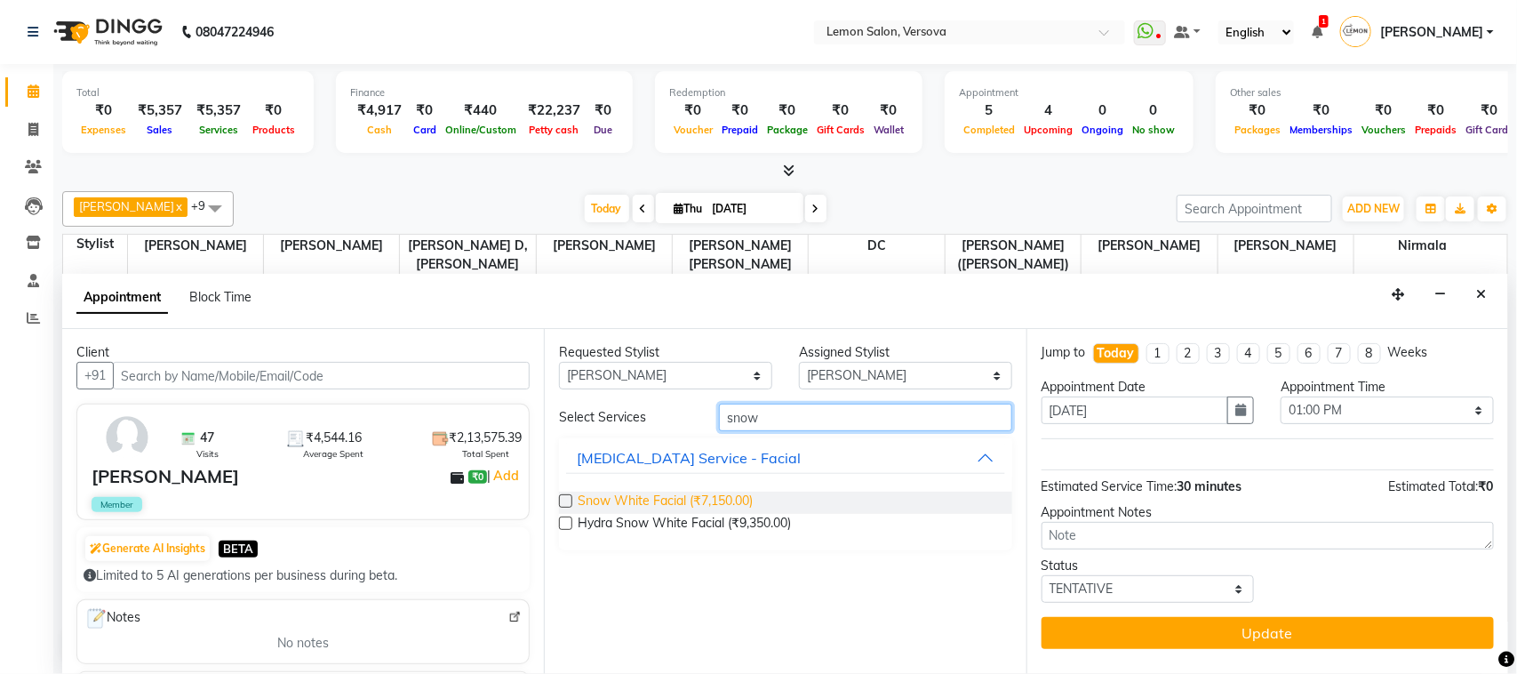
type input "snow"
click at [718, 505] on span "Snow White Facial (₹7,150.00)" at bounding box center [665, 503] width 175 height 22
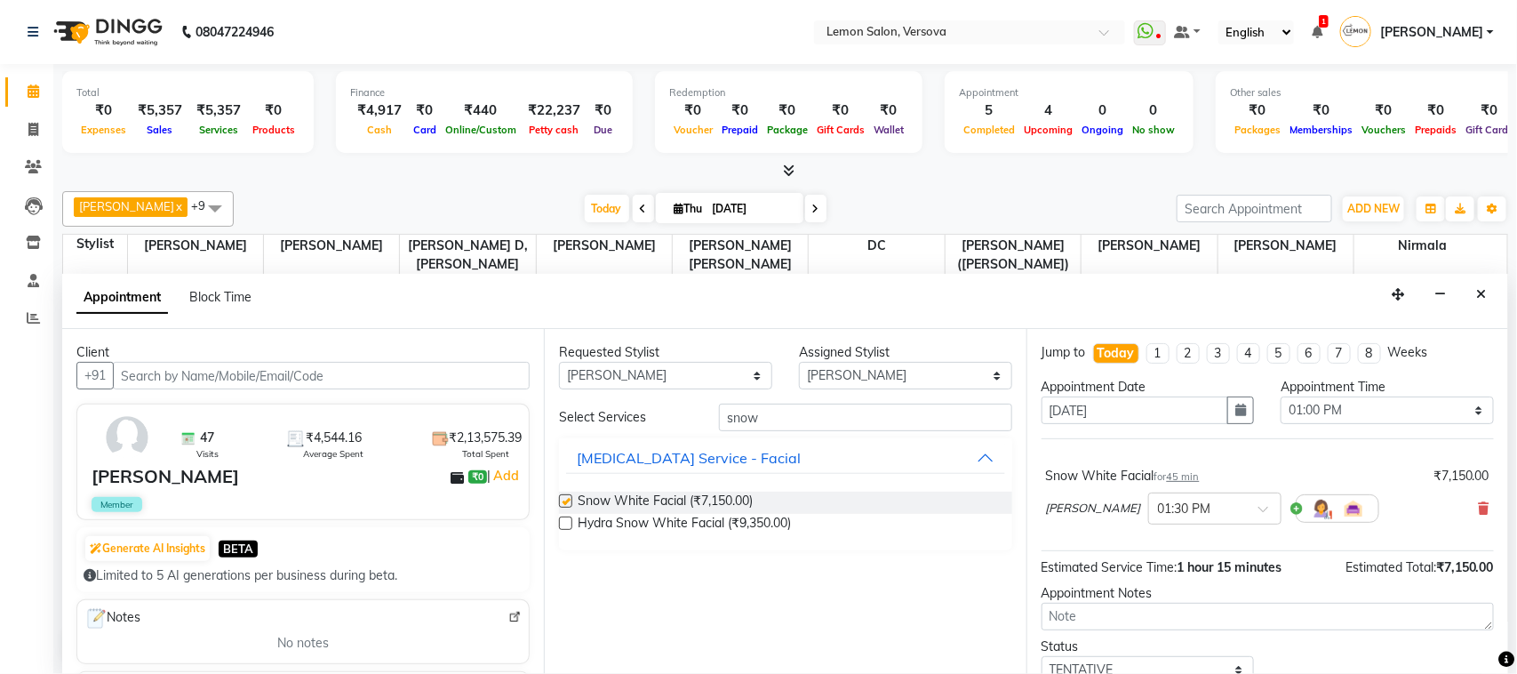
checkbox input "false"
click at [760, 429] on input "snow" at bounding box center [865, 418] width 293 height 28
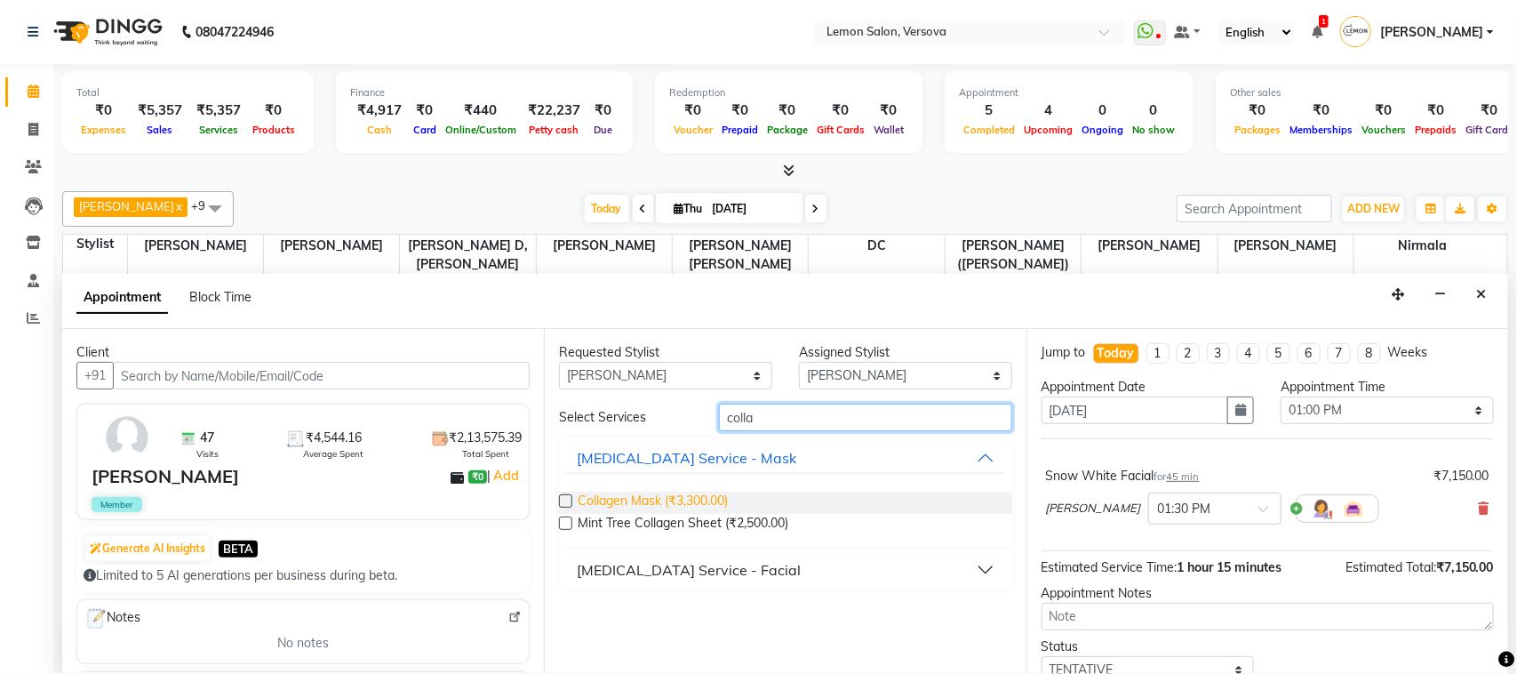
type input "colla"
click at [694, 502] on span "Collagen Mask (₹3,300.00)" at bounding box center [653, 503] width 150 height 22
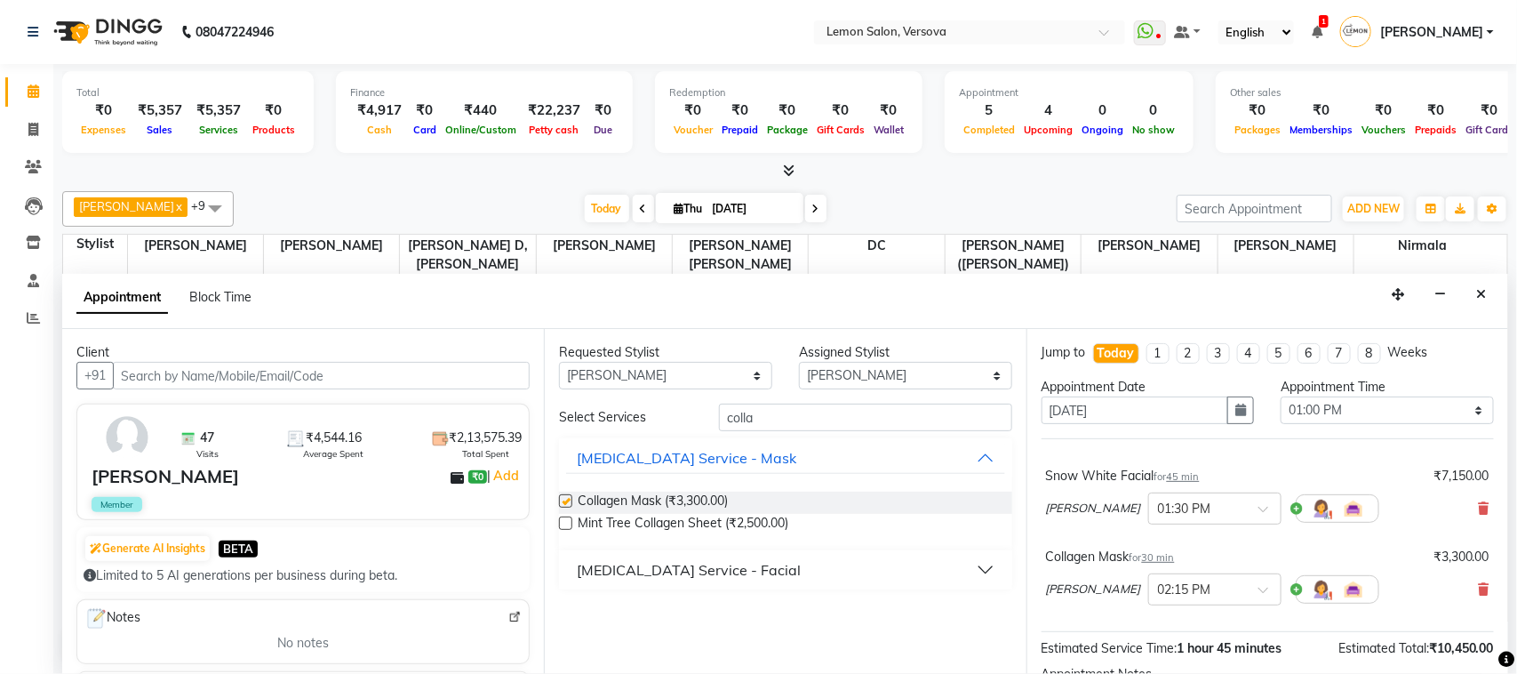
checkbox input "false"
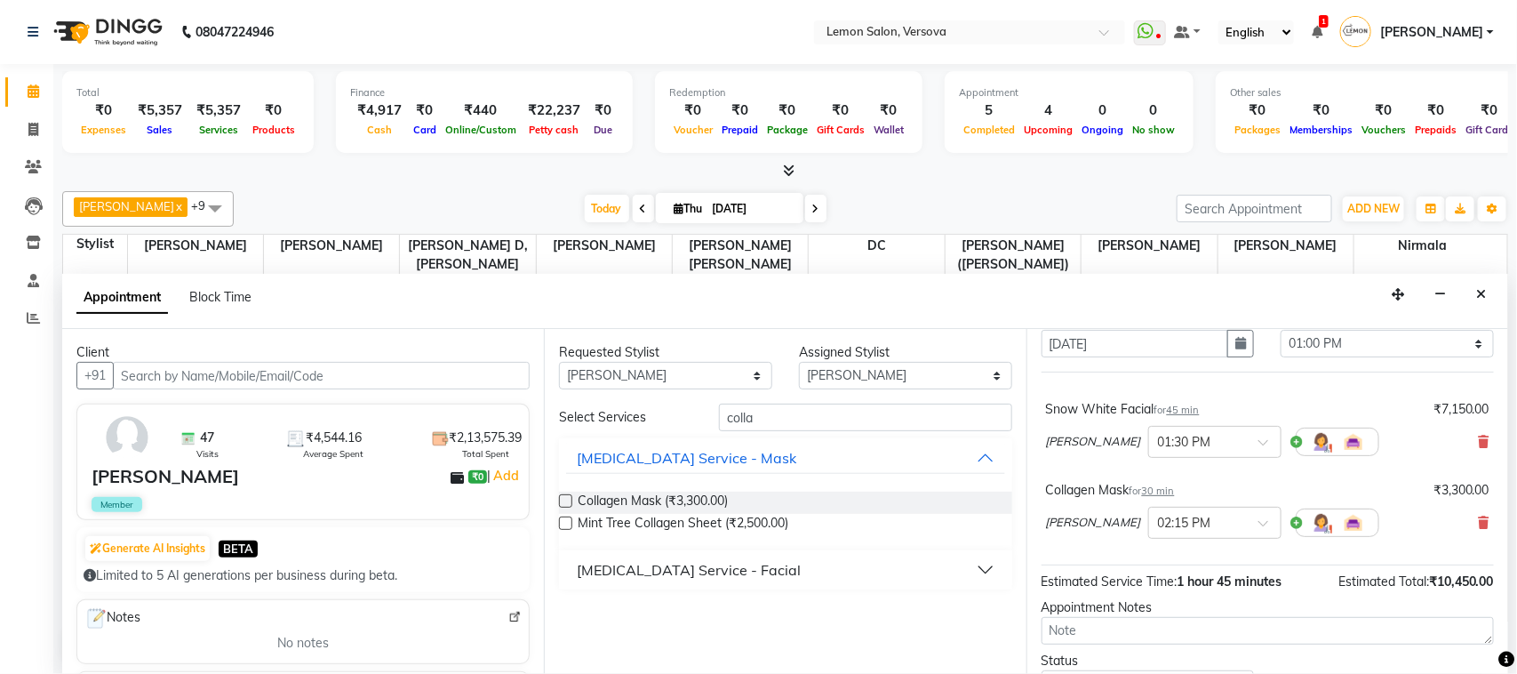
scroll to position [153, 0]
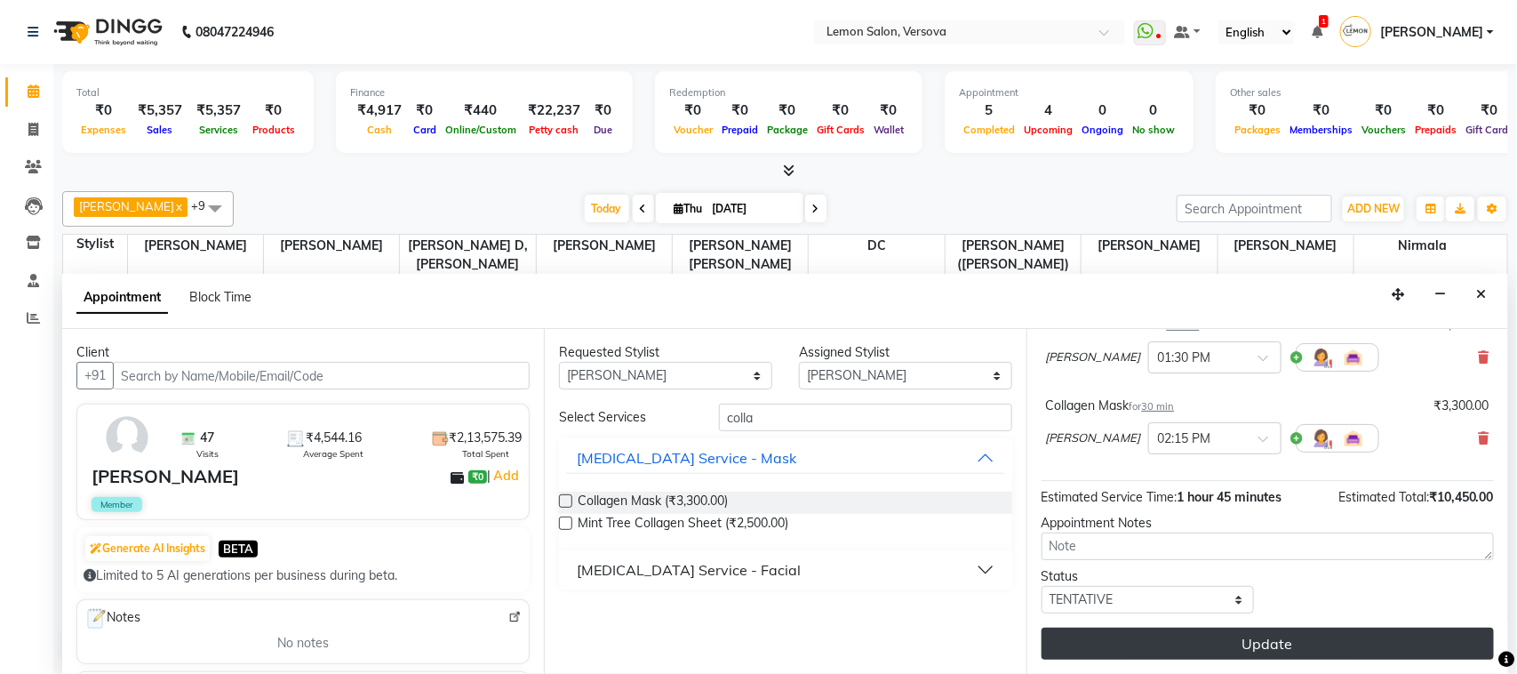
click at [1258, 628] on button "Update" at bounding box center [1268, 644] width 452 height 32
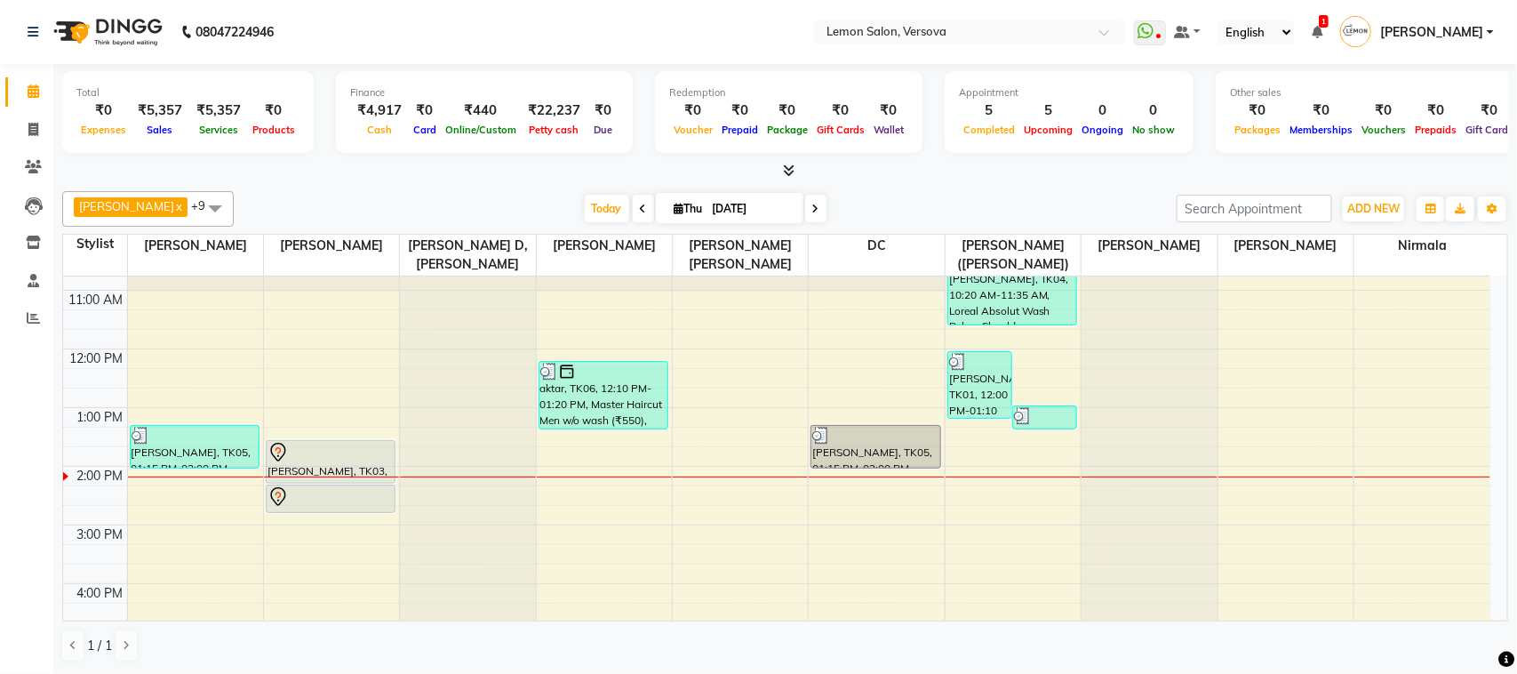
scroll to position [107, 0]
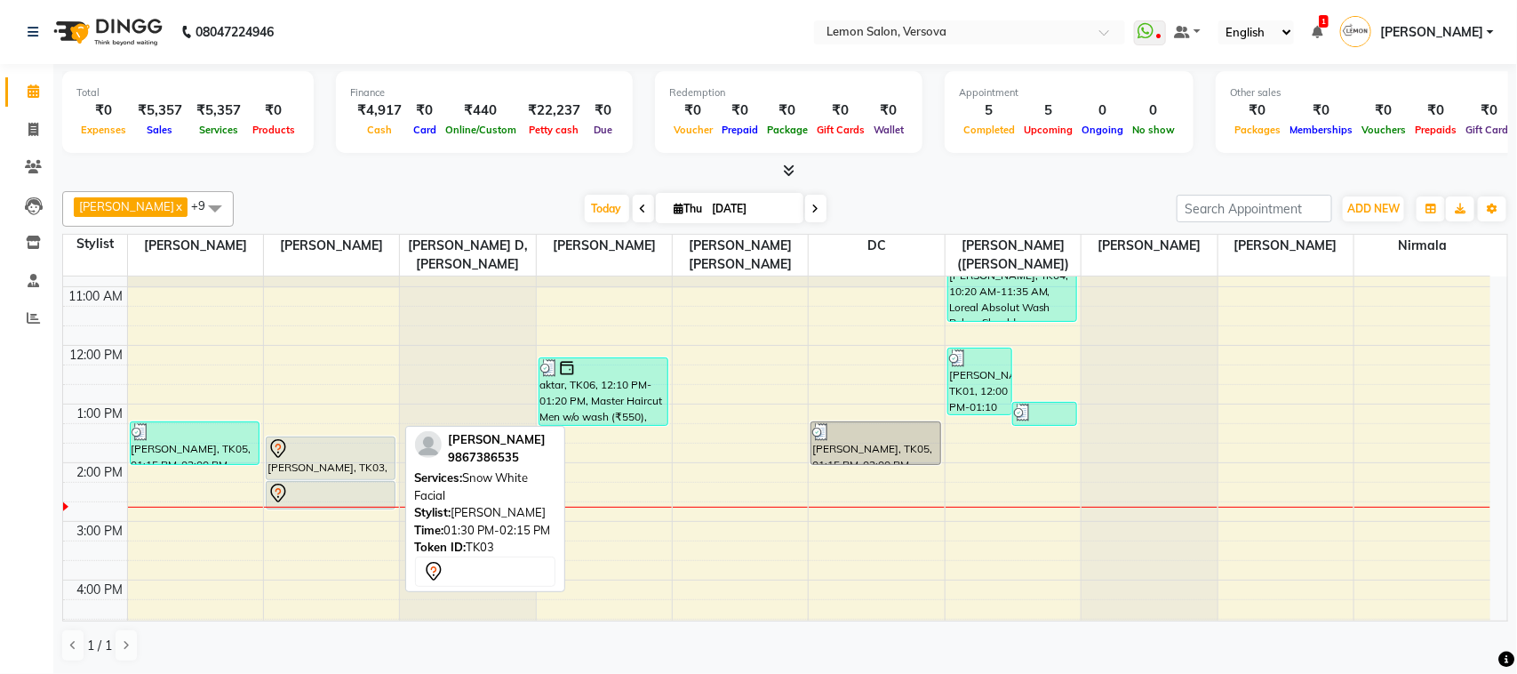
click at [318, 462] on div "[PERSON_NAME], TK03, 01:30 PM-02:15 PM, Snow White Facial" at bounding box center [331, 458] width 129 height 42
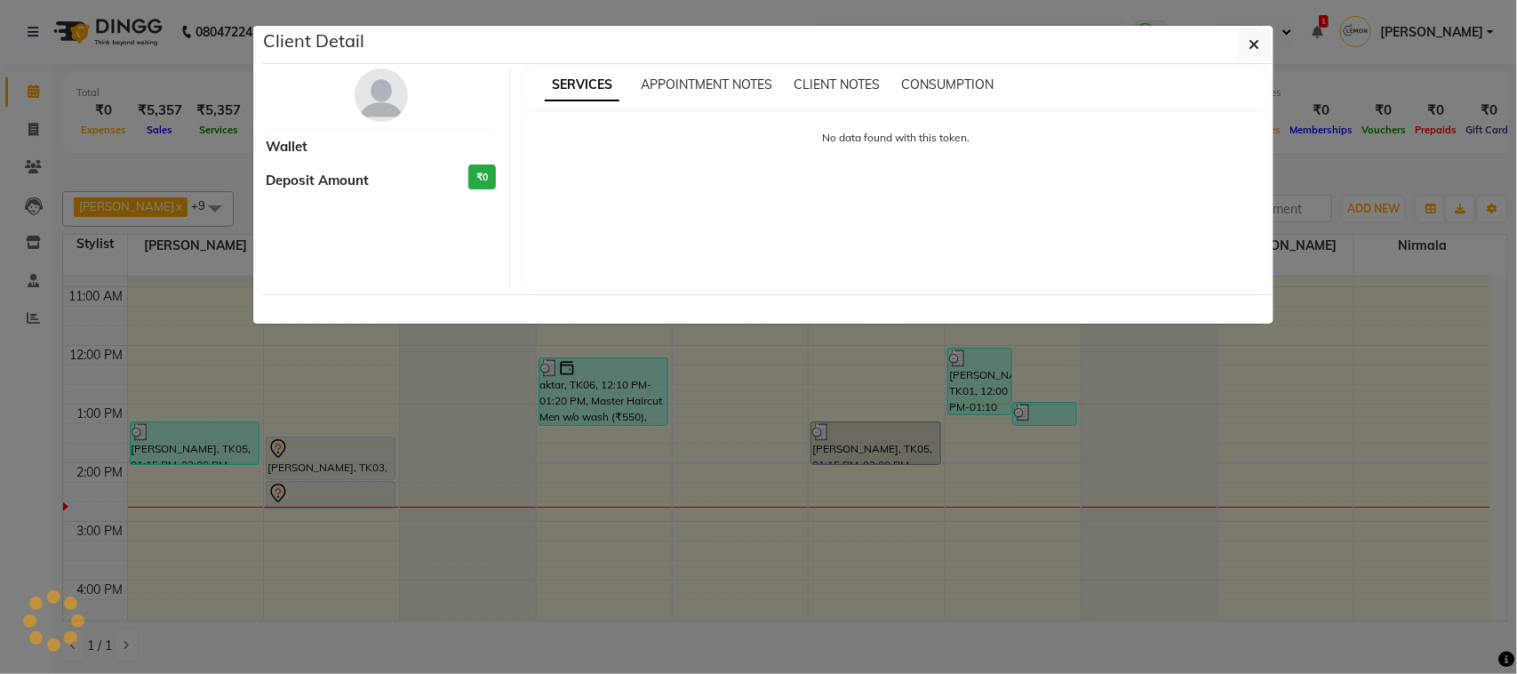
select select "7"
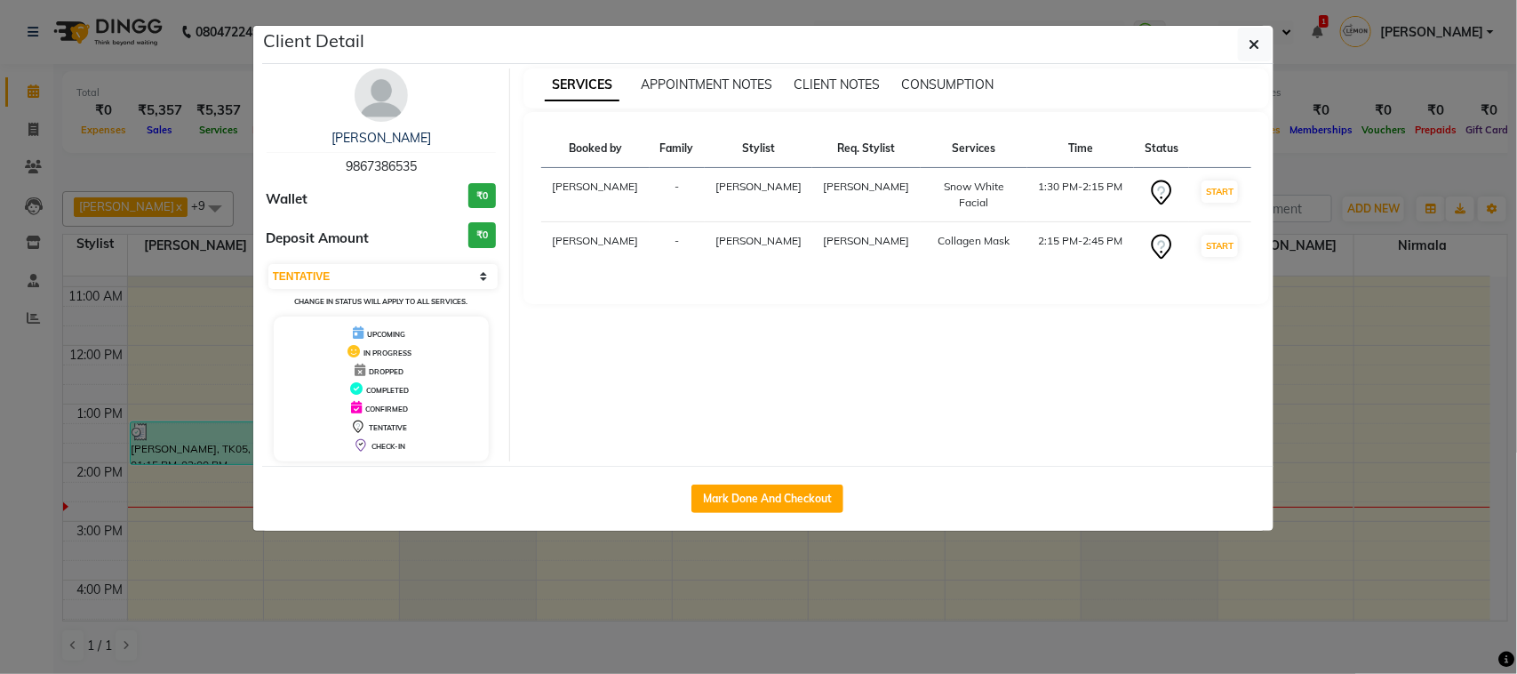
drag, startPoint x: 340, startPoint y: 158, endPoint x: 442, endPoint y: 171, distance: 103.0
click at [442, 171] on div "POOJA SONI 9867386535" at bounding box center [382, 152] width 230 height 47
copy span "9867386535"
click at [172, 345] on ngb-modal-window "Client Detail POOJA SONI 9867386535 Wallet ₹0 Deposit Amount ₹0 Select IN SERVI…" at bounding box center [758, 337] width 1517 height 674
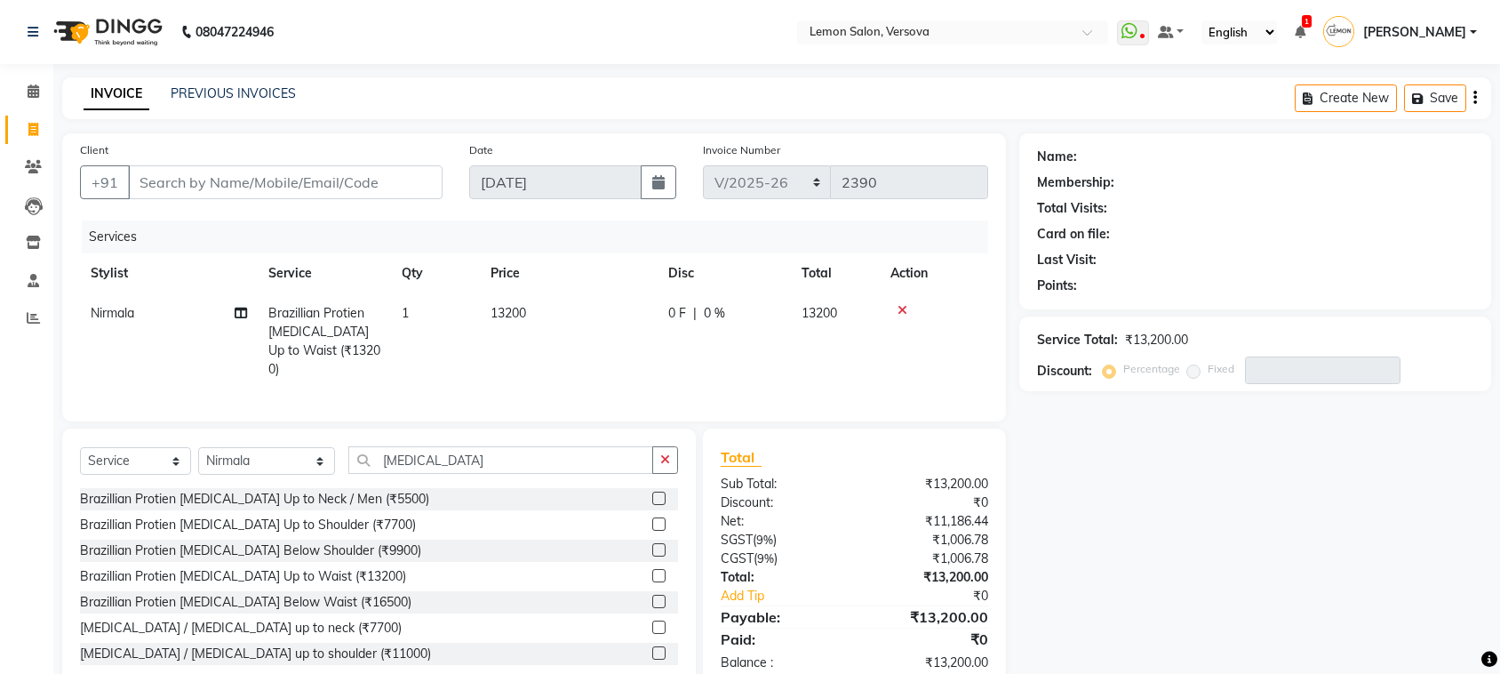
select select "564"
select select "service"
select select "88305"
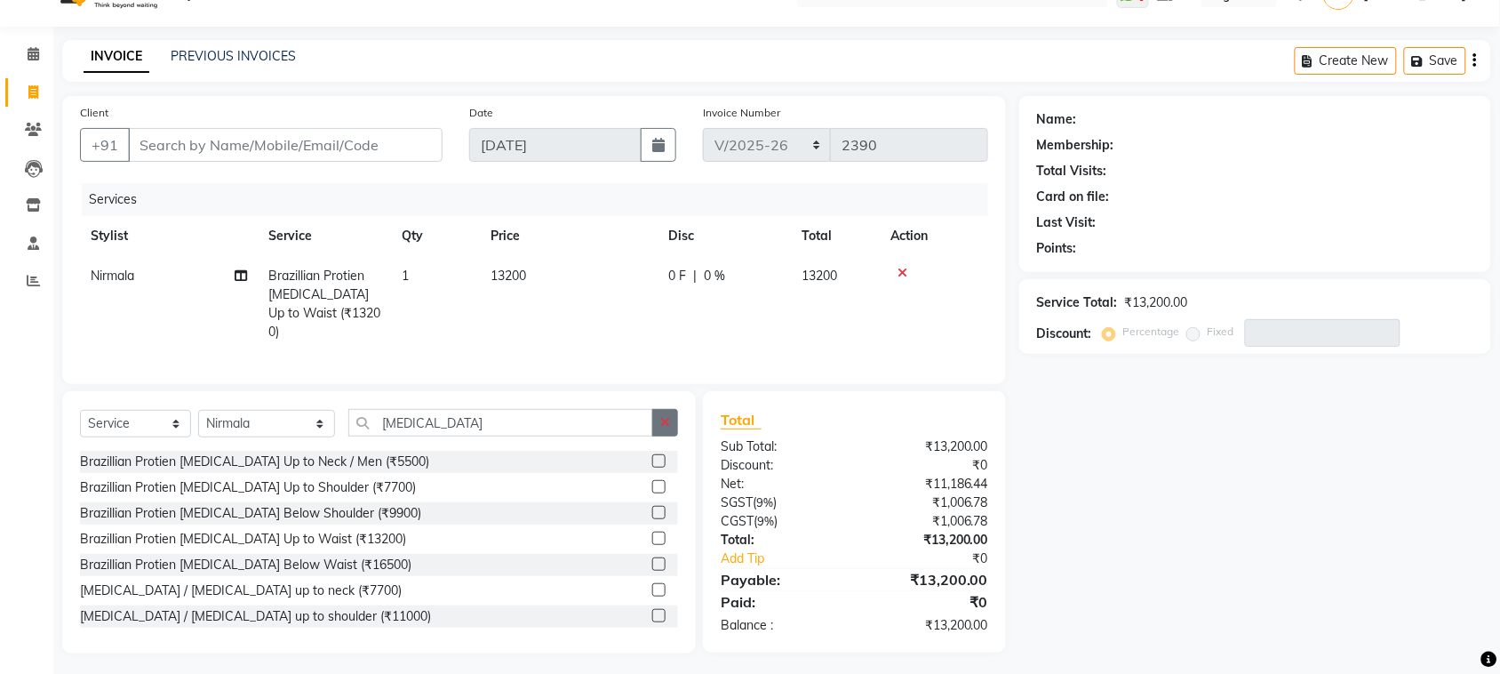
click at [667, 418] on icon "button" at bounding box center [665, 422] width 10 height 12
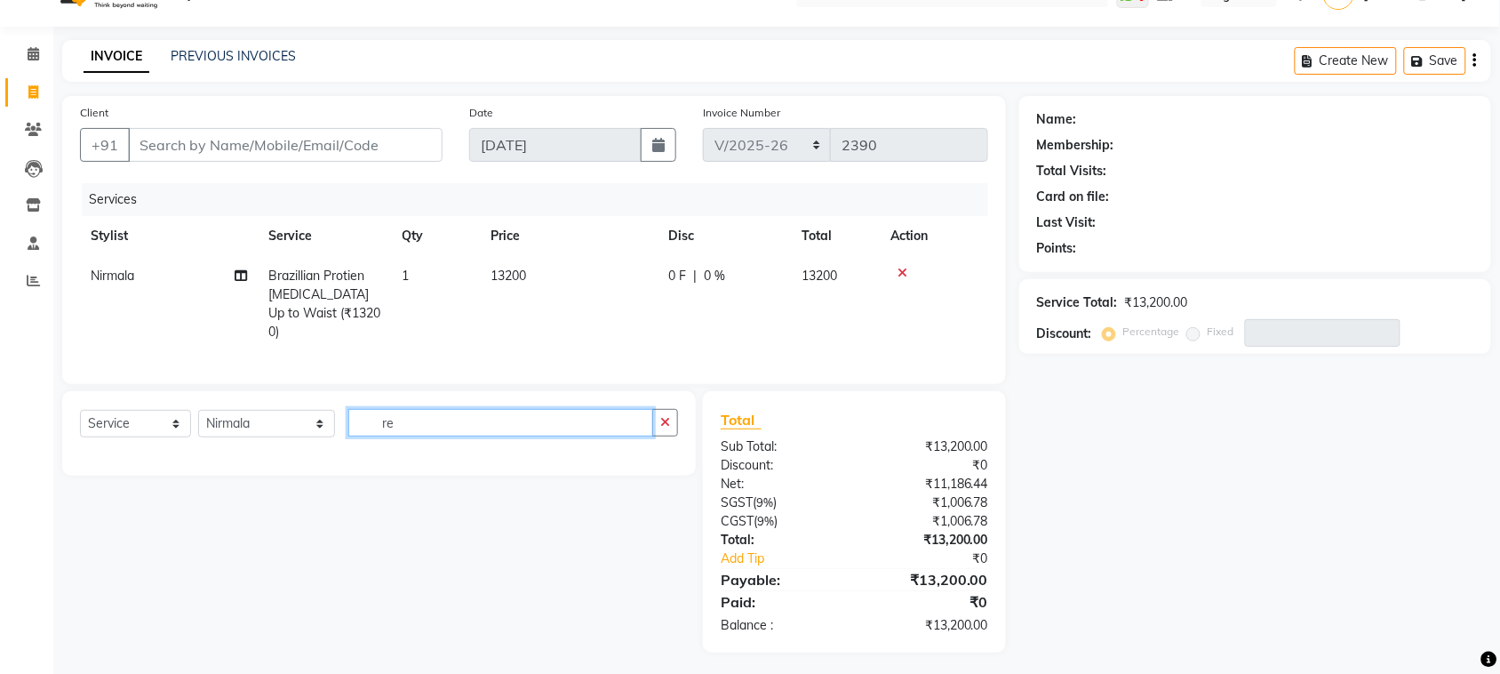
type input "r"
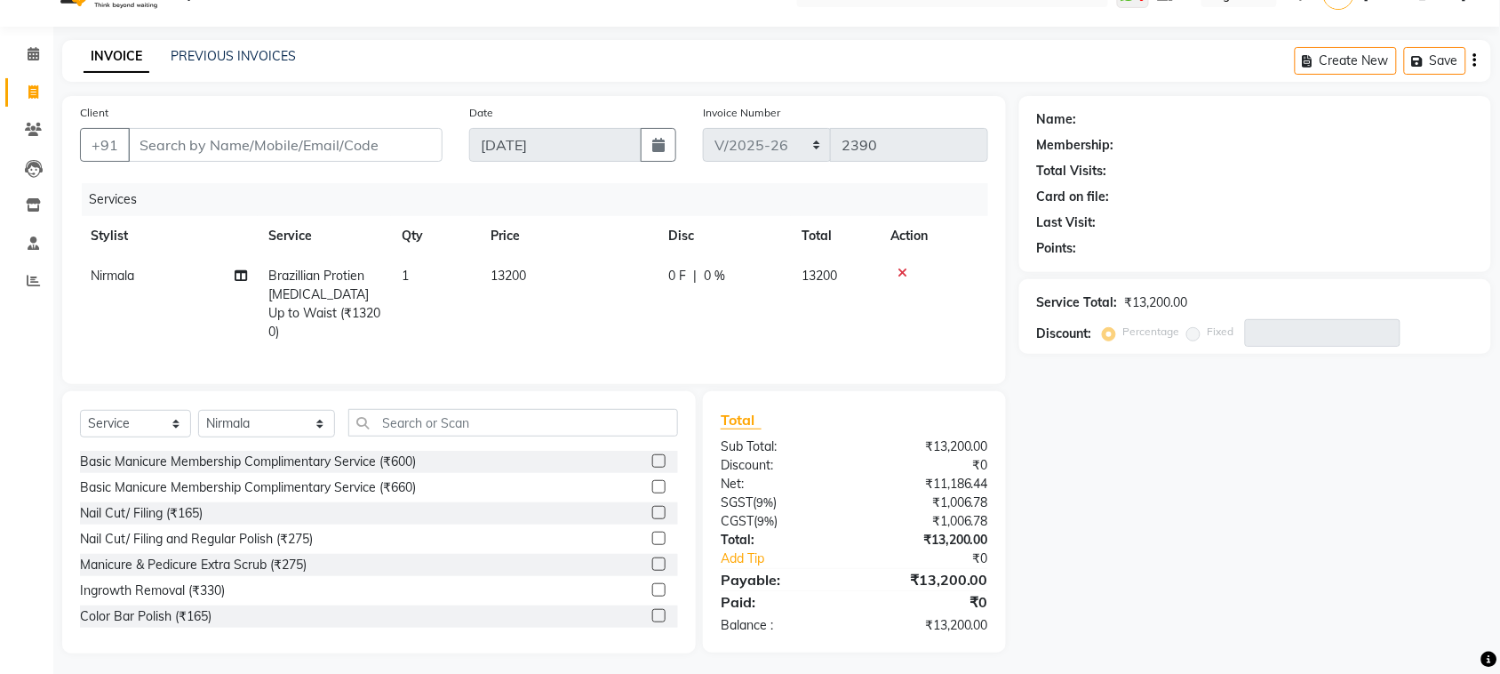
click at [903, 273] on icon at bounding box center [903, 273] width 10 height 12
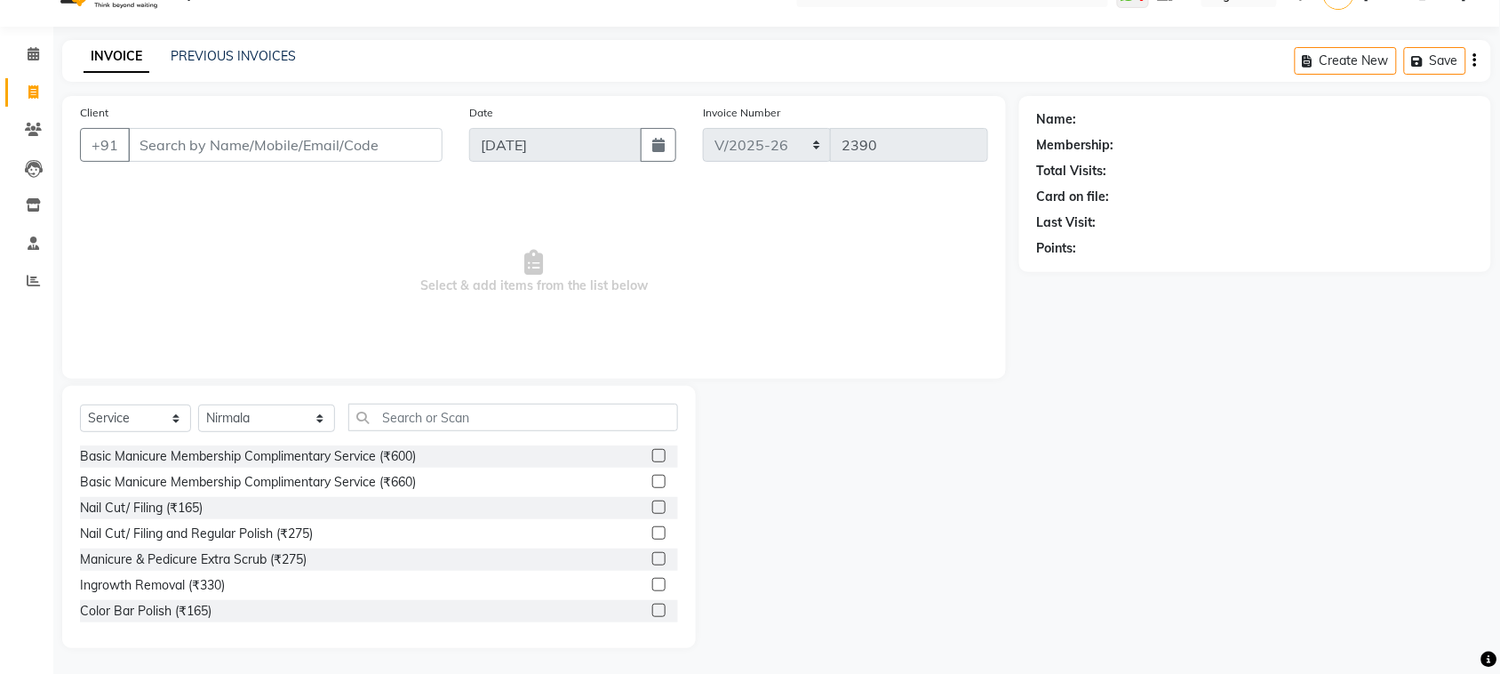
scroll to position [36, 0]
click at [625, 432] on div "Select Service Product Membership Package Voucher Prepaid Gift Card Select Styl…" at bounding box center [379, 425] width 598 height 42
click at [622, 420] on input "text" at bounding box center [513, 418] width 330 height 28
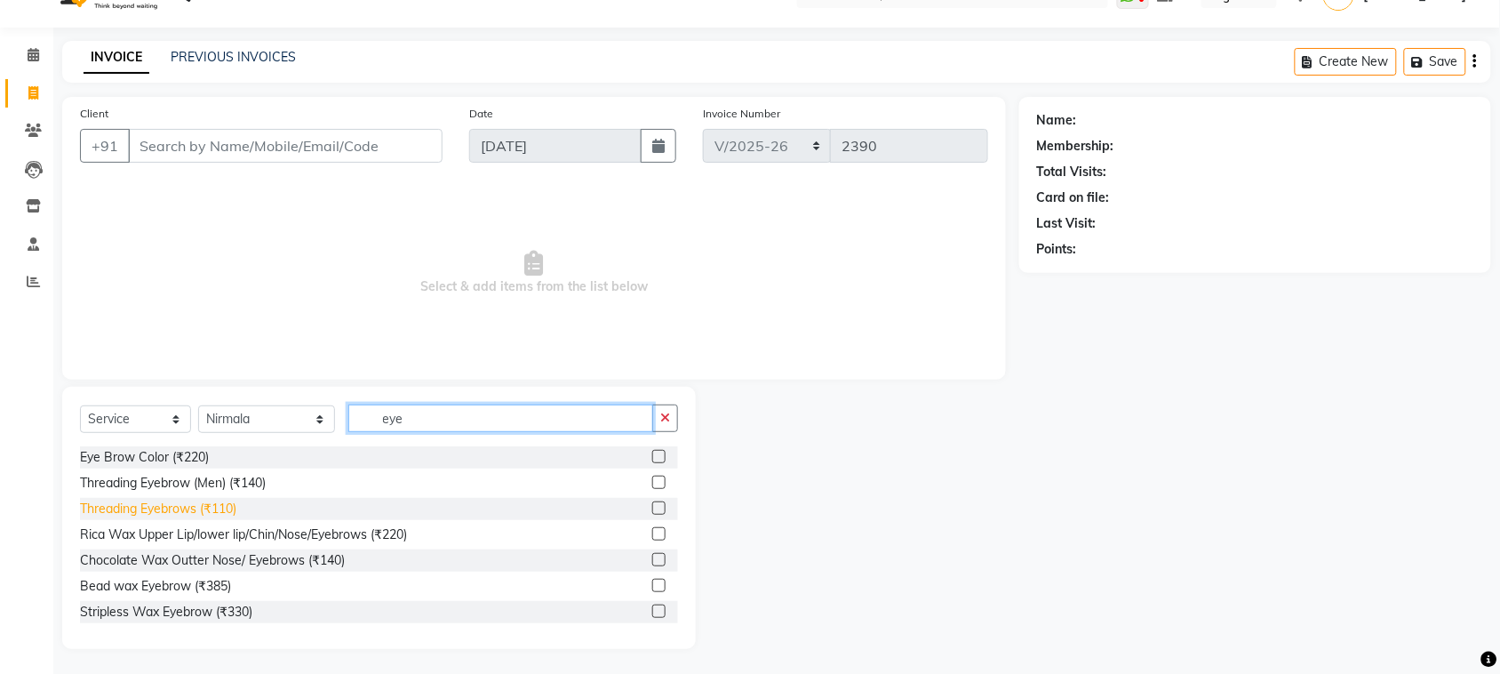
type input "eye"
click at [143, 500] on div "Threading Eyebrows (₹110)" at bounding box center [158, 509] width 156 height 19
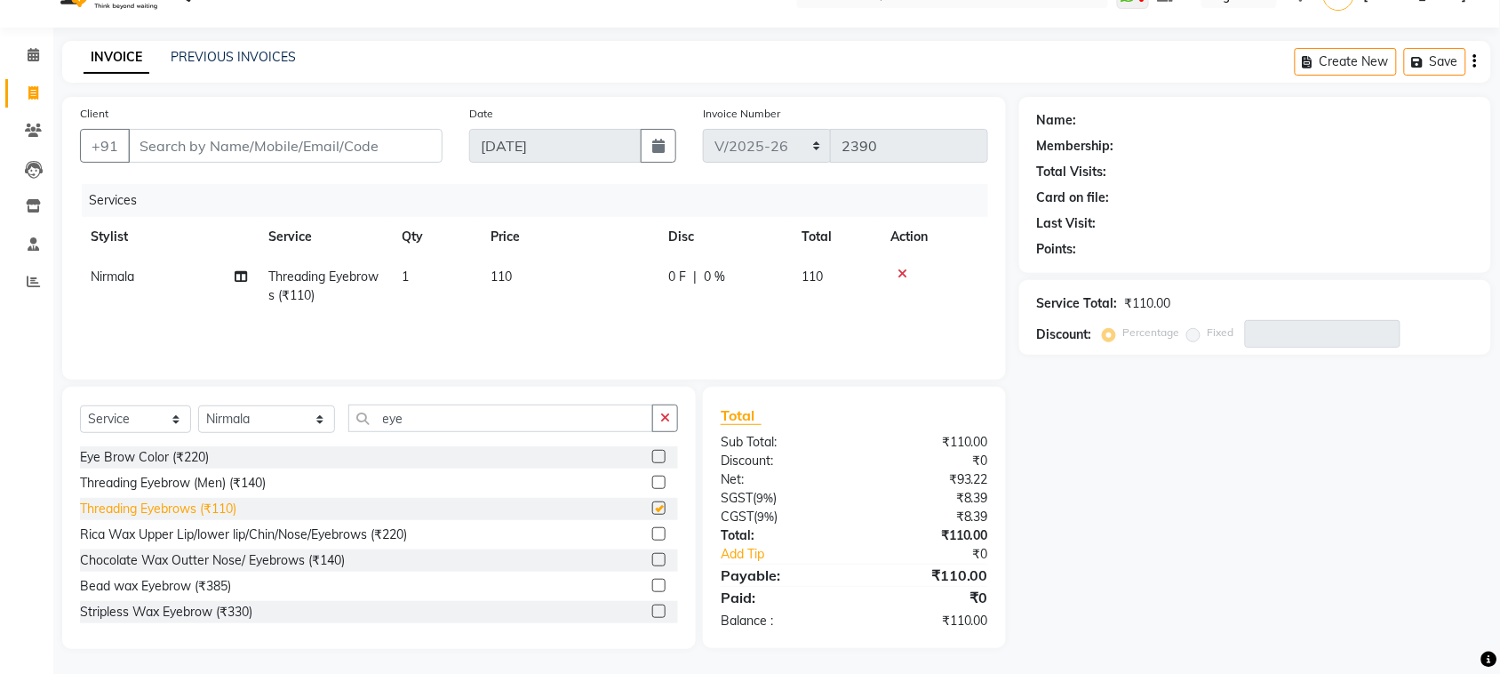
checkbox input "false"
click at [643, 428] on input "eye" at bounding box center [500, 418] width 305 height 28
click at [653, 428] on input "eye" at bounding box center [500, 418] width 305 height 28
click at [660, 428] on button "button" at bounding box center [665, 418] width 26 height 28
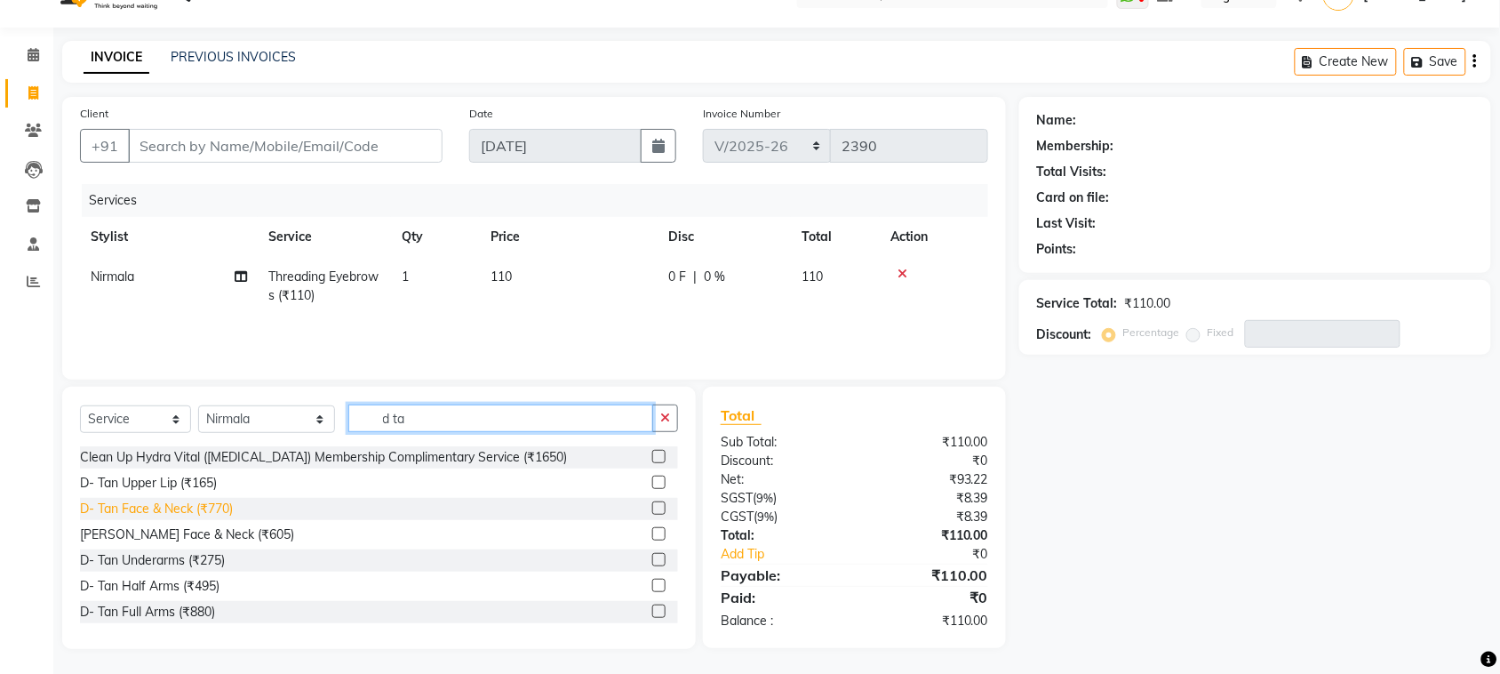
type input "d ta"
click at [211, 502] on div "D- Tan Face & Neck (₹770)" at bounding box center [156, 509] width 153 height 19
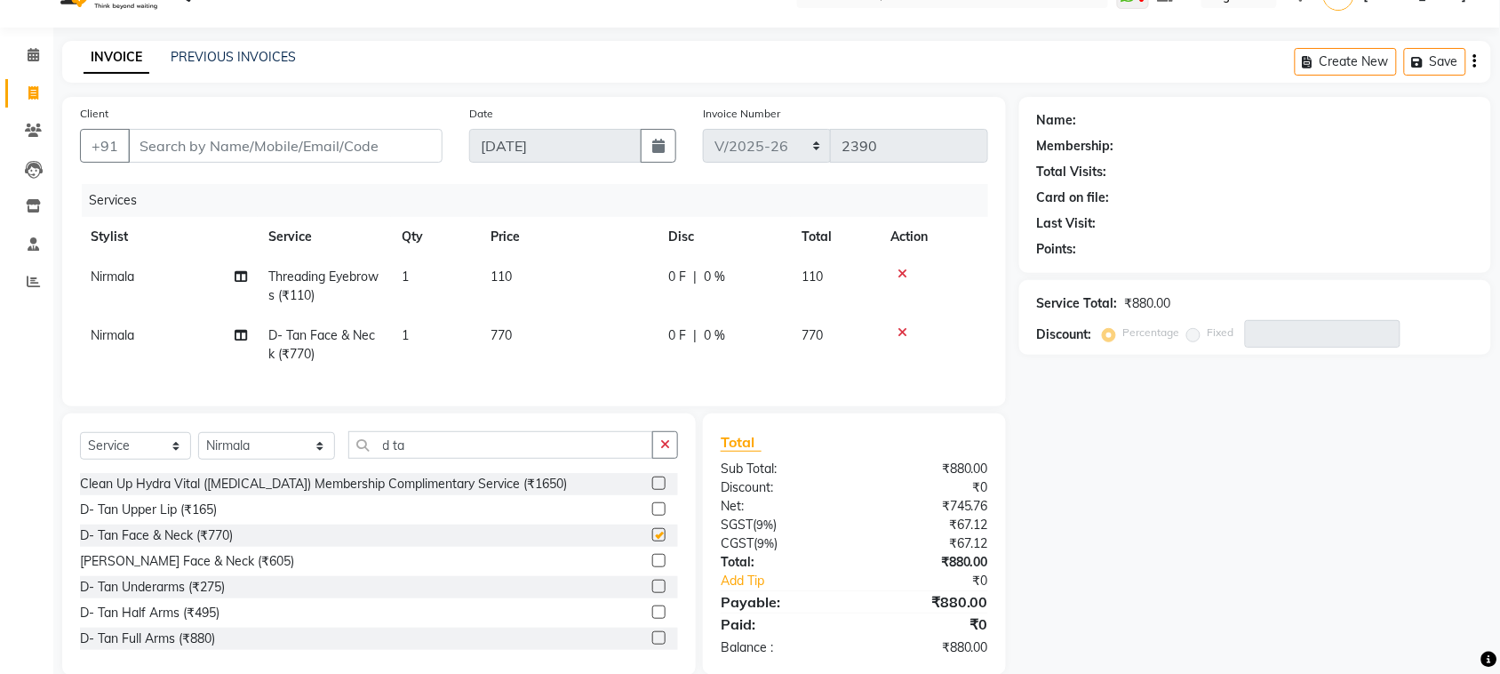
checkbox input "false"
click at [659, 459] on button "button" at bounding box center [665, 445] width 26 height 28
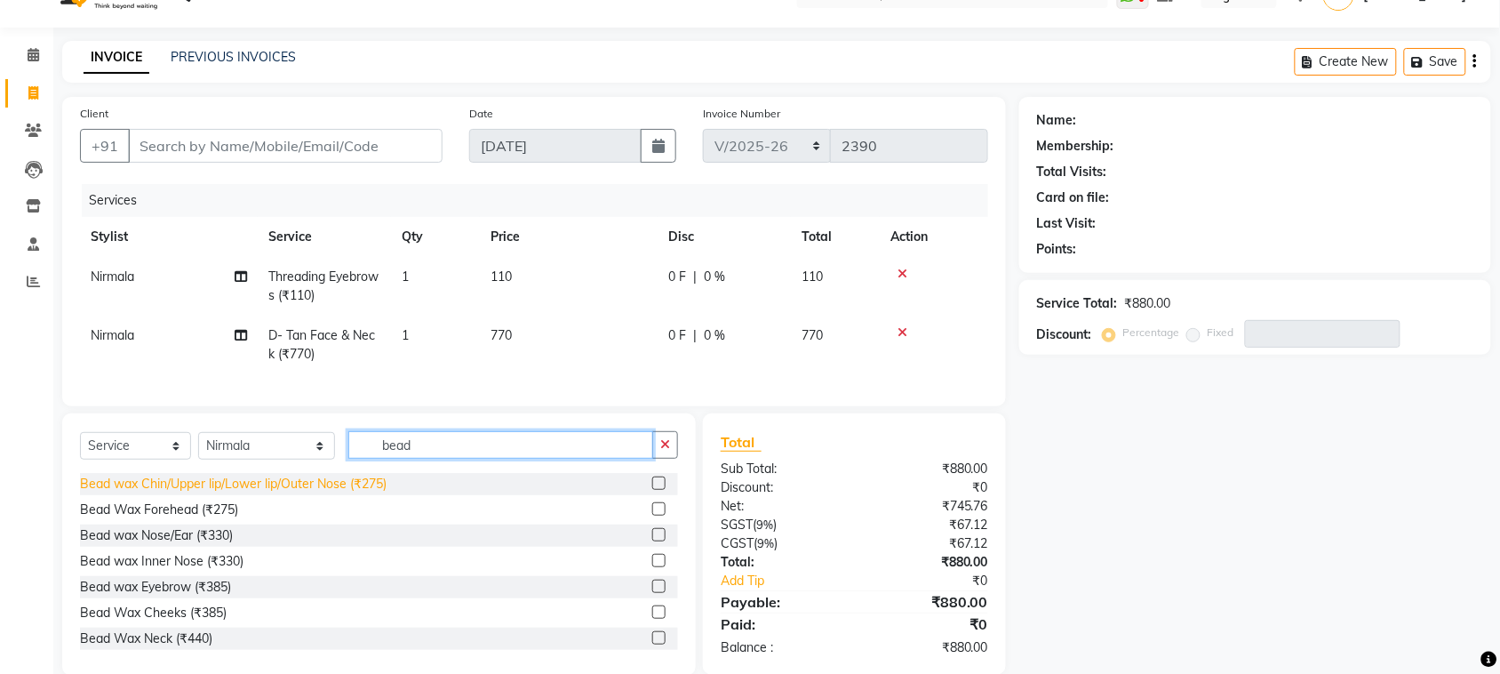
type input "bead"
click at [300, 493] on div "Bead wax Chin/Upper lip/Lower lip/Outer Nose (₹275)" at bounding box center [233, 484] width 307 height 19
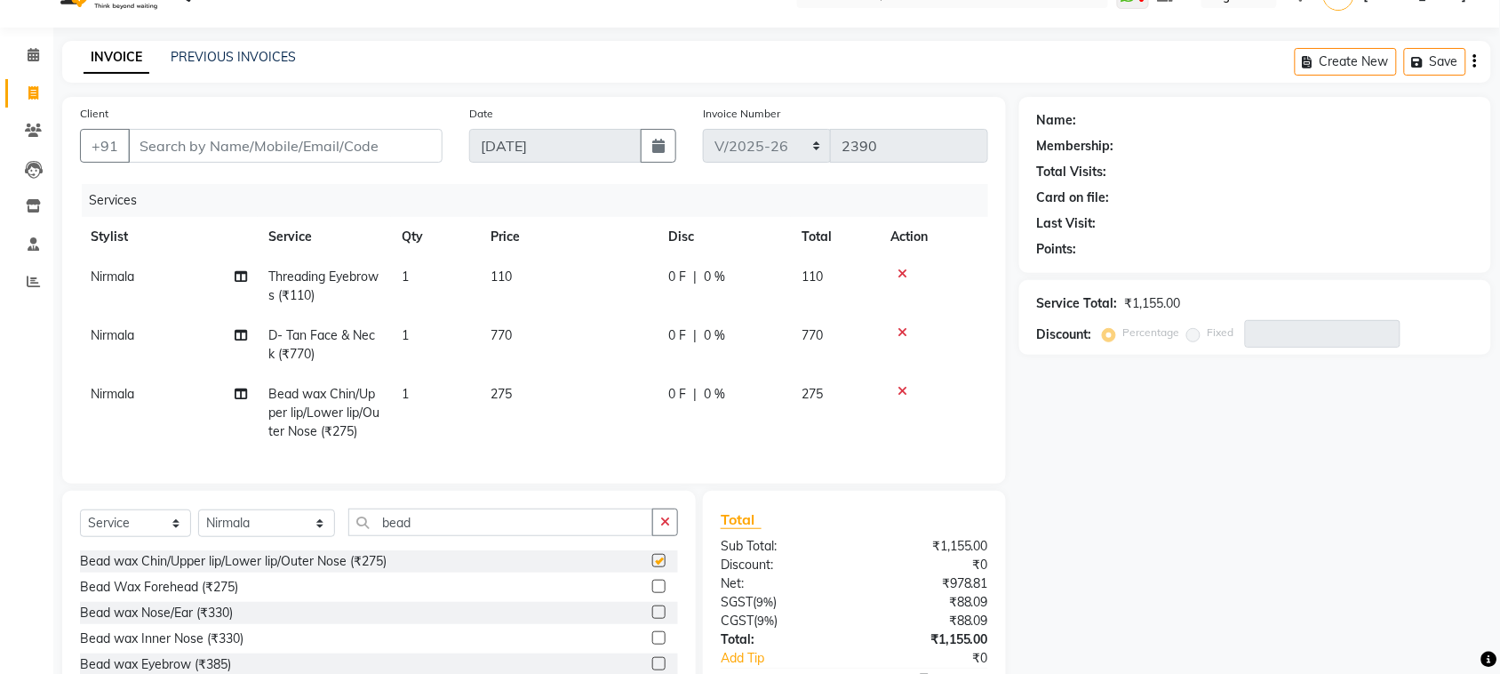
checkbox input "false"
click at [668, 528] on icon "button" at bounding box center [665, 522] width 10 height 12
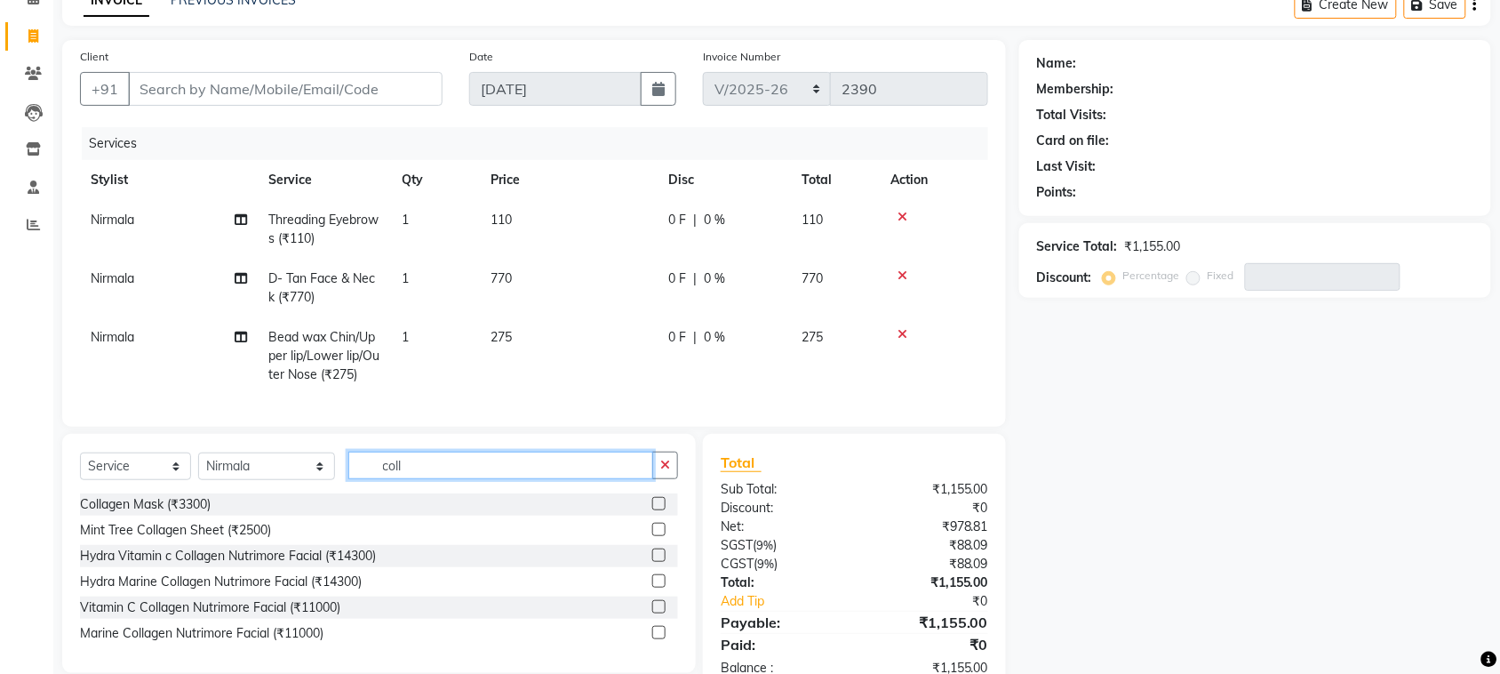
scroll to position [148, 0]
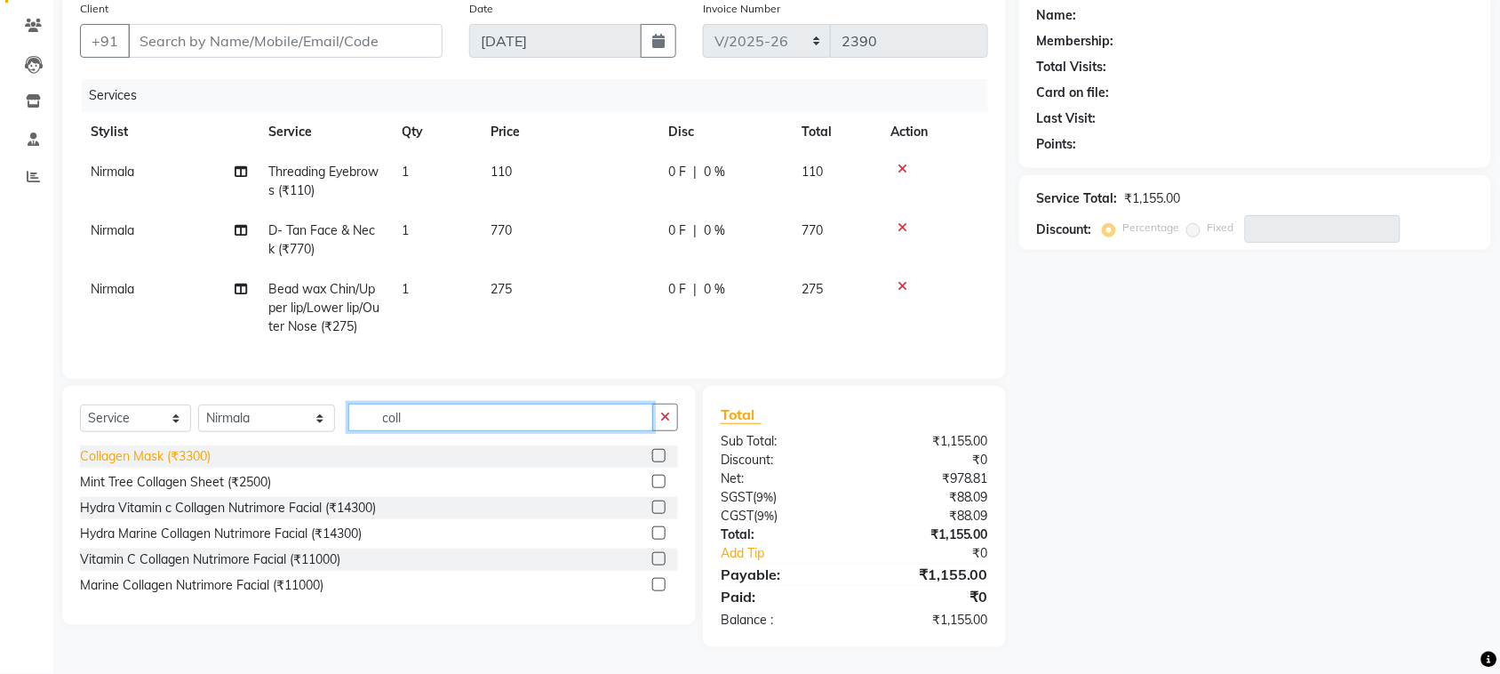
type input "coll"
click at [179, 466] on div "Collagen Mask (₹3300)" at bounding box center [145, 456] width 131 height 19
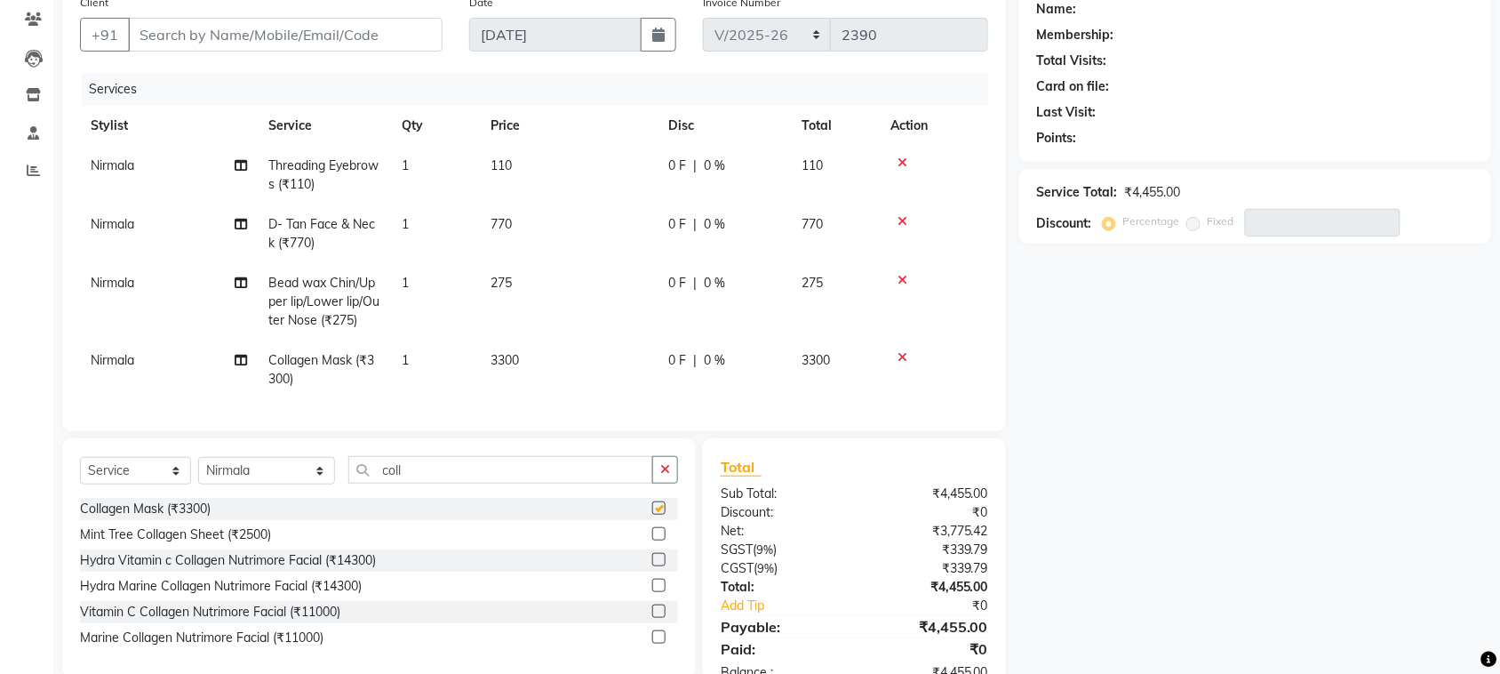
checkbox input "false"
click at [674, 484] on button "button" at bounding box center [665, 470] width 26 height 28
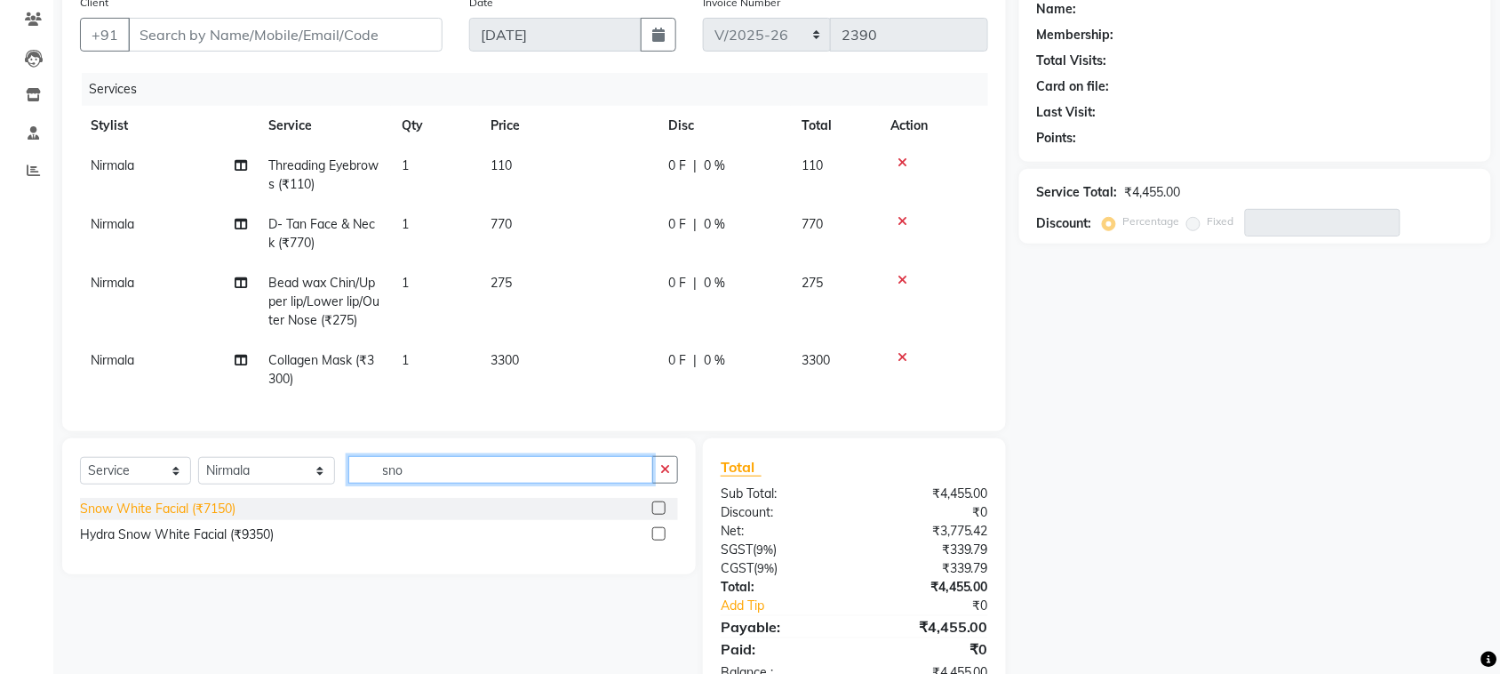
type input "sno"
click at [233, 518] on div "Snow White Facial (₹7150)" at bounding box center [158, 509] width 156 height 19
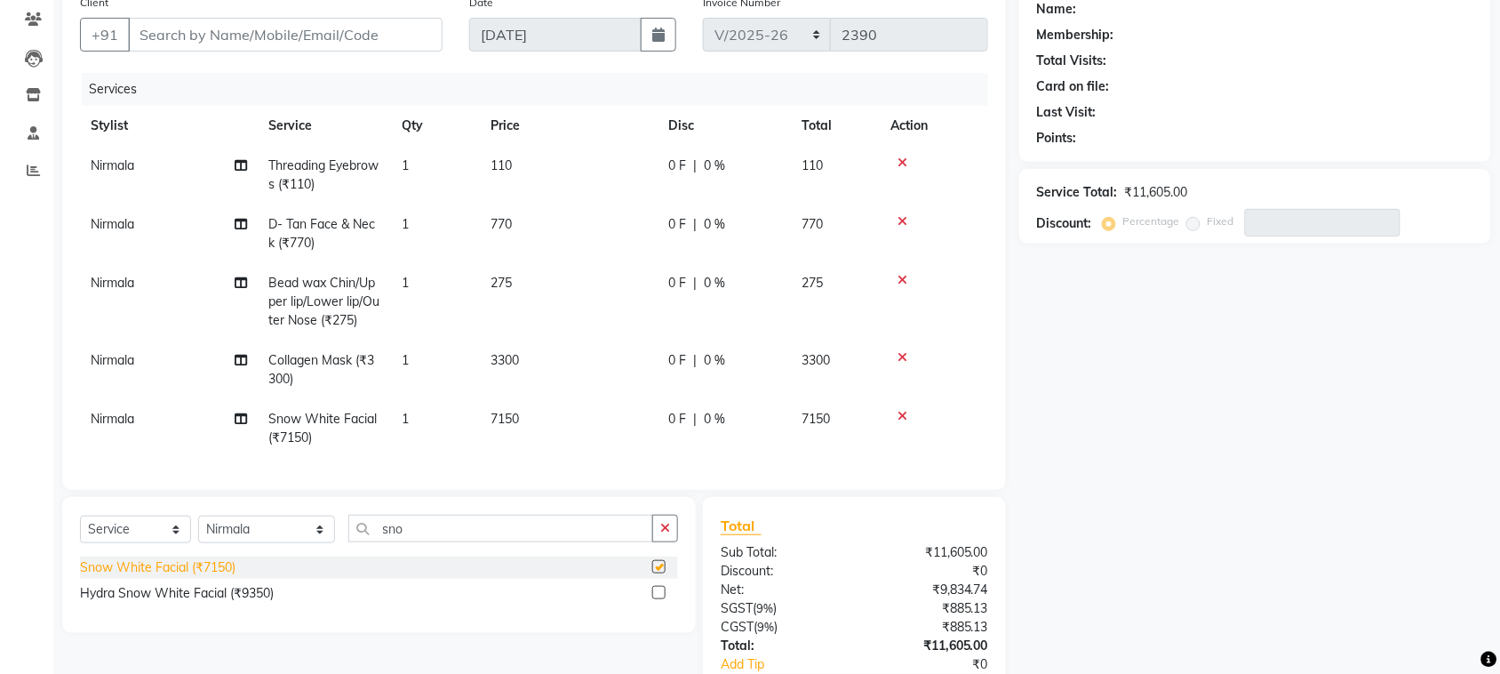
checkbox input "false"
click at [369, 47] on input "Client" at bounding box center [285, 35] width 315 height 34
paste input "9867386535"
type input "9867386535"
type input "0"
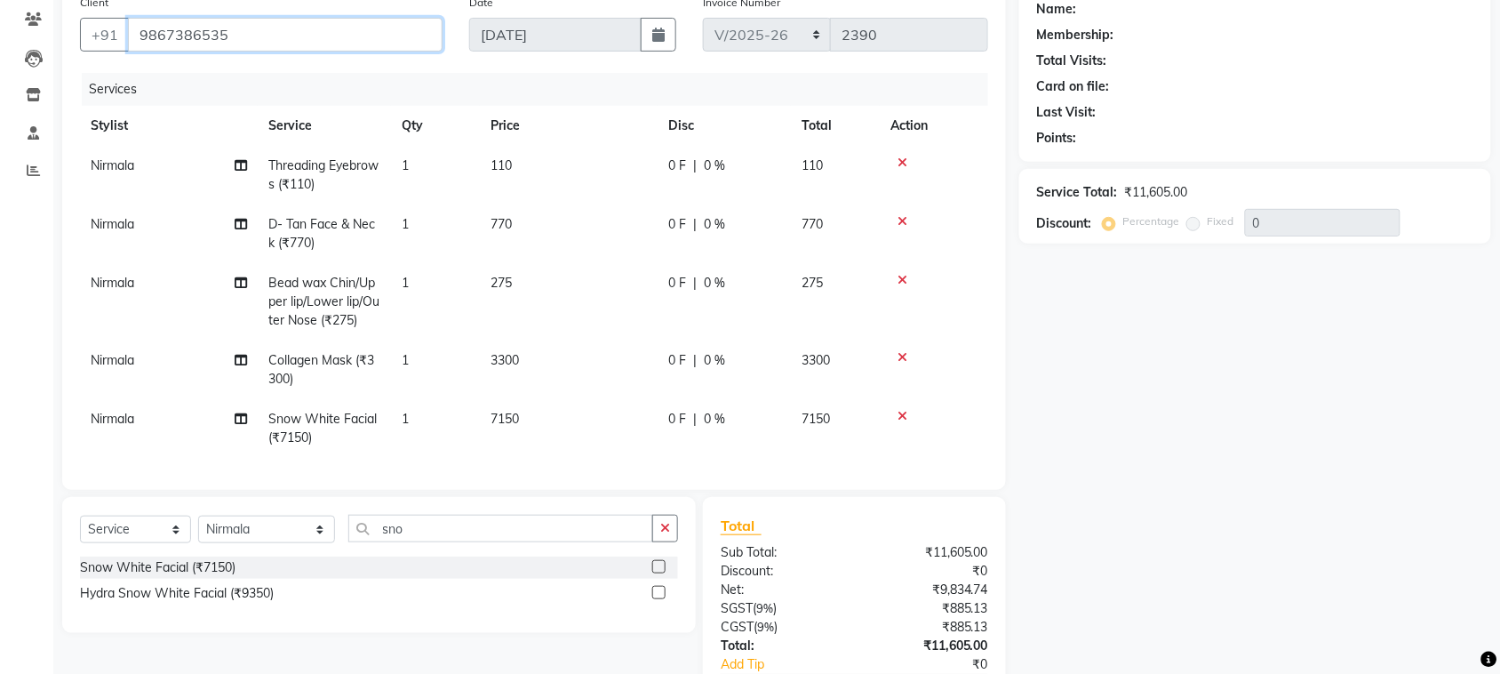
type input "9867386535"
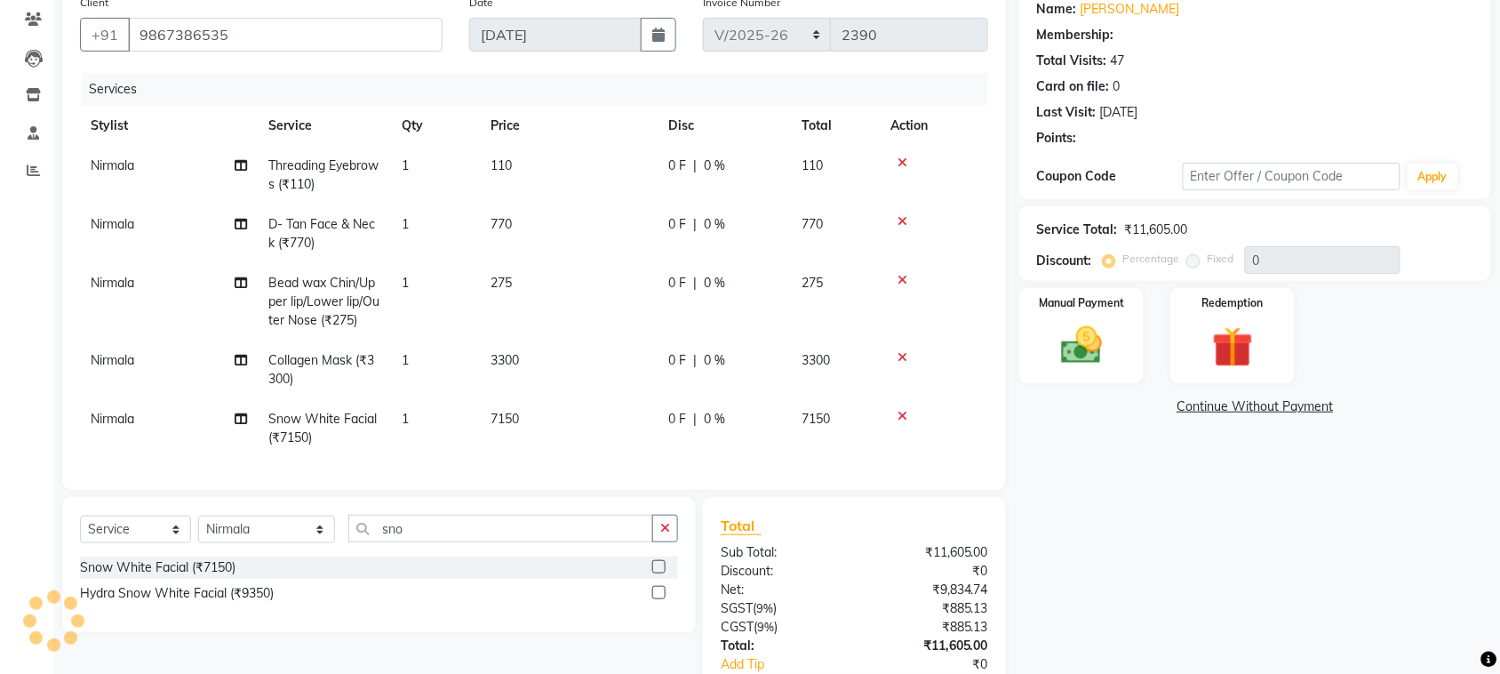
select select "1: Object"
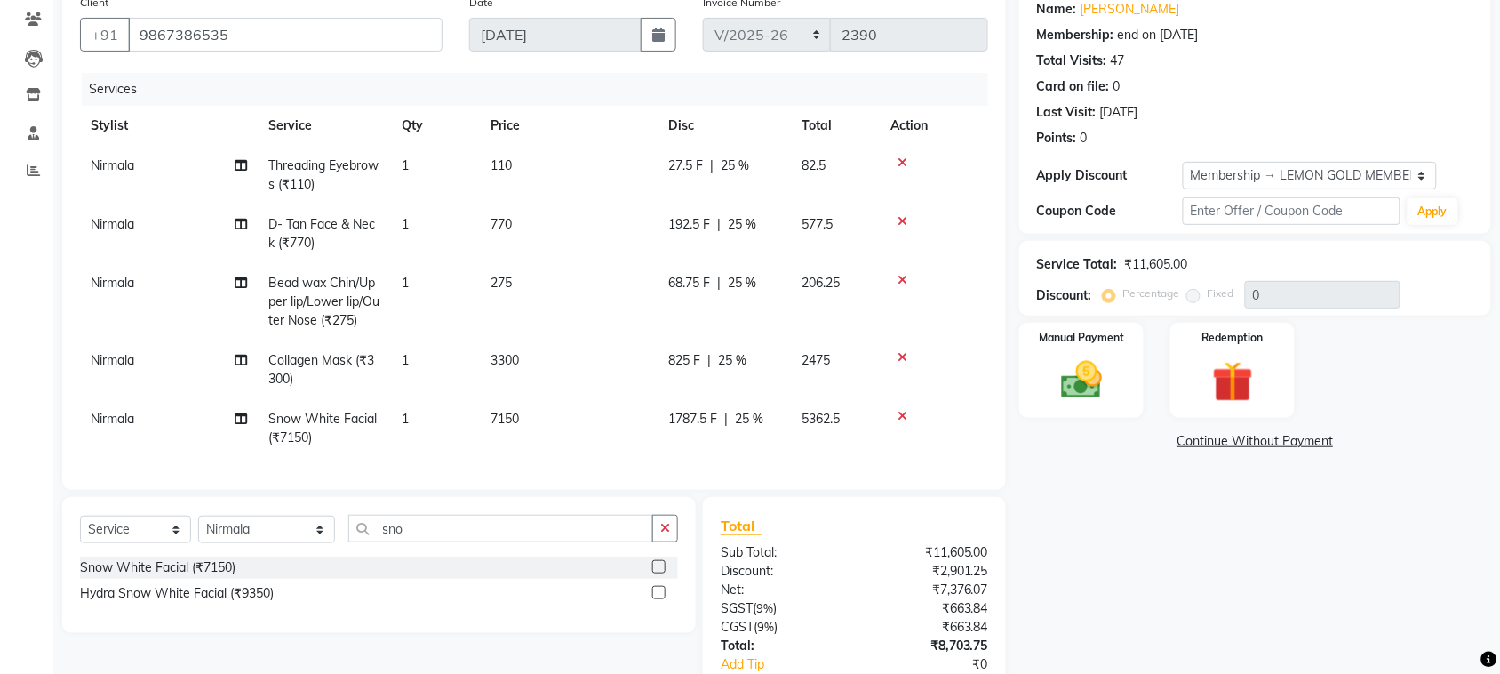
type input "25"
click at [904, 357] on icon at bounding box center [903, 357] width 10 height 12
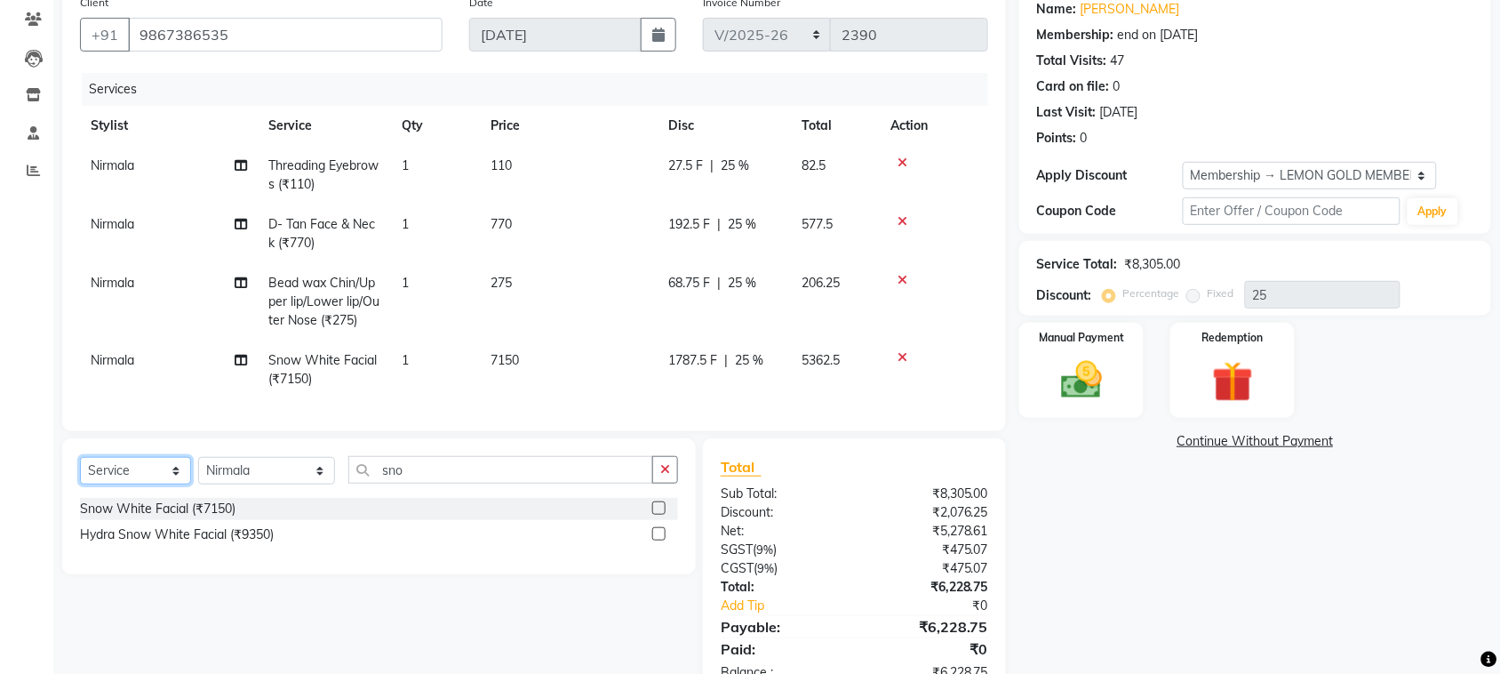
click at [95, 484] on select "Select Service Product Membership Package Voucher Prepaid Gift Card" at bounding box center [135, 471] width 111 height 28
select select "product"
click at [80, 473] on select "Select Service Product Membership Package Voucher Prepaid Gift Card" at bounding box center [135, 471] width 111 height 28
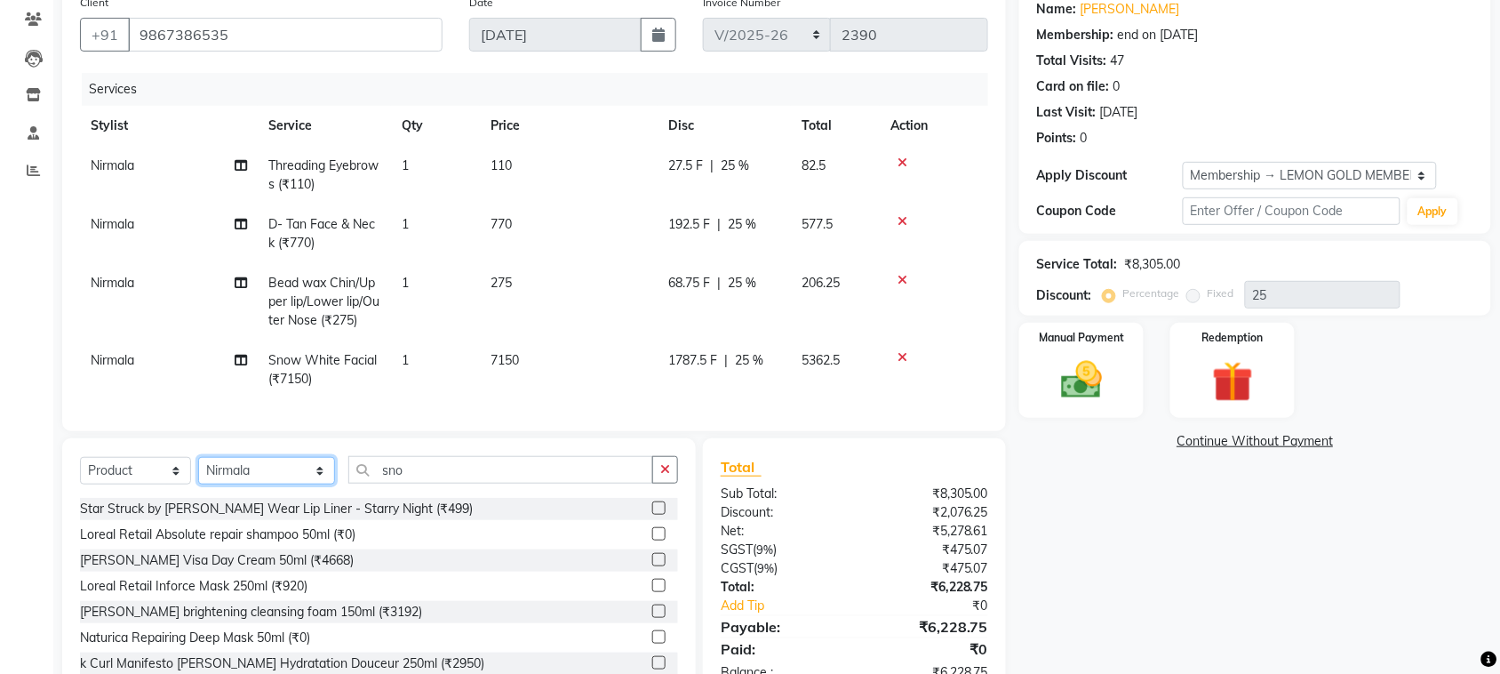
click at [292, 484] on select "Select Stylist Alim Shah Asif Salmani DC Gufran Salmani Margaret Marshak D,souz…" at bounding box center [266, 471] width 137 height 28
select select "7408"
click at [198, 473] on select "Select Stylist Alim Shah Asif Salmani DC Gufran Salmani Margaret Marshak D,souz…" at bounding box center [266, 471] width 137 height 28
click at [664, 476] on icon "button" at bounding box center [665, 469] width 10 height 12
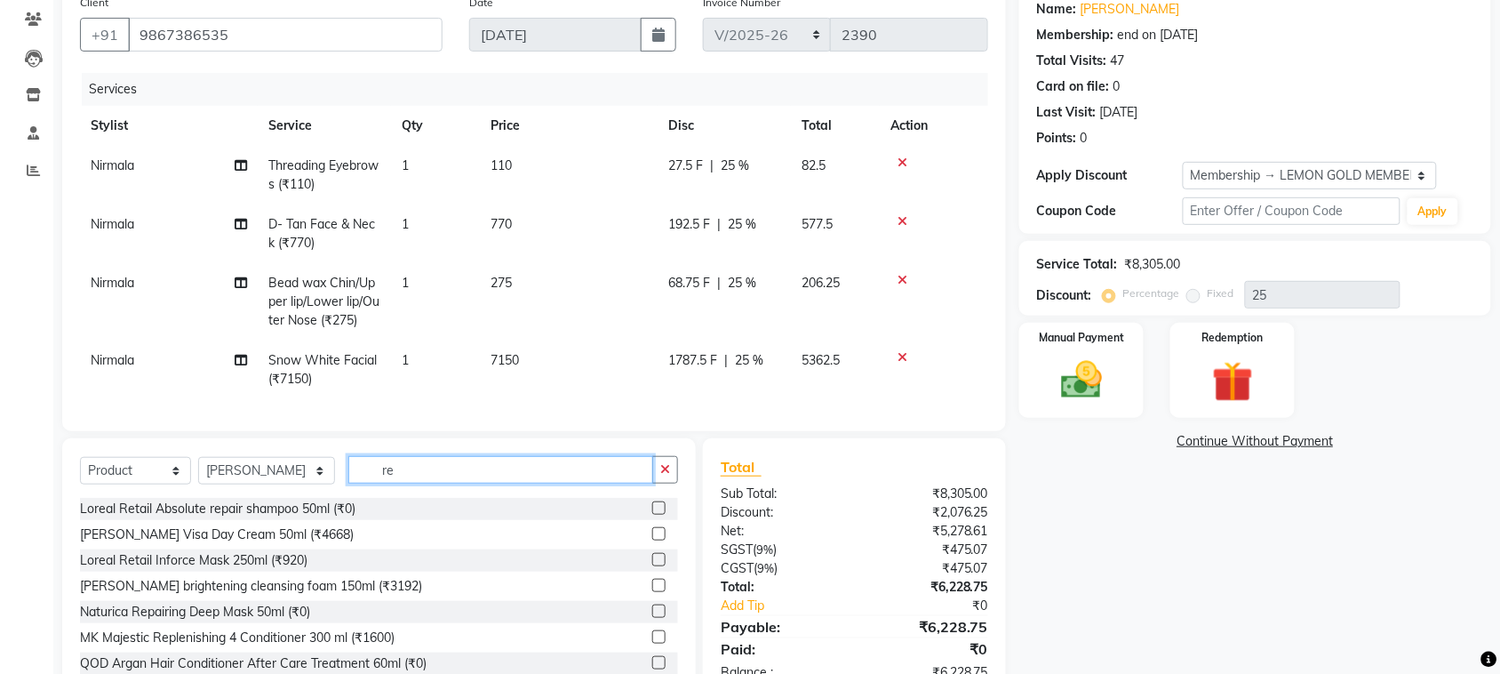
type input "r"
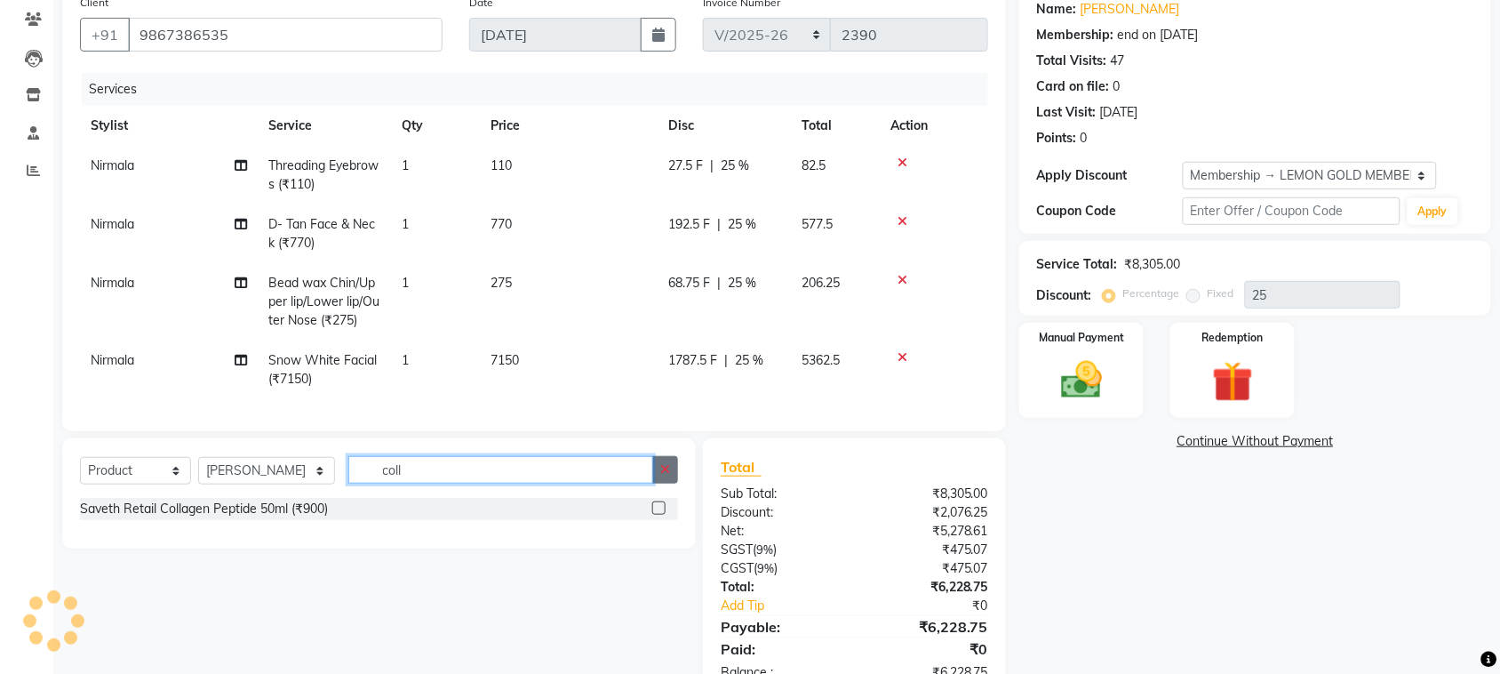
type input "coll"
click at [656, 484] on button "button" at bounding box center [665, 470] width 26 height 28
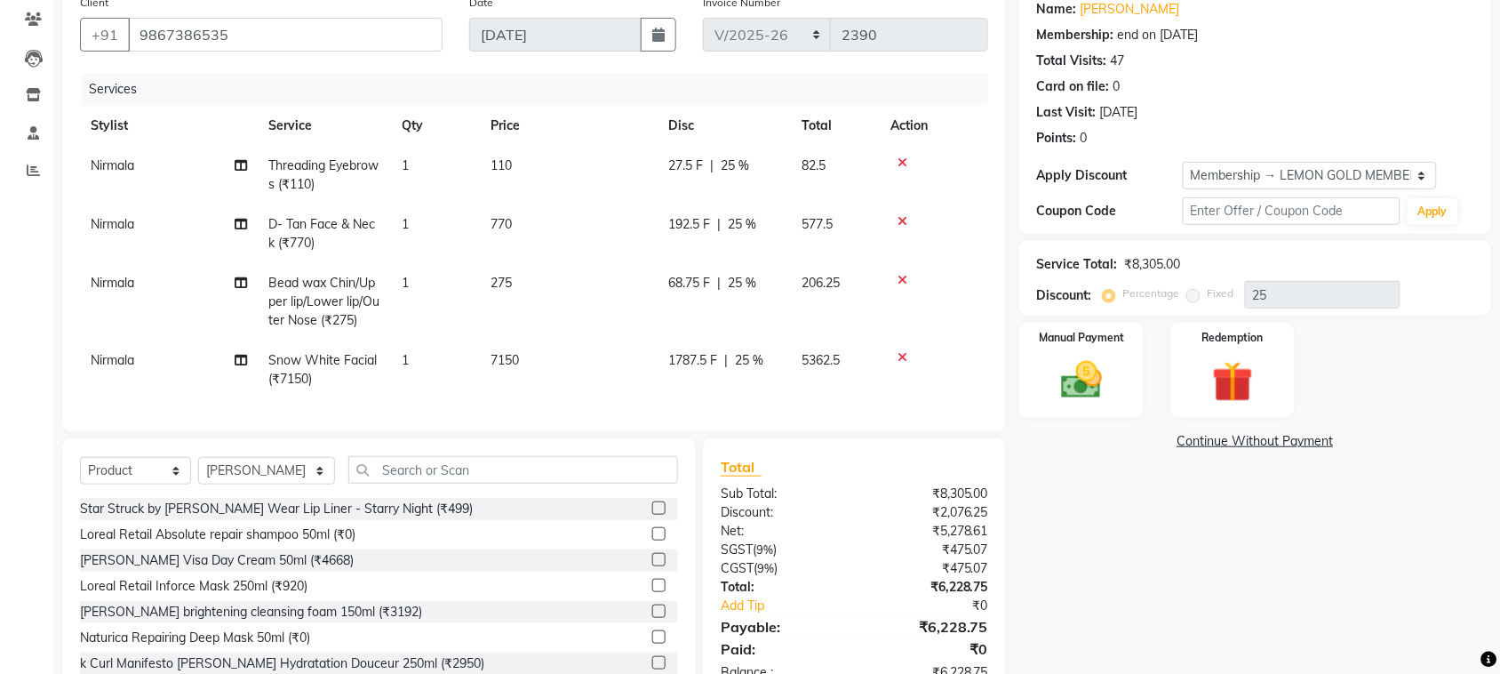
click at [171, 147] on td "Nirmala" at bounding box center [169, 175] width 178 height 59
select select "88305"
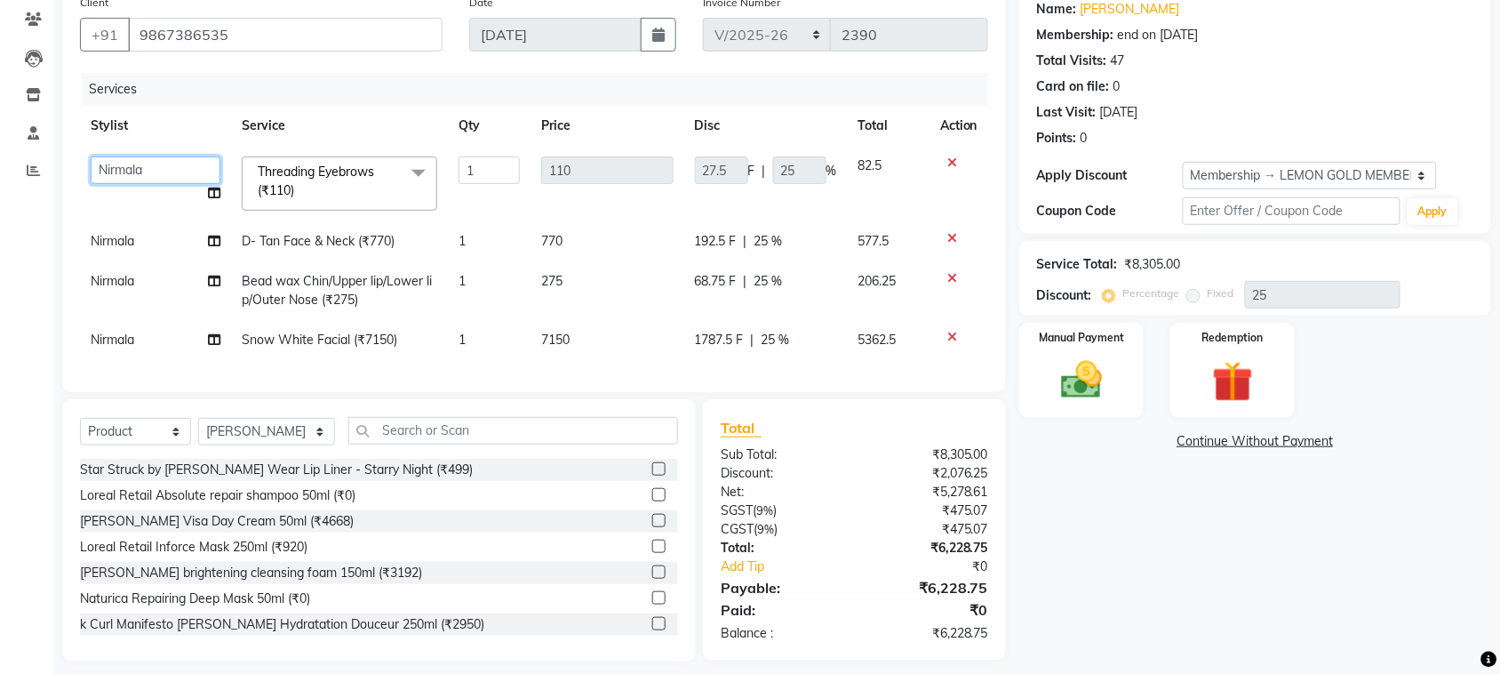
drag, startPoint x: 165, startPoint y: 154, endPoint x: 132, endPoint y: 176, distance: 40.4
click at [132, 176] on select "Alim Shah Asif Salmani DC Gufran Salmani Margaret Marshak D,souza Milind Kumar …" at bounding box center [156, 170] width 130 height 28
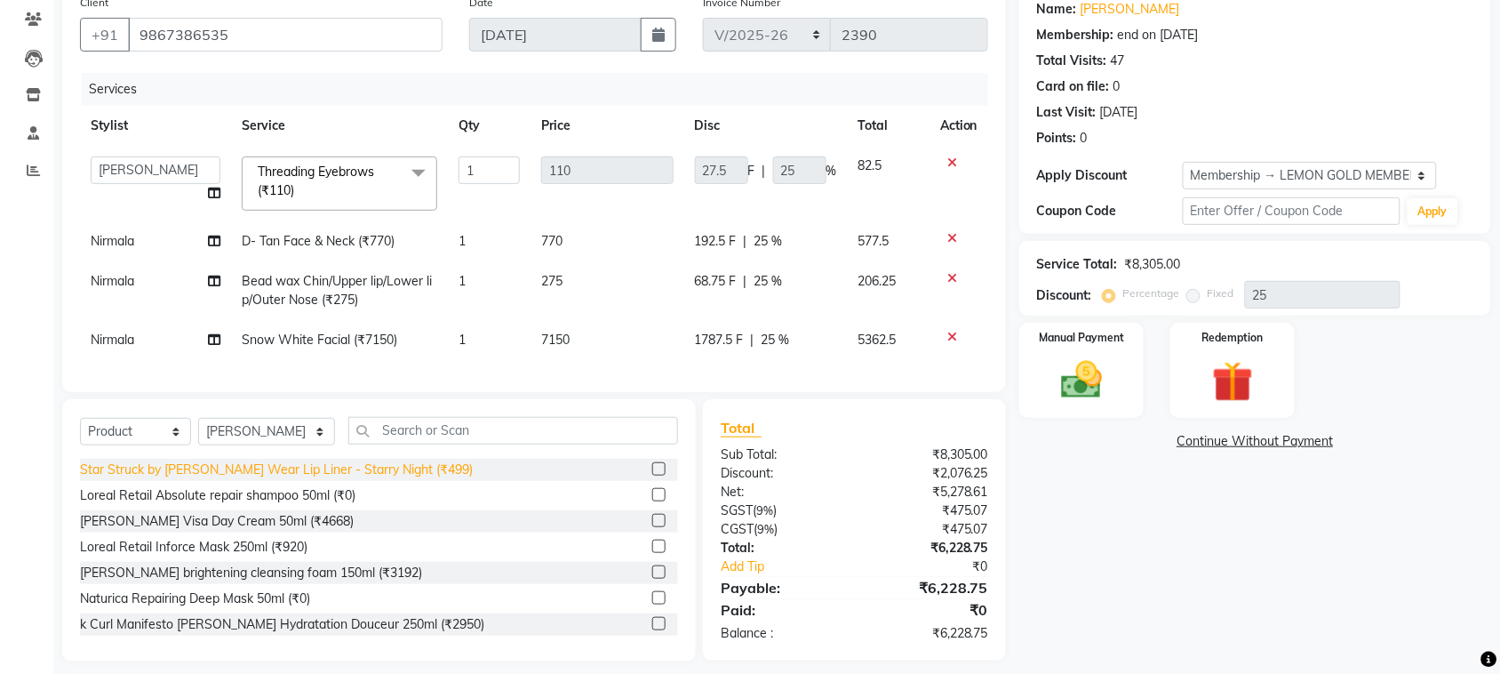
select select "7408"
click at [142, 243] on td "Nirmala" at bounding box center [155, 241] width 151 height 40
select select "88305"
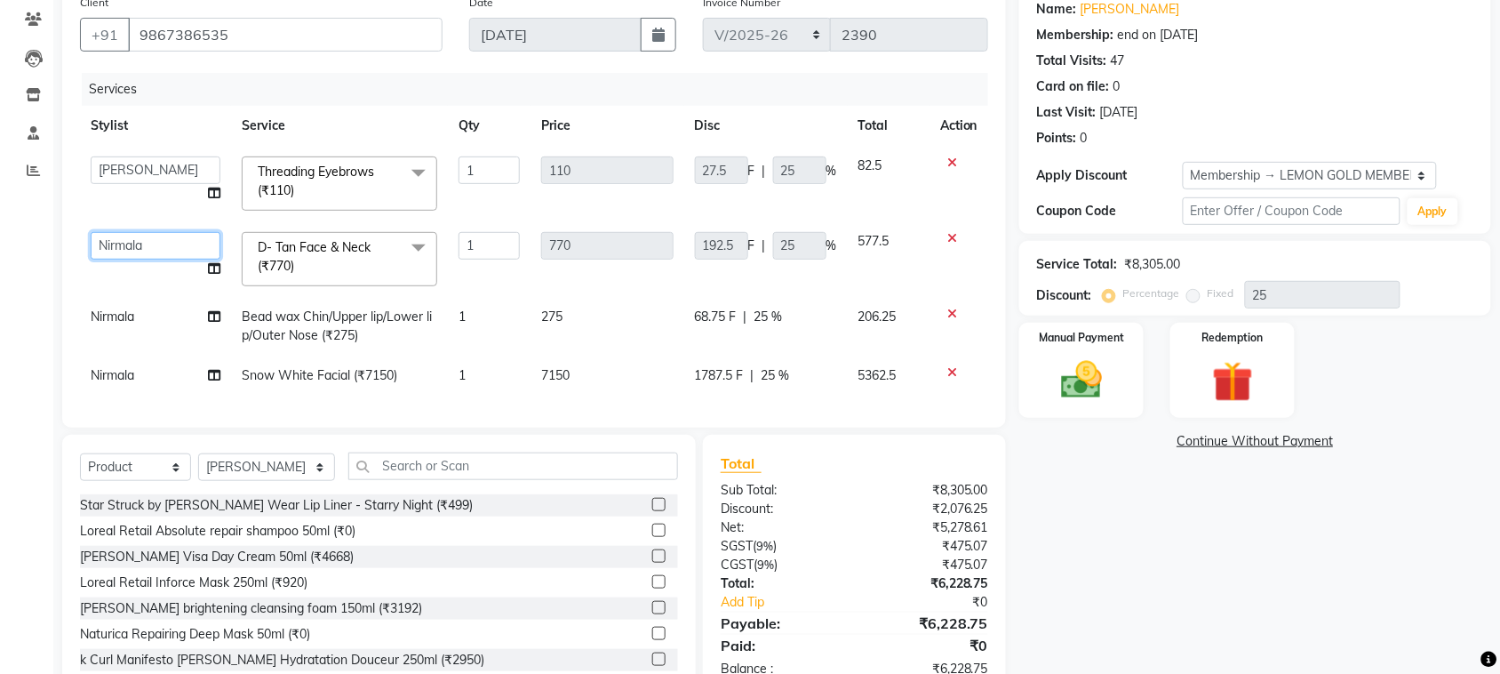
click at [142, 243] on select "Alim Shah Asif Salmani DC Gufran Salmani Margaret Marshak D,souza Milind Kumar …" at bounding box center [156, 246] width 130 height 28
select select "7408"
click at [136, 322] on td "Nirmala" at bounding box center [155, 326] width 151 height 59
select select "88305"
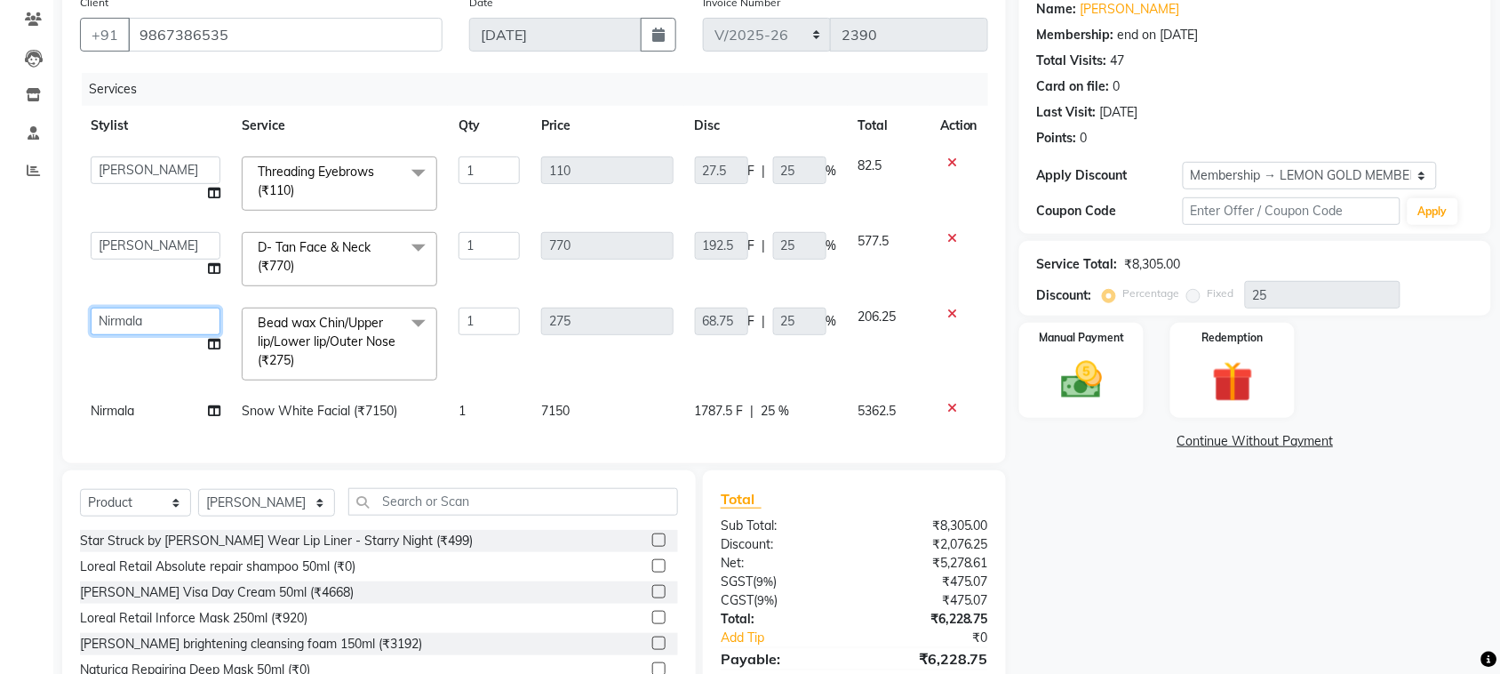
click at [138, 321] on select "Alim Shah Asif Salmani DC Gufran Salmani Margaret Marshak D,souza Milind Kumar …" at bounding box center [156, 322] width 130 height 28
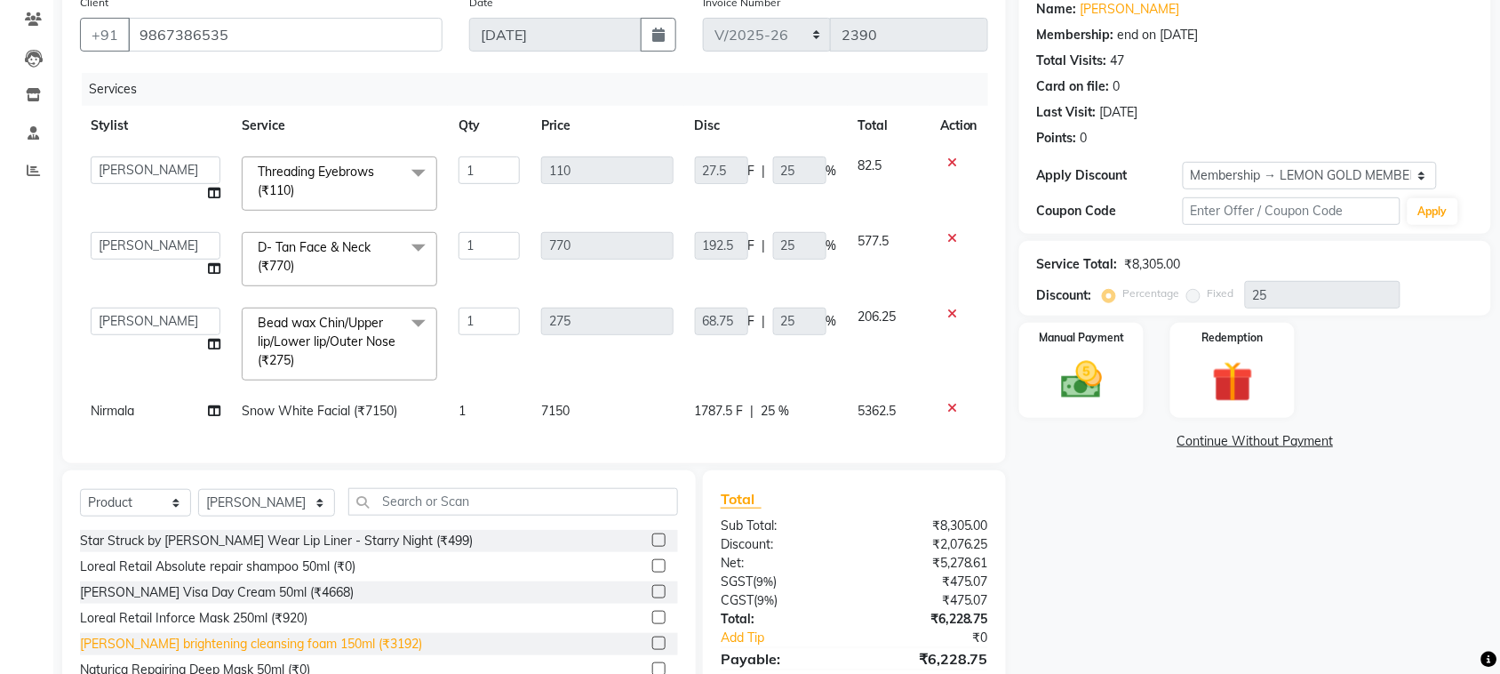
select select "7408"
click at [175, 401] on td "Nirmala" at bounding box center [155, 411] width 151 height 40
select select "88305"
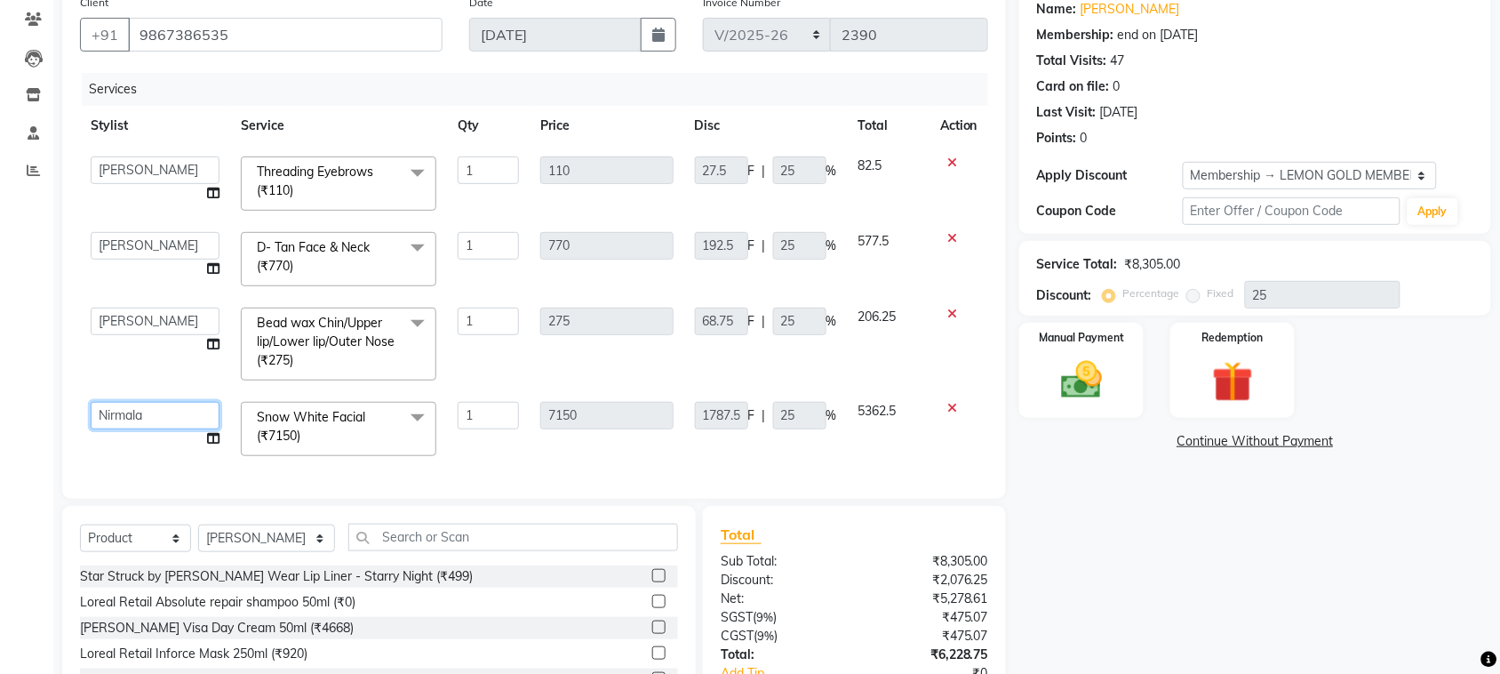
click at [175, 402] on select "Alim Shah Asif Salmani DC Gufran Salmani Margaret Marshak D,souza Milind Kumar …" at bounding box center [155, 416] width 129 height 28
select select "7408"
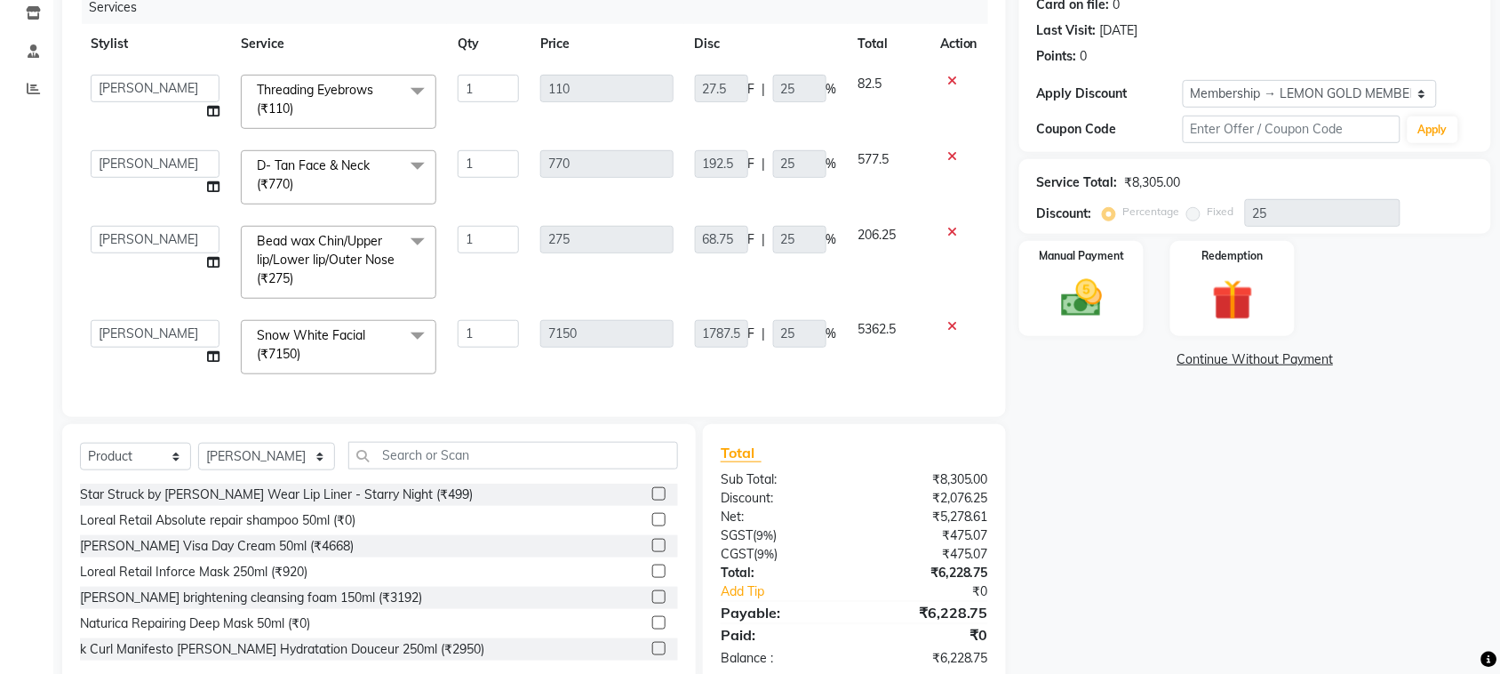
scroll to position [268, 0]
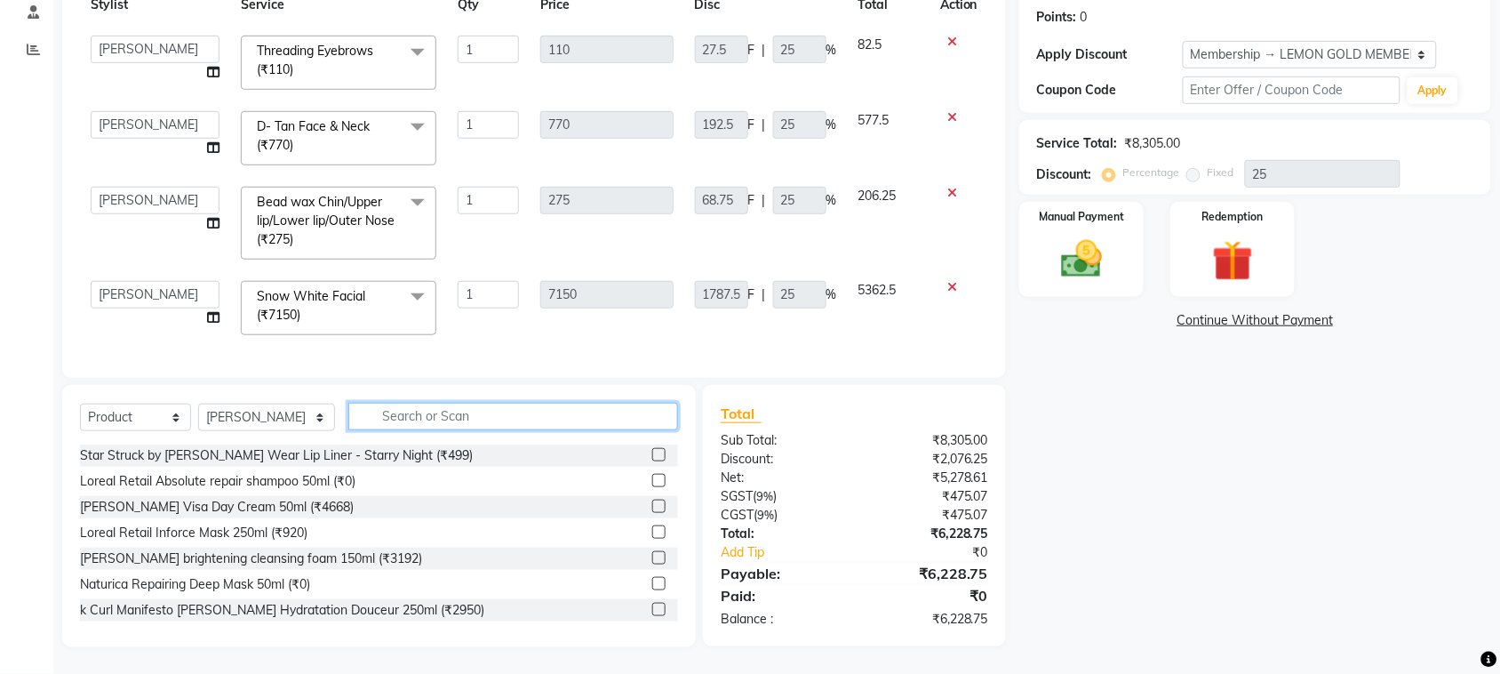
click at [535, 430] on input "text" at bounding box center [513, 417] width 330 height 28
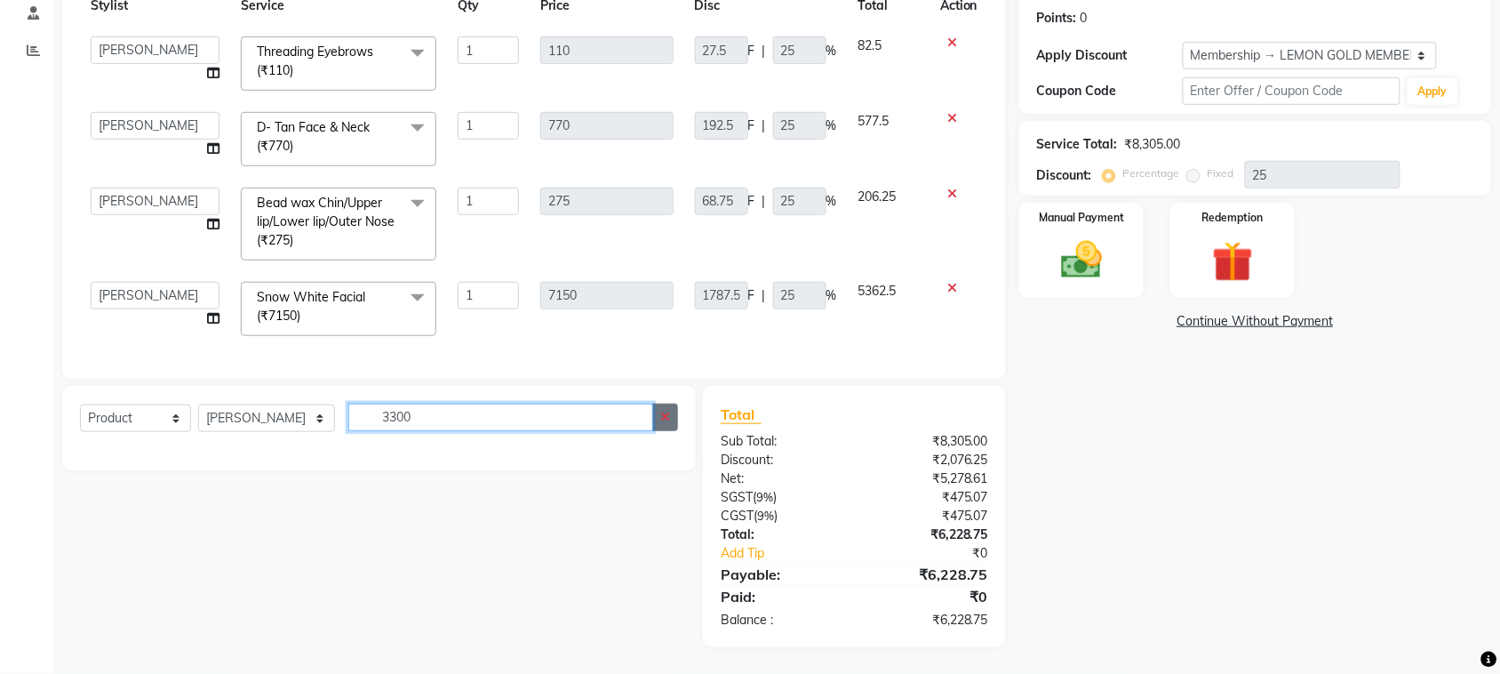
type input "3300"
click at [660, 431] on button "button" at bounding box center [665, 418] width 26 height 28
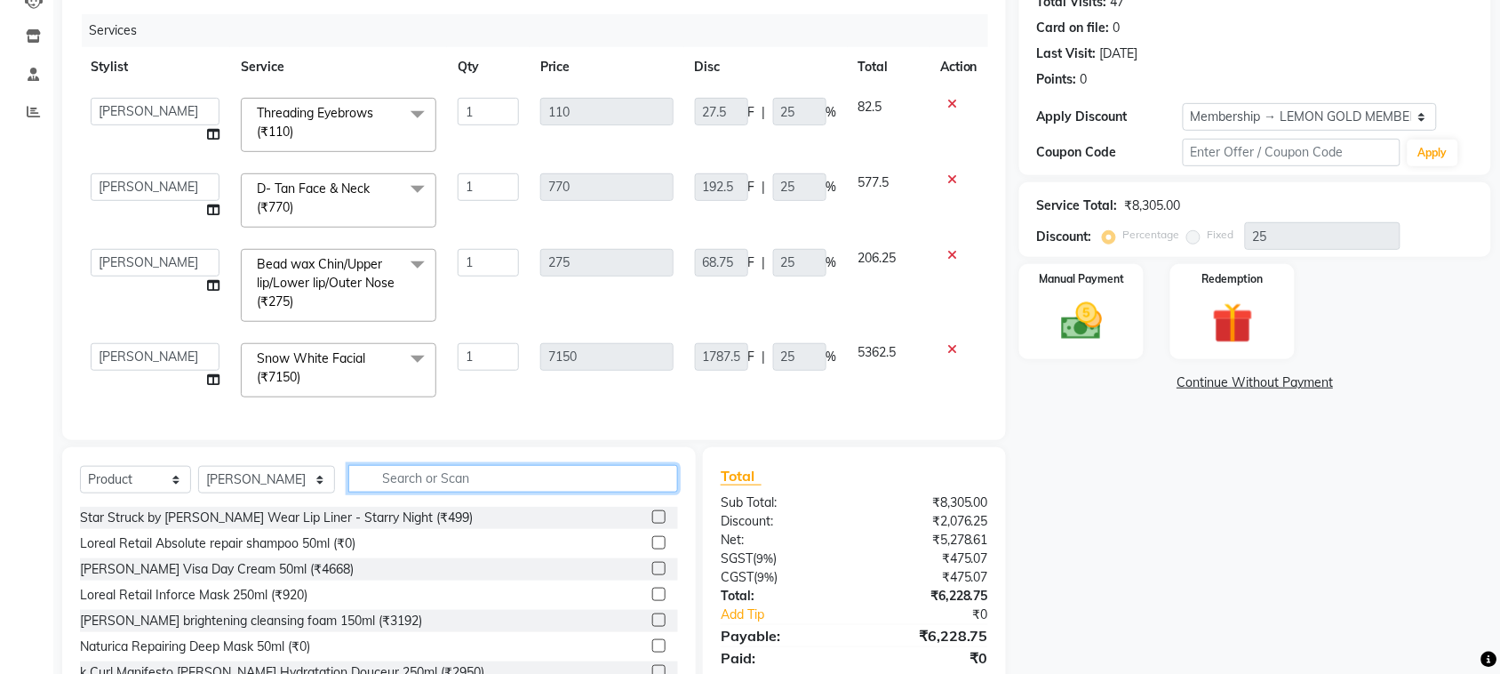
scroll to position [222, 0]
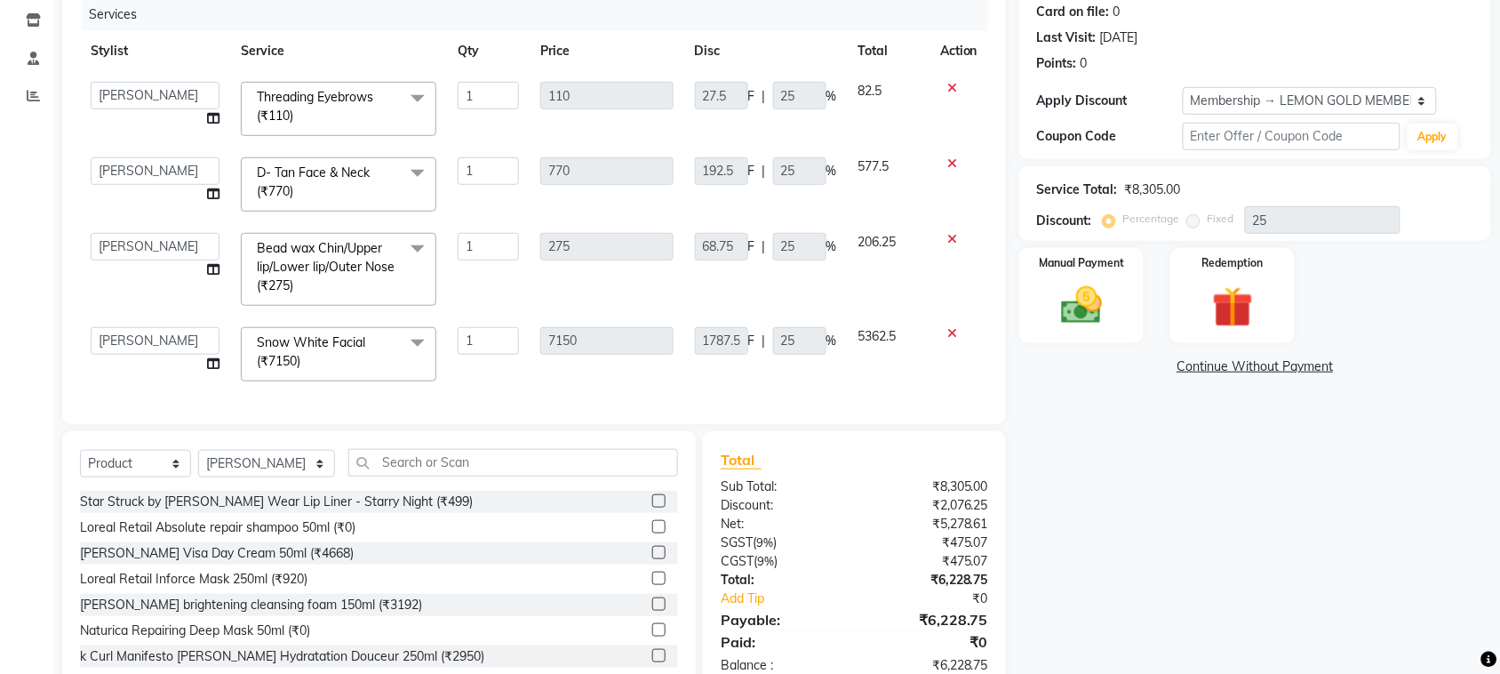
click at [948, 332] on icon at bounding box center [953, 333] width 10 height 12
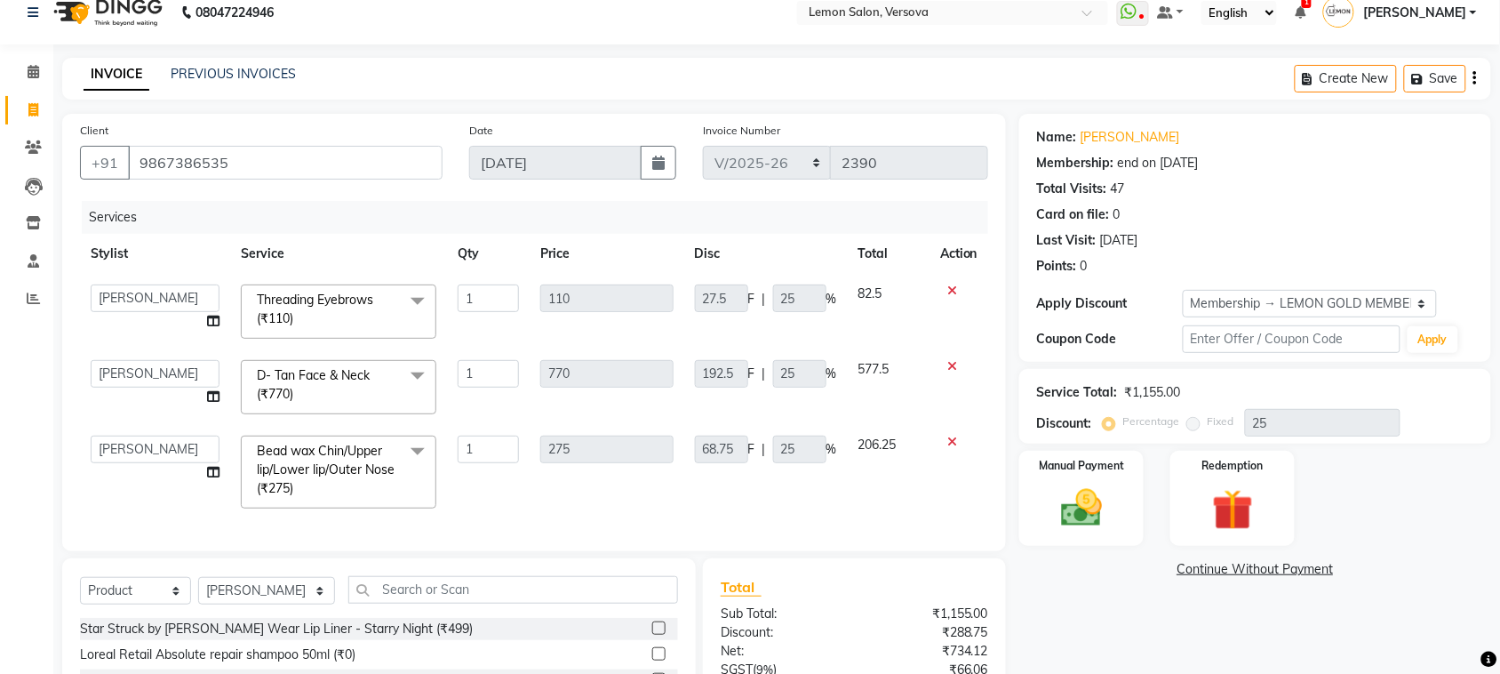
scroll to position [0, 0]
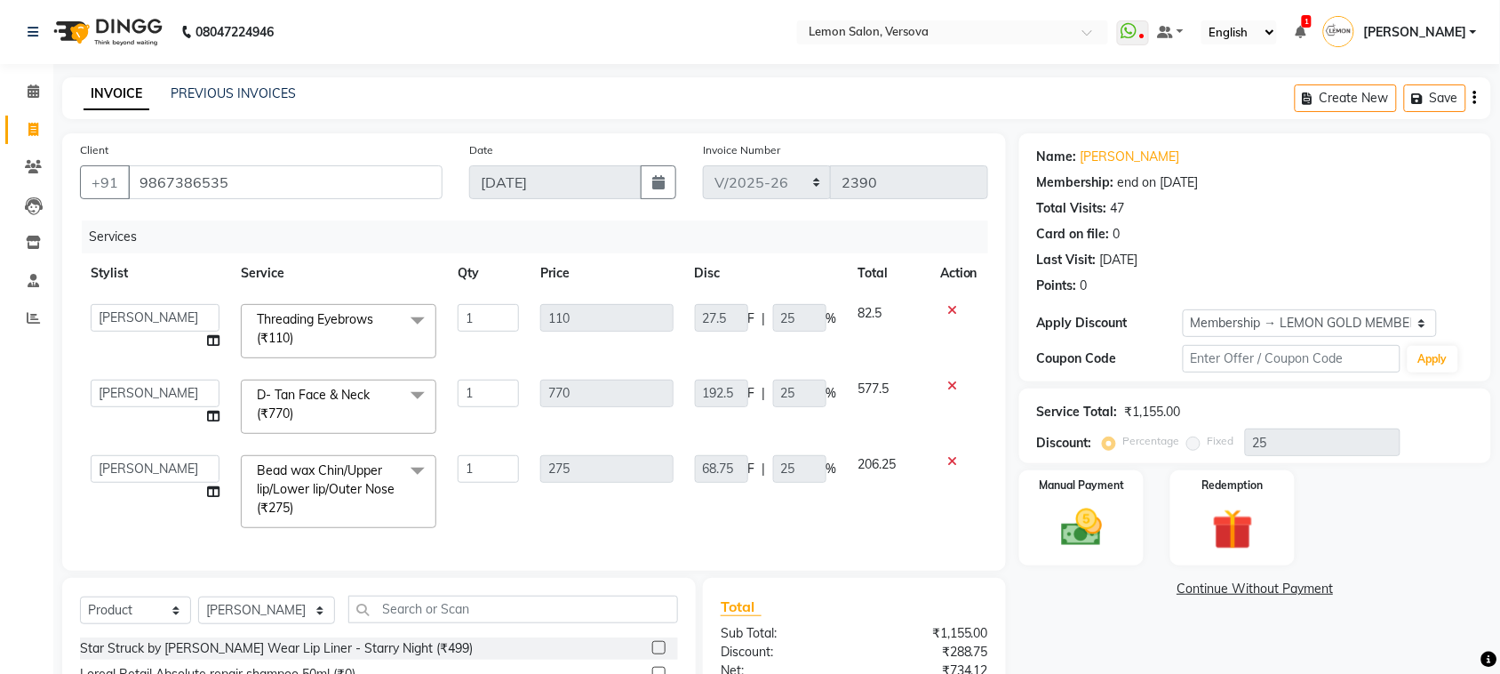
click at [953, 384] on icon at bounding box center [953, 386] width 10 height 12
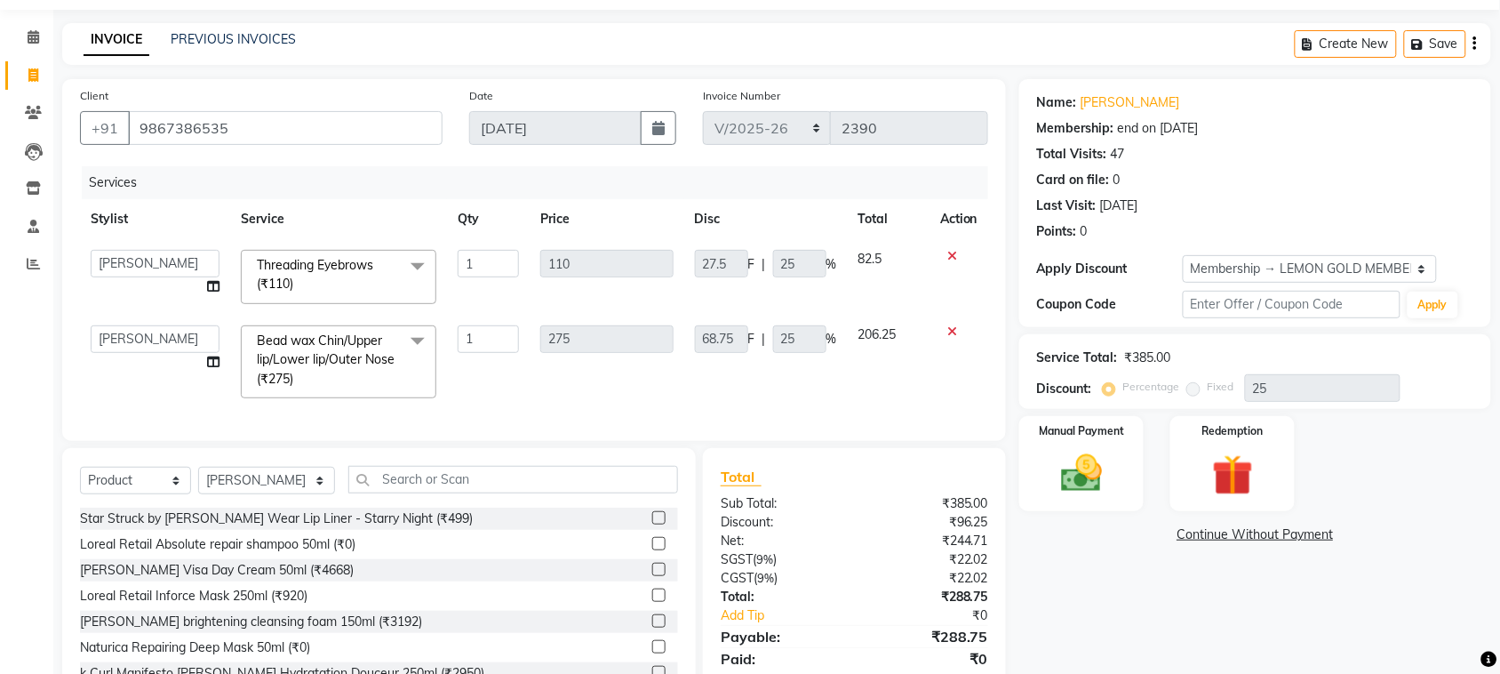
scroll to position [133, 0]
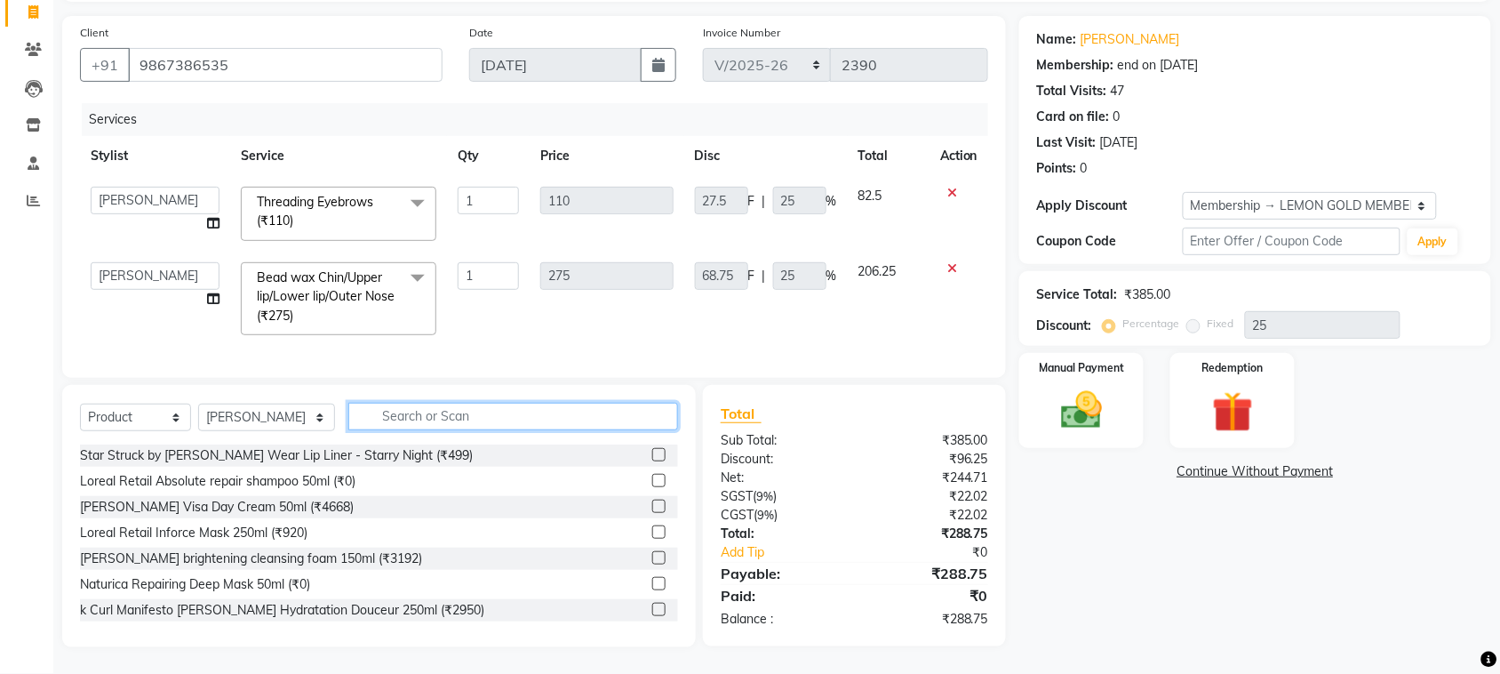
click at [428, 412] on input "text" at bounding box center [513, 417] width 330 height 28
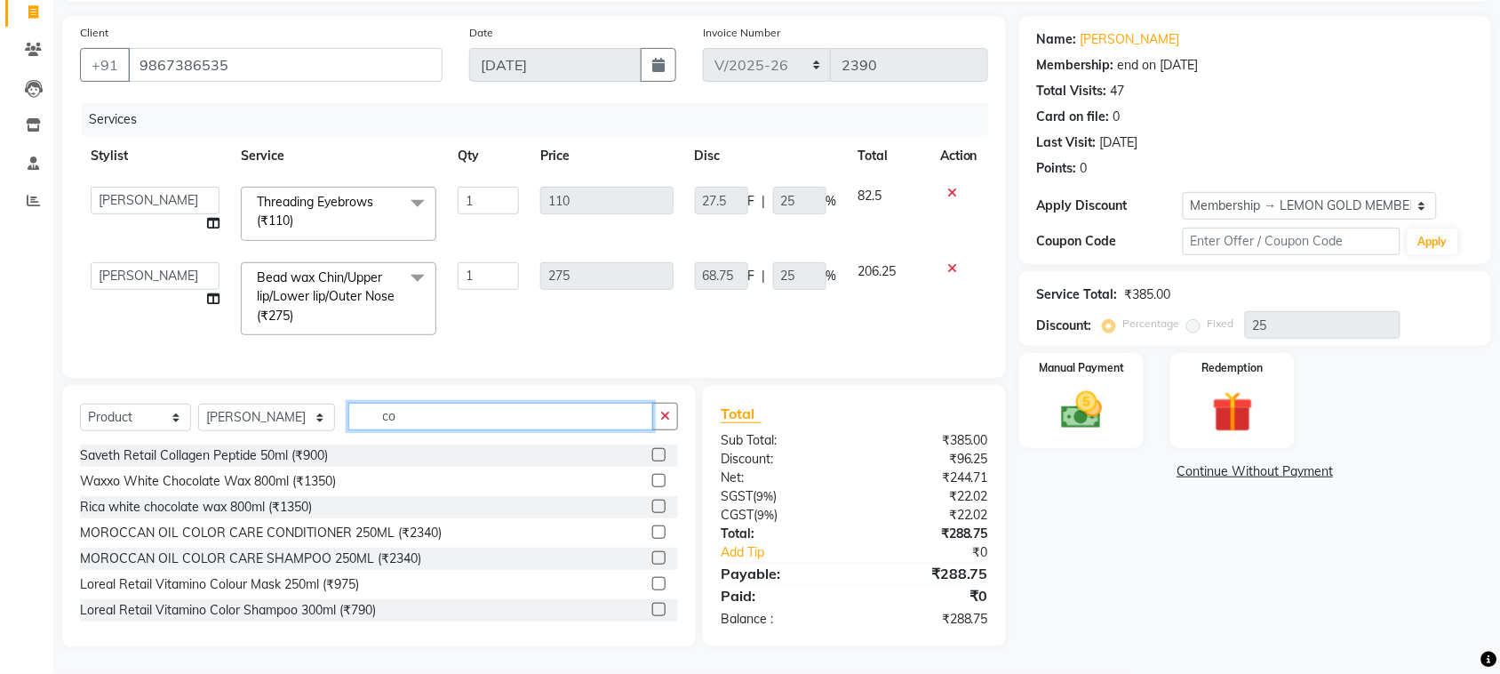
type input "c"
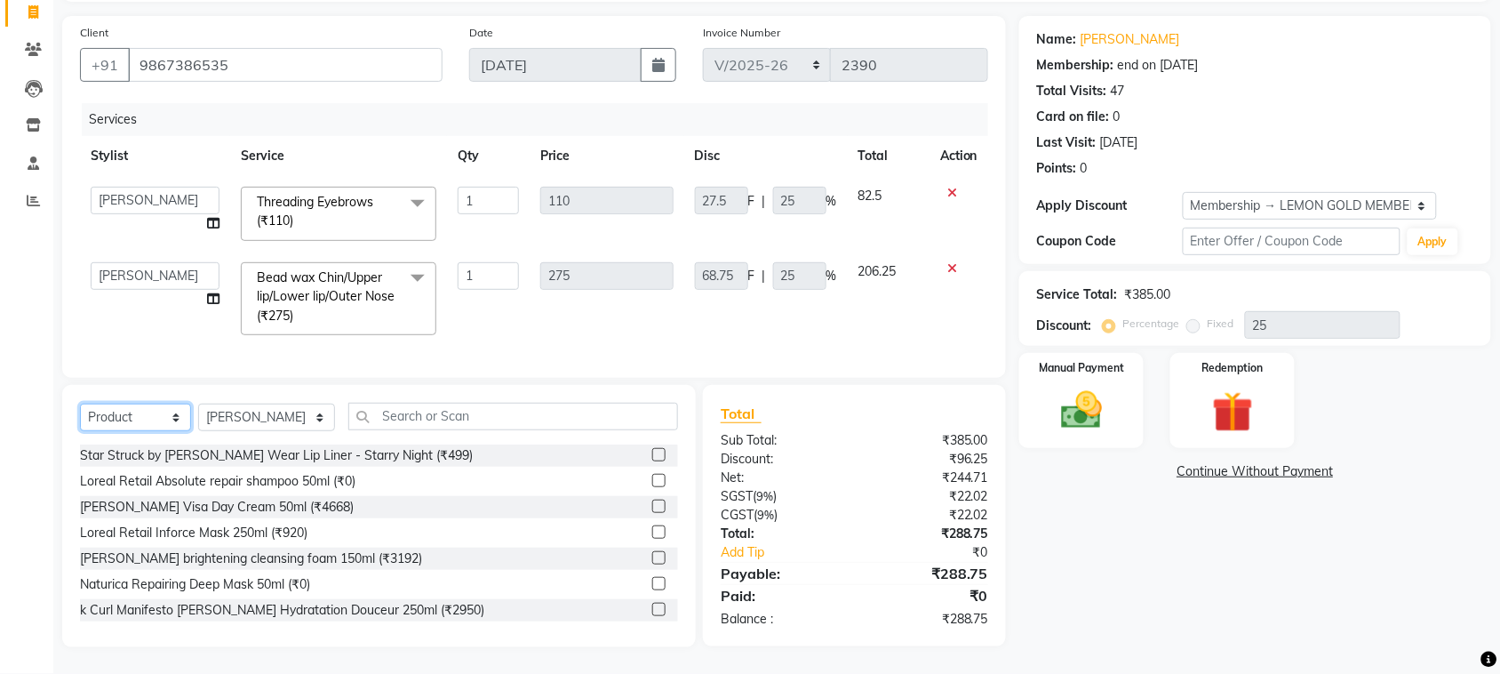
click at [98, 413] on select "Select Service Product Membership Package Voucher Prepaid Gift Card" at bounding box center [135, 418] width 111 height 28
select select "service"
click at [80, 404] on select "Select Service Product Membership Package Voucher Prepaid Gift Card" at bounding box center [135, 418] width 111 height 28
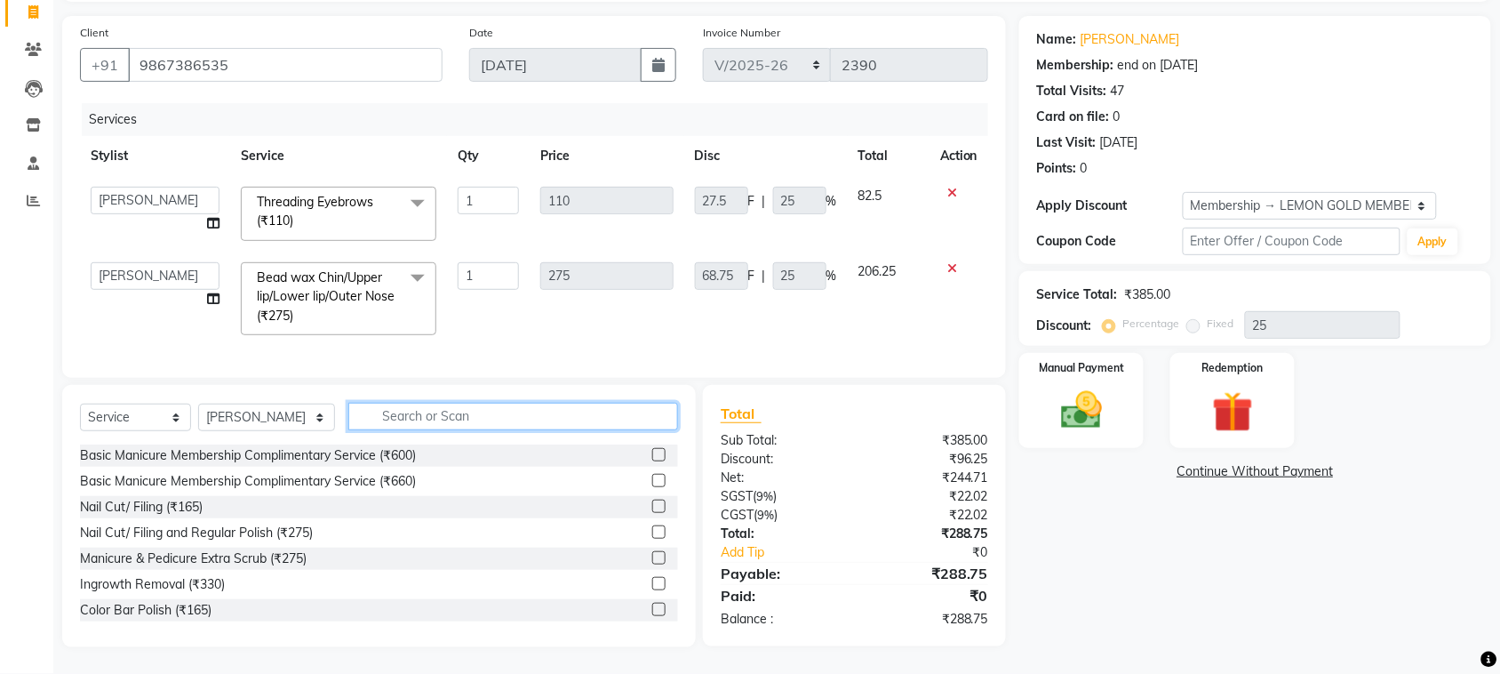
click at [396, 419] on input "text" at bounding box center [513, 417] width 330 height 28
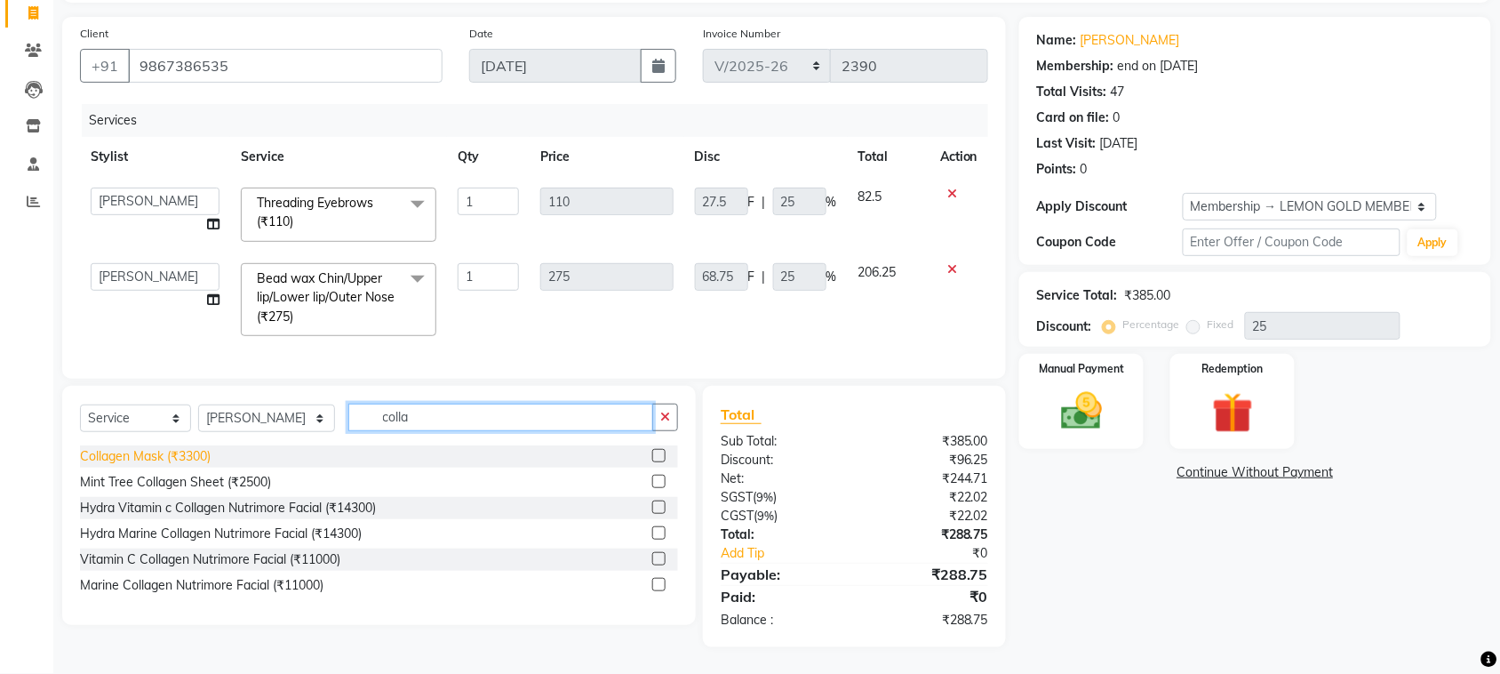
type input "colla"
click at [158, 460] on div "Collagen Mask (₹3300)" at bounding box center [145, 456] width 131 height 19
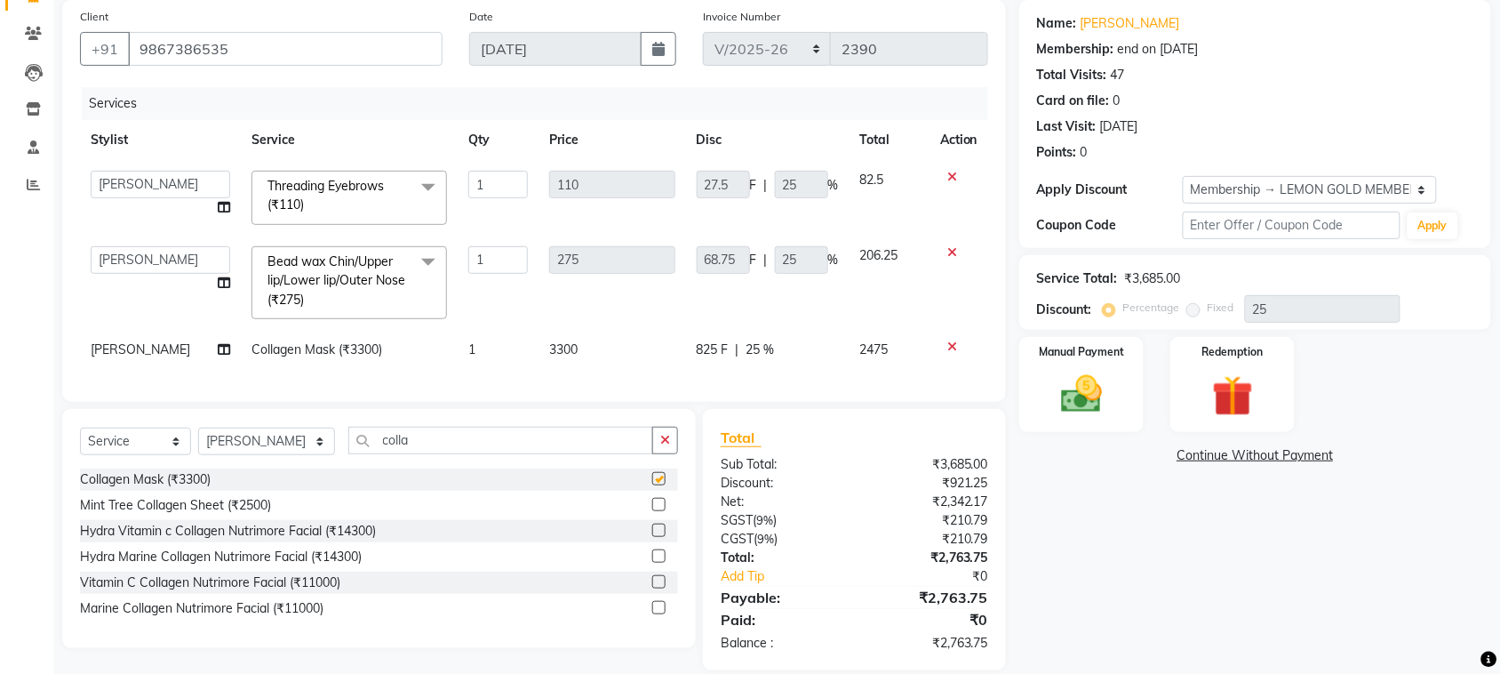
checkbox input "false"
click at [300, 455] on select "Select Stylist Alim Shah Asif Salmani DC Gufran Salmani Margaret Marshak D,souz…" at bounding box center [266, 442] width 137 height 28
click at [431, 454] on input "colla" at bounding box center [500, 441] width 305 height 28
click at [432, 454] on input "colla" at bounding box center [500, 441] width 305 height 28
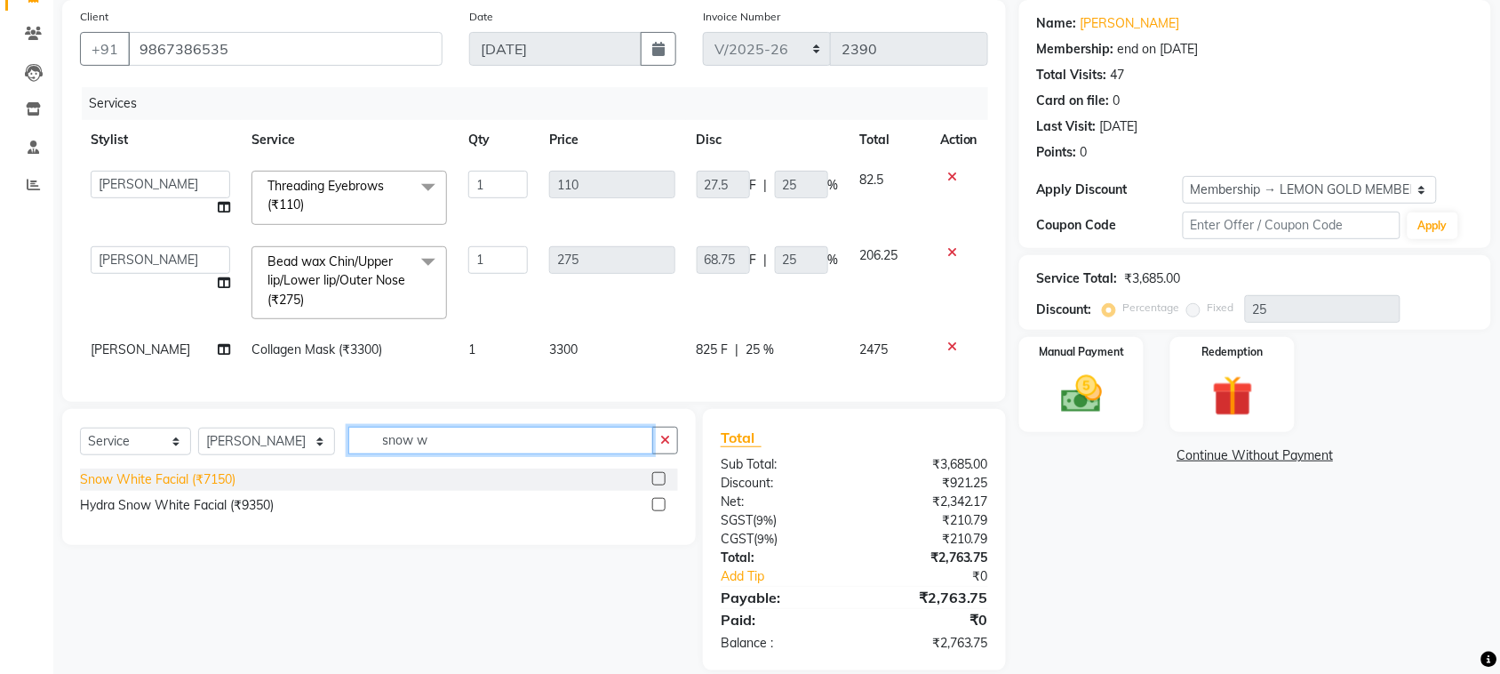
type input "snow w"
click at [207, 489] on div "Snow White Facial (₹7150)" at bounding box center [158, 479] width 156 height 19
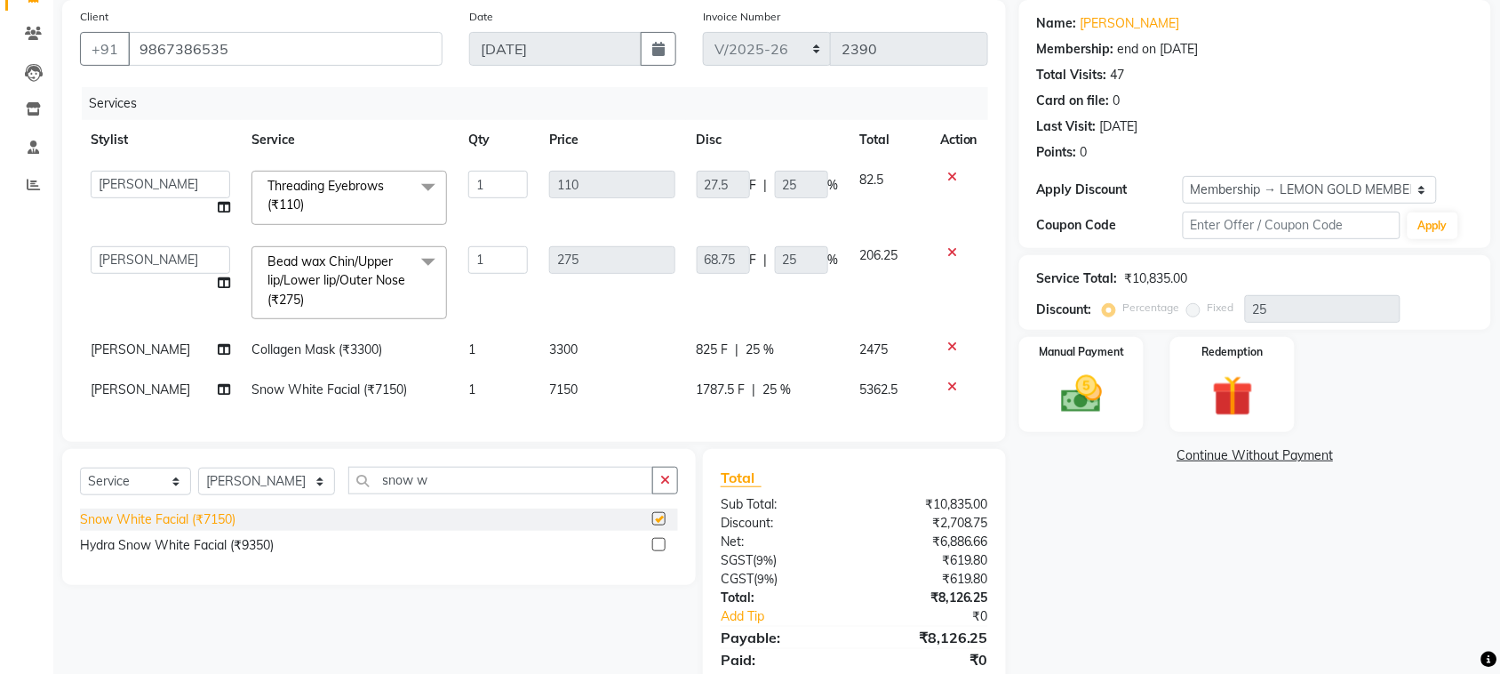
checkbox input "false"
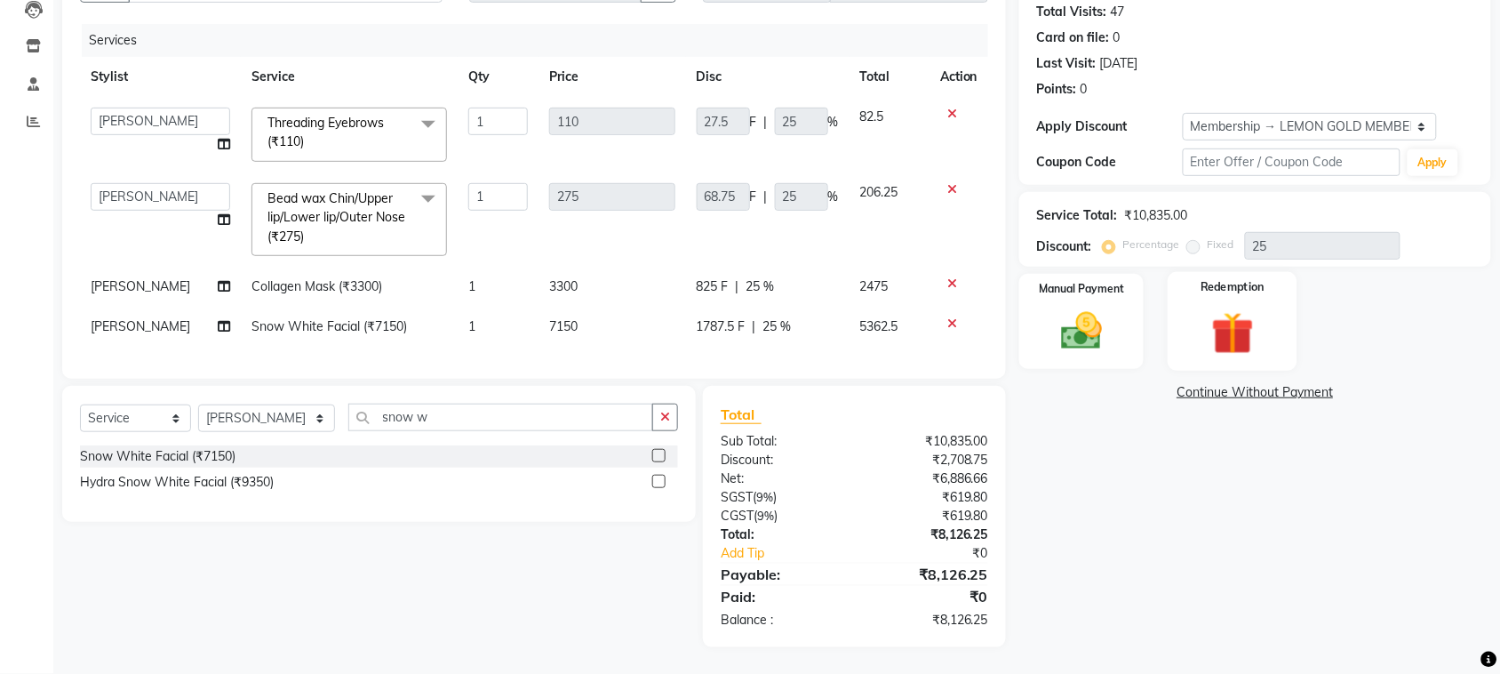
scroll to position [213, 0]
click at [1116, 286] on div "Manual Payment" at bounding box center [1082, 322] width 130 height 100
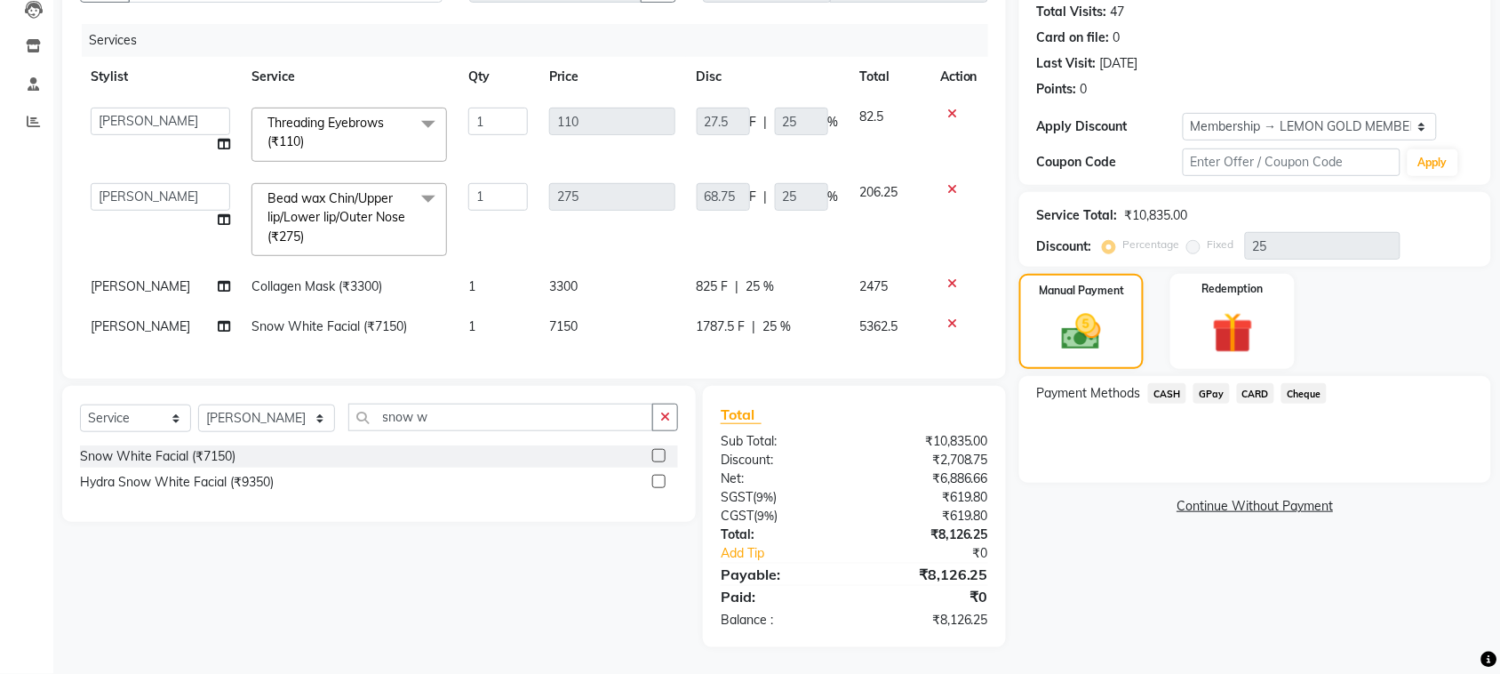
click at [1210, 383] on span "GPay" at bounding box center [1212, 393] width 36 height 20
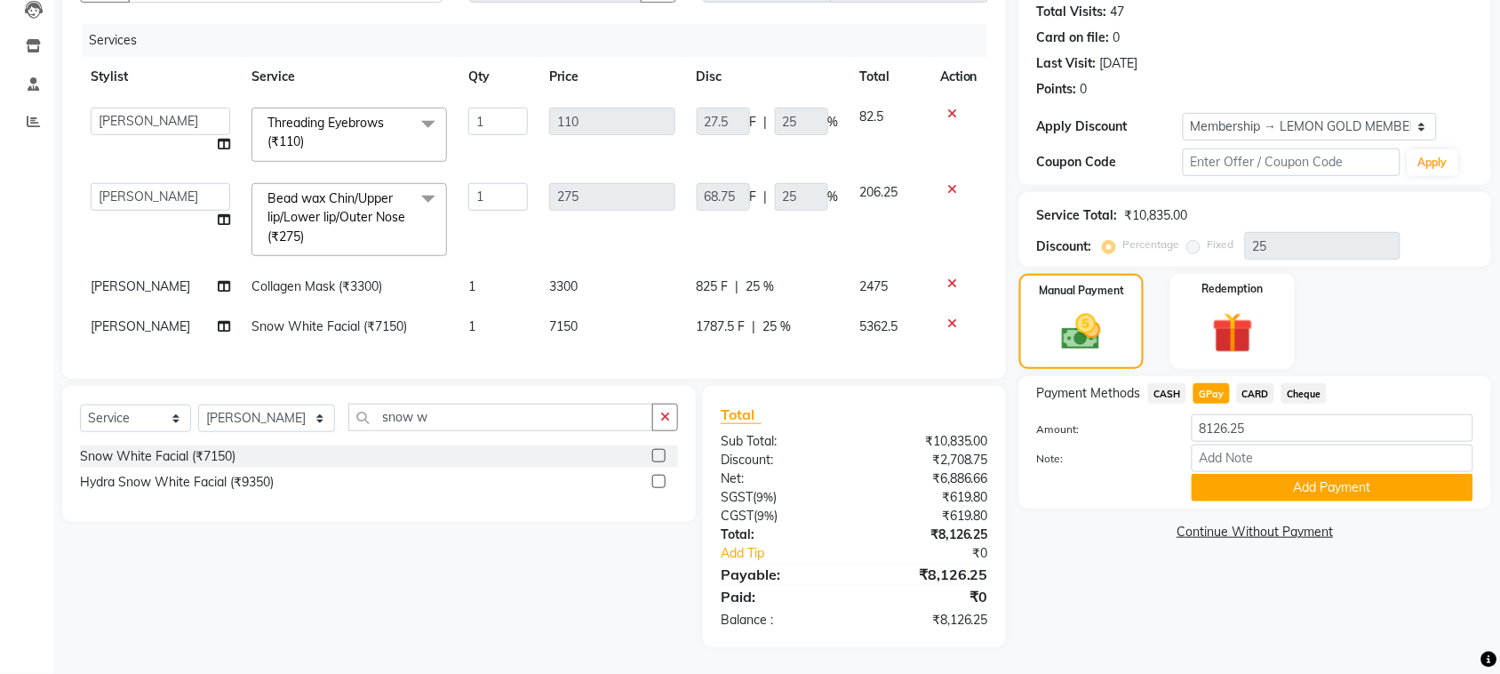
click at [956, 277] on icon at bounding box center [953, 283] width 10 height 12
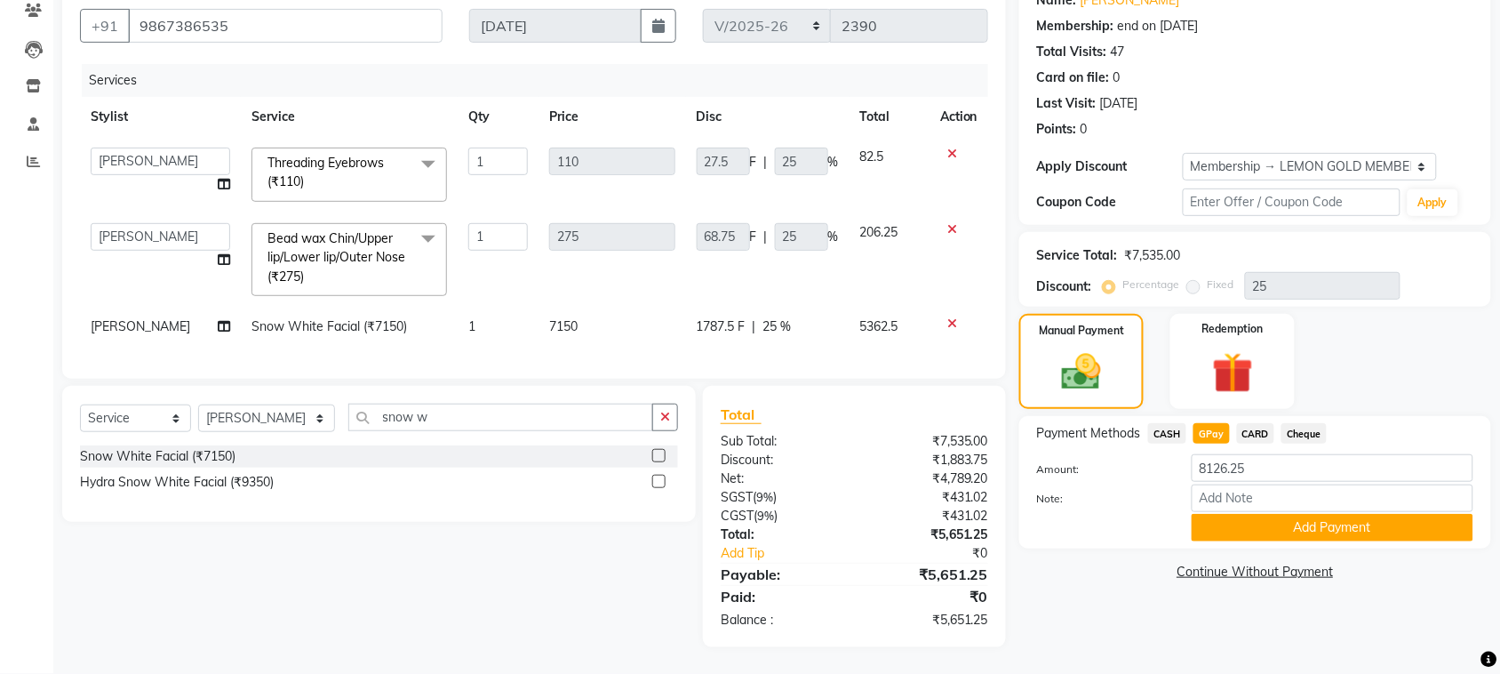
click at [949, 317] on icon at bounding box center [953, 323] width 10 height 12
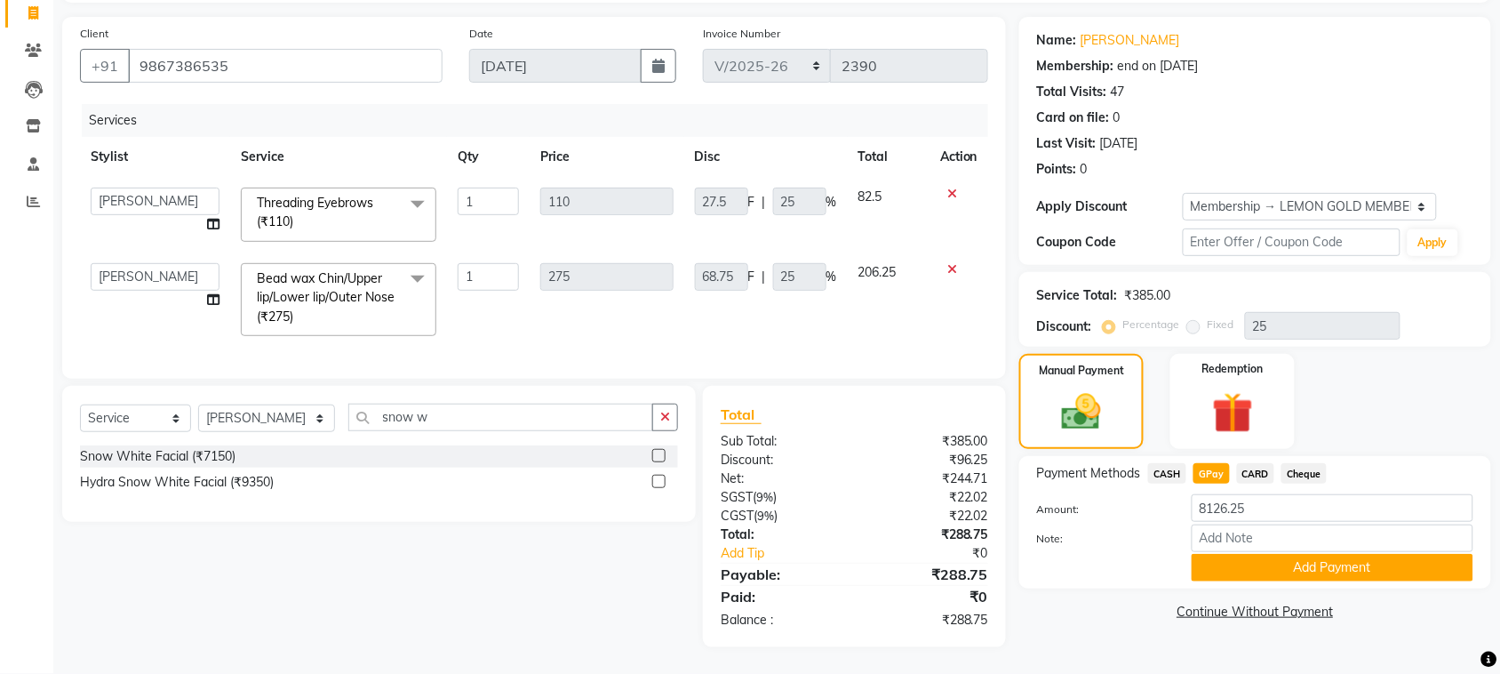
click at [1255, 463] on span "CARD" at bounding box center [1256, 473] width 38 height 20
type input "288.75"
click at [1198, 463] on span "GPay" at bounding box center [1212, 473] width 36 height 20
click at [1253, 554] on button "Add Payment" at bounding box center [1333, 568] width 282 height 28
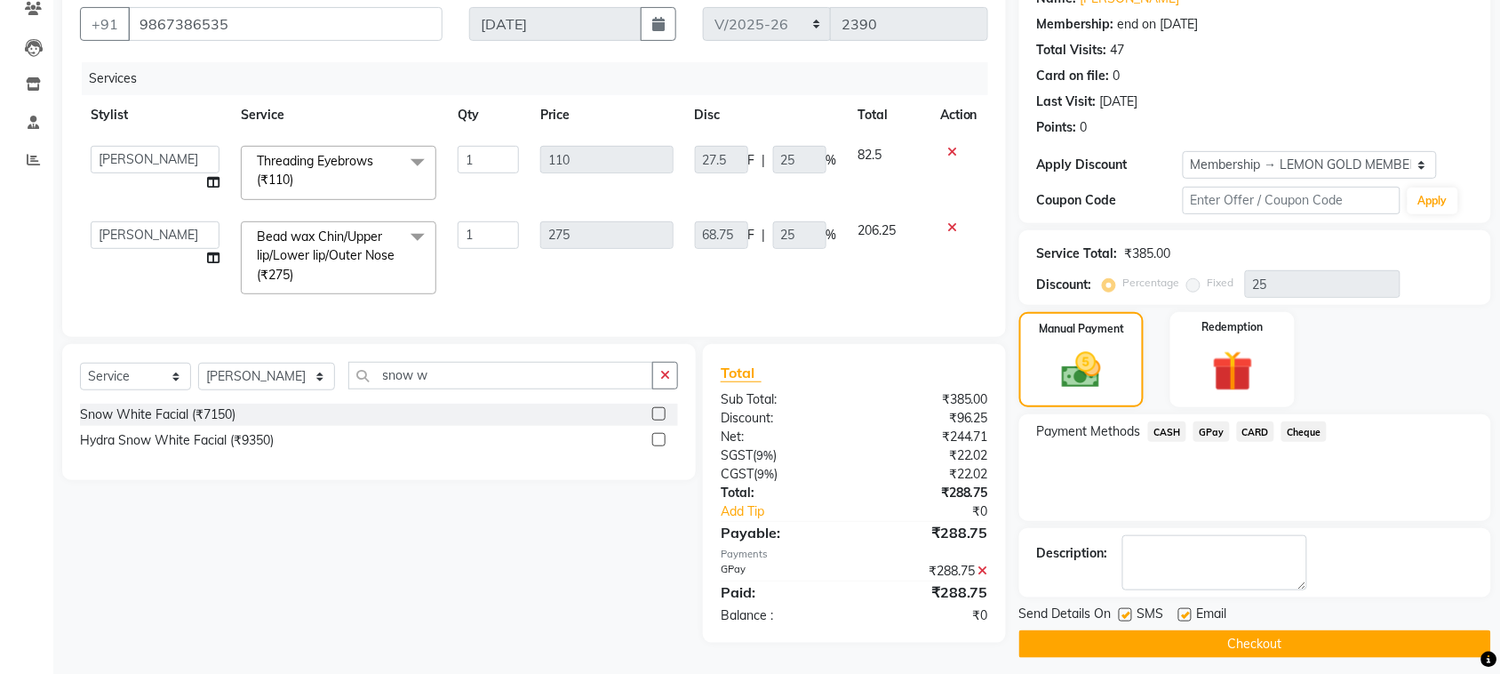
scroll to position [170, 0]
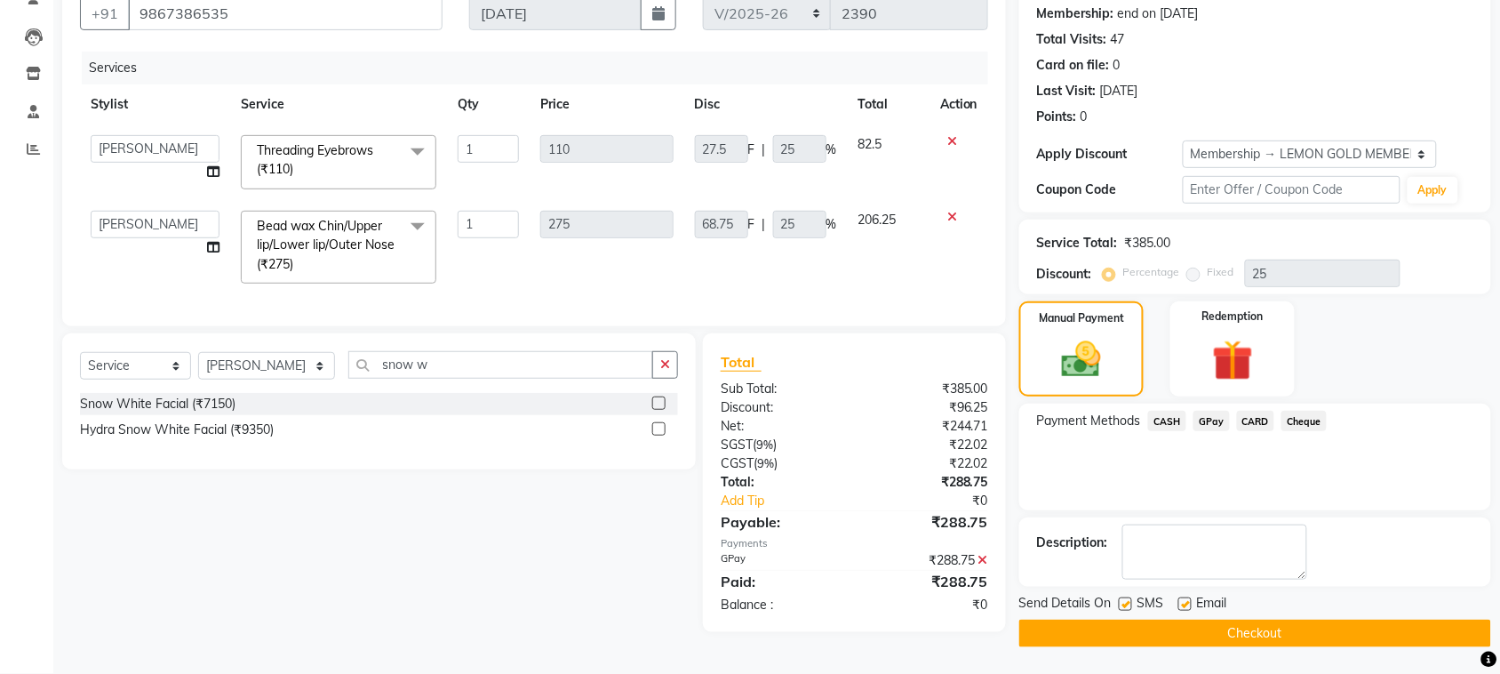
click at [1188, 597] on label at bounding box center [1185, 603] width 13 height 13
click at [1188, 599] on input "checkbox" at bounding box center [1185, 605] width 12 height 12
checkbox input "false"
click at [1123, 609] on label at bounding box center [1125, 603] width 13 height 13
click at [1123, 609] on input "checkbox" at bounding box center [1125, 605] width 12 height 12
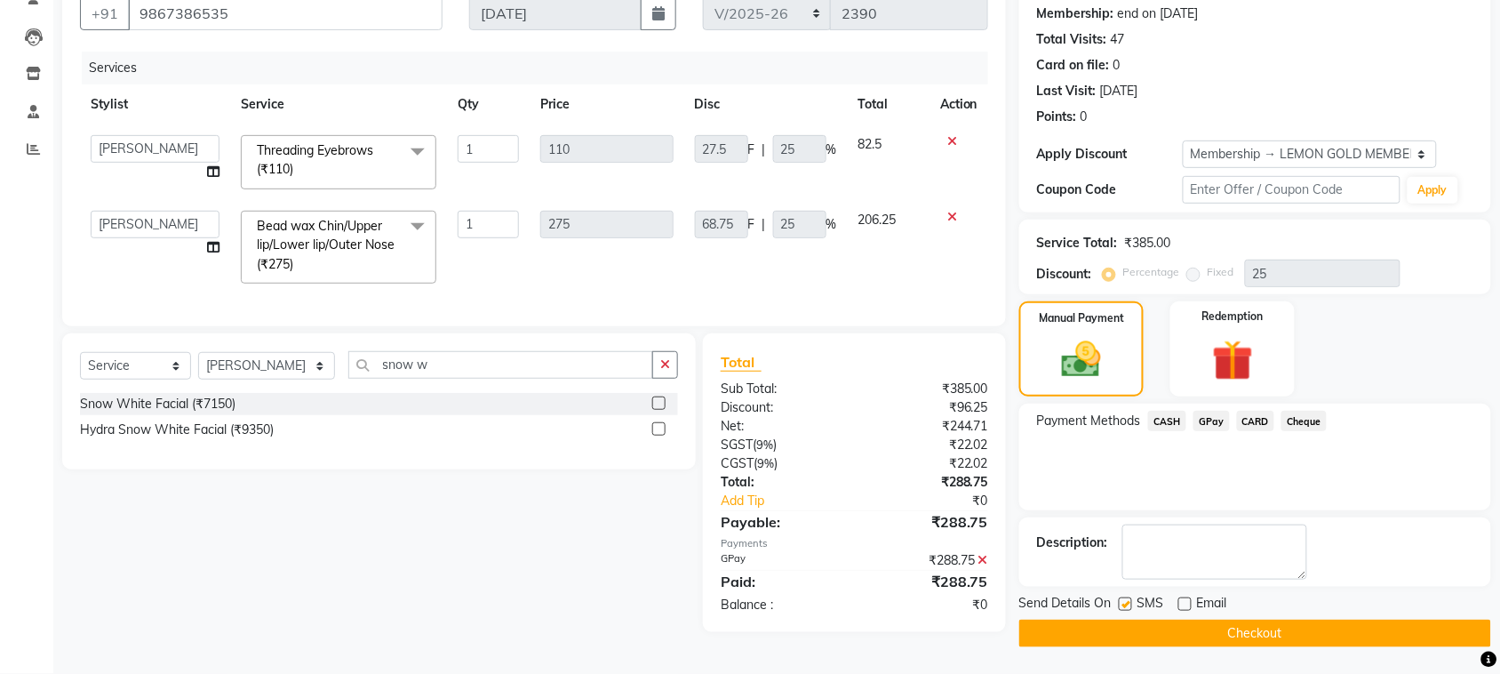
checkbox input "false"
click at [1148, 632] on button "Checkout" at bounding box center [1256, 634] width 472 height 28
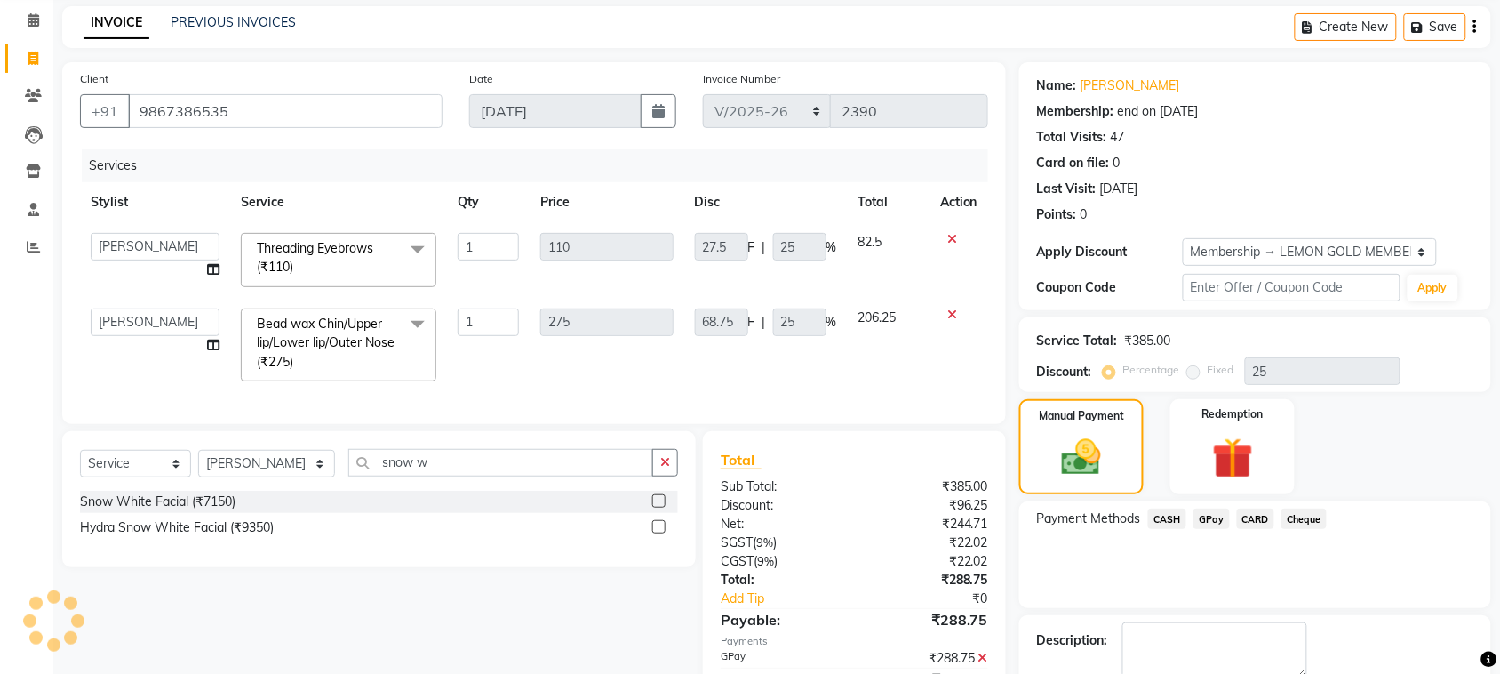
scroll to position [0, 0]
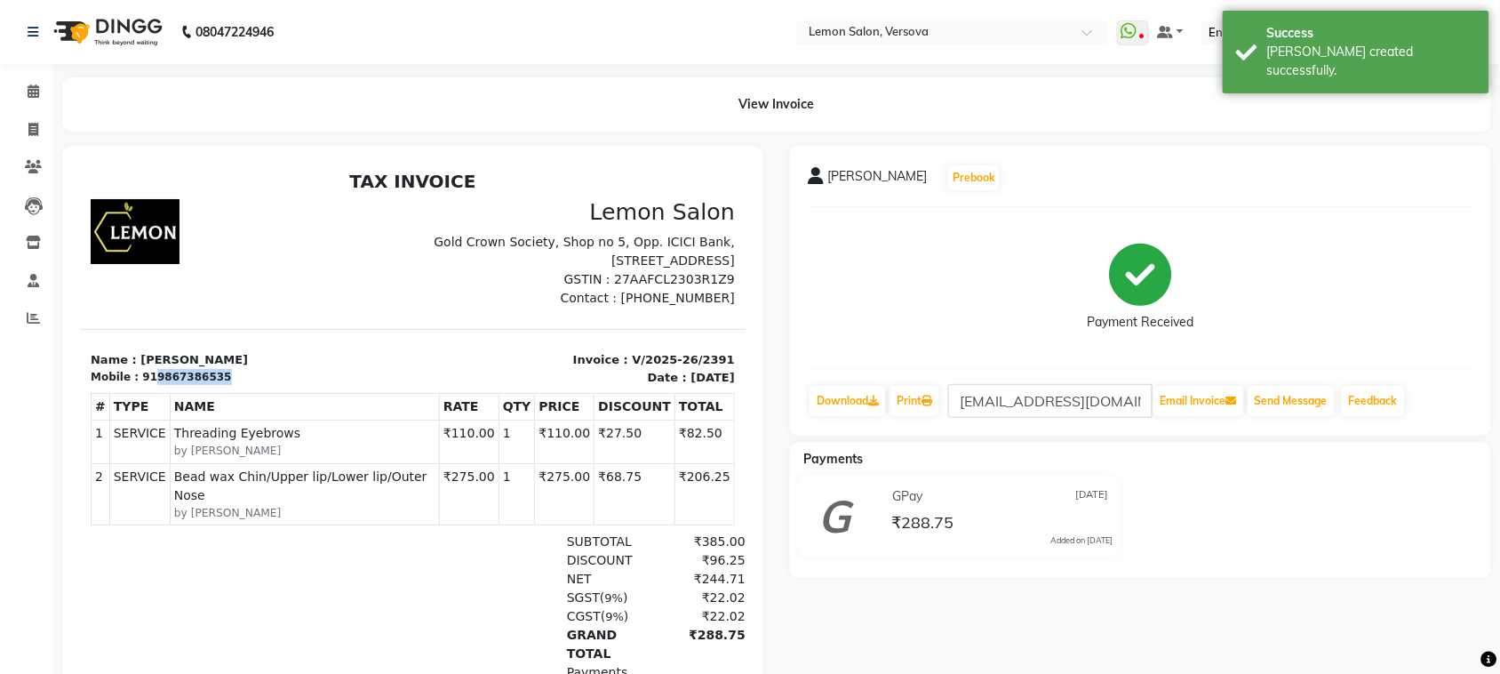
copy div "9867386535"
drag, startPoint x: 146, startPoint y: 371, endPoint x: 208, endPoint y: 375, distance: 62.4
click at [208, 375] on div "Mobile : 919867386535" at bounding box center [246, 376] width 312 height 16
click at [29, 126] on icon at bounding box center [33, 129] width 10 height 13
select select "service"
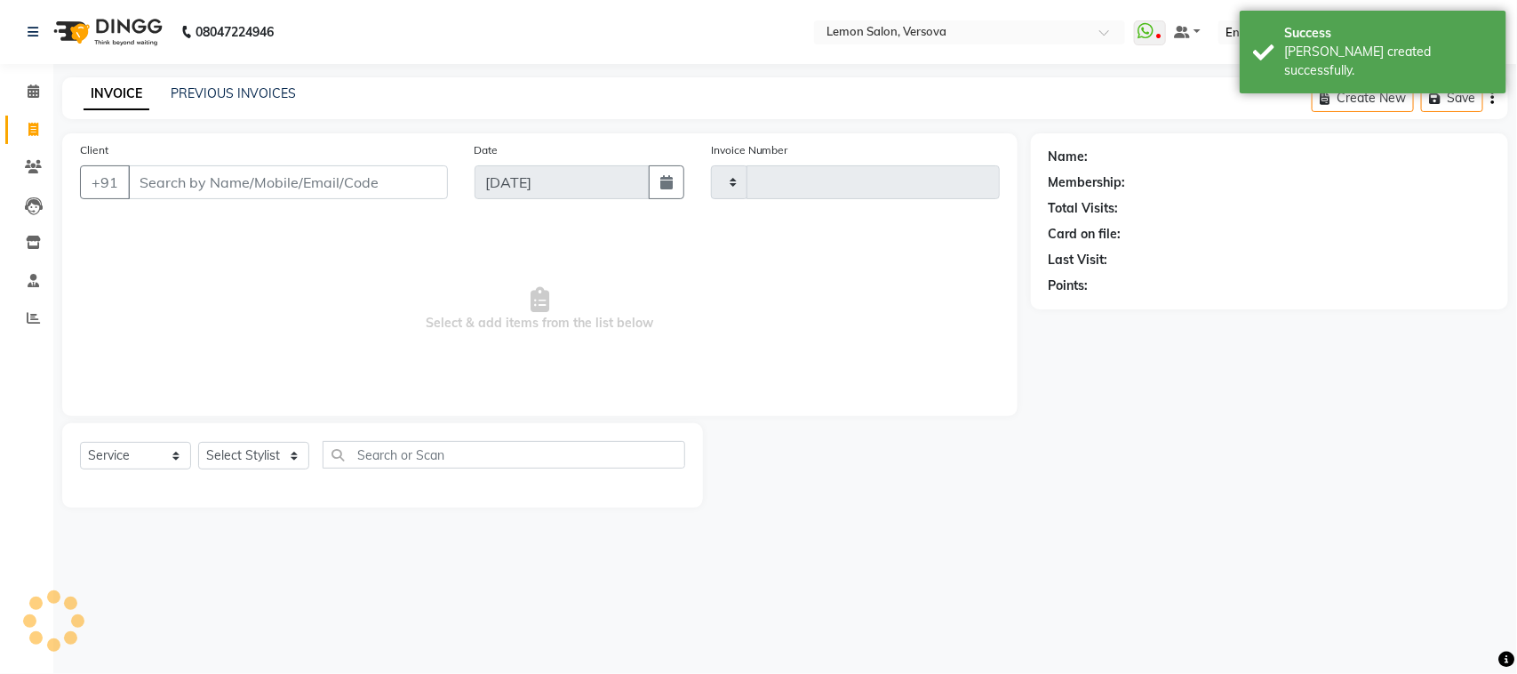
type input "2392"
select select "564"
click at [197, 187] on input "Client" at bounding box center [288, 182] width 320 height 34
type input "9867386535"
click at [268, 463] on select "Select Stylist" at bounding box center [253, 462] width 111 height 28
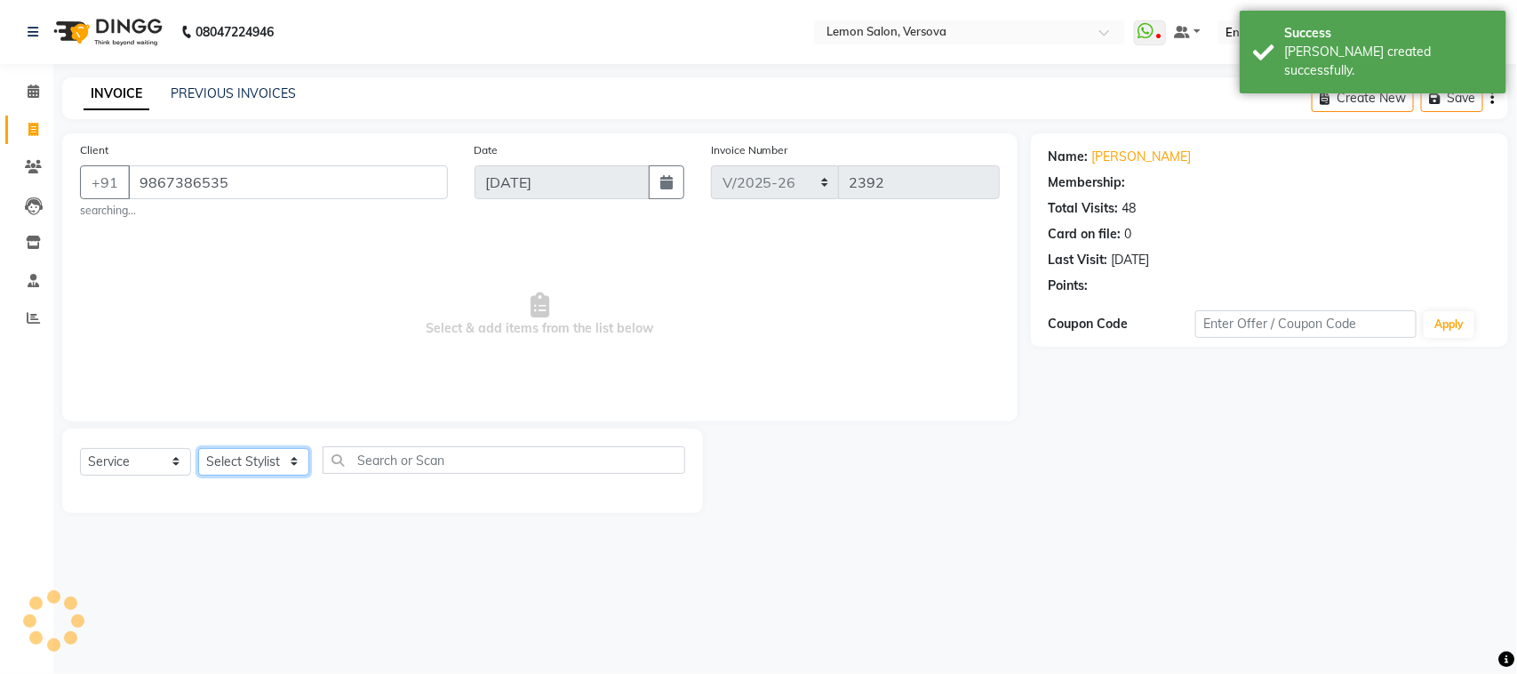
select select "1: Object"
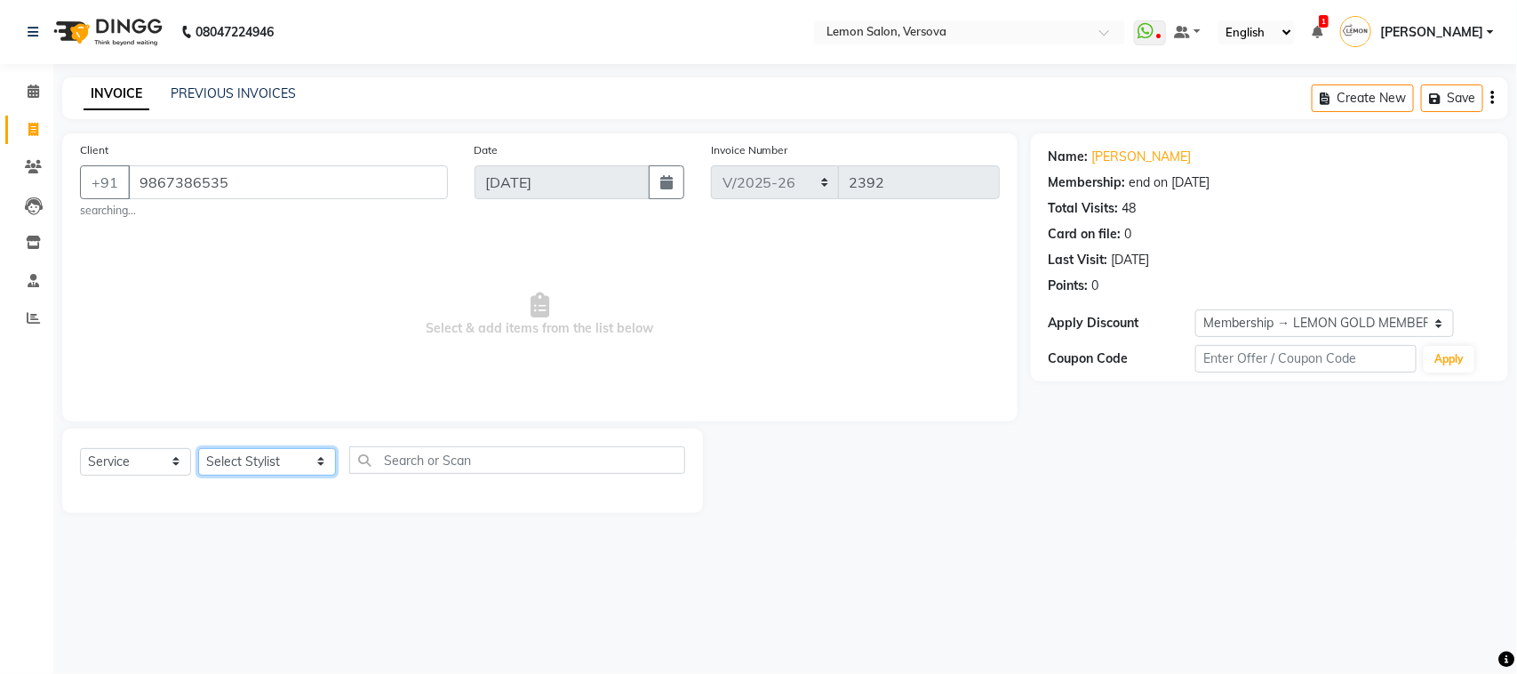
select select "7408"
click at [198, 448] on select "Select Stylist [PERSON_NAME] [PERSON_NAME] DC [PERSON_NAME] [PERSON_NAME] D,[PE…" at bounding box center [267, 462] width 138 height 28
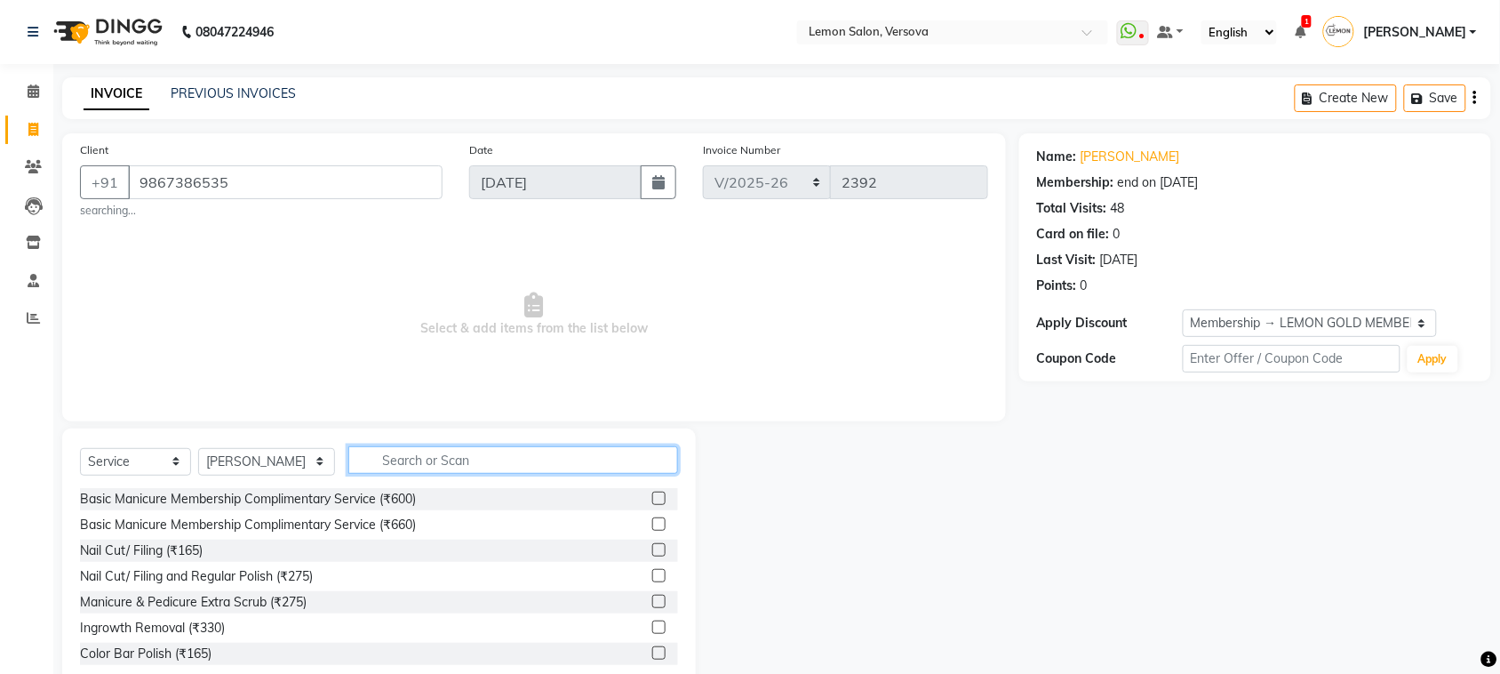
click at [425, 456] on input "text" at bounding box center [513, 460] width 330 height 28
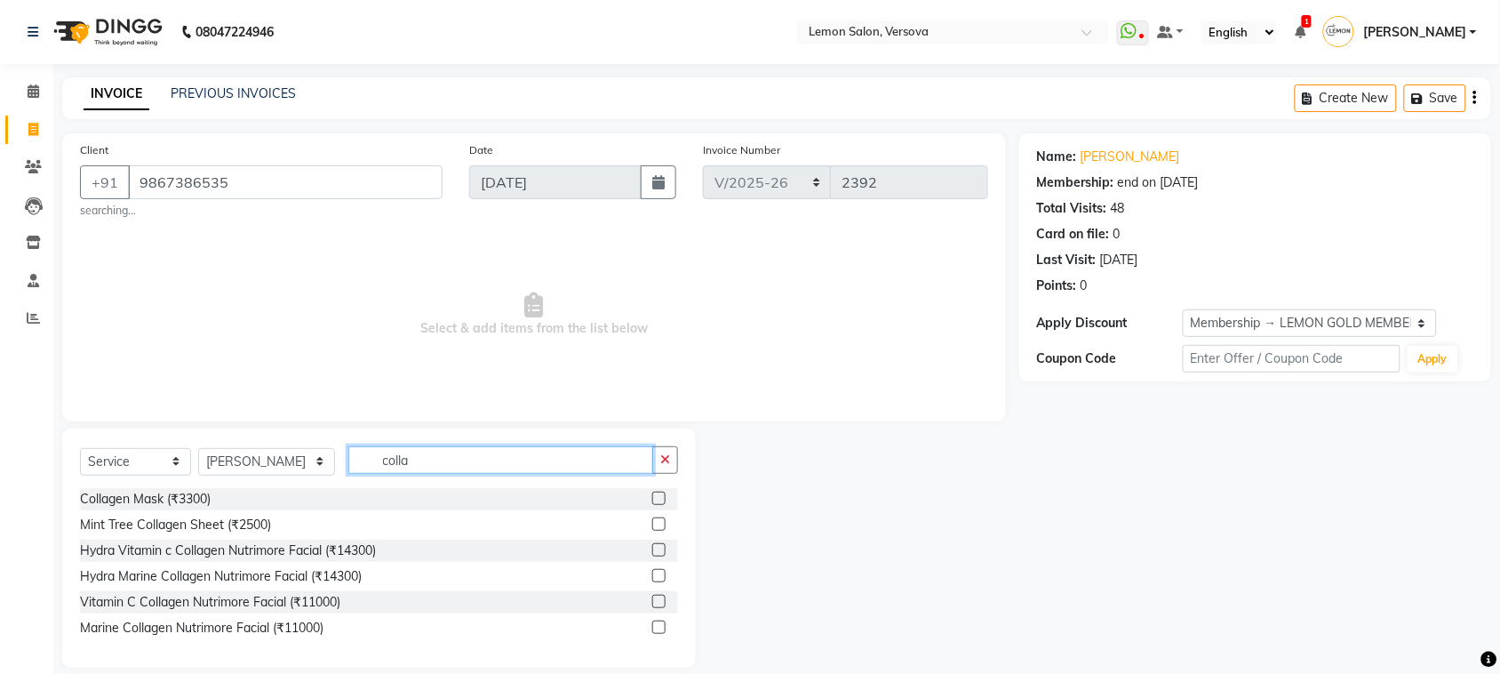
type input "colla"
click at [160, 509] on div "Collagen Mask (₹3300)" at bounding box center [379, 499] width 598 height 22
click at [166, 492] on div "Collagen Mask (₹3300)" at bounding box center [145, 499] width 131 height 19
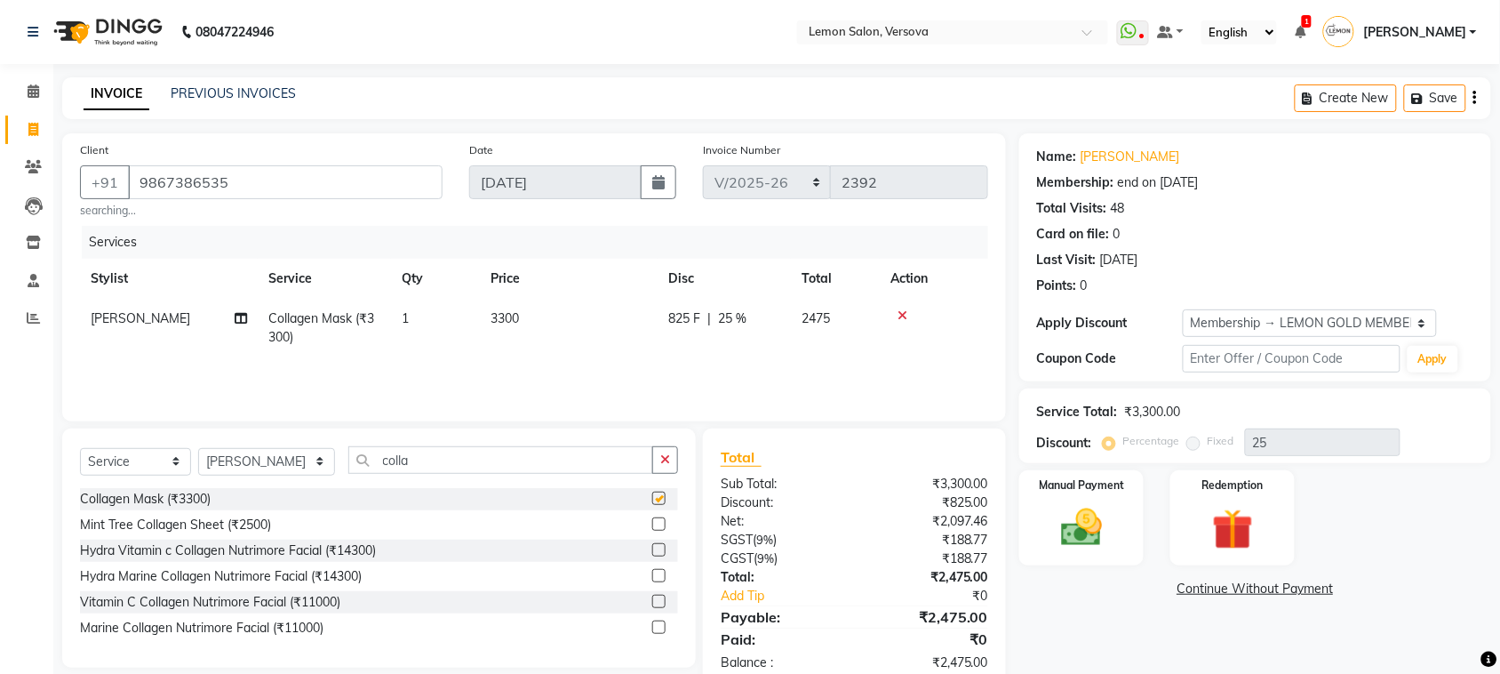
checkbox input "false"
click at [425, 464] on input "colla" at bounding box center [500, 460] width 305 height 28
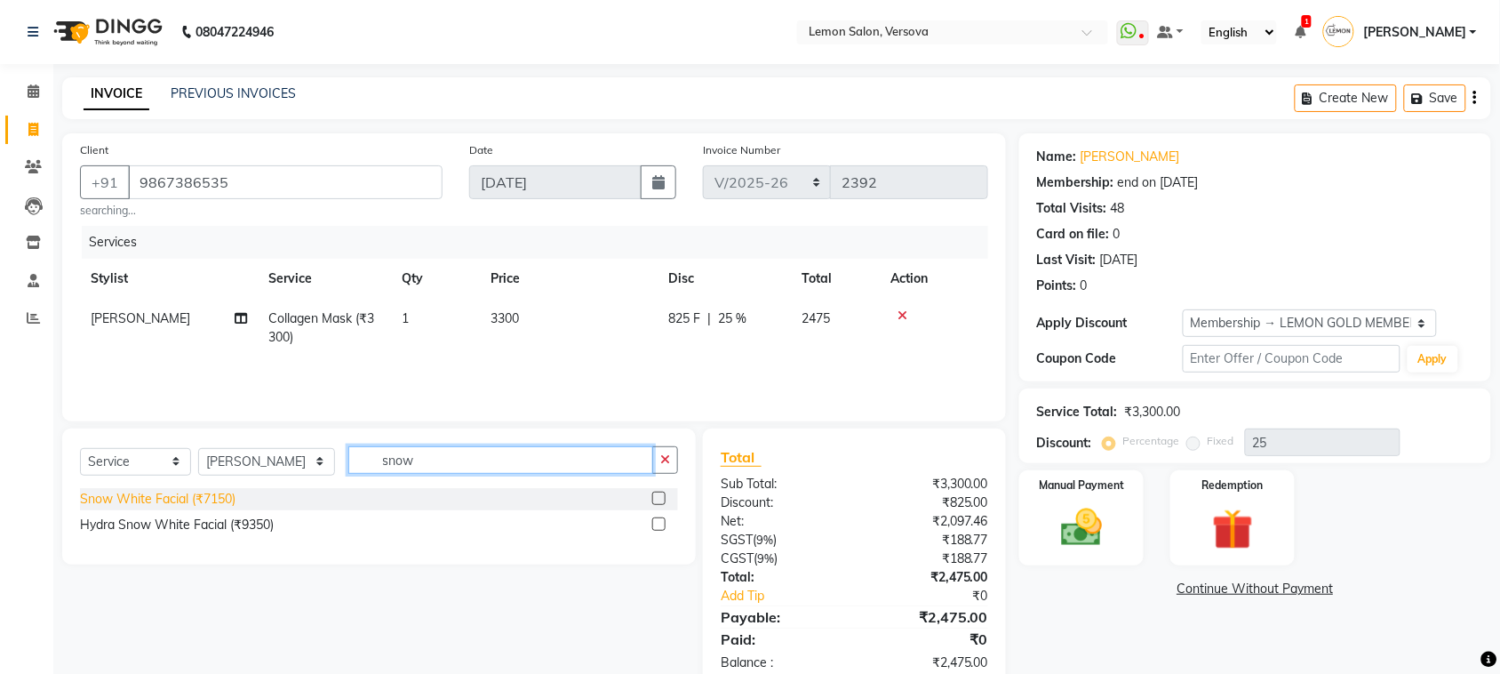
type input "snow"
click at [174, 496] on div "Snow White Facial (₹7150)" at bounding box center [158, 499] width 156 height 19
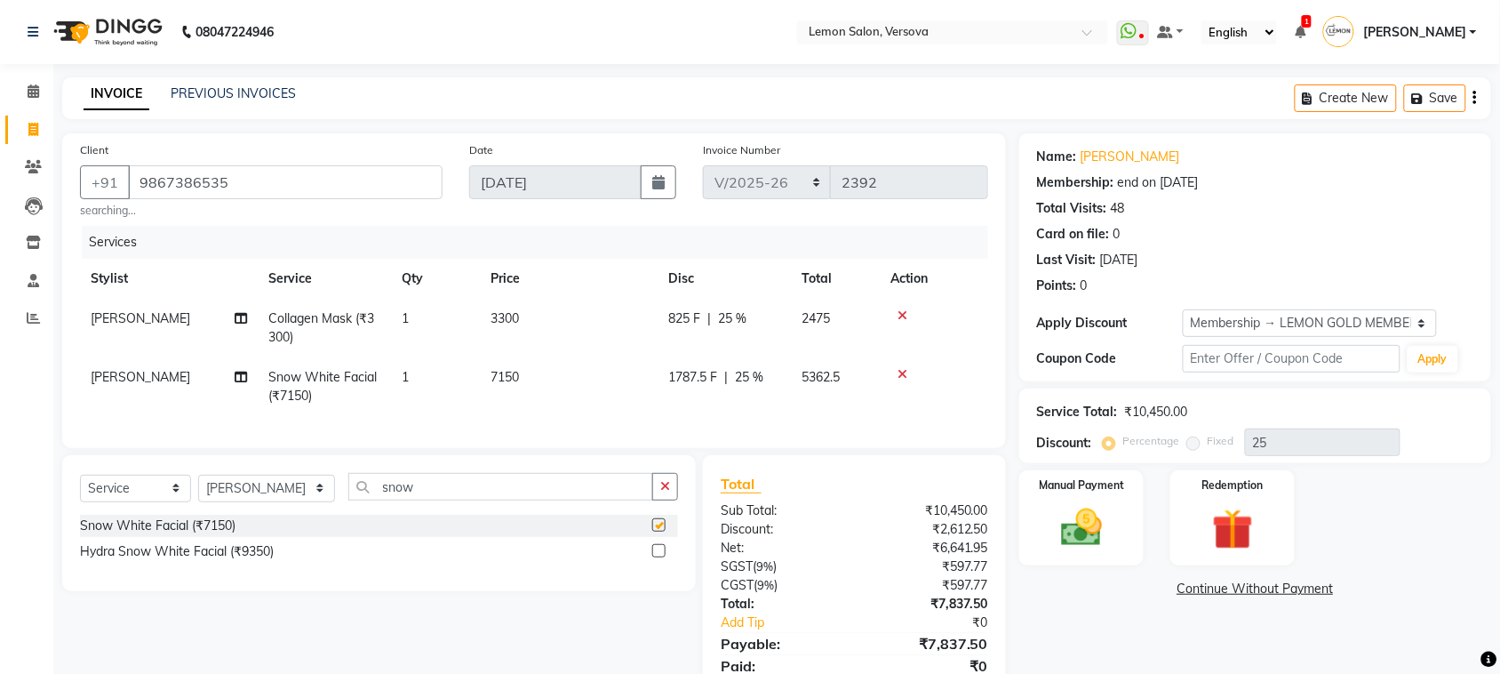
checkbox input "false"
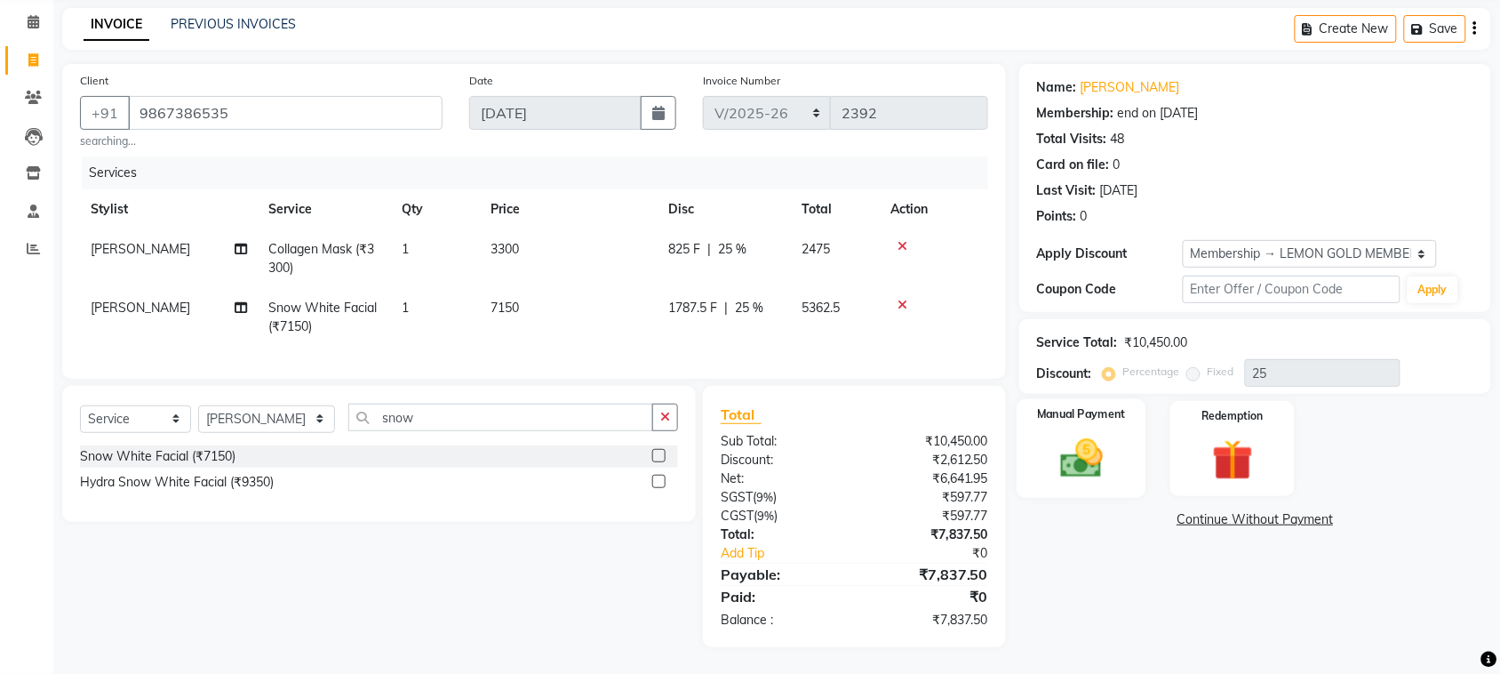
click at [1051, 447] on img at bounding box center [1081, 458] width 69 height 49
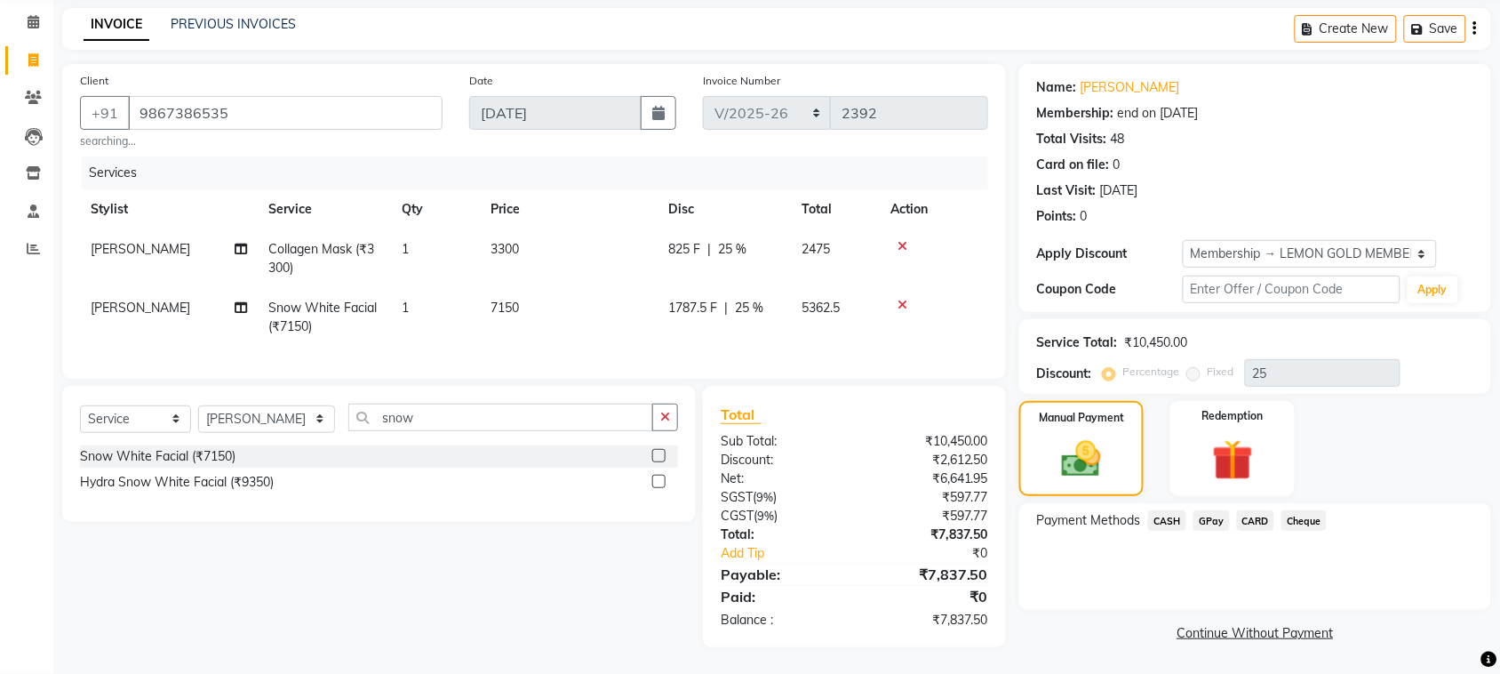
click at [1214, 510] on span "GPay" at bounding box center [1212, 520] width 36 height 20
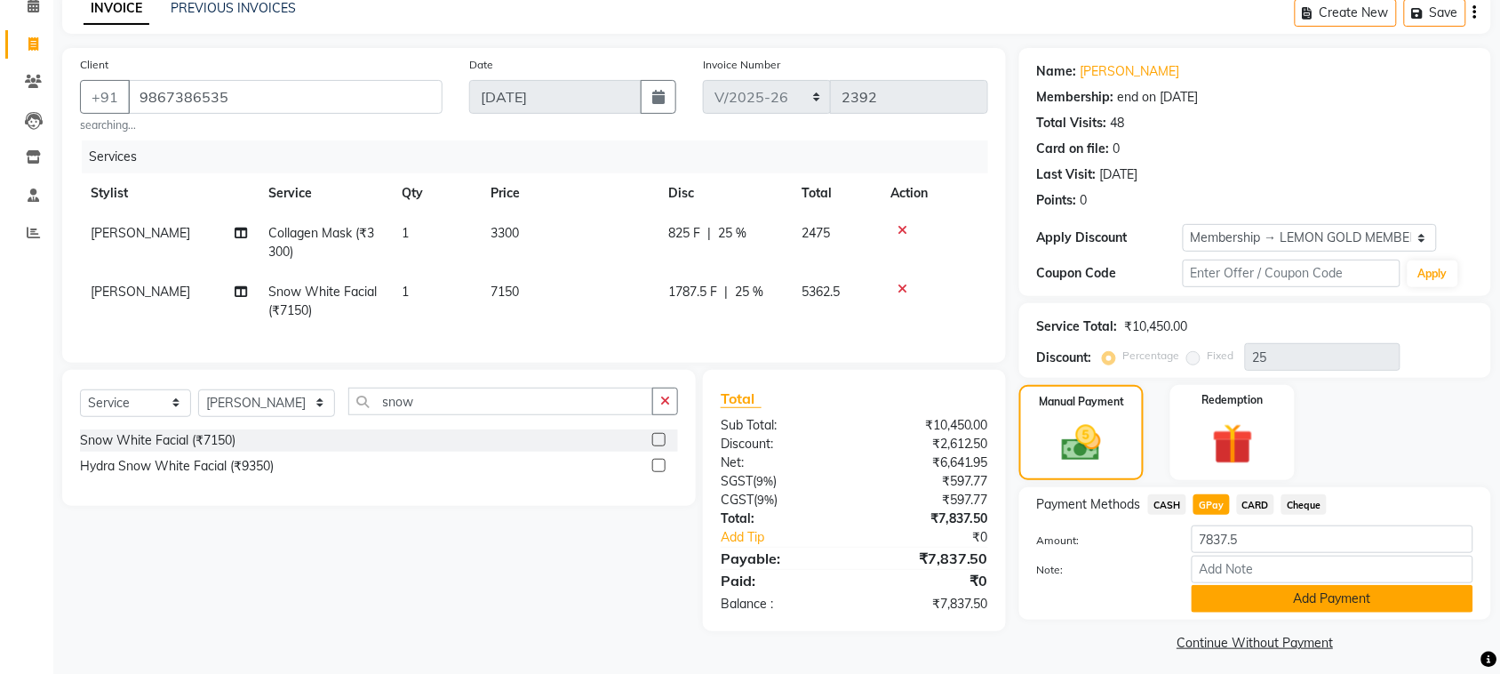
click at [1241, 591] on button "Add Payment" at bounding box center [1333, 599] width 282 height 28
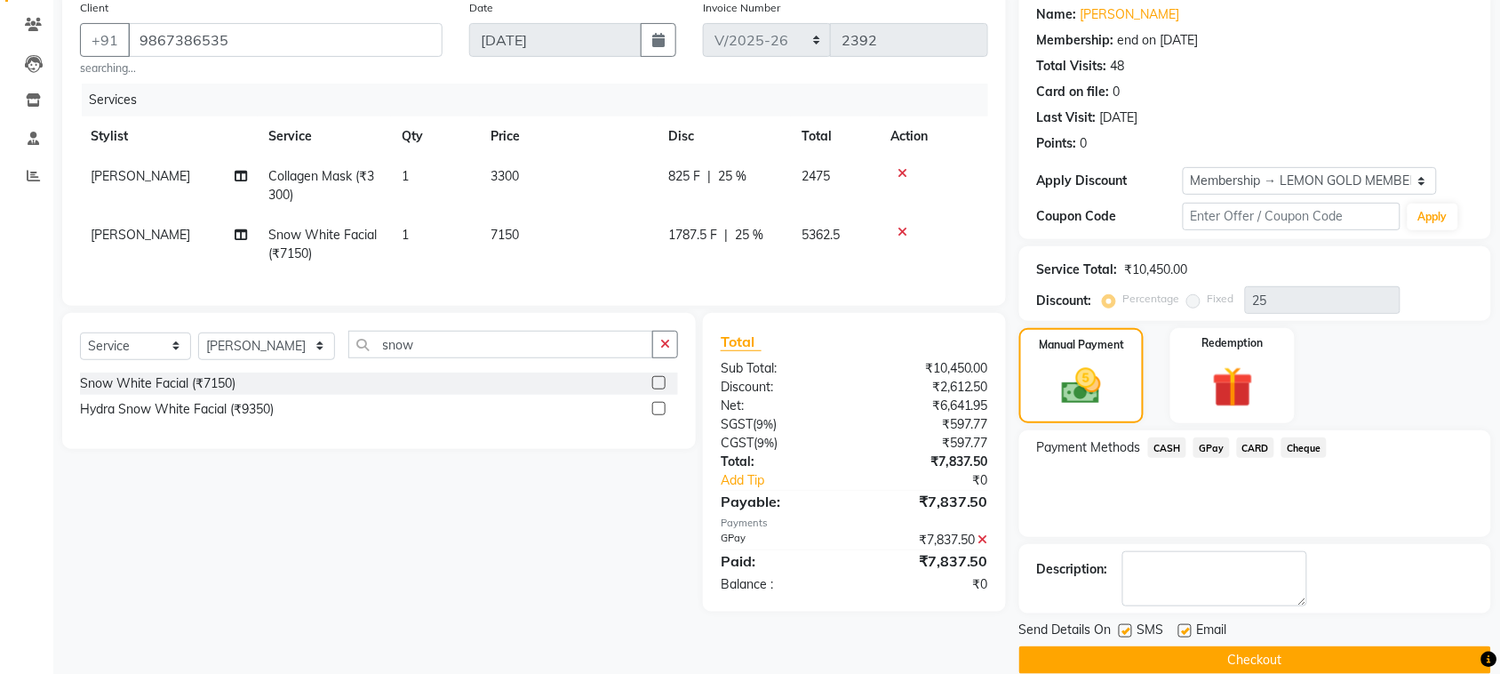
scroll to position [170, 0]
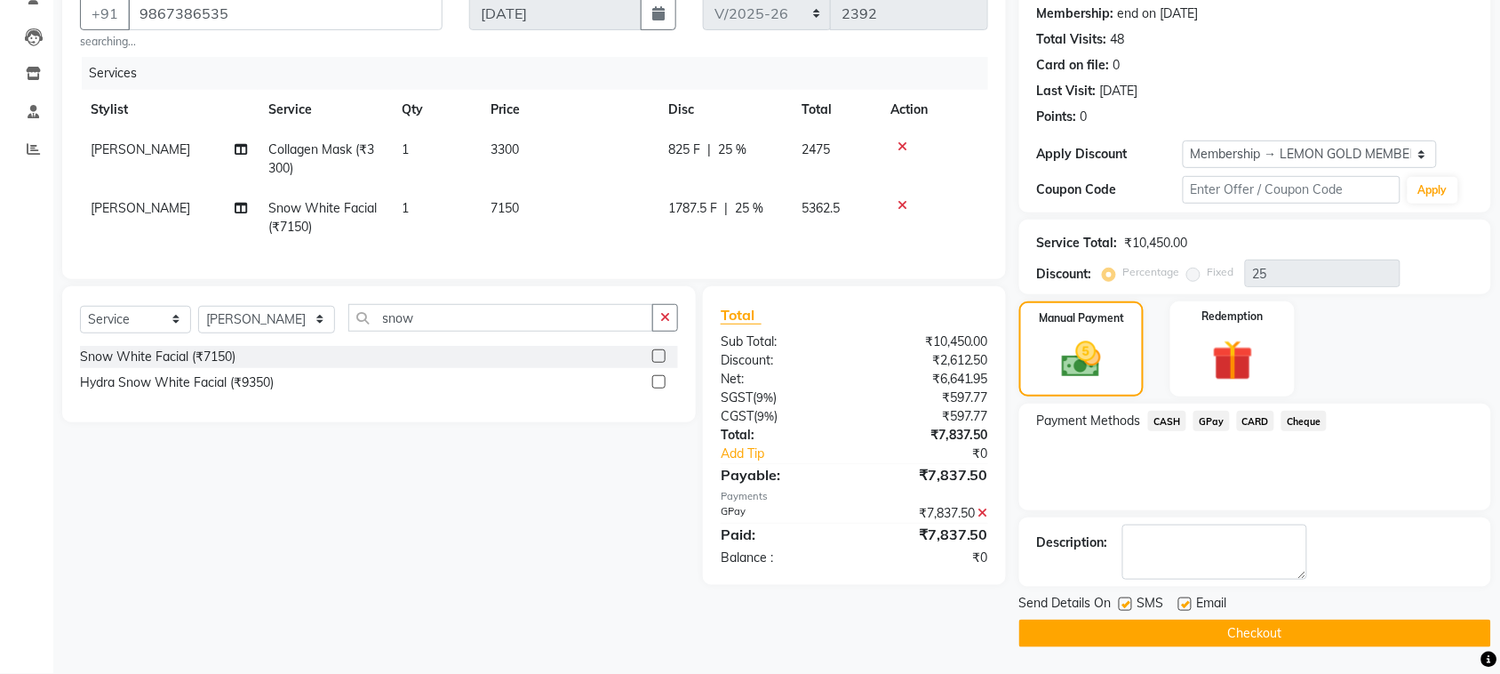
click at [1185, 602] on label at bounding box center [1185, 603] width 13 height 13
click at [1185, 602] on input "checkbox" at bounding box center [1185, 605] width 12 height 12
checkbox input "false"
click at [1130, 602] on label at bounding box center [1125, 603] width 13 height 13
click at [1130, 602] on input "checkbox" at bounding box center [1125, 605] width 12 height 12
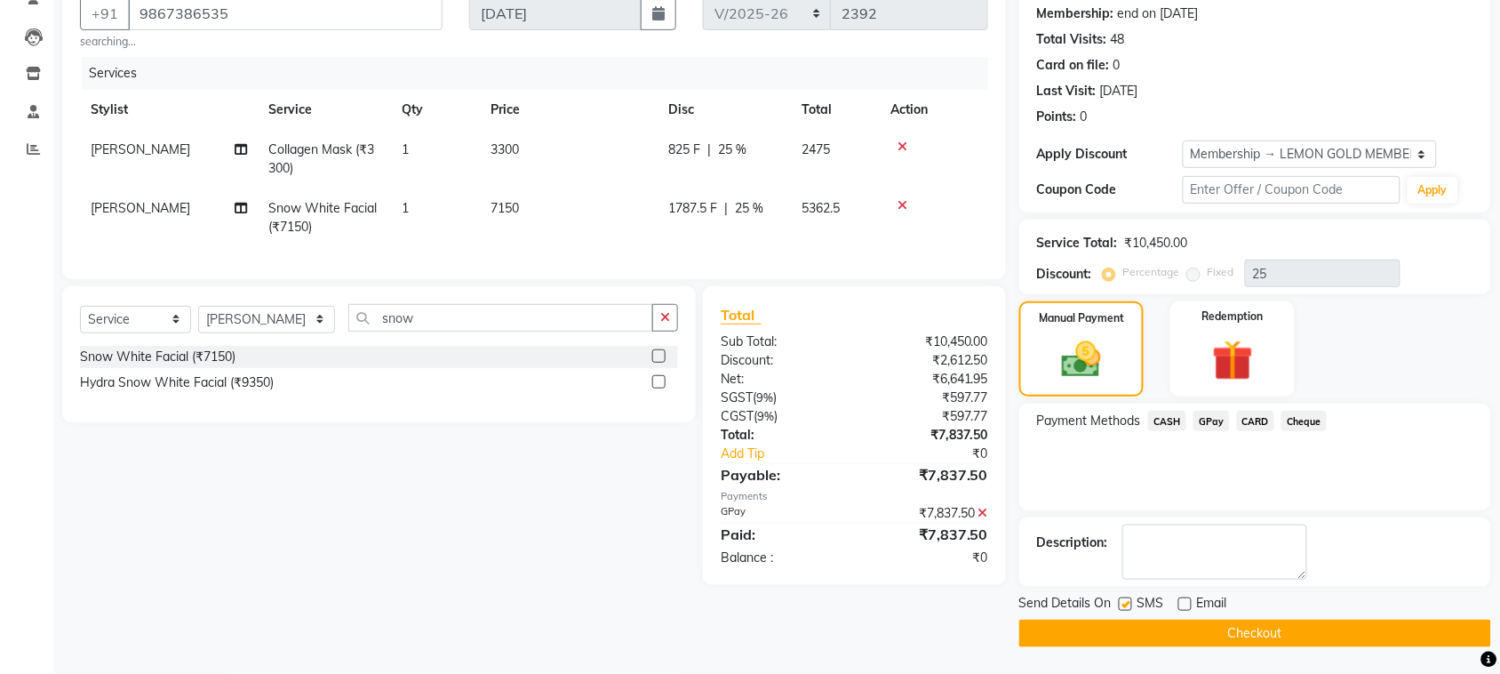
checkbox input "false"
click at [1149, 642] on button "Checkout" at bounding box center [1256, 634] width 472 height 28
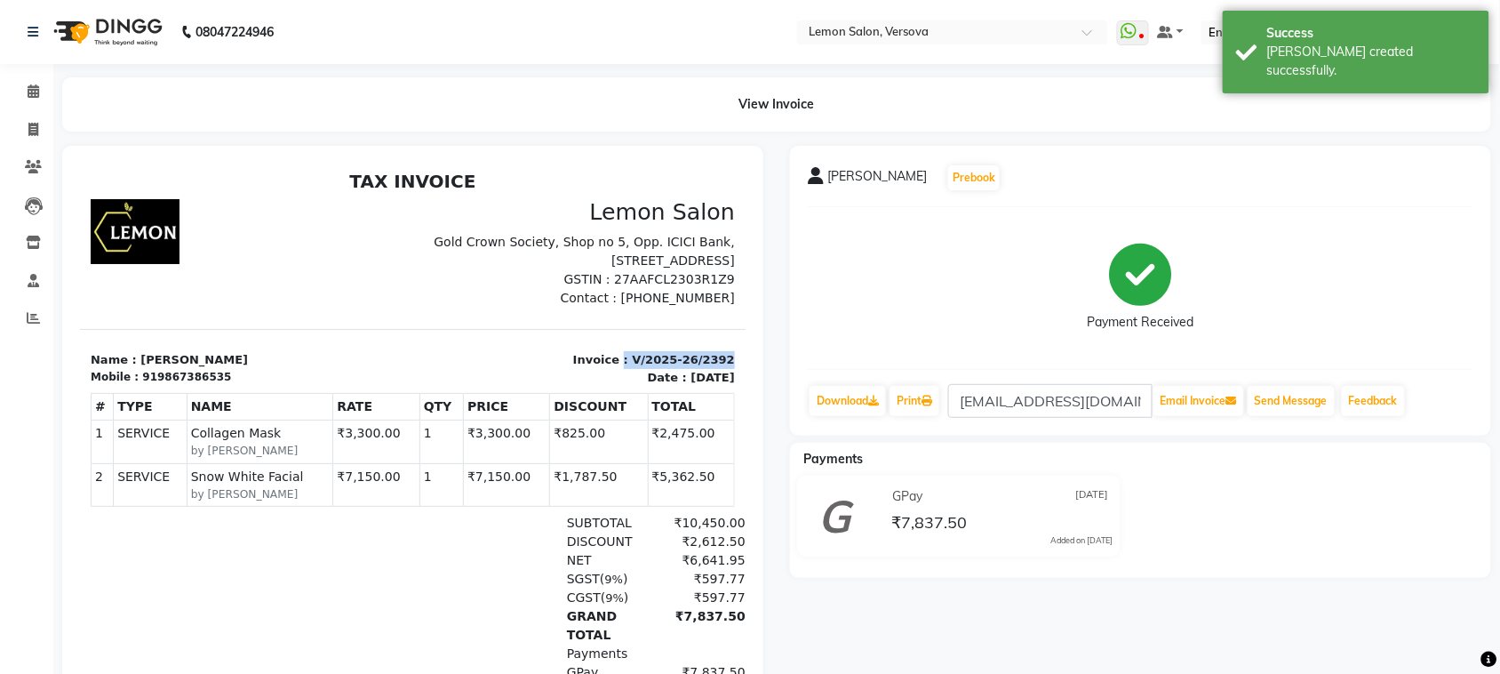
drag, startPoint x: 606, startPoint y: 350, endPoint x: 726, endPoint y: 359, distance: 120.3
click at [726, 359] on html "TAX INVOICE Lemon Salon Gold Crown Society, Shop no 5, Opp. ICICI Bank, 7 Bunga…" at bounding box center [412, 465] width 666 height 605
copy p ": V/2025-26/2392"
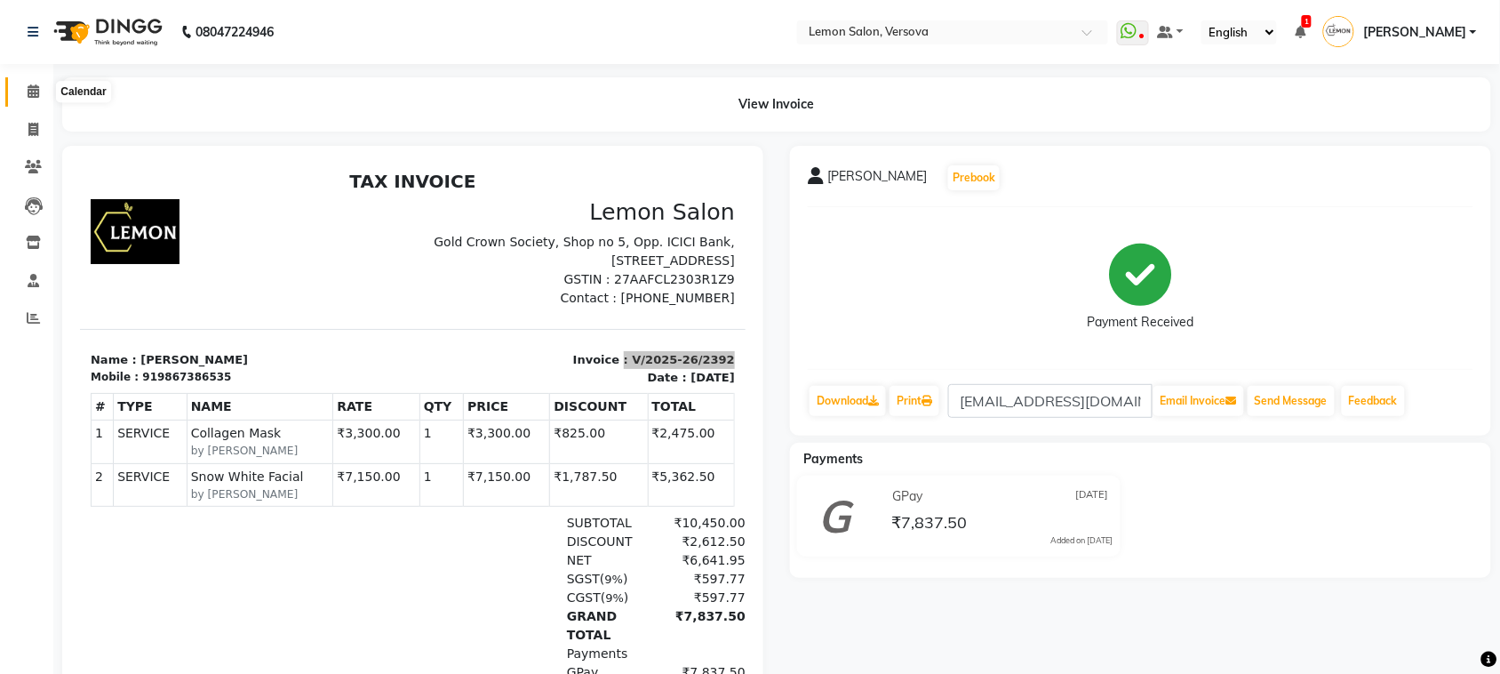
click at [32, 89] on icon at bounding box center [34, 90] width 12 height 13
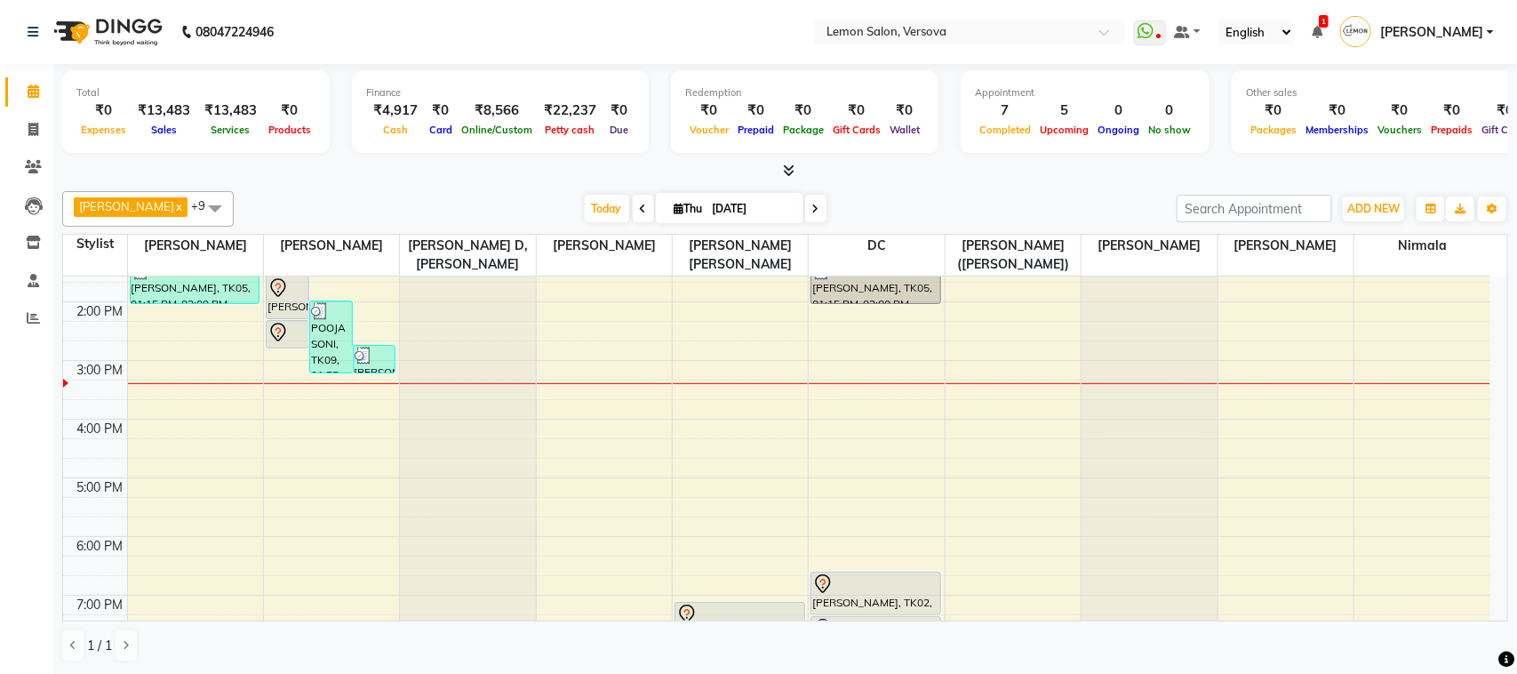
scroll to position [222, 0]
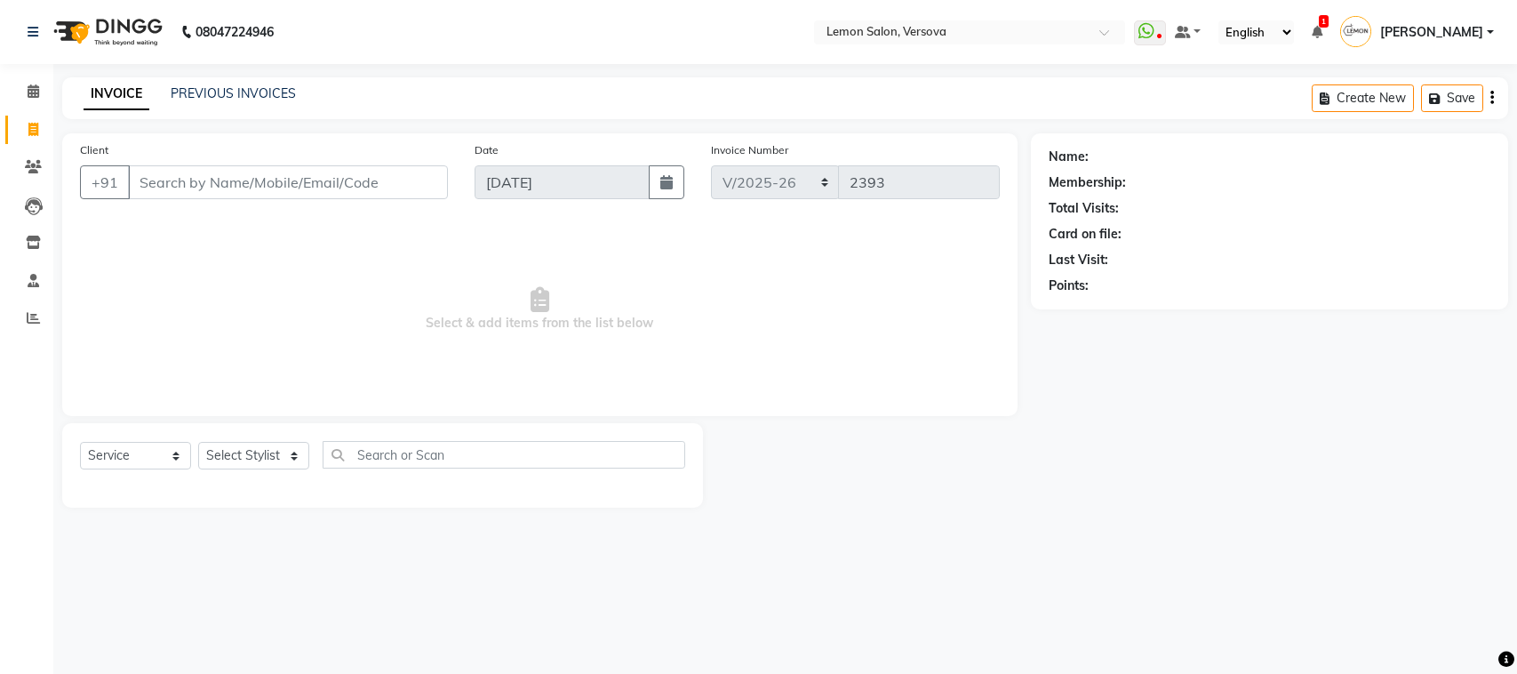
select select "564"
select select "service"
click at [281, 91] on link "PREVIOUS INVOICES" at bounding box center [233, 93] width 125 height 16
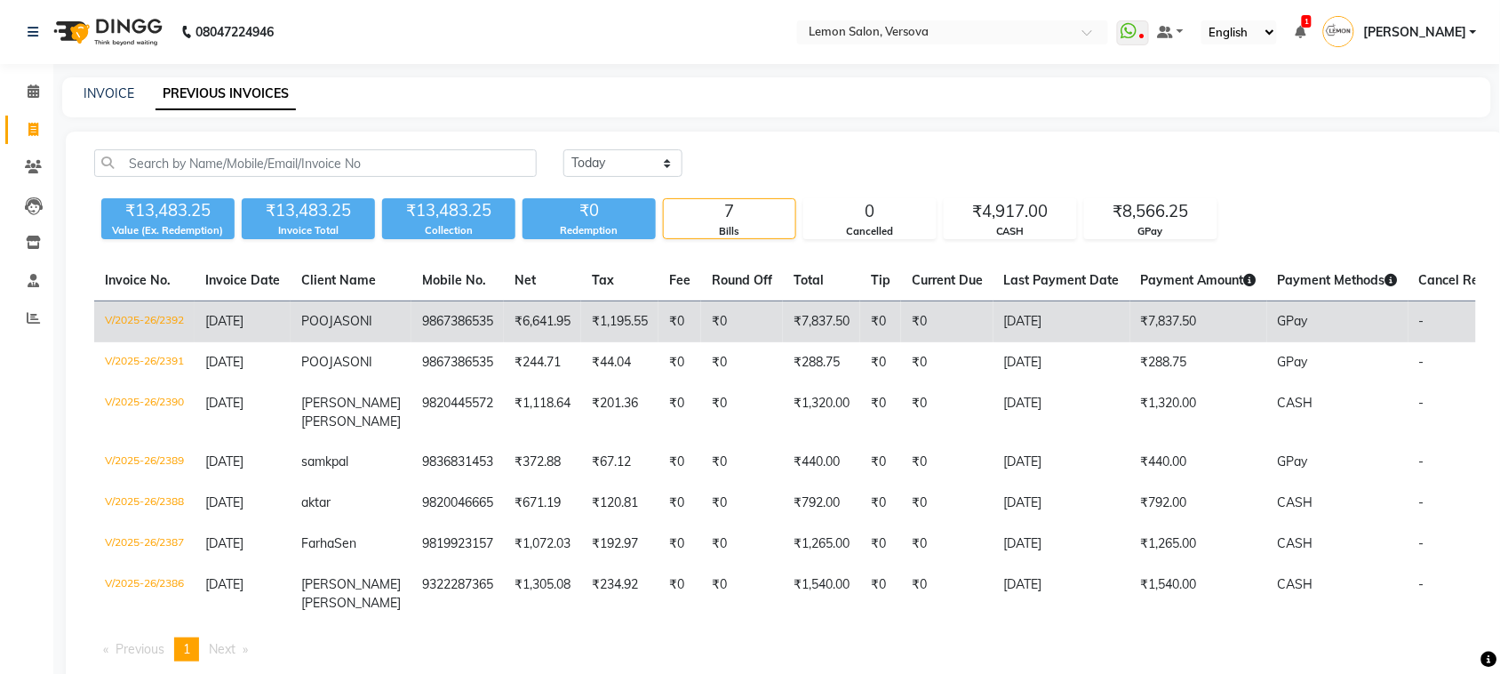
click at [731, 313] on td "₹0" at bounding box center [742, 322] width 82 height 42
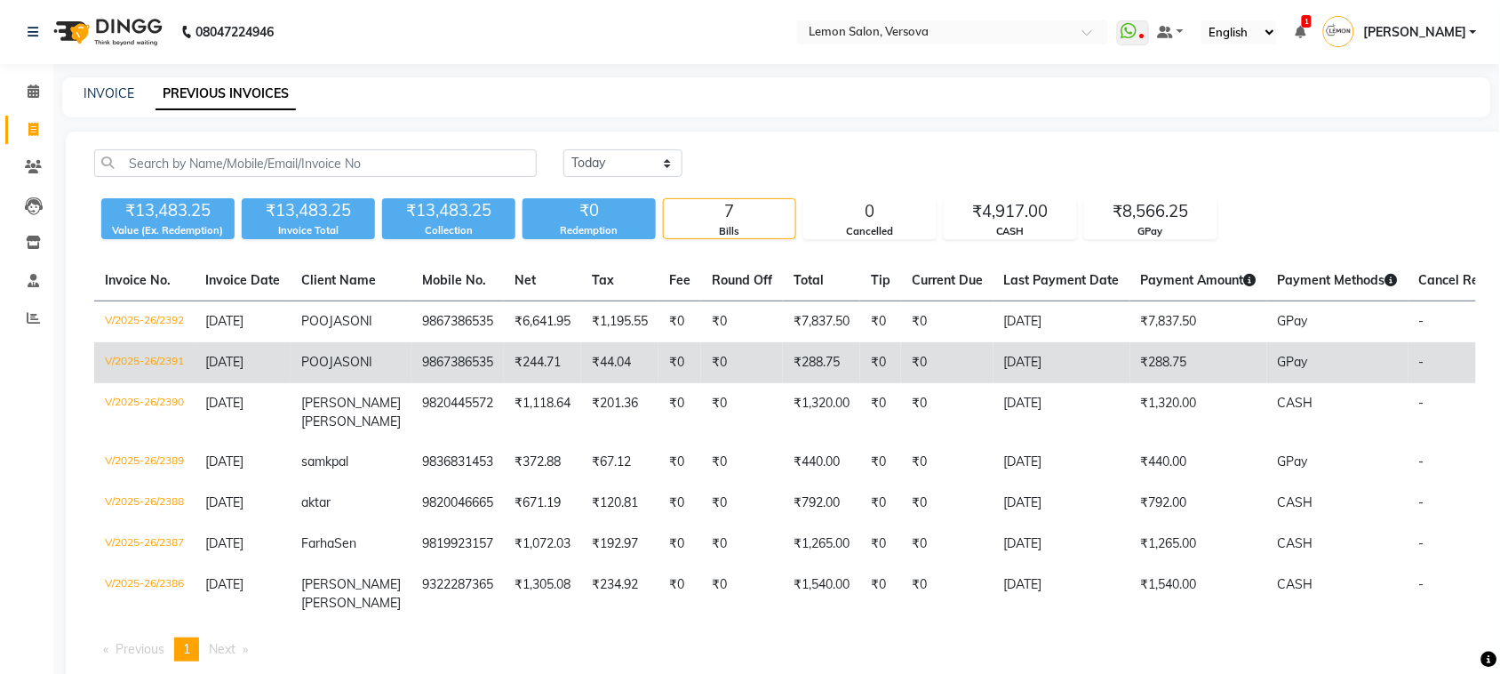
click at [581, 371] on td "₹44.04" at bounding box center [619, 362] width 77 height 41
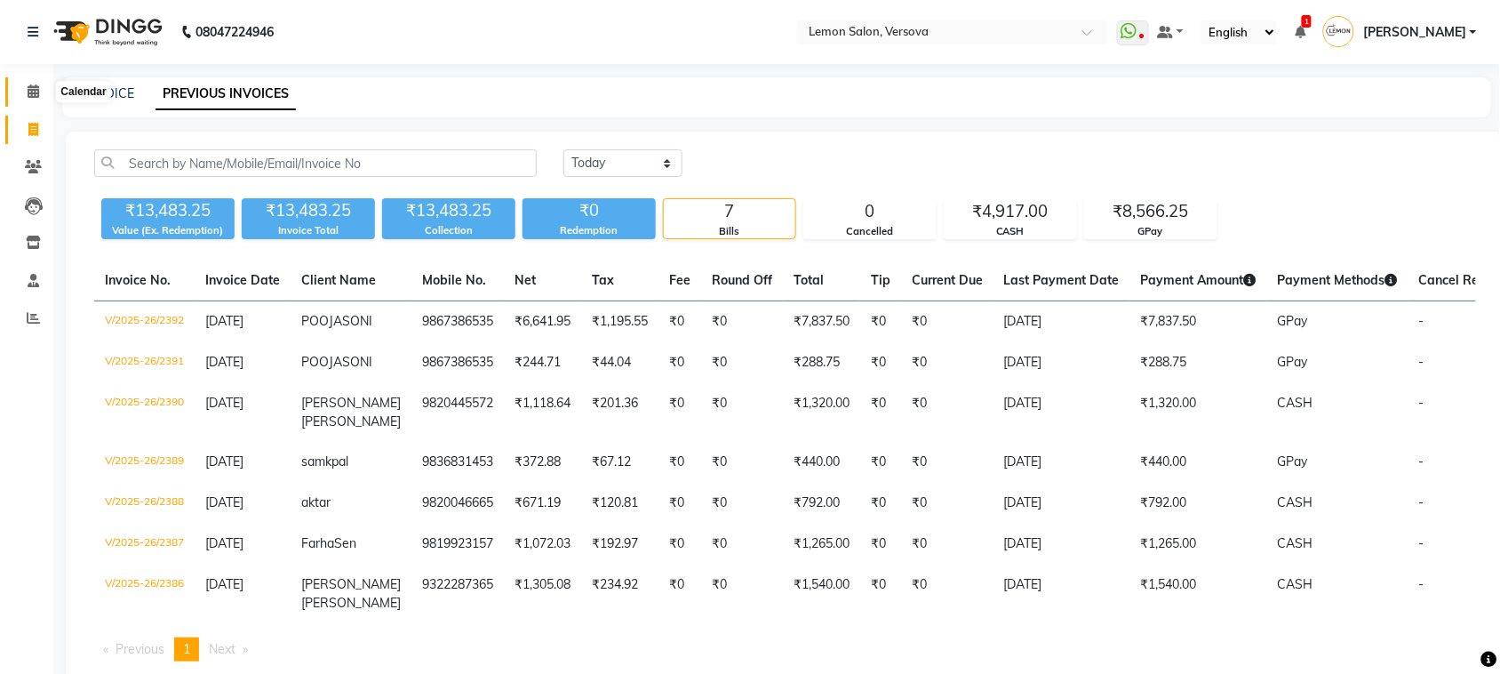
click at [25, 91] on span at bounding box center [33, 92] width 31 height 20
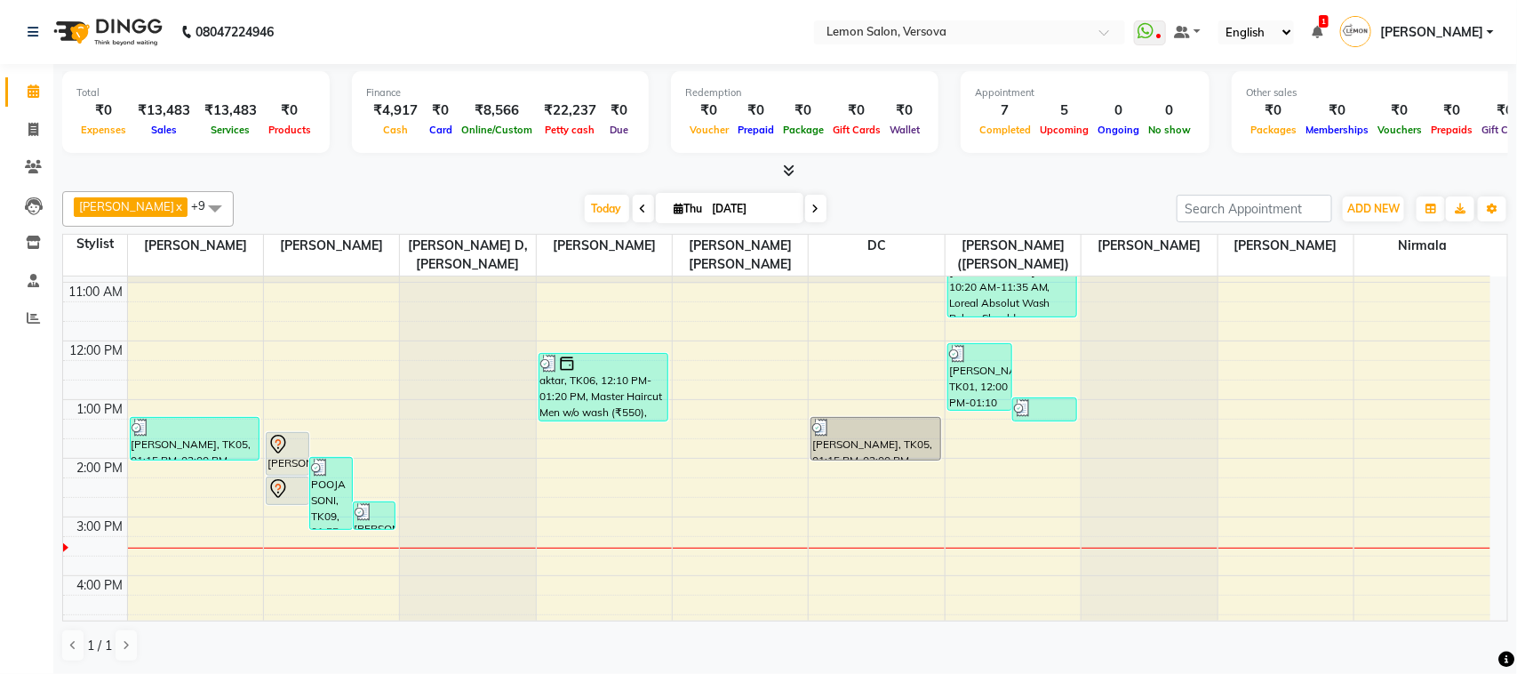
scroll to position [222, 0]
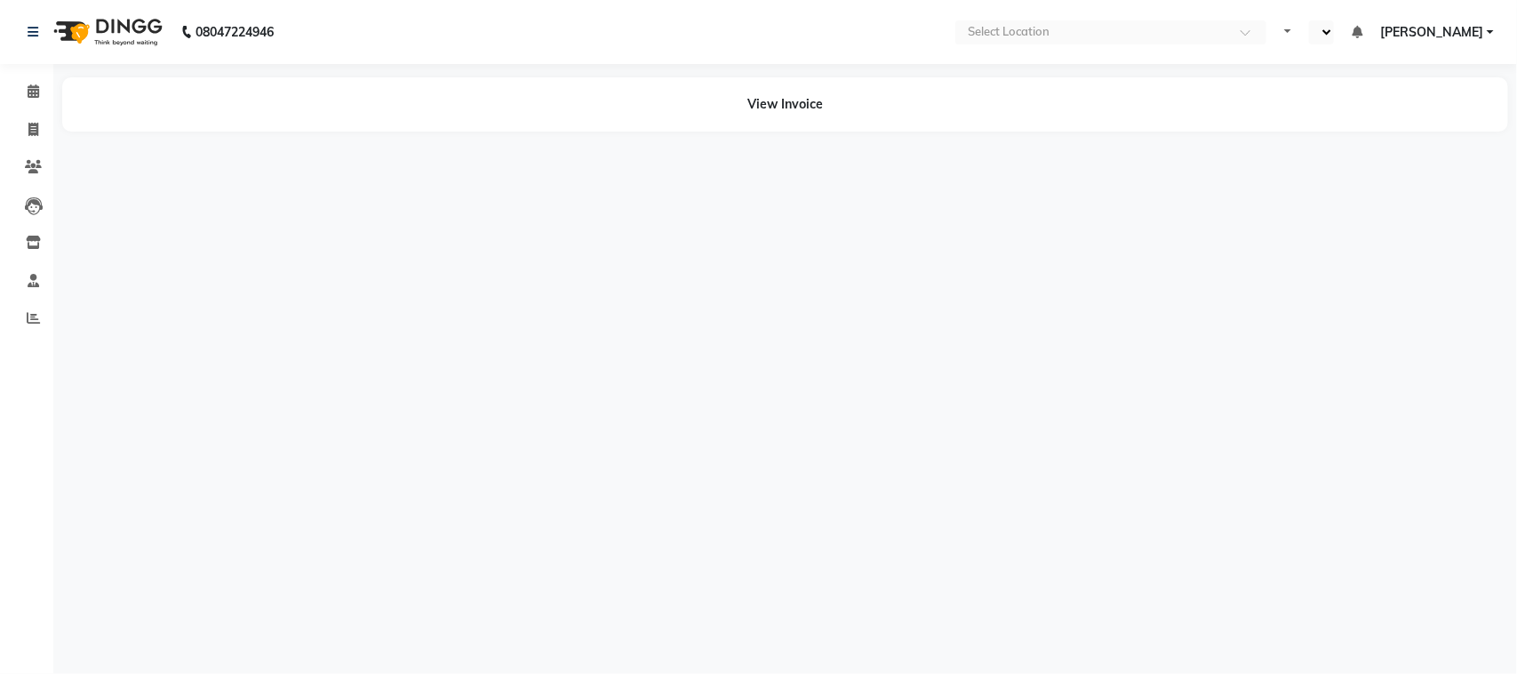
select select "en"
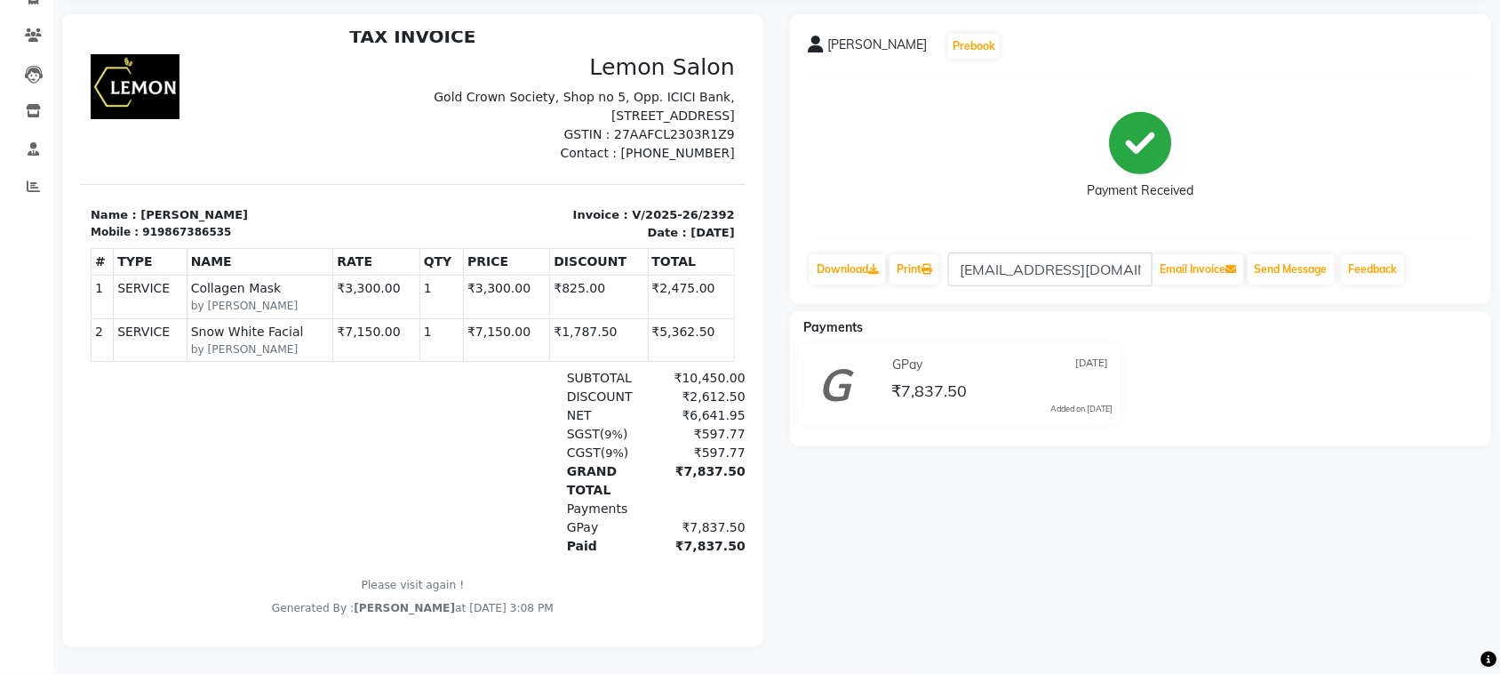
scroll to position [148, 0]
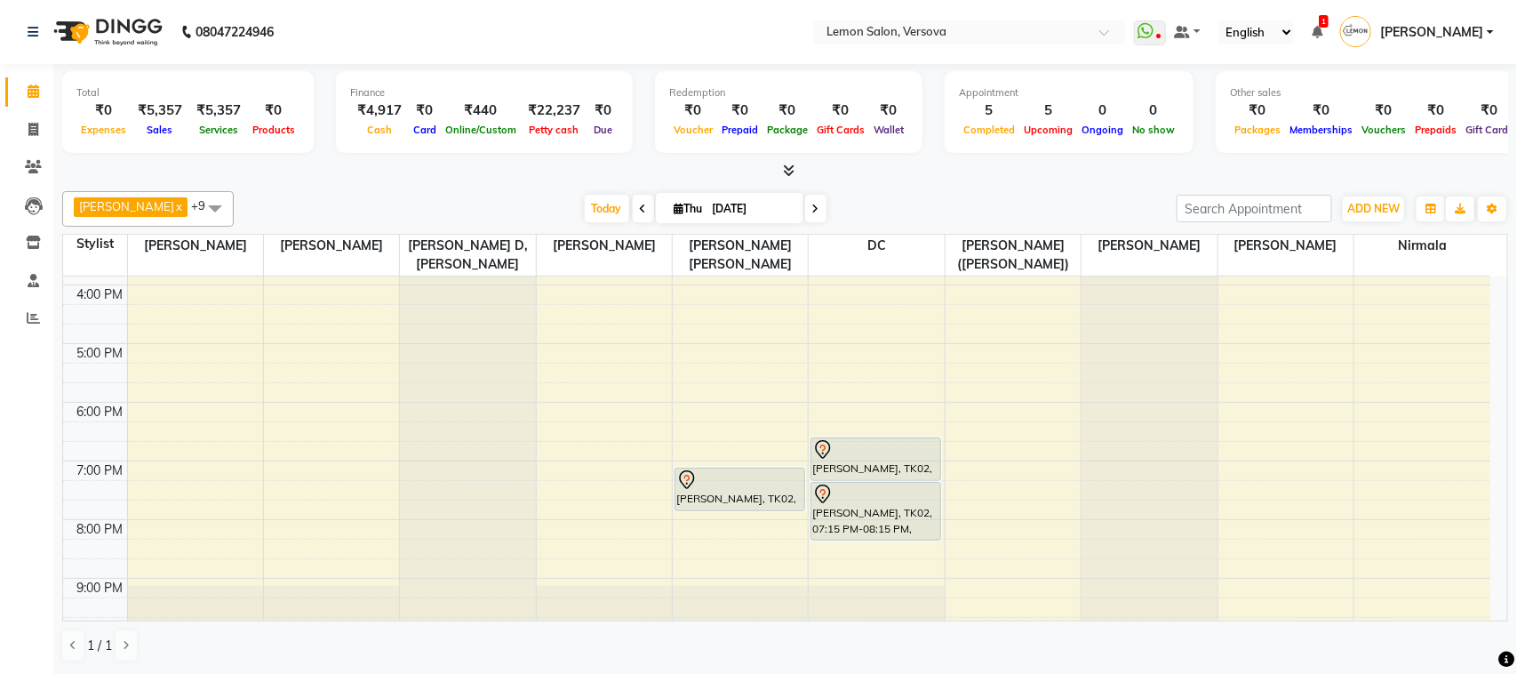
scroll to position [440, 0]
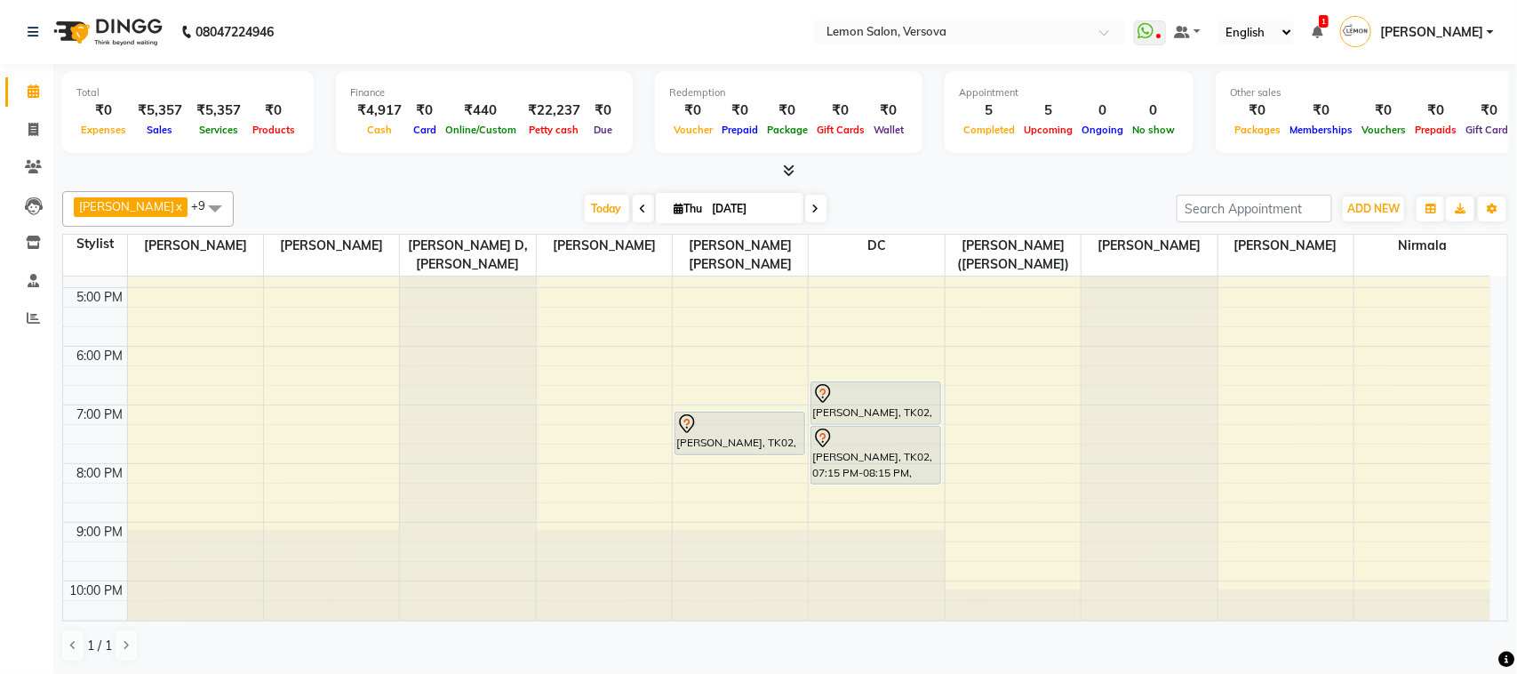
scroll to position [485, 0]
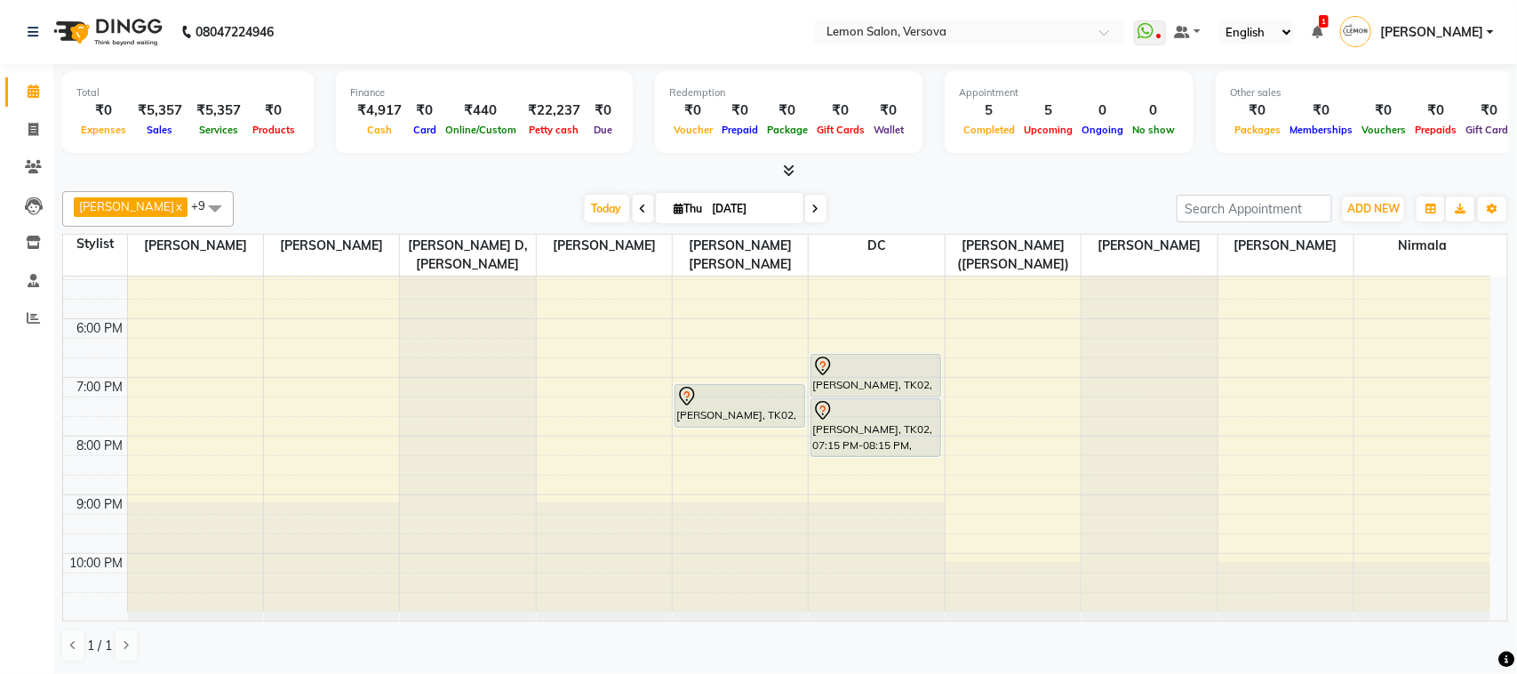
click at [580, 194] on div "Alim Shah x Asif Salmani x DC x Gufran Salmani x Margaret Marshak D,souza x Mil…" at bounding box center [785, 209] width 1446 height 36
click at [585, 200] on span "Today" at bounding box center [607, 209] width 44 height 28
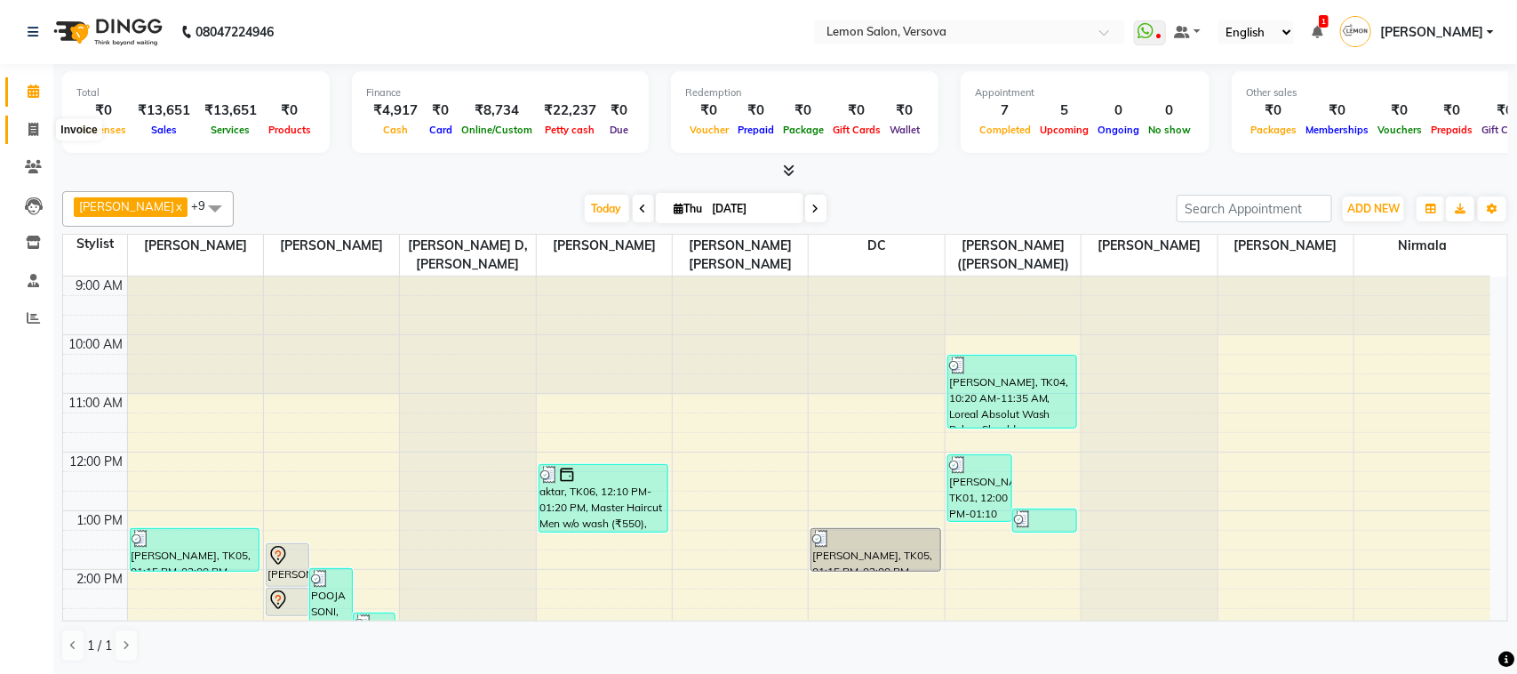
click at [20, 134] on span at bounding box center [33, 130] width 31 height 20
select select "564"
select select "service"
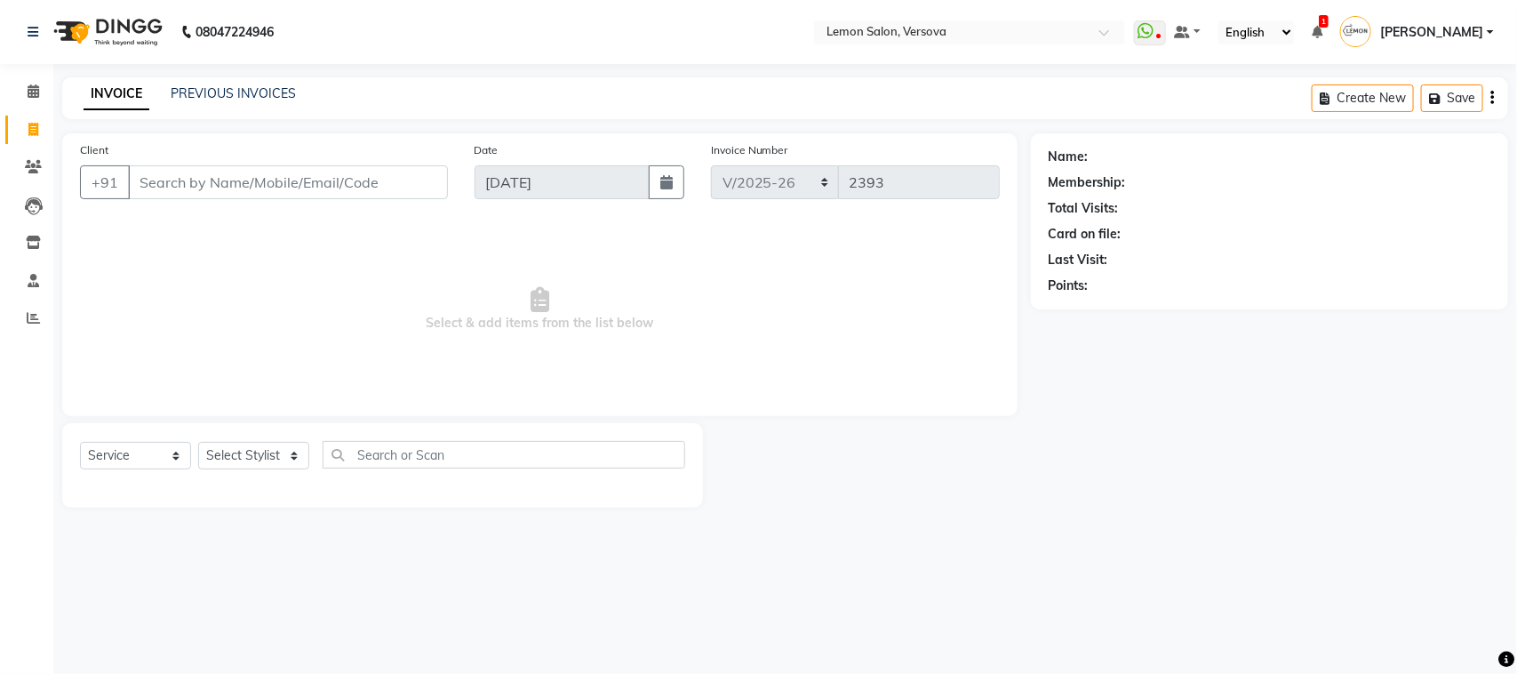
click at [242, 192] on input "Client" at bounding box center [288, 182] width 320 height 34
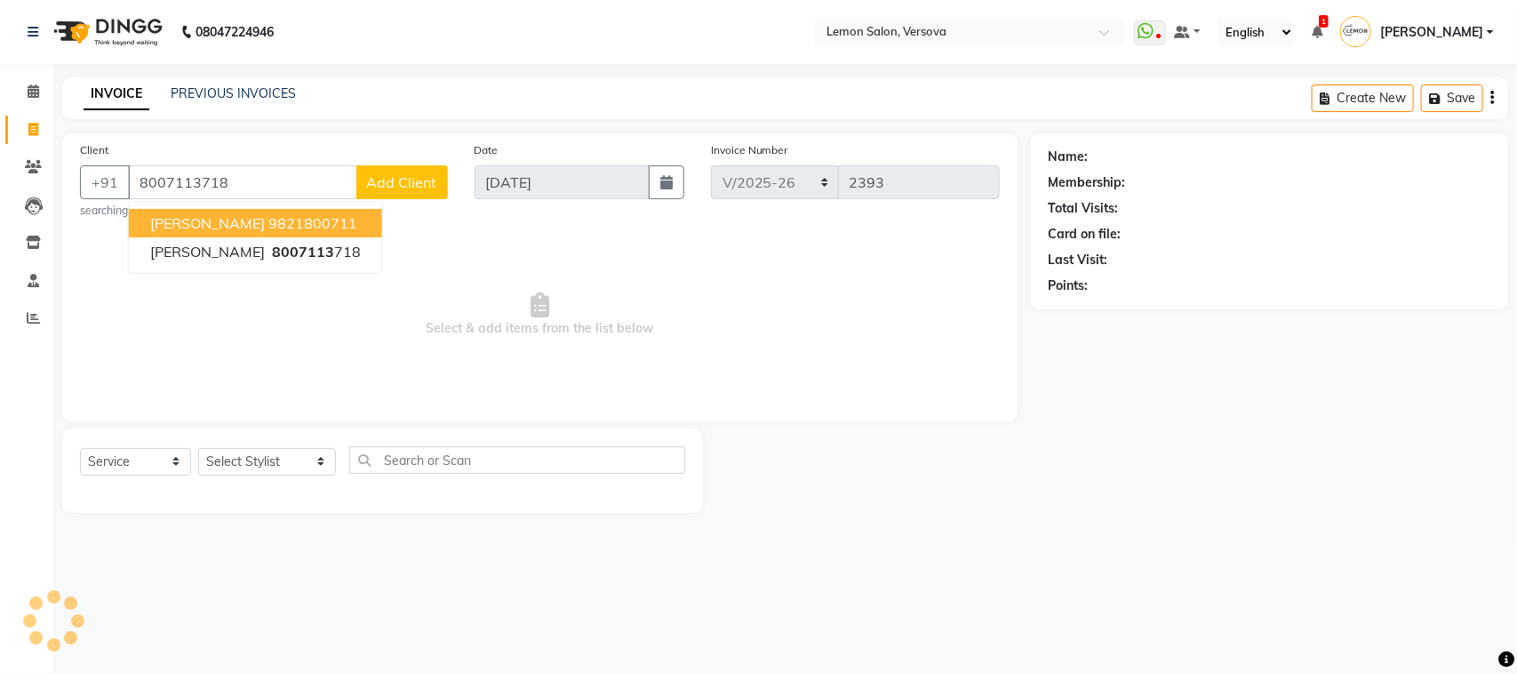
type input "8007113718"
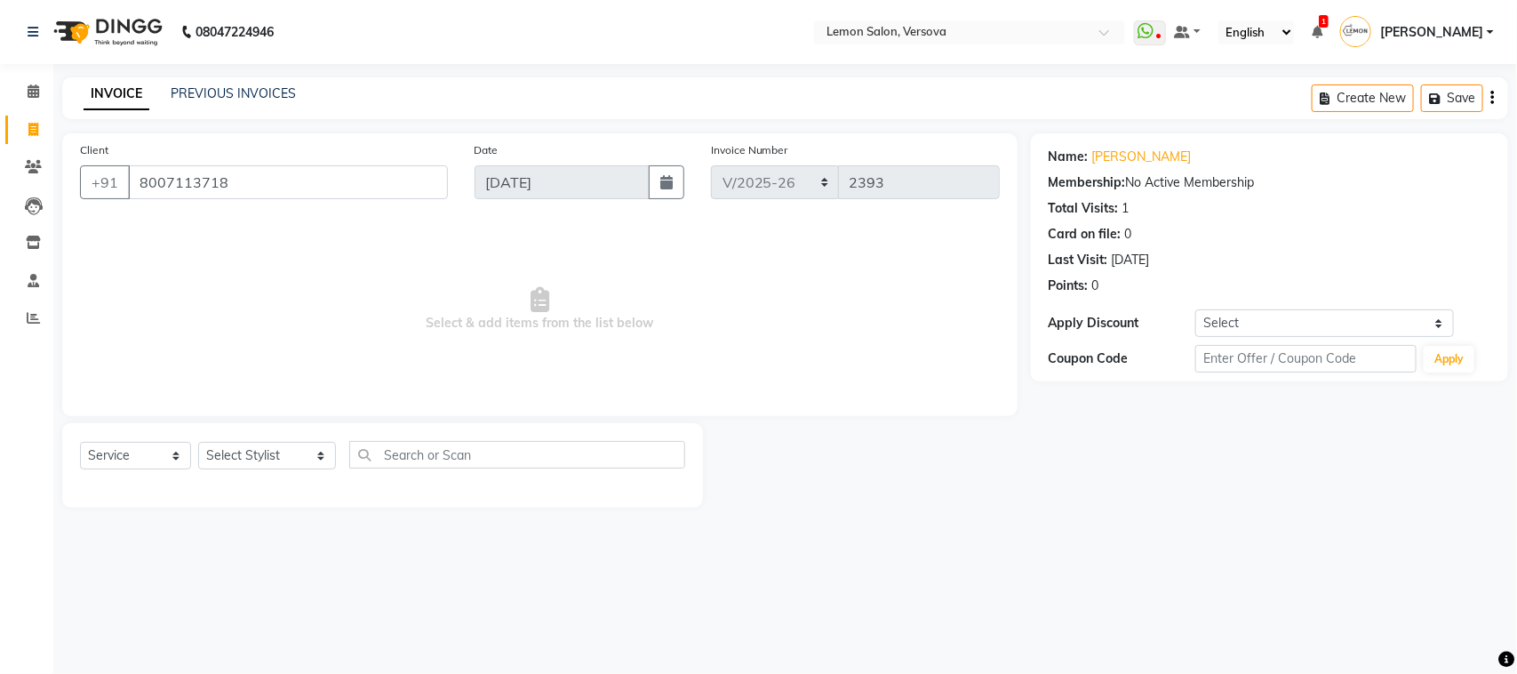
click at [477, 318] on span "Select & add items from the list below" at bounding box center [540, 309] width 920 height 178
click at [225, 465] on select "Select Stylist [PERSON_NAME] [PERSON_NAME] DC [PERSON_NAME] [PERSON_NAME] D,[PE…" at bounding box center [267, 456] width 138 height 28
select select "7408"
click at [198, 442] on select "Select Stylist [PERSON_NAME] [PERSON_NAME] DC [PERSON_NAME] [PERSON_NAME] D,[PE…" at bounding box center [267, 456] width 138 height 28
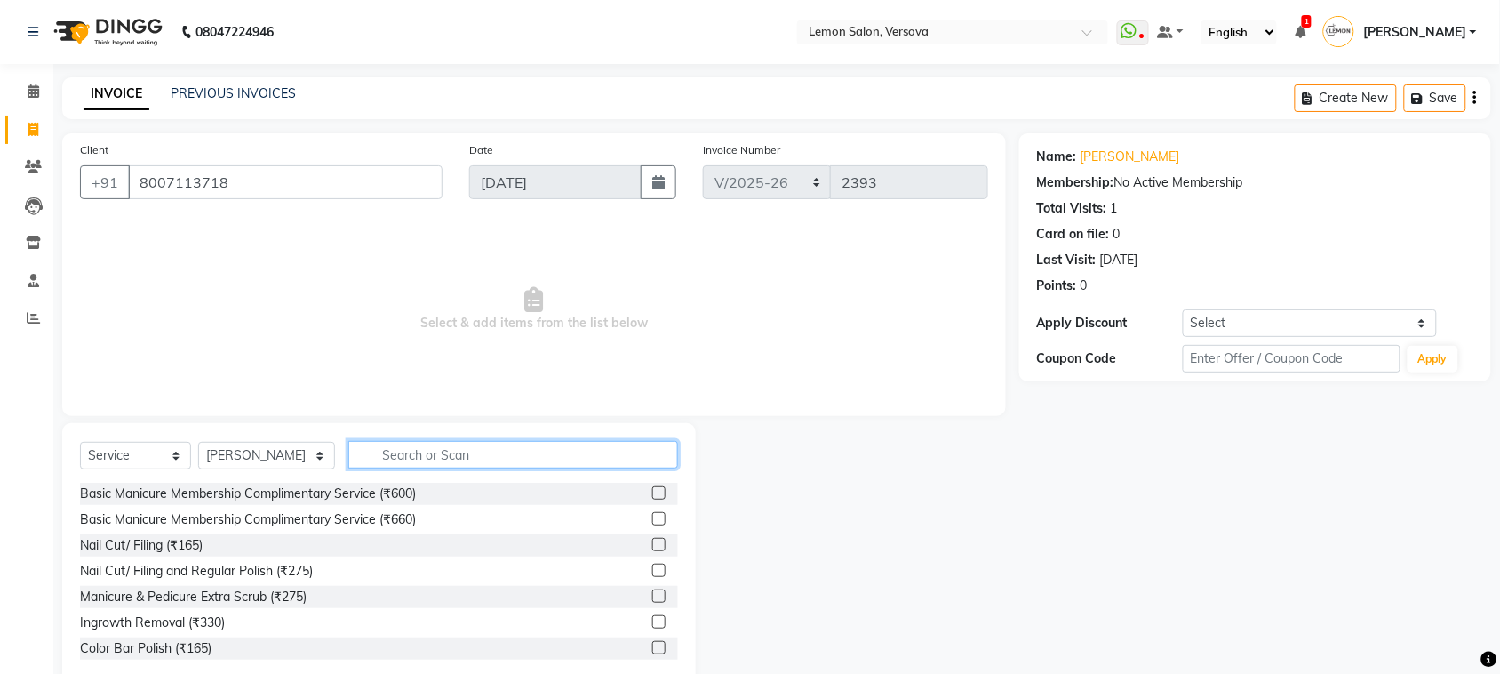
click at [396, 464] on input "text" at bounding box center [513, 455] width 330 height 28
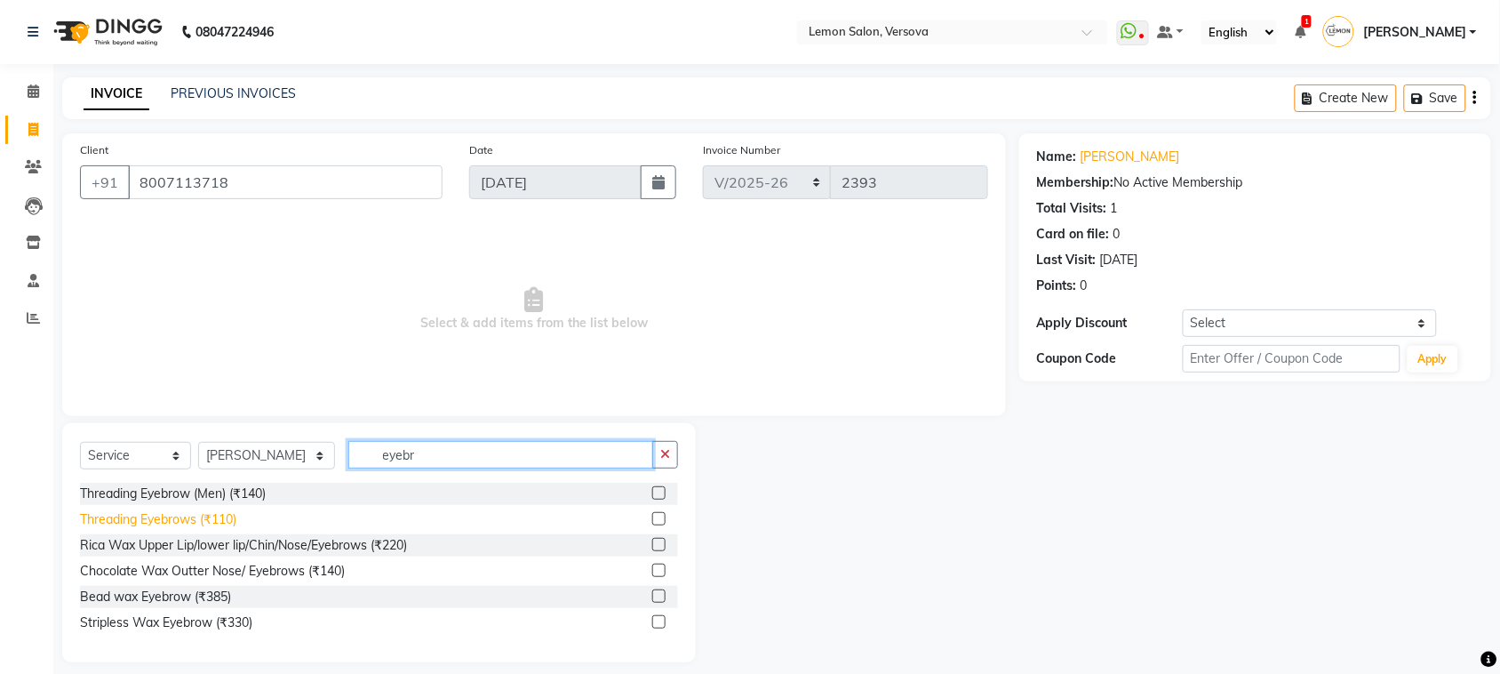
type input "eyebr"
click at [200, 523] on div "Threading Eyebrows (₹110)" at bounding box center [158, 519] width 156 height 19
checkbox input "false"
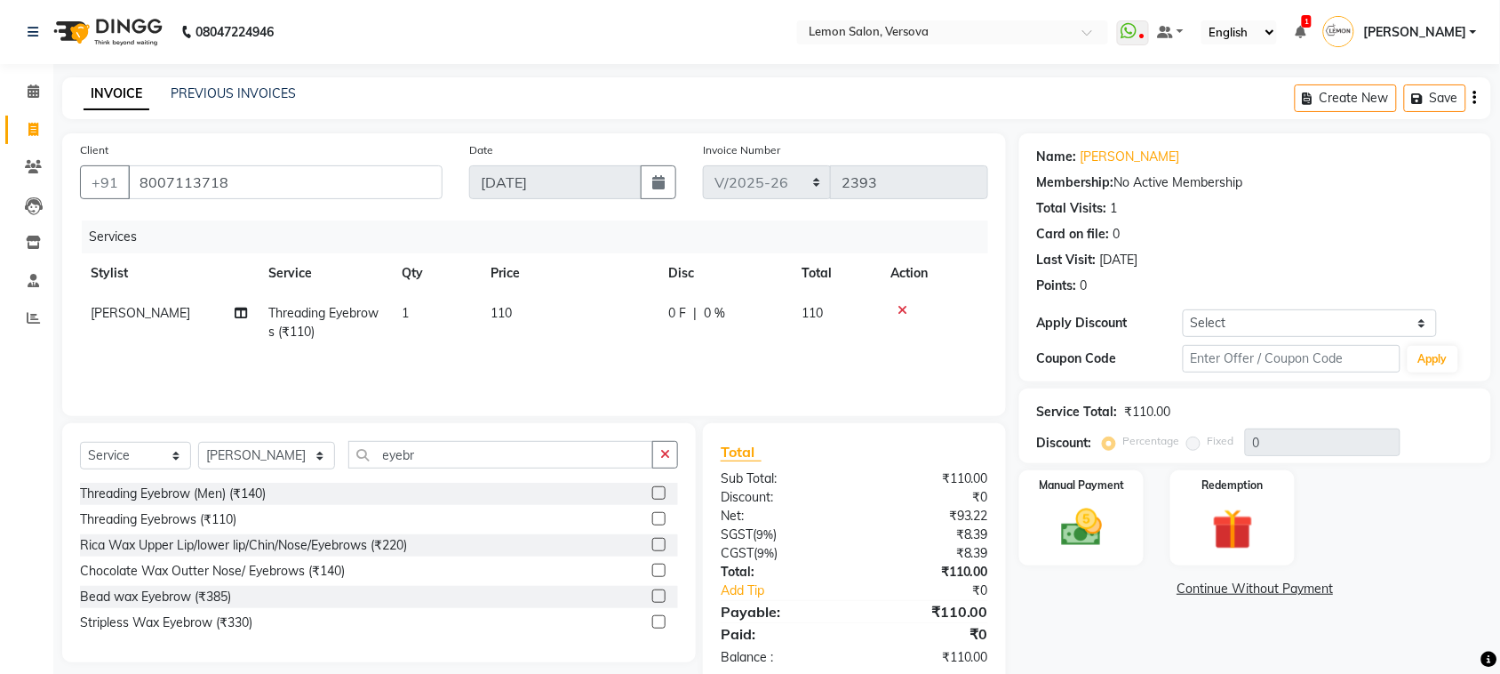
click at [440, 437] on div "Select Service Product Membership Package Voucher Prepaid Gift Card Select Styl…" at bounding box center [379, 542] width 634 height 239
click at [438, 444] on input "eyebr" at bounding box center [500, 455] width 305 height 28
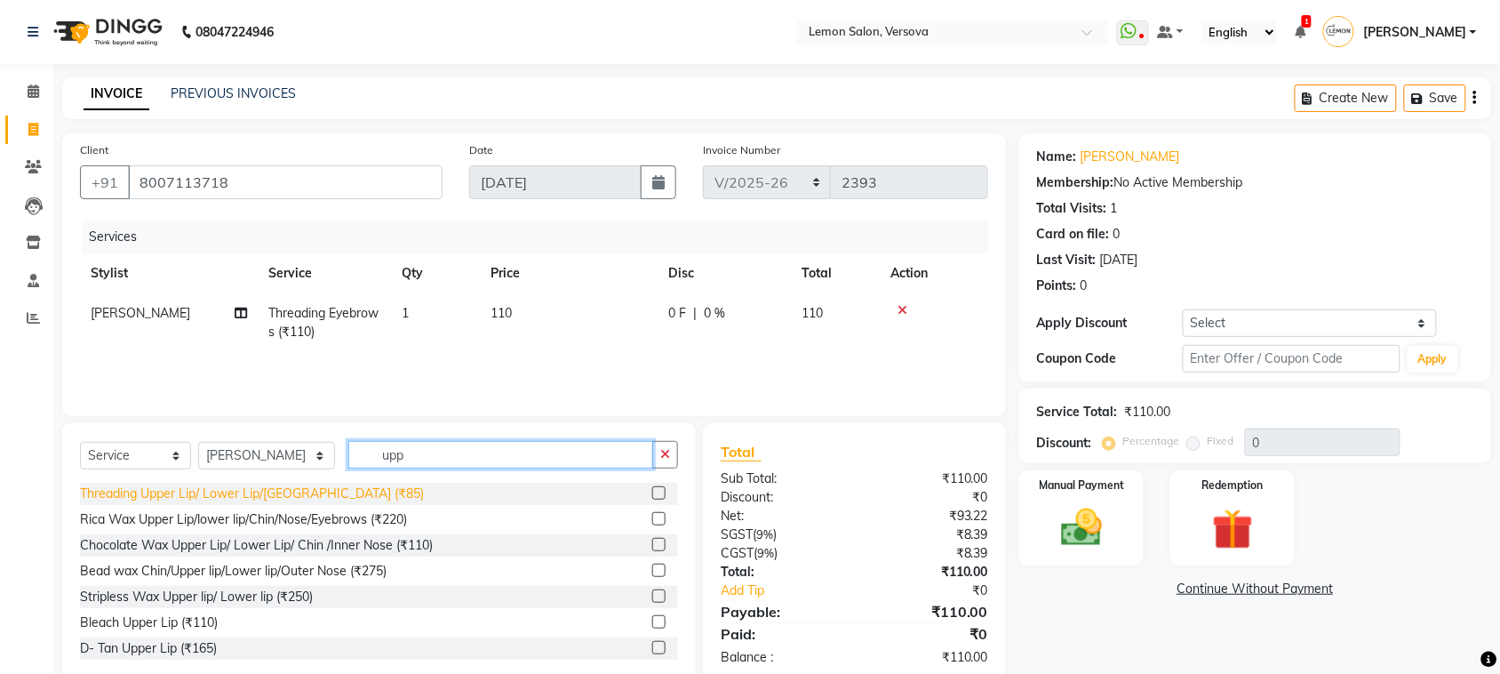
type input "upp"
click at [244, 492] on div "Threading Upper Lip/ Lower Lip/[GEOGRAPHIC_DATA] (₹85)" at bounding box center [252, 493] width 344 height 19
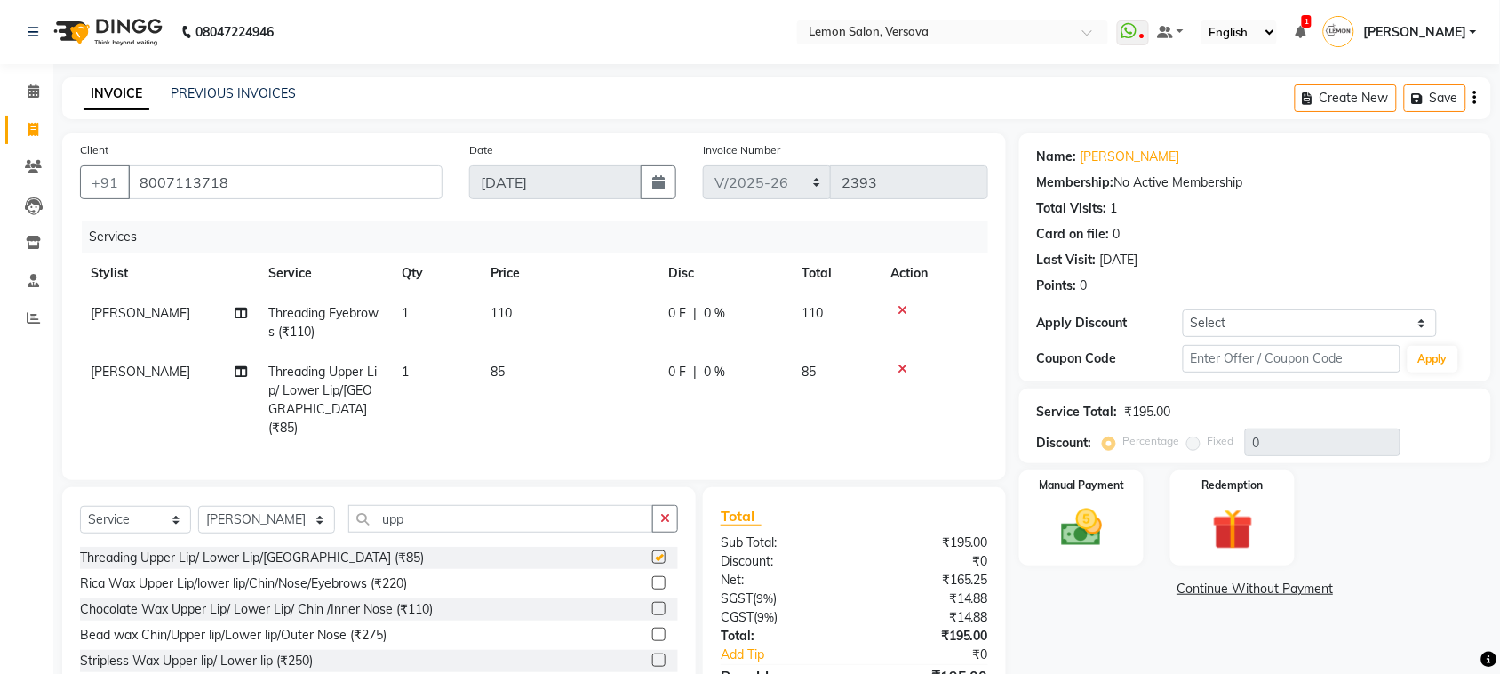
checkbox input "false"
click at [431, 388] on td "1" at bounding box center [435, 400] width 89 height 96
select select "7408"
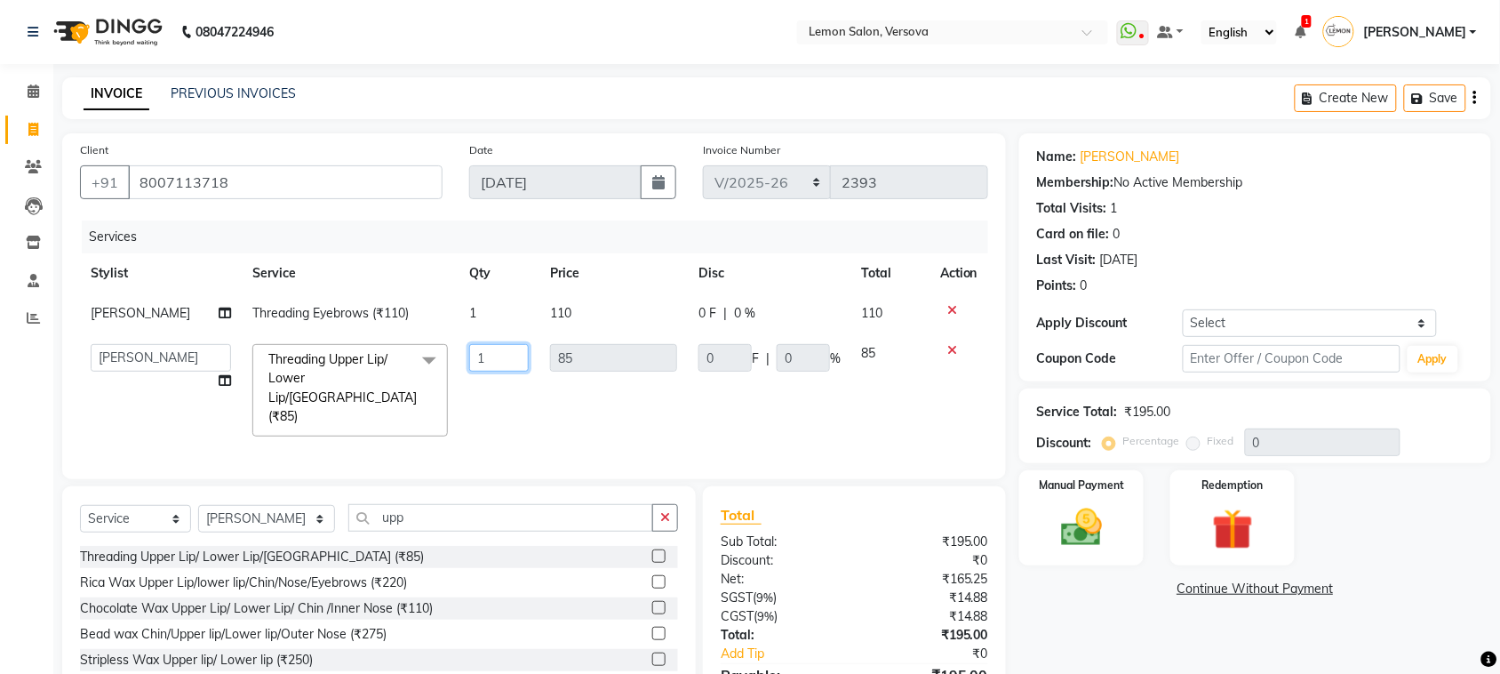
click at [492, 358] on input "1" at bounding box center [499, 358] width 60 height 28
type input "2"
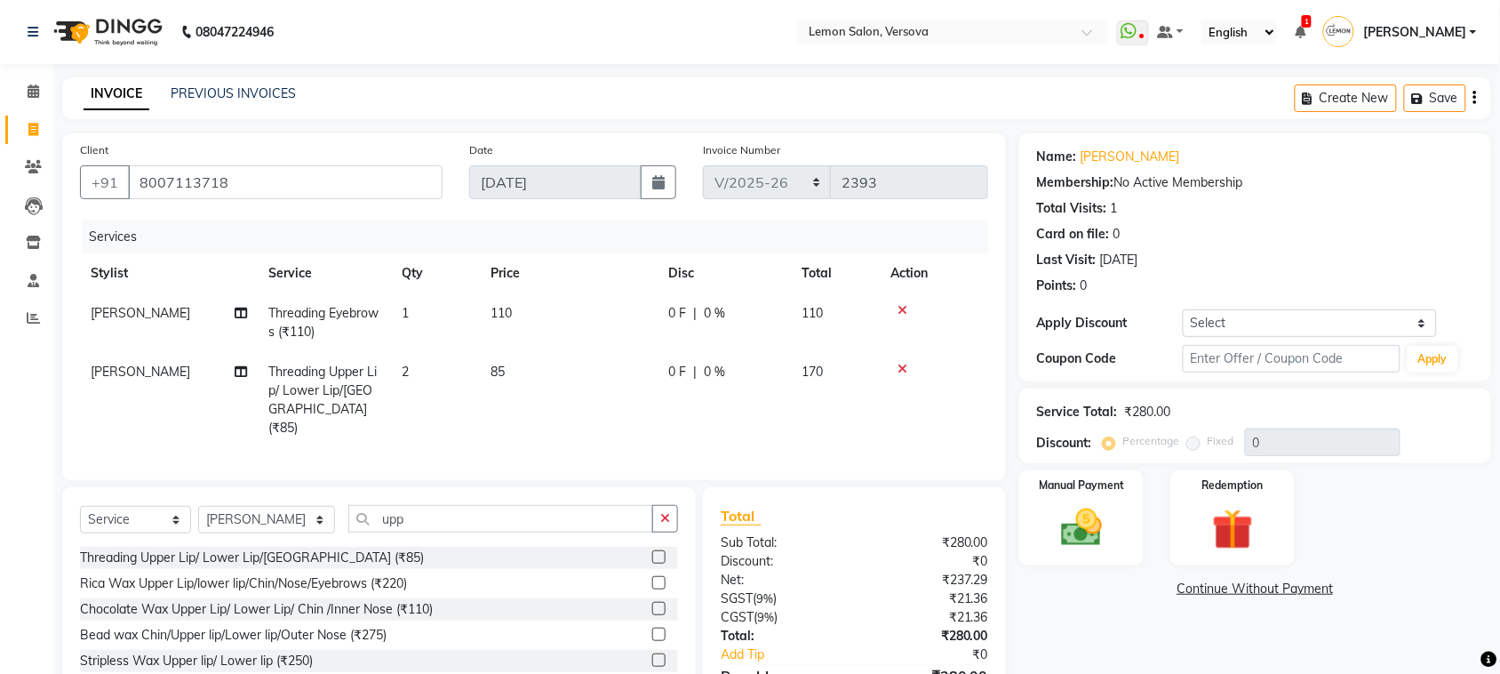
click at [508, 151] on div "Date 04-09-2025" at bounding box center [573, 176] width 234 height 73
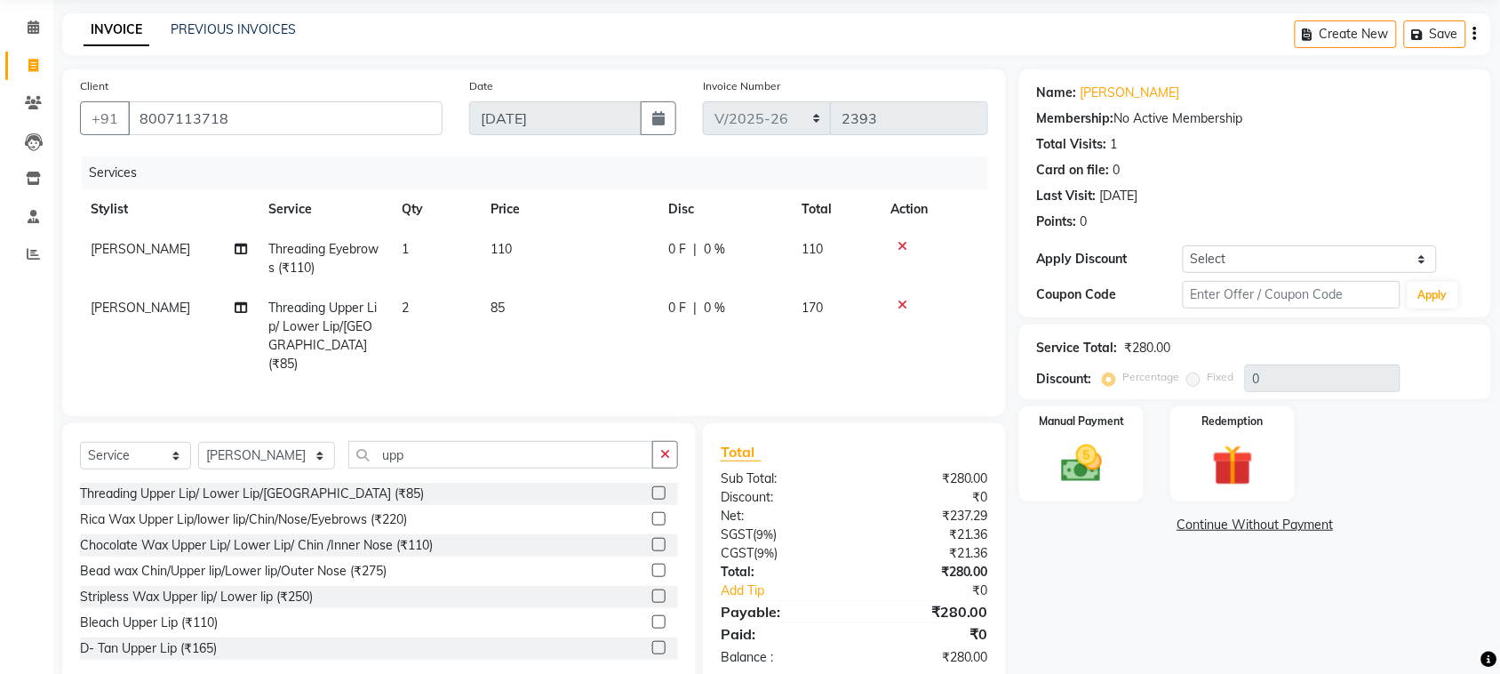
scroll to position [100, 0]
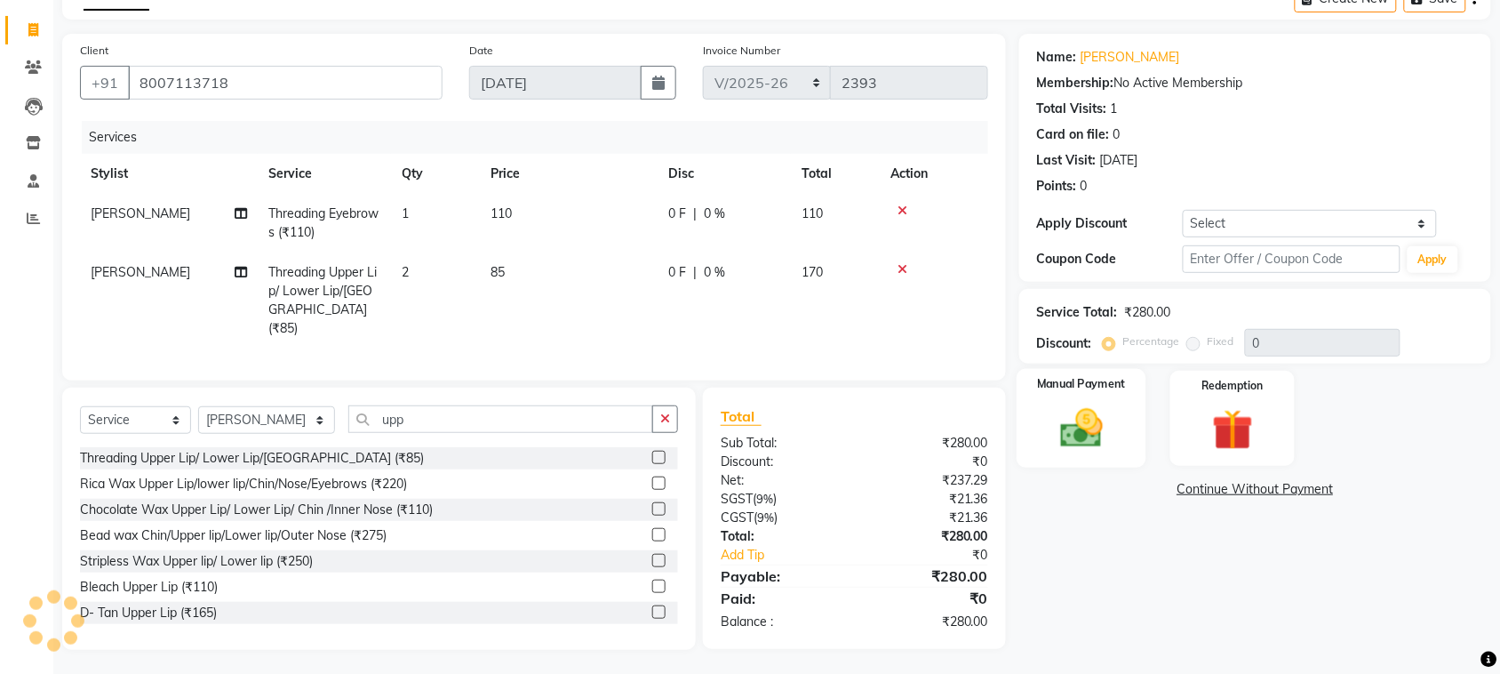
click at [1096, 454] on div "Manual Payment" at bounding box center [1082, 419] width 130 height 100
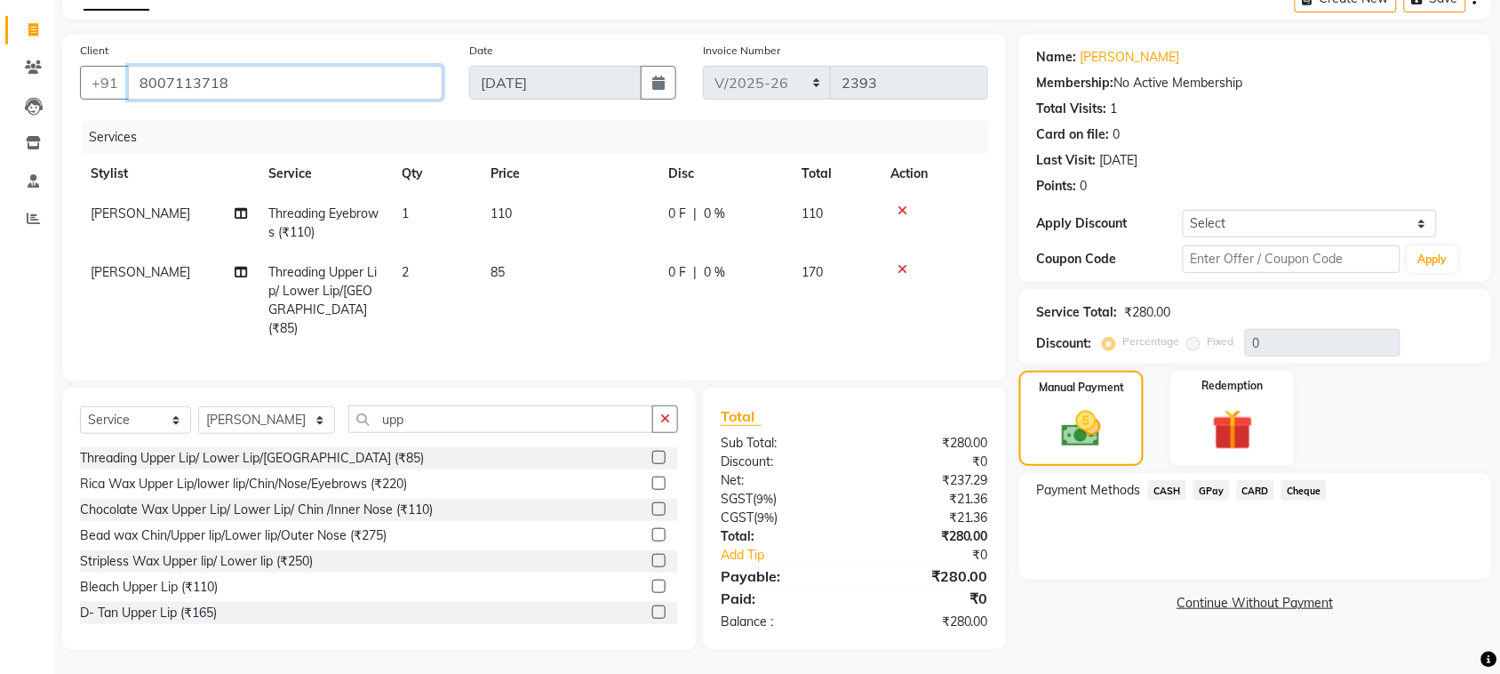
click at [376, 78] on input "8007113718" at bounding box center [285, 83] width 315 height 34
click at [1246, 489] on span "CARD" at bounding box center [1256, 490] width 38 height 20
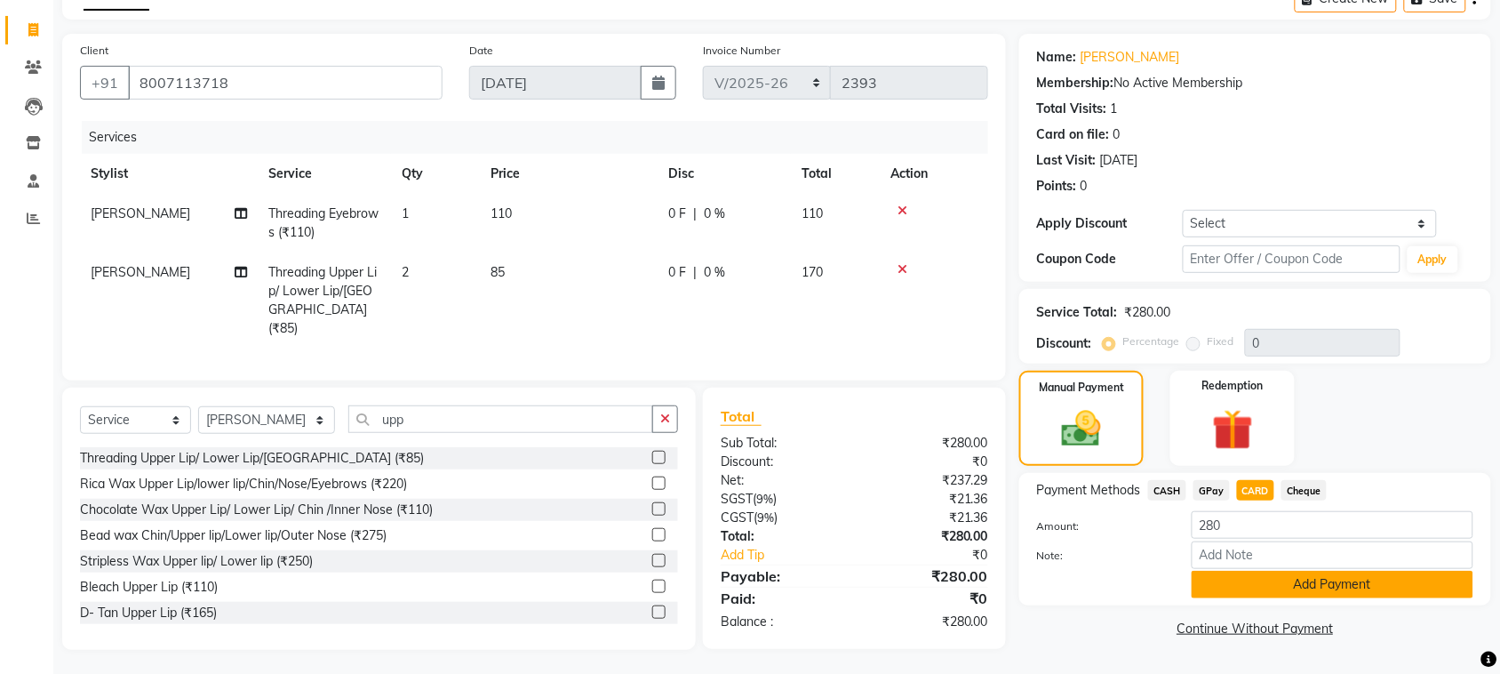
click at [1225, 588] on button "Add Payment" at bounding box center [1333, 585] width 282 height 28
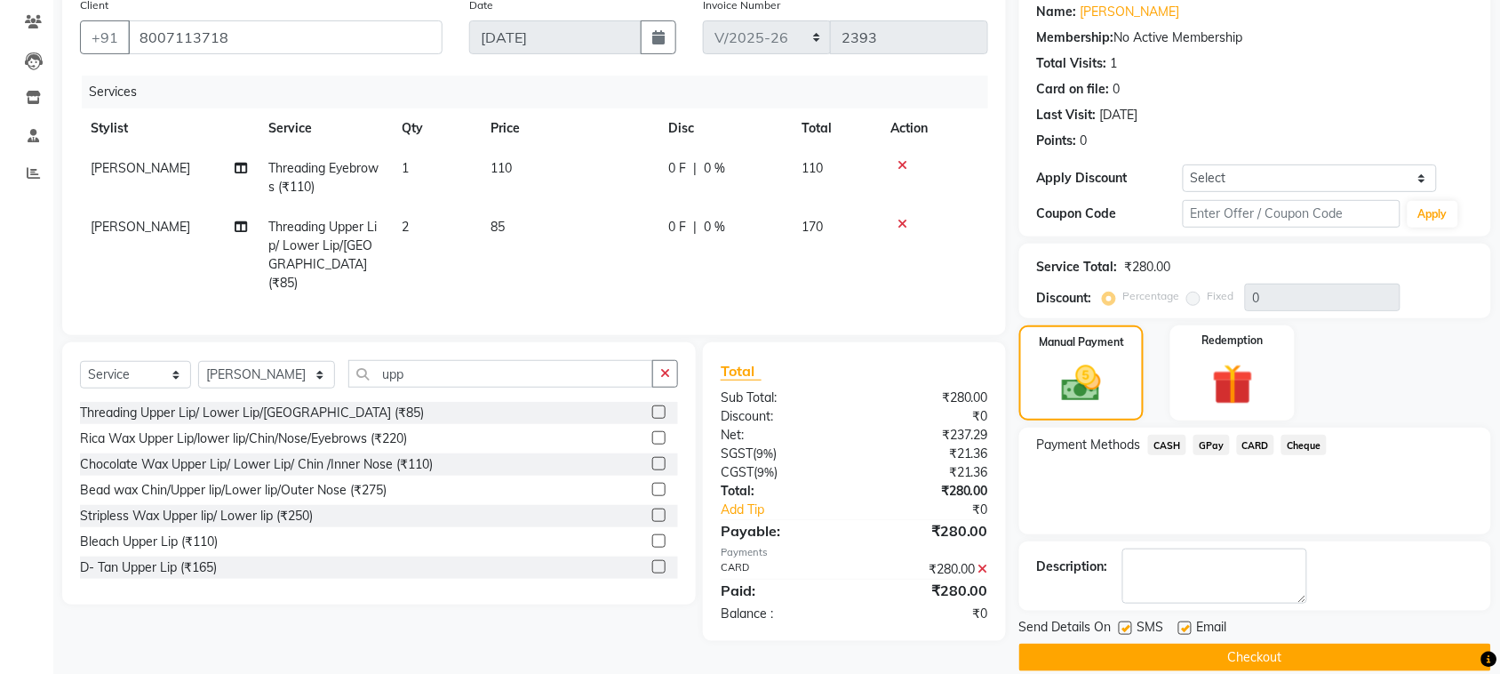
scroll to position [170, 0]
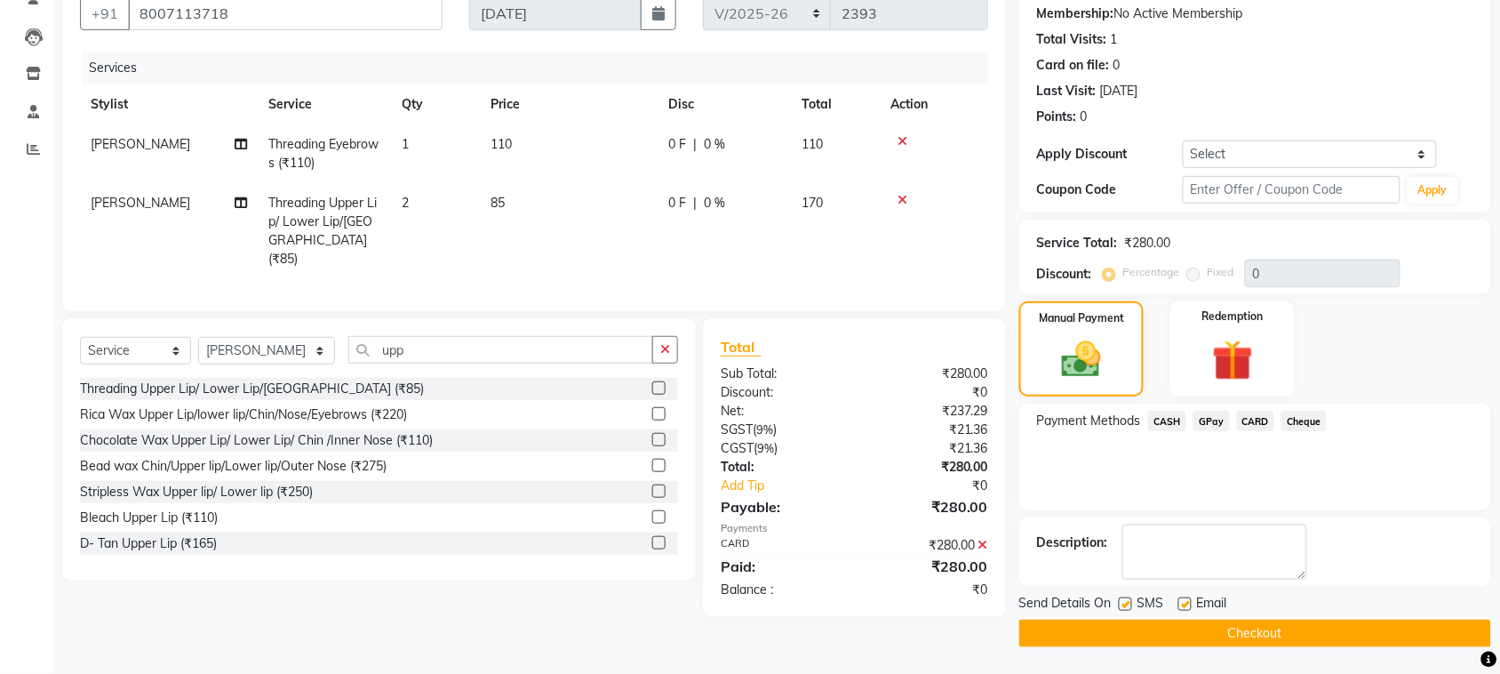
click at [1182, 596] on div "Email" at bounding box center [1210, 605] width 63 height 22
click at [1121, 603] on label at bounding box center [1125, 603] width 13 height 13
click at [1121, 603] on input "checkbox" at bounding box center [1125, 605] width 12 height 12
checkbox input "false"
click at [1188, 606] on label at bounding box center [1185, 603] width 13 height 13
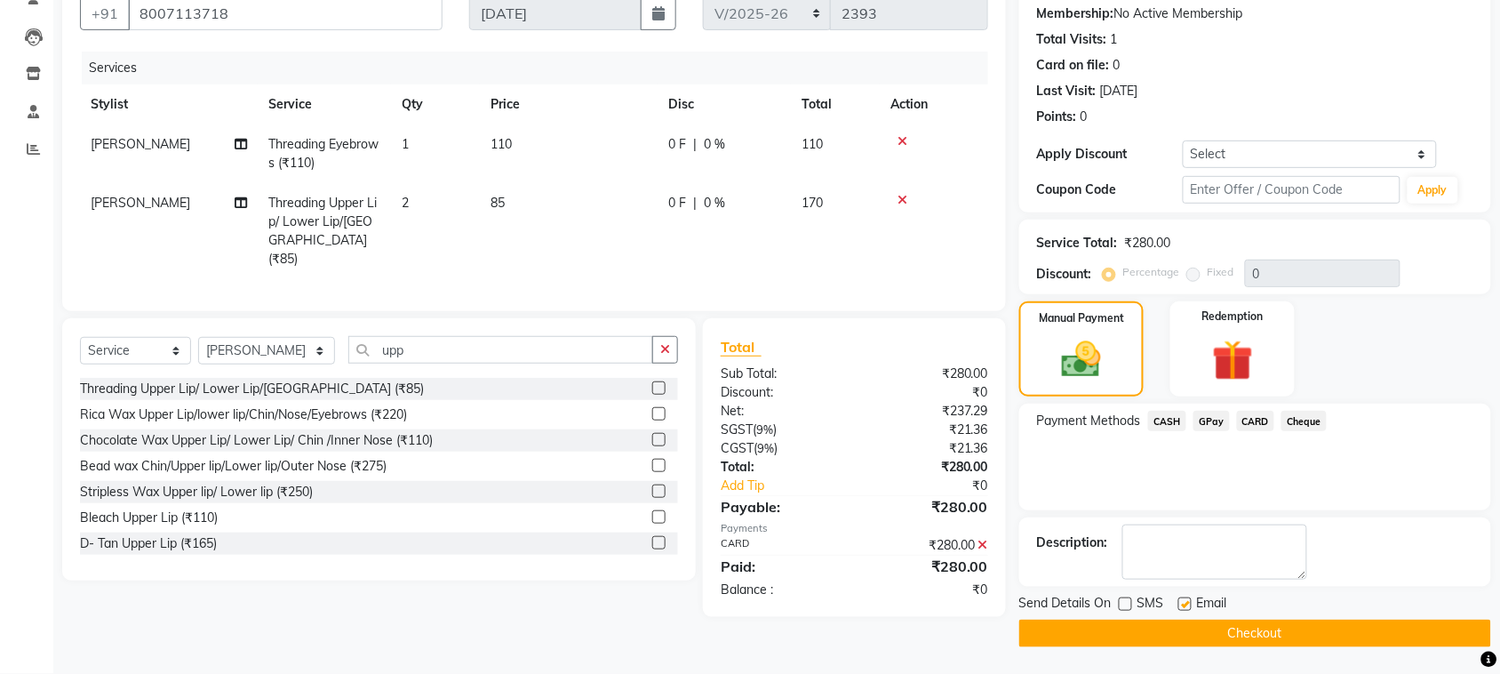
click at [1188, 606] on input "checkbox" at bounding box center [1185, 605] width 12 height 12
checkbox input "false"
click at [1188, 627] on button "Checkout" at bounding box center [1256, 634] width 472 height 28
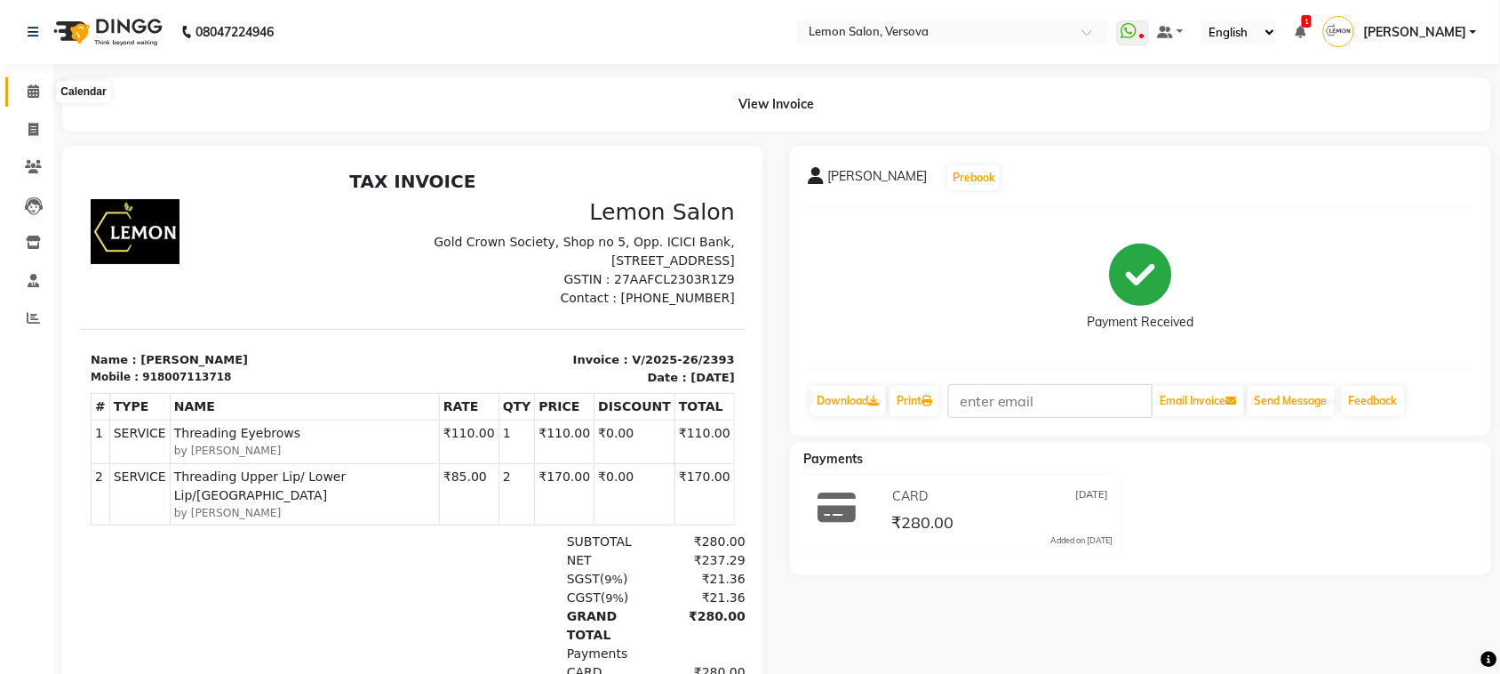
click at [28, 84] on icon at bounding box center [34, 90] width 12 height 13
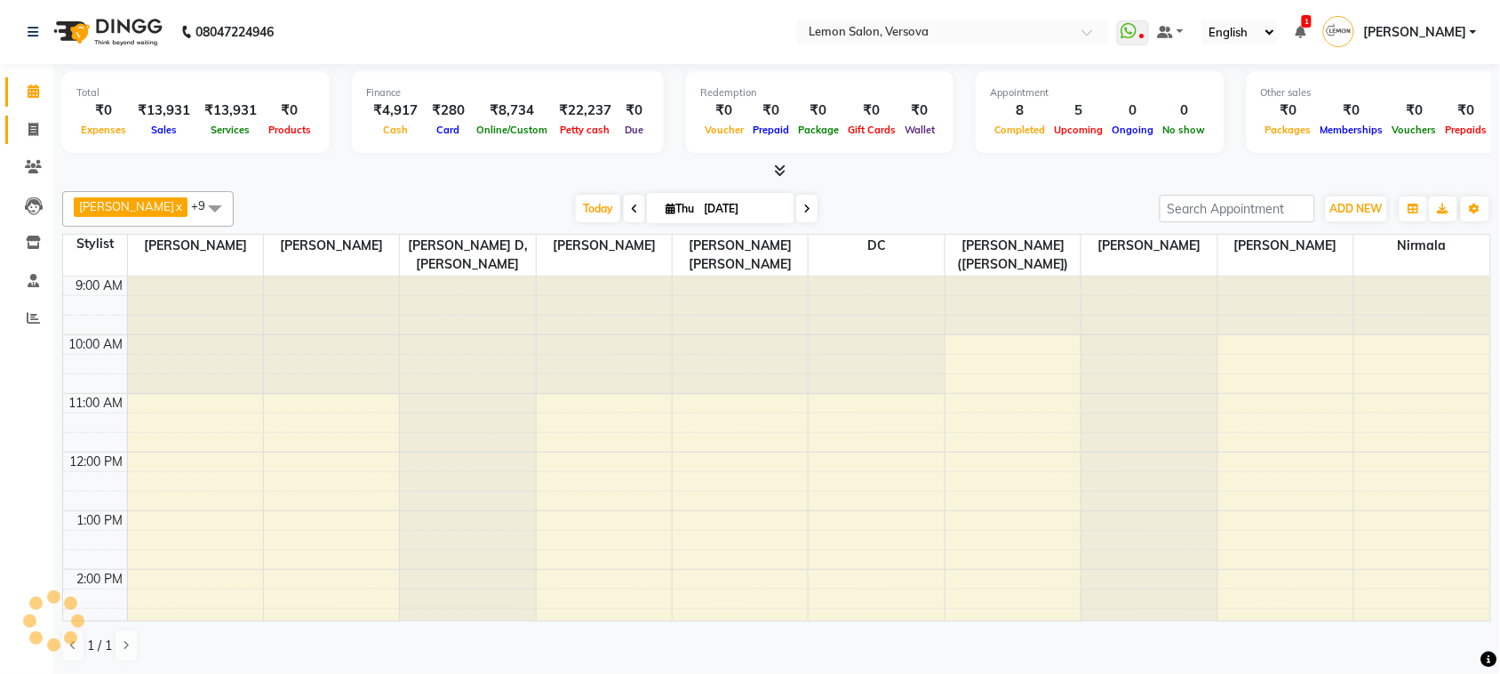
click at [40, 125] on span at bounding box center [33, 130] width 31 height 20
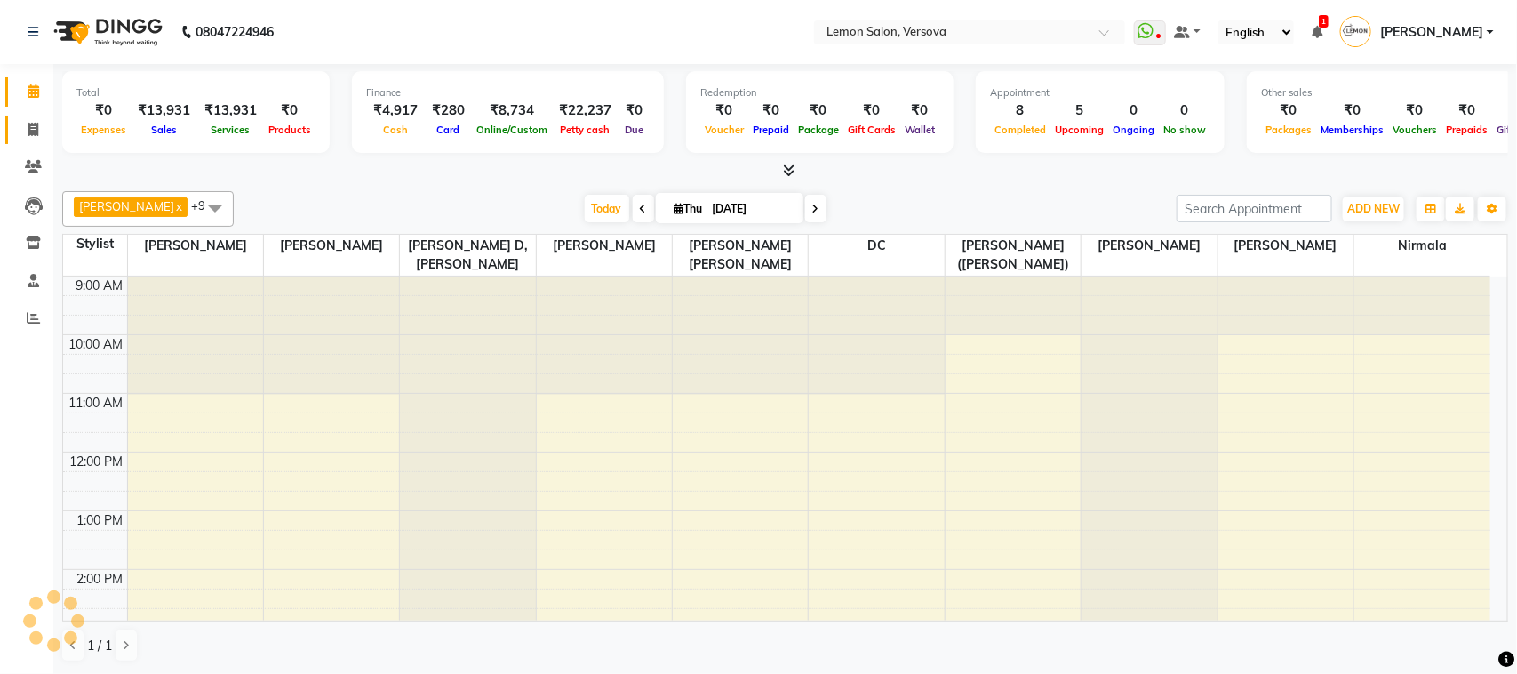
select select "service"
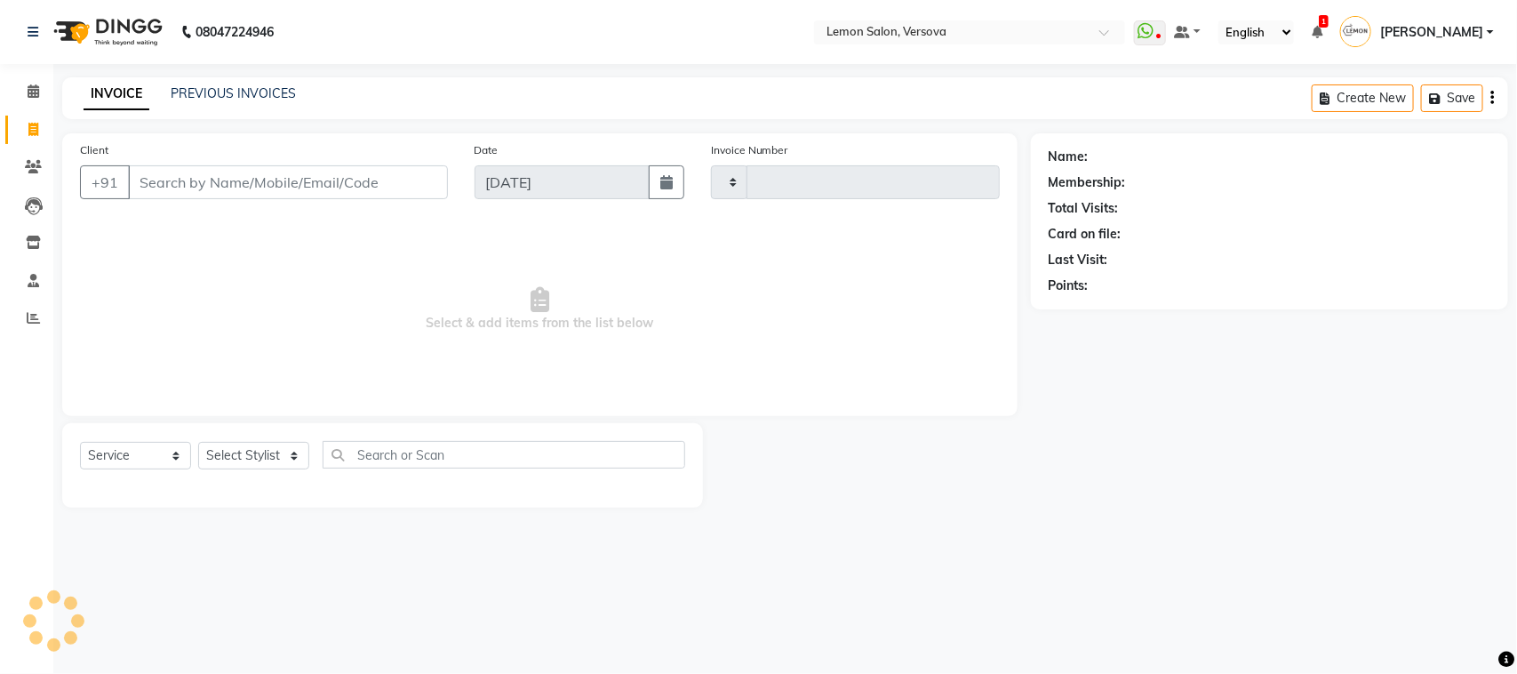
type input "2394"
select select "564"
click at [213, 176] on input "Client" at bounding box center [288, 182] width 320 height 34
type input "8007113718"
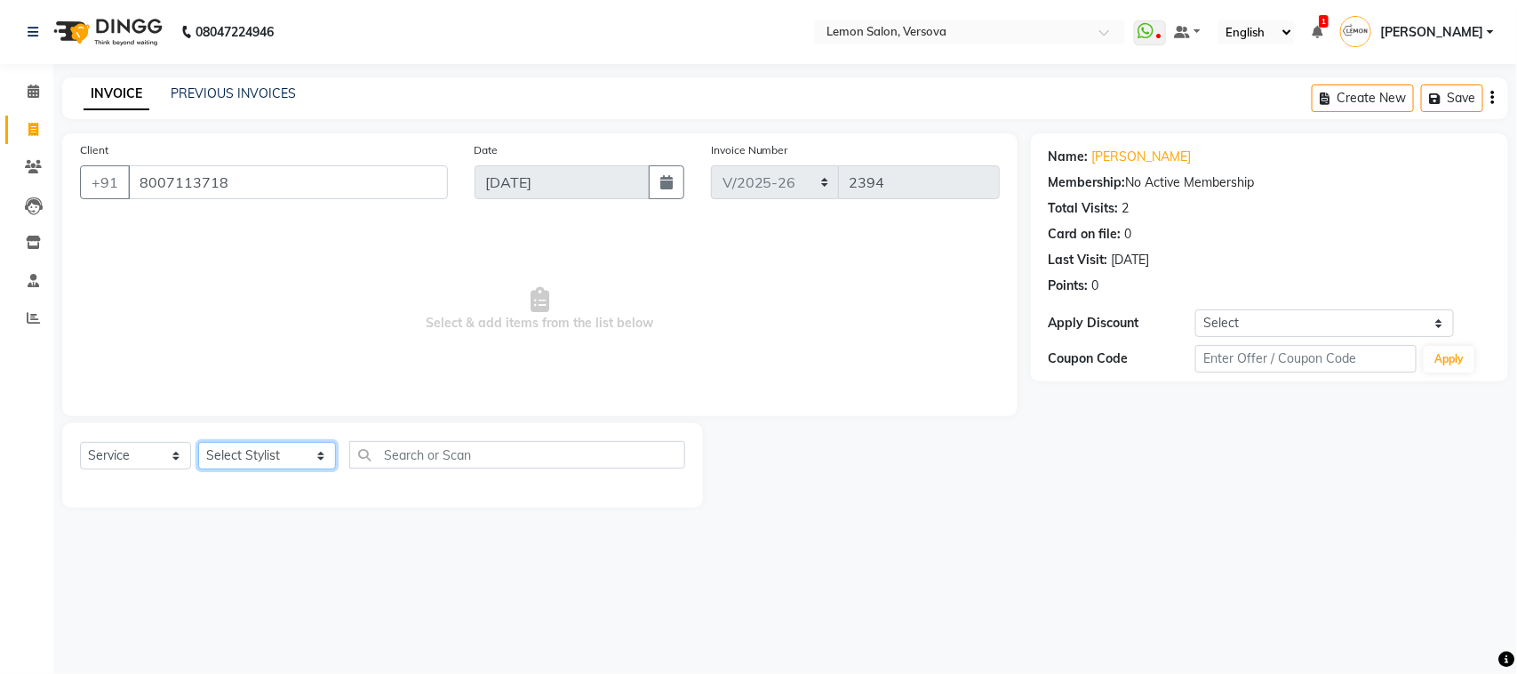
click at [267, 444] on select "Select Stylist Alim Shah Asif Salmani DC Gufran Salmani Margaret Marshak D,souz…" at bounding box center [267, 456] width 138 height 28
select select "20640"
click at [198, 442] on select "Select Stylist Alim Shah Asif Salmani DC Gufran Salmani Margaret Marshak D,souz…" at bounding box center [267, 456] width 138 height 28
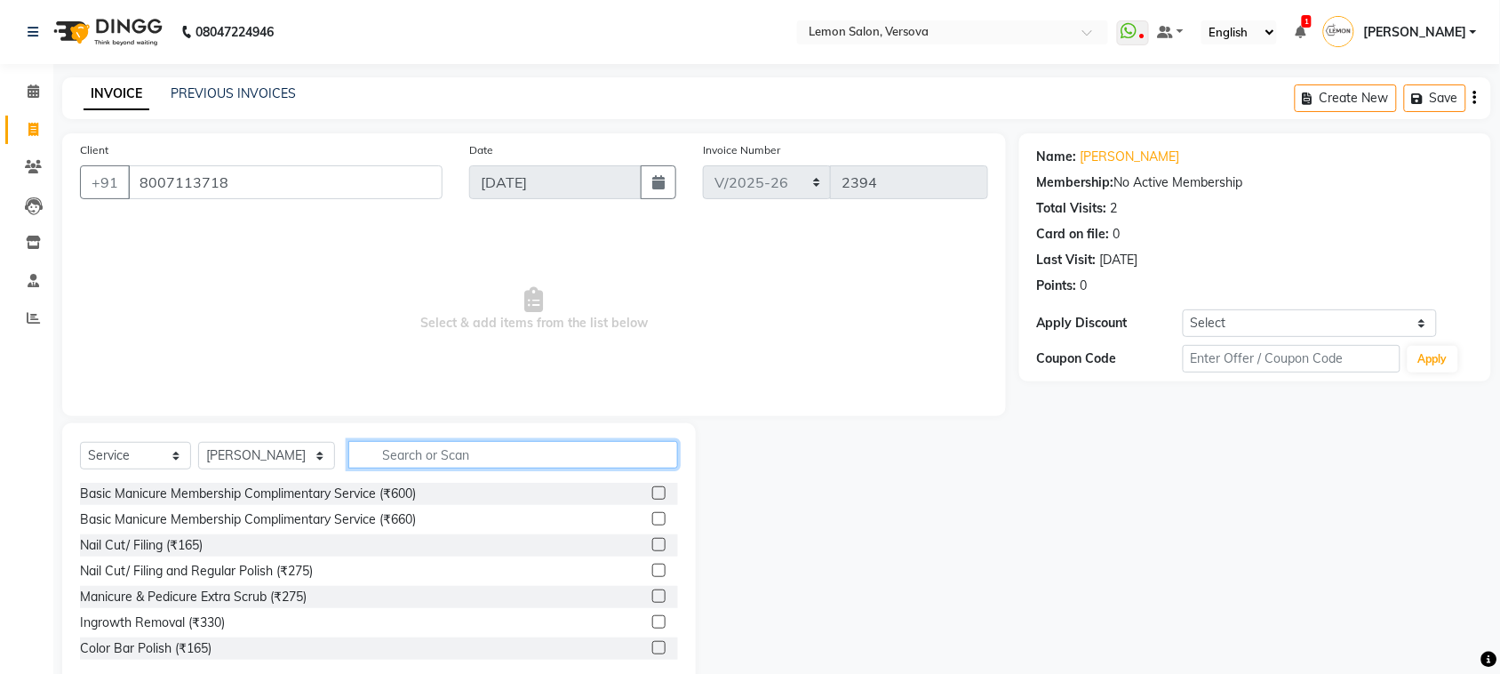
click at [385, 455] on input "text" at bounding box center [513, 455] width 330 height 28
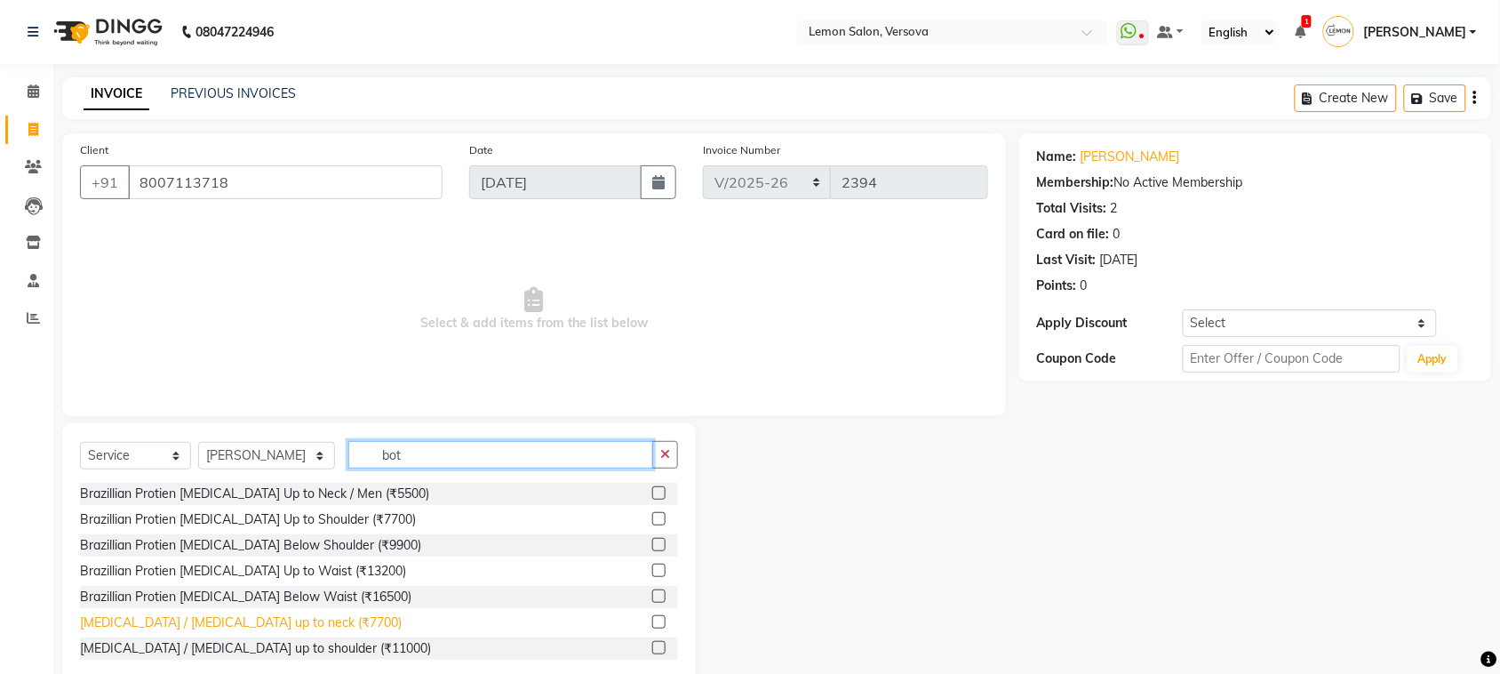
type input "bot"
click at [205, 622] on div "Botox / Biotin up to neck (₹7700)" at bounding box center [241, 622] width 322 height 19
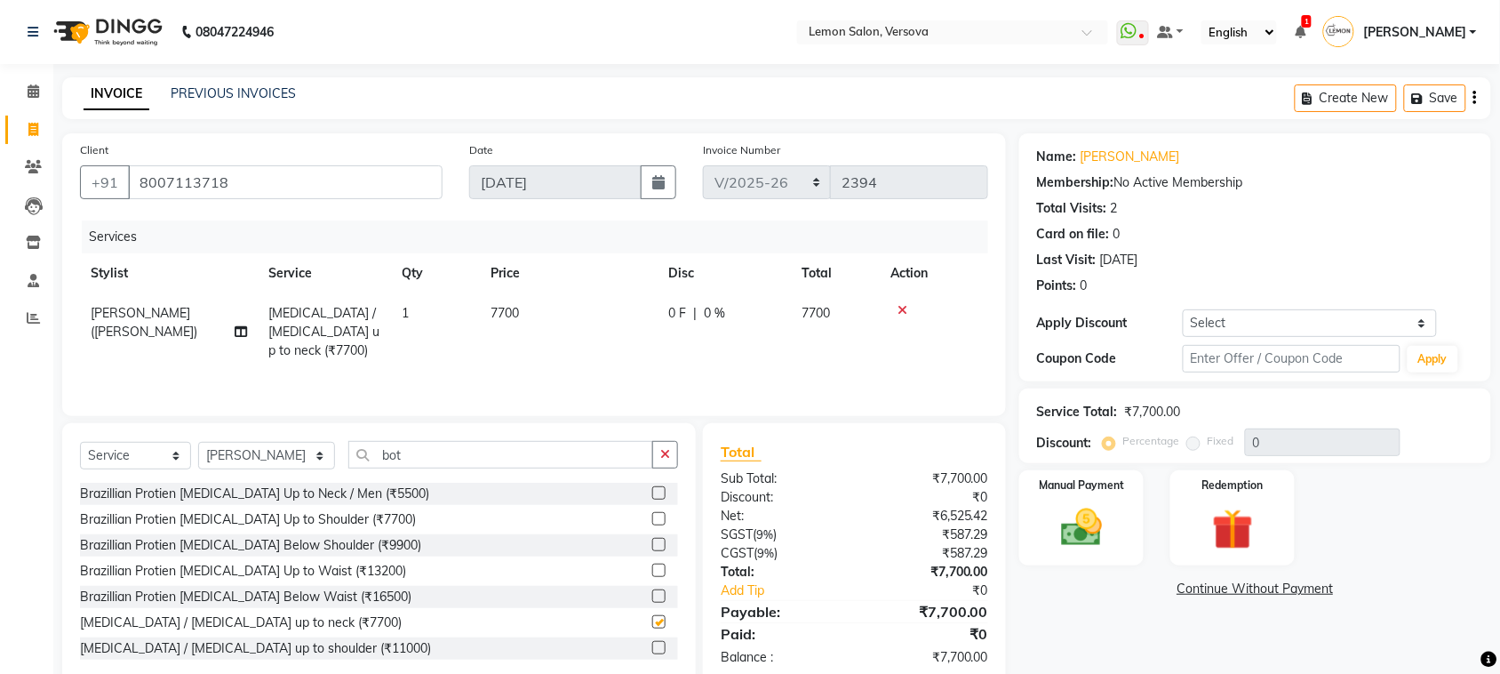
checkbox input "false"
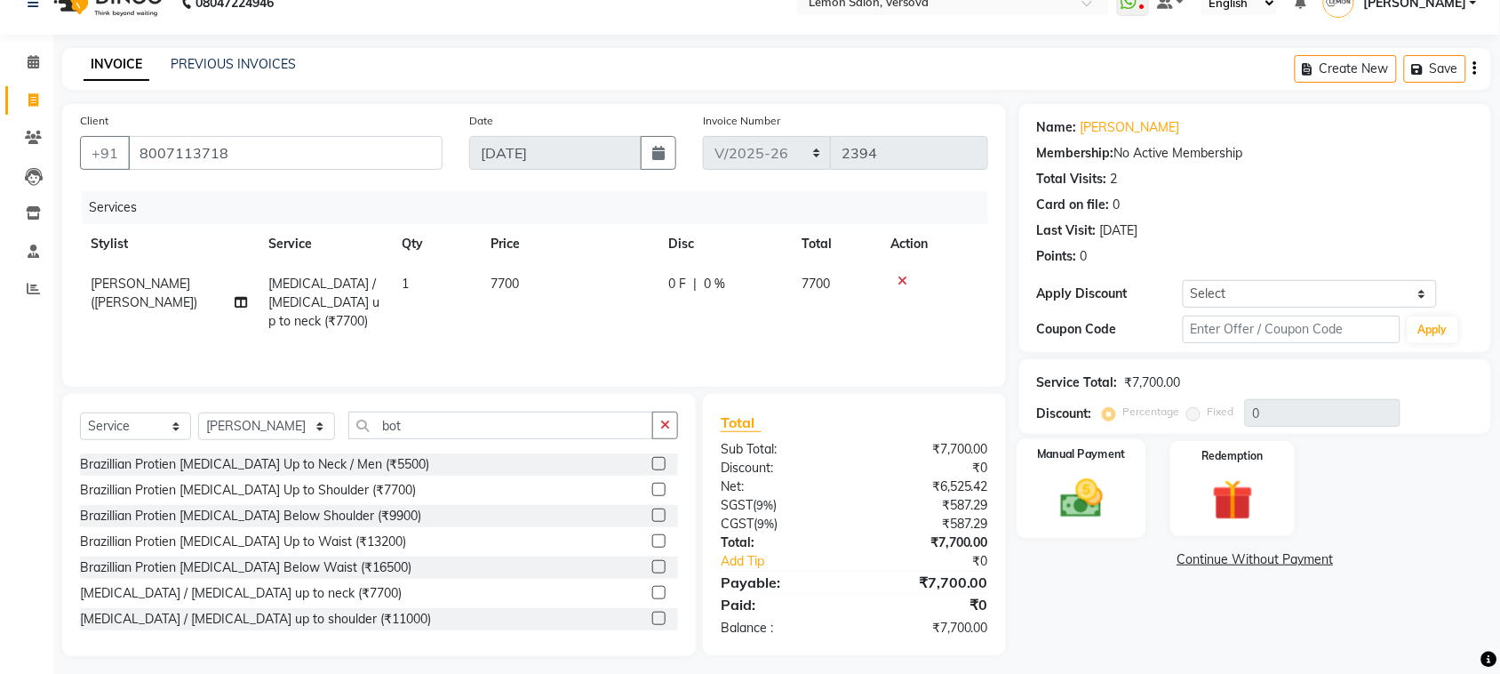
scroll to position [37, 0]
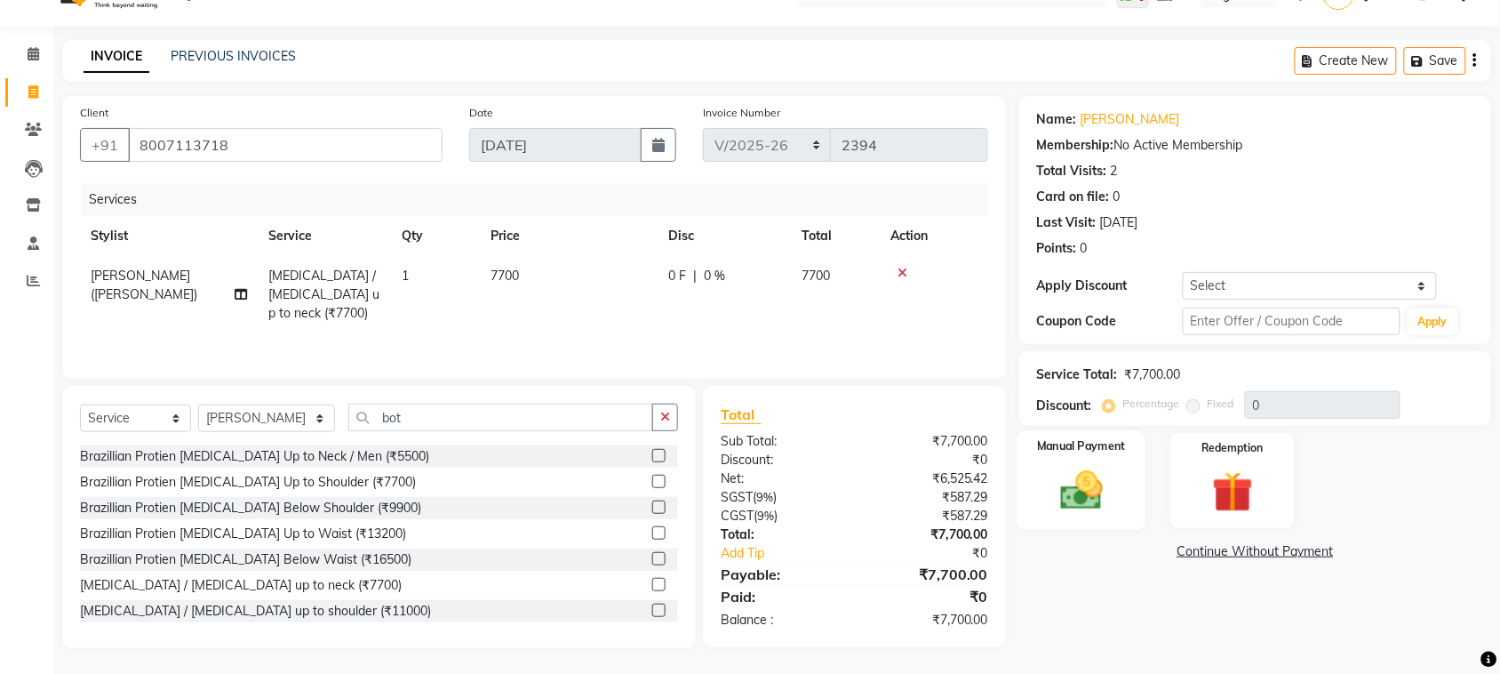
click at [1107, 493] on img at bounding box center [1081, 490] width 69 height 49
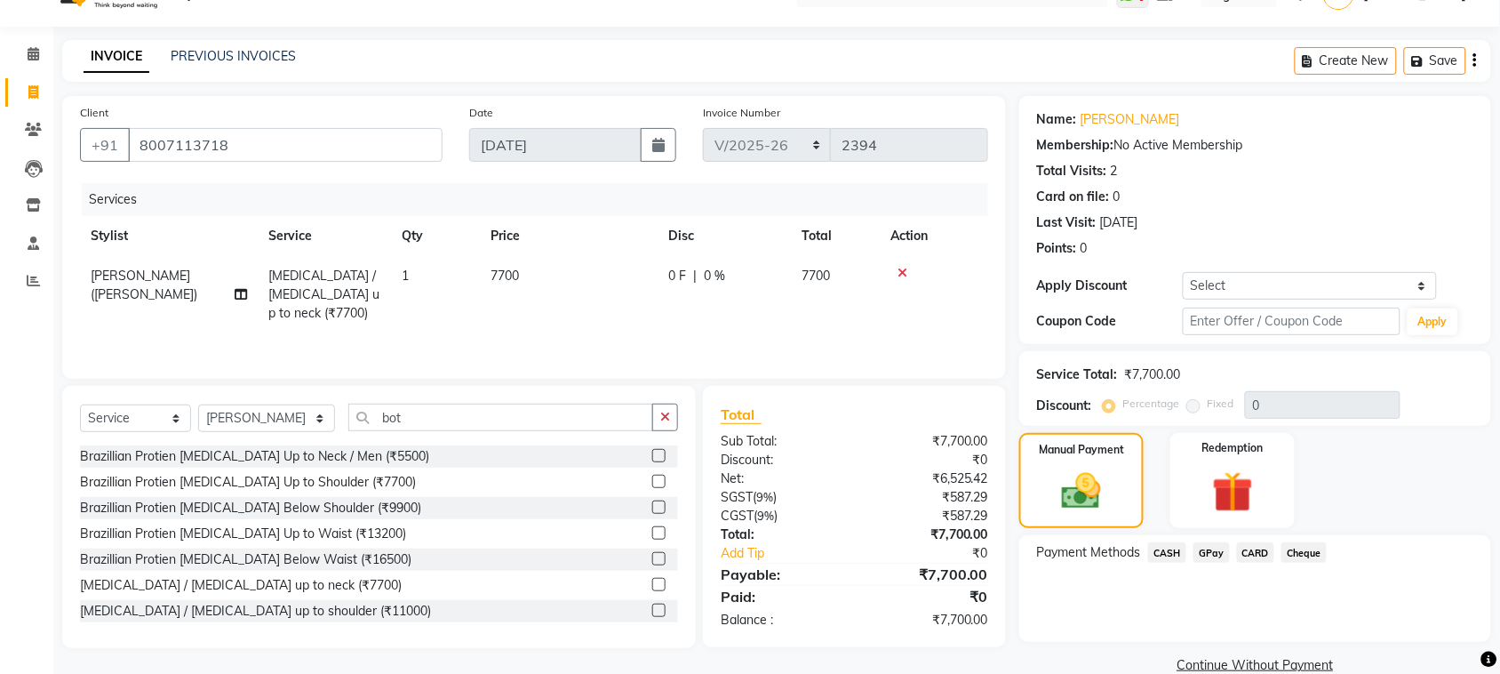
click at [1254, 558] on span "CARD" at bounding box center [1256, 552] width 38 height 20
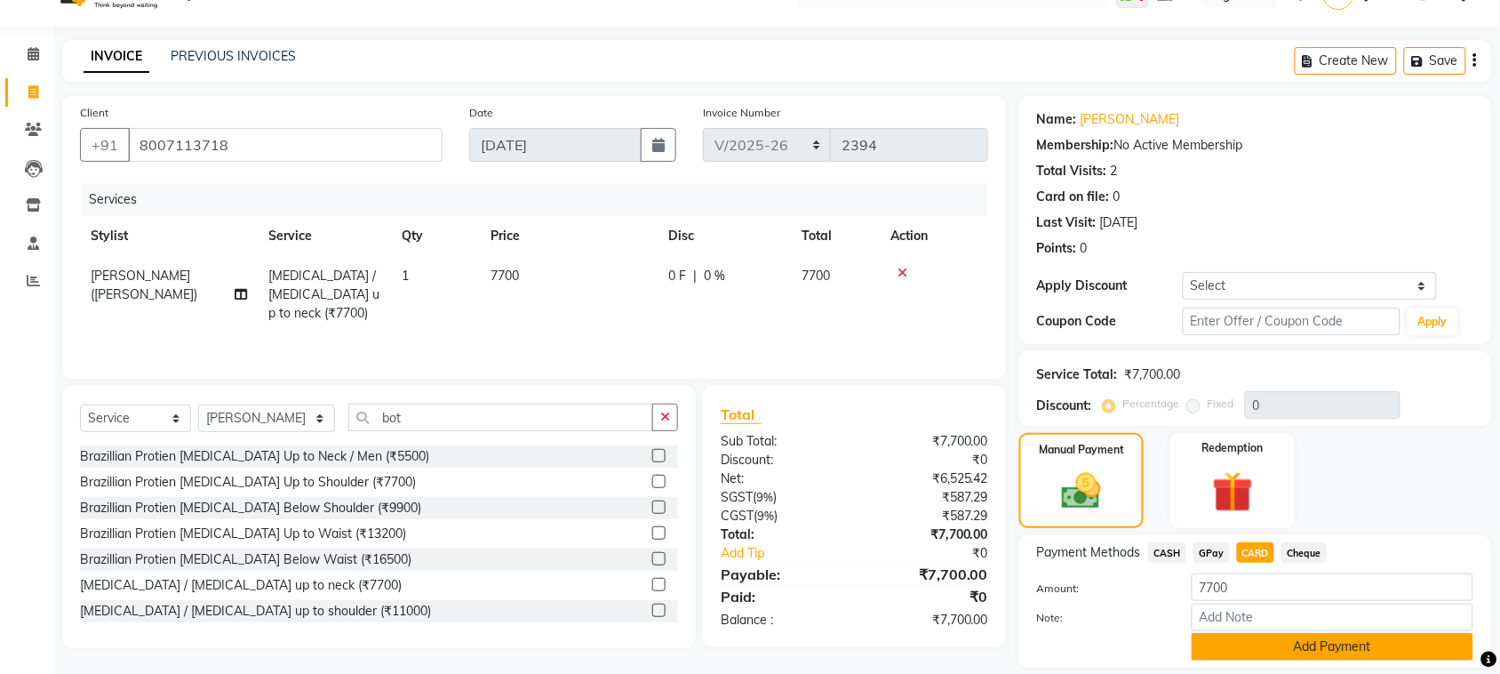
click at [1255, 646] on button "Add Payment" at bounding box center [1333, 647] width 282 height 28
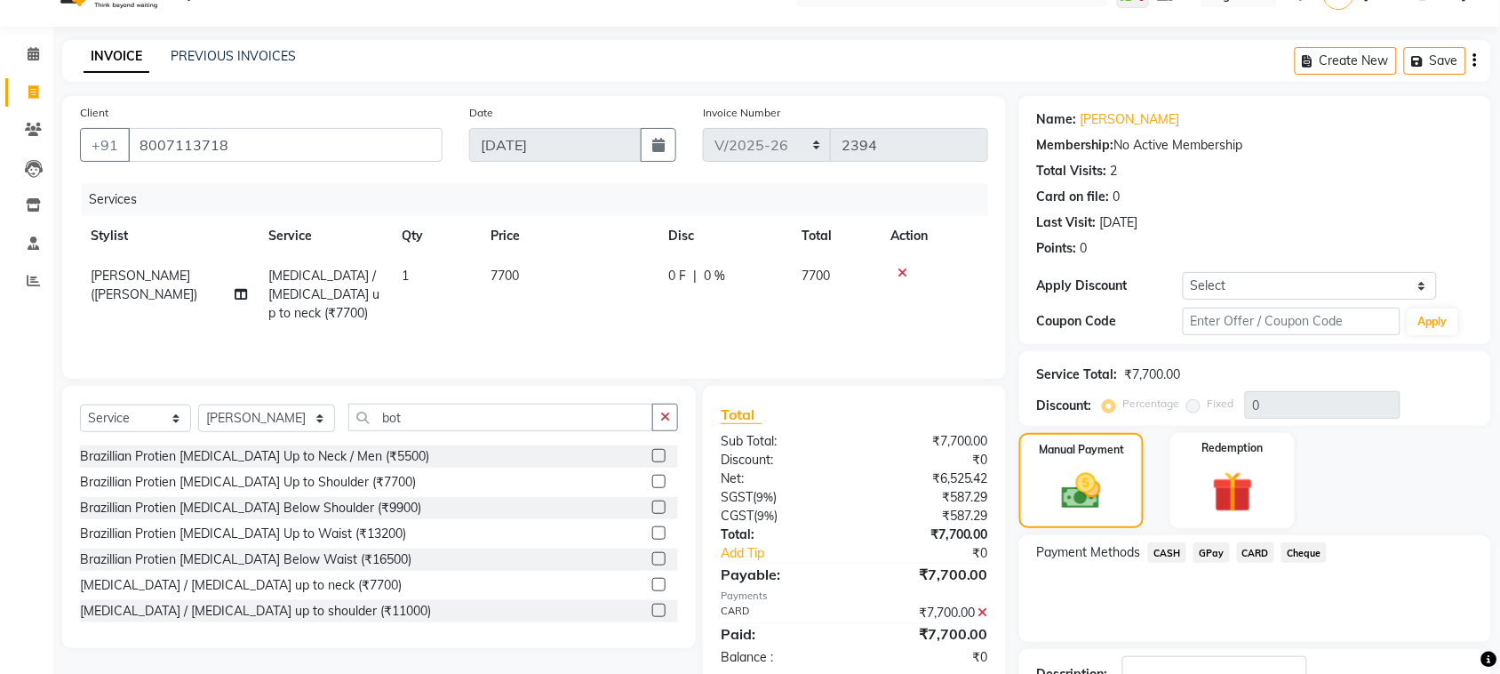
scroll to position [170, 0]
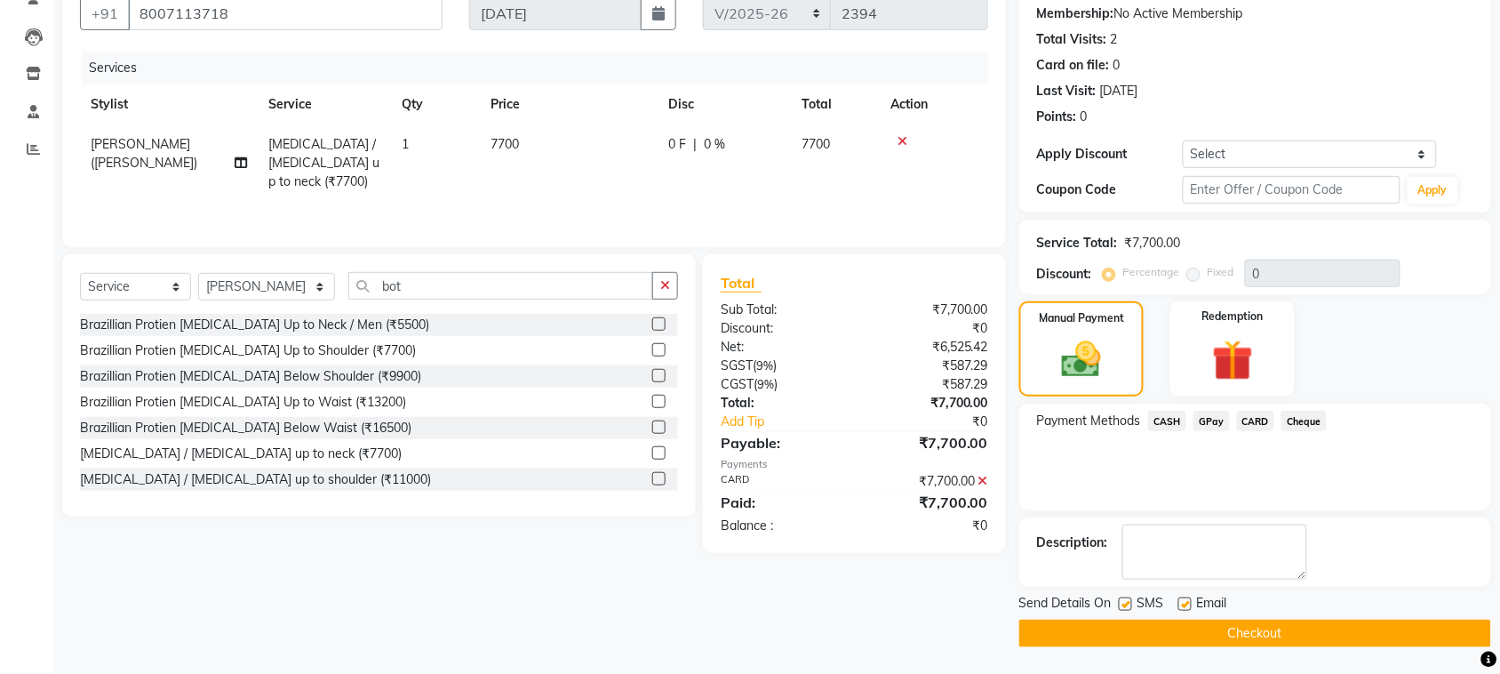
click at [1185, 601] on label at bounding box center [1185, 603] width 13 height 13
click at [1185, 601] on input "checkbox" at bounding box center [1185, 605] width 12 height 12
checkbox input "false"
click at [1124, 598] on label at bounding box center [1125, 603] width 13 height 13
click at [1124, 599] on input "checkbox" at bounding box center [1125, 605] width 12 height 12
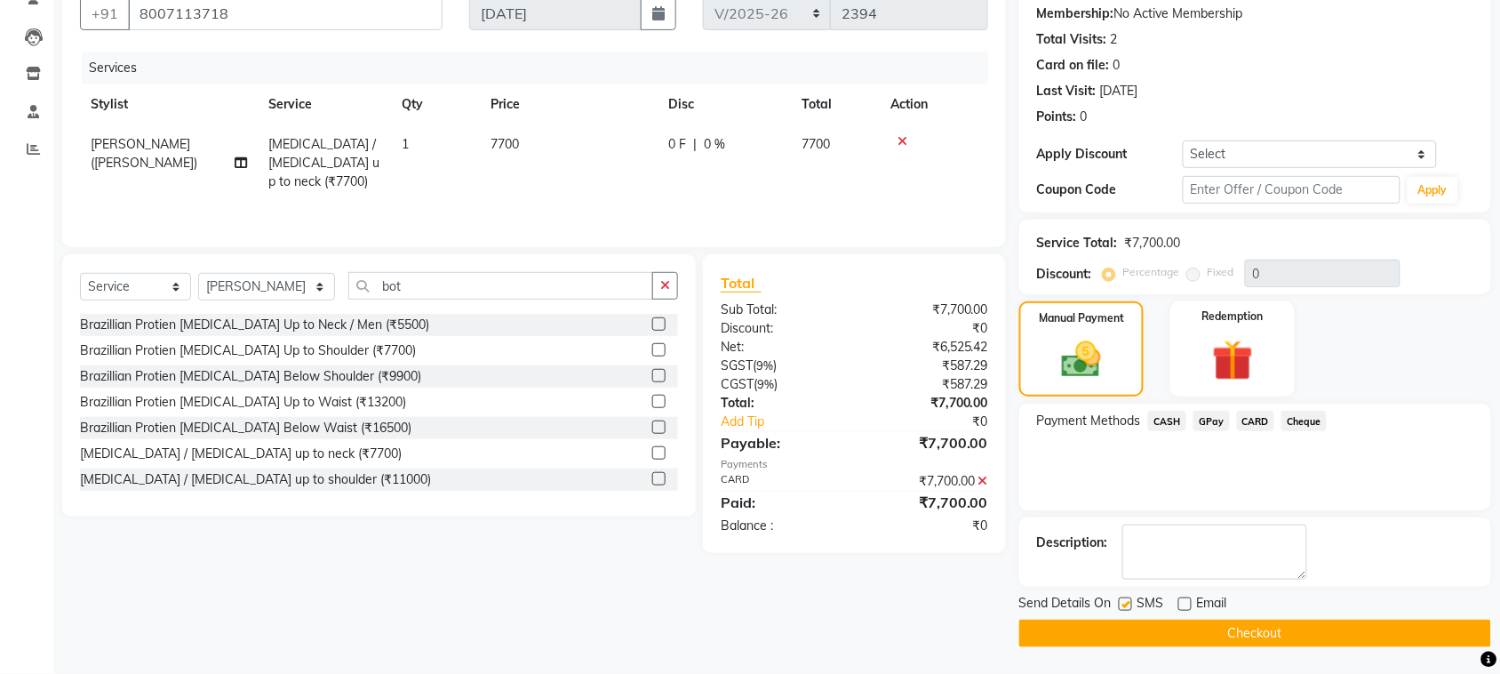
checkbox input "false"
click at [1122, 629] on button "Checkout" at bounding box center [1256, 634] width 472 height 28
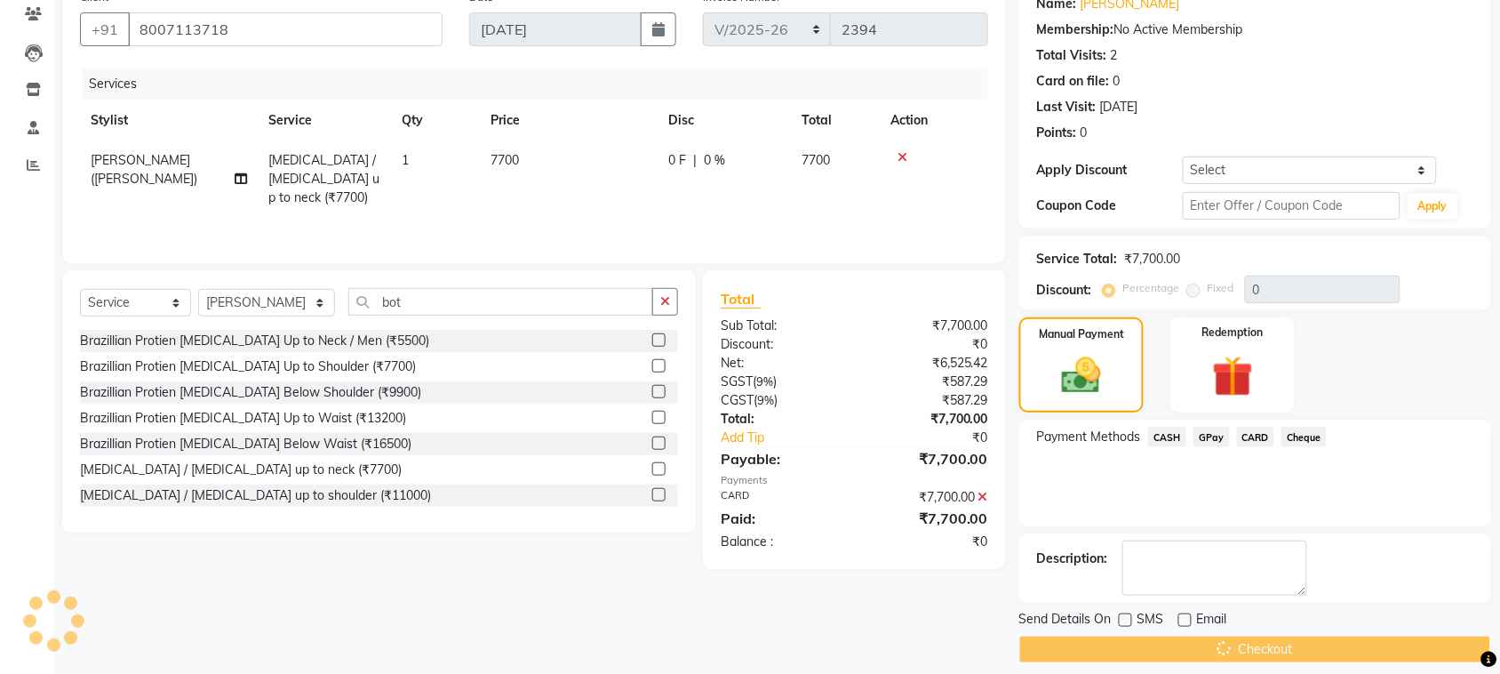
scroll to position [0, 0]
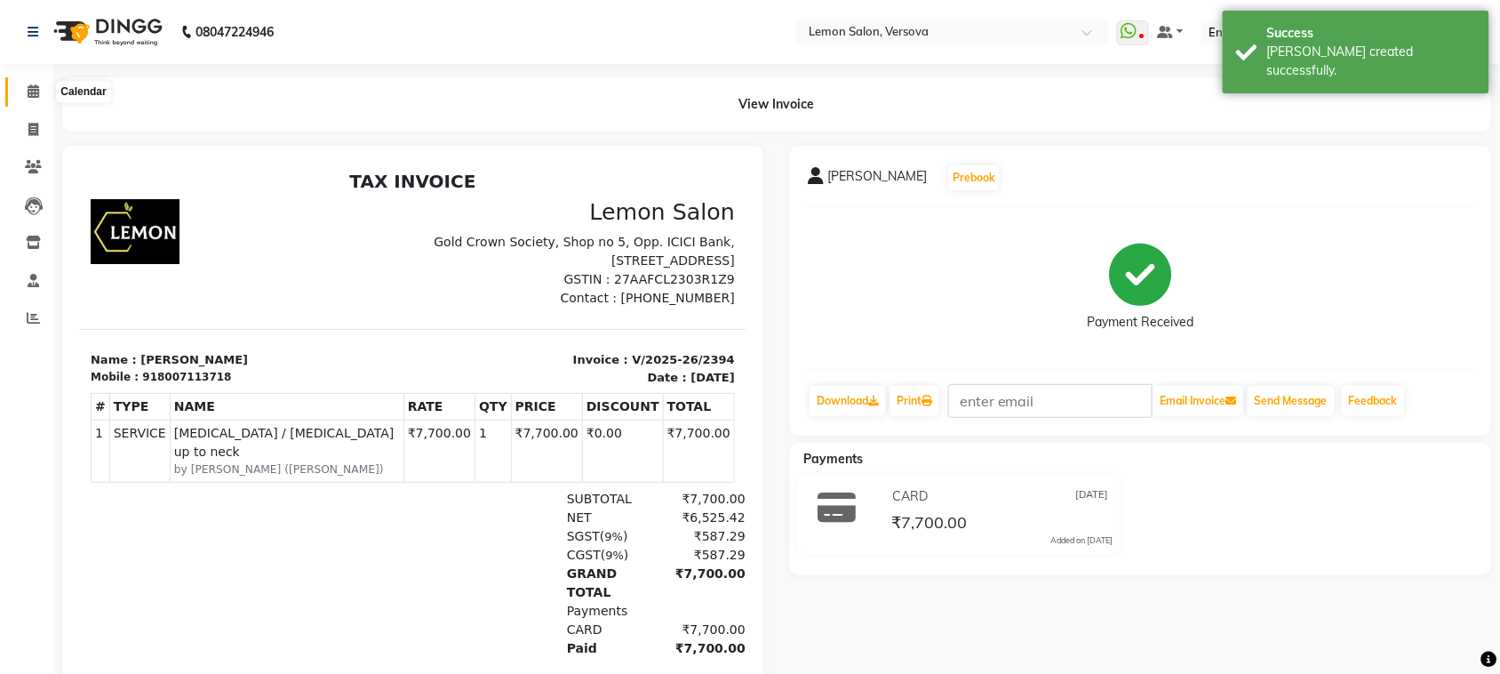
click at [32, 90] on icon at bounding box center [34, 90] width 12 height 13
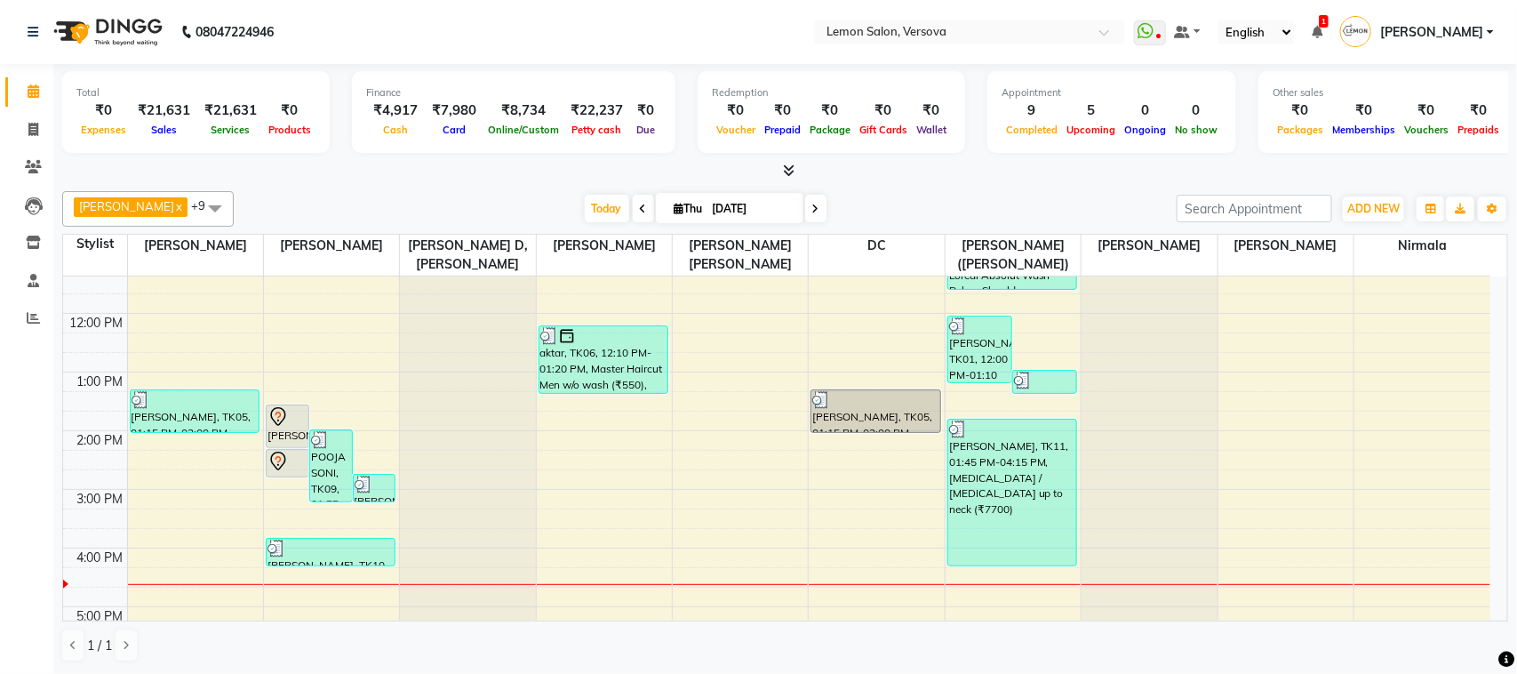
scroll to position [444, 0]
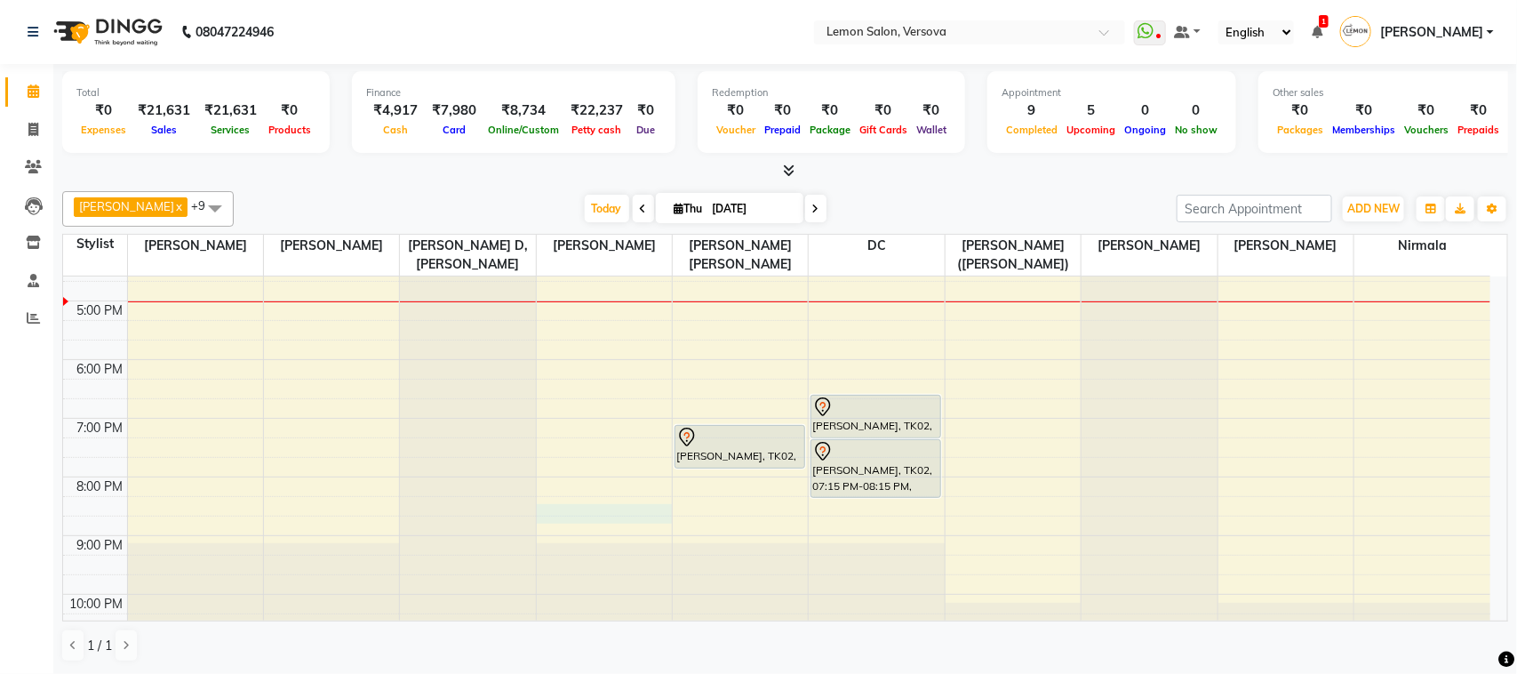
click at [545, 509] on div "9:00 AM 10:00 AM 11:00 AM 12:00 PM 1:00 PM 2:00 PM 3:00 PM 4:00 PM 5:00 PM 6:00…" at bounding box center [777, 242] width 1428 height 820
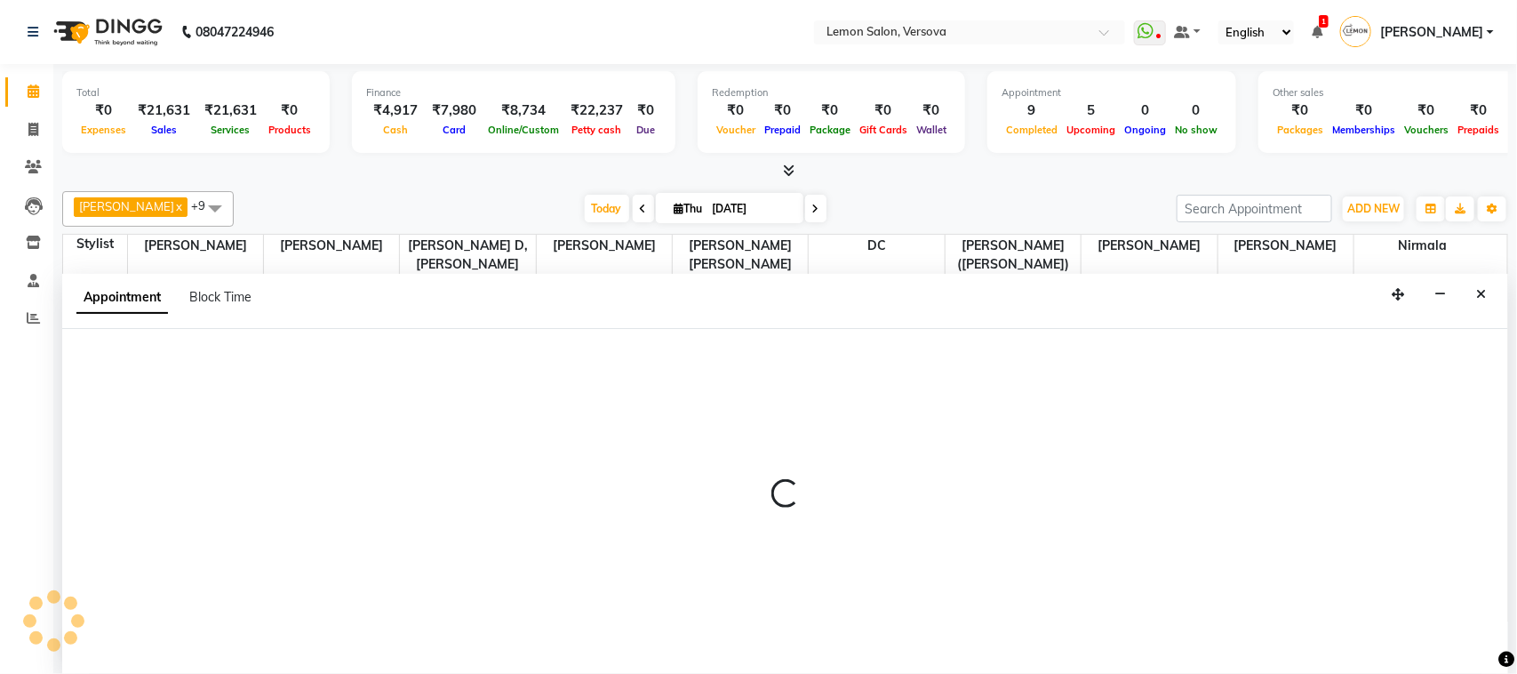
select select "7474"
select select "tentative"
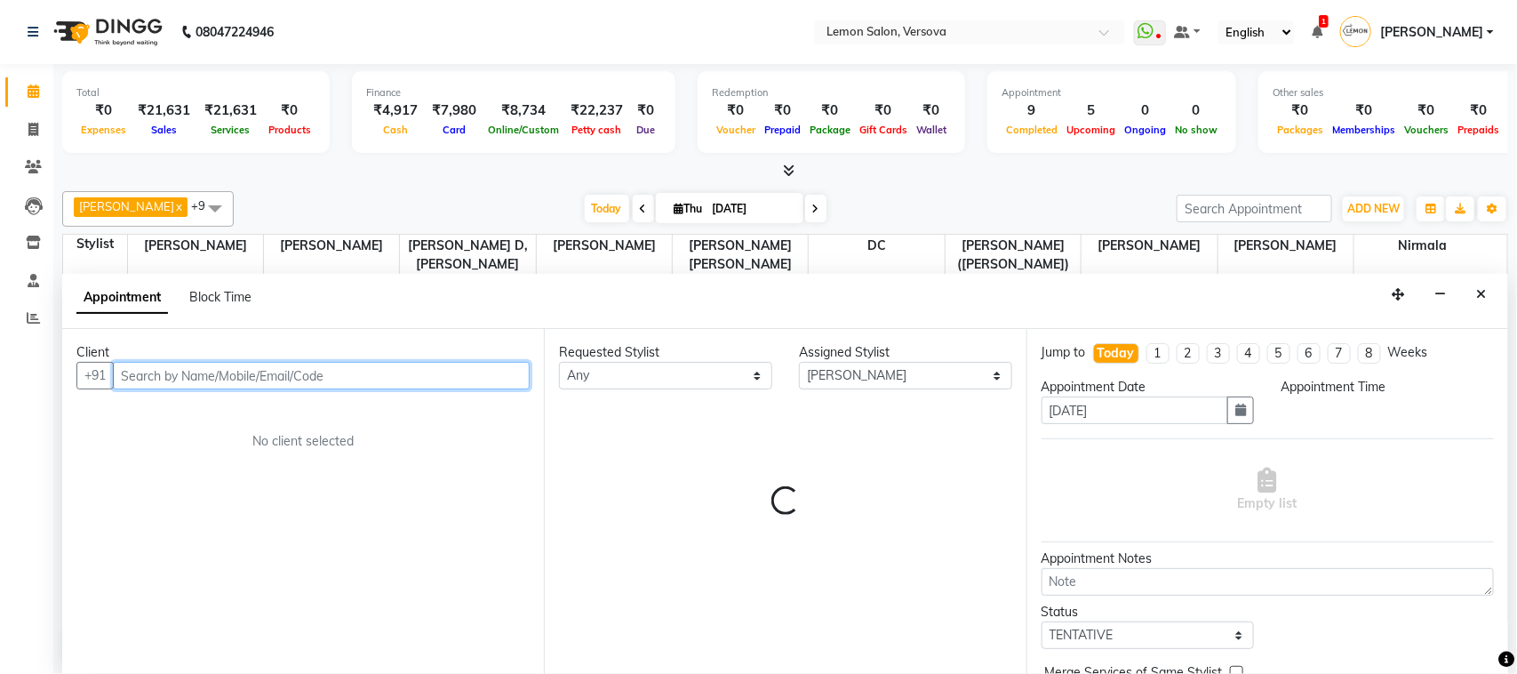
select select "1215"
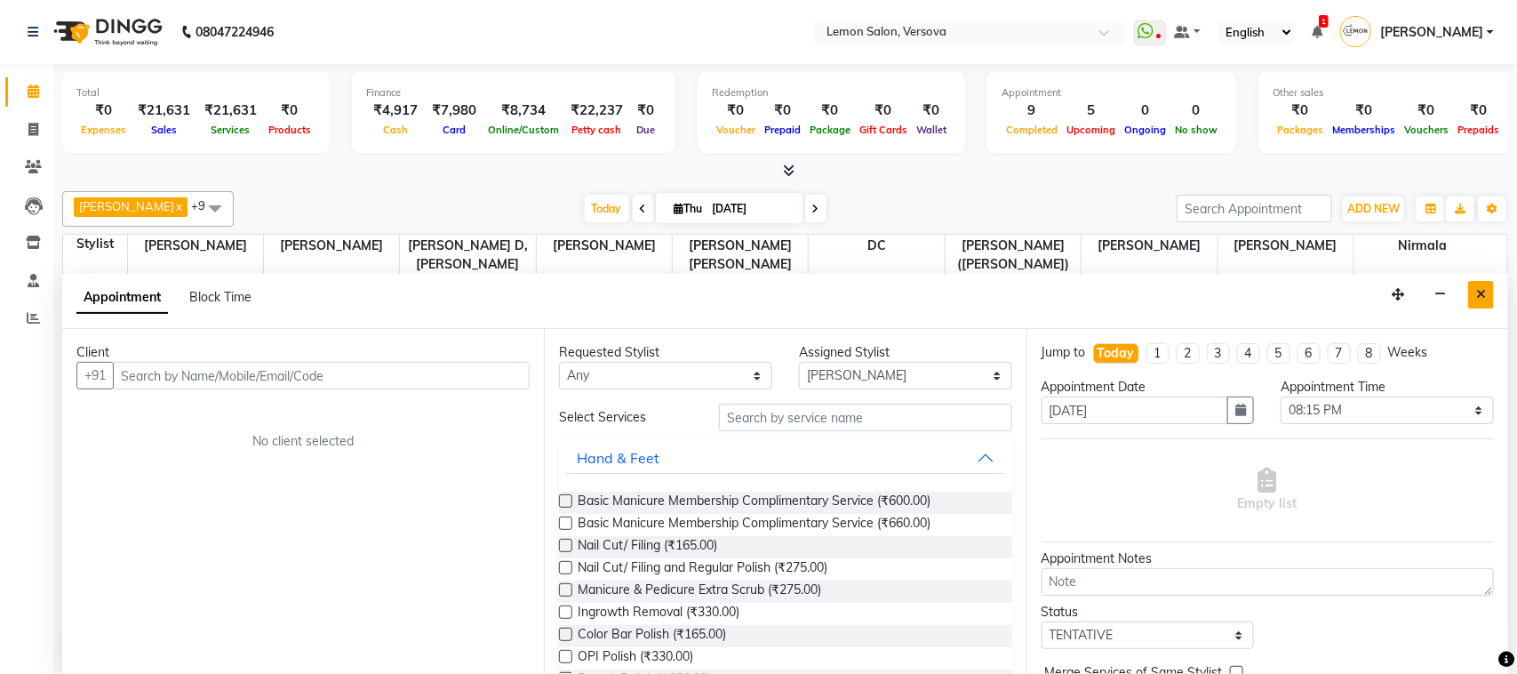
click at [1491, 292] on button "Close" at bounding box center [1481, 295] width 26 height 28
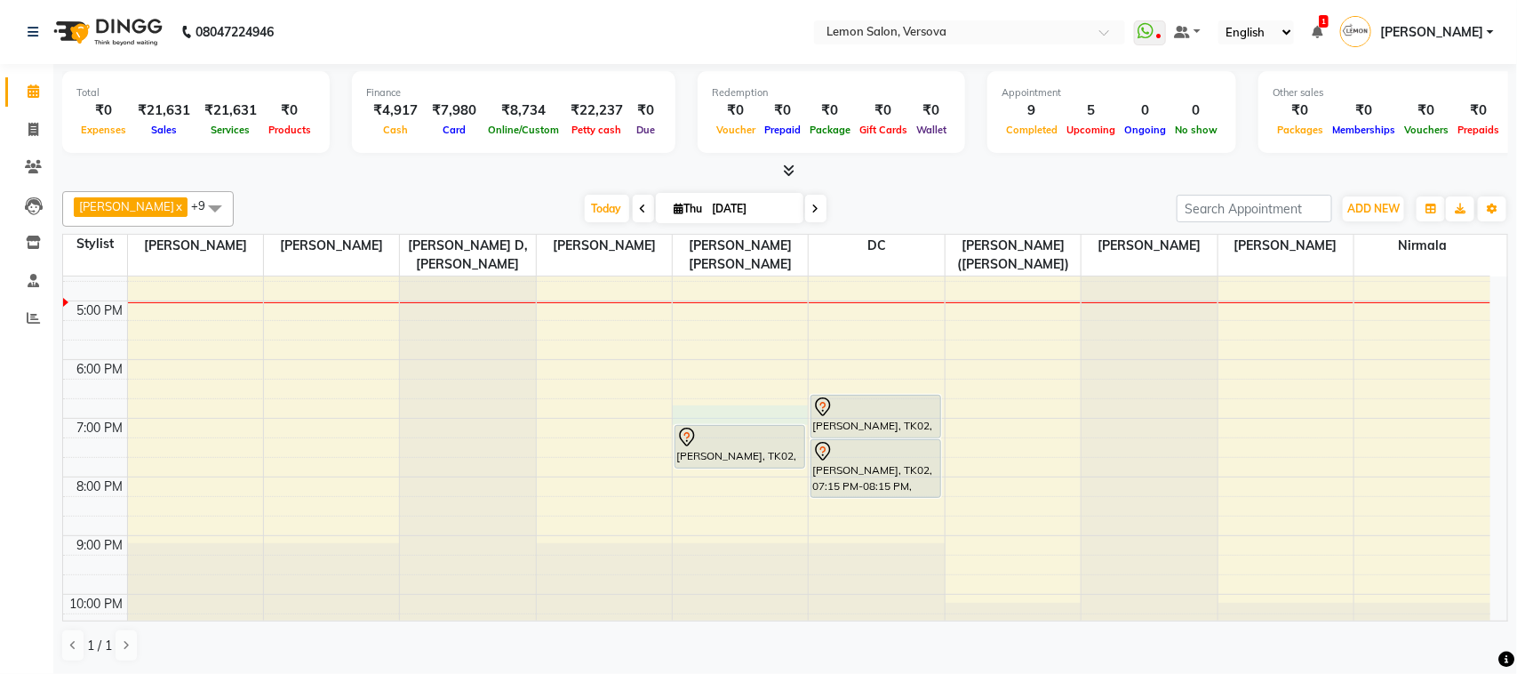
click at [708, 407] on div "9:00 AM 10:00 AM 11:00 AM 12:00 PM 1:00 PM 2:00 PM 3:00 PM 4:00 PM 5:00 PM 6:00…" at bounding box center [777, 242] width 1428 height 820
select select "7578"
select select "1125"
select select "tentative"
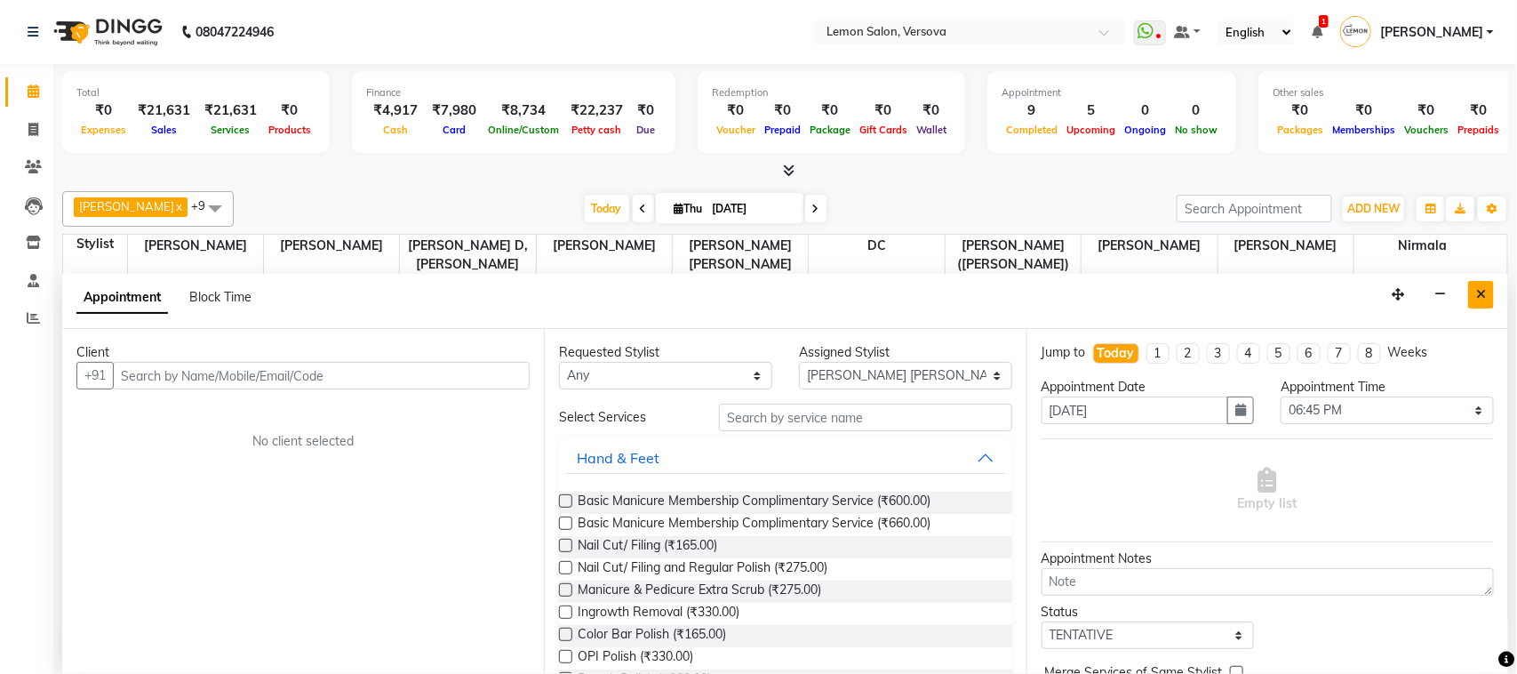
click at [1493, 302] on button "Close" at bounding box center [1481, 295] width 26 height 28
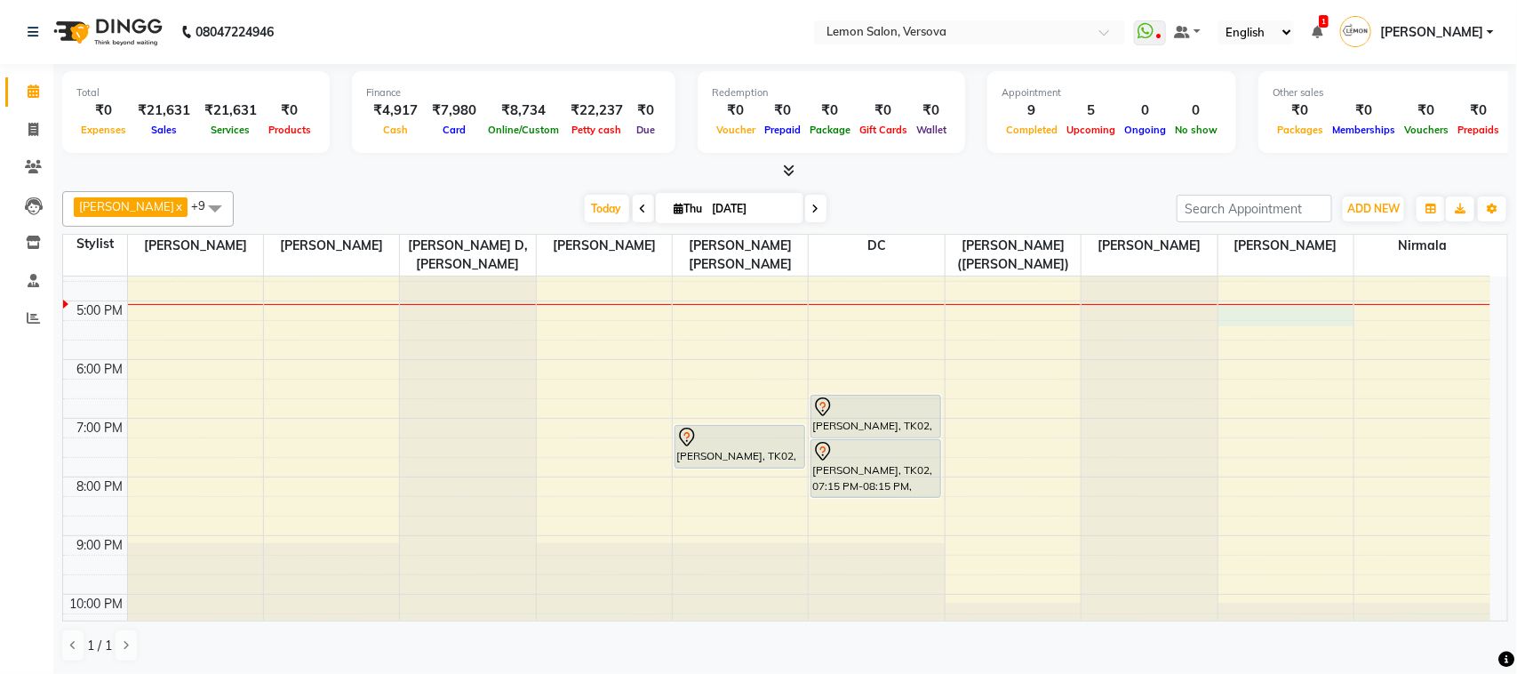
click at [1224, 316] on div "9:00 AM 10:00 AM 11:00 AM 12:00 PM 1:00 PM 2:00 PM 3:00 PM 4:00 PM 5:00 PM 6:00…" at bounding box center [777, 242] width 1428 height 820
select select "82368"
select select "tentative"
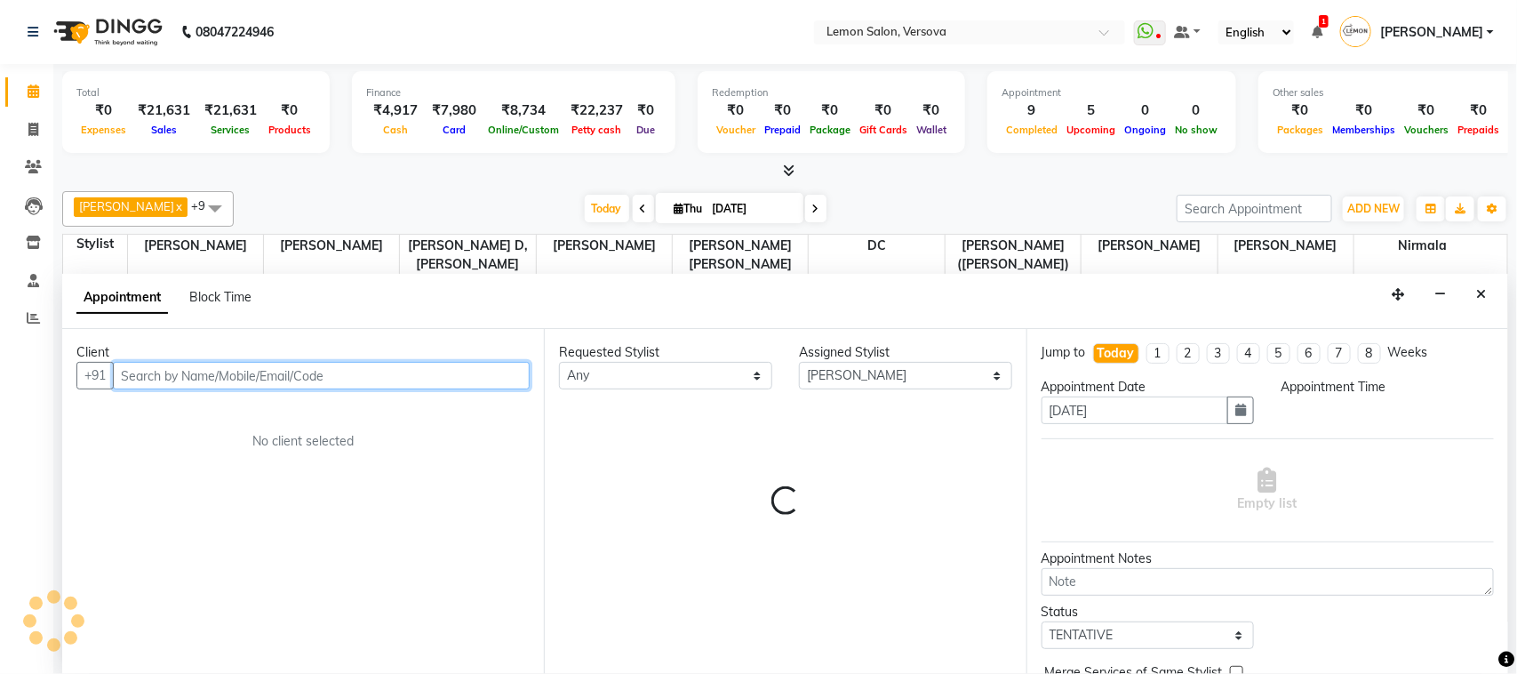
select select "1020"
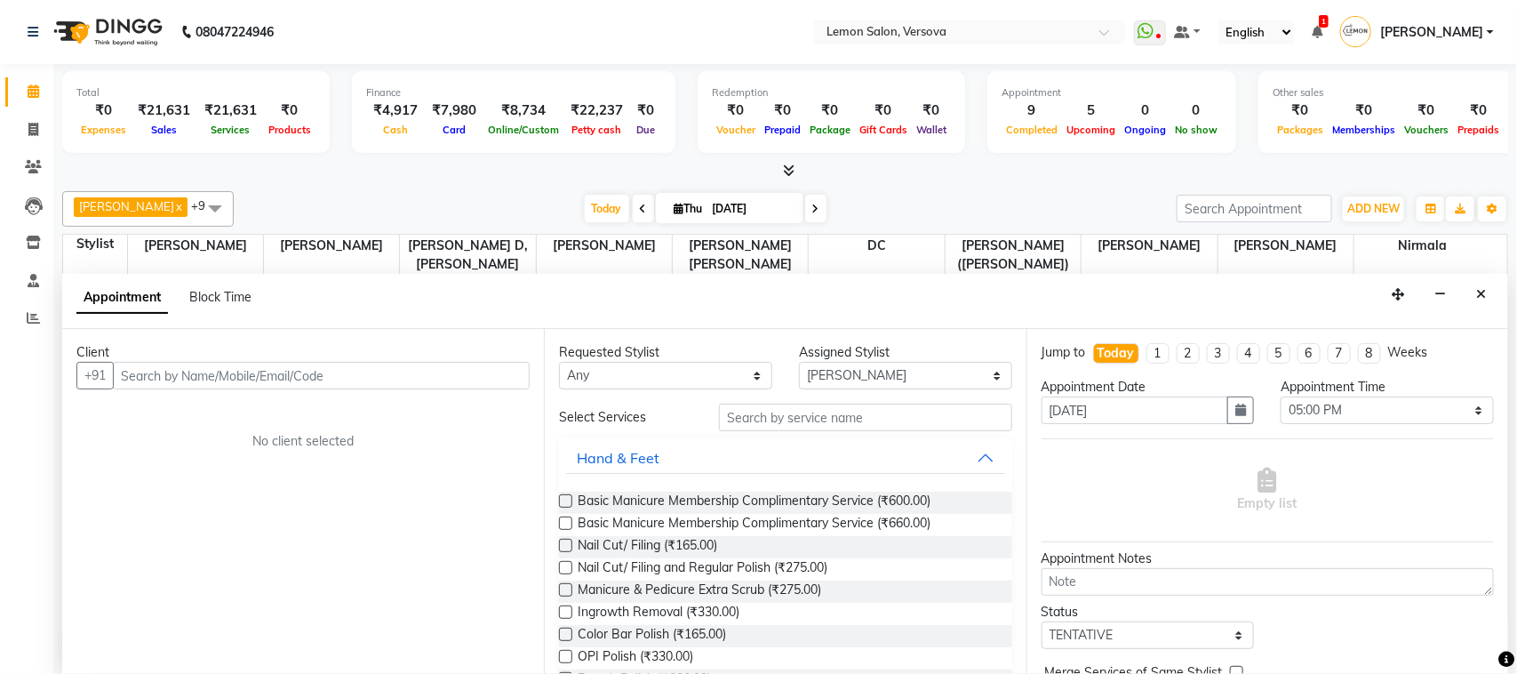
click at [647, 394] on div "Requested Stylist Any [PERSON_NAME] [PERSON_NAME] DC [PERSON_NAME] [PERSON_NAME…" at bounding box center [785, 501] width 482 height 345
click at [645, 380] on select "Any [PERSON_NAME] [PERSON_NAME] DC [PERSON_NAME] [PERSON_NAME],[PERSON_NAME] Ku…" at bounding box center [665, 376] width 213 height 28
select select "7886"
click at [559, 363] on select "Any [PERSON_NAME] [PERSON_NAME] DC [PERSON_NAME] [PERSON_NAME],[PERSON_NAME] Ku…" at bounding box center [665, 376] width 213 height 28
select select "7886"
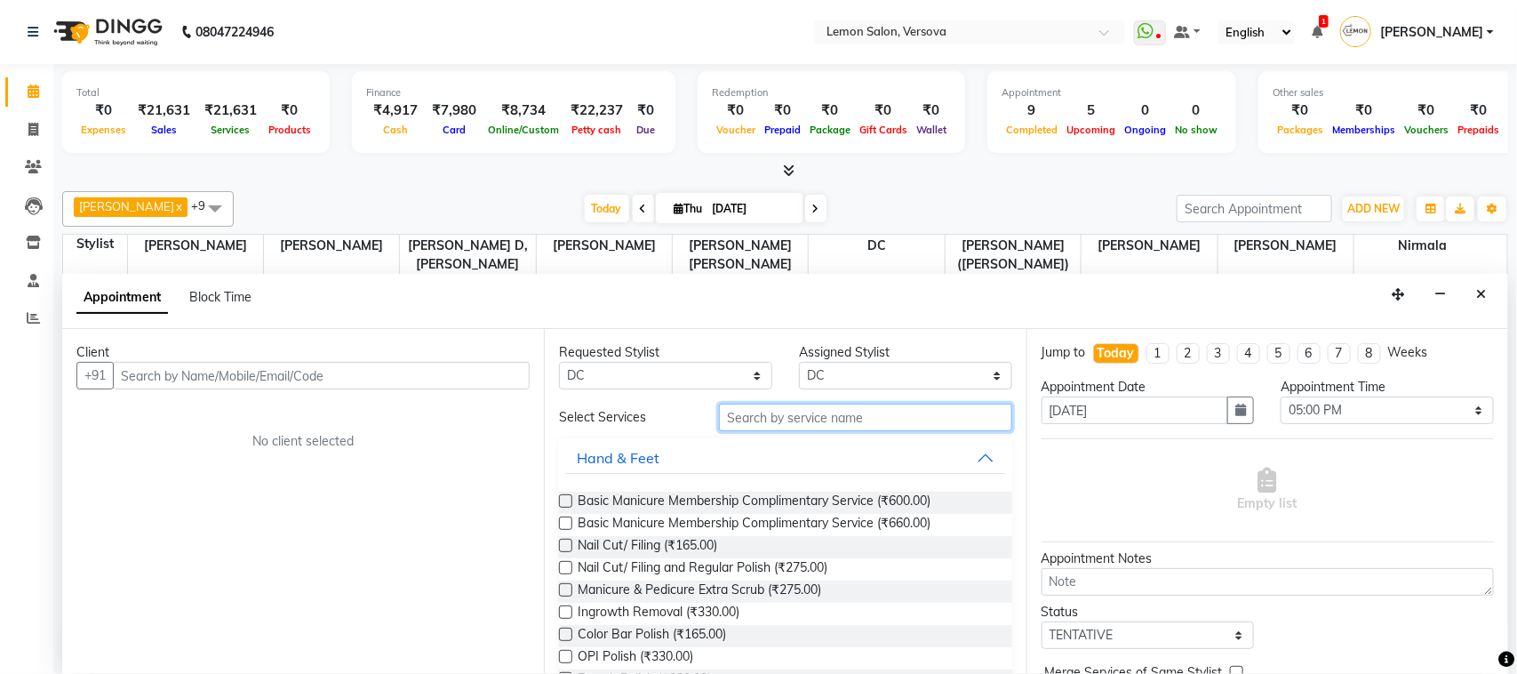
click at [836, 409] on input "text" at bounding box center [865, 418] width 293 height 28
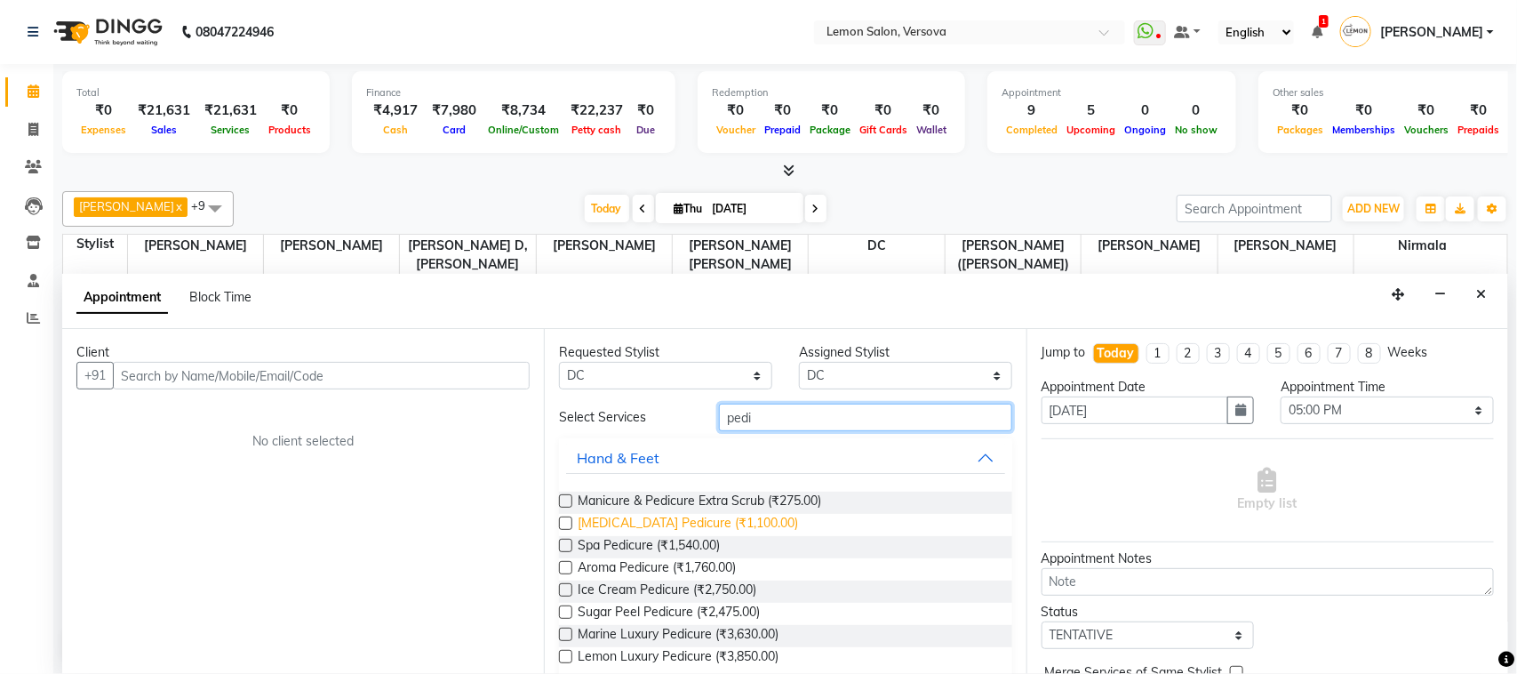
type input "pedi"
click at [709, 524] on span "[MEDICAL_DATA] Pedicure (₹1,100.00)" at bounding box center [688, 525] width 220 height 22
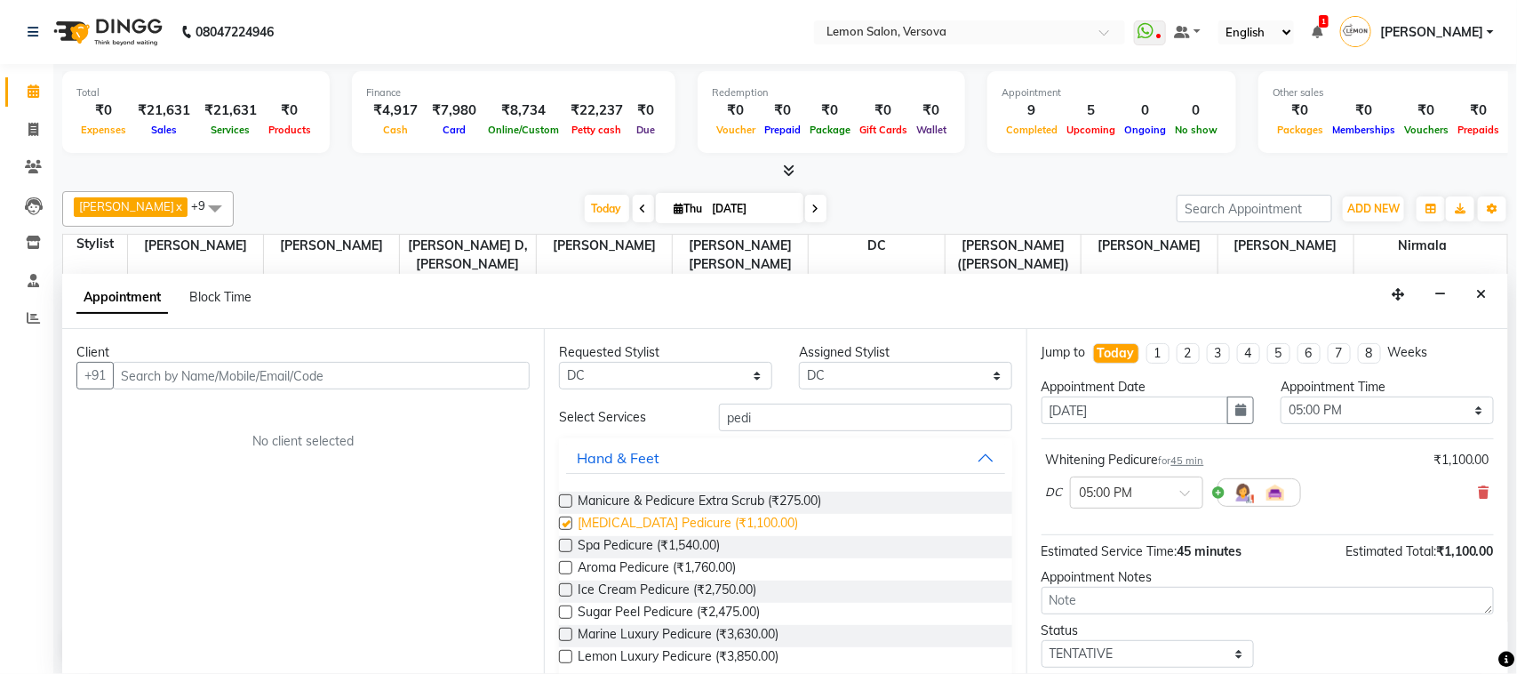
checkbox input "false"
click at [682, 374] on select "Any [PERSON_NAME] [PERSON_NAME] DC [PERSON_NAME] [PERSON_NAME],[PERSON_NAME] Ku…" at bounding box center [665, 376] width 213 height 28
select select "7578"
click at [559, 363] on select "Any [PERSON_NAME] [PERSON_NAME] DC [PERSON_NAME] [PERSON_NAME],[PERSON_NAME] Ku…" at bounding box center [665, 376] width 213 height 28
select select "7578"
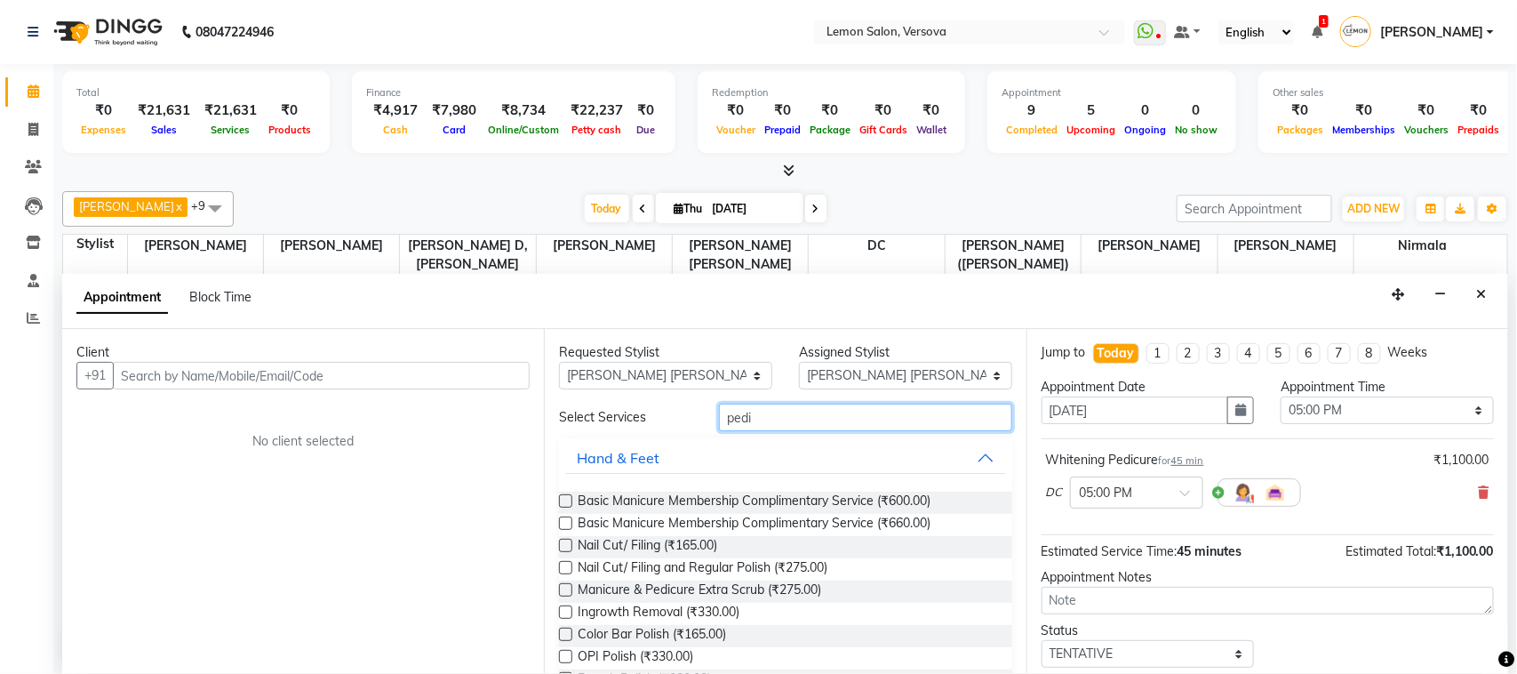
click at [796, 429] on input "pedi" at bounding box center [865, 418] width 293 height 28
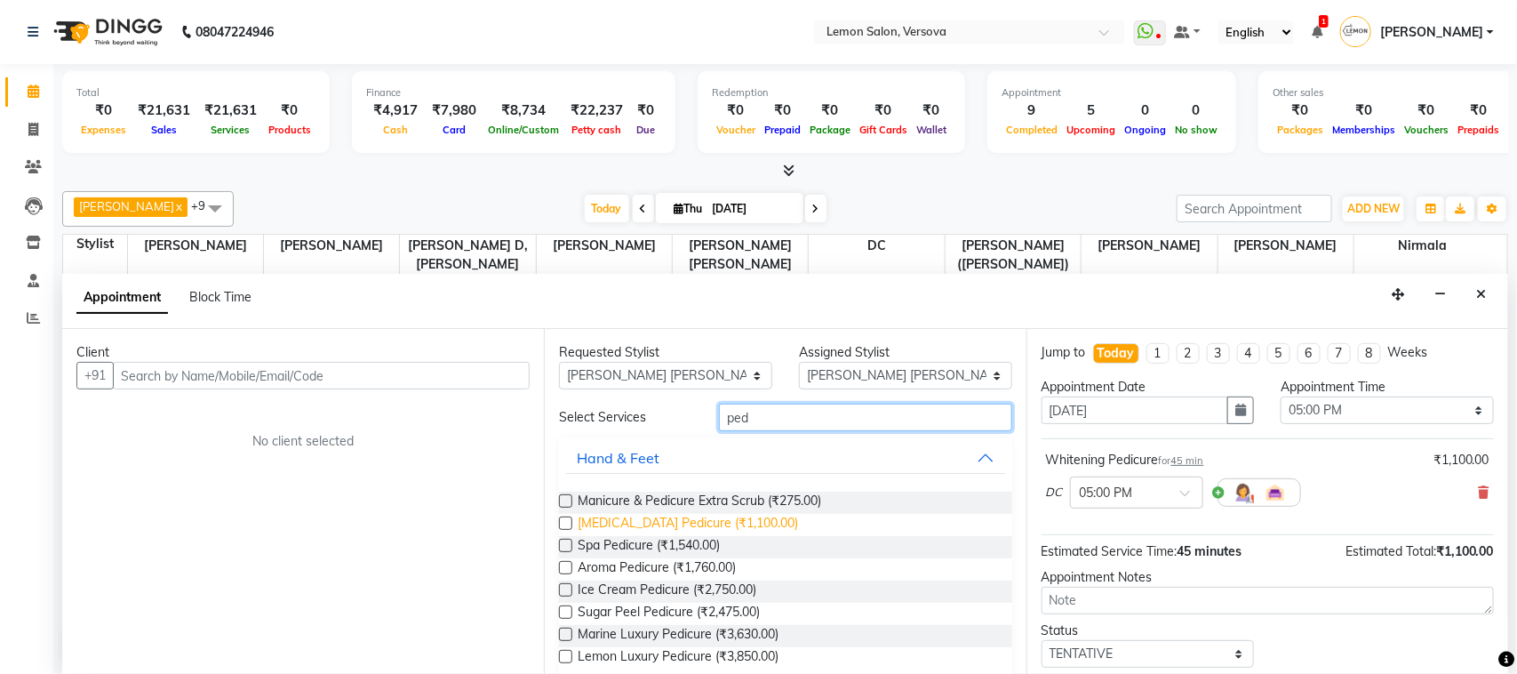
type input "ped"
click at [748, 527] on span "[MEDICAL_DATA] Pedicure (₹1,100.00)" at bounding box center [688, 525] width 220 height 22
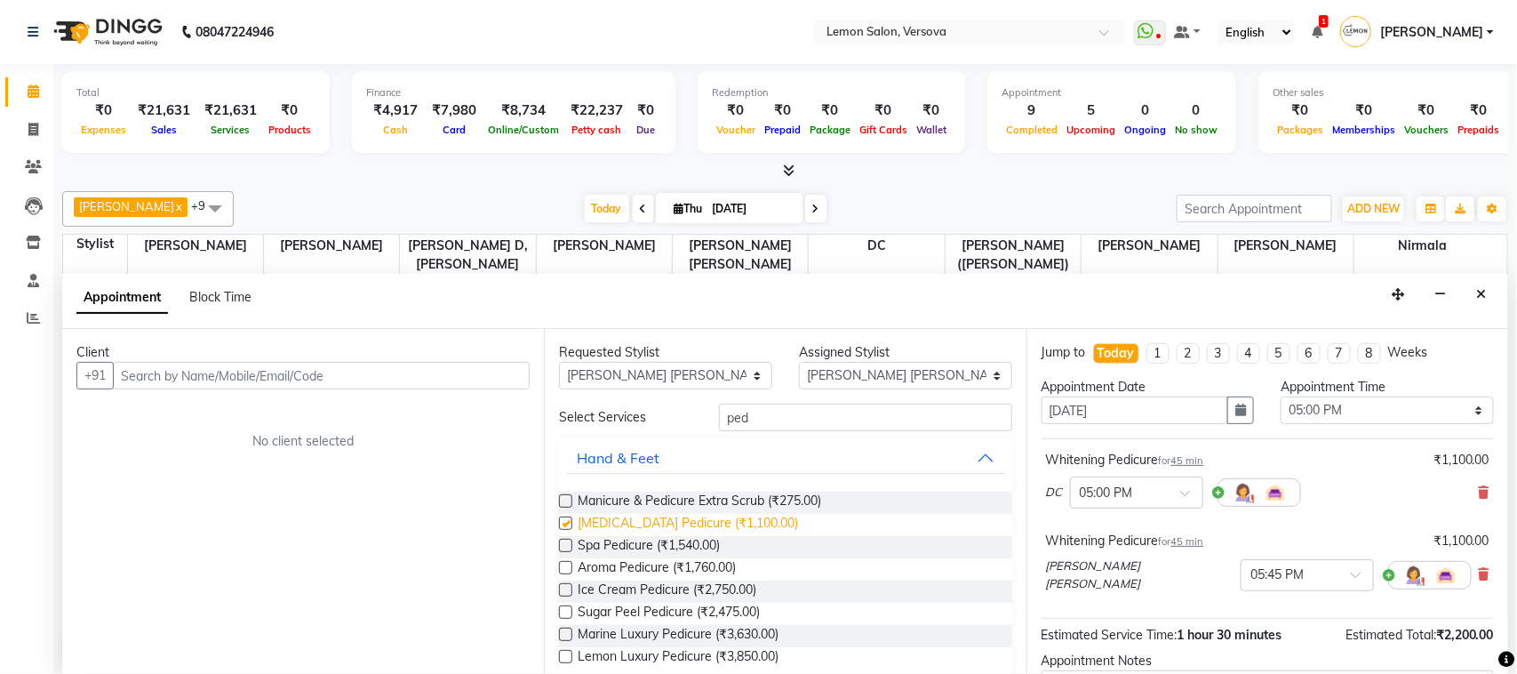
checkbox input "false"
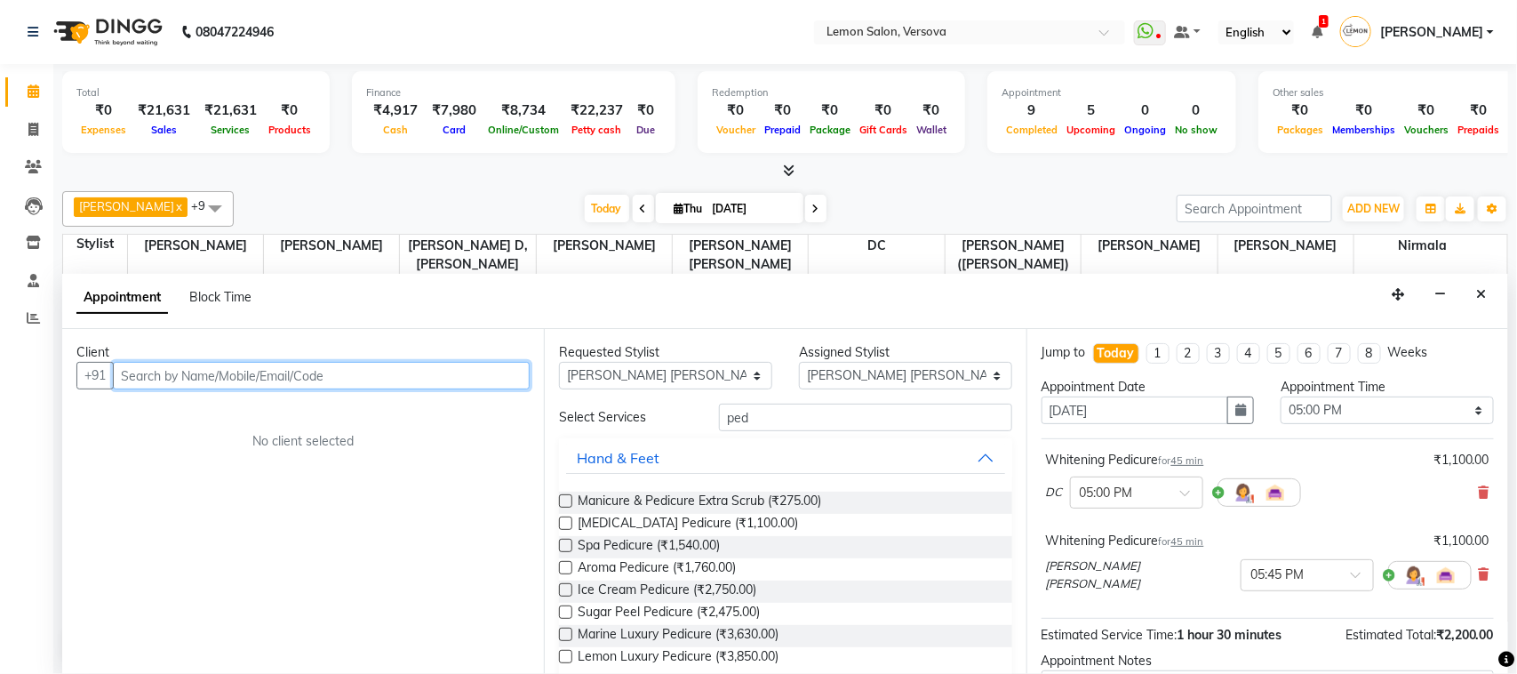
click at [302, 376] on input "text" at bounding box center [321, 376] width 417 height 28
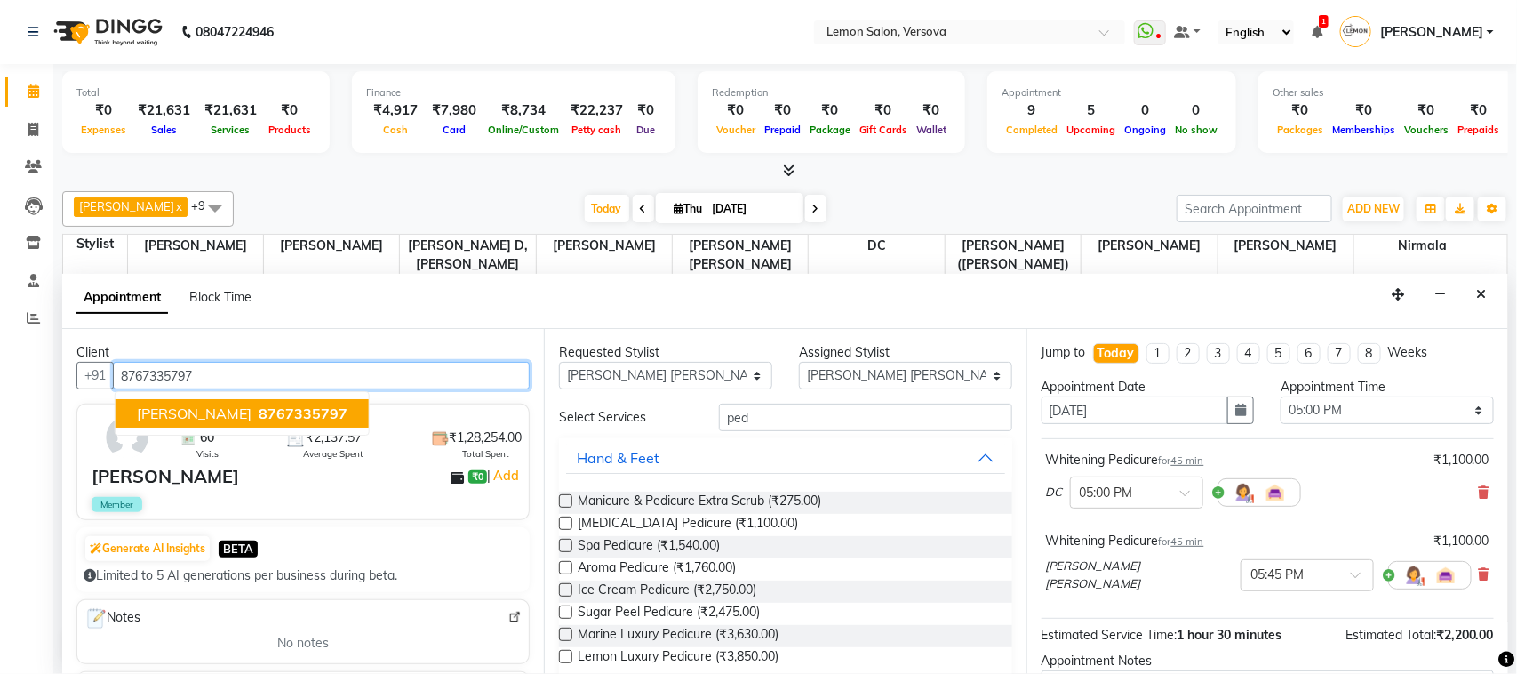
click at [324, 415] on span "8767335797" at bounding box center [303, 413] width 89 height 18
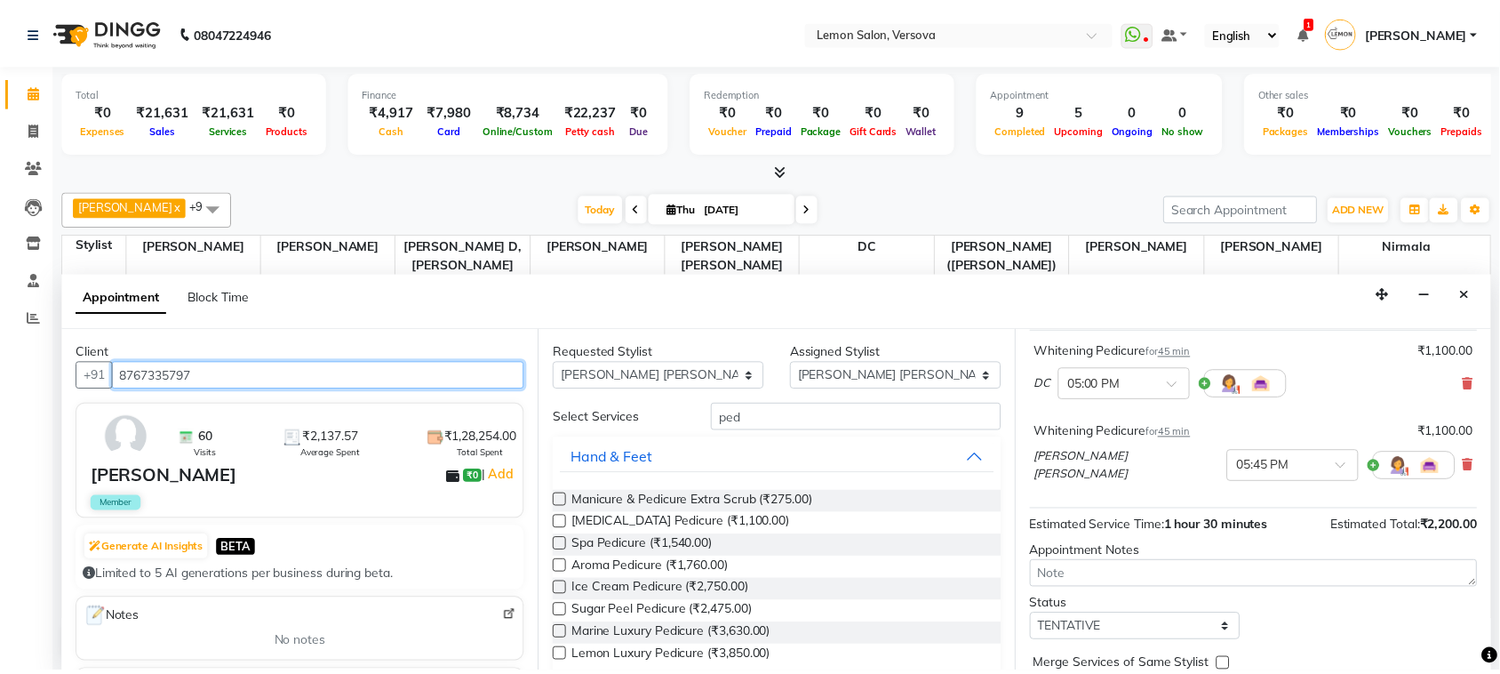
scroll to position [188, 0]
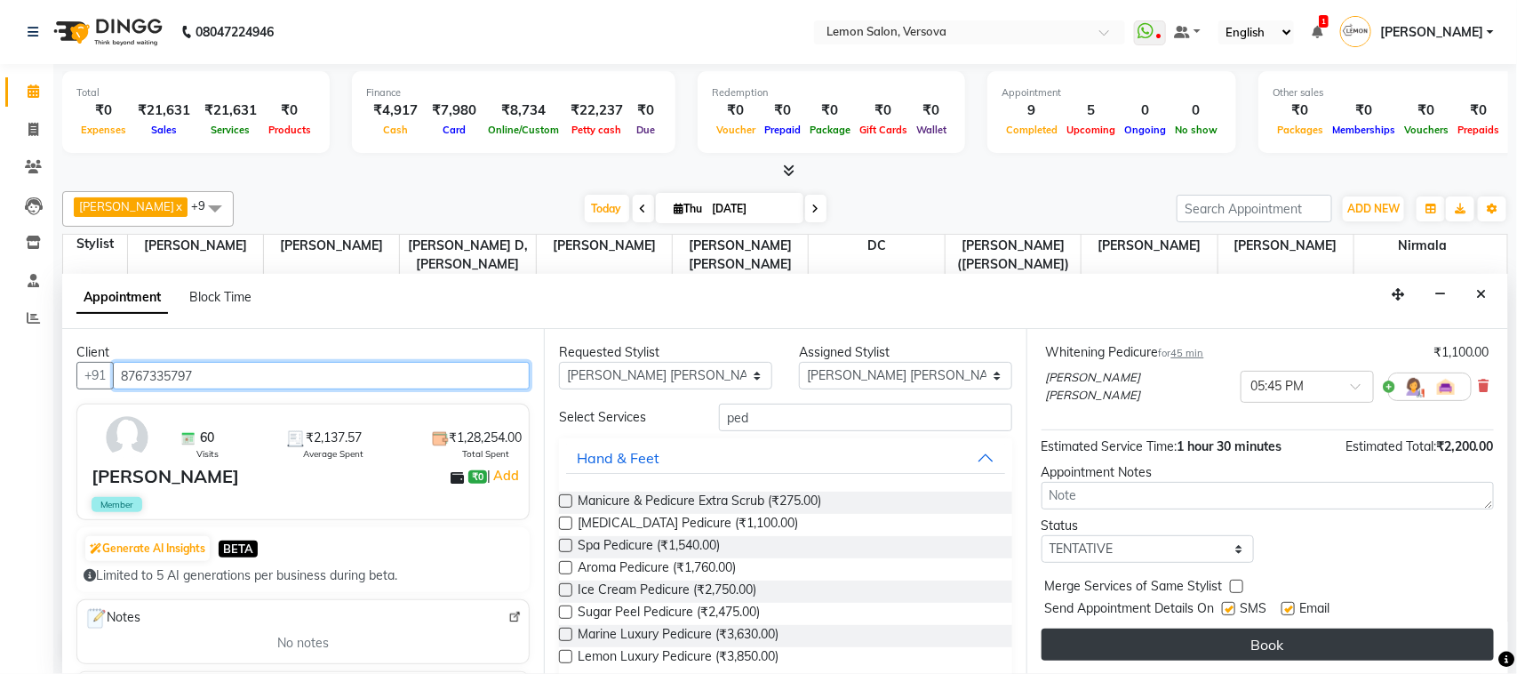
type input "8767335797"
click at [1305, 643] on button "Book" at bounding box center [1268, 644] width 452 height 32
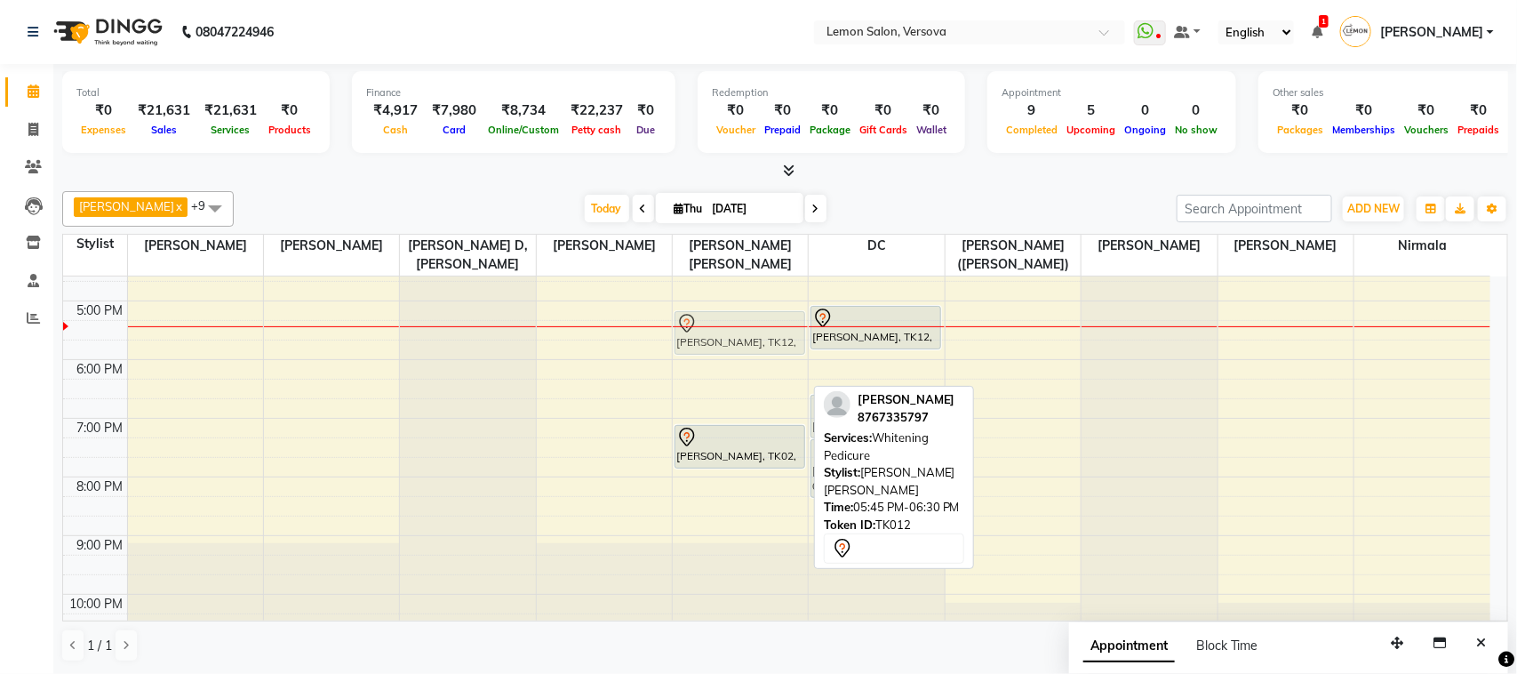
drag, startPoint x: 749, startPoint y: 382, endPoint x: 753, endPoint y: 335, distance: 47.2
click at [753, 335] on div "Muskan Thakur, TK12, 05:45 PM-06:30 PM, Whitening Pedicure ANAND OBEROI, TK02, …" at bounding box center [740, 242] width 135 height 820
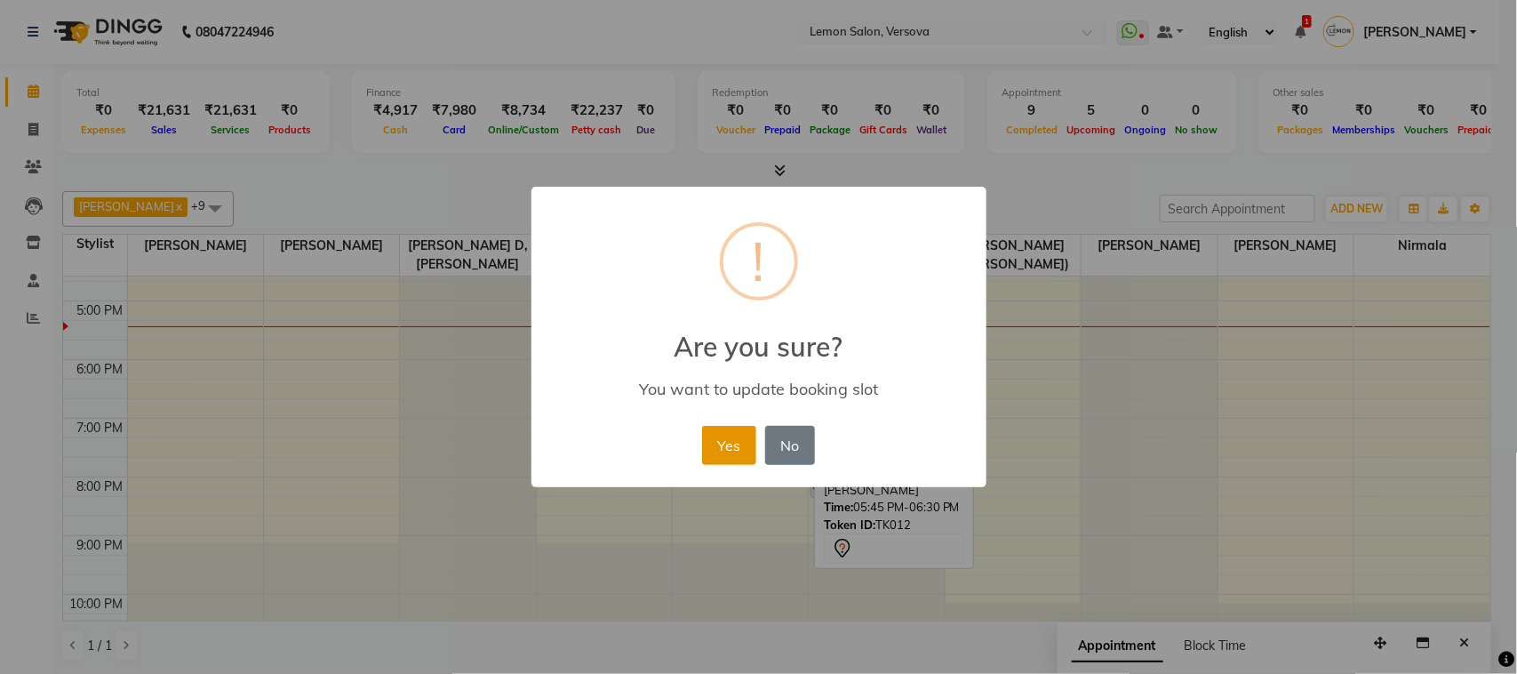
click at [731, 431] on button "Yes" at bounding box center [729, 445] width 54 height 39
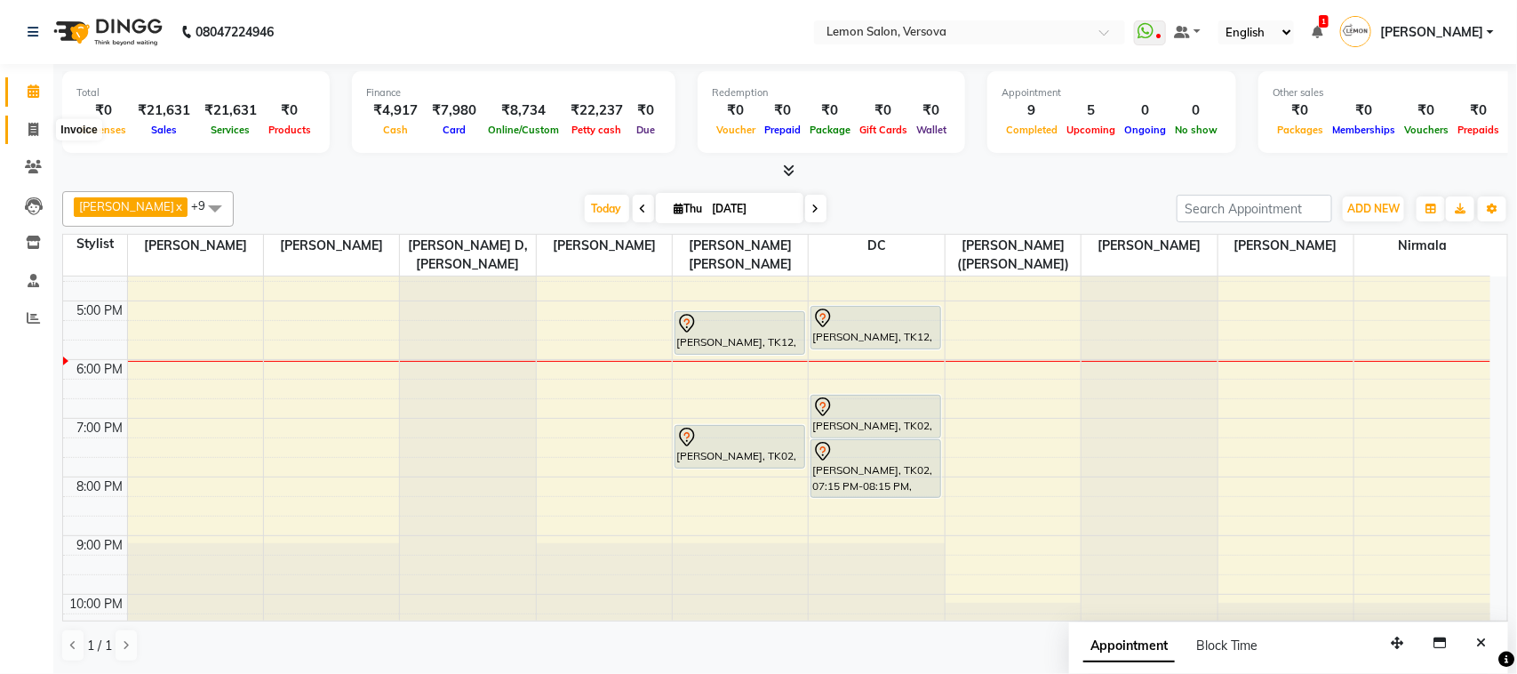
click at [42, 127] on span at bounding box center [33, 130] width 31 height 20
select select "service"
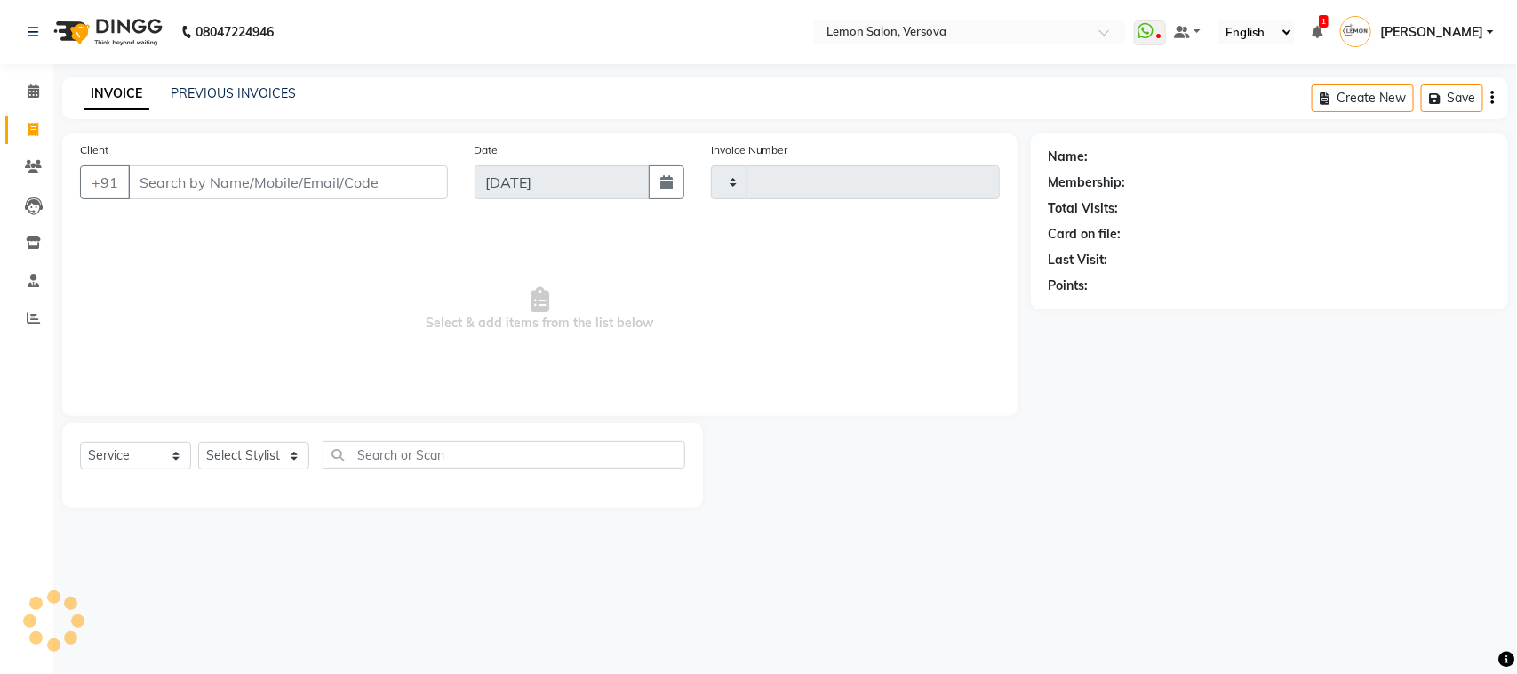
type input "2395"
select select "564"
click at [302, 450] on select "Select Stylist Alim Shah Asif Salmani DC Gufran Salmani Margaret Marshak D,souz…" at bounding box center [267, 456] width 138 height 28
select select "7408"
click at [198, 442] on select "Select Stylist Alim Shah Asif Salmani DC Gufran Salmani Margaret Marshak D,souz…" at bounding box center [267, 456] width 138 height 28
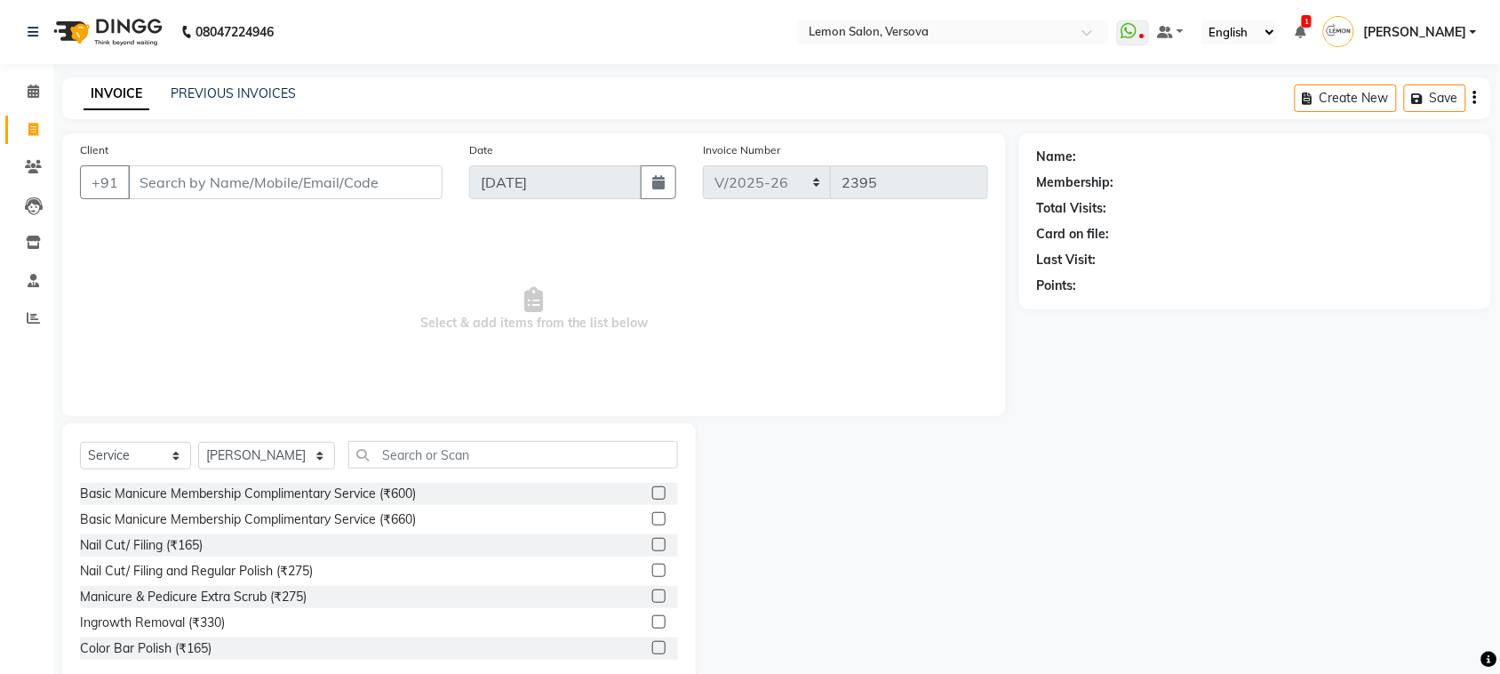
click at [605, 437] on div "Select Service Product Membership Package Voucher Prepaid Gift Card Select Styl…" at bounding box center [379, 554] width 634 height 262
click at [606, 449] on input "text" at bounding box center [513, 455] width 330 height 28
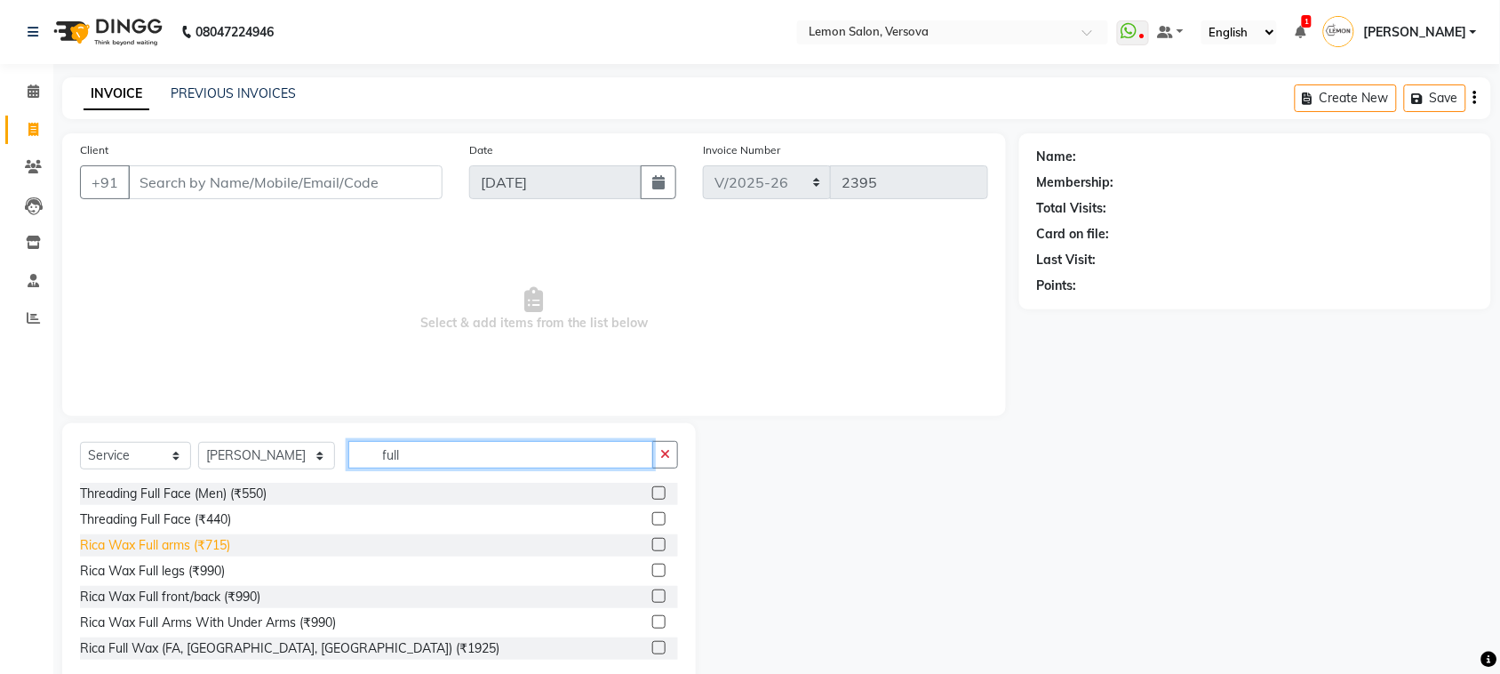
type input "full"
click at [211, 540] on div "Rica Wax Full arms (₹715)" at bounding box center [155, 545] width 150 height 19
checkbox input "false"
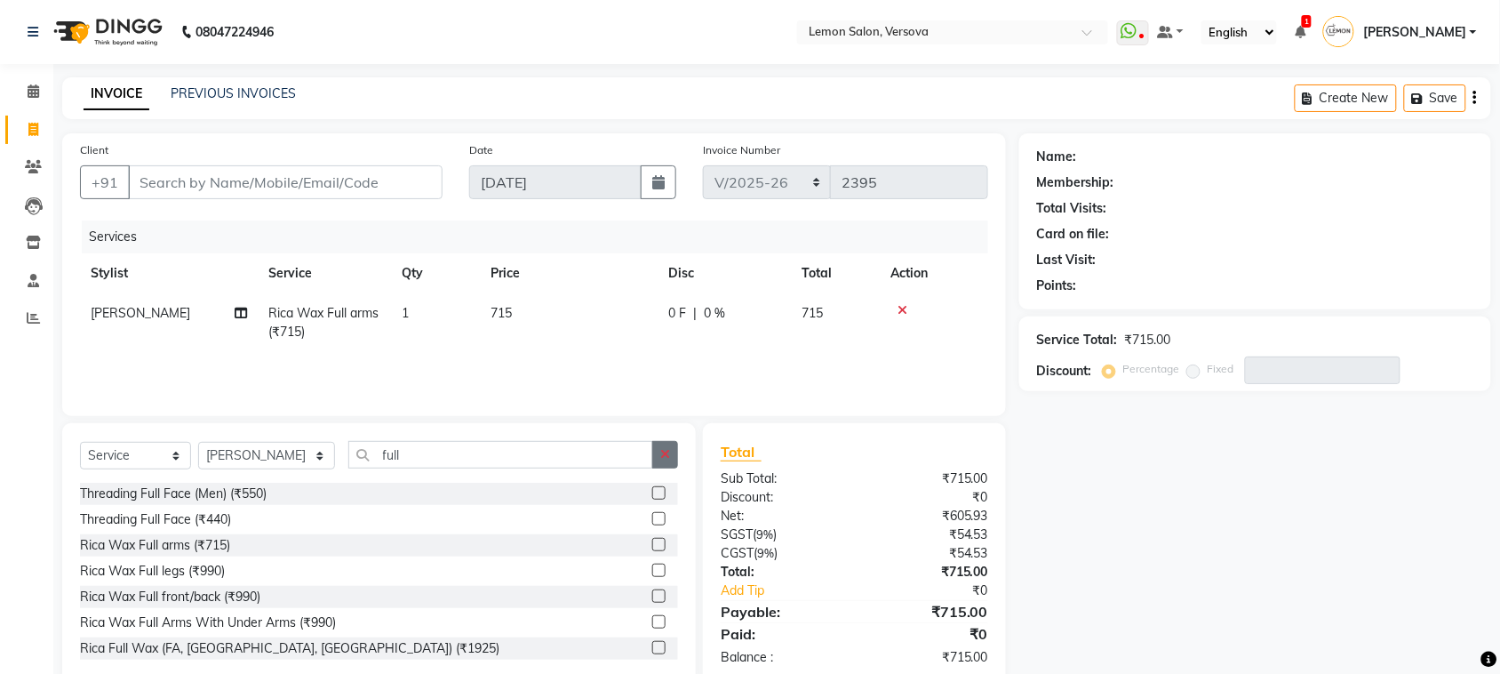
click at [672, 464] on button "button" at bounding box center [665, 455] width 26 height 28
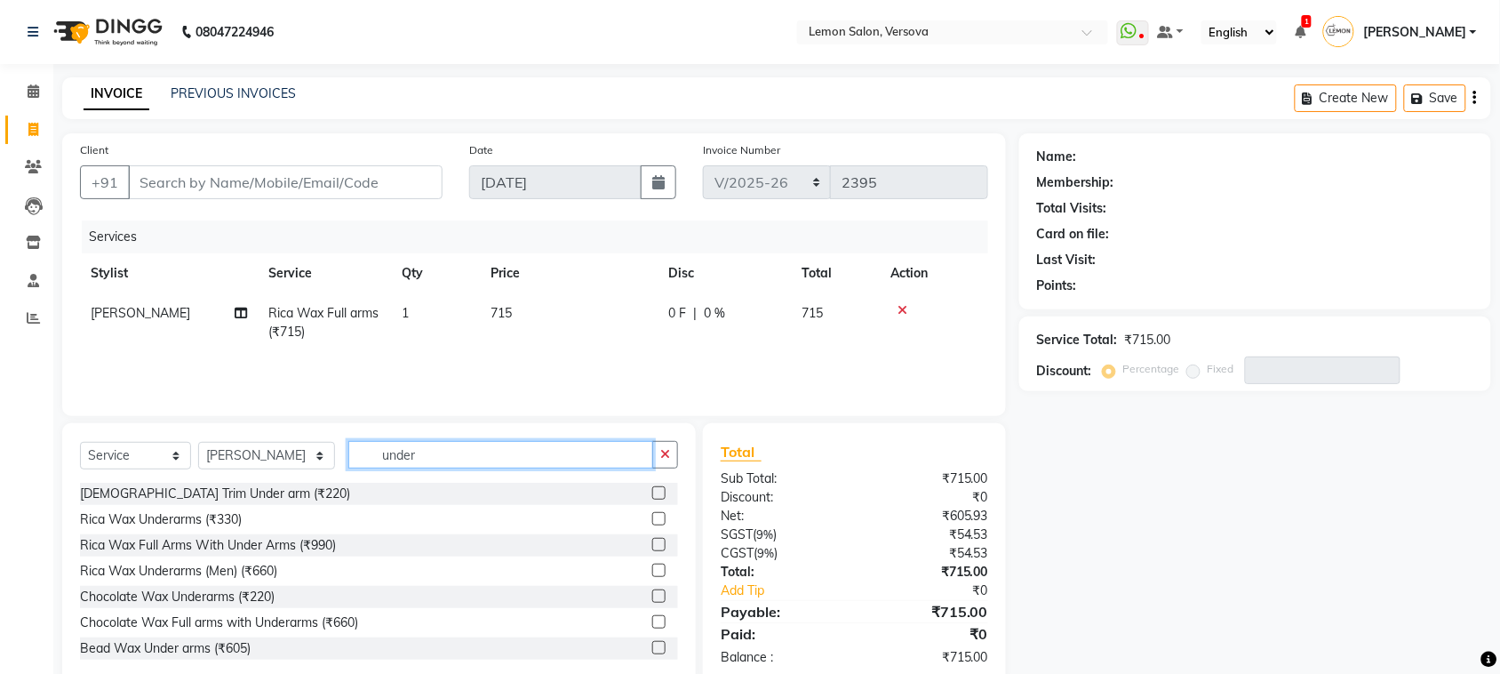
type input "under"
click at [126, 507] on div "Male Trim Under arm (₹220) Rica Wax Underarms (₹330) Rica Wax Full Arms With Un…" at bounding box center [379, 572] width 598 height 178
click at [135, 518] on div "Rica Wax Underarms (₹330)" at bounding box center [161, 519] width 162 height 19
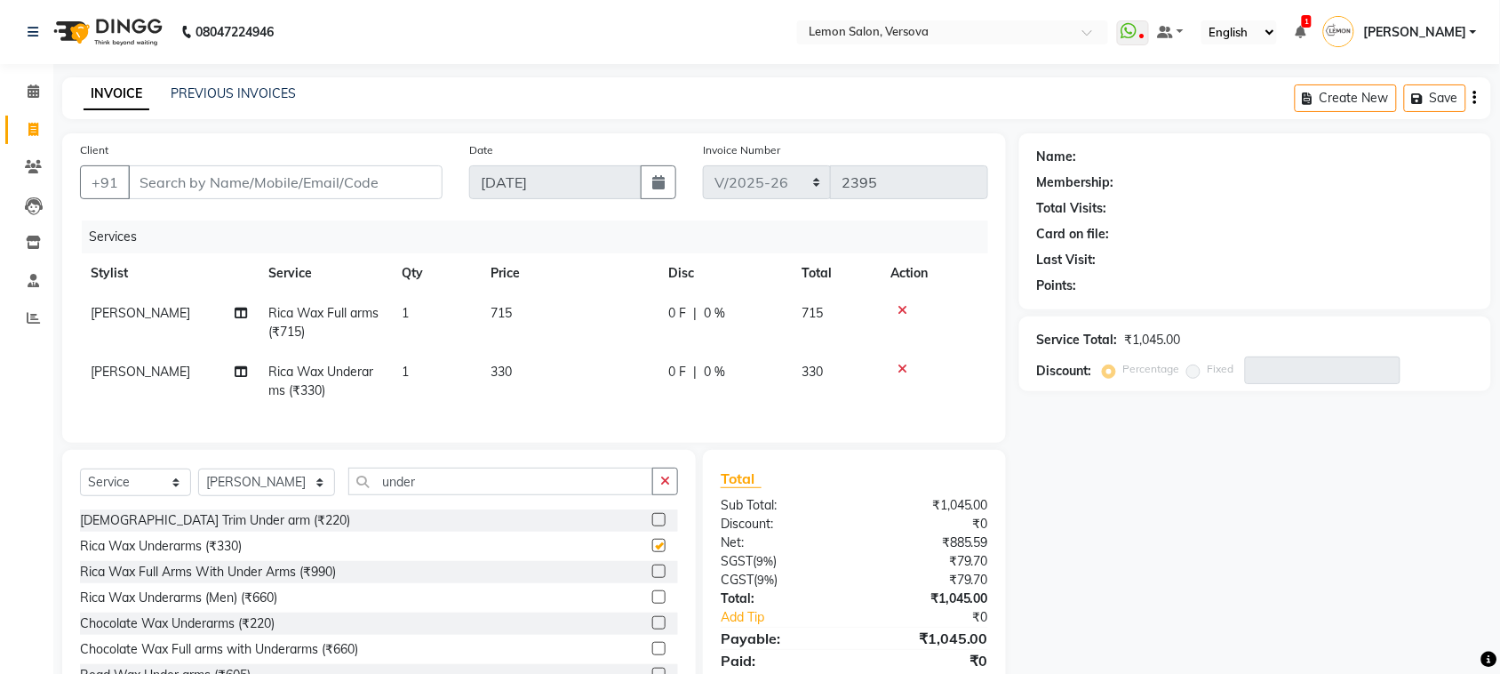
checkbox input "false"
click at [653, 492] on button "button" at bounding box center [665, 482] width 26 height 28
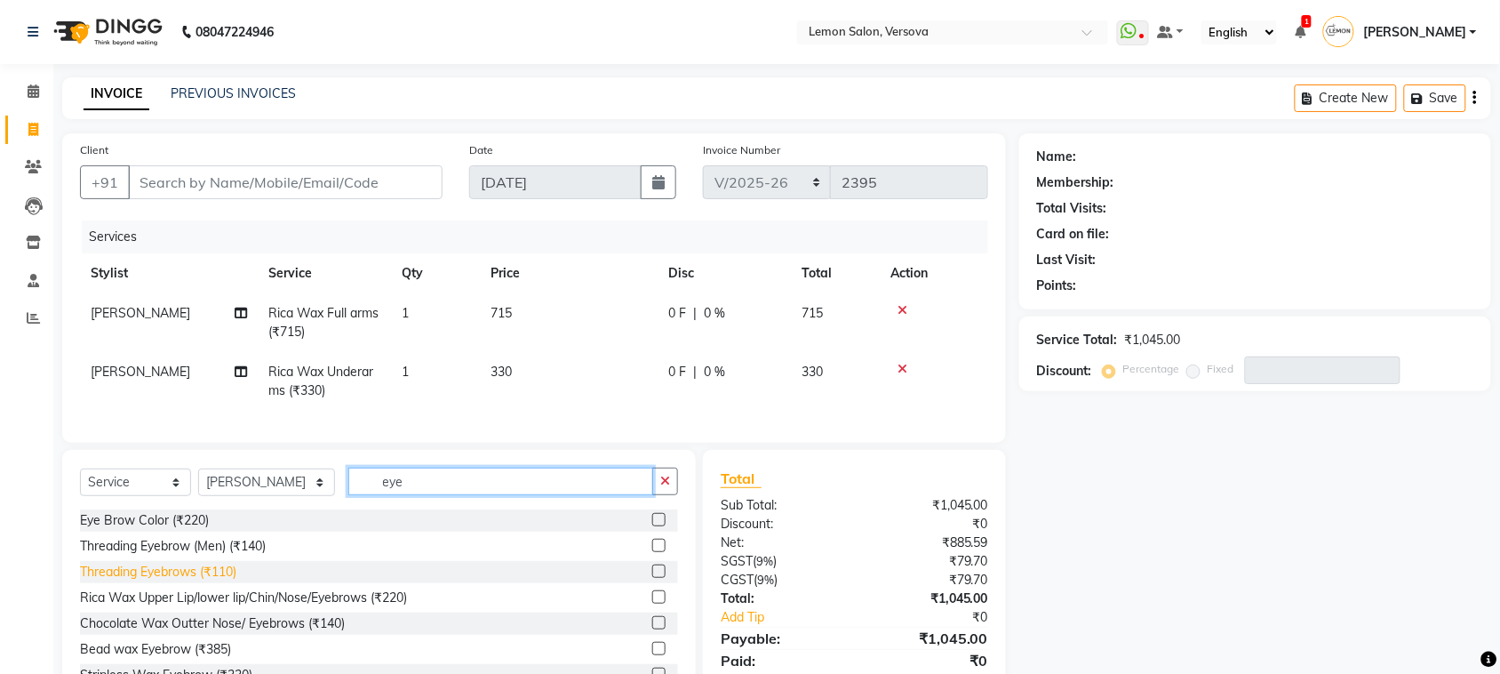
type input "eye"
click at [139, 581] on div "Threading Eyebrows (₹110)" at bounding box center [158, 572] width 156 height 19
checkbox input "false"
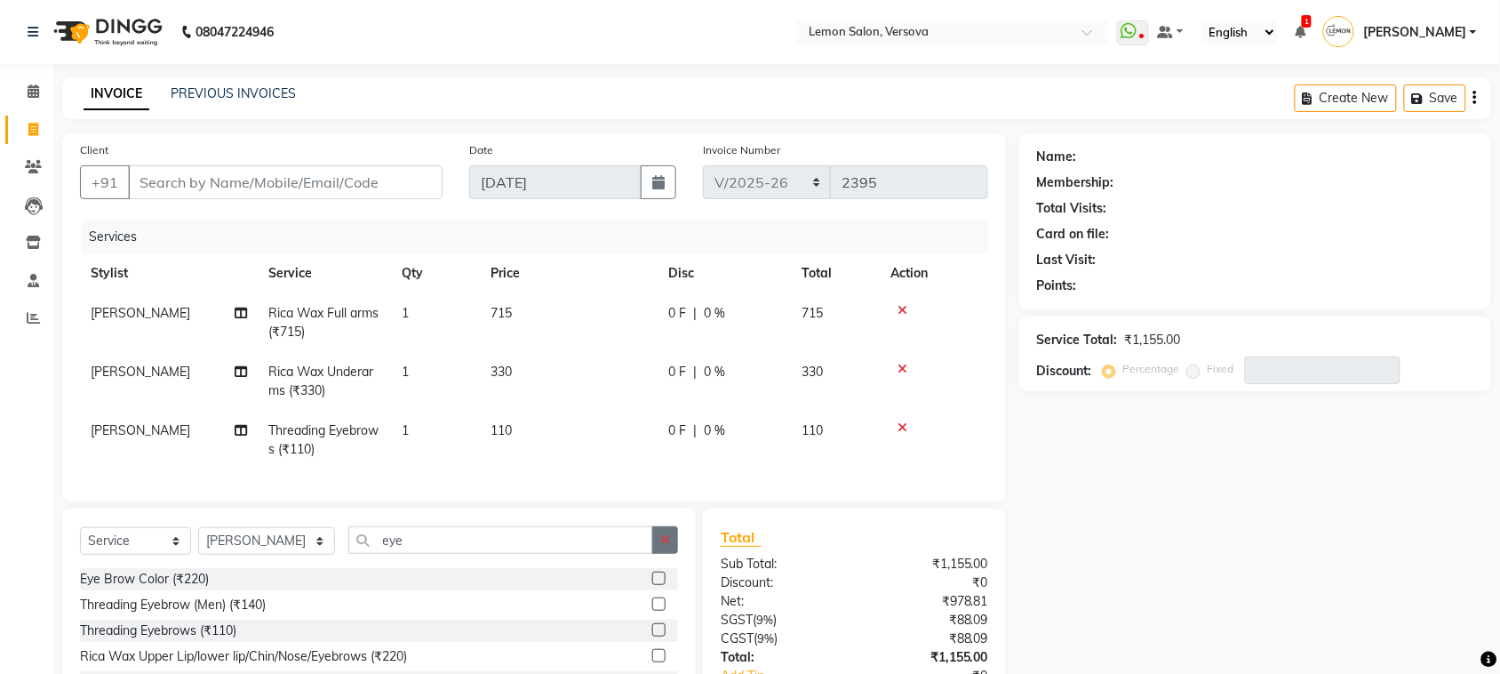
click at [668, 554] on button "button" at bounding box center [665, 540] width 26 height 28
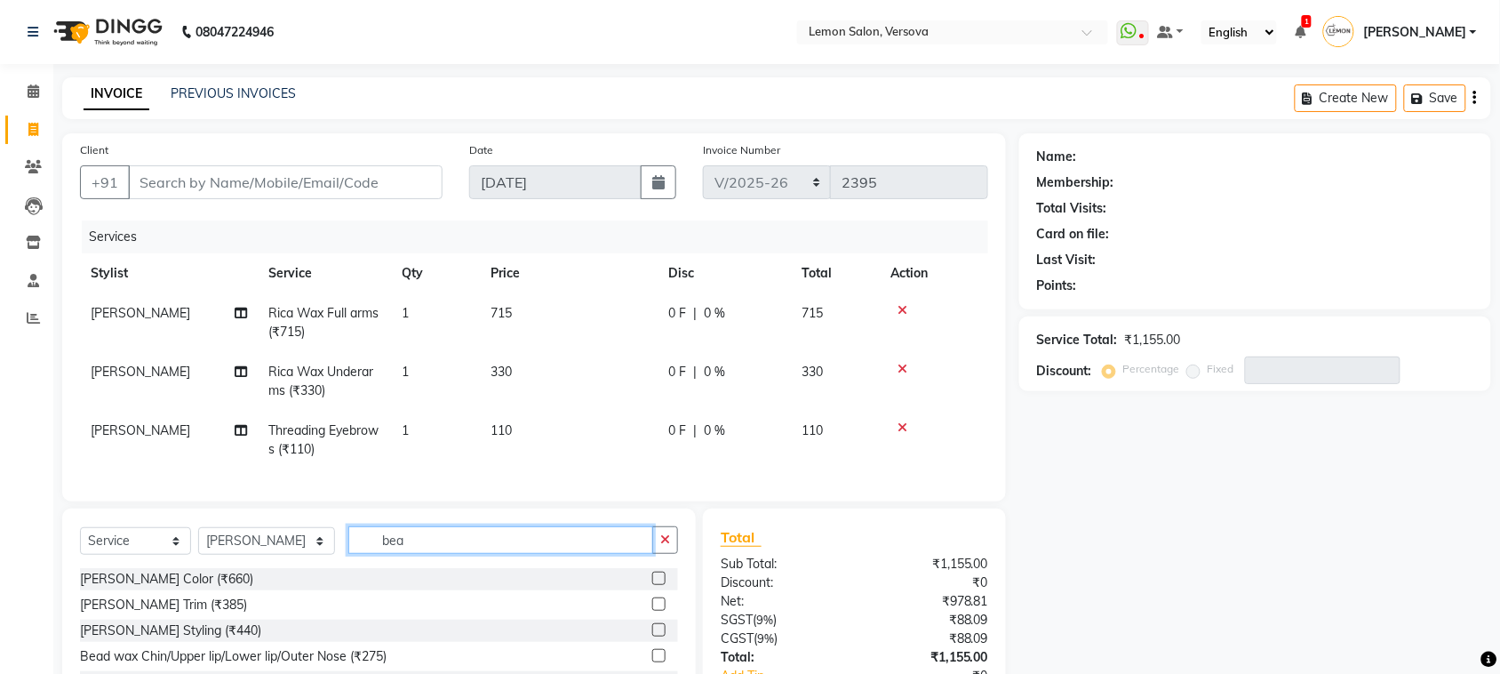
scroll to position [140, 0]
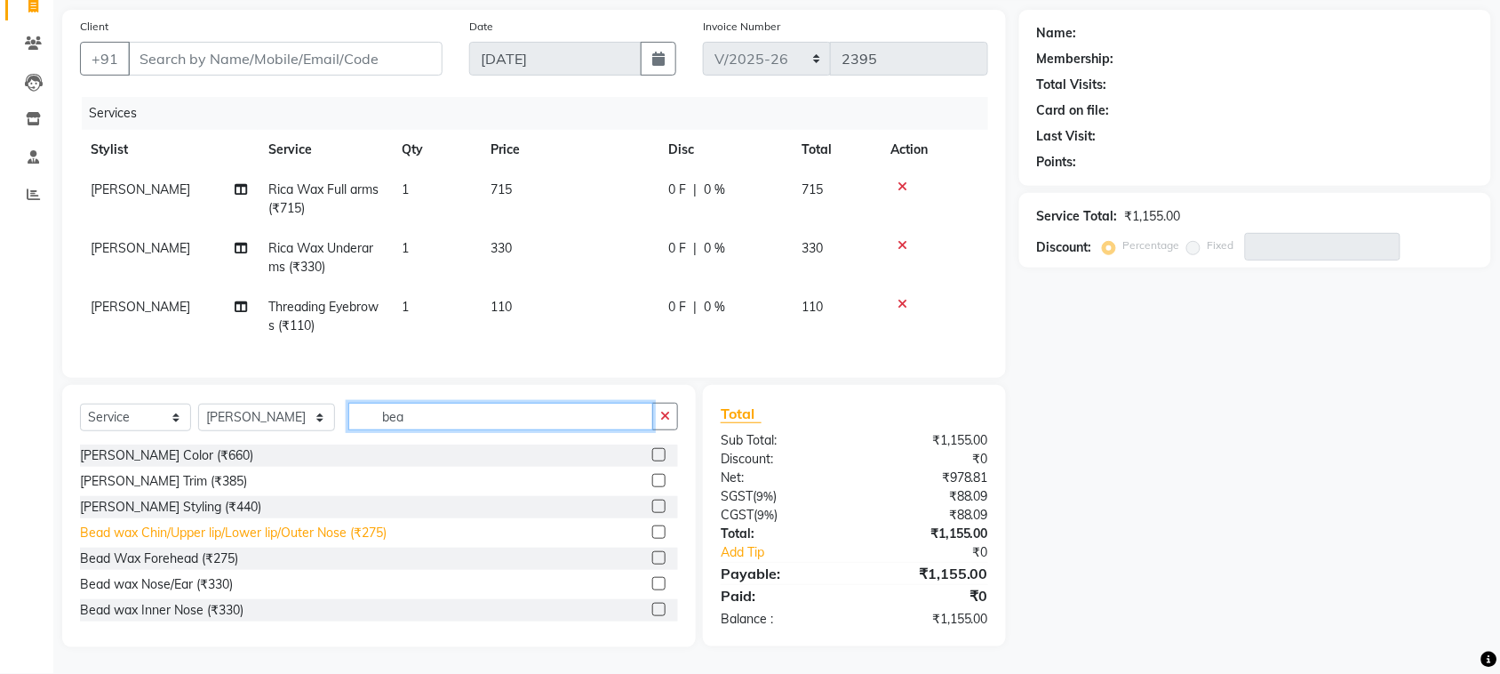
type input "bea"
click at [327, 532] on div "Bead wax Chin/Upper lip/Lower lip/Outer Nose (₹275)" at bounding box center [233, 533] width 307 height 19
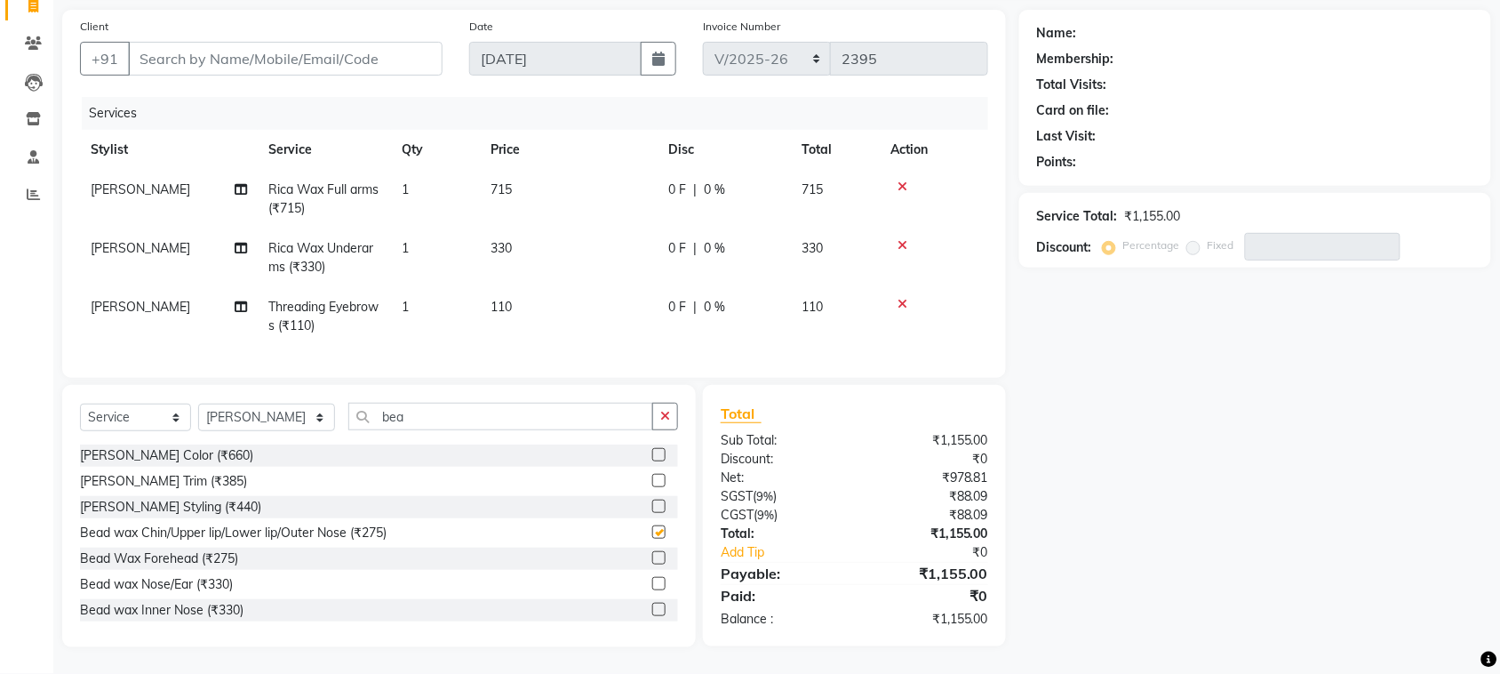
checkbox input "false"
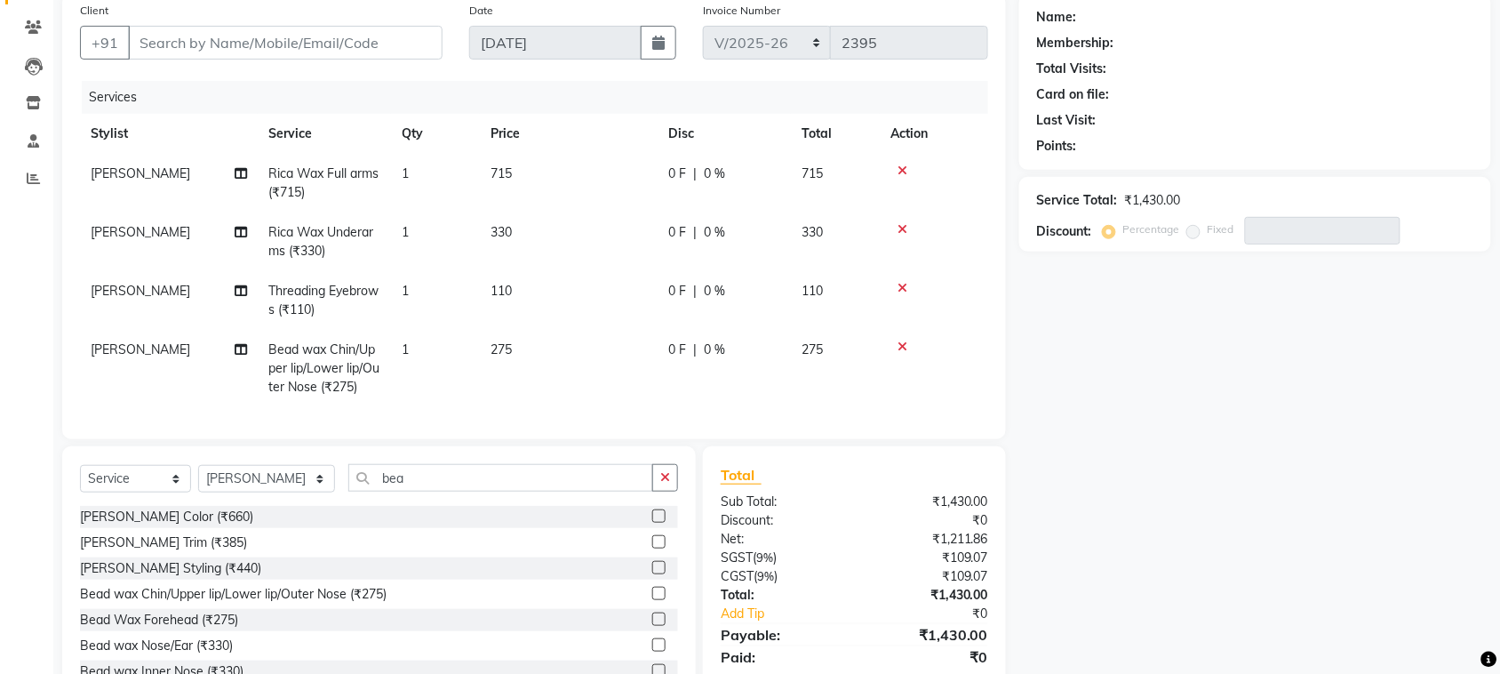
click at [403, 330] on td "1" at bounding box center [435, 368] width 89 height 77
select select "7408"
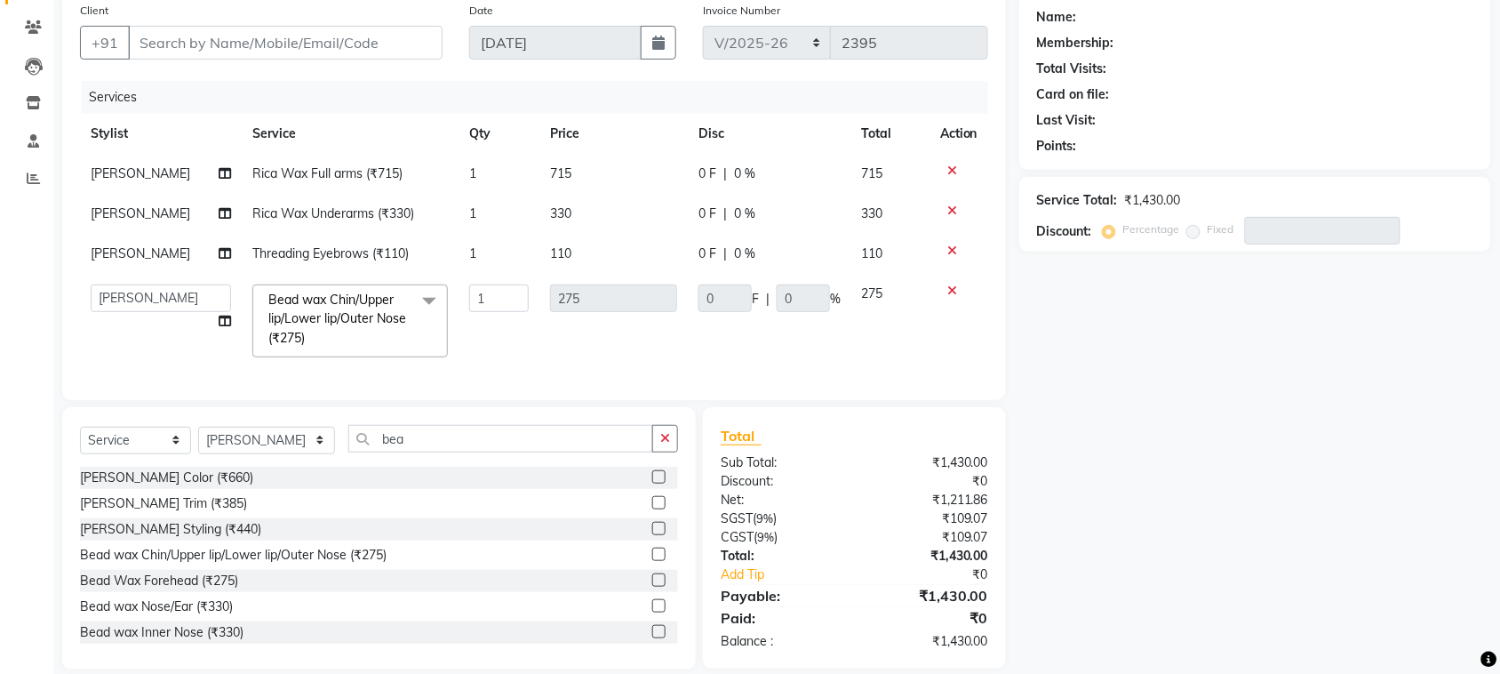
click at [491, 312] on td "1" at bounding box center [499, 321] width 81 height 94
click at [494, 299] on input "1" at bounding box center [499, 298] width 60 height 28
type input "2"
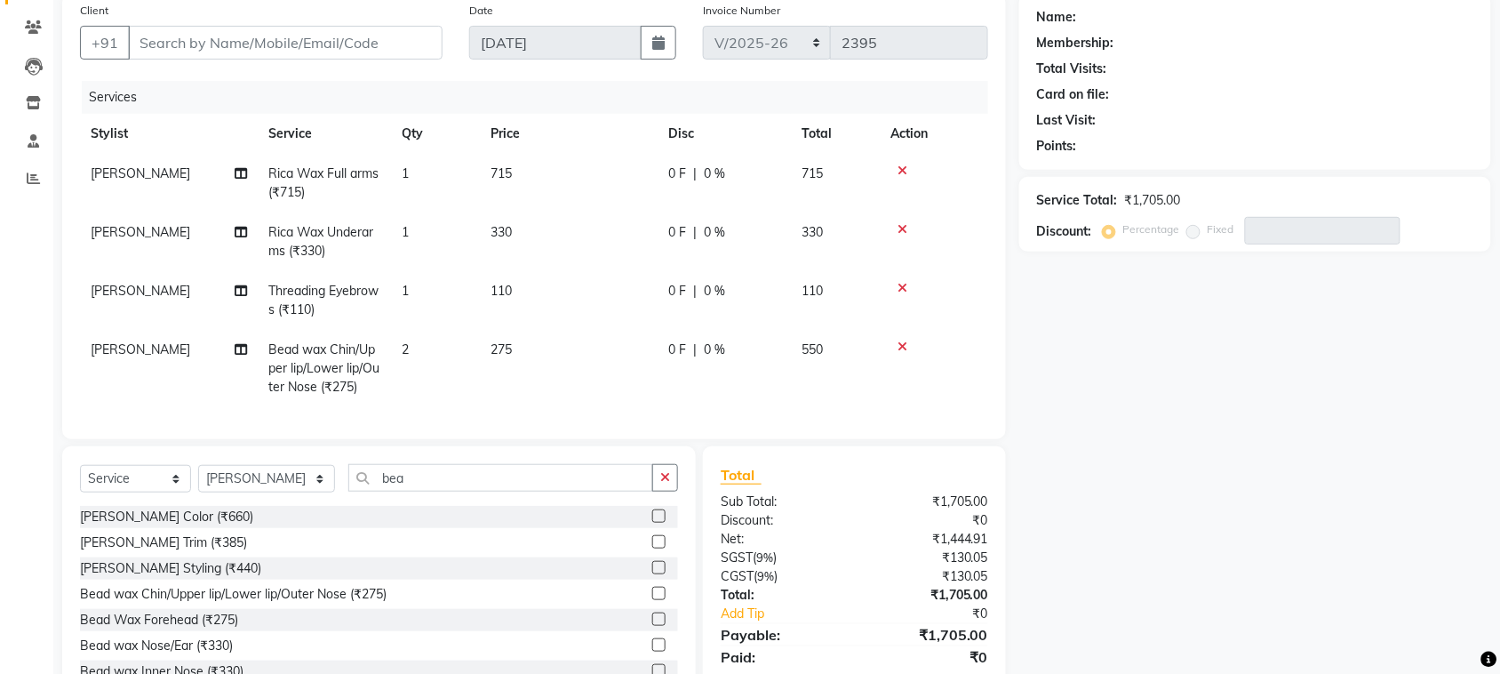
click at [1212, 478] on div "Name: Membership: Total Visits: Card on file: Last Visit: Points: Service Total…" at bounding box center [1262, 351] width 485 height 715
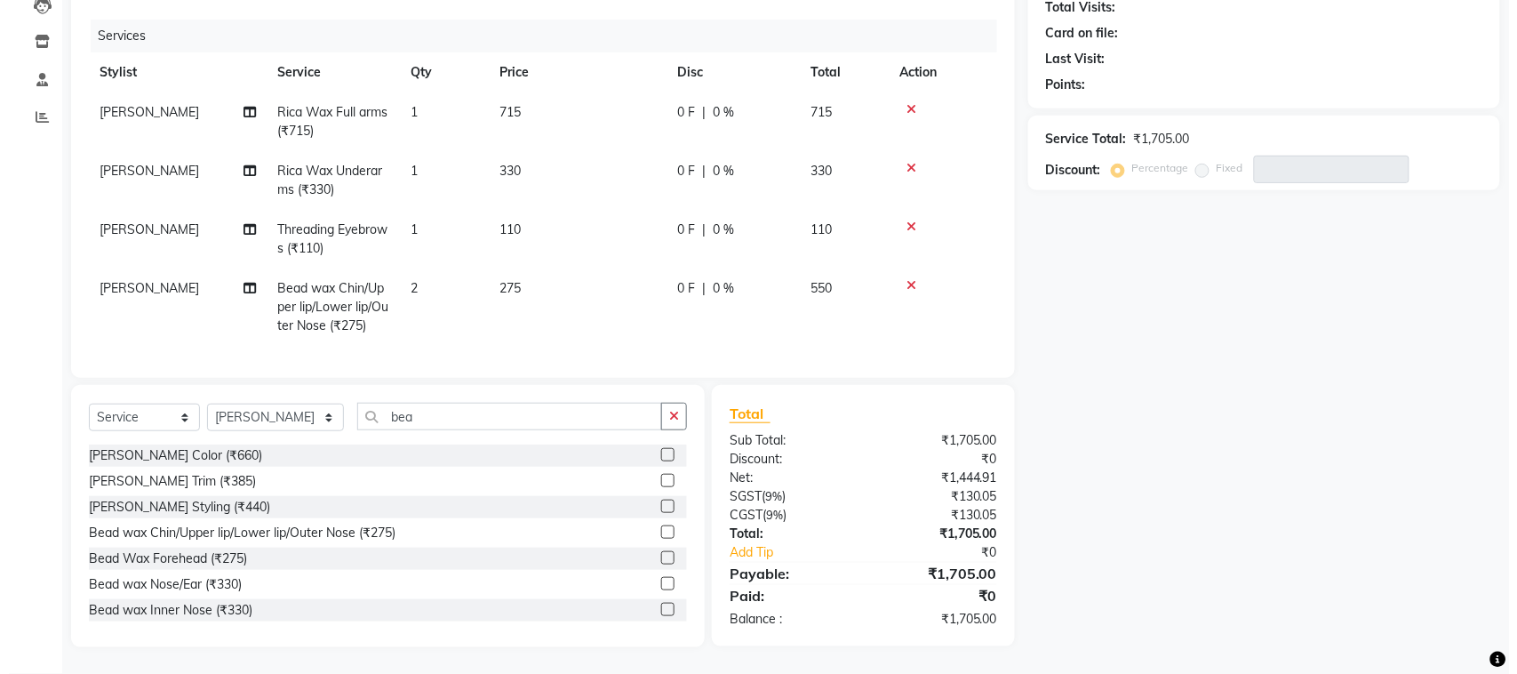
scroll to position [0, 0]
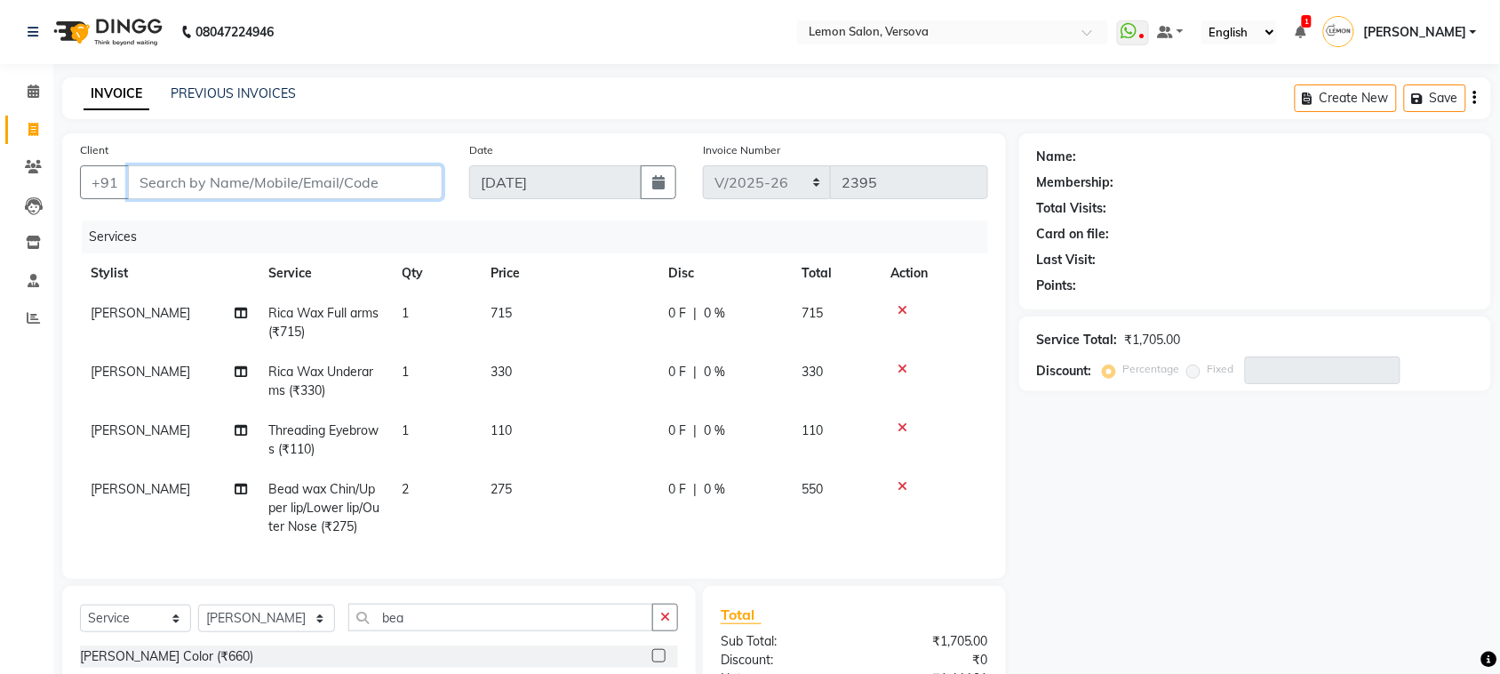
click at [259, 179] on input "Client" at bounding box center [285, 182] width 315 height 34
type input "9"
type input "0"
type input "9625254983"
click at [427, 197] on button "Add Client" at bounding box center [397, 182] width 92 height 34
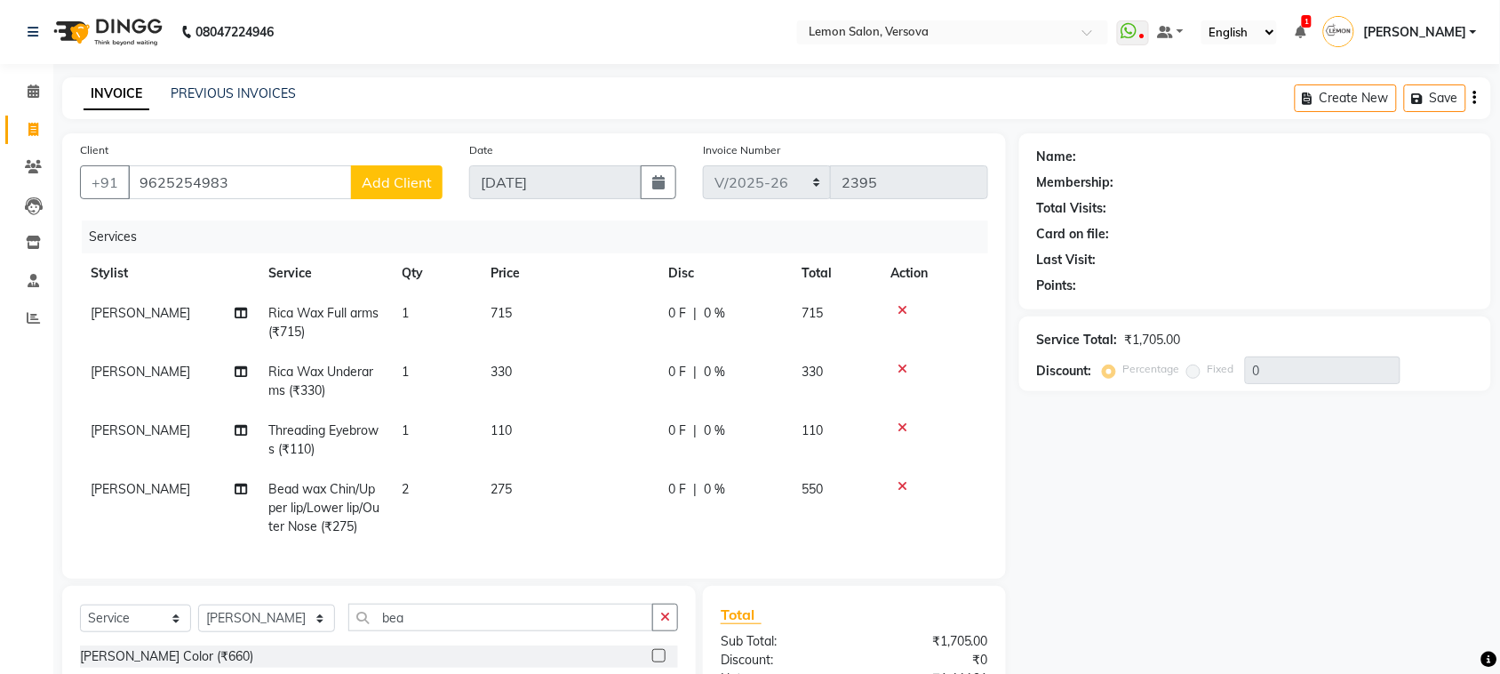
select select "22"
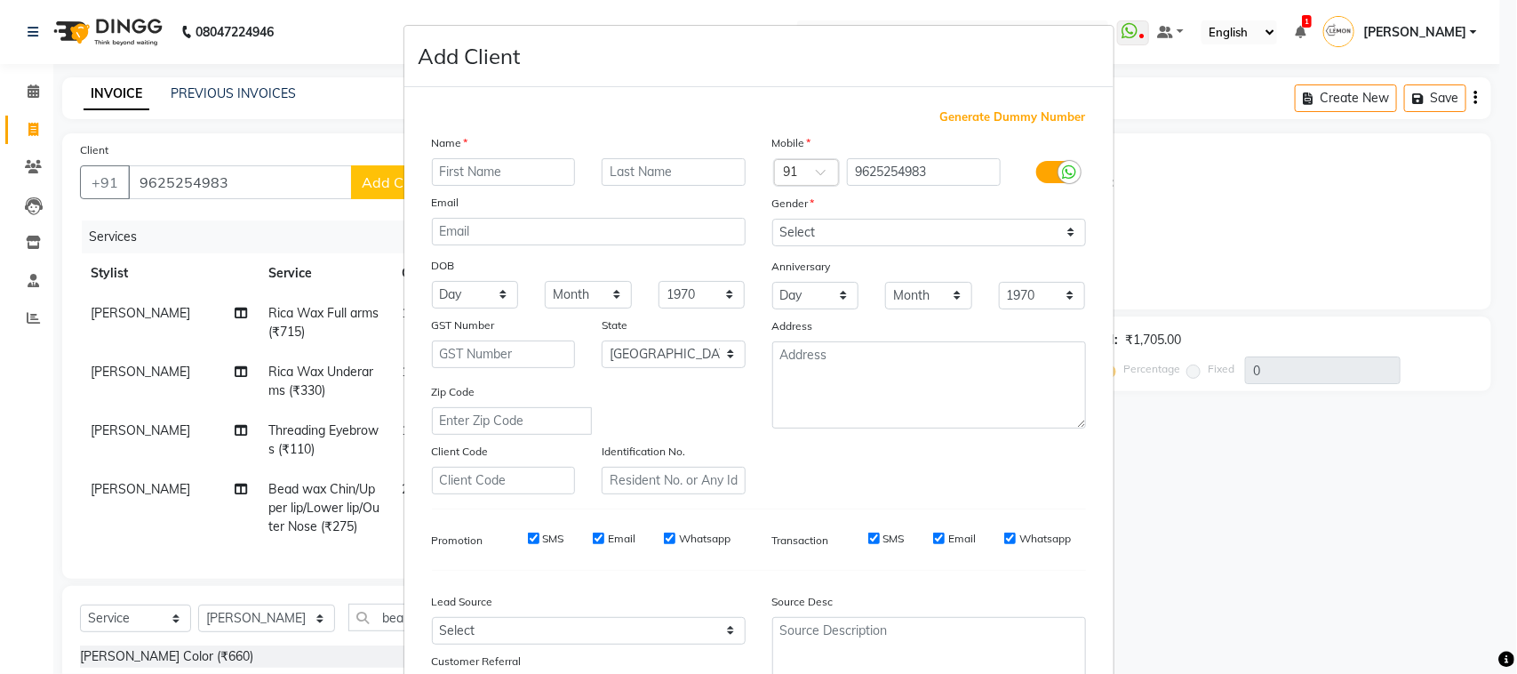
click at [454, 180] on input "text" at bounding box center [504, 172] width 144 height 28
type input "ritu"
click at [846, 233] on select "Select Male Female Other Prefer Not To Say" at bounding box center [929, 233] width 314 height 28
select select "female"
click at [772, 219] on select "Select Male Female Other Prefer Not To Say" at bounding box center [929, 233] width 314 height 28
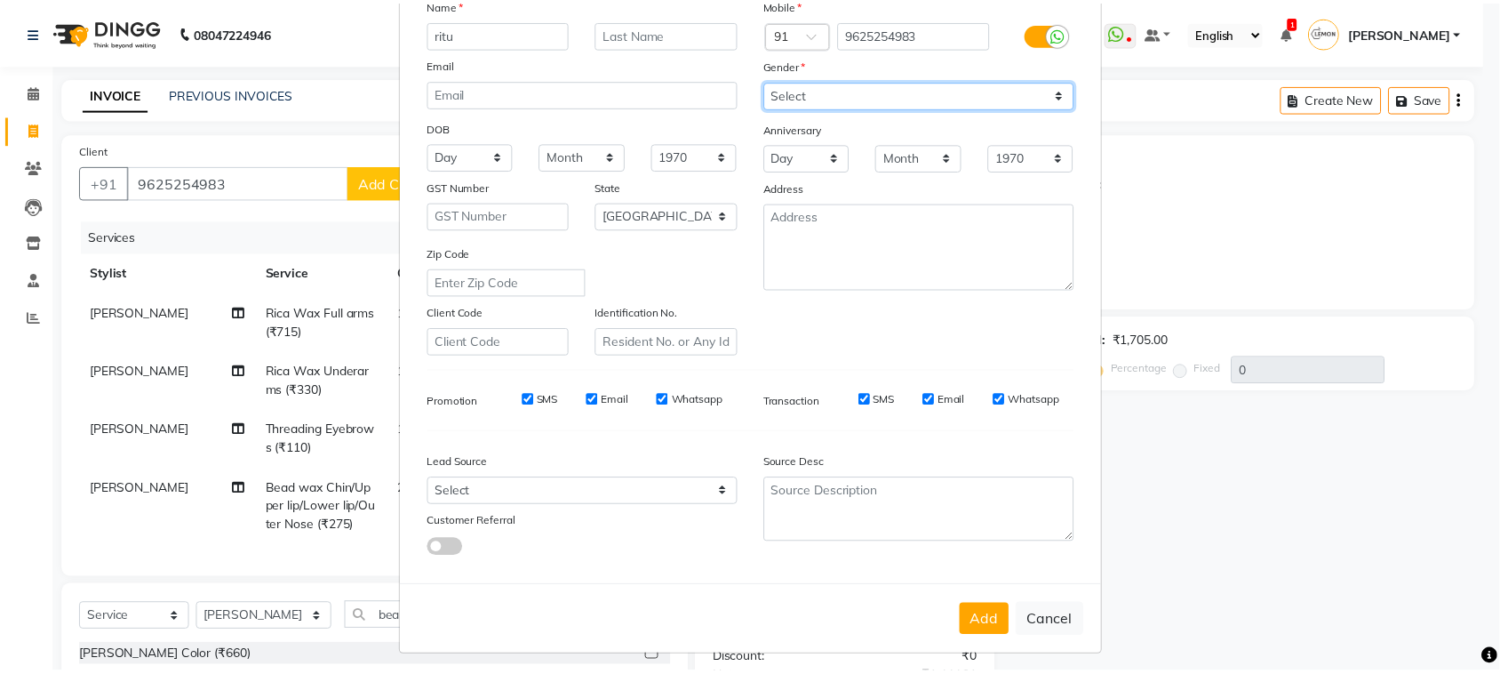
scroll to position [140, 0]
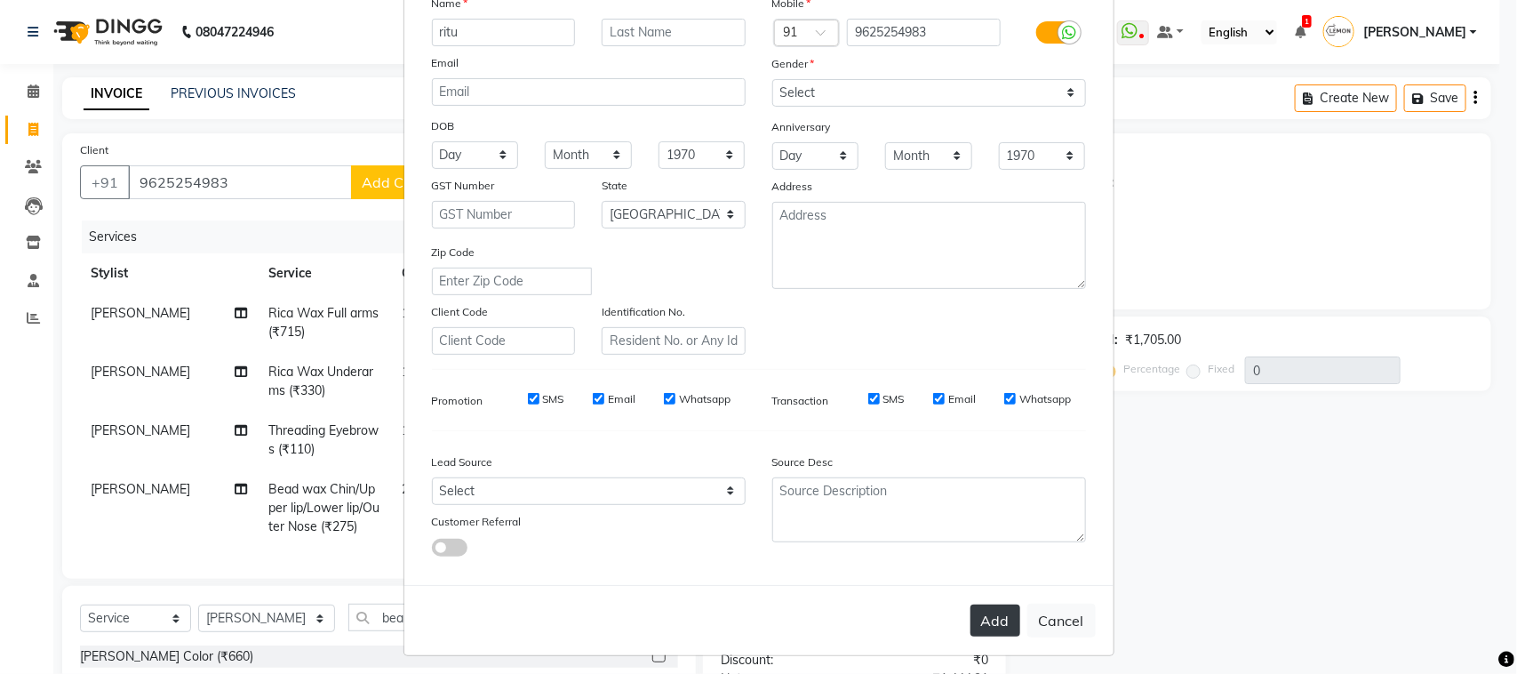
click at [988, 615] on button "Add" at bounding box center [996, 620] width 50 height 32
select select
select select "null"
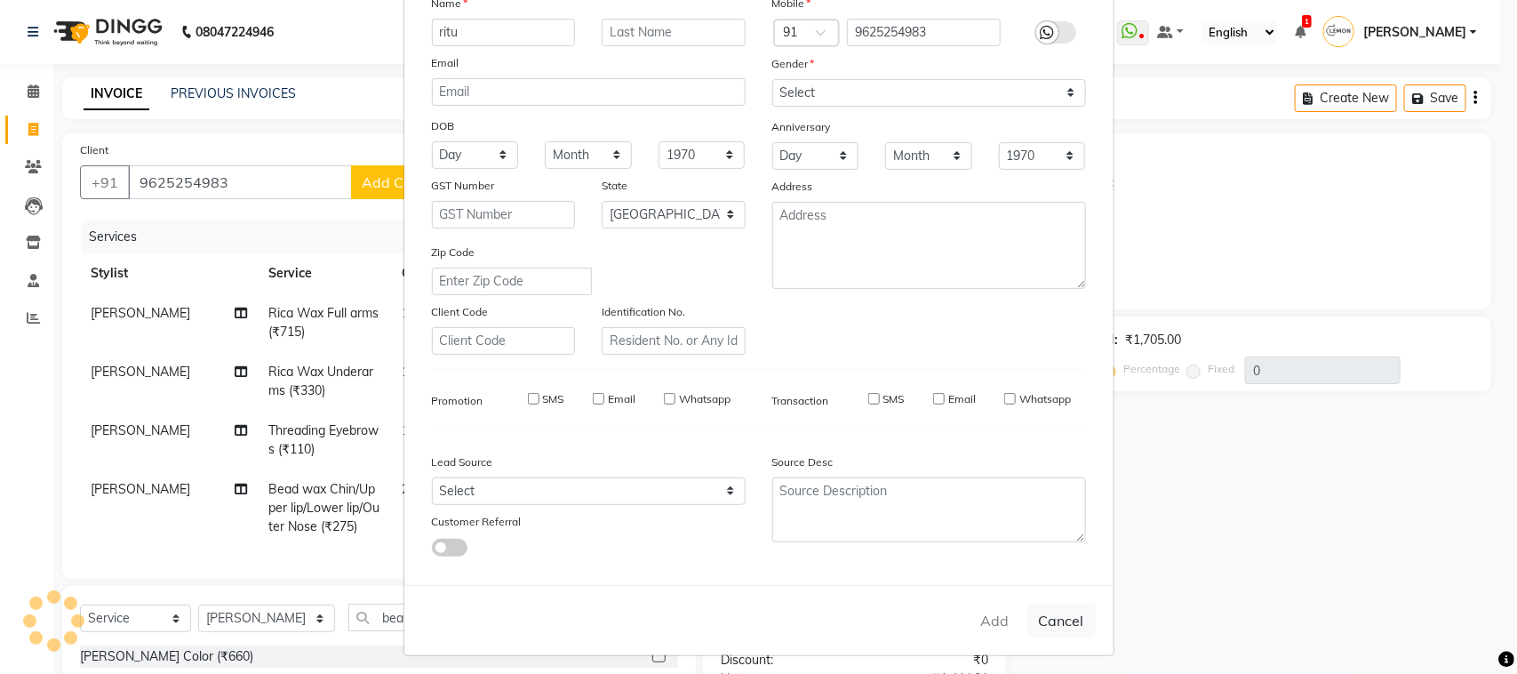
select select
checkbox input "false"
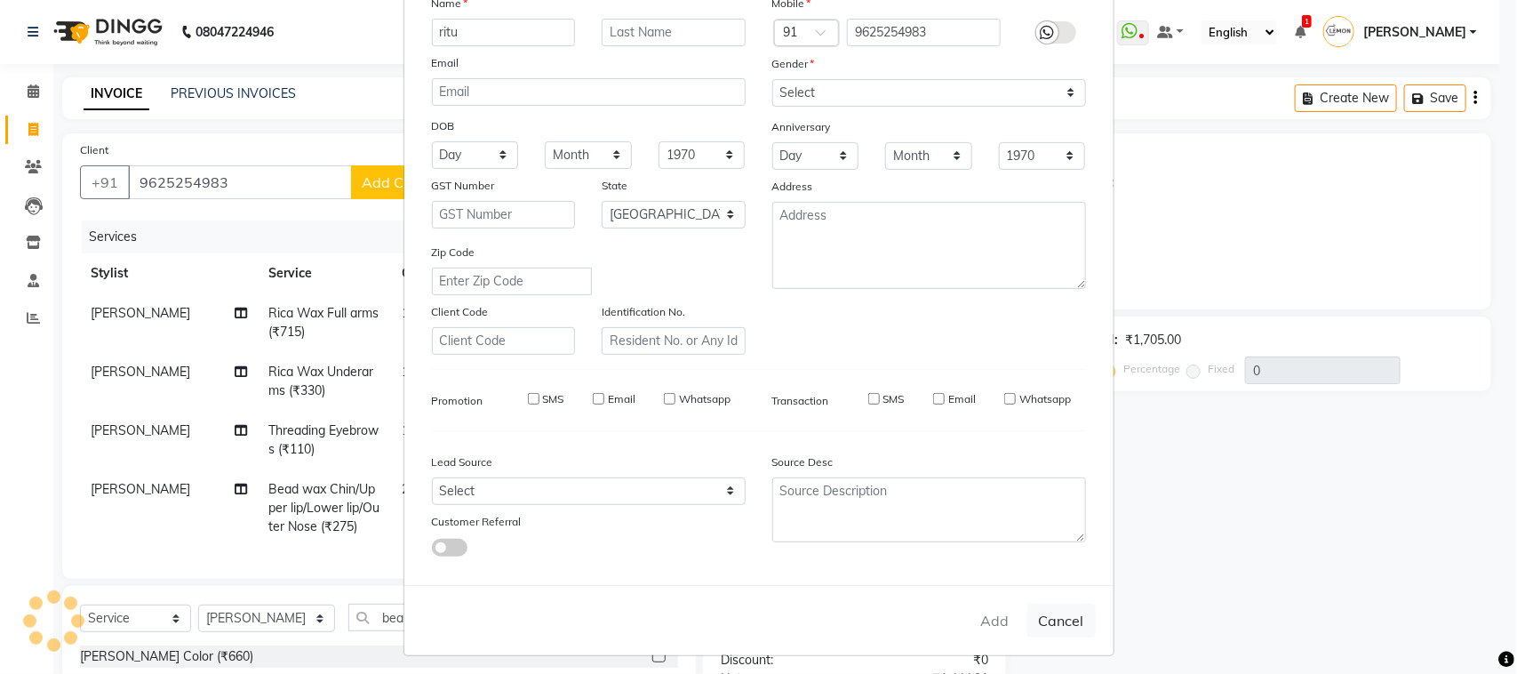
checkbox input "false"
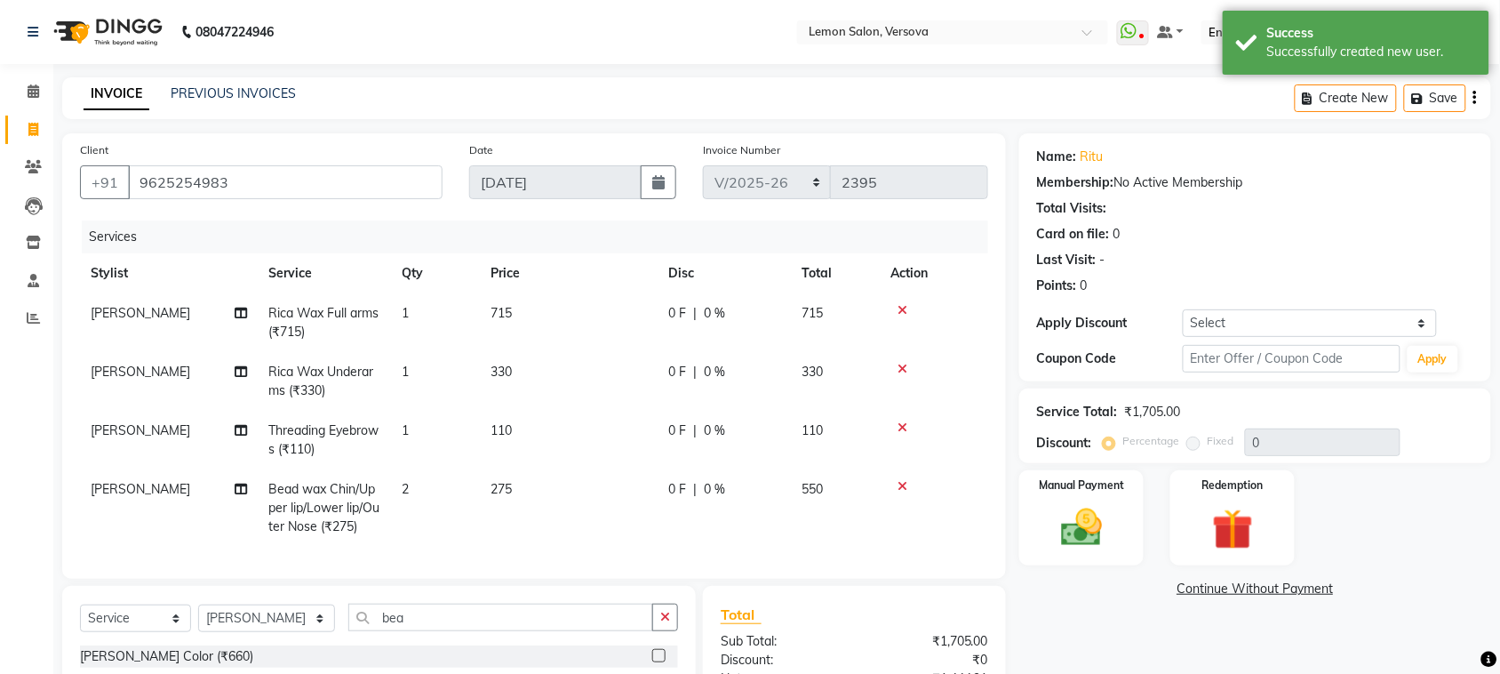
scroll to position [216, 0]
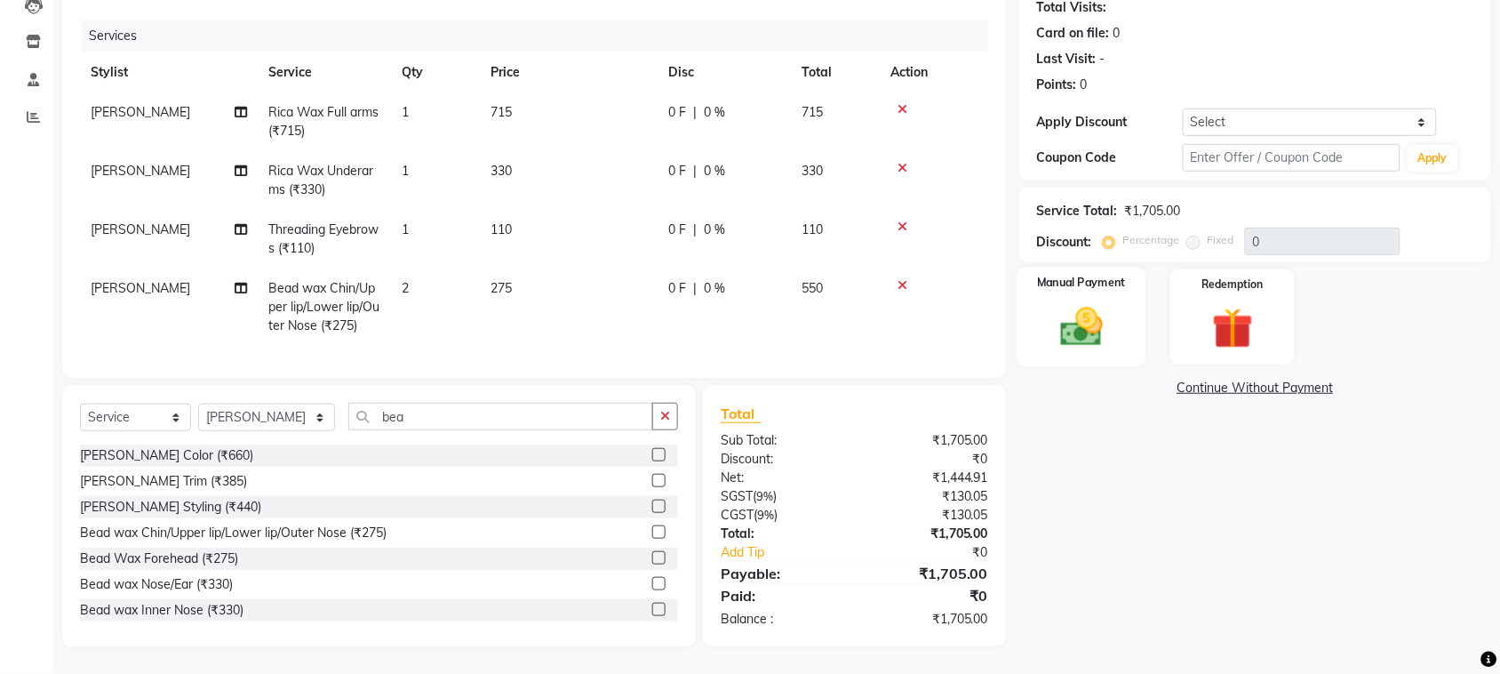
click at [1083, 342] on div "Manual Payment" at bounding box center [1082, 318] width 130 height 100
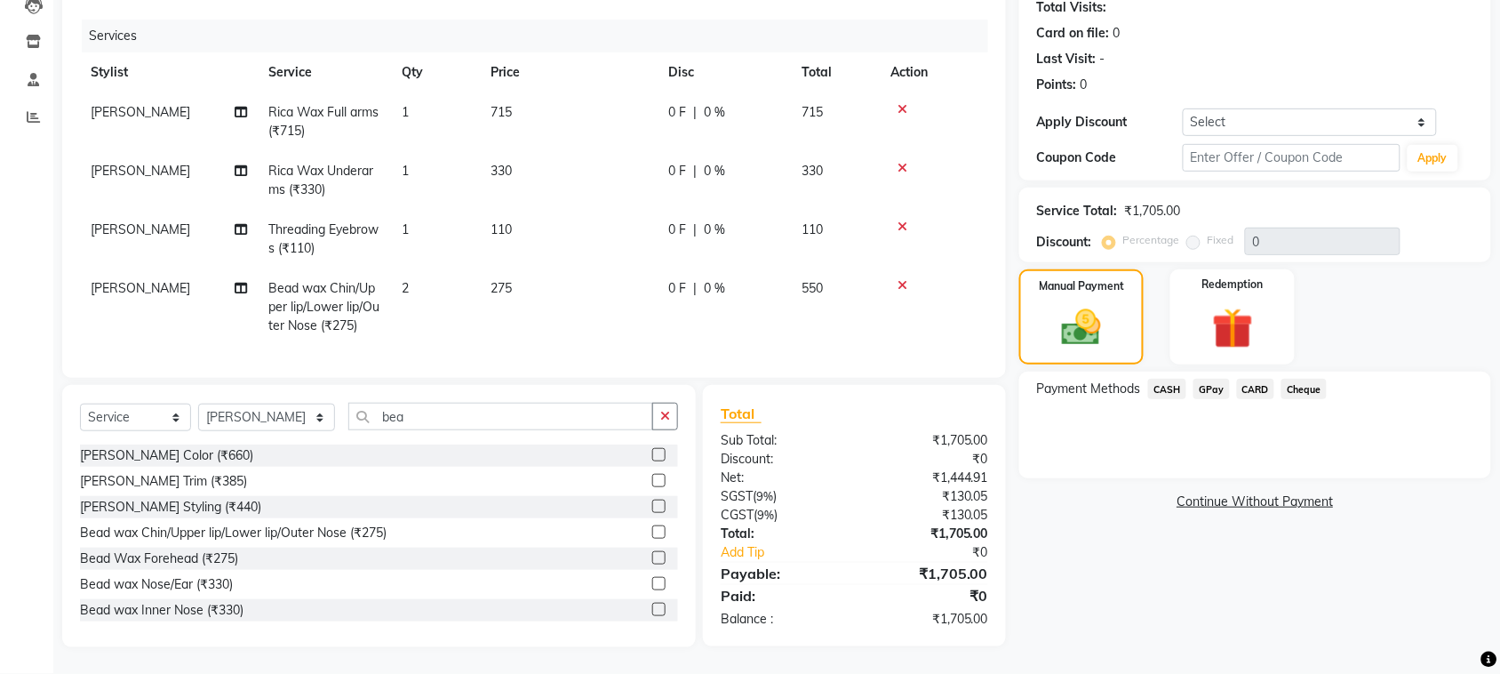
click at [1213, 379] on span "GPay" at bounding box center [1212, 389] width 36 height 20
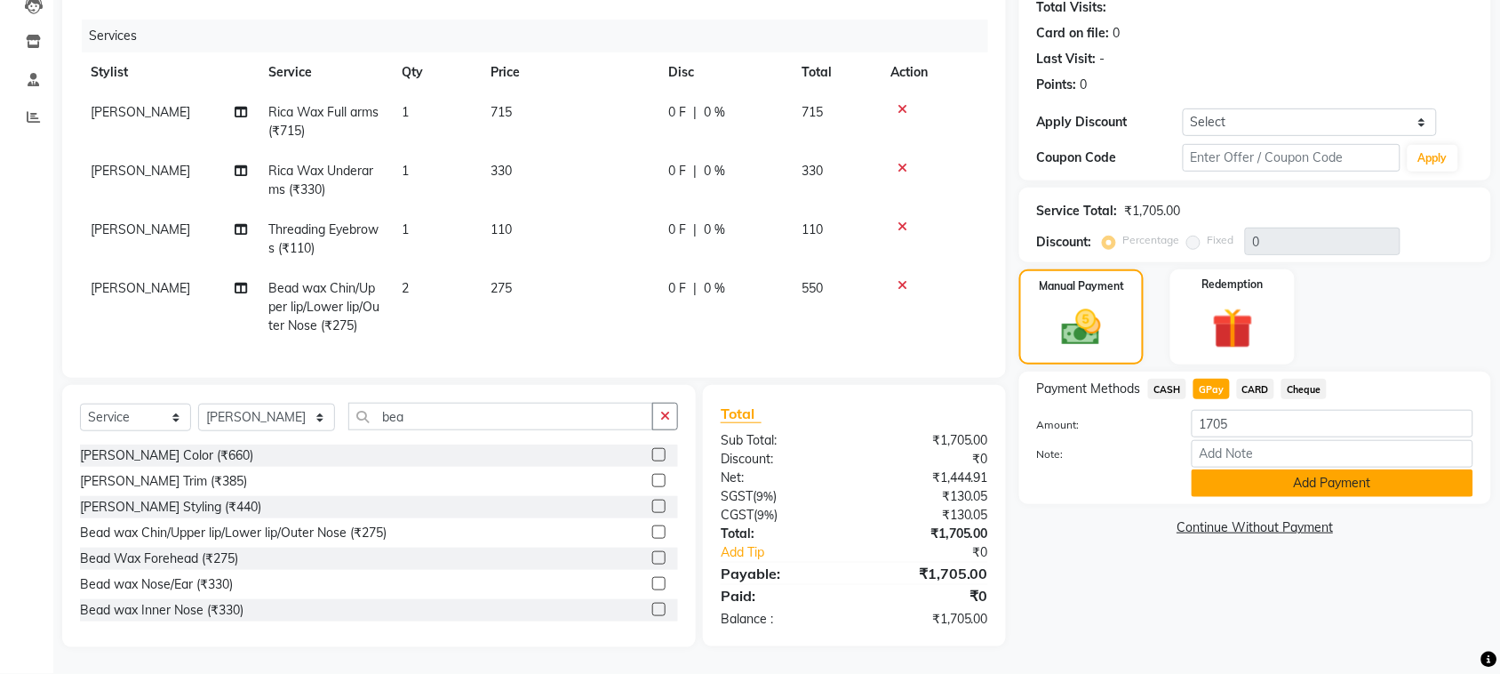
click at [1220, 469] on button "Add Payment" at bounding box center [1333, 483] width 282 height 28
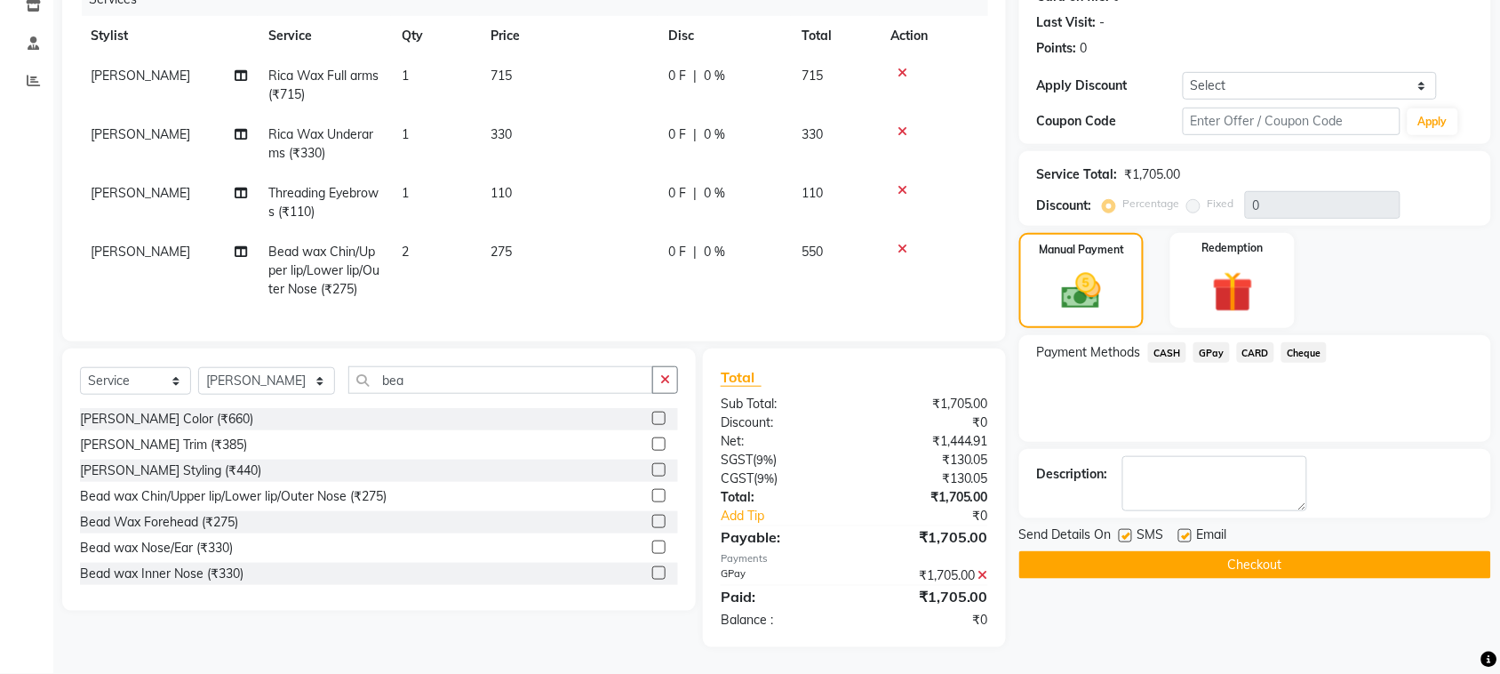
scroll to position [253, 0]
click at [1123, 529] on label at bounding box center [1125, 535] width 13 height 13
click at [1123, 531] on input "checkbox" at bounding box center [1125, 537] width 12 height 12
checkbox input "false"
click at [1188, 529] on label at bounding box center [1185, 535] width 13 height 13
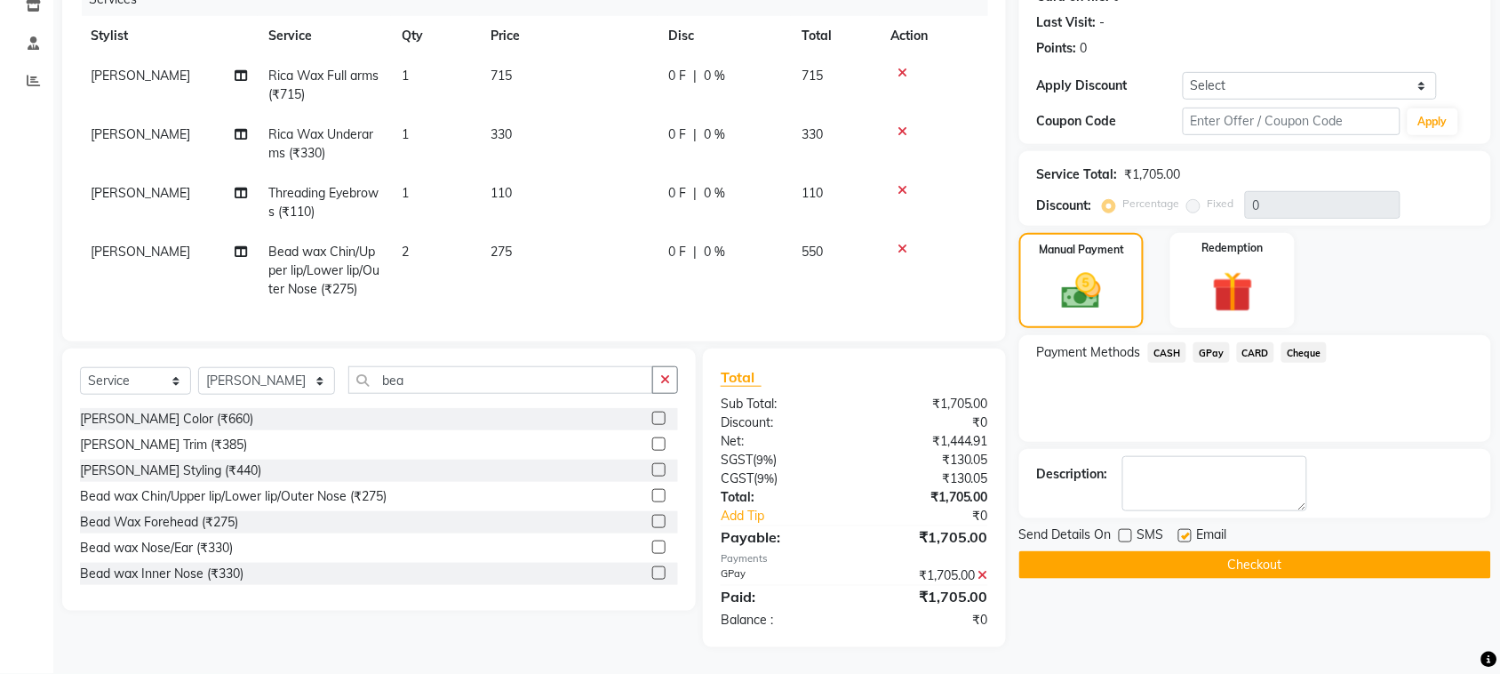
click at [1188, 531] on input "checkbox" at bounding box center [1185, 537] width 12 height 12
checkbox input "false"
click at [1180, 551] on button "Checkout" at bounding box center [1256, 565] width 472 height 28
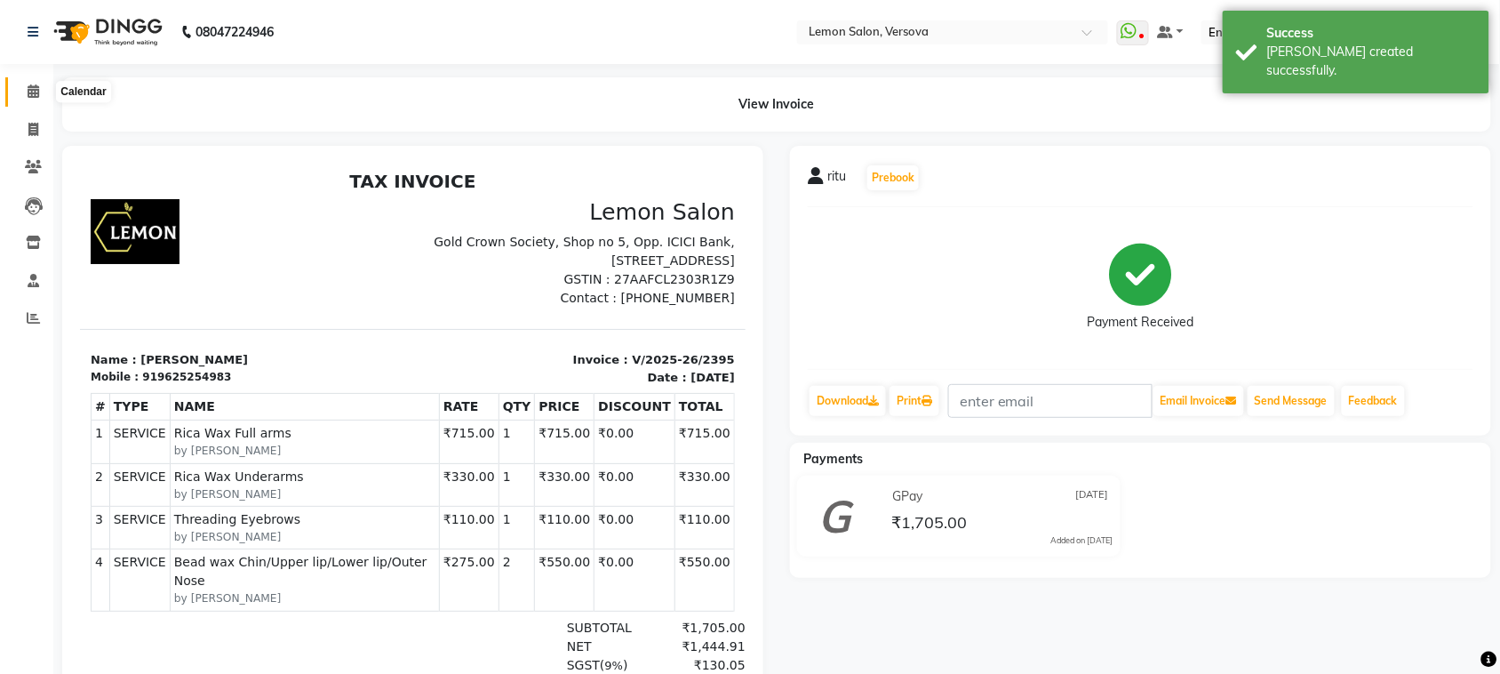
click at [36, 89] on icon at bounding box center [34, 90] width 12 height 13
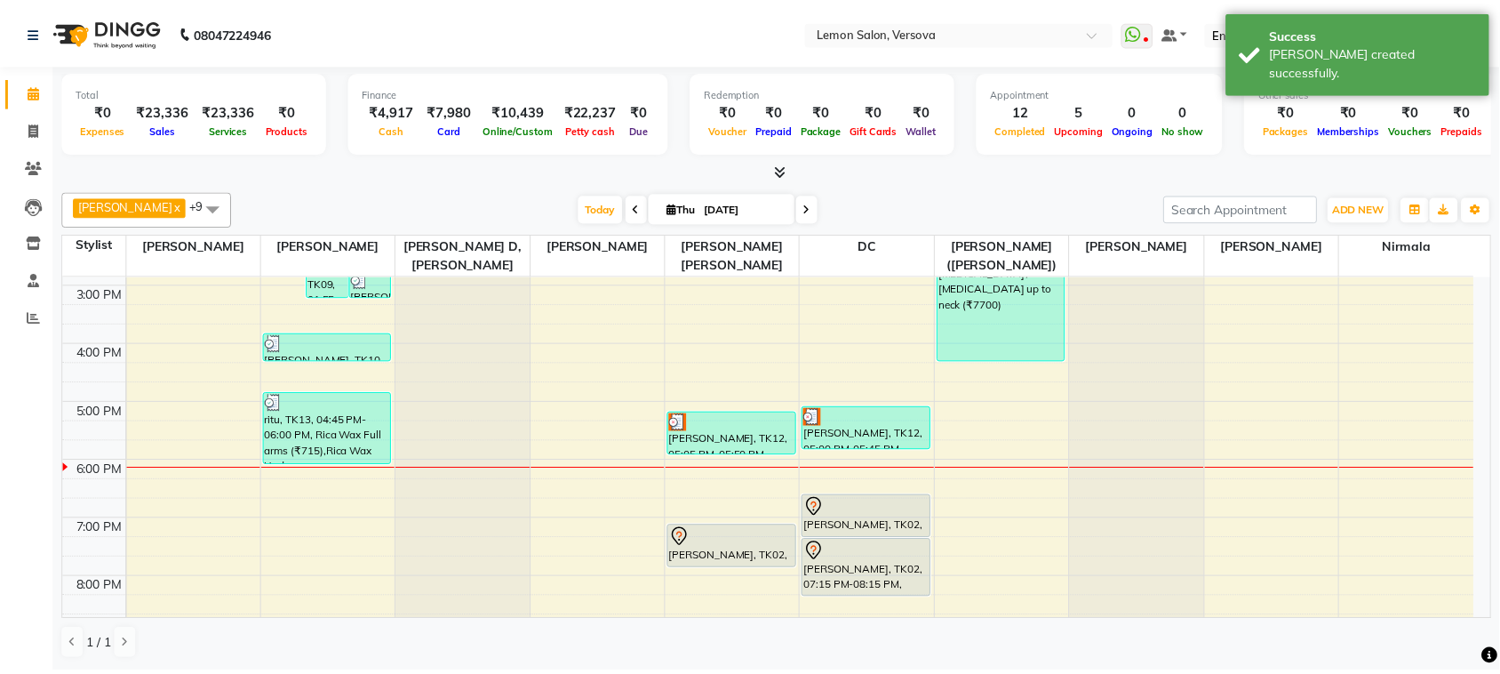
scroll to position [340, 0]
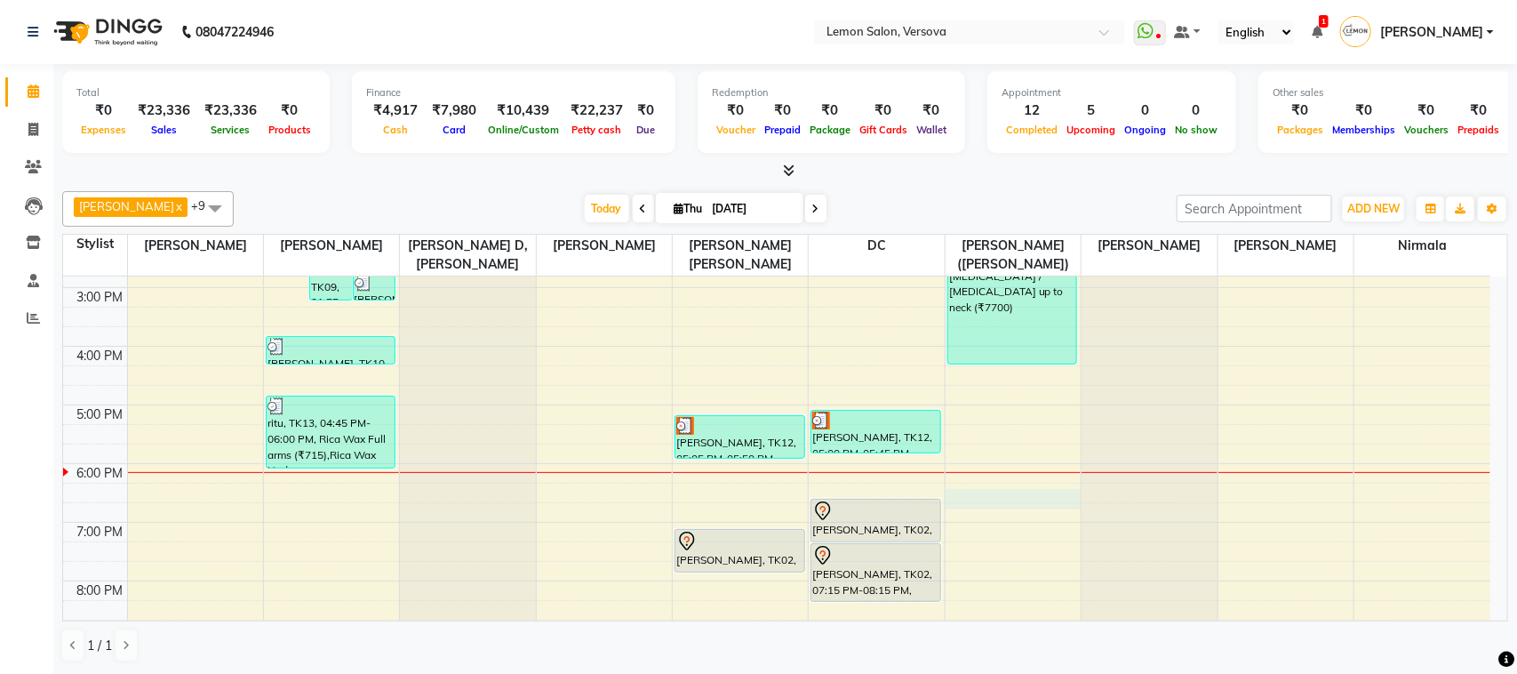
click at [1027, 508] on div "9:00 AM 10:00 AM 11:00 AM 12:00 PM 1:00 PM 2:00 PM 3:00 PM 4:00 PM 5:00 PM 6:00…" at bounding box center [777, 346] width 1428 height 820
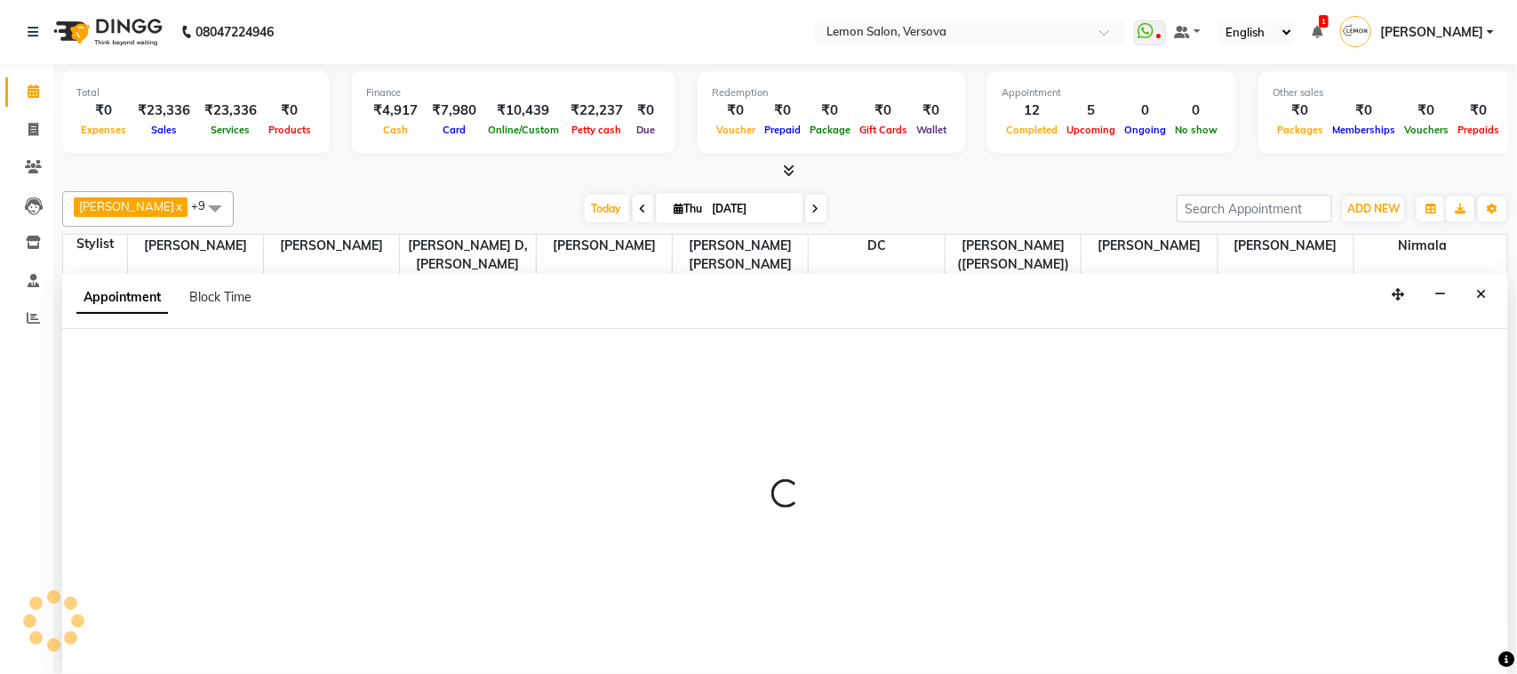
select select "20640"
select select "1095"
select select "tentative"
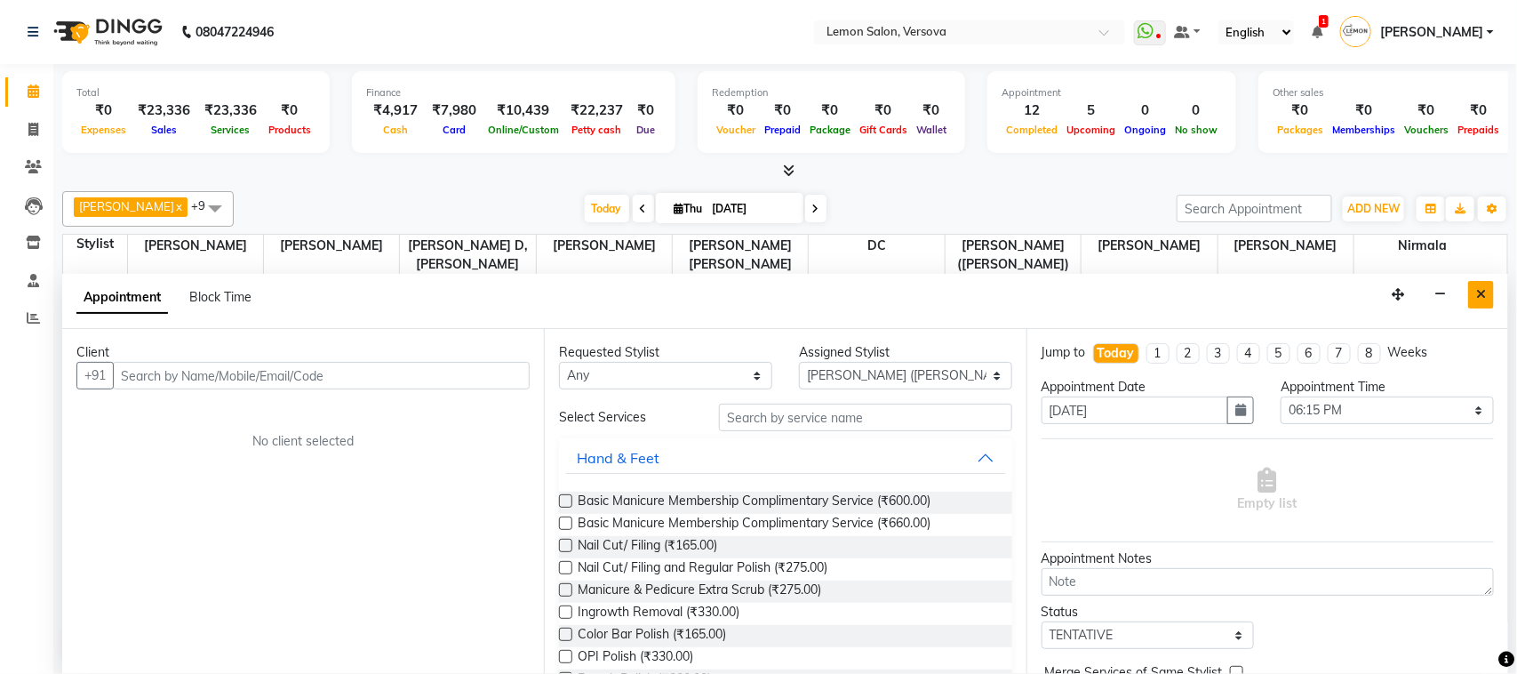
click at [1483, 308] on button "Close" at bounding box center [1481, 295] width 26 height 28
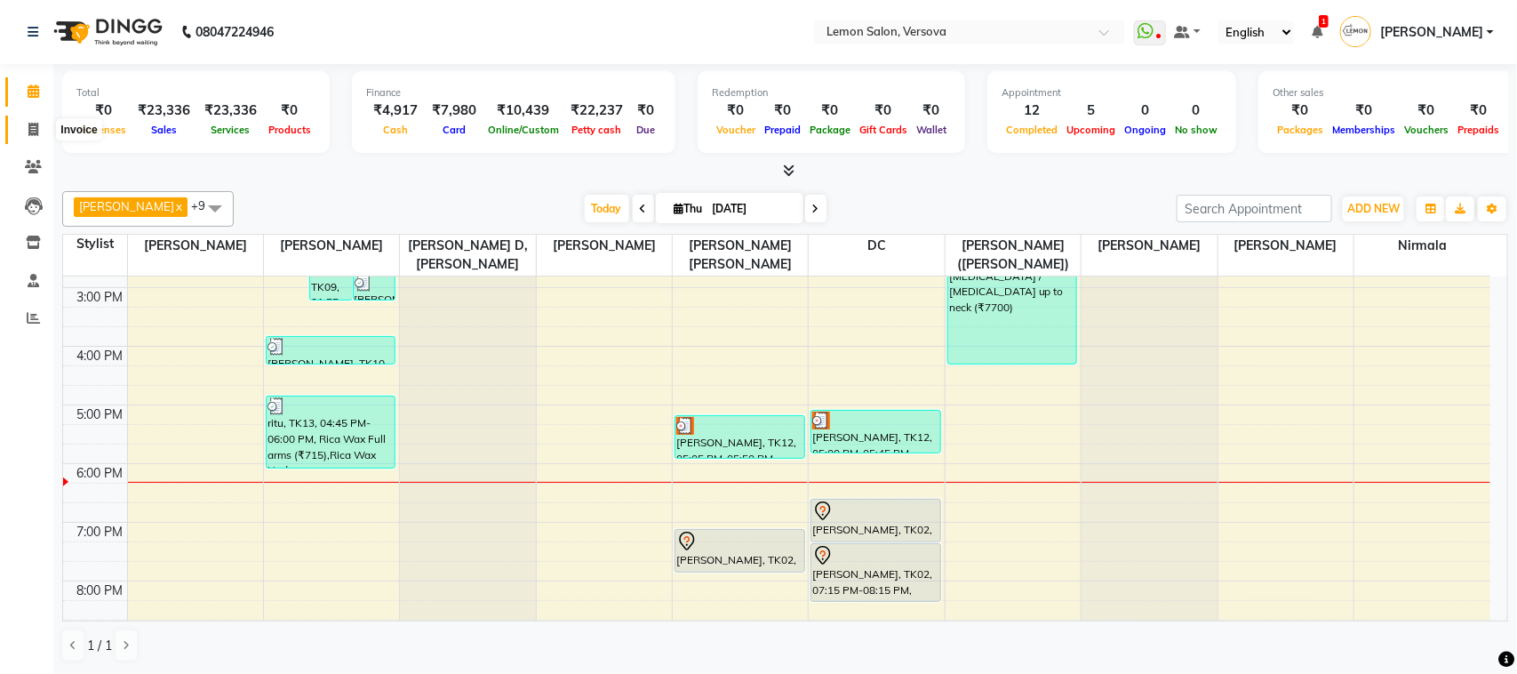
click at [32, 131] on icon at bounding box center [33, 129] width 10 height 13
select select "564"
select select "service"
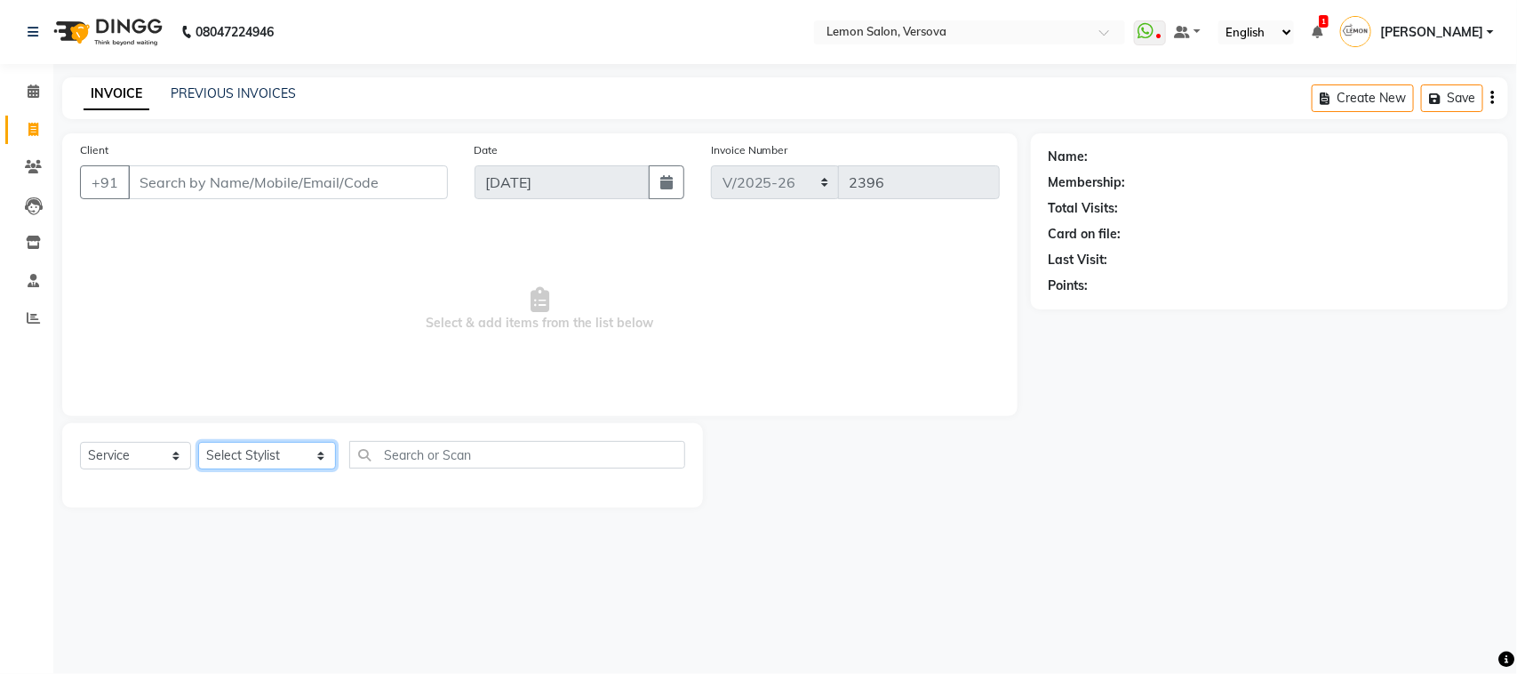
click at [251, 447] on select "Select Stylist [PERSON_NAME] [PERSON_NAME] DC [PERSON_NAME] [PERSON_NAME] D,[PE…" at bounding box center [267, 456] width 138 height 28
select select "7408"
click at [198, 442] on select "Select Stylist [PERSON_NAME] [PERSON_NAME] DC [PERSON_NAME] [PERSON_NAME] D,[PE…" at bounding box center [267, 456] width 138 height 28
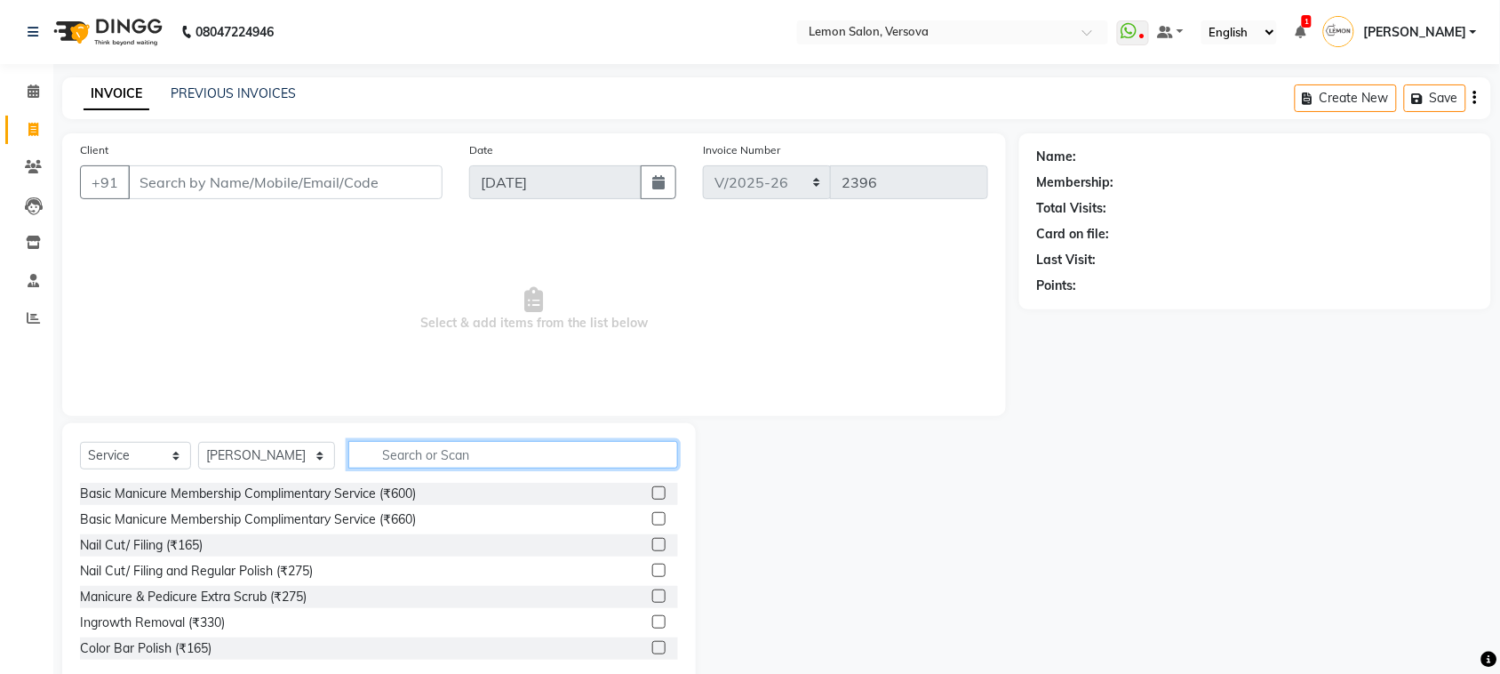
click at [600, 462] on input "text" at bounding box center [513, 455] width 330 height 28
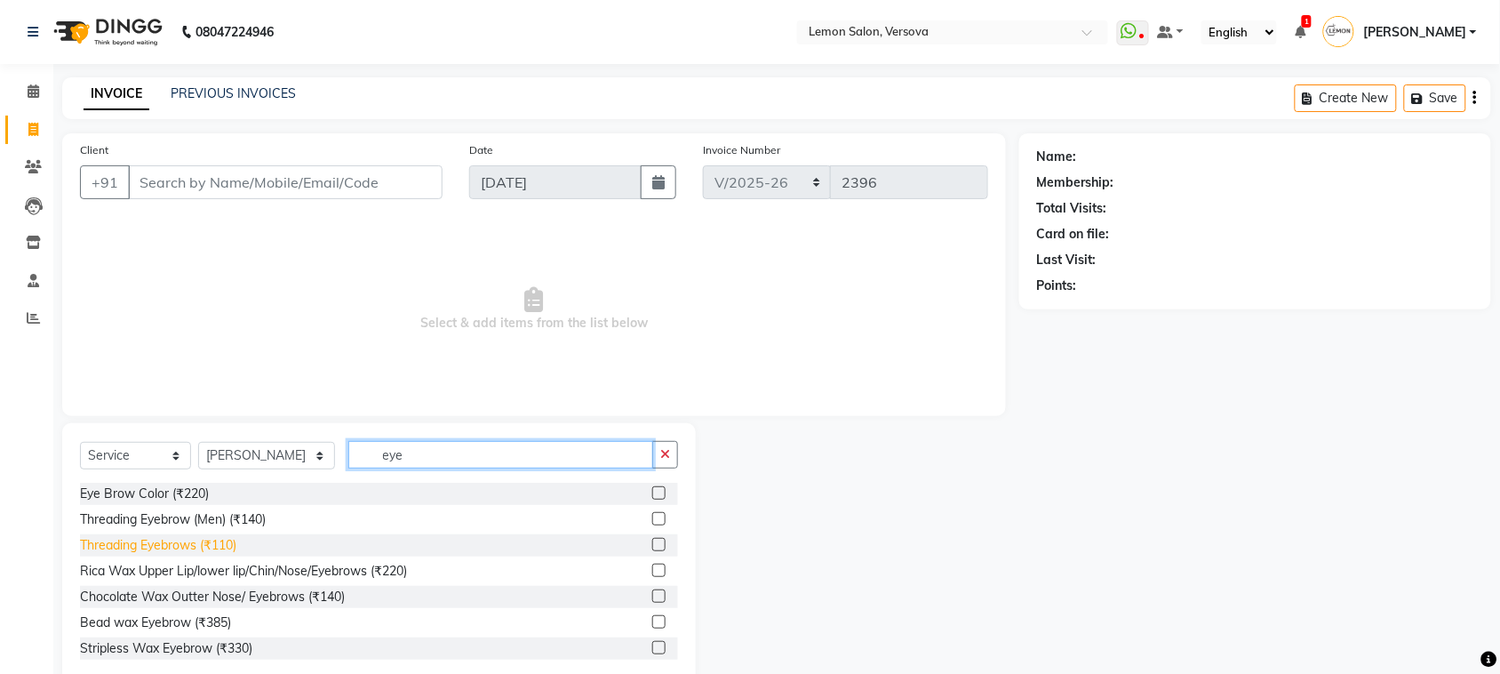
type input "eye"
click at [144, 549] on div "Threading Eyebrows (₹110)" at bounding box center [158, 545] width 156 height 19
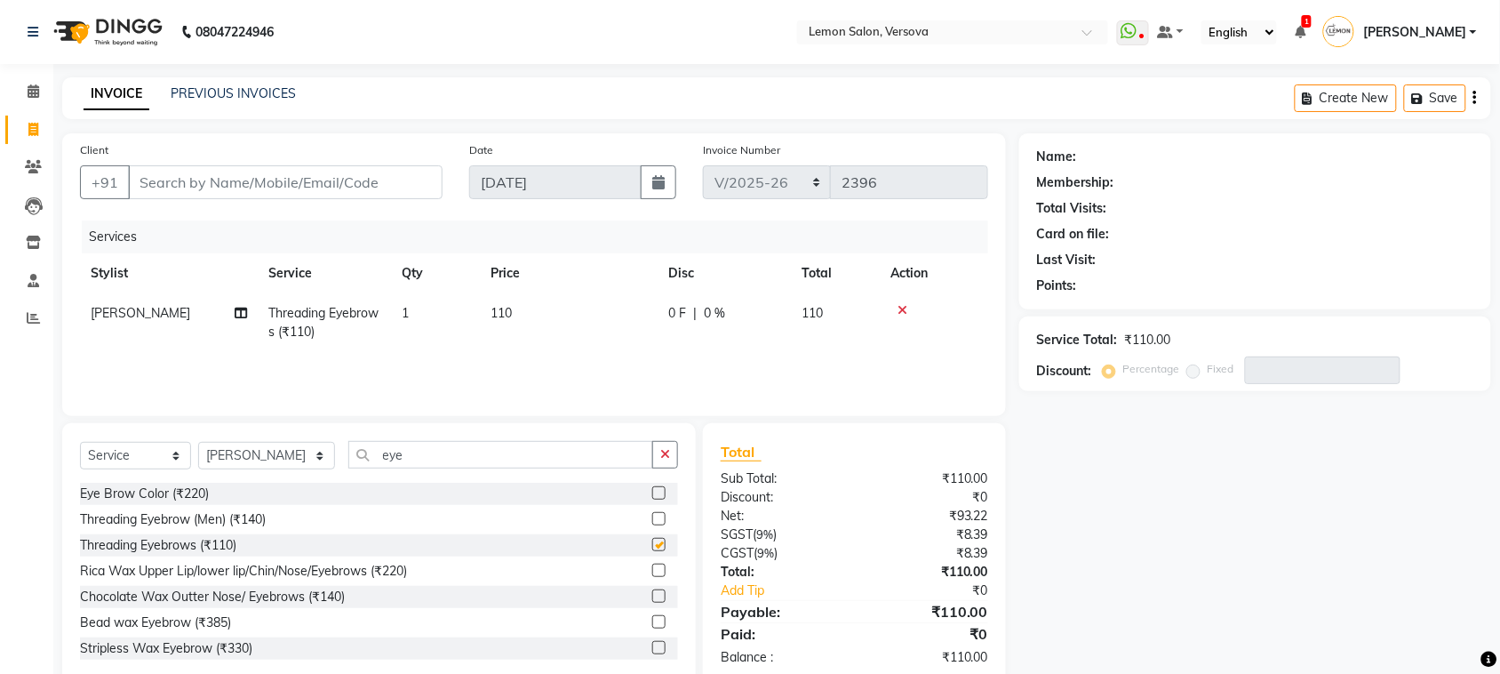
checkbox input "false"
click at [366, 170] on input "Client" at bounding box center [285, 182] width 315 height 34
type input "9"
type input "0"
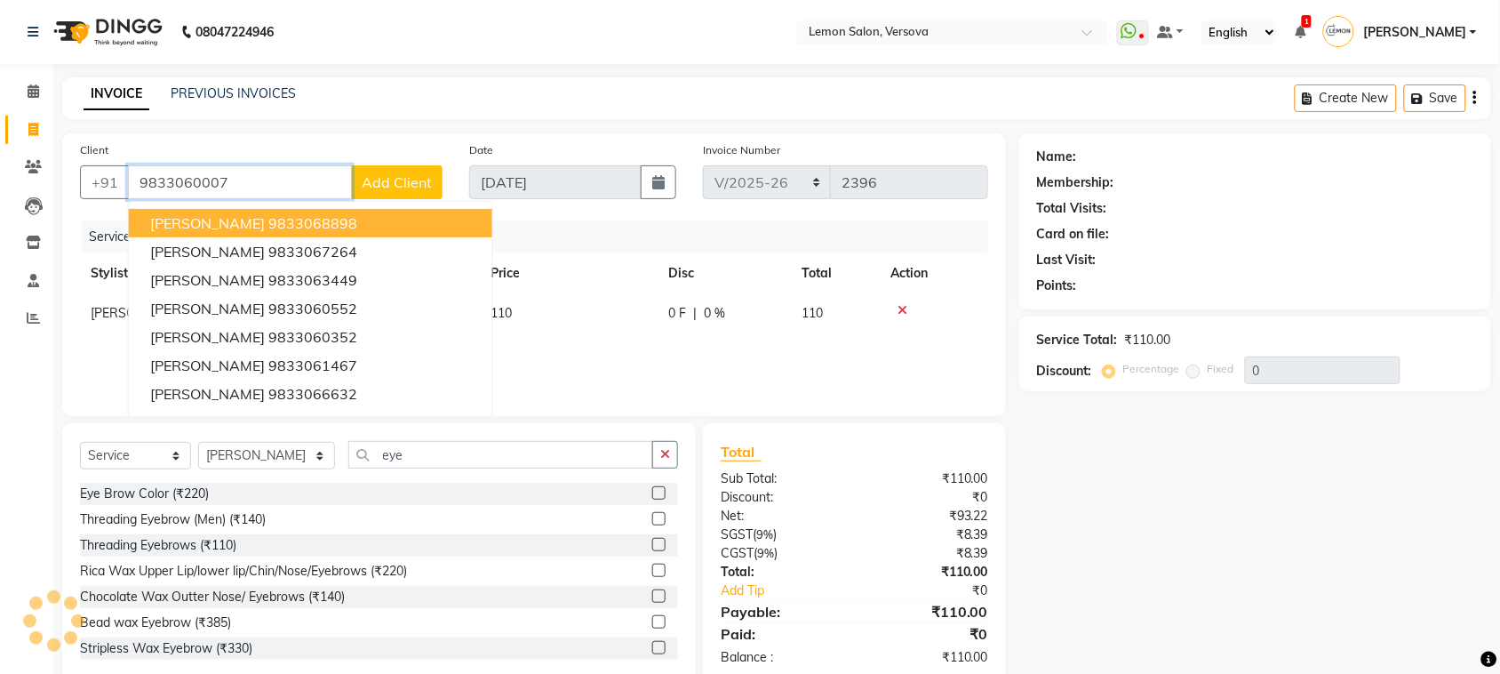
type input "9833060007"
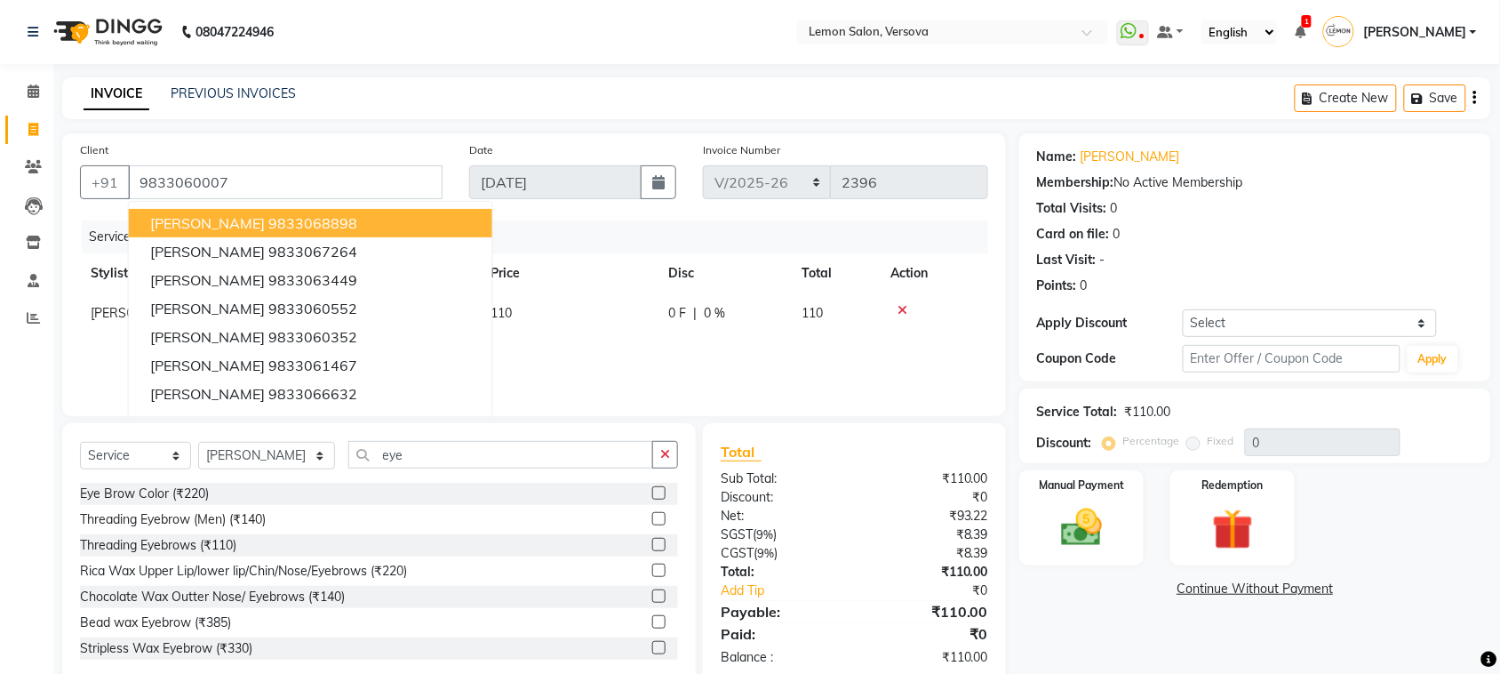
click at [663, 103] on div "INVOICE PREVIOUS INVOICES Create New Save" at bounding box center [776, 98] width 1429 height 42
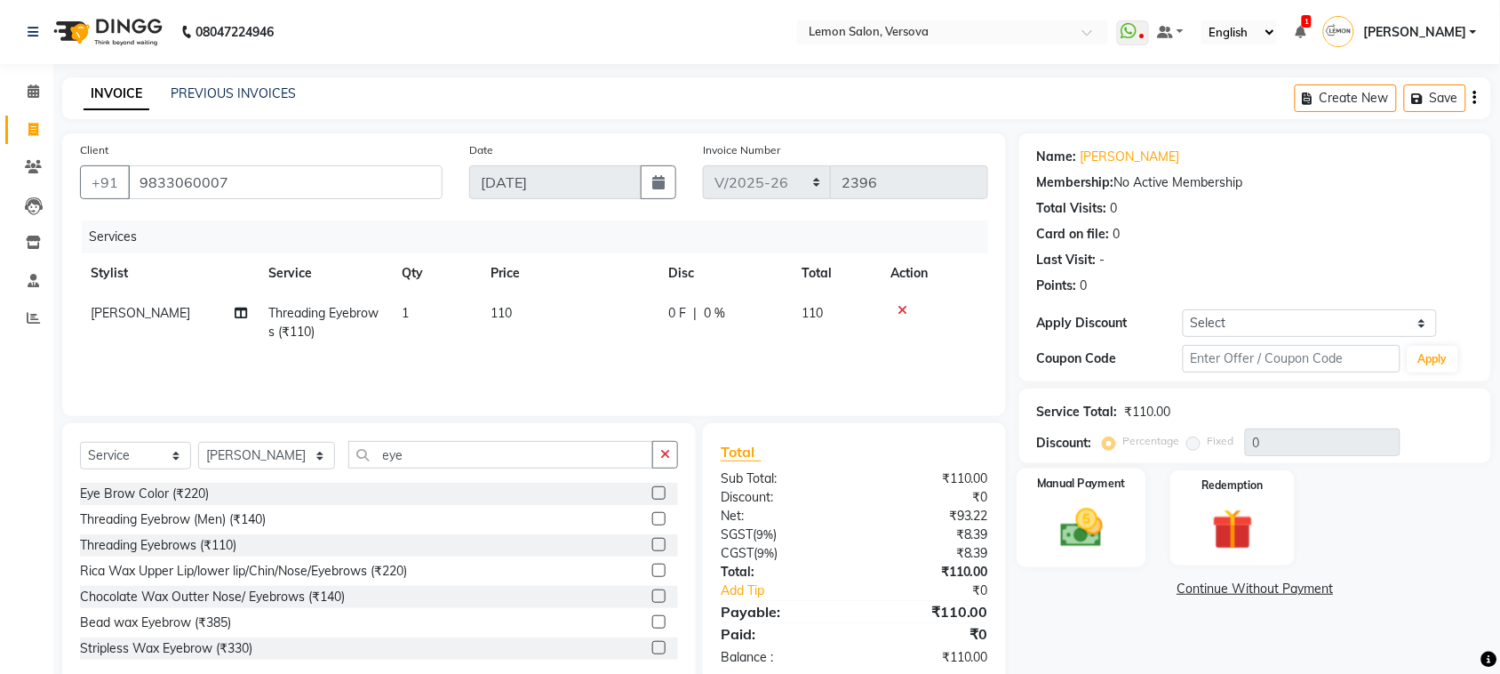
scroll to position [37, 0]
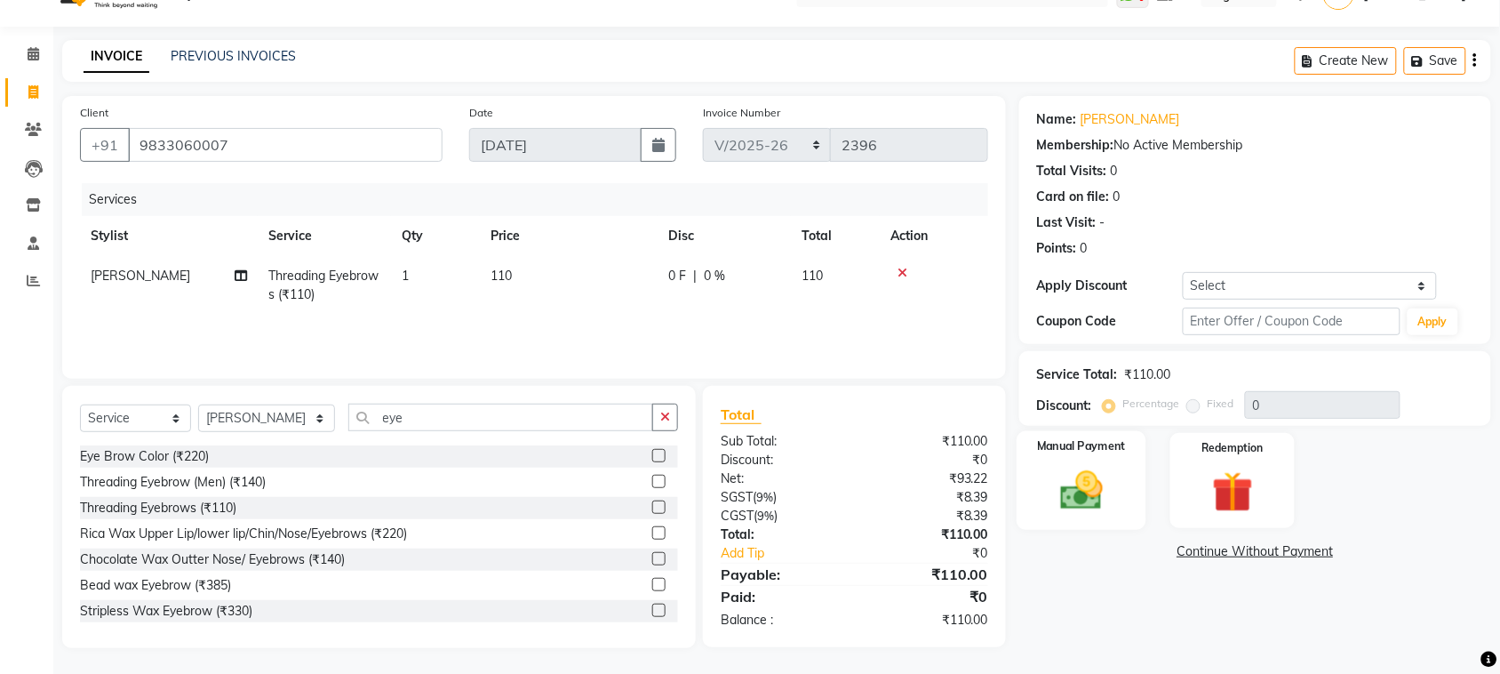
click at [1117, 481] on div "Manual Payment" at bounding box center [1082, 481] width 130 height 100
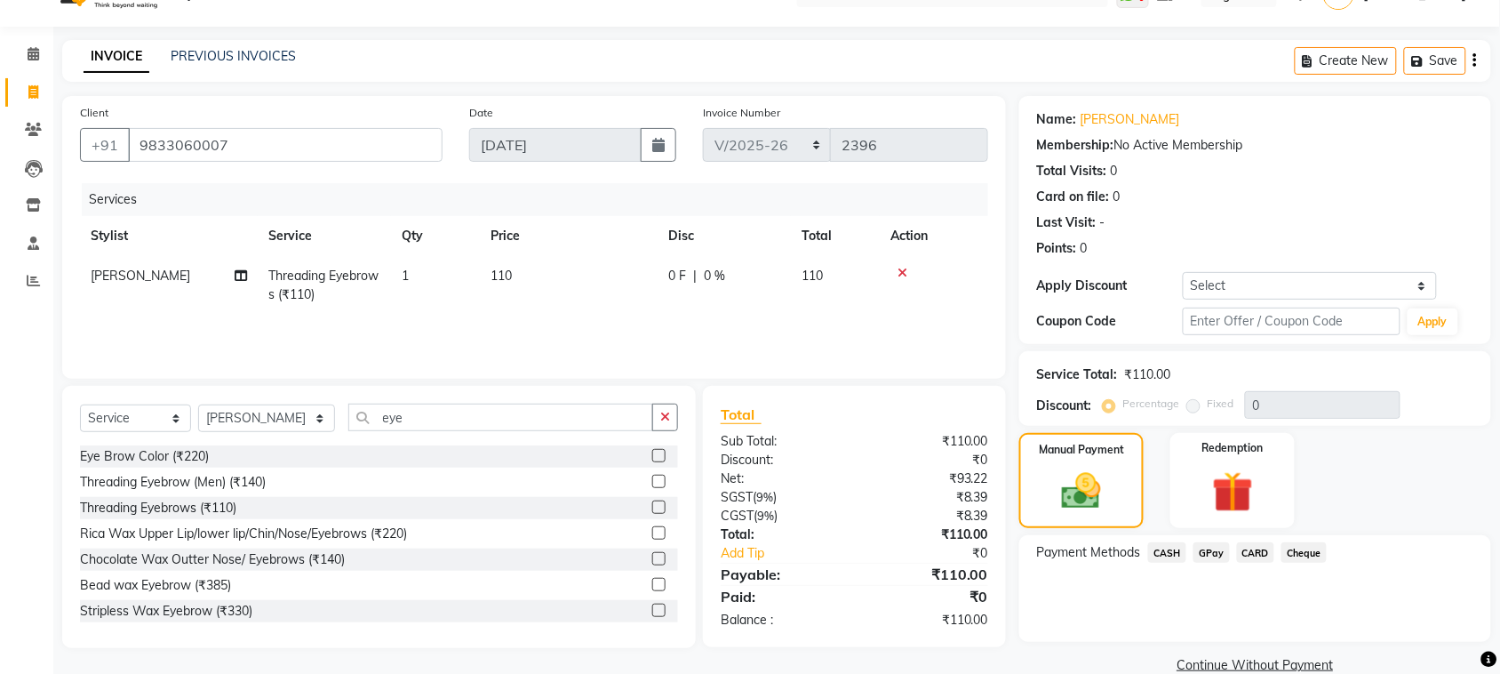
scroll to position [68, 0]
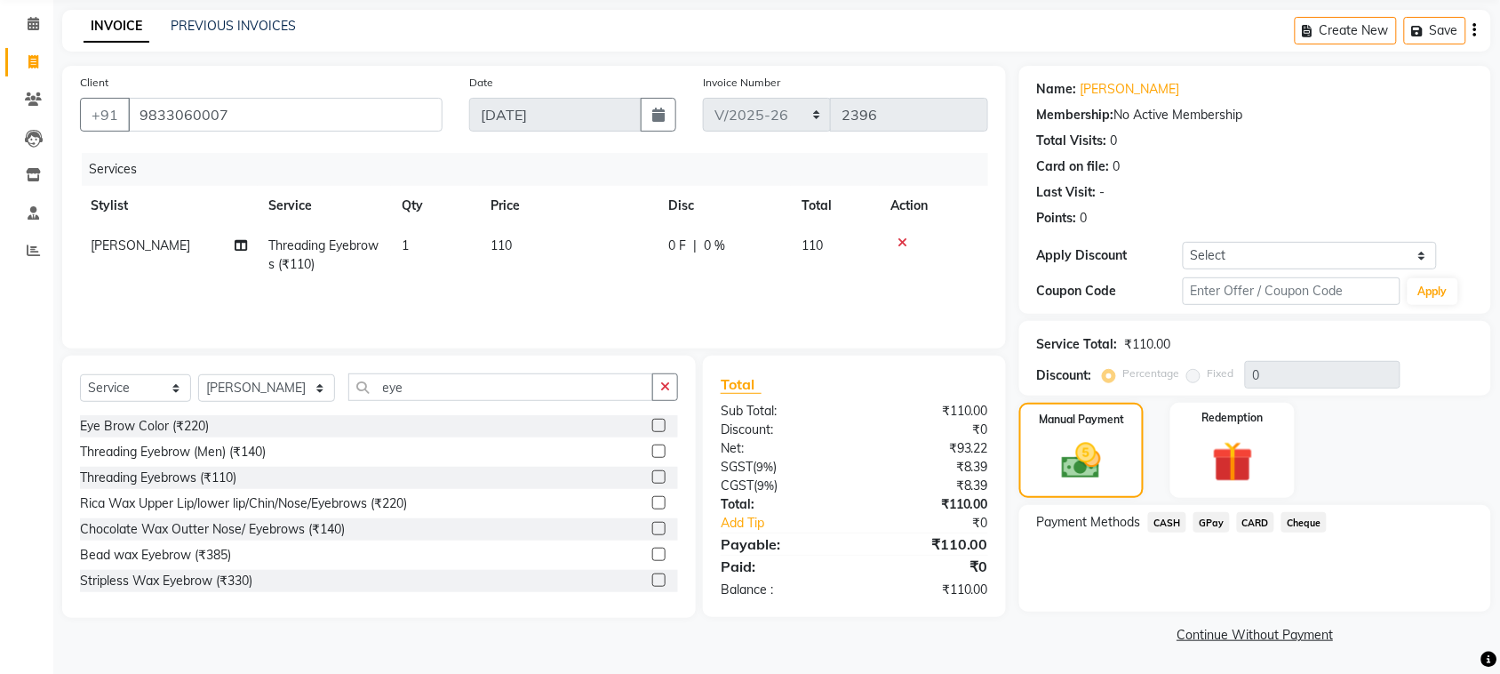
click at [1160, 524] on span "CASH" at bounding box center [1167, 522] width 38 height 20
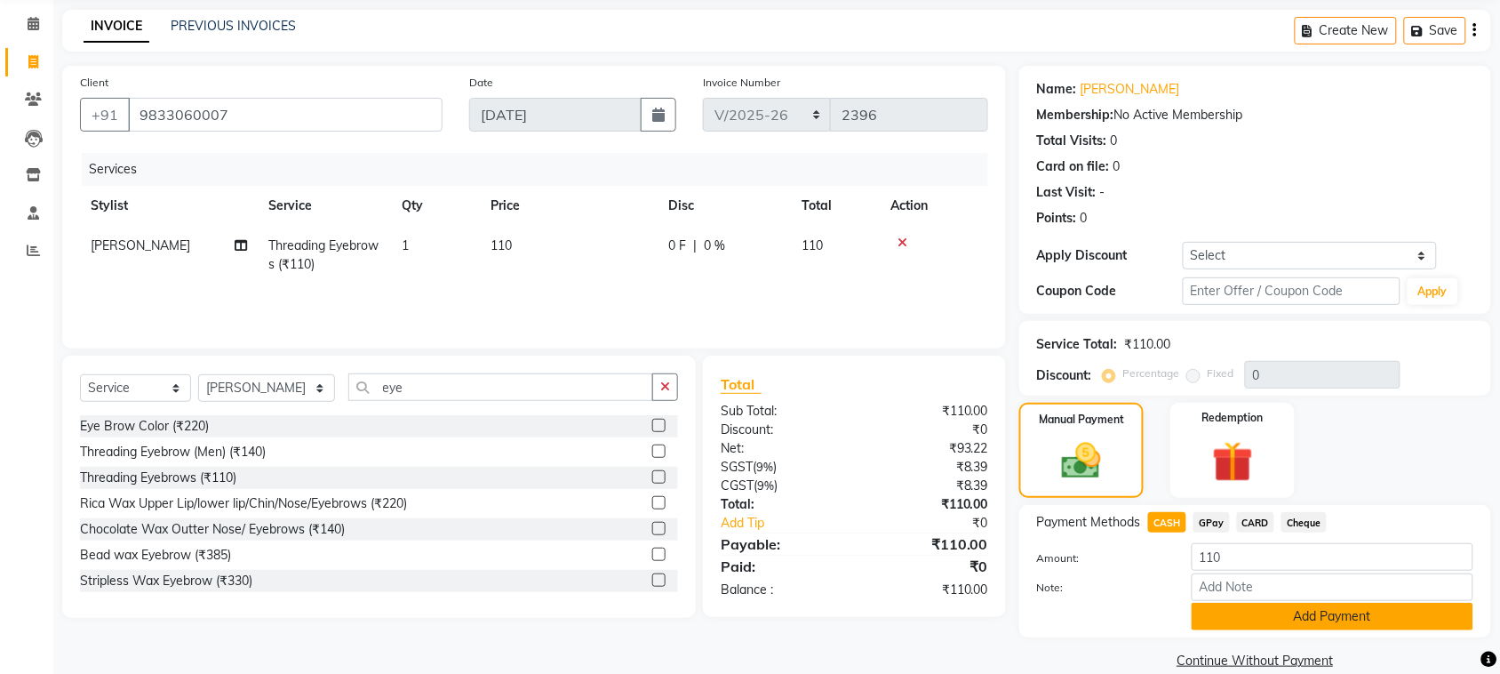
click at [1282, 623] on button "Add Payment" at bounding box center [1333, 617] width 282 height 28
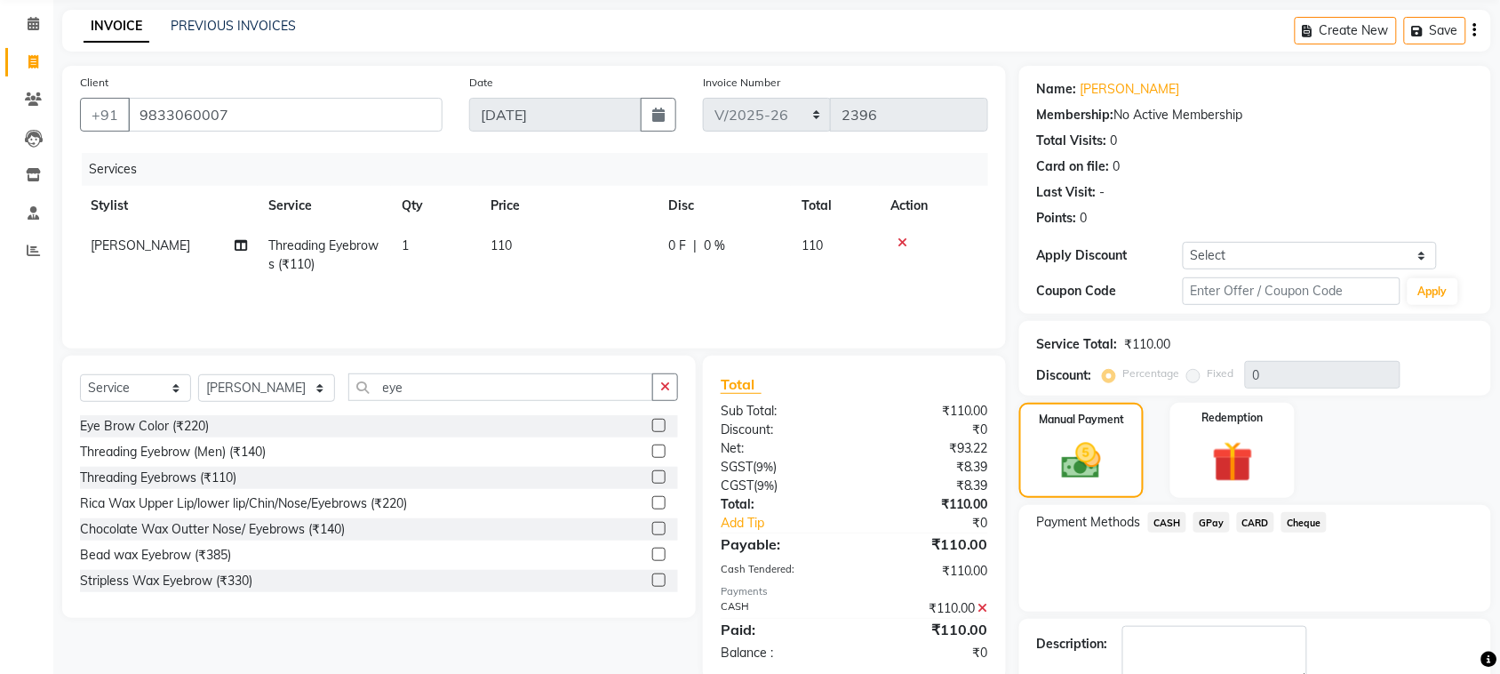
scroll to position [170, 0]
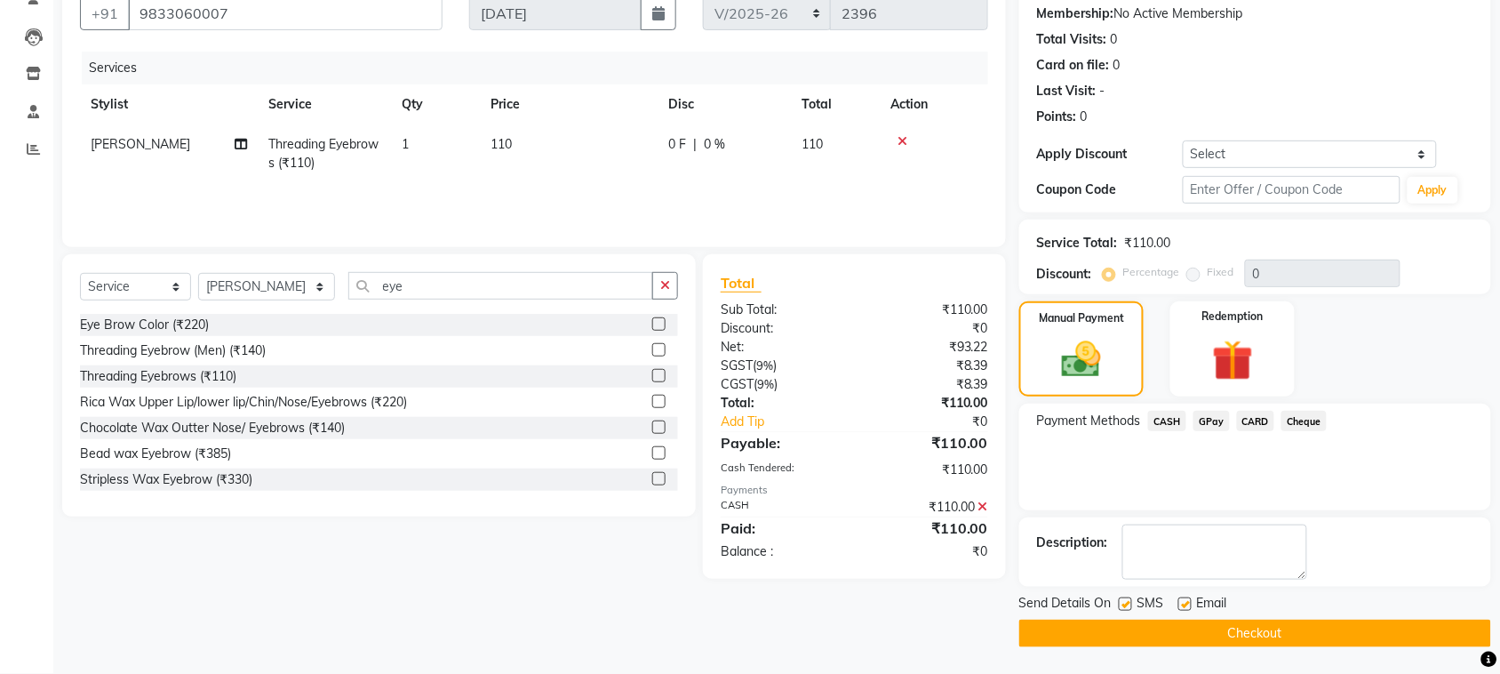
click at [1127, 624] on button "Checkout" at bounding box center [1256, 634] width 472 height 28
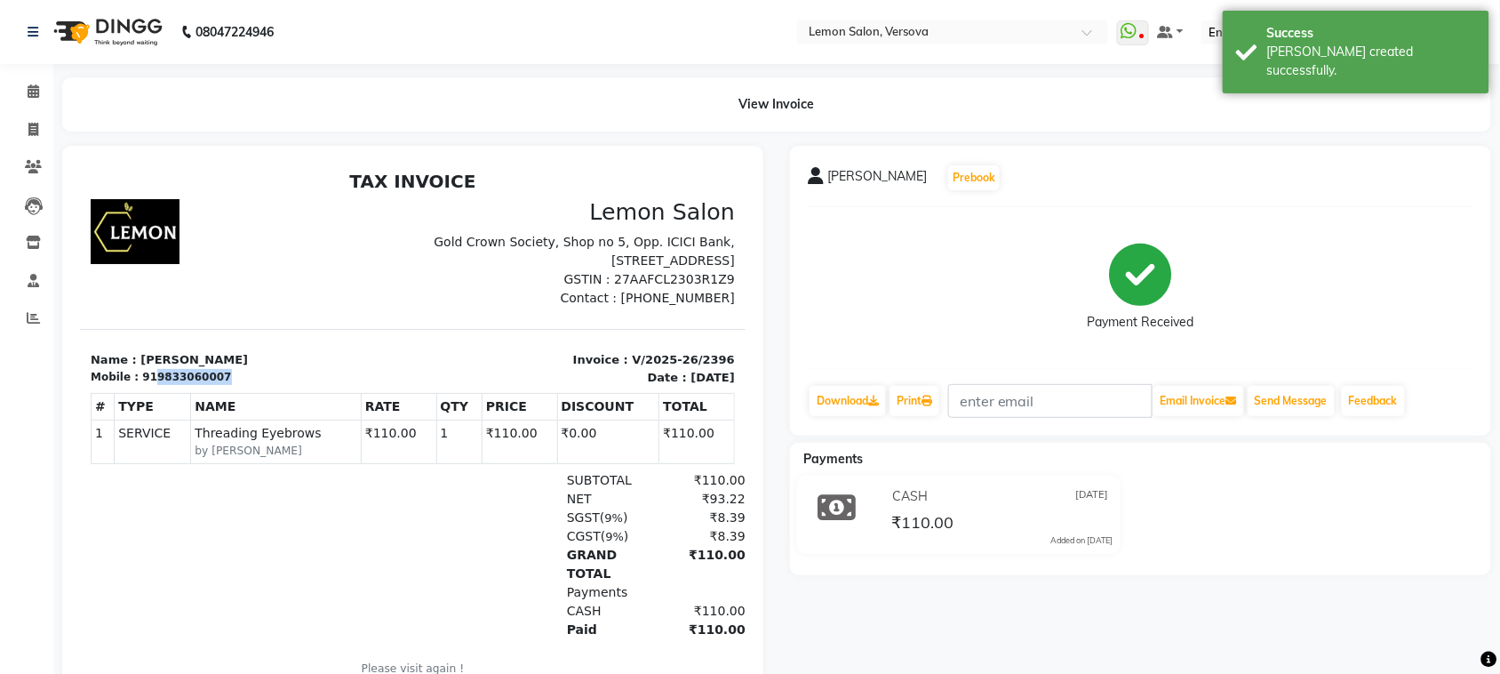
drag, startPoint x: 146, startPoint y: 378, endPoint x: 258, endPoint y: 373, distance: 112.1
click at [258, 373] on div "Mobile : 919833060007" at bounding box center [246, 376] width 312 height 16
copy div "9833060007"
click at [41, 129] on span at bounding box center [33, 130] width 31 height 20
select select "service"
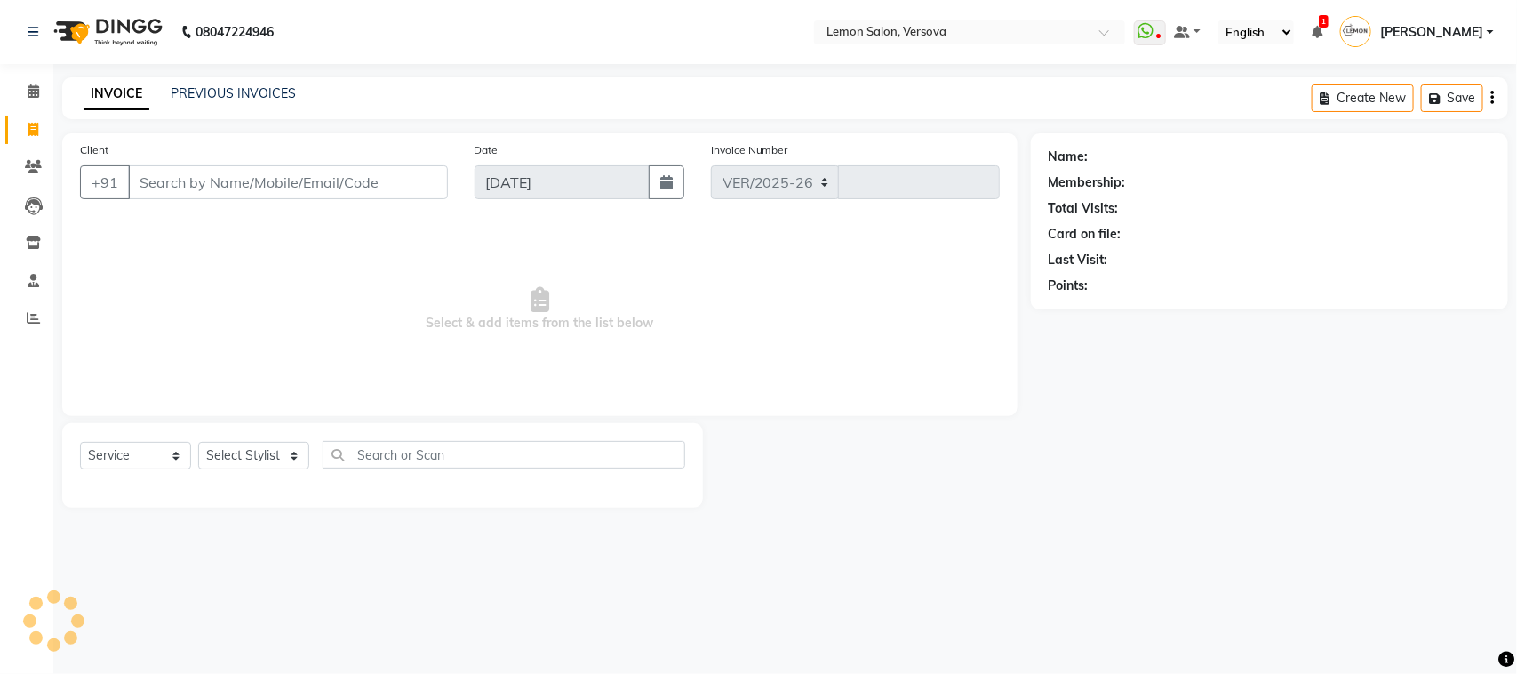
select select "564"
type input "2397"
click at [27, 78] on link "Calendar" at bounding box center [26, 91] width 43 height 29
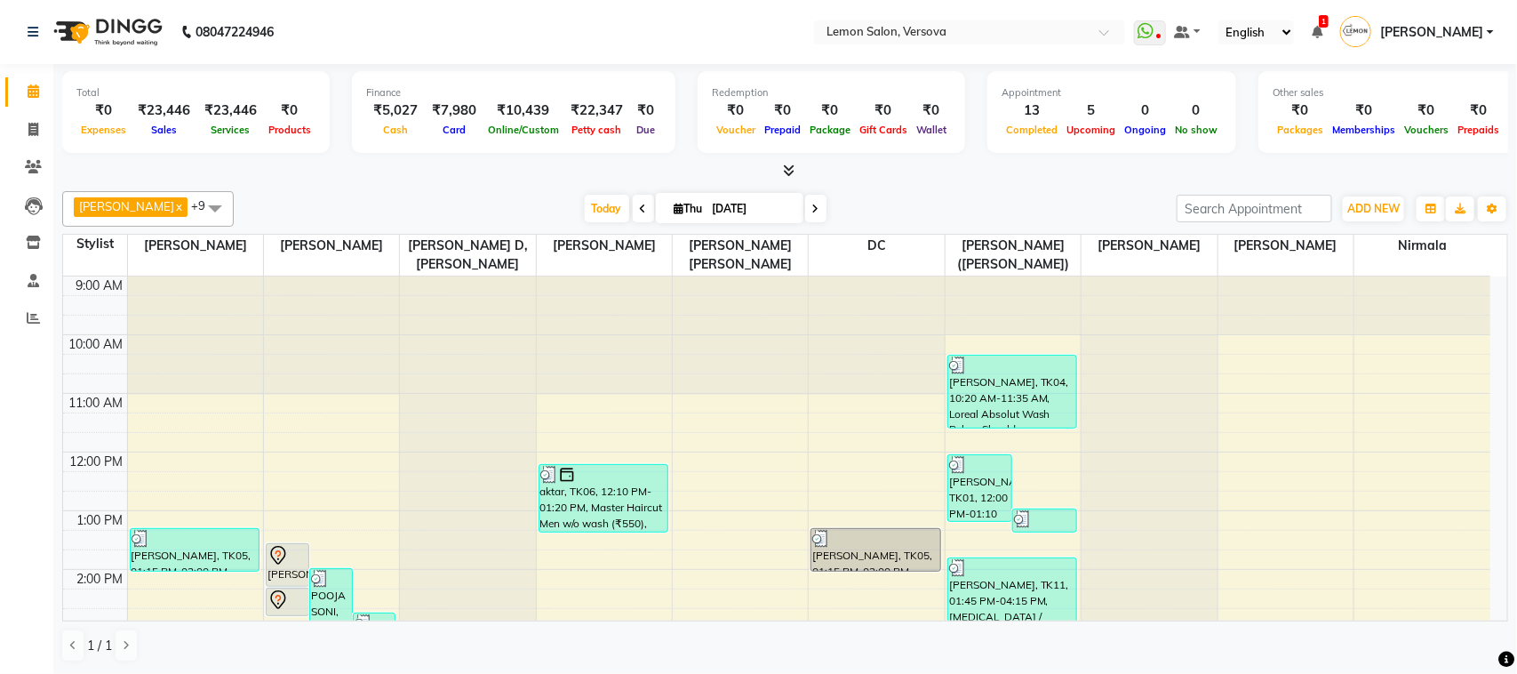
click at [40, 334] on li "Reports" at bounding box center [26, 319] width 53 height 38
click at [40, 311] on span at bounding box center [33, 318] width 31 height 20
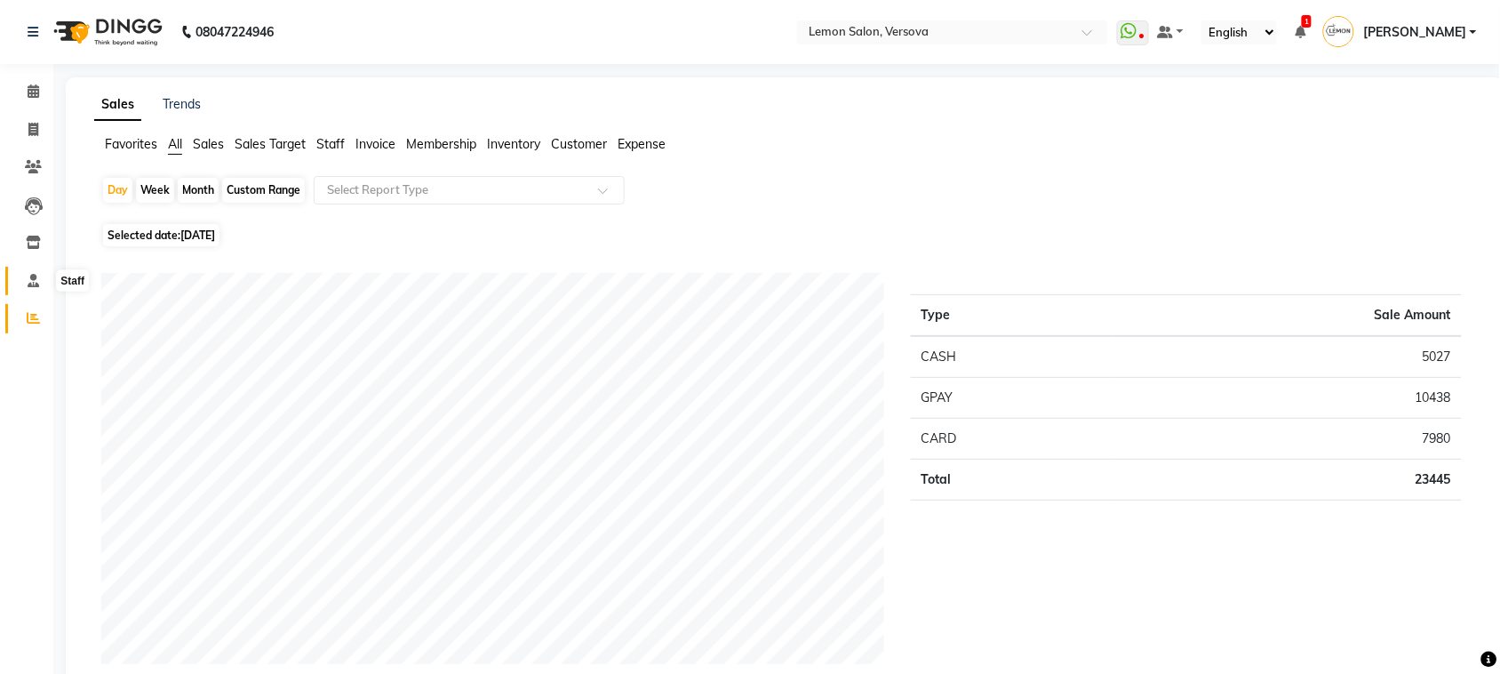
click at [29, 280] on icon at bounding box center [34, 280] width 12 height 13
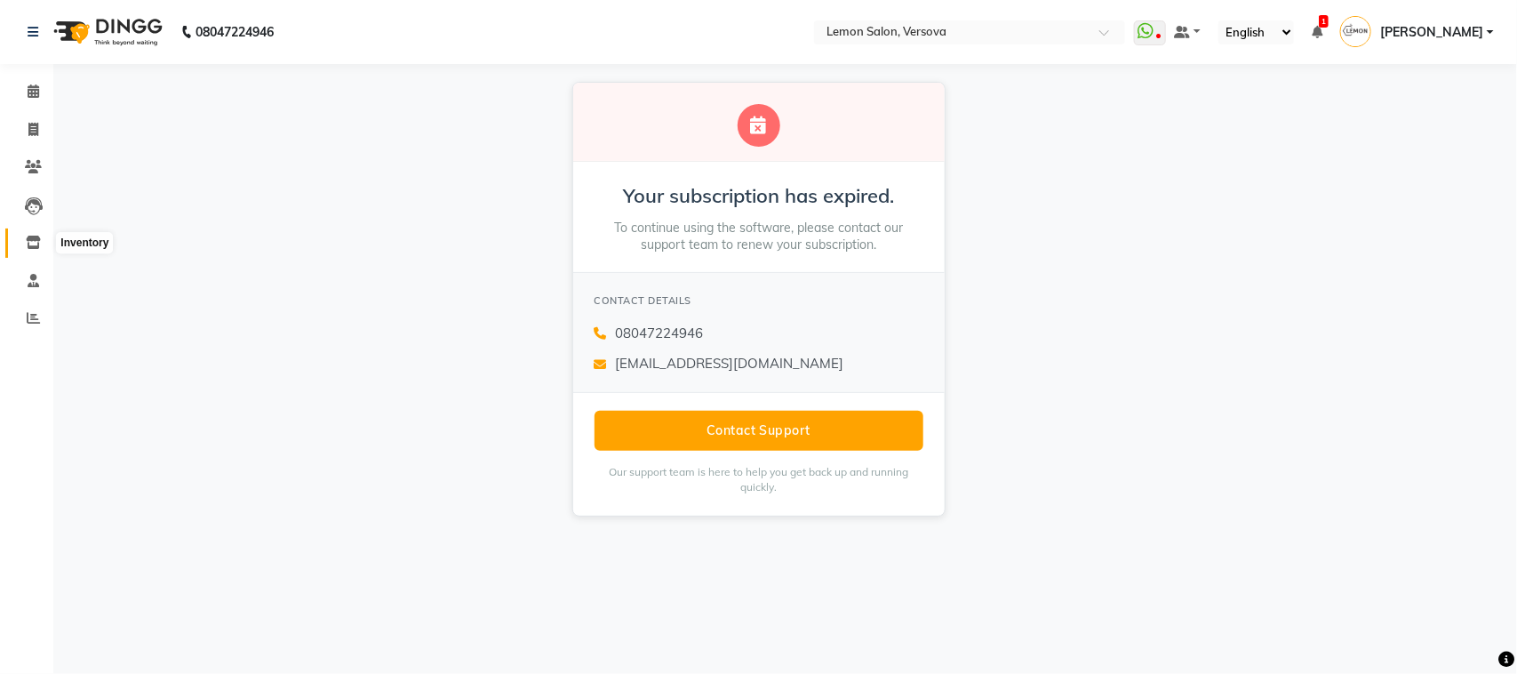
click at [44, 246] on span at bounding box center [33, 243] width 31 height 20
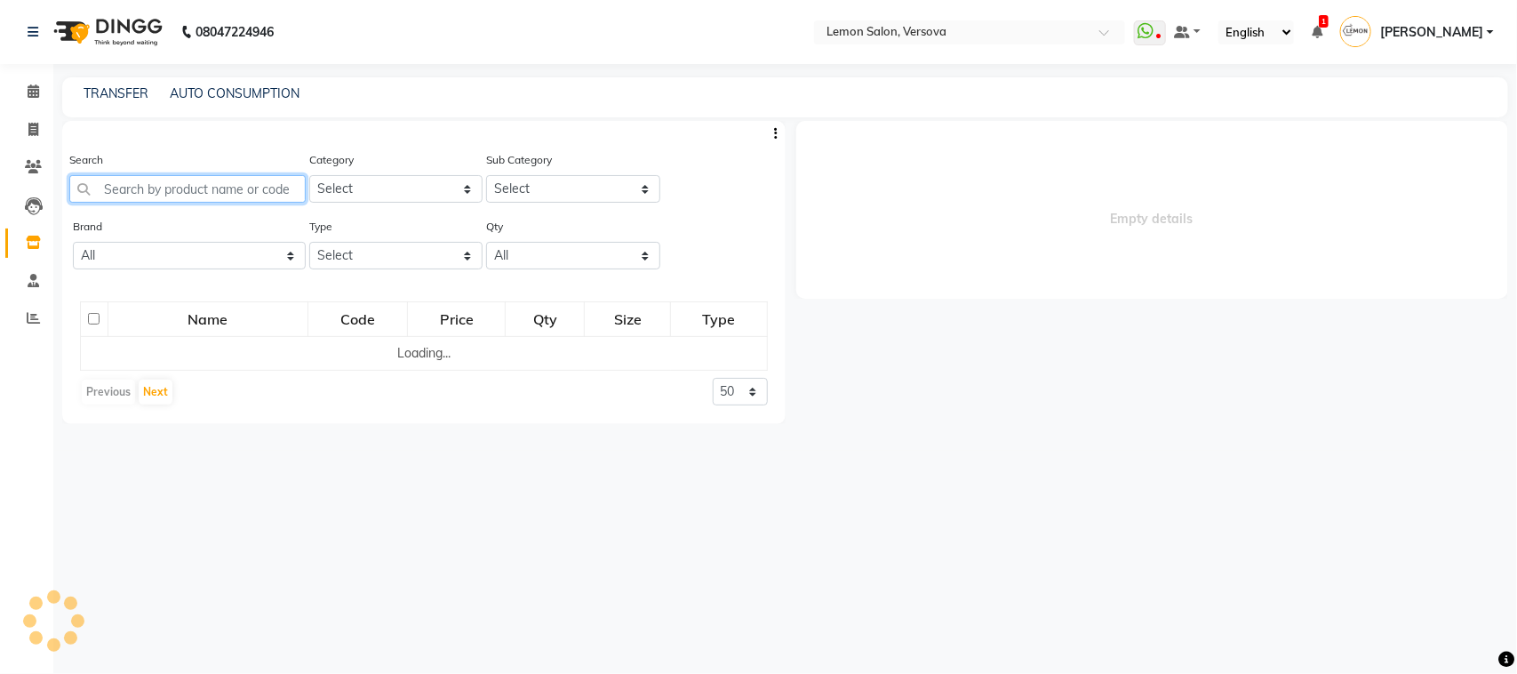
click at [140, 185] on input "text" at bounding box center [187, 189] width 236 height 28
select select
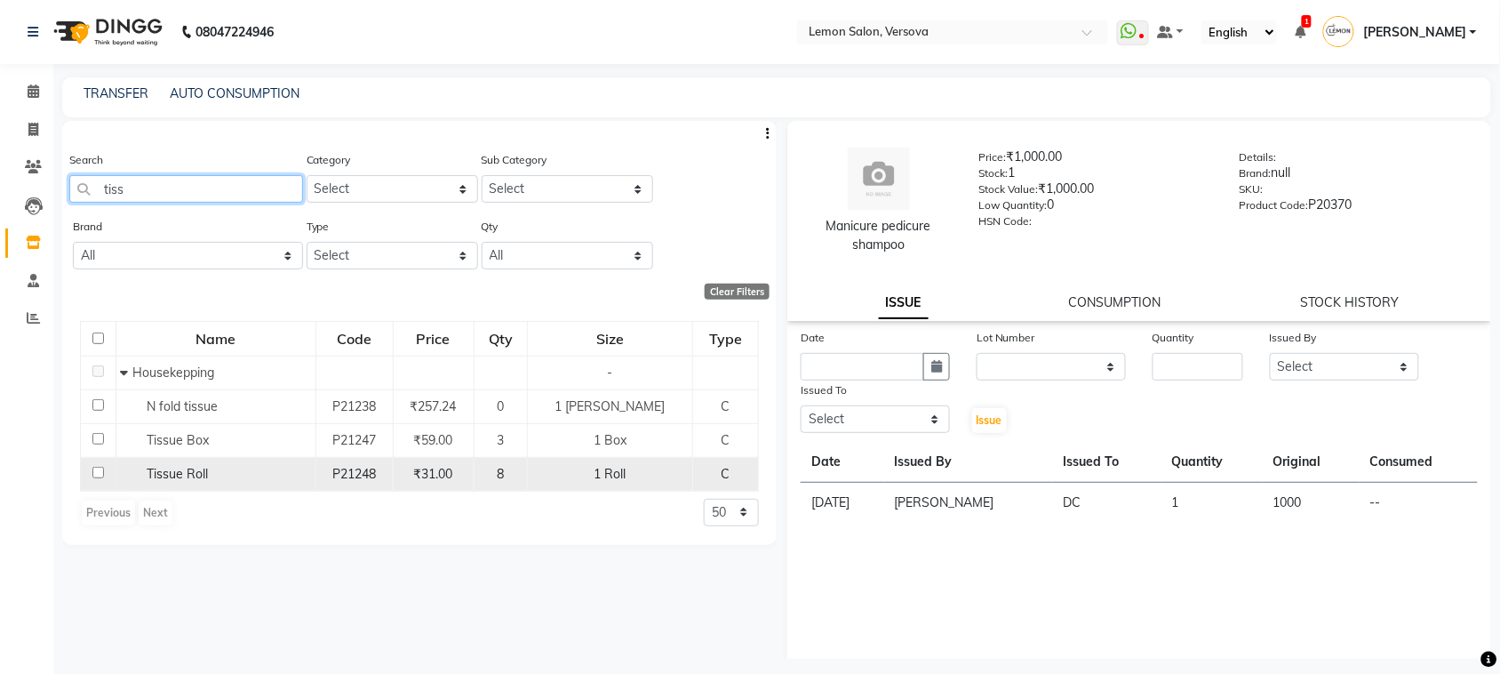
type input "tiss"
click at [100, 476] on input "checkbox" at bounding box center [98, 473] width 12 height 12
checkbox input "true"
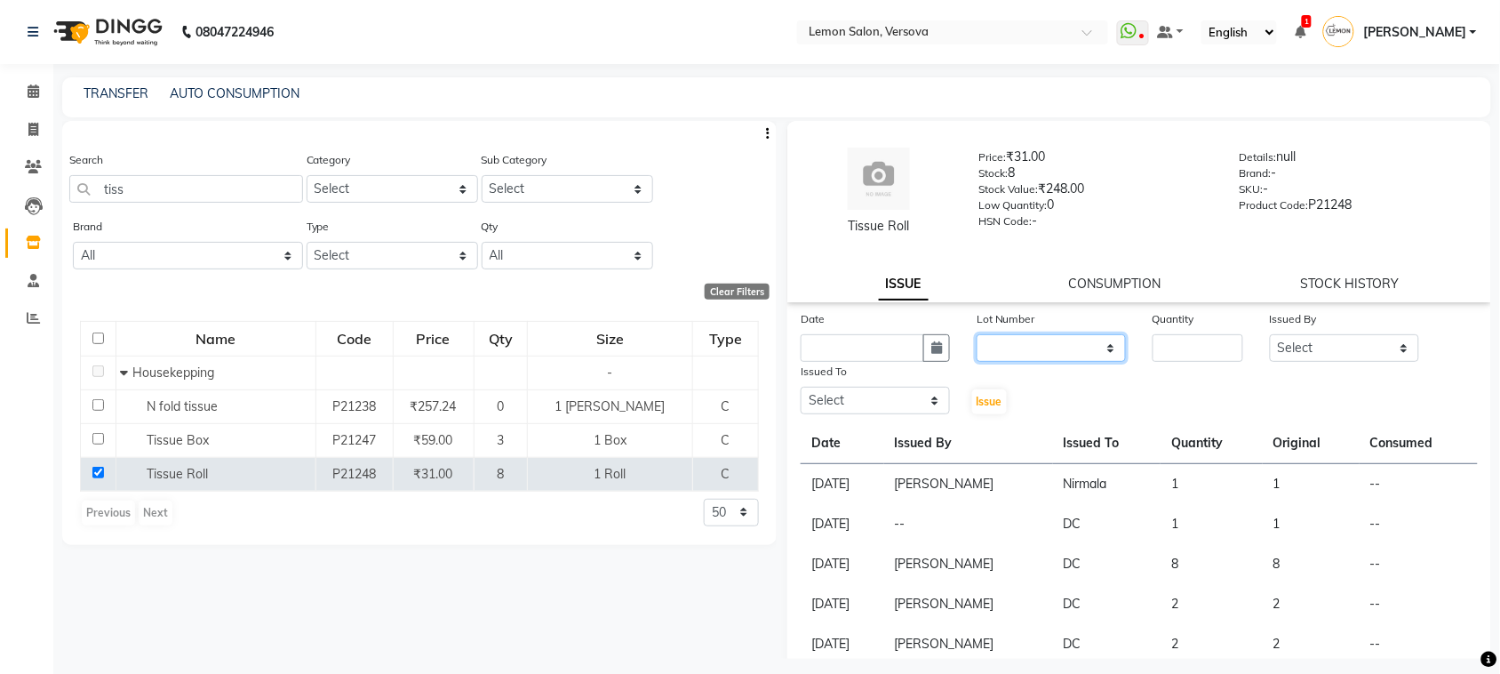
click at [1009, 345] on select "None" at bounding box center [1051, 348] width 149 height 28
select select "0: null"
click at [977, 334] on select "None" at bounding box center [1051, 348] width 149 height 28
drag, startPoint x: 1182, startPoint y: 372, endPoint x: 1182, endPoint y: 349, distance: 22.2
click at [1182, 367] on div "Date Lot Number None Quantity Issued By Select Alim Shah Asif Salmani DC Gufran…" at bounding box center [1140, 362] width 704 height 107
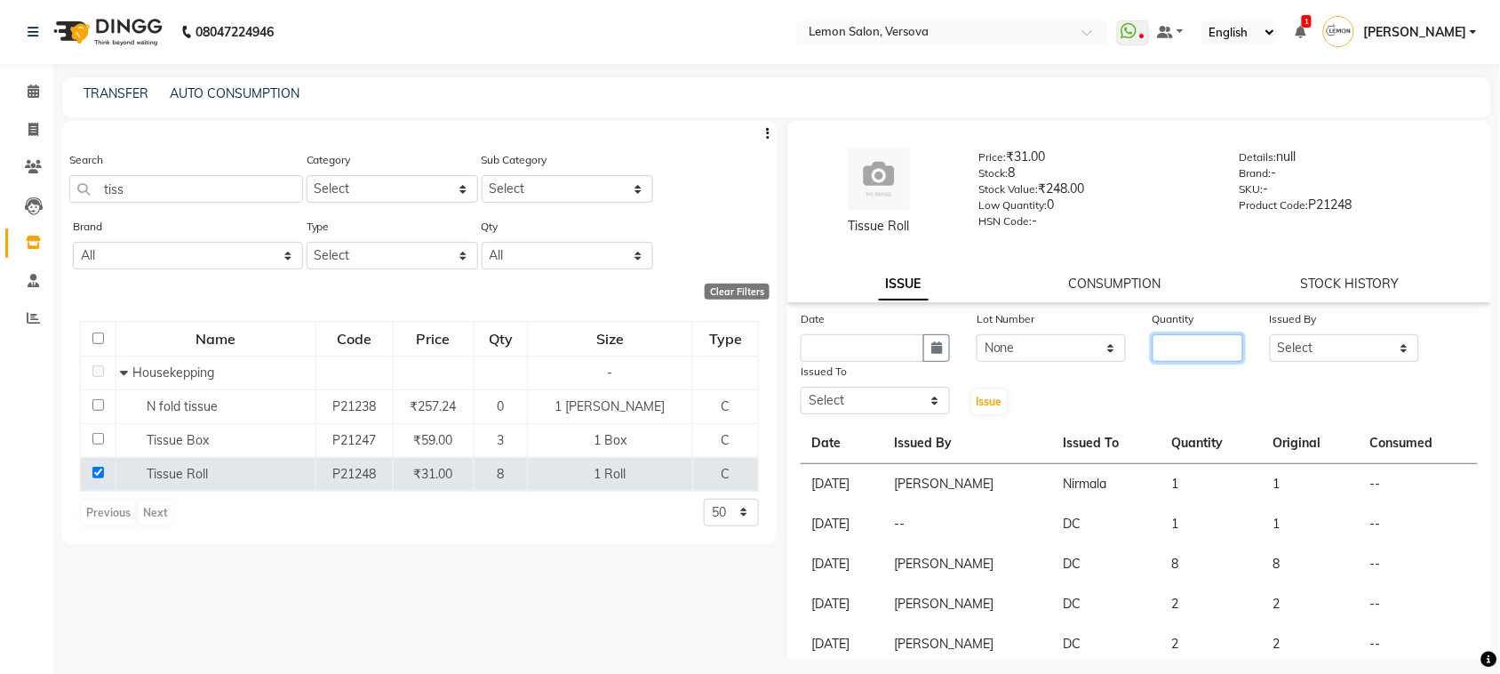
click at [1182, 349] on input "number" at bounding box center [1198, 348] width 91 height 28
type input "1"
click at [1324, 349] on select "Select Alim Shah Asif Salmani DC Gufran Salmani Margaret Marshak D,souza Milind…" at bounding box center [1344, 348] width 149 height 28
select select "88325"
click at [1270, 334] on select "Select Alim Shah Asif Salmani DC Gufran Salmani Margaret Marshak D,souza Milind…" at bounding box center [1344, 348] width 149 height 28
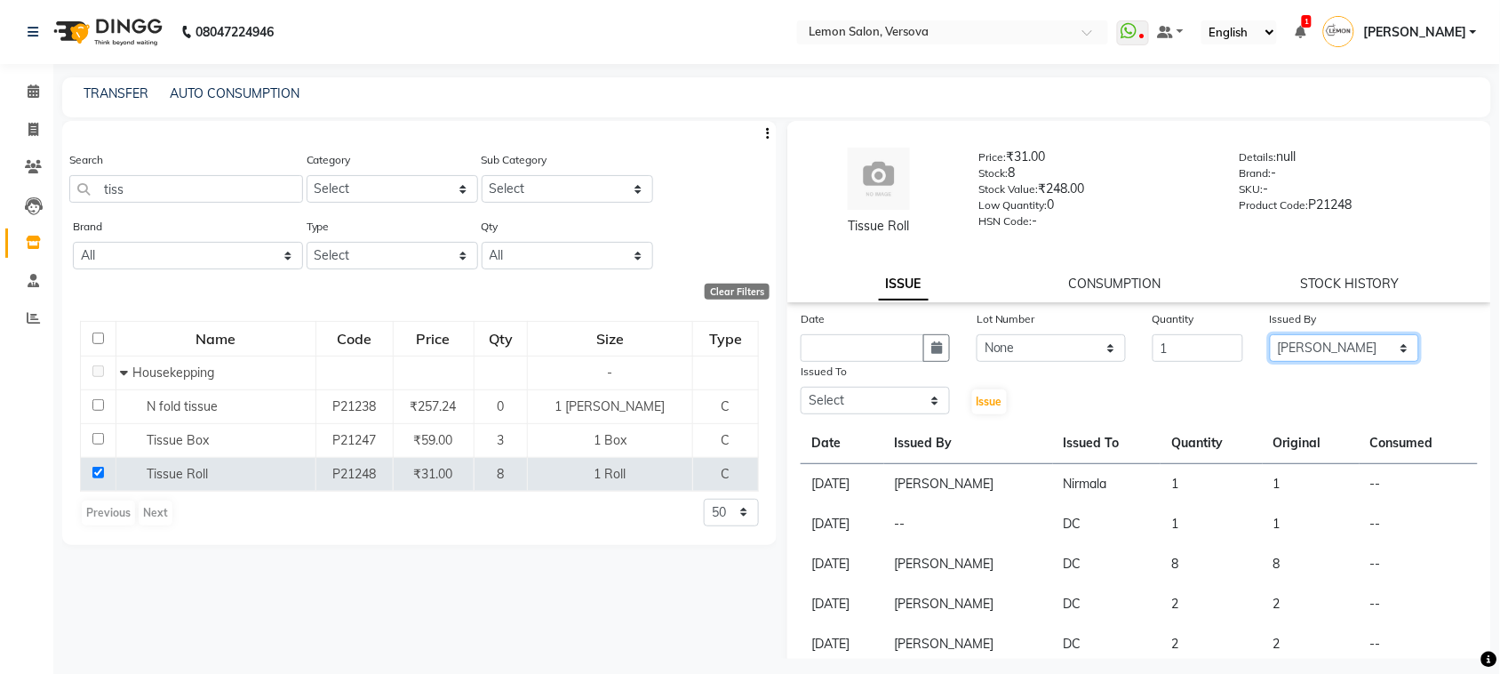
click at [1316, 336] on select "Select Alim Shah Asif Salmani DC Gufran Salmani Margaret Marshak D,souza Milind…" at bounding box center [1344, 348] width 149 height 28
click at [877, 380] on div "Issued To" at bounding box center [875, 374] width 149 height 25
click at [877, 396] on select "Select Alim Shah Asif Salmani DC Gufran Salmani Margaret Marshak D,souza Milind…" at bounding box center [875, 401] width 149 height 28
select select "88305"
click at [801, 387] on select "Select Alim Shah Asif Salmani DC Gufran Salmani Margaret Marshak D,souza Milind…" at bounding box center [875, 401] width 149 height 28
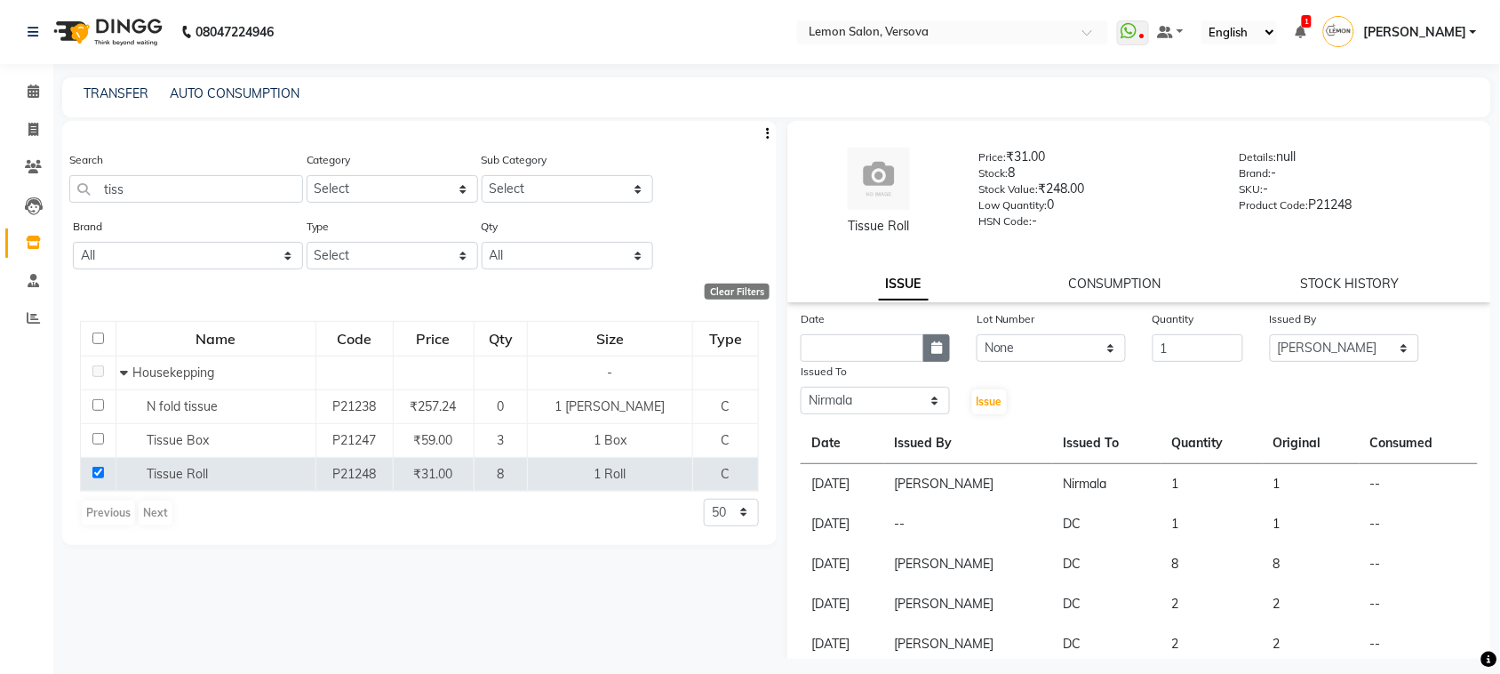
click at [927, 356] on button "button" at bounding box center [937, 348] width 27 height 28
select select "9"
select select "2025"
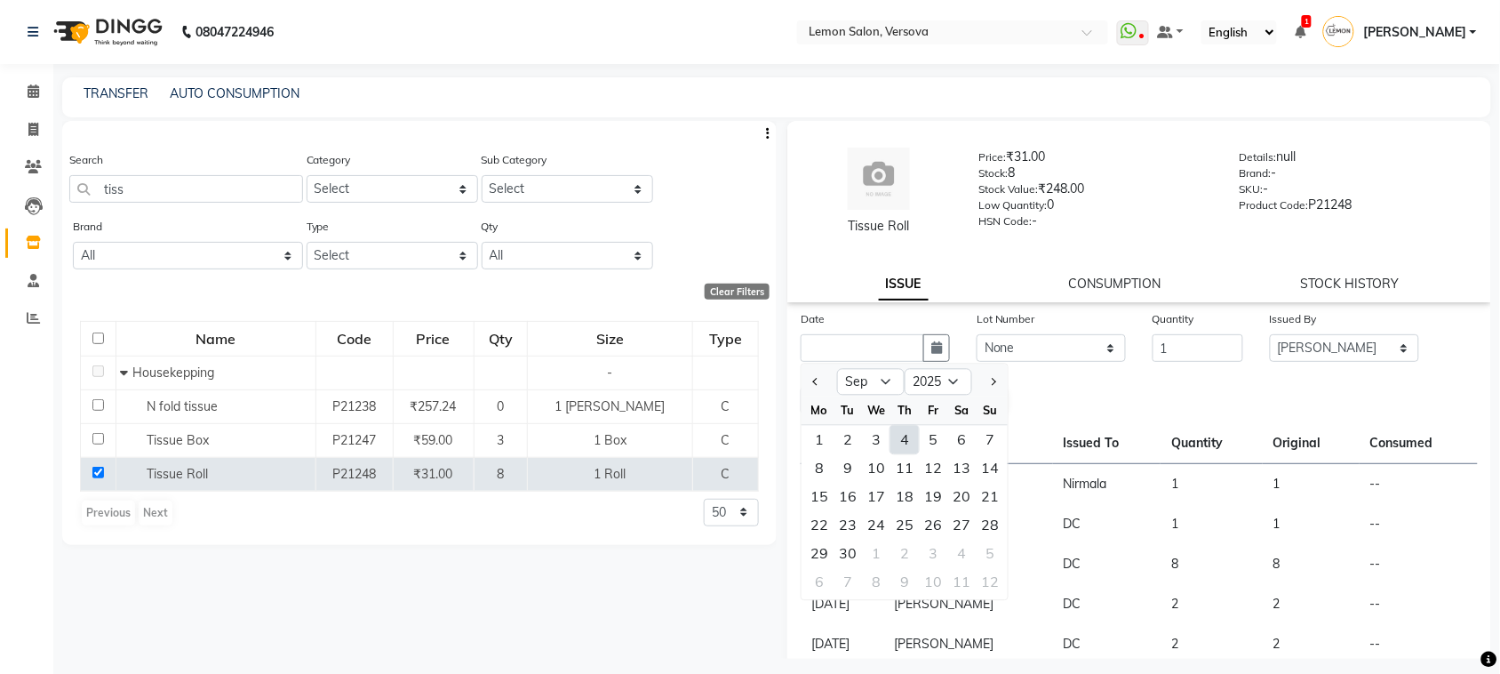
click at [911, 442] on div "4" at bounding box center [905, 440] width 28 height 28
type input "[DATE]"
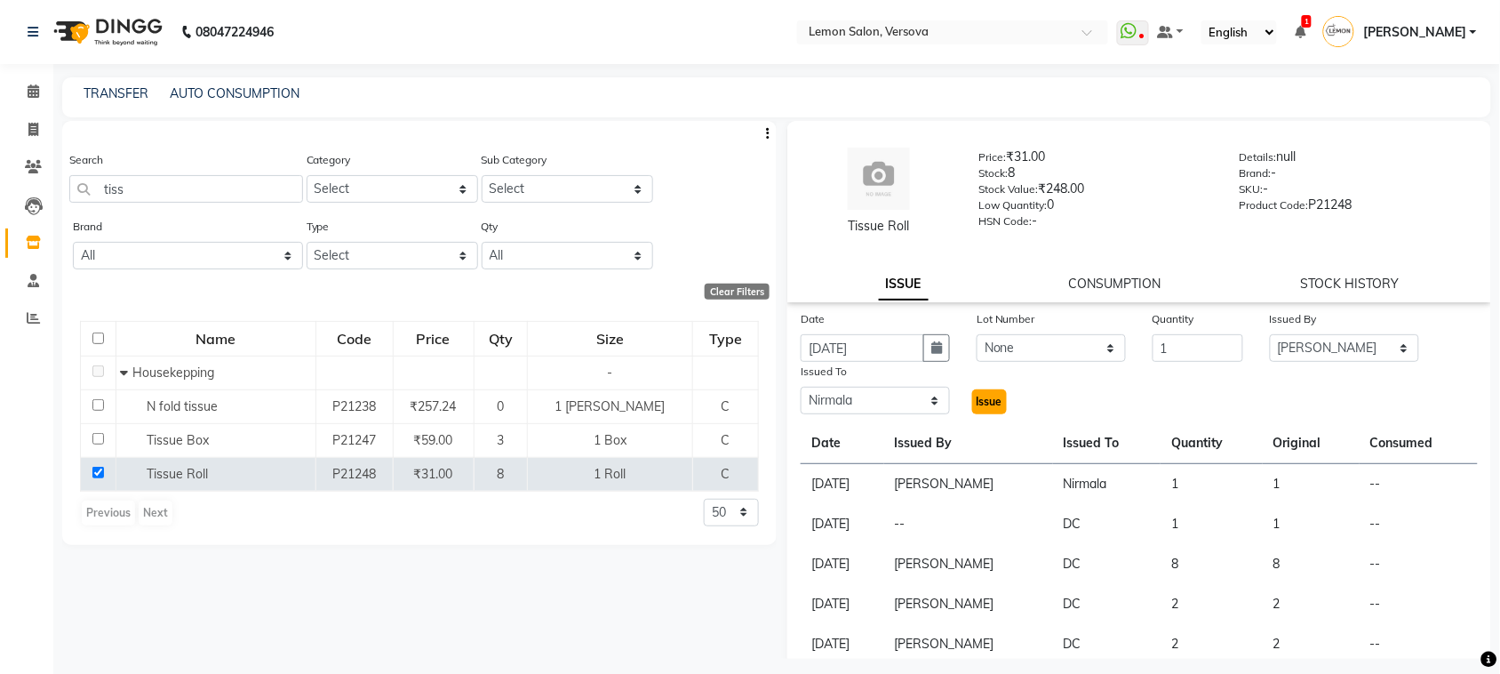
click at [980, 411] on button "Issue" at bounding box center [989, 401] width 35 height 25
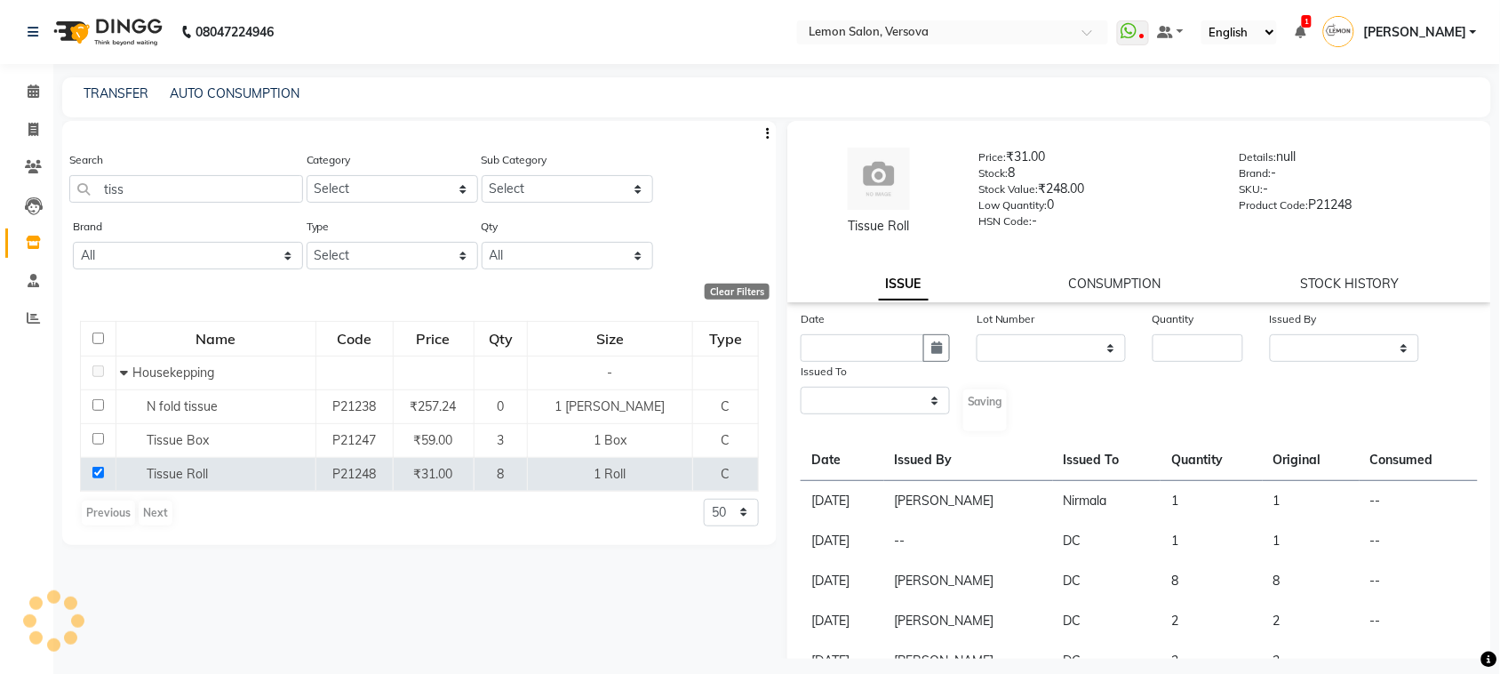
select select
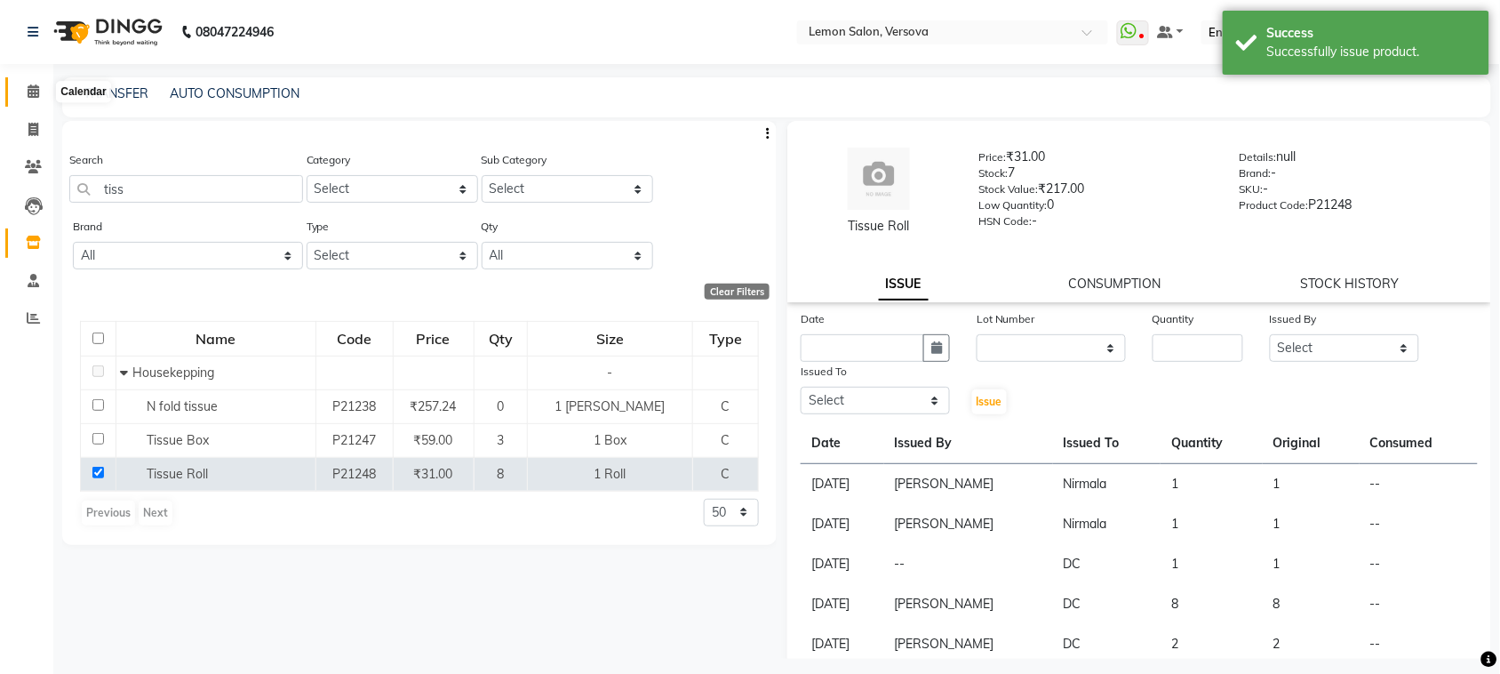
click at [20, 93] on span at bounding box center [33, 92] width 31 height 20
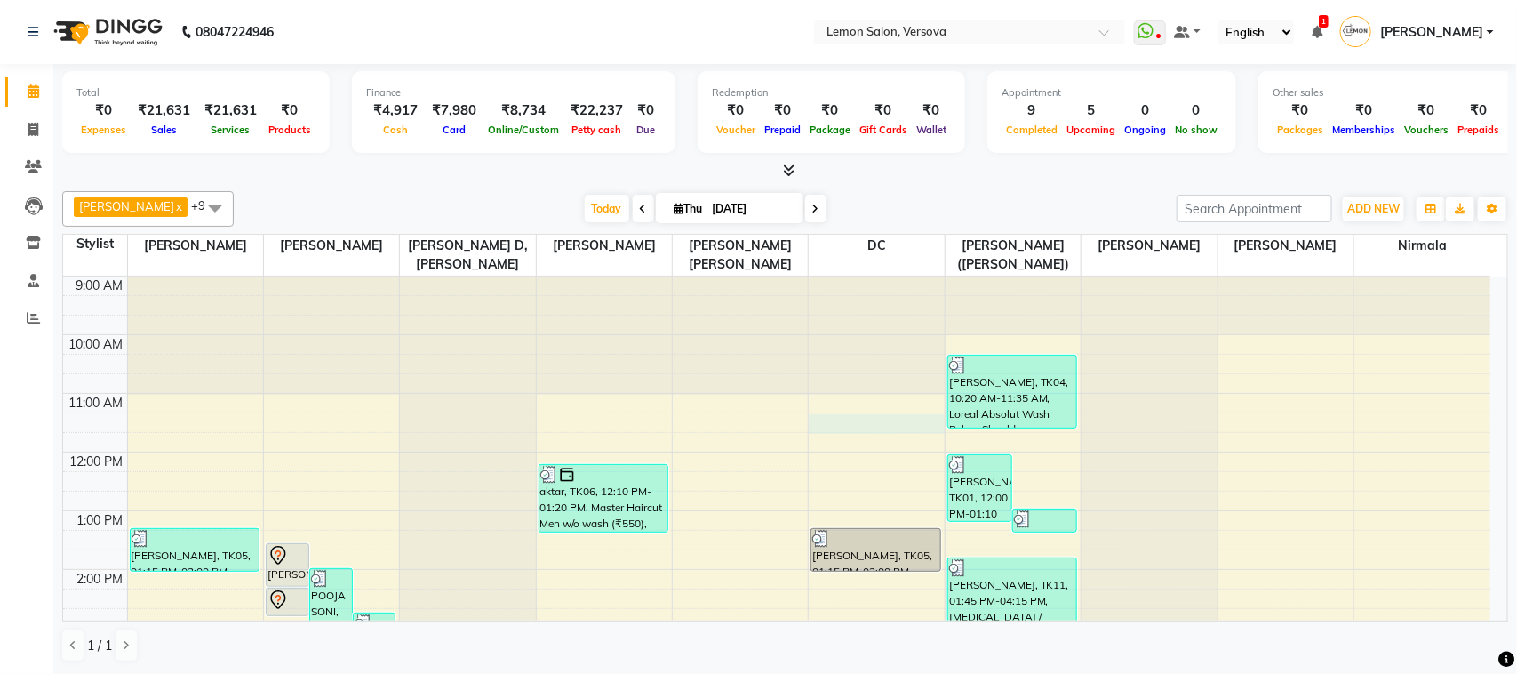
click at [836, 431] on div "9:00 AM 10:00 AM 11:00 AM 12:00 PM 1:00 PM 2:00 PM 3:00 PM 4:00 PM 5:00 PM 6:00…" at bounding box center [777, 686] width 1428 height 820
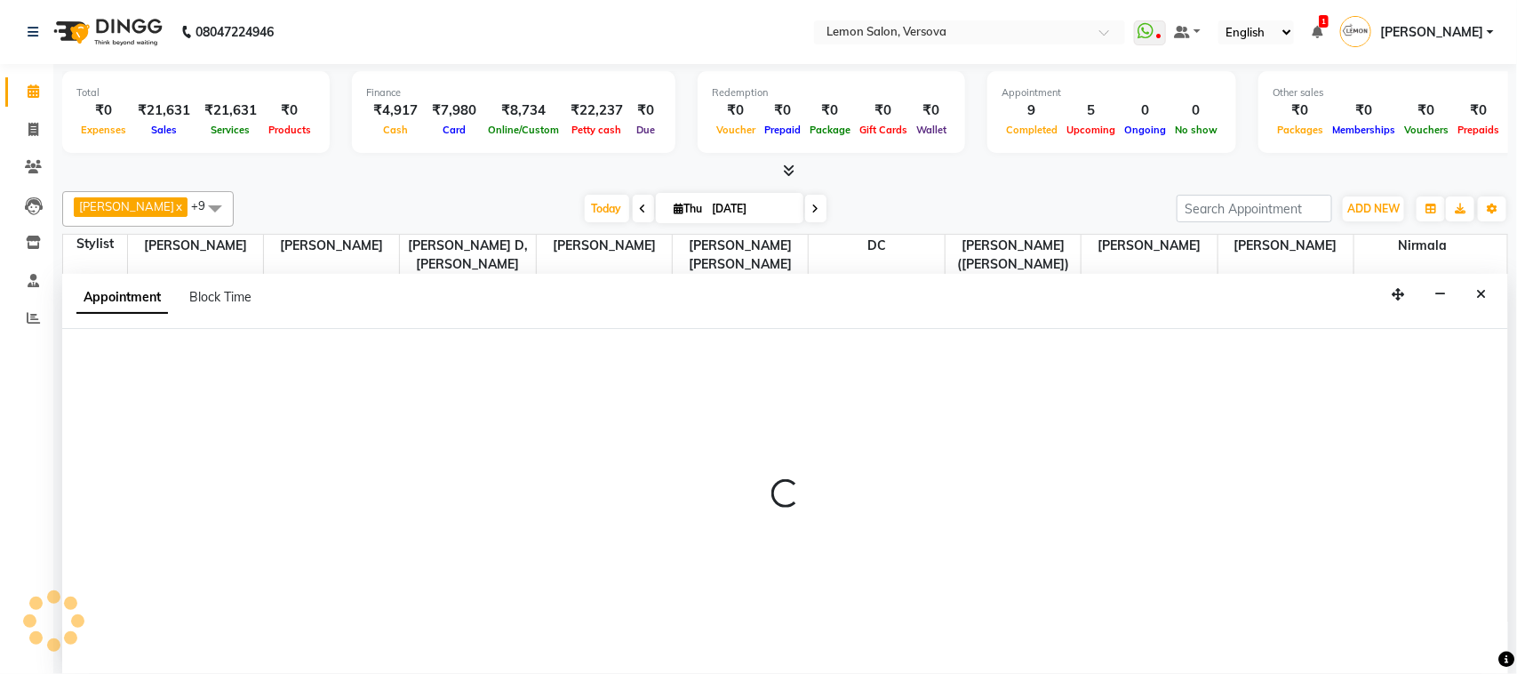
select select "7886"
select select "tentative"
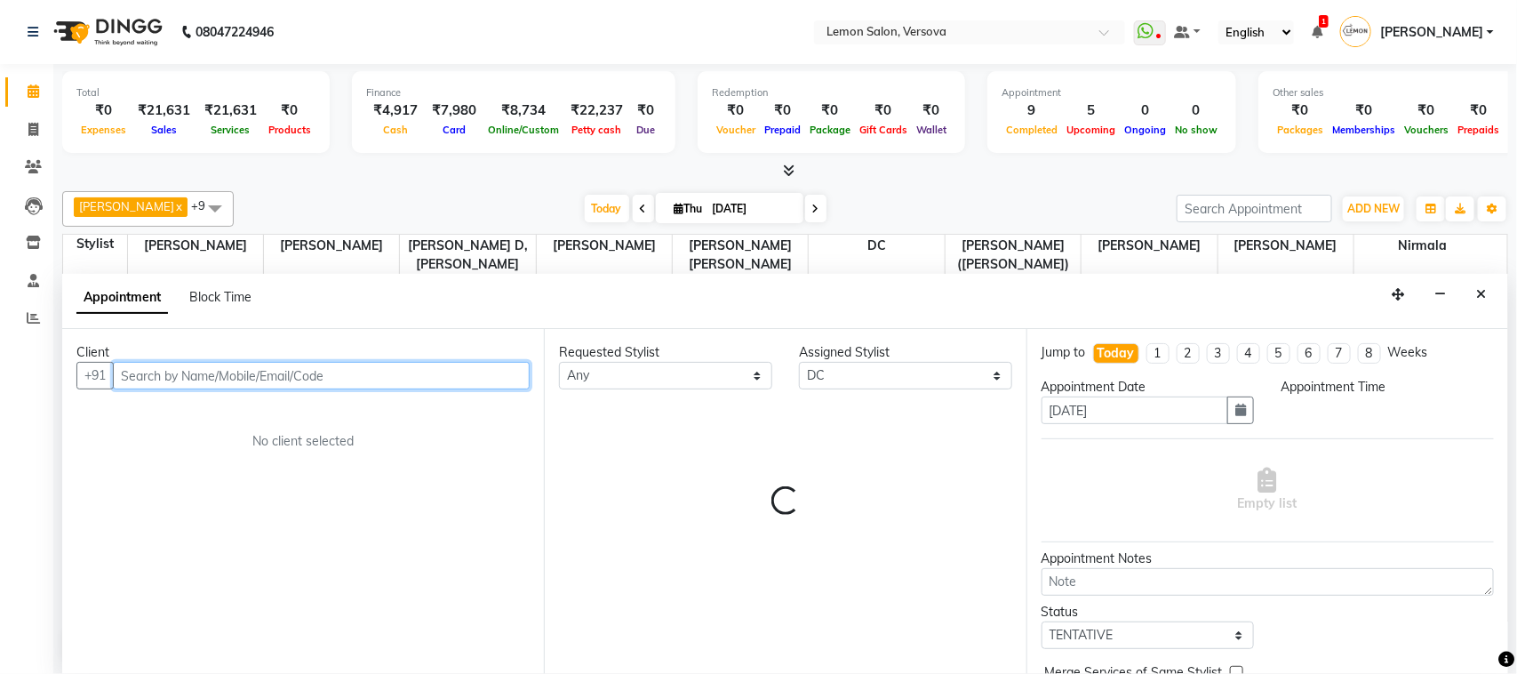
select select "675"
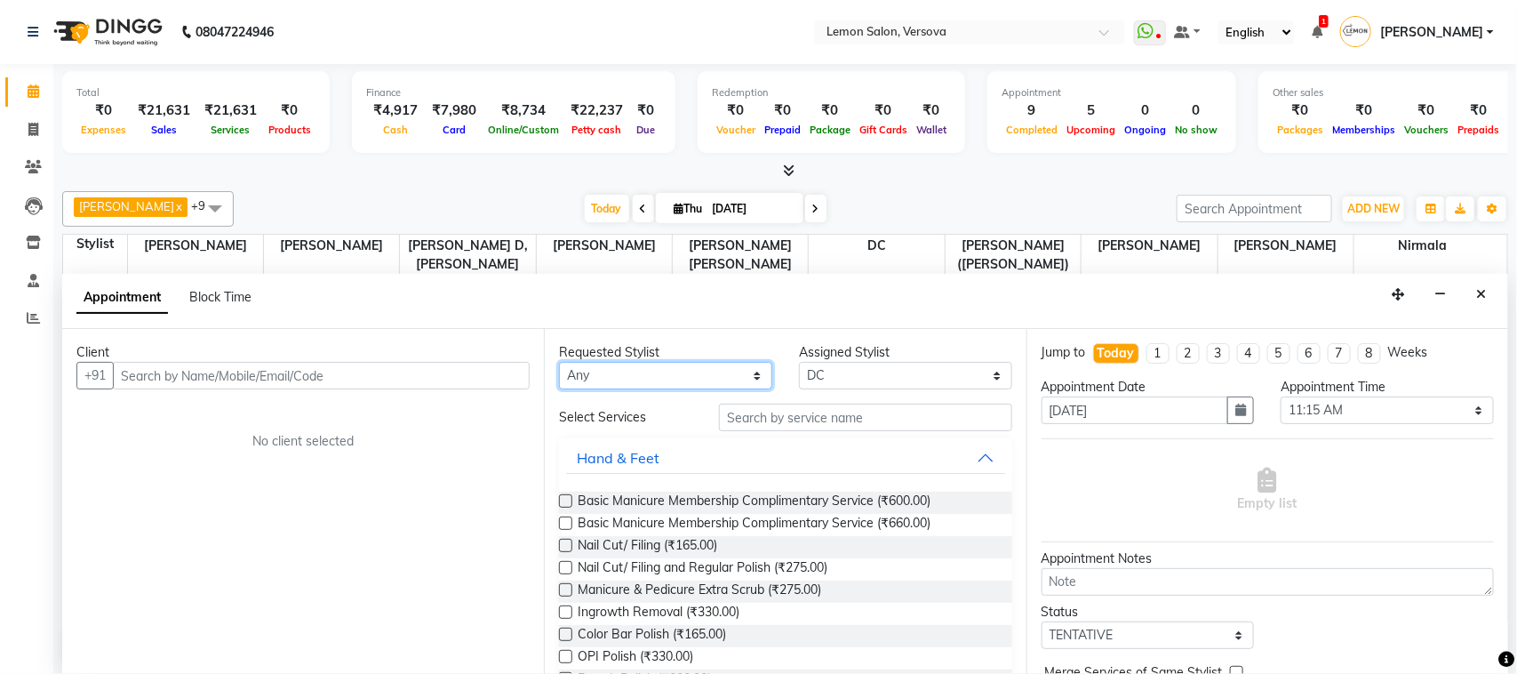
click at [602, 383] on select "Any Alim Shah Asif Salmani DC Gufran Salmani Margaret Marshak D,souza Milind Ku…" at bounding box center [665, 376] width 213 height 28
select select "7886"
click at [559, 363] on select "Any Alim Shah Asif Salmani DC Gufran Salmani Margaret Marshak D,souza Milind Ku…" at bounding box center [665, 376] width 213 height 28
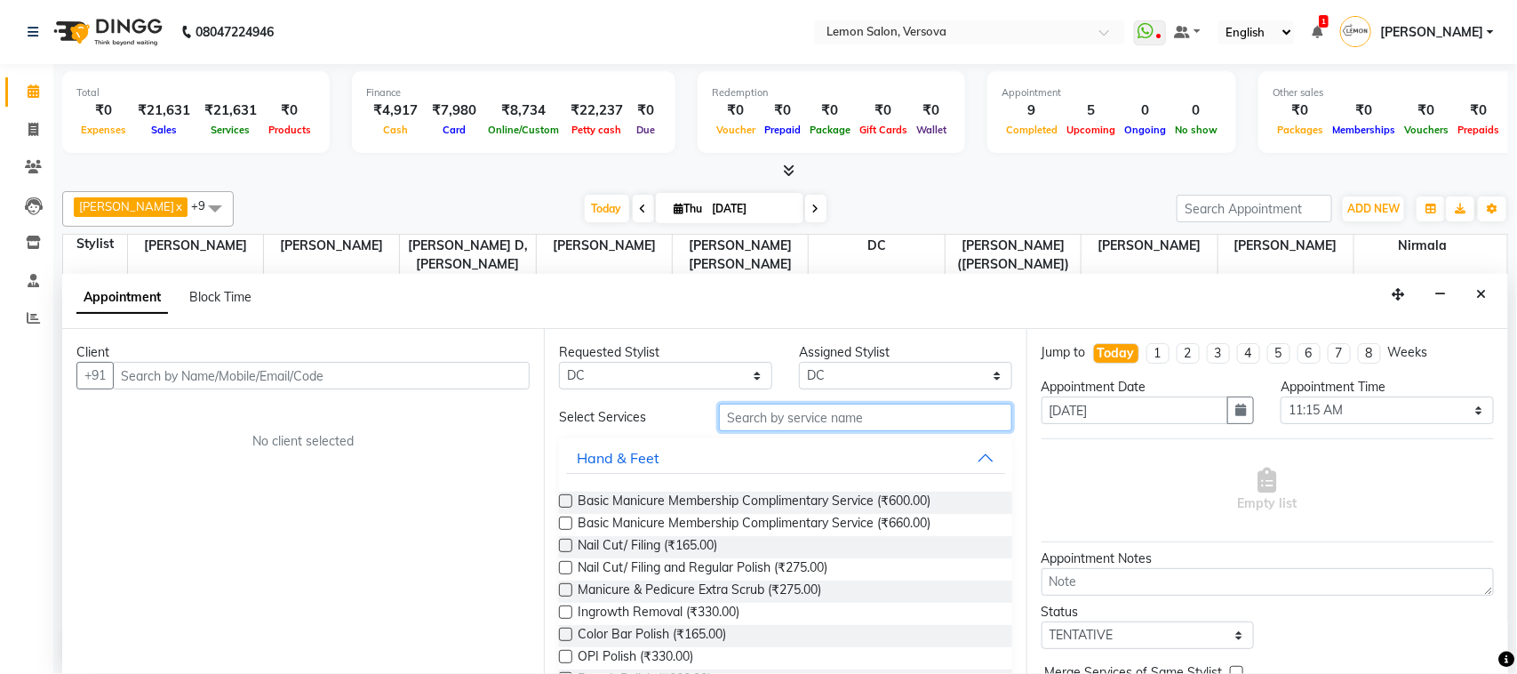
click at [840, 416] on input "text" at bounding box center [865, 418] width 293 height 28
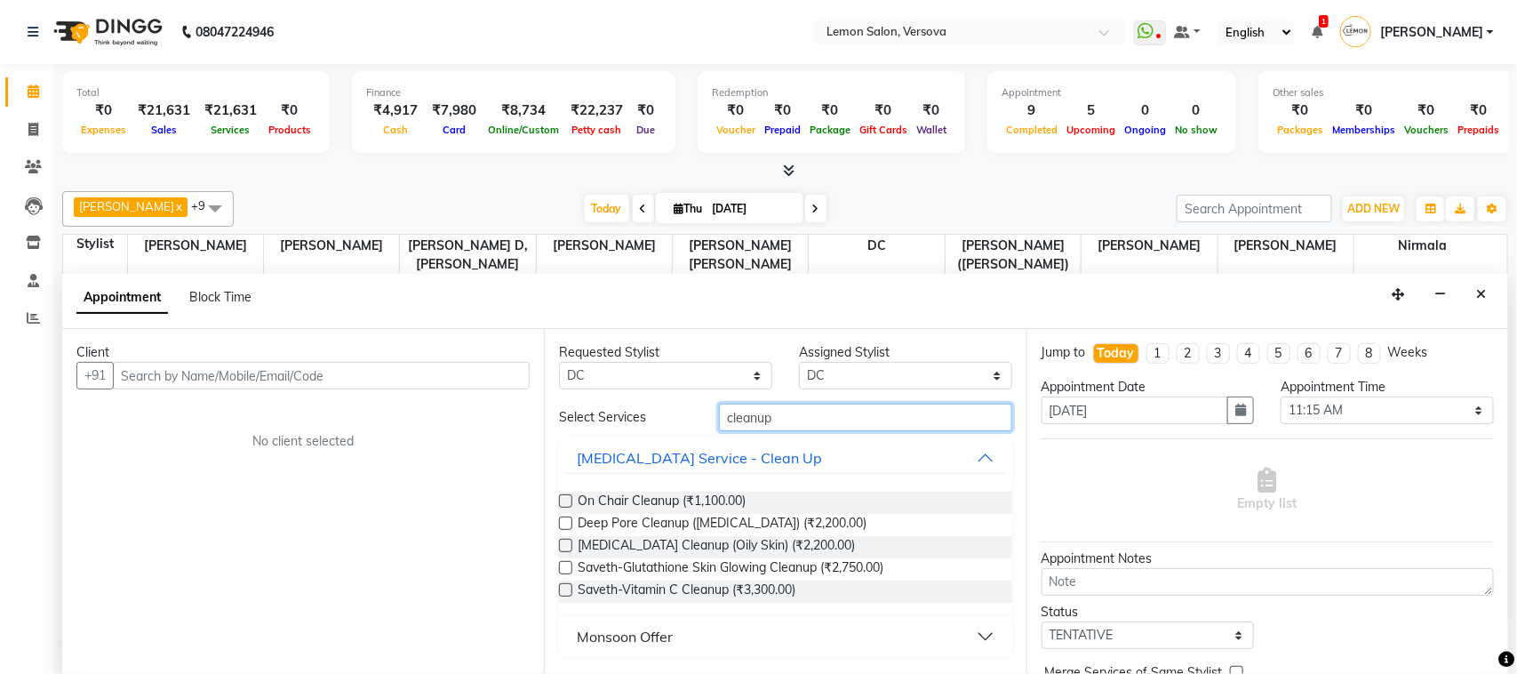
type input "cleanup"
click at [1349, 405] on select "Select 10:00 AM 10:15 AM 10:30 AM 10:45 AM 11:00 AM 11:15 AM 11:30 AM 11:45 AM …" at bounding box center [1387, 410] width 213 height 28
click at [1351, 441] on div "Jump to Today 1 2 3 4 5 6 7 8 Weeks Appointment Date 04-09-2025 Appointment Tim…" at bounding box center [1268, 501] width 482 height 345
drag, startPoint x: 1495, startPoint y: 302, endPoint x: 1487, endPoint y: 295, distance: 10.7
click at [1493, 300] on div "Appointment Block Time" at bounding box center [785, 301] width 1446 height 55
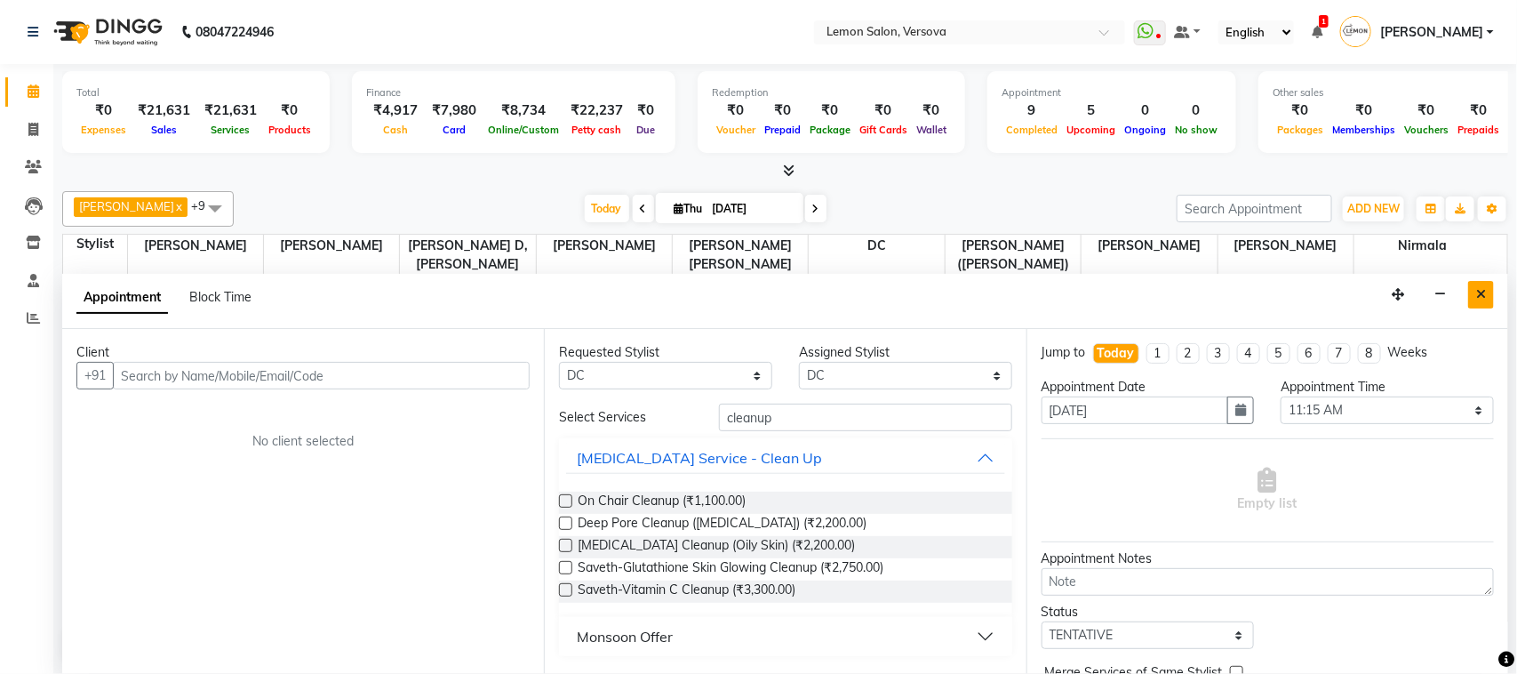
click at [1485, 294] on icon "Close" at bounding box center [1481, 294] width 10 height 12
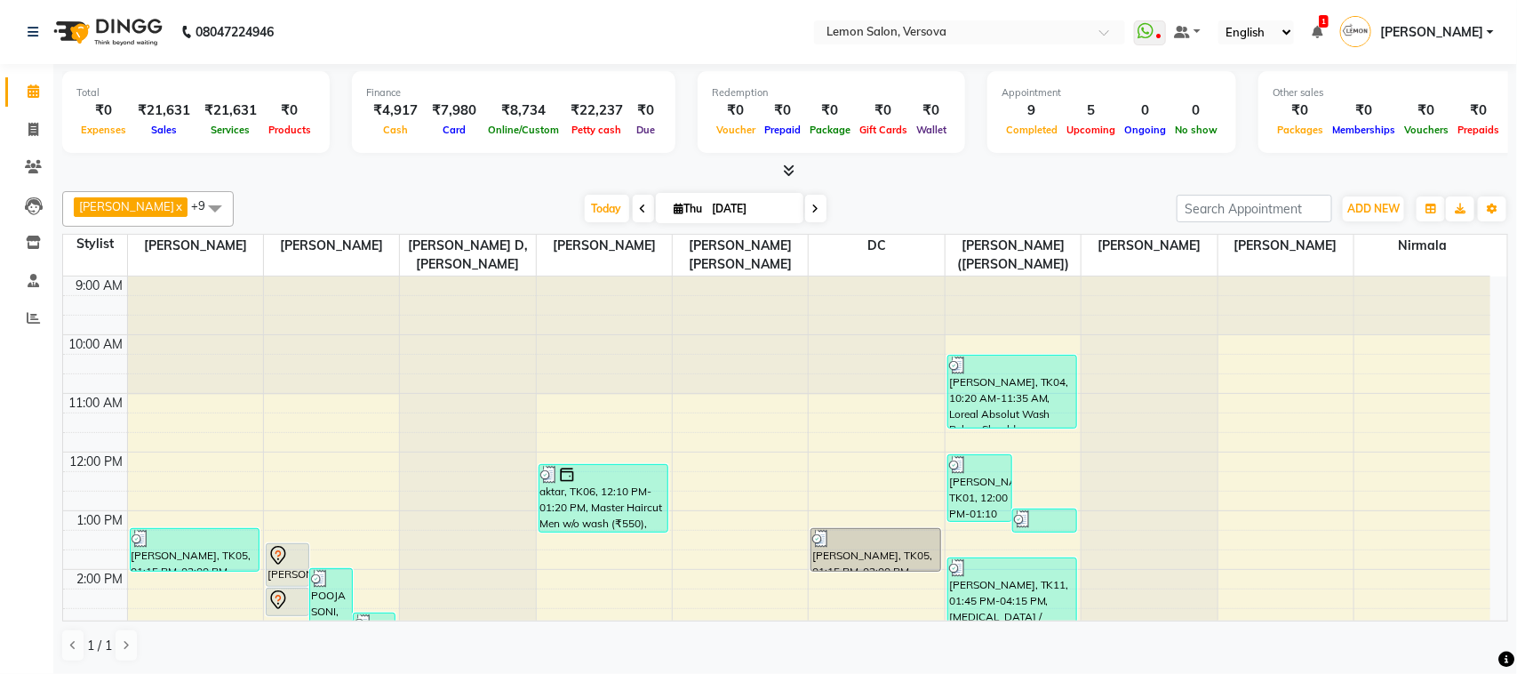
scroll to position [111, 0]
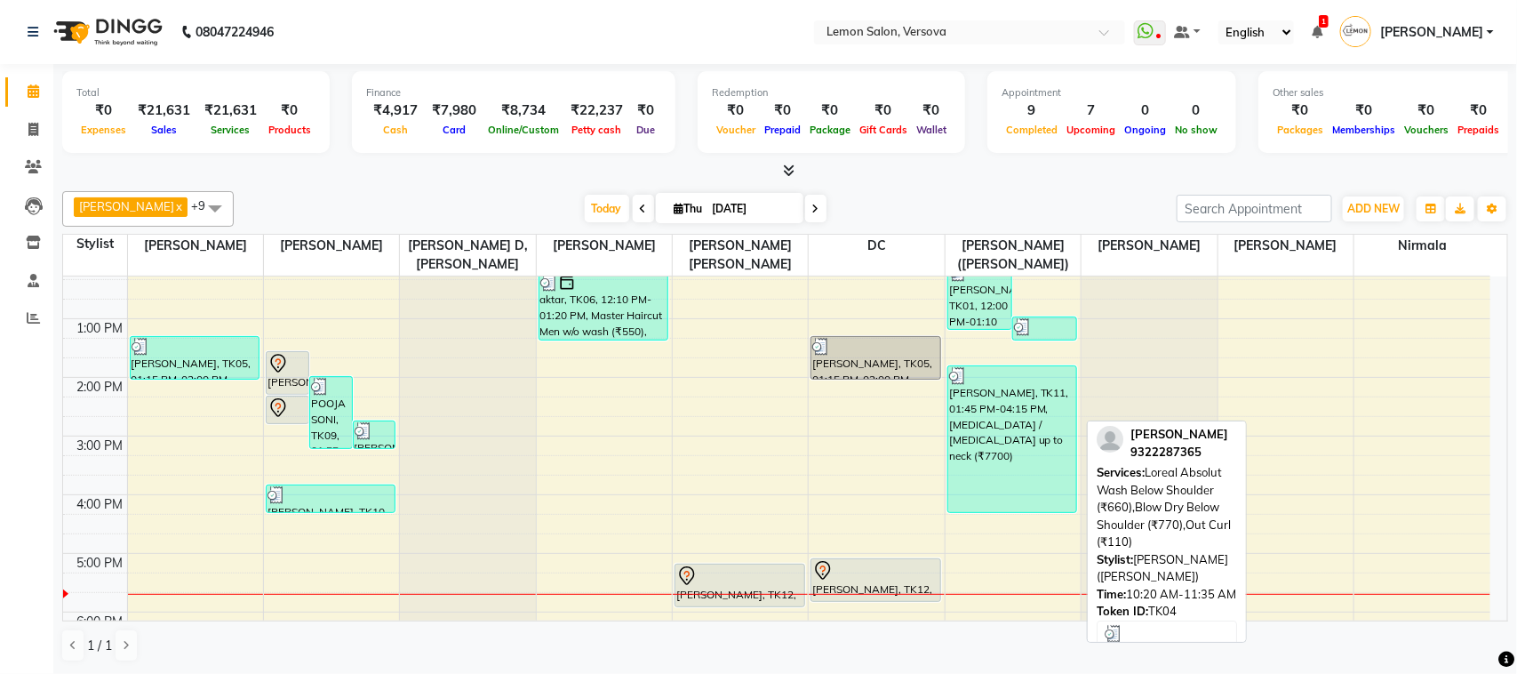
scroll to position [222, 0]
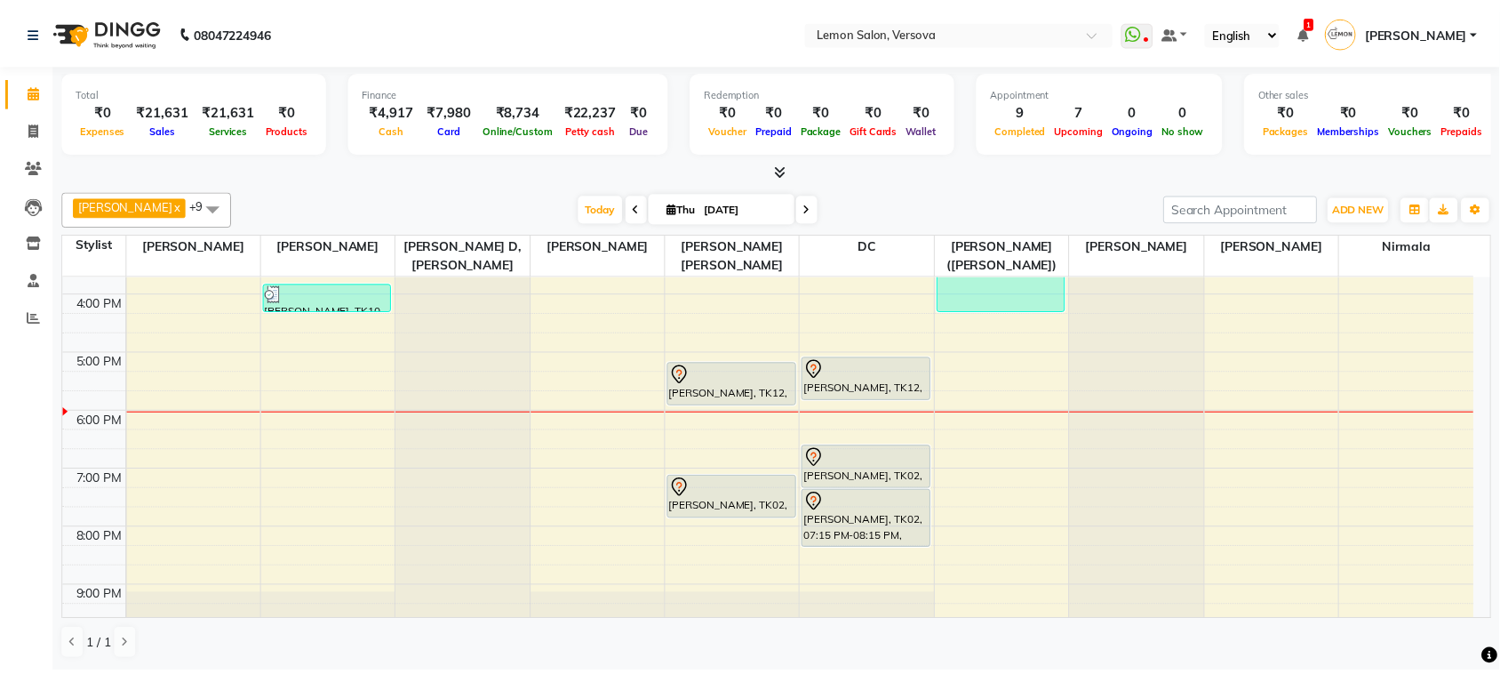
scroll to position [485, 0]
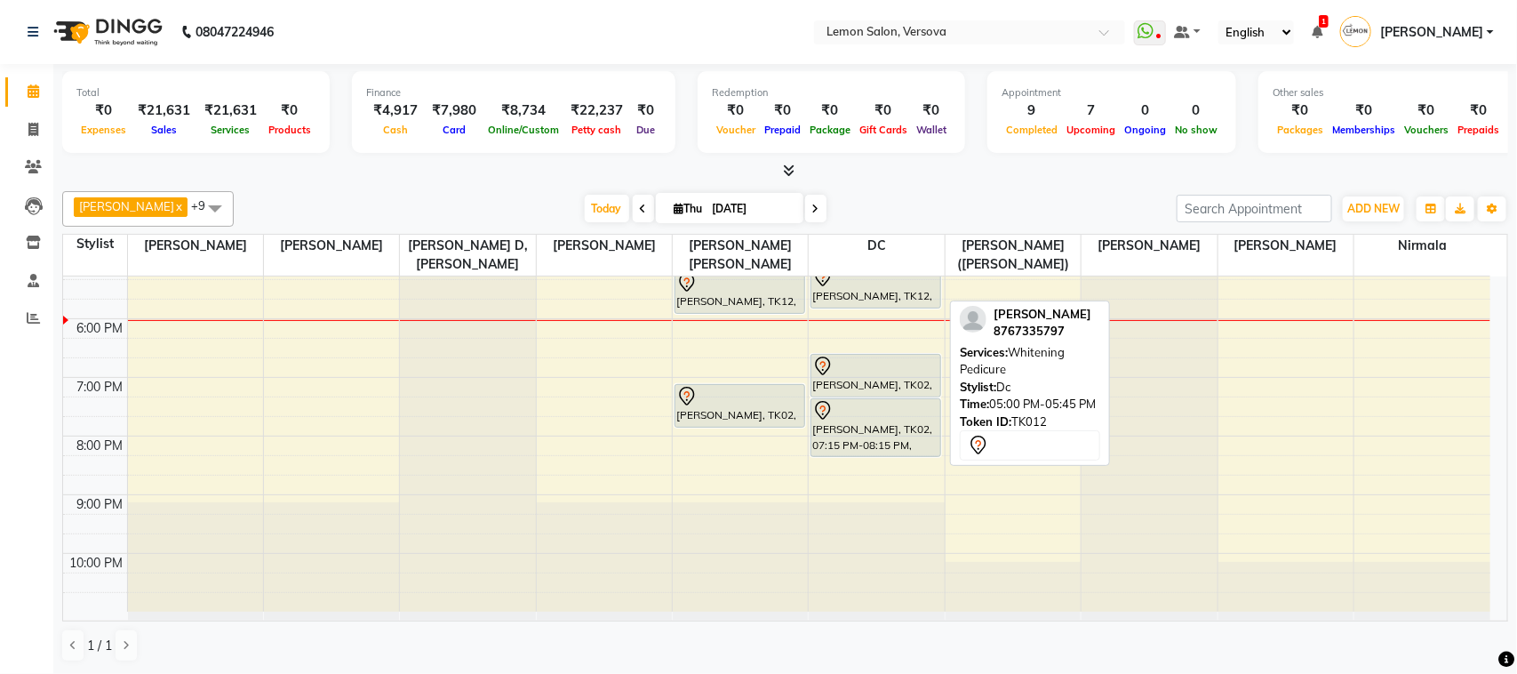
click at [887, 286] on div at bounding box center [875, 277] width 127 height 21
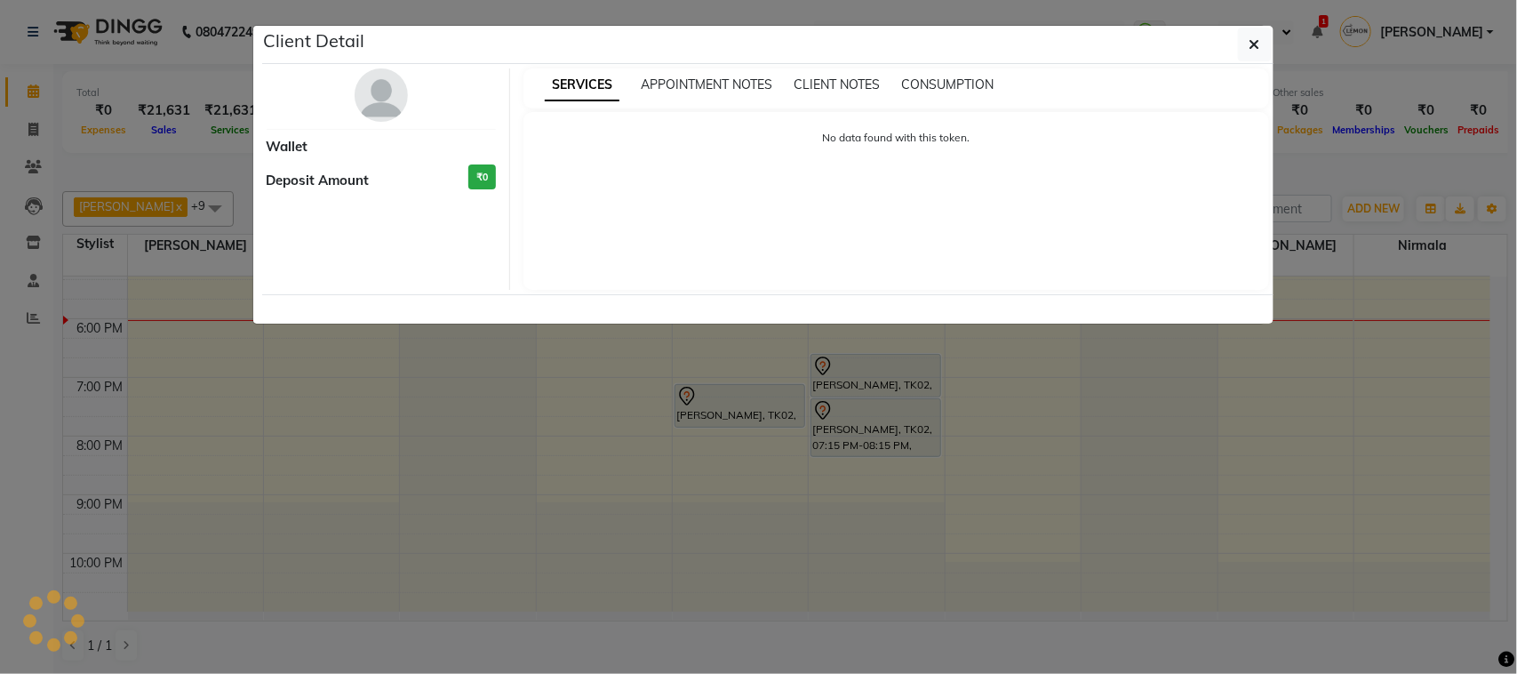
select select "7"
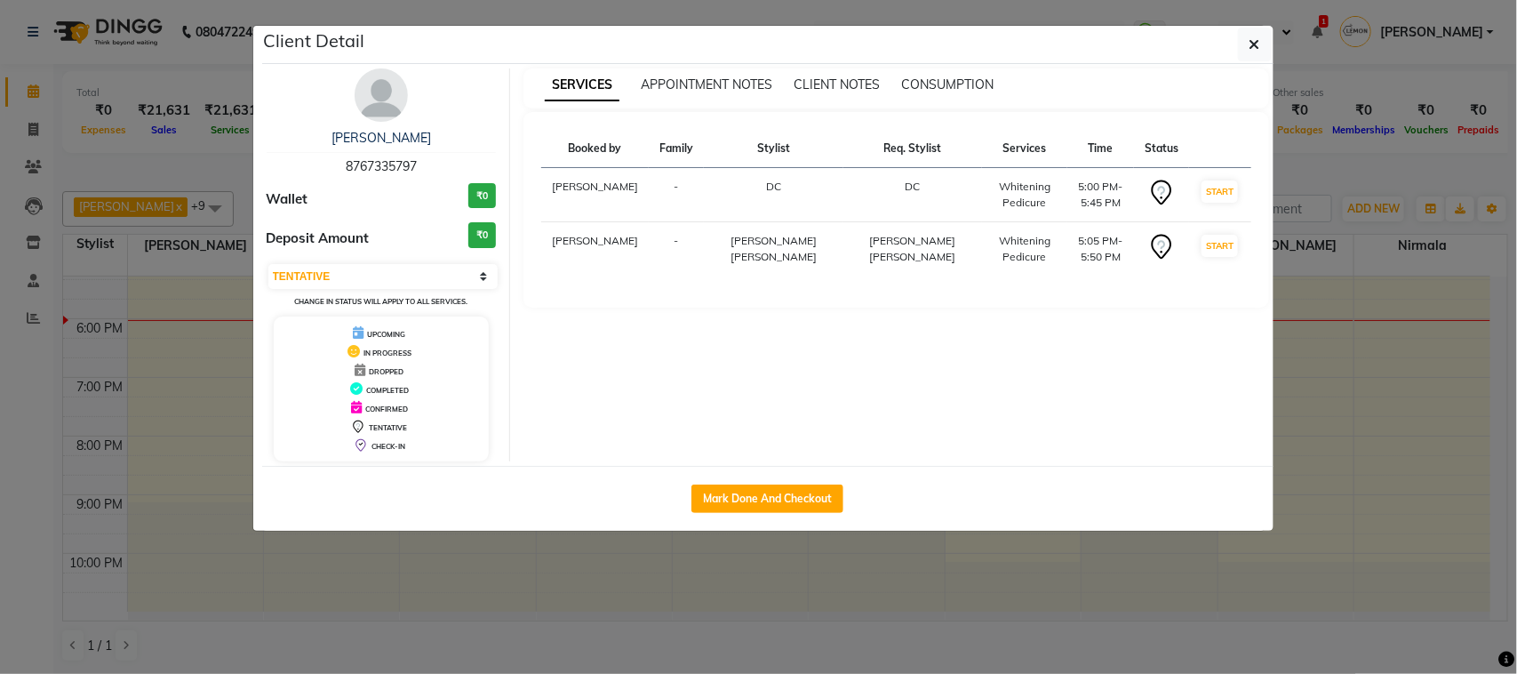
click at [749, 480] on div "Mark Done And Checkout" at bounding box center [768, 498] width 1012 height 65
click at [752, 494] on button "Mark Done And Checkout" at bounding box center [768, 498] width 152 height 28
select select "service"
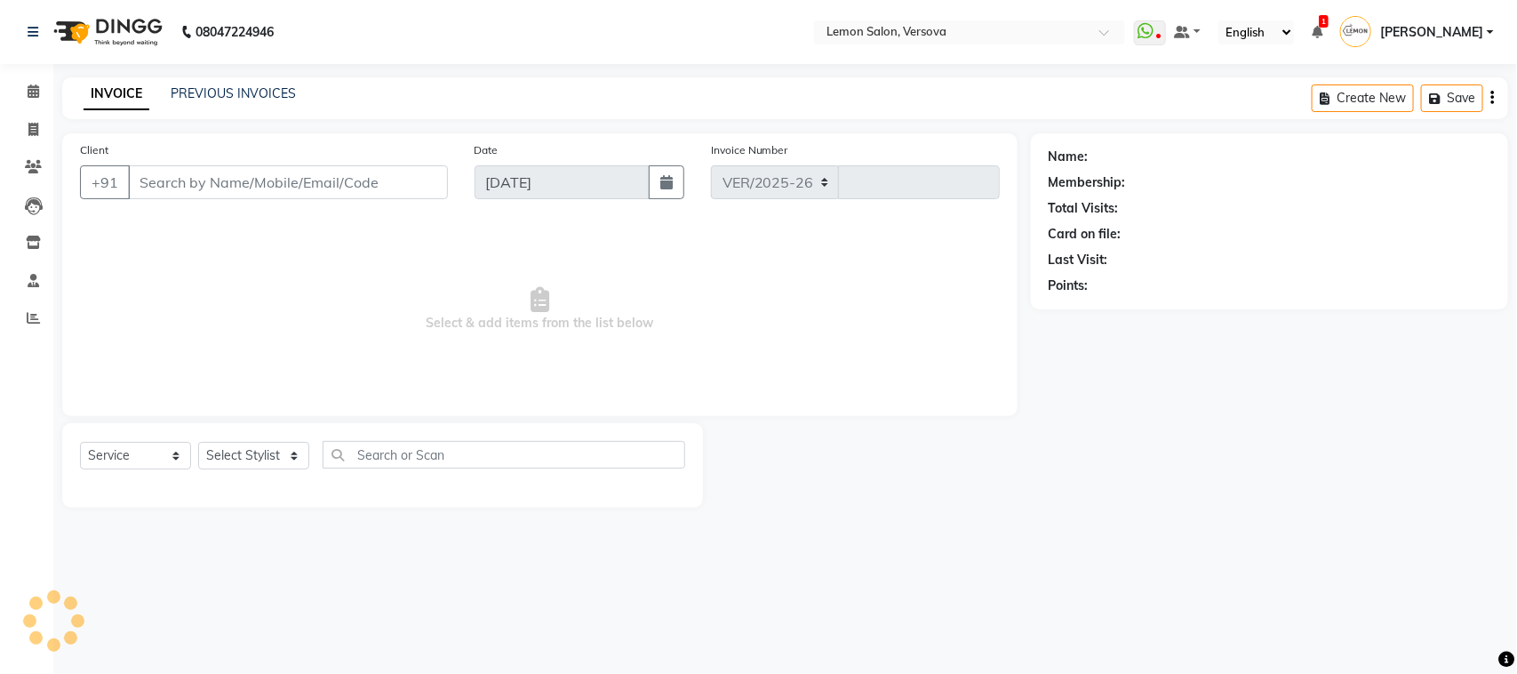
select select "564"
type input "2395"
type input "8767335797"
select select "7886"
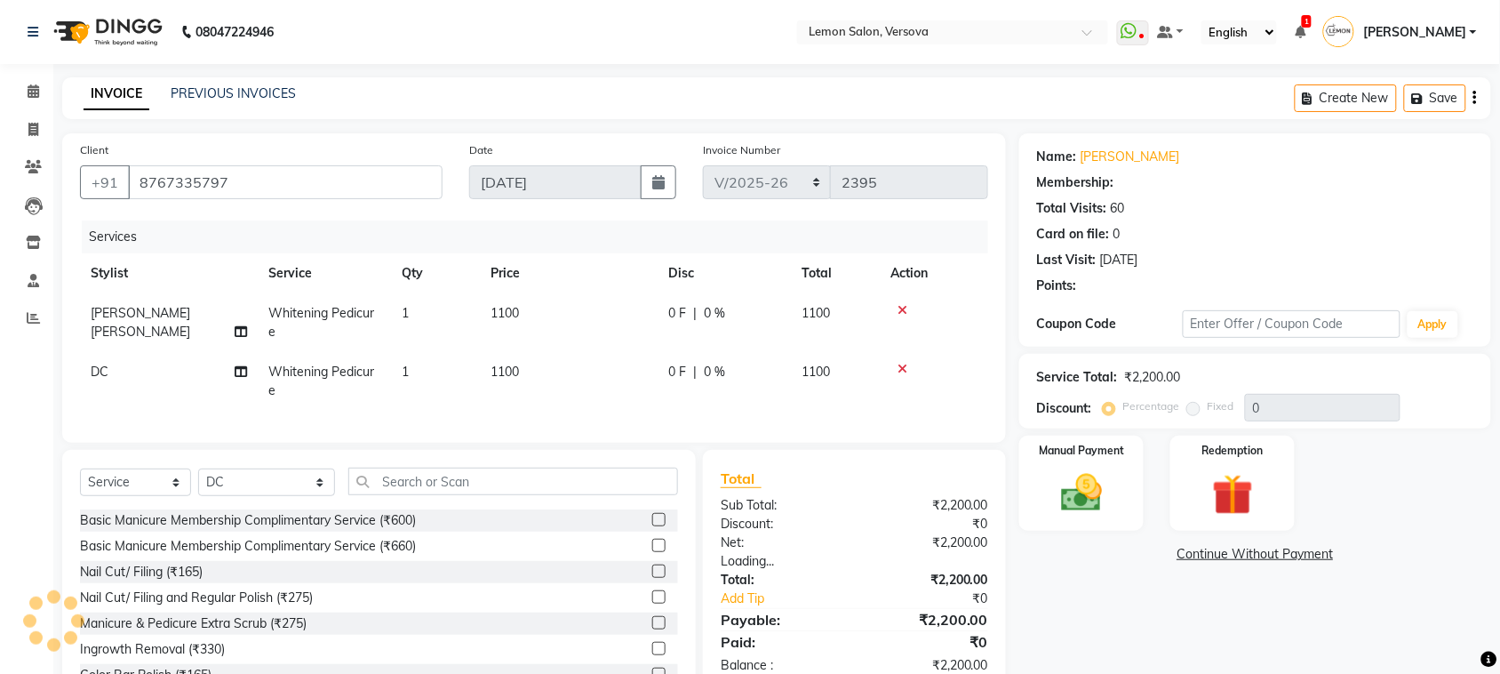
select select "1: Object"
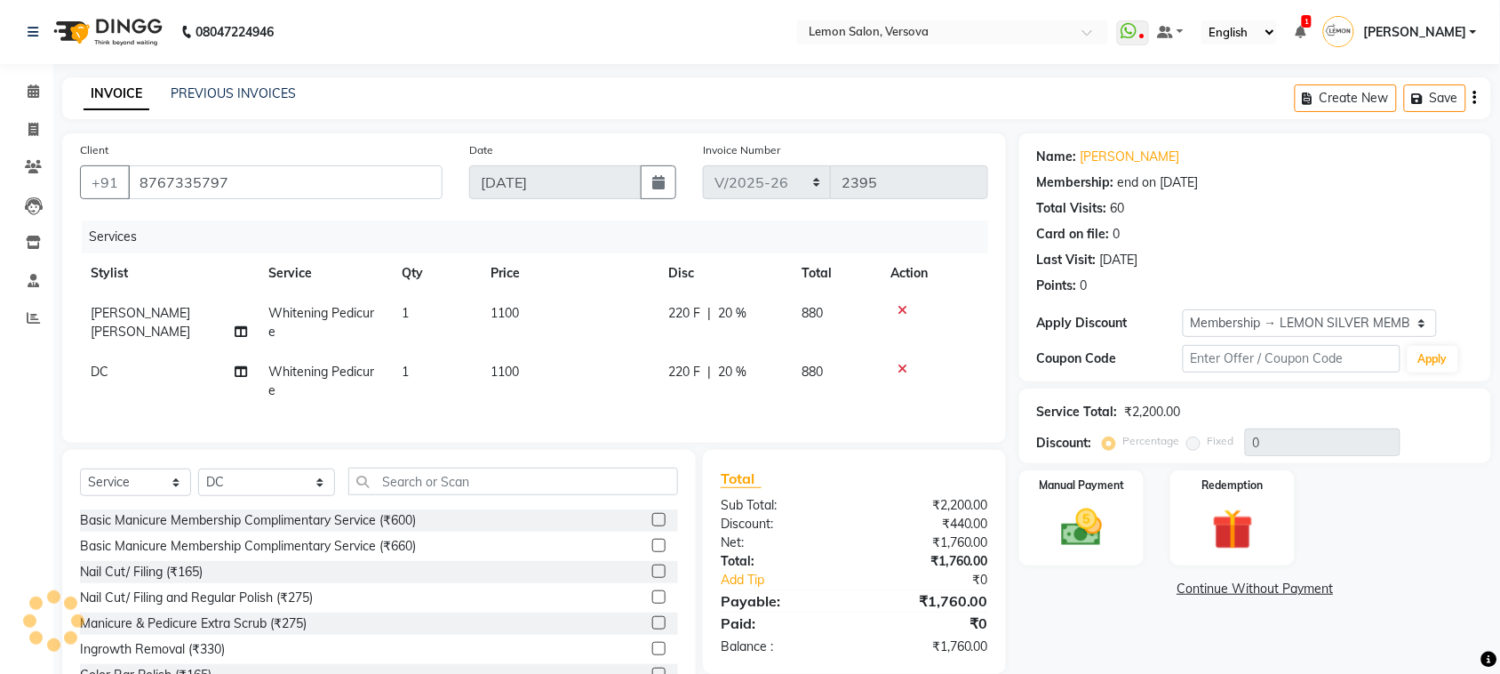
type input "20"
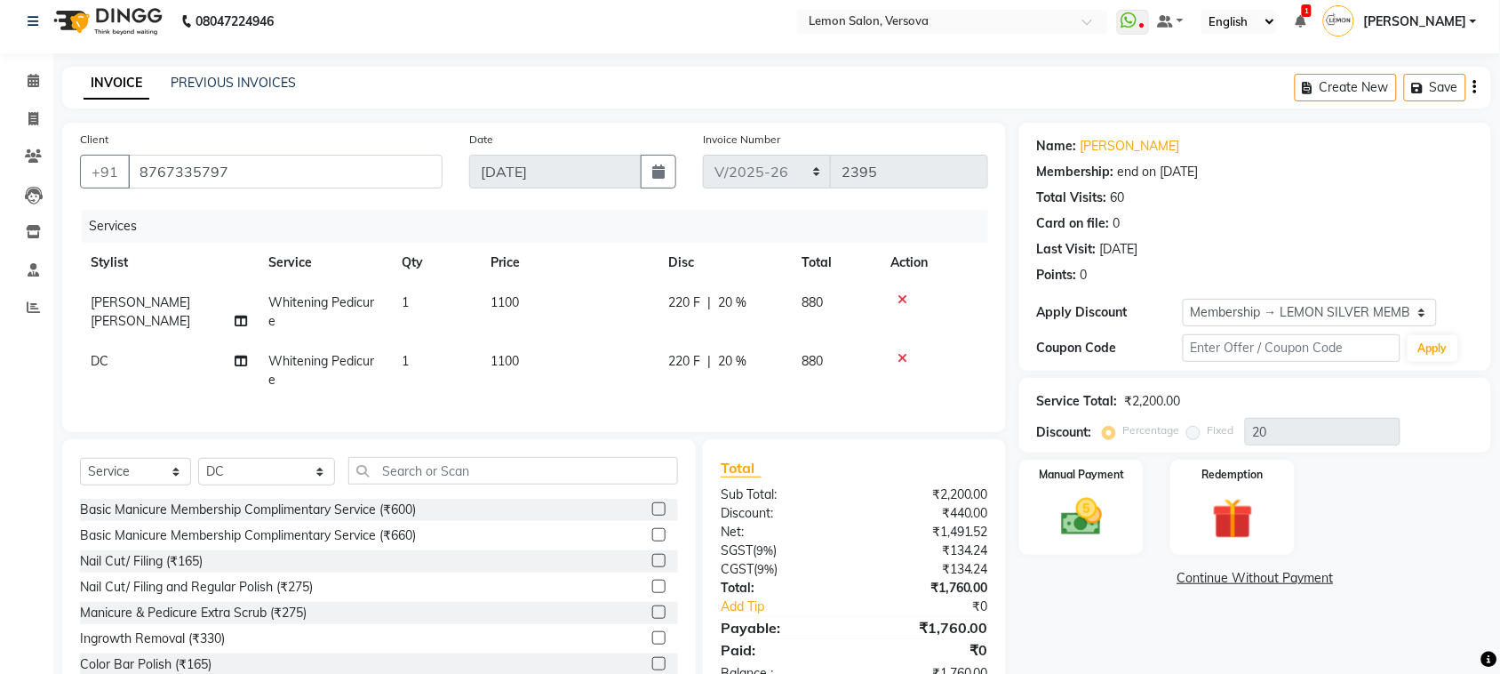
scroll to position [80, 0]
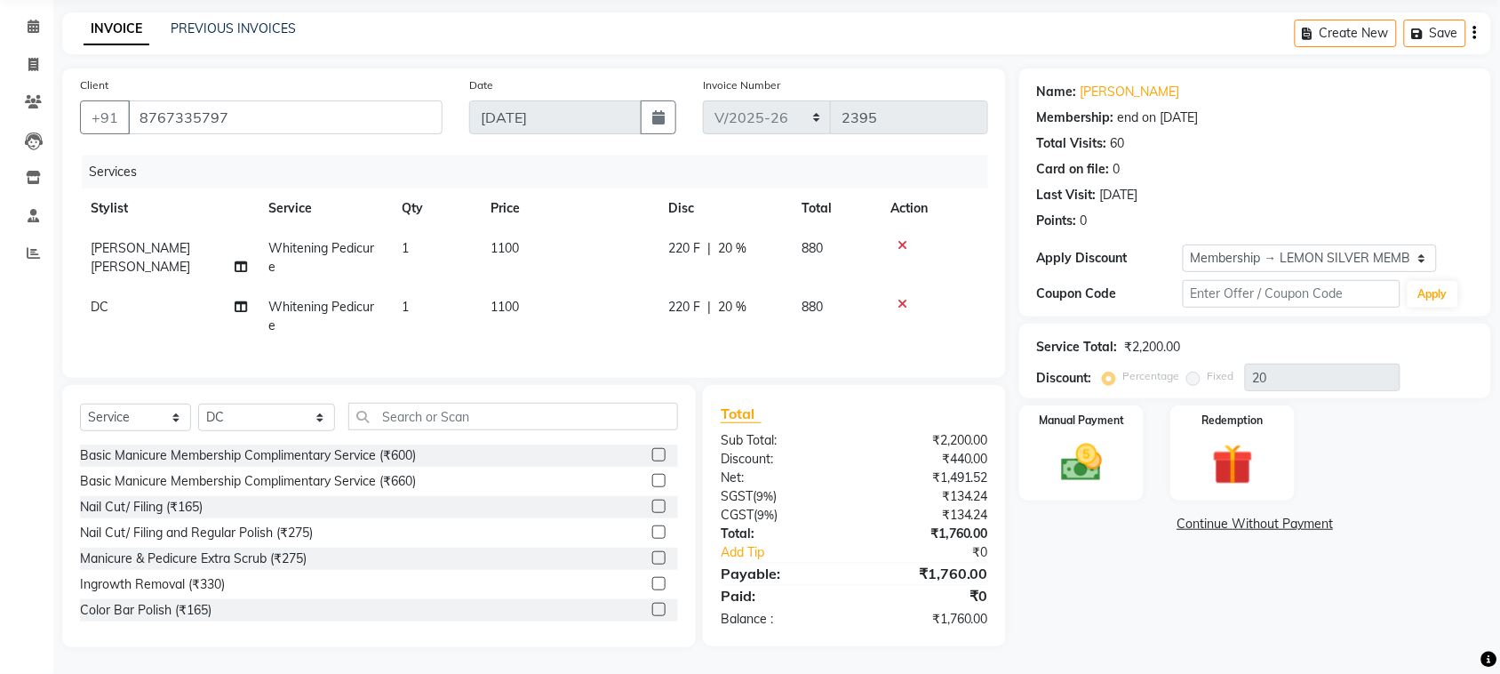
click at [905, 298] on icon at bounding box center [903, 304] width 10 height 12
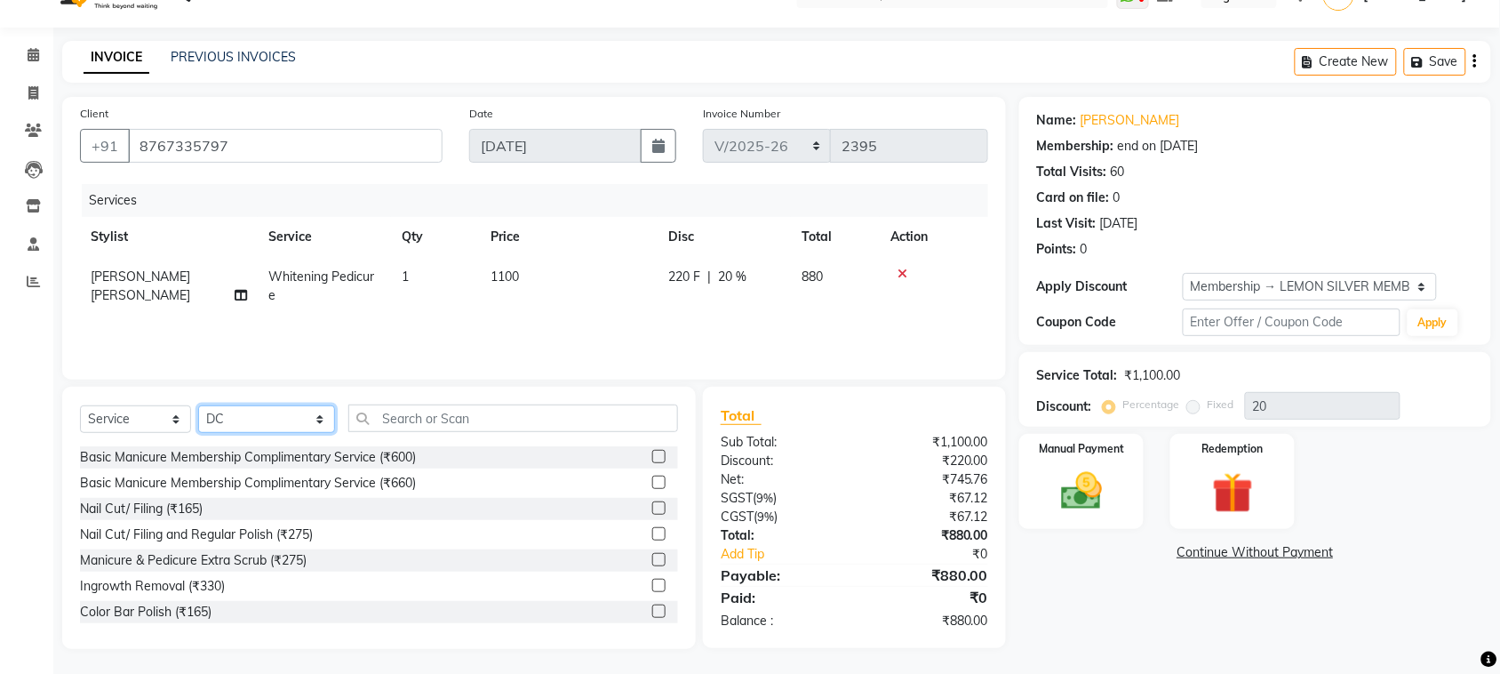
click at [282, 411] on select "Select Stylist [PERSON_NAME] [PERSON_NAME] DC [PERSON_NAME] [PERSON_NAME] D,[PE…" at bounding box center [266, 419] width 137 height 28
select select "7474"
click at [198, 405] on select "Select Stylist [PERSON_NAME] [PERSON_NAME] DC [PERSON_NAME] [PERSON_NAME] D,[PE…" at bounding box center [266, 419] width 137 height 28
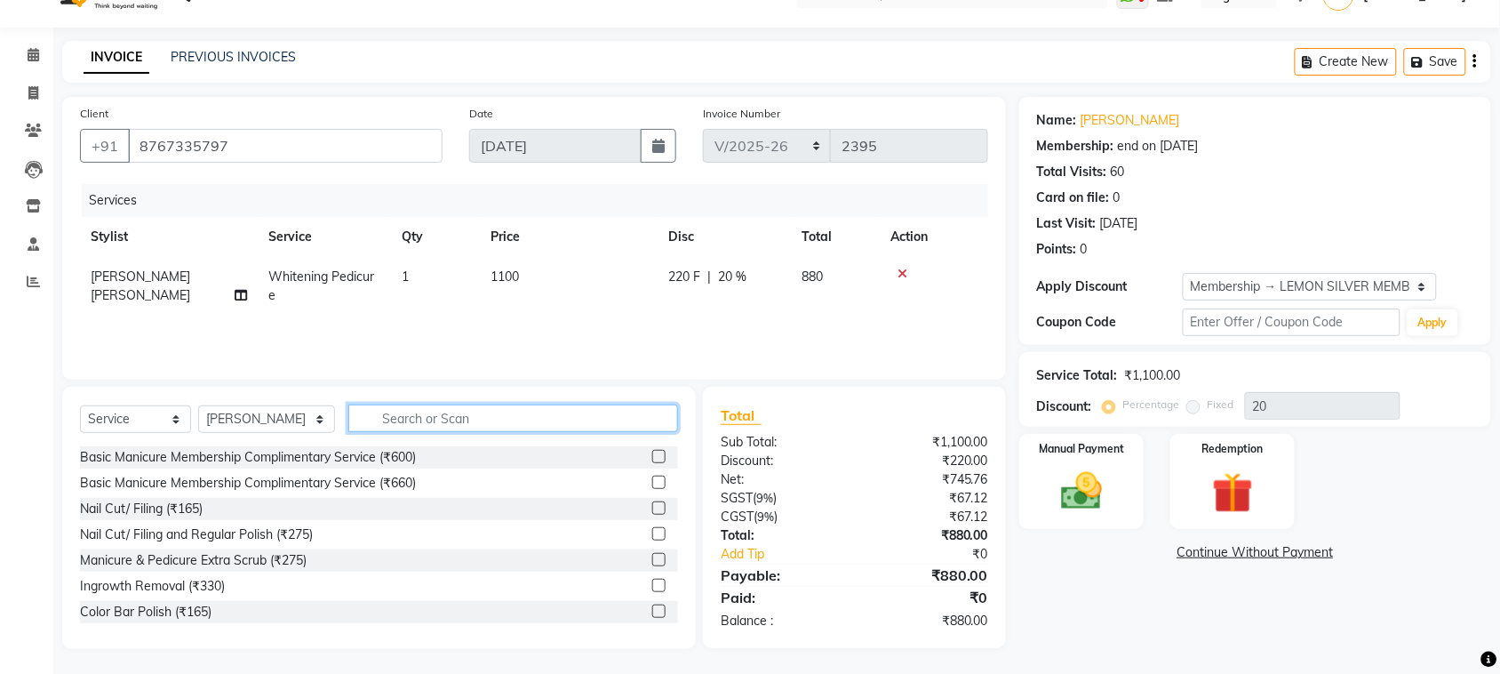
click at [469, 420] on input "text" at bounding box center [513, 418] width 330 height 28
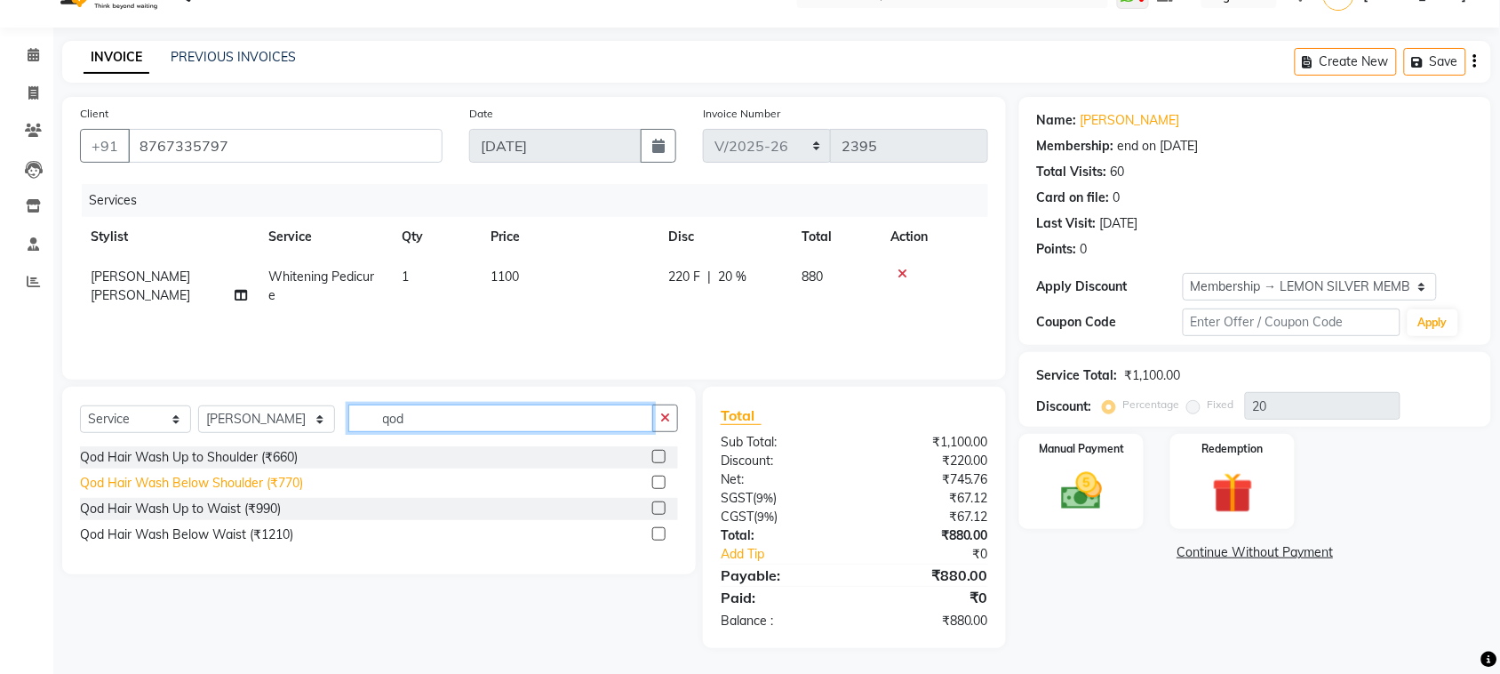
type input "qod"
click at [295, 484] on div "Qod Hair Wash Below Shoulder (₹770)" at bounding box center [191, 483] width 223 height 19
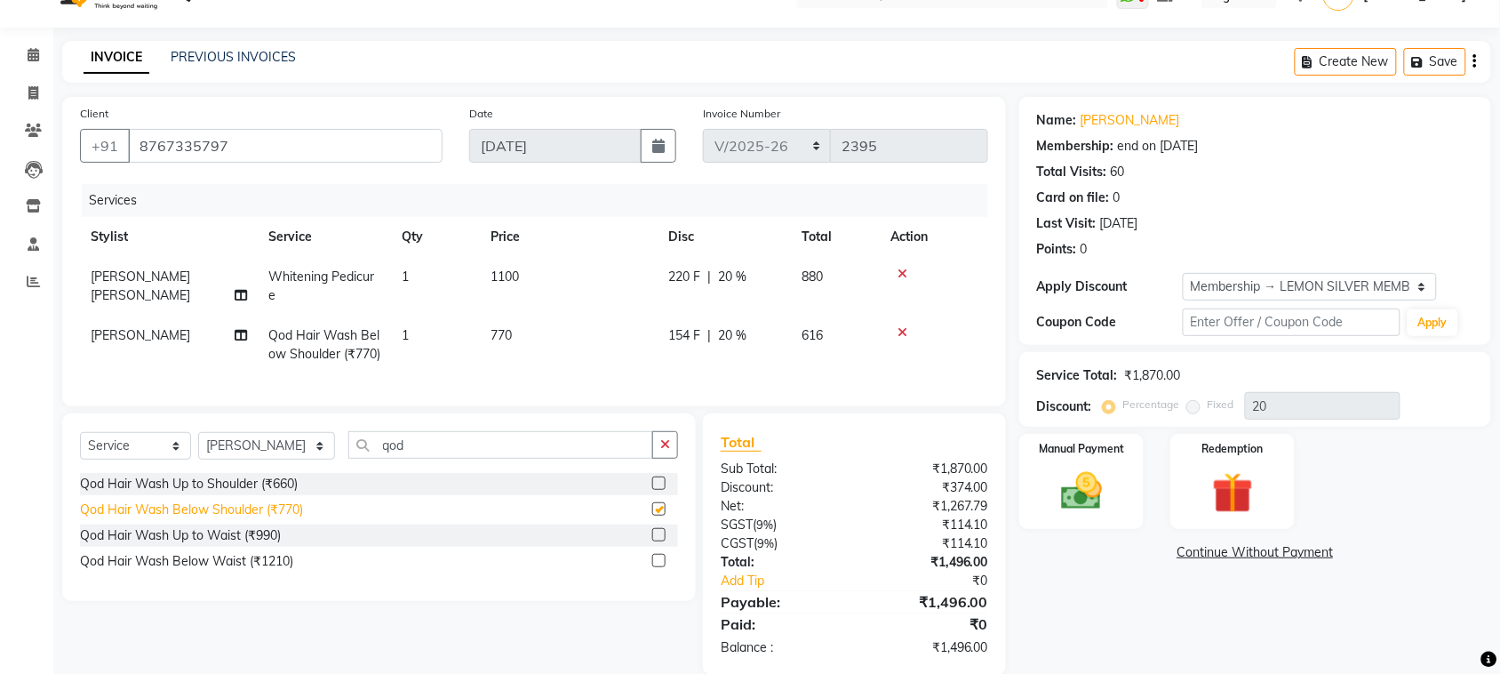
checkbox input "false"
click at [647, 459] on input "qod" at bounding box center [500, 445] width 305 height 28
click at [659, 459] on button "button" at bounding box center [665, 445] width 26 height 28
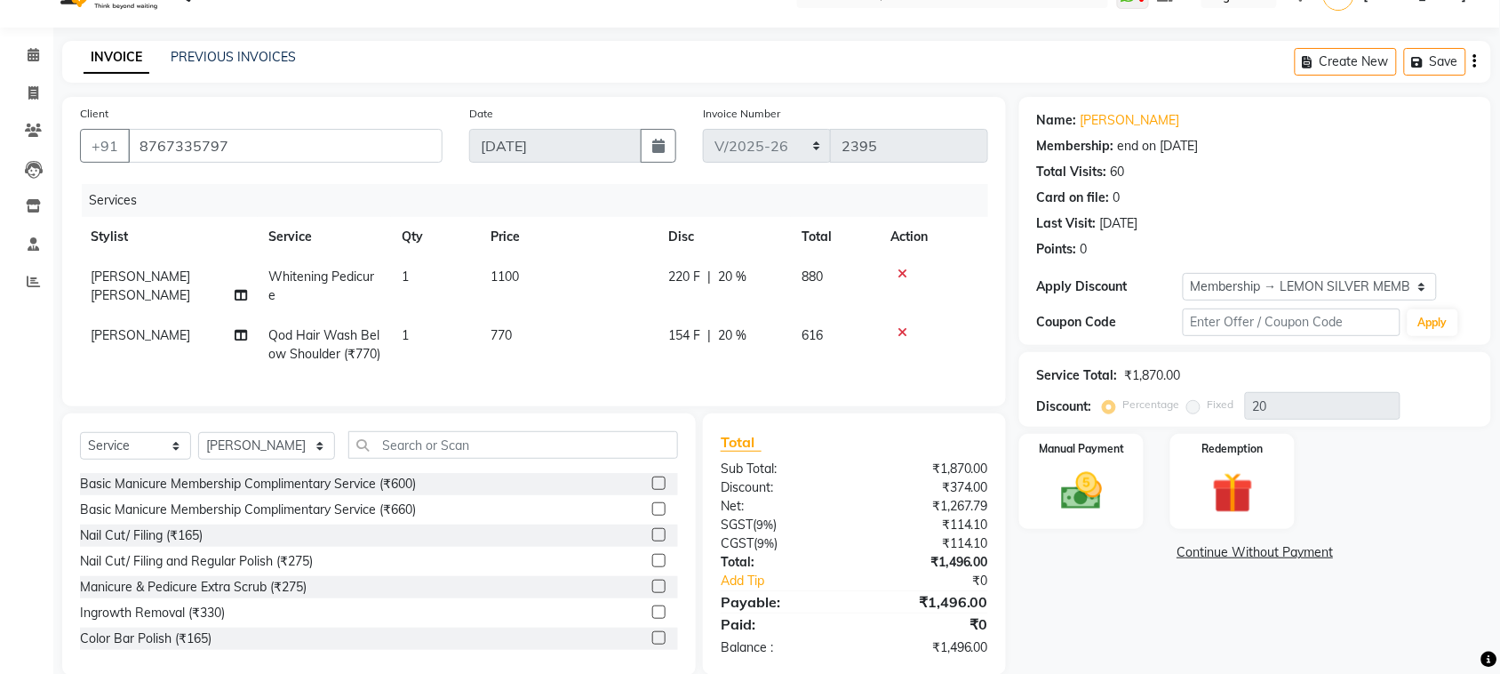
click at [135, 276] on span "[PERSON_NAME] [PERSON_NAME]" at bounding box center [141, 285] width 100 height 35
select select "7578"
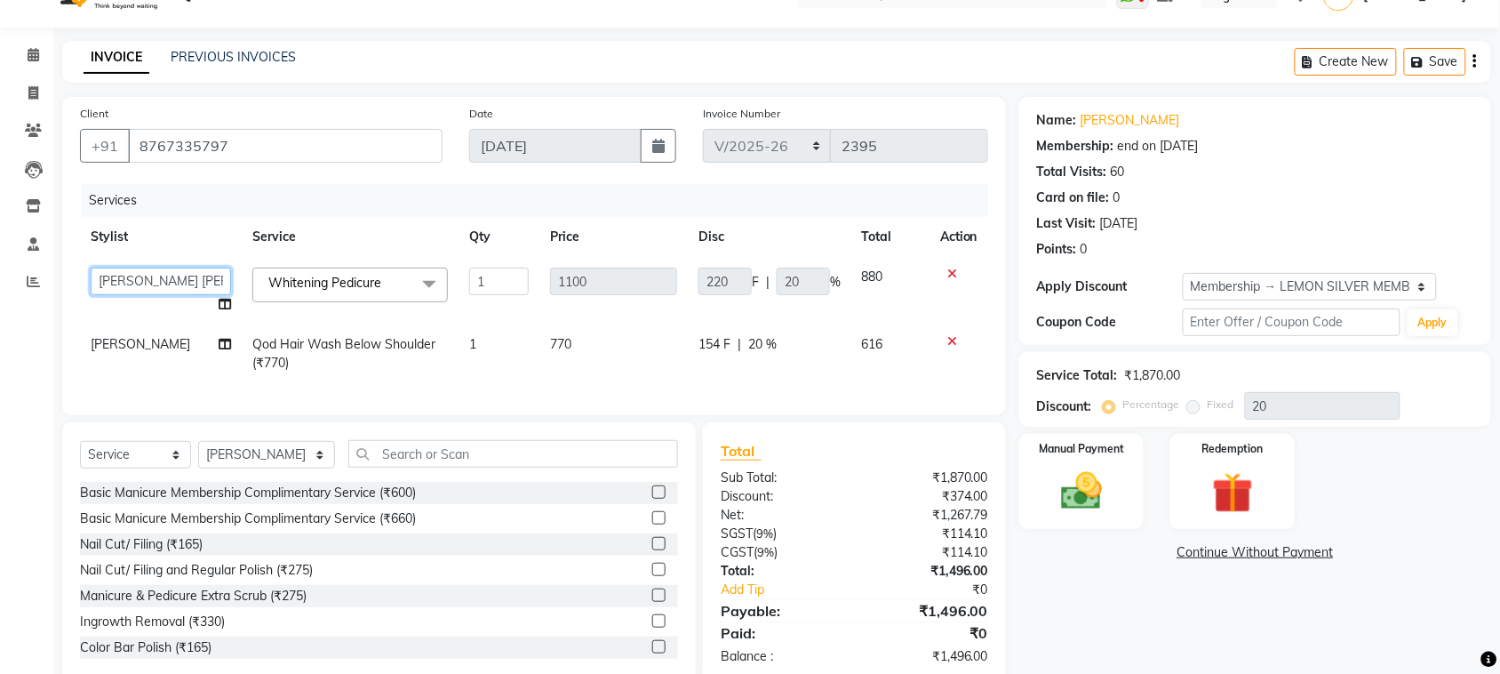
click at [135, 276] on select "[PERSON_NAME] [PERSON_NAME] DC [PERSON_NAME] [PERSON_NAME],[PERSON_NAME] Kumar …" at bounding box center [161, 282] width 140 height 28
select select "7886"
click at [289, 463] on select "Select Stylist [PERSON_NAME] [PERSON_NAME] DC [PERSON_NAME] [PERSON_NAME] D,[PE…" at bounding box center [266, 455] width 137 height 28
select select "7578"
click at [198, 457] on select "Select Stylist [PERSON_NAME] [PERSON_NAME] DC [PERSON_NAME] [PERSON_NAME] D,[PE…" at bounding box center [266, 455] width 137 height 28
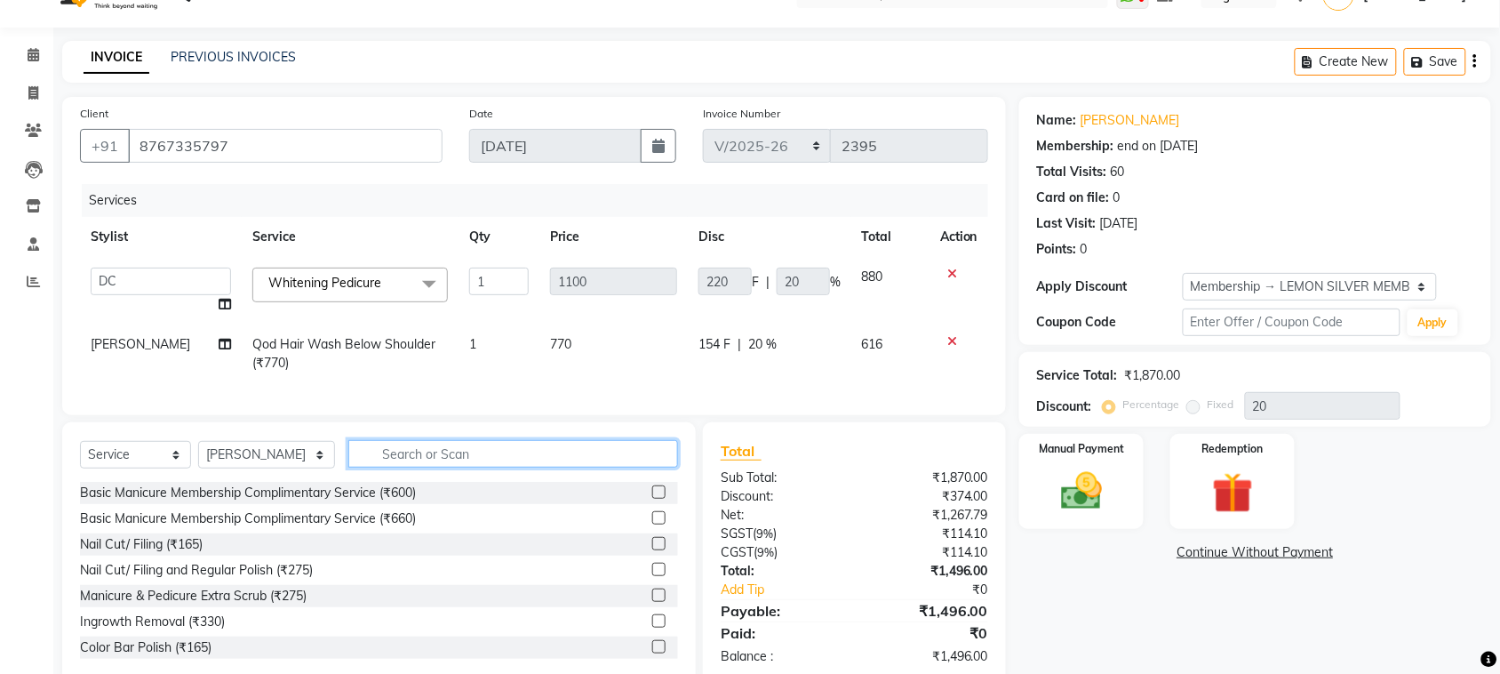
click at [552, 468] on input "text" at bounding box center [513, 454] width 330 height 28
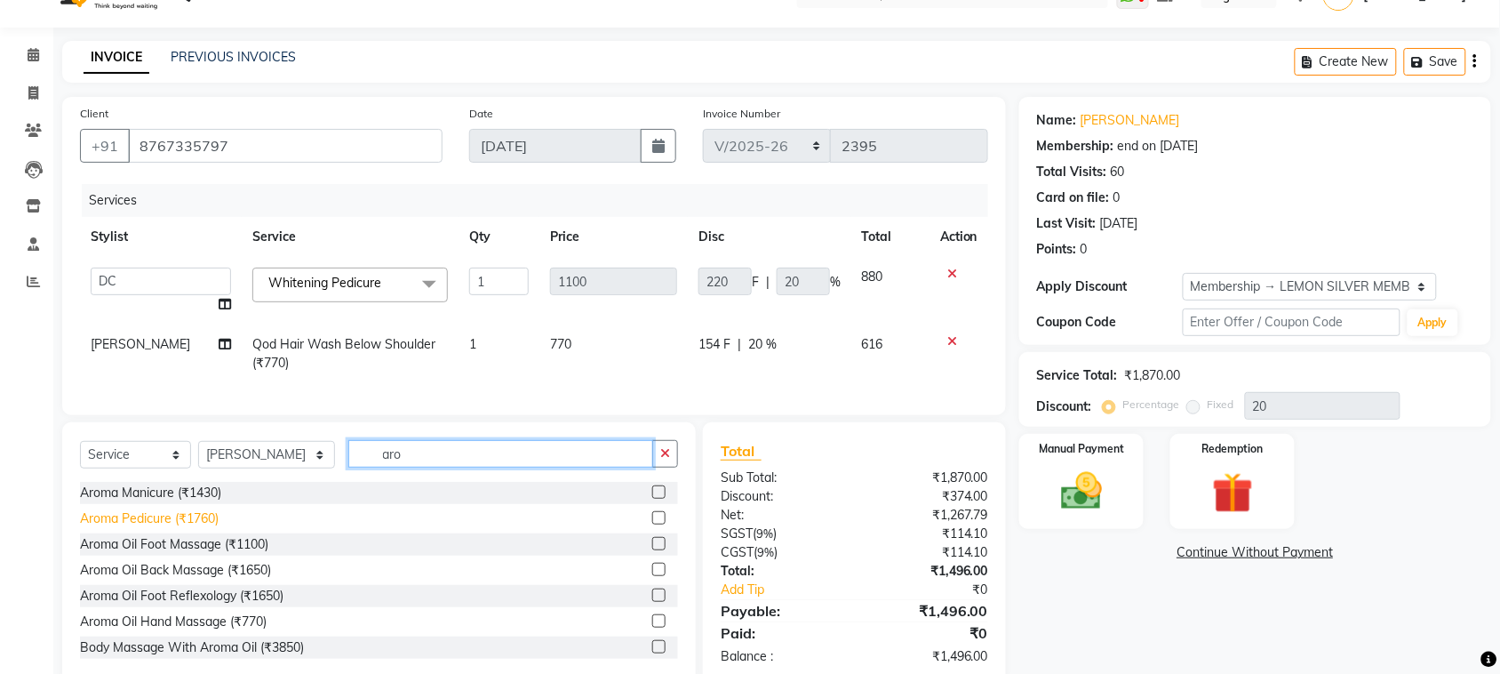
type input "aro"
click at [117, 526] on div "Aroma Pedicure (₹1760)" at bounding box center [149, 518] width 139 height 19
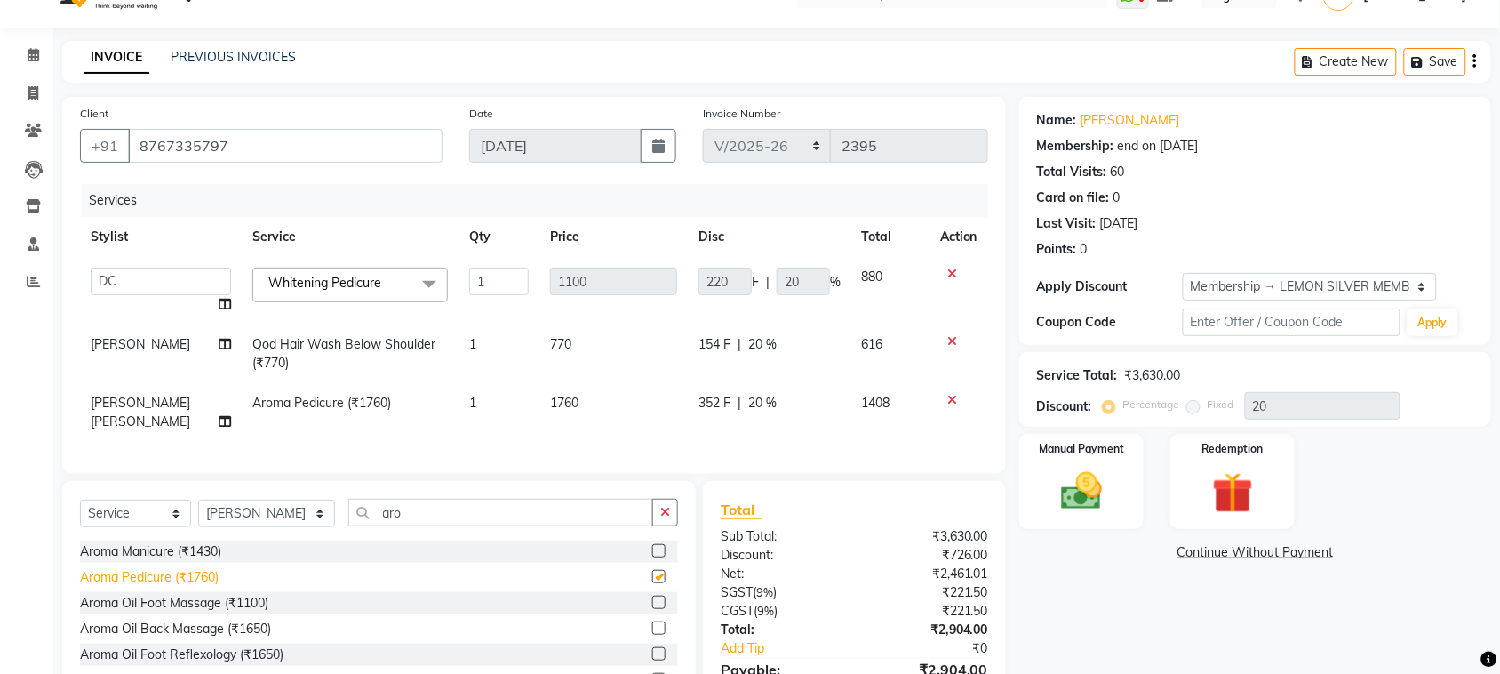
checkbox input "false"
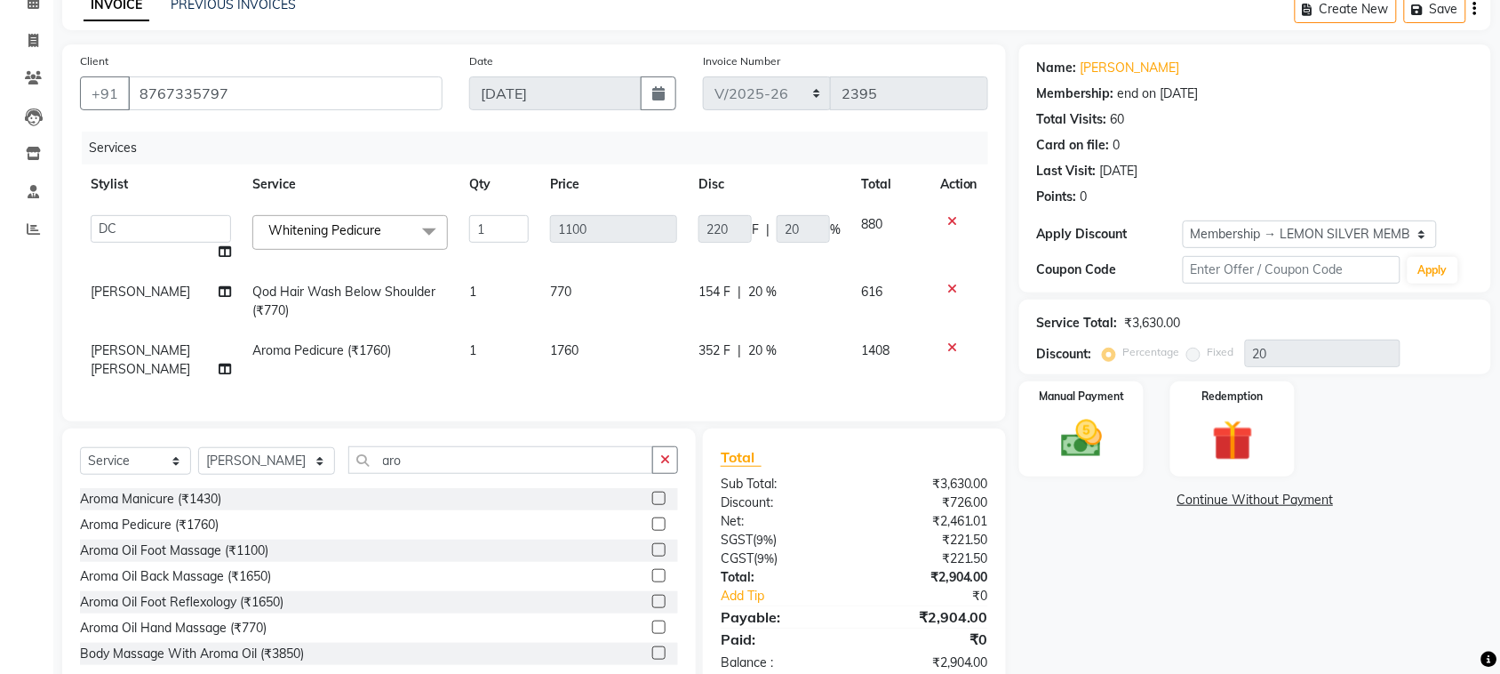
scroll to position [0, 0]
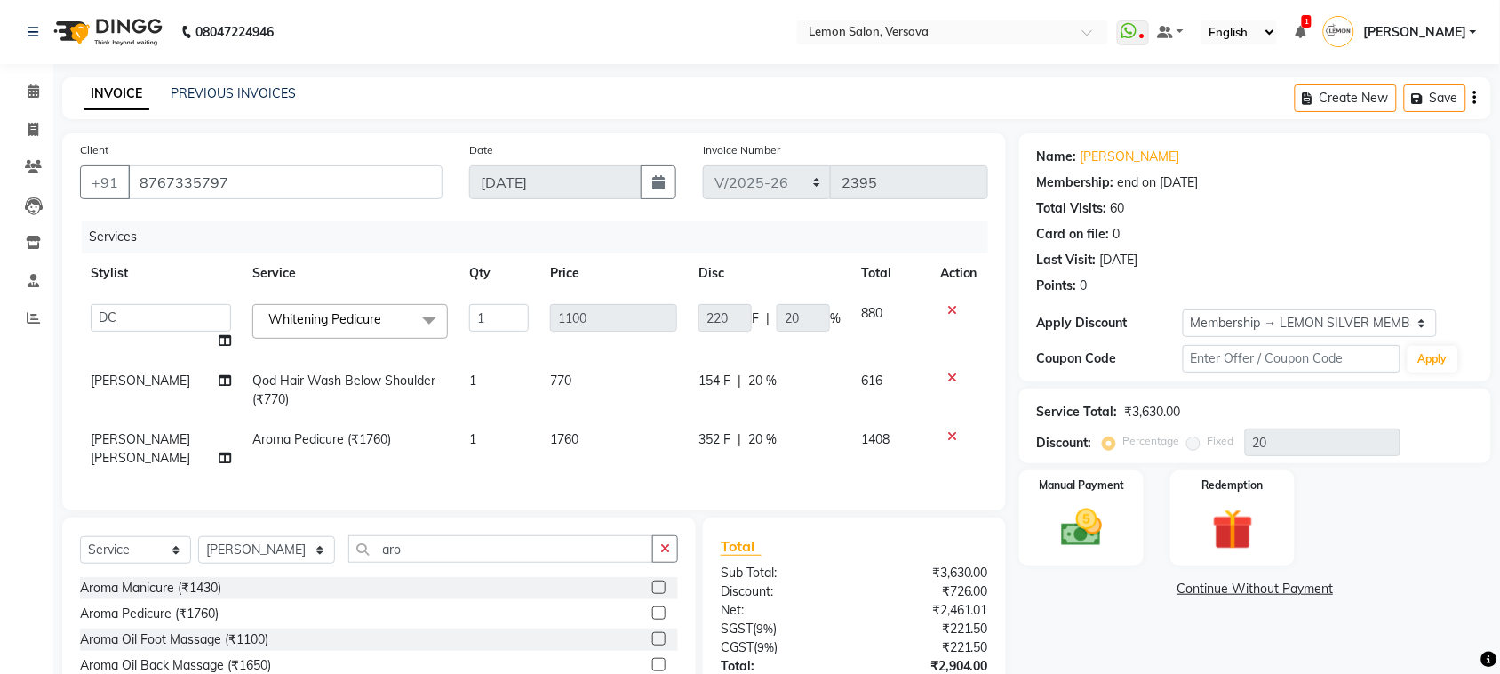
click at [154, 433] on span "[PERSON_NAME] [PERSON_NAME]" at bounding box center [141, 448] width 100 height 35
select select "7578"
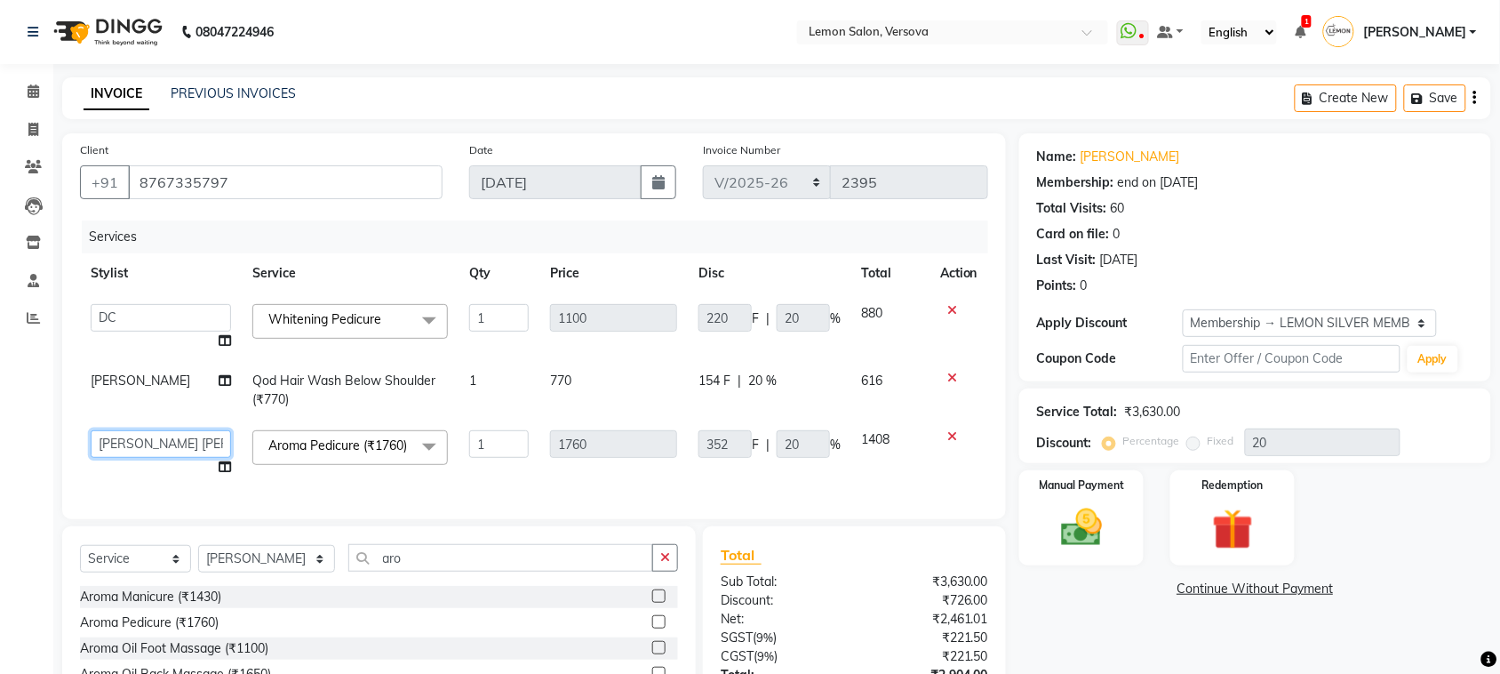
click at [129, 454] on select "[PERSON_NAME] [PERSON_NAME] DC [PERSON_NAME] [PERSON_NAME],[PERSON_NAME] Kumar …" at bounding box center [161, 444] width 140 height 28
select select "7474"
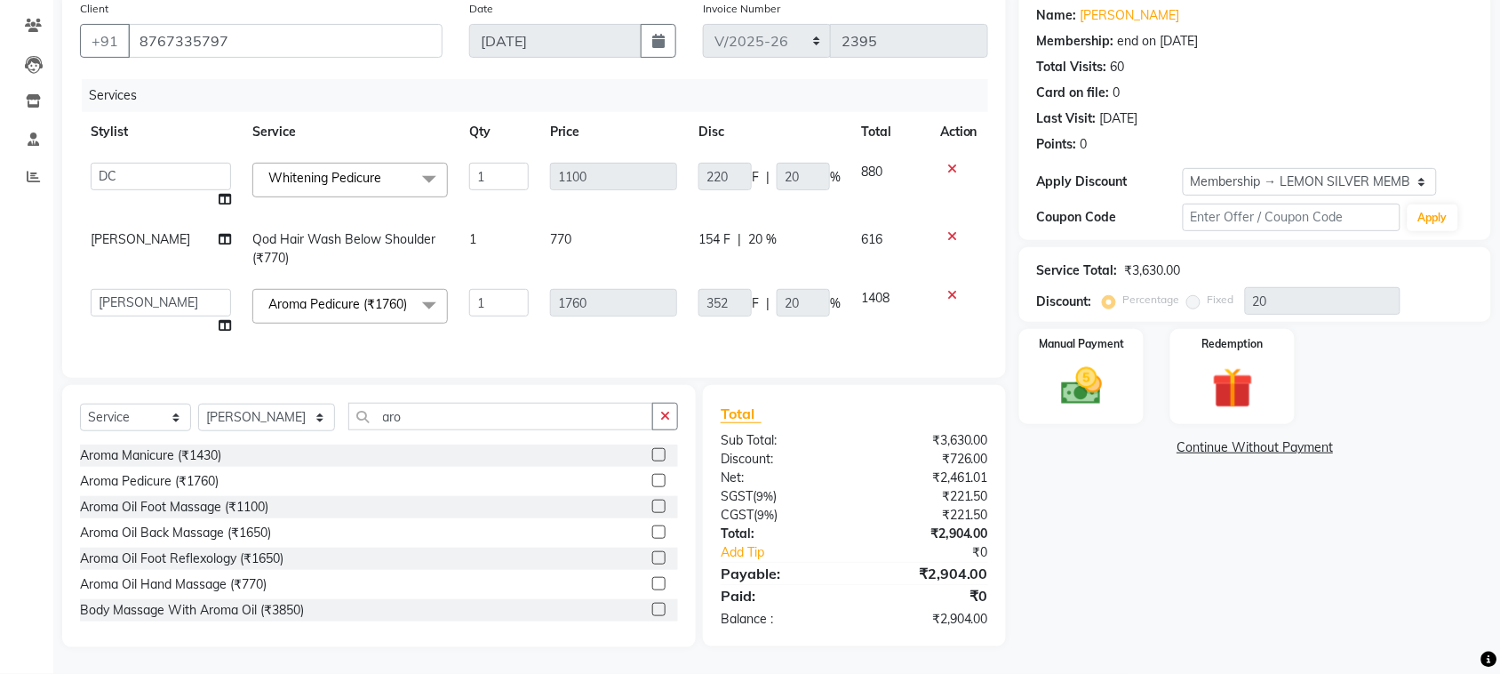
scroll to position [165, 0]
click at [151, 289] on select "[PERSON_NAME] [PERSON_NAME] DC [PERSON_NAME] [PERSON_NAME],[PERSON_NAME] Kumar …" at bounding box center [161, 303] width 140 height 28
select select "7578"
click at [1203, 573] on div "Name: [PERSON_NAME] Membership: end on [DATE] Total Visits: 60 Card on file: 0 …" at bounding box center [1262, 319] width 485 height 655
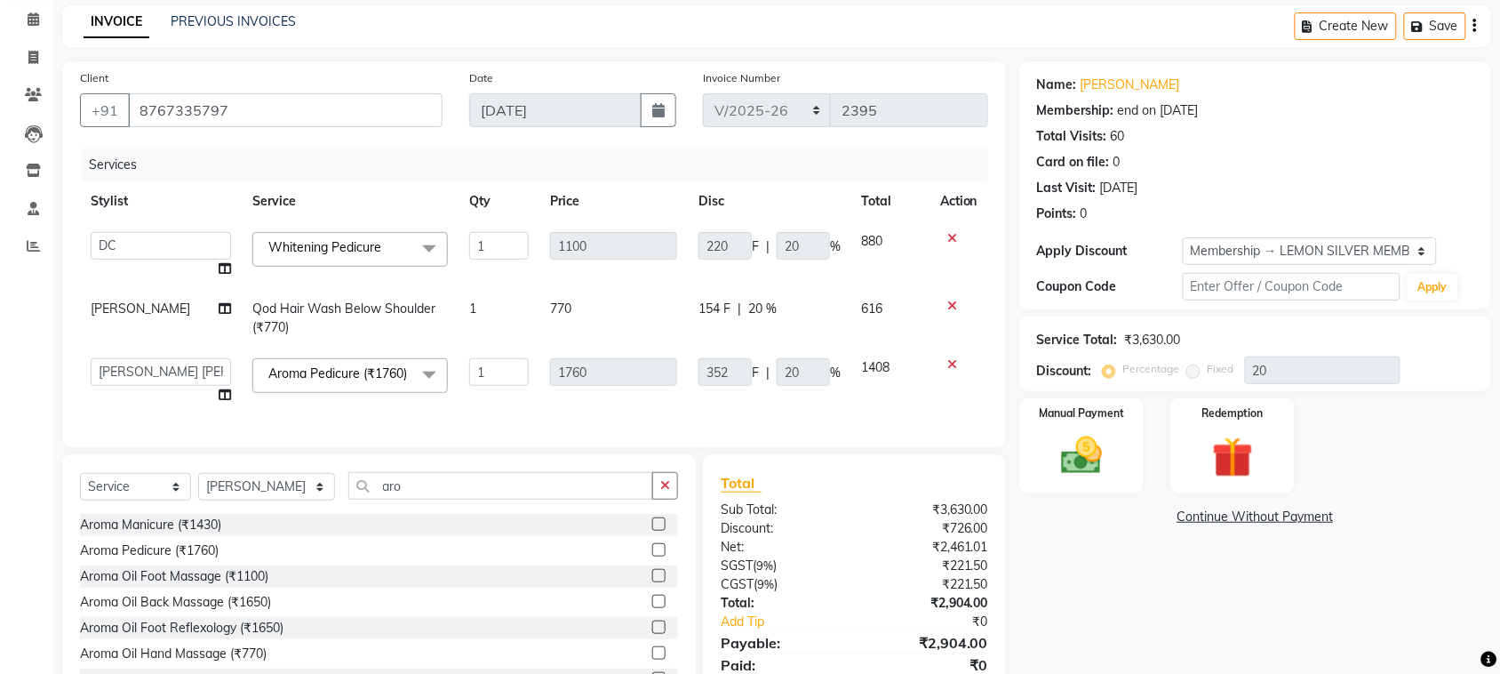
scroll to position [0, 0]
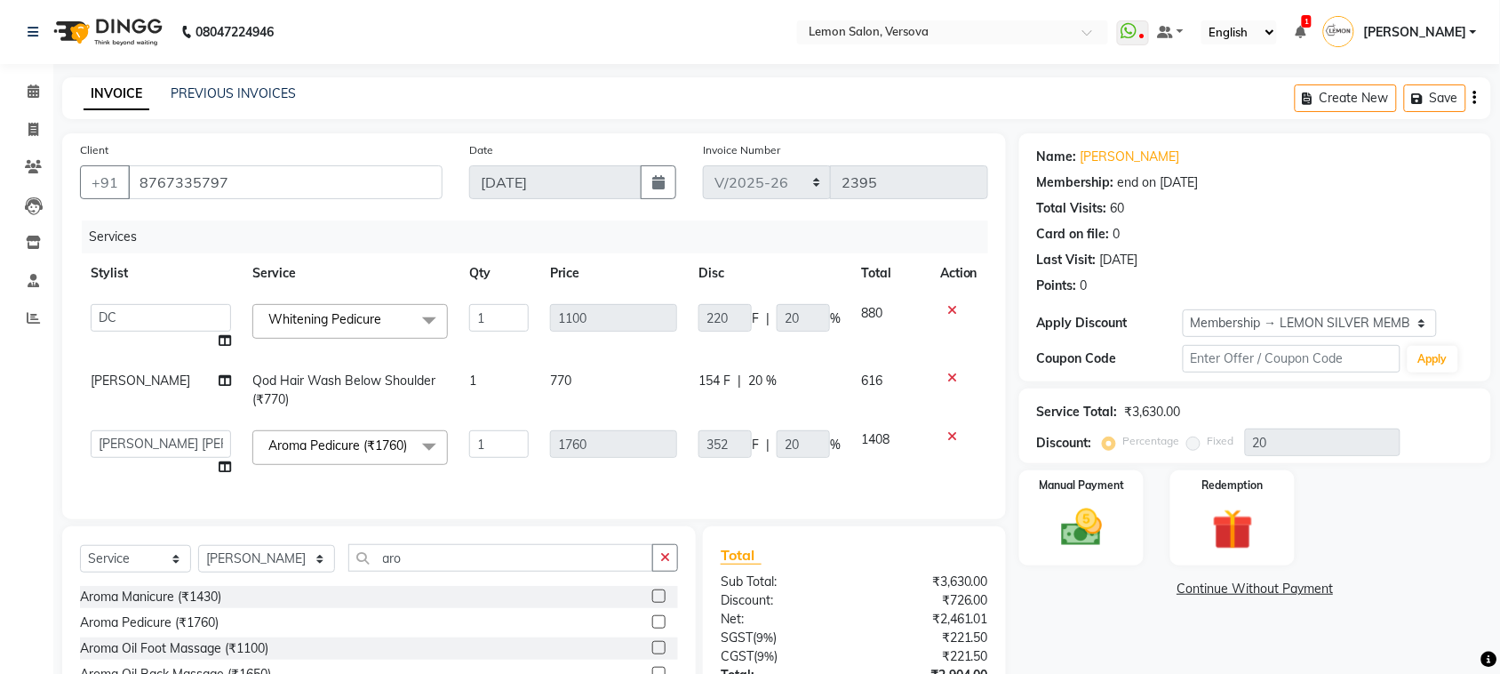
click at [404, 140] on div "Client [PHONE_NUMBER]" at bounding box center [261, 176] width 389 height 73
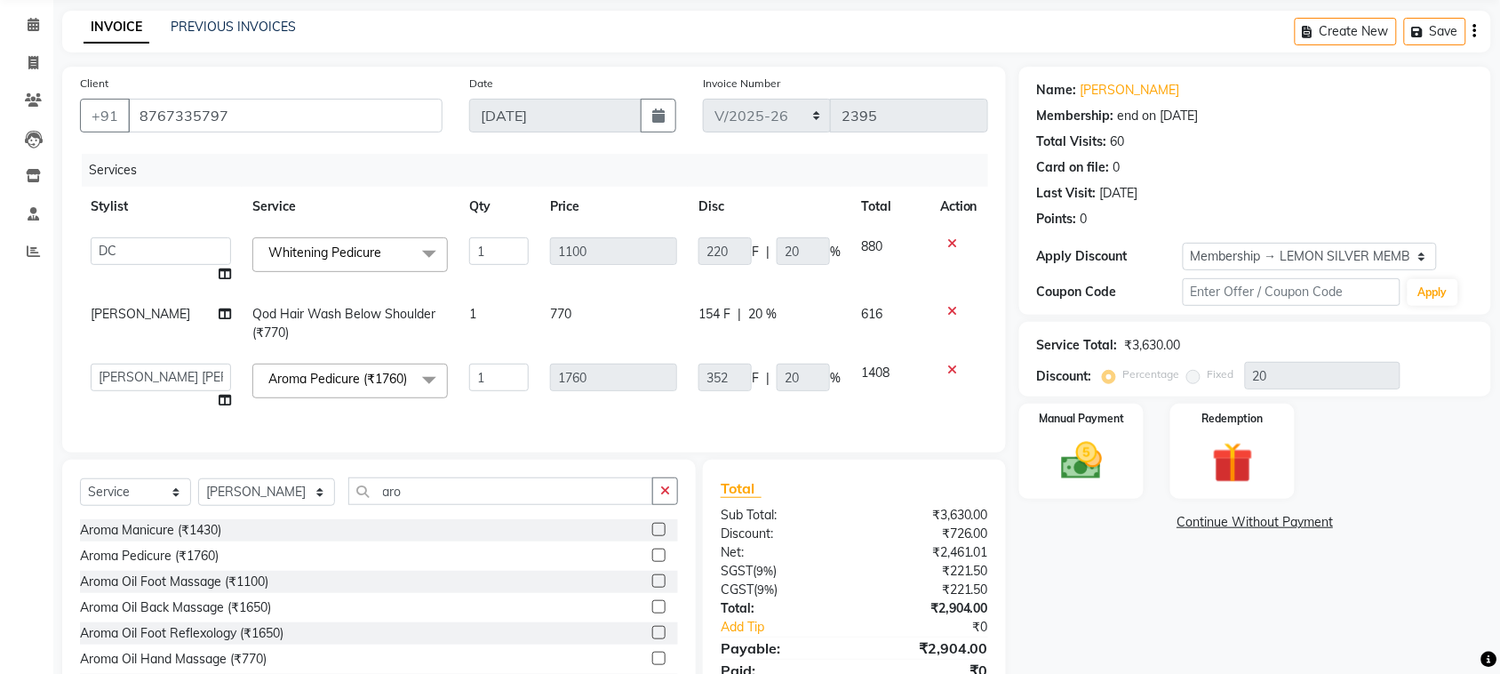
scroll to position [54, 0]
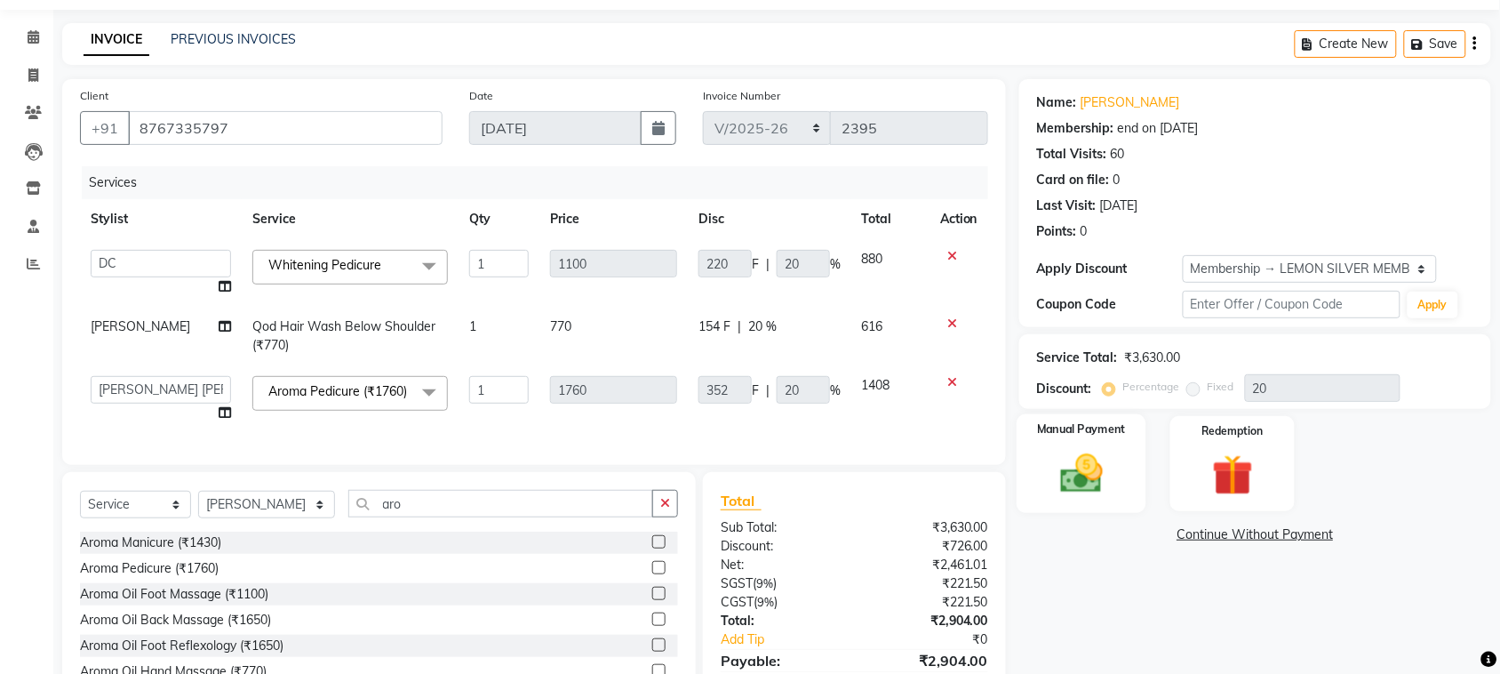
click at [1077, 455] on img at bounding box center [1081, 473] width 69 height 49
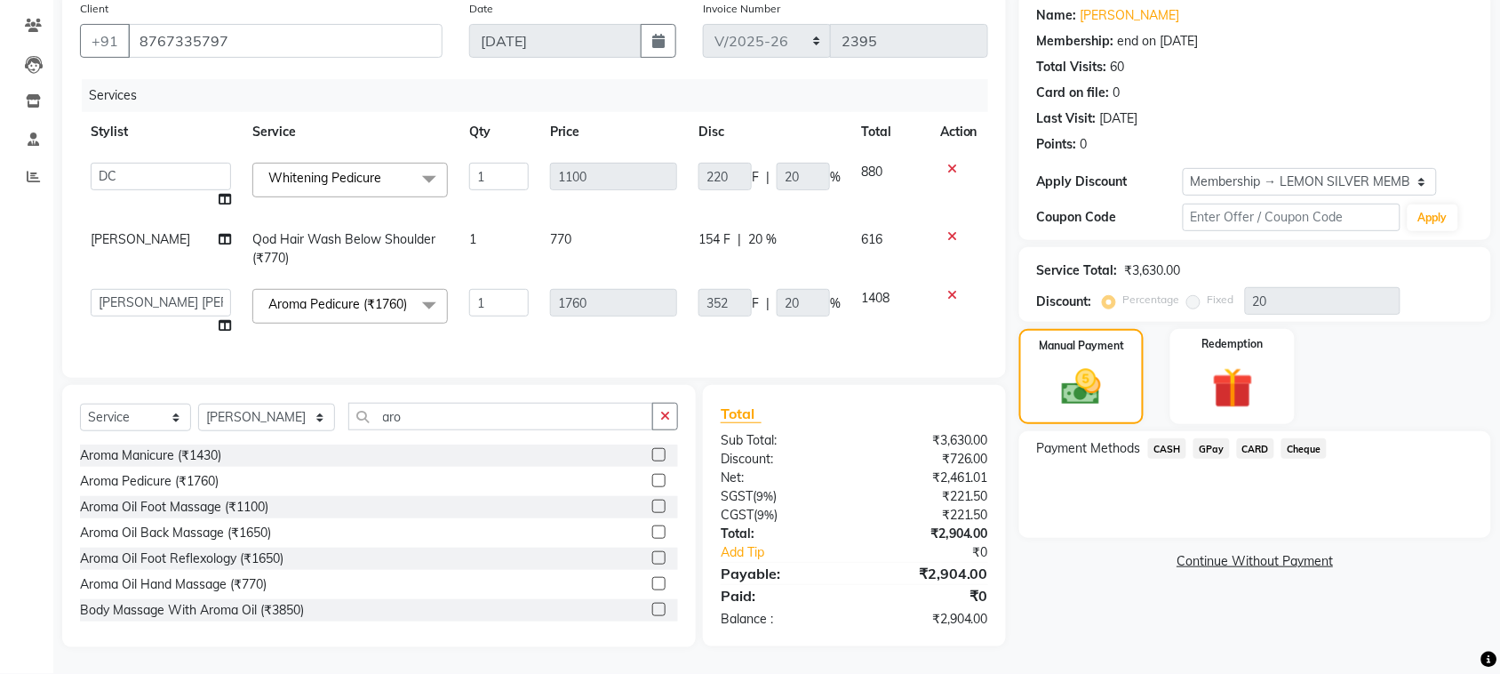
scroll to position [165, 0]
click at [1209, 438] on span "GPay" at bounding box center [1212, 448] width 36 height 20
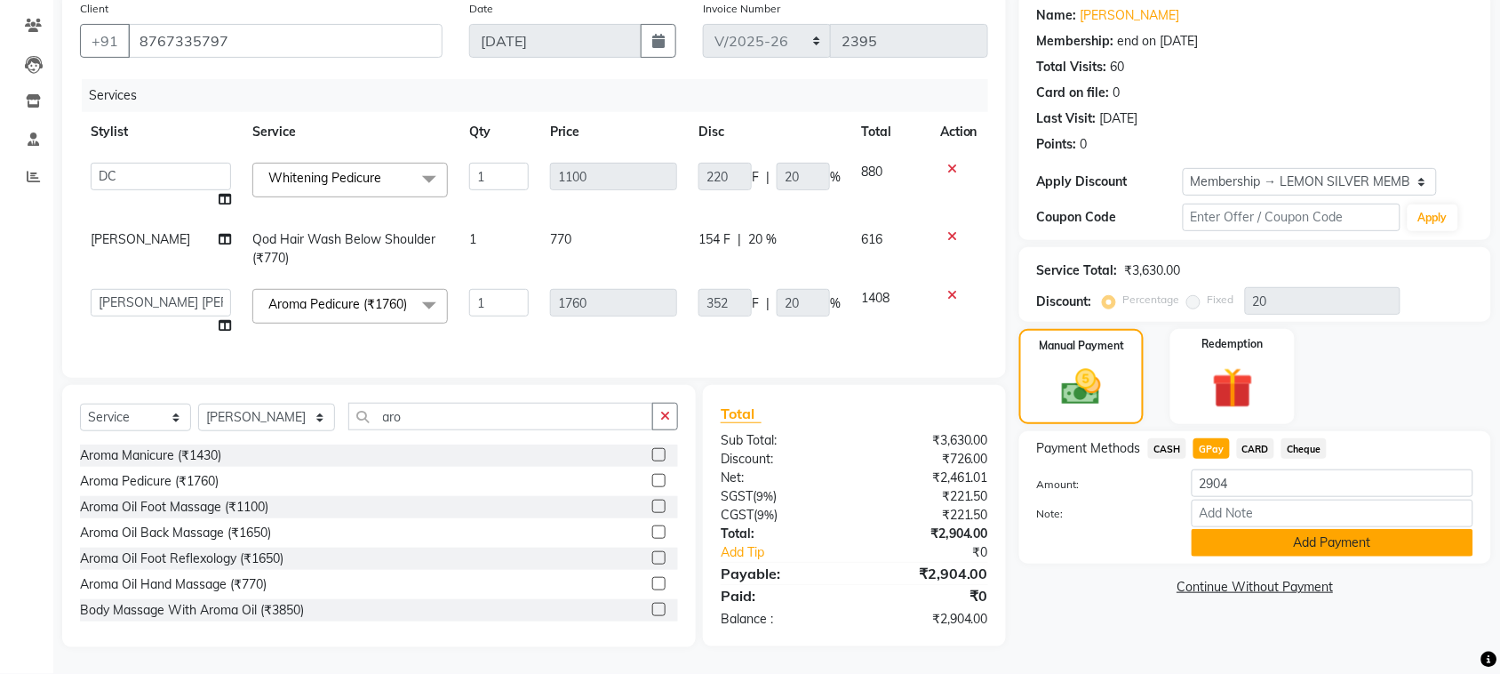
click at [1249, 529] on button "Add Payment" at bounding box center [1333, 543] width 282 height 28
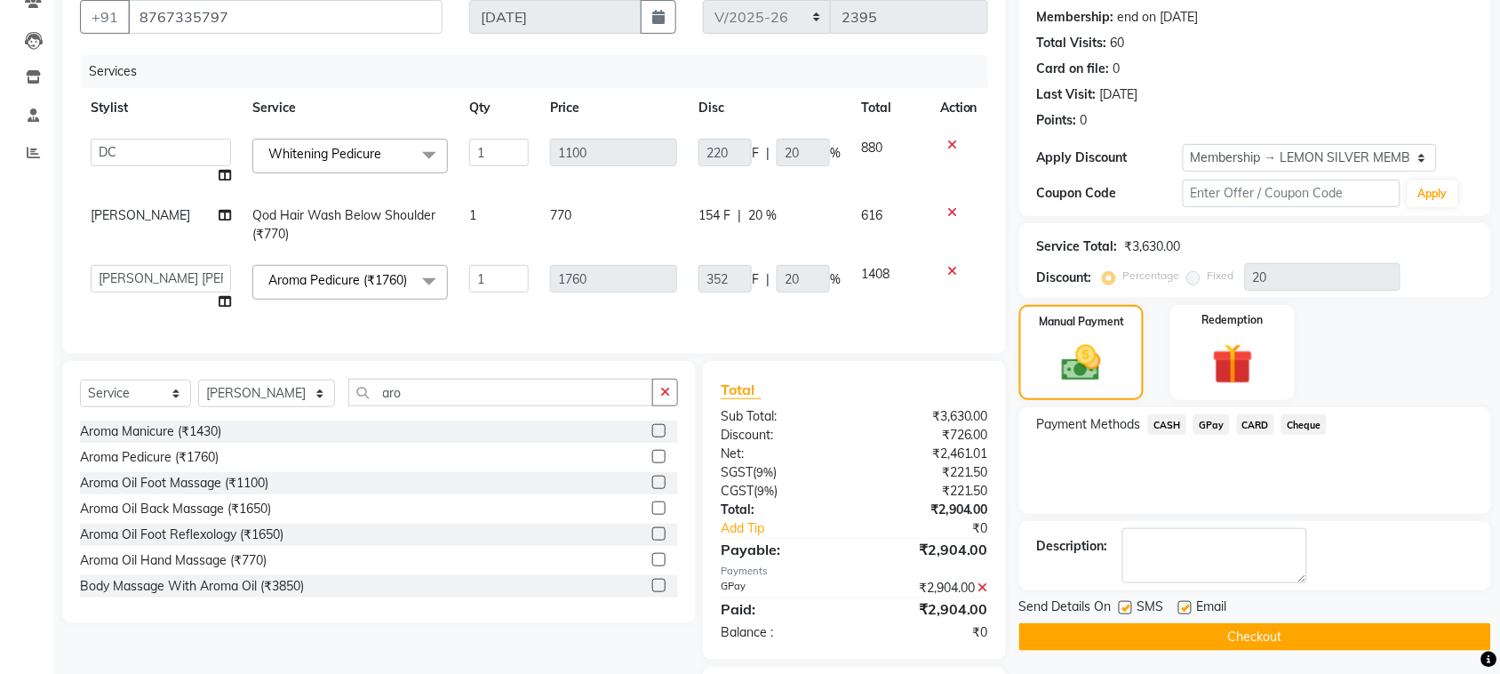
click at [1126, 609] on label at bounding box center [1125, 607] width 13 height 13
click at [1126, 609] on input "checkbox" at bounding box center [1125, 609] width 12 height 12
checkbox input "false"
click at [1185, 612] on label at bounding box center [1185, 607] width 13 height 13
click at [1185, 612] on input "checkbox" at bounding box center [1185, 609] width 12 height 12
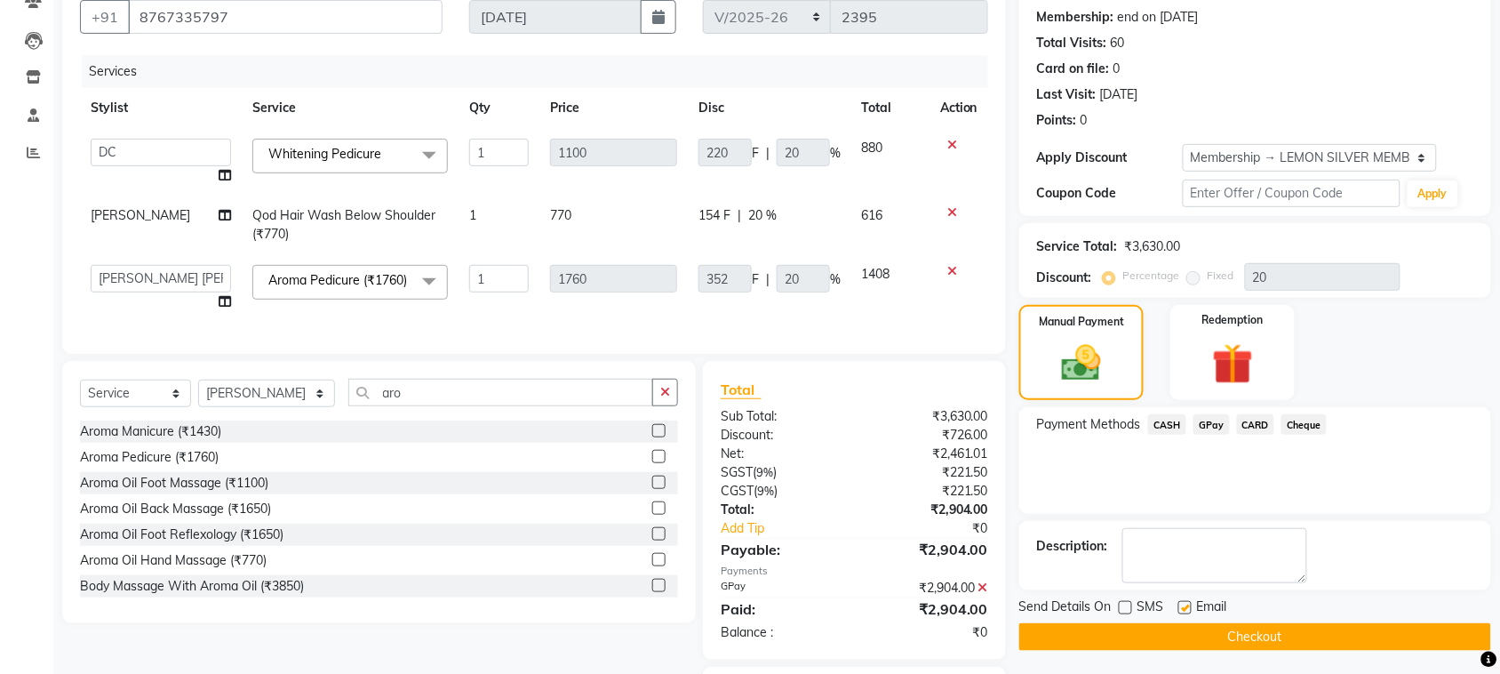
checkbox input "false"
click at [1183, 637] on button "Checkout" at bounding box center [1256, 637] width 472 height 28
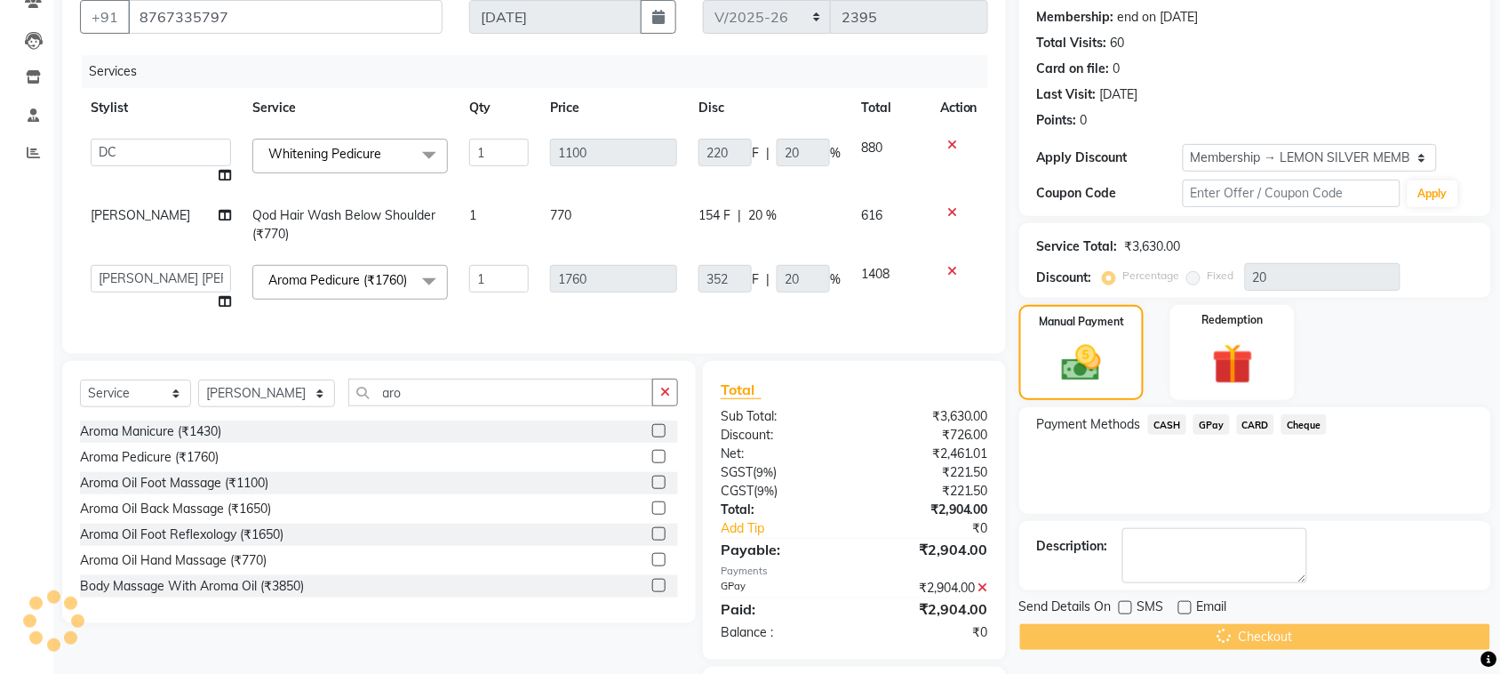
scroll to position [54, 0]
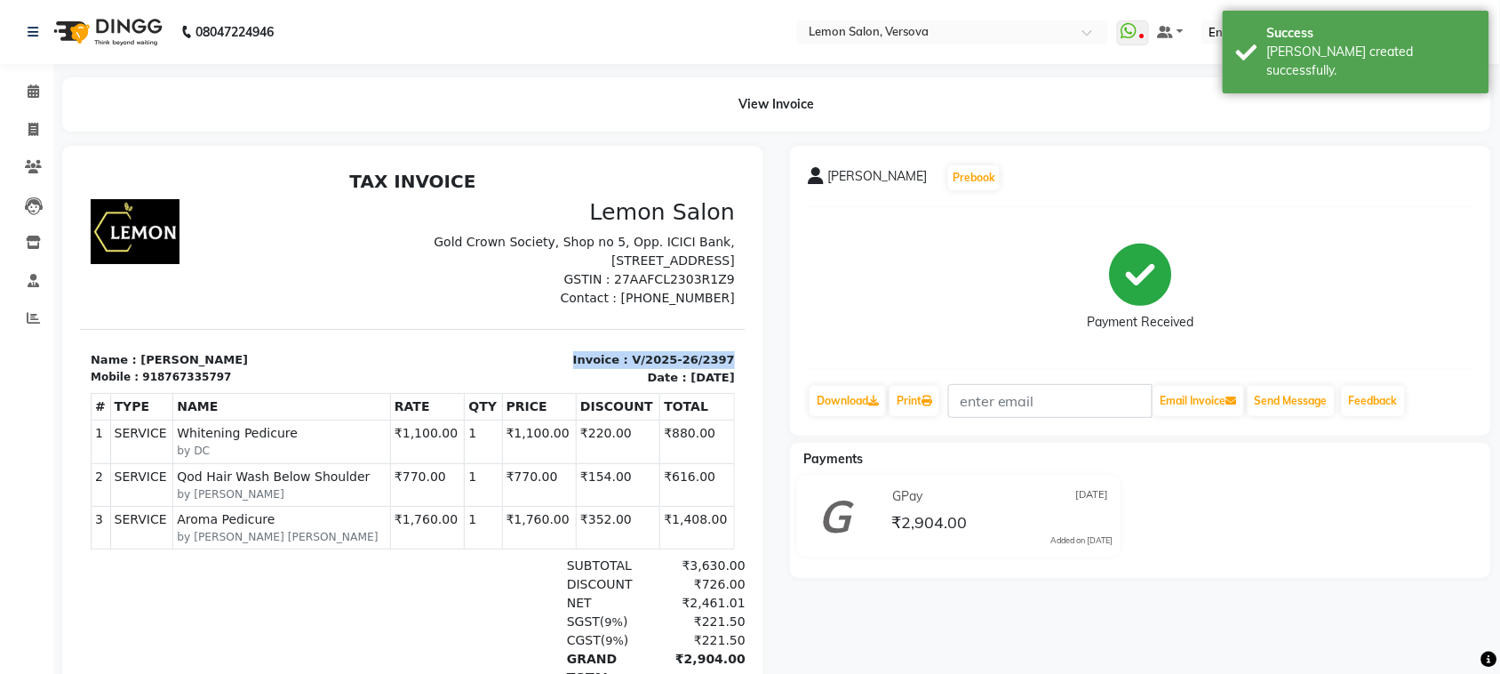
drag, startPoint x: 550, startPoint y: 360, endPoint x: 732, endPoint y: 352, distance: 182.4
click at [732, 352] on html "TAX INVOICE Lemon Salon Gold Crown Society, Shop no 5, Opp. ICICI Bank, [STREET…" at bounding box center [412, 487] width 666 height 648
copy p "Invoice : V/2025-26/2397"
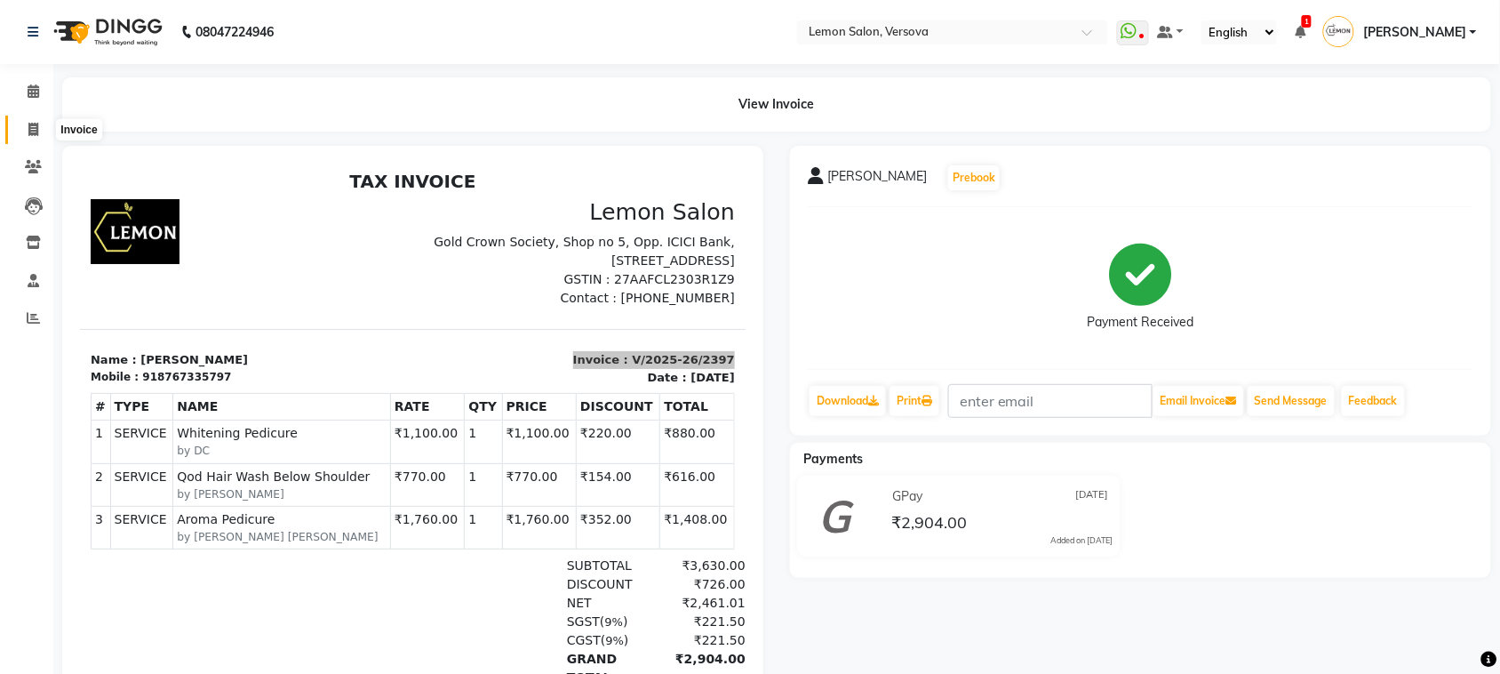
click at [40, 124] on span at bounding box center [33, 130] width 31 height 20
select select "564"
select select "service"
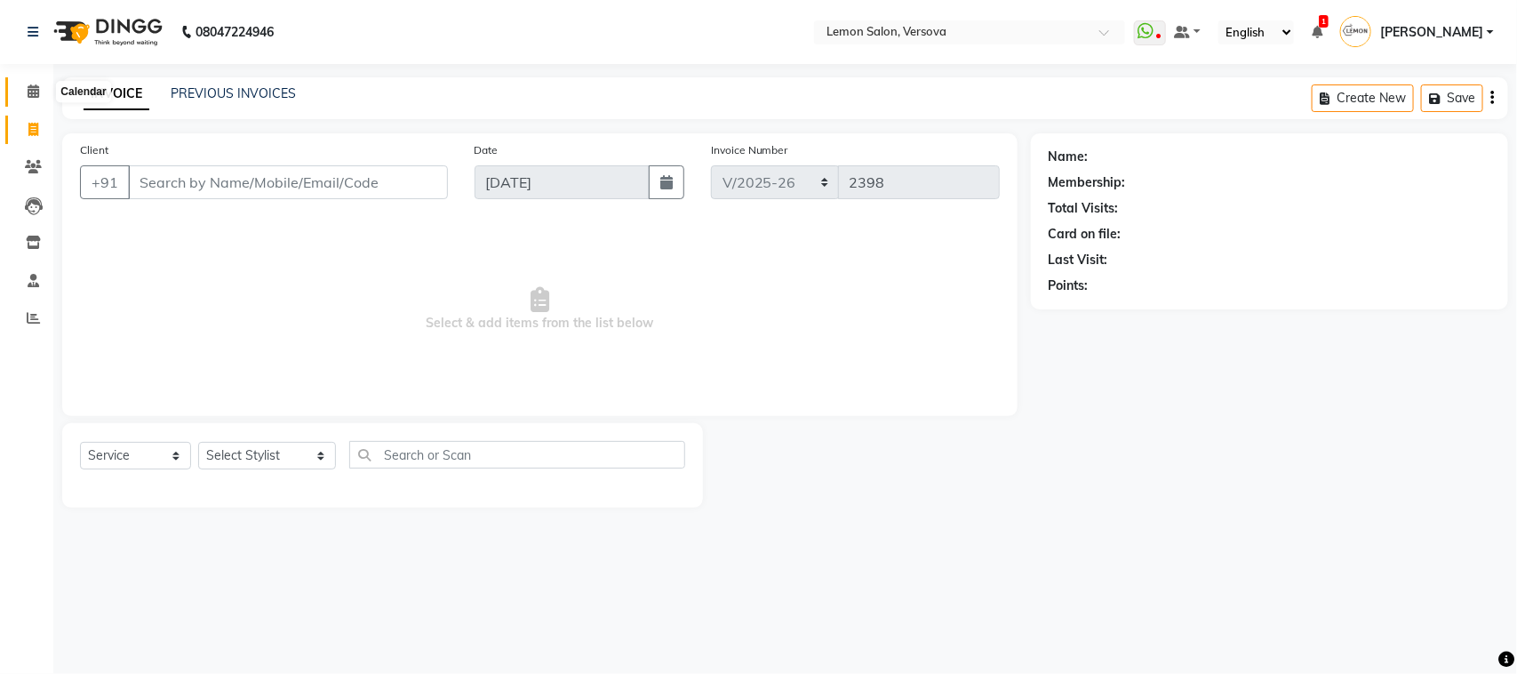
click at [25, 96] on span at bounding box center [33, 92] width 31 height 20
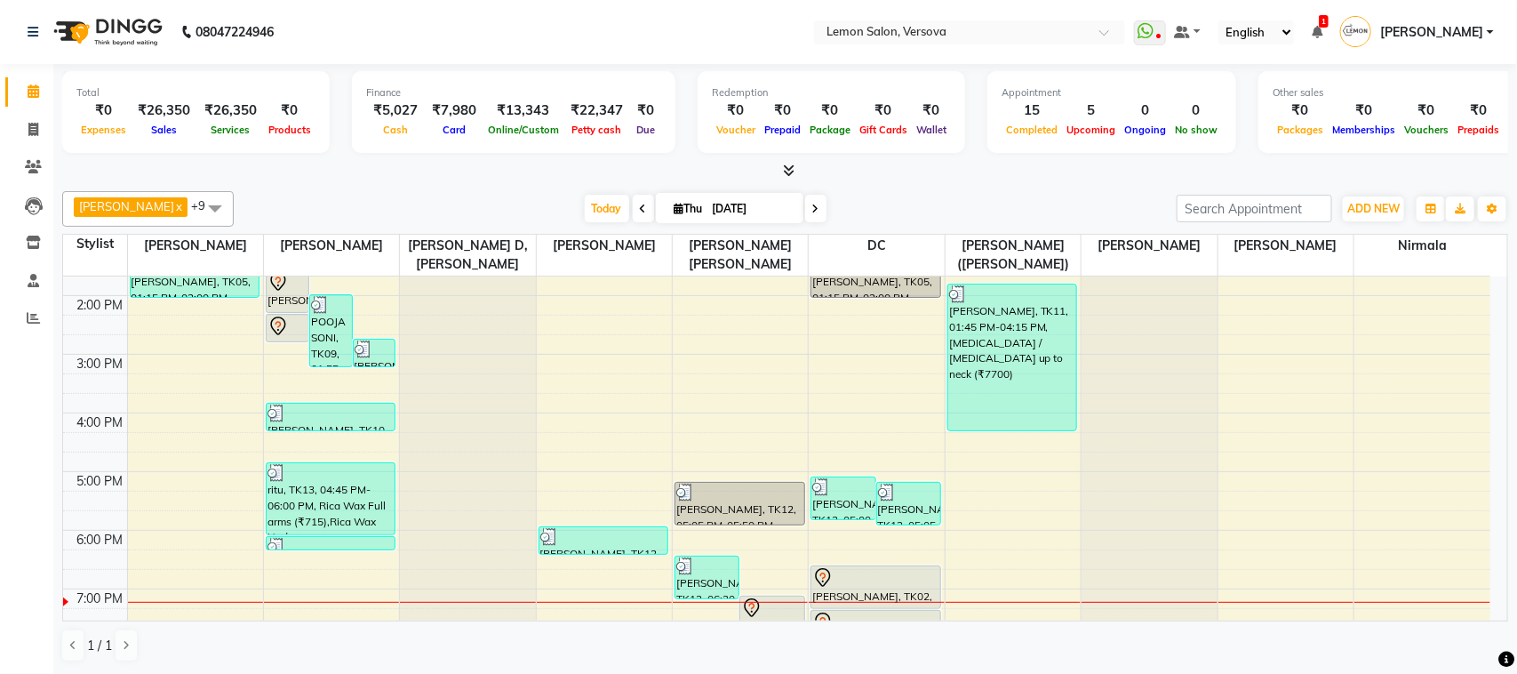
scroll to position [485, 0]
